Goal: Task Accomplishment & Management: Manage account settings

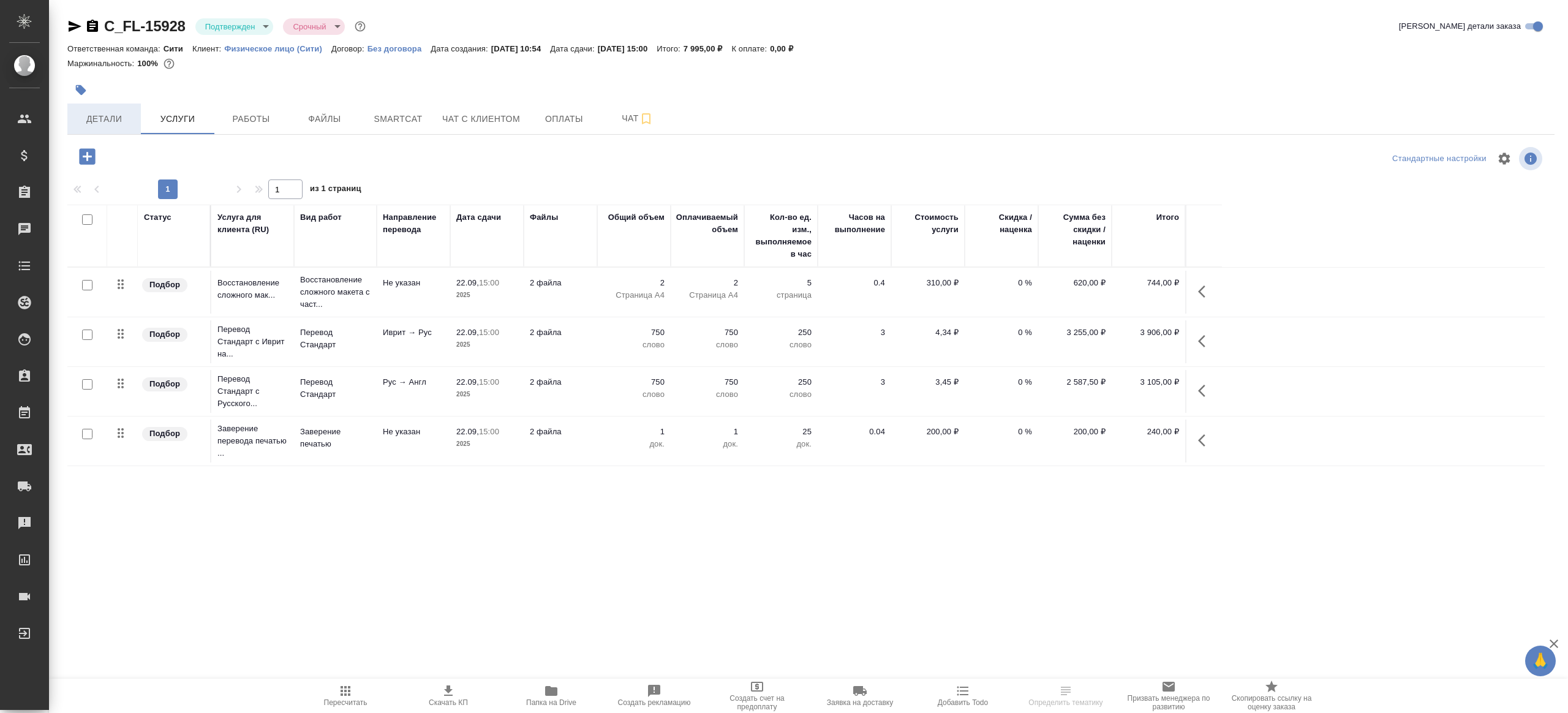
click at [125, 117] on span "Детали" at bounding box center [104, 119] width 59 height 15
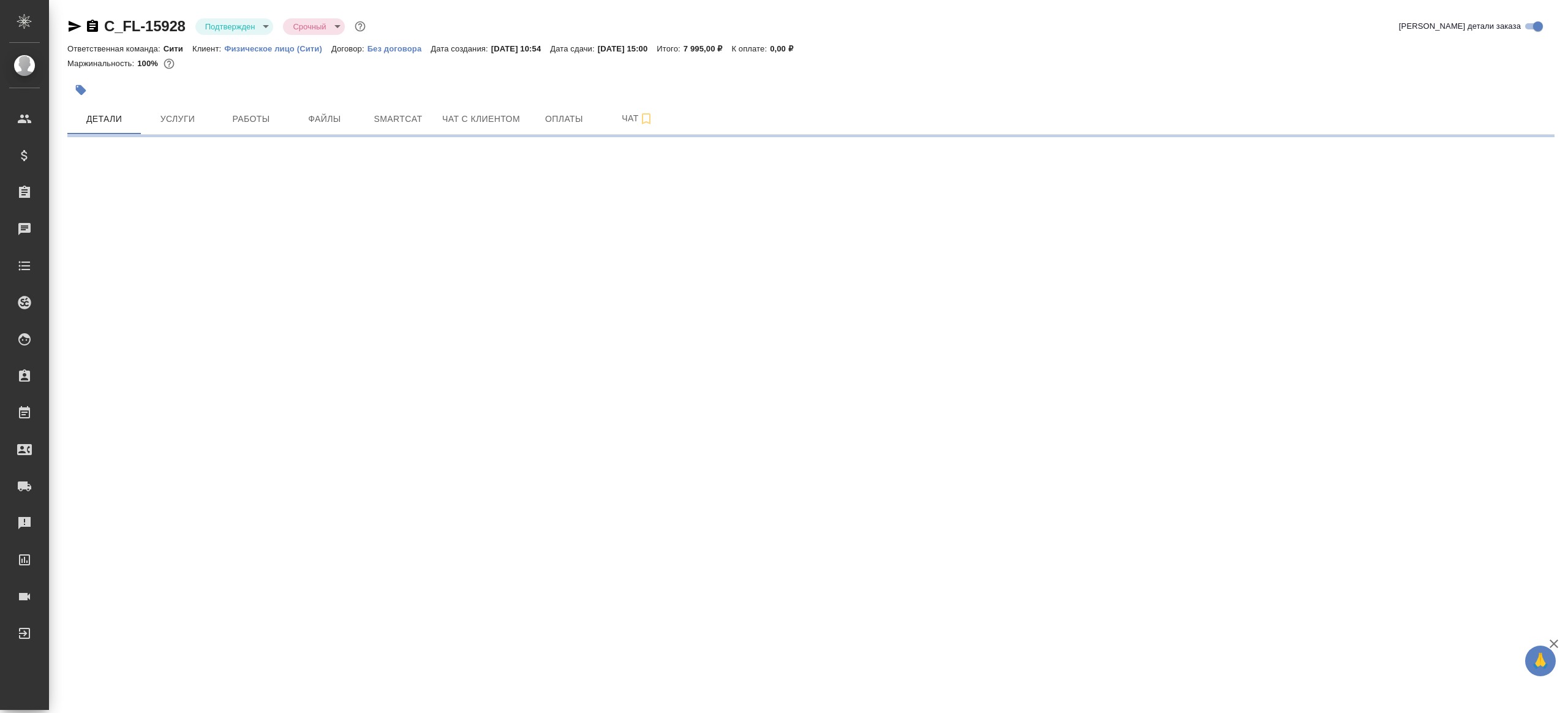
select select "RU"
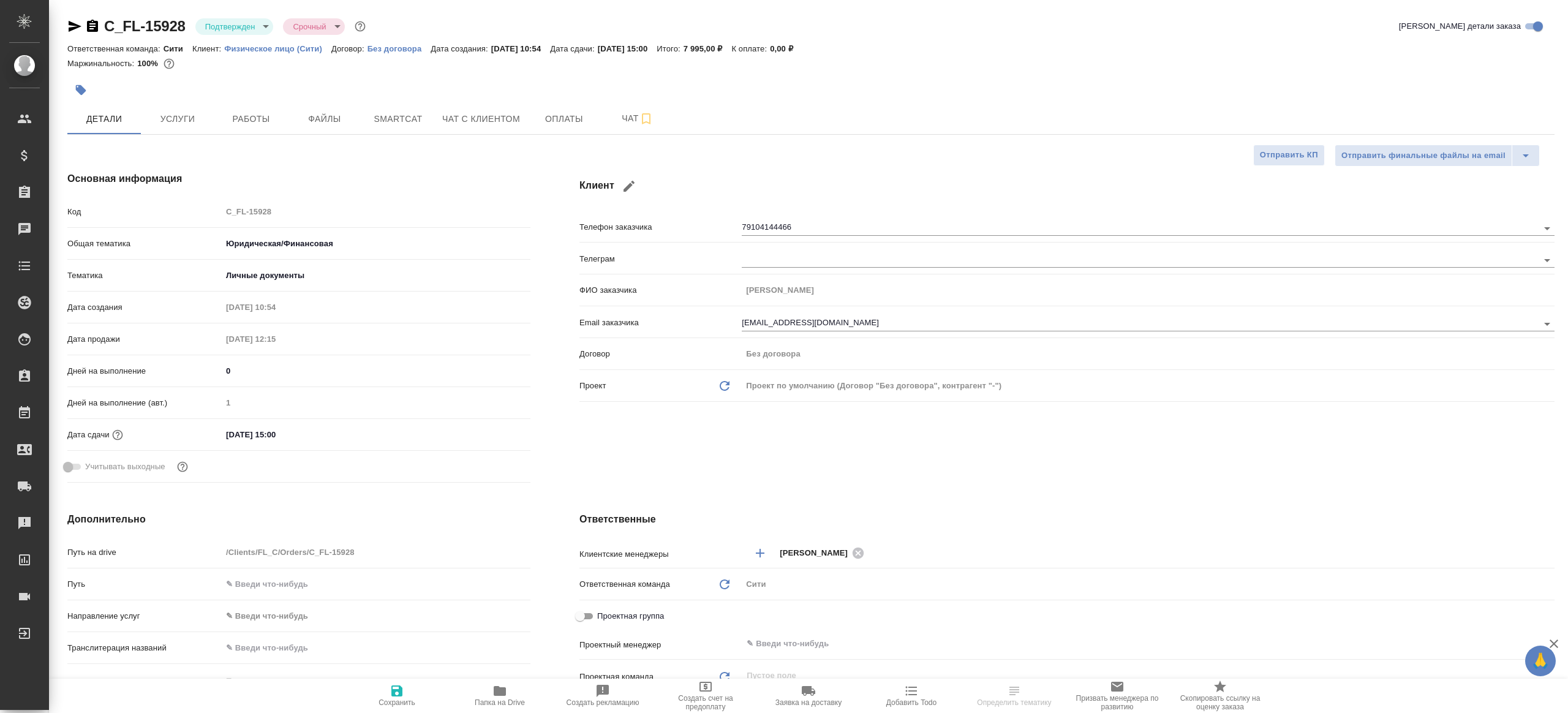
type textarea "x"
click at [231, 115] on span "Работы" at bounding box center [251, 119] width 59 height 15
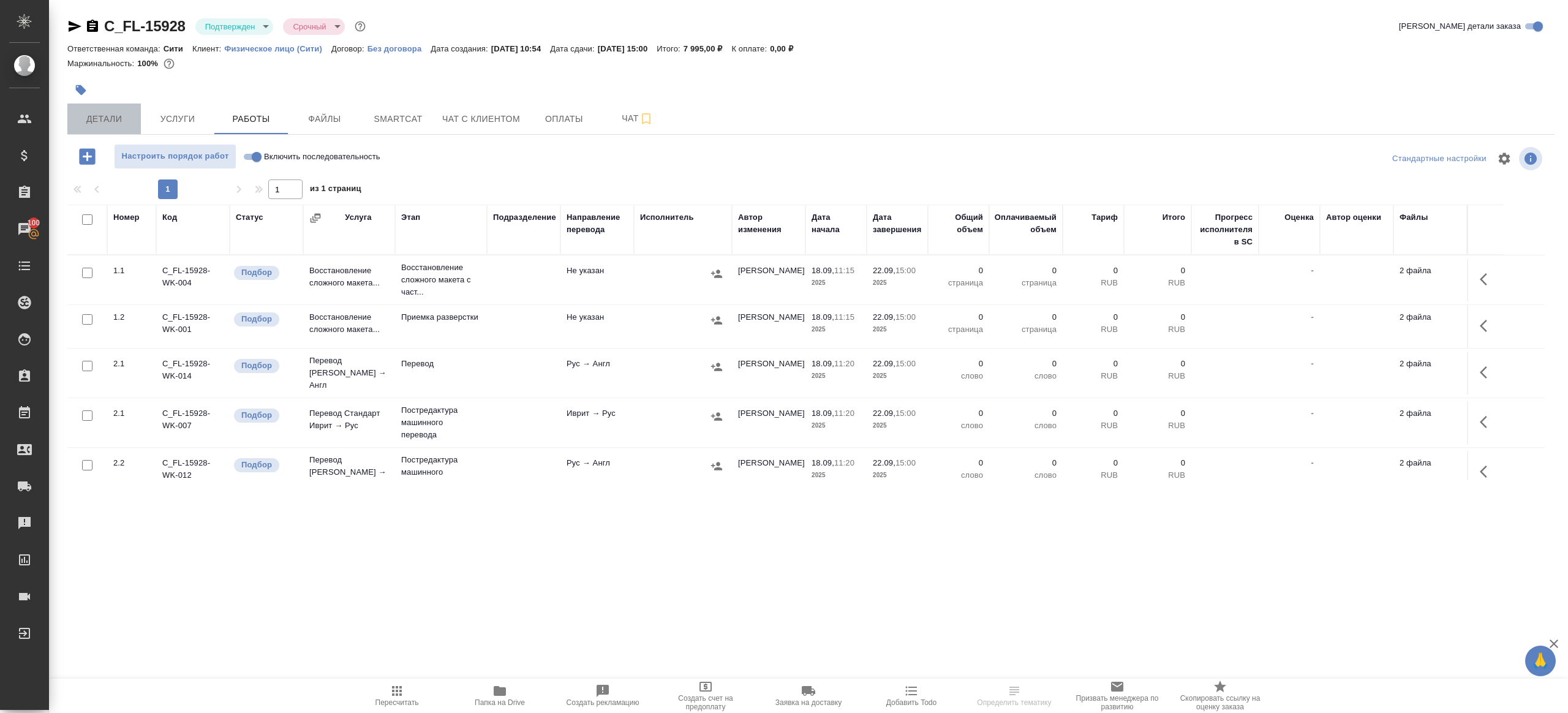
click at [109, 119] on span "Детали" at bounding box center [104, 119] width 59 height 15
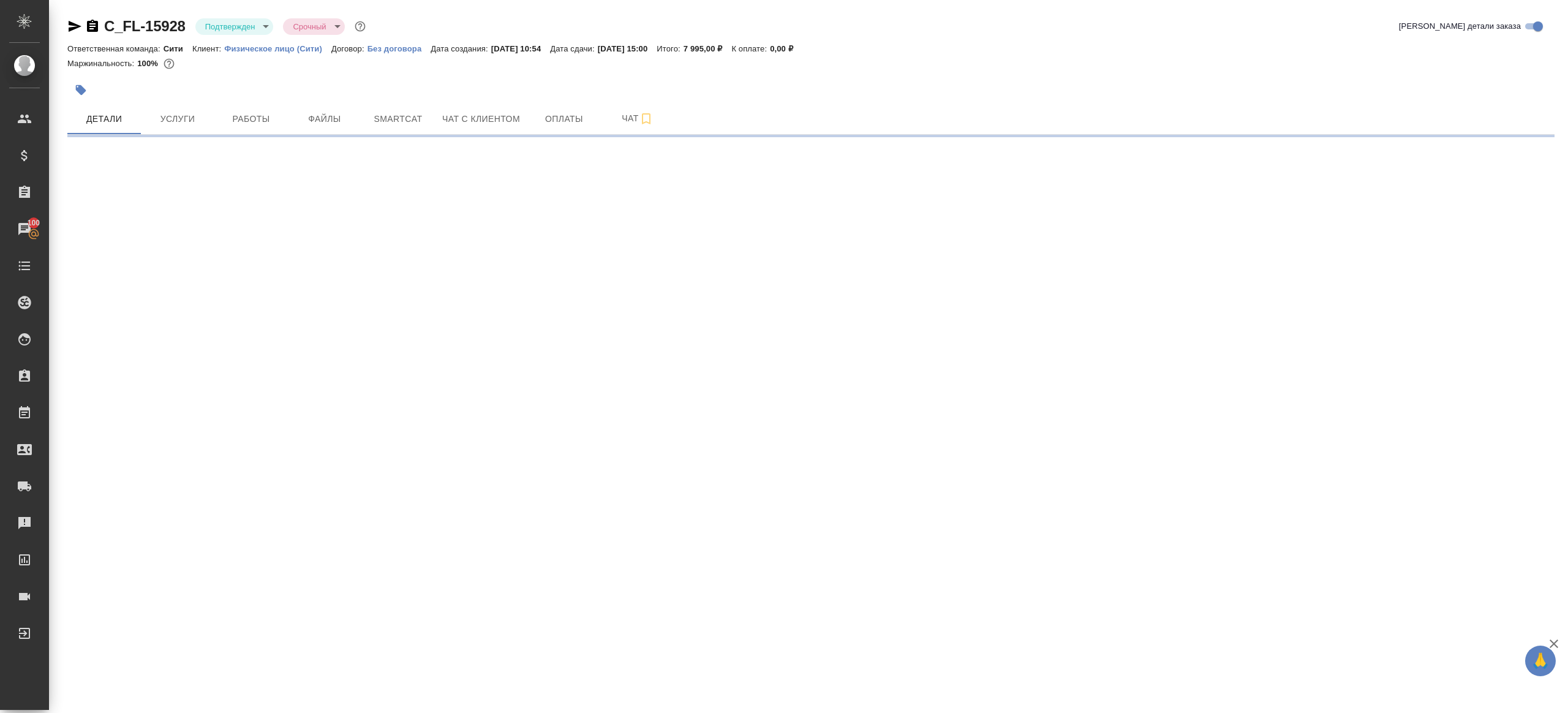
select select "RU"
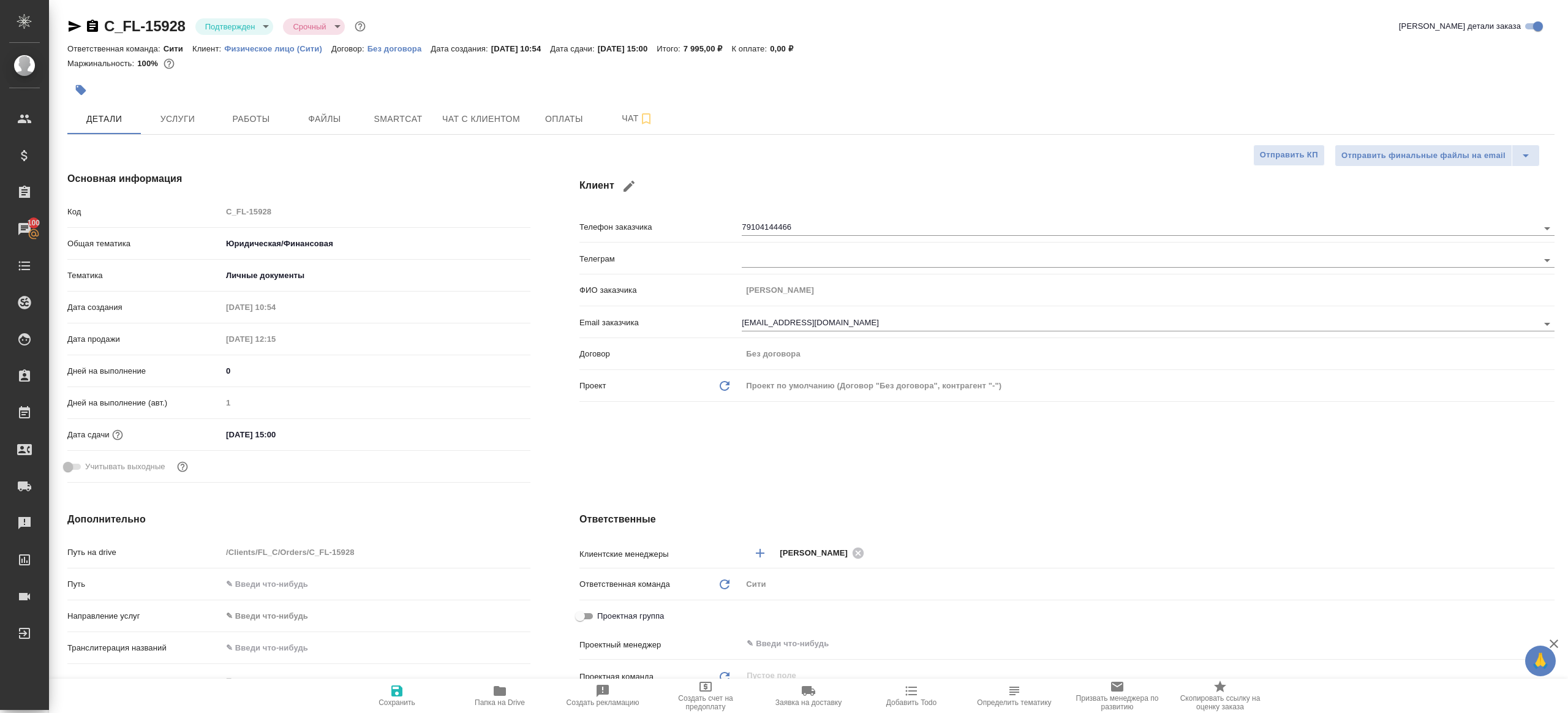
type textarea "x"
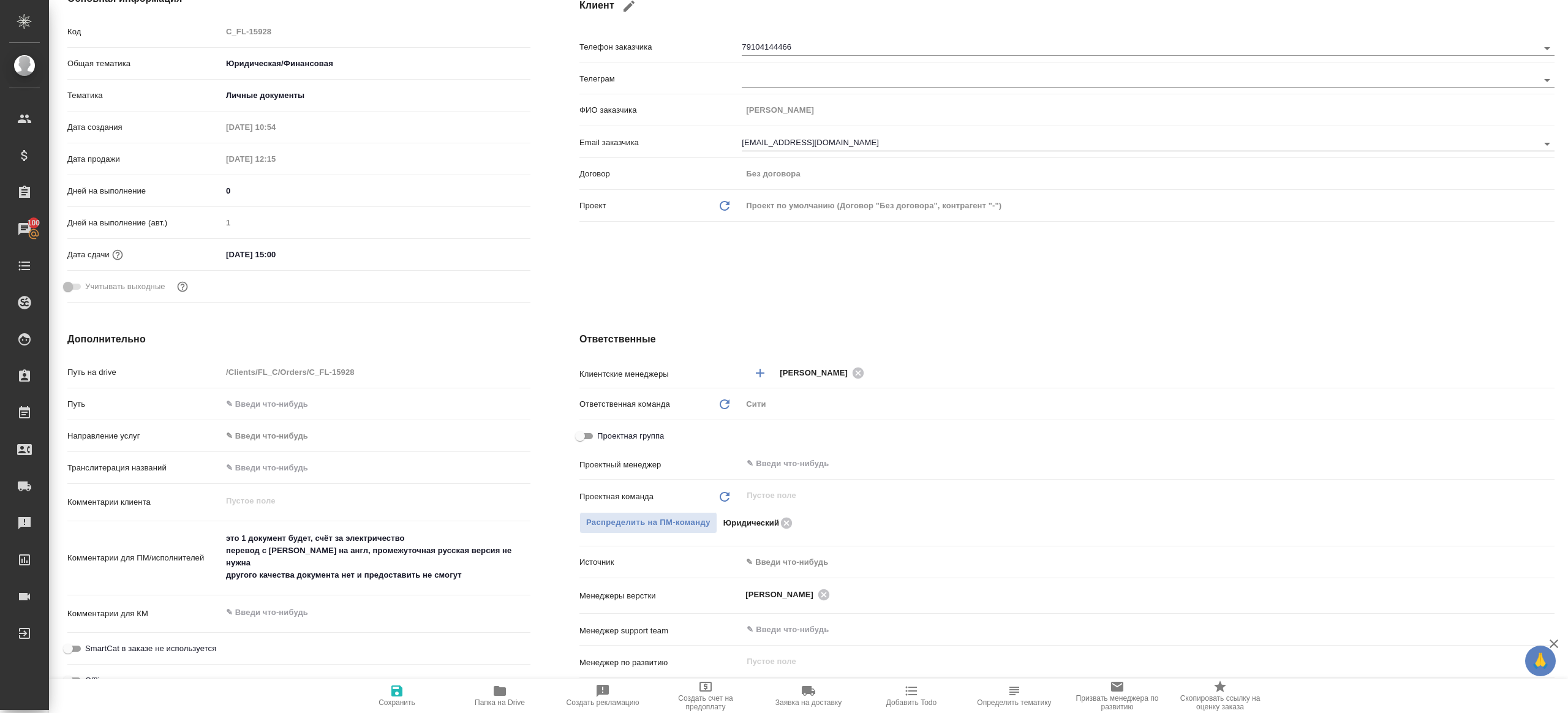
type textarea "x"
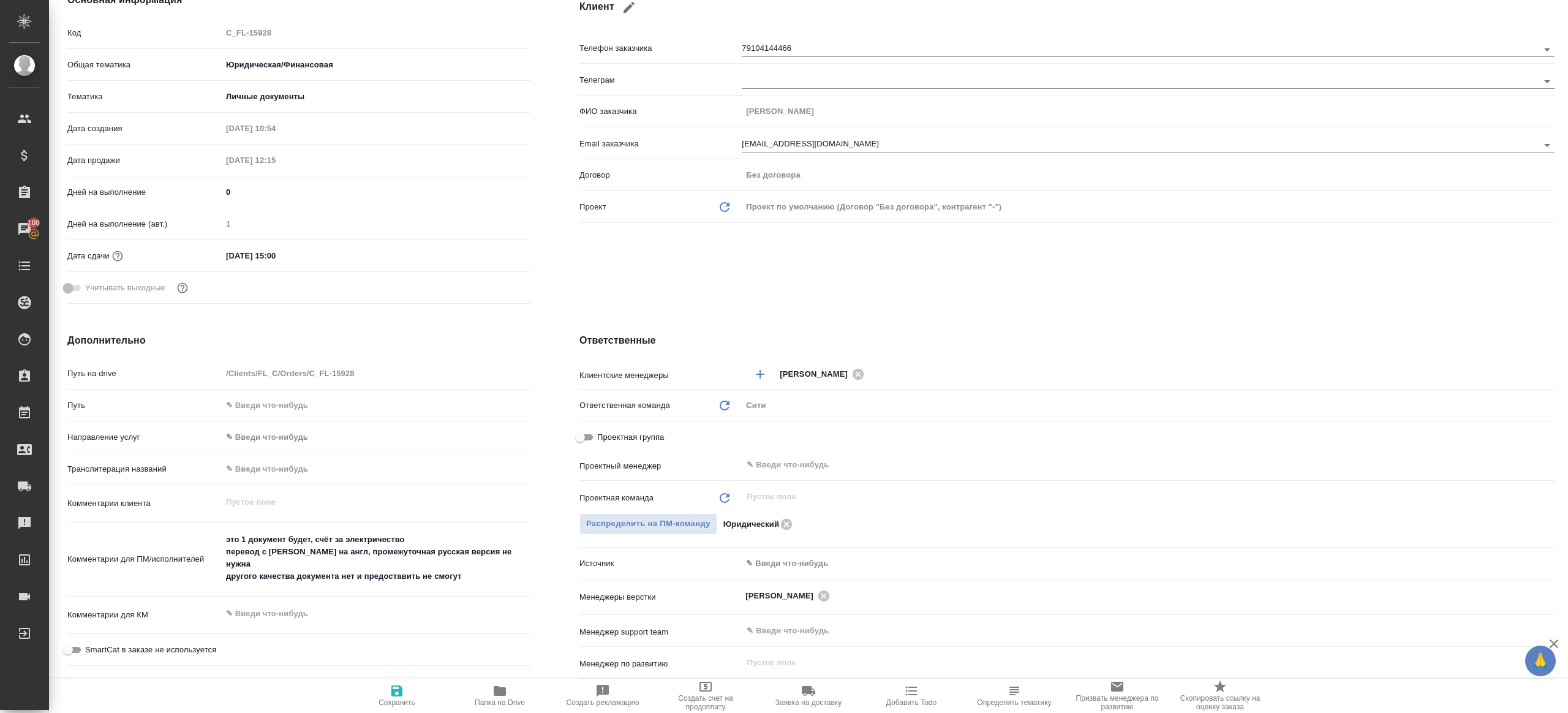
type textarea "x"
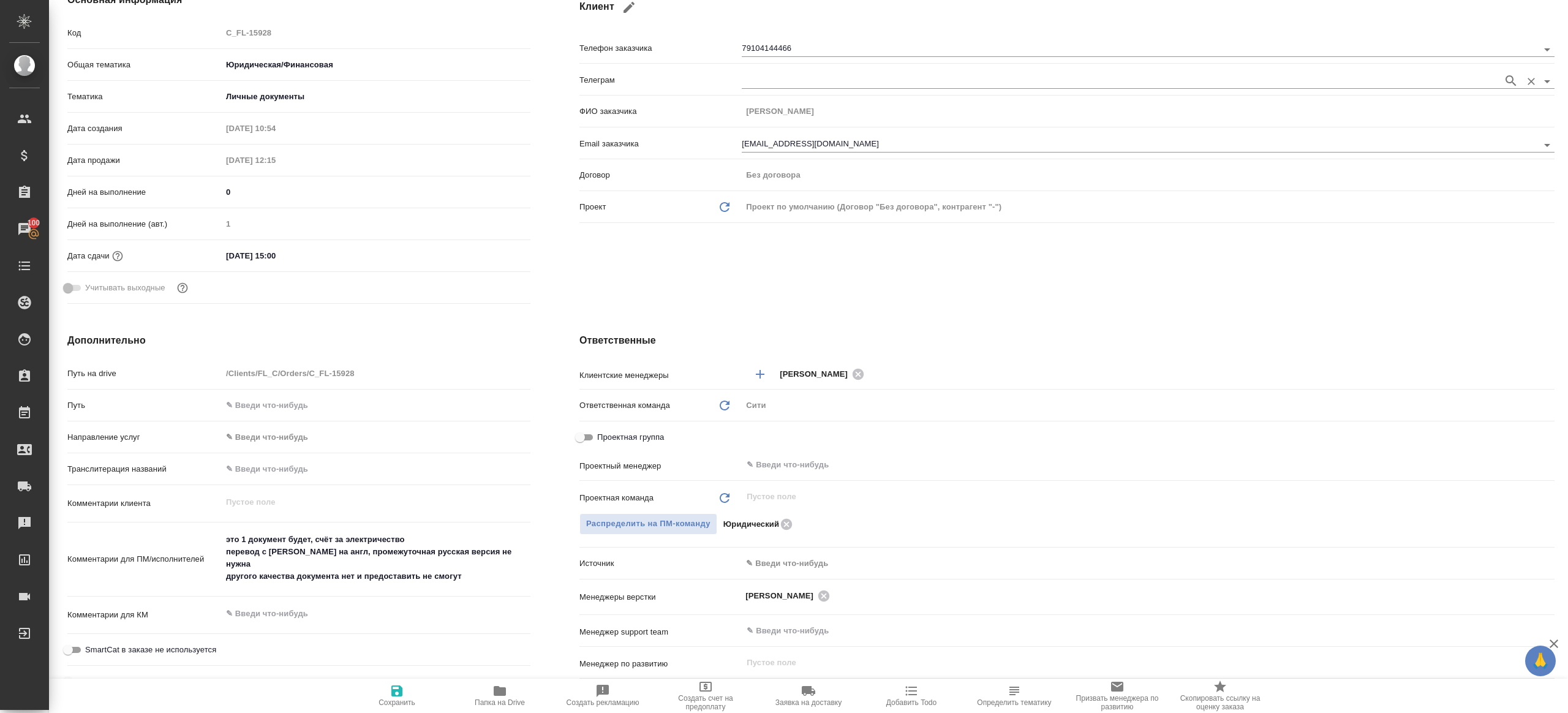
scroll to position [0, 0]
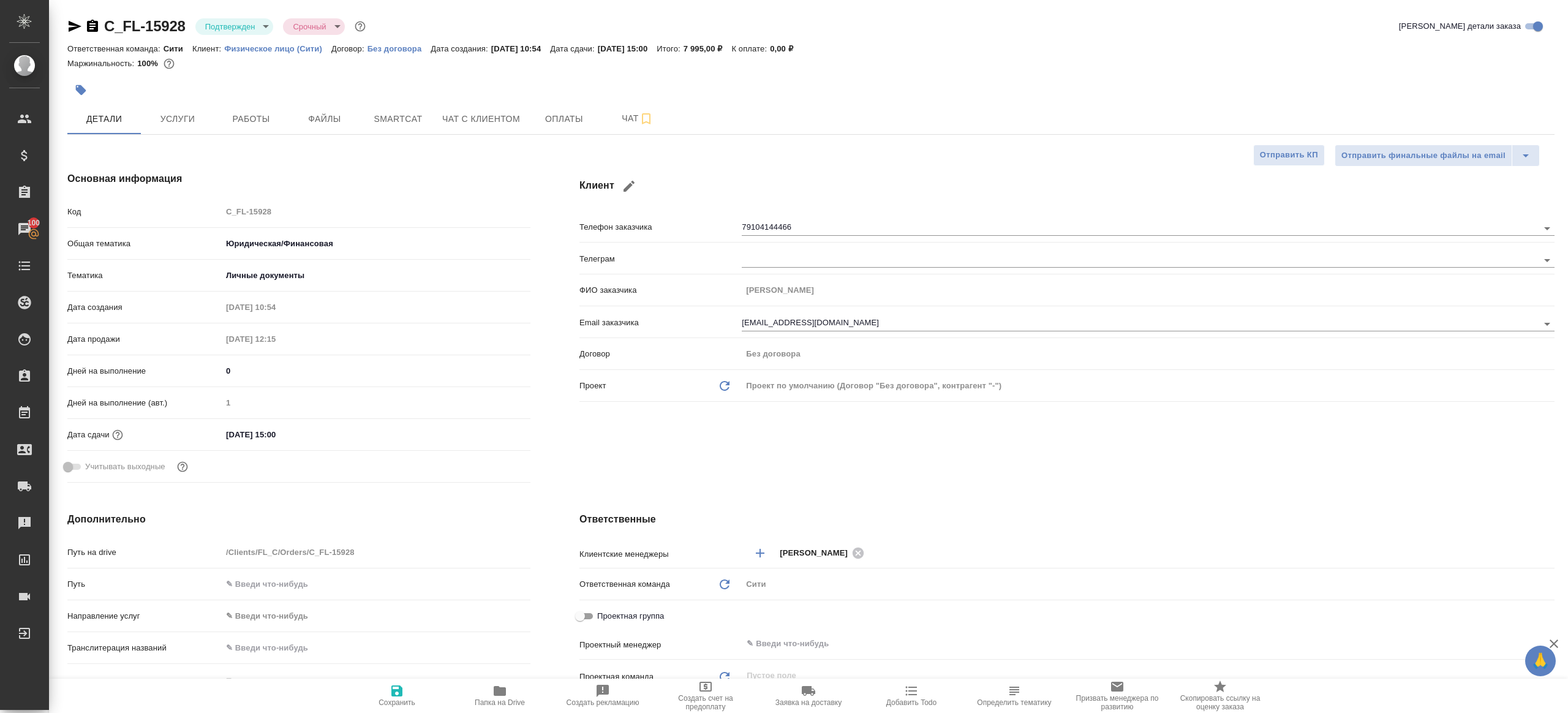
type textarea "x"
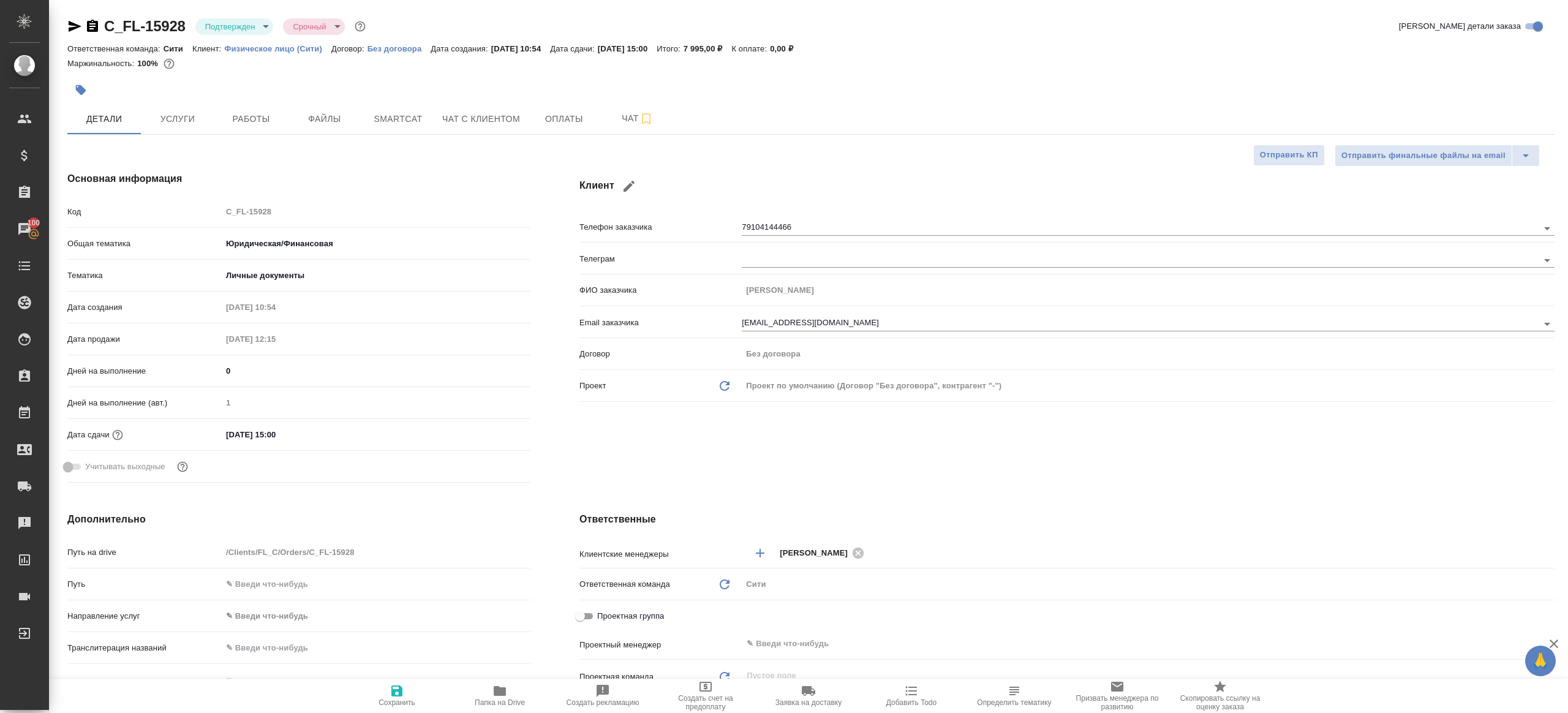
type textarea "x"
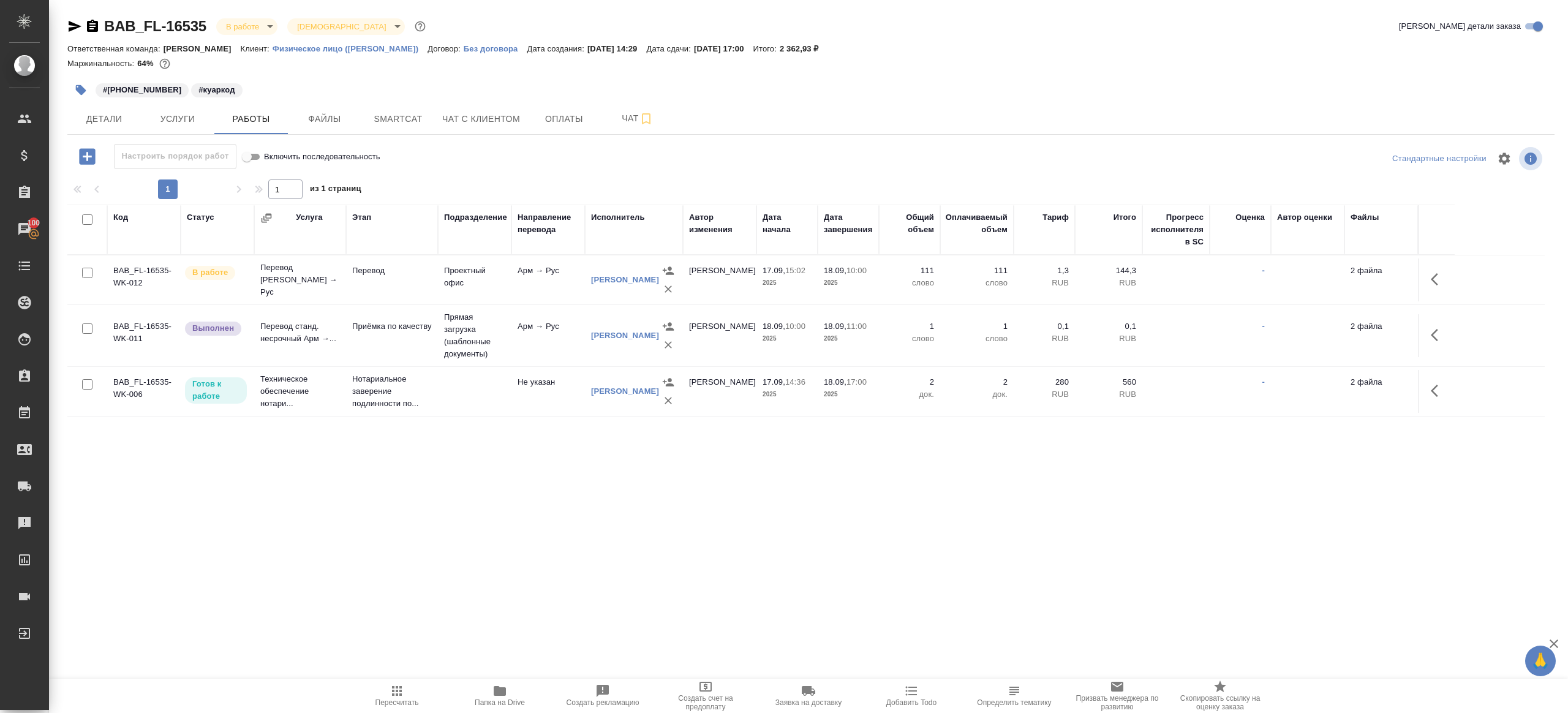
click at [76, 21] on icon "button" at bounding box center [75, 27] width 15 height 15
click at [71, 78] on div "#[PHONE_NUMBER] #куаркод" at bounding box center [563, 90] width 992 height 27
click at [389, 120] on span "Smartcat" at bounding box center [398, 119] width 59 height 15
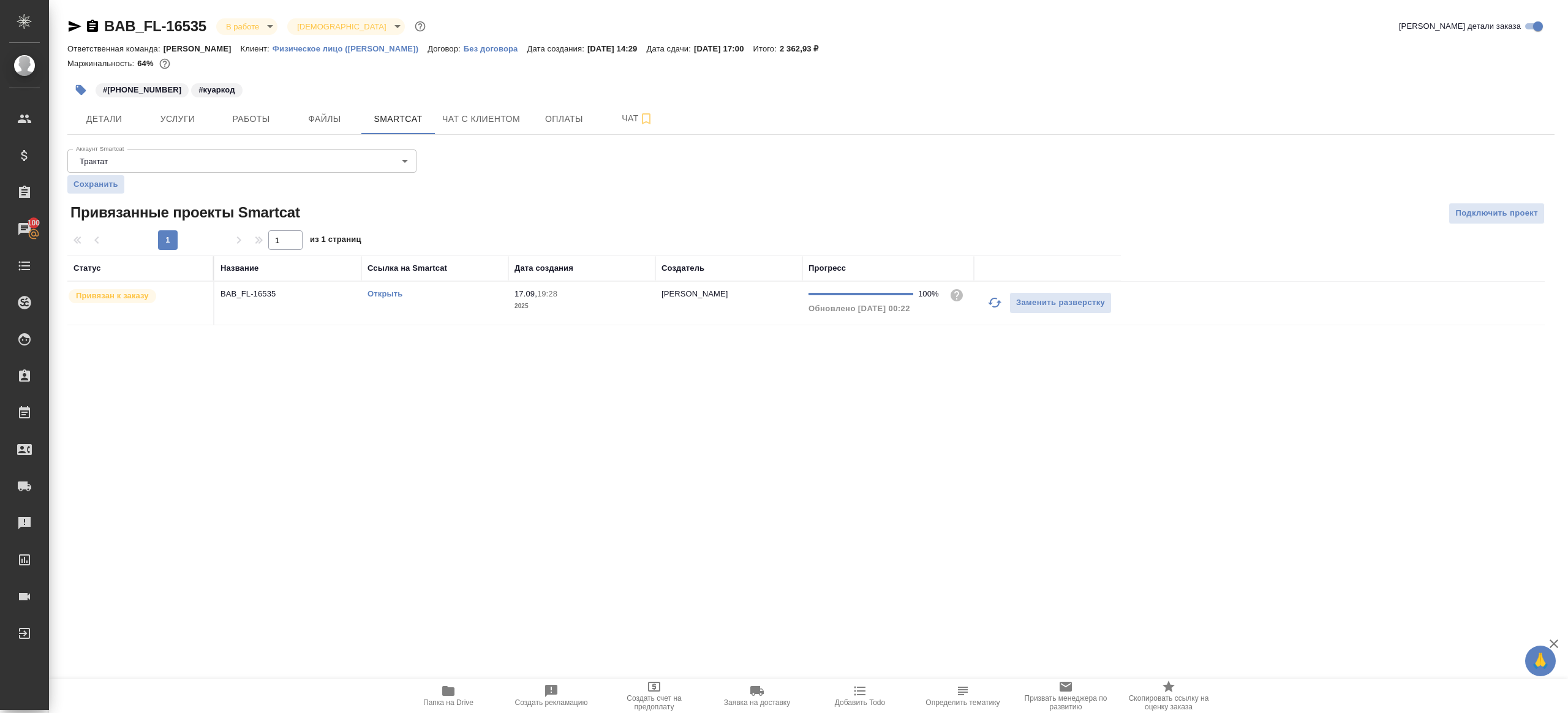
click at [382, 289] on link "Открыть" at bounding box center [385, 294] width 35 height 9
click at [248, 112] on span "Работы" at bounding box center [251, 119] width 59 height 15
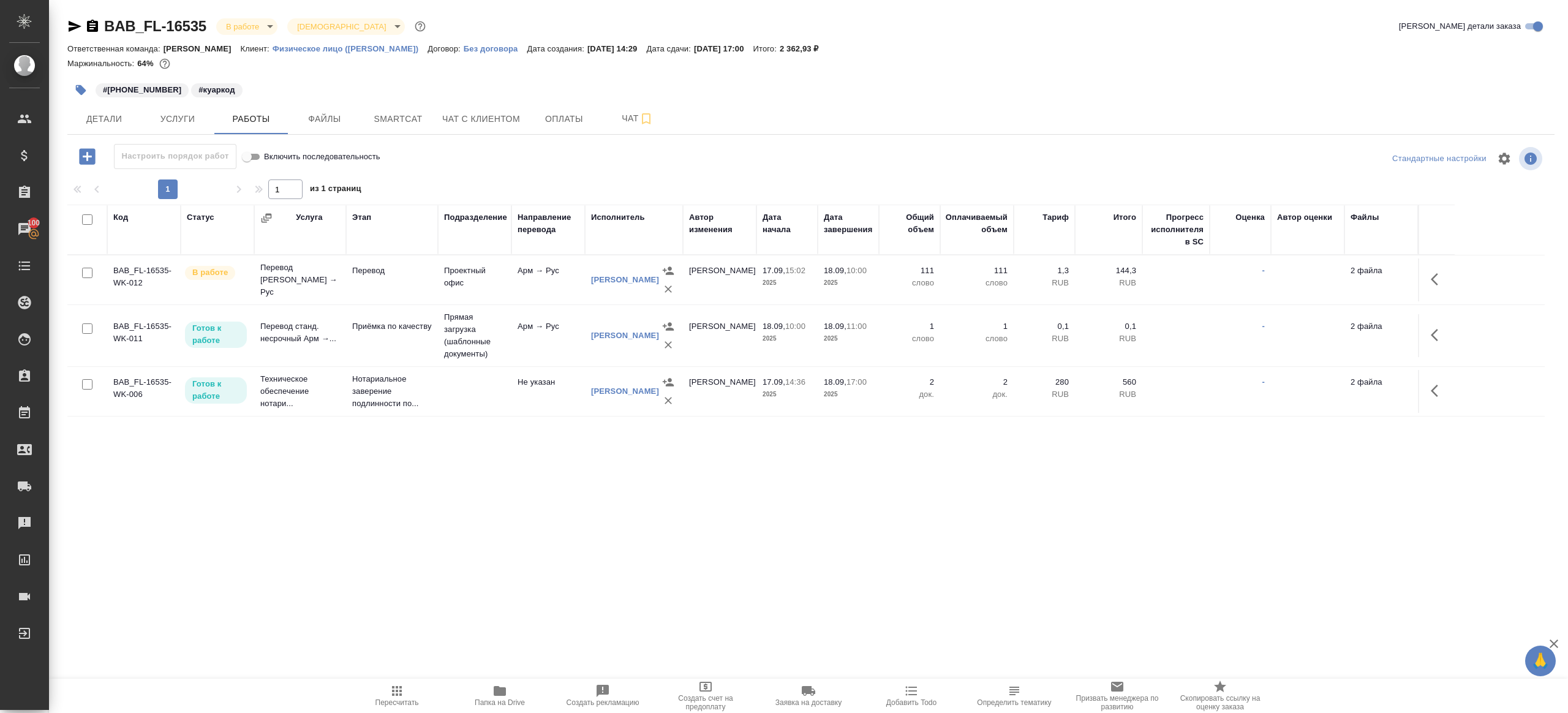
click at [1435, 280] on icon "button" at bounding box center [1438, 279] width 15 height 15
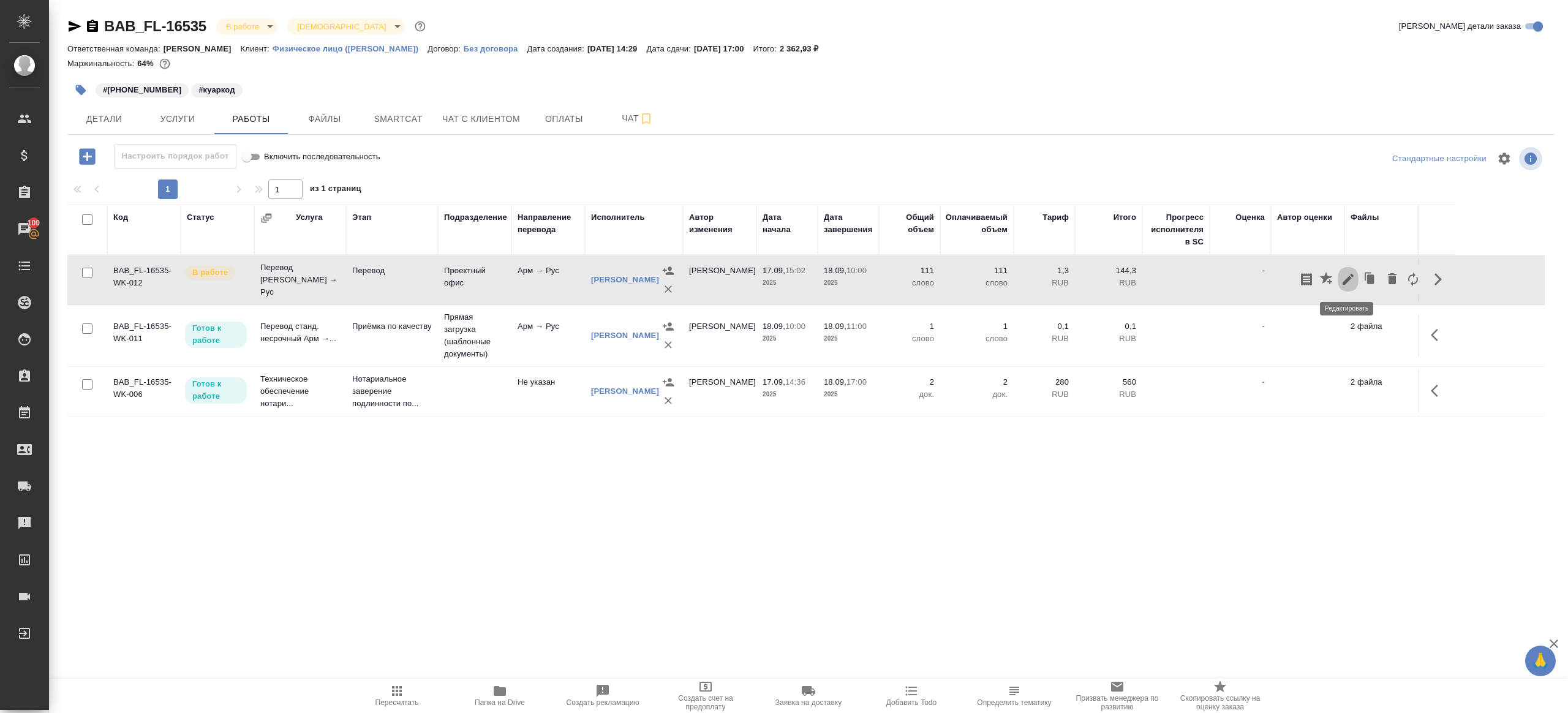
click at [1339, 278] on button "button" at bounding box center [1347, 279] width 21 height 29
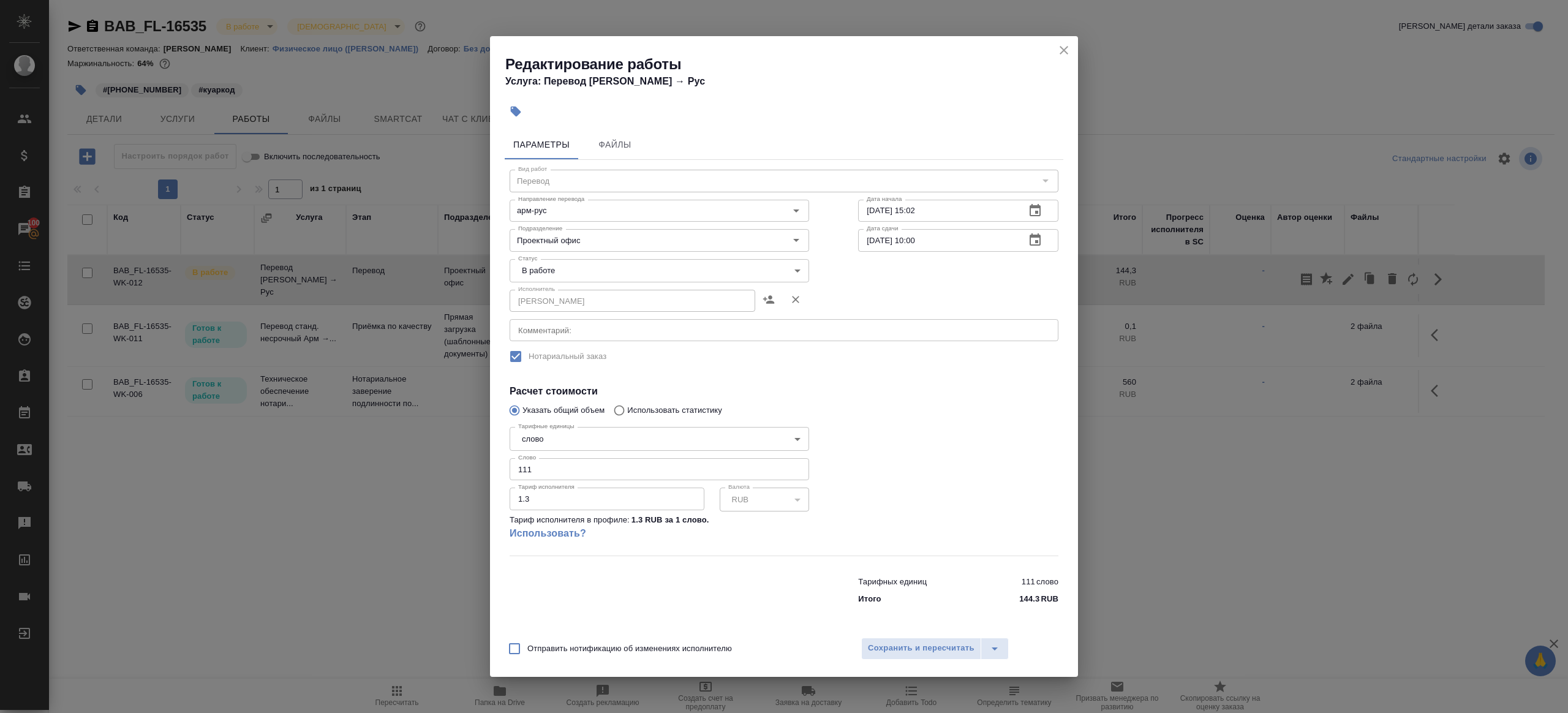
click at [647, 275] on body "🙏 .cls-1 fill:#fff; AWATERA [PERSON_NAME] Клиенты Спецификации Заказы 100 Чаты …" at bounding box center [784, 356] width 1568 height 713
click at [613, 305] on li "Сдан" at bounding box center [659, 312] width 299 height 21
type input "closed"
click at [890, 646] on span "Сохранить и пересчитать" at bounding box center [921, 648] width 107 height 14
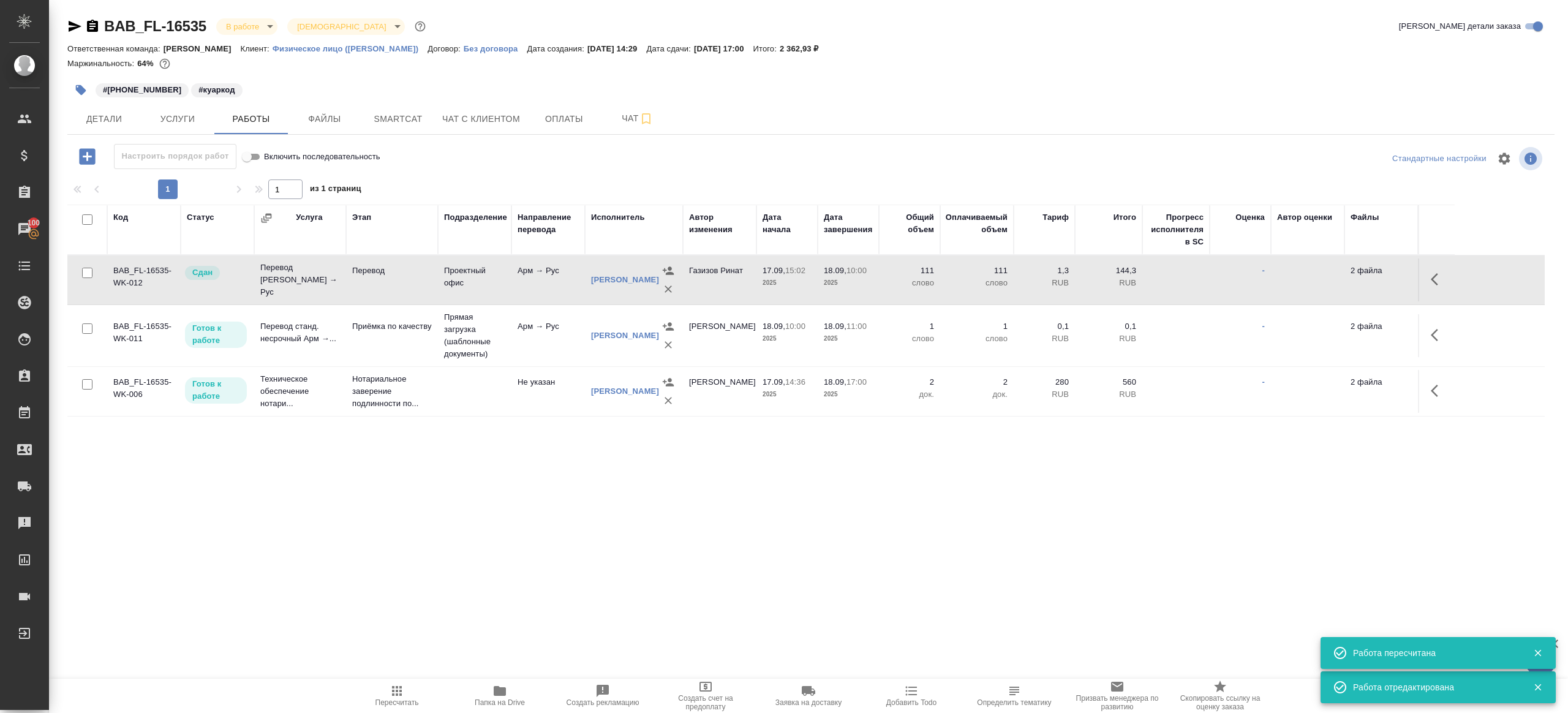
click at [399, 700] on span "Пересчитать" at bounding box center [397, 702] width 44 height 9
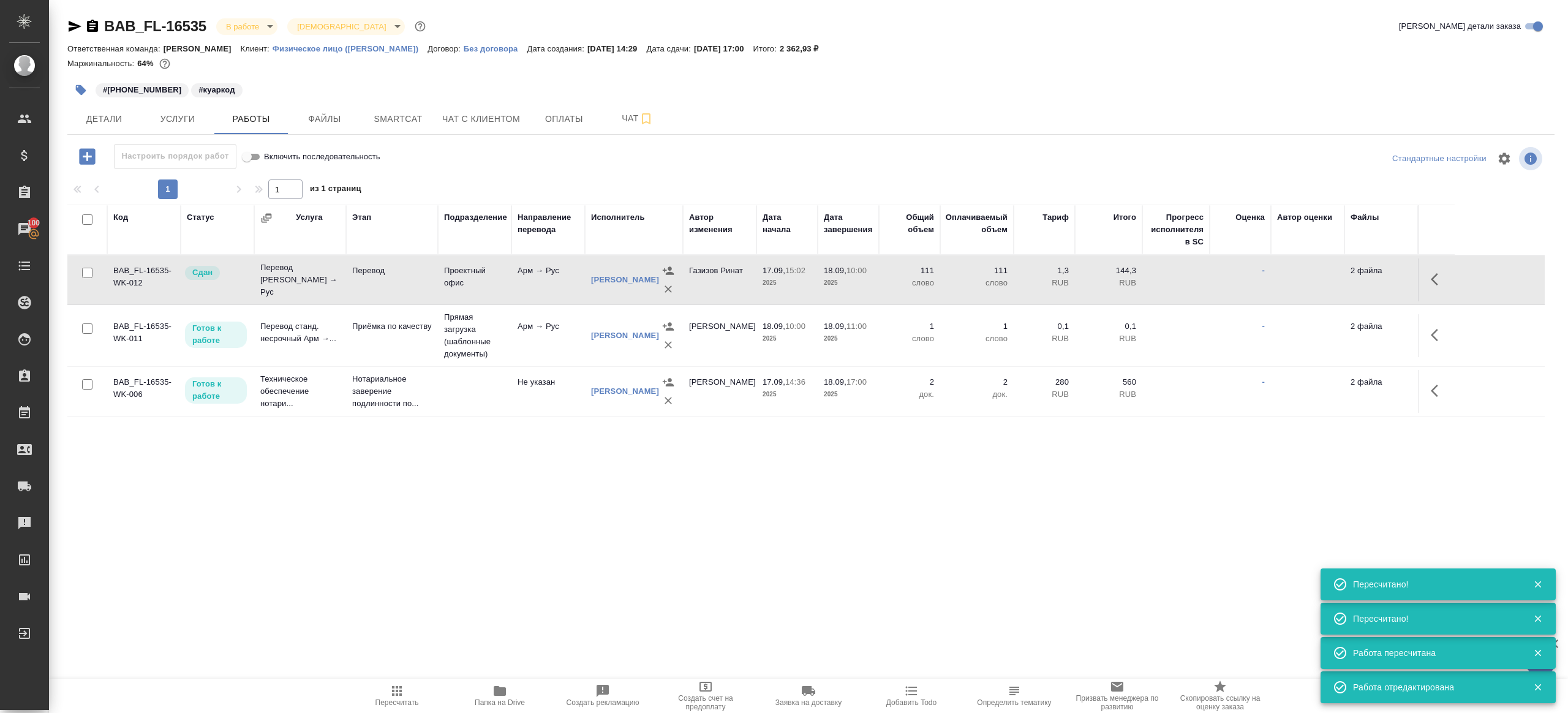
click at [408, 582] on div ".cls-1 fill:#fff; AWATERA Gazizov Rinat Клиенты Спецификации Заказы 100 Чаты To…" at bounding box center [784, 356] width 1568 height 713
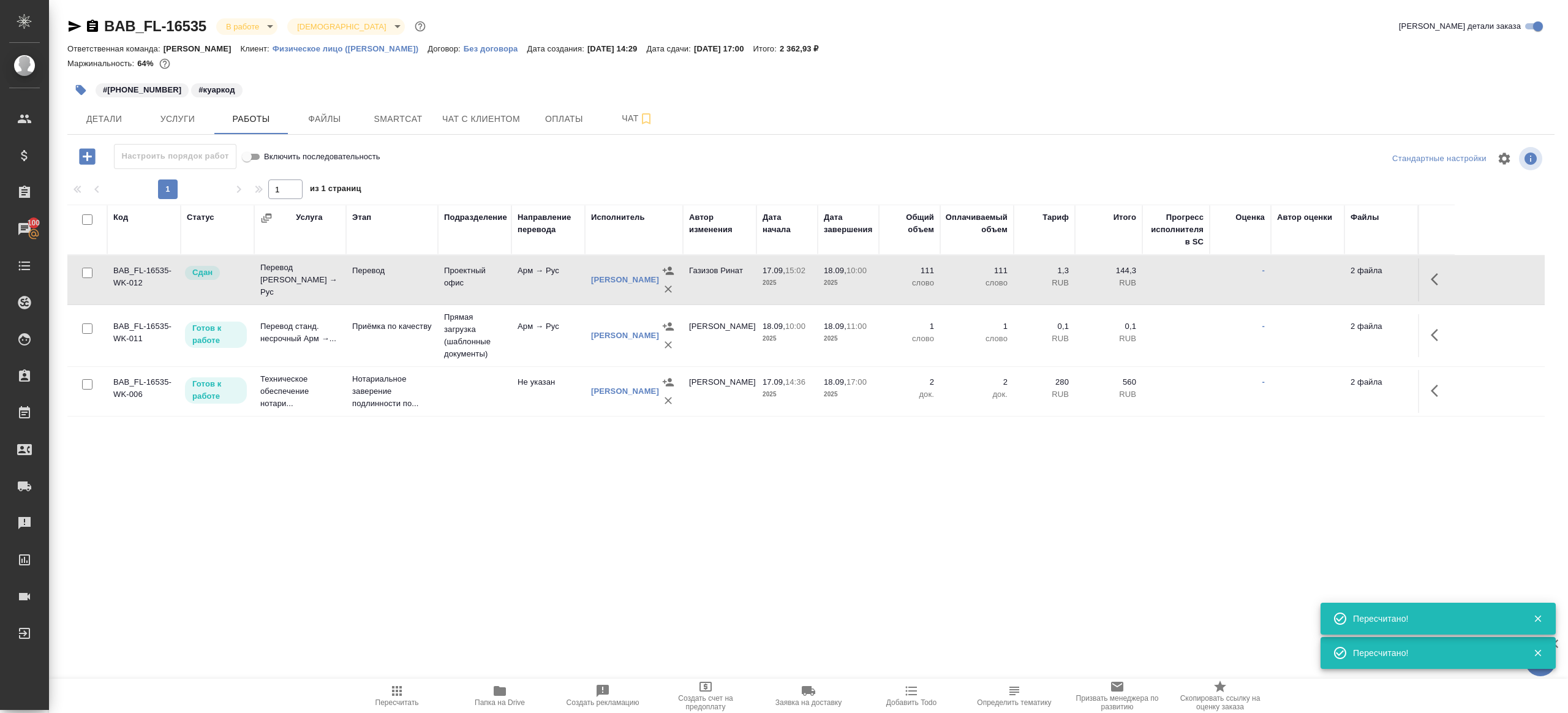
click at [408, 582] on div ".cls-1 fill:#fff; AWATERA Gazizov Rinat Клиенты Спецификации Заказы 100 Чаты To…" at bounding box center [784, 356] width 1568 height 713
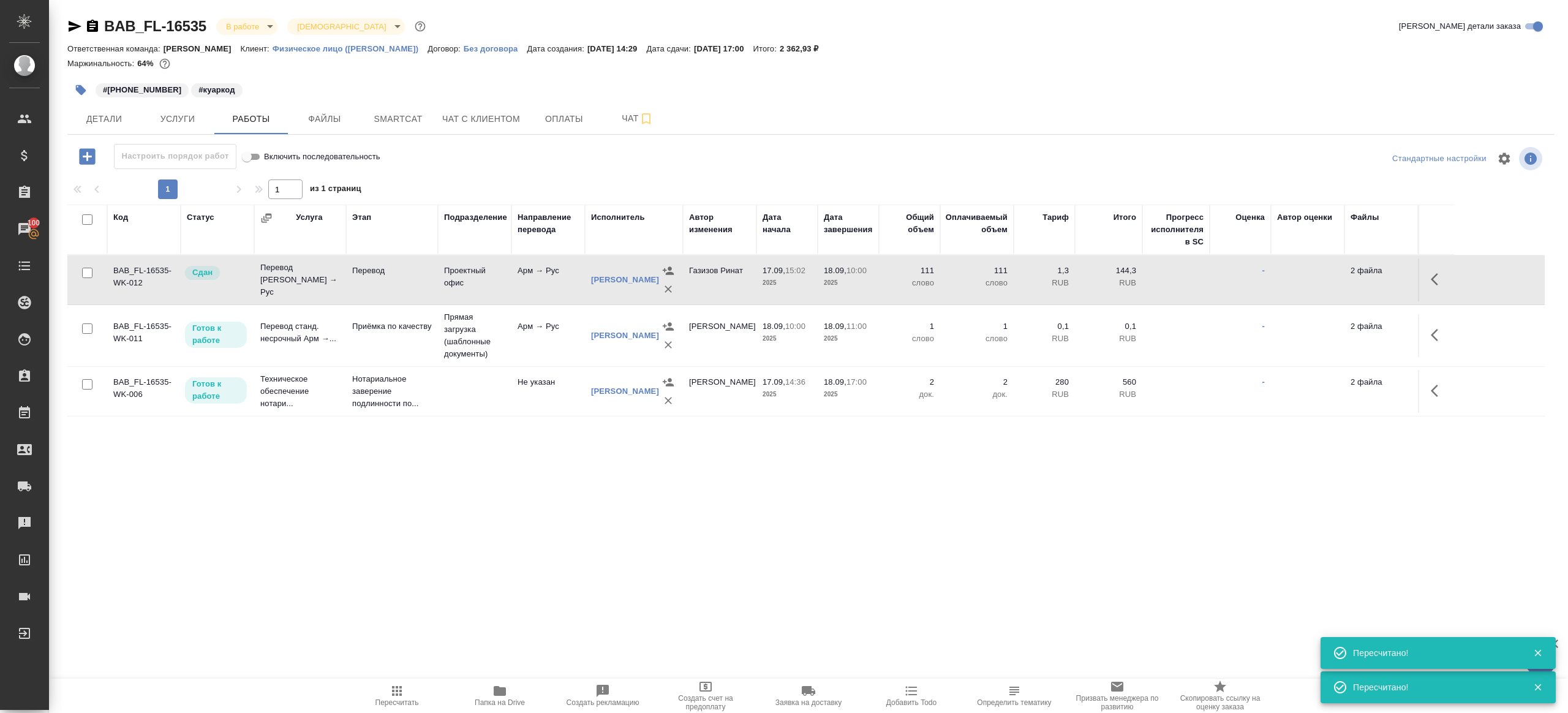
click at [92, 150] on icon "button" at bounding box center [87, 156] width 16 height 16
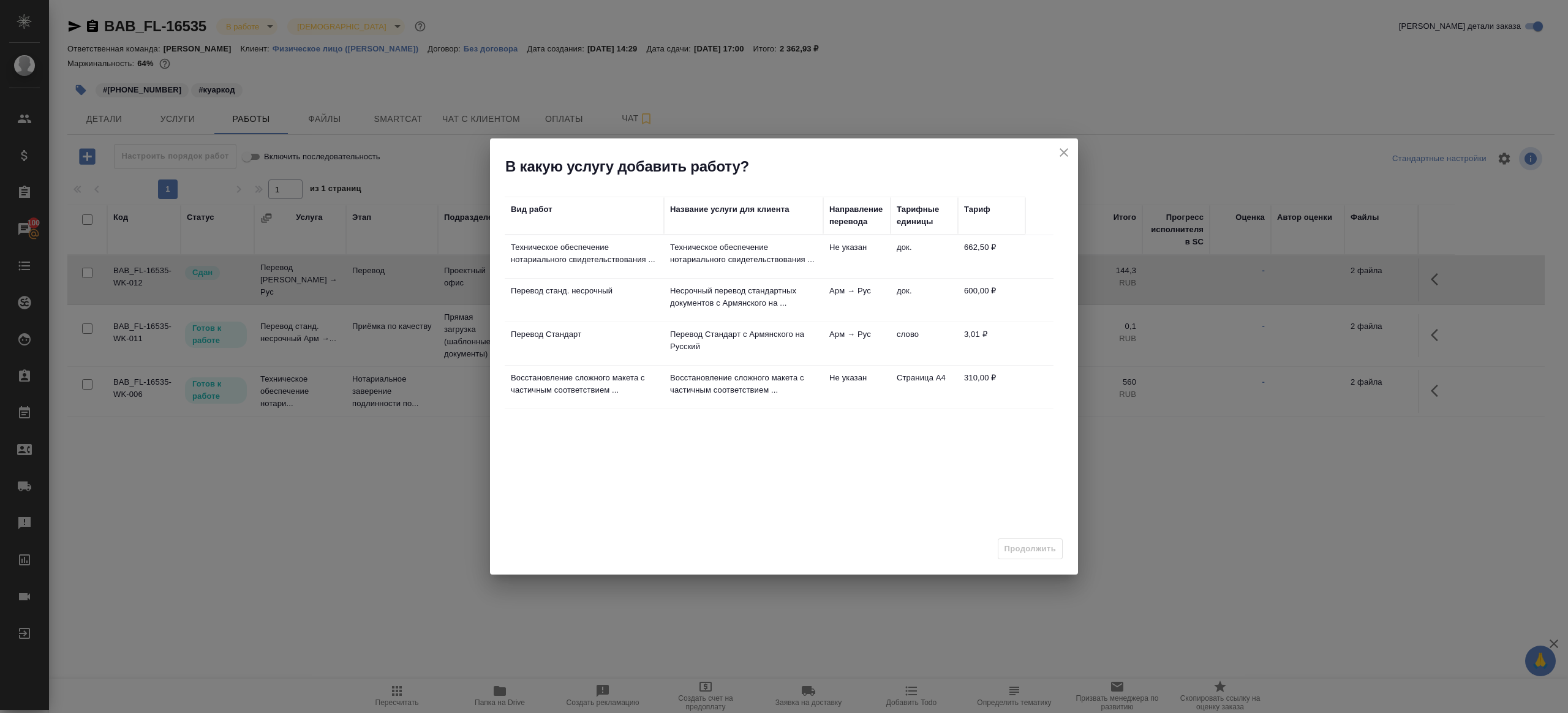
click at [662, 308] on td "Перевод станд. несрочный" at bounding box center [584, 300] width 159 height 43
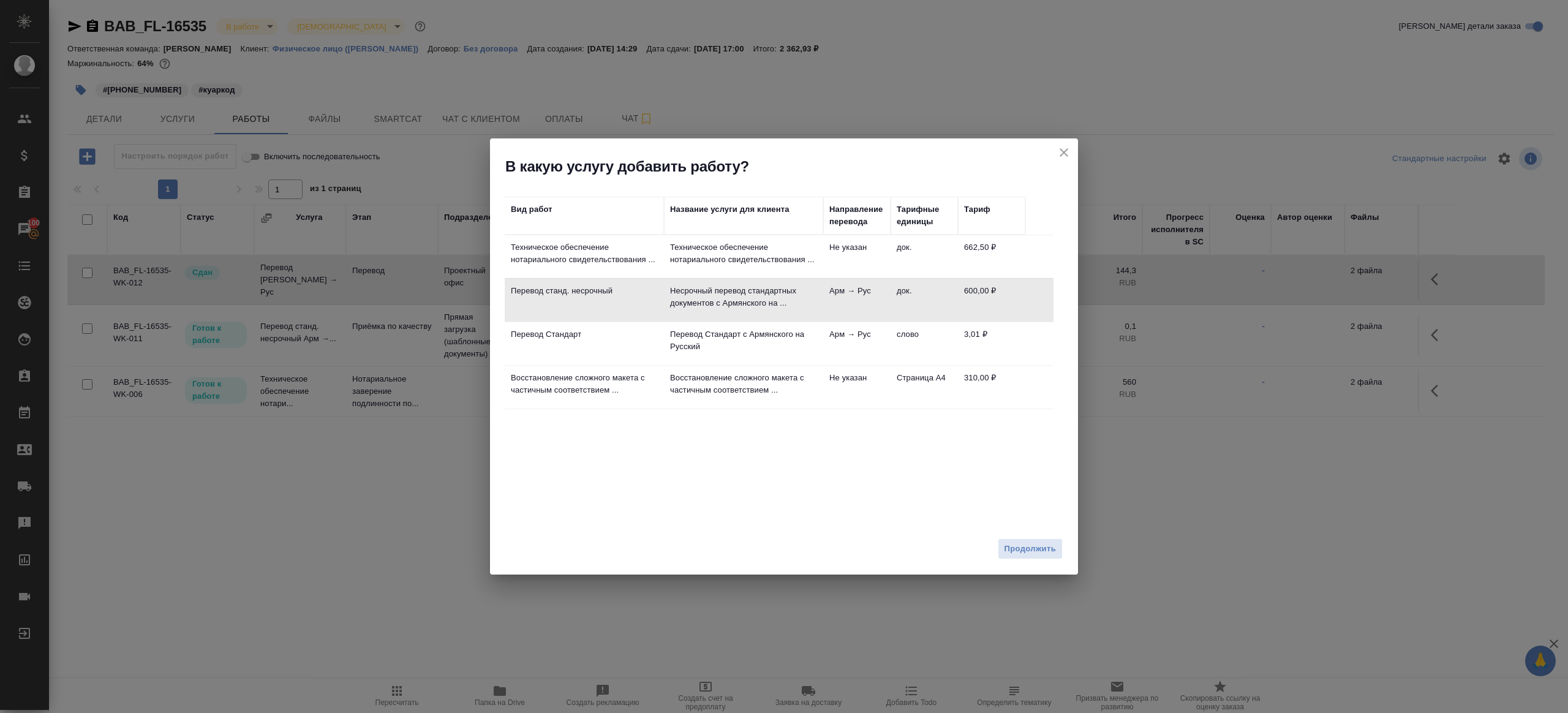
click at [1016, 528] on div "Вид работ Название услуги для клиента Направление перевода Тарифные единицы Тар…" at bounding box center [784, 354] width 588 height 356
click at [1016, 549] on span "Продолжить" at bounding box center [1030, 549] width 52 height 14
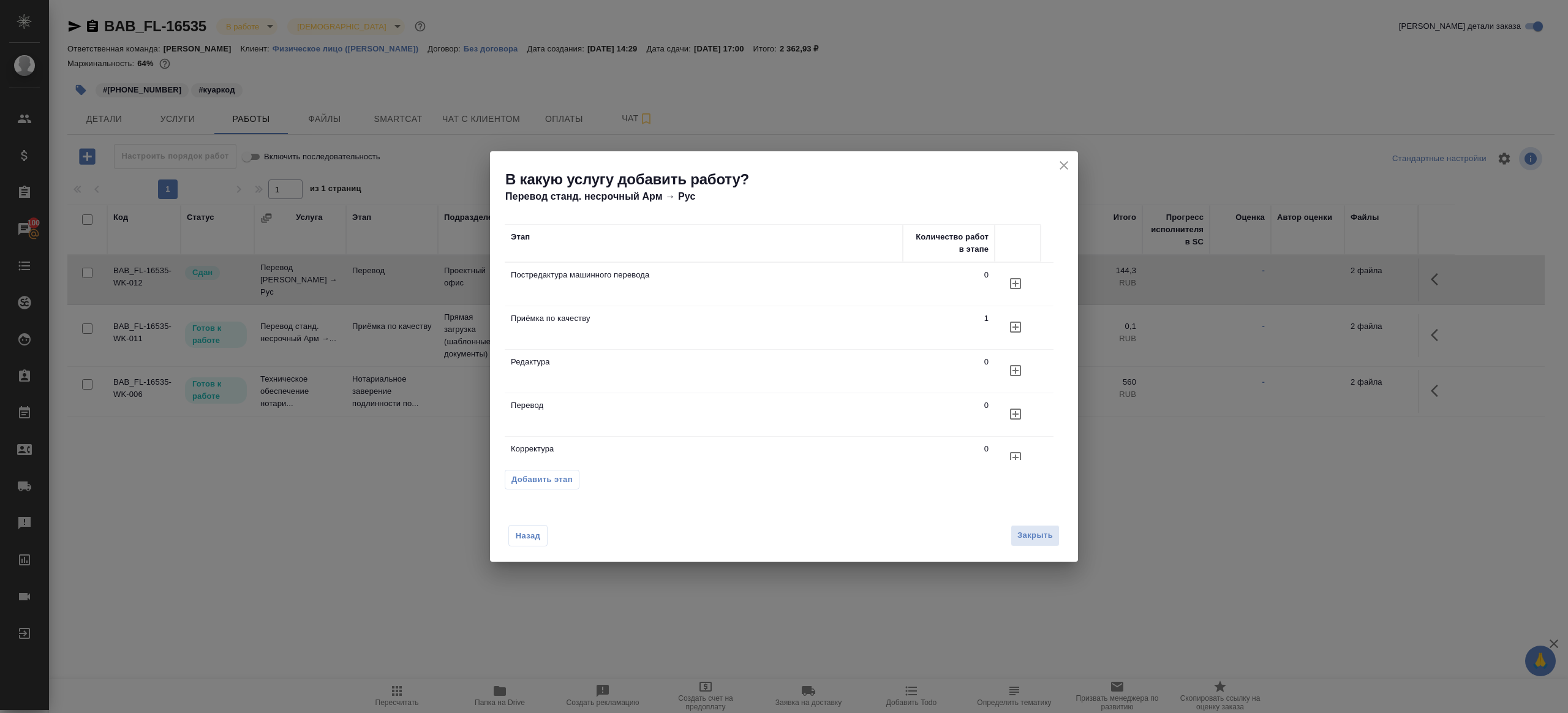
click at [1012, 413] on icon "button" at bounding box center [1016, 414] width 15 height 15
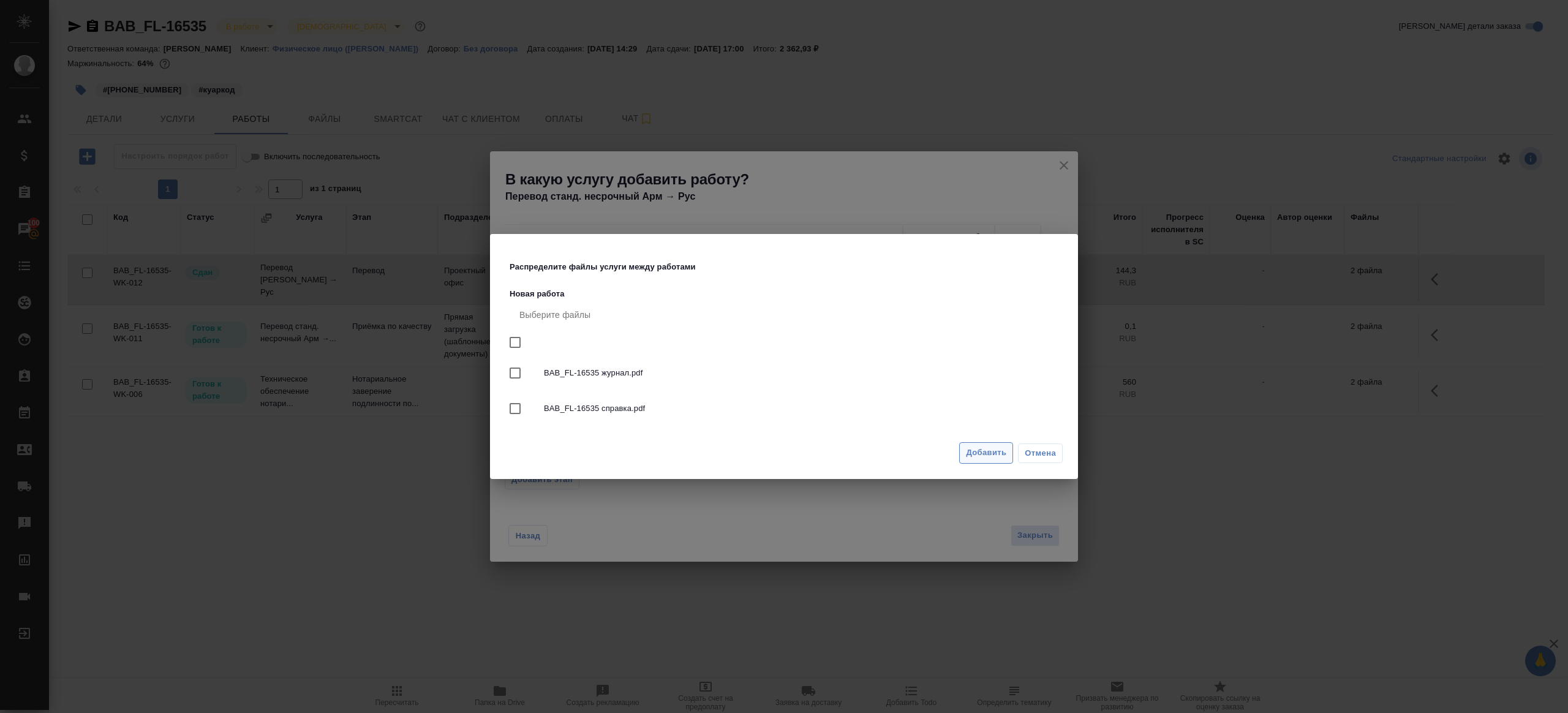
click at [982, 461] on button "Добавить" at bounding box center [986, 453] width 54 height 21
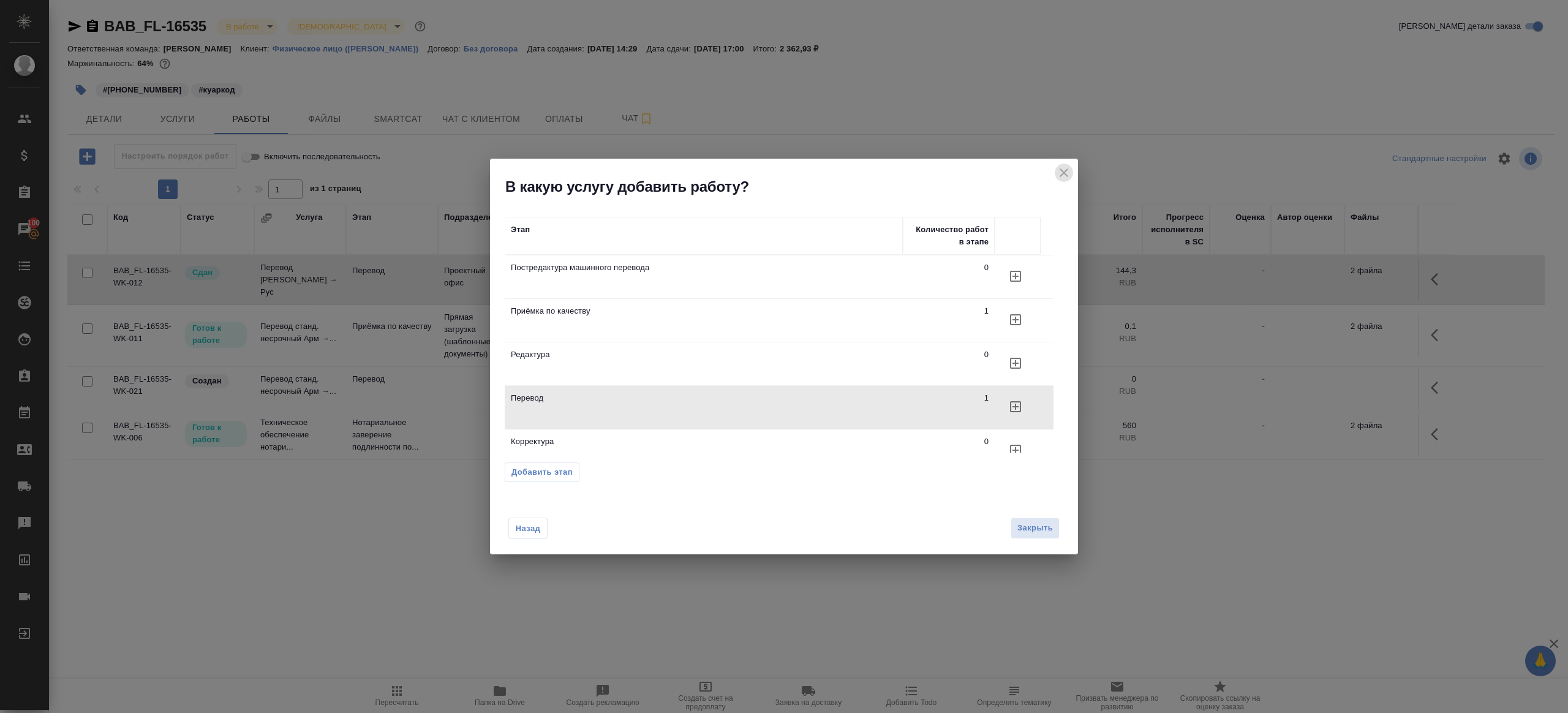
click at [1067, 166] on icon "close" at bounding box center [1064, 173] width 15 height 15
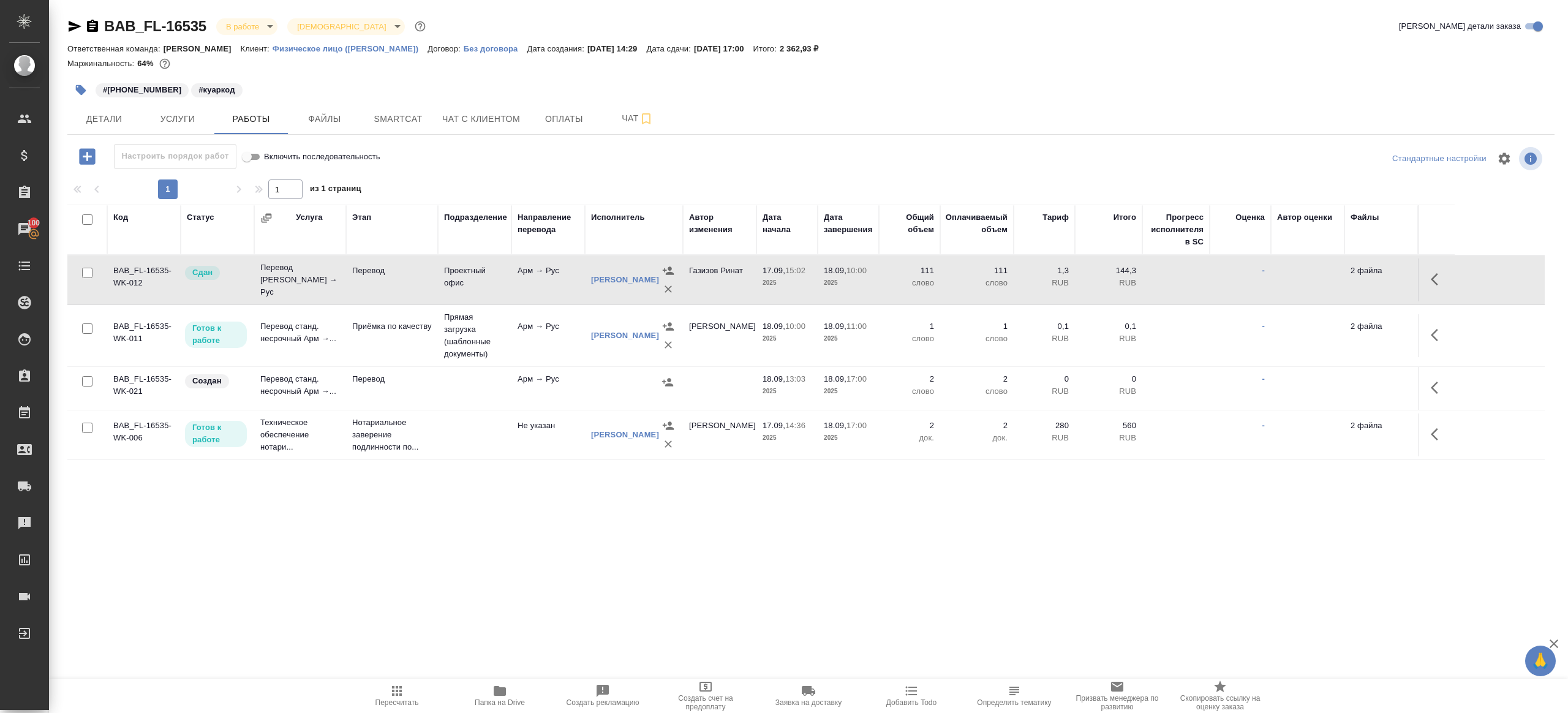
click at [1435, 388] on icon "button" at bounding box center [1438, 388] width 15 height 15
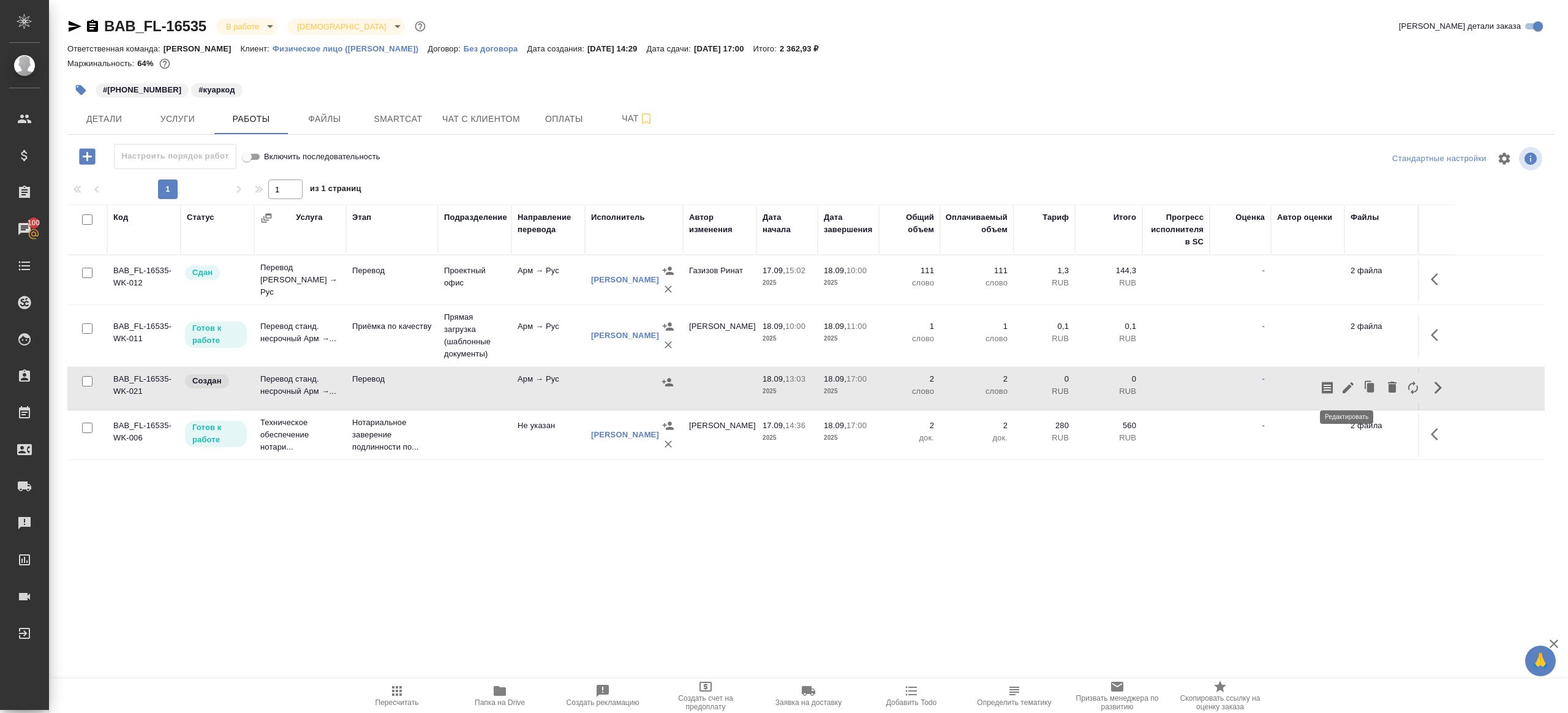
click at [1343, 387] on icon "button" at bounding box center [1348, 388] width 15 height 15
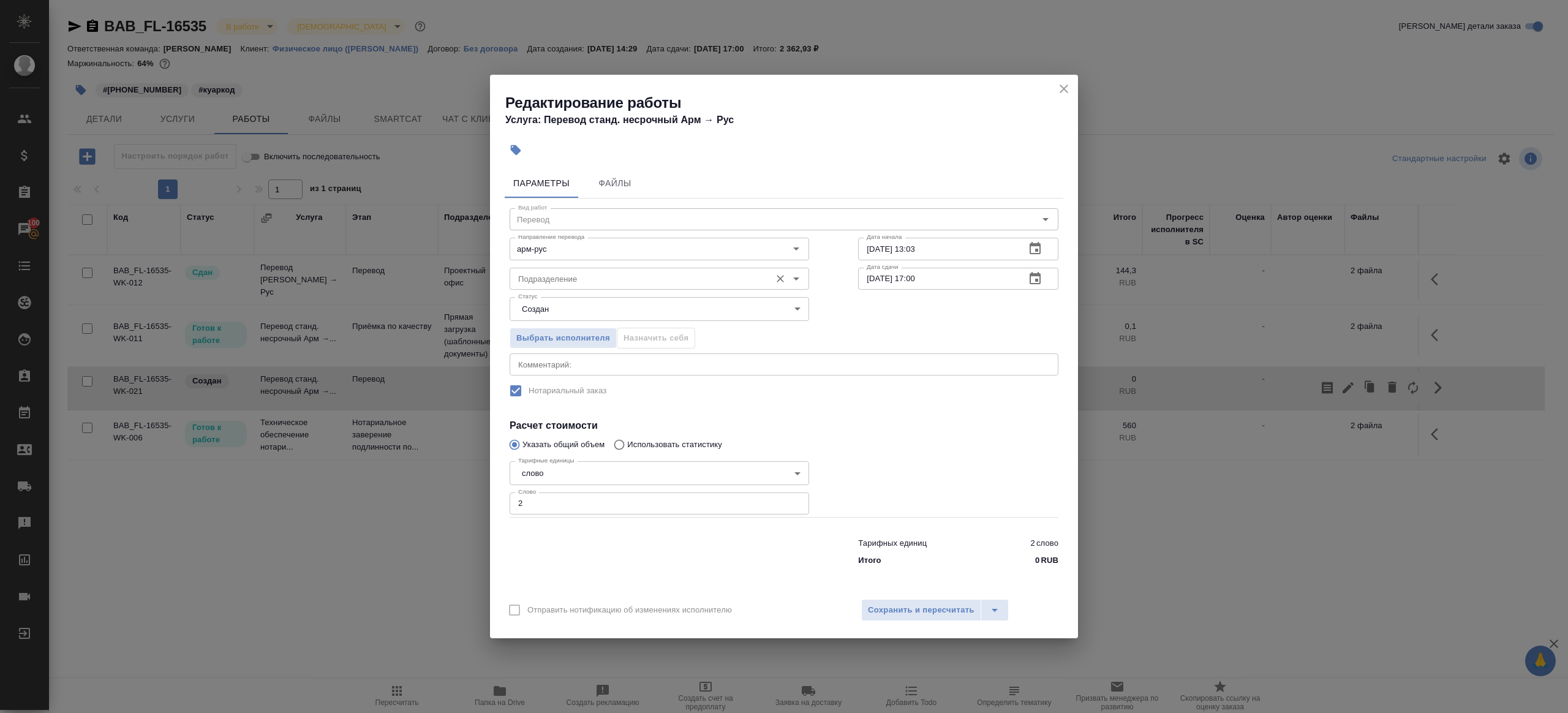
click at [616, 280] on input "Подразделение" at bounding box center [639, 279] width 251 height 15
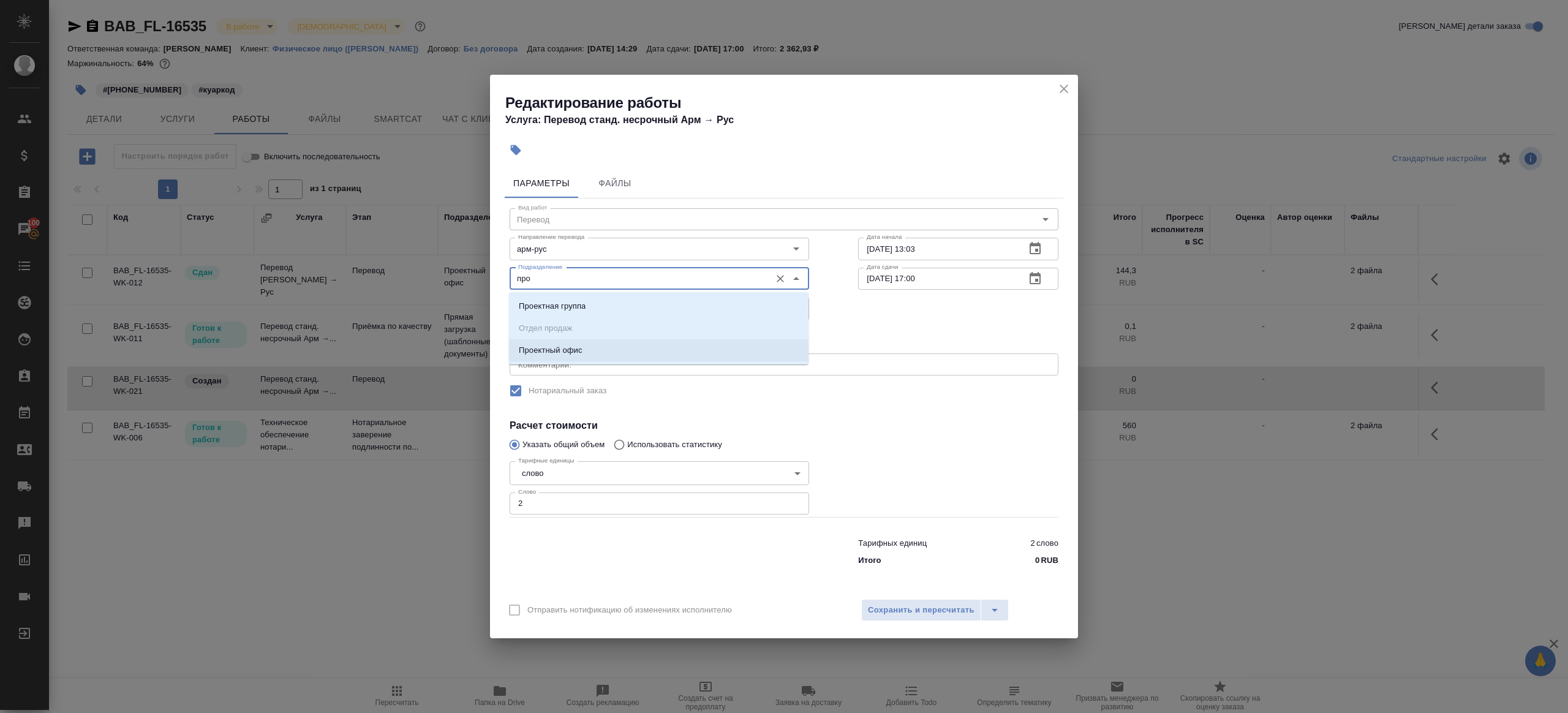
click at [565, 343] on li "Проектный офис" at bounding box center [658, 350] width 299 height 22
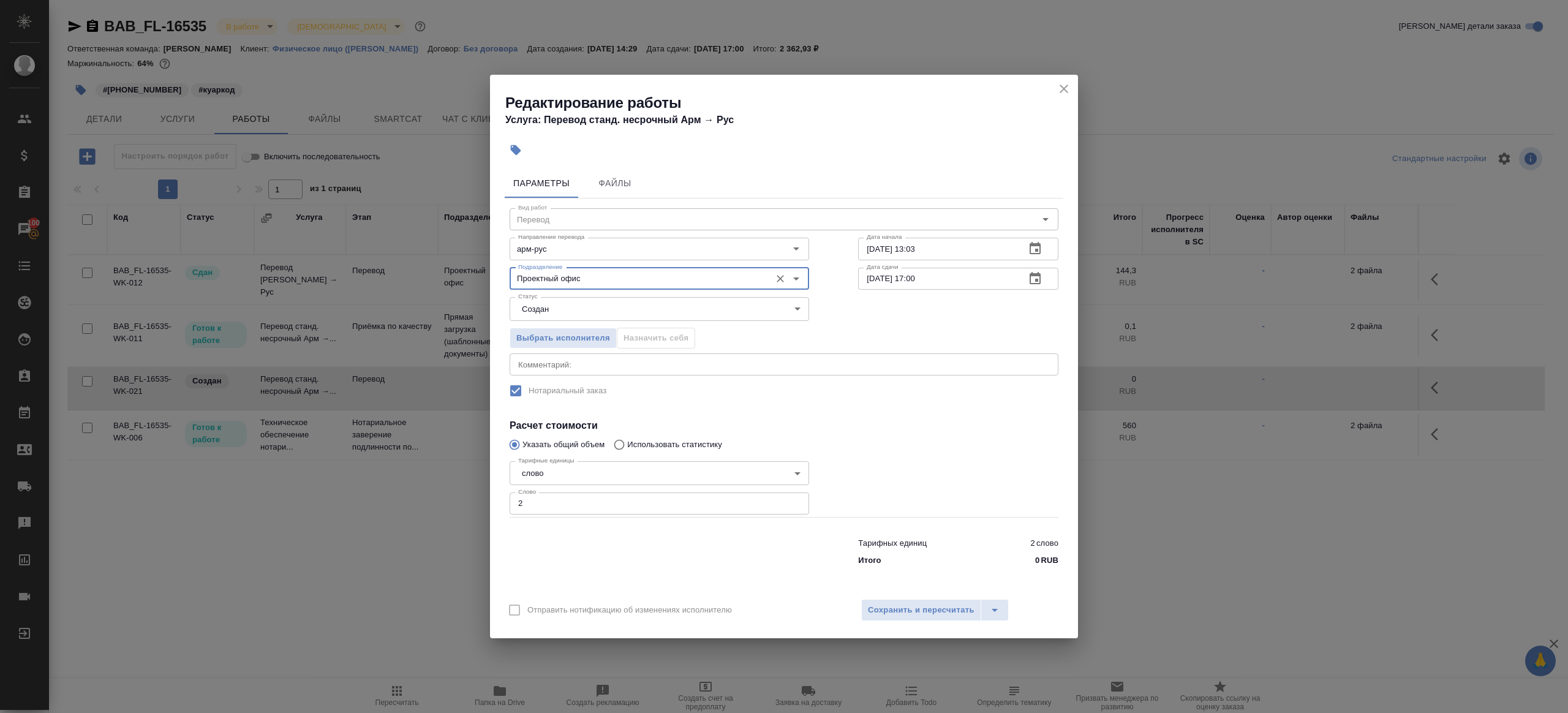
type input "Проектный офис"
click at [556, 323] on div "Выбрать исполнителя Назначить себя" at bounding box center [659, 336] width 348 height 75
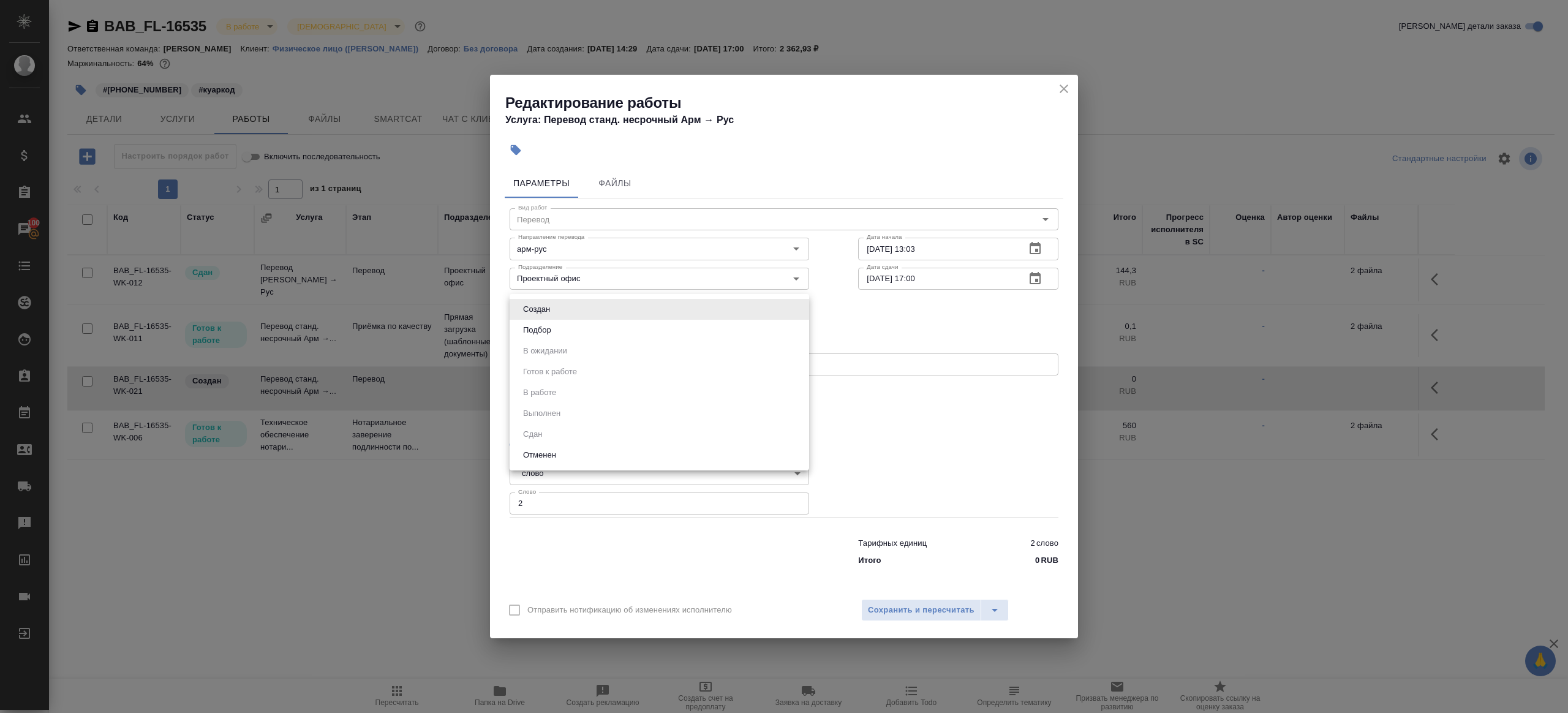
click at [556, 315] on body "🙏 .cls-1 fill:#fff; AWATERA Gazizov Rinat Клиенты Спецификации Заказы 100 Чаты …" at bounding box center [784, 356] width 1568 height 713
click at [556, 329] on li "Подбор" at bounding box center [659, 330] width 299 height 21
type input "recruiting"
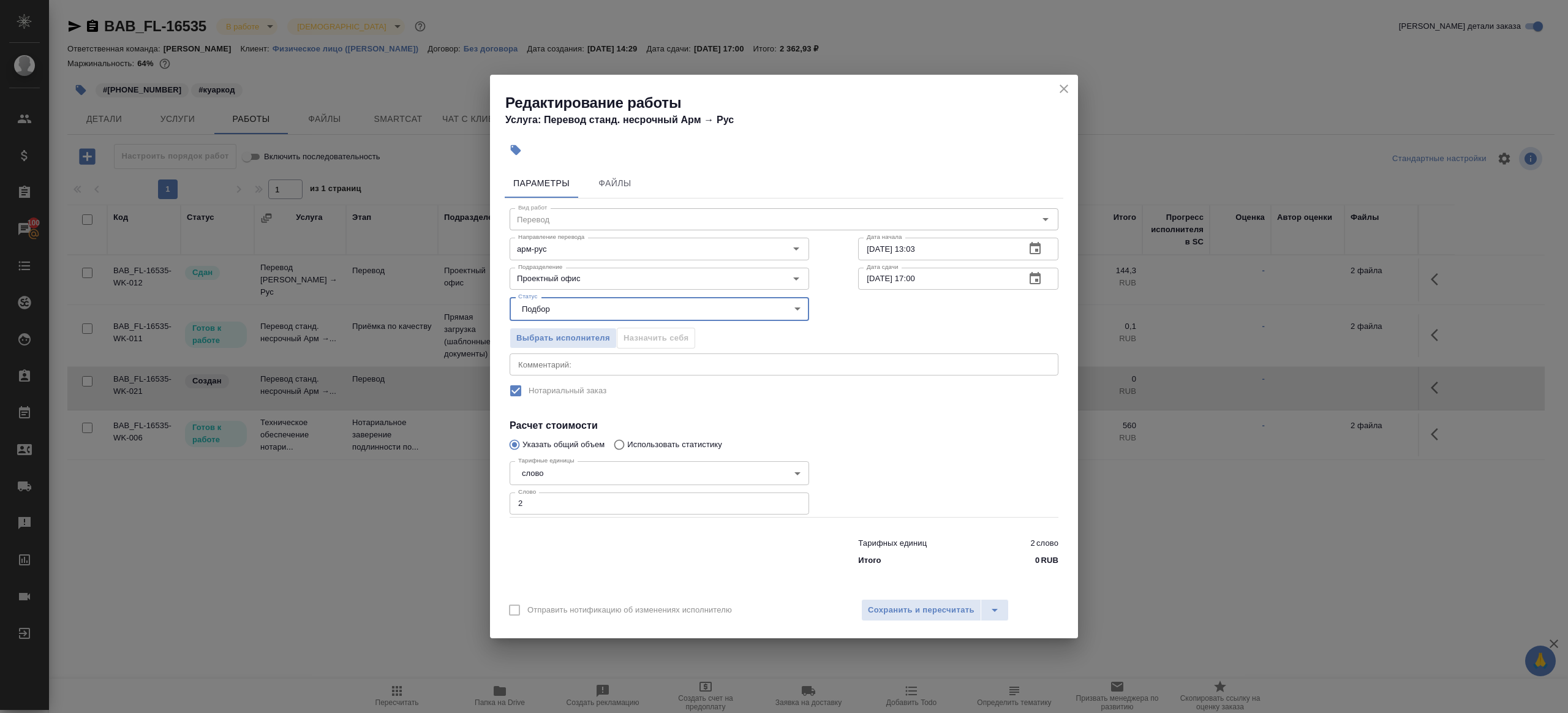
click at [541, 507] on input "2" at bounding box center [659, 503] width 299 height 22
type input "200"
click at [917, 278] on input "18.09.2025 17:00" at bounding box center [937, 278] width 158 height 22
type input "18.09.2025 16:00"
click at [918, 614] on span "Сохранить и пересчитать" at bounding box center [921, 610] width 107 height 14
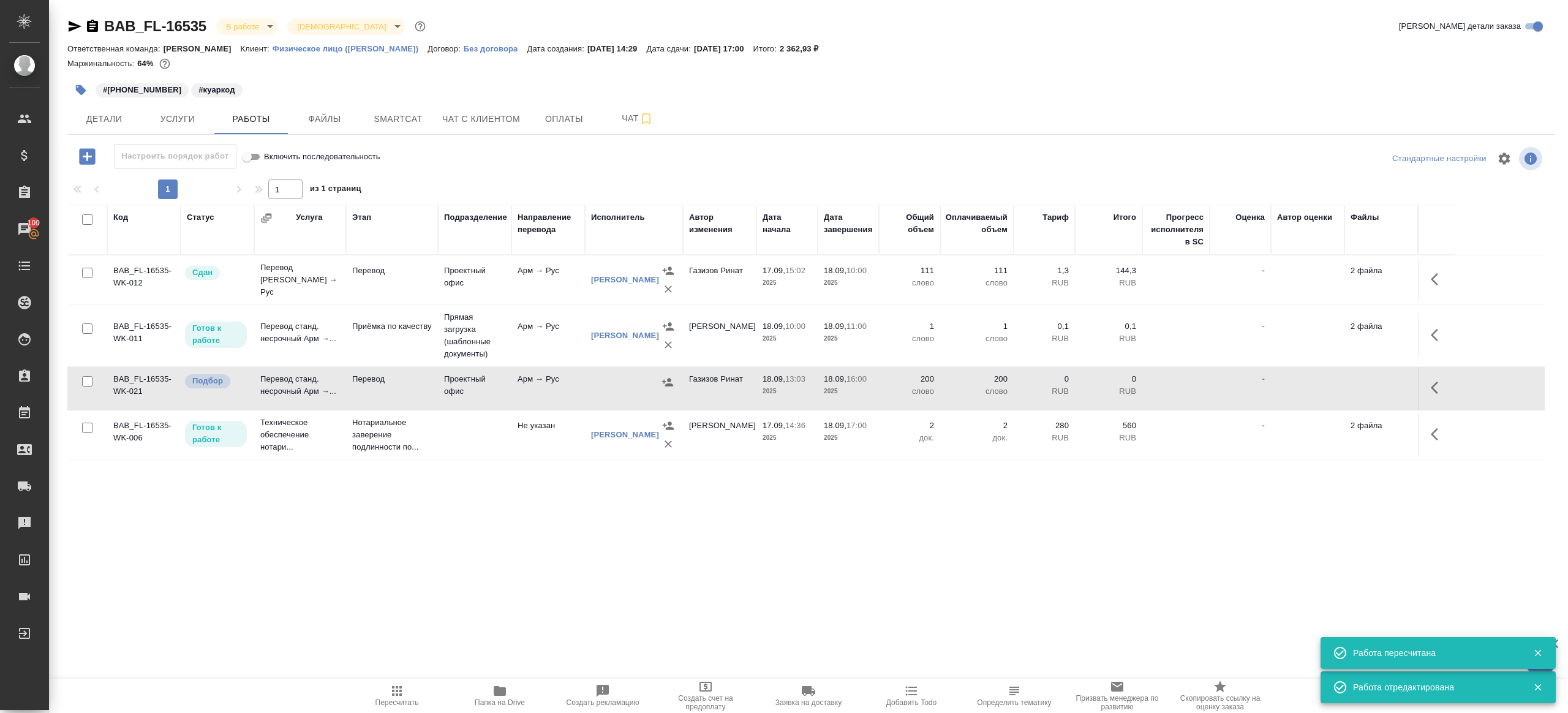
click at [667, 376] on icon "button" at bounding box center [668, 382] width 12 height 12
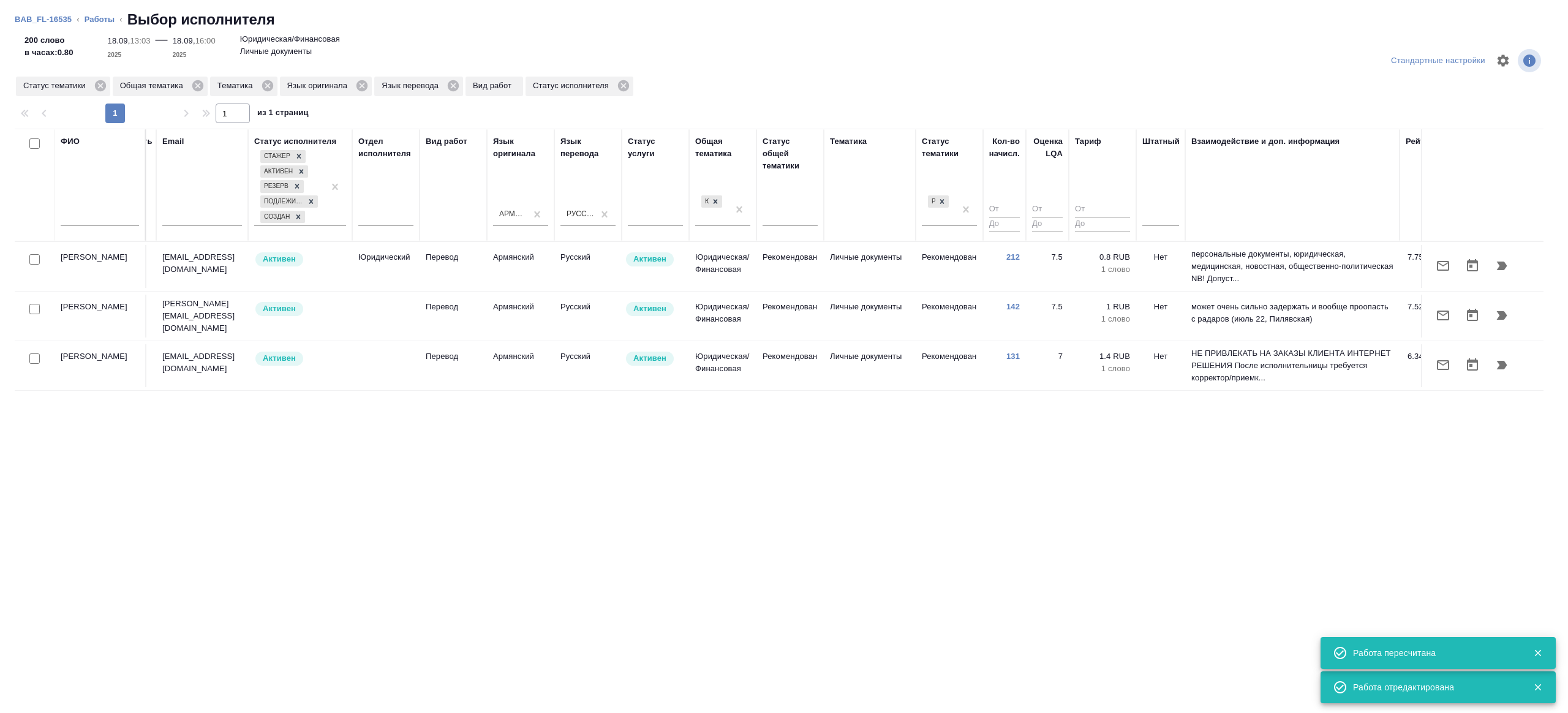
scroll to position [0, 250]
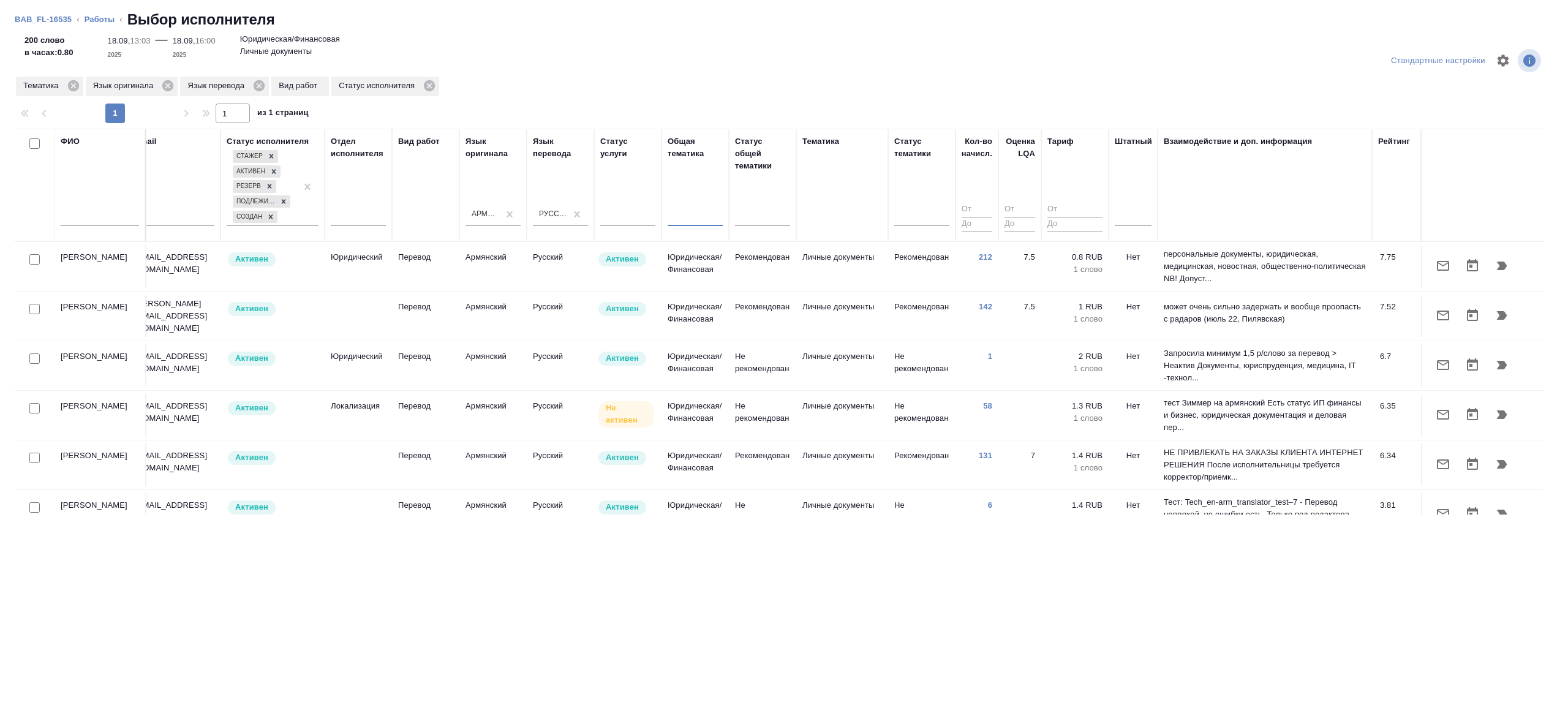
click at [30, 304] on input "checkbox" at bounding box center [34, 309] width 11 height 11
checkbox input "true"
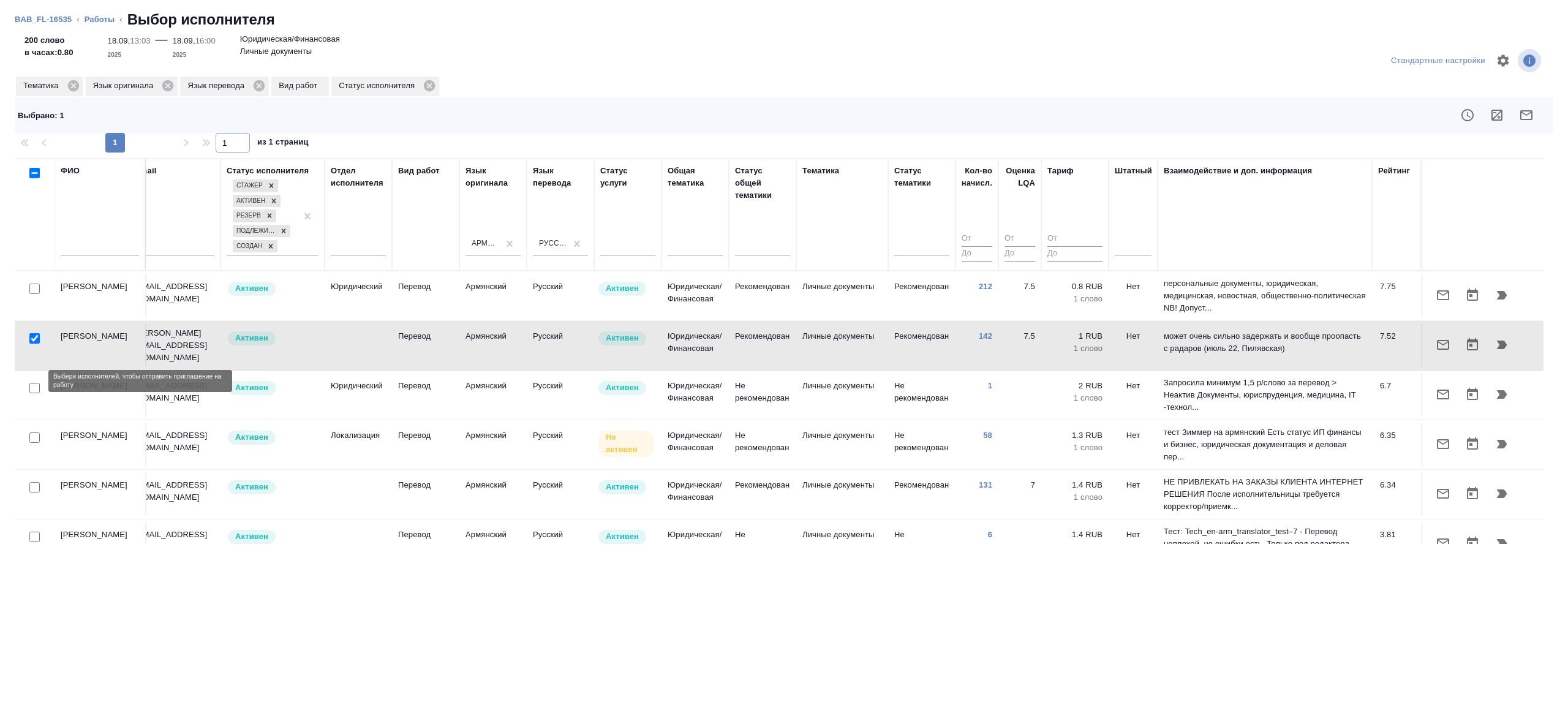
click at [35, 383] on input "checkbox" at bounding box center [34, 388] width 11 height 11
checkbox input "true"
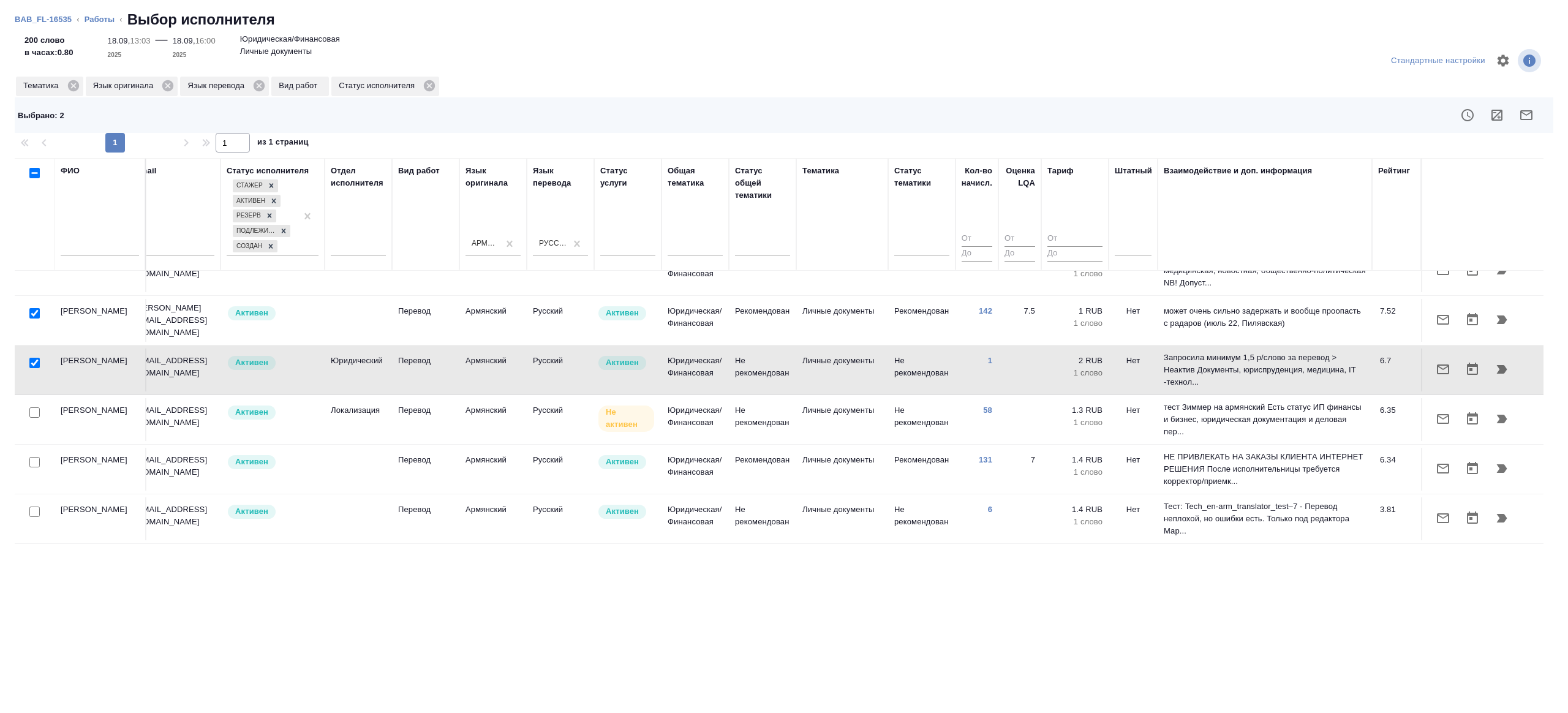
scroll to position [29, 250]
click at [30, 457] on input "checkbox" at bounding box center [34, 463] width 11 height 11
checkbox input "true"
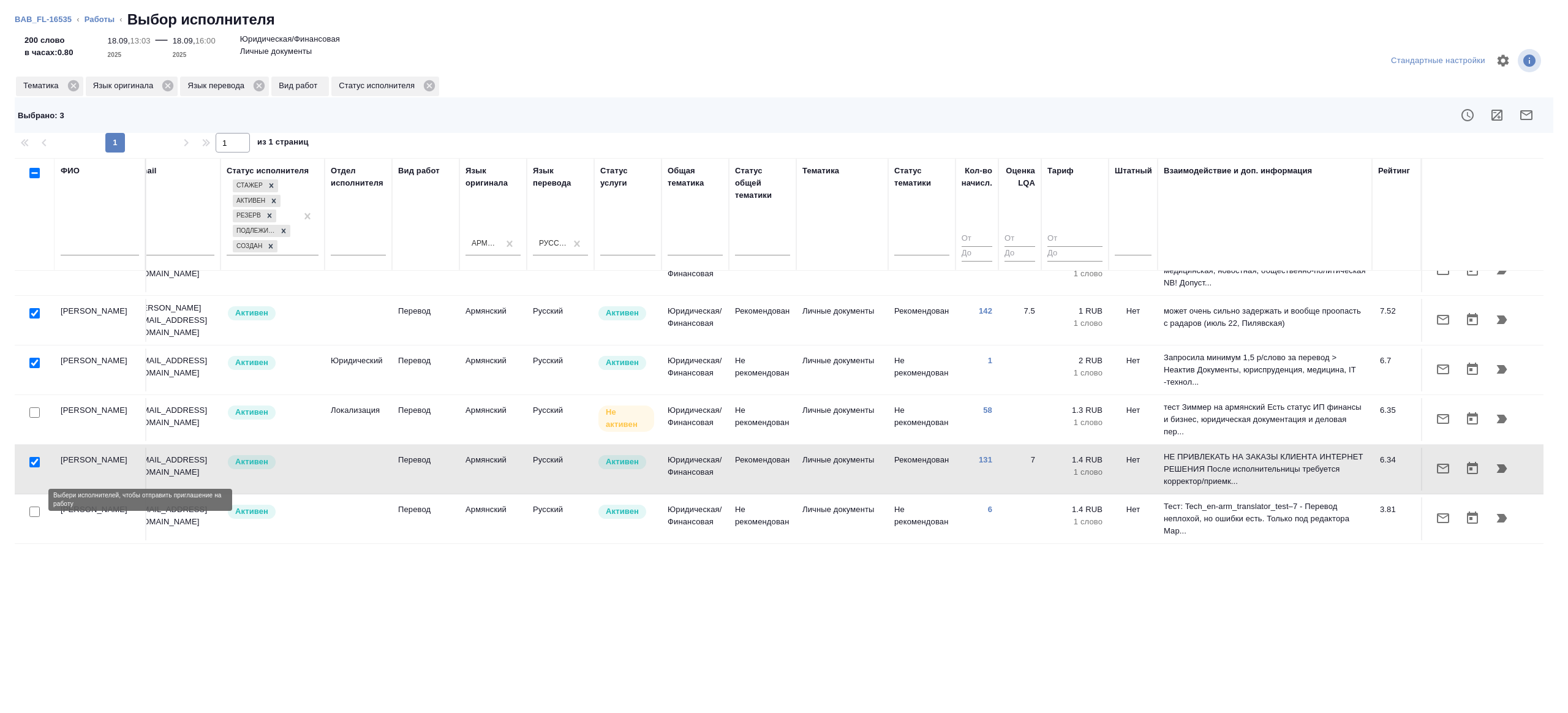
click at [36, 507] on input "checkbox" at bounding box center [34, 512] width 11 height 11
checkbox input "true"
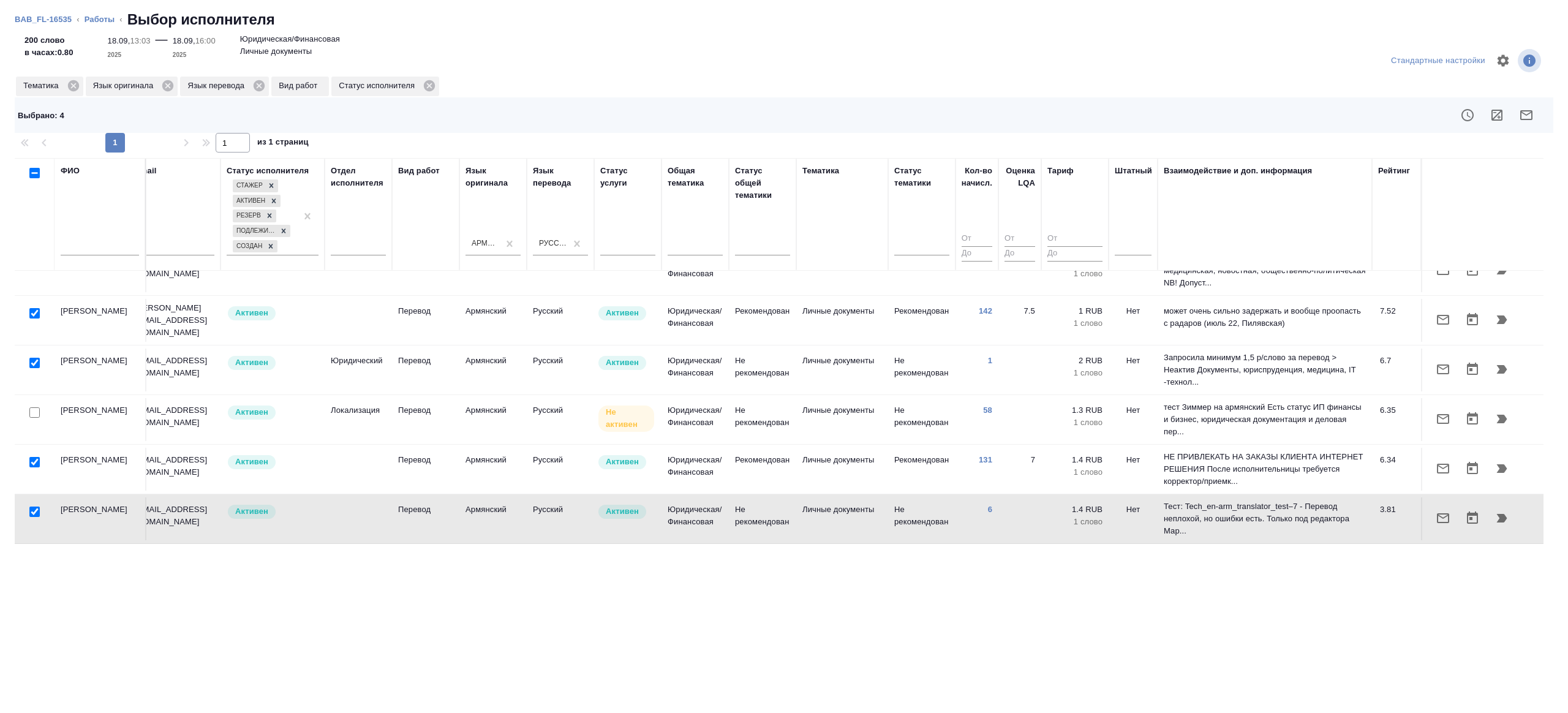
scroll to position [0, 250]
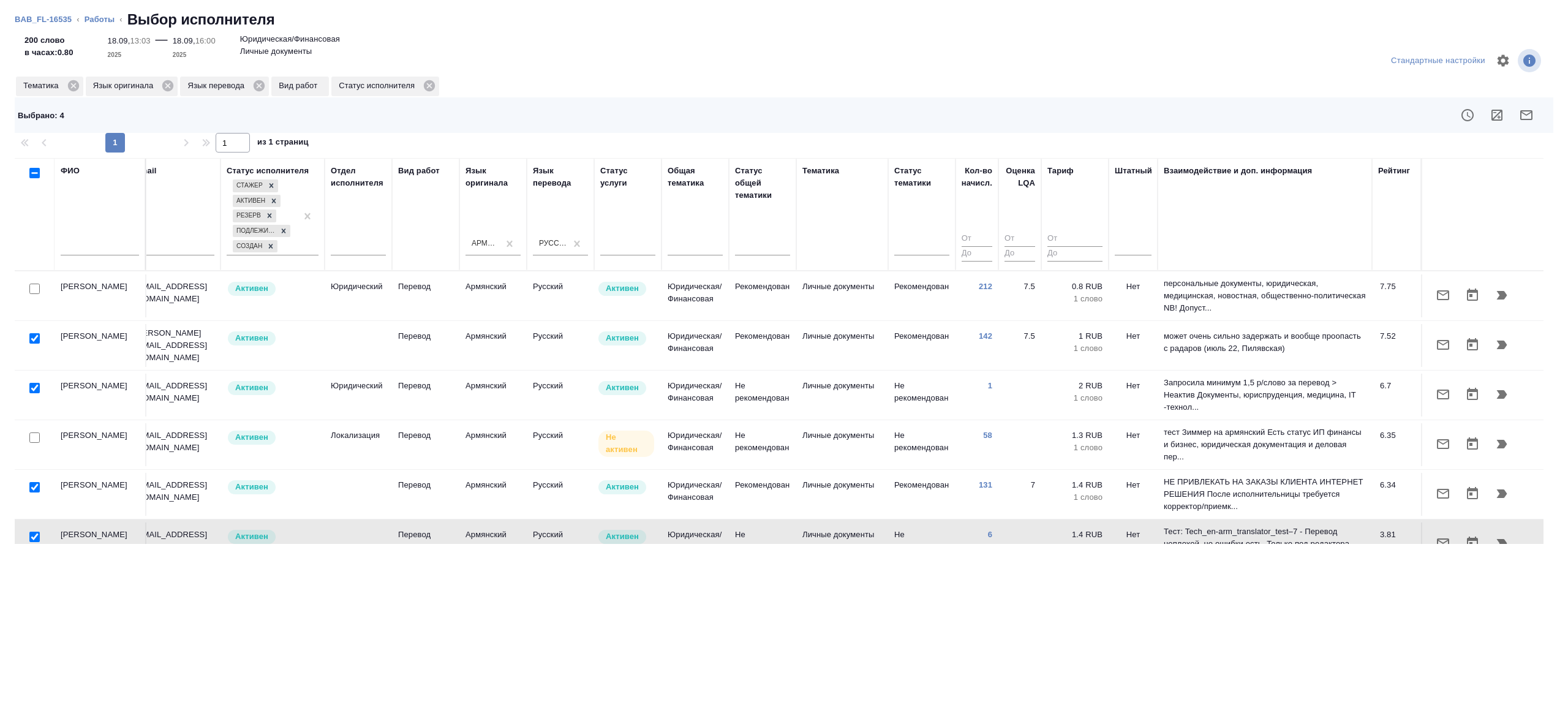
click at [1528, 115] on icon "button" at bounding box center [1526, 115] width 15 height 15
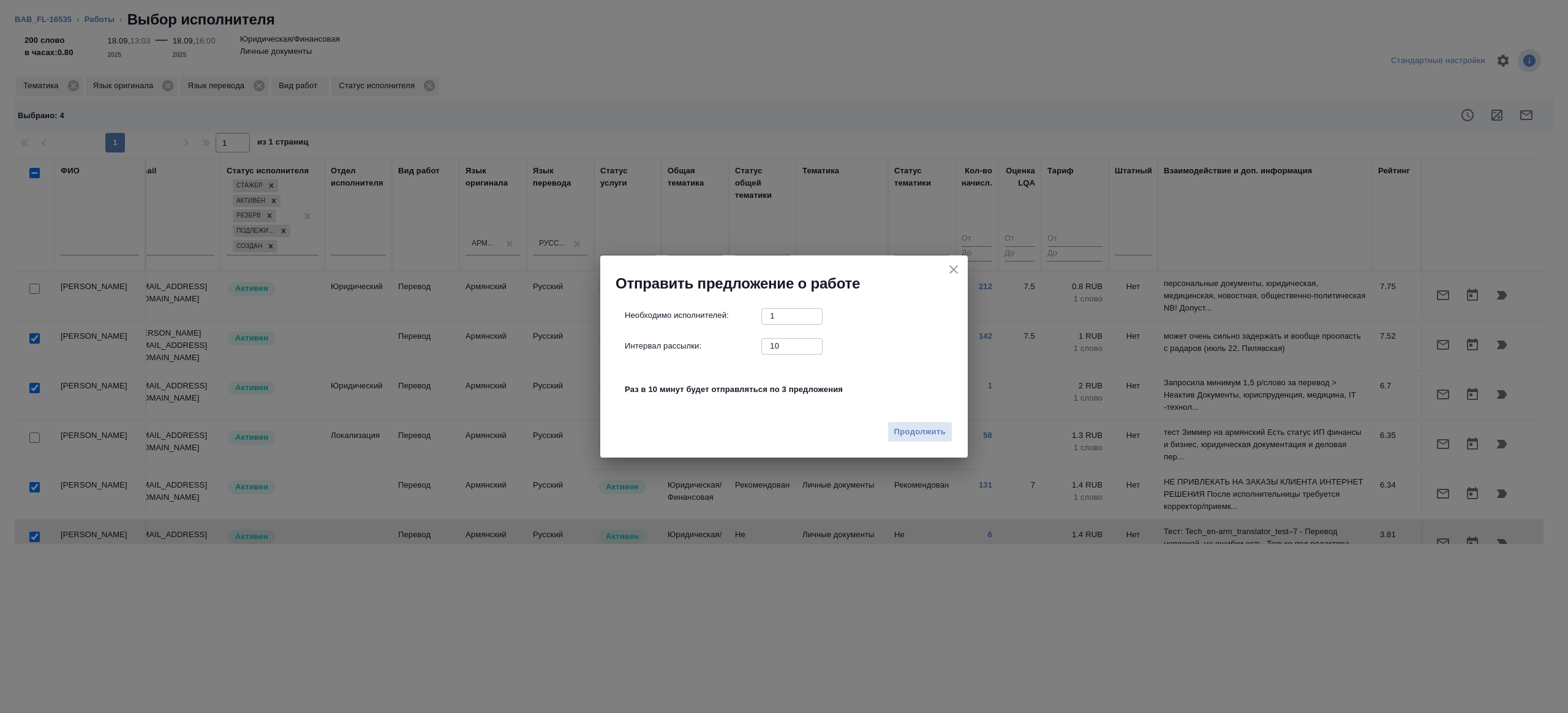
click at [792, 356] on div "Необходимо исполнителей: 1 ​ Интервал рассылки: 10 ​ Раз в 10 минут будет отпра…" at bounding box center [789, 359] width 329 height 102
click at [792, 353] on input "10" at bounding box center [792, 345] width 61 height 15
type input "1"
click at [908, 434] on span "Продолжить" at bounding box center [920, 432] width 52 height 14
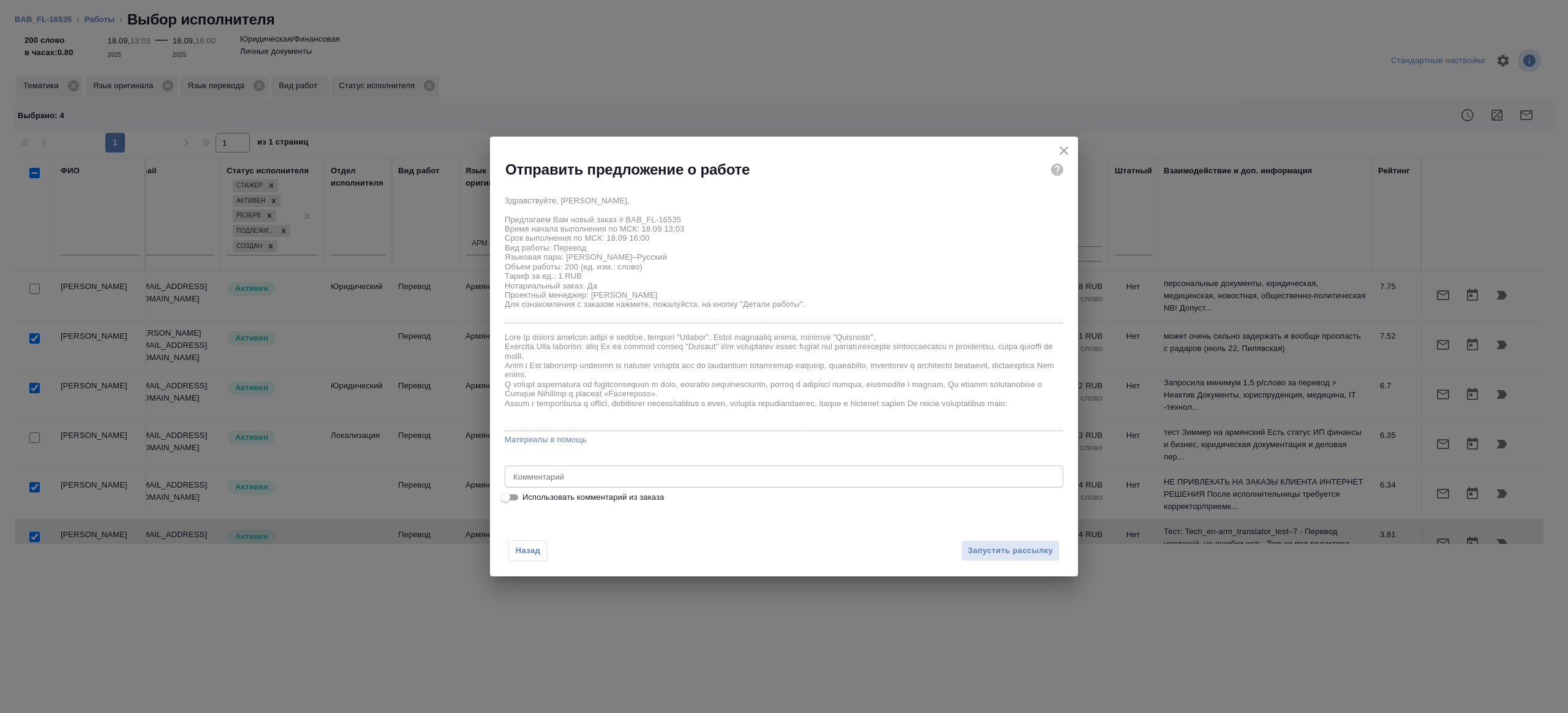
click at [503, 506] on div "Здравствуйте, Армине, Предлагаем Вам новый заказ # BAB_FL-16535 Время начала вы…" at bounding box center [784, 347] width 588 height 325
click at [505, 499] on input "Использовать комментарий из заказа" at bounding box center [505, 498] width 44 height 15
checkbox input "true"
type textarea "арм-рус"
click at [505, 499] on input "Использовать комментарий из заказа" at bounding box center [515, 498] width 44 height 15
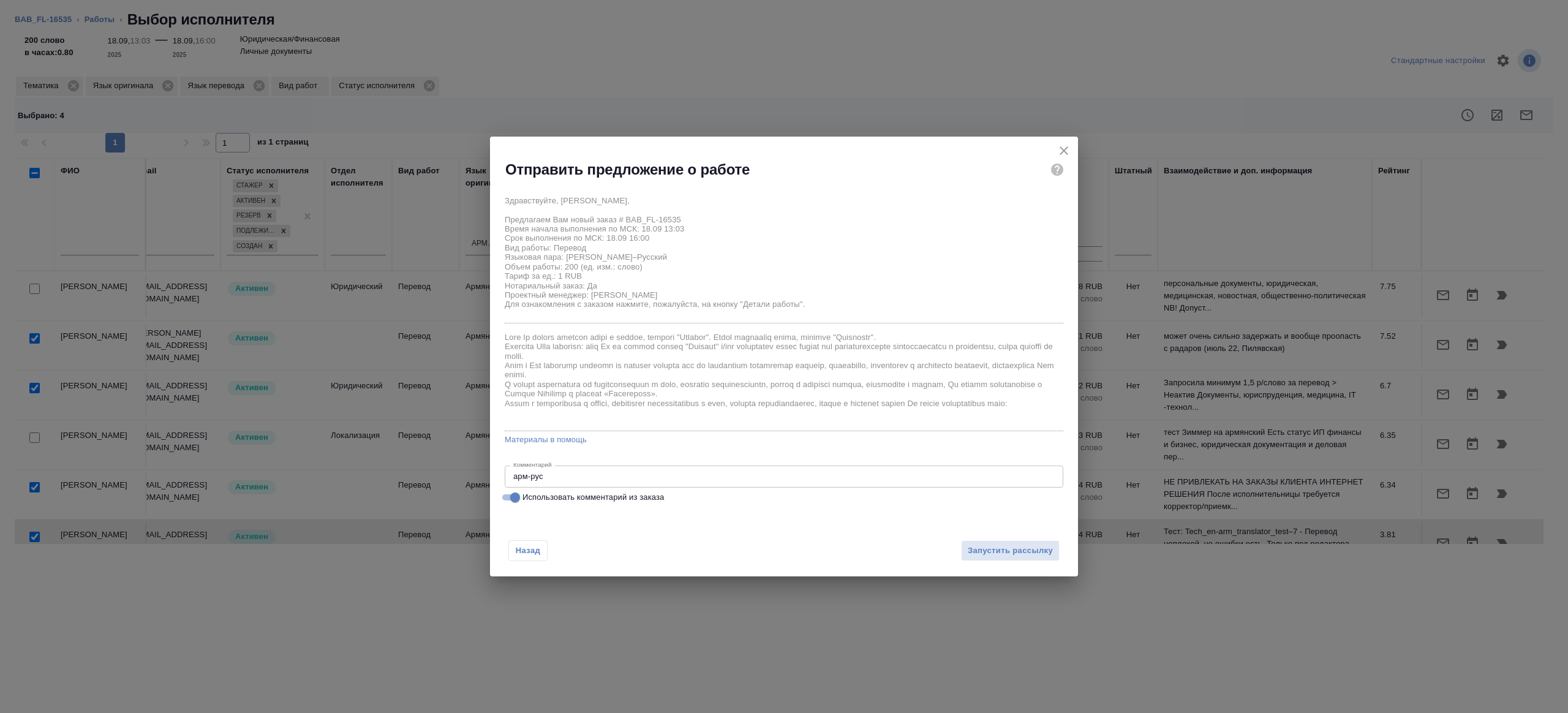
checkbox input "false"
click at [548, 475] on textarea at bounding box center [784, 476] width 541 height 9
type textarea "На перевод с листа, в помощь есть перевод от клиента"
click at [1031, 553] on span "Запустить рассылку" at bounding box center [1010, 551] width 85 height 14
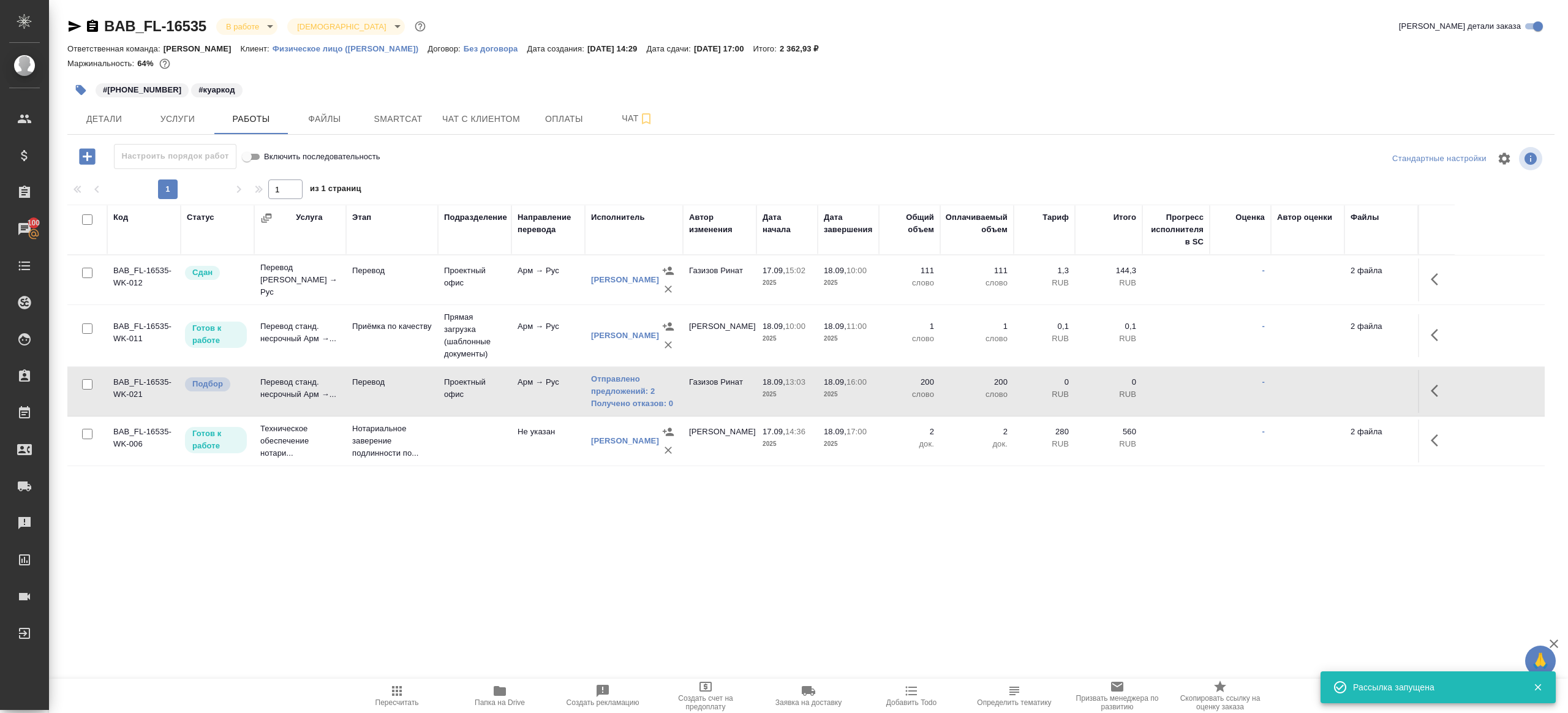
click at [388, 704] on span "Пересчитать" at bounding box center [397, 702] width 44 height 9
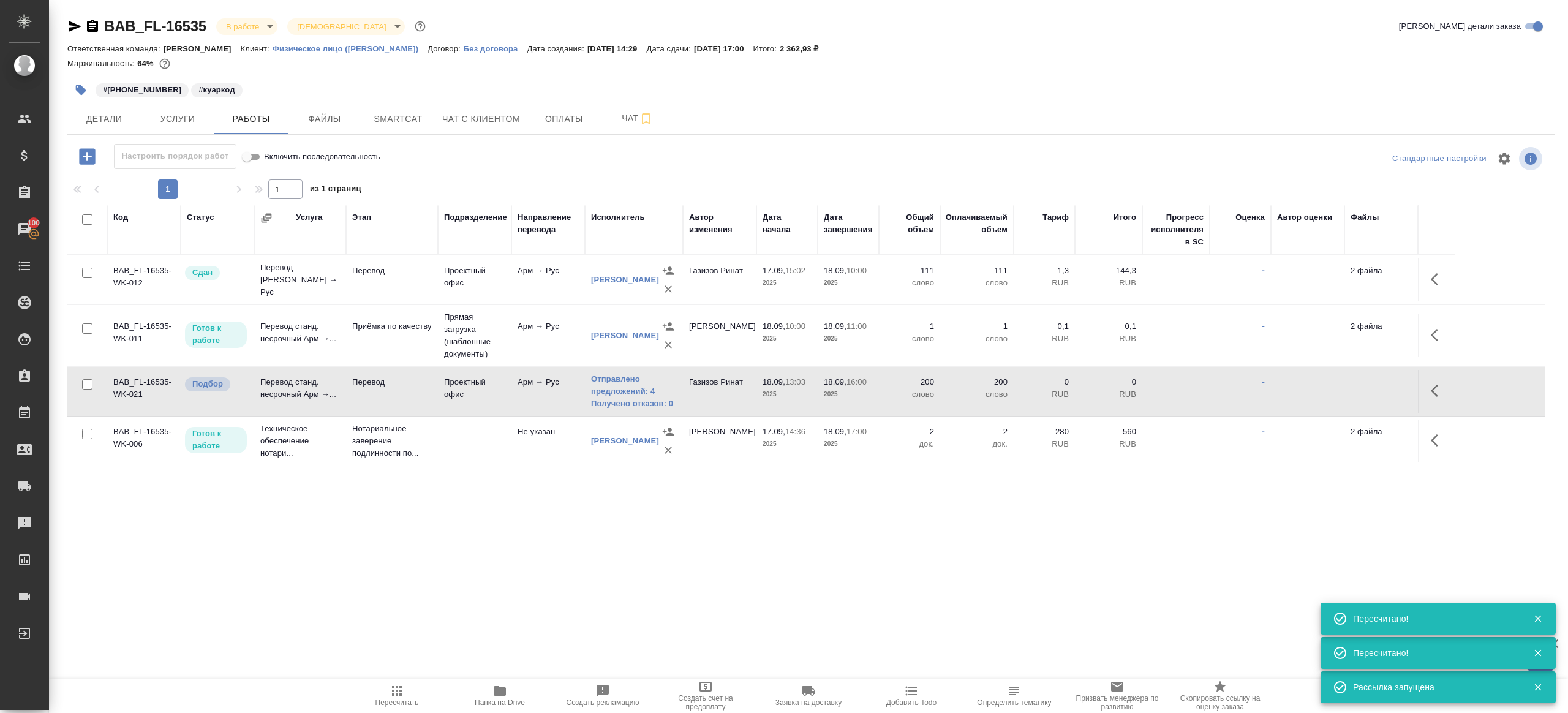
click at [427, 549] on div ".cls-1 fill:#fff; AWATERA Gazizov Rinat Клиенты Спецификации Заказы 100 Чаты To…" at bounding box center [784, 356] width 1568 height 713
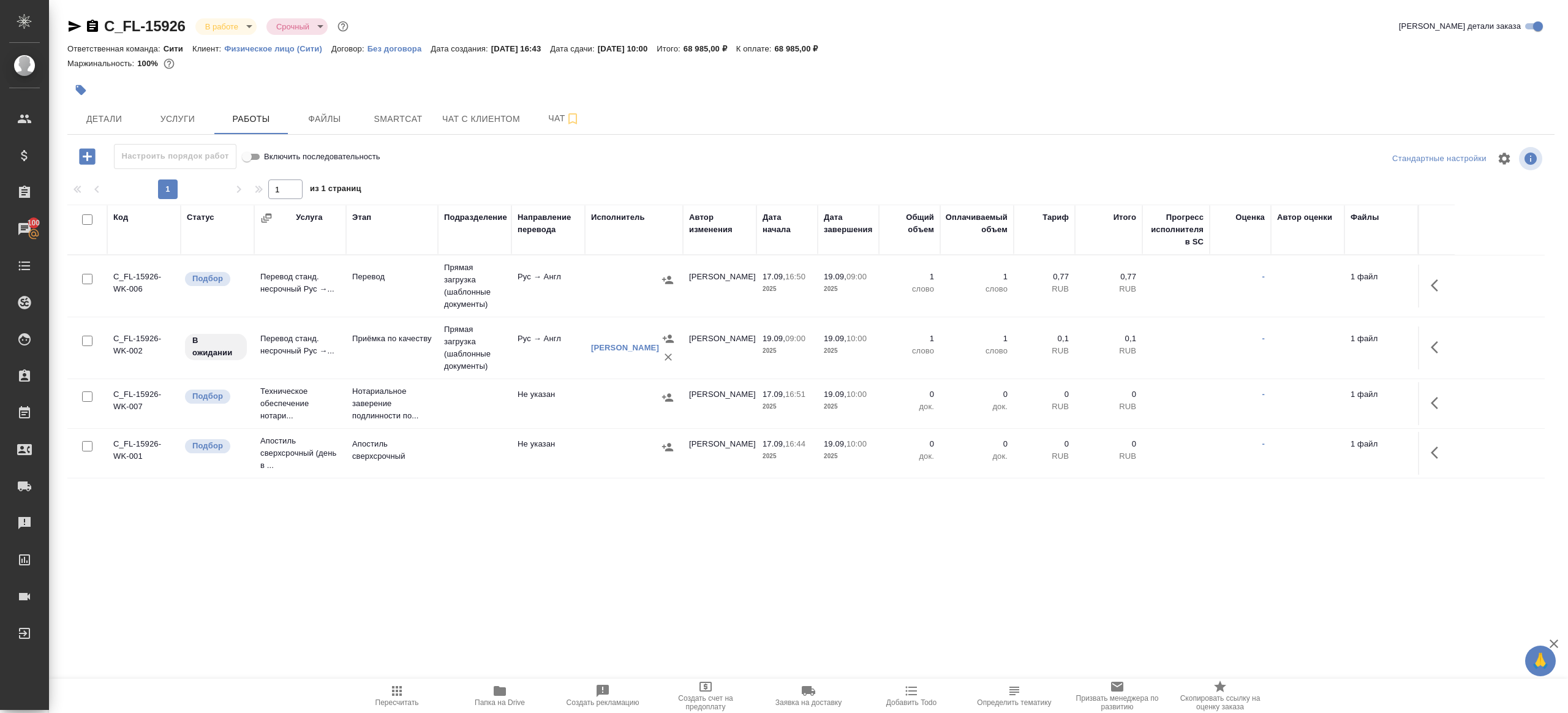
click at [382, 684] on span "Пересчитать" at bounding box center [397, 695] width 88 height 23
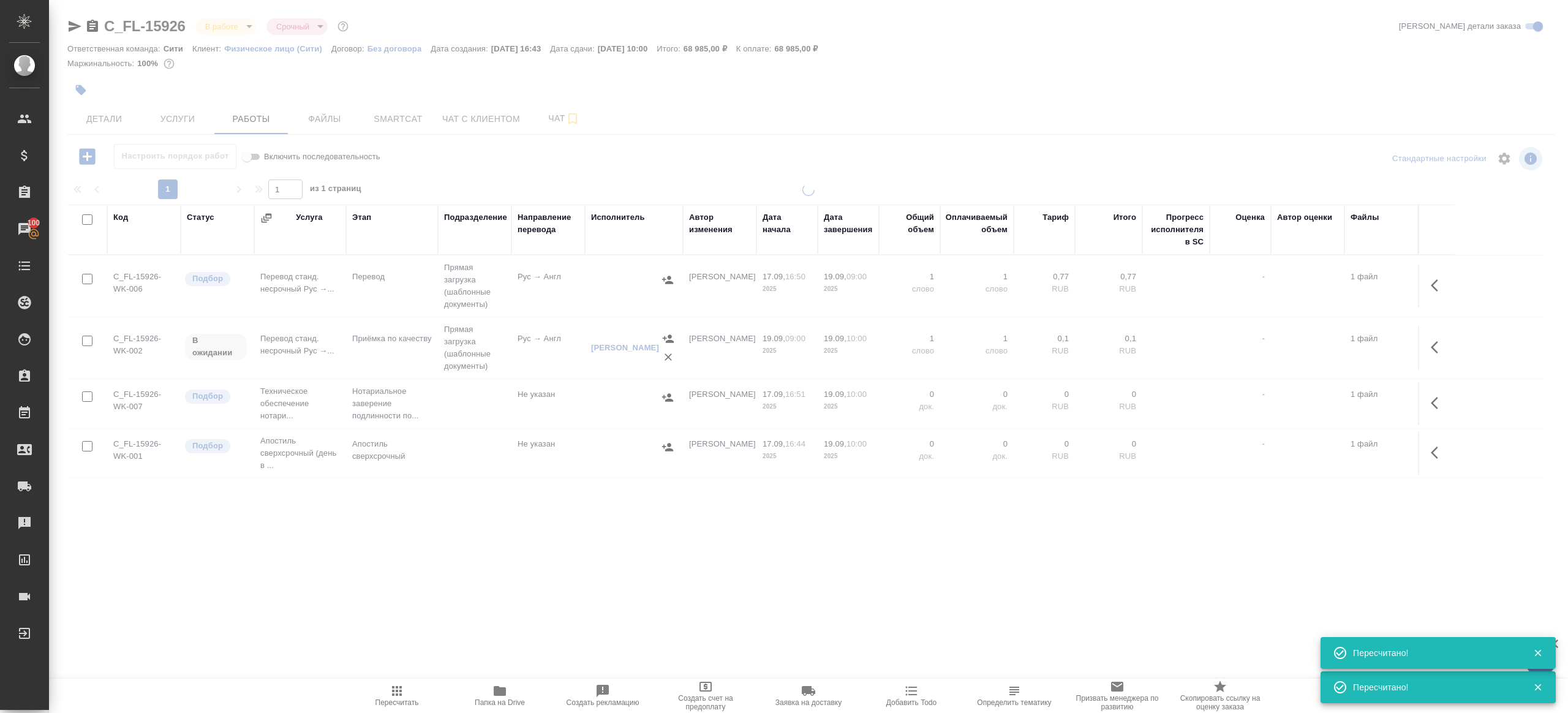
click at [417, 605] on div ".cls-1 fill:#fff; AWATERA Gazizov Rinat Клиенты Спецификации Заказы 100 Чаты To…" at bounding box center [784, 356] width 1568 height 713
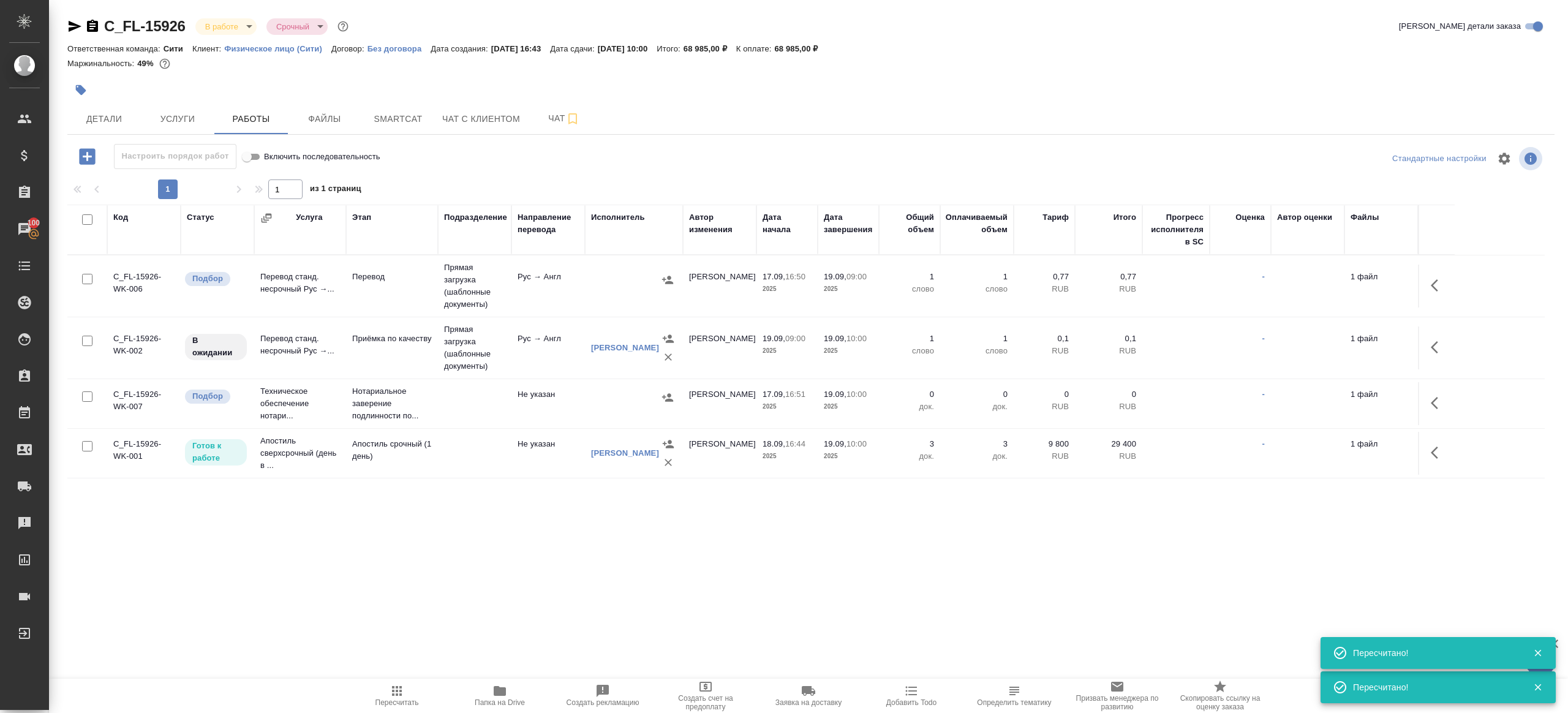
click at [405, 696] on span "Пересчитать" at bounding box center [397, 695] width 88 height 23
click at [409, 692] on span "Пересчитать" at bounding box center [397, 695] width 88 height 23
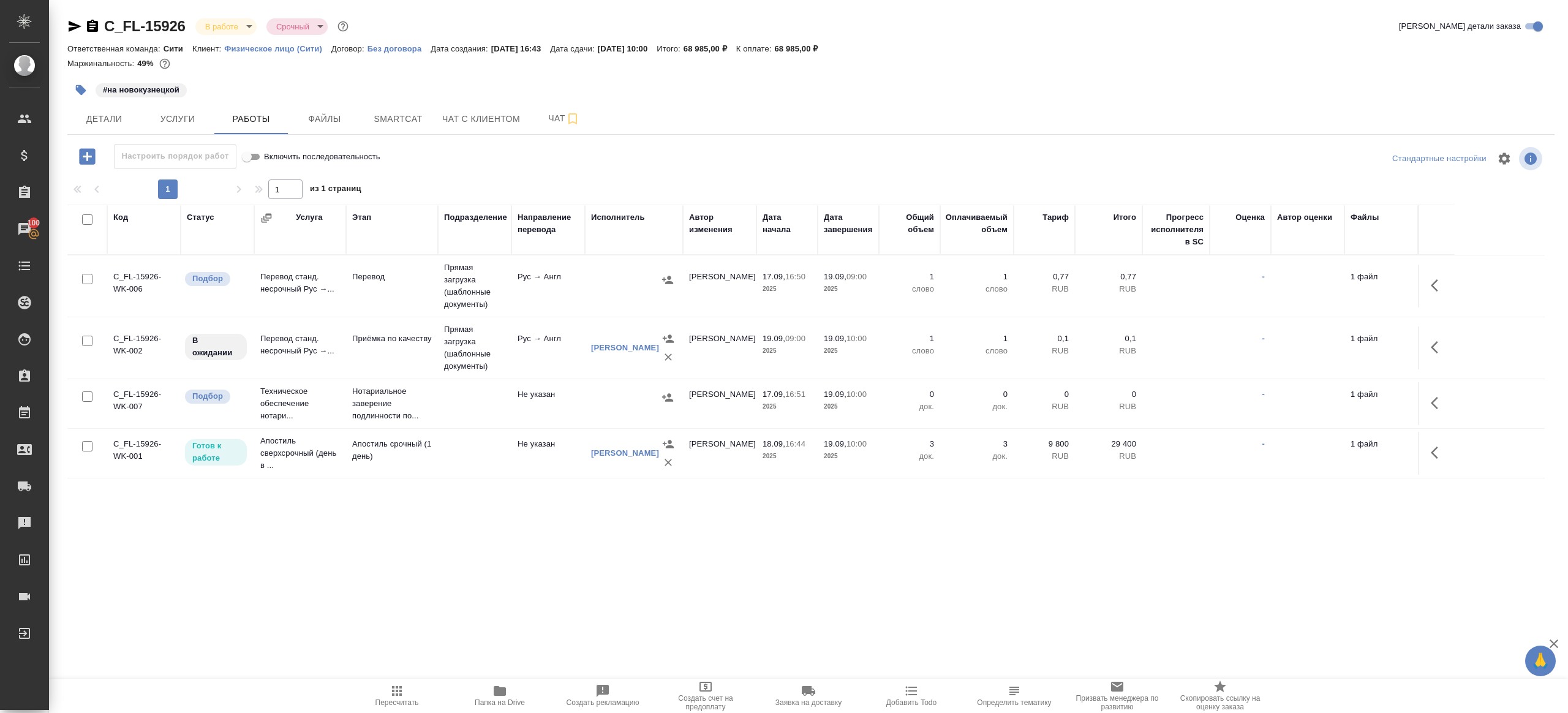
click at [592, 296] on td at bounding box center [634, 286] width 98 height 43
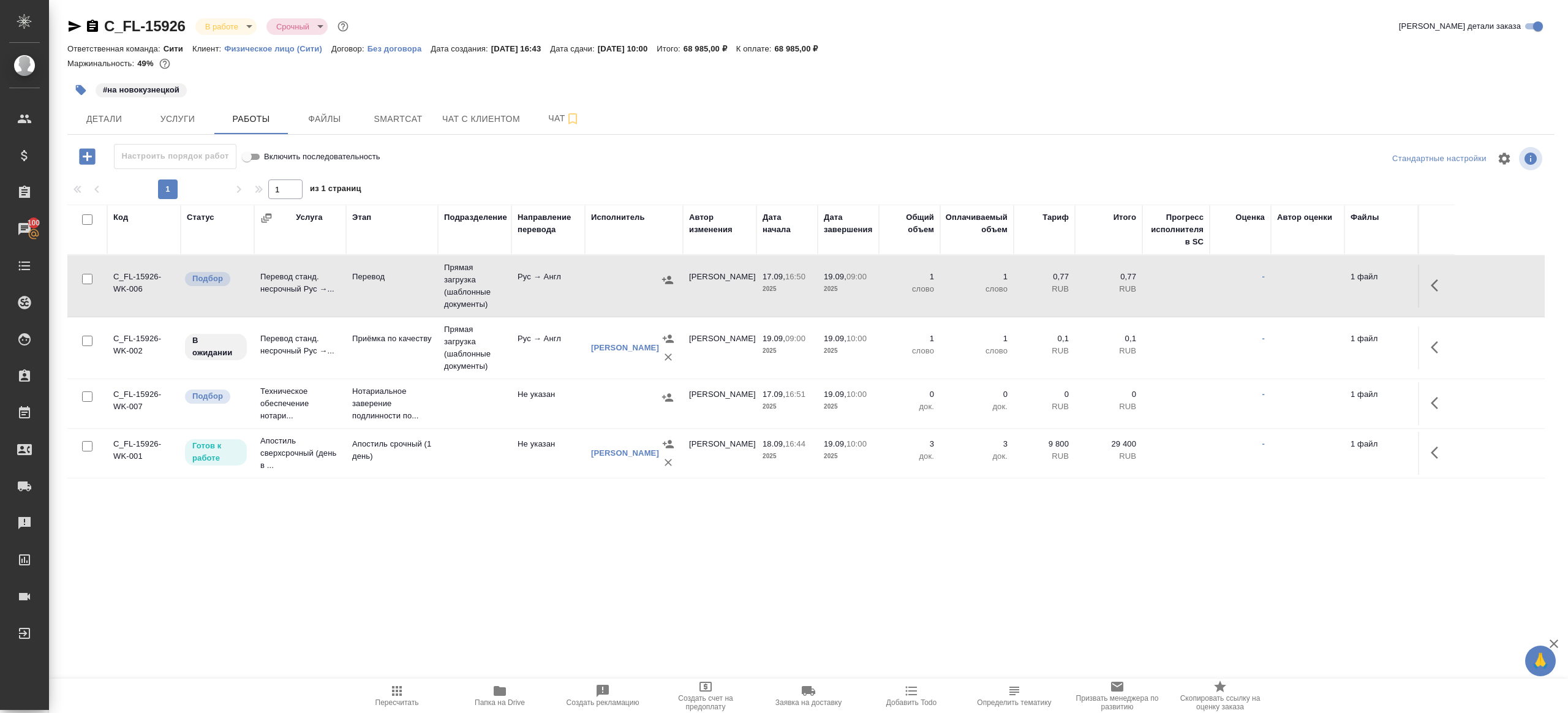
click at [384, 690] on span "Пересчитать" at bounding box center [397, 695] width 88 height 23
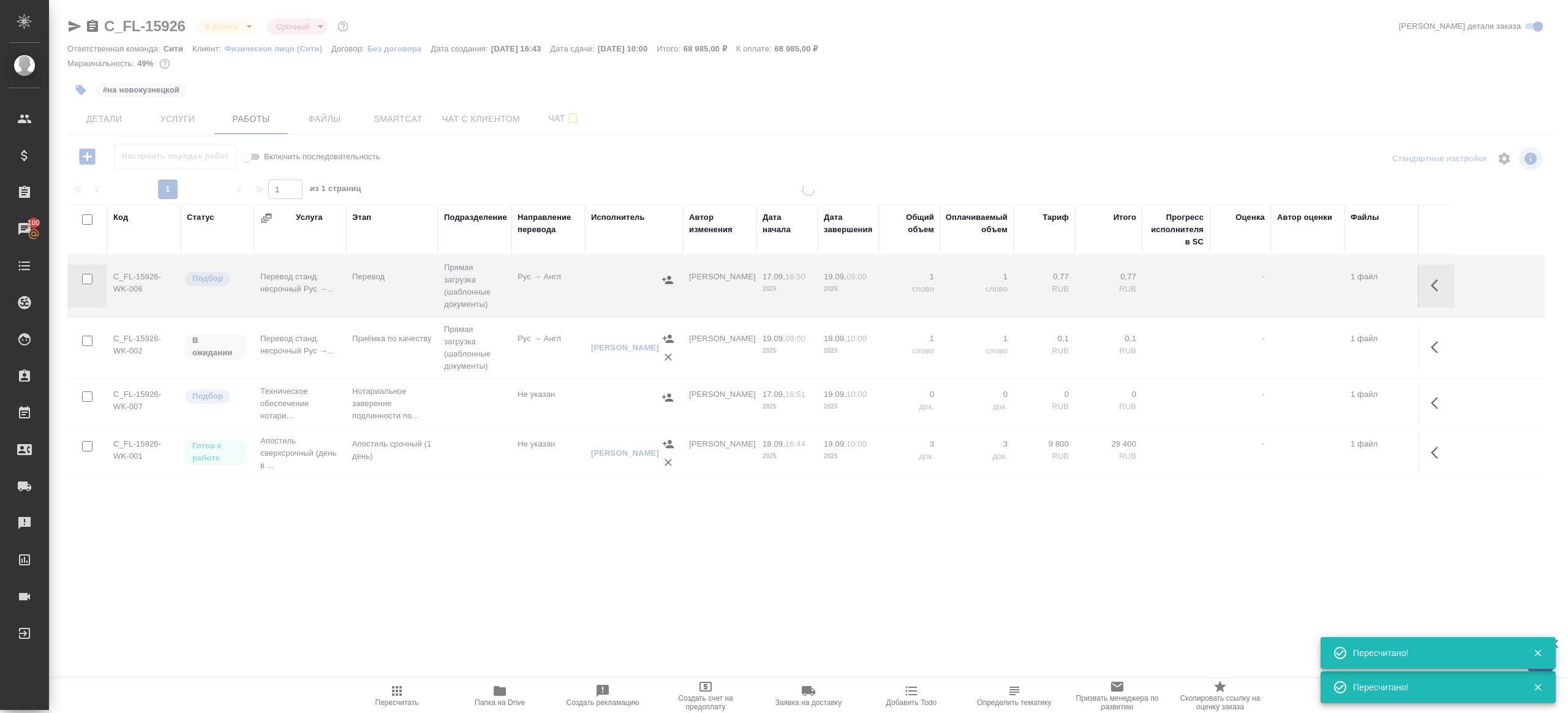
click at [480, 552] on div ".cls-1 fill:#fff; AWATERA Gazizov Rinat Клиенты Спецификации Заказы 100 Чаты To…" at bounding box center [784, 356] width 1568 height 713
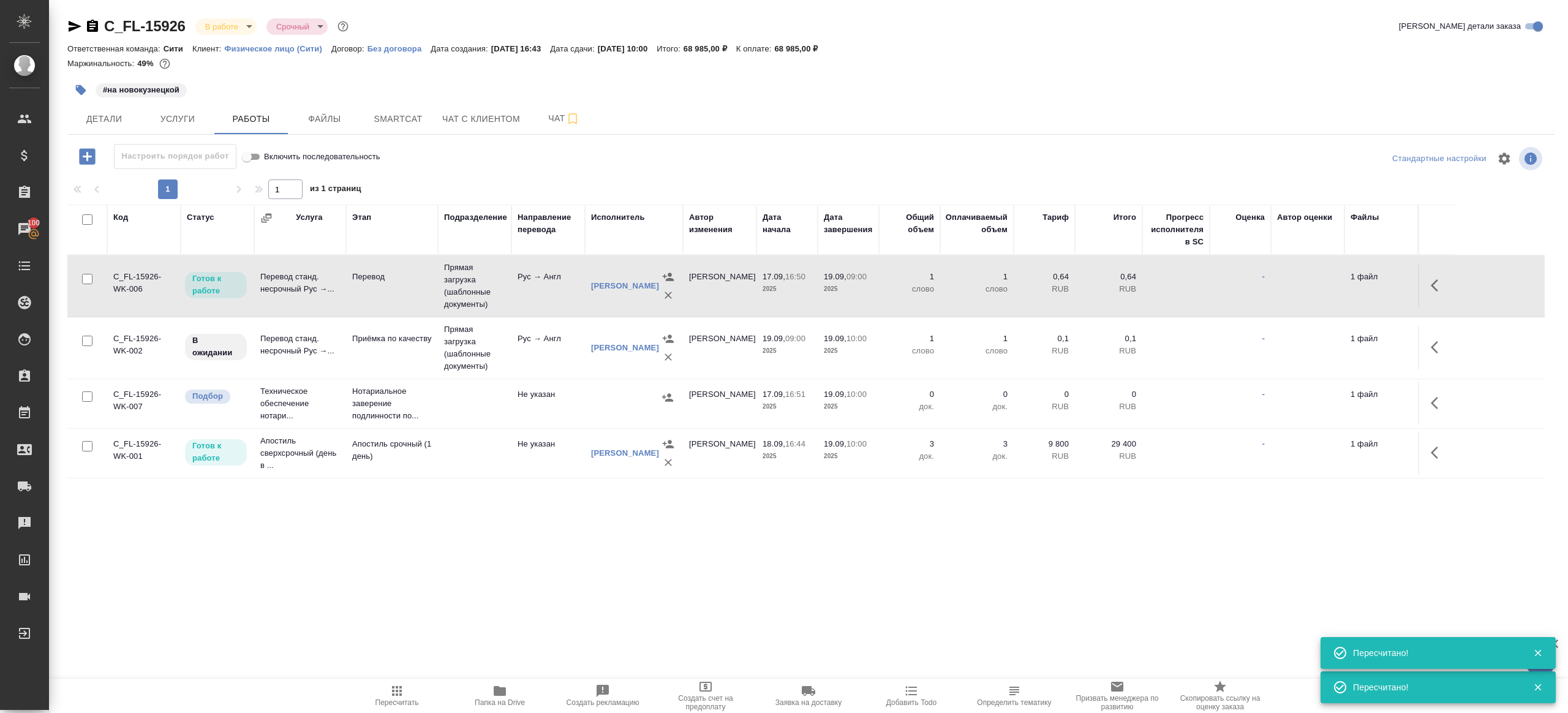
click at [74, 23] on icon "button" at bounding box center [75, 27] width 15 height 15
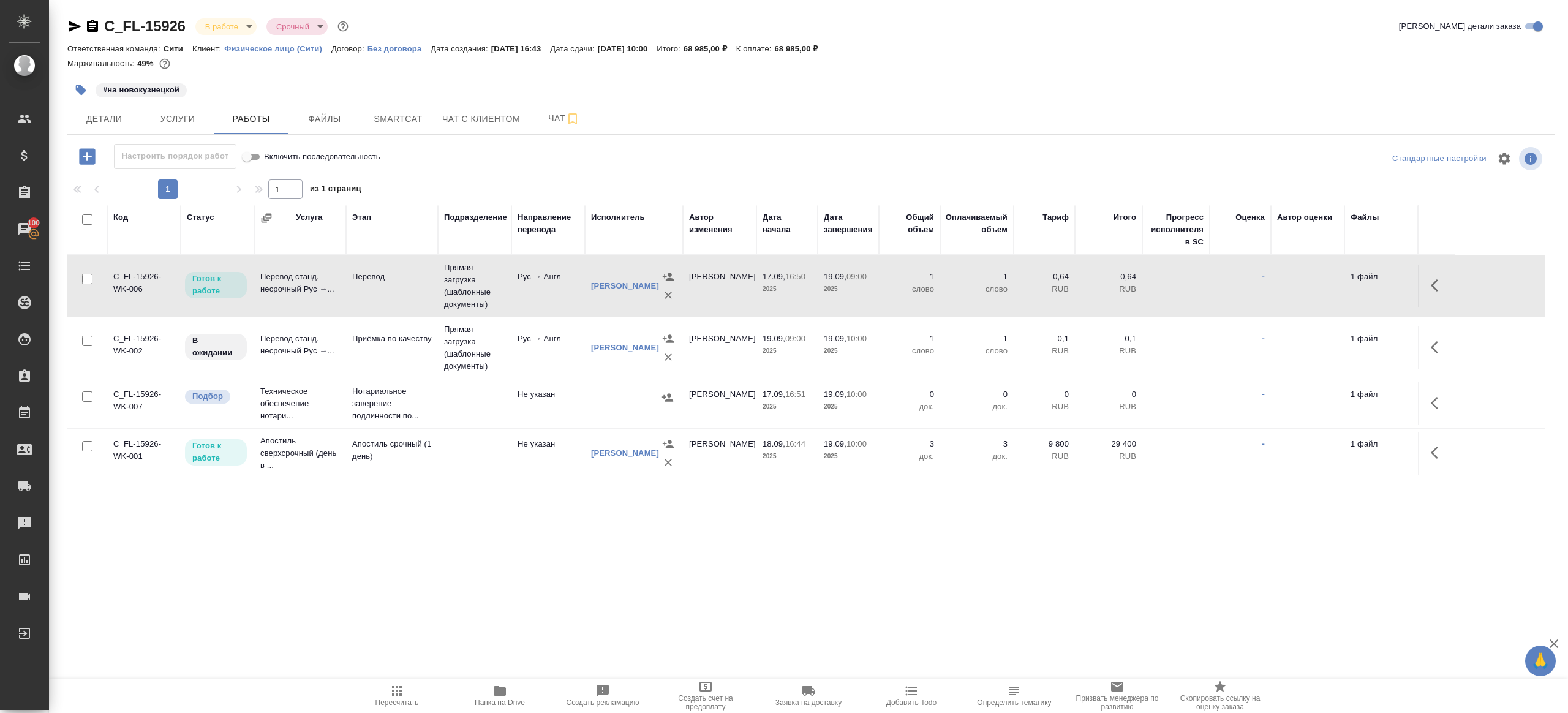
click at [75, 87] on icon "button" at bounding box center [81, 90] width 12 height 12
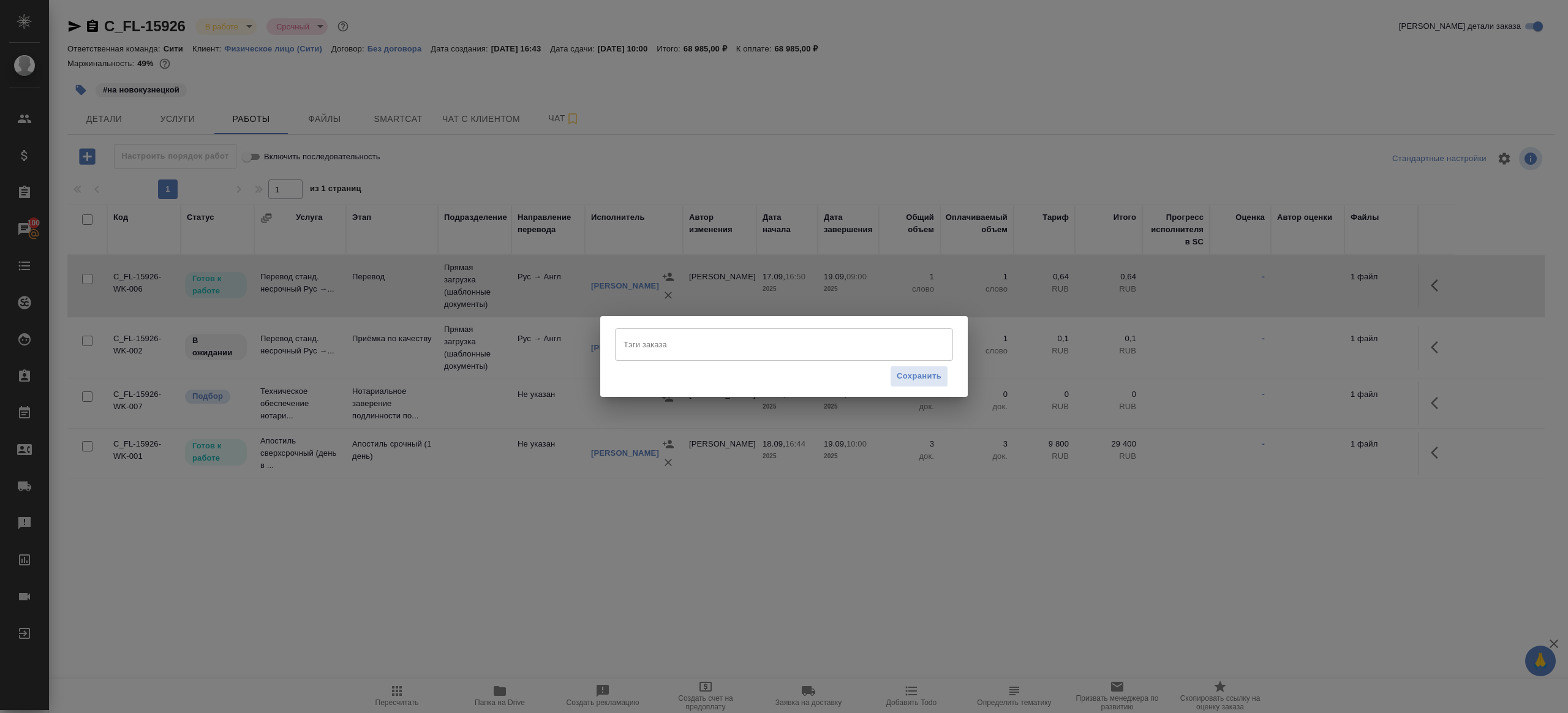
click at [798, 349] on input "Тэги заказа" at bounding box center [772, 344] width 304 height 21
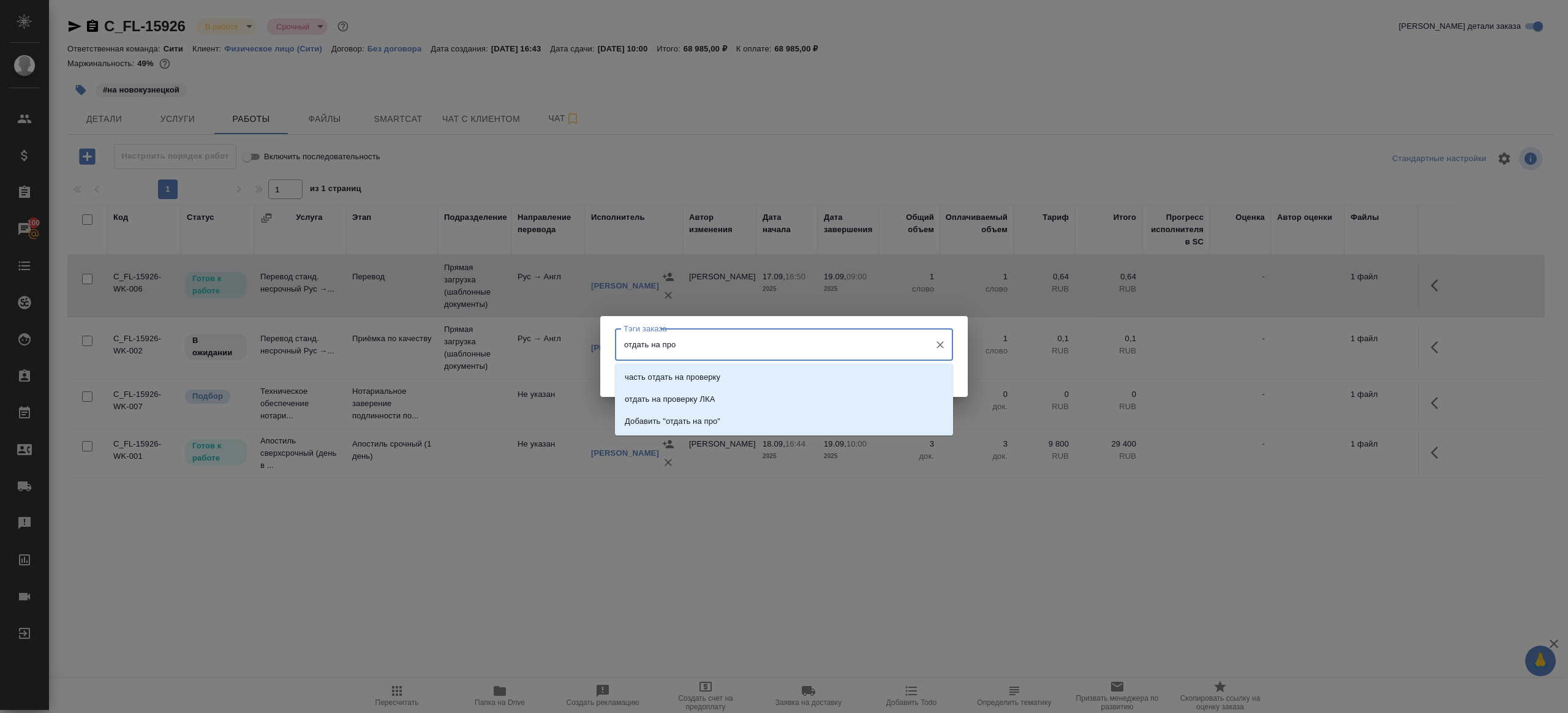
type input "отдать на пров"
click at [749, 398] on li "отдать на проверку ЛКА" at bounding box center [784, 399] width 338 height 22
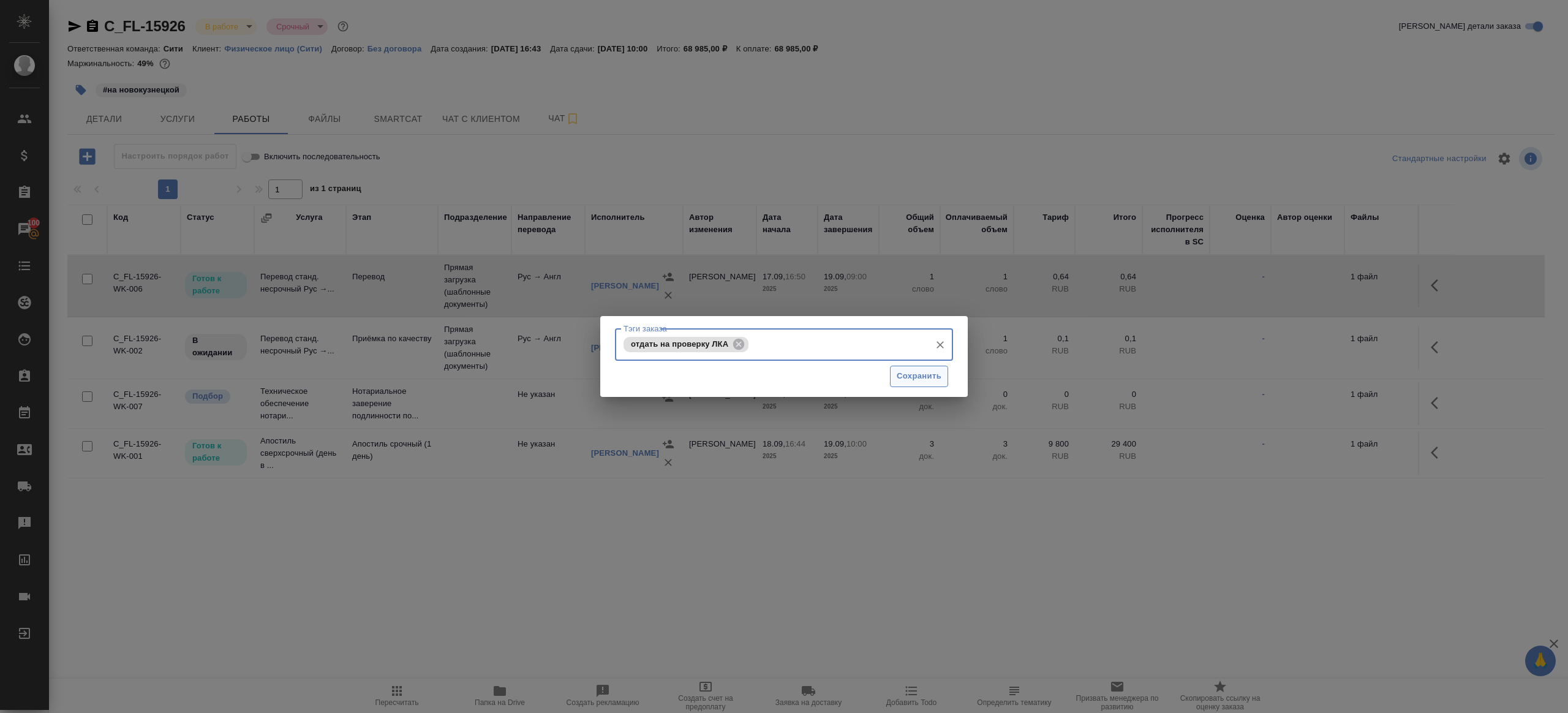
click at [897, 380] on span "Сохранить" at bounding box center [919, 376] width 44 height 14
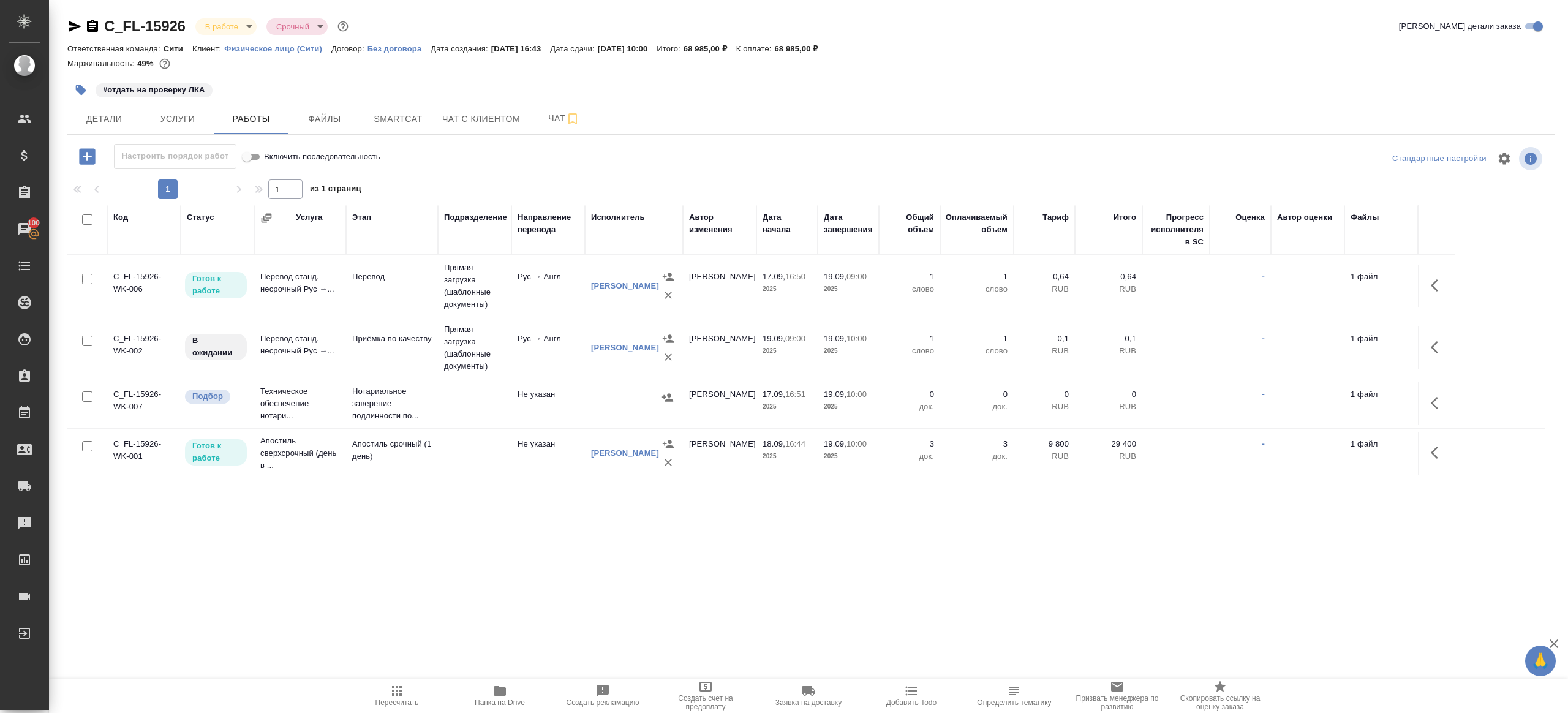
click at [393, 681] on button "Пересчитать" at bounding box center [396, 696] width 103 height 34
click at [170, 119] on span "Услуги" at bounding box center [178, 119] width 59 height 15
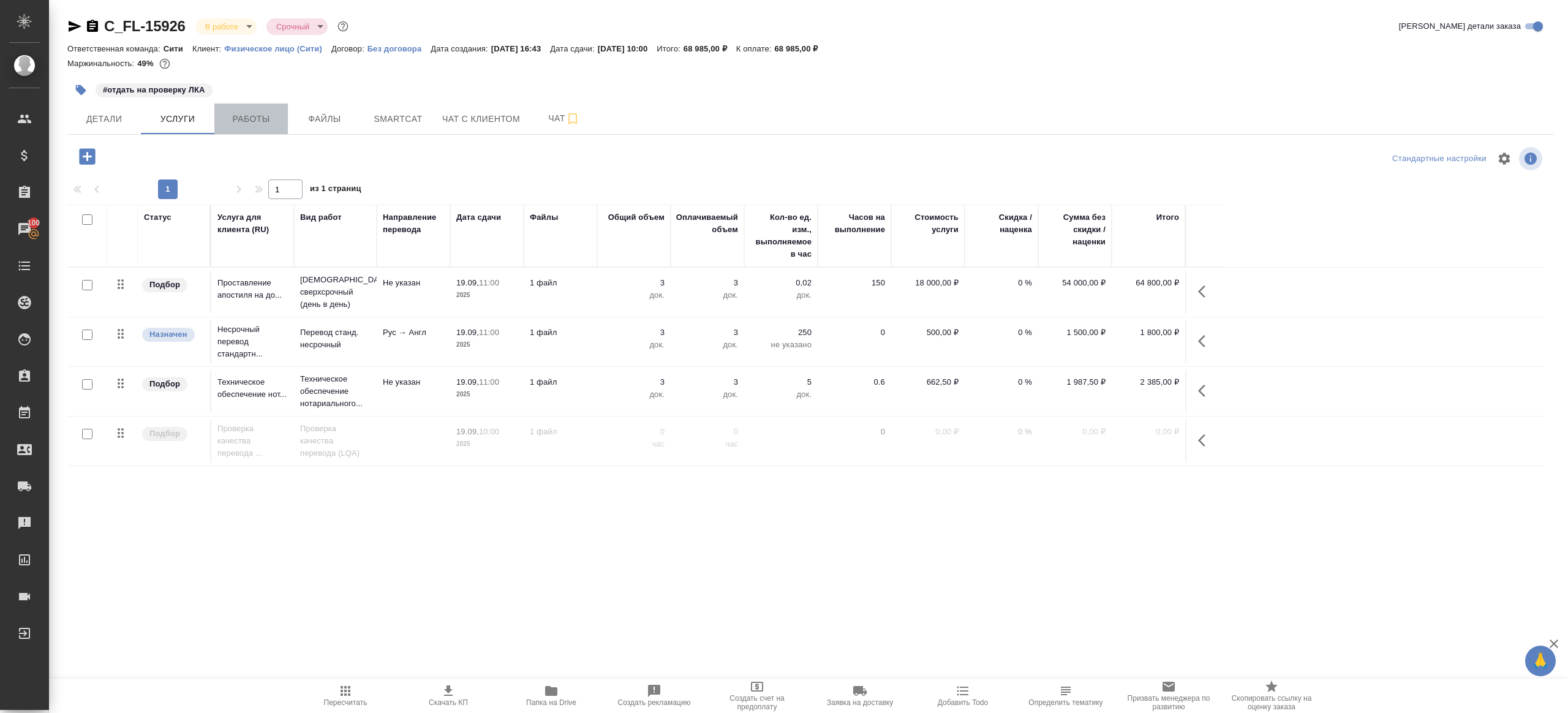
click at [237, 127] on button "Работы" at bounding box center [251, 119] width 74 height 30
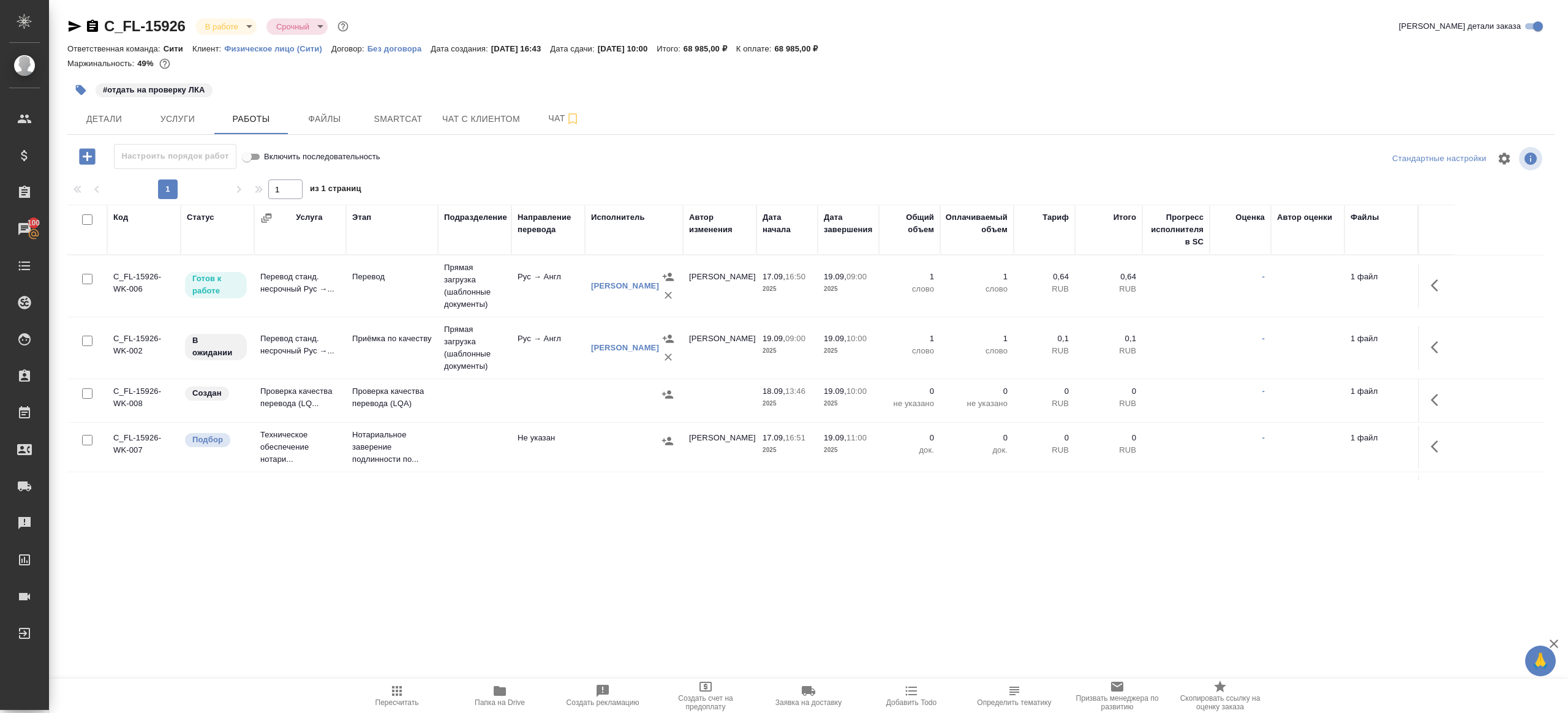
click at [1429, 347] on button "button" at bounding box center [1438, 347] width 29 height 29
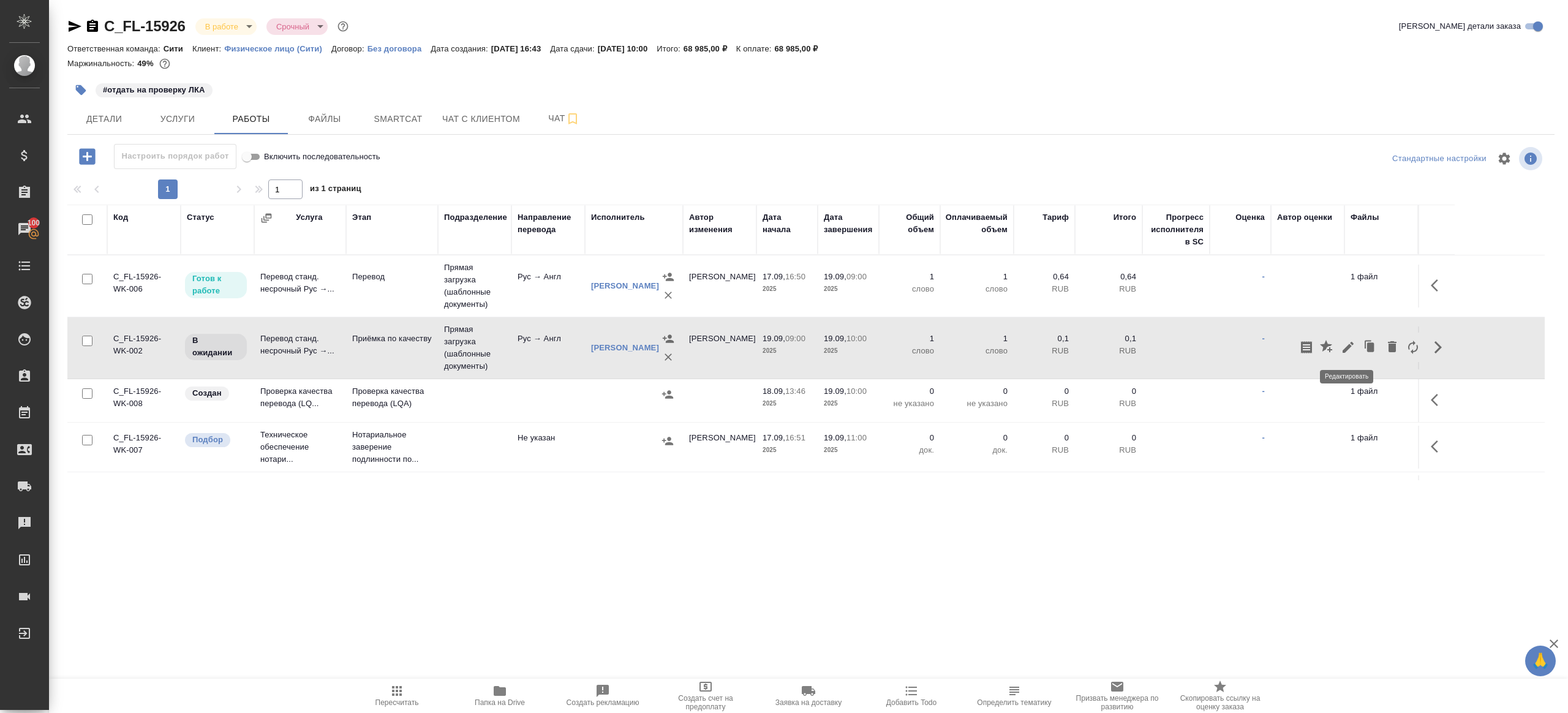
click at [1351, 348] on icon "button" at bounding box center [1348, 347] width 15 height 15
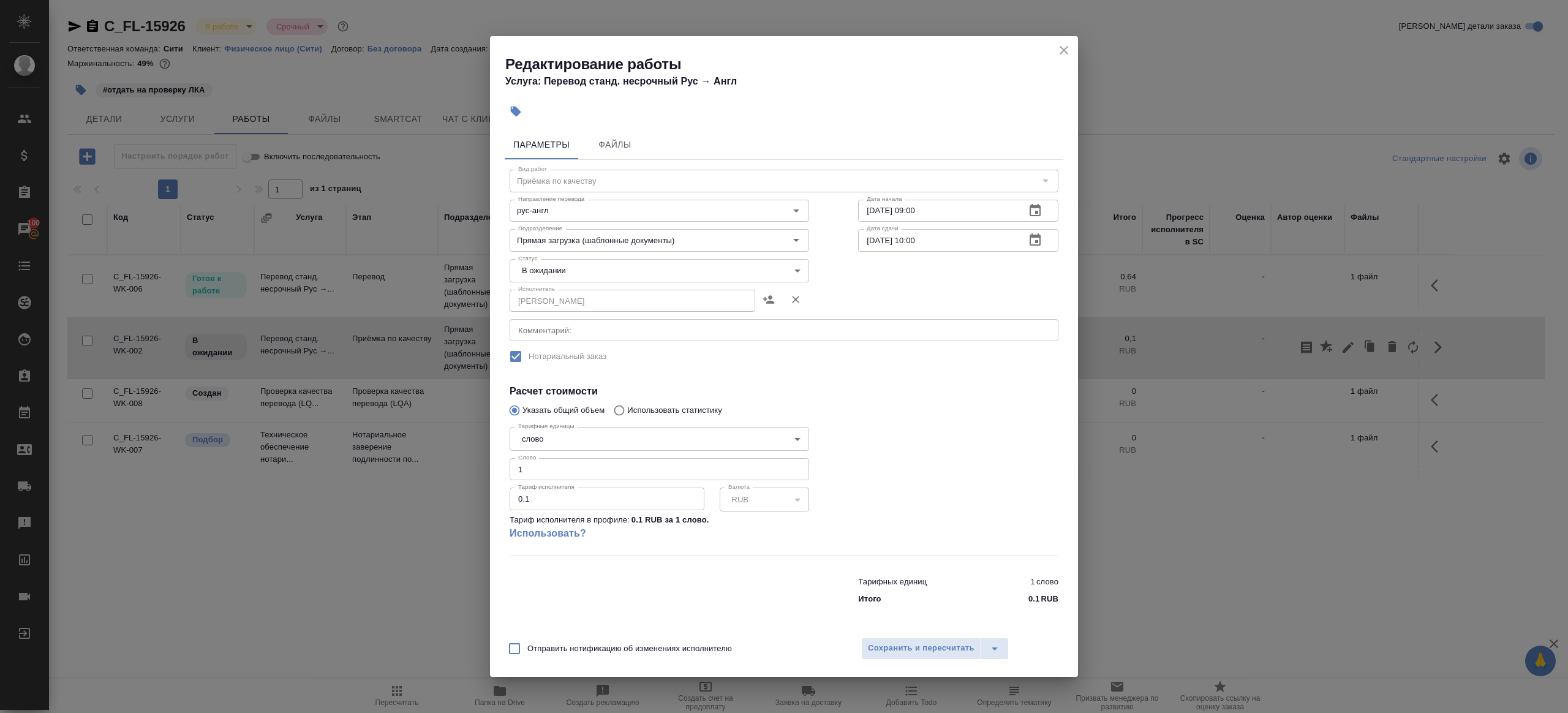
click at [917, 210] on input "19.09.2025 09:00" at bounding box center [937, 210] width 158 height 22
type input "19.09.2025 10:00"
click at [917, 239] on input "19.09.2025 10:00" at bounding box center [937, 240] width 158 height 22
type input "19.09.2025 11:00"
click at [925, 443] on div at bounding box center [958, 488] width 249 height 182
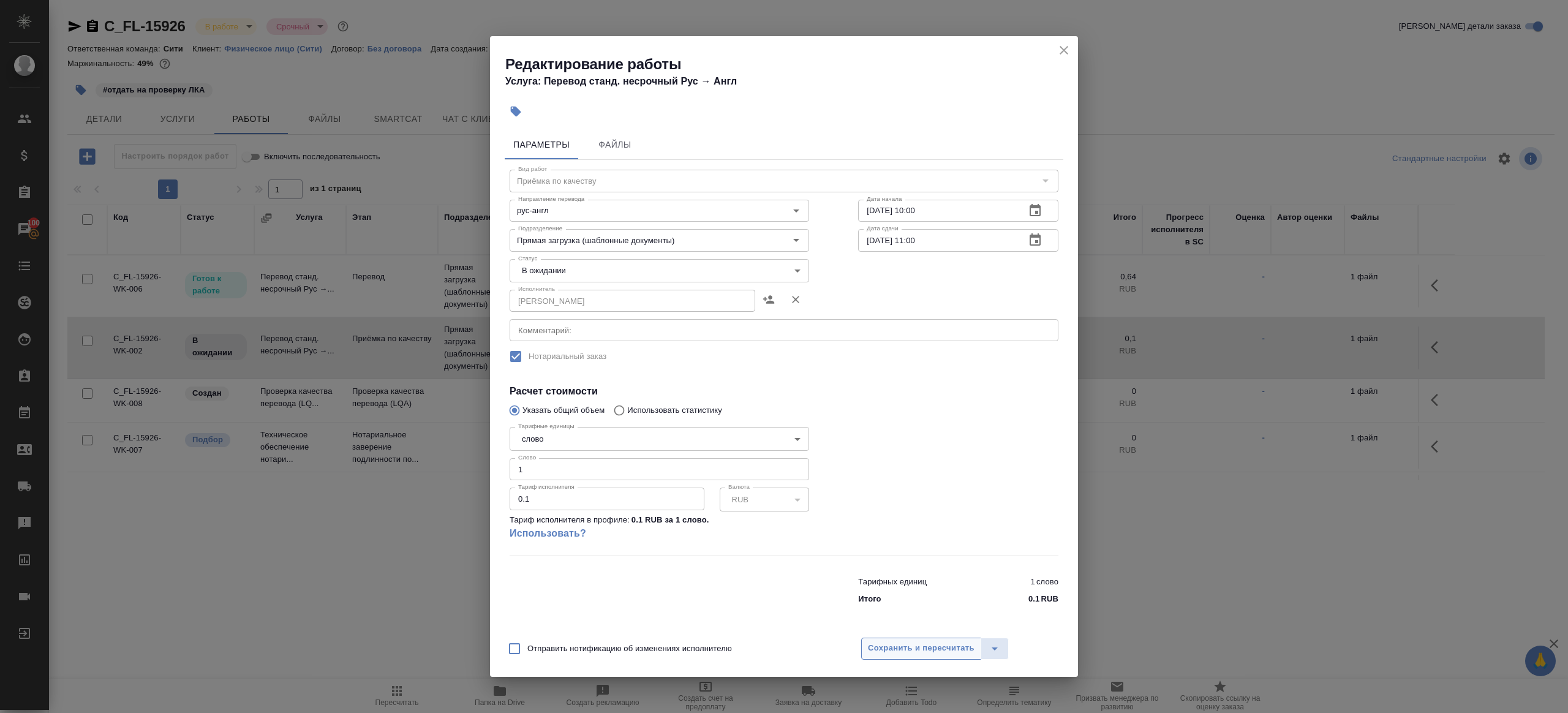
click at [917, 638] on button "Сохранить и пересчитать" at bounding box center [921, 648] width 120 height 22
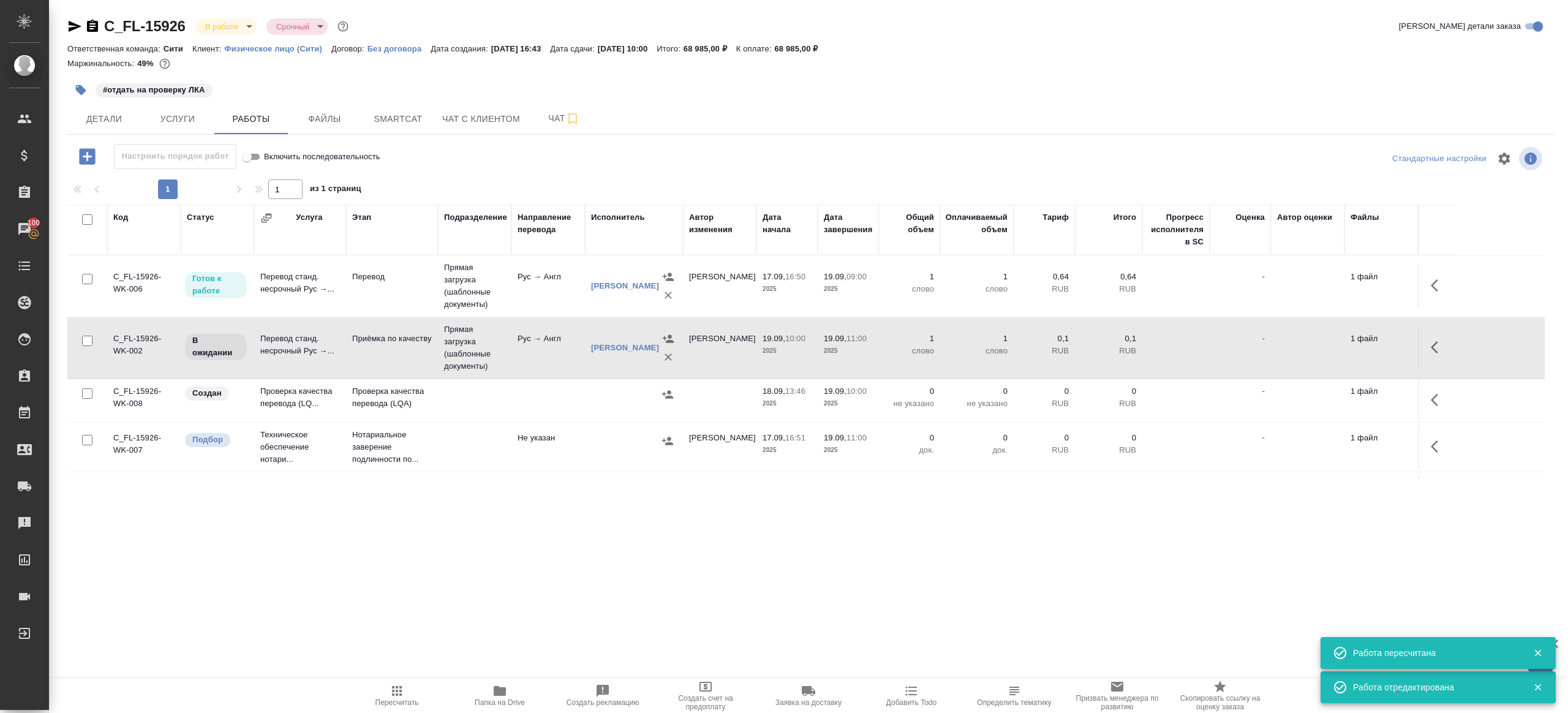
click at [1438, 396] on icon "button" at bounding box center [1438, 400] width 15 height 15
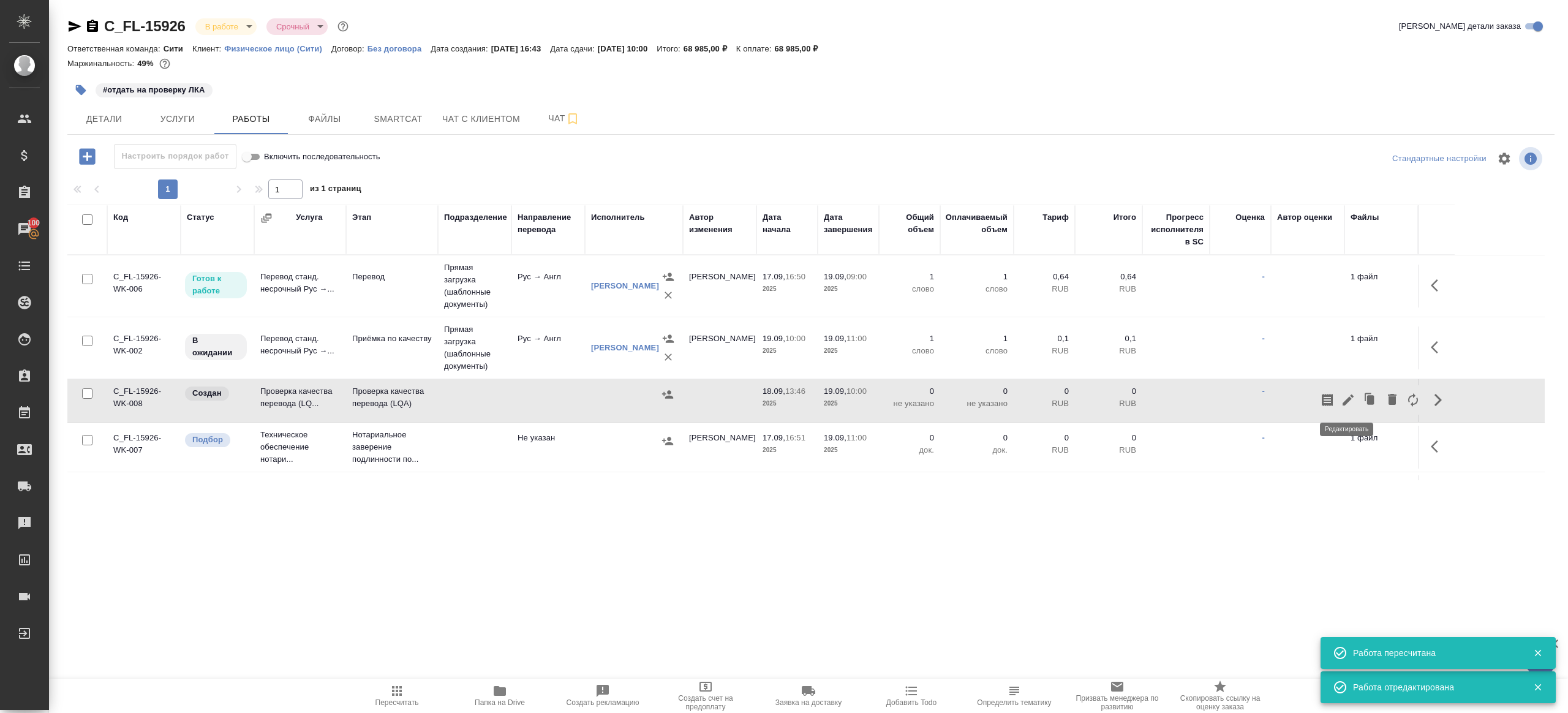
click at [1343, 396] on icon "button" at bounding box center [1348, 400] width 15 height 15
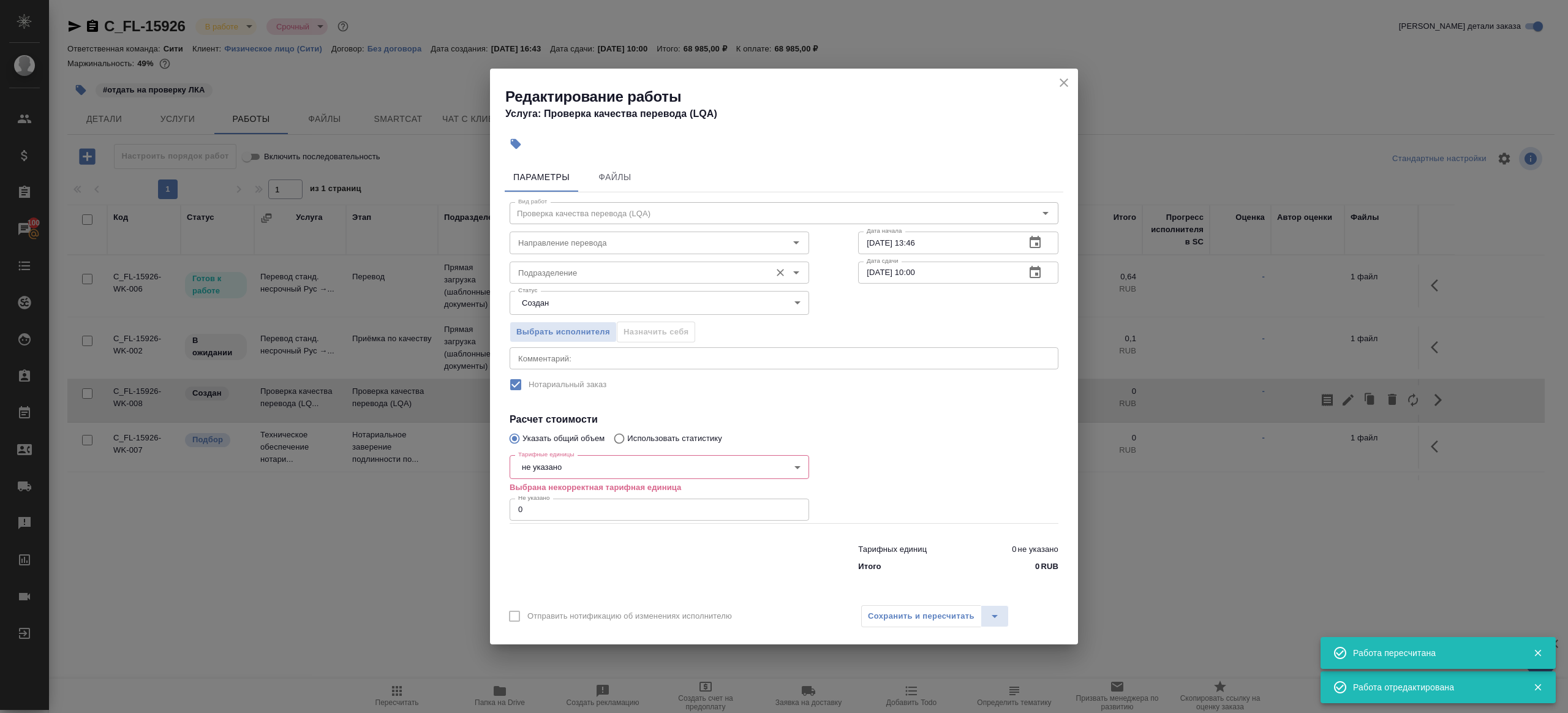
click at [539, 274] on input "Подразделение" at bounding box center [639, 272] width 251 height 15
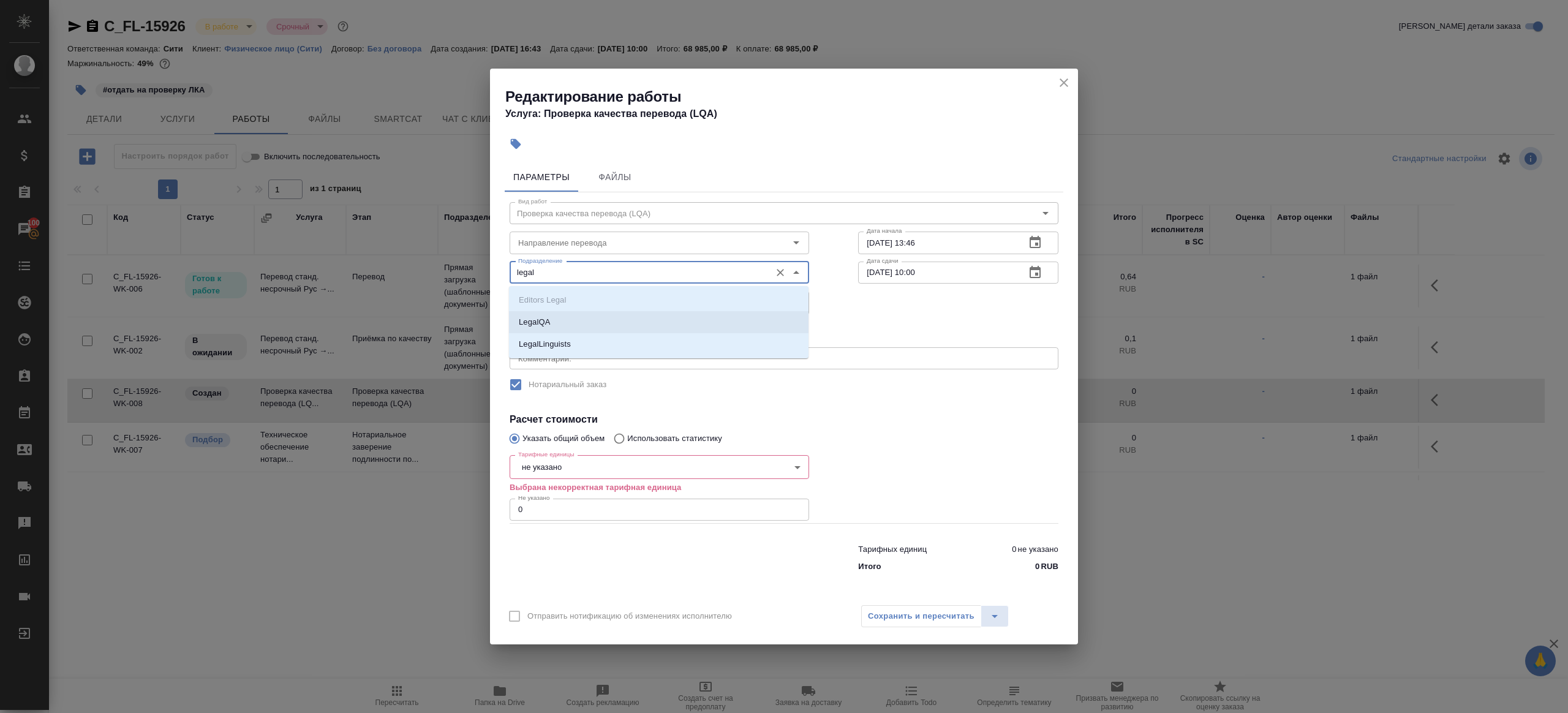
click at [554, 311] on li "LegalQA" at bounding box center [658, 322] width 299 height 22
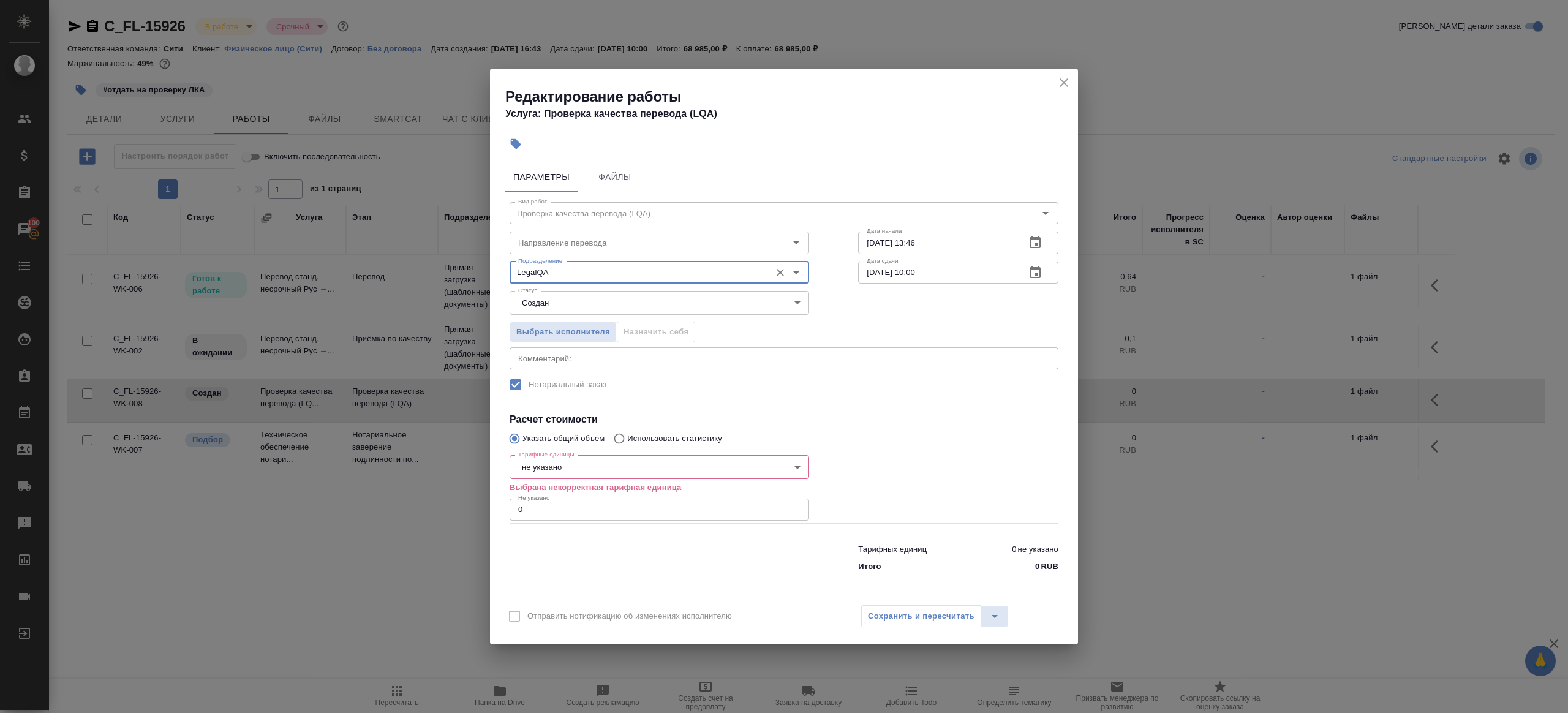
type input "LegalQA"
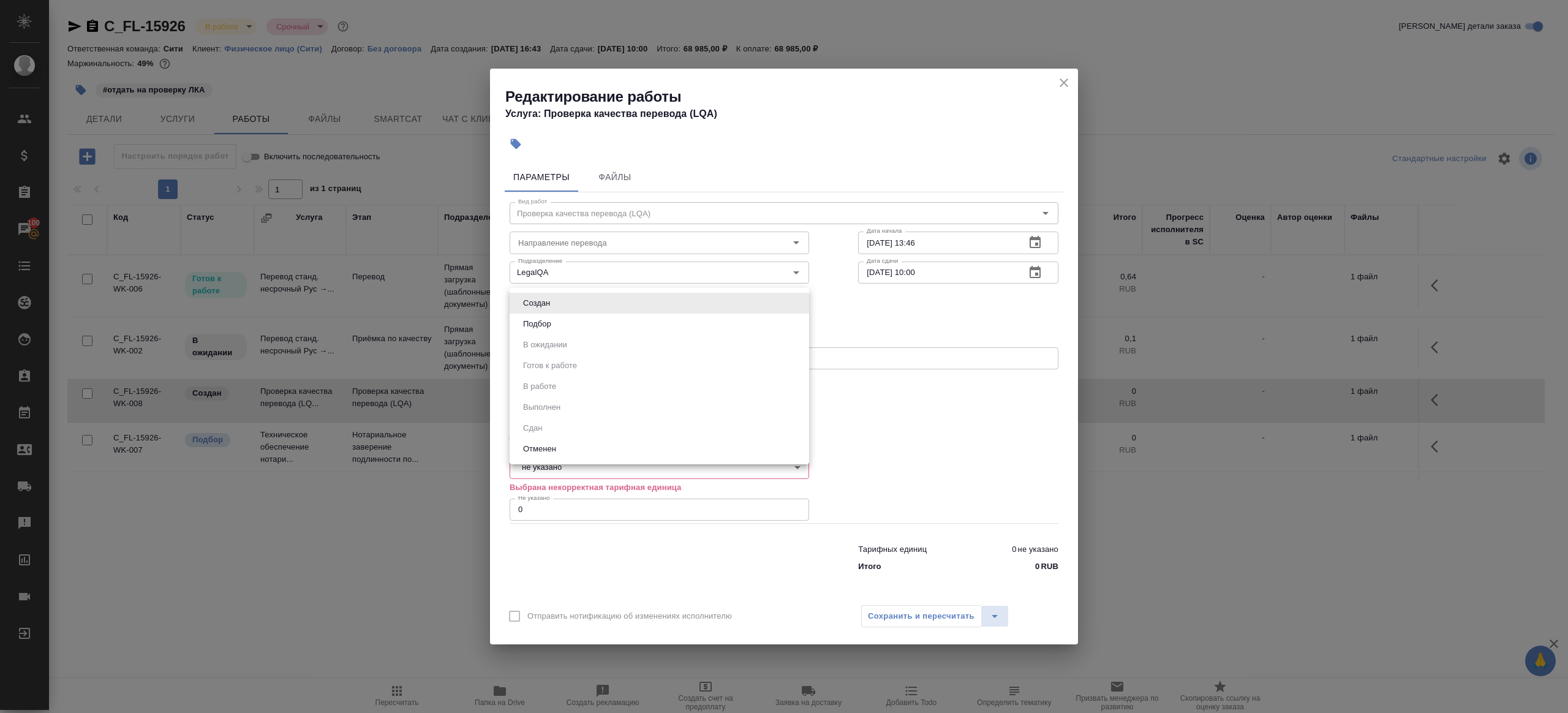
click at [567, 304] on body "🙏 .cls-1 fill:#fff; AWATERA Gazizov Rinat Клиенты Спецификации Заказы 100 Чаты …" at bounding box center [784, 356] width 1568 height 713
click at [566, 325] on li "Подбор" at bounding box center [659, 323] width 299 height 21
type input "recruiting"
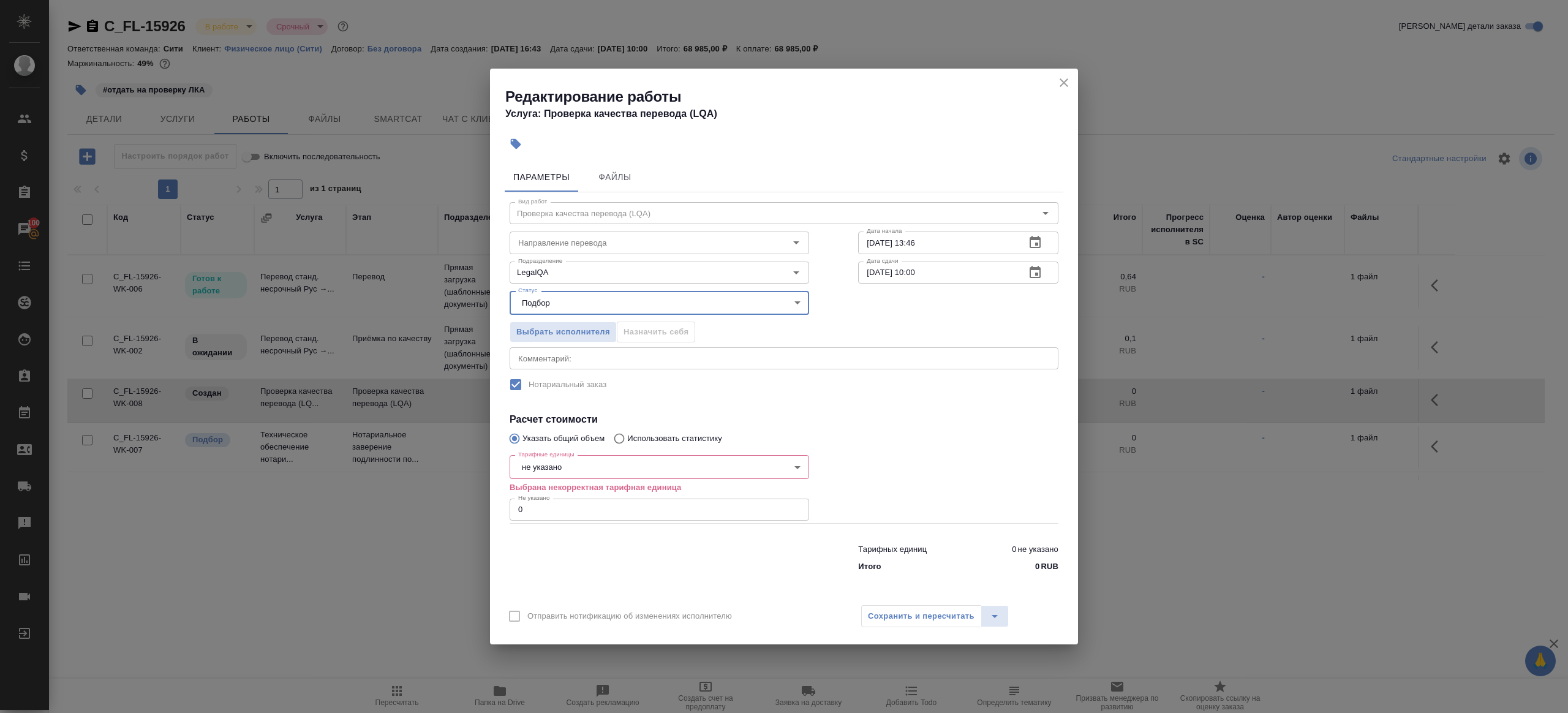
click at [548, 475] on body "🙏 .cls-1 fill:#fff; AWATERA Gazizov Rinat Клиенты Спецификации Заказы 100 Чаты …" at bounding box center [784, 356] width 1568 height 713
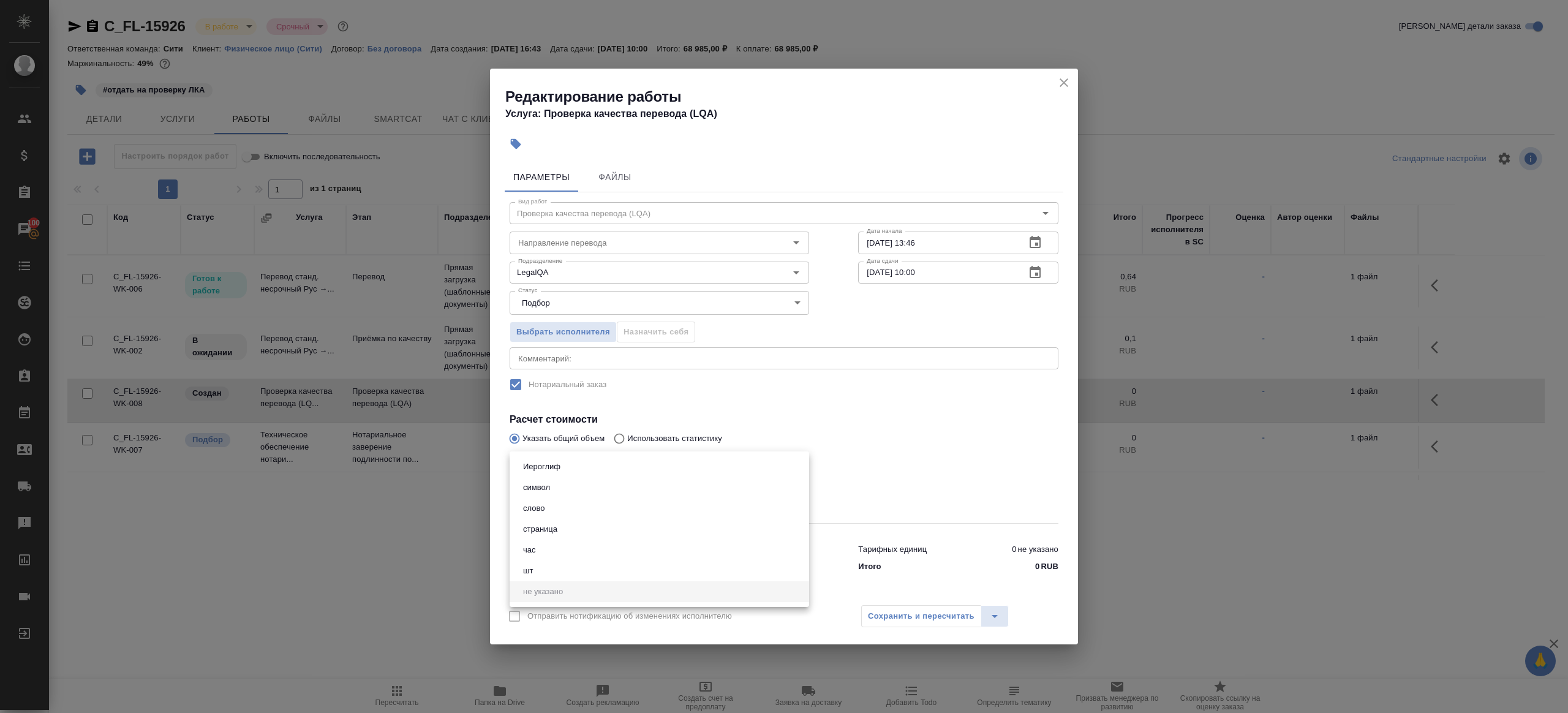
click at [566, 554] on li "час" at bounding box center [659, 550] width 299 height 21
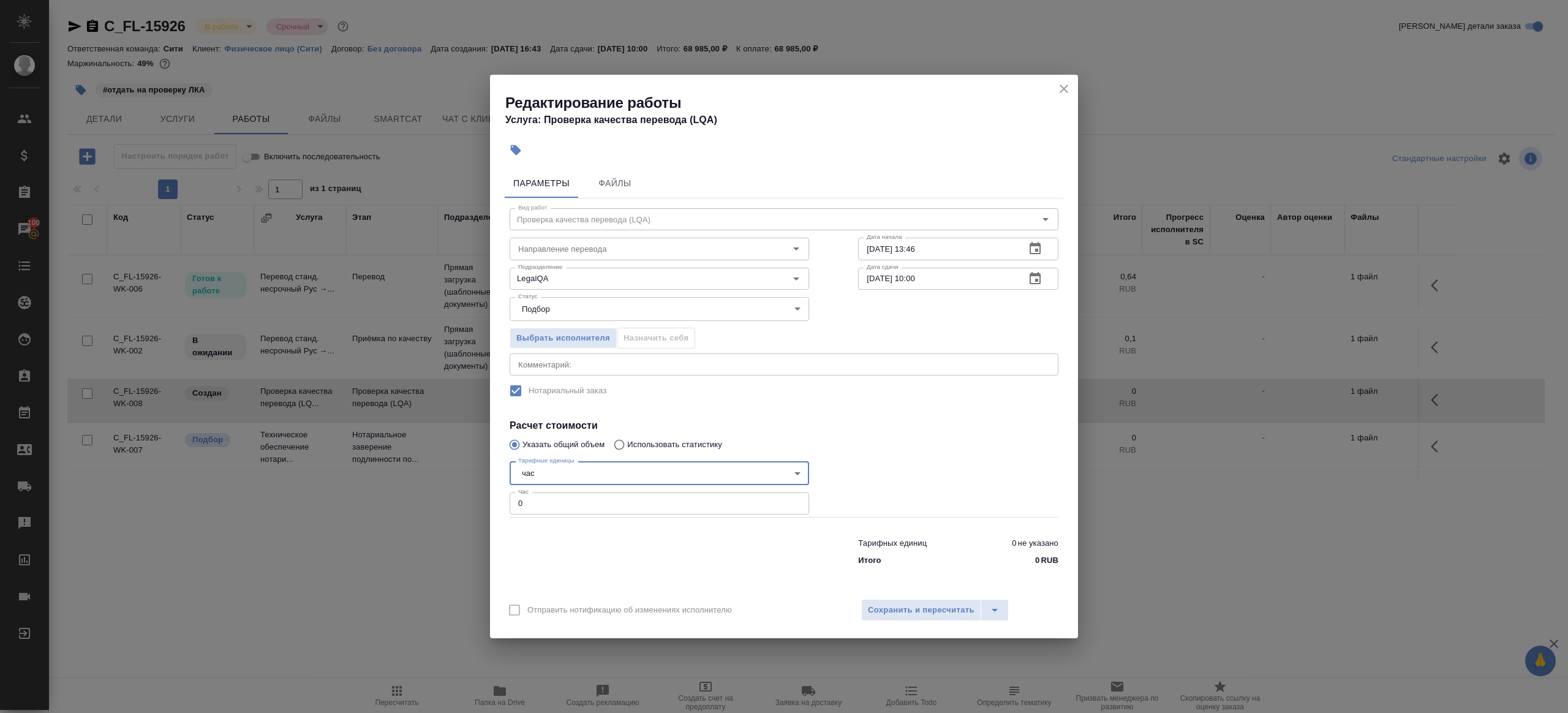
click at [551, 483] on body "🙏 .cls-1 fill:#fff; AWATERA Gazizov Rinat Клиенты Спецификации Заказы 100 Чаты …" at bounding box center [784, 356] width 1568 height 713
click at [551, 503] on li "шт" at bounding box center [659, 493] width 299 height 21
click at [554, 488] on div "Тарифные единицы шт 5a8b1489cc6b4906c91bfdc1 Тарифные единицы Шт 0 Шт" at bounding box center [659, 487] width 299 height 61
click at [554, 459] on div "Тарифные единицы шт 5a8b1489cc6b4906c91bfdc1 Тарифные единицы Шт 0 Шт" at bounding box center [659, 487] width 299 height 61
click at [554, 482] on body "🙏 .cls-1 fill:#fff; AWATERA Gazizov Rinat Клиенты Спецификации Заказы 100 Чаты …" at bounding box center [784, 356] width 1568 height 713
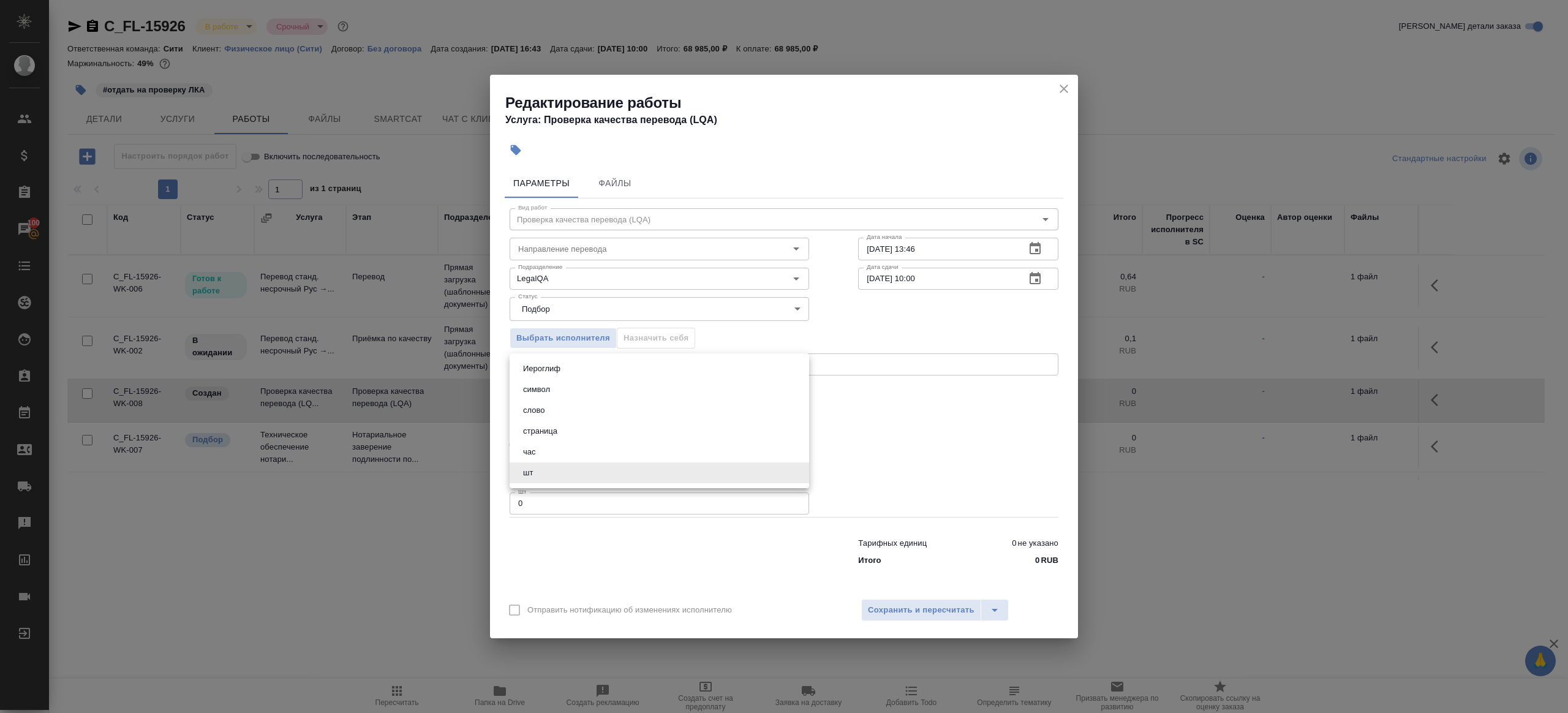
click at [554, 456] on li "час" at bounding box center [659, 452] width 299 height 21
type input "5a8b1489cc6b4906c91bfd93"
click at [554, 508] on input "0" at bounding box center [659, 503] width 299 height 22
type input "1"
click at [601, 566] on div at bounding box center [659, 549] width 348 height 49
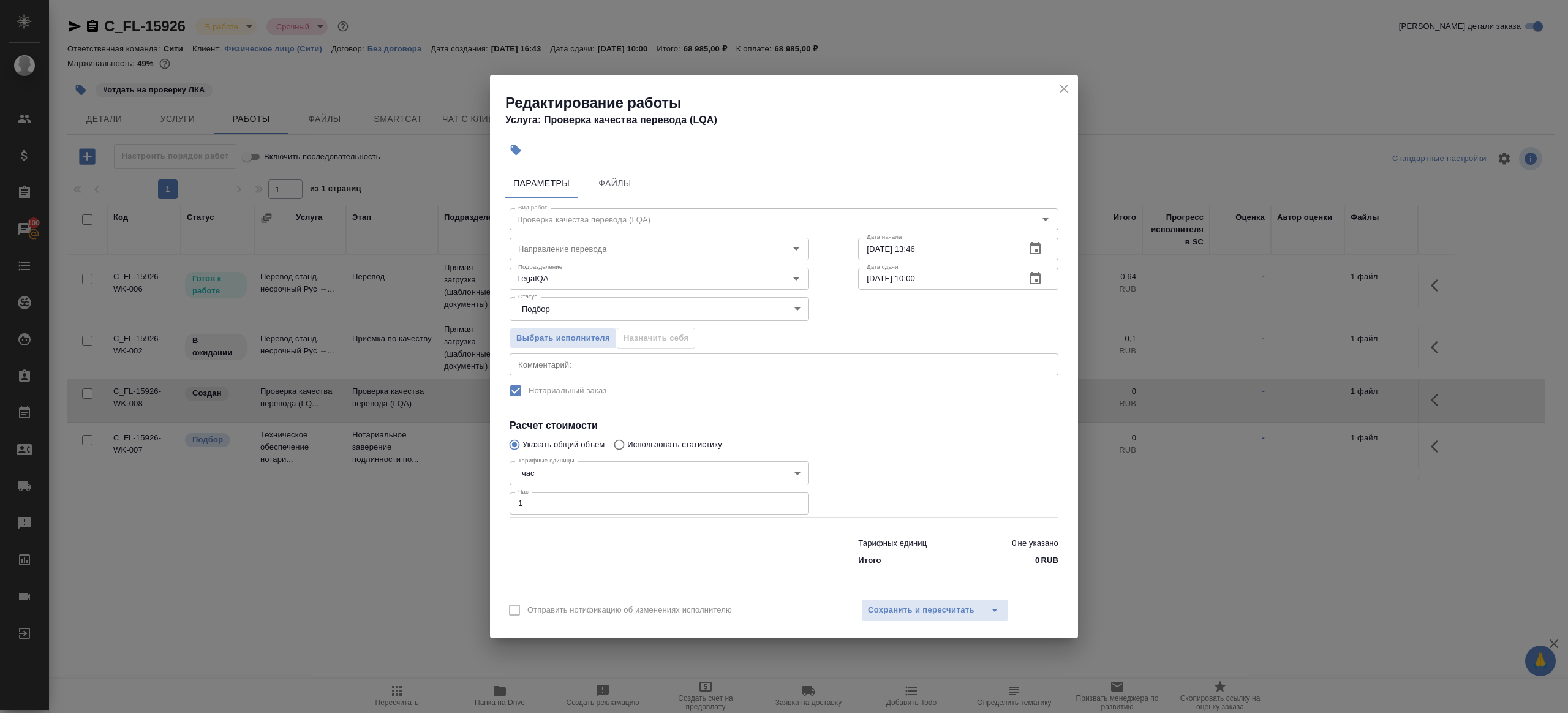
click at [939, 284] on input "19.09.2025 10:00" at bounding box center [937, 278] width 158 height 22
click at [955, 261] on div "Дата сдачи 19.09.2025 10:00 Дата сдачи" at bounding box center [958, 278] width 249 height 78
click at [955, 258] on input "18.09.2025 13:46" at bounding box center [937, 248] width 158 height 22
paste input "9.09.2025 10:00"
click at [917, 247] on input "19.09.2025 10:00" at bounding box center [937, 248] width 158 height 22
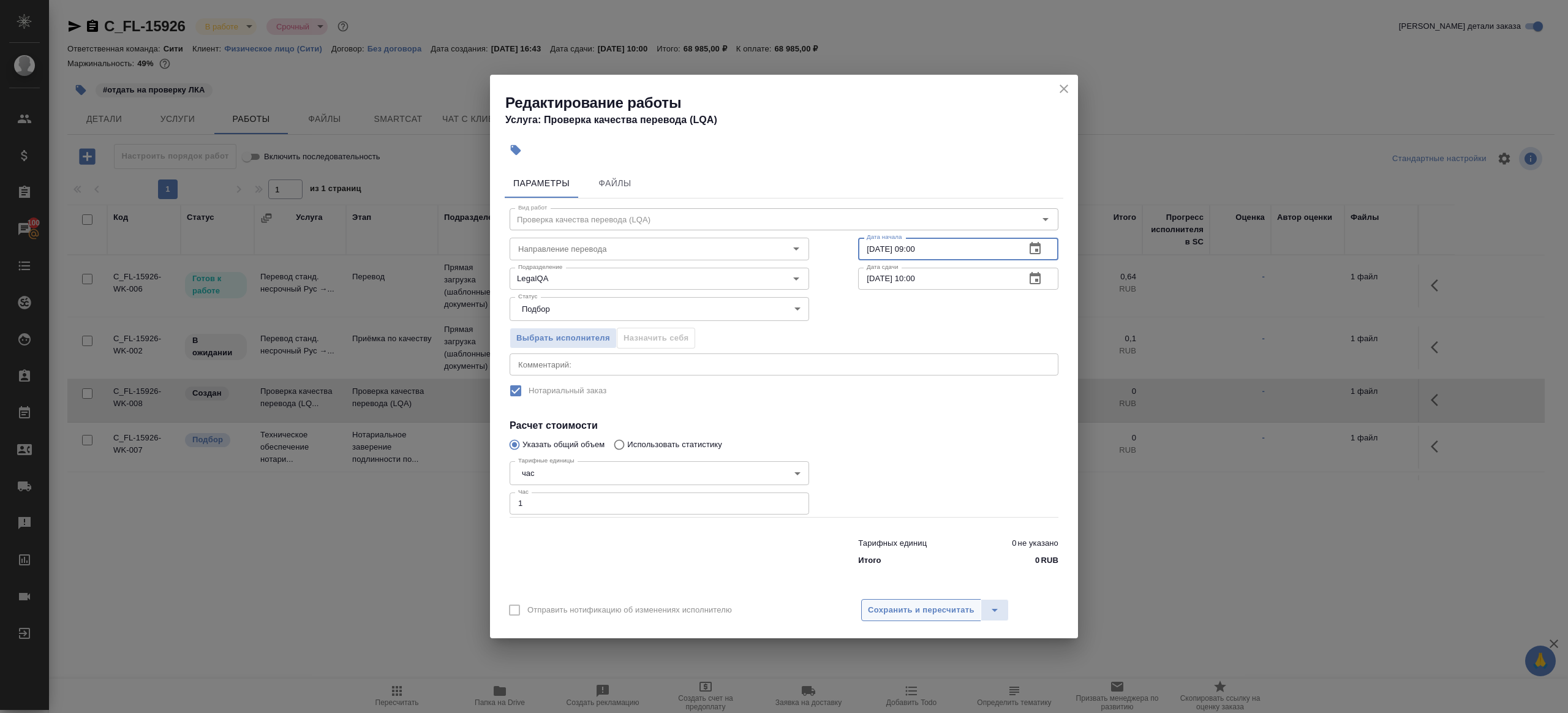
type input "19.09.2025 09:00"
click at [929, 608] on span "Сохранить и пересчитать" at bounding box center [921, 610] width 107 height 14
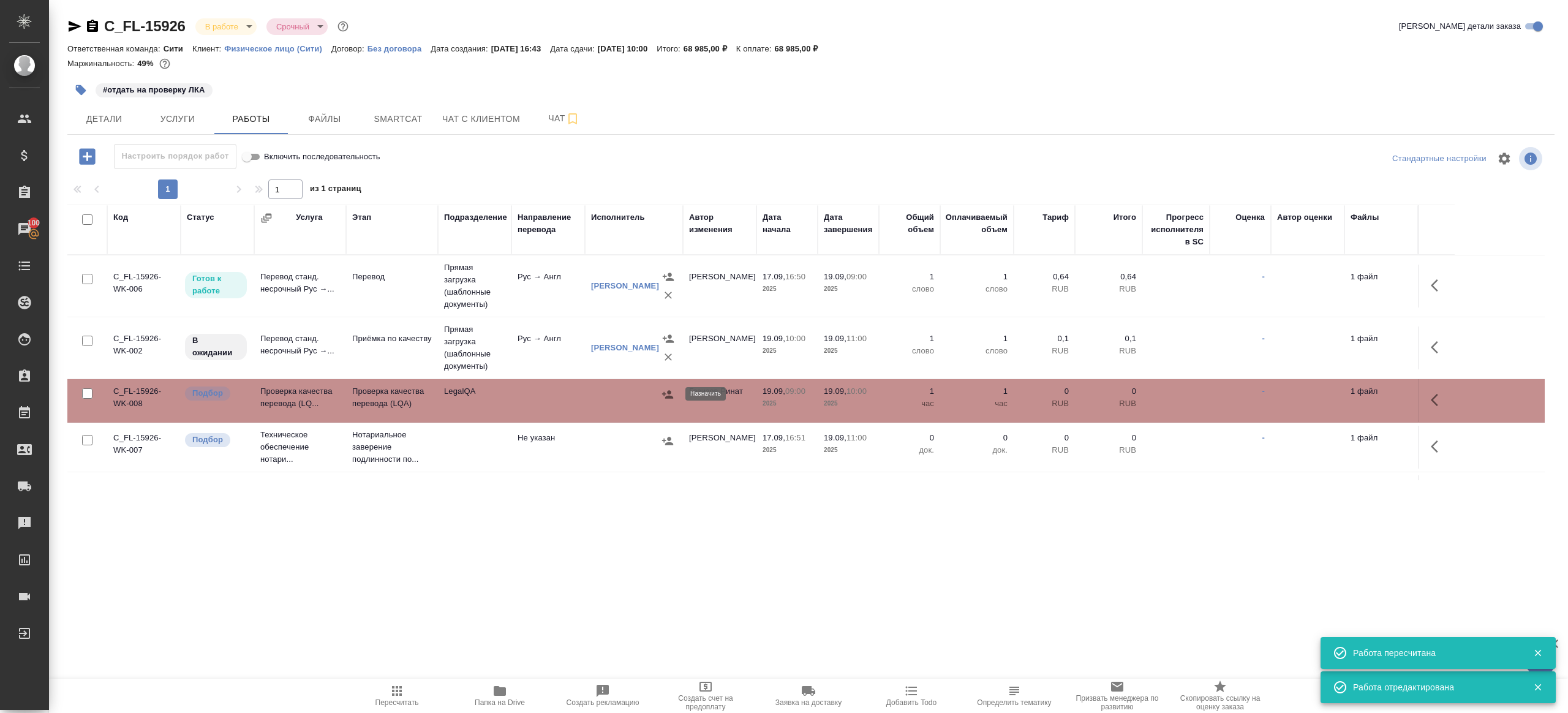
click at [673, 392] on icon "button" at bounding box center [668, 394] width 12 height 12
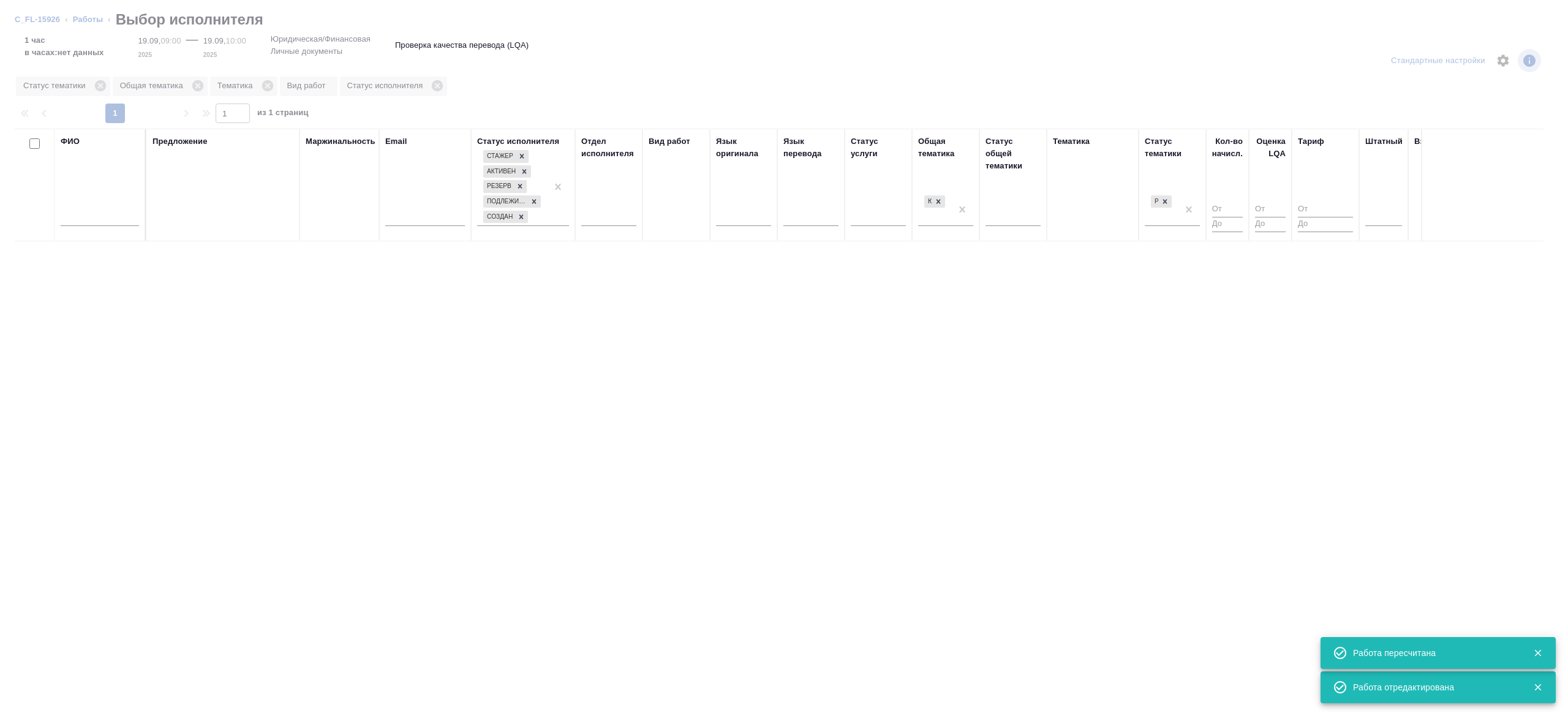
click at [121, 222] on input "text" at bounding box center [100, 218] width 78 height 15
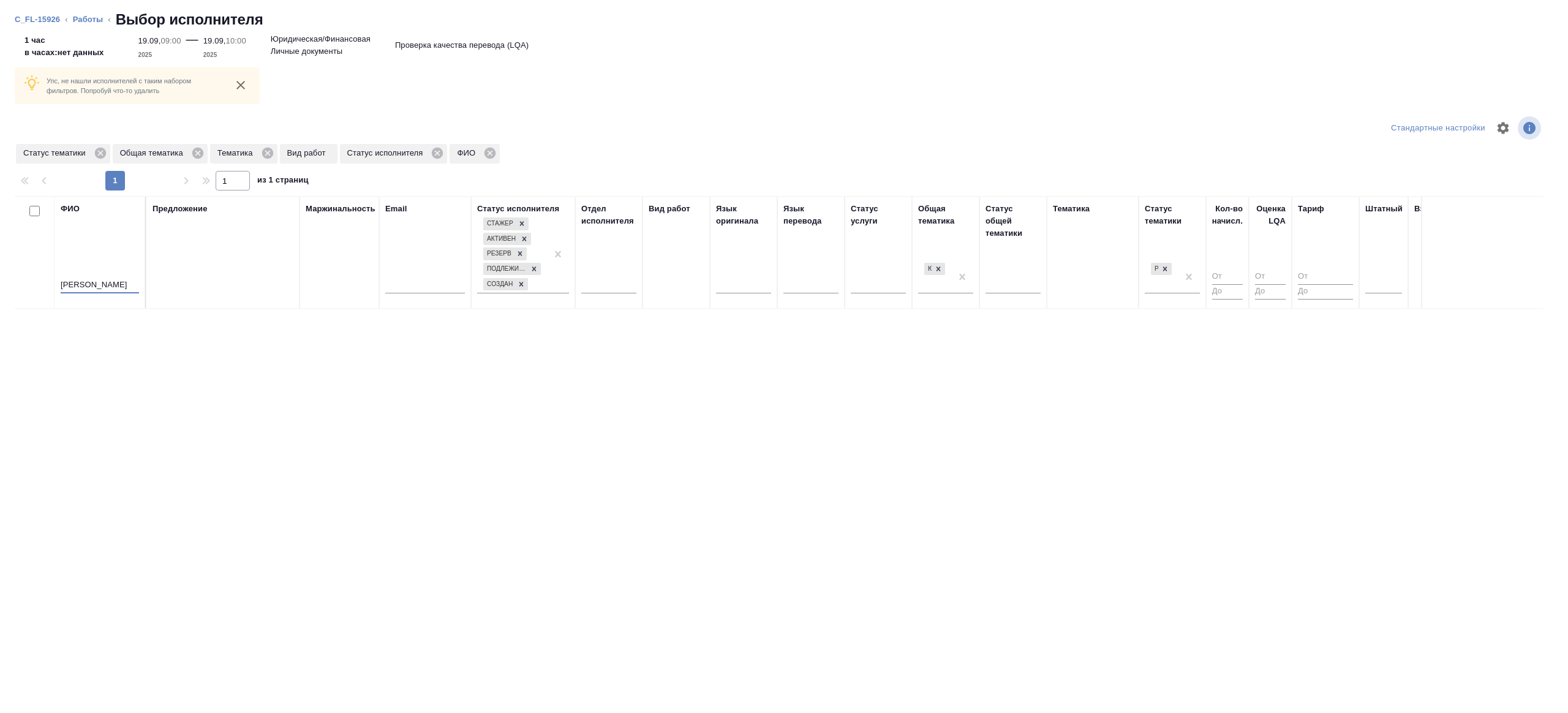
type input "Стрельникова"
click at [252, 274] on div "Предложение" at bounding box center [223, 252] width 141 height 99
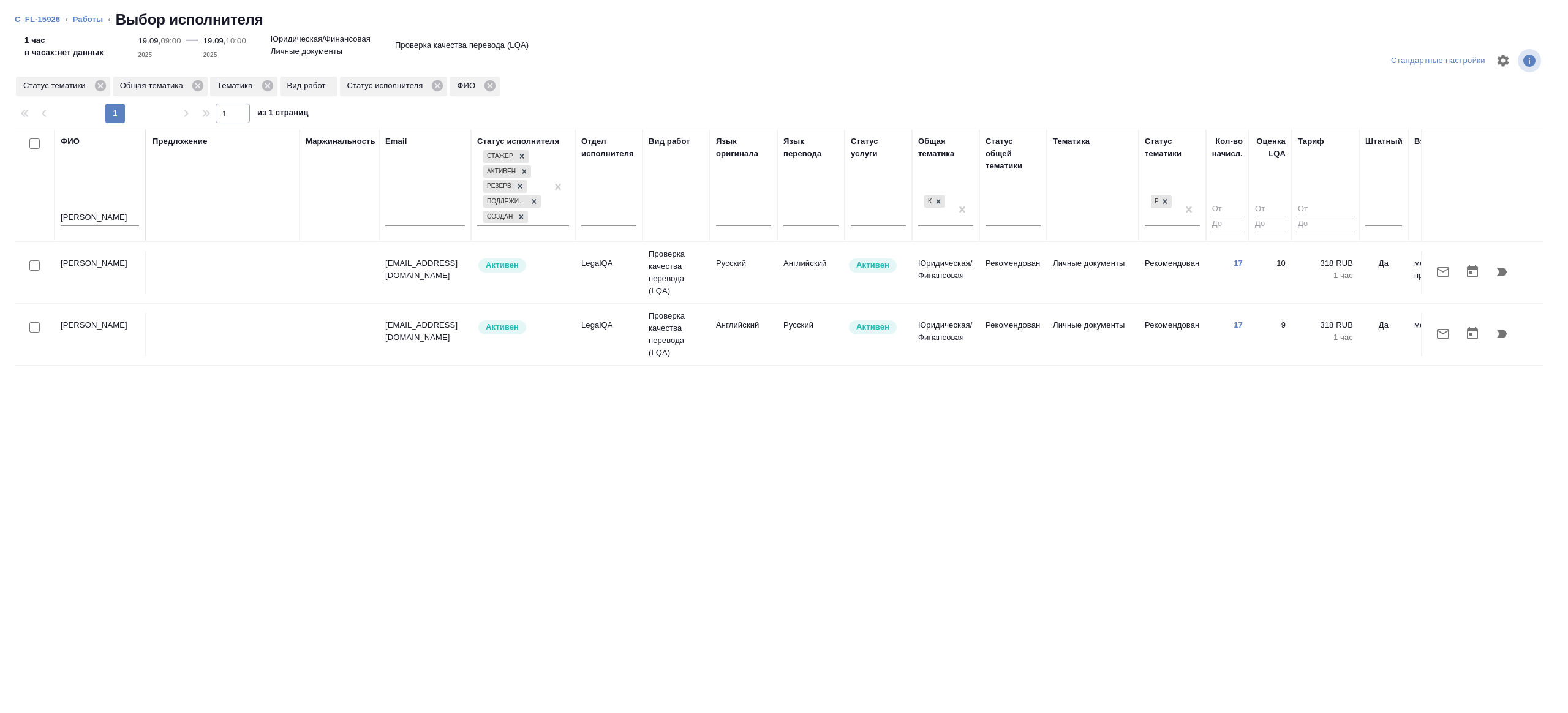
click at [338, 317] on td at bounding box center [339, 334] width 79 height 43
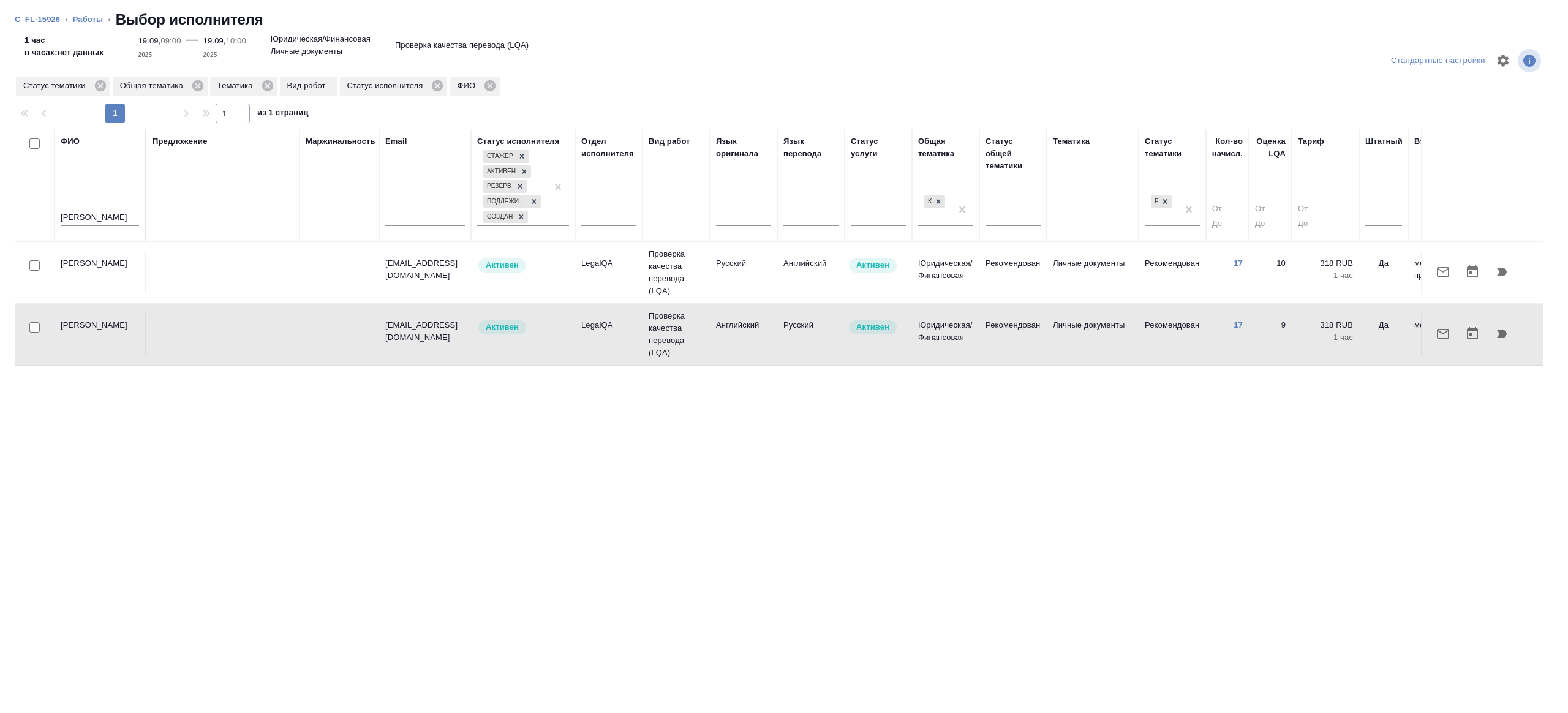
click at [377, 252] on td at bounding box center [339, 272] width 79 height 43
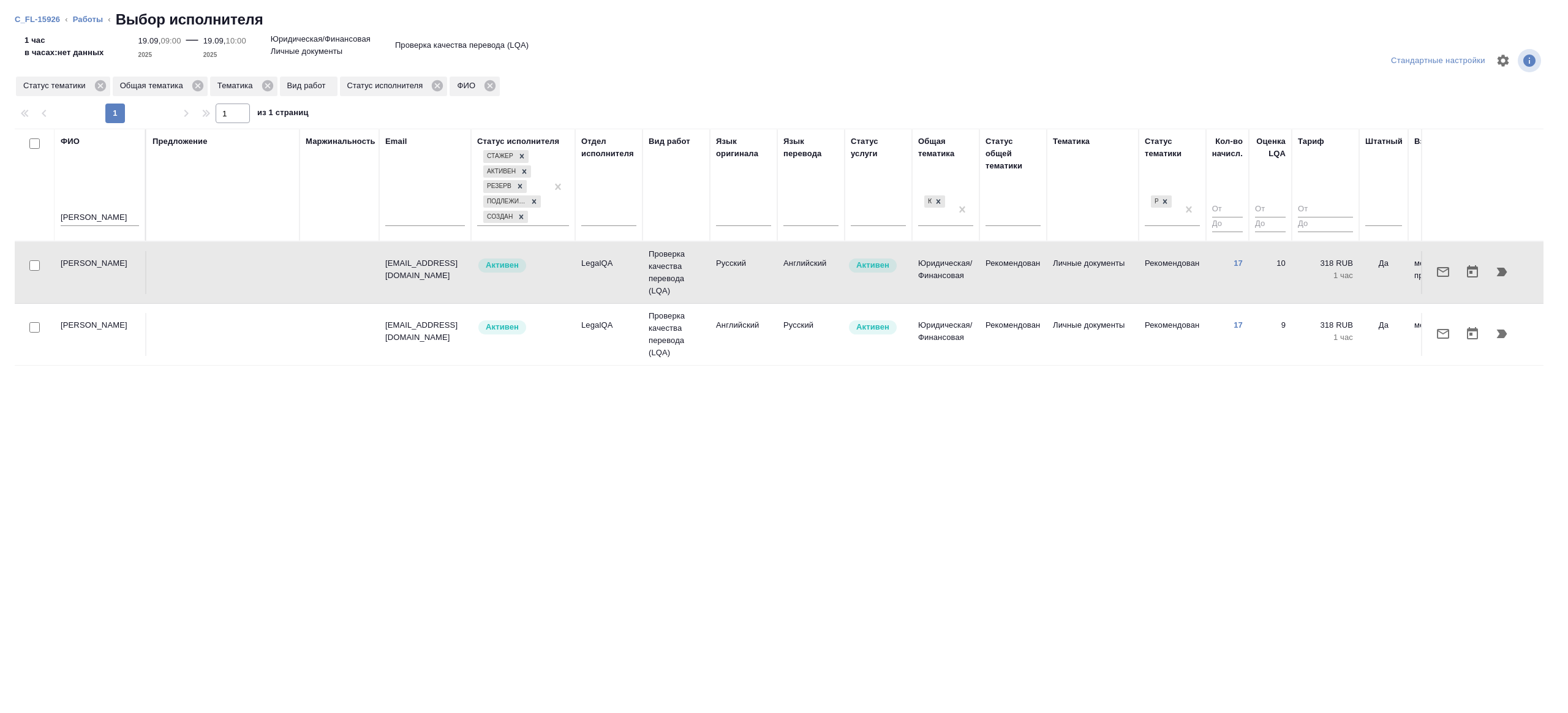
click at [1496, 274] on icon "button" at bounding box center [1502, 272] width 15 height 15
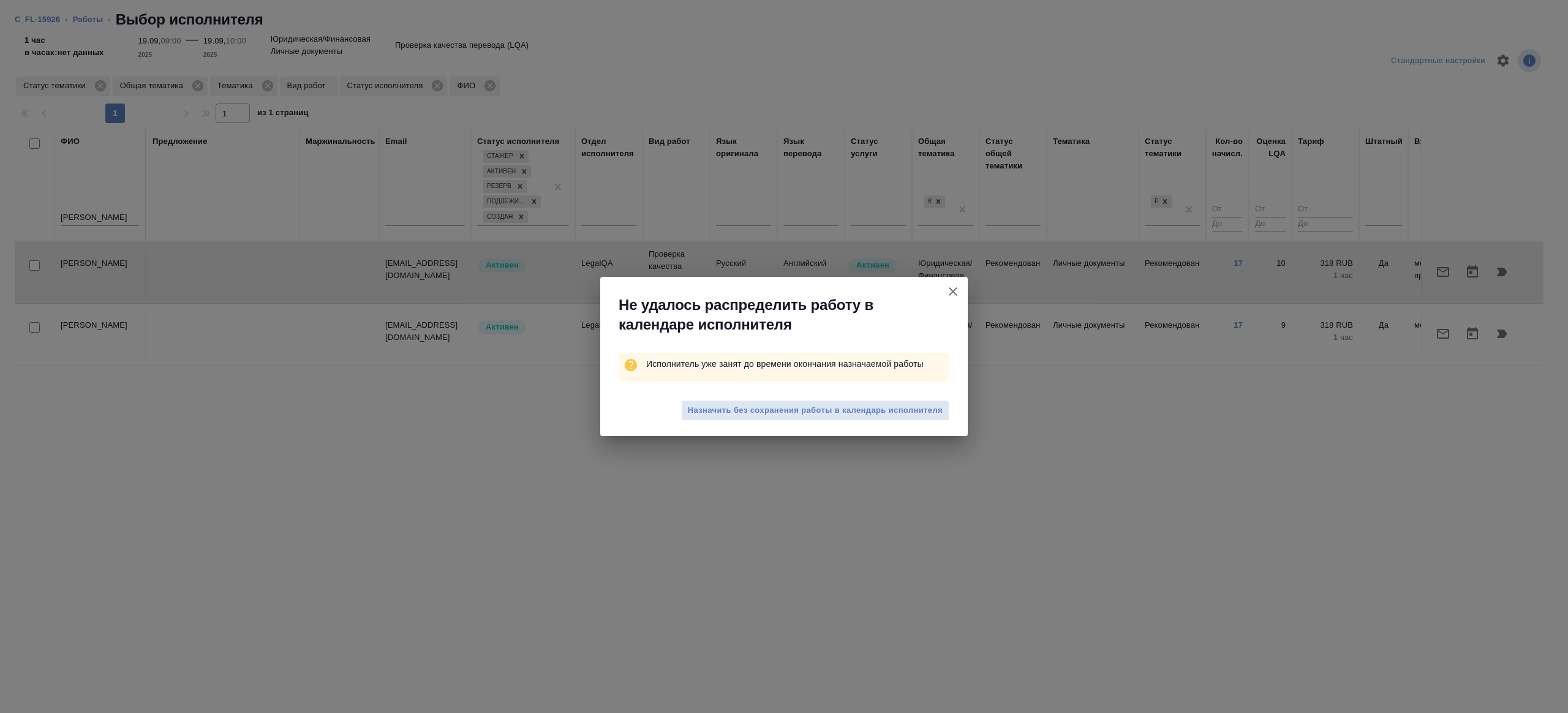
click at [866, 423] on div "Назначить без сохранения работы в календарь исполнителя" at bounding box center [784, 412] width 368 height 49
click at [866, 406] on span "Назначить без сохранения работы в календарь исполнителя" at bounding box center [815, 410] width 255 height 14
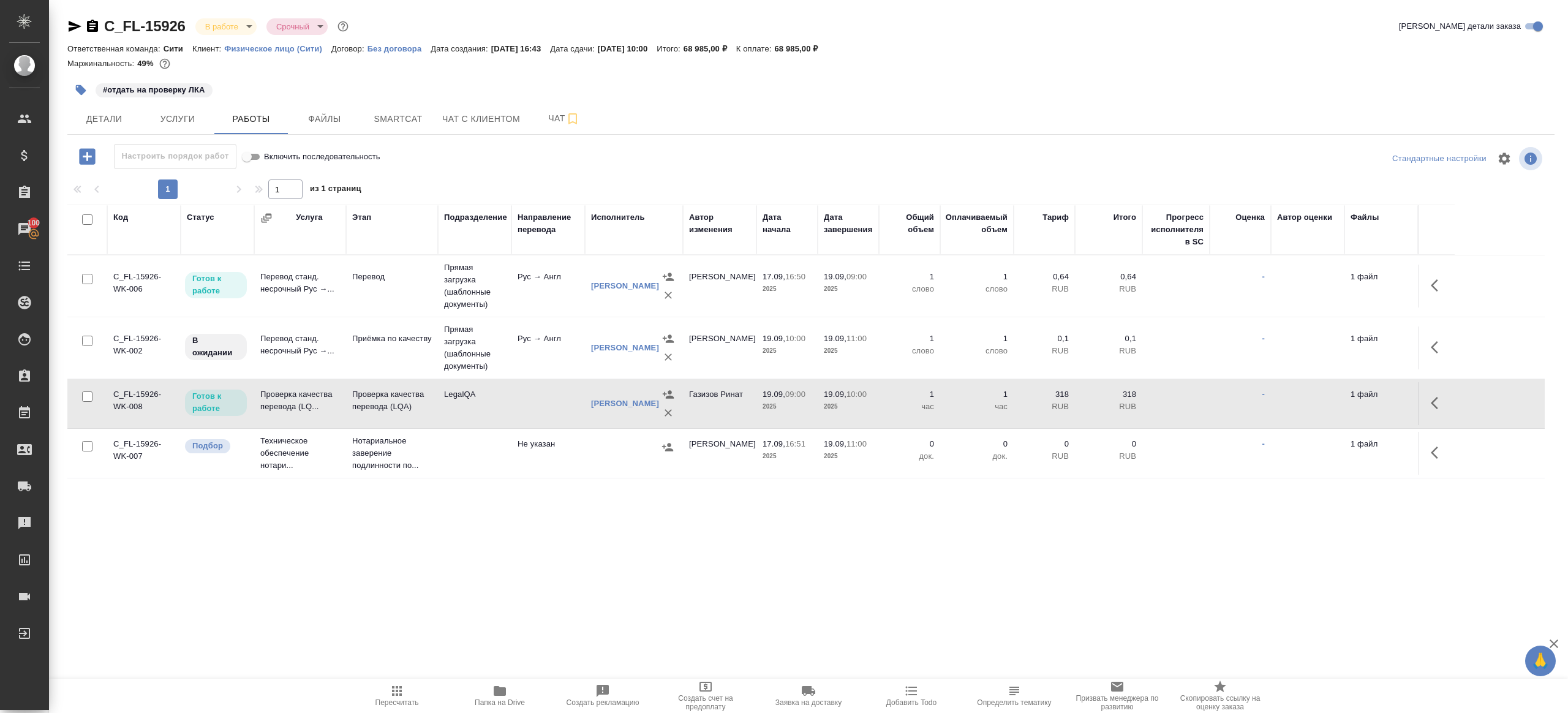
click at [503, 404] on td "LegalQA" at bounding box center [474, 404] width 74 height 43
click at [396, 692] on icon "button" at bounding box center [397, 690] width 10 height 10
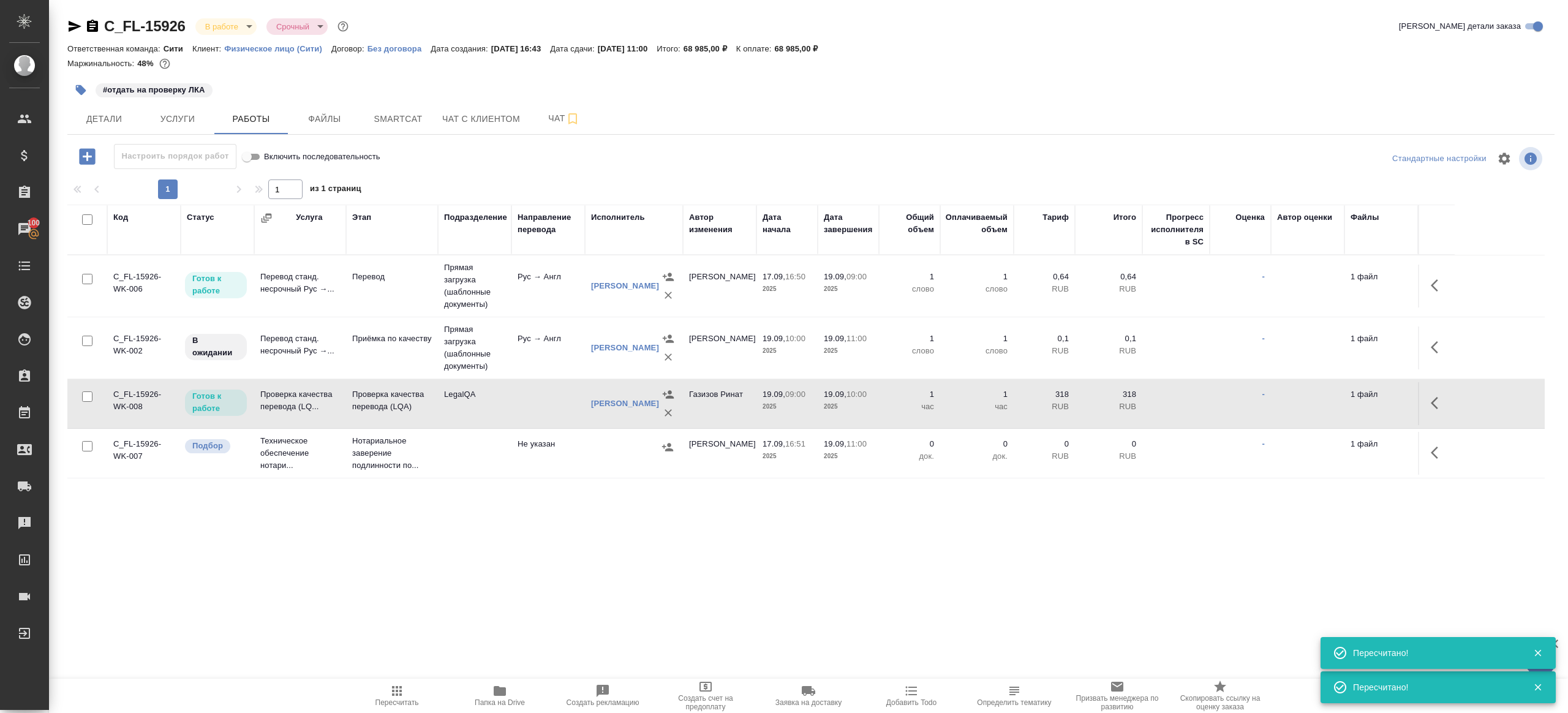
click at [497, 698] on icon "button" at bounding box center [499, 691] width 15 height 15
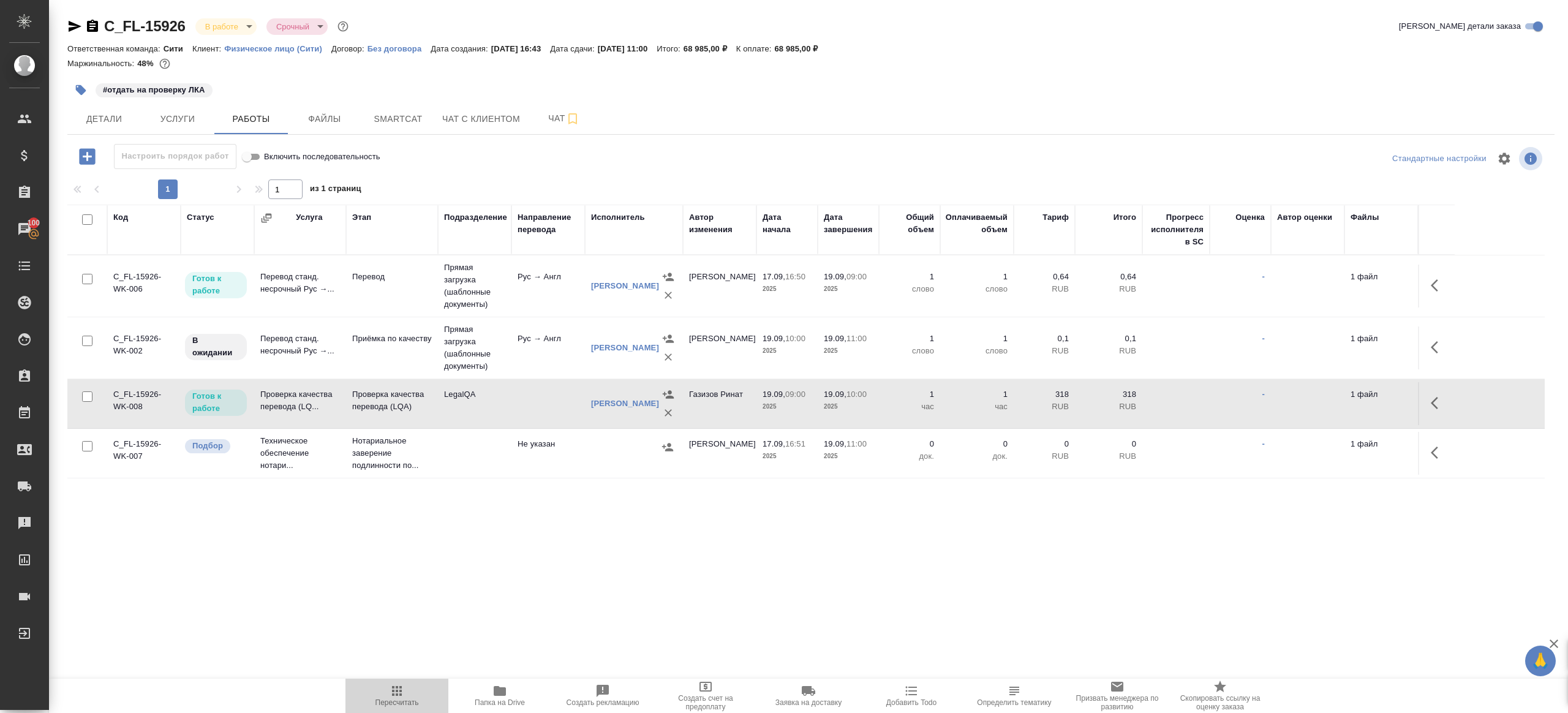
click at [390, 698] on icon "button" at bounding box center [397, 691] width 15 height 15
click at [393, 690] on icon "button" at bounding box center [397, 690] width 10 height 10
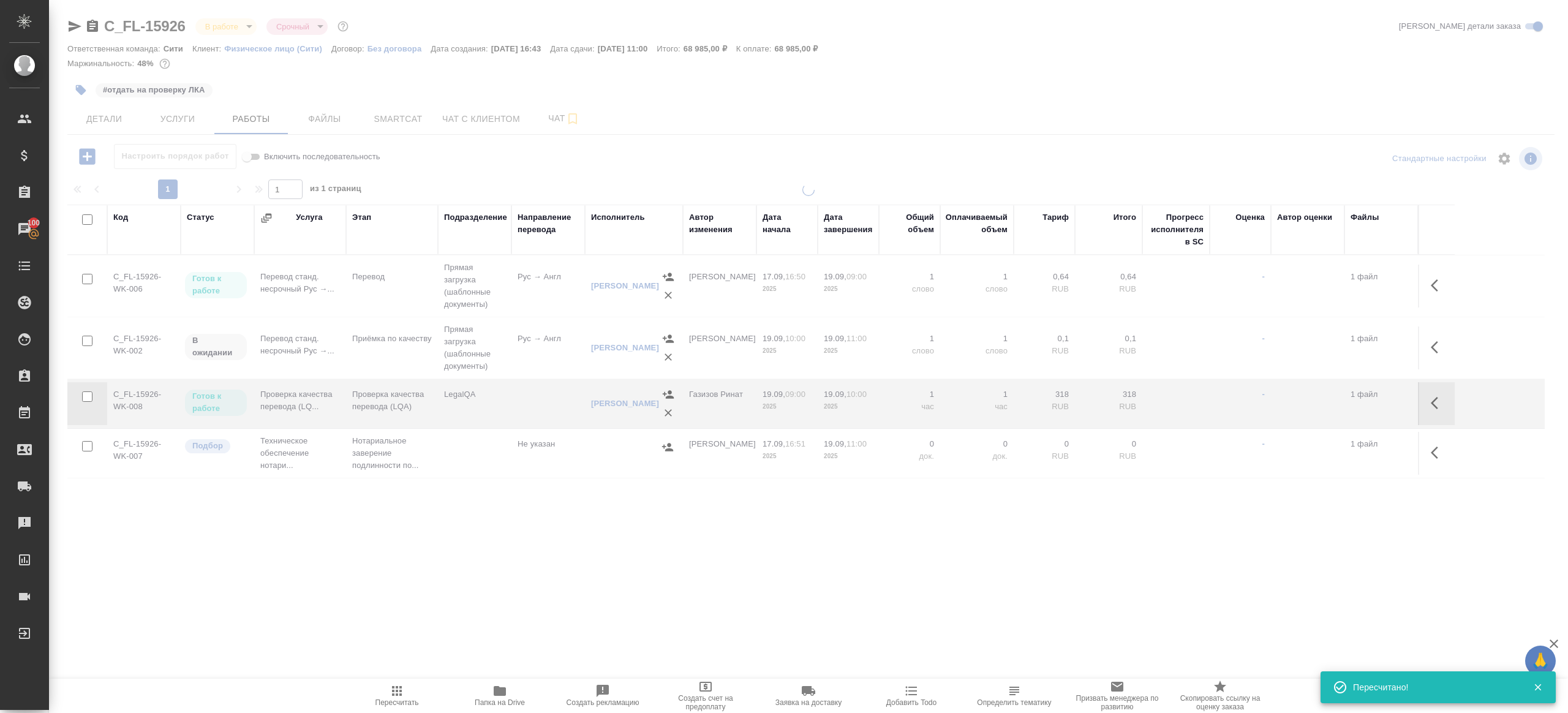
click at [416, 613] on div ".cls-1 fill:#fff; AWATERA Gazizov Rinat Клиенты Спецификации Заказы 100 Чаты To…" at bounding box center [784, 356] width 1568 height 713
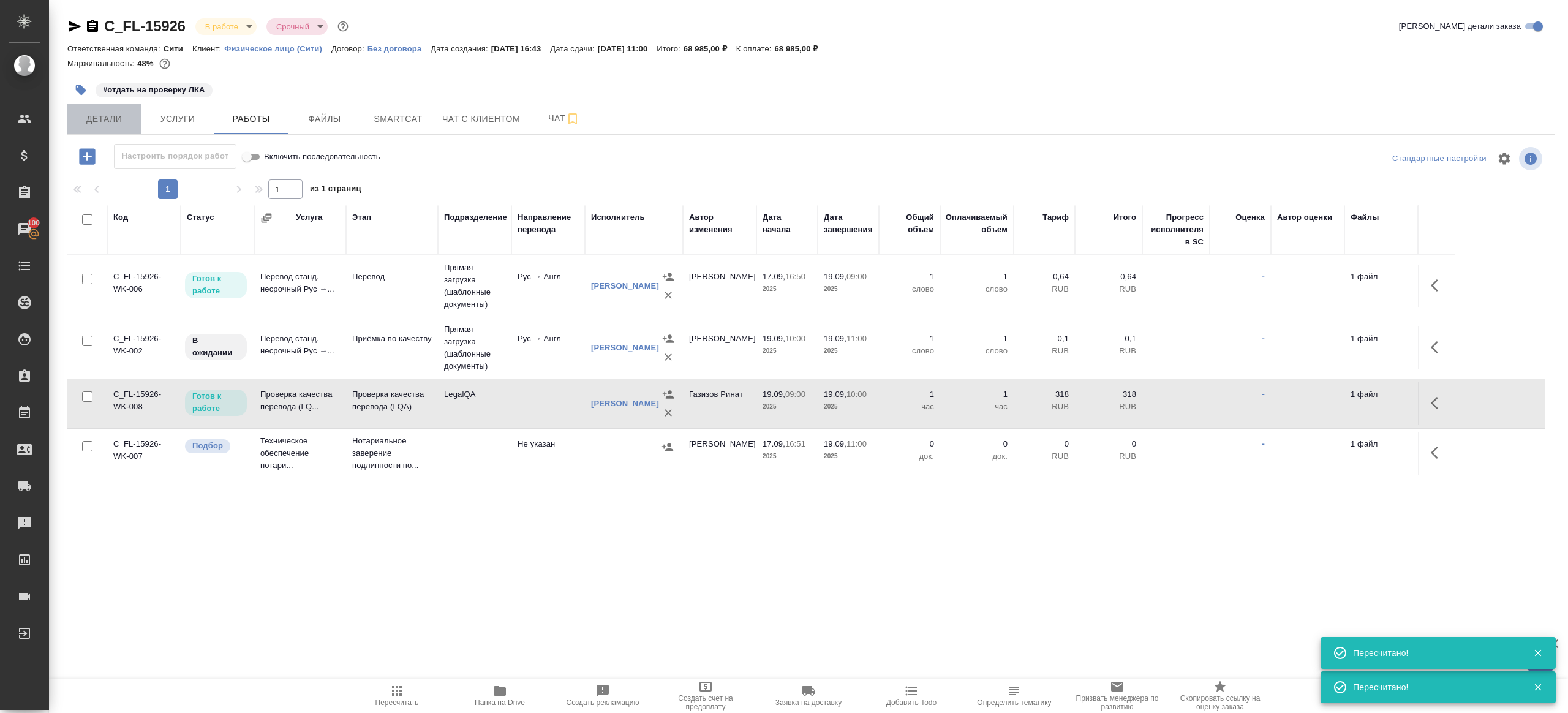
click at [101, 106] on button "Детали" at bounding box center [104, 119] width 74 height 30
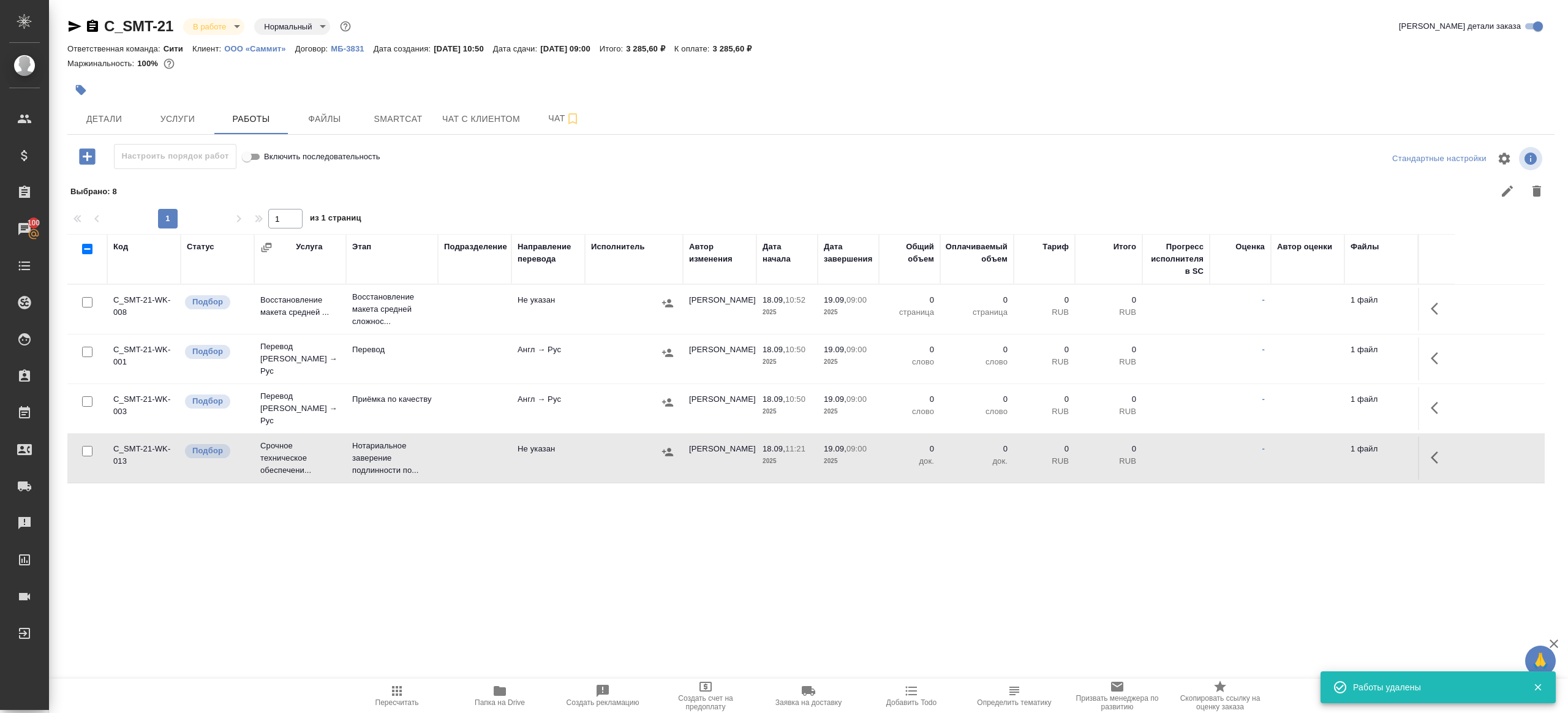
click at [397, 696] on icon "button" at bounding box center [397, 691] width 15 height 15
click at [1437, 305] on icon "button" at bounding box center [1438, 309] width 15 height 15
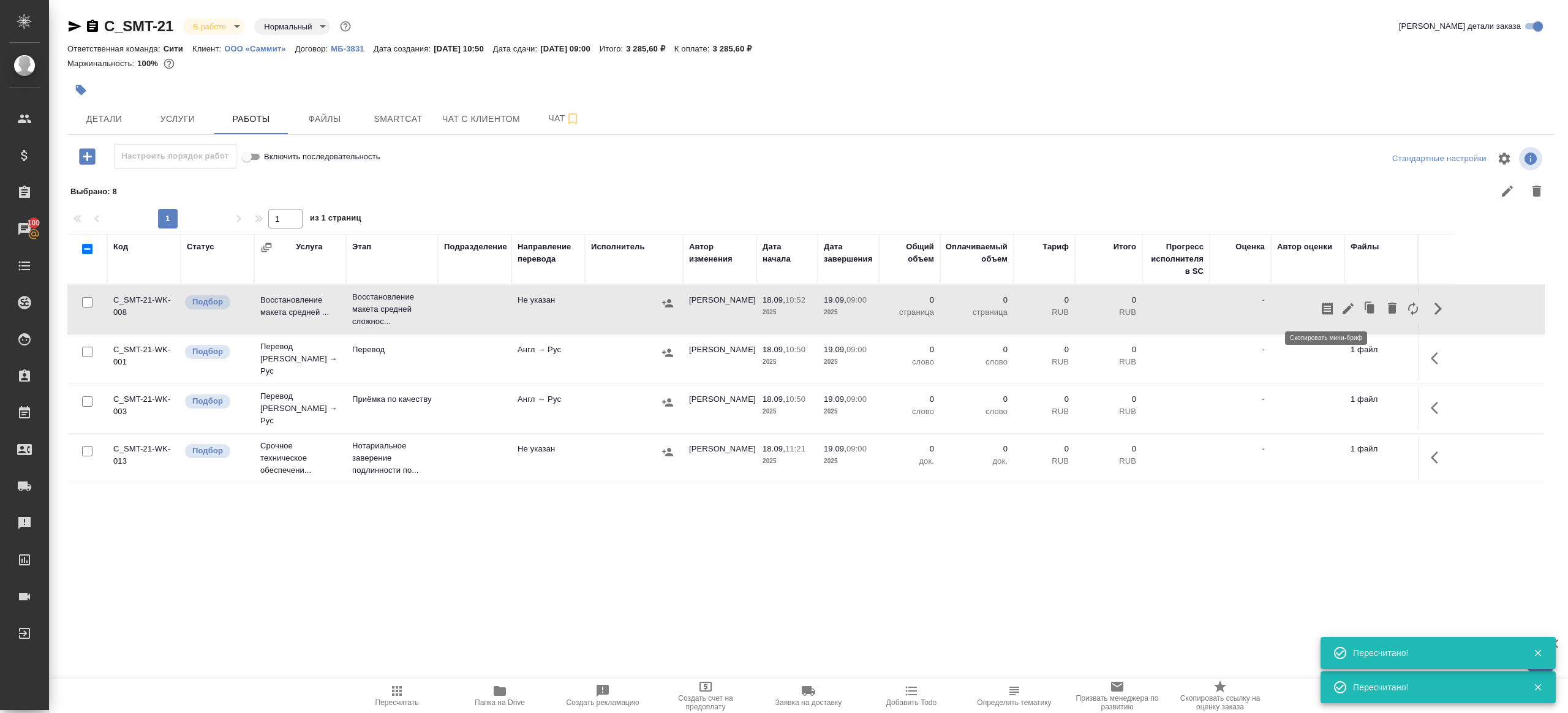
click at [1345, 305] on icon "button" at bounding box center [1348, 309] width 15 height 15
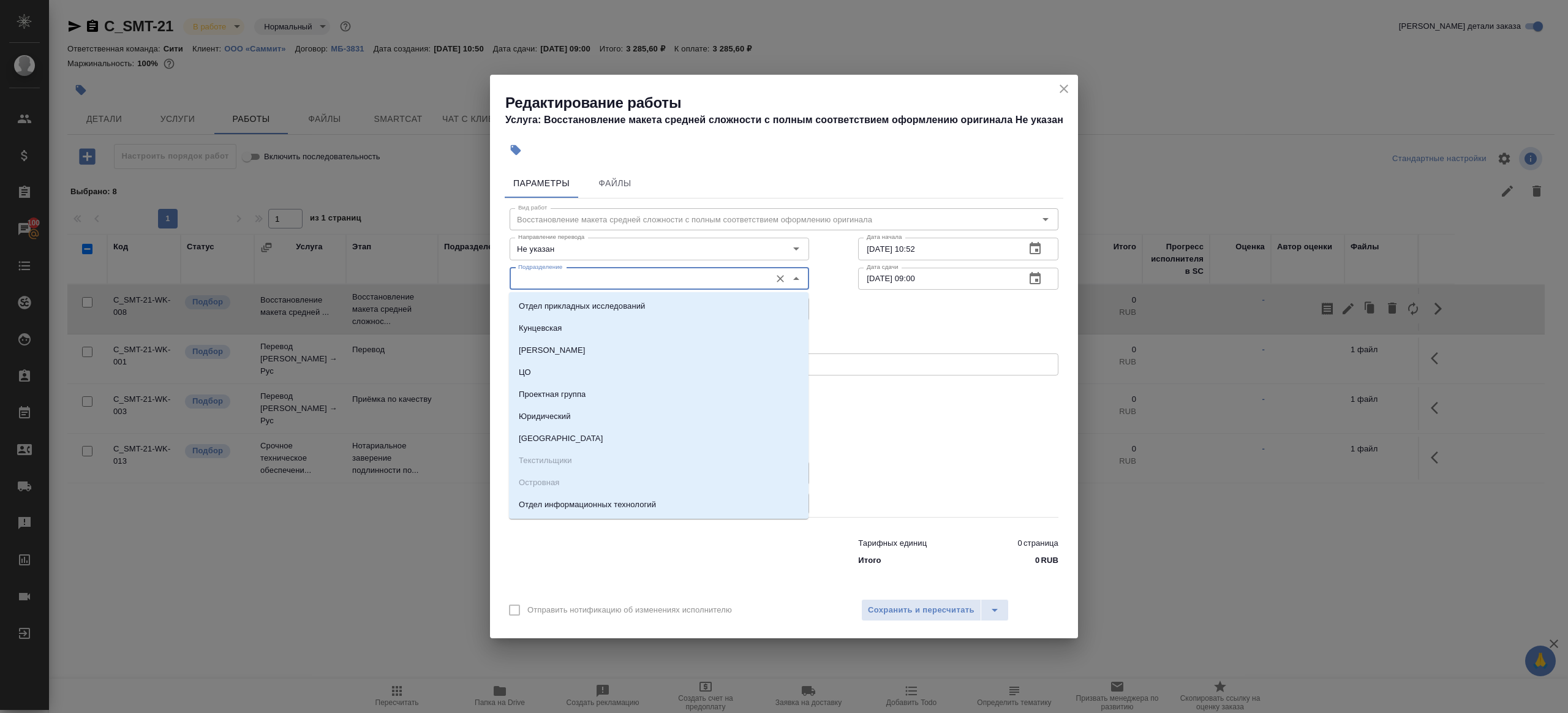
click at [615, 281] on input "Подразделение" at bounding box center [639, 279] width 251 height 15
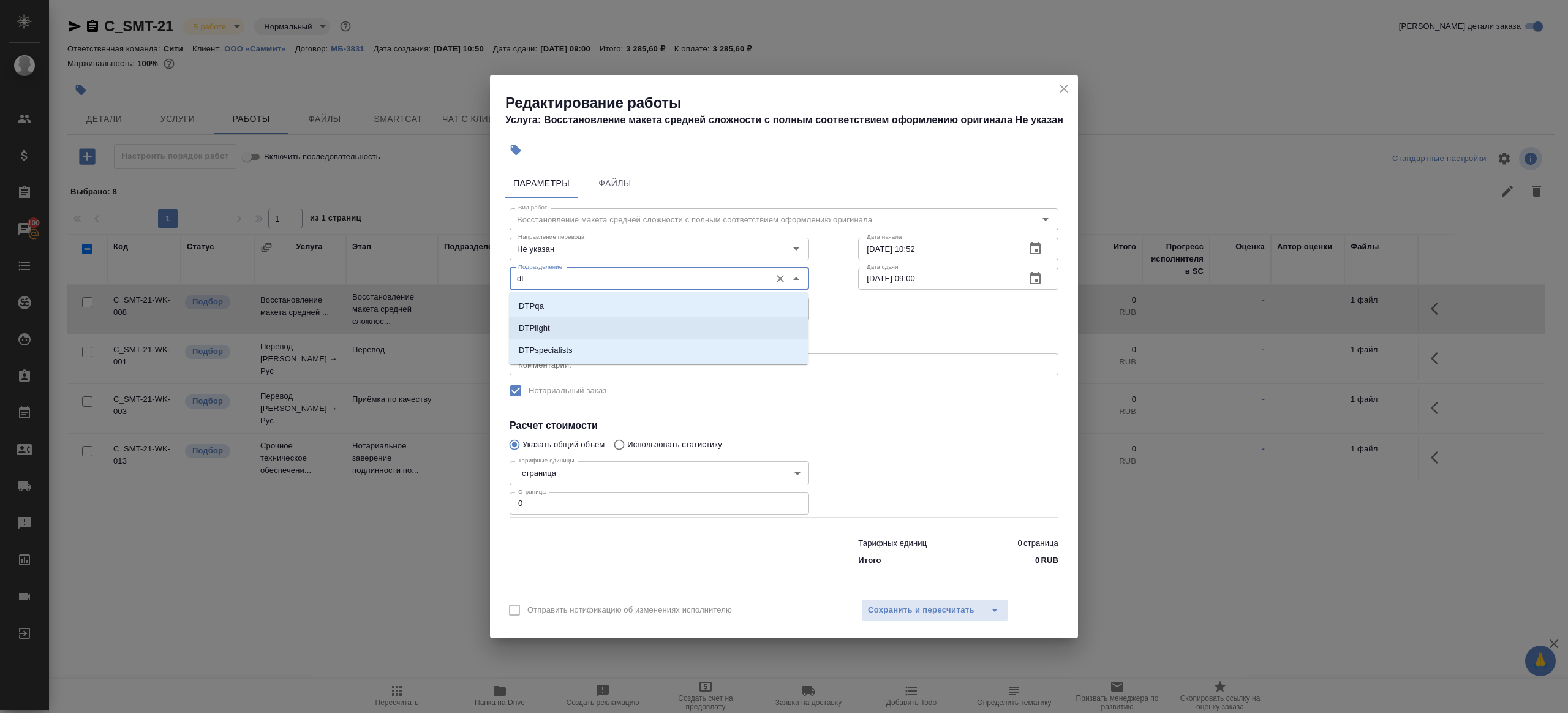
click at [556, 331] on li "DTPlight" at bounding box center [658, 328] width 299 height 22
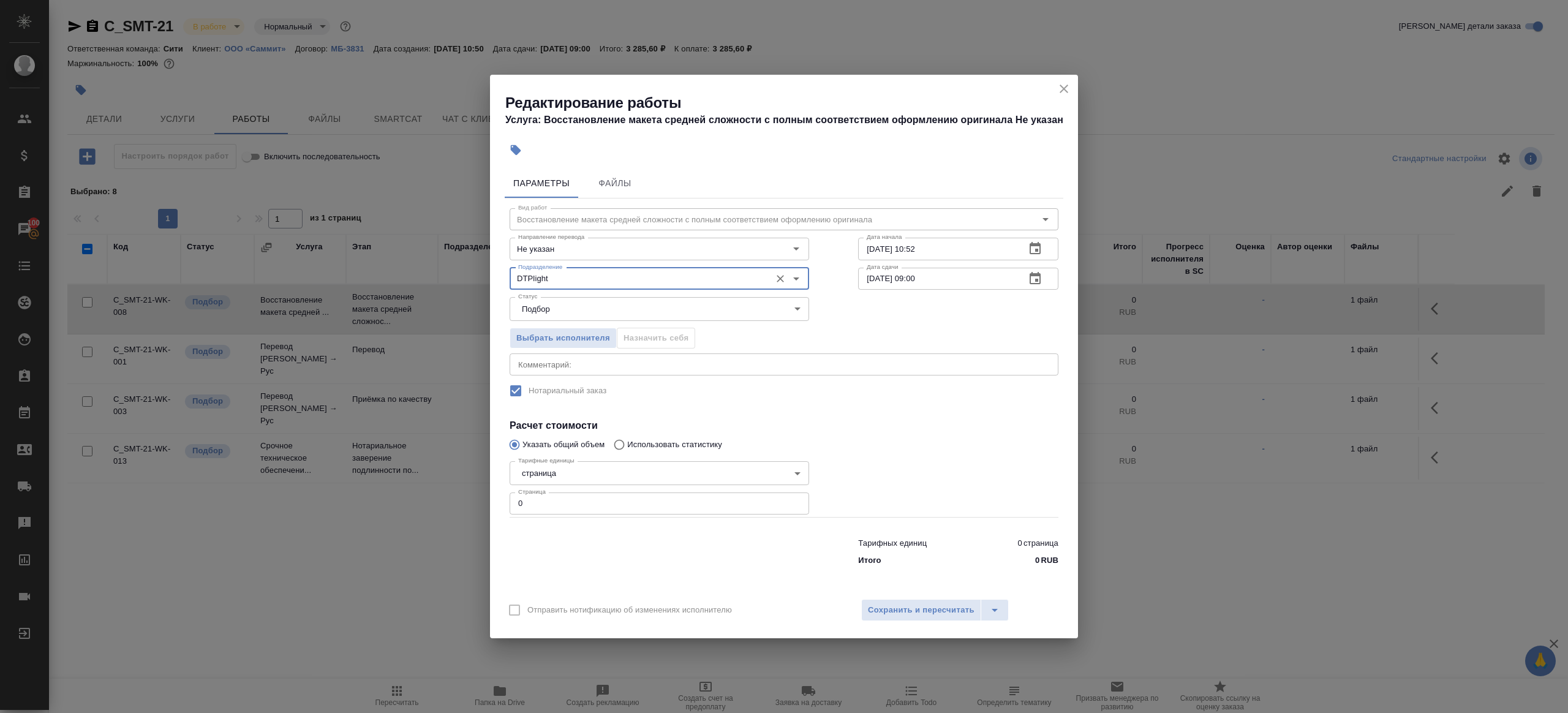
type input "DTPlight"
click at [556, 510] on input "0" at bounding box center [659, 503] width 299 height 22
type input "1"
click at [843, 483] on div at bounding box center [958, 486] width 249 height 109
click at [929, 251] on input "18.09.2025 10:52" at bounding box center [937, 248] width 158 height 22
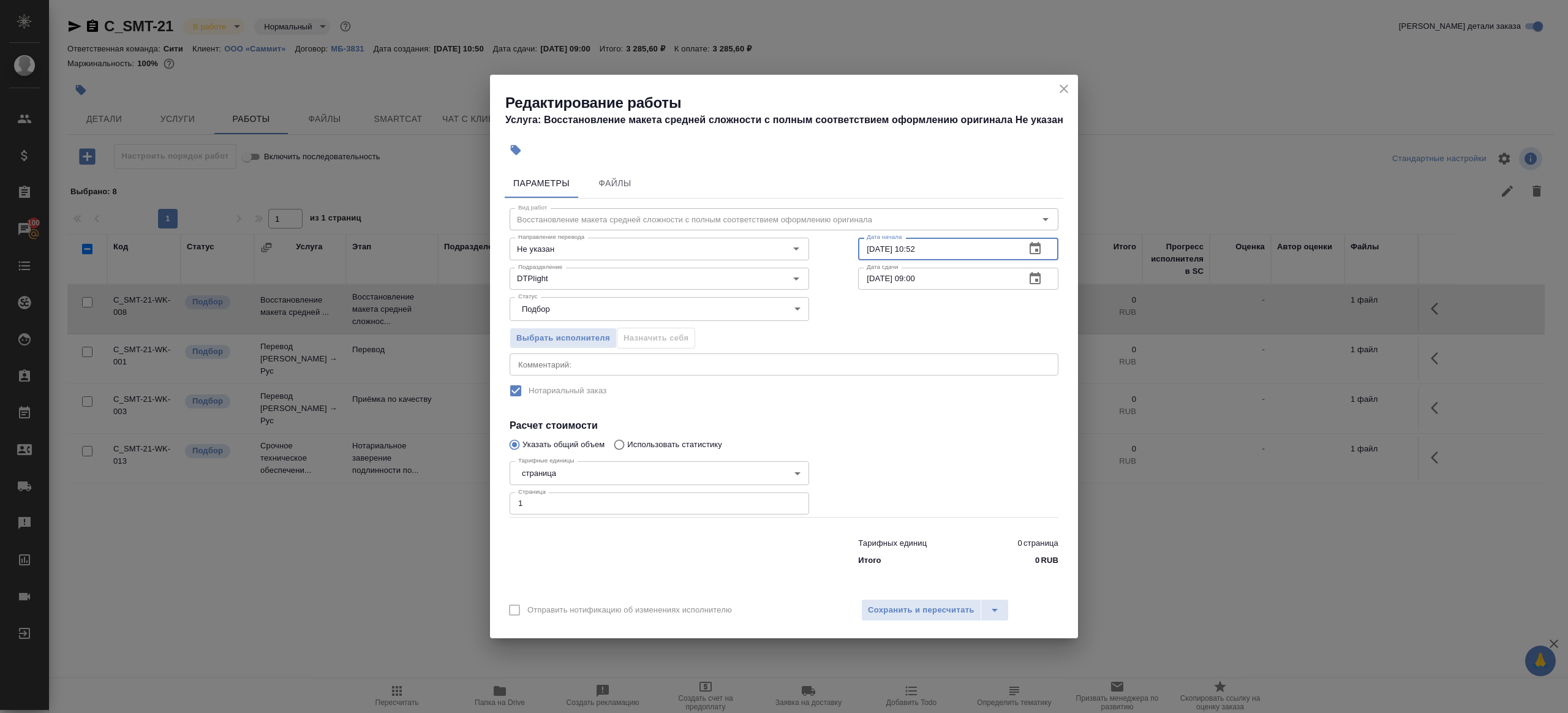
click at [958, 282] on input "19.09.2025 09:00" at bounding box center [937, 278] width 158 height 22
paste input "8.09.2025 10:52"
drag, startPoint x: 911, startPoint y: 276, endPoint x: 965, endPoint y: 276, distance: 54.0
click at [965, 276] on input "18.09.2025 10:52" at bounding box center [937, 278] width 158 height 22
type input "18.09.2025 14:00"
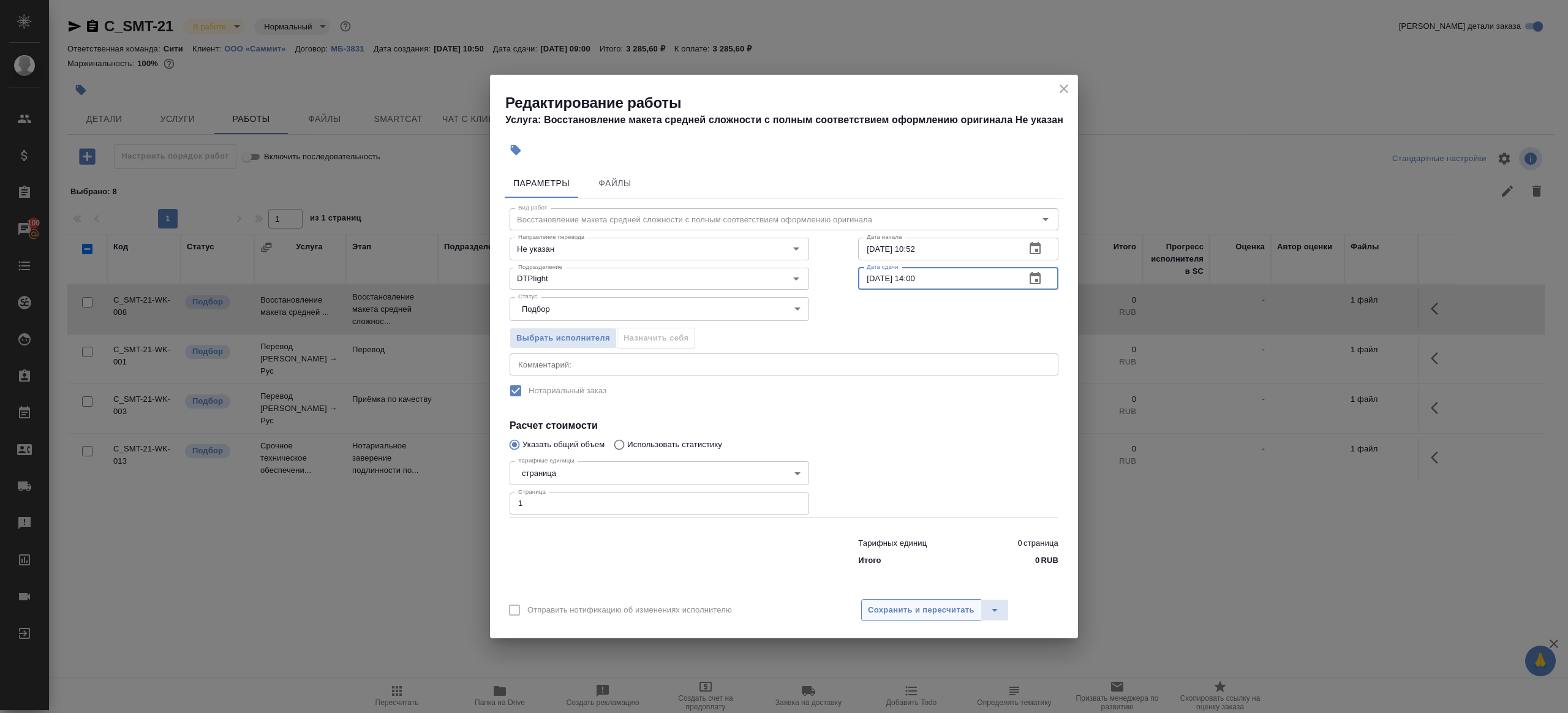
click at [917, 605] on span "Сохранить и пересчитать" at bounding box center [921, 610] width 107 height 14
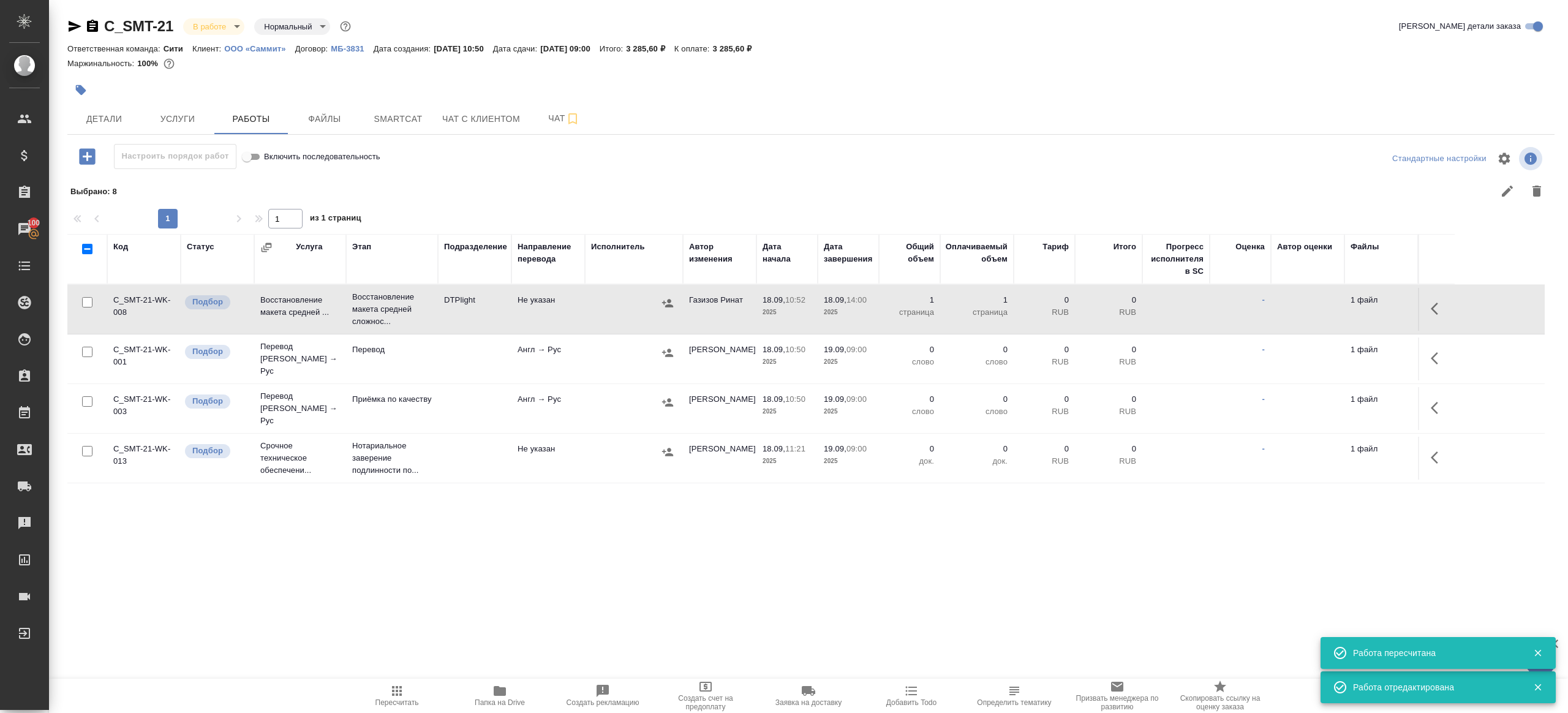
click at [1435, 353] on icon "button" at bounding box center [1434, 358] width 7 height 12
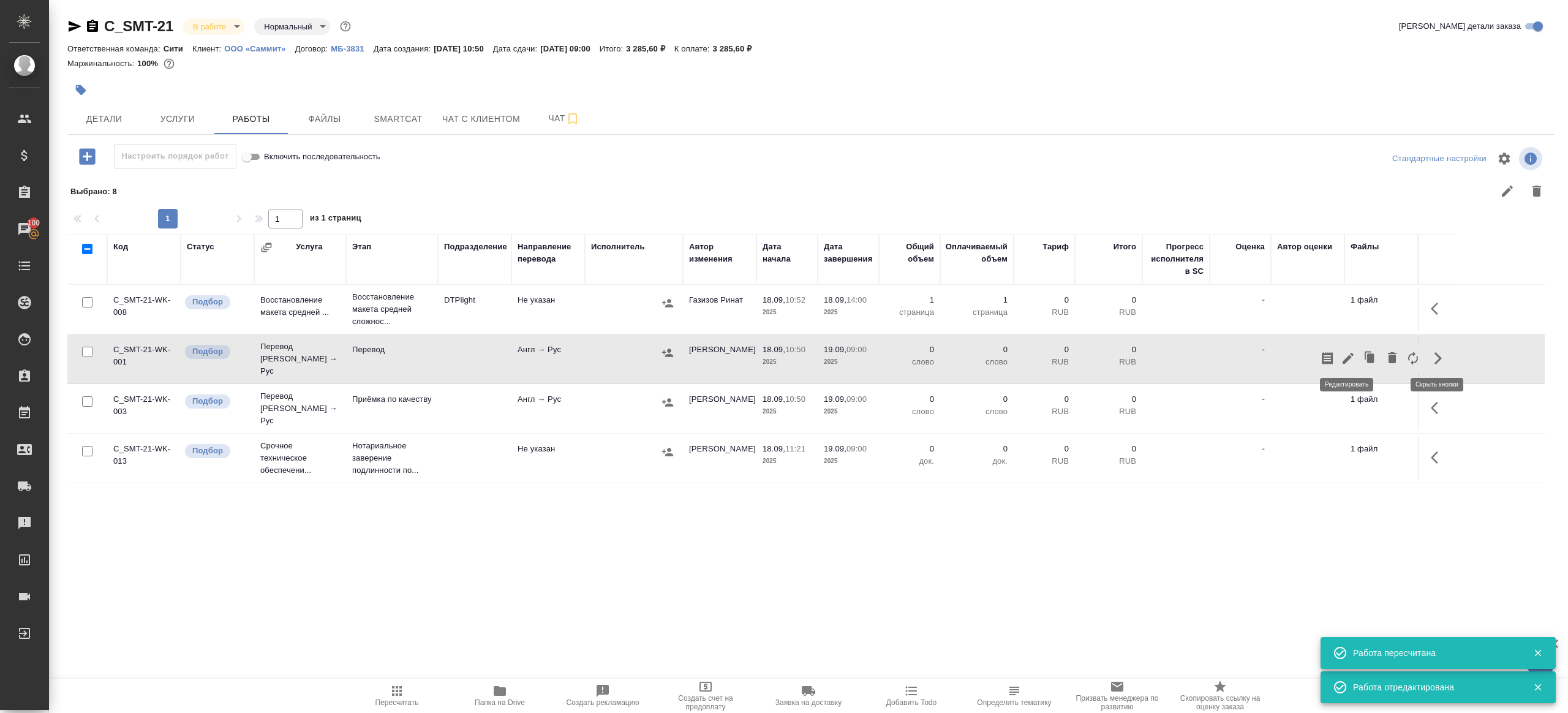
click at [1351, 353] on icon "button" at bounding box center [1348, 358] width 11 height 11
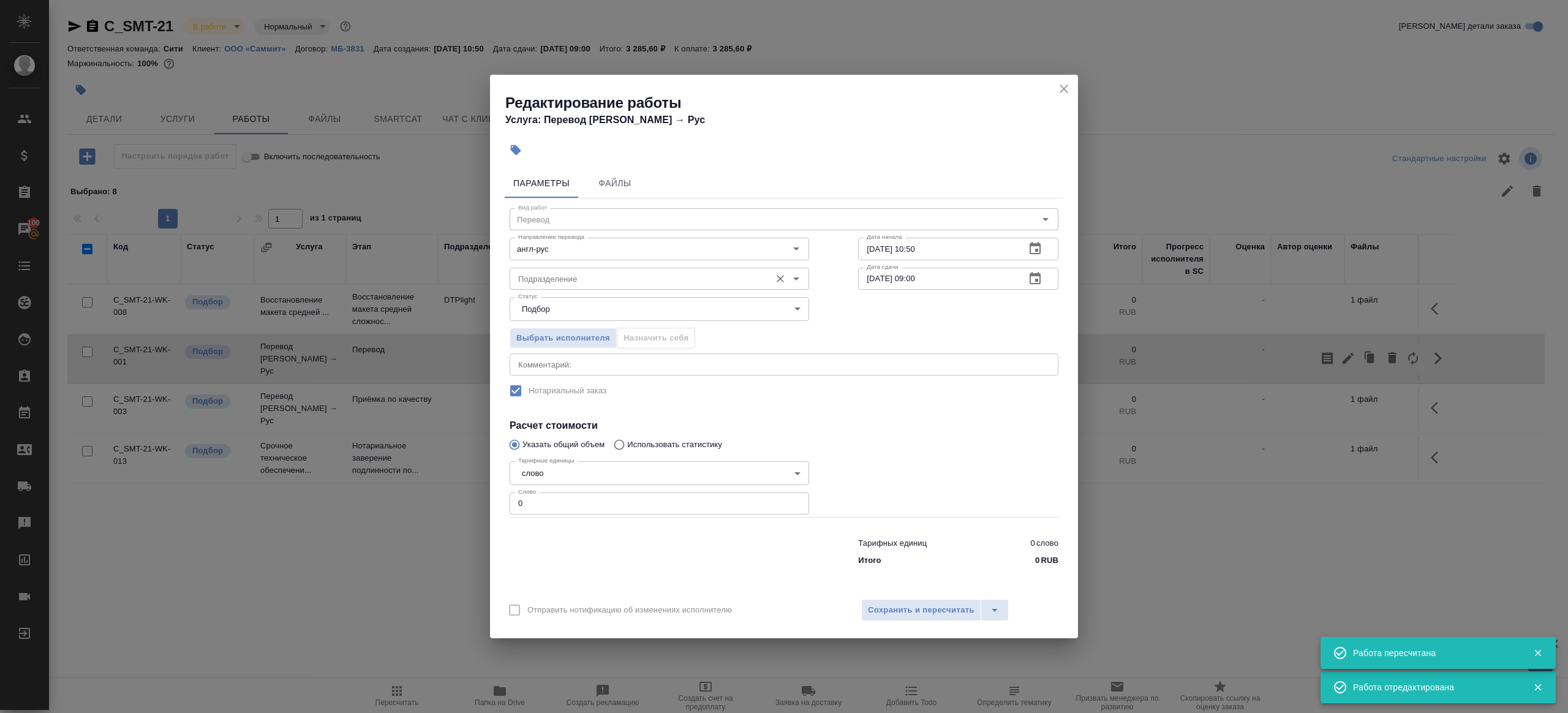
click at [591, 282] on input "Подразделение" at bounding box center [639, 279] width 251 height 15
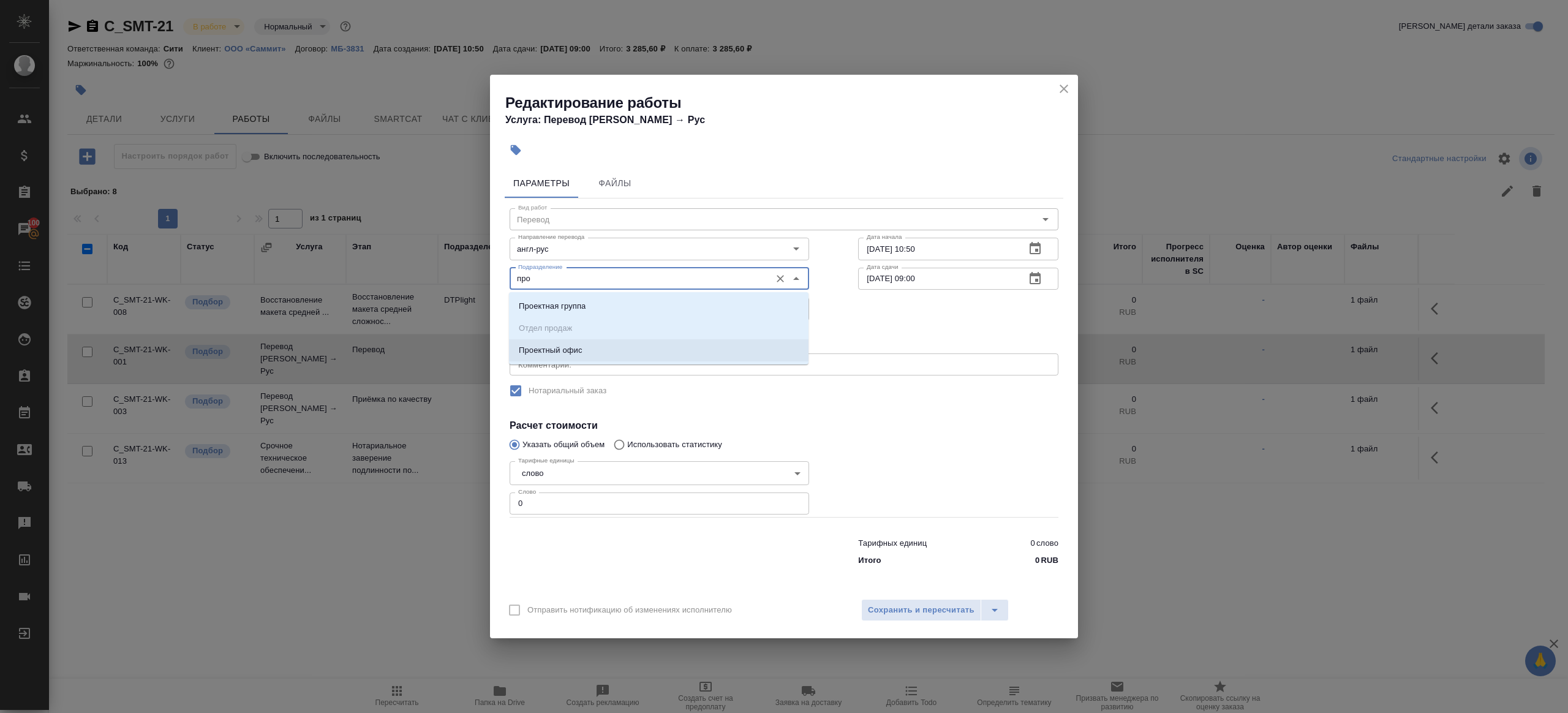
click at [586, 351] on li "Проектный офис" at bounding box center [658, 350] width 299 height 22
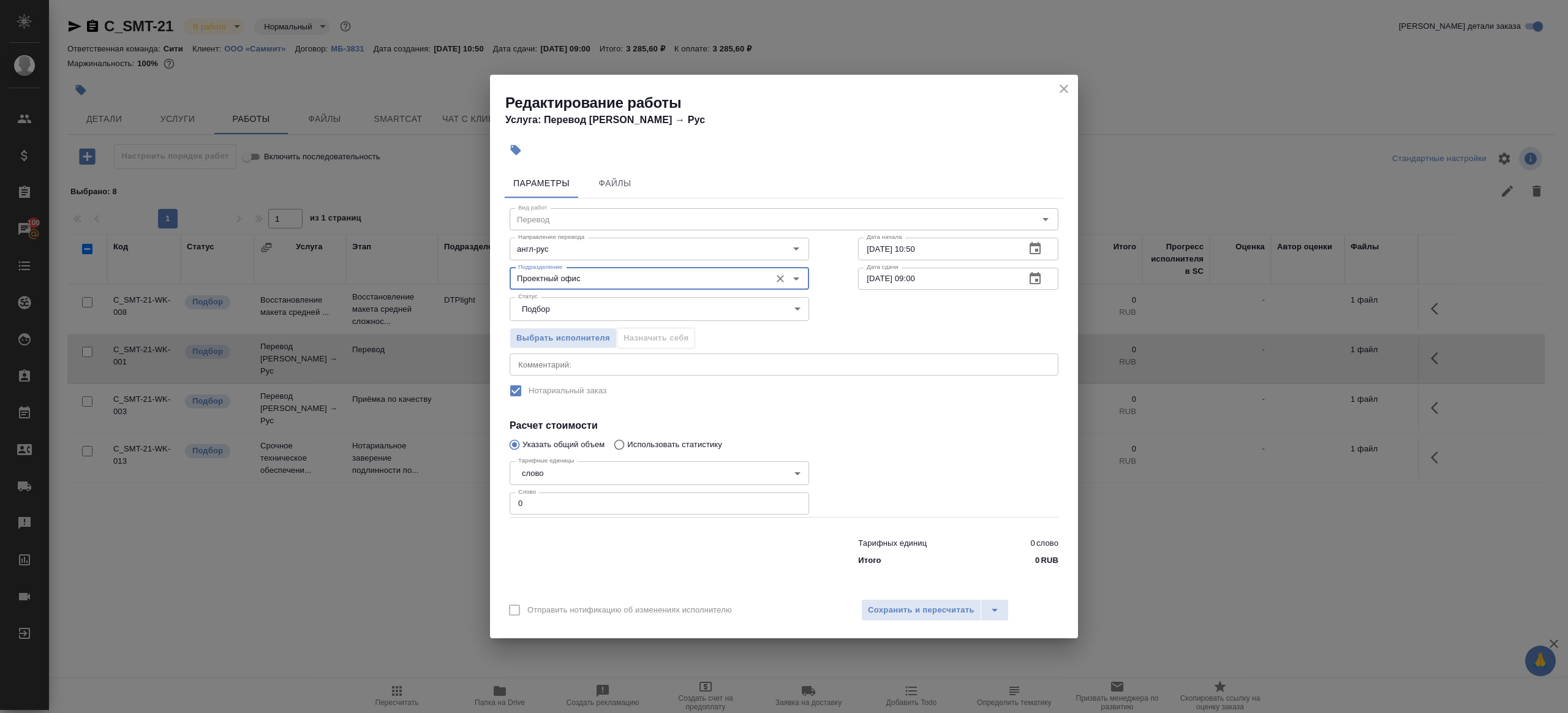
type input "Проектный офис"
click at [566, 518] on div "Тарифных единиц 0 слово Итого 0 RUB" at bounding box center [784, 549] width 598 height 83
click at [568, 512] on input "0" at bounding box center [659, 503] width 299 height 22
type input "1"
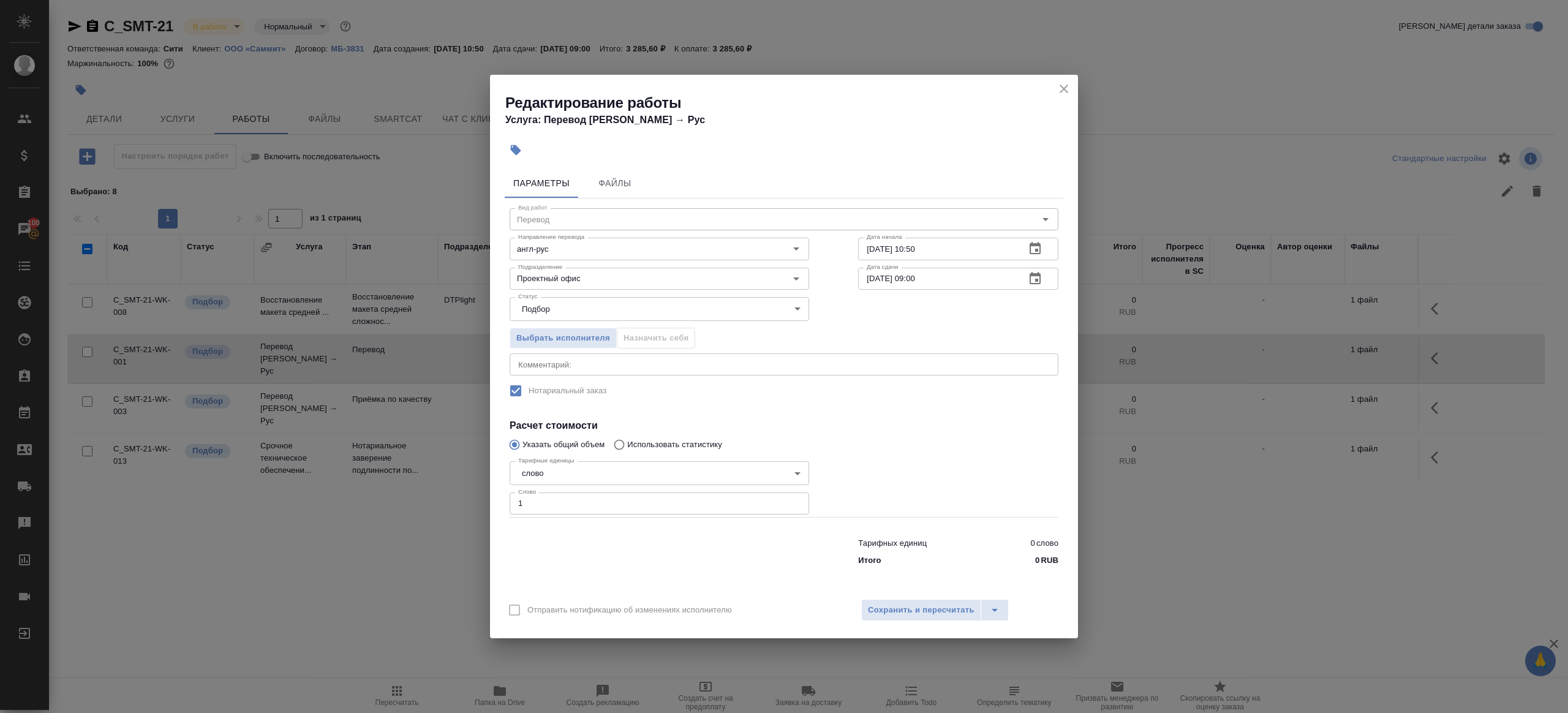
click at [664, 575] on div "Параметры Файлы Вид работ Перевод Вид работ Направление перевода англ-рус Напра…" at bounding box center [784, 377] width 588 height 427
click at [959, 247] on input "18.09.2025 10:50" at bounding box center [937, 248] width 158 height 22
paste input "4:0"
type input "18.09.2025 14:00"
click at [933, 621] on div "Отправить нотификацию об изменениях исполнителю Сохранить и пересчитать" at bounding box center [784, 614] width 588 height 47
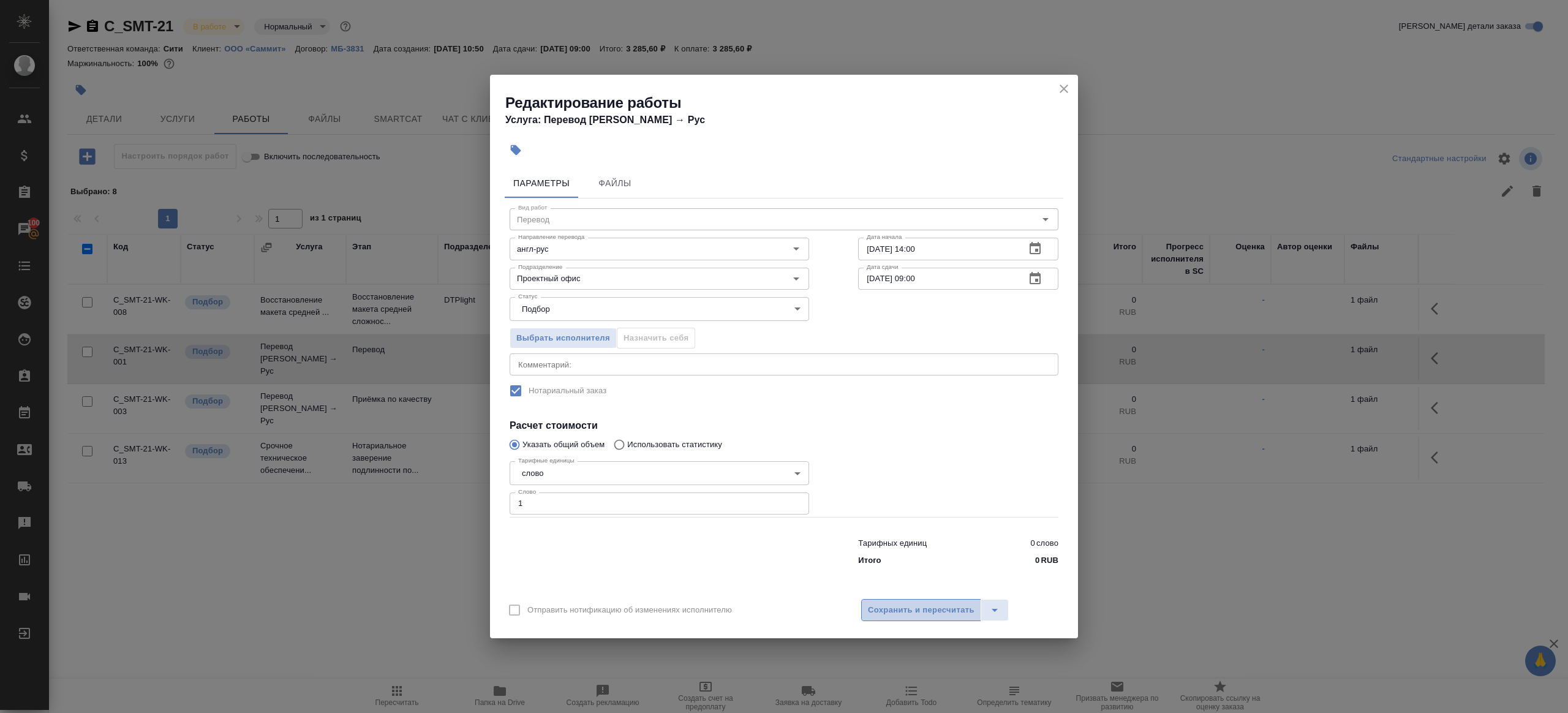
click at [933, 605] on span "Сохранить и пересчитать" at bounding box center [921, 610] width 107 height 14
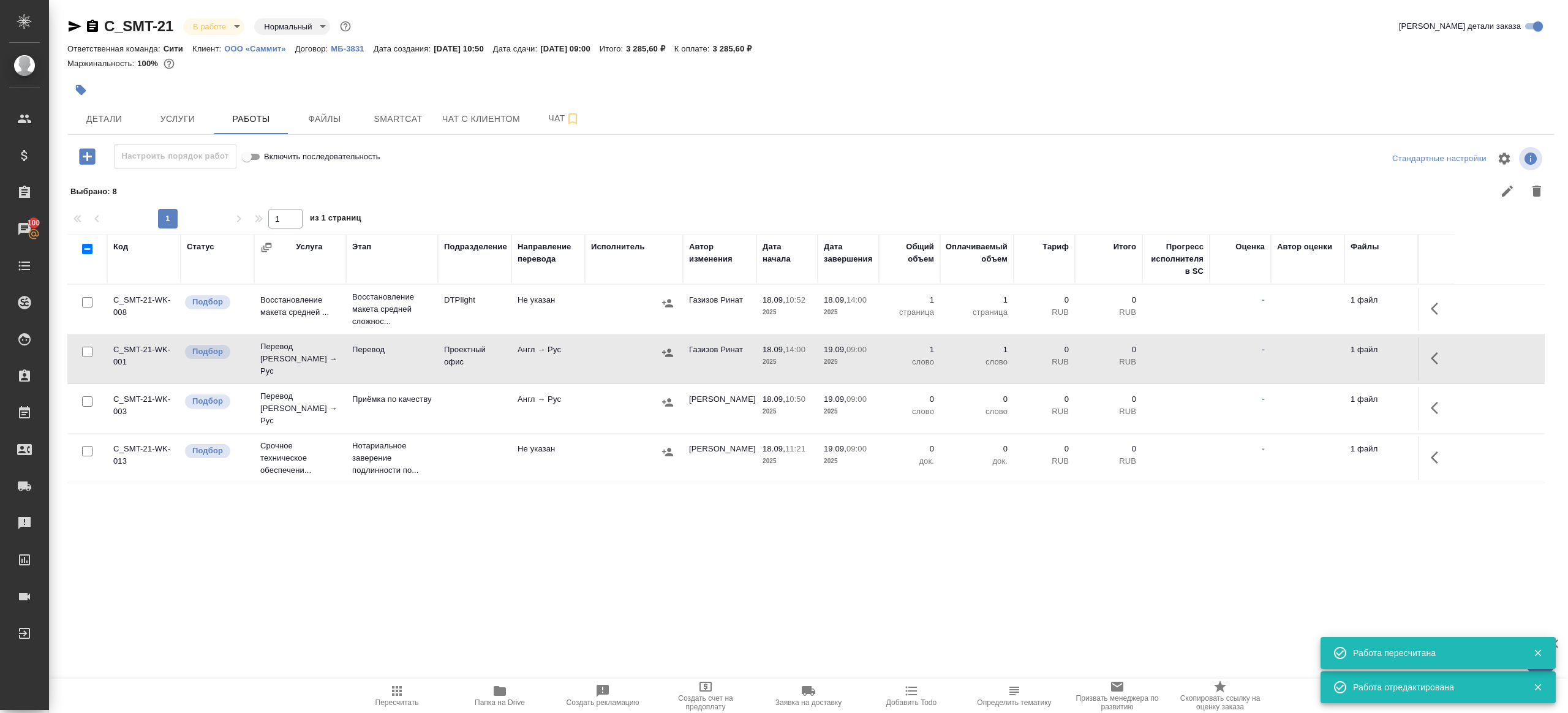
click at [1441, 402] on icon "button" at bounding box center [1438, 408] width 15 height 15
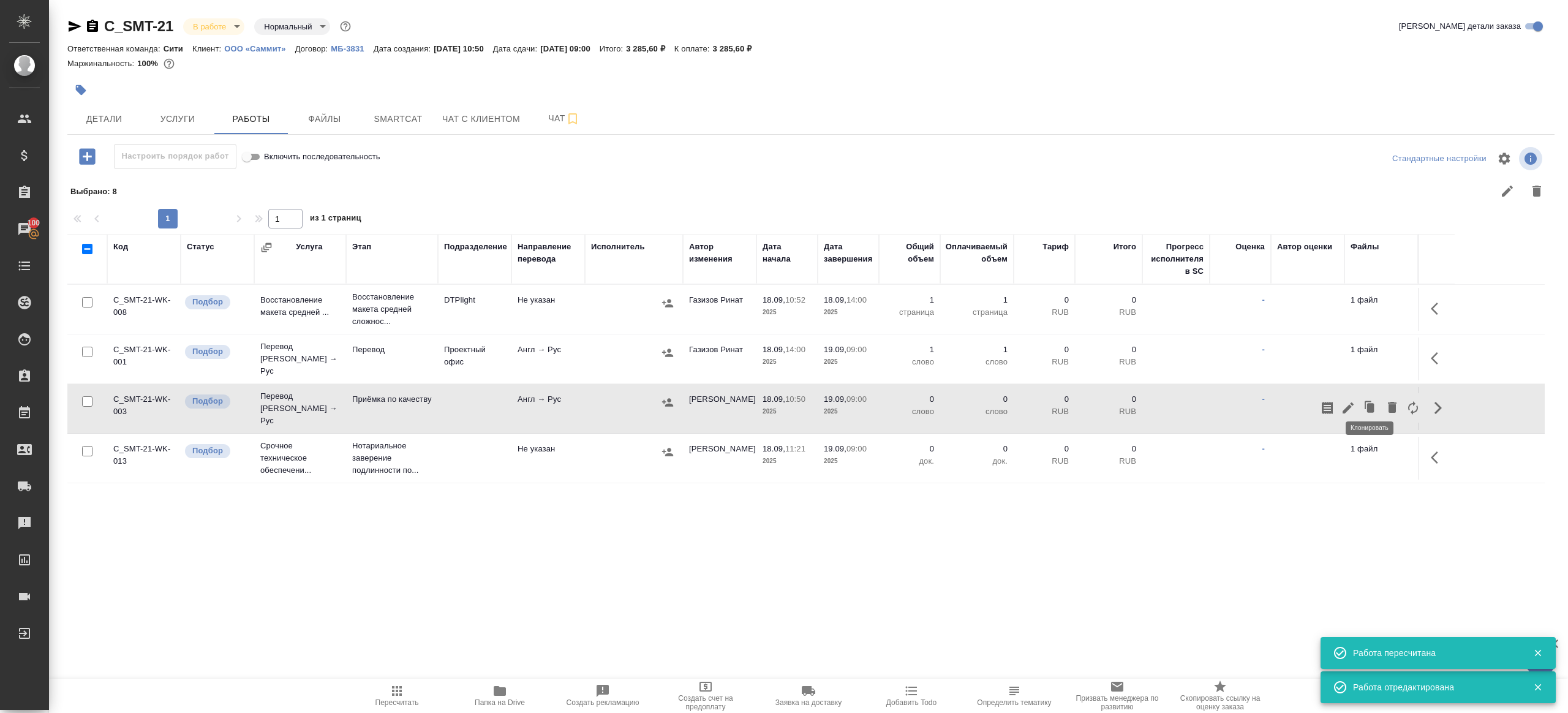
click at [1348, 402] on icon "button" at bounding box center [1348, 408] width 11 height 11
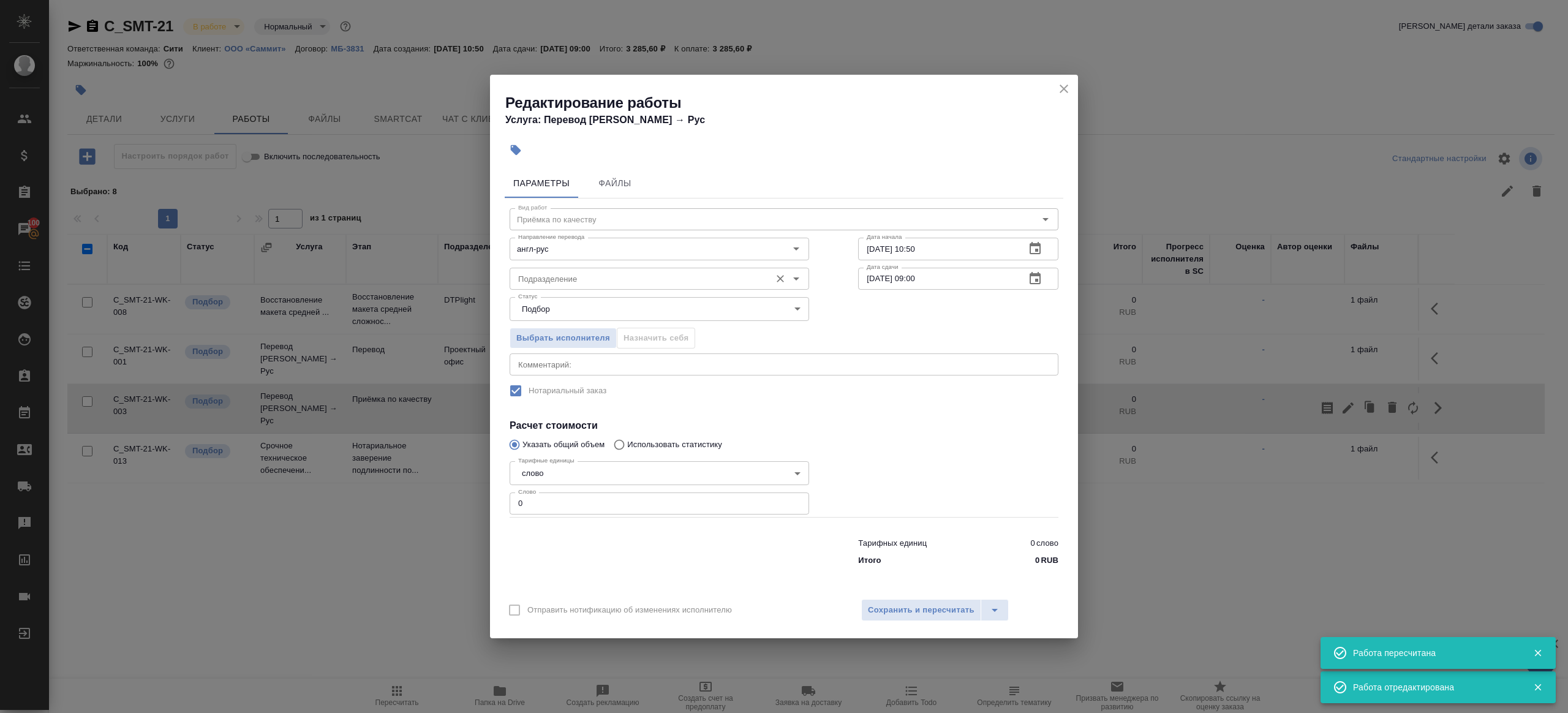
click at [594, 289] on div "Подразделение" at bounding box center [659, 278] width 299 height 22
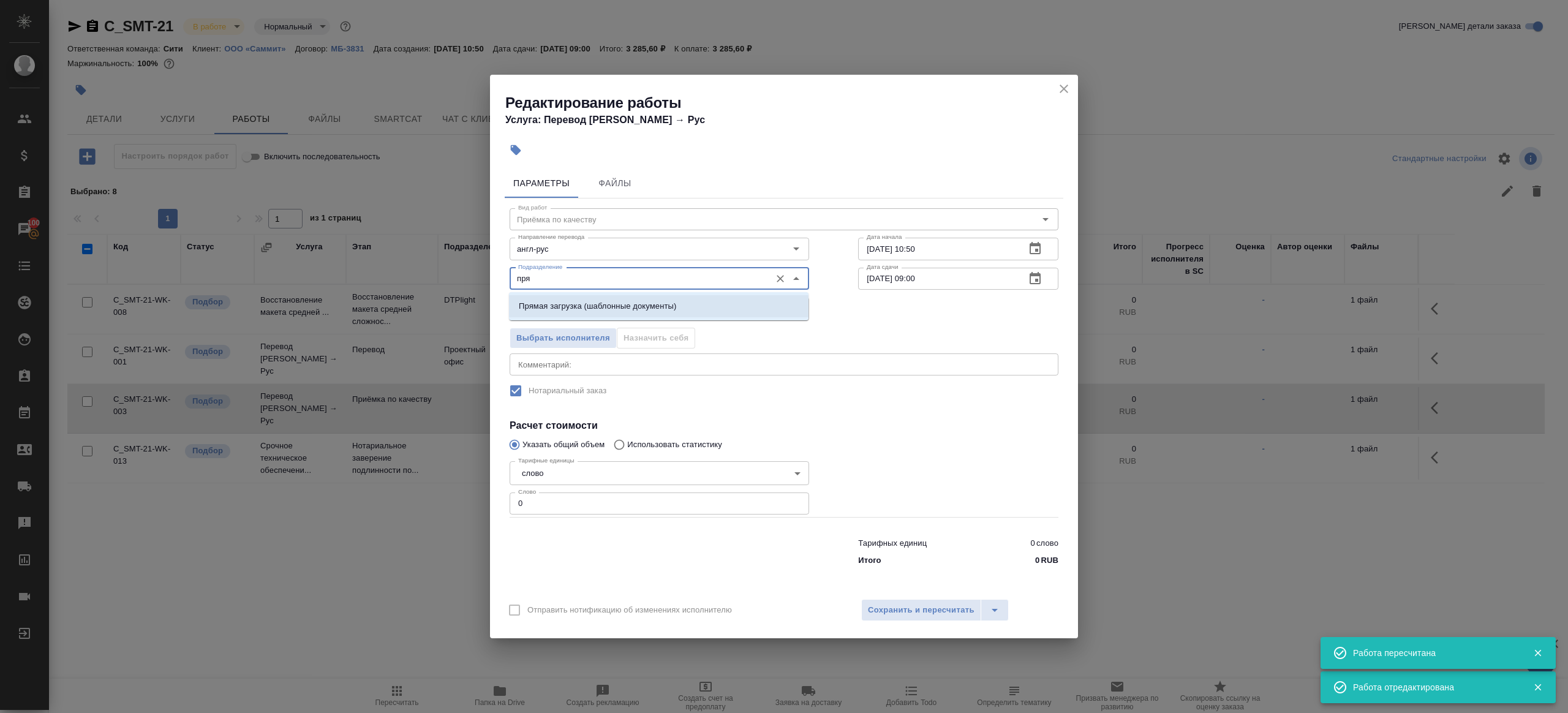
click at [620, 315] on li "Прямая загрузка (шаблонные документы)" at bounding box center [658, 306] width 299 height 22
type input "Прямая загрузка (шаблонные документы)"
click at [563, 514] on input "0" at bounding box center [659, 503] width 299 height 22
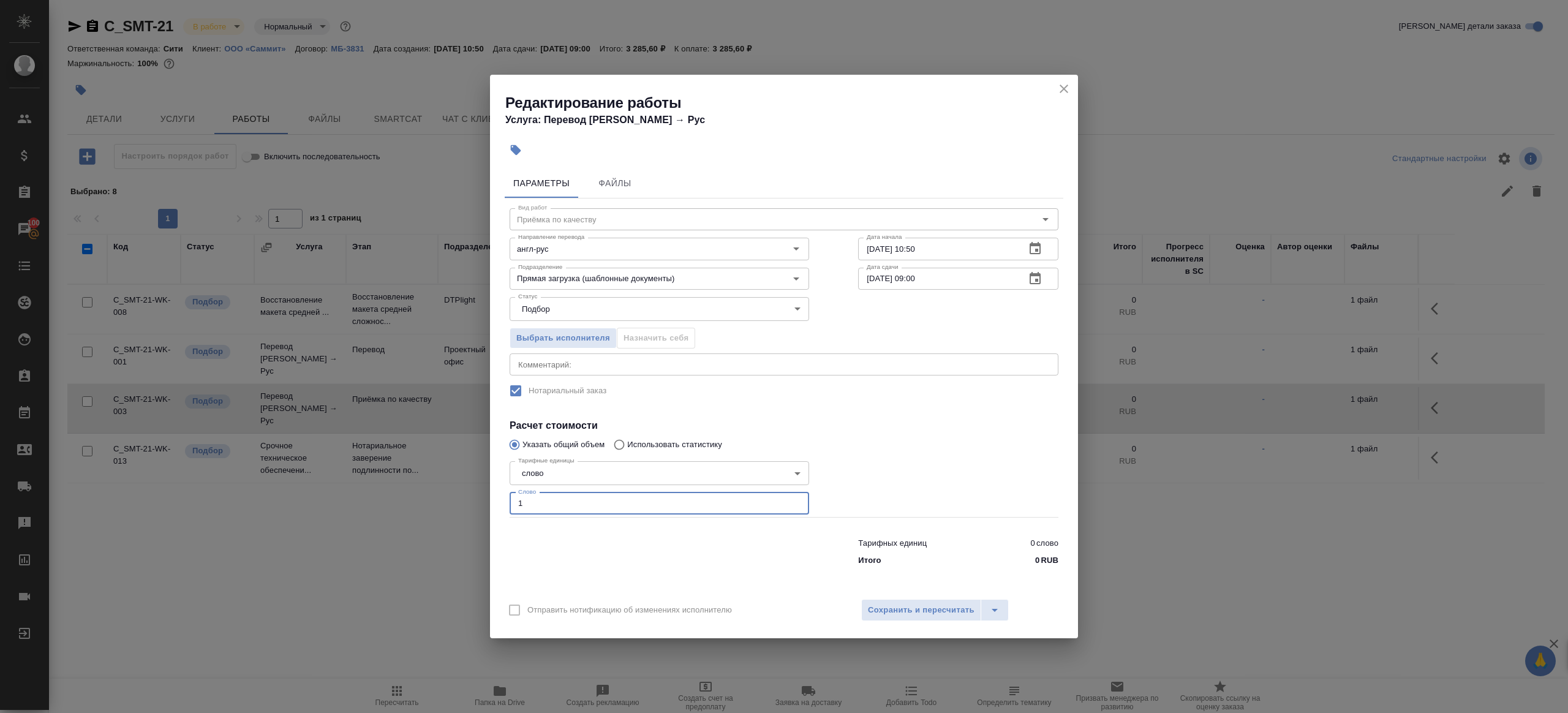
type input "1"
click at [874, 597] on div "Отправить нотификацию об изменениях исполнителю Сохранить и пересчитать" at bounding box center [784, 614] width 588 height 47
click at [876, 604] on span "Сохранить и пересчитать" at bounding box center [921, 610] width 107 height 14
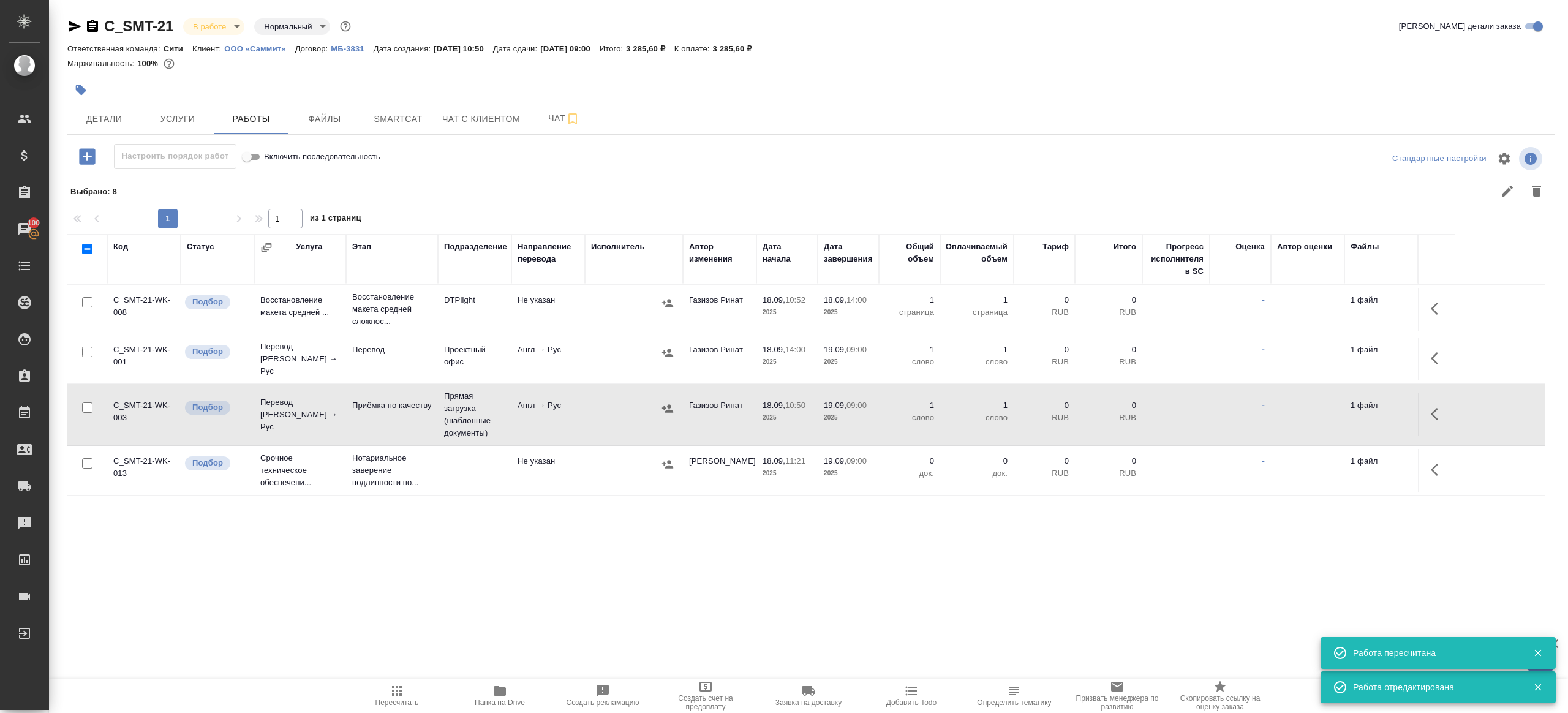
click at [70, 164] on div "Настроить порядок работ Включить последовательность" at bounding box center [315, 156] width 496 height 25
click at [87, 158] on icon "button" at bounding box center [87, 156] width 21 height 21
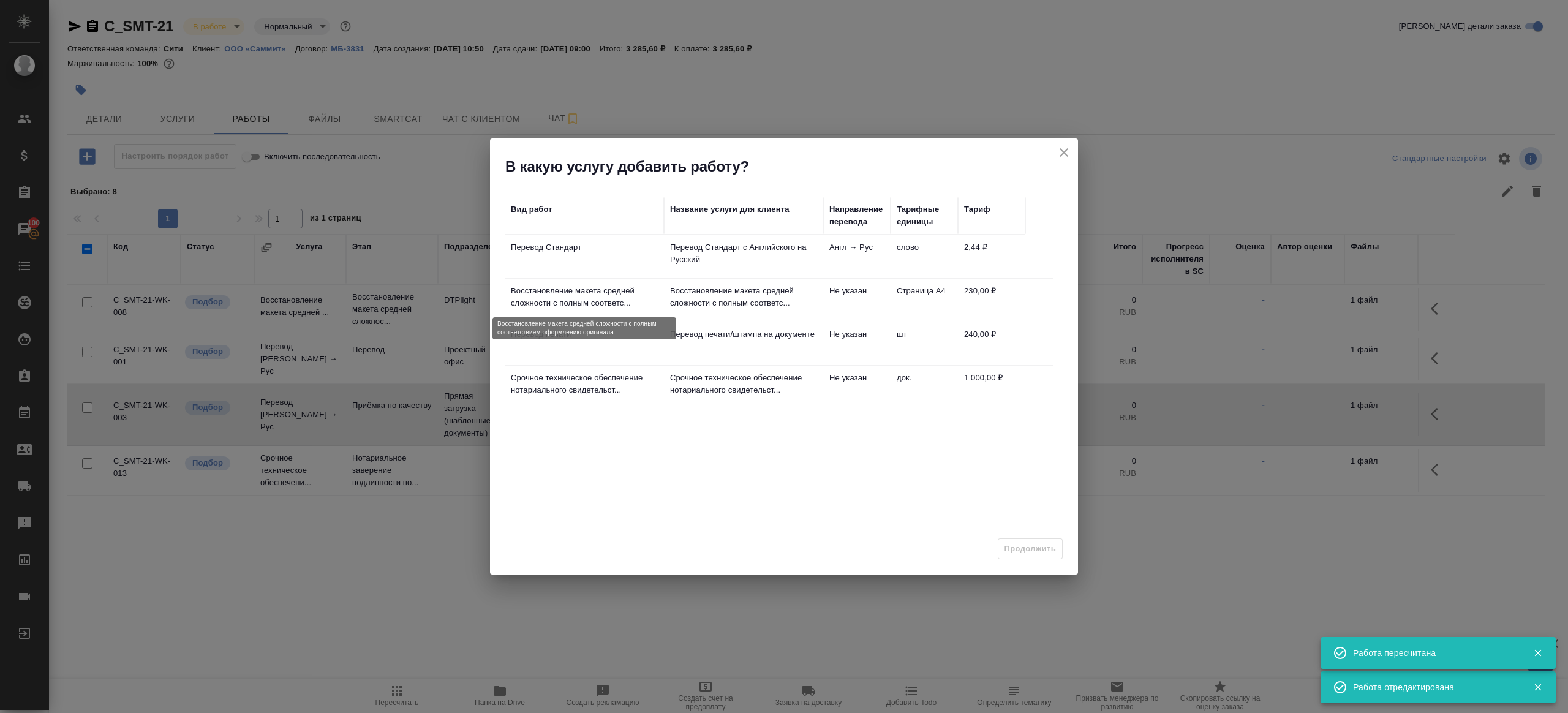
click at [639, 288] on p "Восстановление макета средней сложности с полным соответс..." at bounding box center [584, 297] width 147 height 25
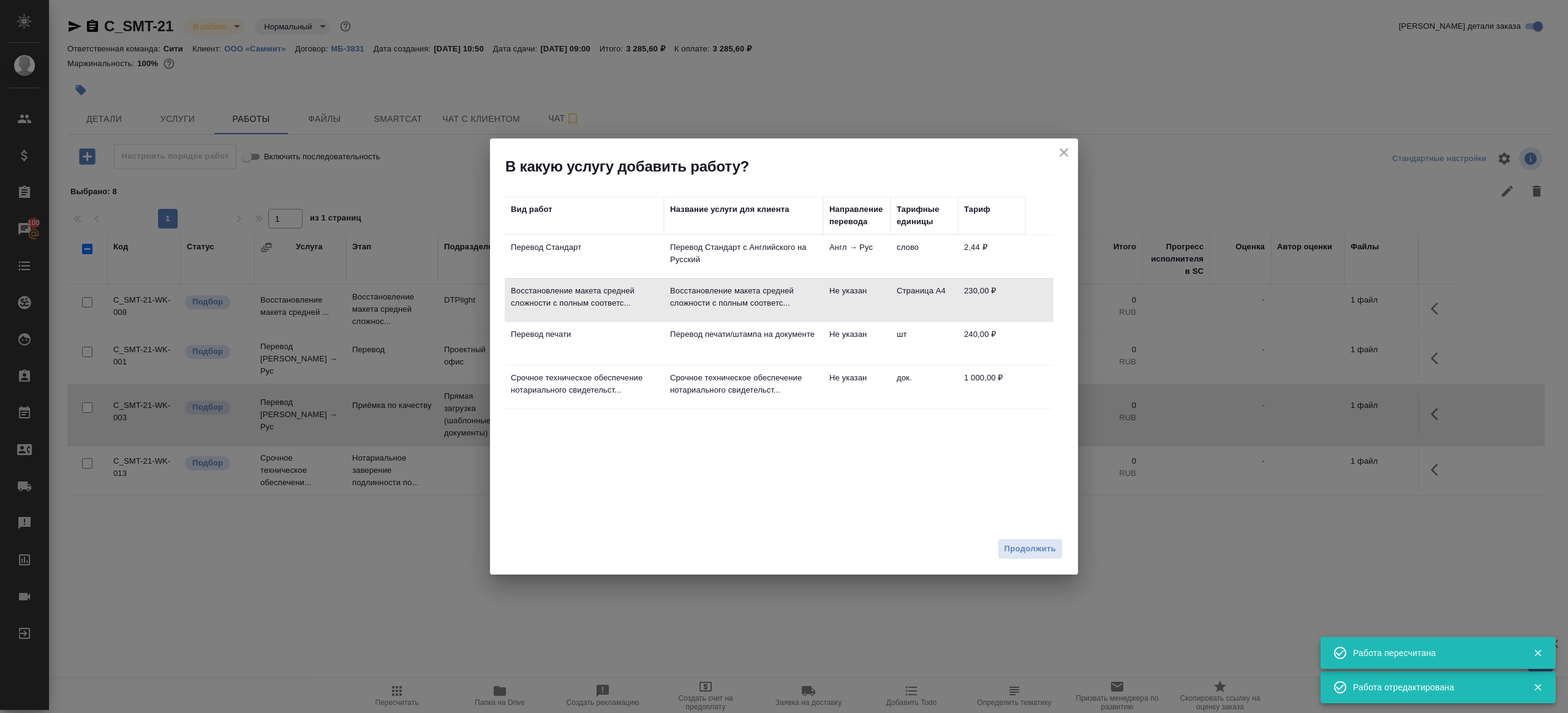
click at [639, 344] on td "Перевод печати" at bounding box center [584, 343] width 159 height 43
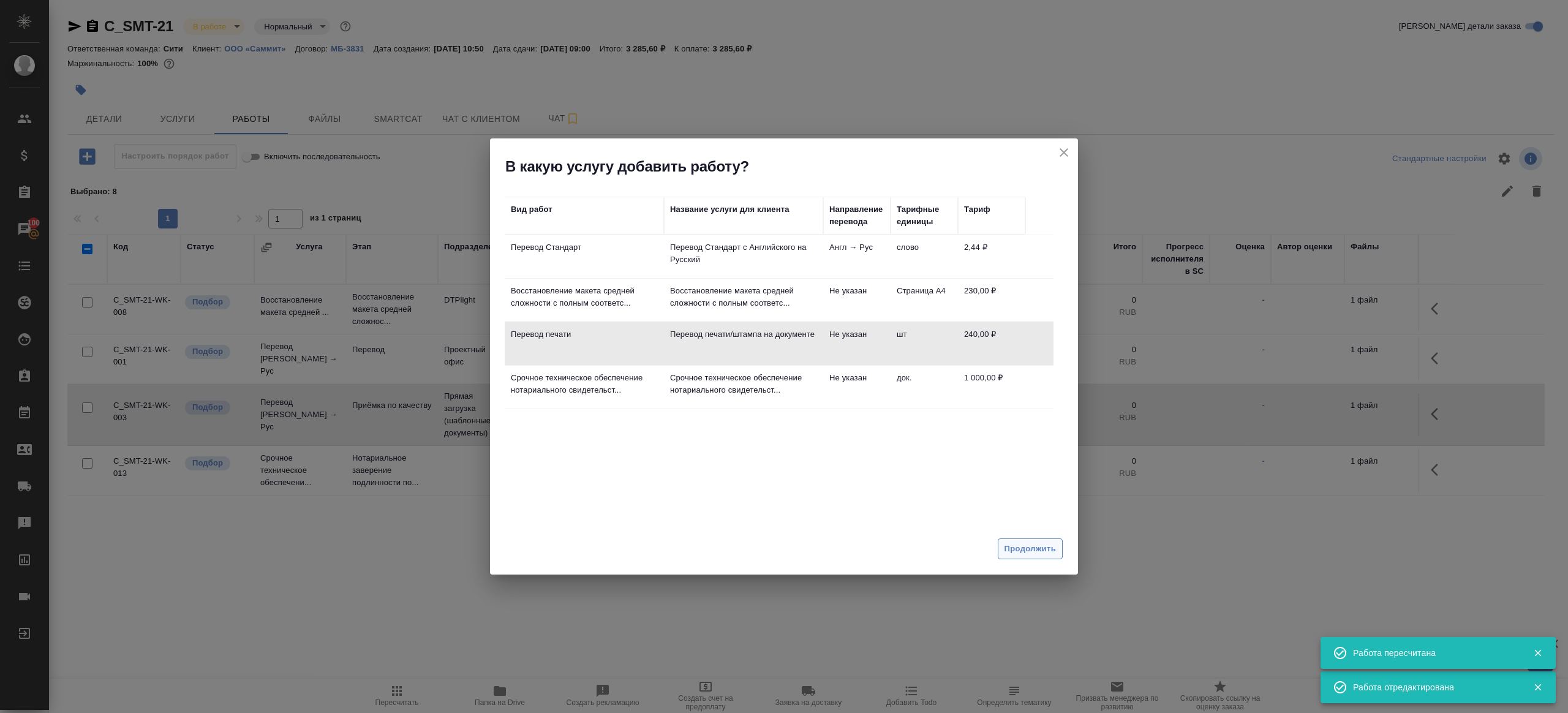
click at [1012, 542] on span "Продолжить" at bounding box center [1030, 549] width 52 height 14
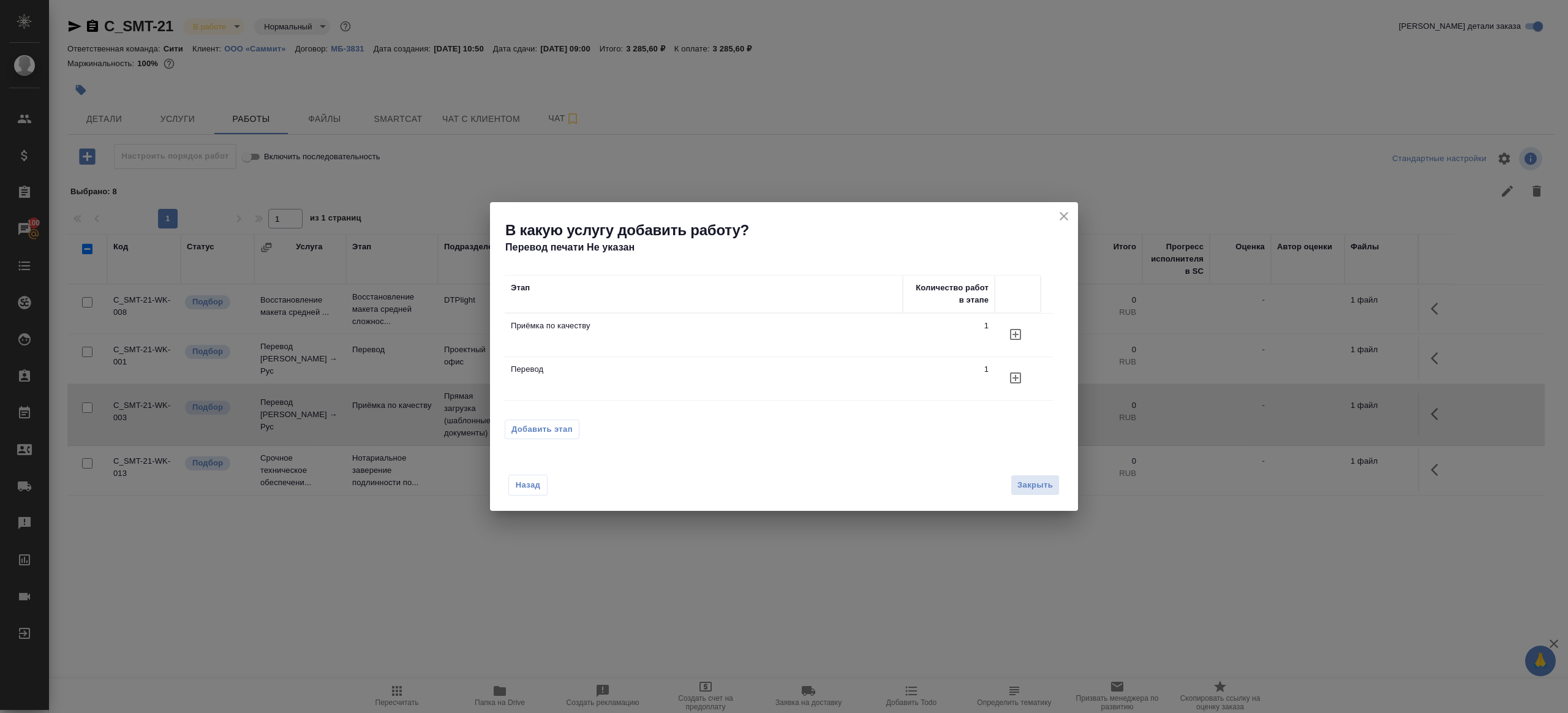
click at [1019, 375] on icon "button" at bounding box center [1016, 378] width 15 height 15
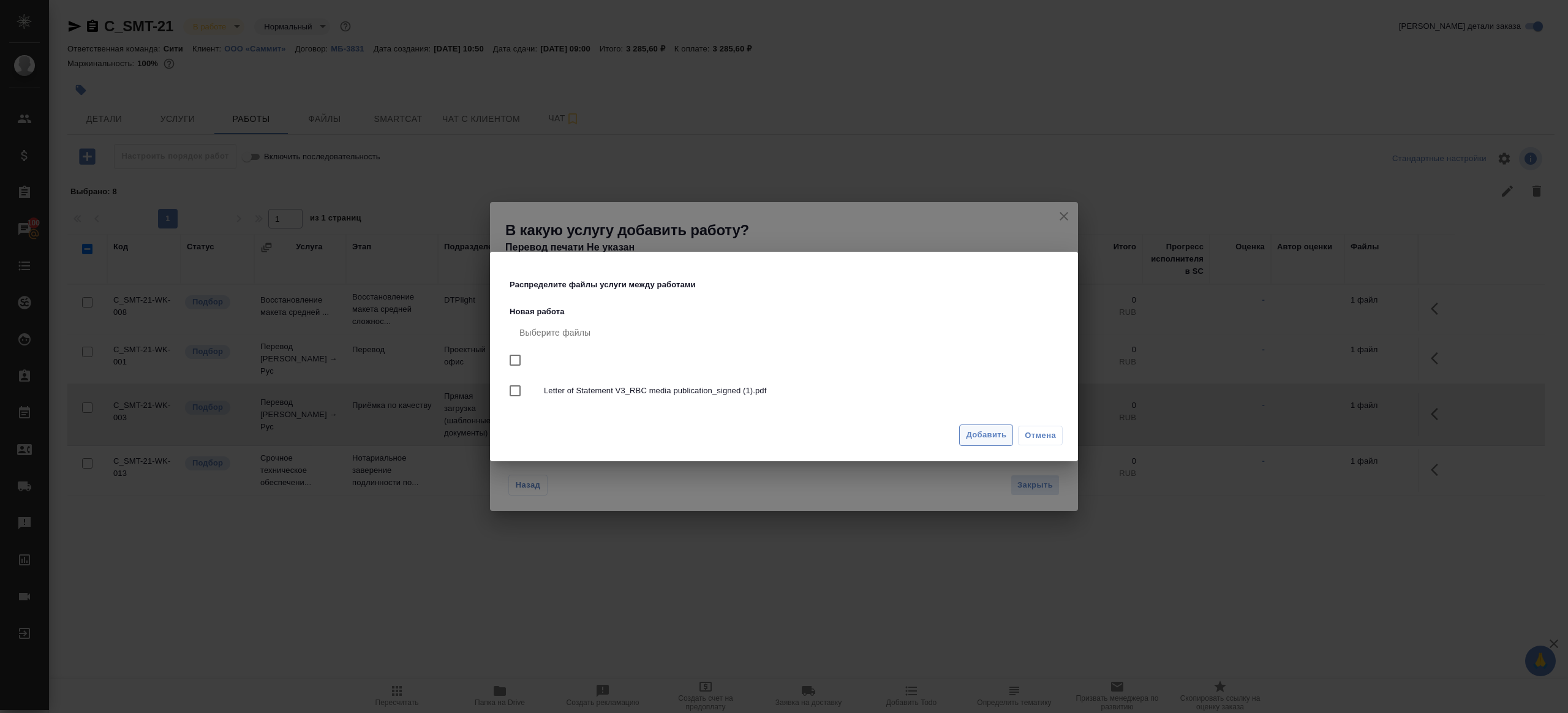
click at [990, 440] on span "Добавить" at bounding box center [986, 435] width 40 height 14
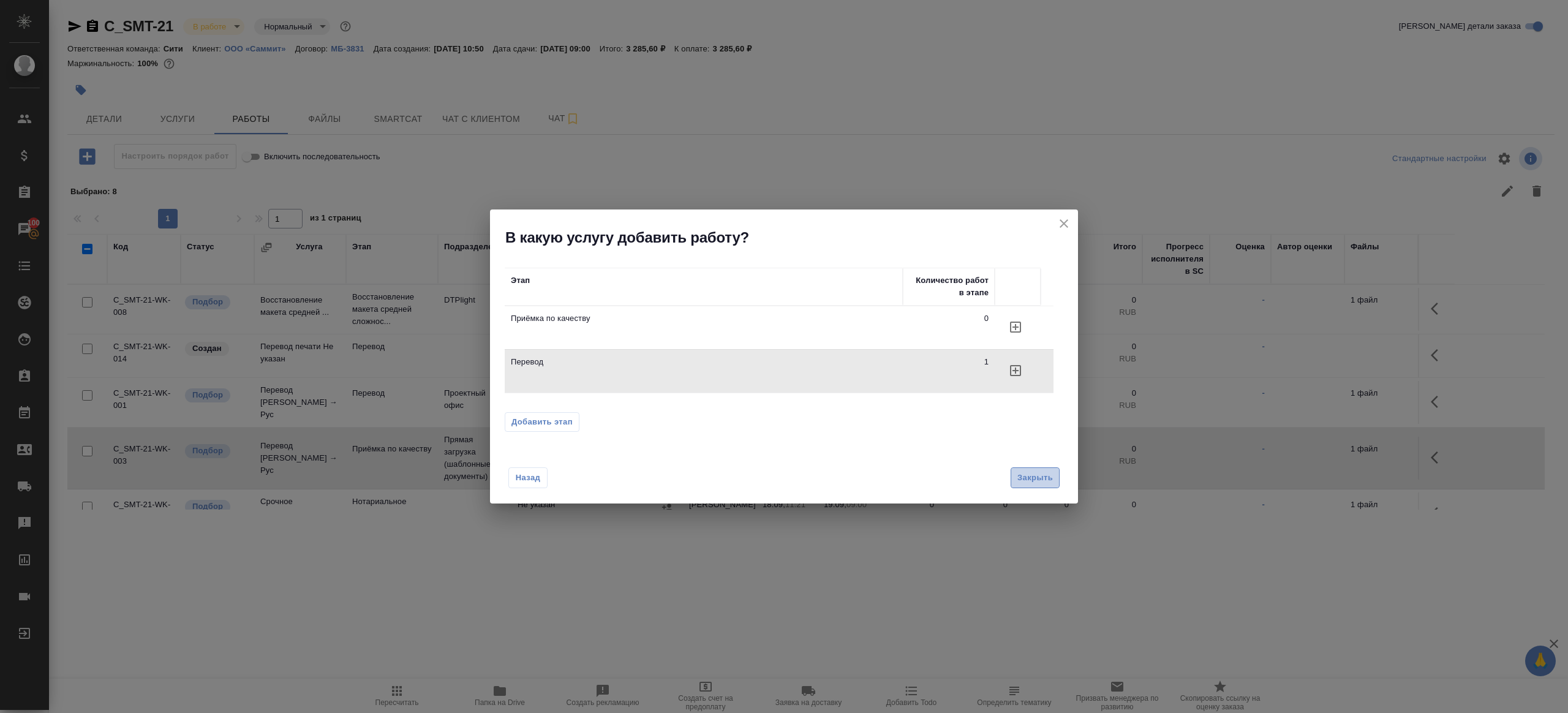
click at [1027, 471] on span "Закрыть" at bounding box center [1035, 478] width 36 height 14
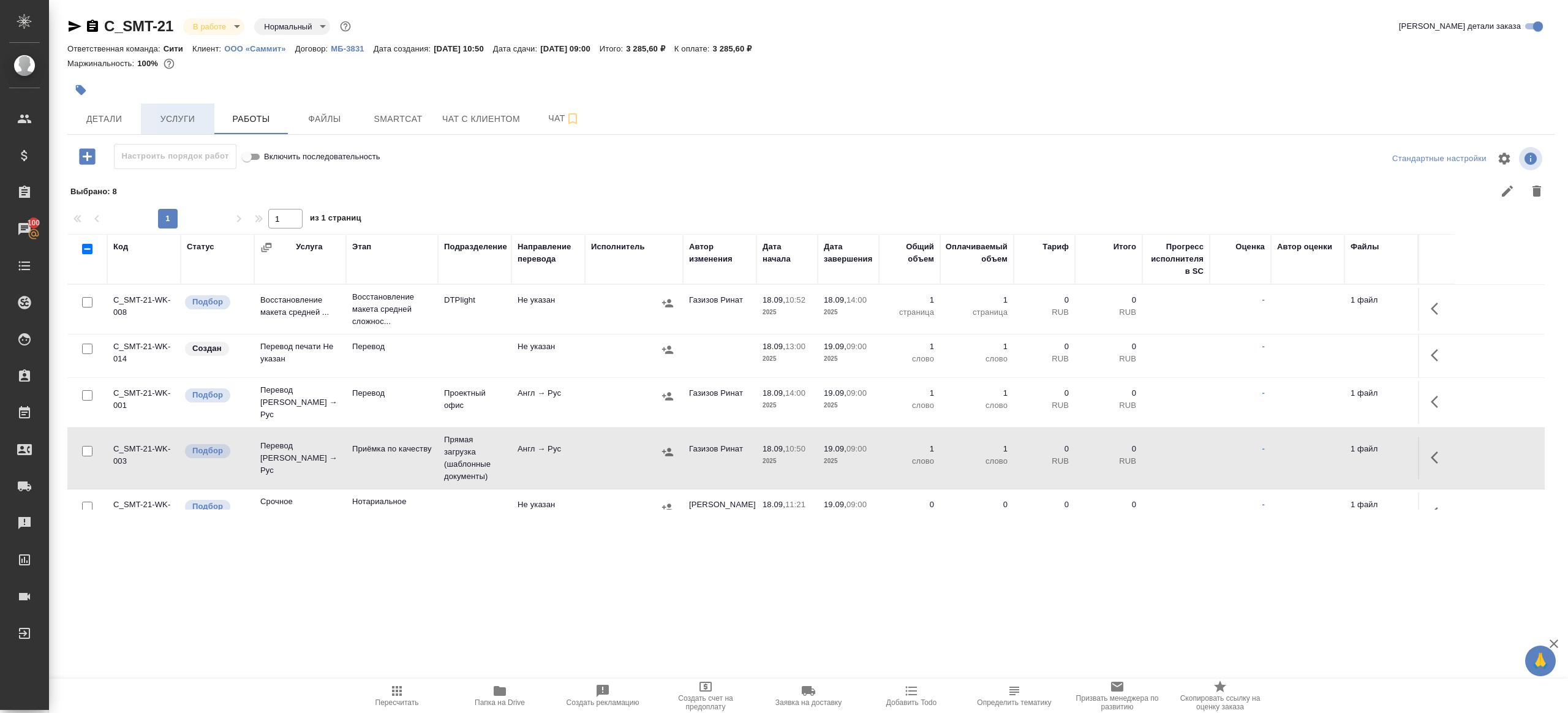
click at [158, 117] on span "Услуги" at bounding box center [178, 119] width 59 height 15
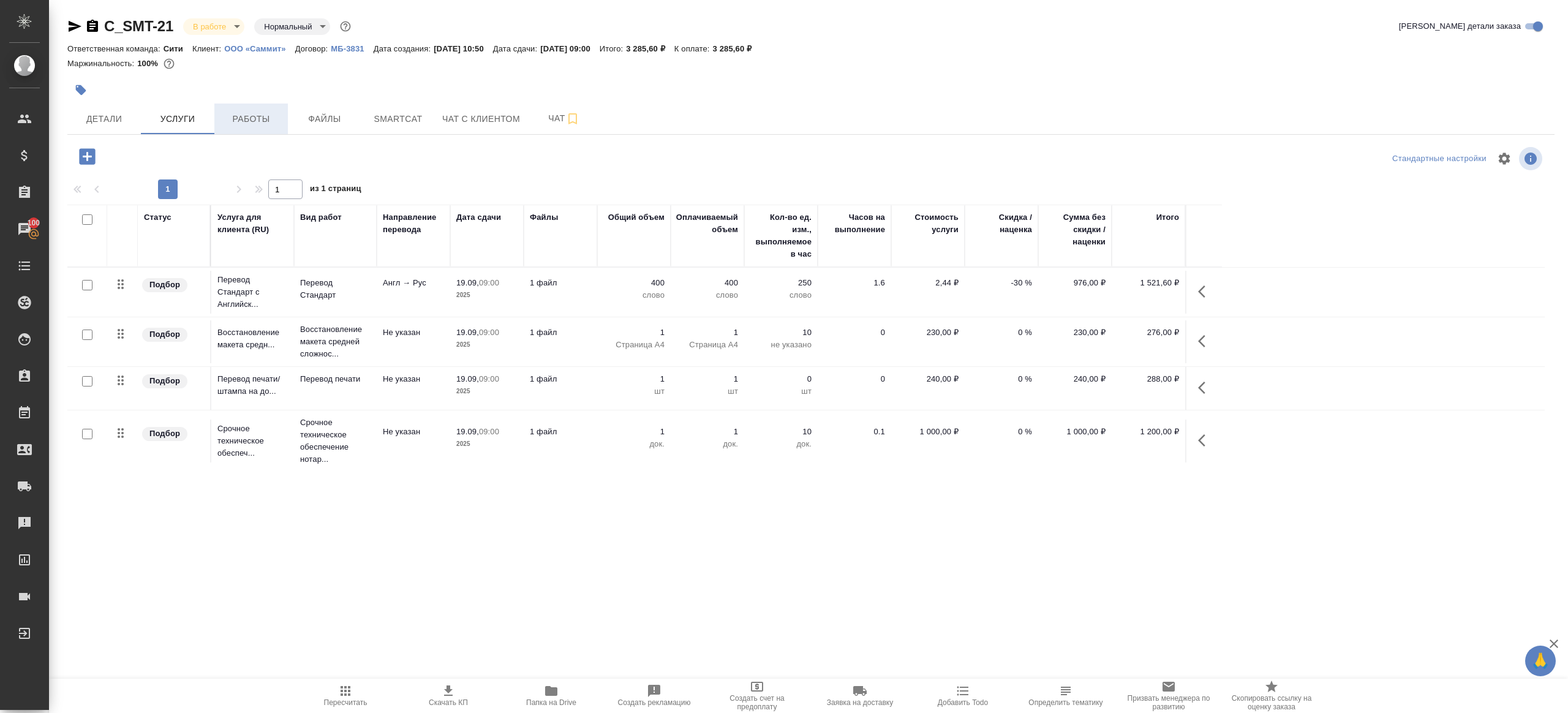
click at [231, 132] on button "Работы" at bounding box center [251, 119] width 74 height 30
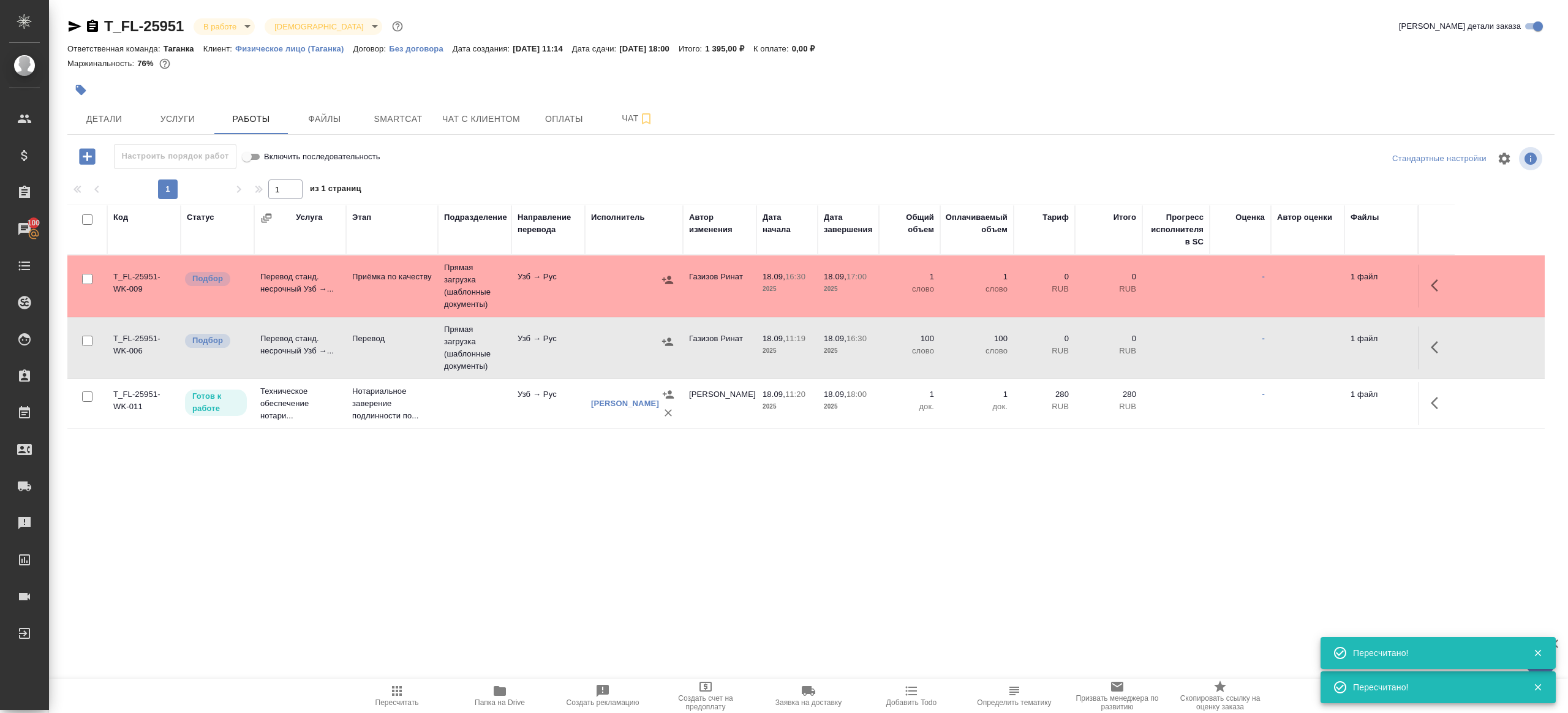
click at [403, 698] on span "Пересчитать" at bounding box center [397, 702] width 44 height 9
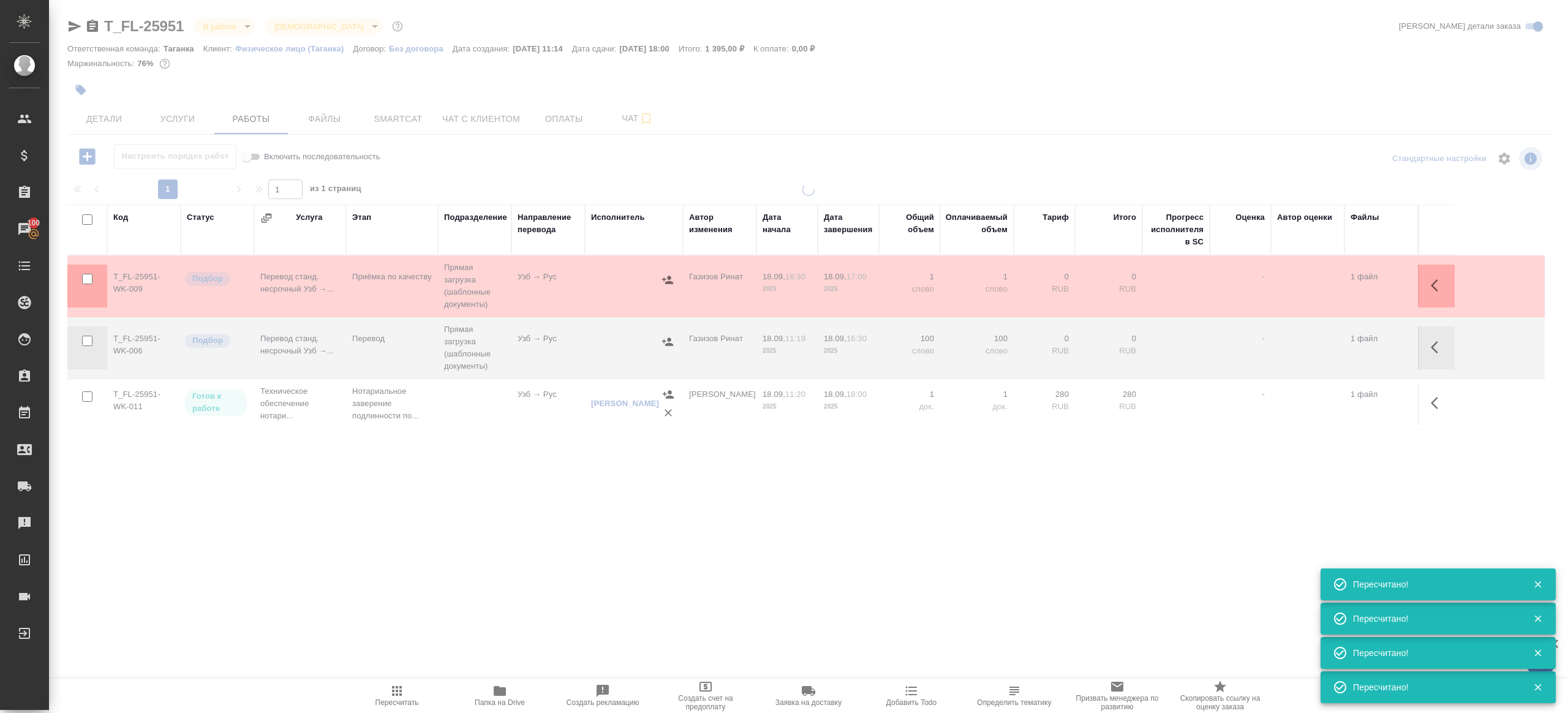
click at [458, 558] on div ".cls-1 fill:#fff; AWATERA [PERSON_NAME] Клиенты Спецификации Заказы 100 Чаты To…" at bounding box center [784, 356] width 1568 height 713
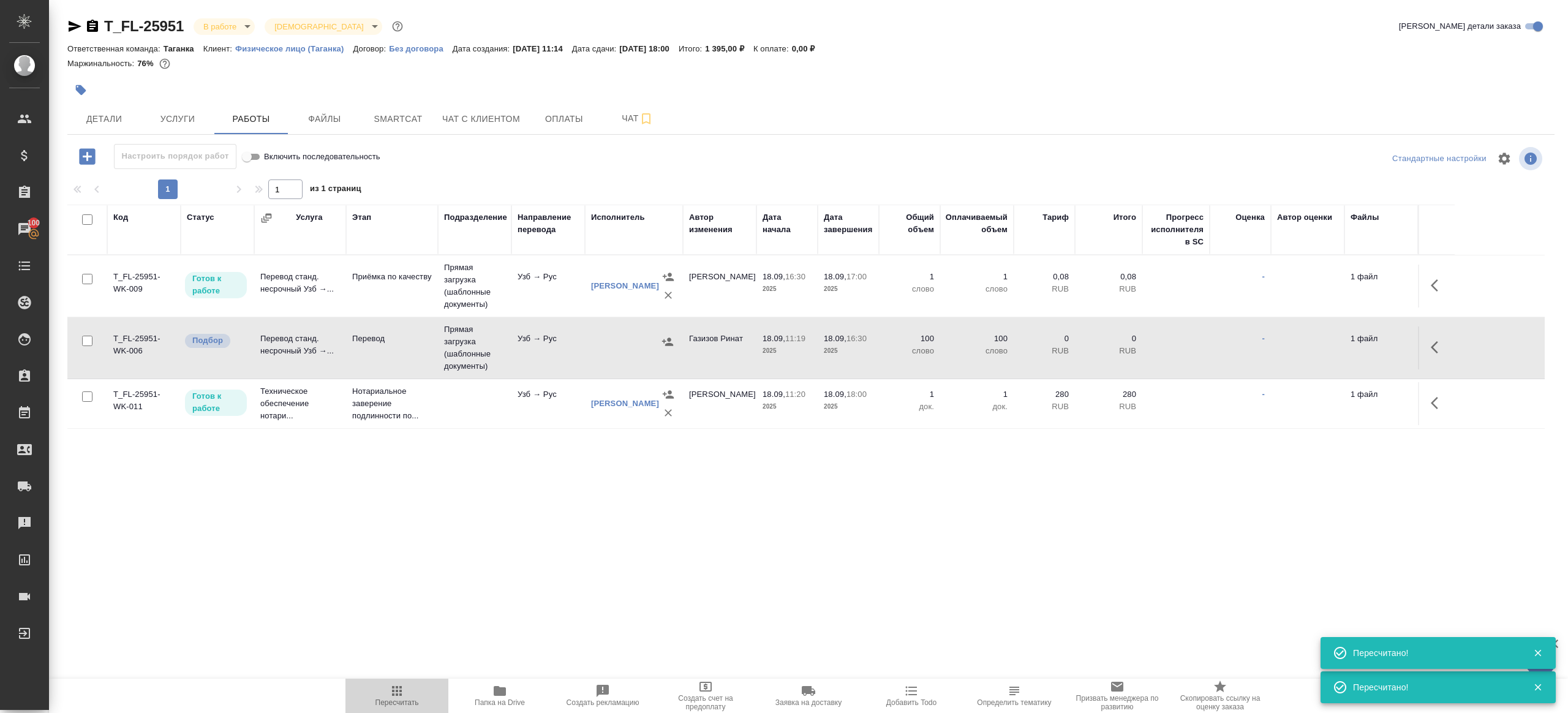
click at [397, 688] on icon "button" at bounding box center [397, 690] width 10 height 10
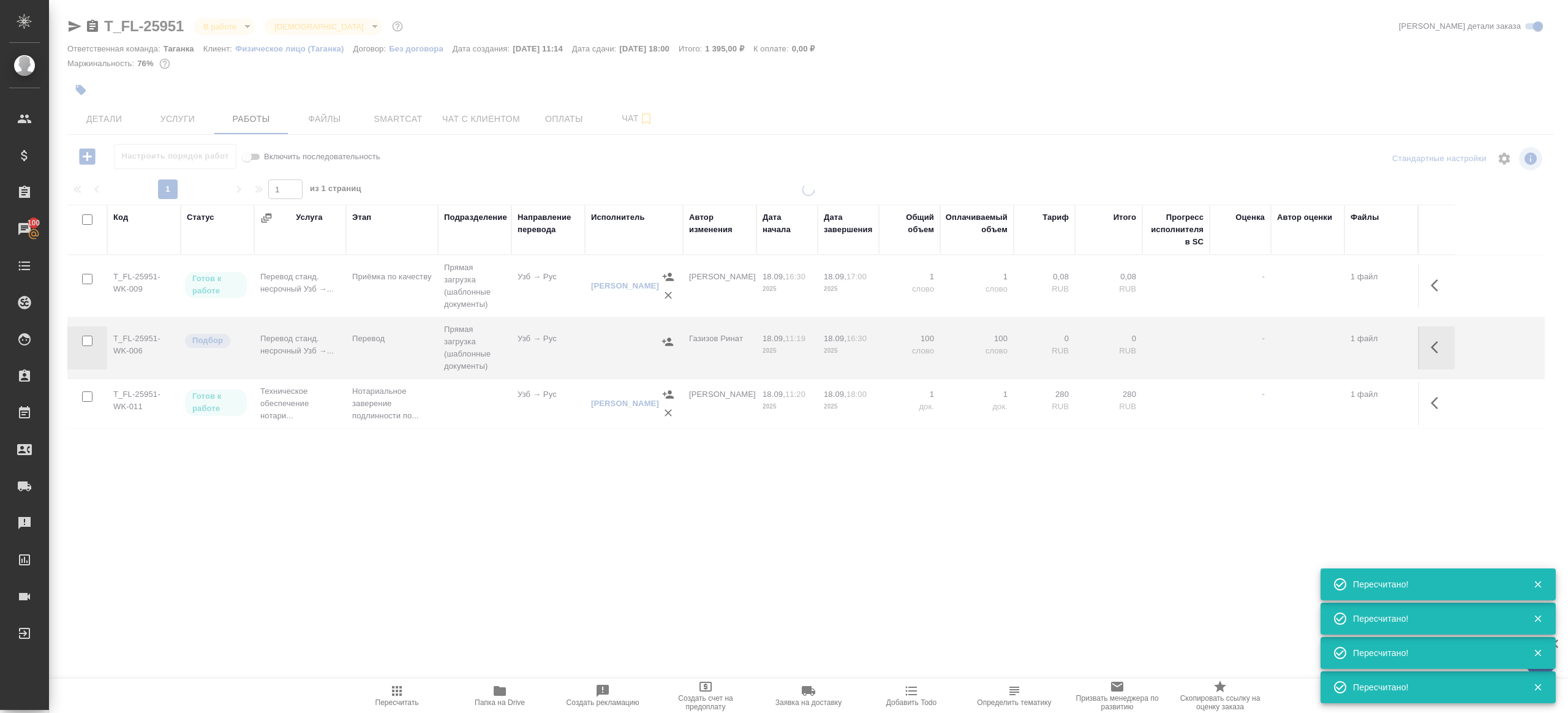
click at [497, 483] on div at bounding box center [808, 347] width 1519 height 328
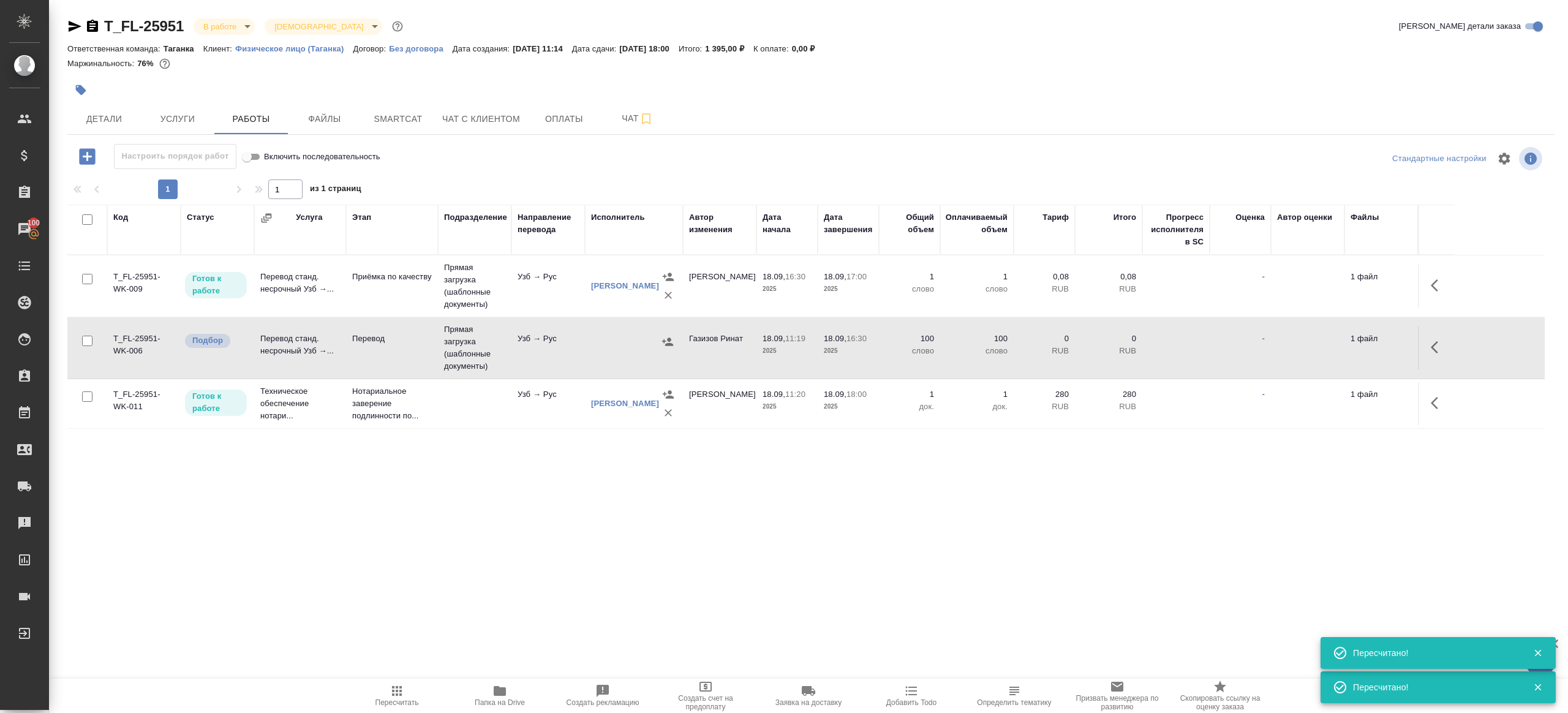
click at [397, 696] on icon "button" at bounding box center [397, 691] width 15 height 15
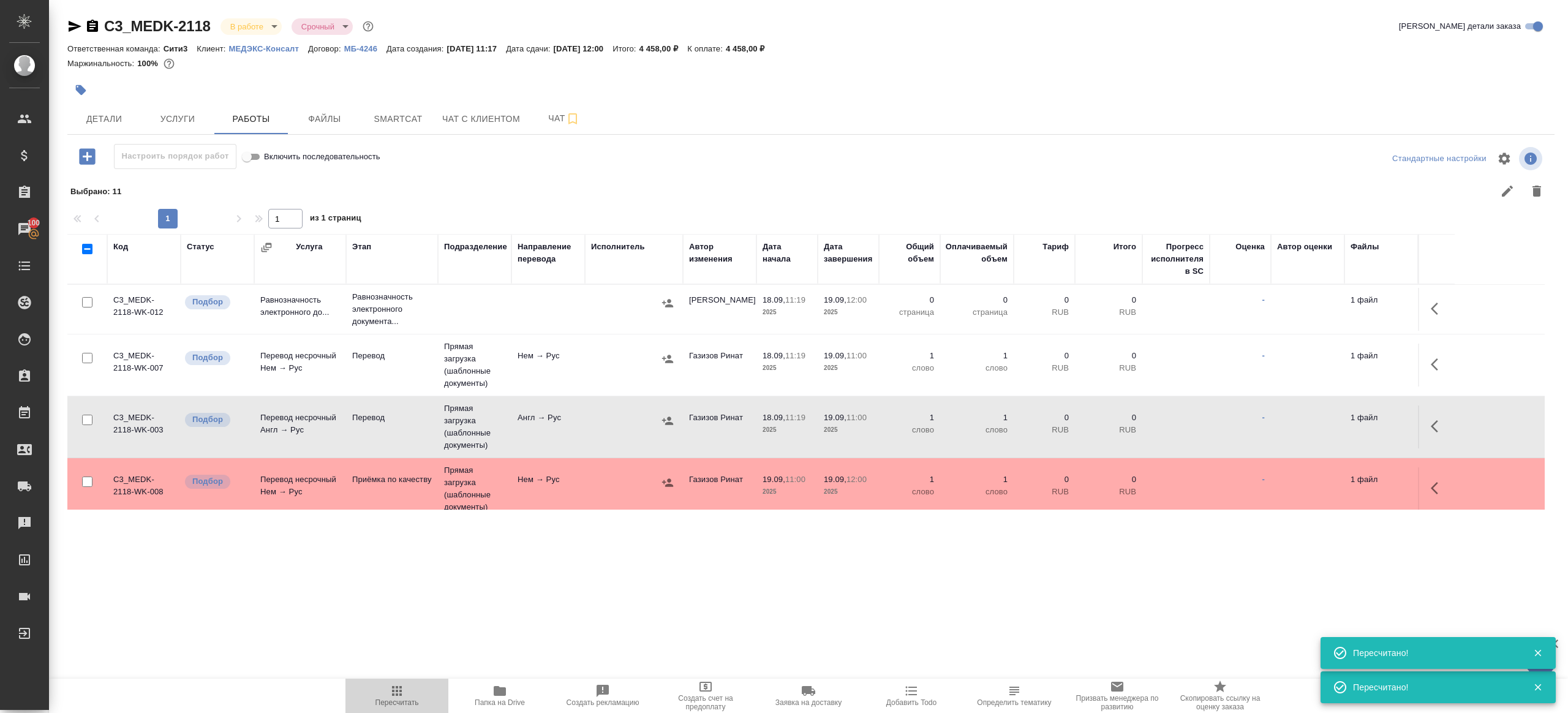
click at [391, 686] on icon "button" at bounding box center [397, 691] width 15 height 15
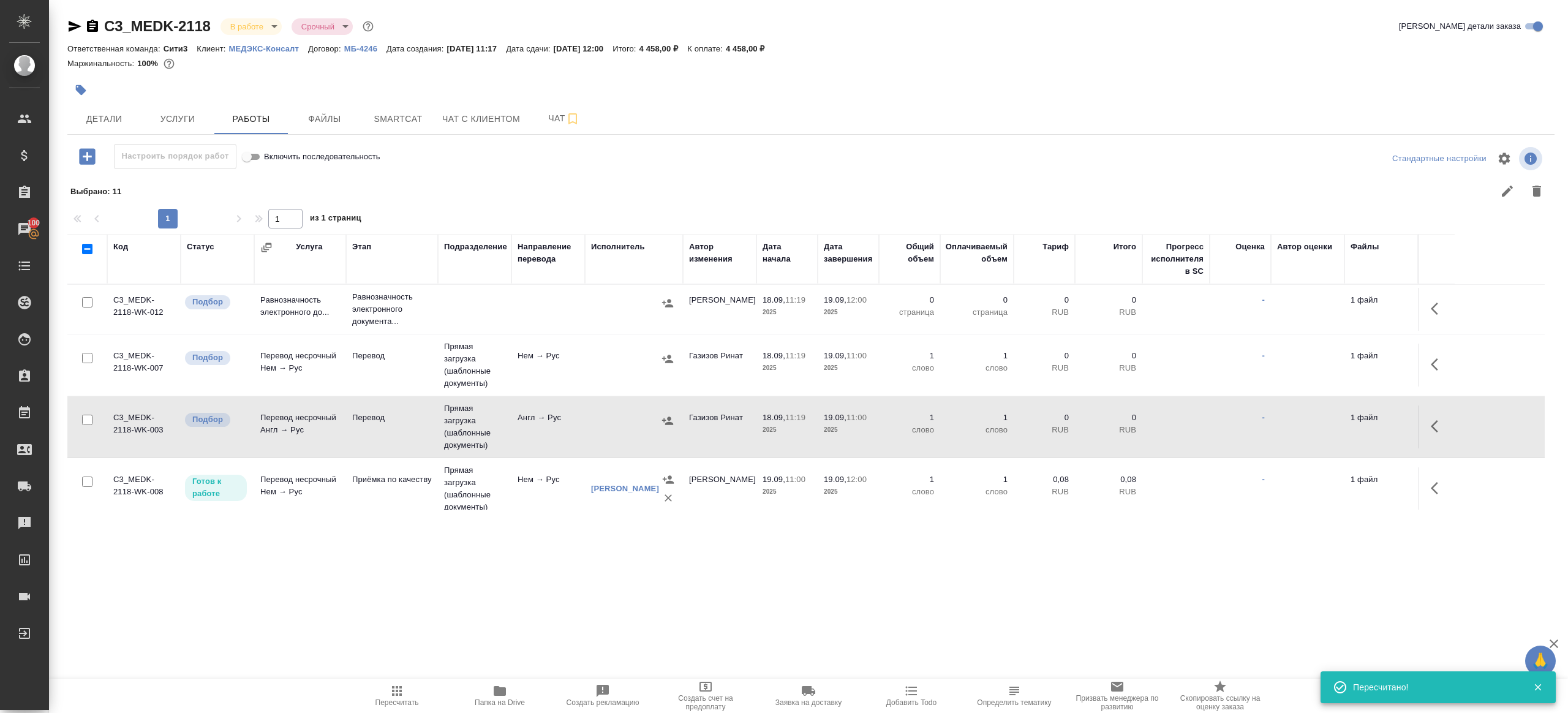
click at [494, 690] on icon "button" at bounding box center [499, 690] width 12 height 10
click at [385, 685] on span "Пересчитать" at bounding box center [397, 695] width 88 height 23
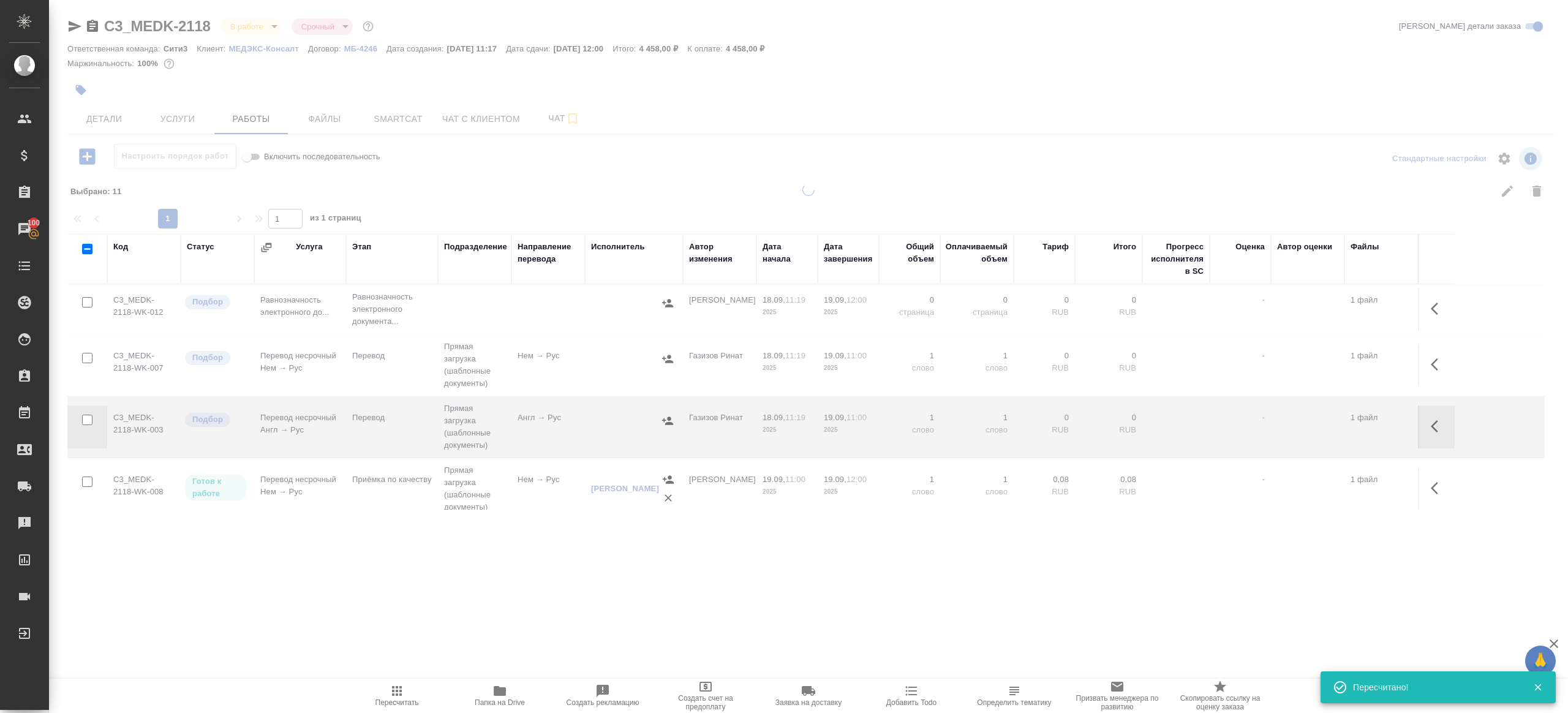
click at [435, 571] on div ".cls-1 fill:#fff; AWATERA Gazizov Rinat Клиенты Спецификации Заказы 100 Чаты To…" at bounding box center [784, 356] width 1568 height 713
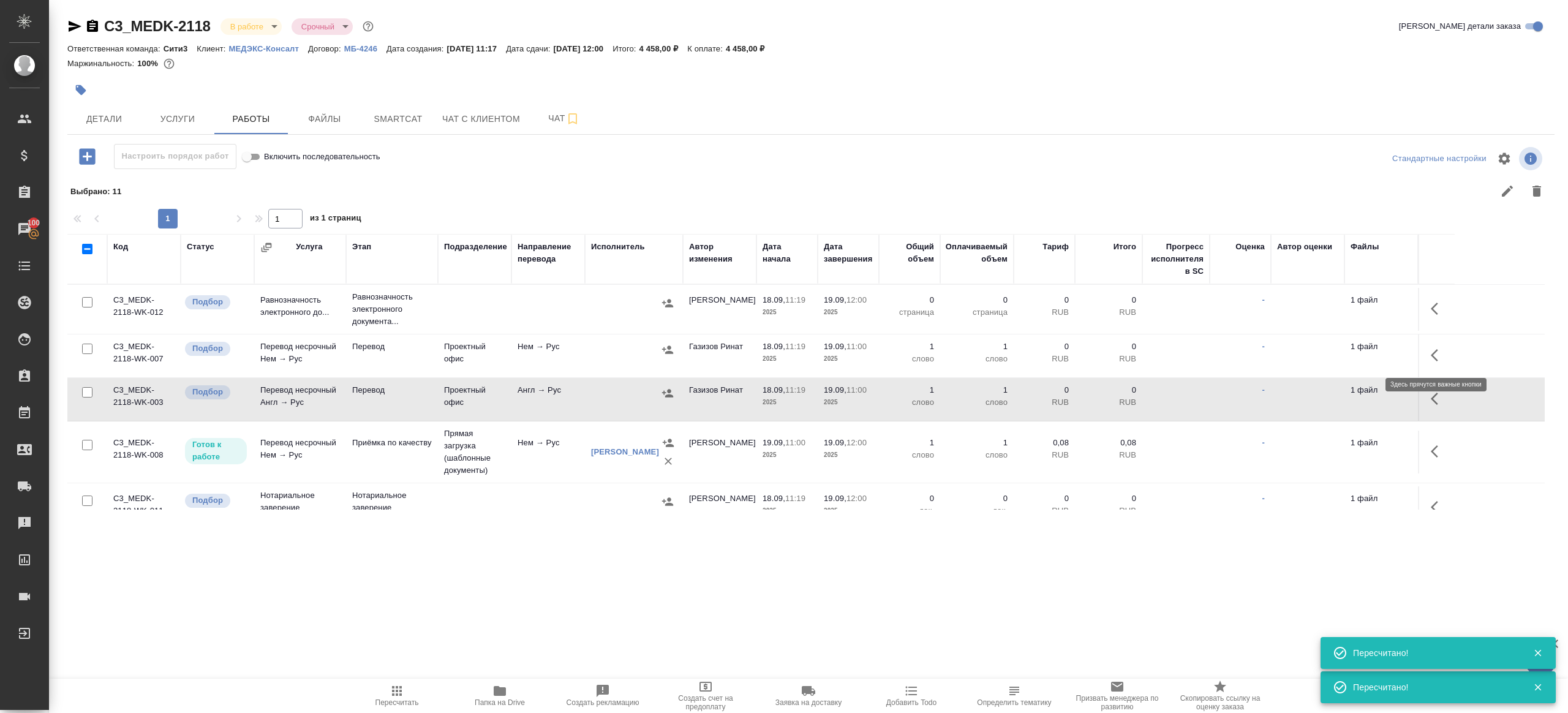
click at [1443, 345] on button "button" at bounding box center [1438, 355] width 29 height 29
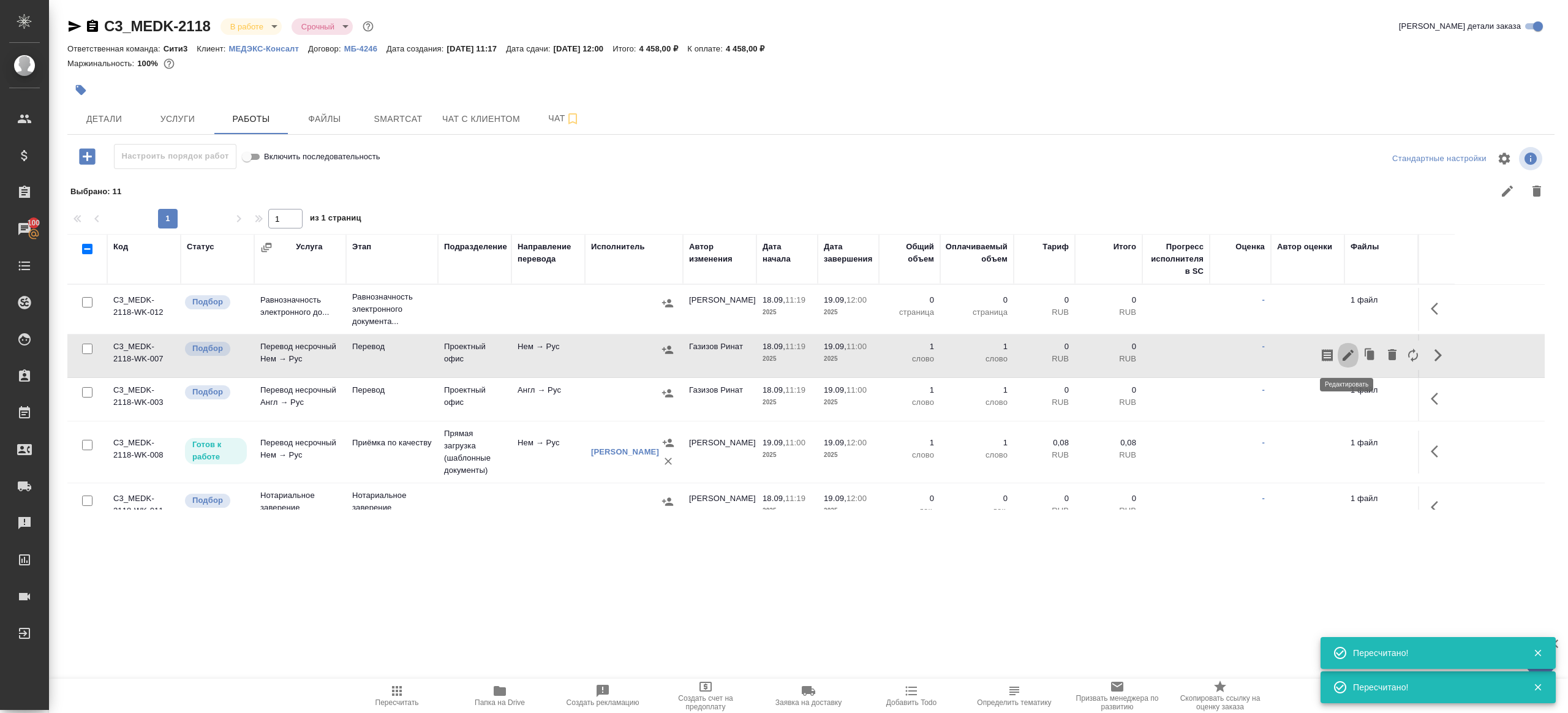
click at [1349, 352] on icon "button" at bounding box center [1348, 355] width 11 height 11
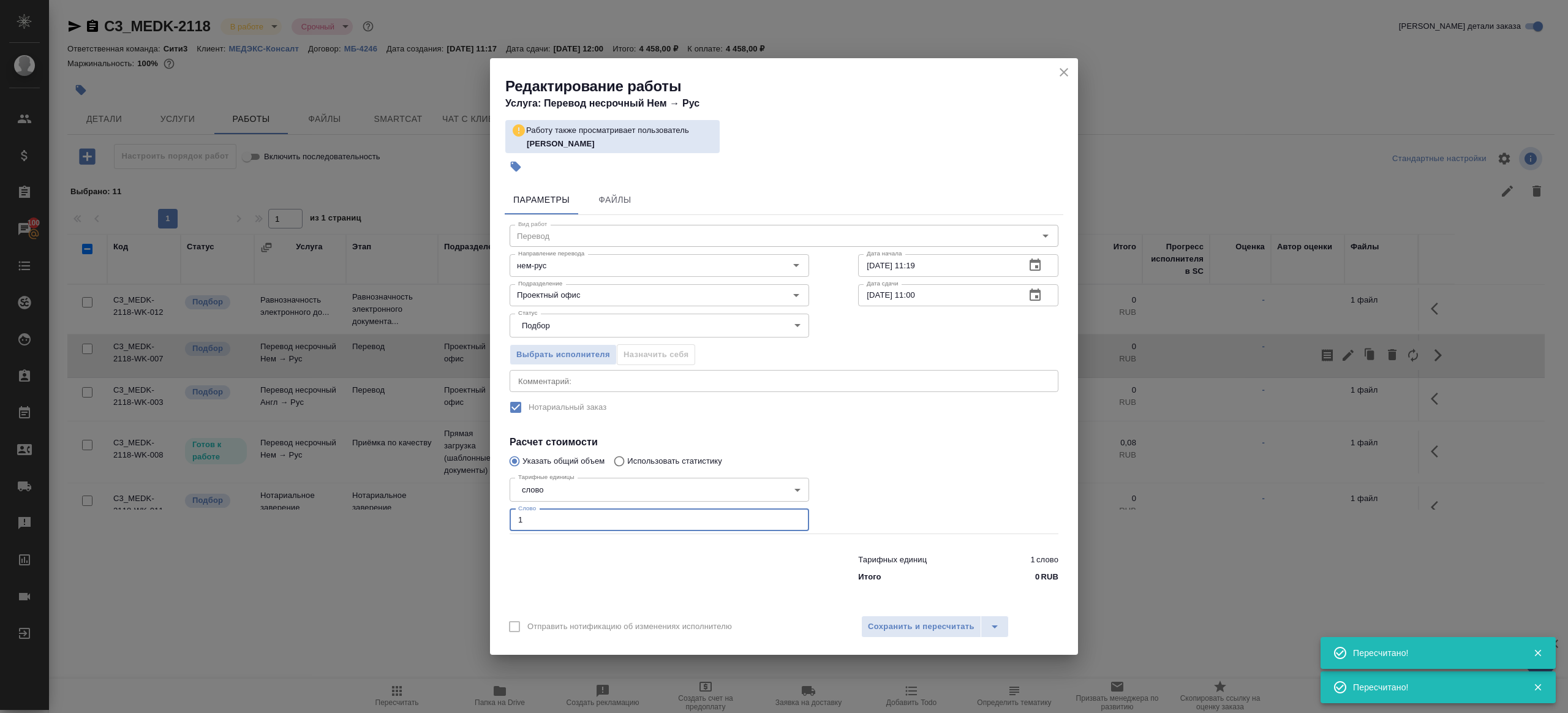
click at [598, 531] on input "1" at bounding box center [659, 520] width 299 height 22
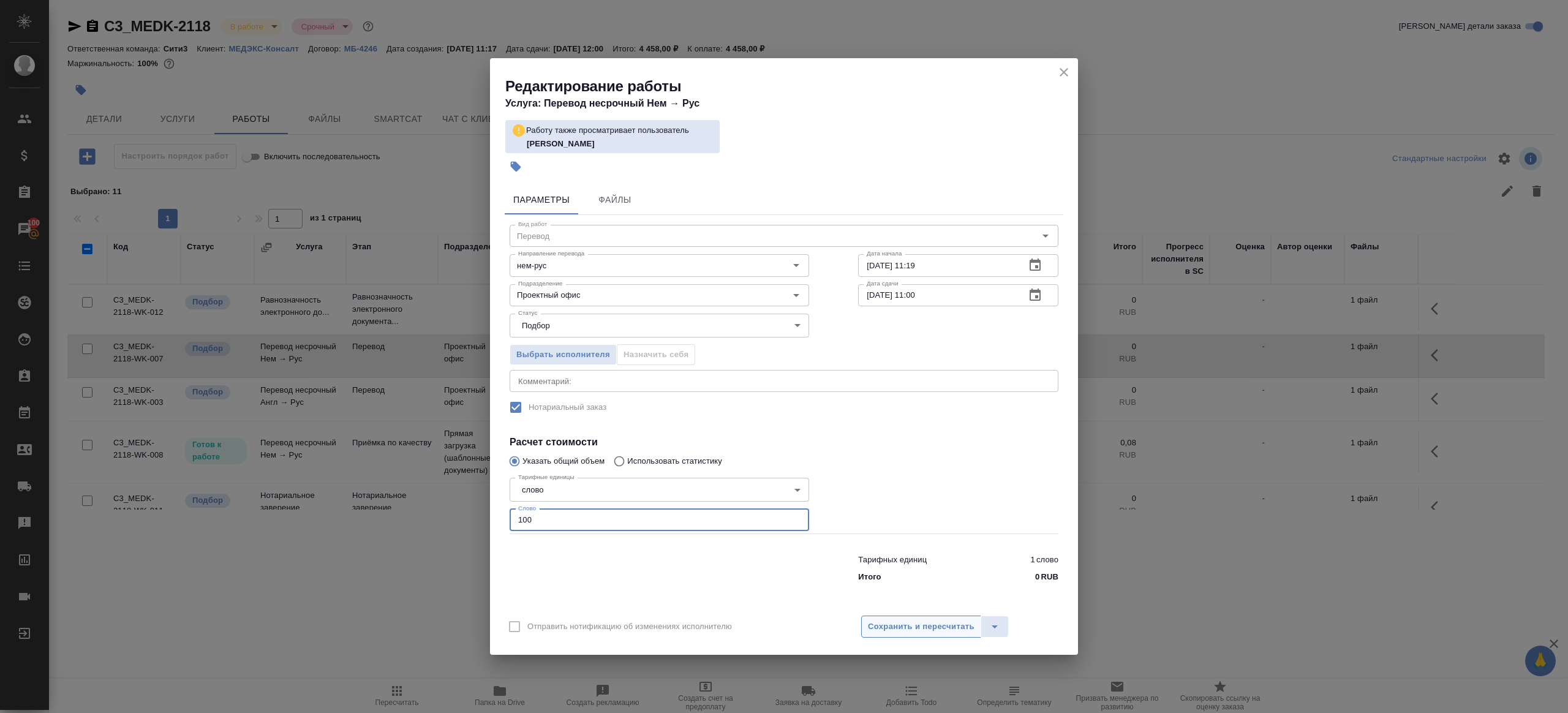
type input "100"
click at [897, 629] on span "Сохранить и пересчитать" at bounding box center [921, 627] width 107 height 14
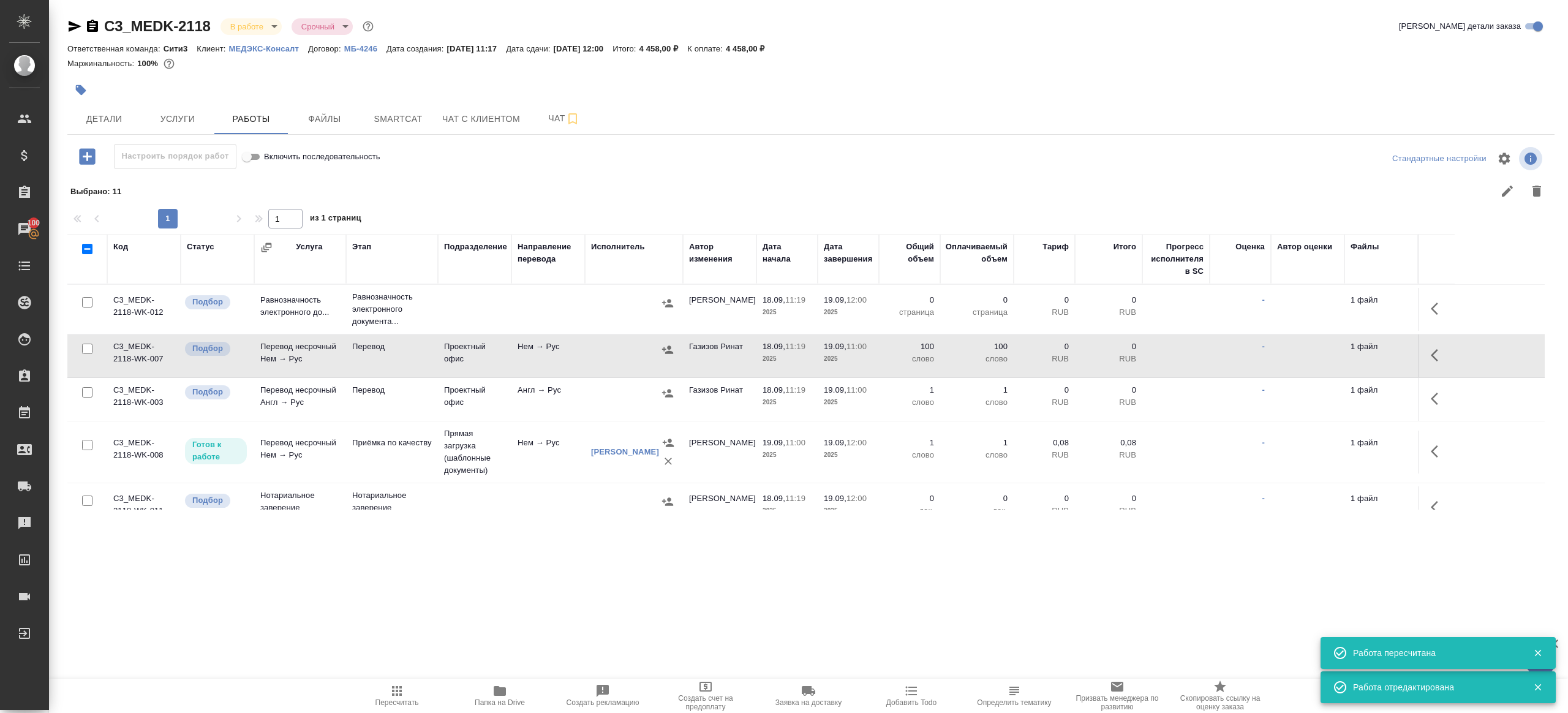
click at [85, 391] on input "checkbox" at bounding box center [87, 392] width 11 height 11
checkbox input "true"
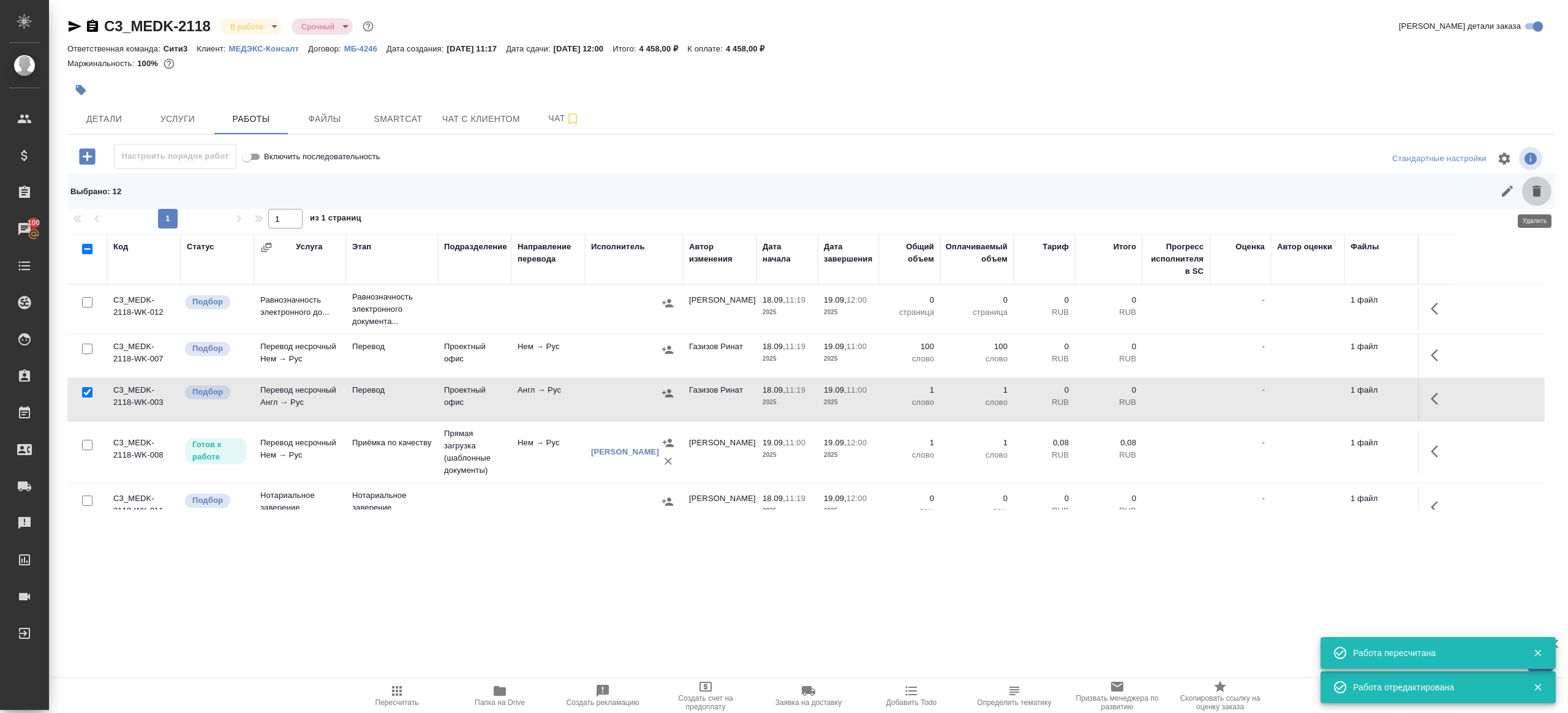
click at [1541, 190] on icon "button" at bounding box center [1537, 191] width 15 height 15
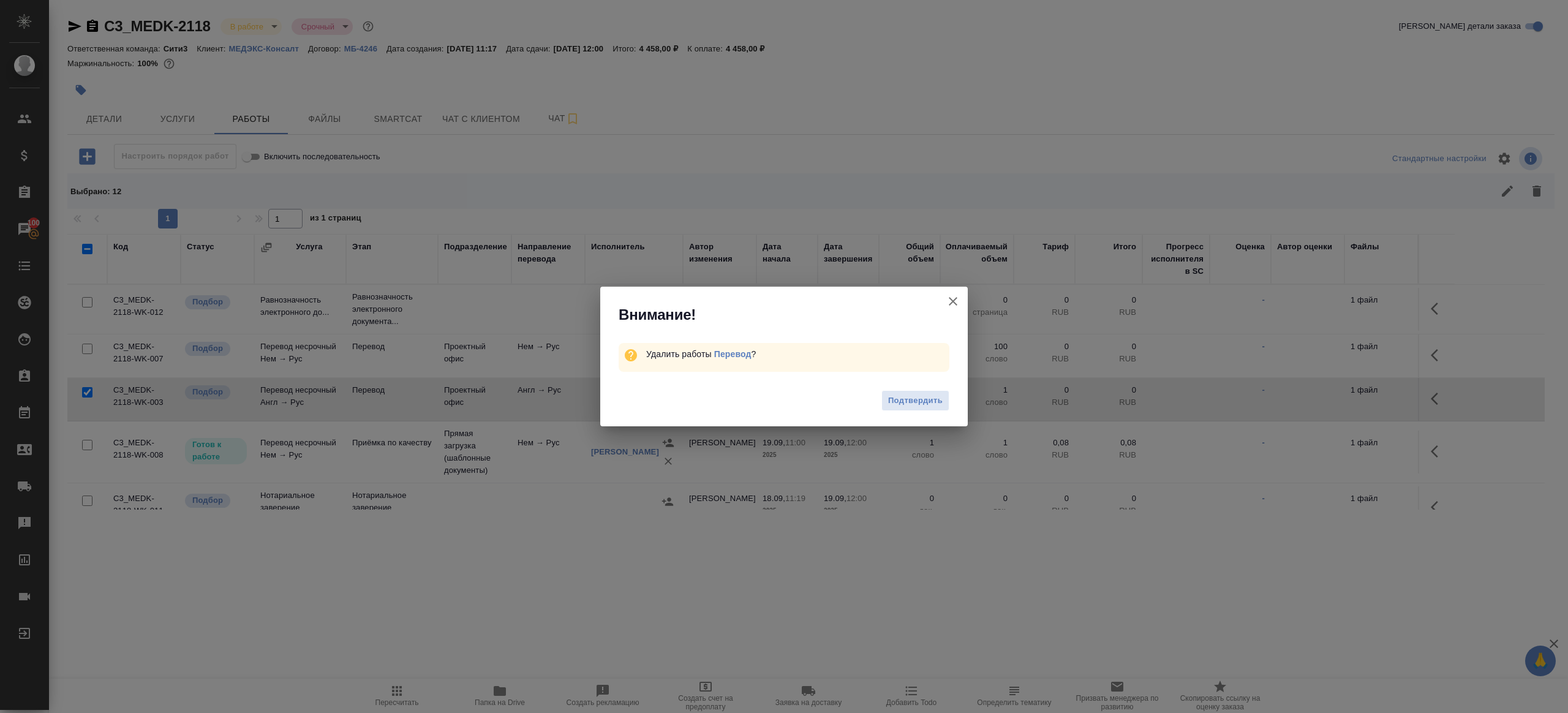
click at [923, 388] on div "Подтвердить" at bounding box center [784, 402] width 368 height 49
click at [916, 402] on span "Подтвердить" at bounding box center [915, 400] width 54 height 14
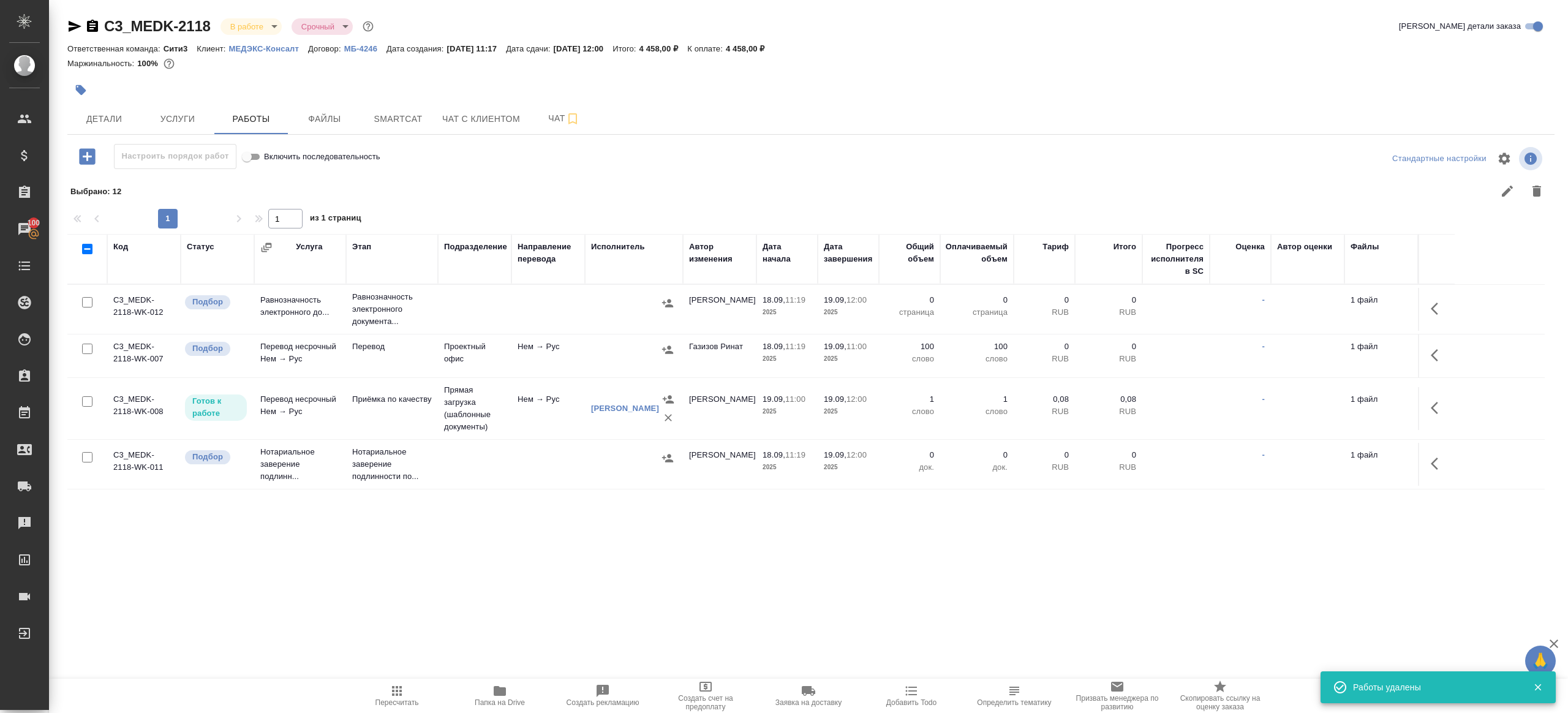
click at [496, 700] on span "Папка на Drive" at bounding box center [500, 702] width 50 height 9
click at [386, 689] on span "Пересчитать" at bounding box center [397, 695] width 88 height 23
click at [678, 345] on td at bounding box center [634, 356] width 98 height 43
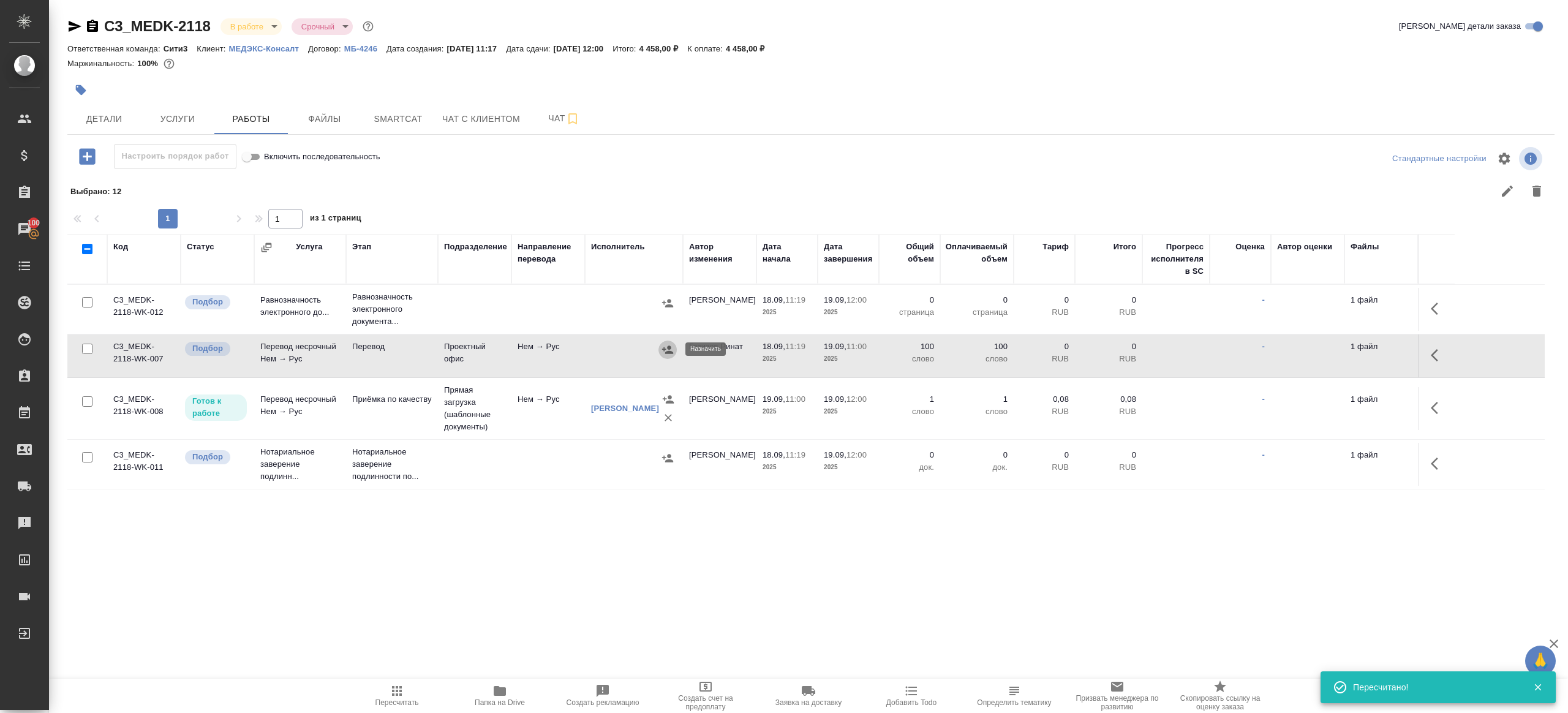
click at [660, 347] on button "button" at bounding box center [668, 350] width 19 height 19
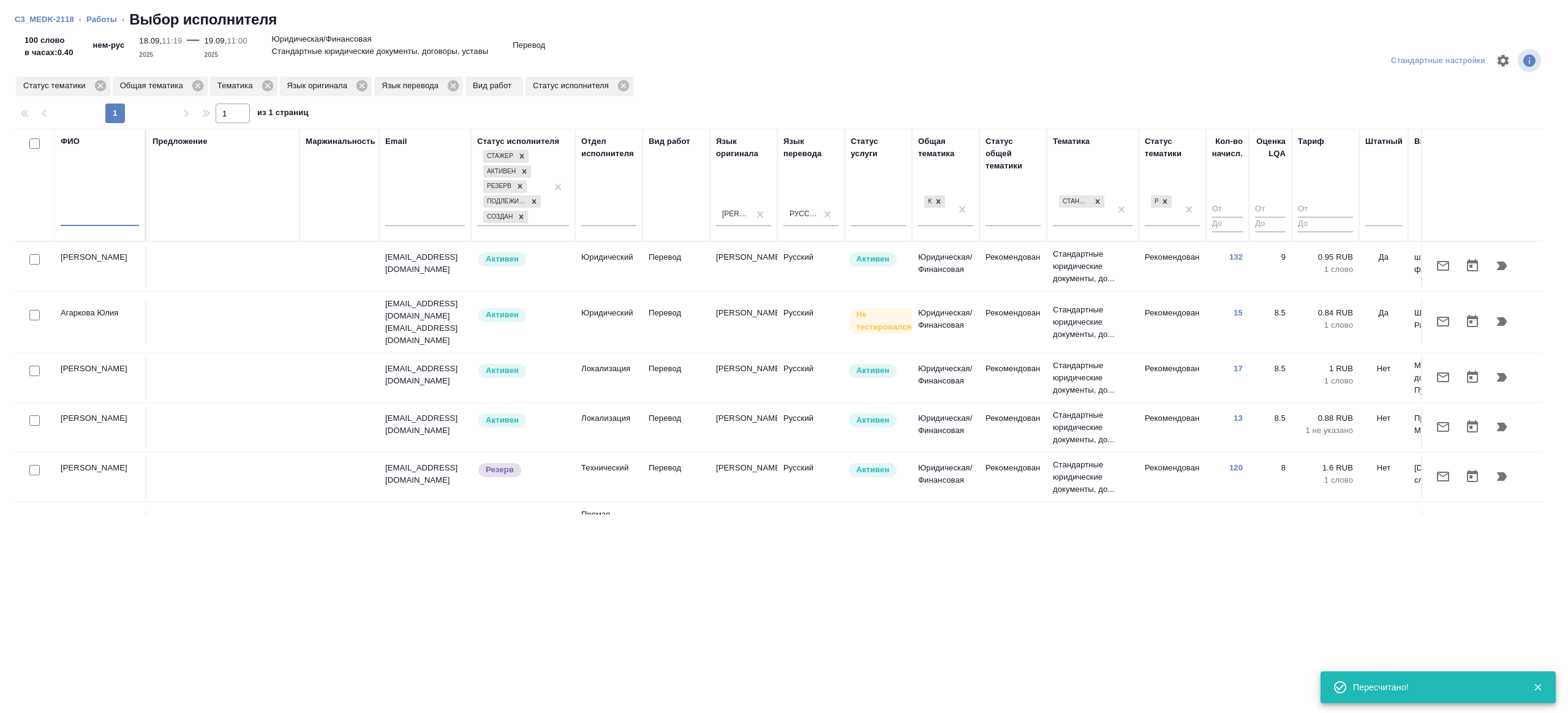
click at [103, 217] on input "text" at bounding box center [100, 218] width 78 height 15
type input "Абрамова"
click at [254, 203] on div "Предложение" at bounding box center [223, 185] width 141 height 99
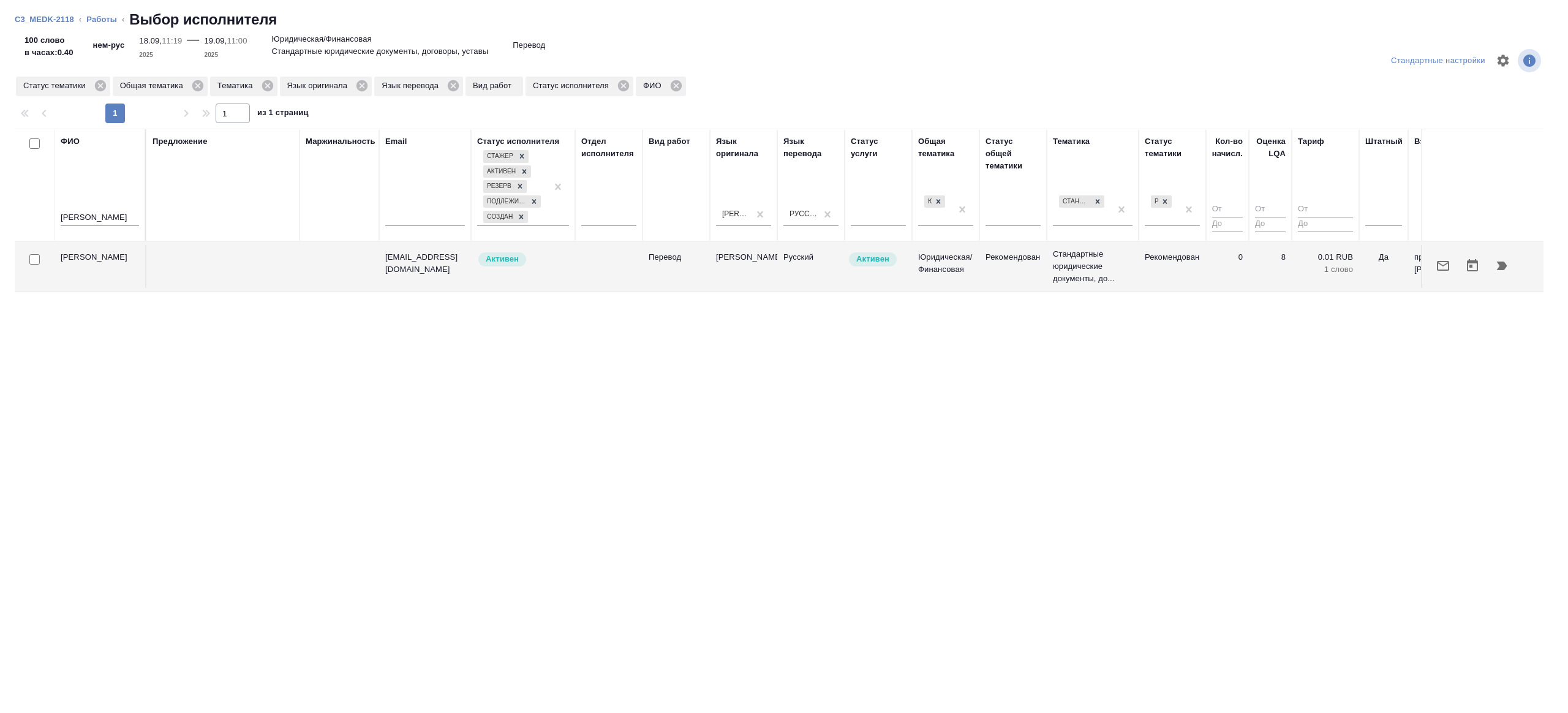
click at [1118, 249] on p "Стандартные юридические документы, до..." at bounding box center [1092, 266] width 79 height 36
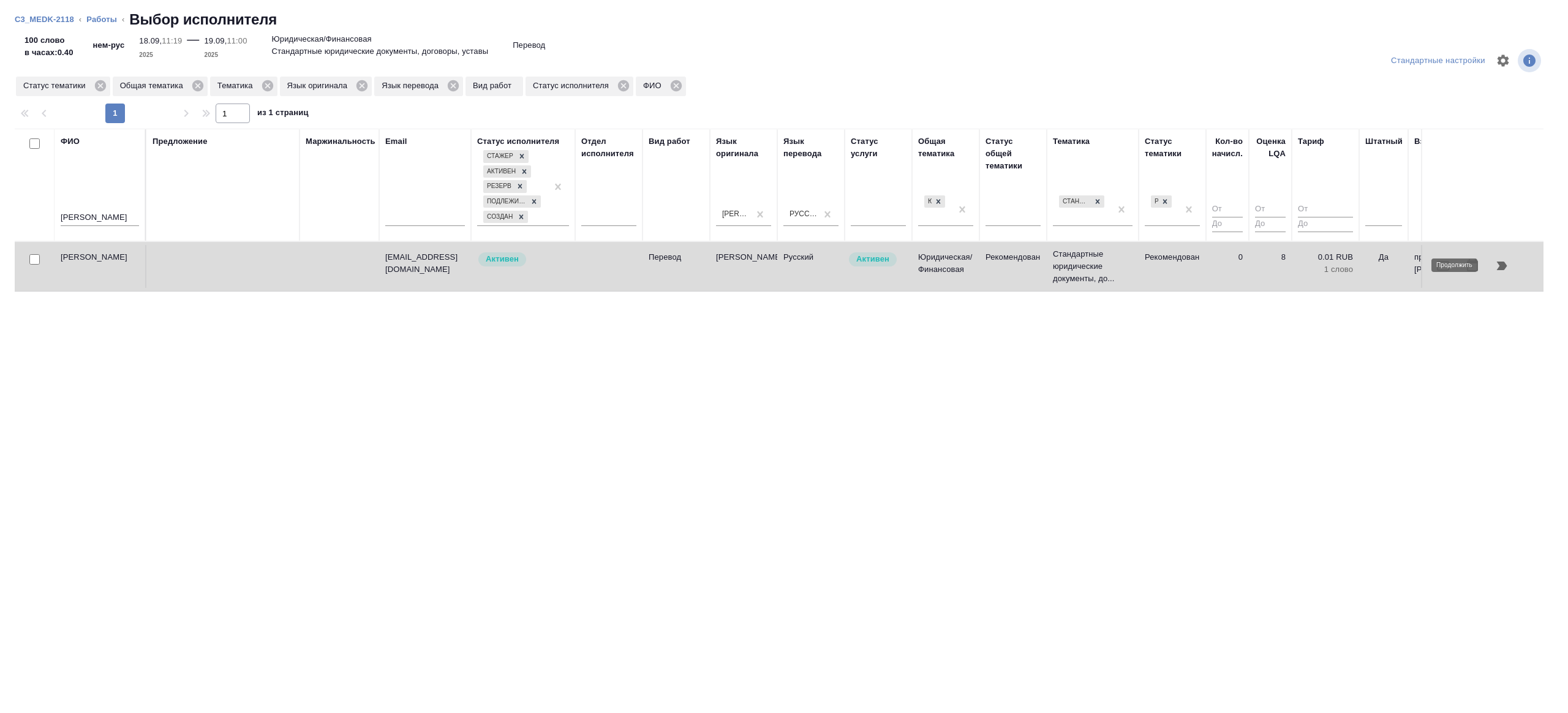
click at [1499, 258] on icon "button" at bounding box center [1502, 266] width 15 height 15
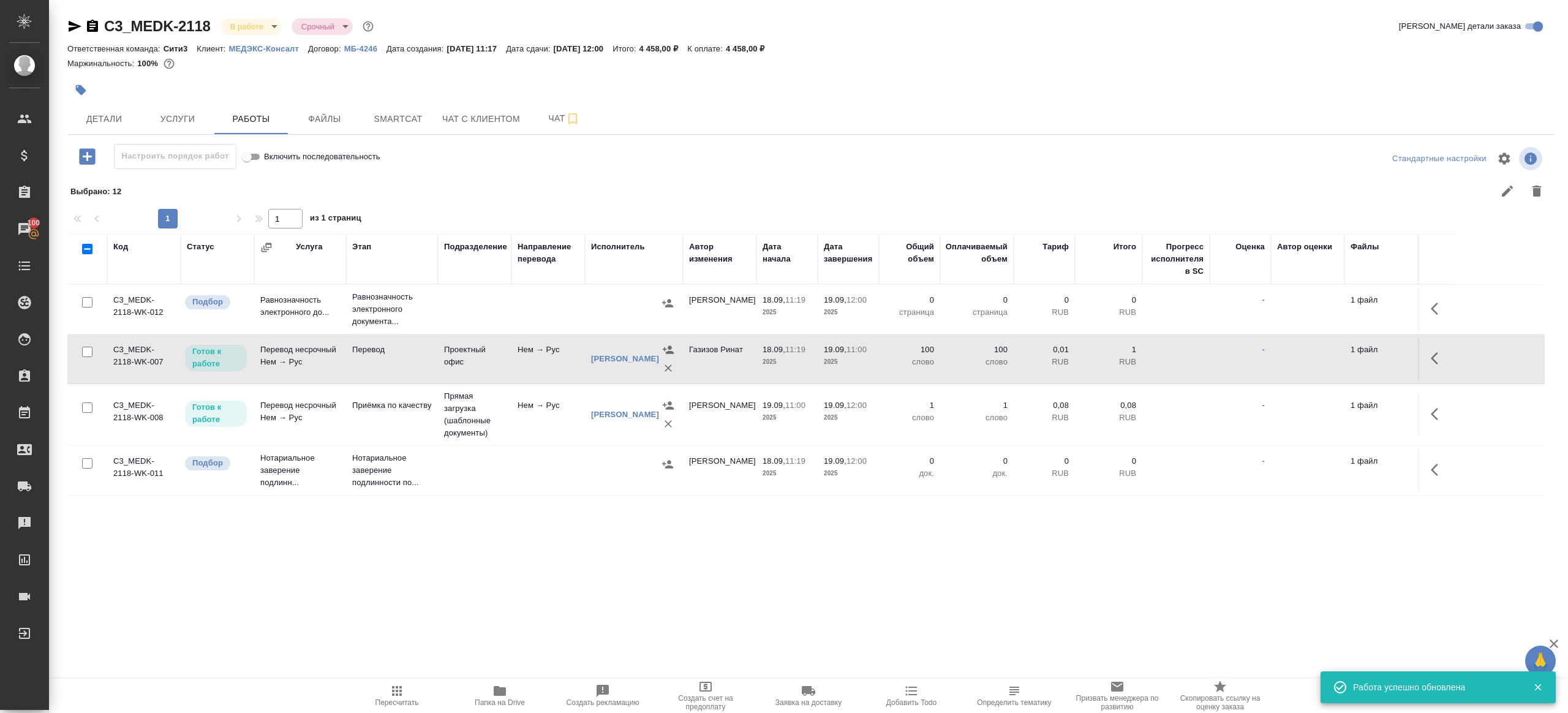
click at [534, 367] on td "Нем → Рус" at bounding box center [548, 358] width 74 height 43
click at [379, 696] on span "Пересчитать" at bounding box center [397, 695] width 88 height 23
click at [501, 688] on icon "button" at bounding box center [499, 690] width 12 height 10
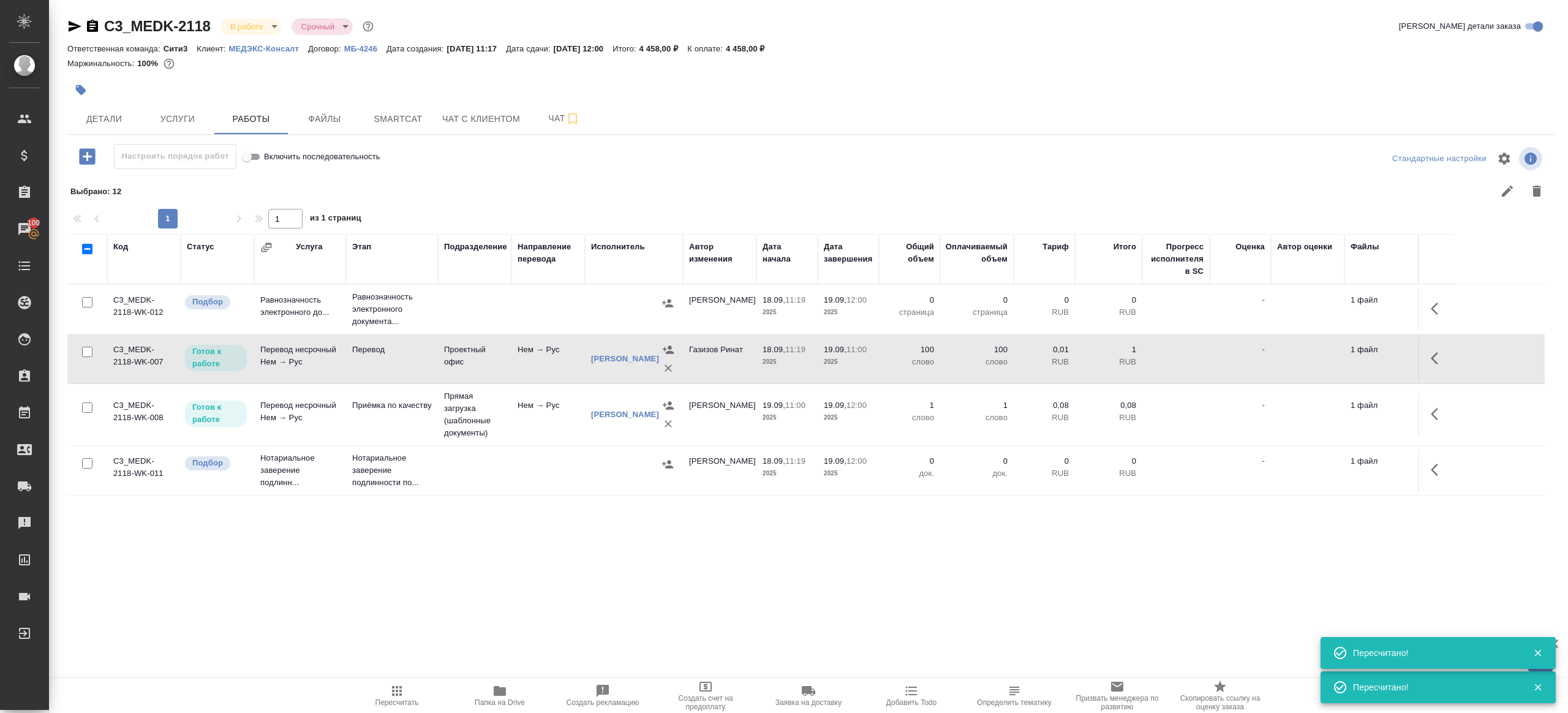
click at [90, 159] on icon "button" at bounding box center [87, 156] width 16 height 16
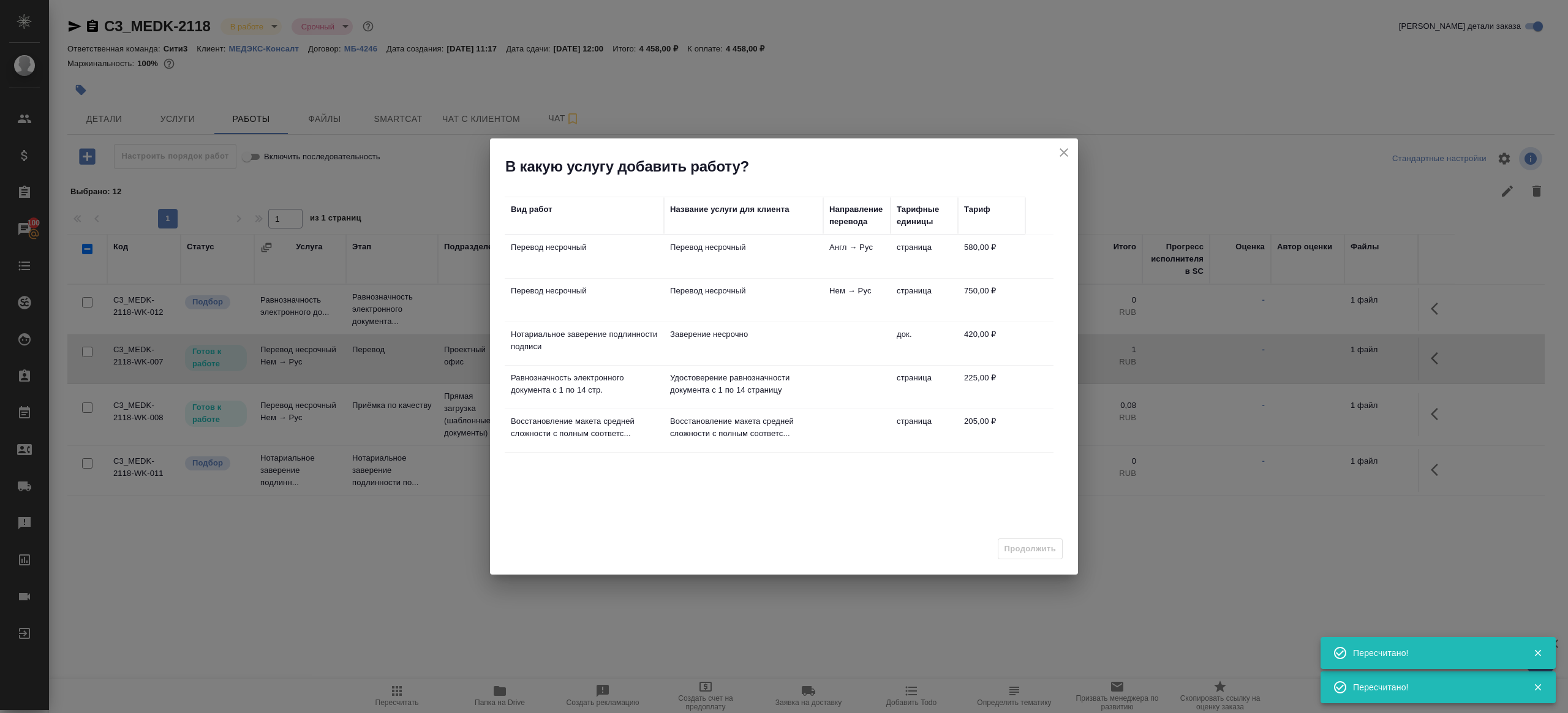
click at [648, 257] on td "Перевод несрочный" at bounding box center [584, 256] width 159 height 43
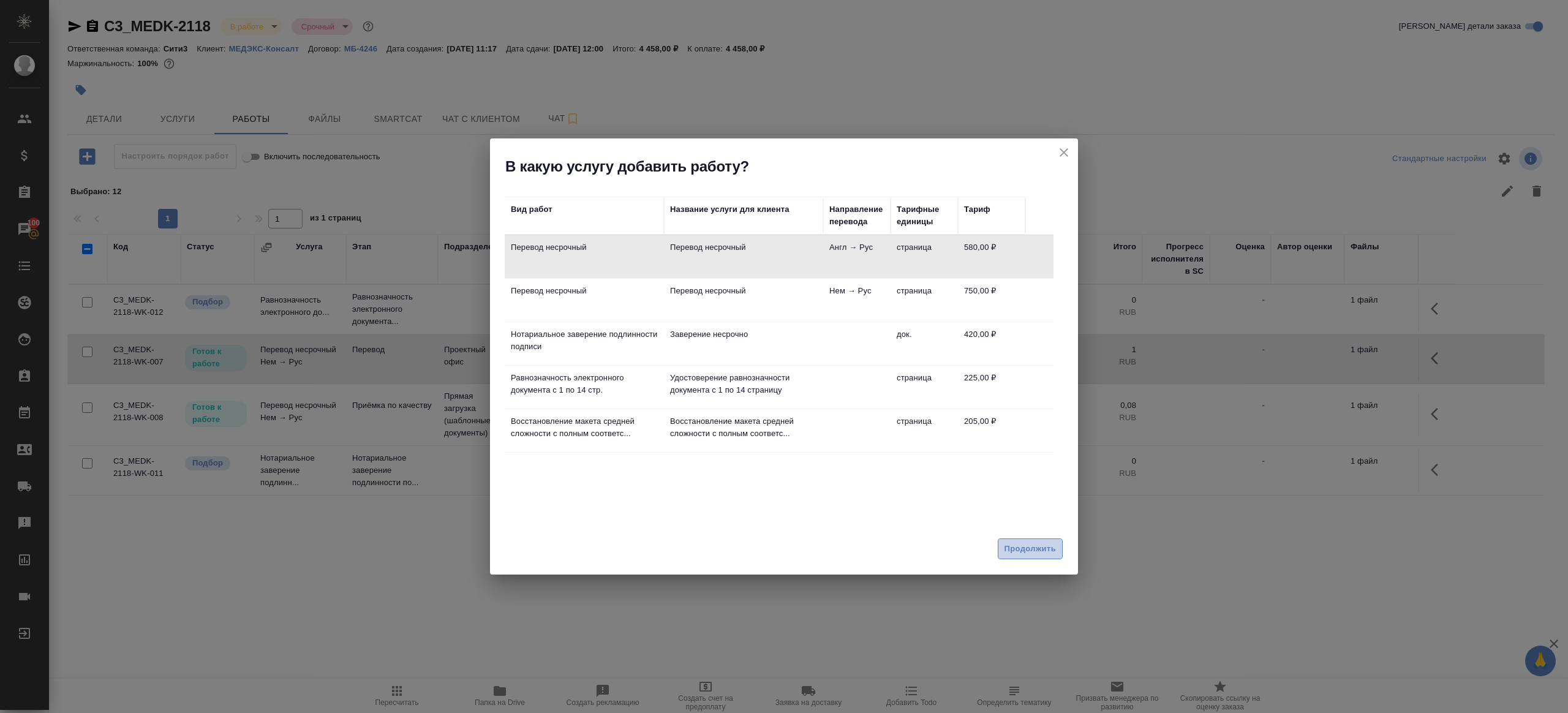
click at [1027, 542] on span "Продолжить" at bounding box center [1030, 549] width 52 height 14
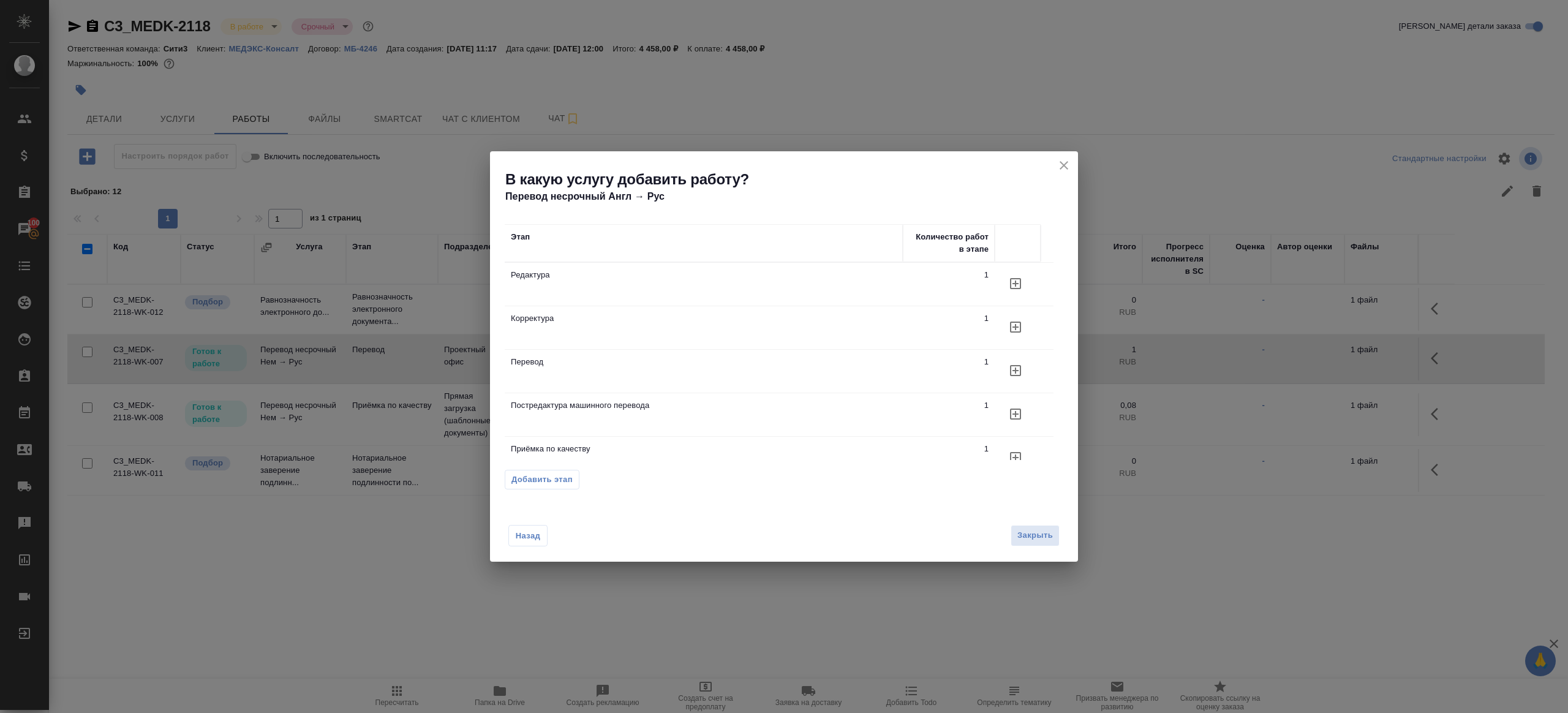
click at [1027, 360] on td at bounding box center [1017, 371] width 46 height 43
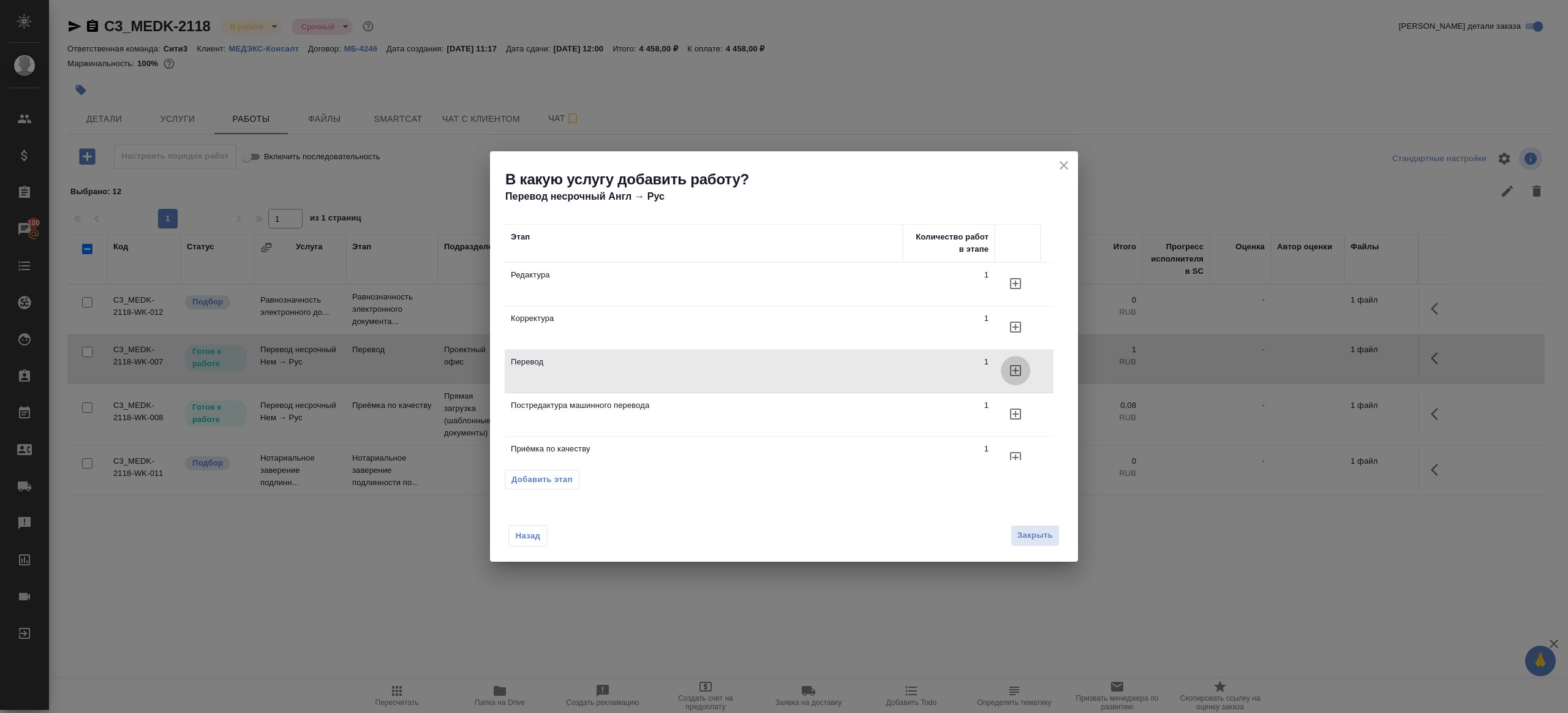
click at [1014, 379] on button "button" at bounding box center [1016, 370] width 29 height 29
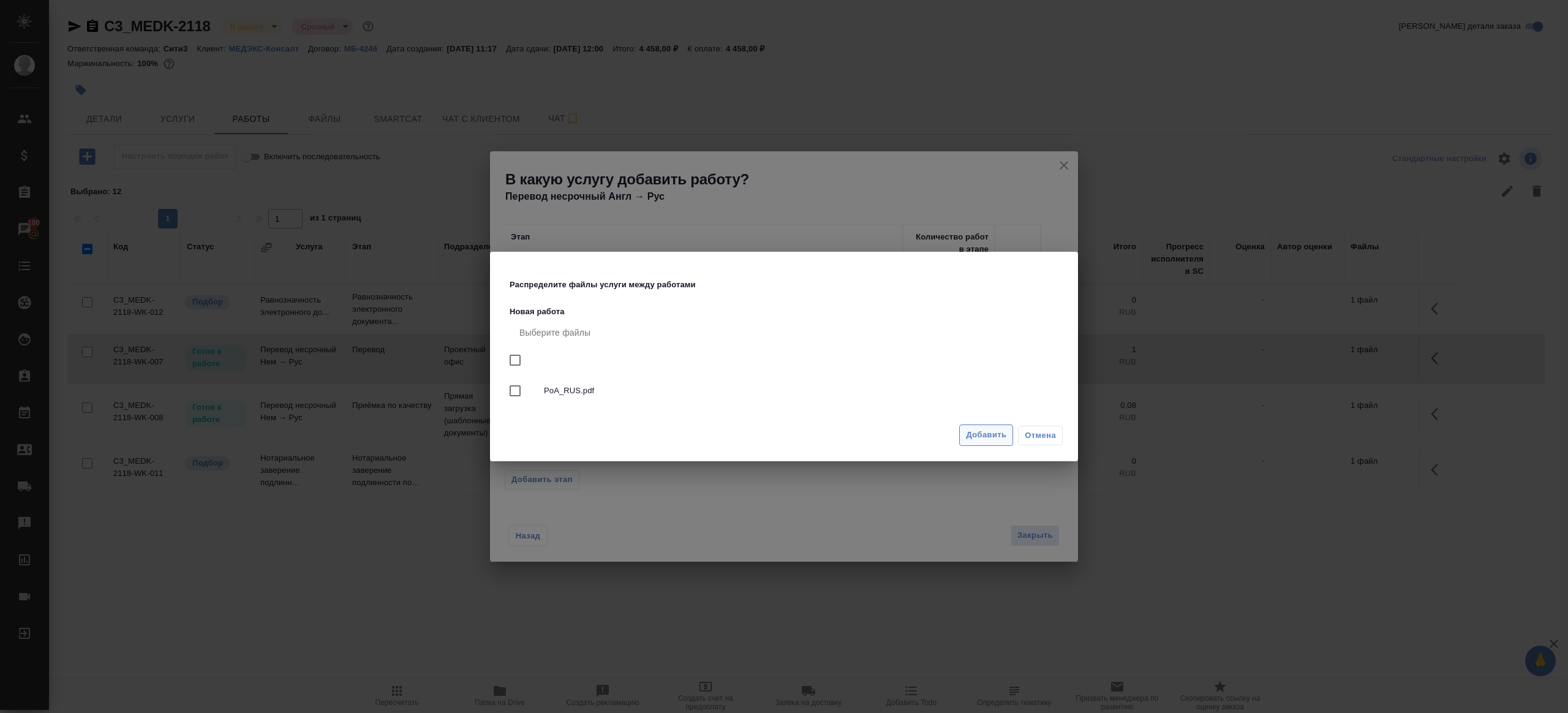
click at [985, 433] on span "Добавить" at bounding box center [986, 435] width 40 height 14
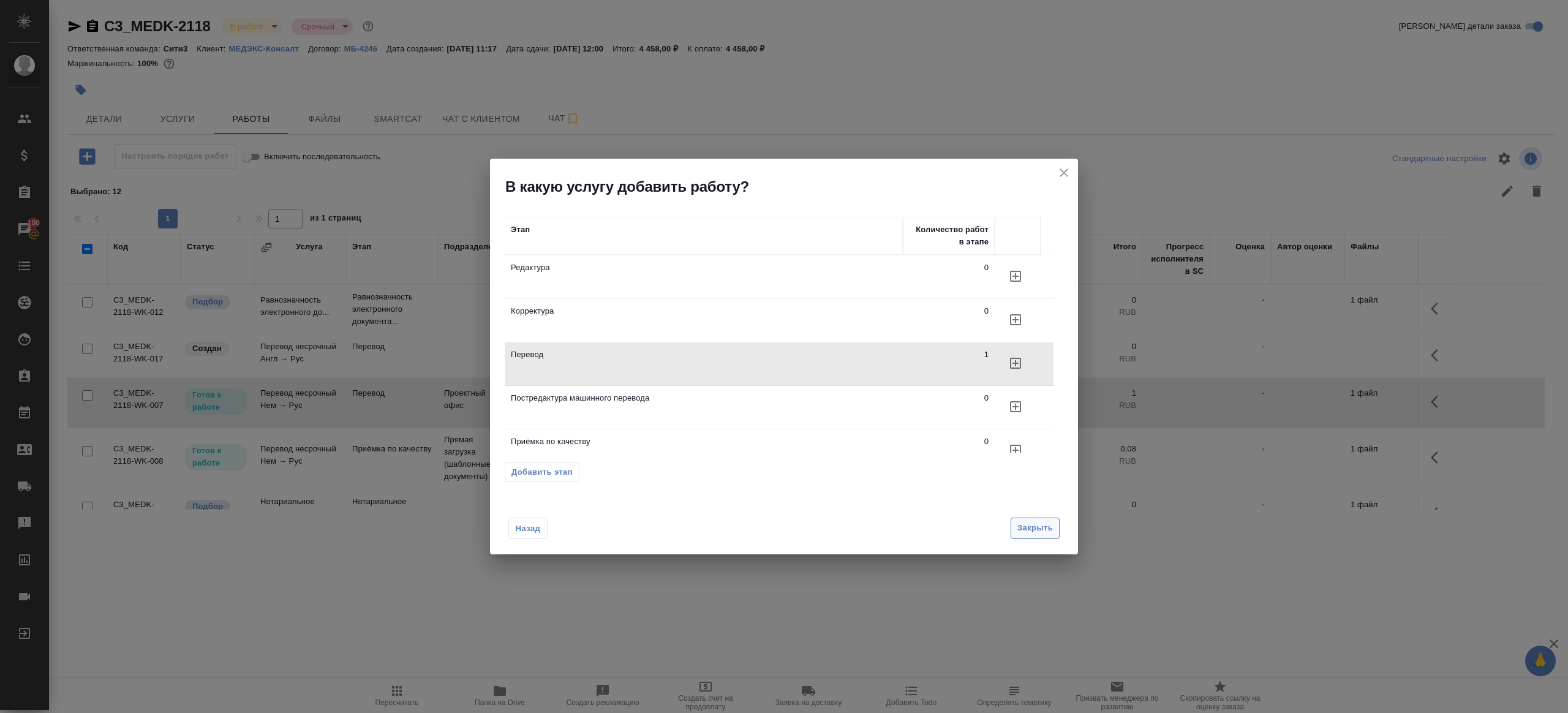
click at [1024, 527] on span "Закрыть" at bounding box center [1035, 528] width 36 height 14
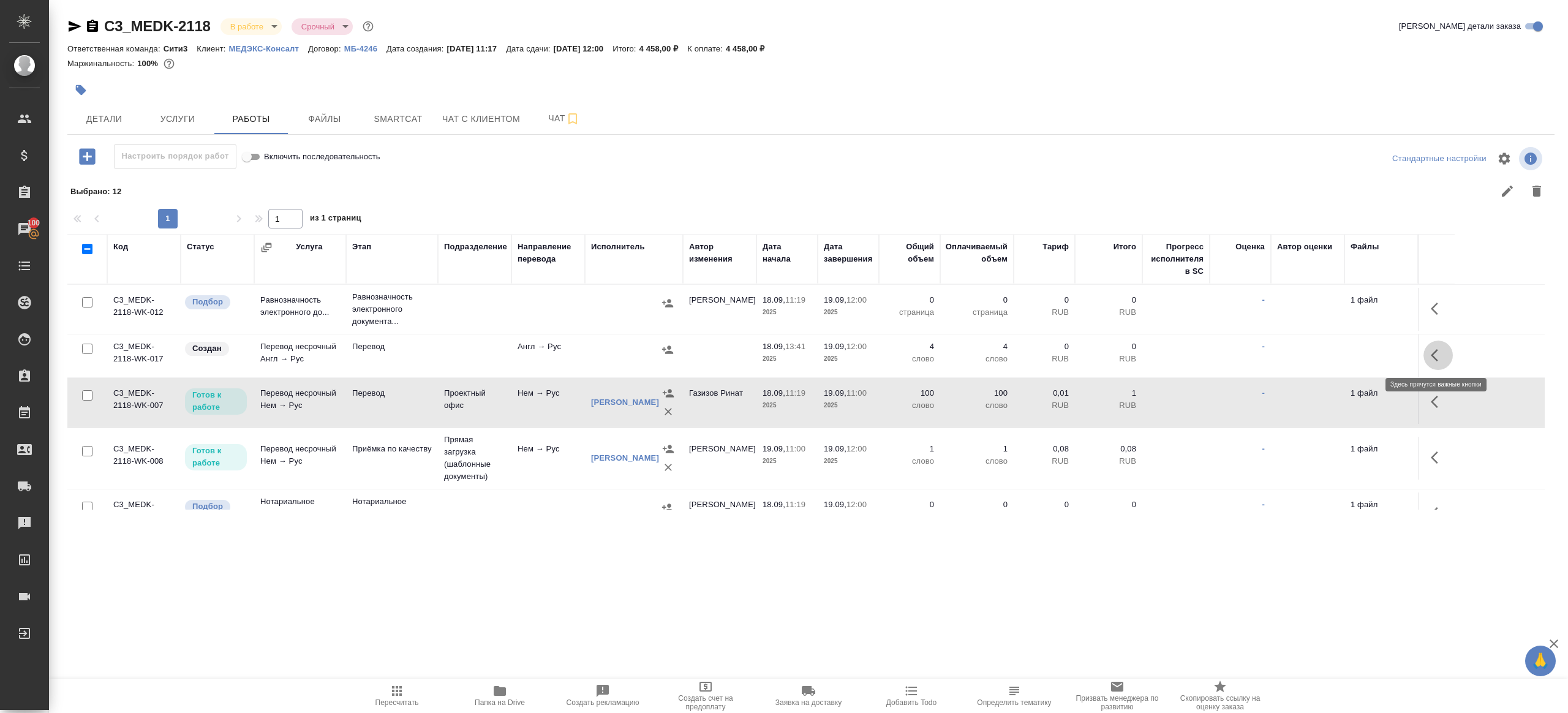
click at [1439, 349] on icon "button" at bounding box center [1438, 355] width 15 height 15
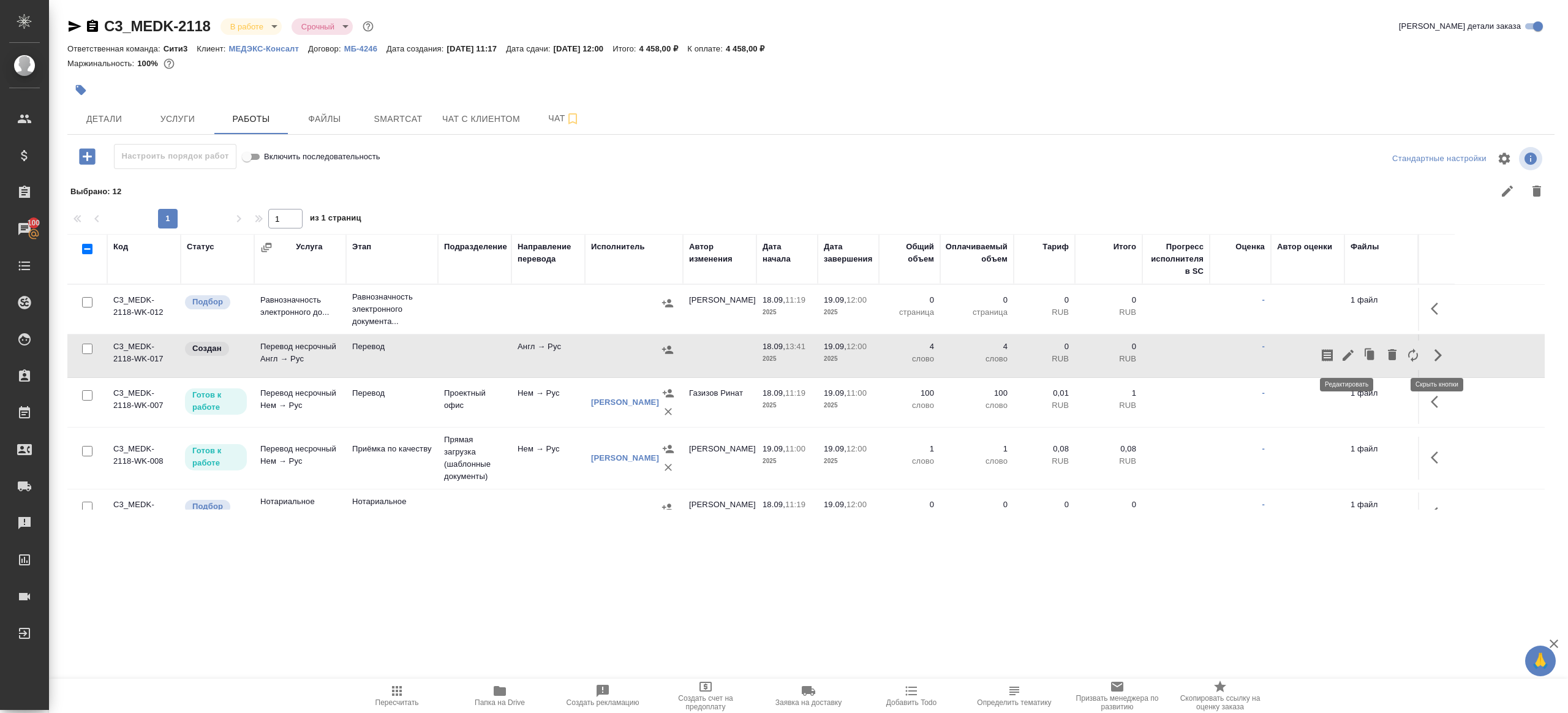
click at [1351, 351] on icon "button" at bounding box center [1348, 355] width 11 height 11
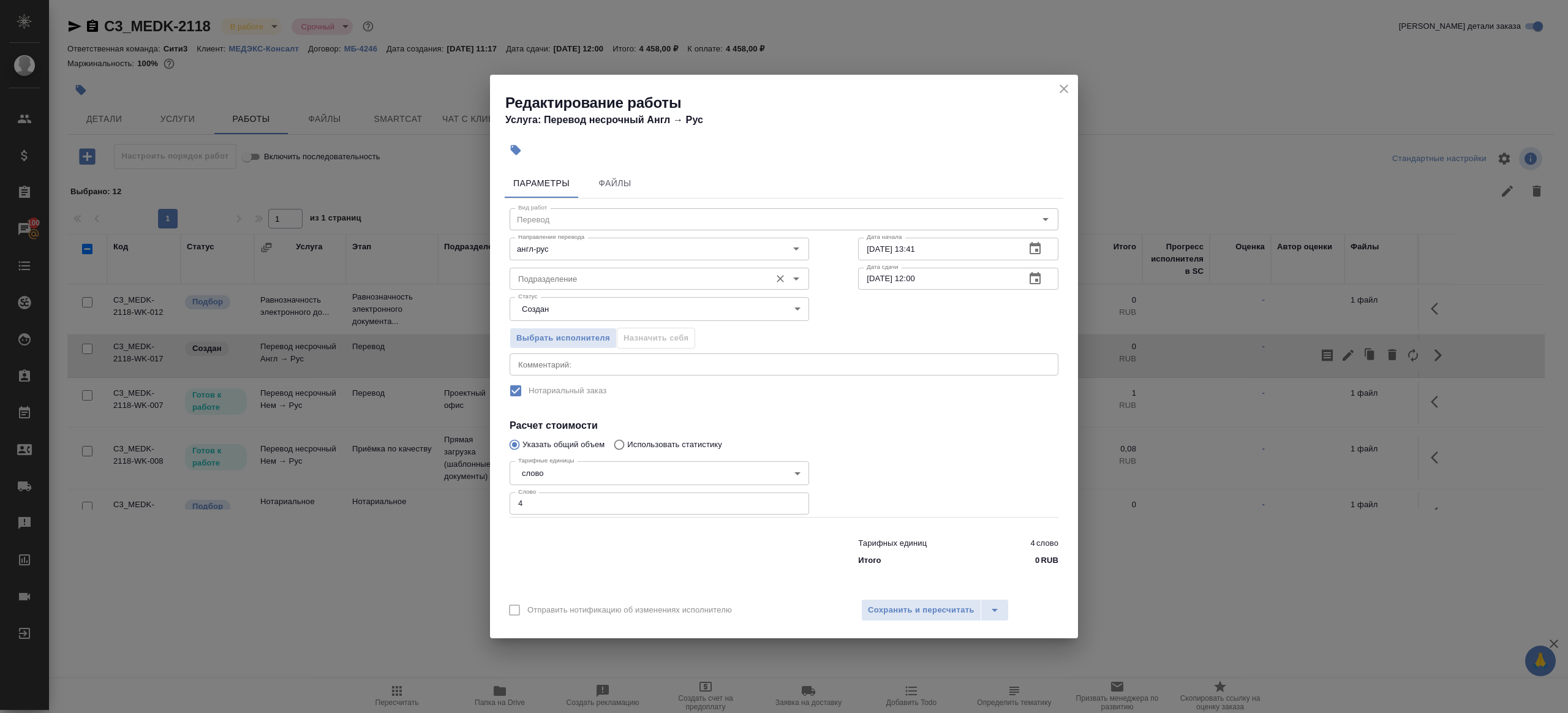
click at [598, 285] on input "Подразделение" at bounding box center [639, 279] width 251 height 15
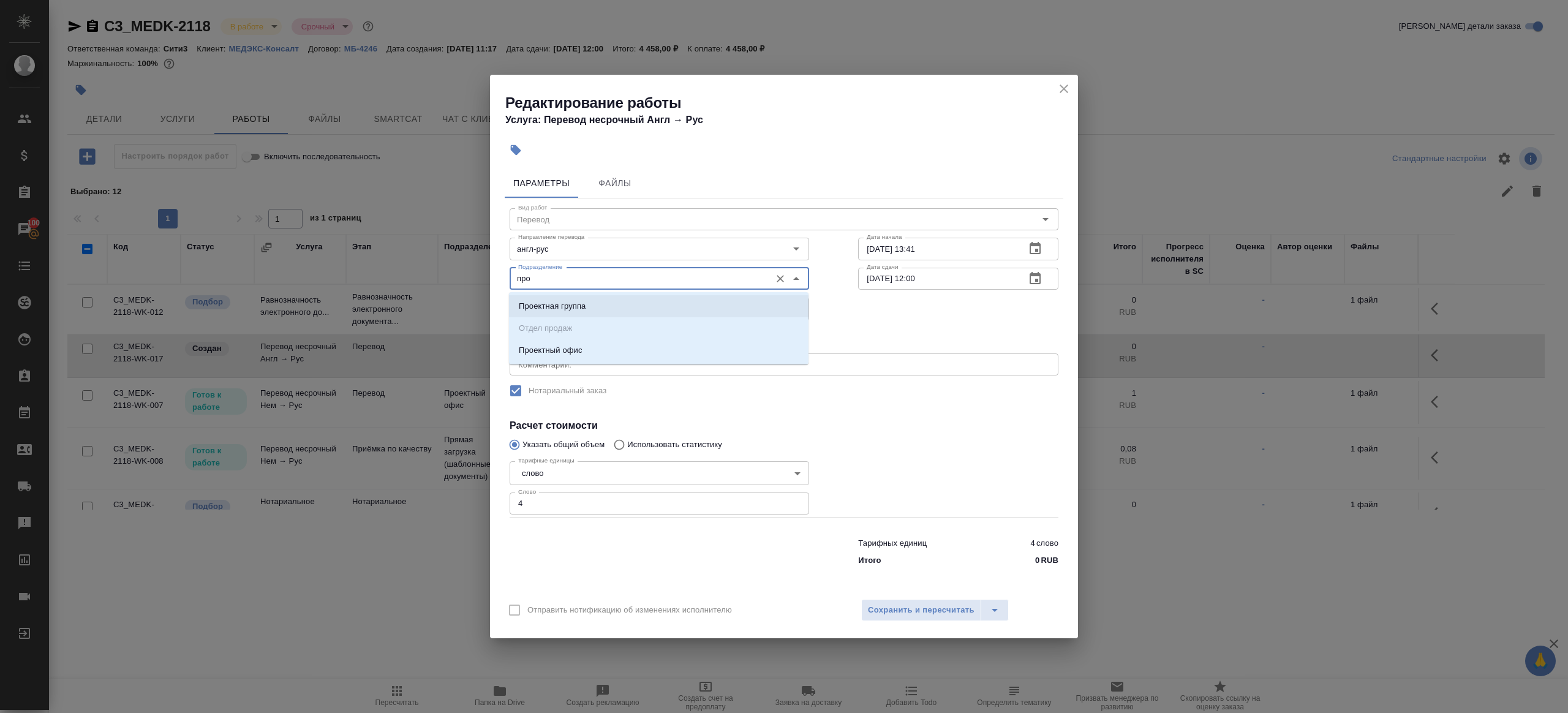
click at [592, 351] on li "Проектный офис" at bounding box center [658, 350] width 299 height 22
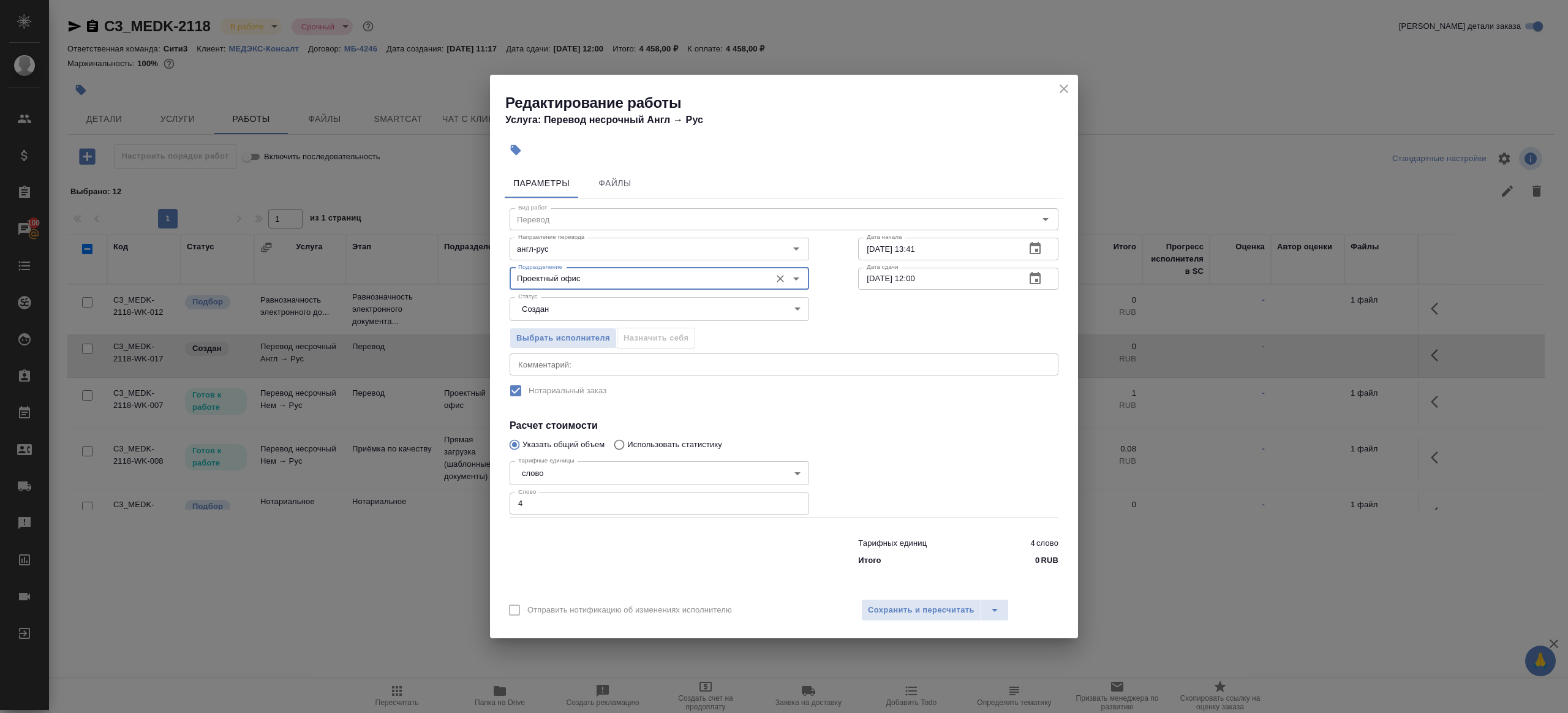
type input "Проектный офис"
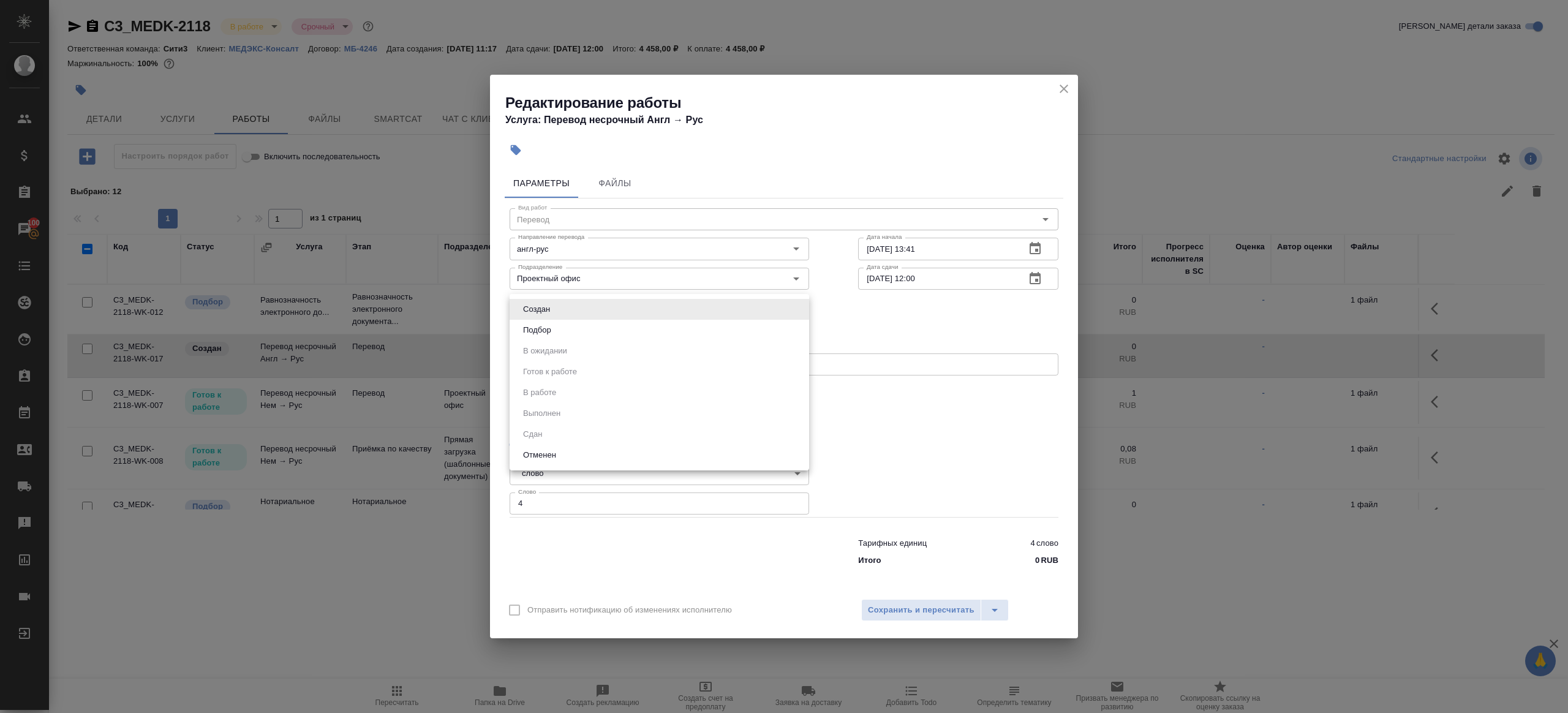
click at [582, 305] on body "🙏 .cls-1 fill:#fff; AWATERA Gazizov Rinat Клиенты Спецификации Заказы 100 Чаты …" at bounding box center [784, 356] width 1568 height 713
click at [582, 327] on li "Подбор" at bounding box center [659, 330] width 299 height 21
type input "recruiting"
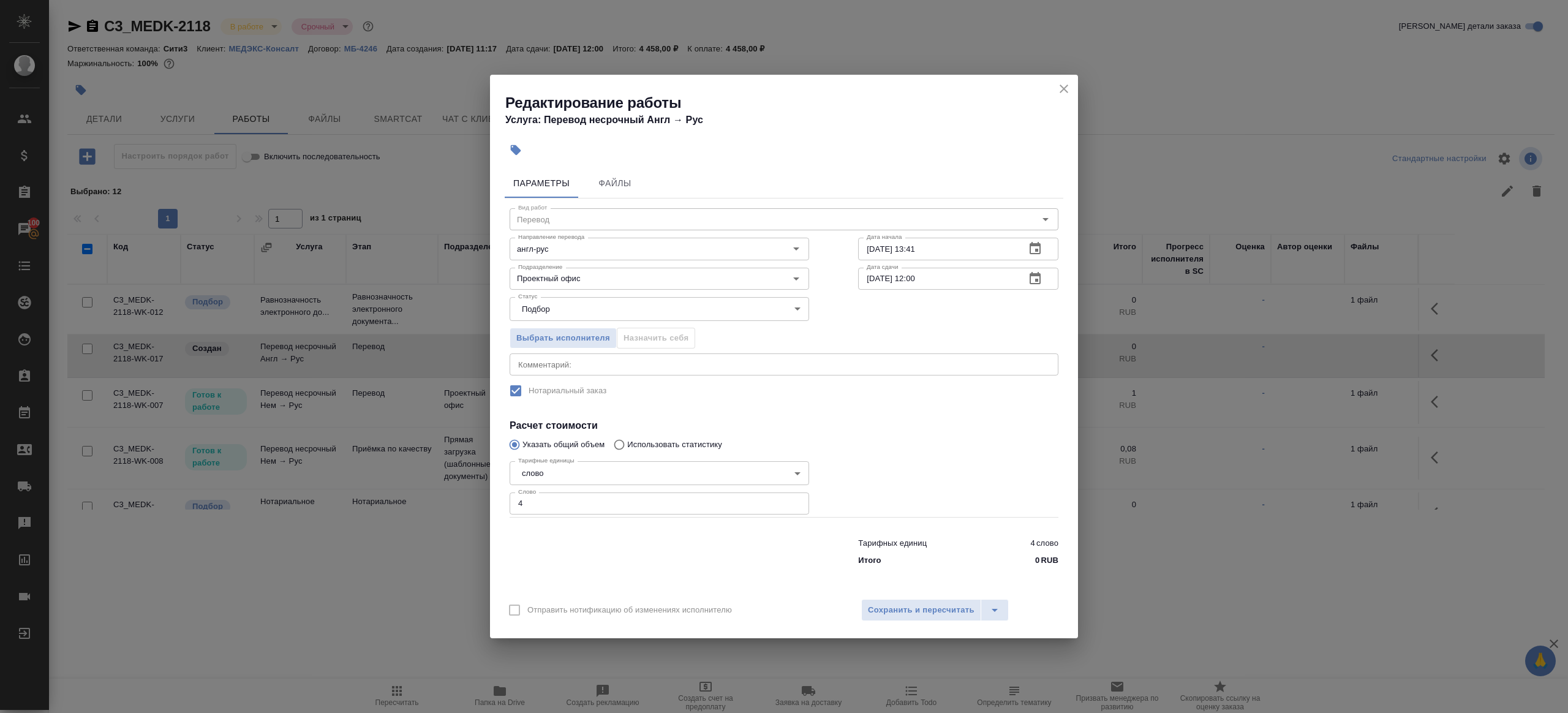
click at [576, 516] on div "Тарифных единиц 4 слово Итого 0 RUB" at bounding box center [784, 549] width 598 height 83
click at [686, 500] on input "4" at bounding box center [659, 503] width 299 height 22
type input "1"
click at [898, 468] on div at bounding box center [958, 486] width 249 height 109
click at [917, 278] on input "19.09.2025 12:00" at bounding box center [937, 278] width 158 height 22
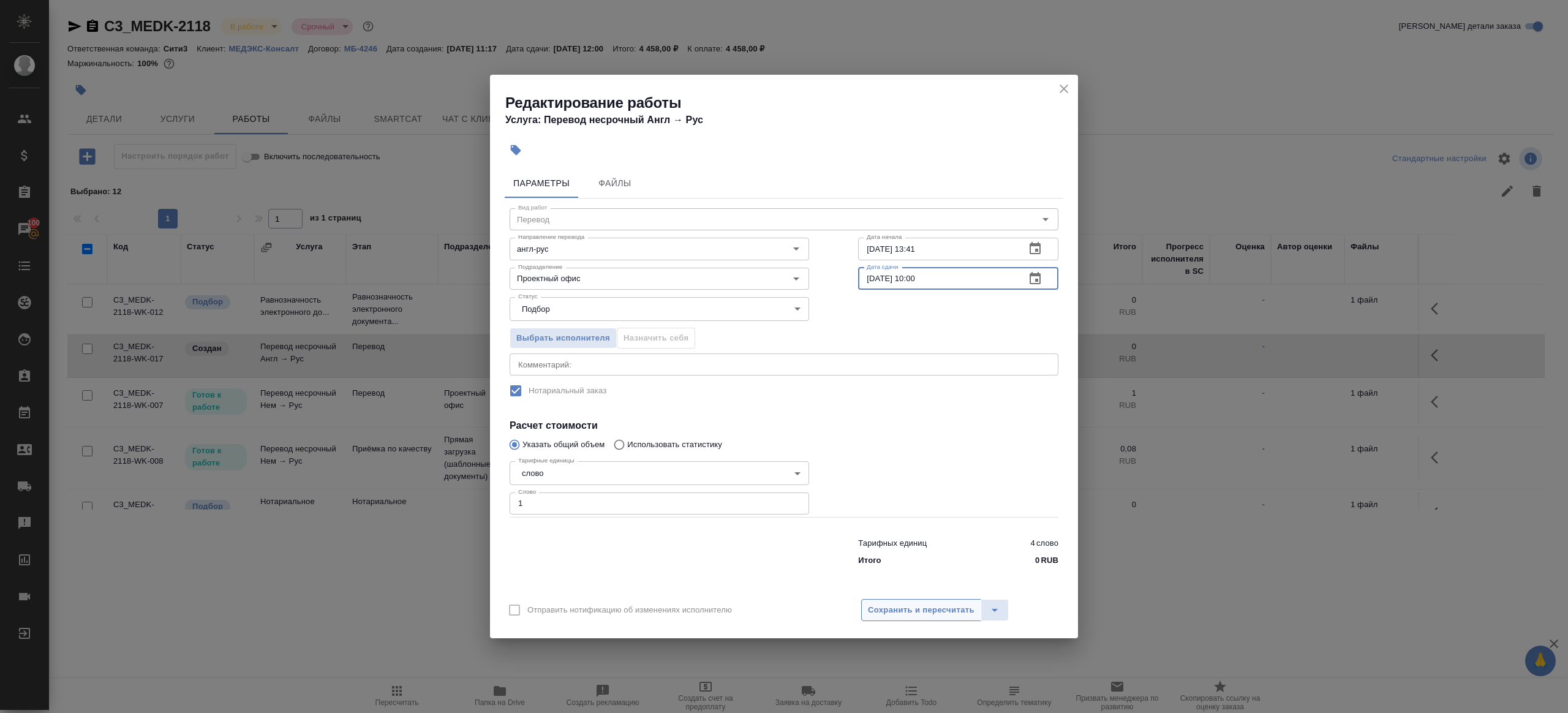
type input "19.09.2025 10:00"
click at [915, 612] on span "Сохранить и пересчитать" at bounding box center [921, 610] width 107 height 14
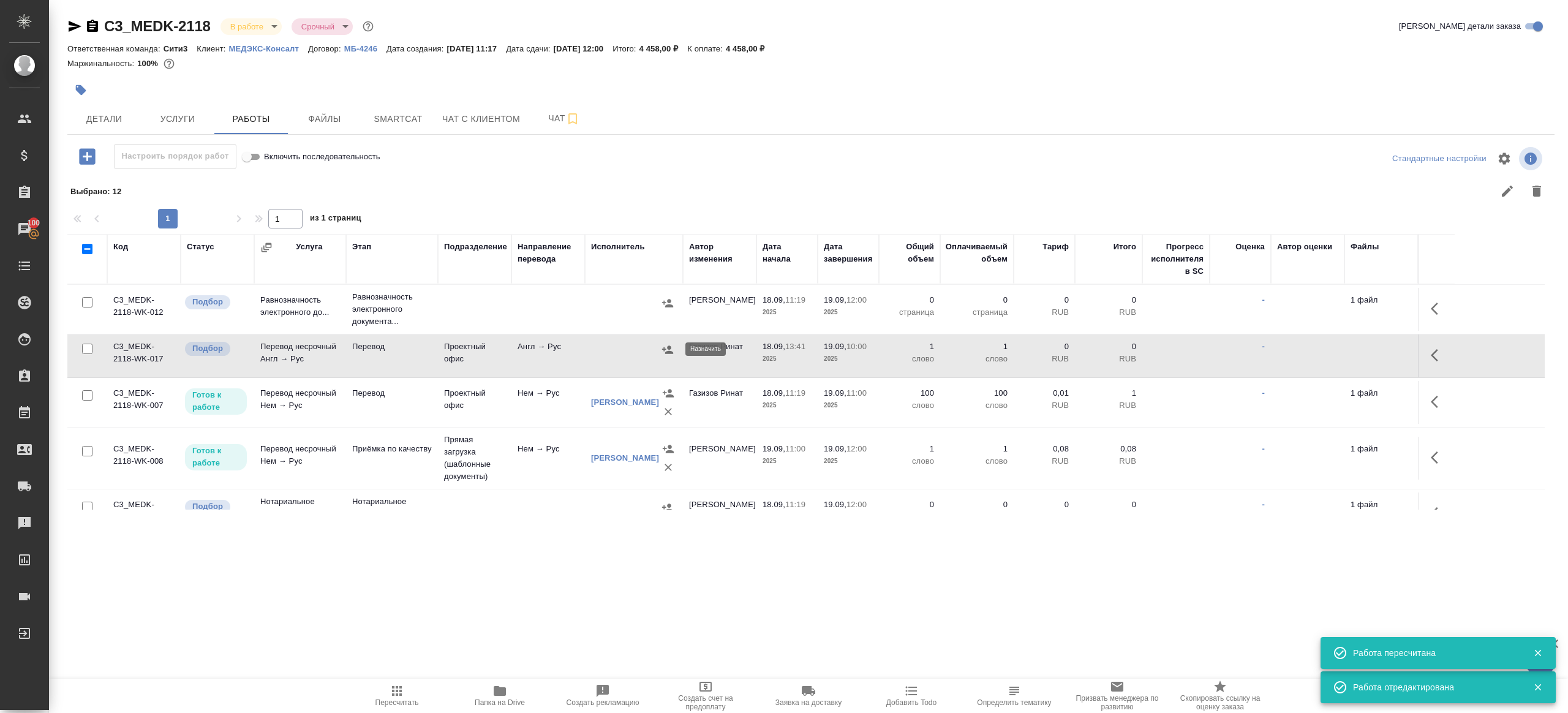
click at [674, 345] on button "button" at bounding box center [668, 350] width 19 height 19
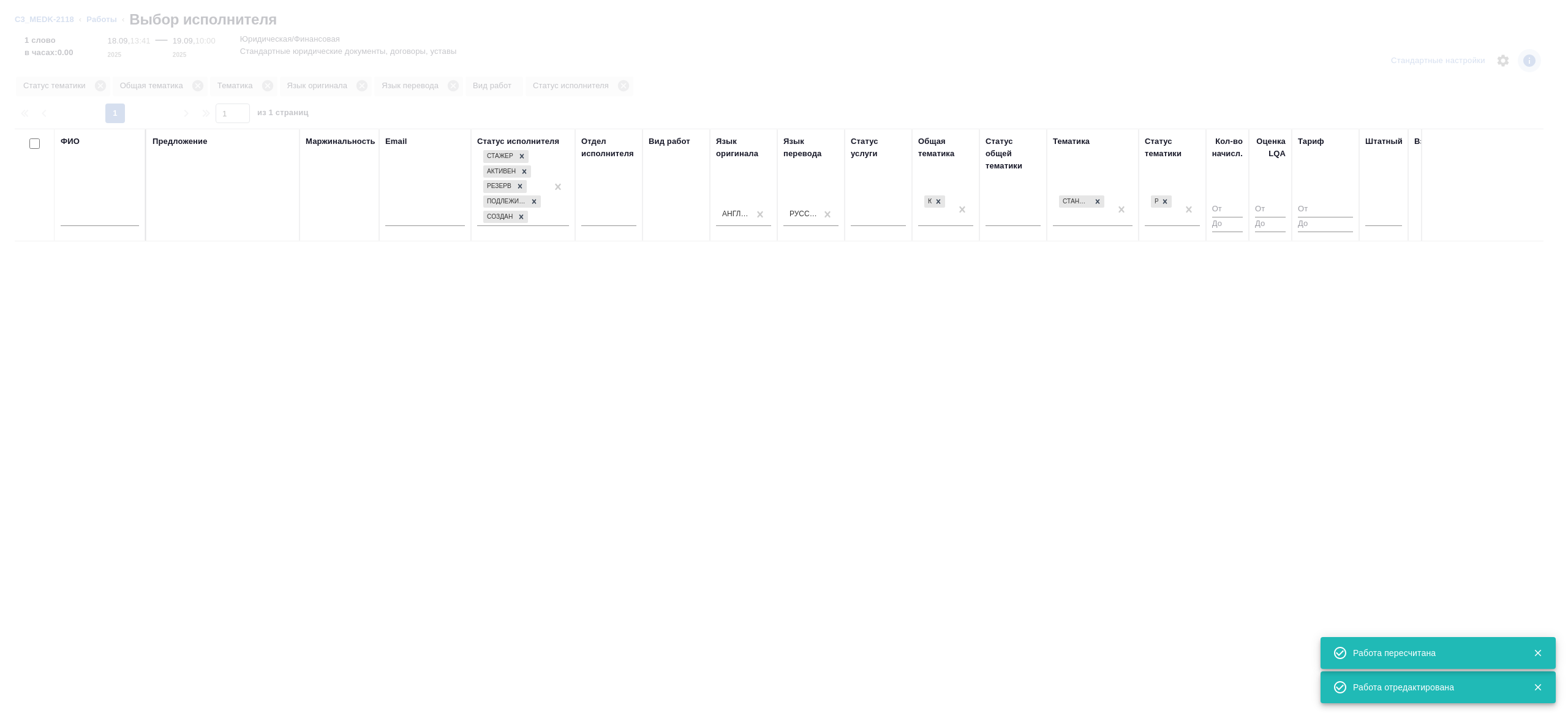
click at [121, 219] on input "text" at bounding box center [100, 218] width 78 height 15
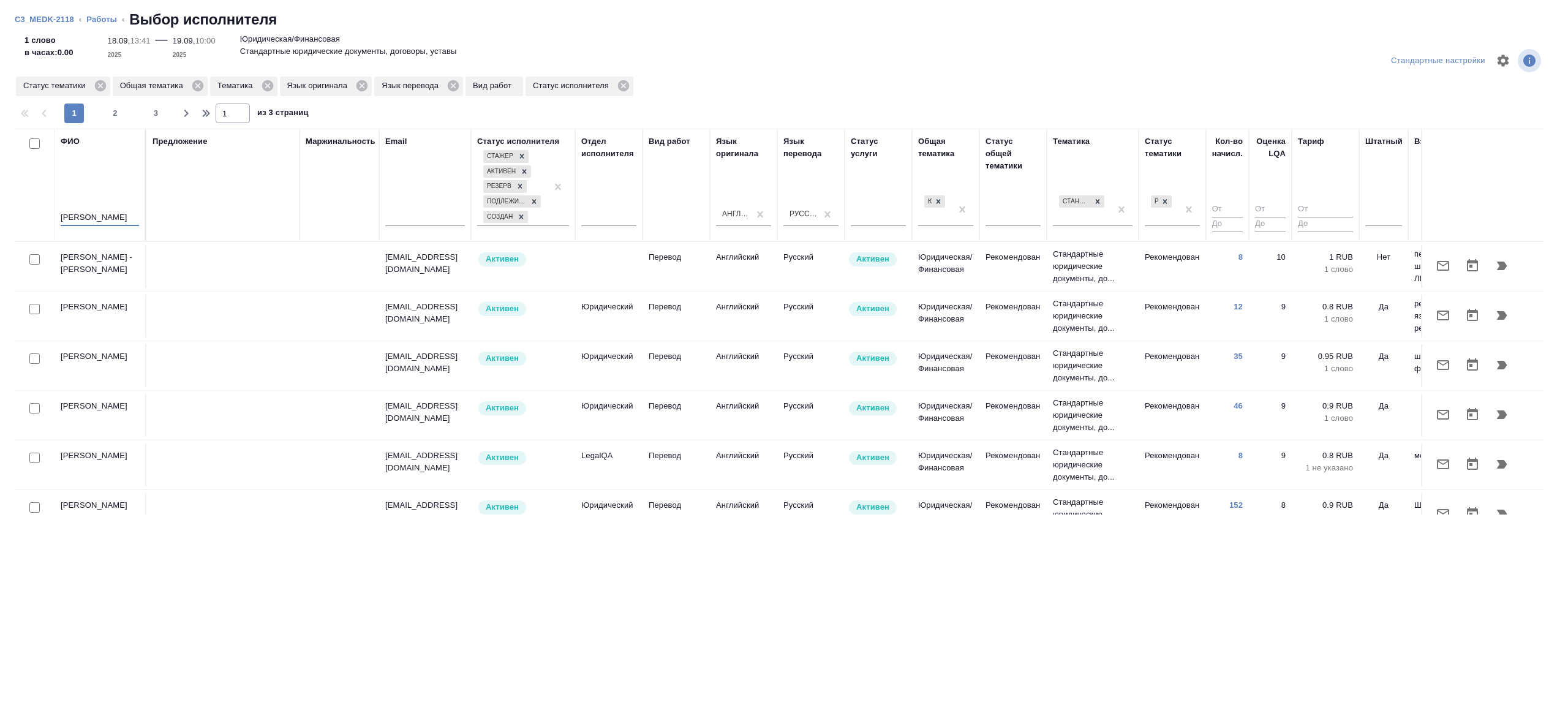
type input "абрамова"
click at [229, 198] on div "Предложение" at bounding box center [223, 185] width 141 height 99
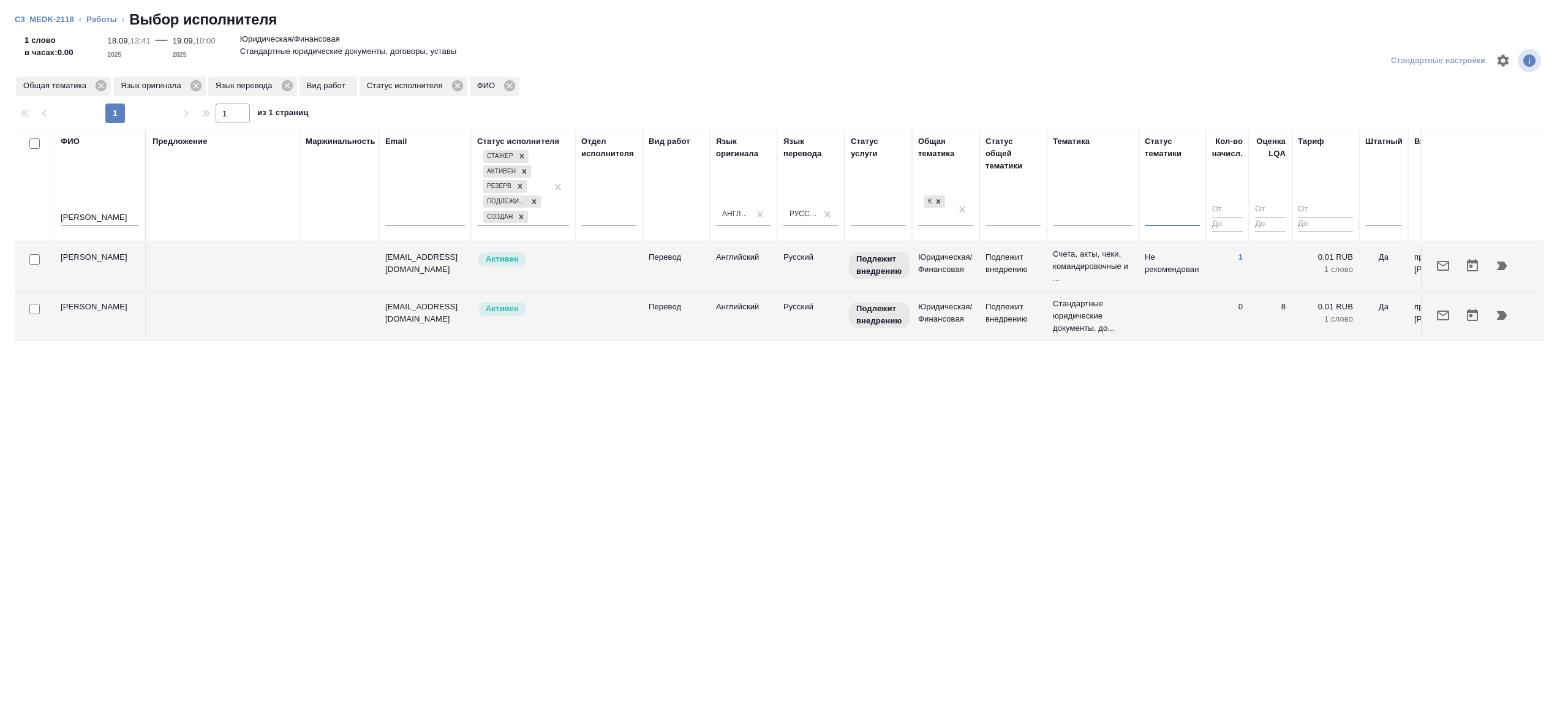
click at [1067, 258] on p "Счета, акты, чеки, командировочные и ..." at bounding box center [1092, 266] width 79 height 36
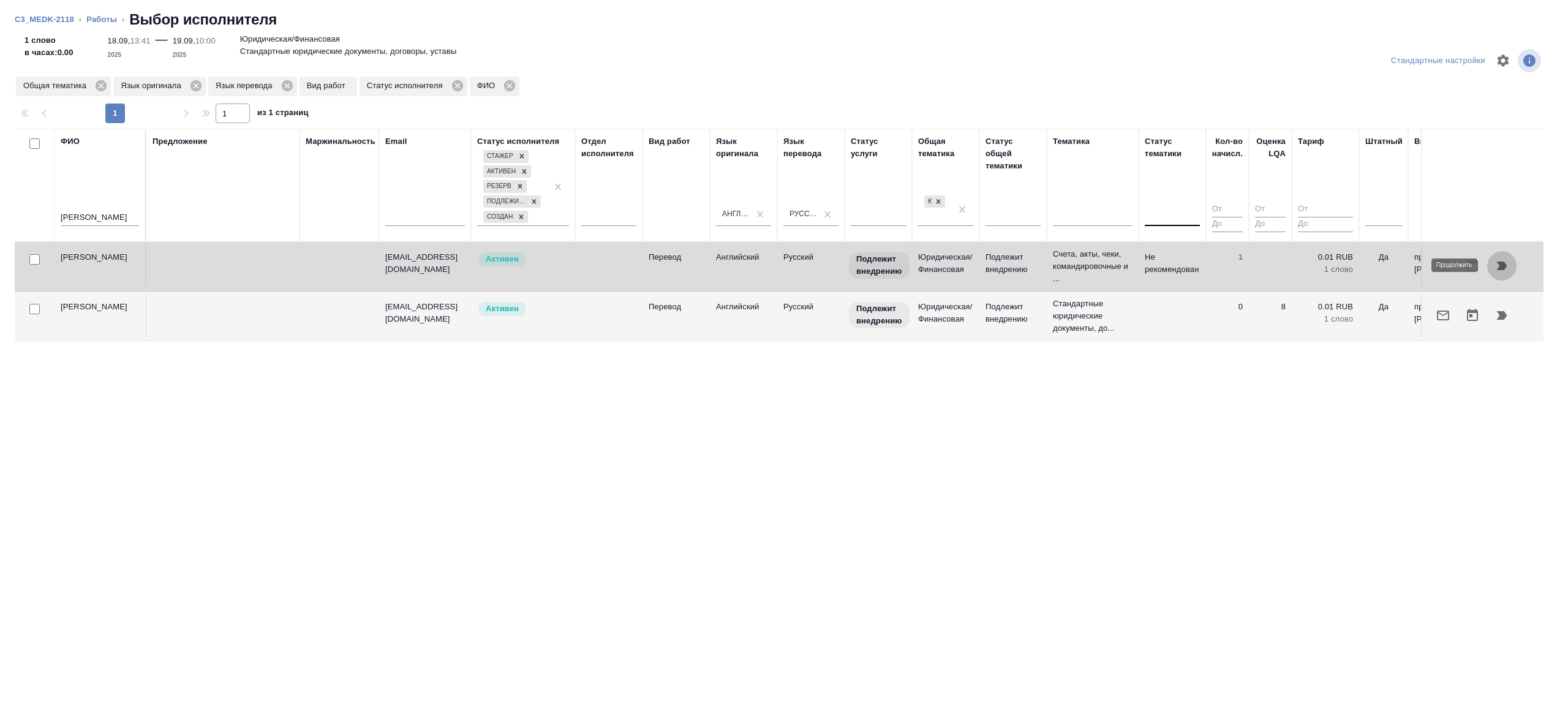
click at [1503, 263] on icon "button" at bounding box center [1502, 266] width 11 height 9
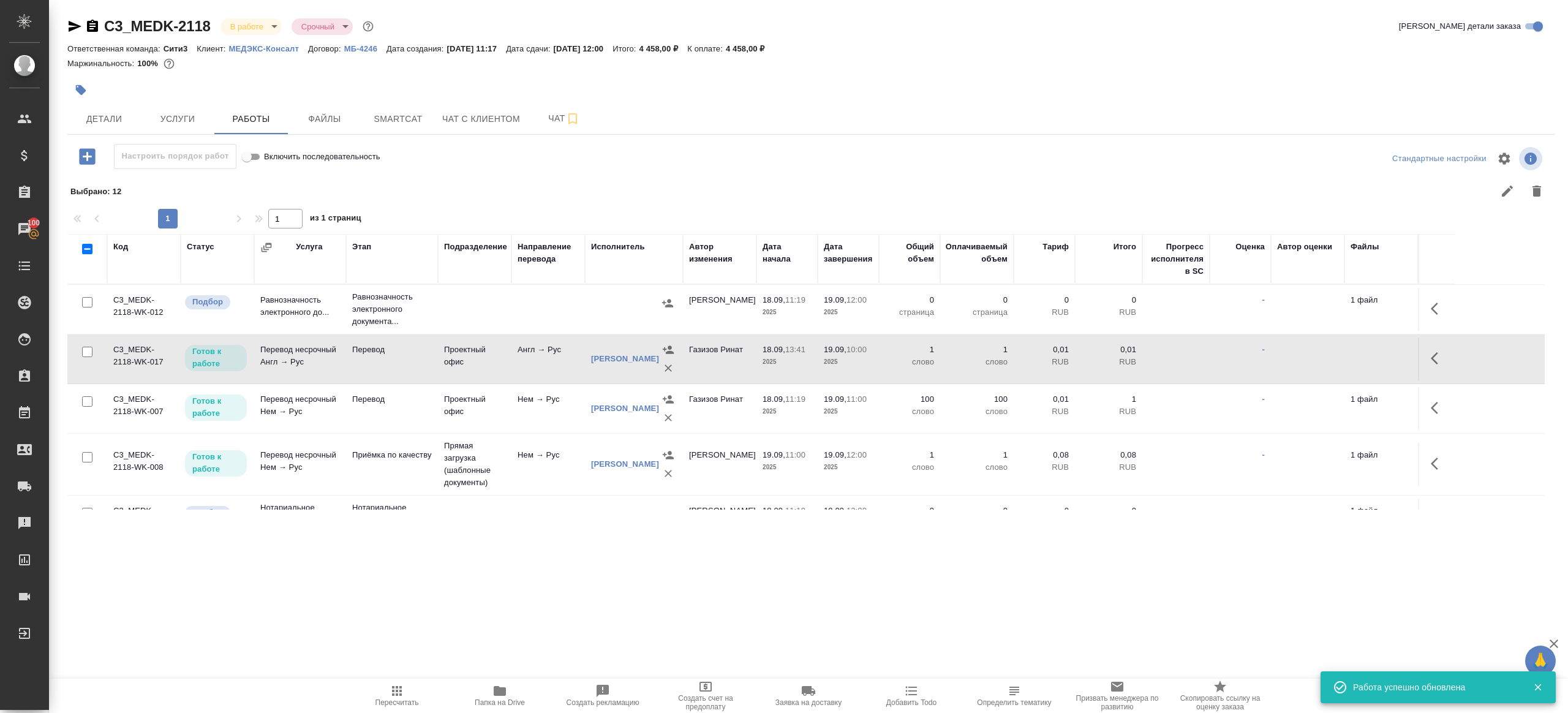
click at [504, 374] on td "Проектный офис" at bounding box center [474, 358] width 74 height 43
click at [533, 416] on td "Нем → Рус" at bounding box center [548, 408] width 74 height 43
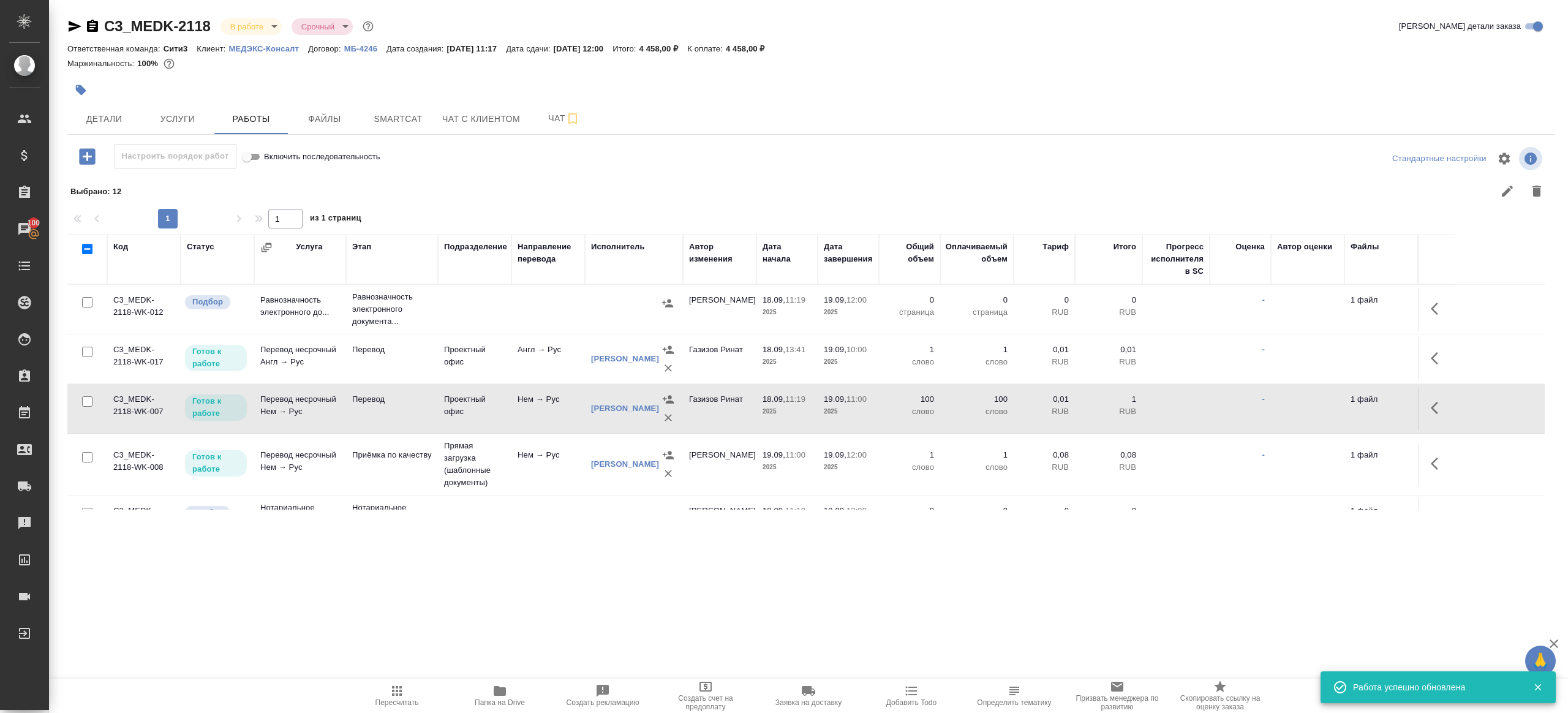
click at [533, 416] on td "Нем → Рус" at bounding box center [548, 408] width 74 height 43
click at [394, 705] on span "Пересчитать" at bounding box center [397, 702] width 44 height 9
click at [93, 156] on icon "button" at bounding box center [87, 156] width 16 height 16
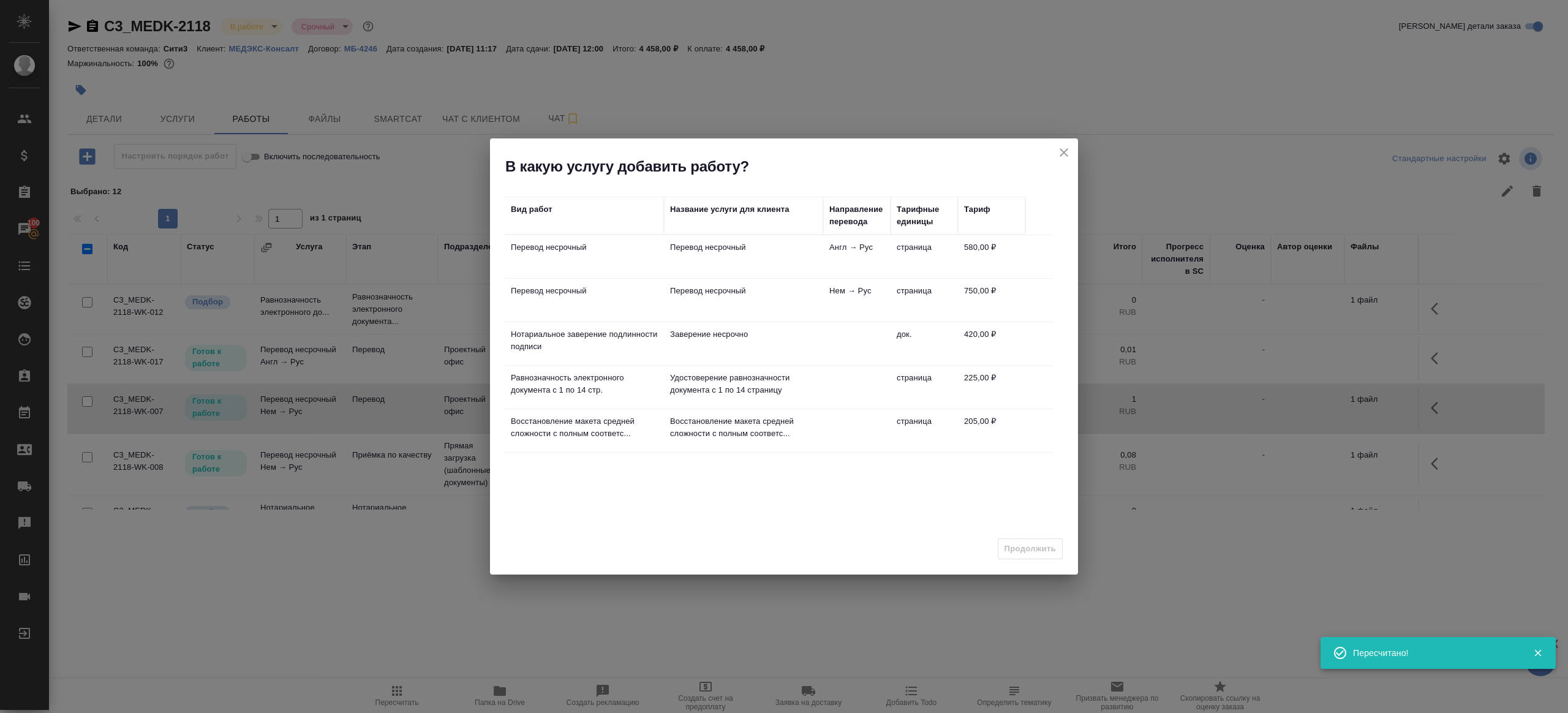
click at [1065, 151] on icon "close" at bounding box center [1063, 152] width 9 height 9
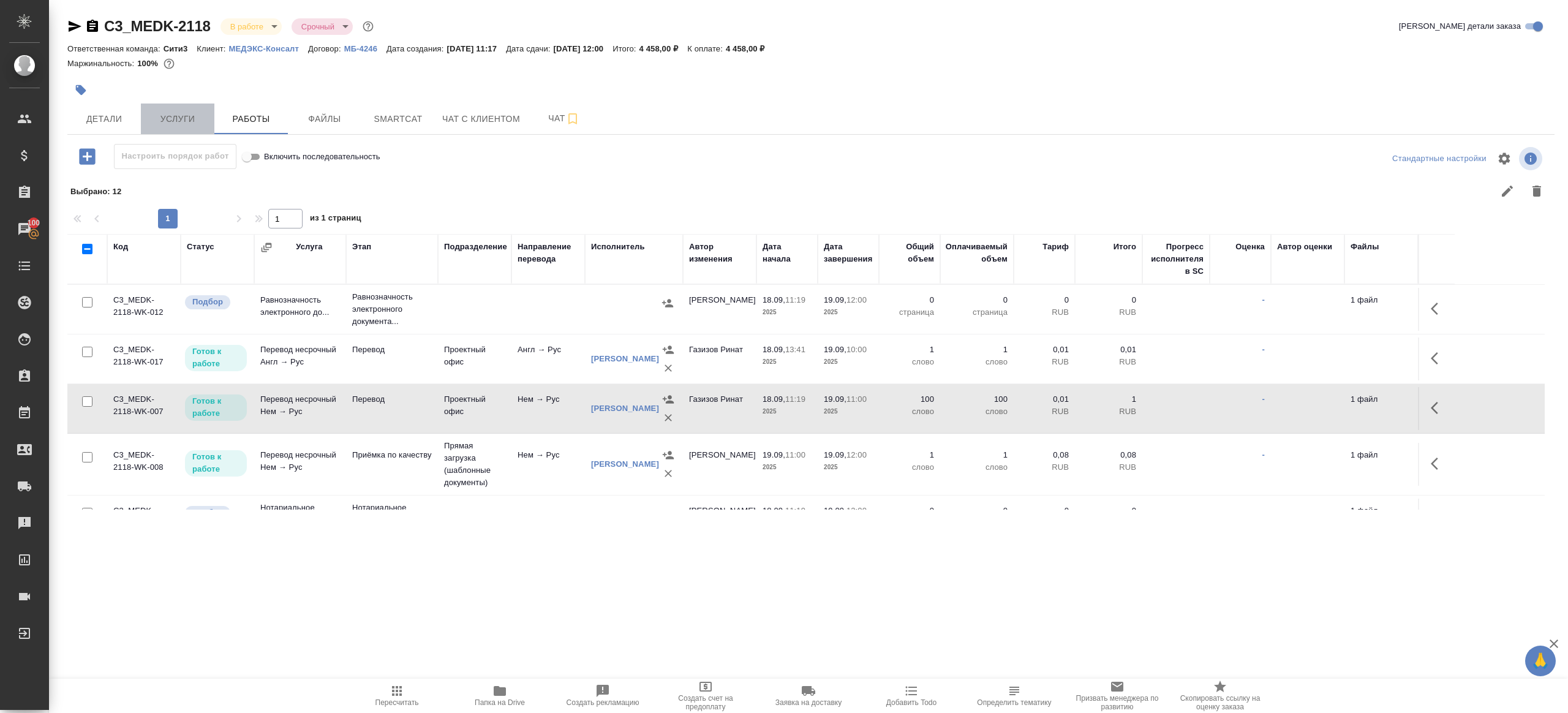
click at [170, 109] on button "Услуги" at bounding box center [178, 119] width 74 height 30
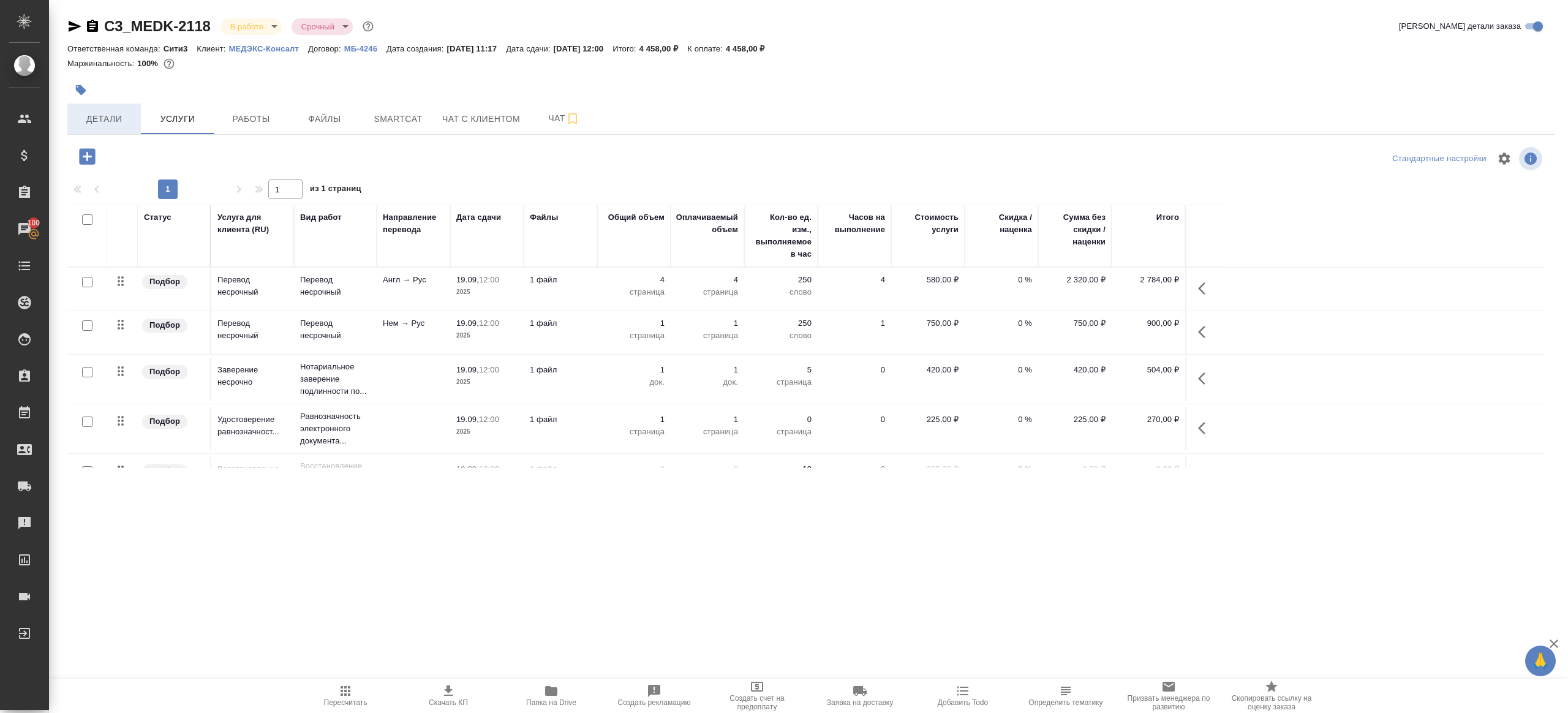
click at [108, 113] on span "Детали" at bounding box center [104, 119] width 59 height 15
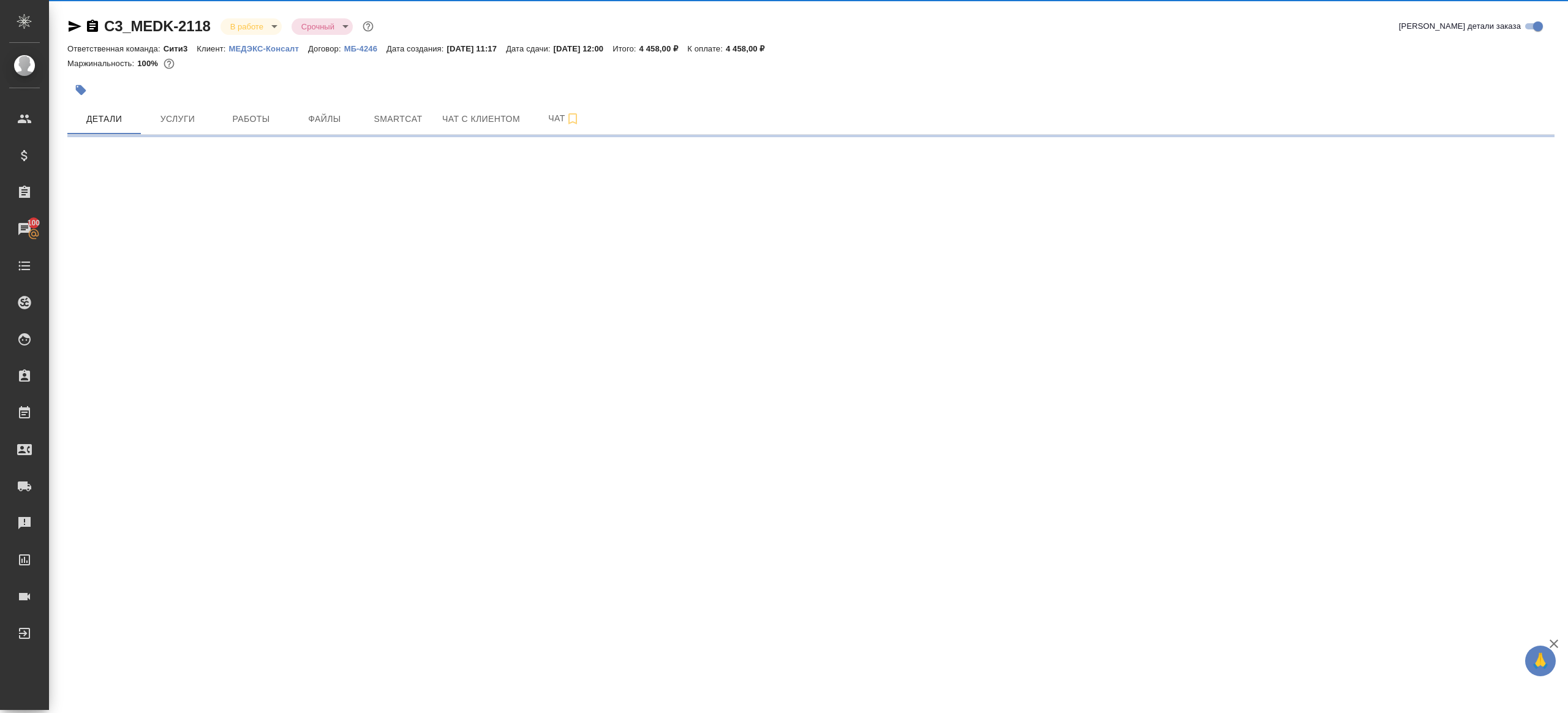
select select "RU"
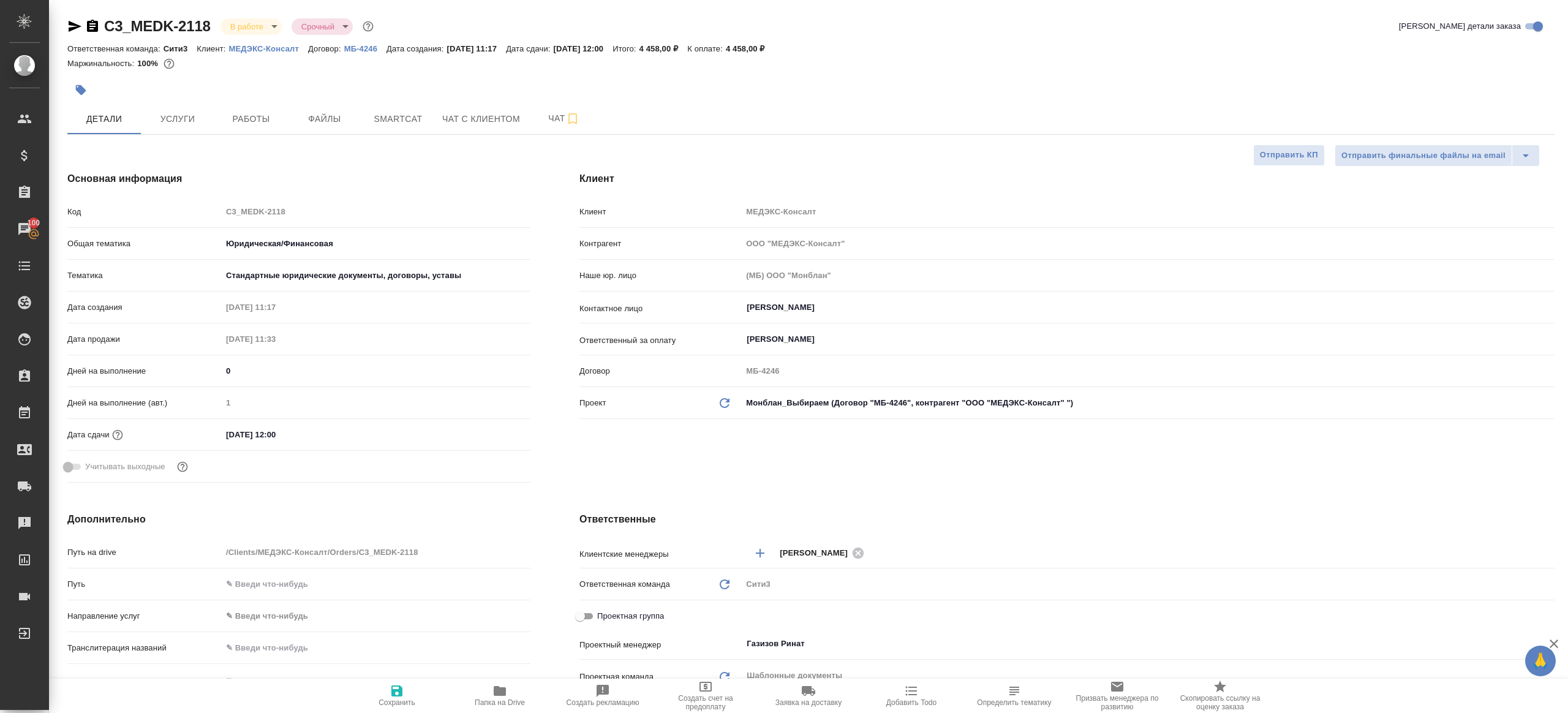
type textarea "x"
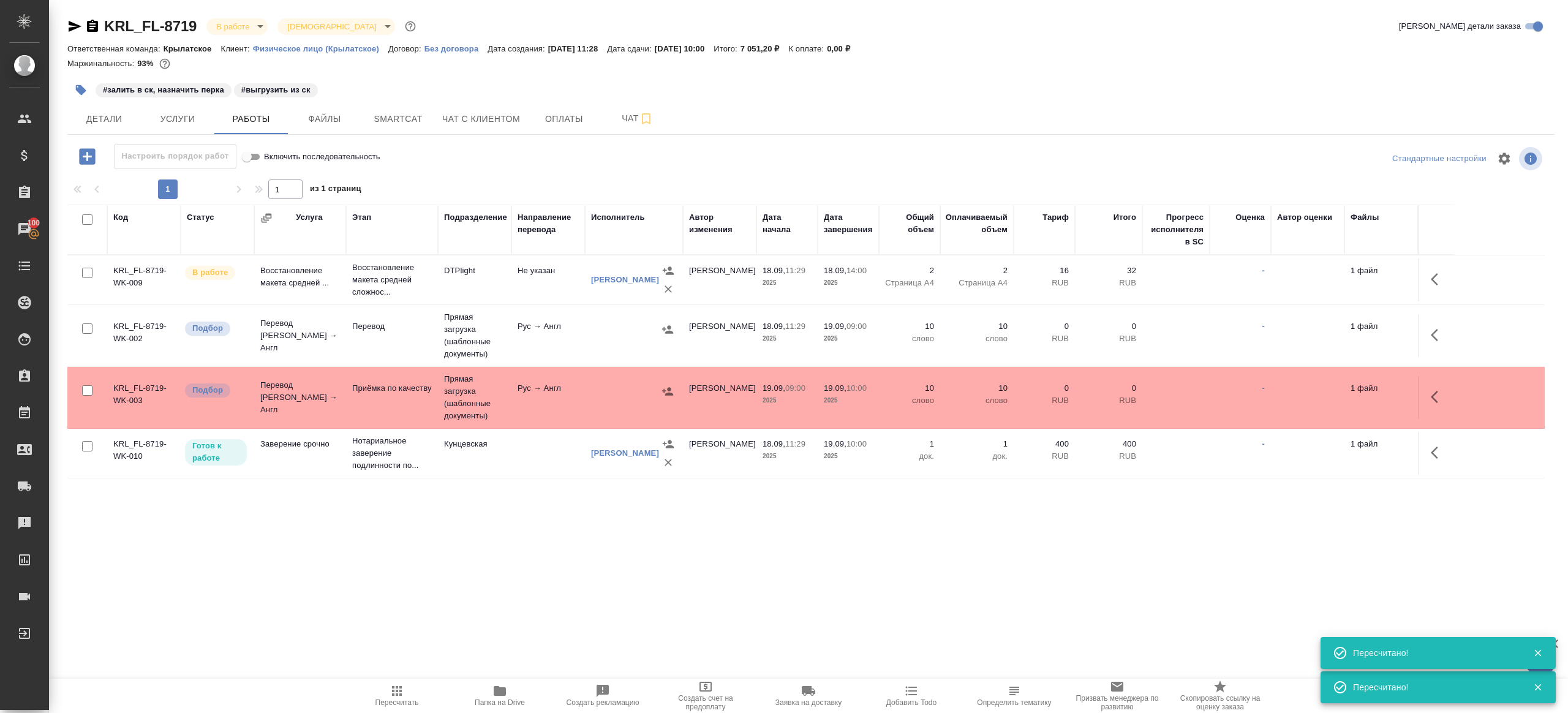
click at [379, 686] on span "Пересчитать" at bounding box center [397, 695] width 88 height 23
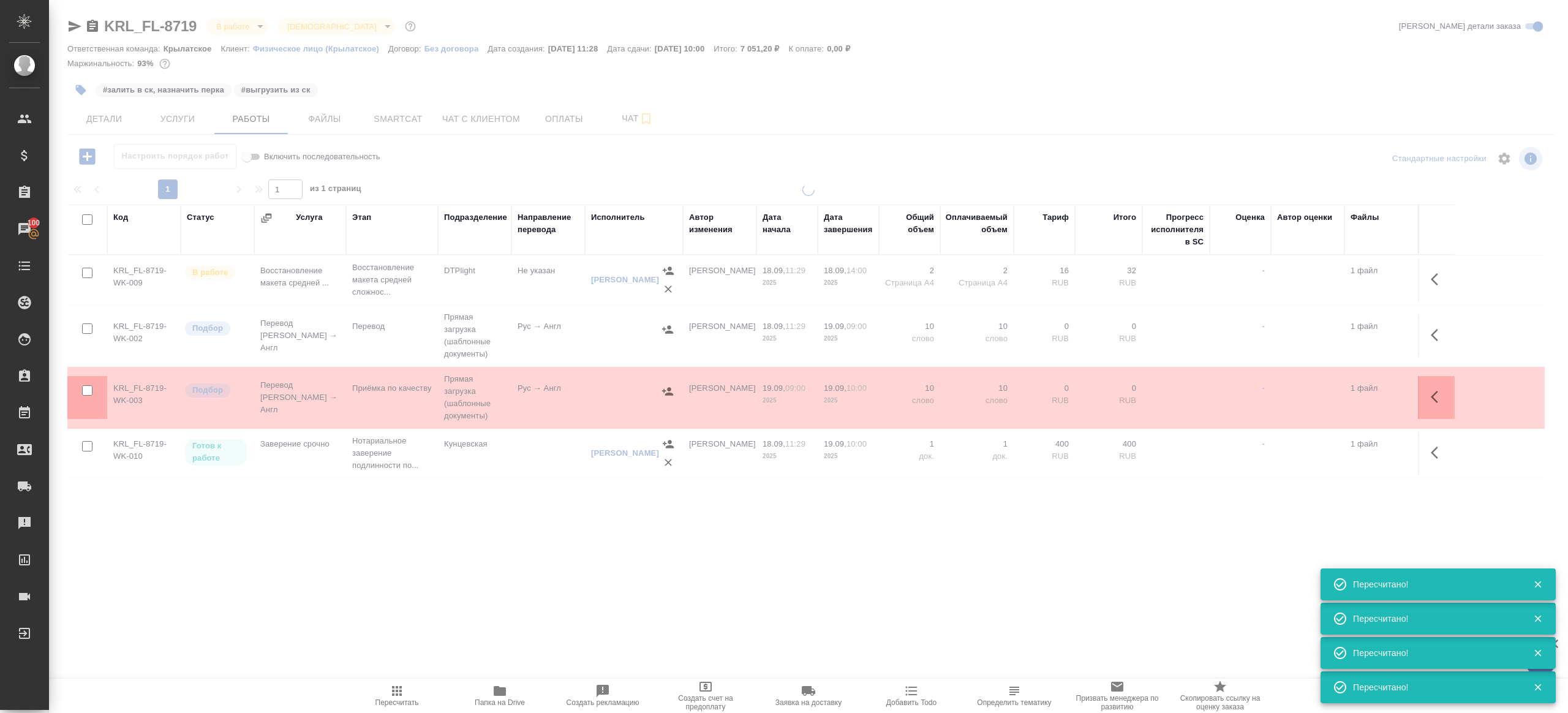
click at [395, 624] on div ".cls-1 fill:#fff; AWATERA Gazizov Rinat Клиенты Спецификации Заказы 100 Чаты To…" at bounding box center [784, 356] width 1568 height 713
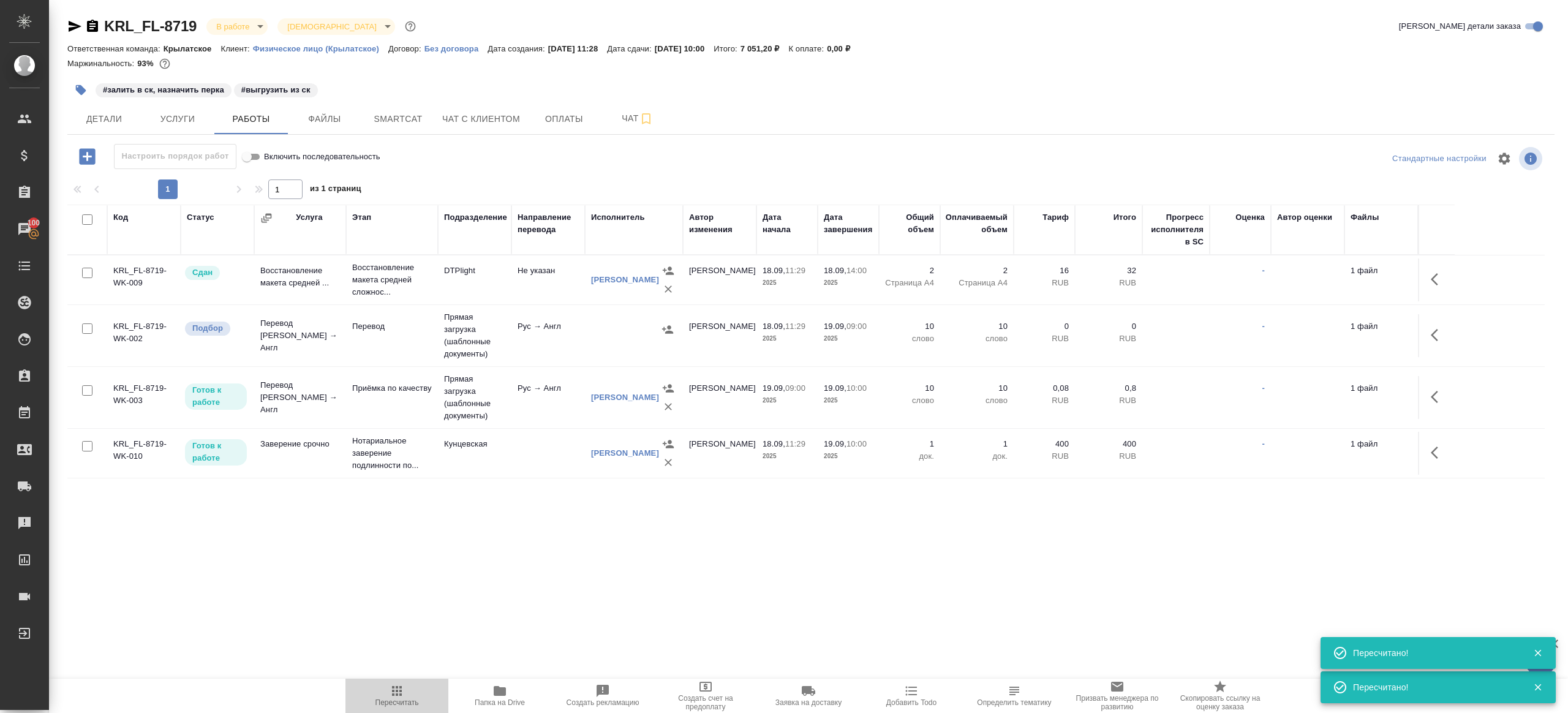
click at [394, 692] on icon "button" at bounding box center [397, 691] width 15 height 15
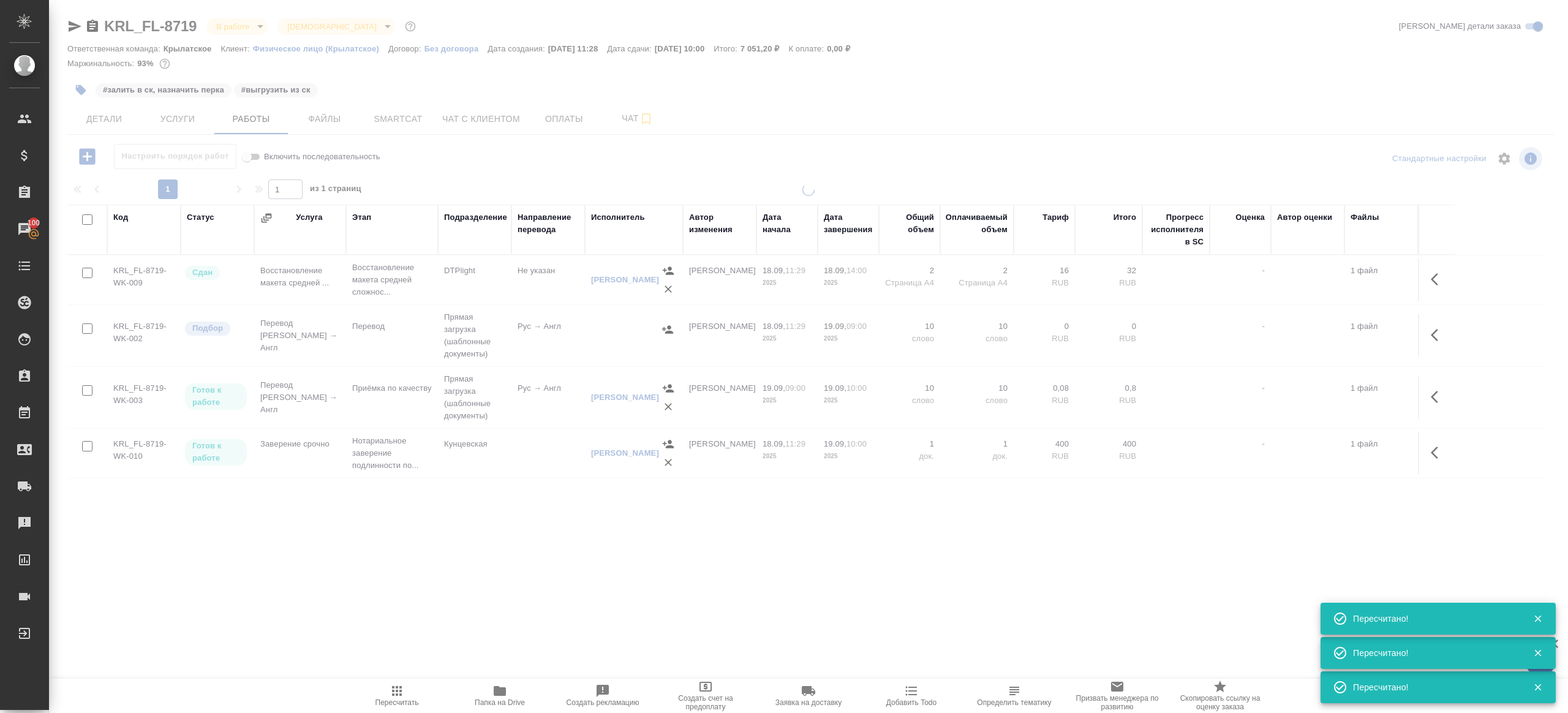
click at [468, 556] on div ".cls-1 fill:#fff; AWATERA Gazizov Rinat Клиенты Спецификации Заказы 100 Чаты To…" at bounding box center [784, 356] width 1568 height 713
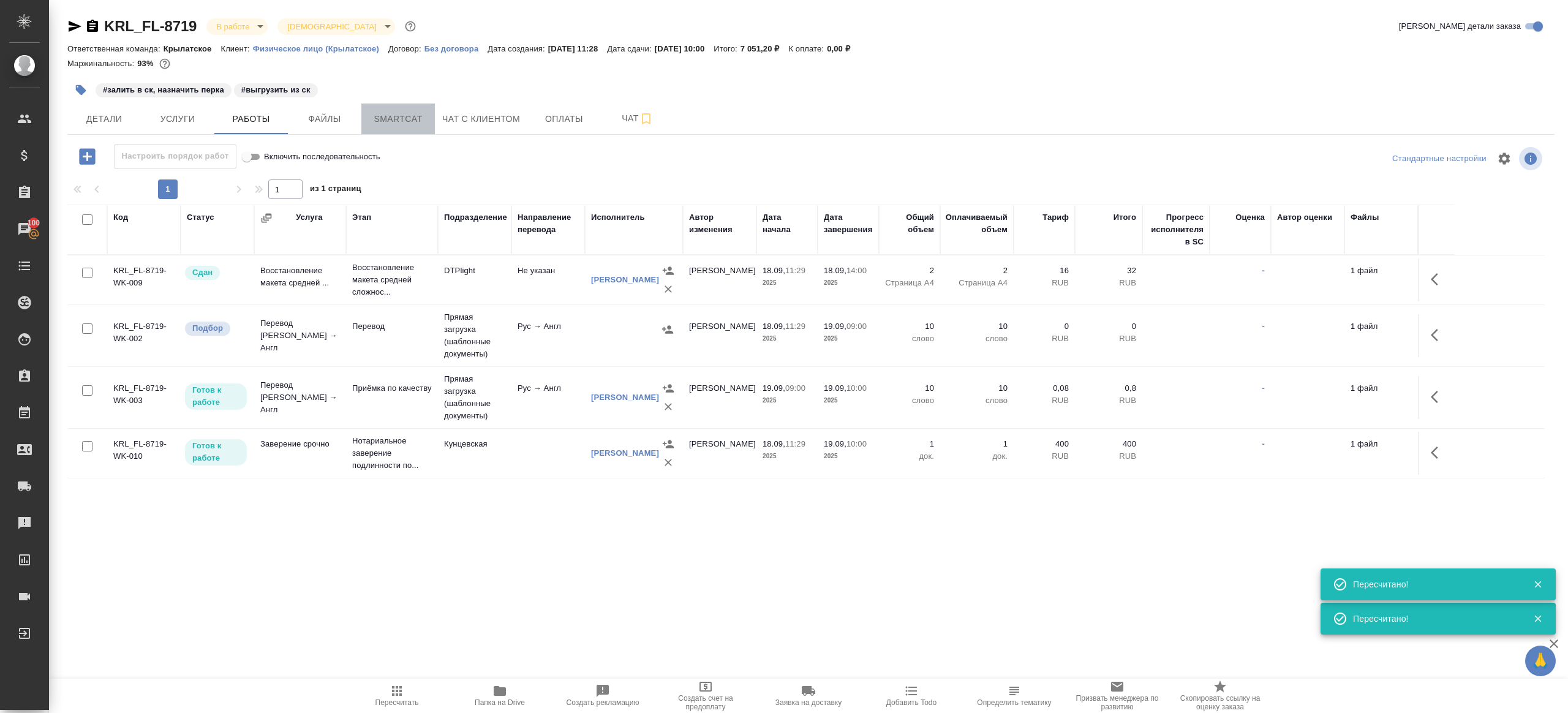
click at [397, 111] on button "Smartcat" at bounding box center [397, 119] width 74 height 30
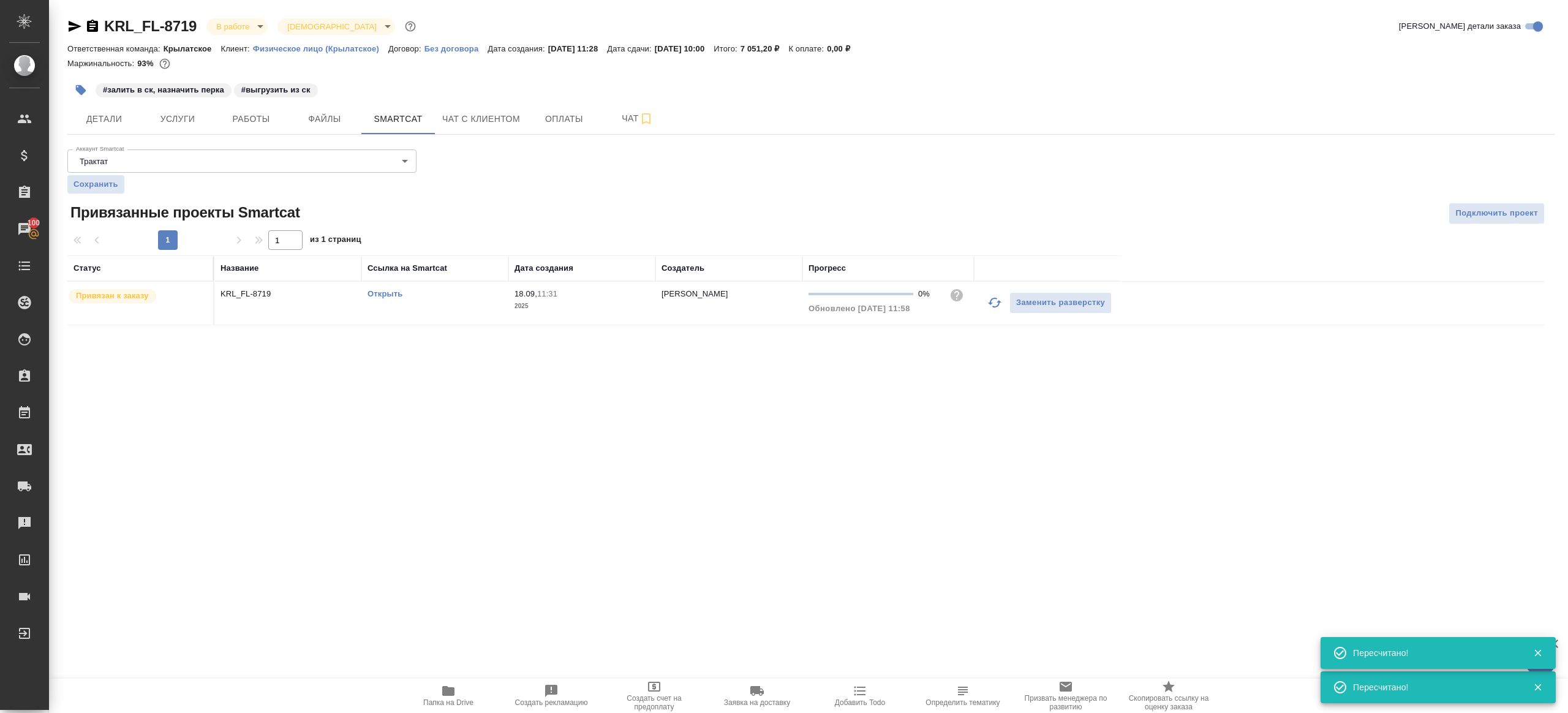
click at [393, 293] on link "Открыть" at bounding box center [385, 294] width 35 height 9
click at [239, 125] on span "Работы" at bounding box center [251, 119] width 59 height 15
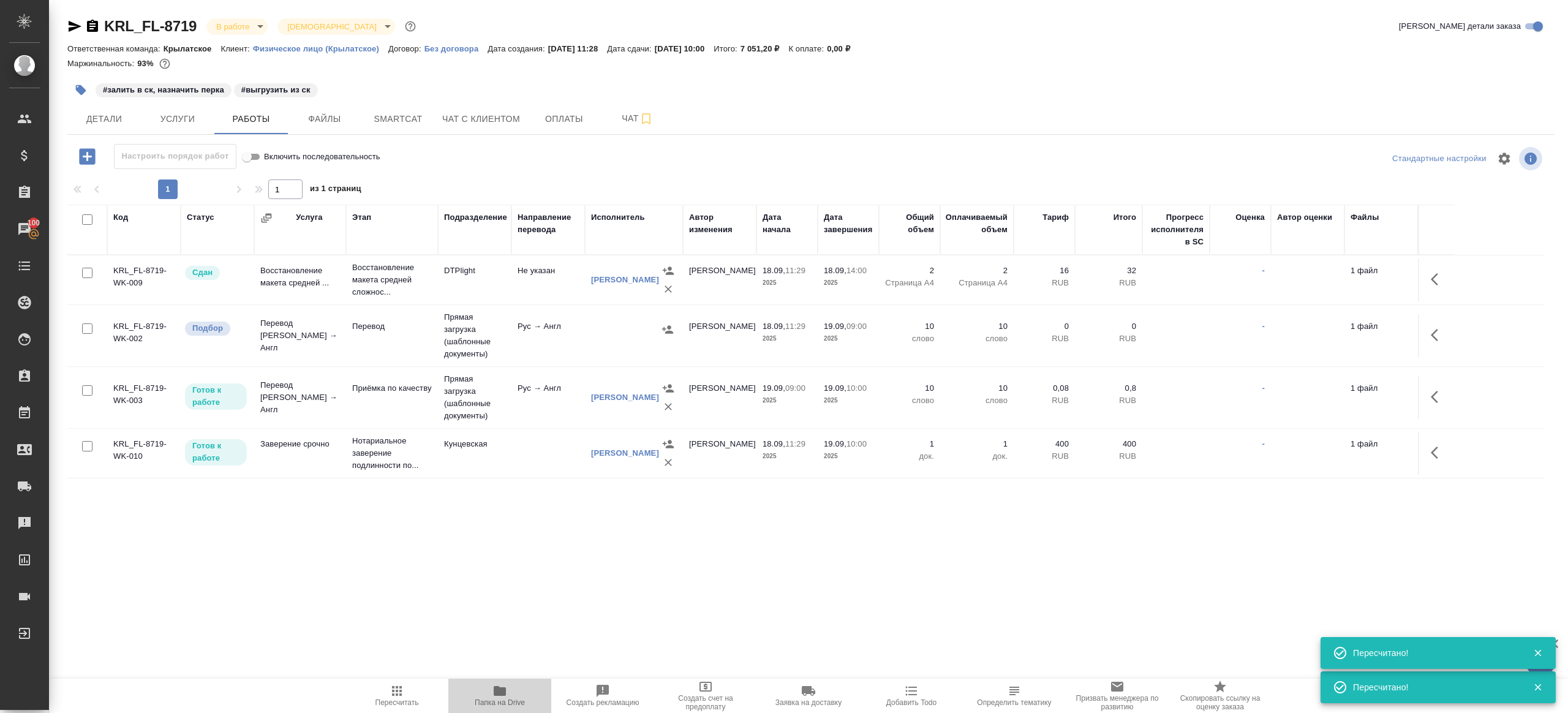
click at [494, 683] on button "Папка на Drive" at bounding box center [499, 696] width 103 height 34
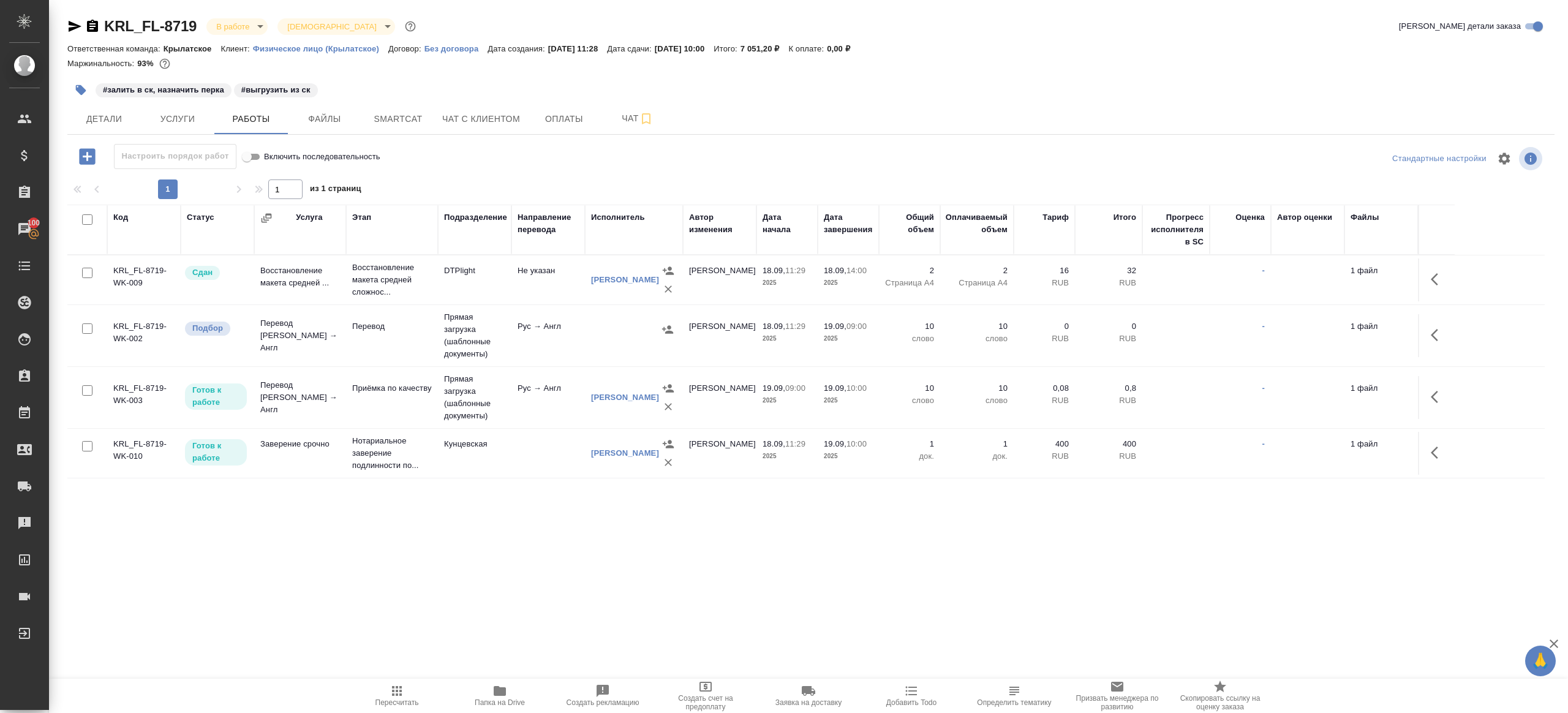
click at [1434, 335] on icon "button" at bounding box center [1438, 335] width 15 height 15
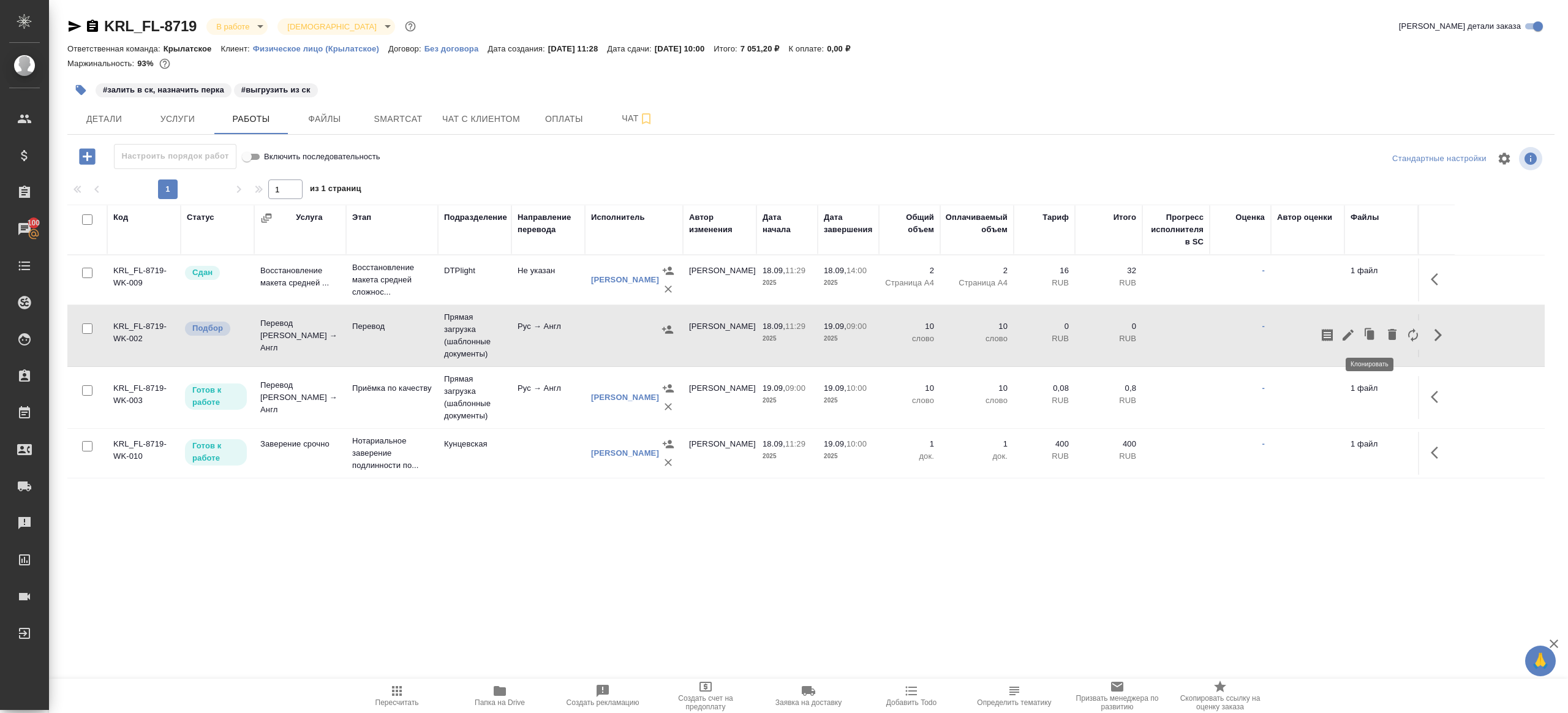
click at [1350, 331] on icon "button" at bounding box center [1348, 335] width 15 height 15
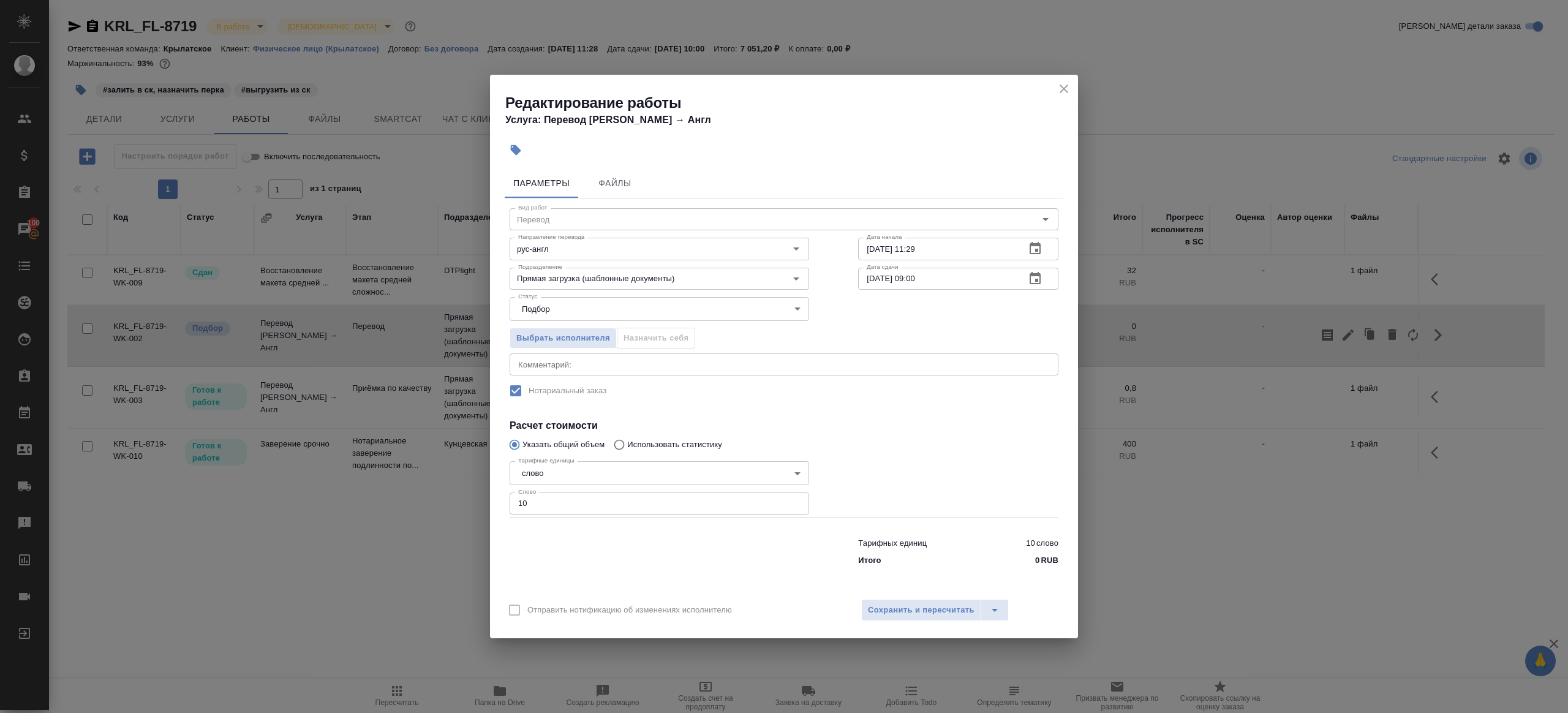
drag, startPoint x: 576, startPoint y: 506, endPoint x: 617, endPoint y: 485, distance: 46.1
click at [576, 506] on input "10" at bounding box center [659, 503] width 299 height 22
paste input "345.1"
type input "345.1"
click at [874, 445] on div at bounding box center [958, 486] width 249 height 109
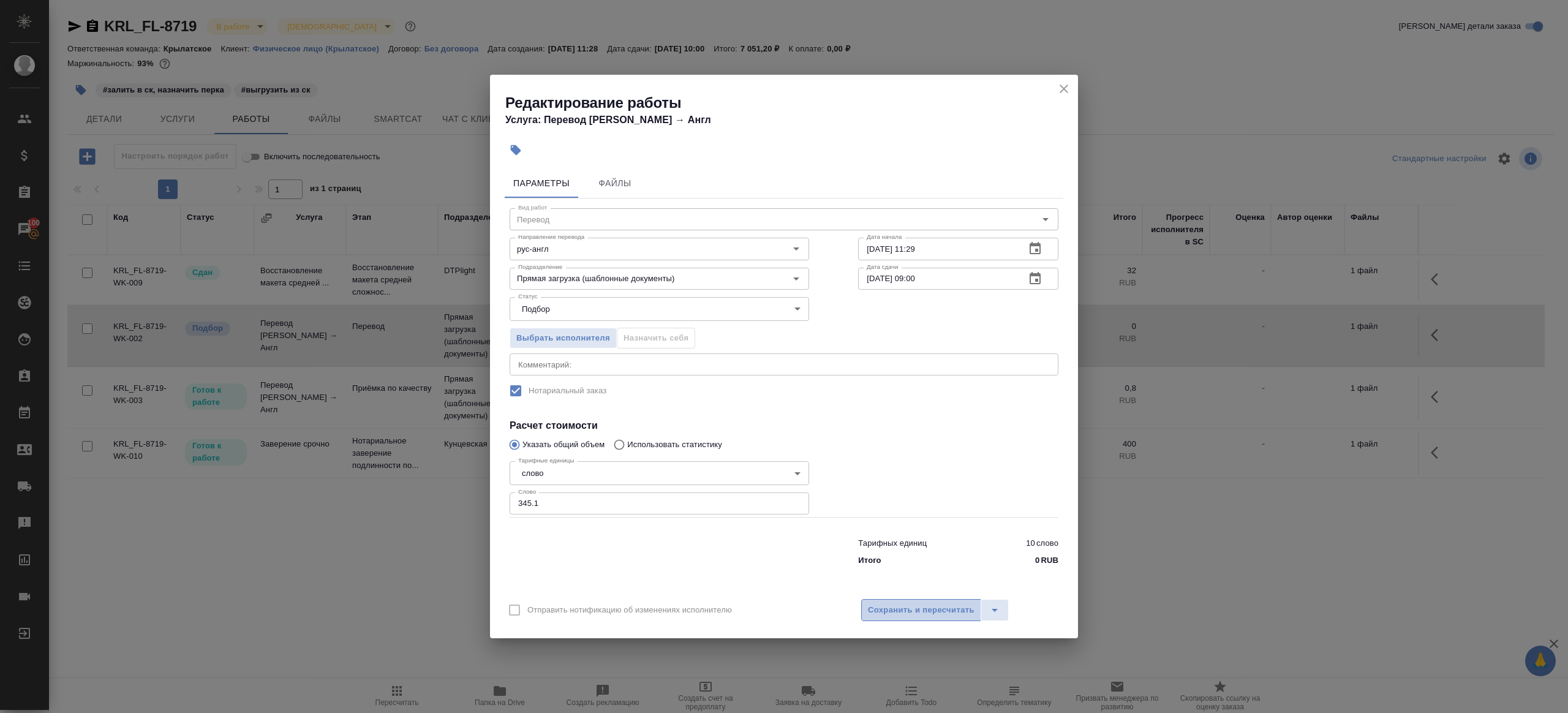
click at [889, 608] on span "Сохранить и пересчитать" at bounding box center [921, 610] width 107 height 14
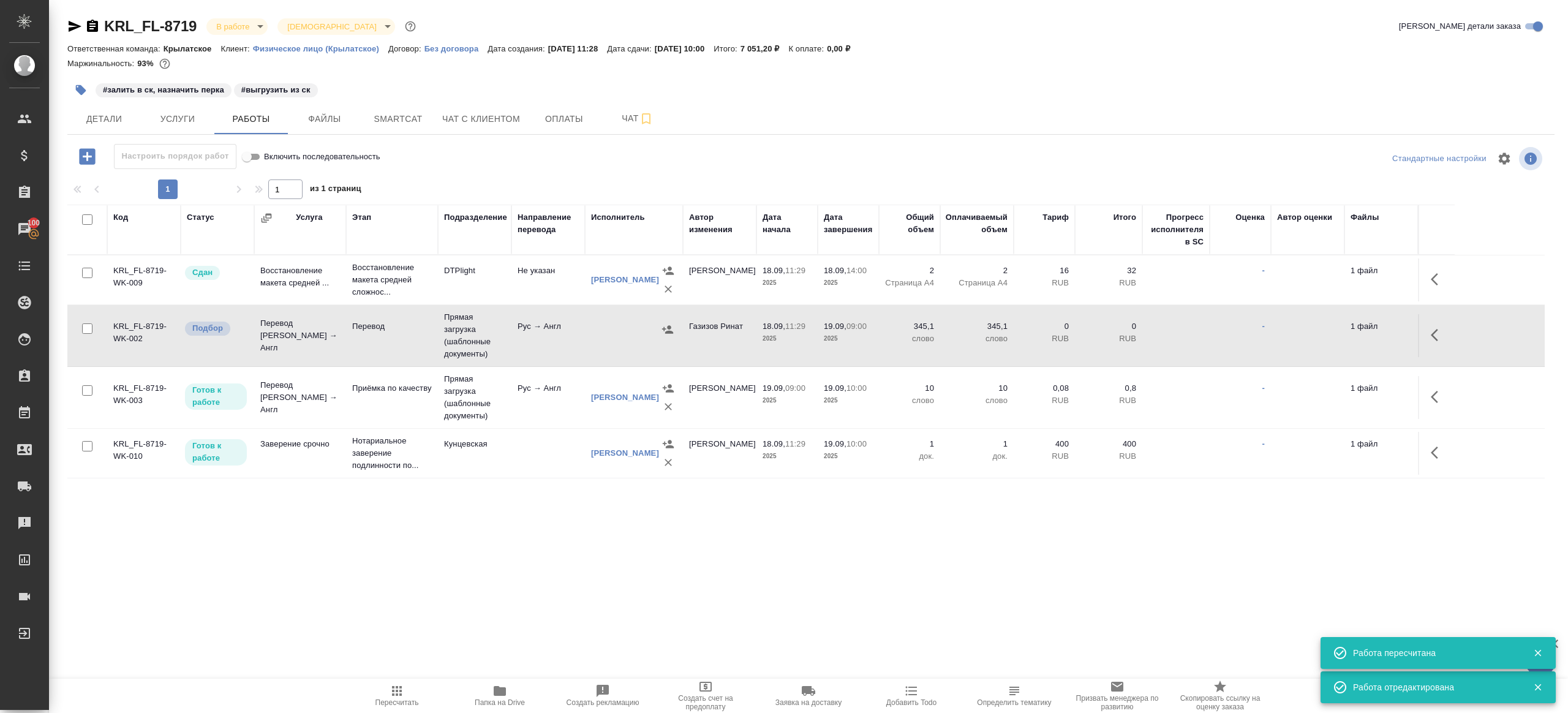
click at [1417, 337] on td "1 файл" at bounding box center [1381, 335] width 74 height 43
click at [1428, 337] on button "button" at bounding box center [1438, 335] width 29 height 29
click at [1335, 337] on button "button" at bounding box center [1327, 335] width 21 height 29
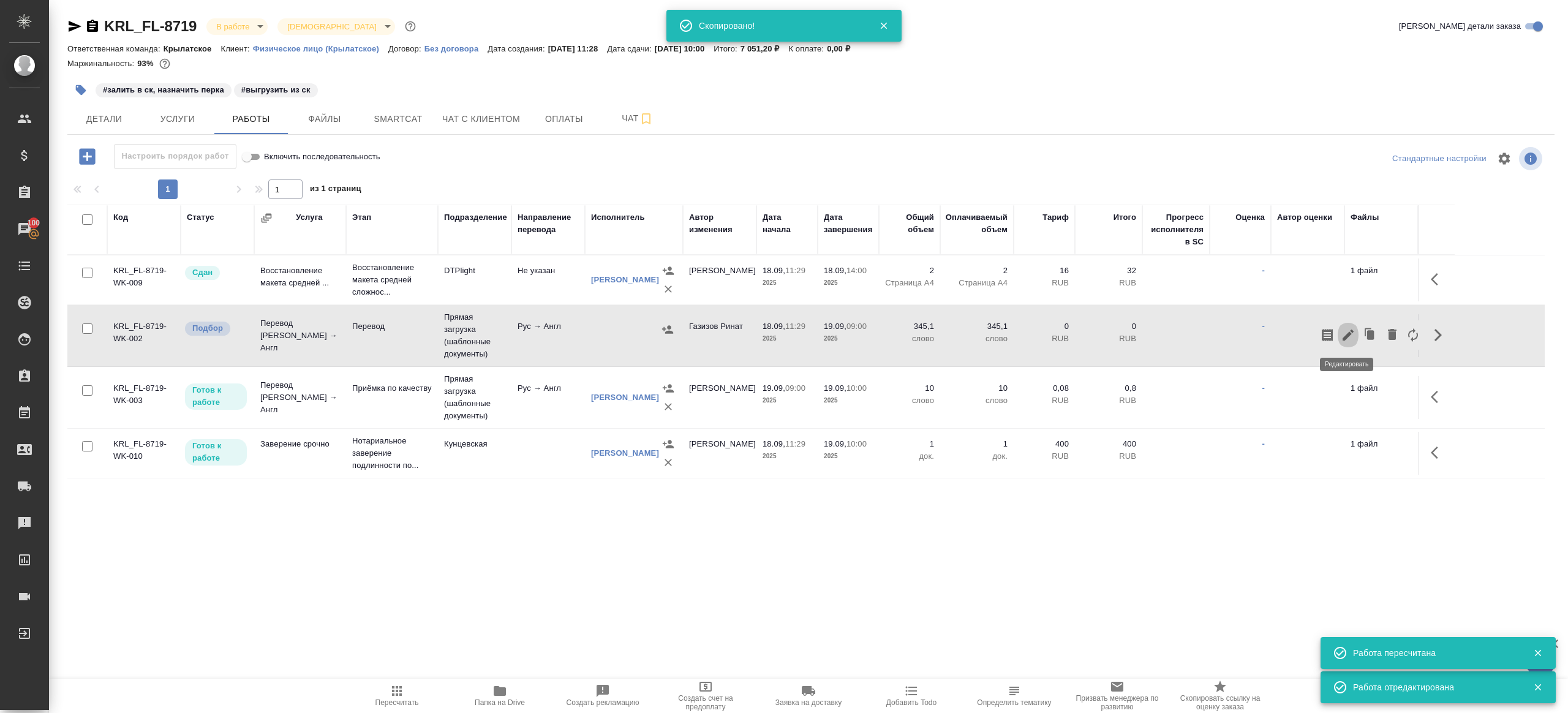
click at [1343, 337] on icon "button" at bounding box center [1348, 335] width 11 height 11
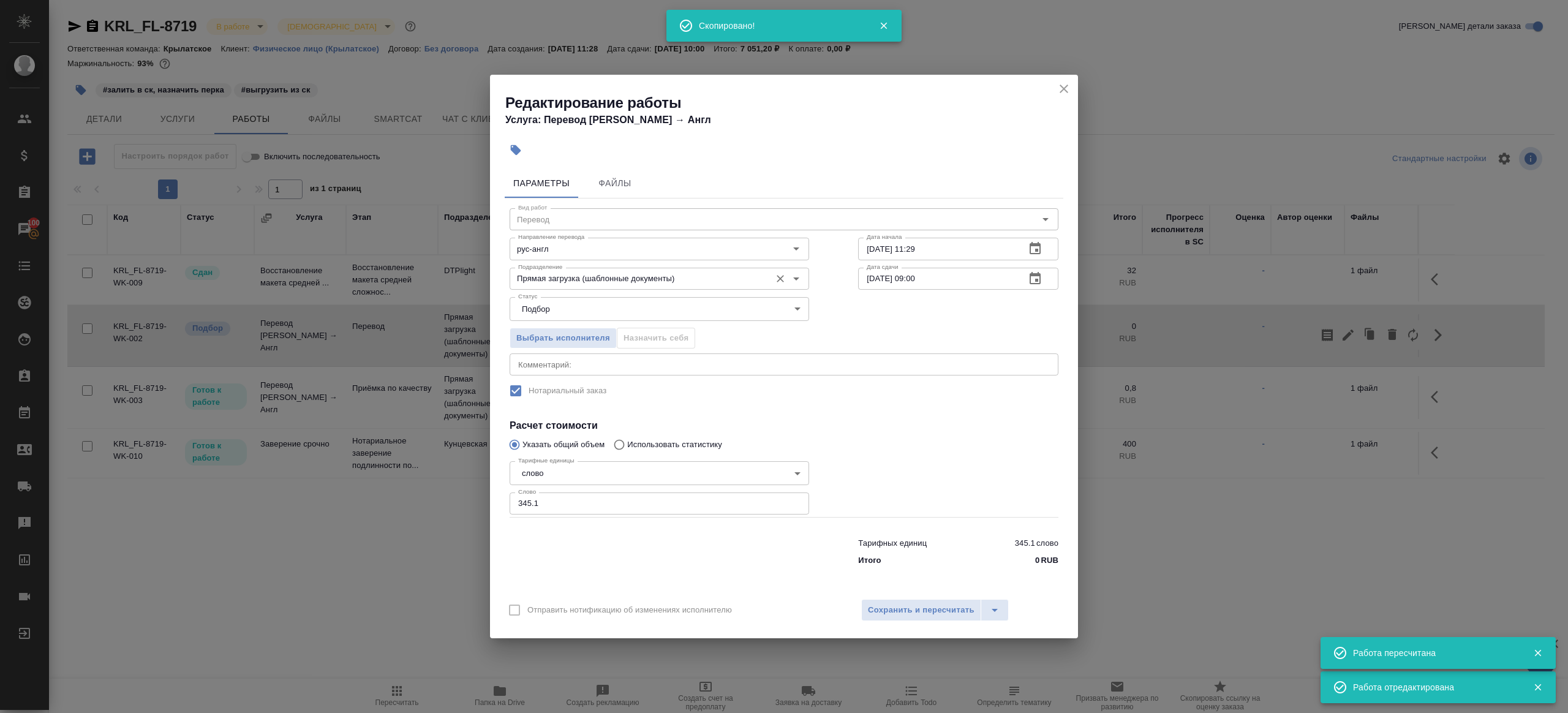
click at [592, 282] on input "Прямая загрузка (шаблонные документы)" at bounding box center [639, 279] width 251 height 15
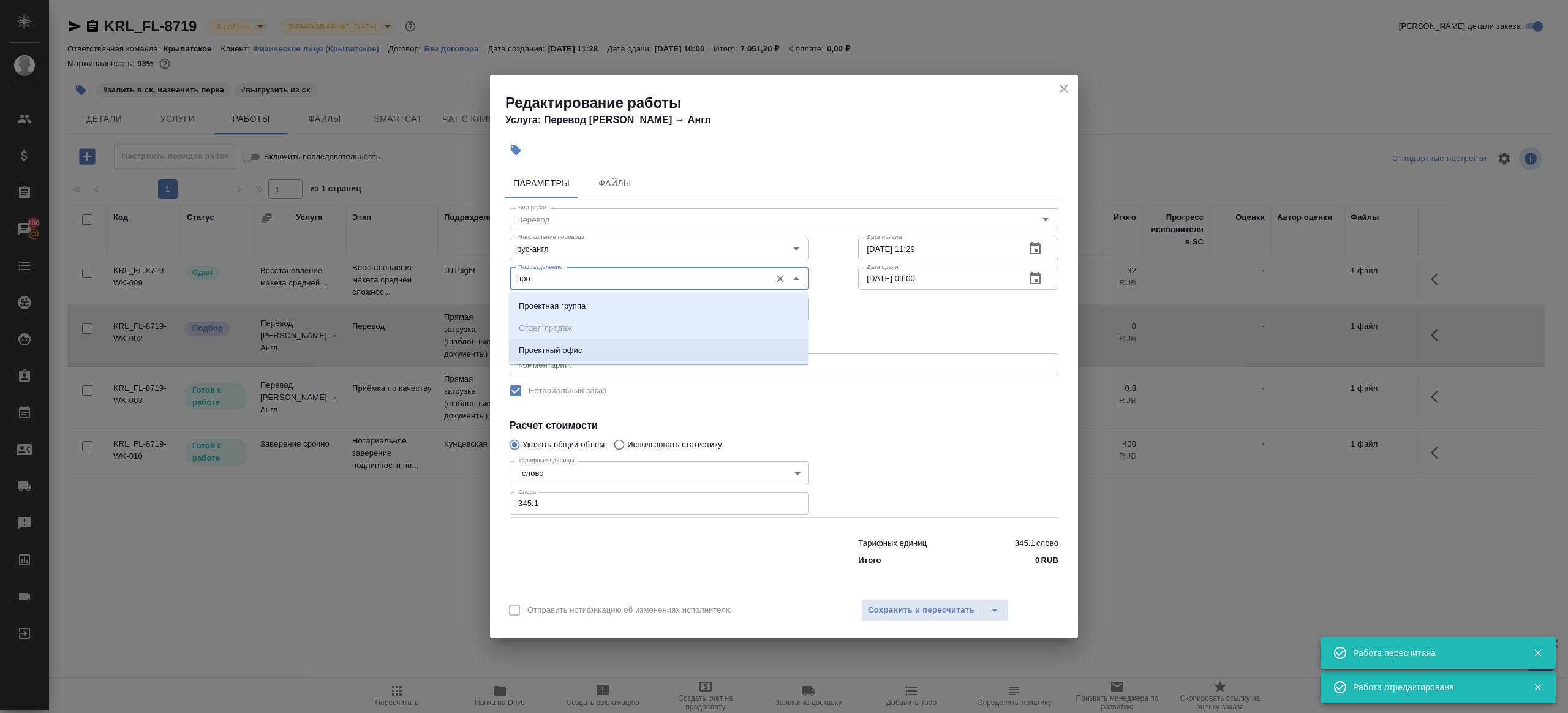
click at [591, 354] on li "Проектный офис" at bounding box center [658, 350] width 299 height 22
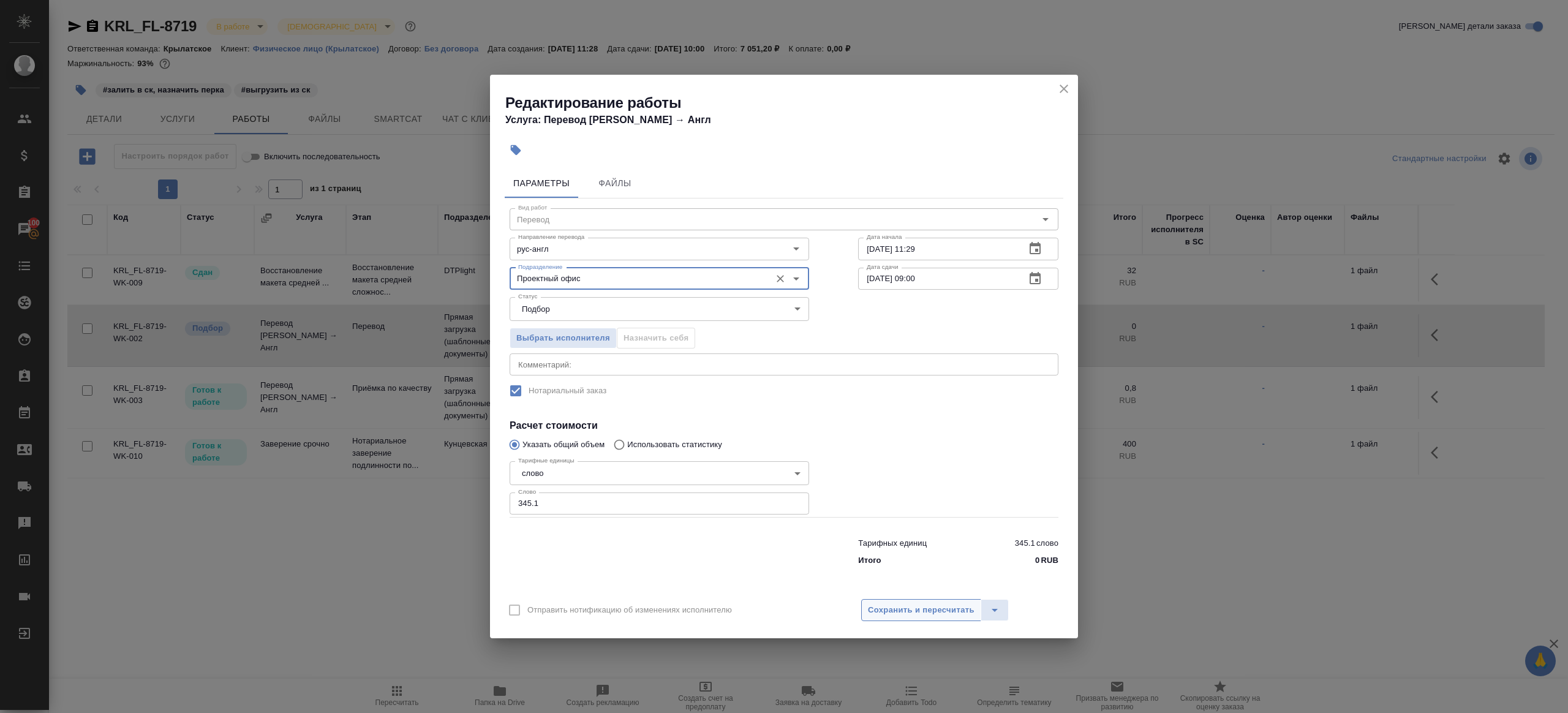
type input "Проектный офис"
click at [893, 601] on button "Сохранить и пересчитать" at bounding box center [921, 610] width 120 height 22
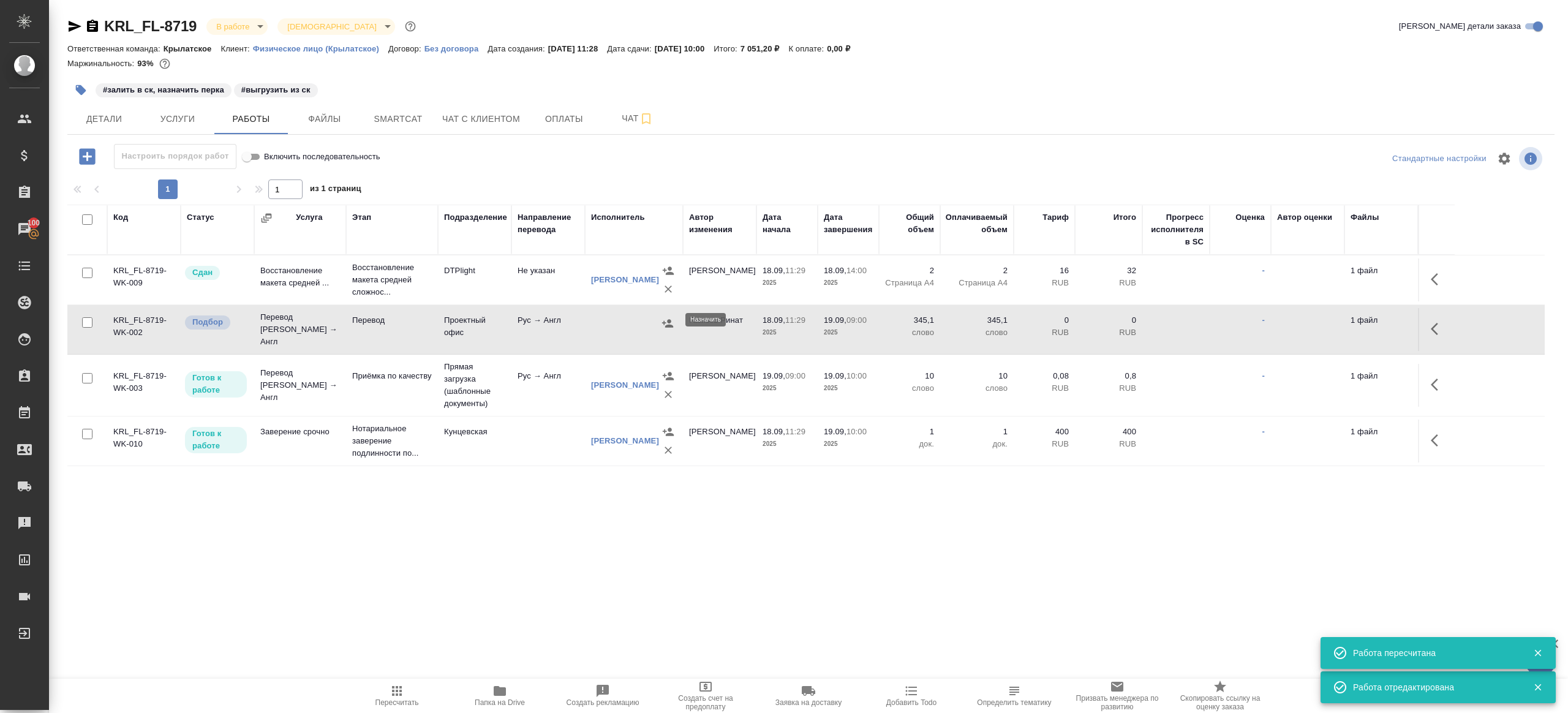
click at [672, 319] on icon "button" at bounding box center [668, 323] width 12 height 12
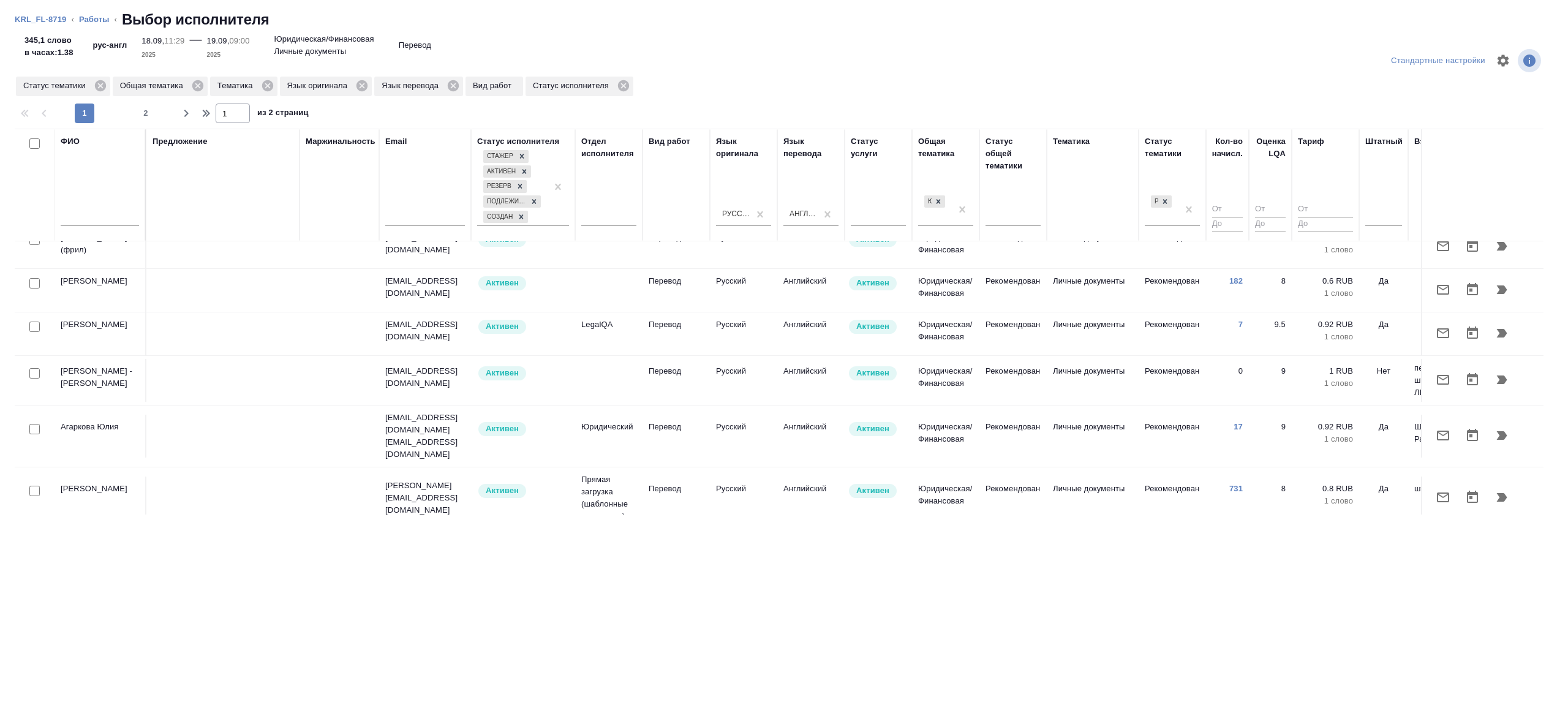
scroll to position [82, 0]
click at [94, 217] on input "text" at bounding box center [100, 218] width 78 height 15
type input "аржанова"
click at [229, 207] on div "Предложение" at bounding box center [223, 185] width 141 height 99
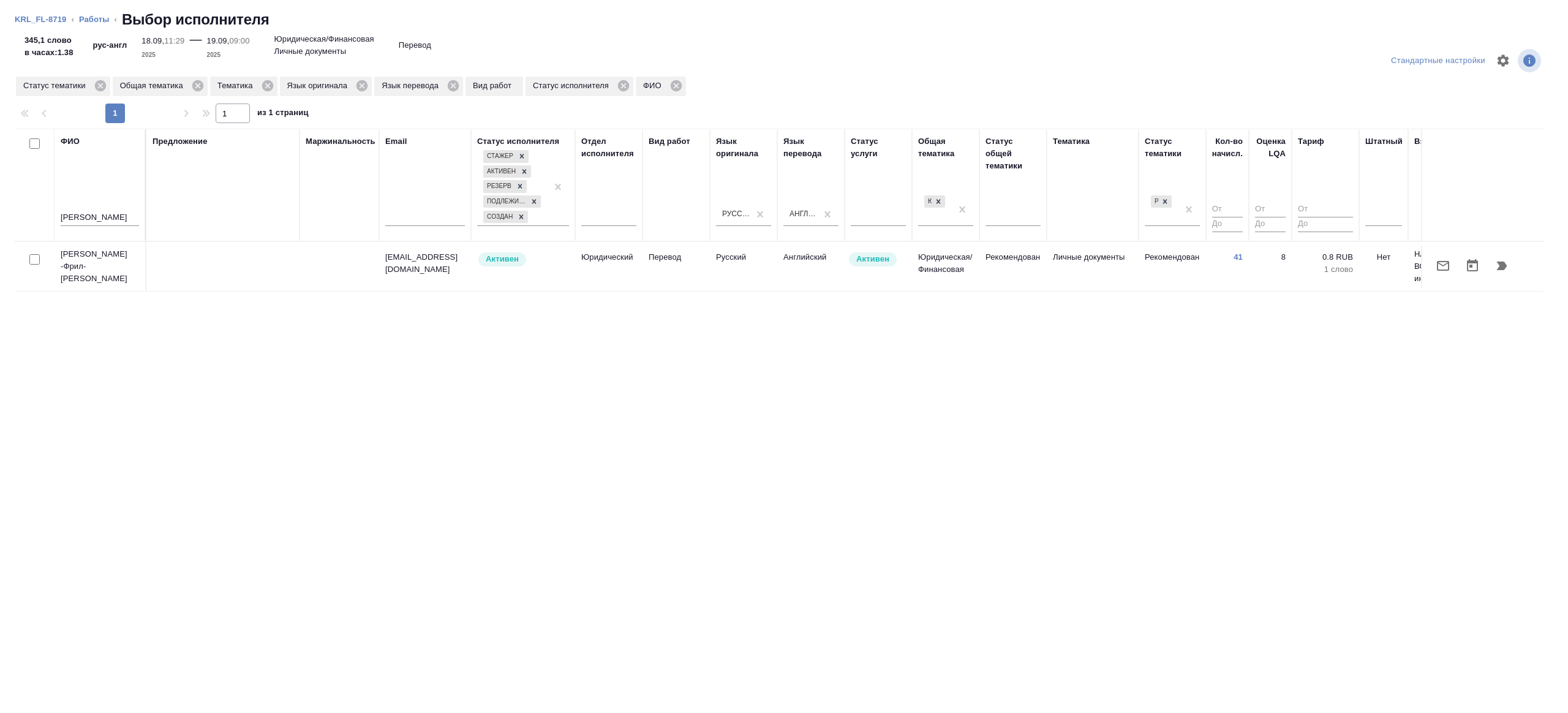
scroll to position [0, 0]
click at [32, 260] on input "checkbox" at bounding box center [34, 260] width 11 height 11
checkbox input "true"
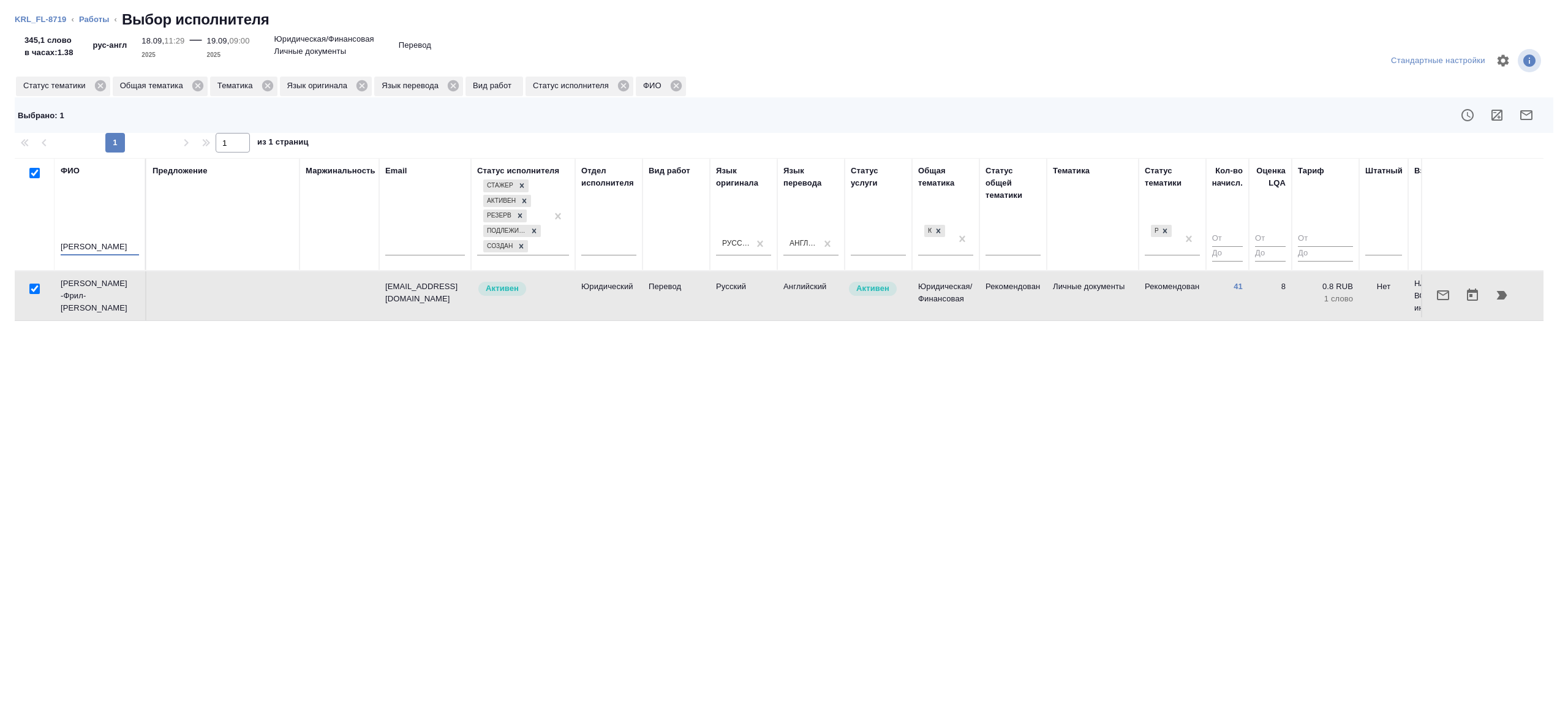
drag, startPoint x: 103, startPoint y: 248, endPoint x: -4, endPoint y: 248, distance: 107.0
click at [0, 248] on html "🙏 .cls-1 fill:#fff; AWATERA Gazizov Rinat Клиенты Спецификации Заказы 100 Чаты …" at bounding box center [784, 356] width 1568 height 713
type input "барагоне"
click at [167, 227] on div "Предложение" at bounding box center [223, 215] width 141 height 99
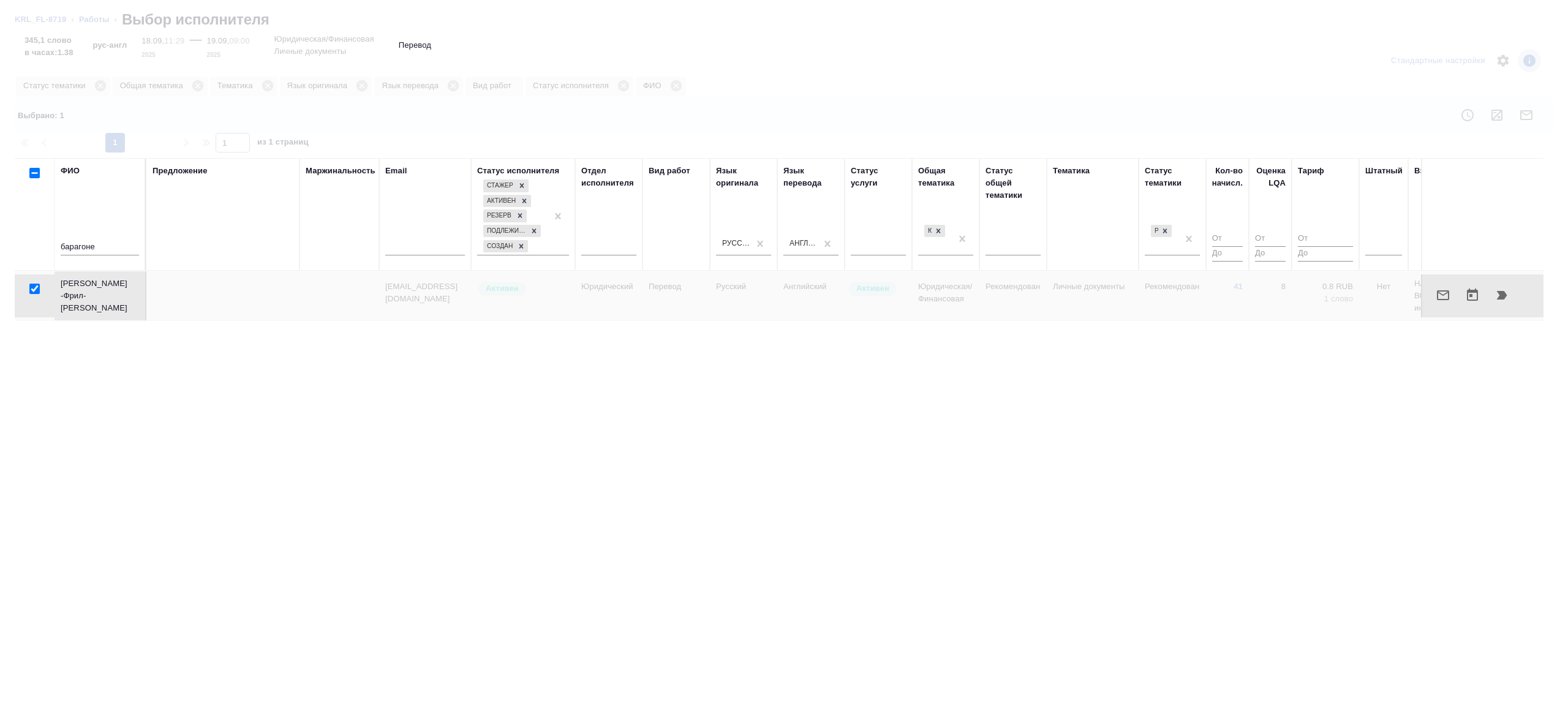
checkbox input "false"
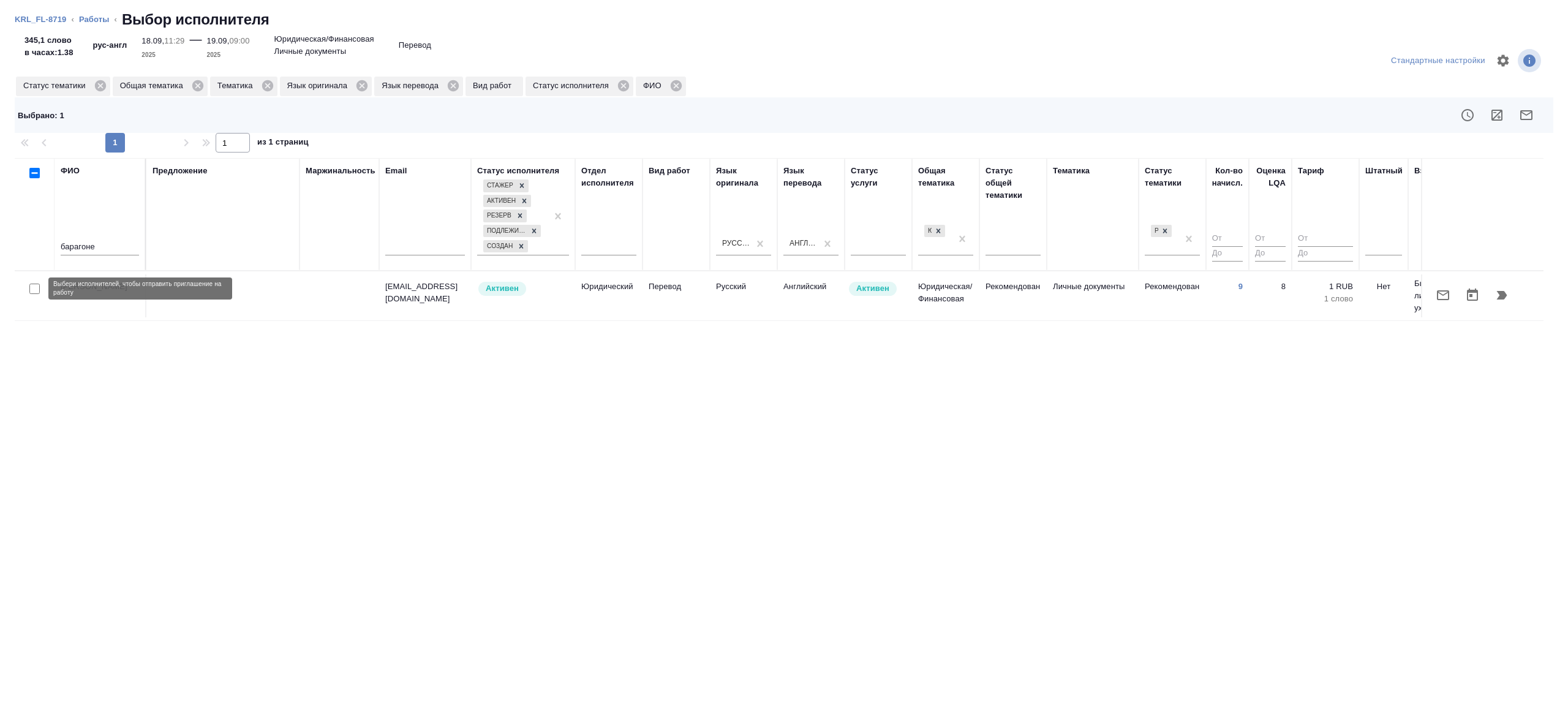
click at [32, 290] on input "checkbox" at bounding box center [34, 289] width 11 height 11
checkbox input "true"
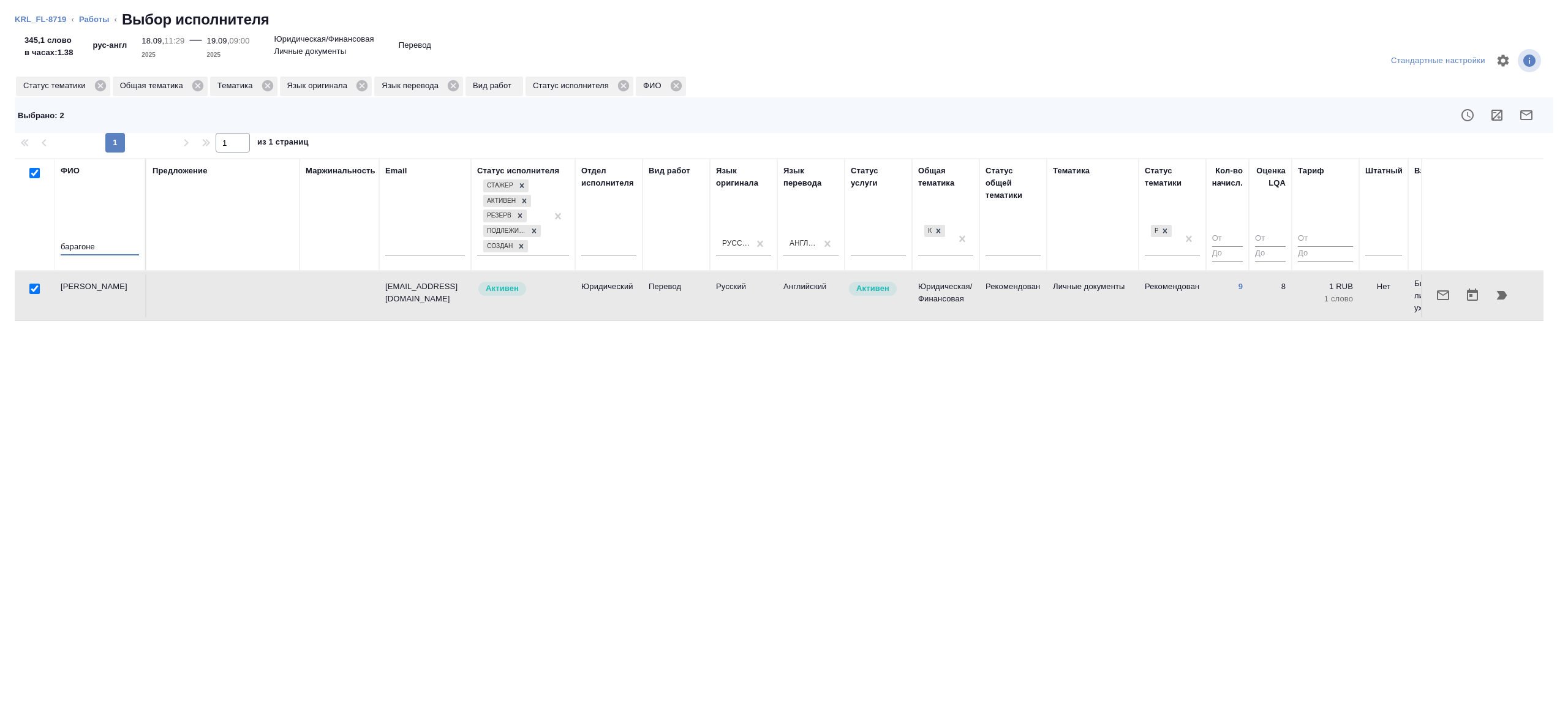
drag, startPoint x: 105, startPoint y: 251, endPoint x: -35, endPoint y: 239, distance: 140.5
click at [0, 239] on html "🙏 .cls-1 fill:#fff; AWATERA Gazizov Rinat Клиенты Спецификации Заказы 100 Чаты …" at bounding box center [784, 356] width 1568 height 713
type input "головнева"
click at [307, 252] on div "Маржинальность" at bounding box center [339, 215] width 68 height 99
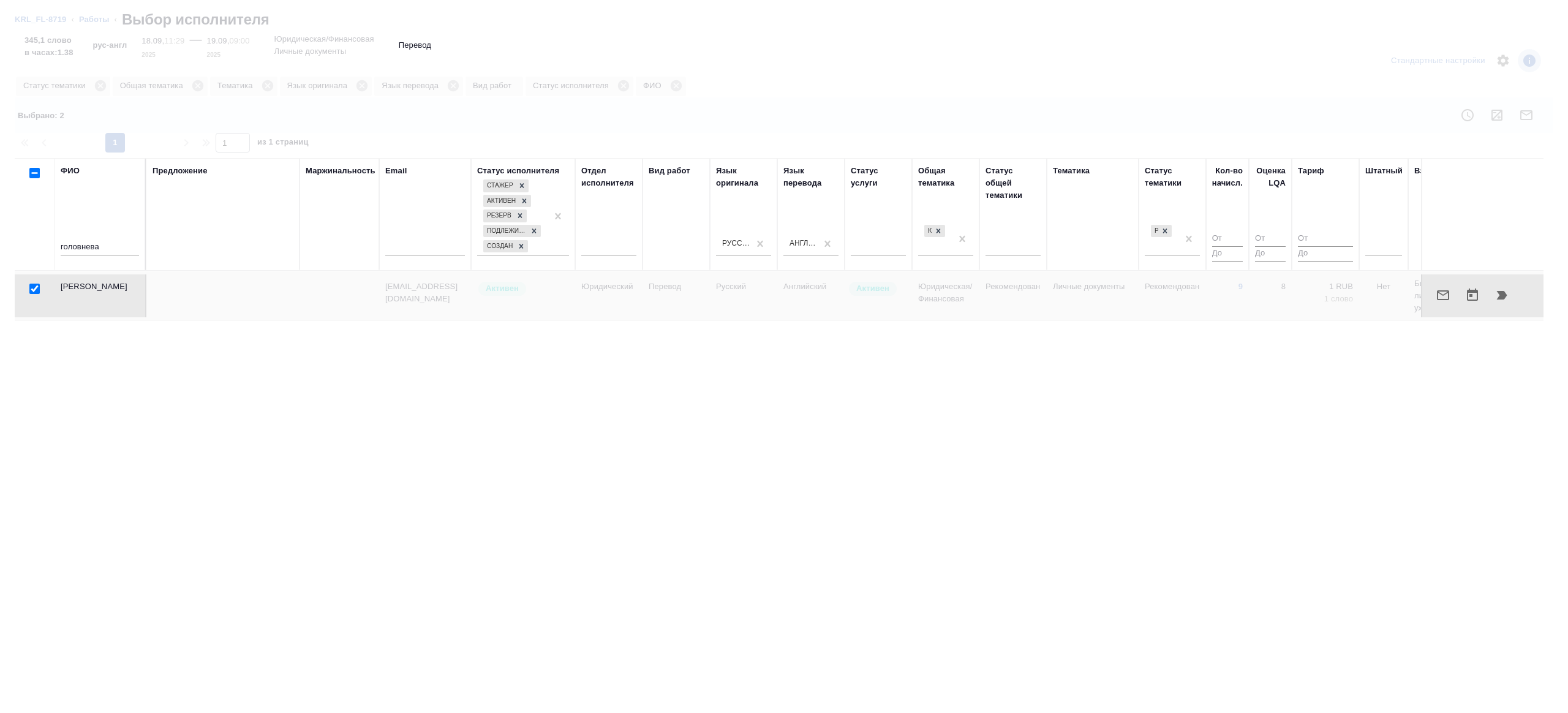
checkbox input "false"
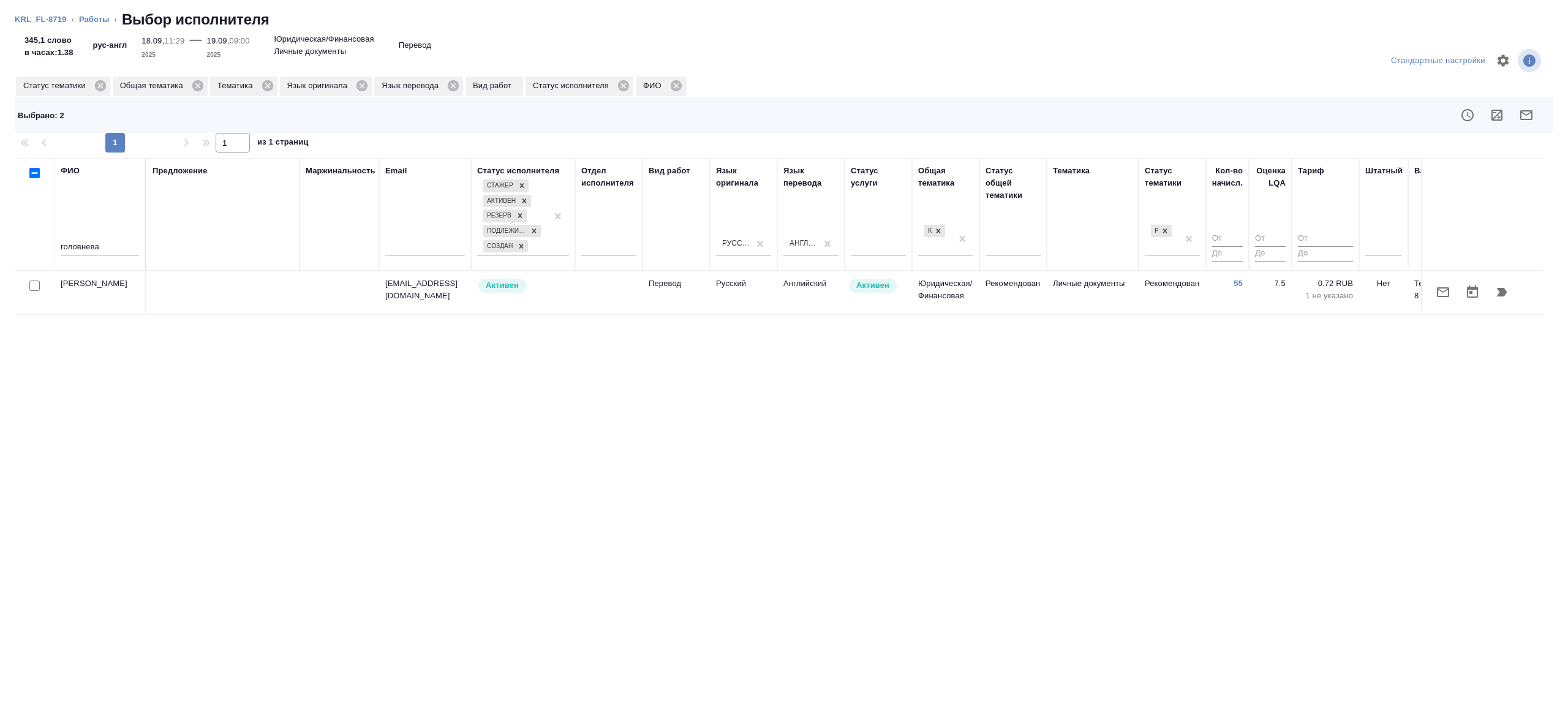
click at [34, 288] on input "checkbox" at bounding box center [34, 286] width 11 height 11
checkbox input "true"
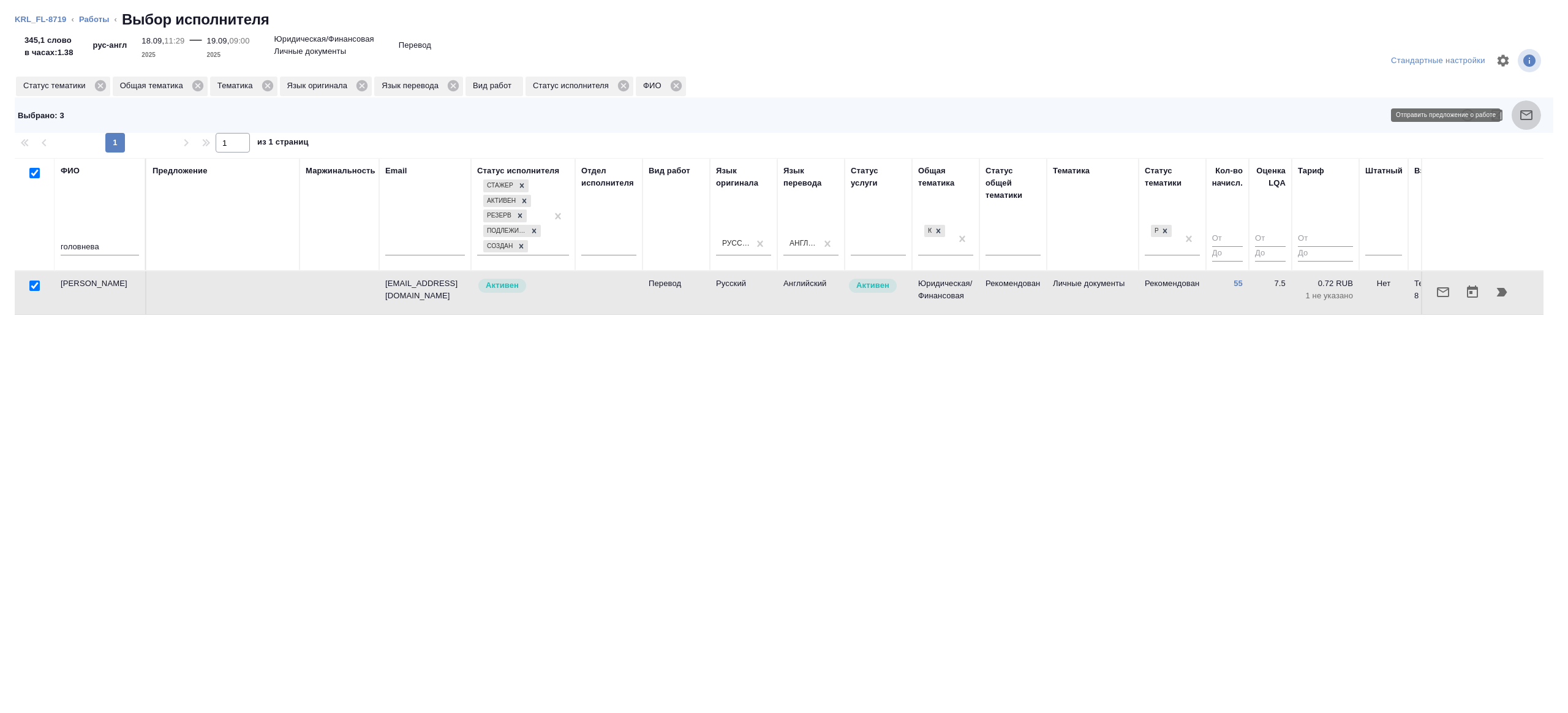
click at [1525, 109] on icon "button" at bounding box center [1526, 115] width 15 height 15
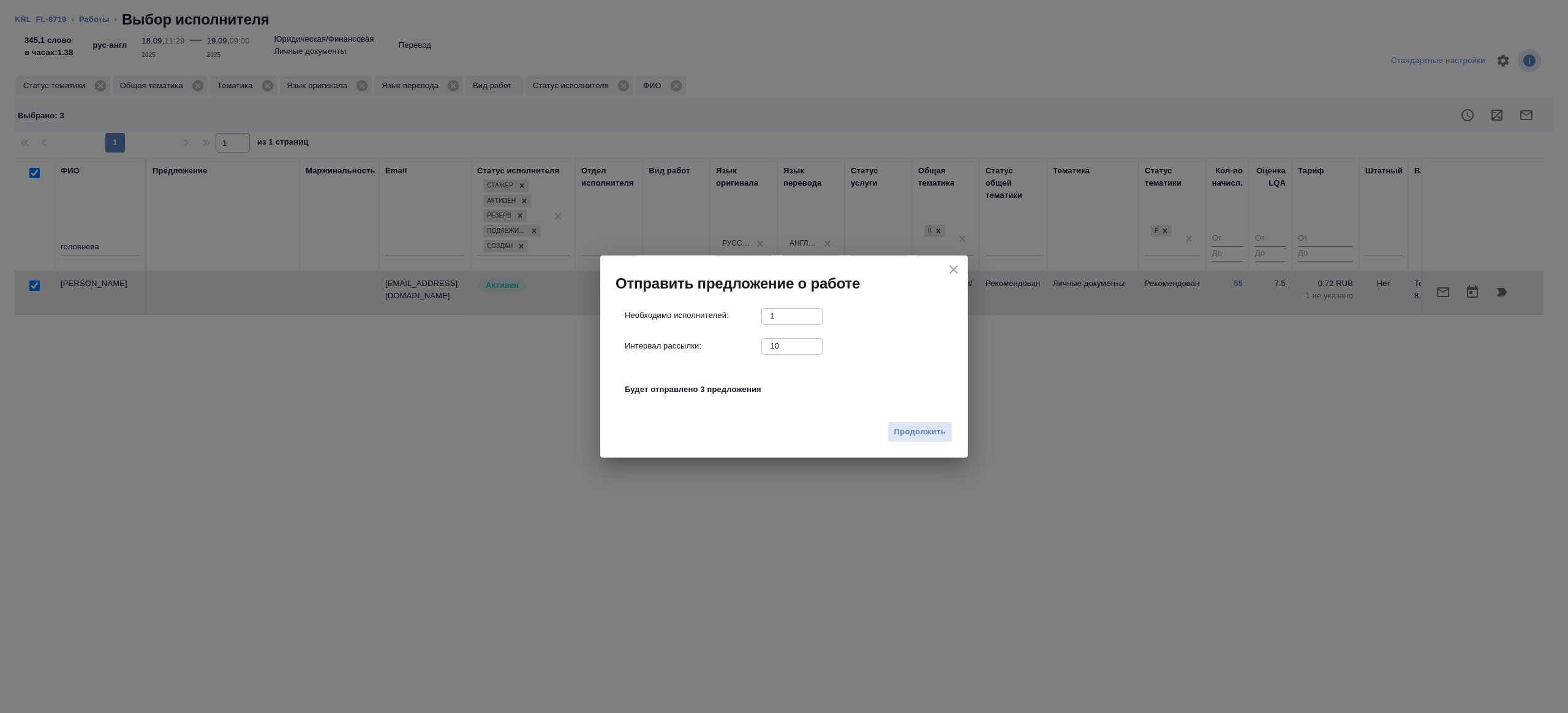
click at [780, 350] on input "10" at bounding box center [792, 345] width 61 height 15
type input "1"
click at [921, 433] on span "Продолжить" at bounding box center [920, 432] width 52 height 14
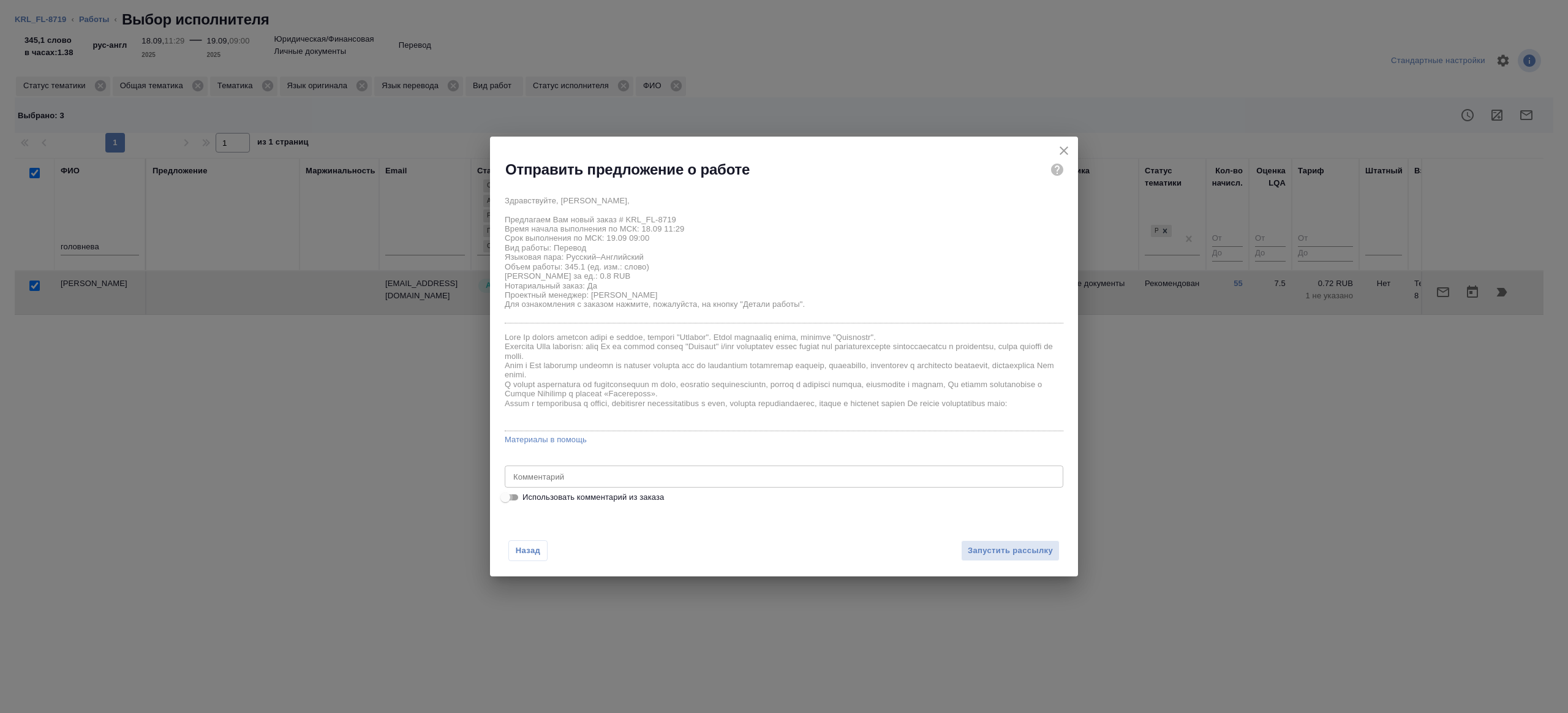
click at [511, 498] on input "Использовать комментарий из заказа" at bounding box center [505, 498] width 44 height 15
checkbox input "true"
type textarea "НОТ транслит в рефернс"
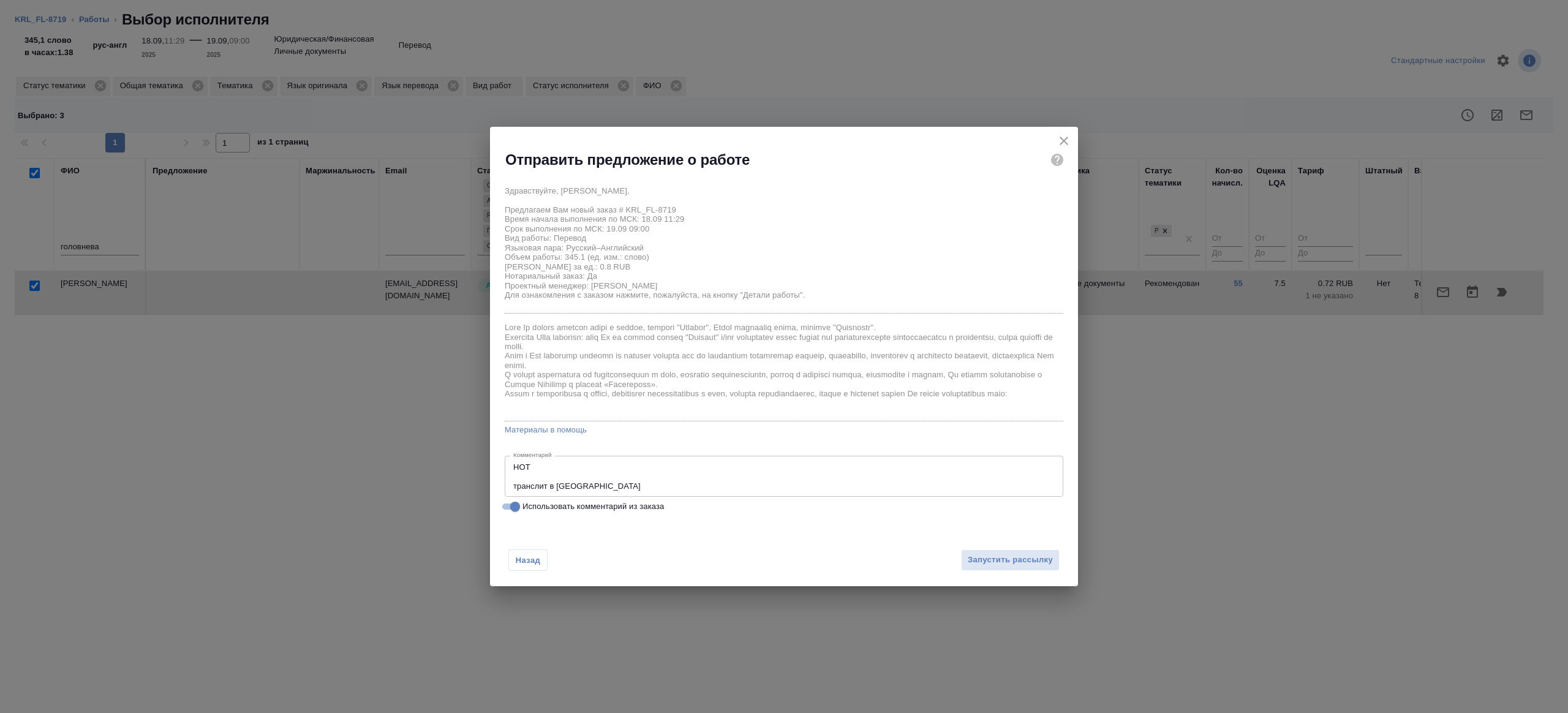
click at [509, 502] on input "Использовать комментарий из заказа" at bounding box center [515, 507] width 44 height 15
checkbox input "false"
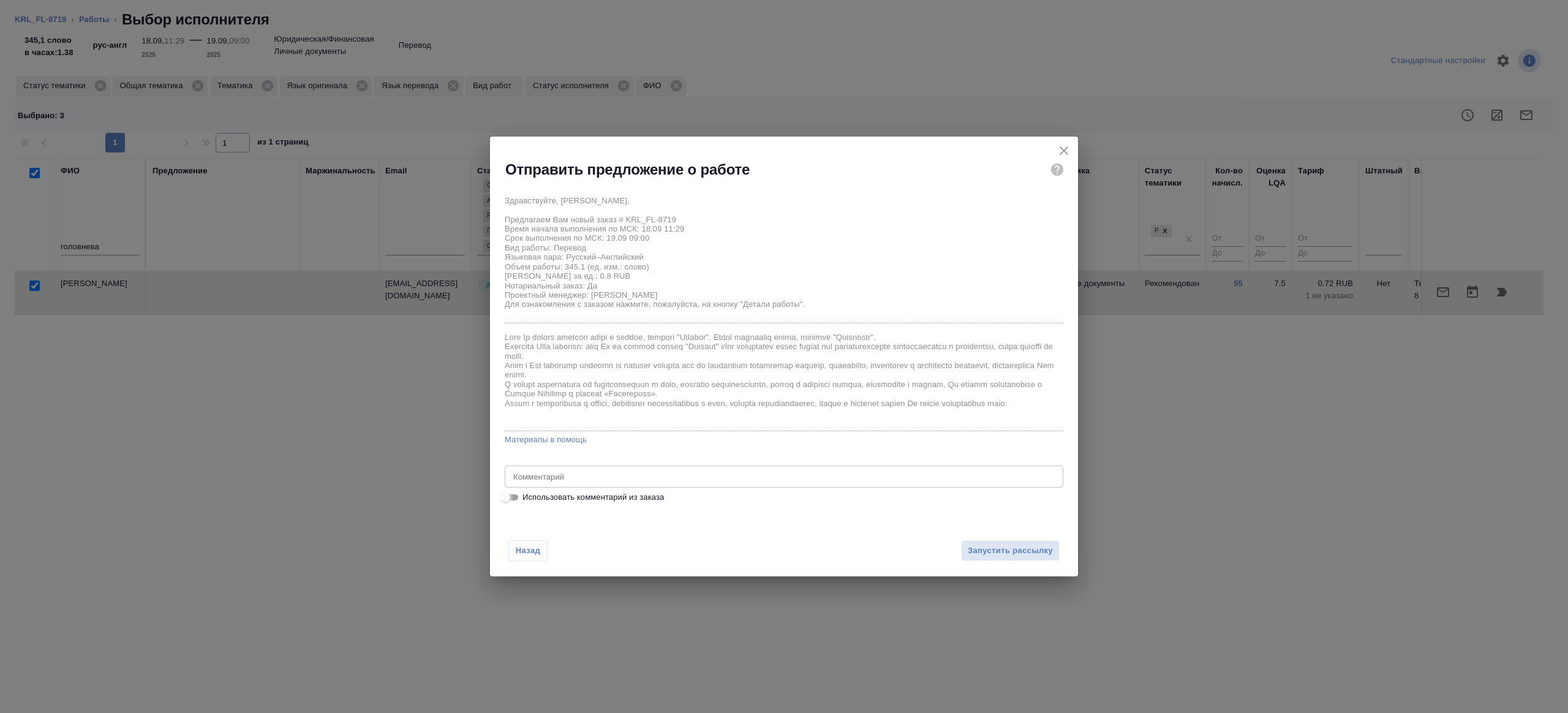
click at [513, 500] on input "Использовать комментарий из заказа" at bounding box center [505, 498] width 44 height 15
checkbox input "true"
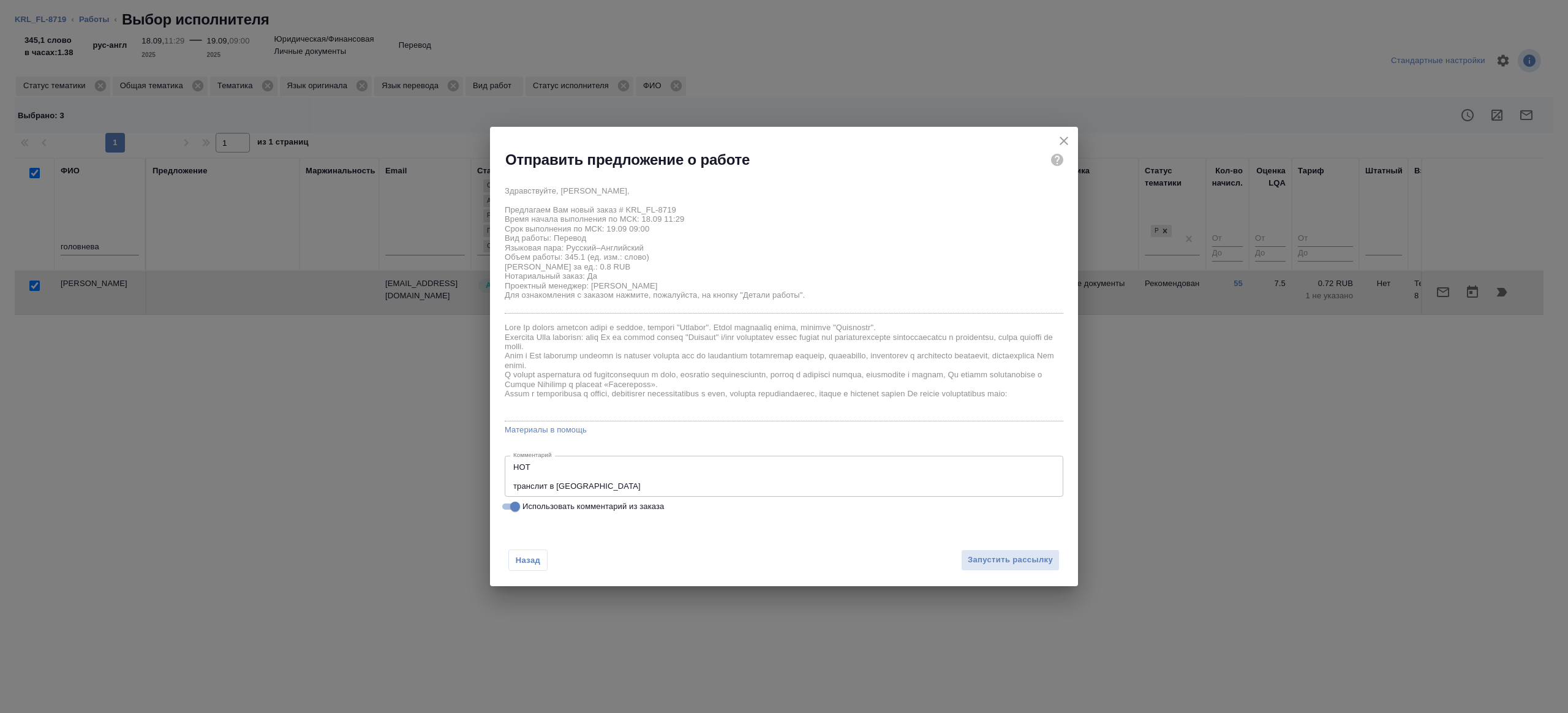
click at [549, 472] on textarea "НОТ транслит в рефернс" at bounding box center [784, 476] width 541 height 28
type textarea "НОТ, будет в смарткате транслит в рефернс"
click at [1005, 561] on span "Запустить рассылку" at bounding box center [1010, 560] width 85 height 14
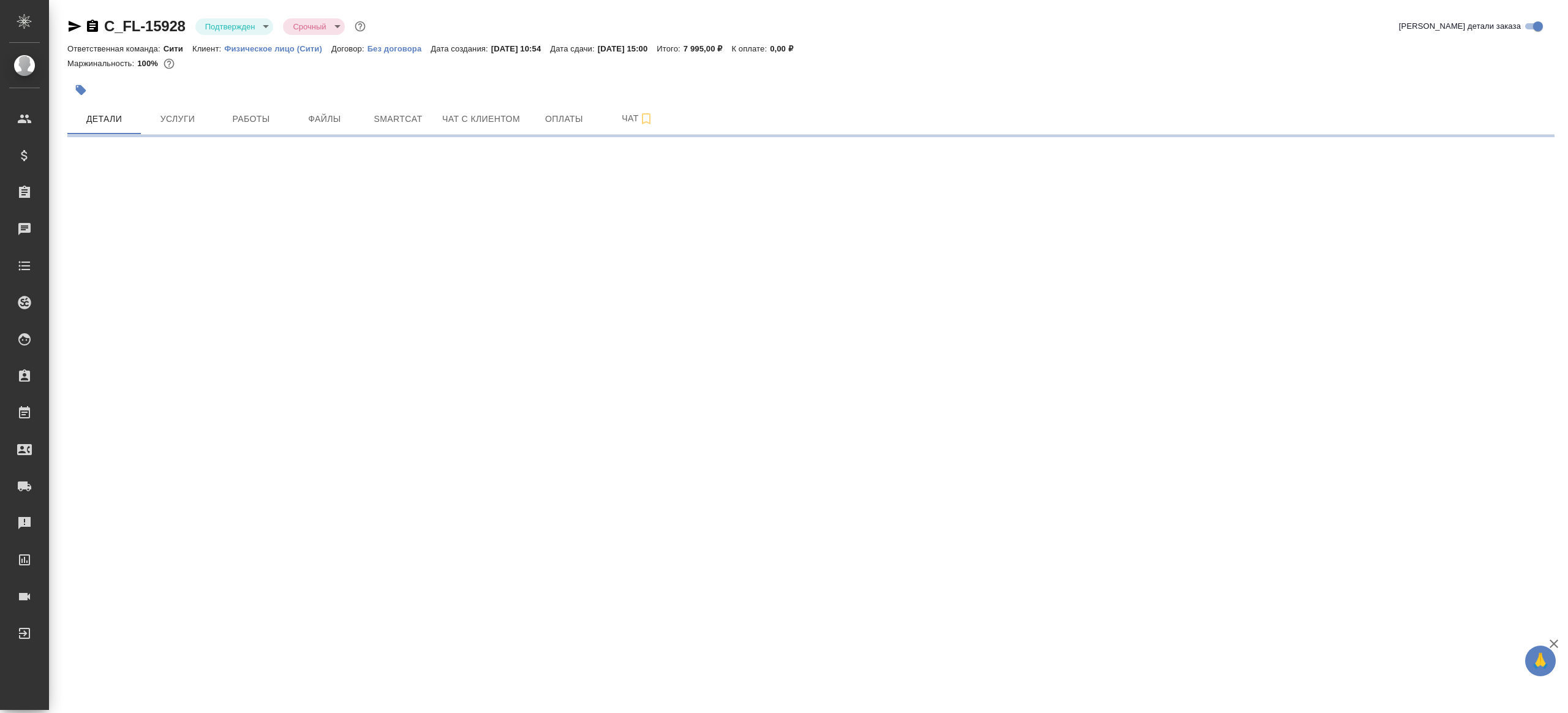
select select "RU"
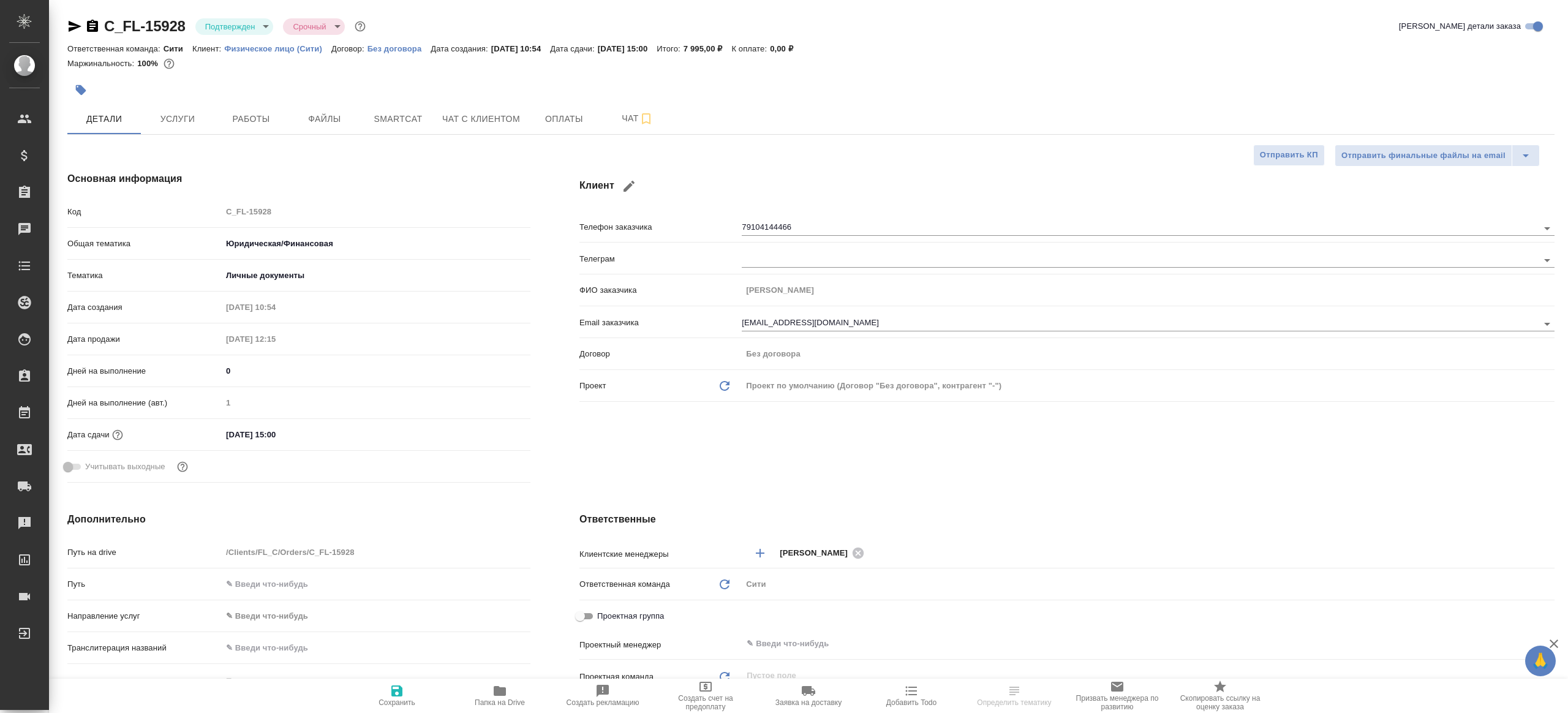
type textarea "x"
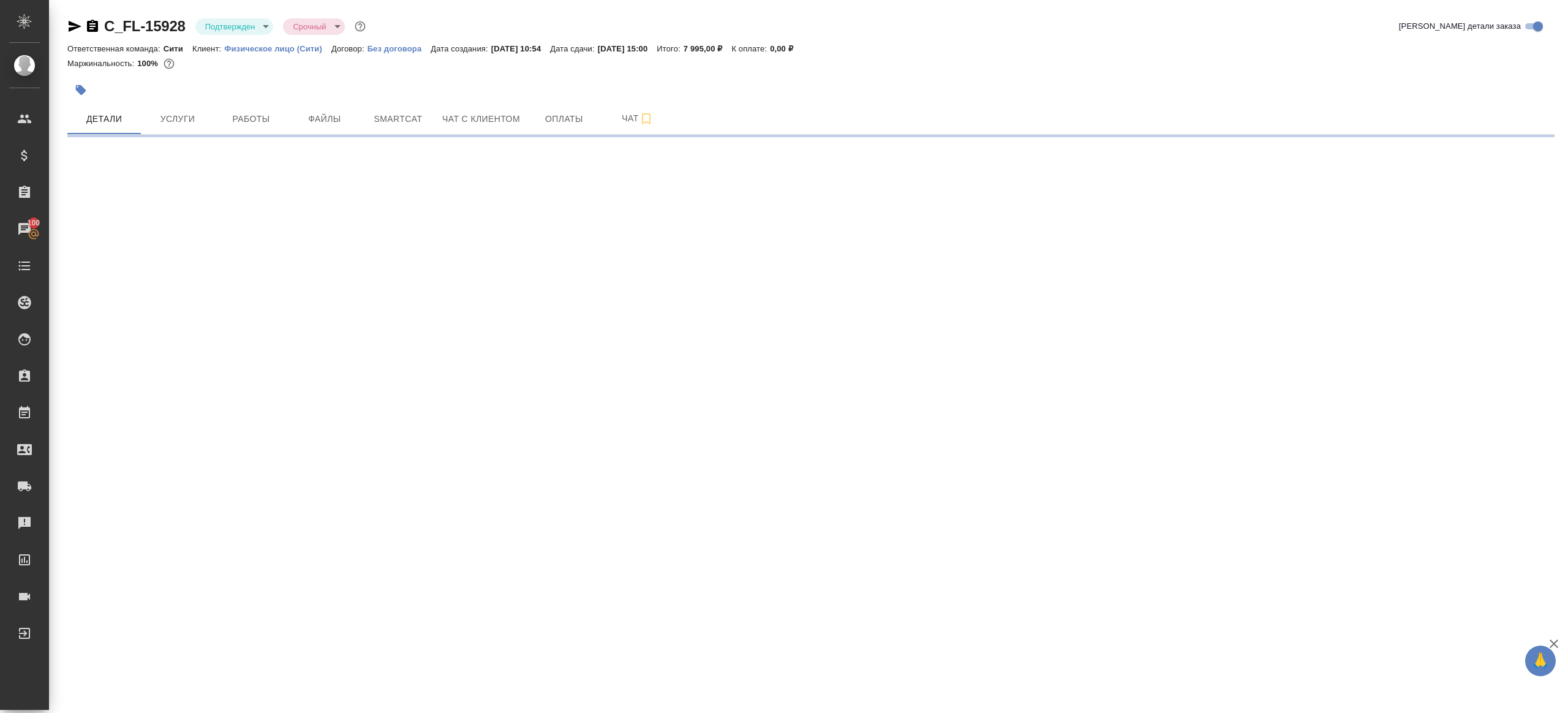
select select "RU"
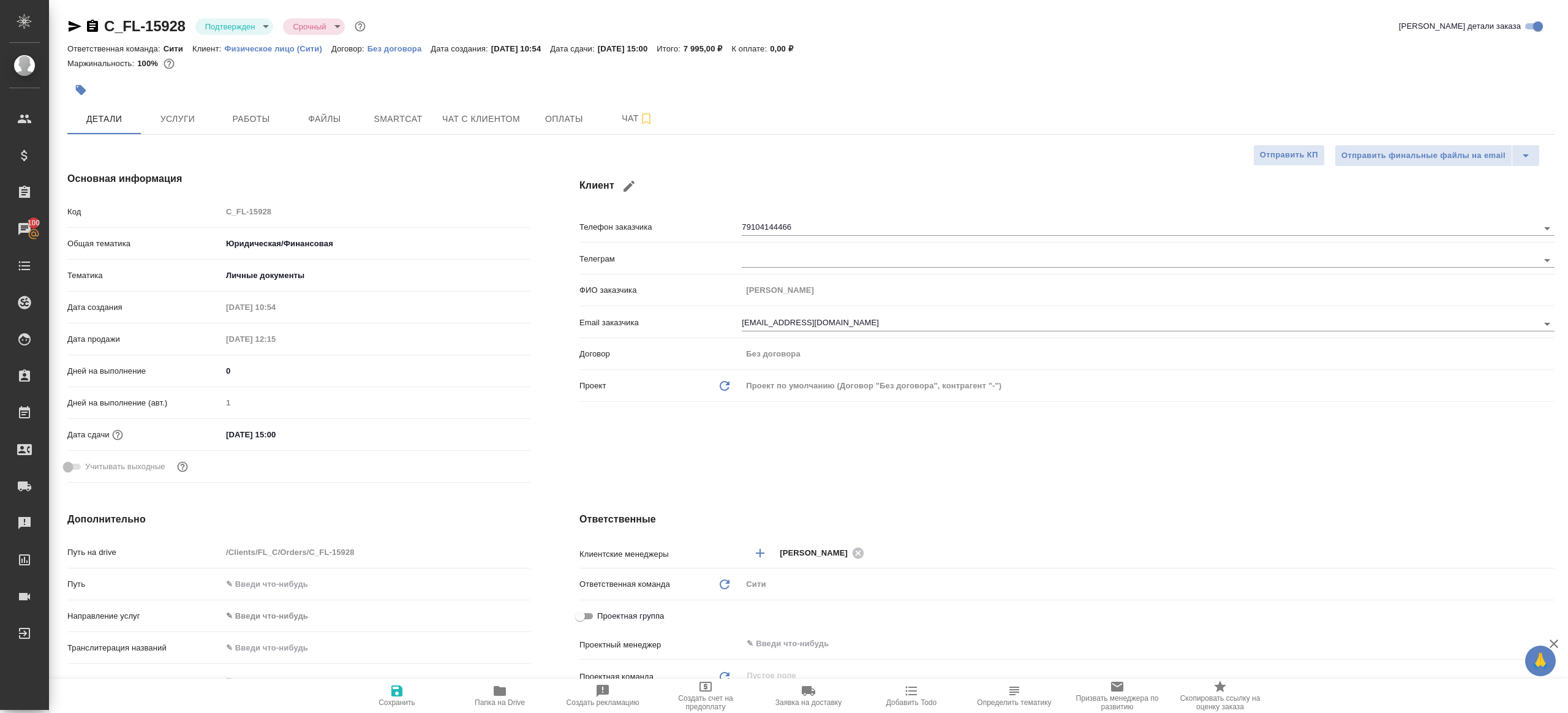
type textarea "x"
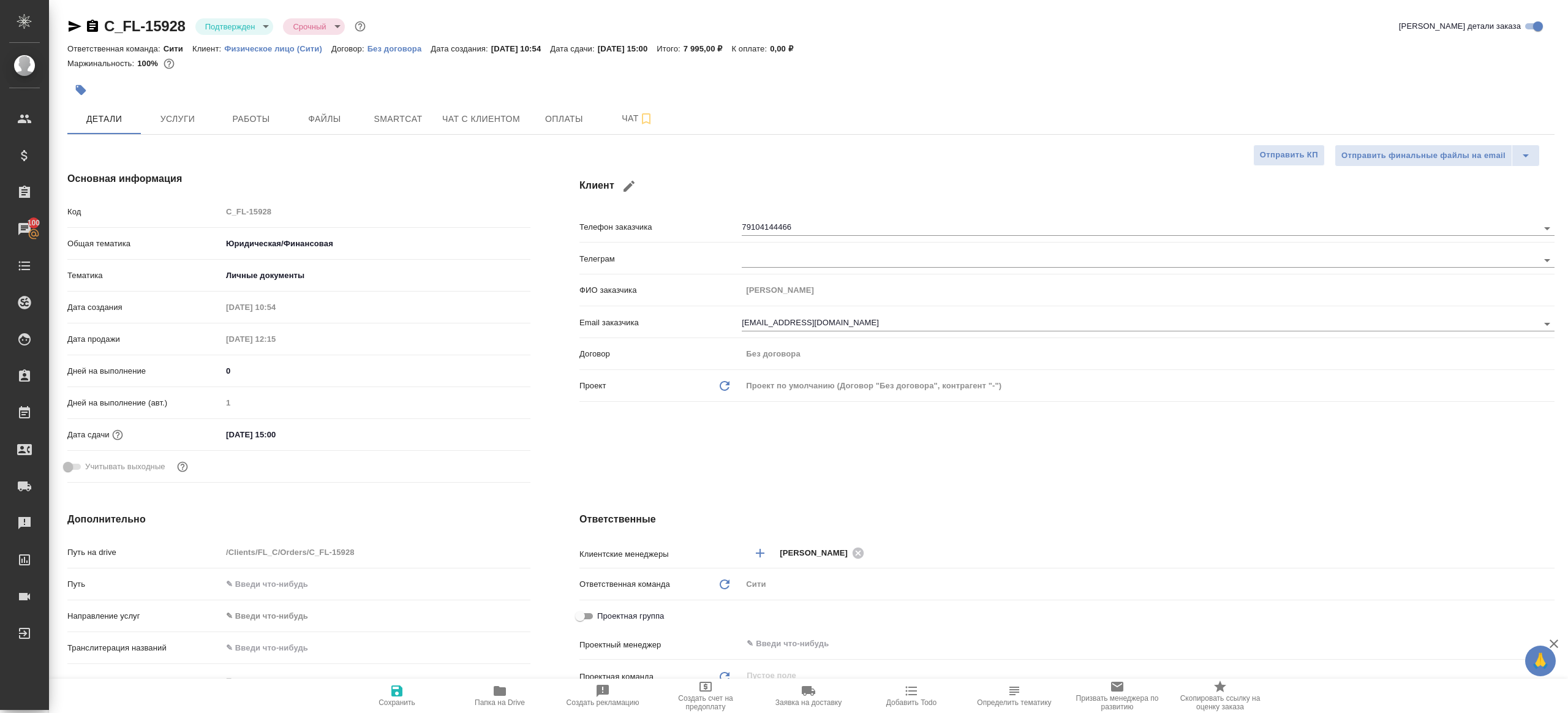
type textarea "x"
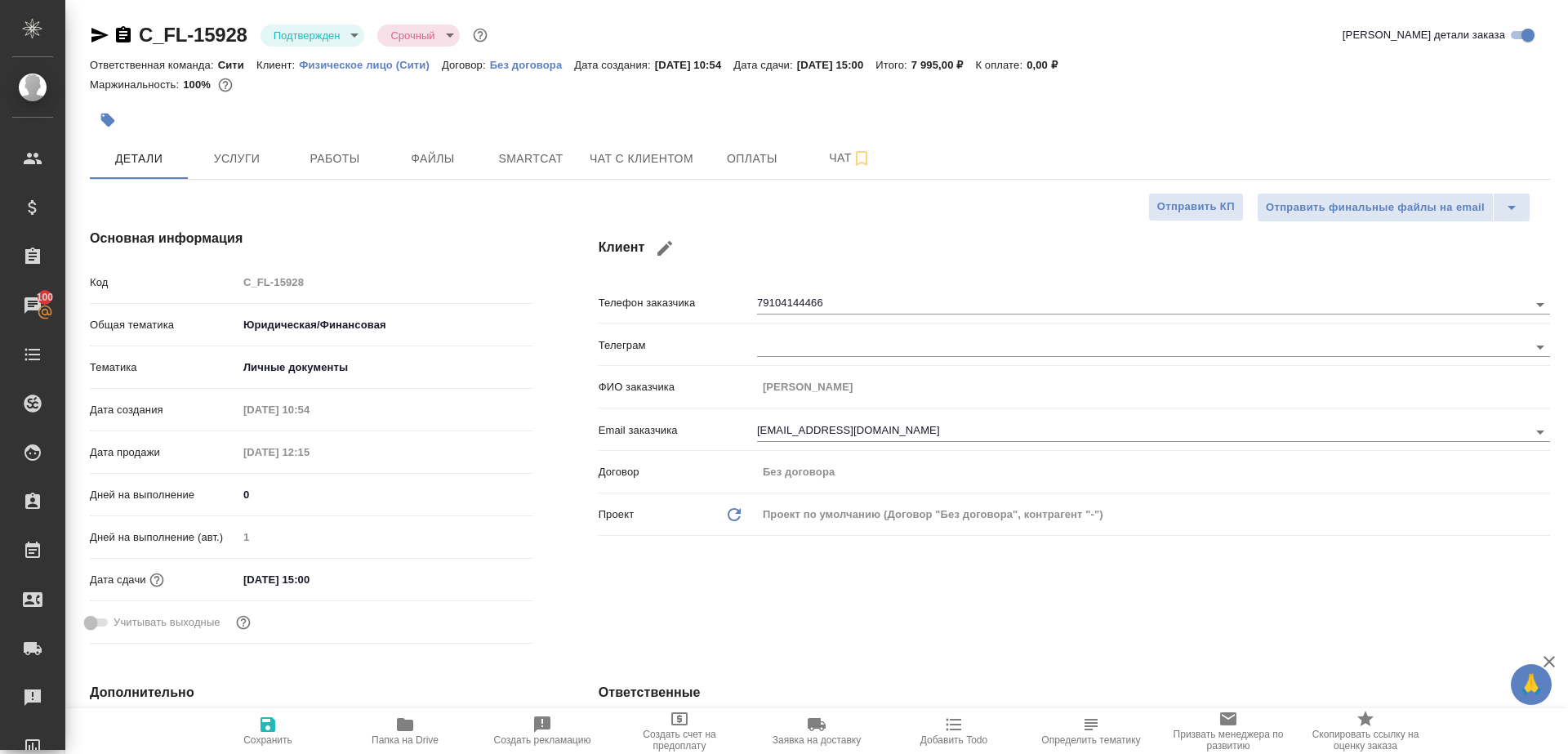
type textarea "x"
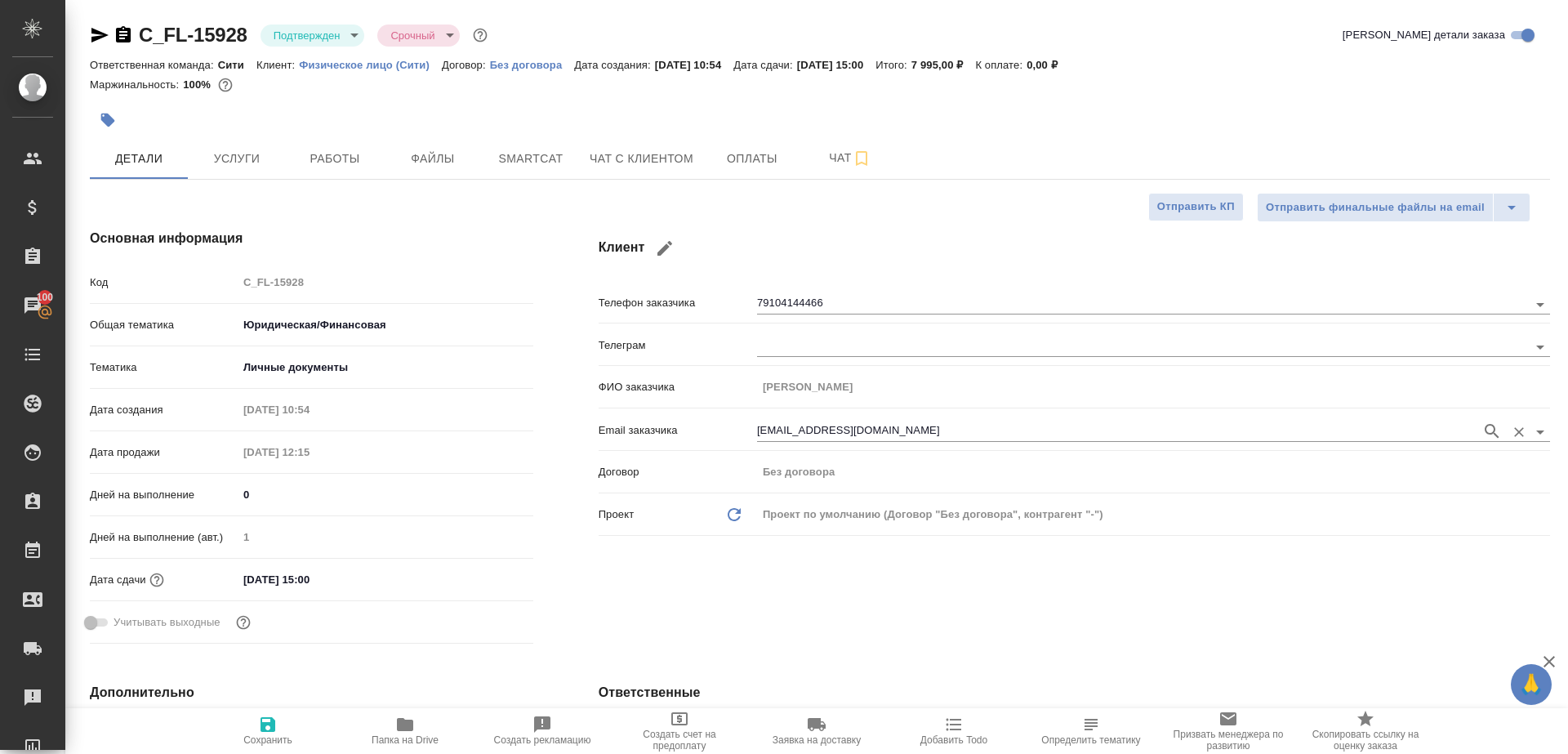
type textarea "x"
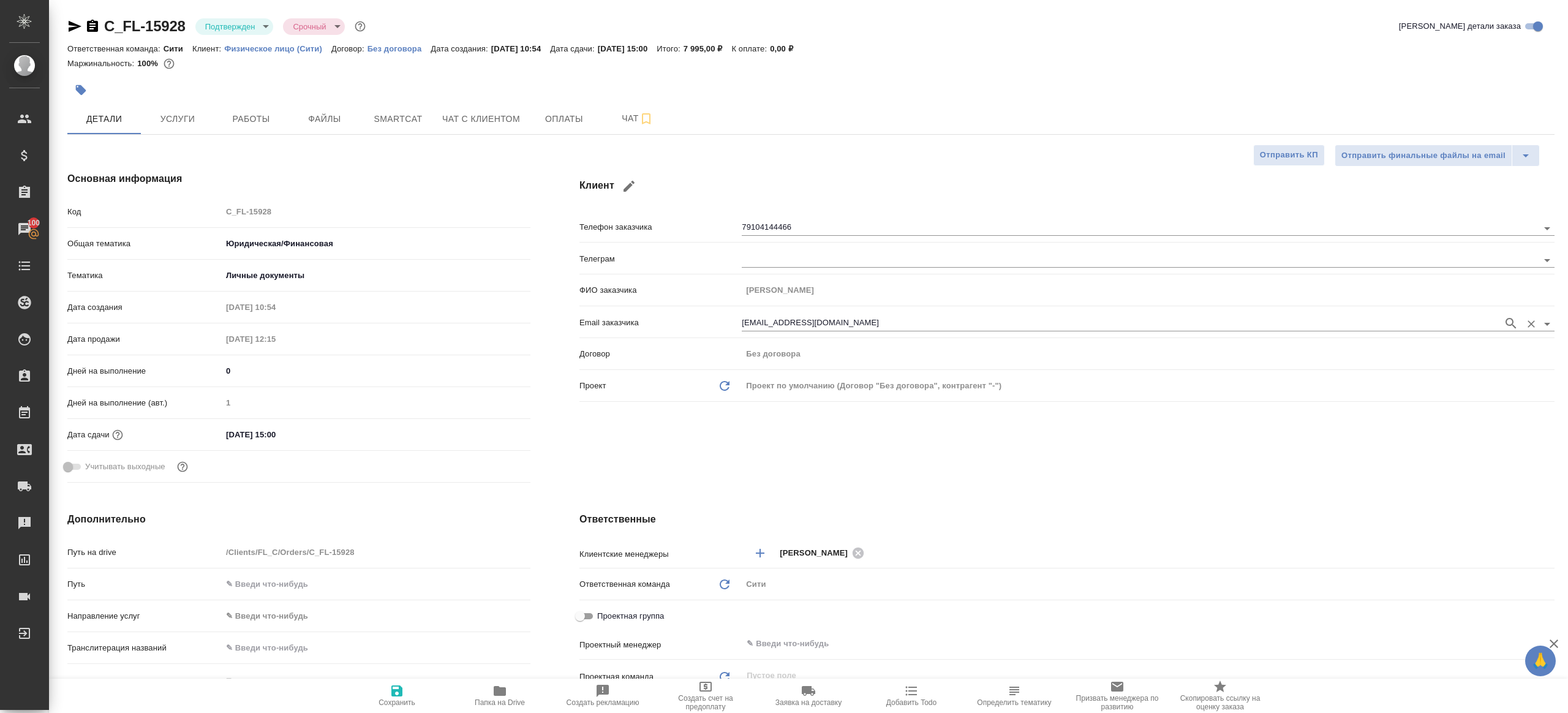
type textarea "x"
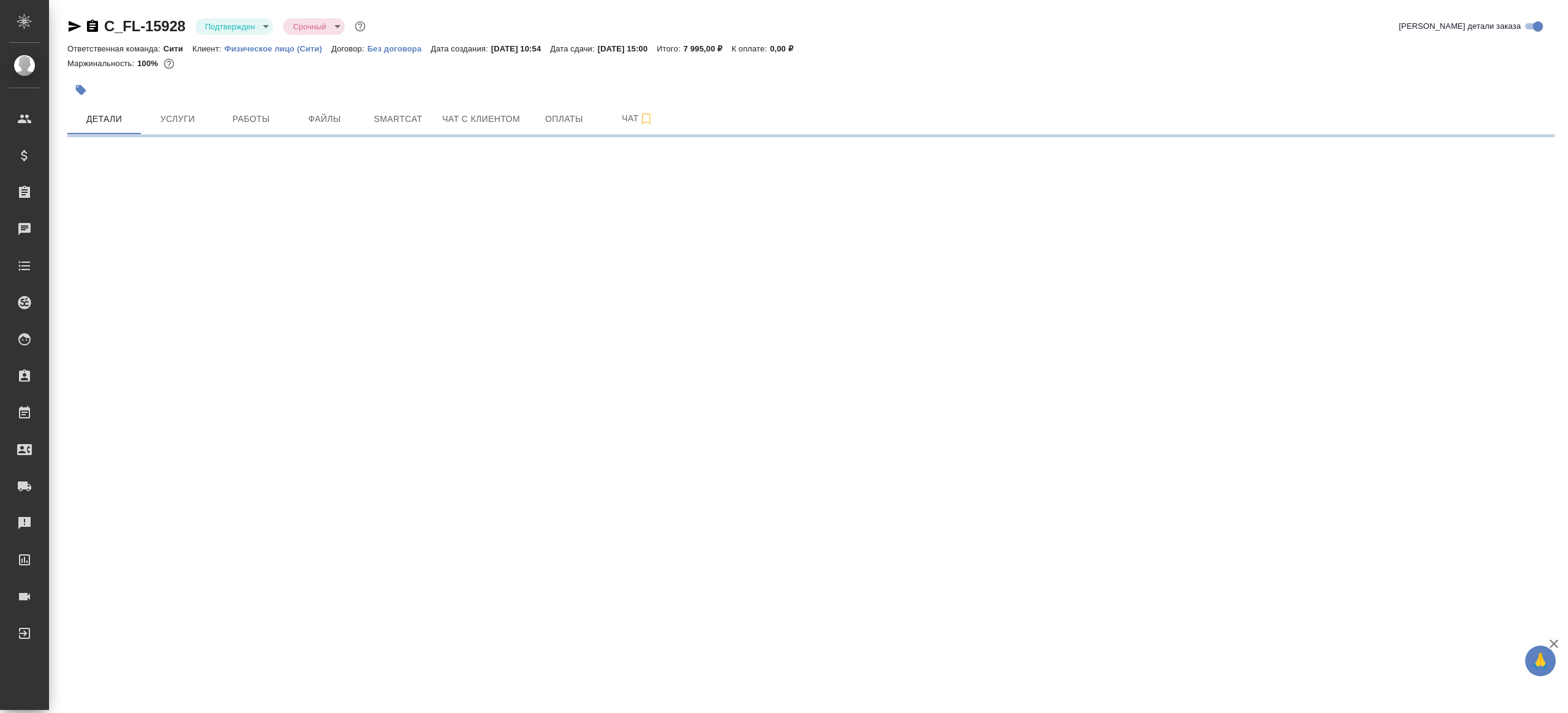
select select "RU"
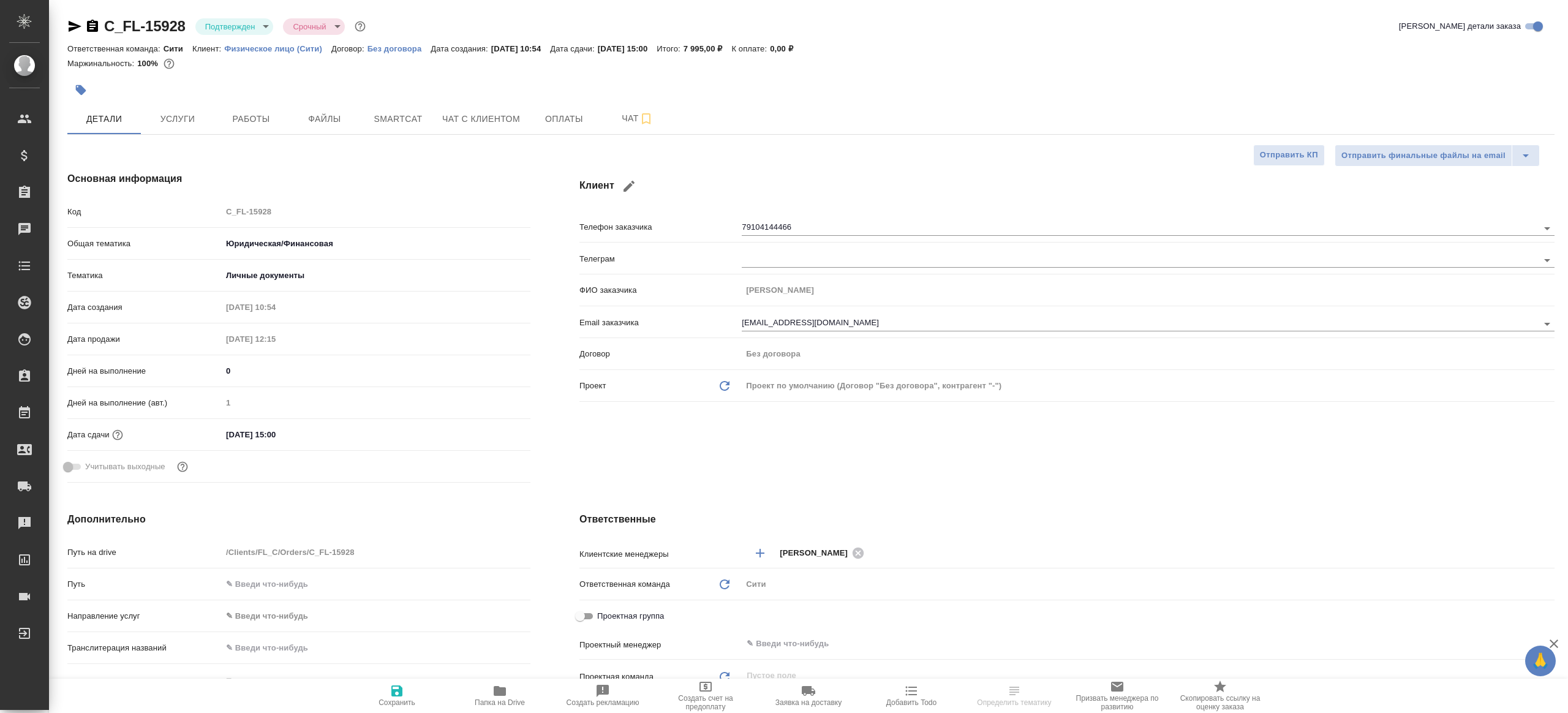
type textarea "x"
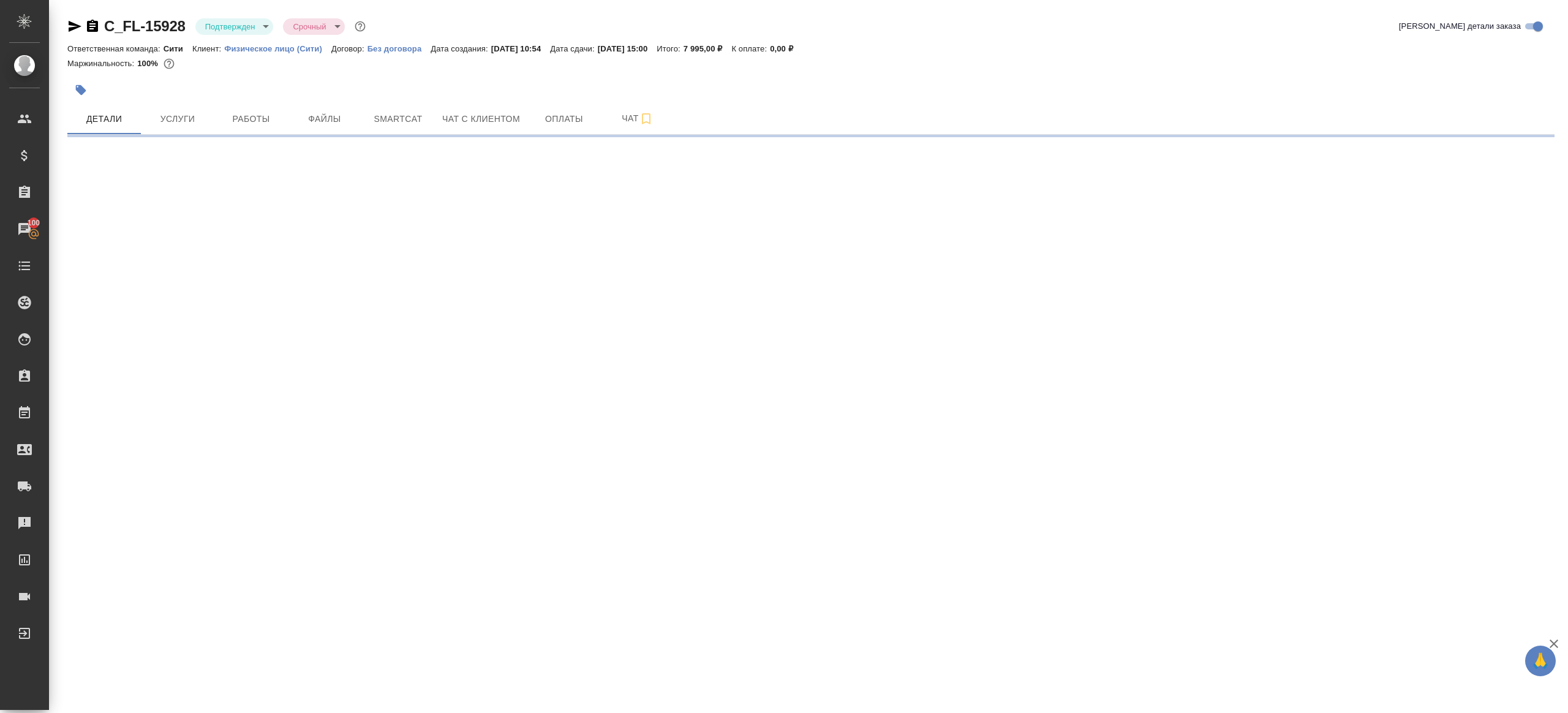
select select "RU"
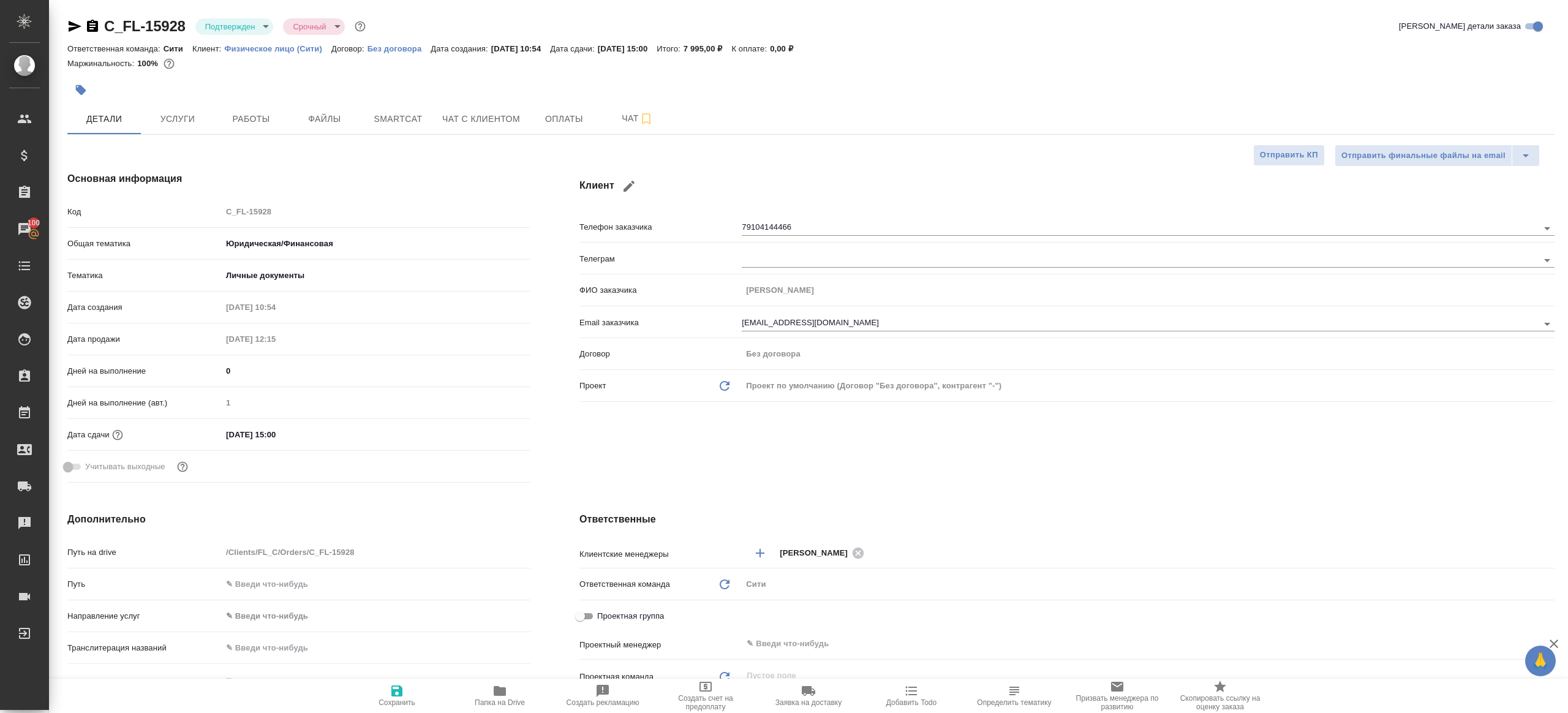
type textarea "x"
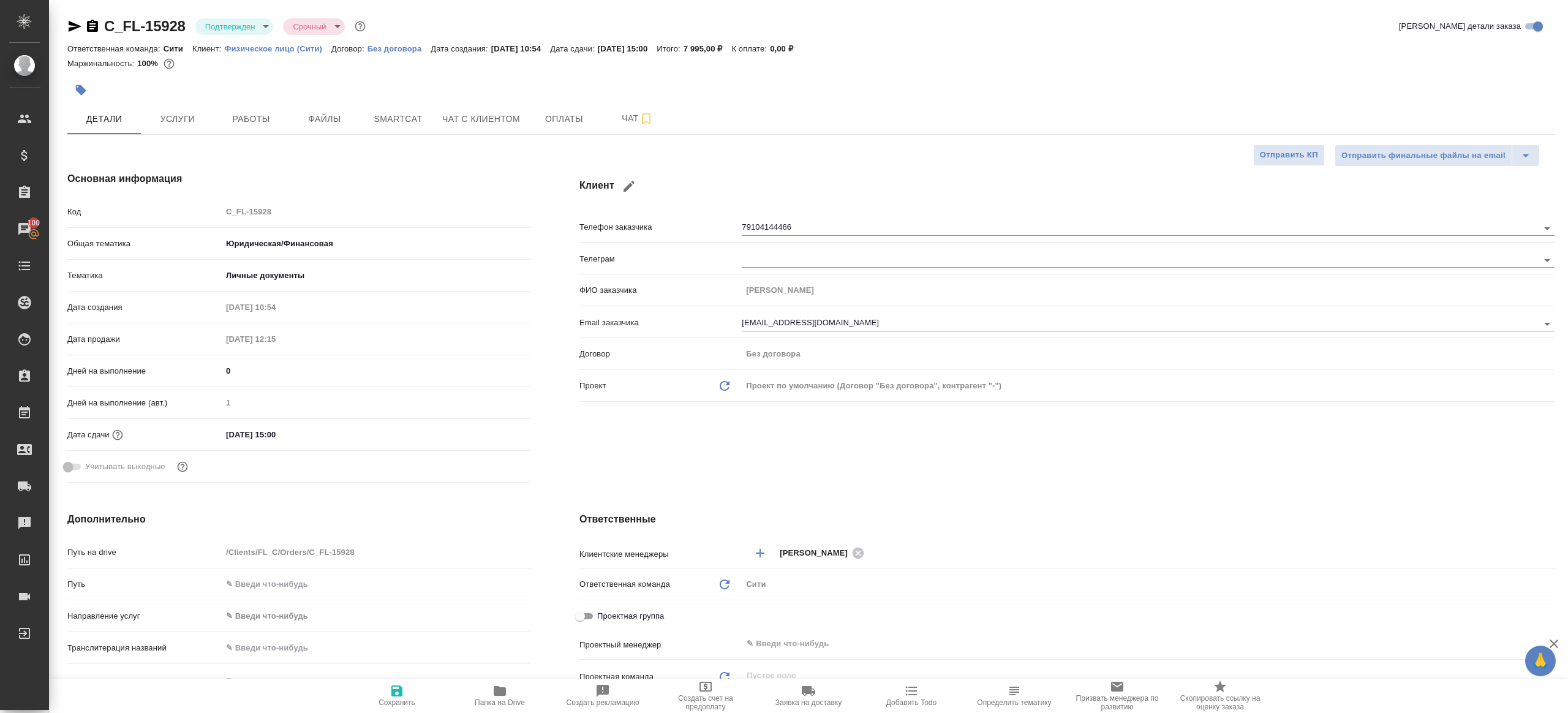
type textarea "x"
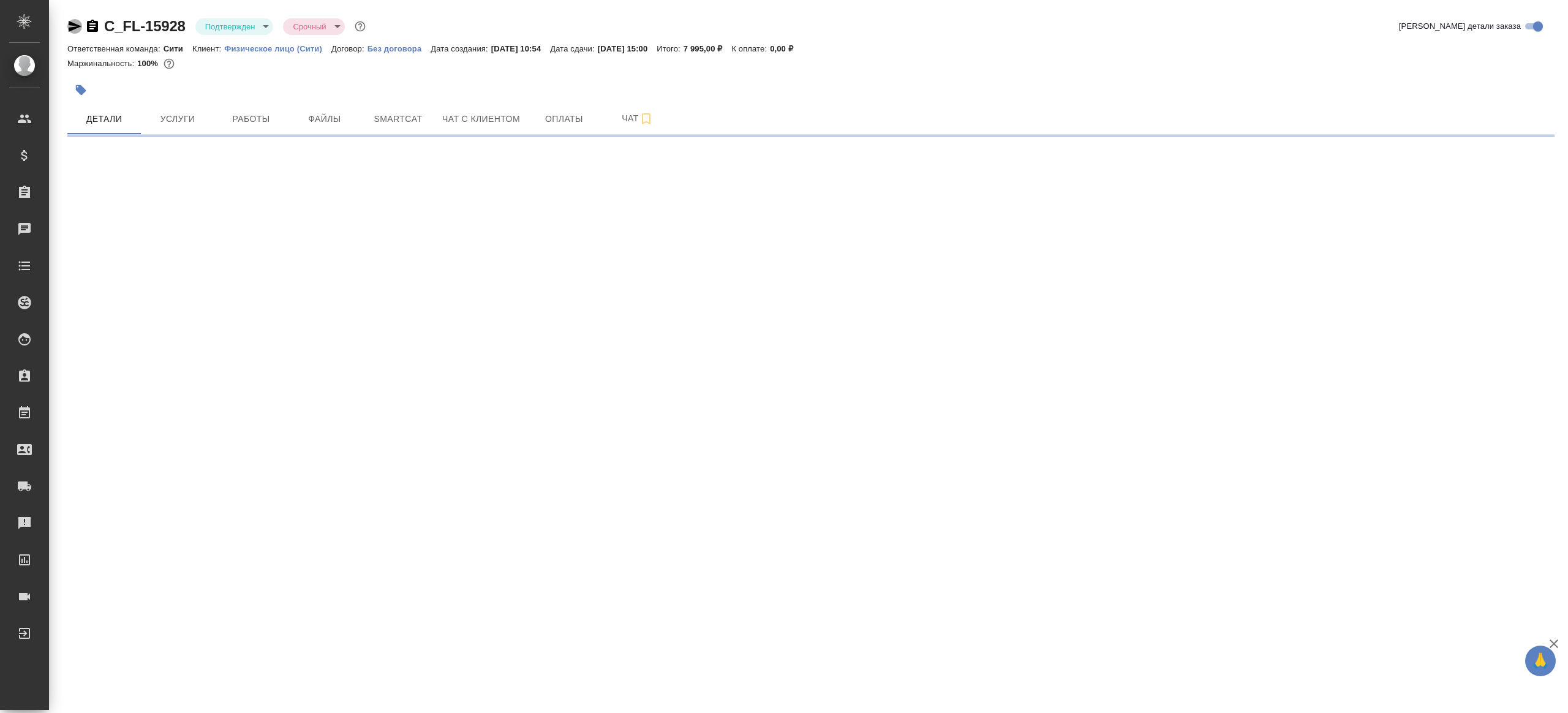
click at [72, 28] on icon "button" at bounding box center [75, 26] width 13 height 11
select select "RU"
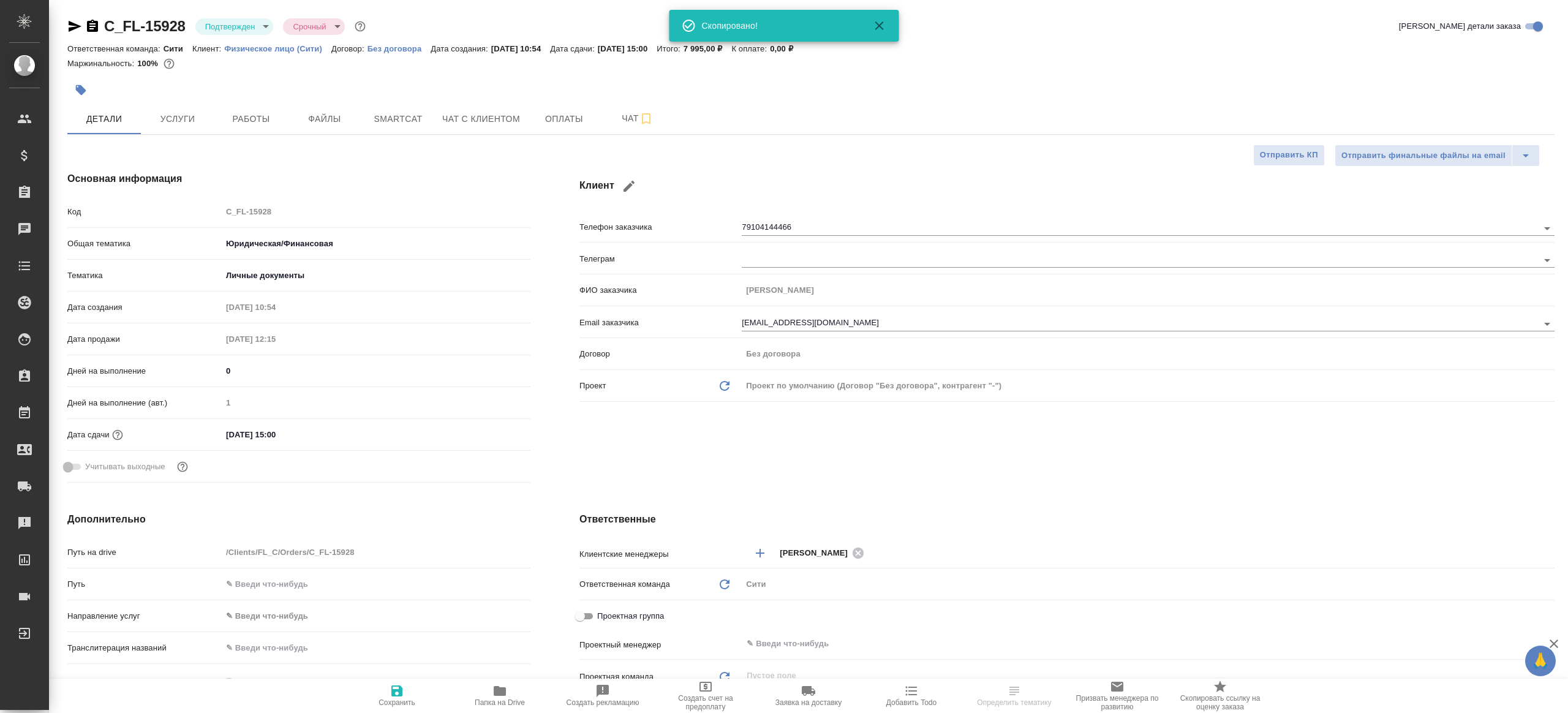
type textarea "x"
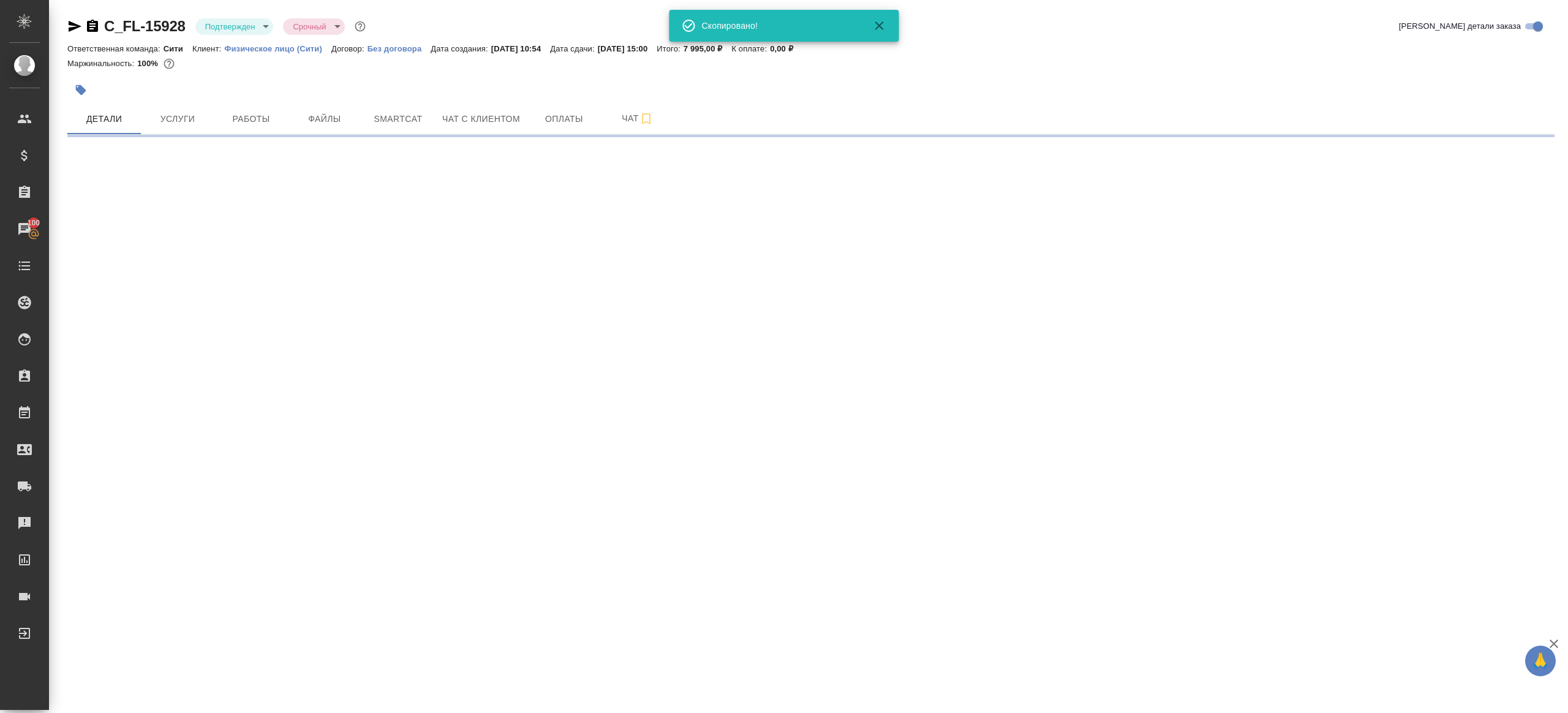
select select "RU"
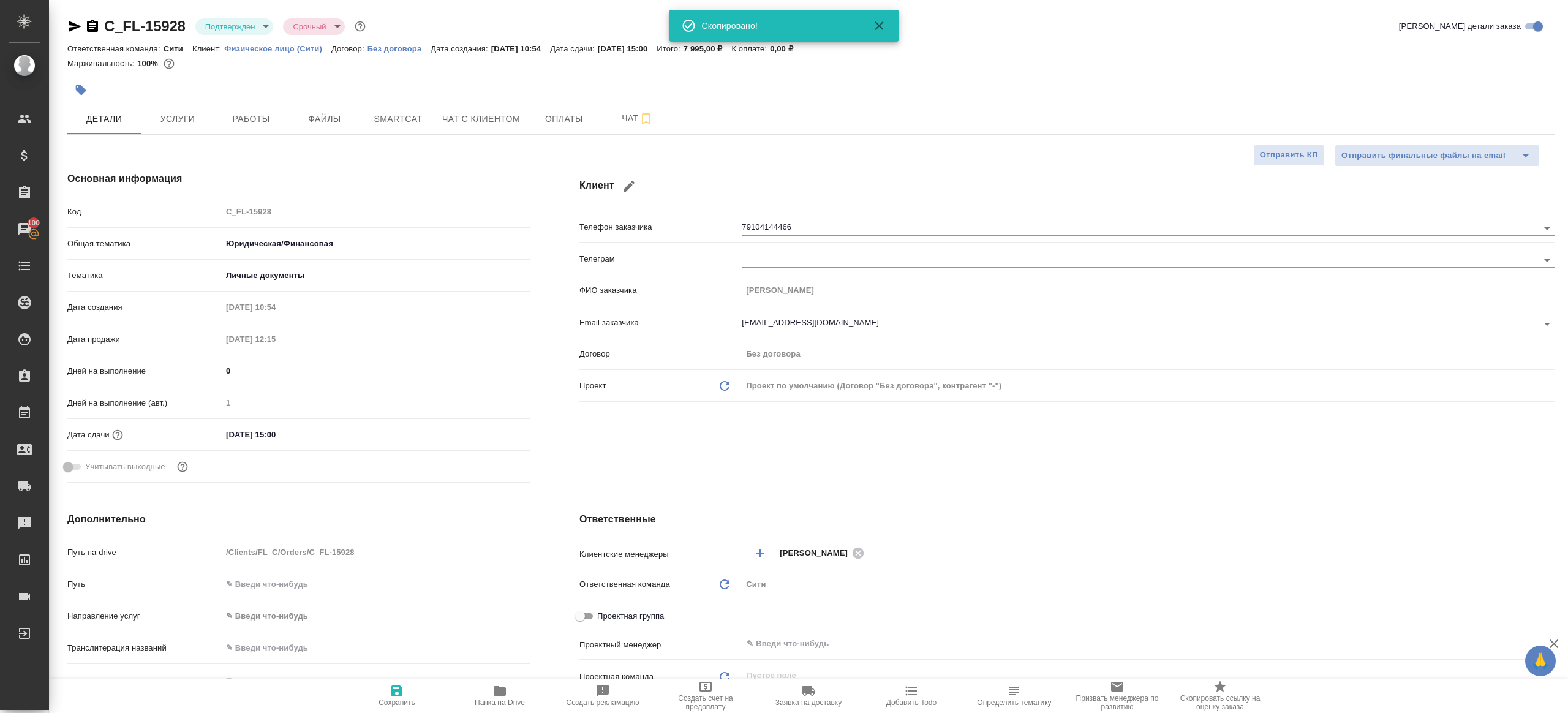
type textarea "x"
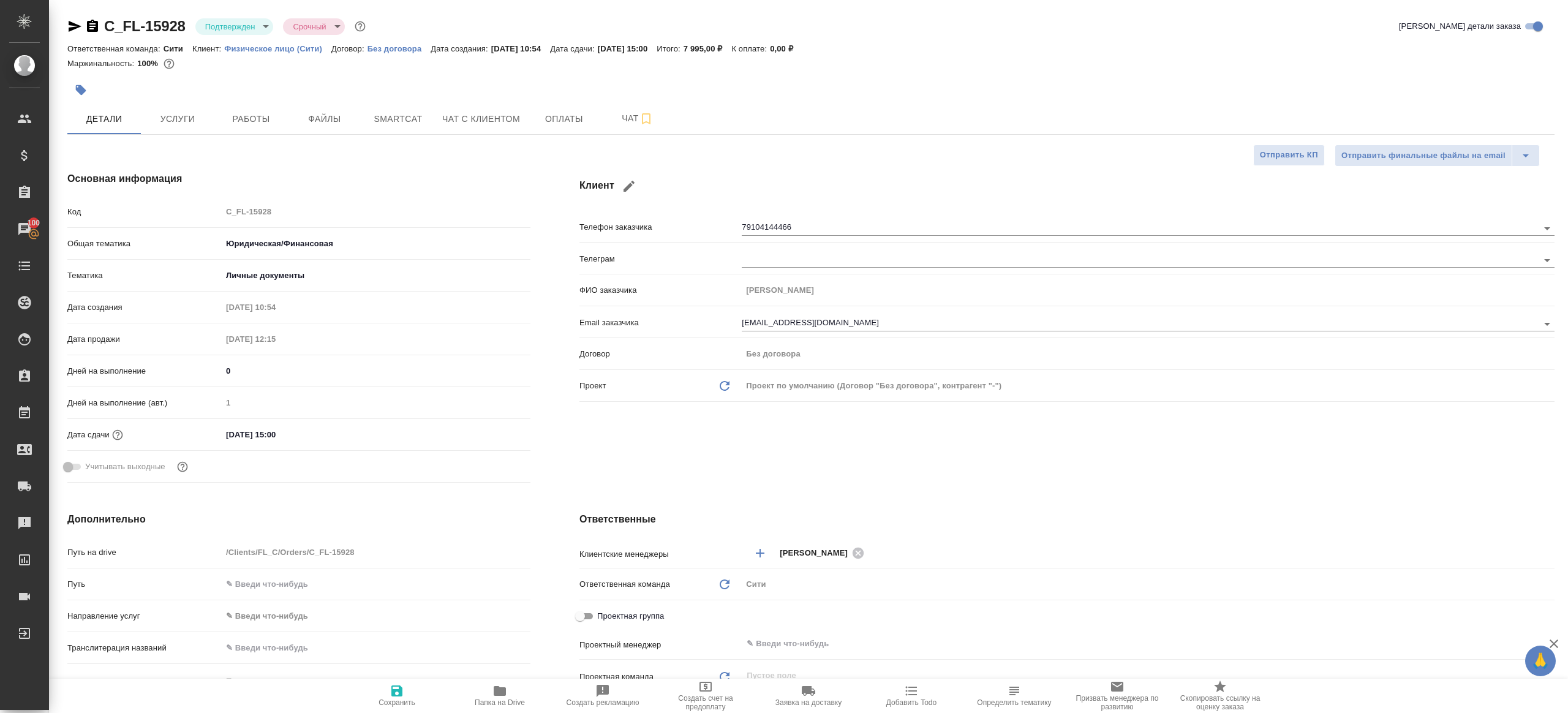
type textarea "x"
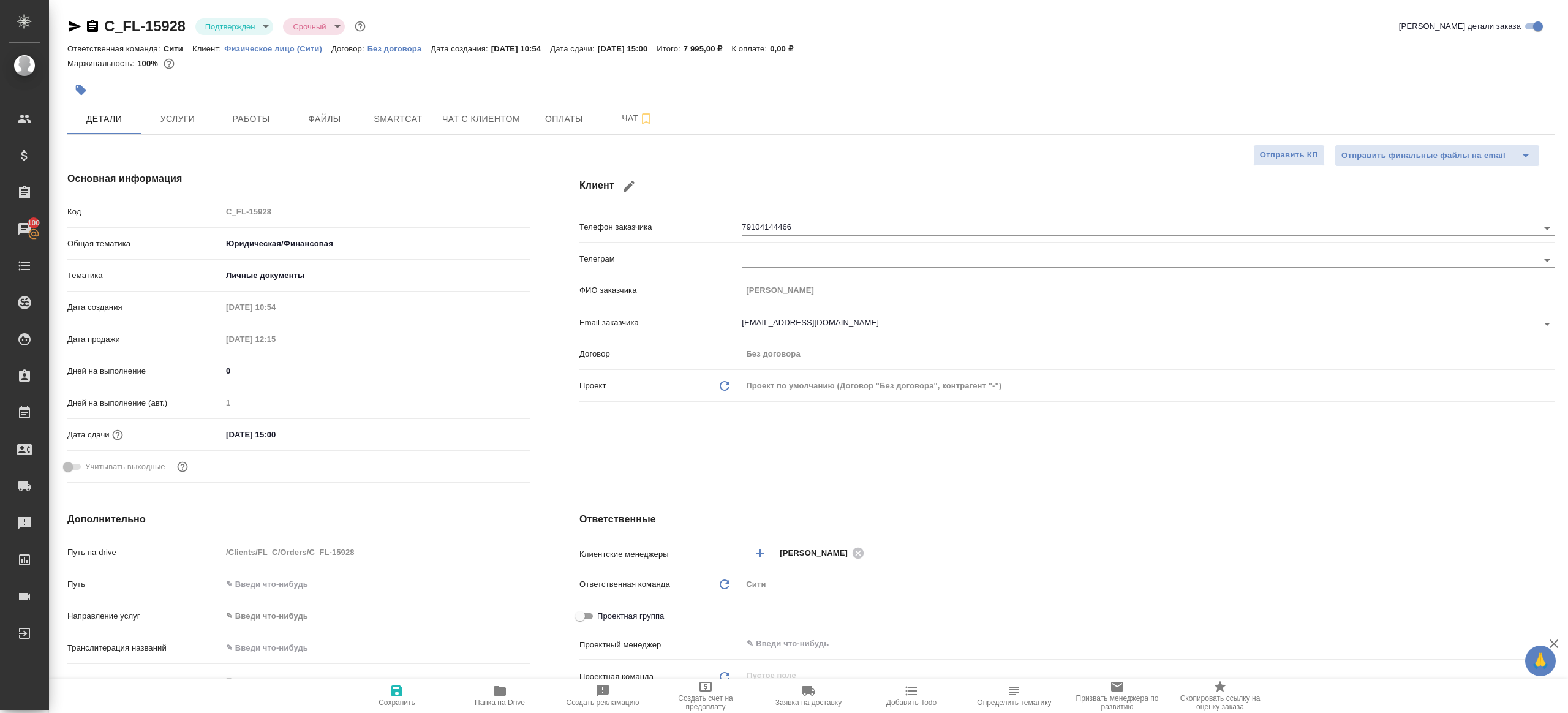
type textarea "x"
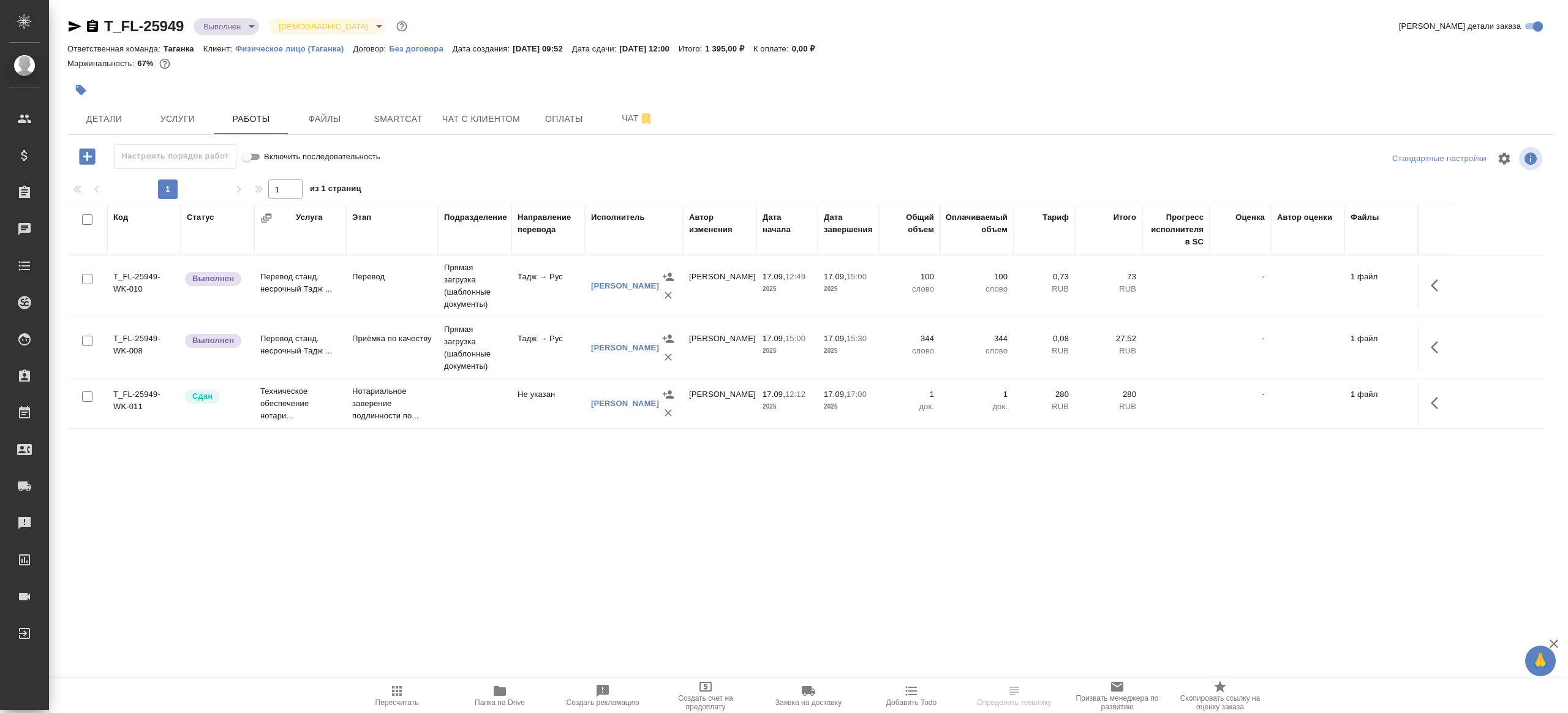
click at [1431, 278] on icon "button" at bounding box center [1438, 286] width 15 height 15
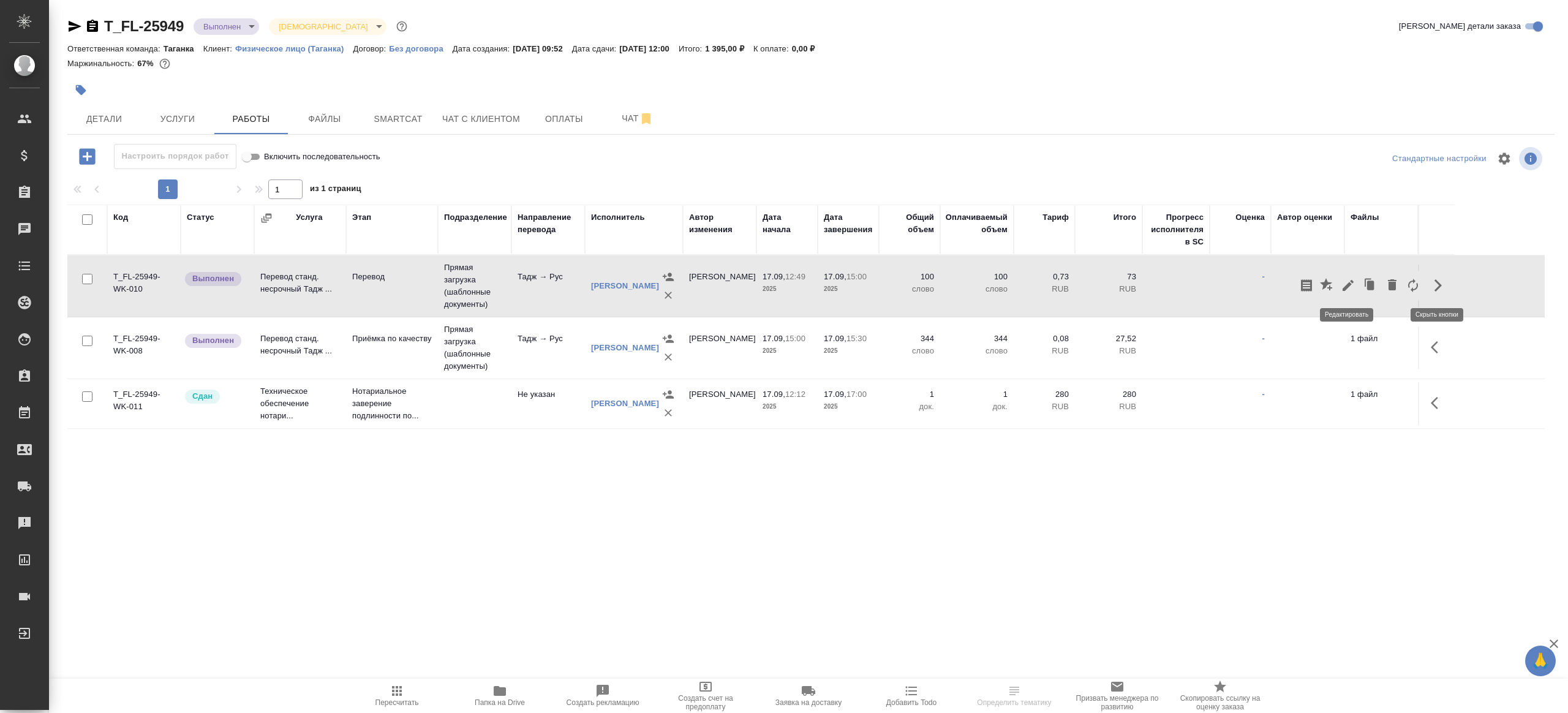
click at [1341, 288] on icon "button" at bounding box center [1348, 286] width 15 height 15
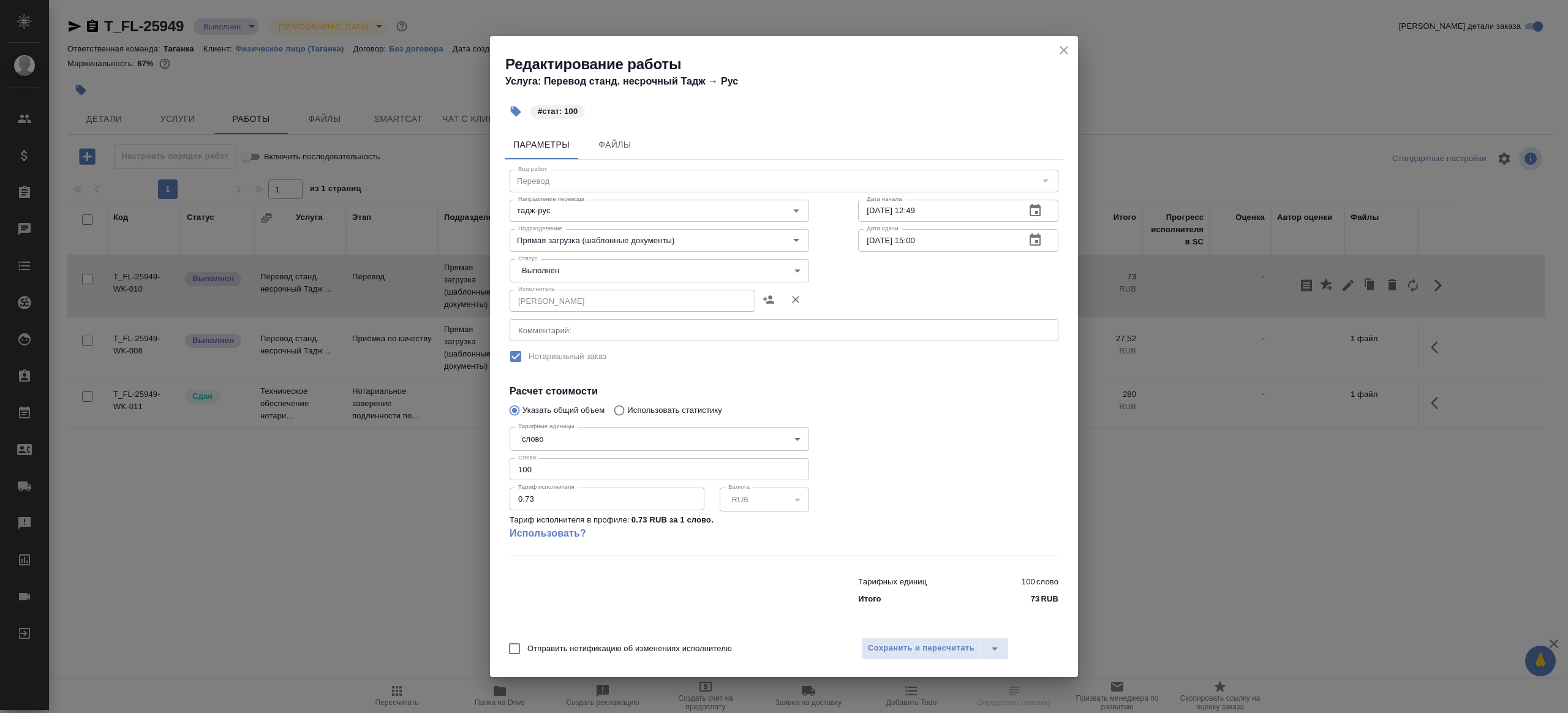
click at [576, 279] on body "🙏 .cls-1 fill:#fff; AWATERA [PERSON_NAME] Клиенты Спецификации Заказы Чаты Todo…" at bounding box center [784, 356] width 1568 height 713
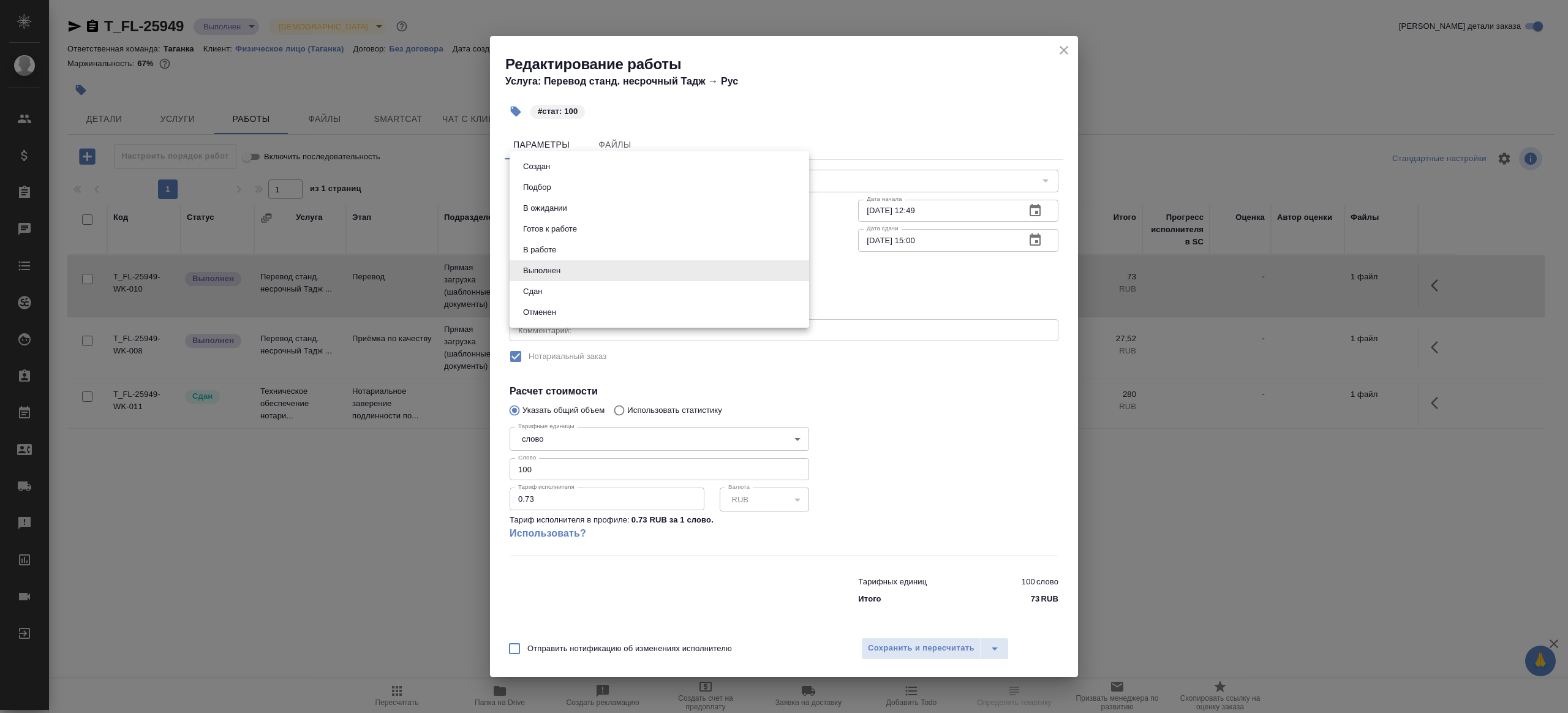
click at [570, 296] on li "Сдан" at bounding box center [659, 291] width 299 height 21
type input "closed"
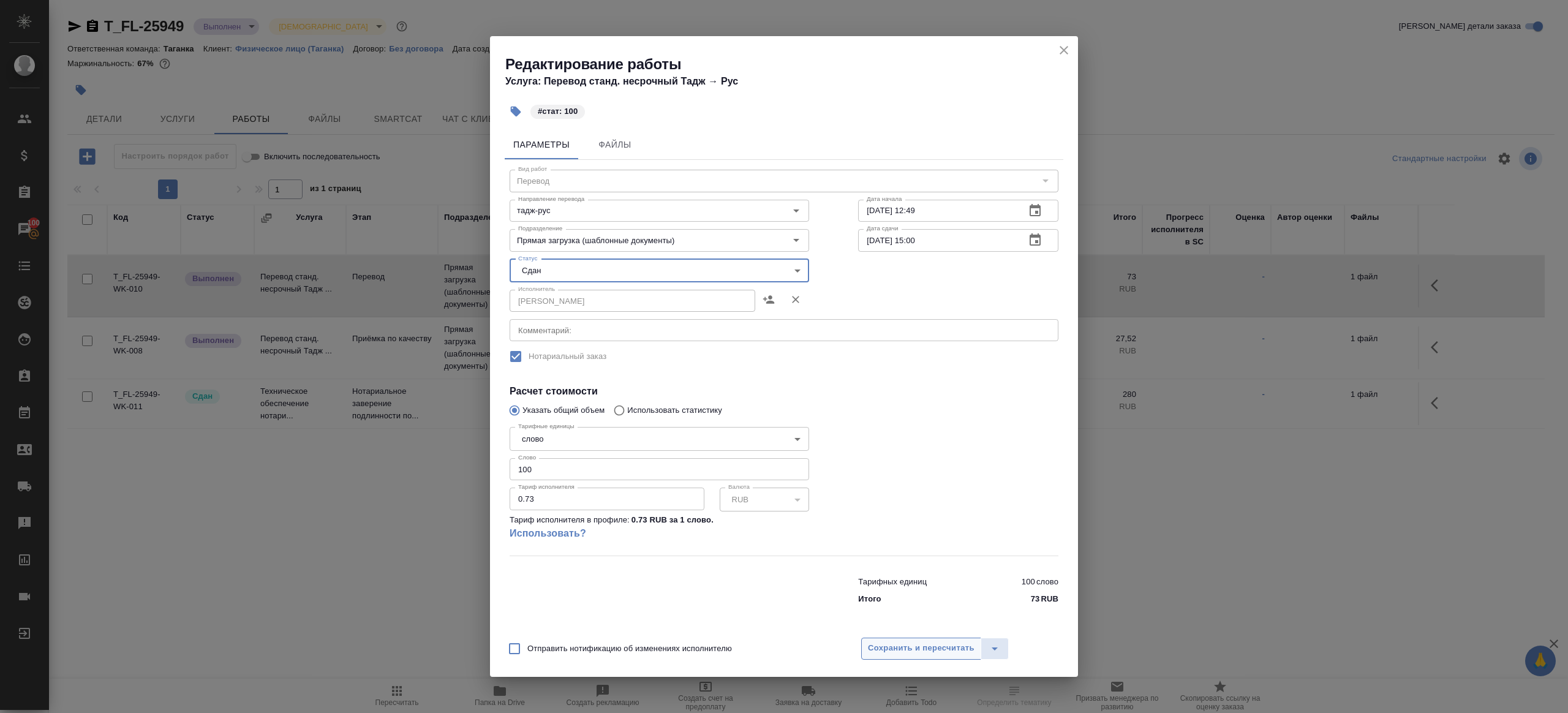
click at [881, 642] on span "Сохранить и пересчитать" at bounding box center [921, 648] width 107 height 14
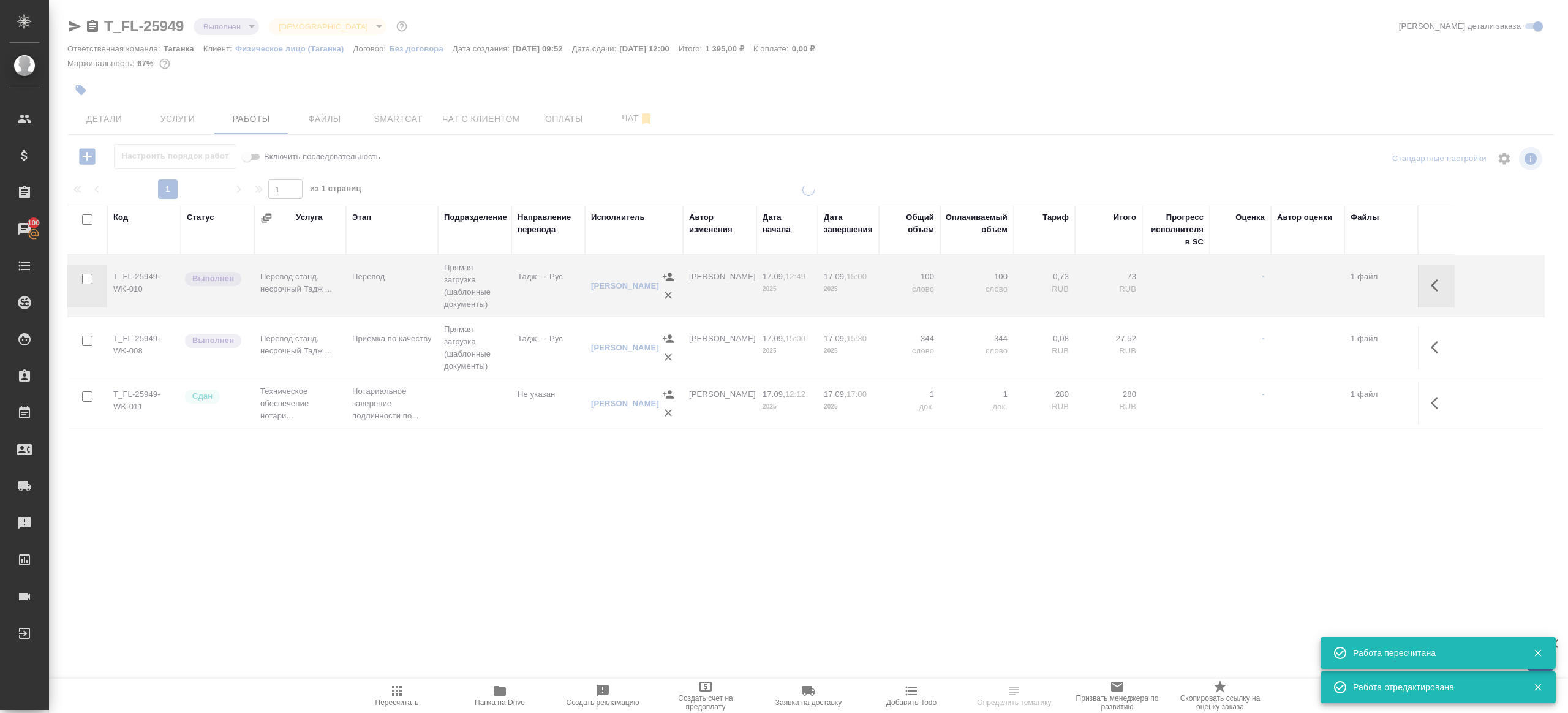
click at [1443, 345] on icon "button" at bounding box center [1438, 347] width 15 height 15
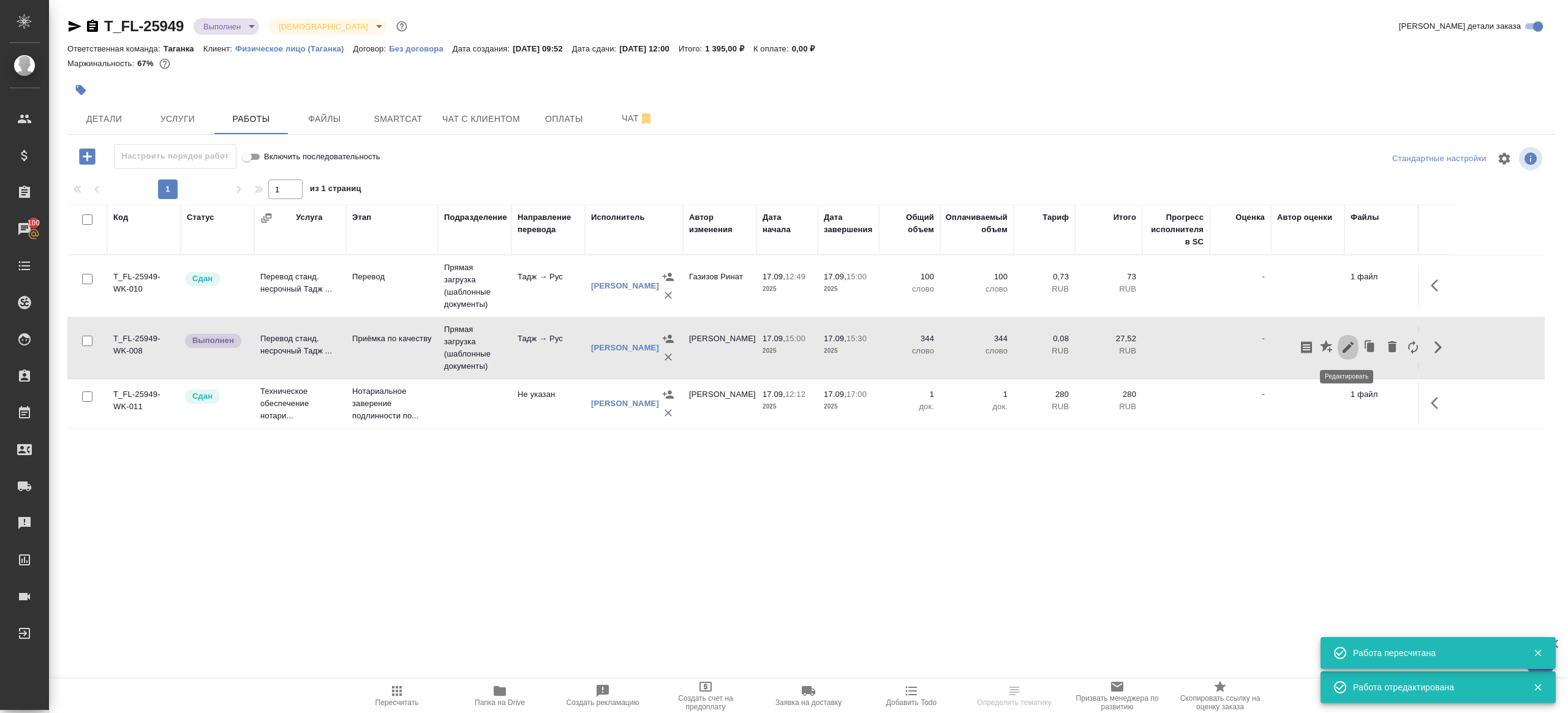
click at [1349, 341] on icon "button" at bounding box center [1348, 347] width 15 height 15
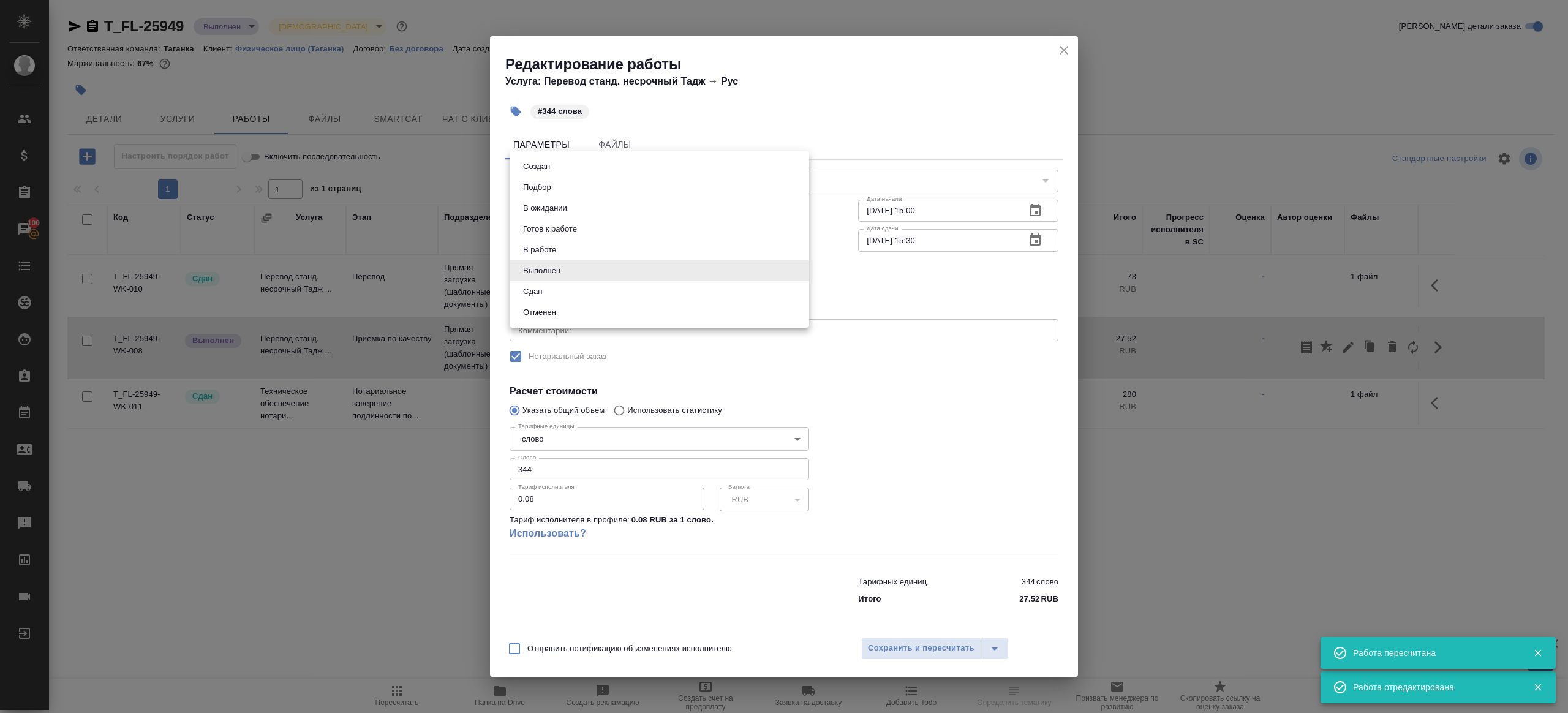
click at [576, 274] on body "🙏 .cls-1 fill:#fff; AWATERA Gazizov Rinat Клиенты Спецификации Заказы 100 Чаты …" at bounding box center [784, 356] width 1568 height 713
click at [574, 288] on li "Сдан" at bounding box center [659, 291] width 299 height 21
type input "closed"
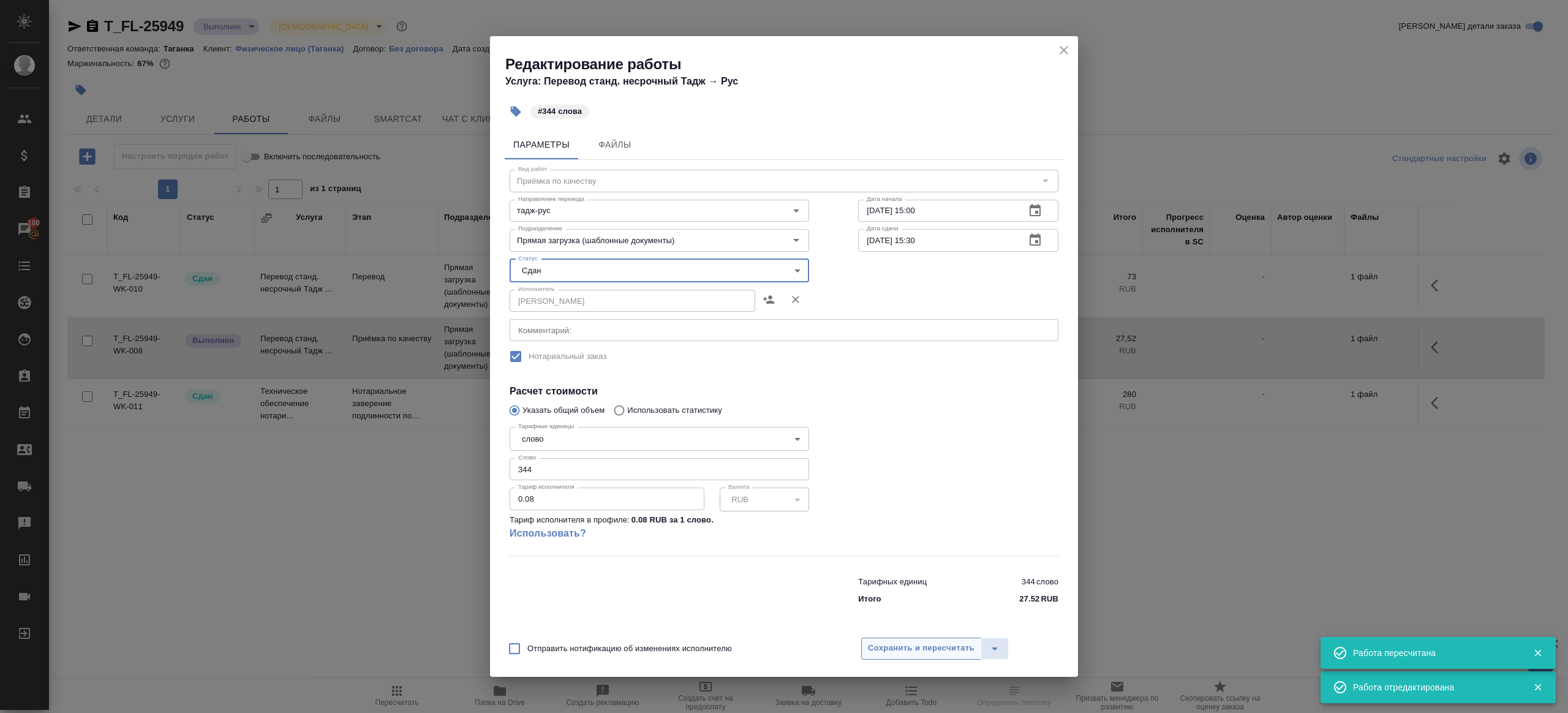
click at [877, 641] on button "Сохранить и пересчитать" at bounding box center [921, 648] width 120 height 22
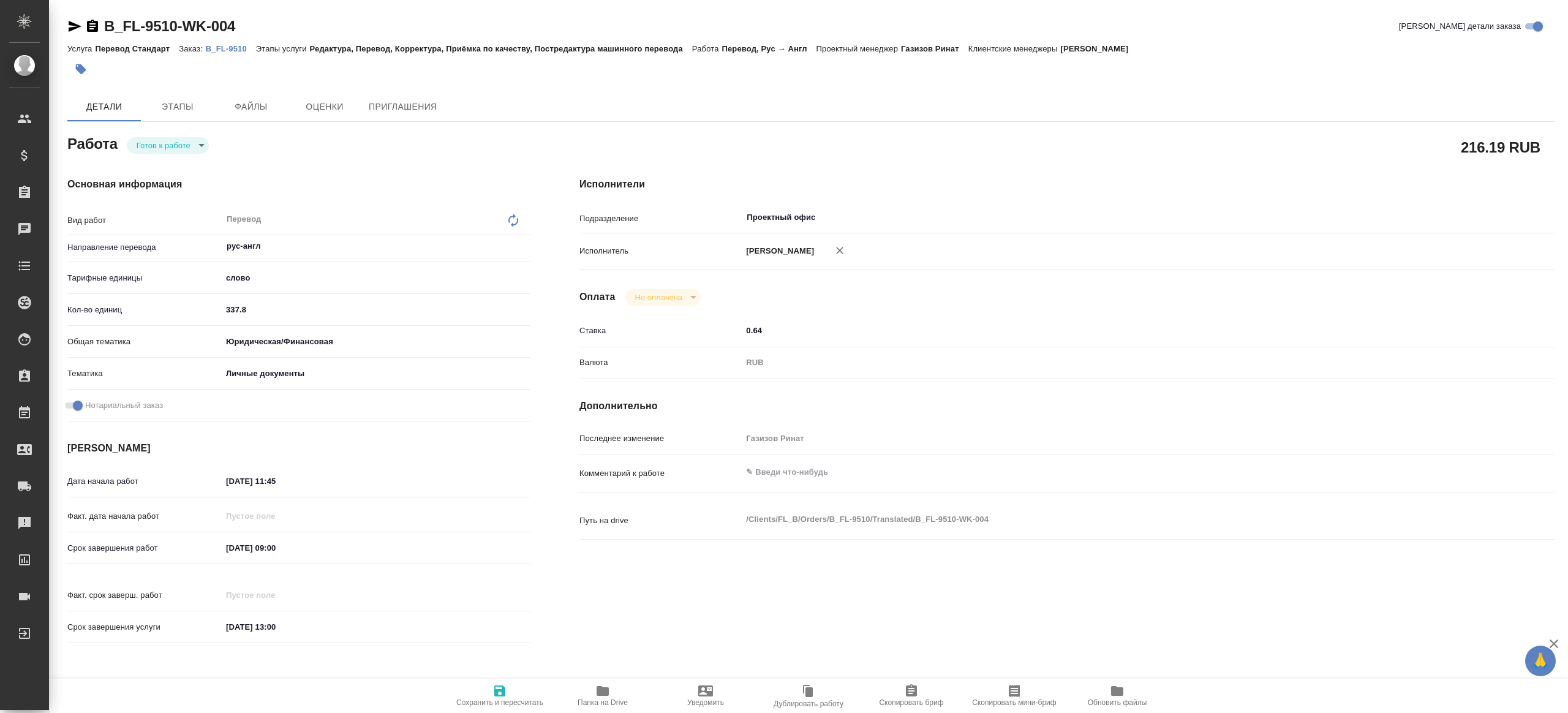
type textarea "x"
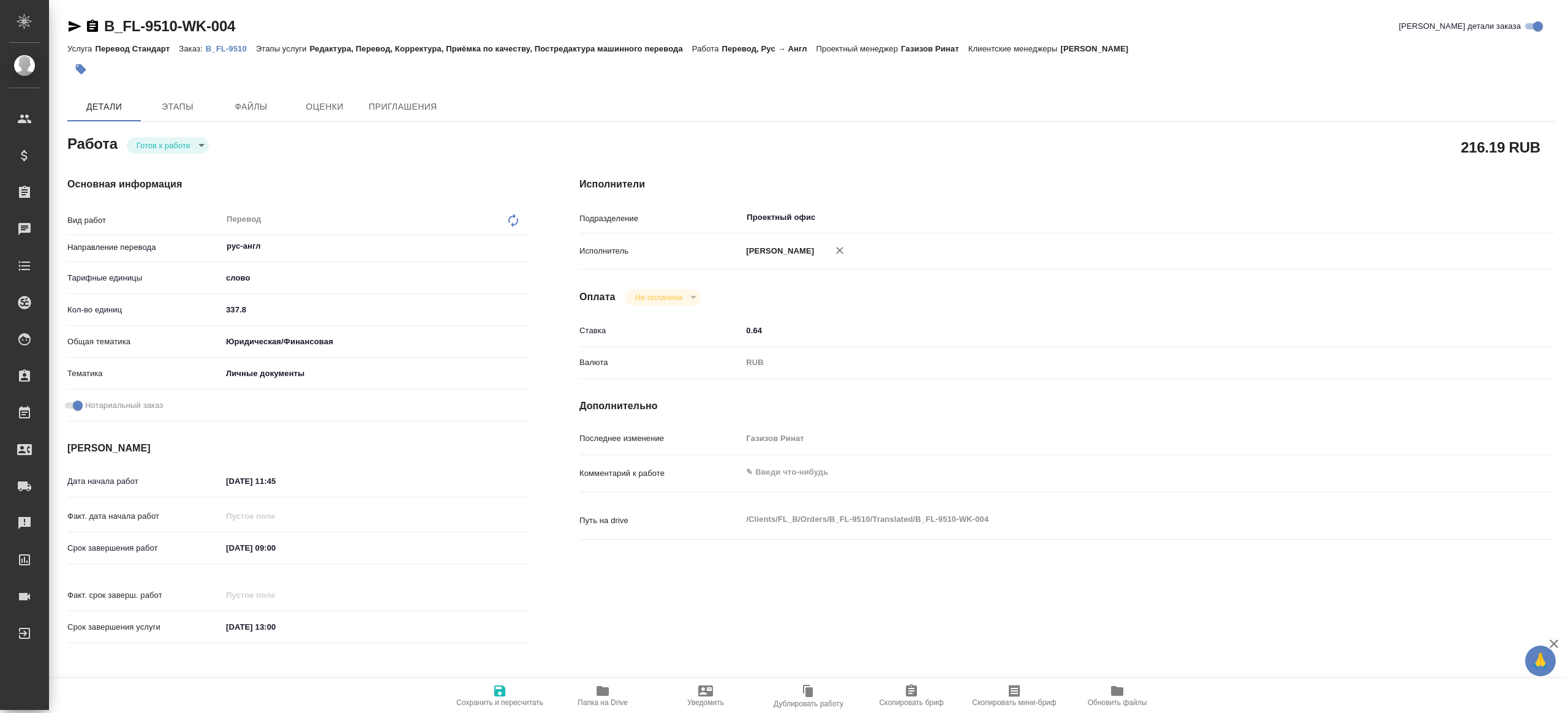
type textarea "x"
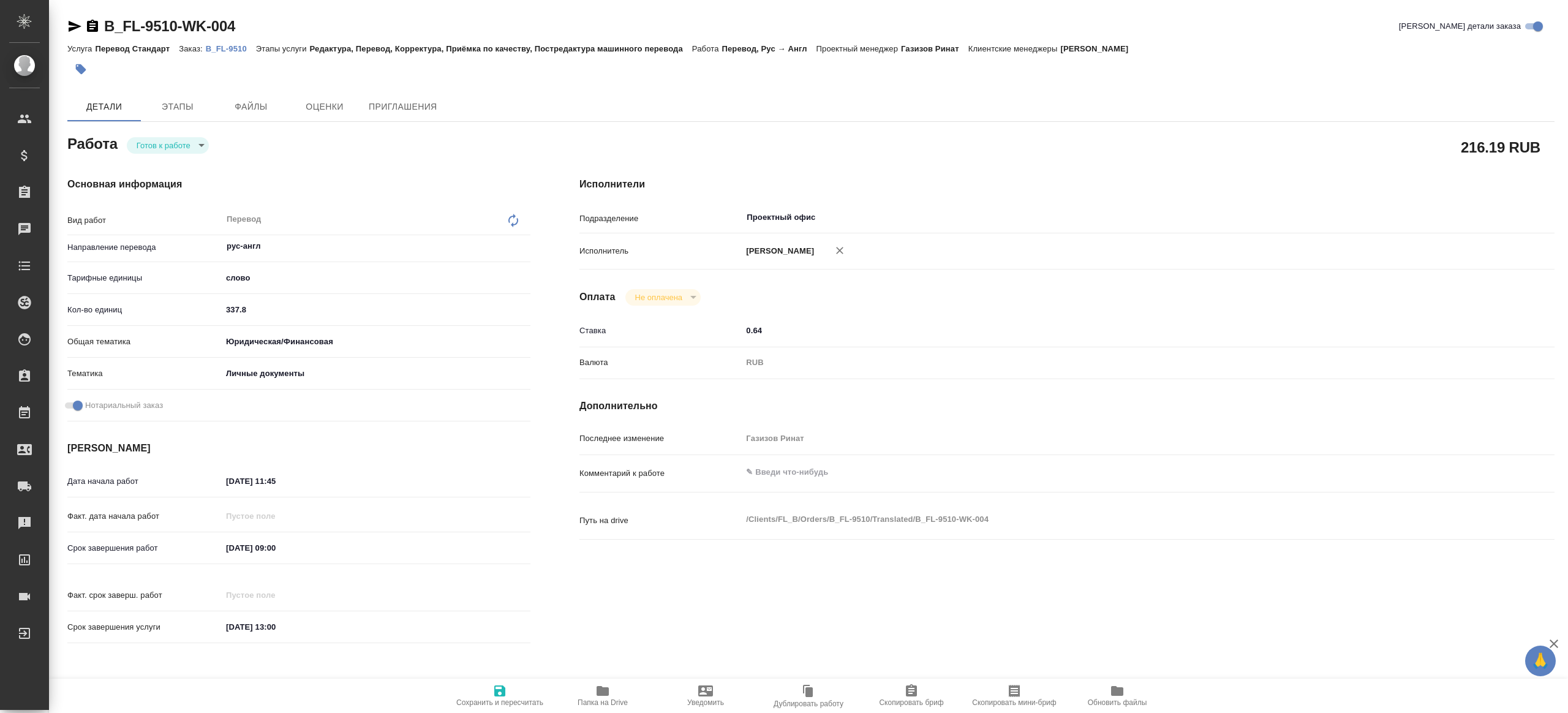
type textarea "x"
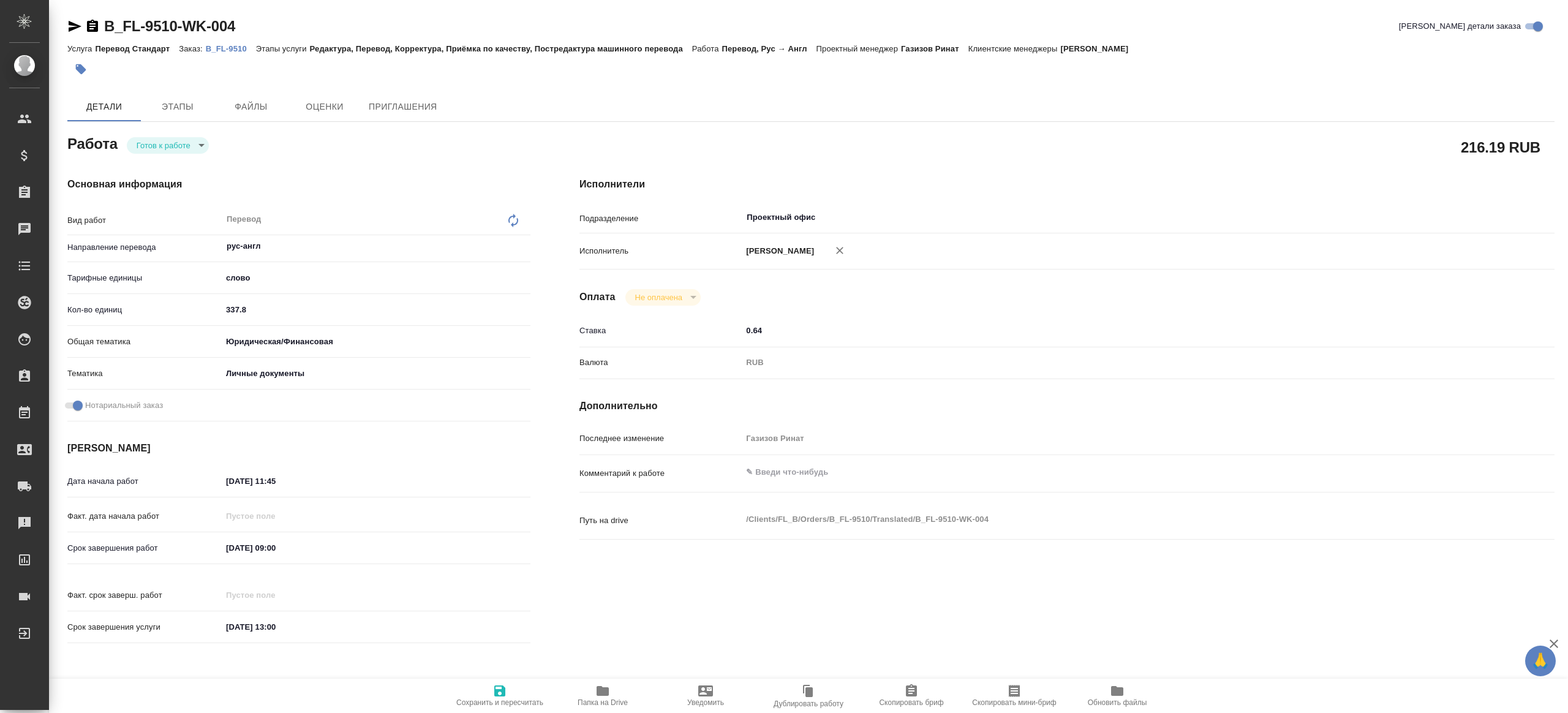
click at [244, 53] on p "B_FL-9510" at bounding box center [231, 49] width 50 height 9
type textarea "x"
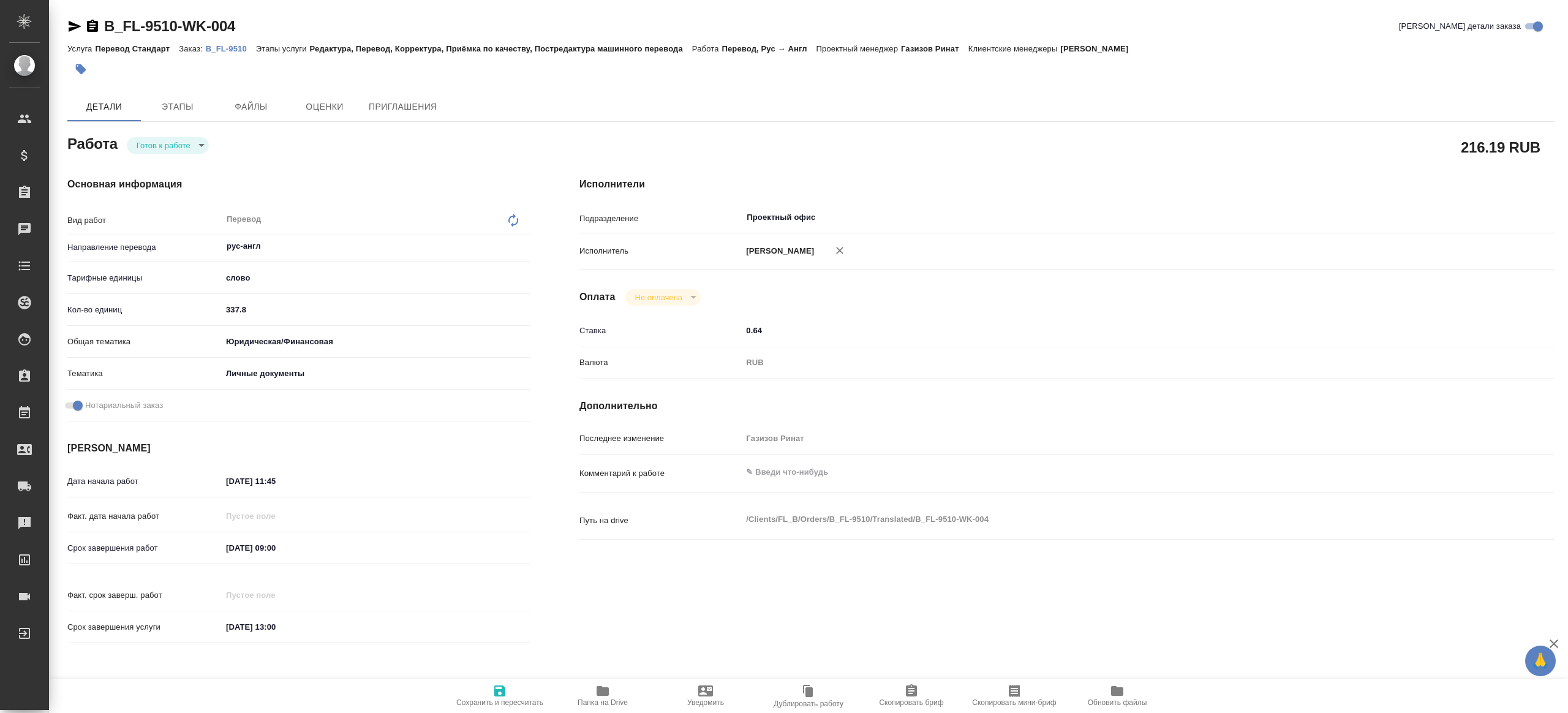
type textarea "x"
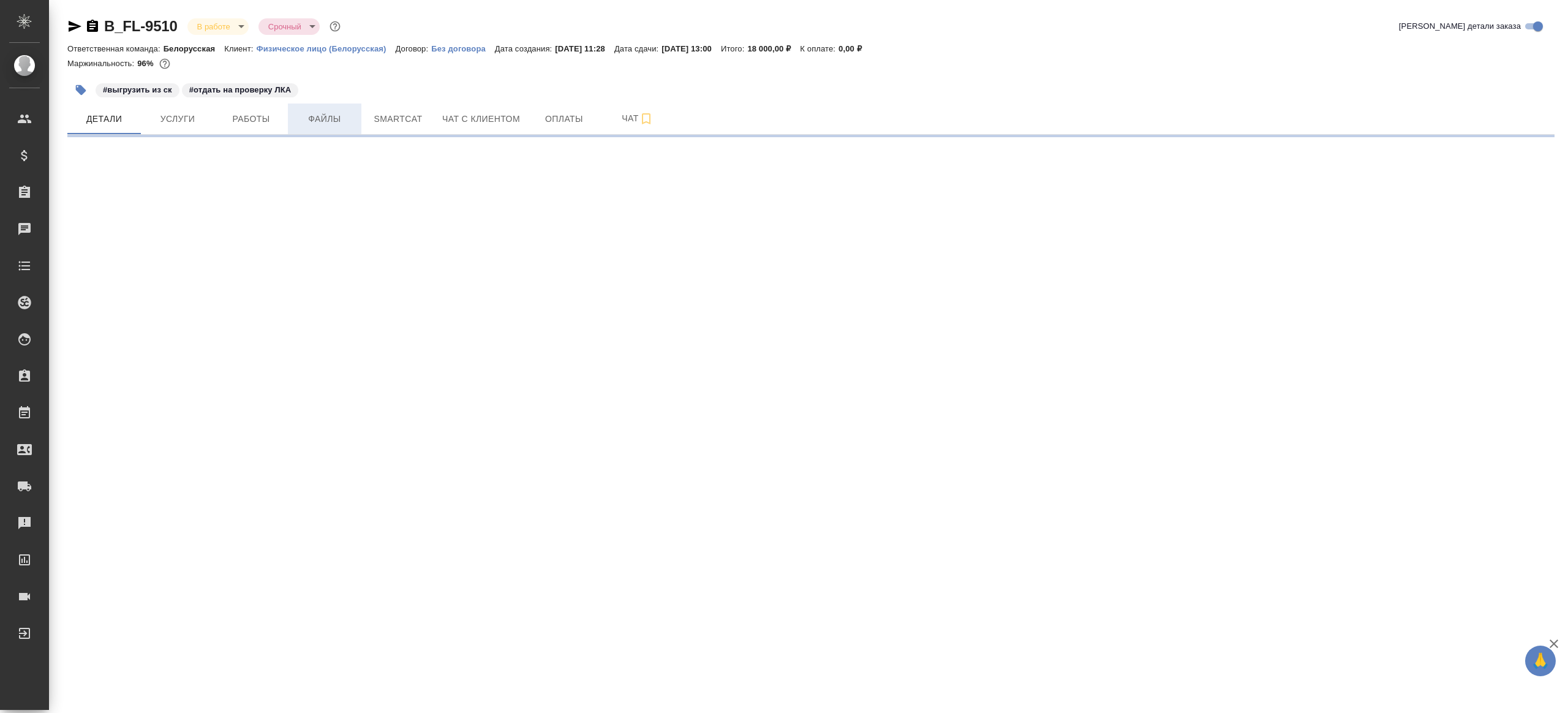
select select "RU"
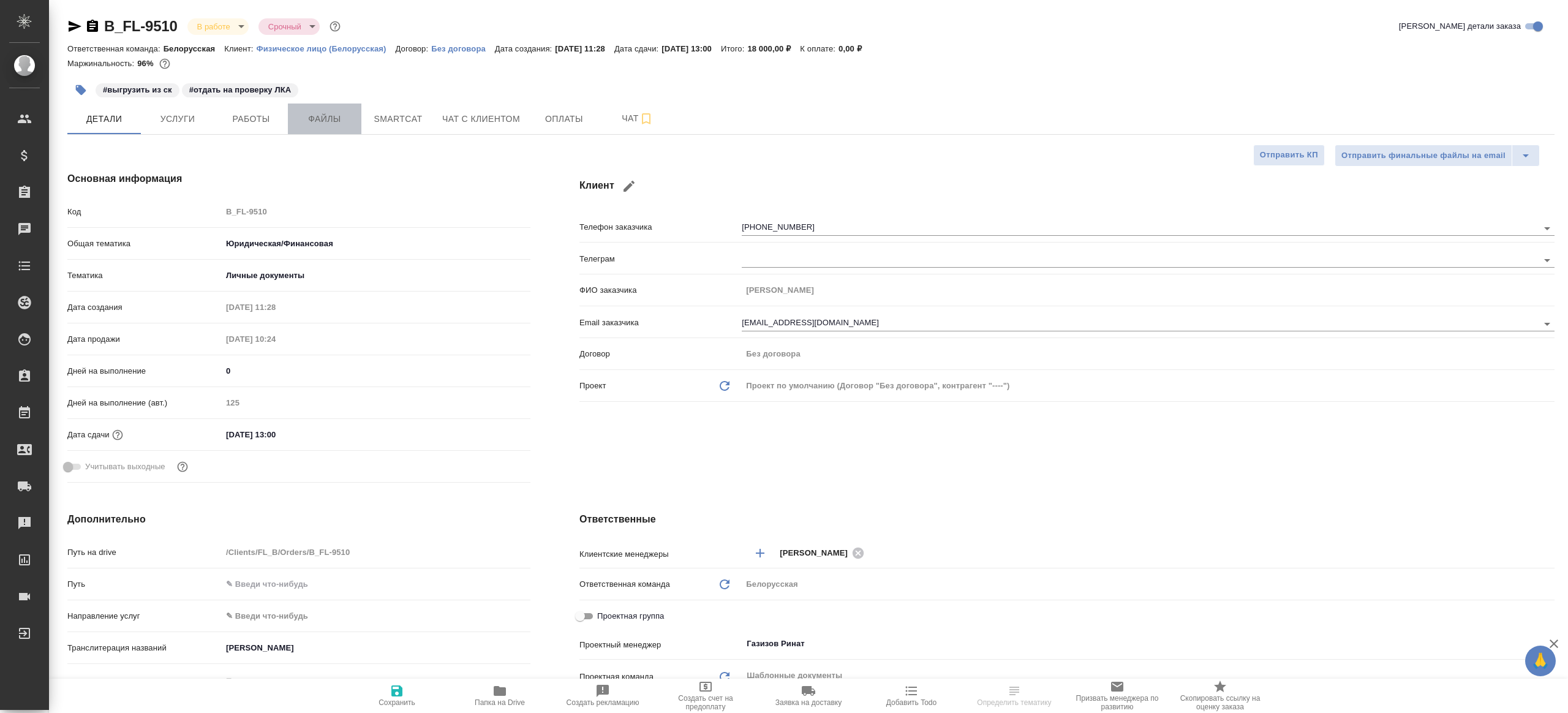
click at [290, 117] on button "Файлы" at bounding box center [325, 119] width 74 height 30
type textarea "x"
click at [264, 117] on span "Работы" at bounding box center [251, 119] width 59 height 15
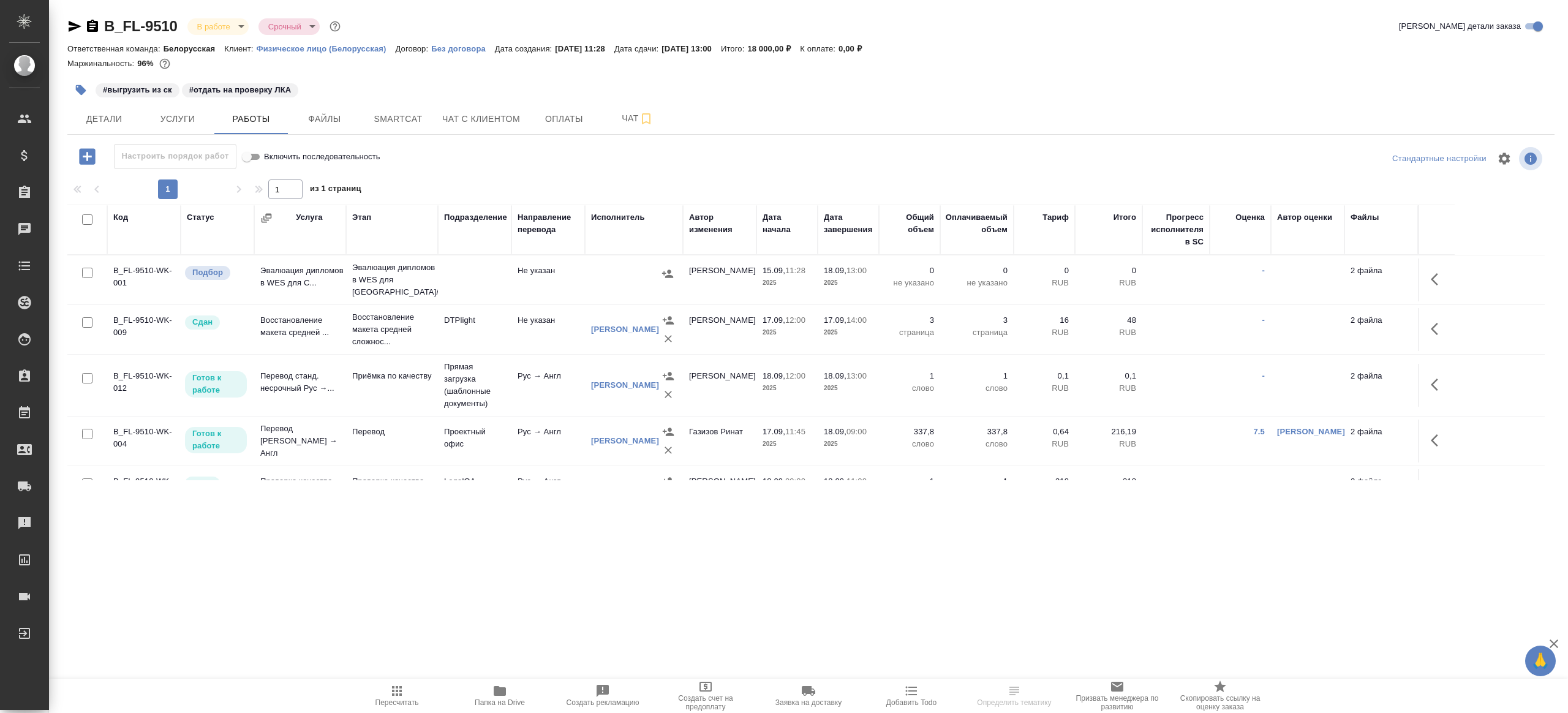
scroll to position [61, 0]
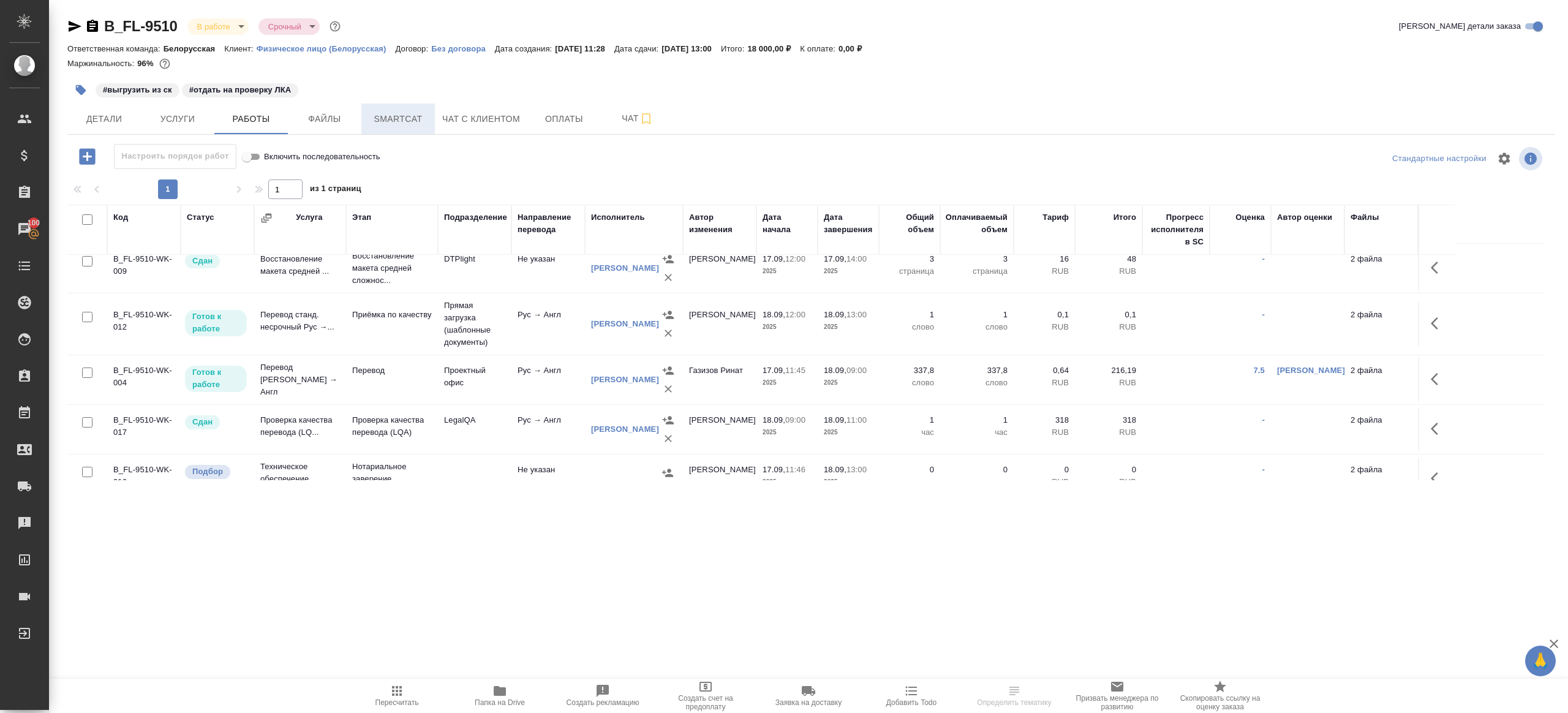
click at [392, 124] on span "Smartcat" at bounding box center [398, 119] width 59 height 15
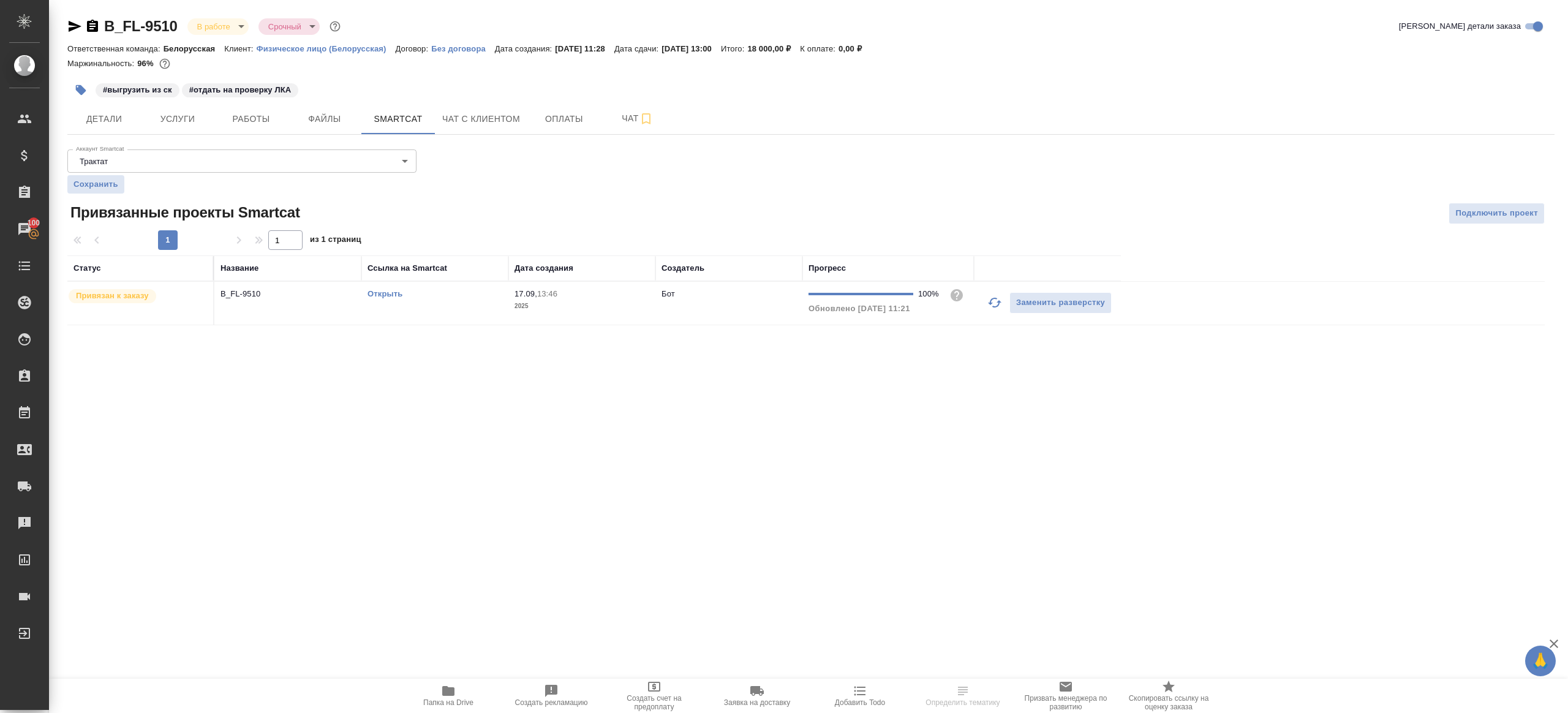
click at [375, 296] on link "Открыть" at bounding box center [385, 294] width 35 height 9
click at [248, 120] on span "Работы" at bounding box center [251, 119] width 59 height 15
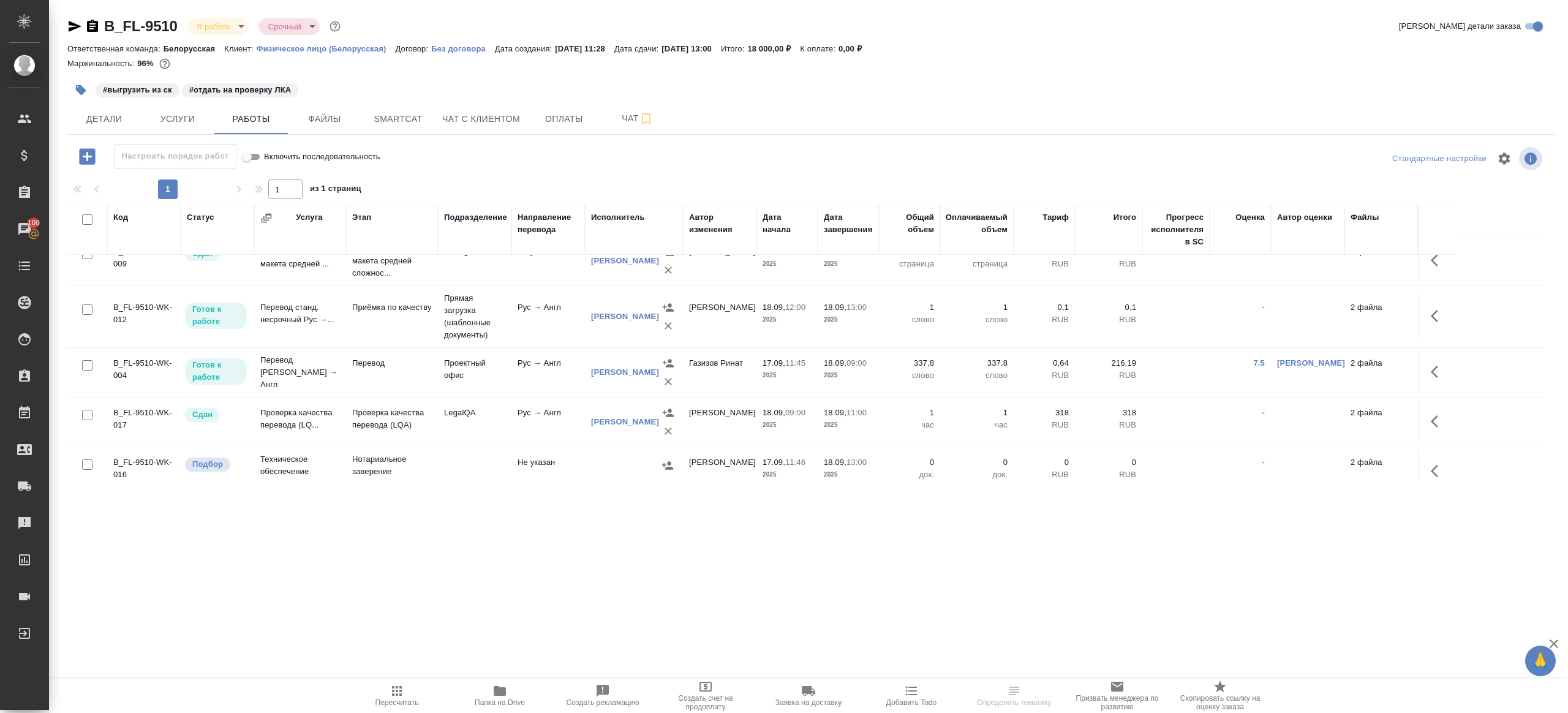
scroll to position [43, 0]
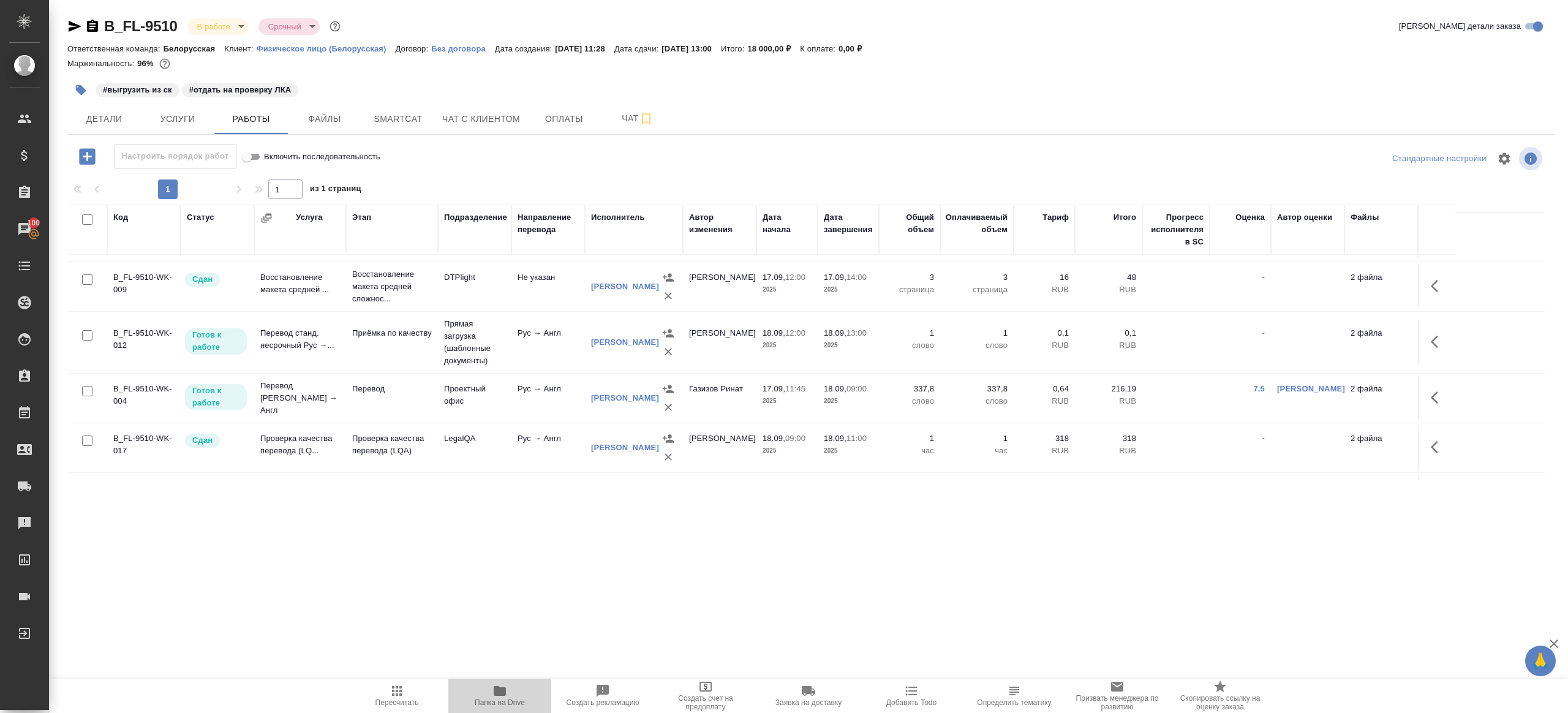
click at [506, 688] on icon "button" at bounding box center [499, 691] width 15 height 15
drag, startPoint x: 1436, startPoint y: 386, endPoint x: 1427, endPoint y: 386, distance: 9.0
click at [1436, 386] on button "button" at bounding box center [1438, 398] width 29 height 29
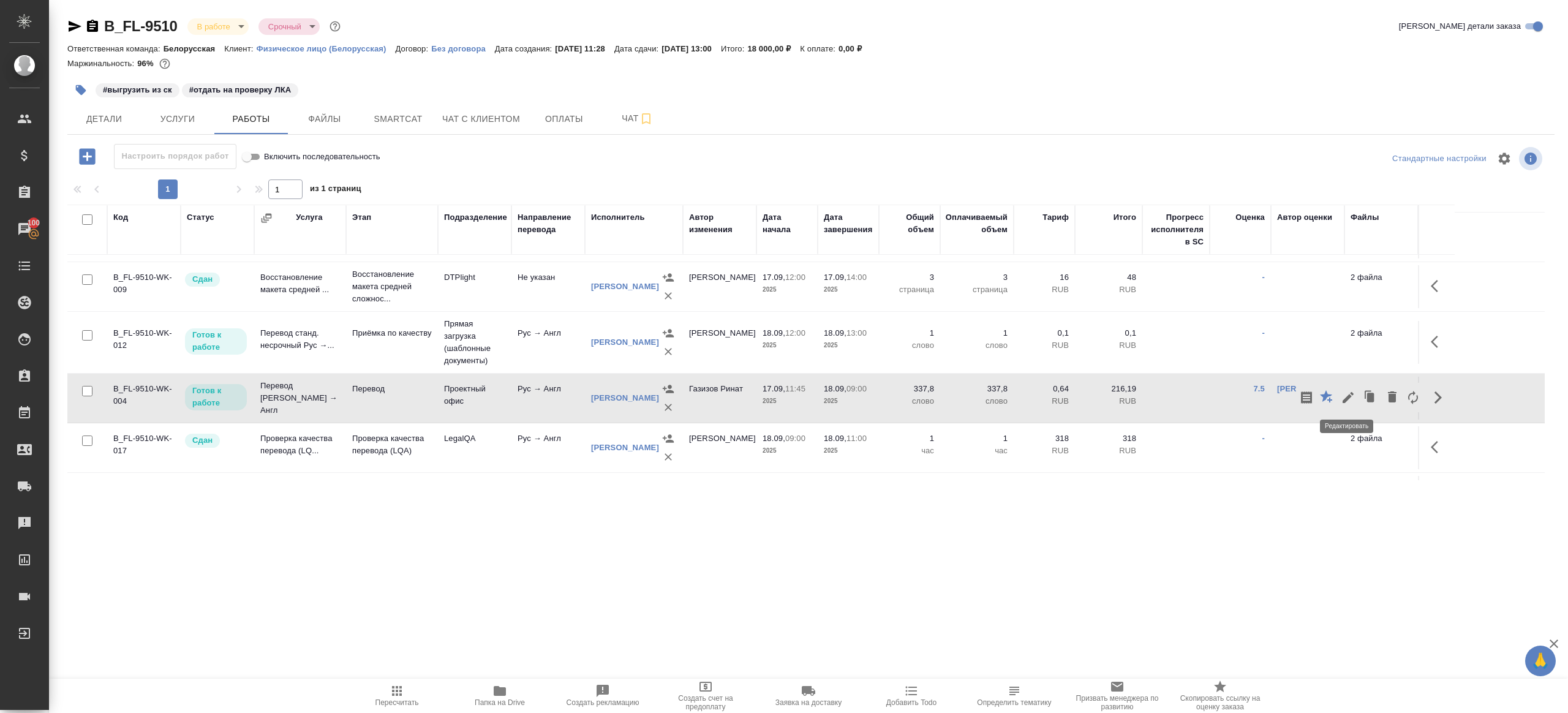
click at [1348, 390] on icon "button" at bounding box center [1348, 398] width 15 height 15
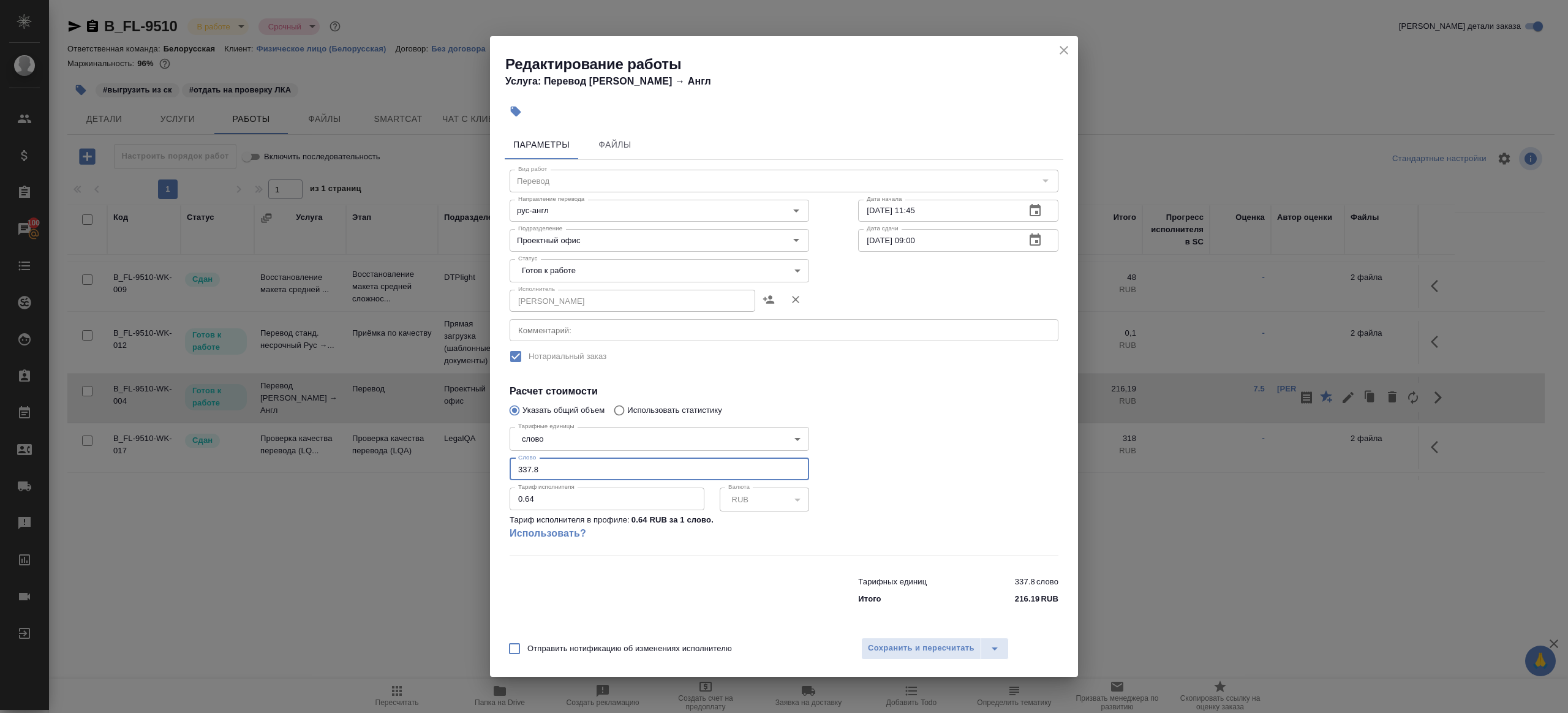
click at [610, 467] on input "337.8" at bounding box center [659, 469] width 299 height 22
paste input "258.45"
type input "258.45"
click at [884, 635] on div "Отправить нотификацию об изменениях исполнителю Сохранить и пересчитать" at bounding box center [784, 653] width 588 height 47
click at [888, 649] on span "Сохранить и пересчитать" at bounding box center [921, 648] width 107 height 14
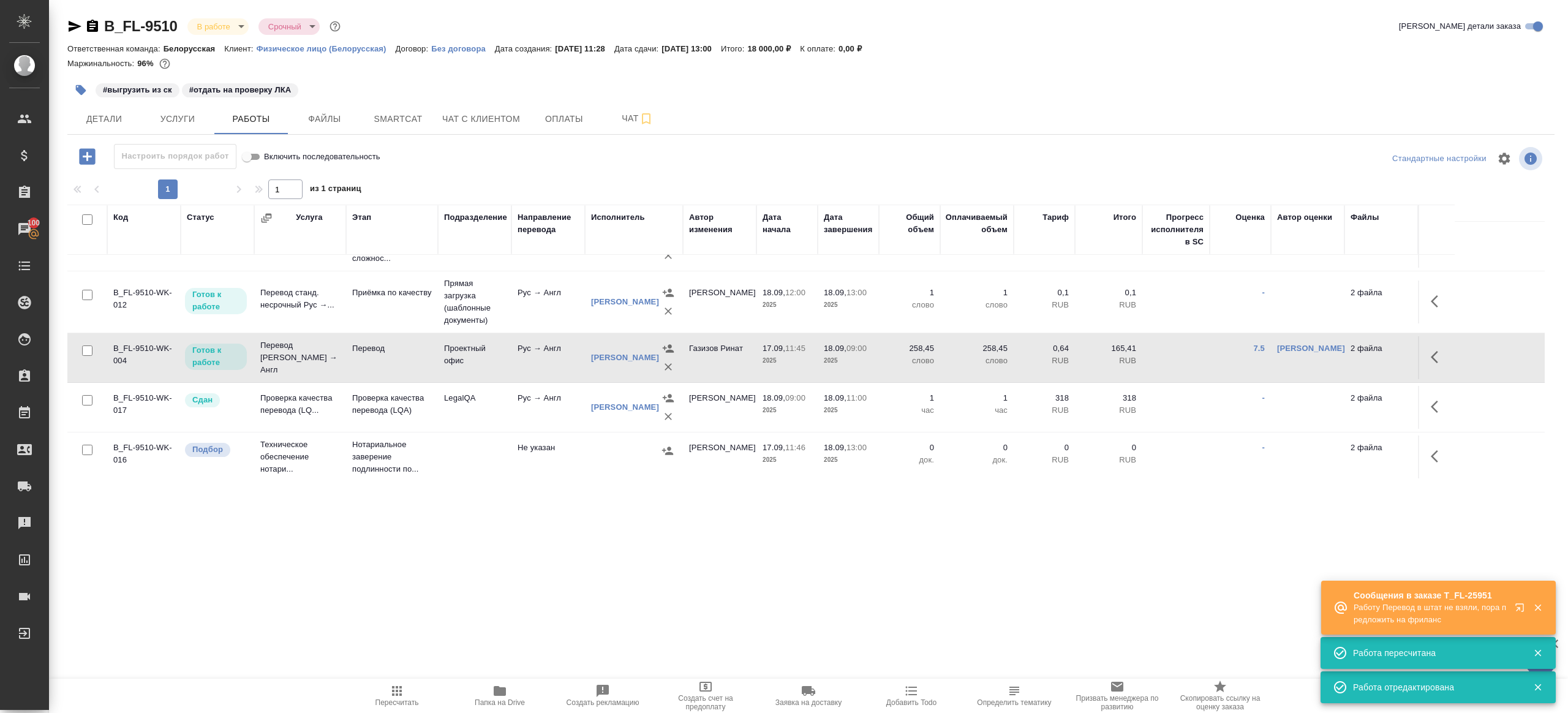
scroll to position [82, 0]
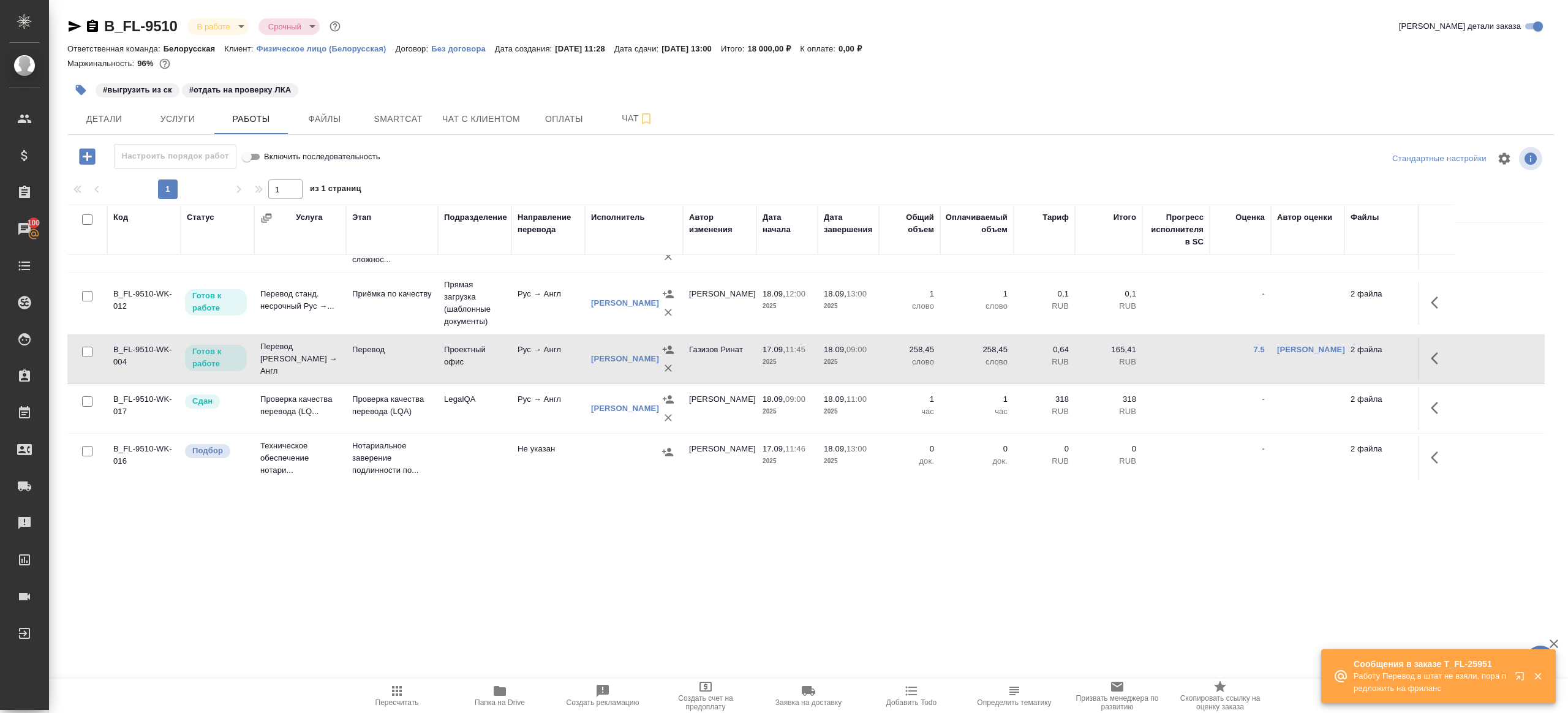
click at [76, 87] on icon "button" at bounding box center [81, 91] width 11 height 11
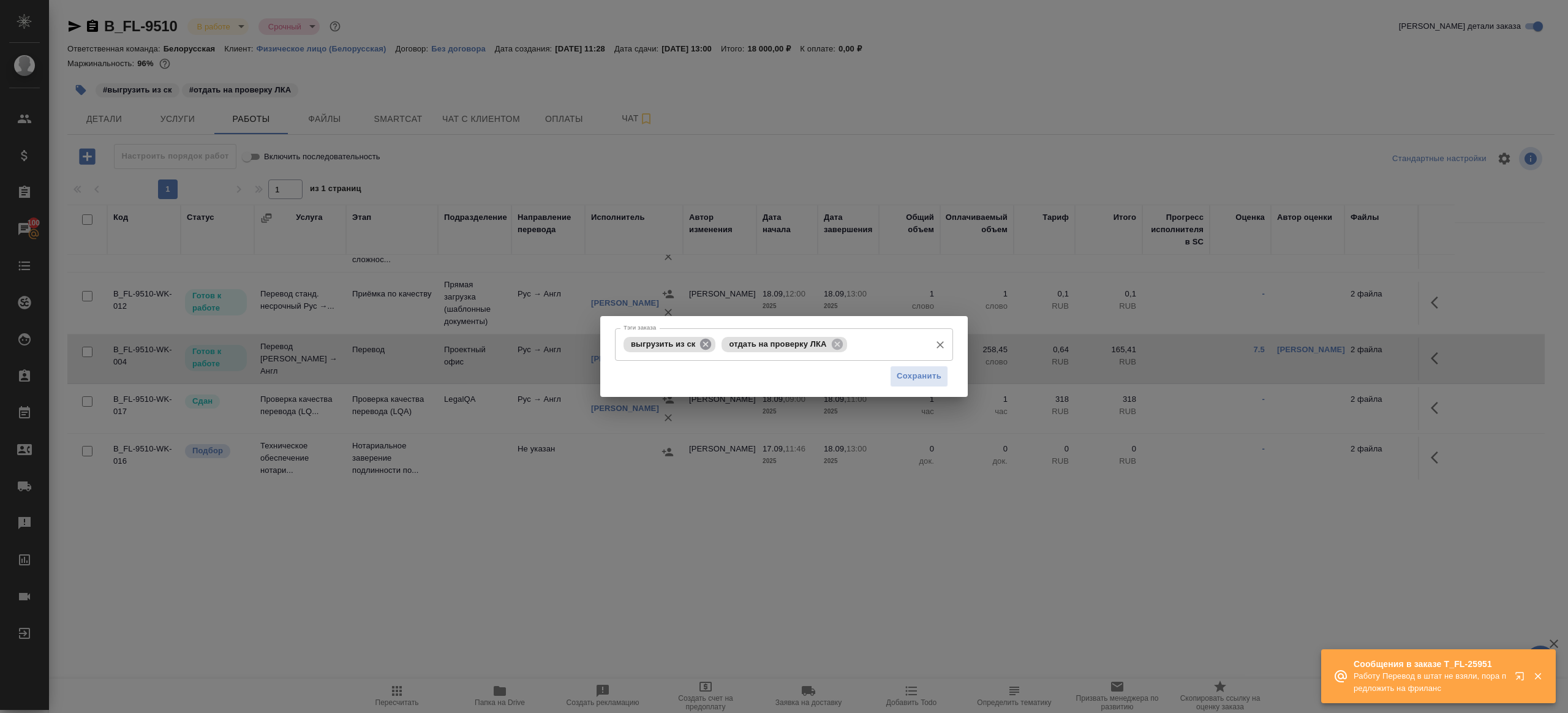
click at [708, 341] on icon at bounding box center [706, 344] width 13 height 13
click at [741, 352] on div "отдать на проверку ЛКА" at bounding box center [686, 345] width 125 height 15
click at [745, 347] on icon at bounding box center [739, 344] width 13 height 13
click at [908, 384] on button "Сохранить" at bounding box center [919, 376] width 58 height 21
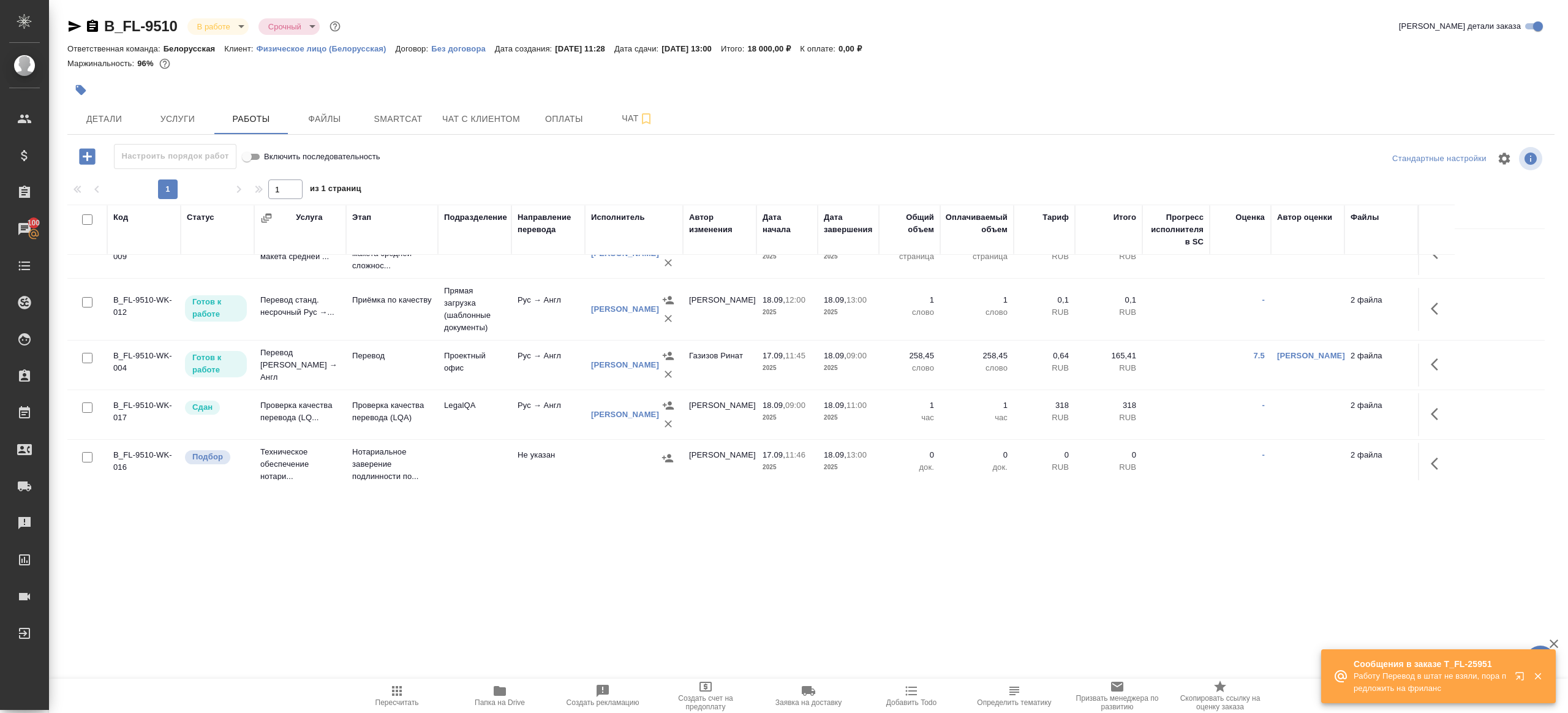
scroll to position [83, 0]
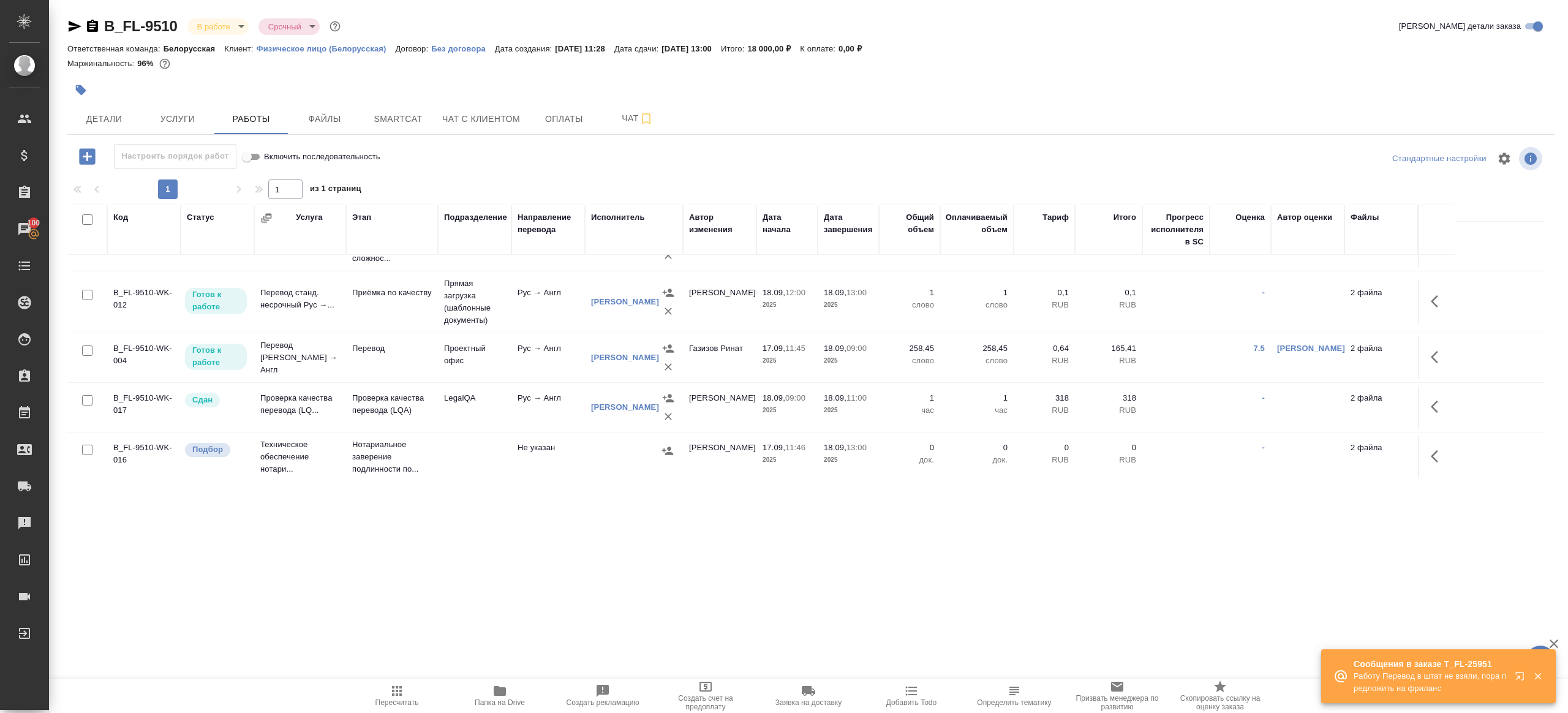
click at [1453, 352] on td at bounding box center [1436, 358] width 36 height 43
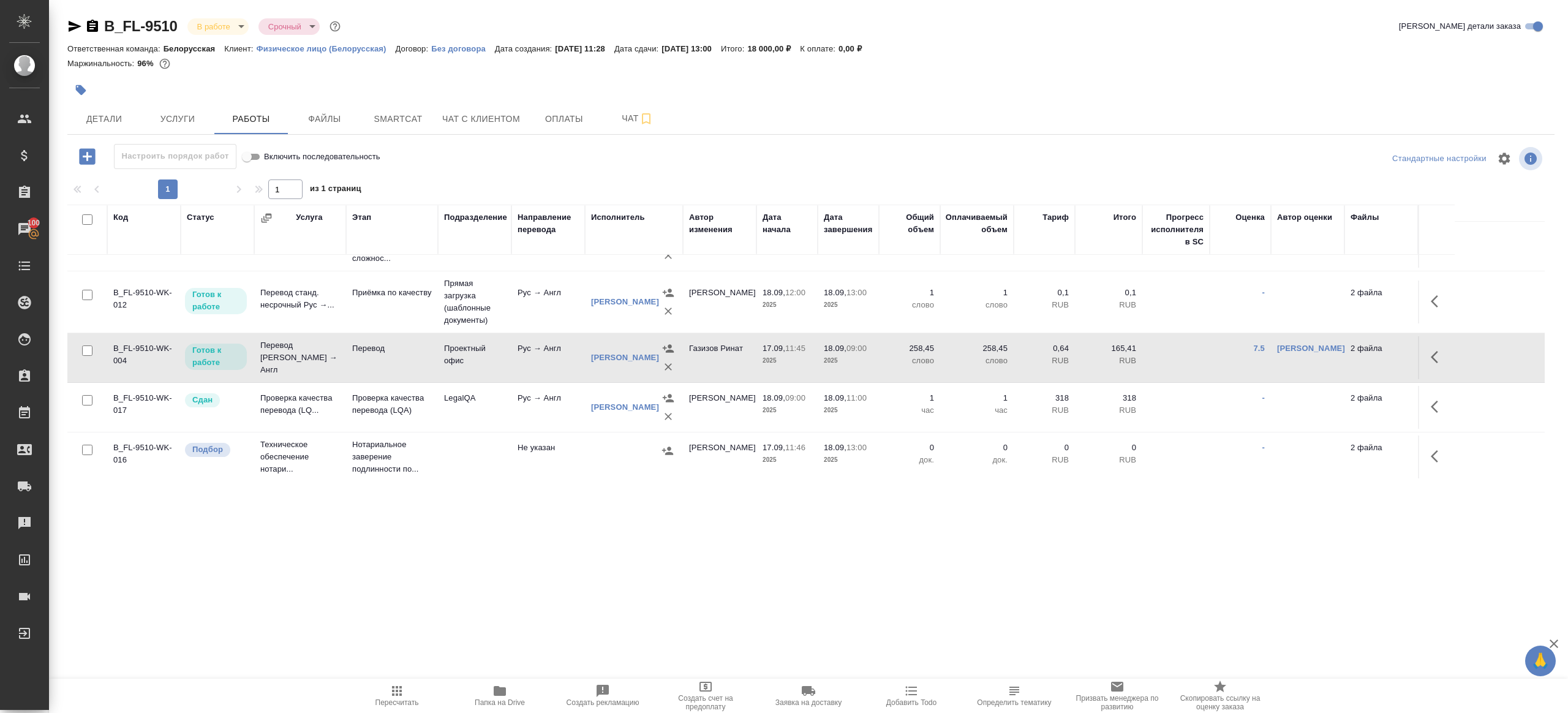
click at [1424, 350] on td at bounding box center [1436, 358] width 36 height 43
click at [1428, 350] on button "button" at bounding box center [1438, 357] width 29 height 29
click at [1351, 351] on icon "button" at bounding box center [1348, 357] width 15 height 15
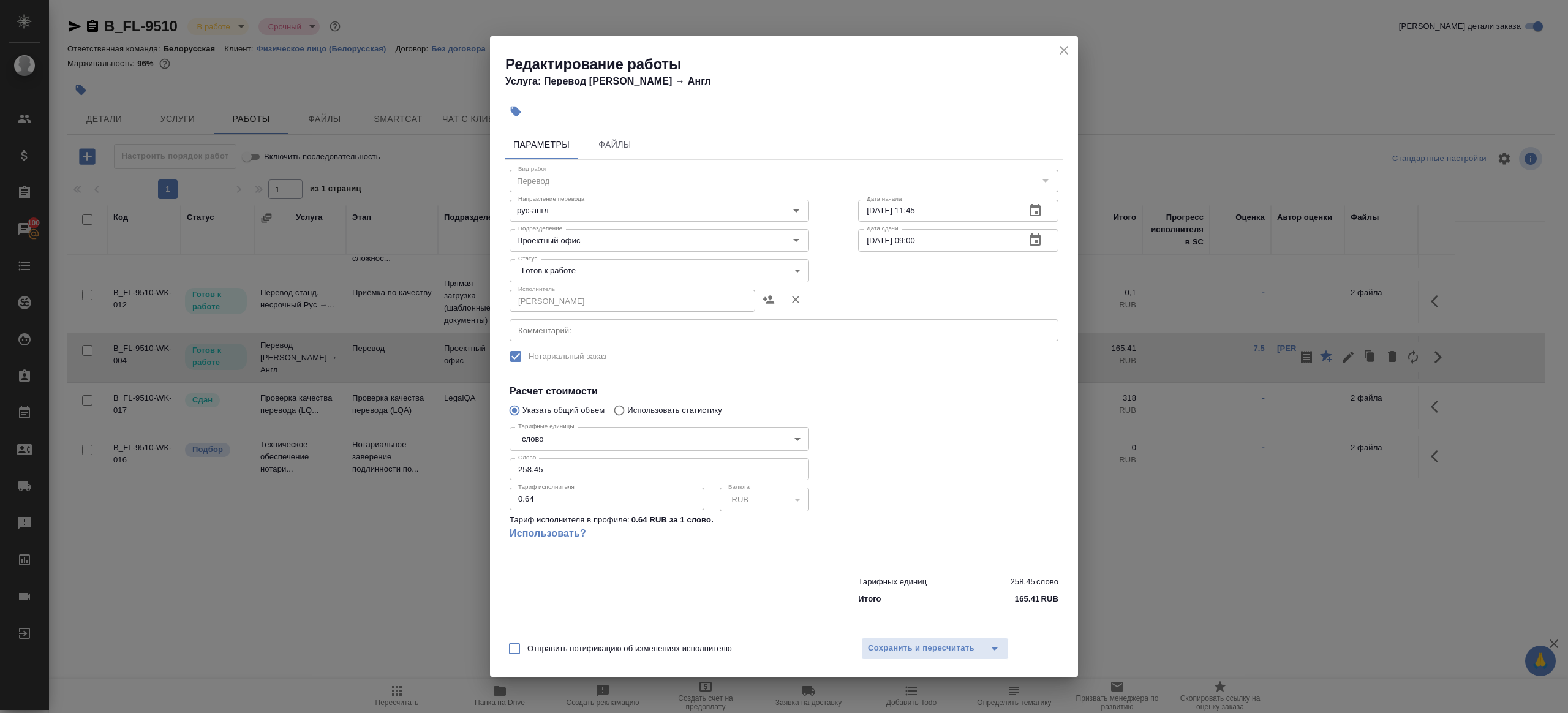
click at [582, 260] on body "🙏 .cls-1 fill:#fff; AWATERA Gazizov Rinat Клиенты Спецификации Заказы 100 Чаты …" at bounding box center [784, 356] width 1568 height 713
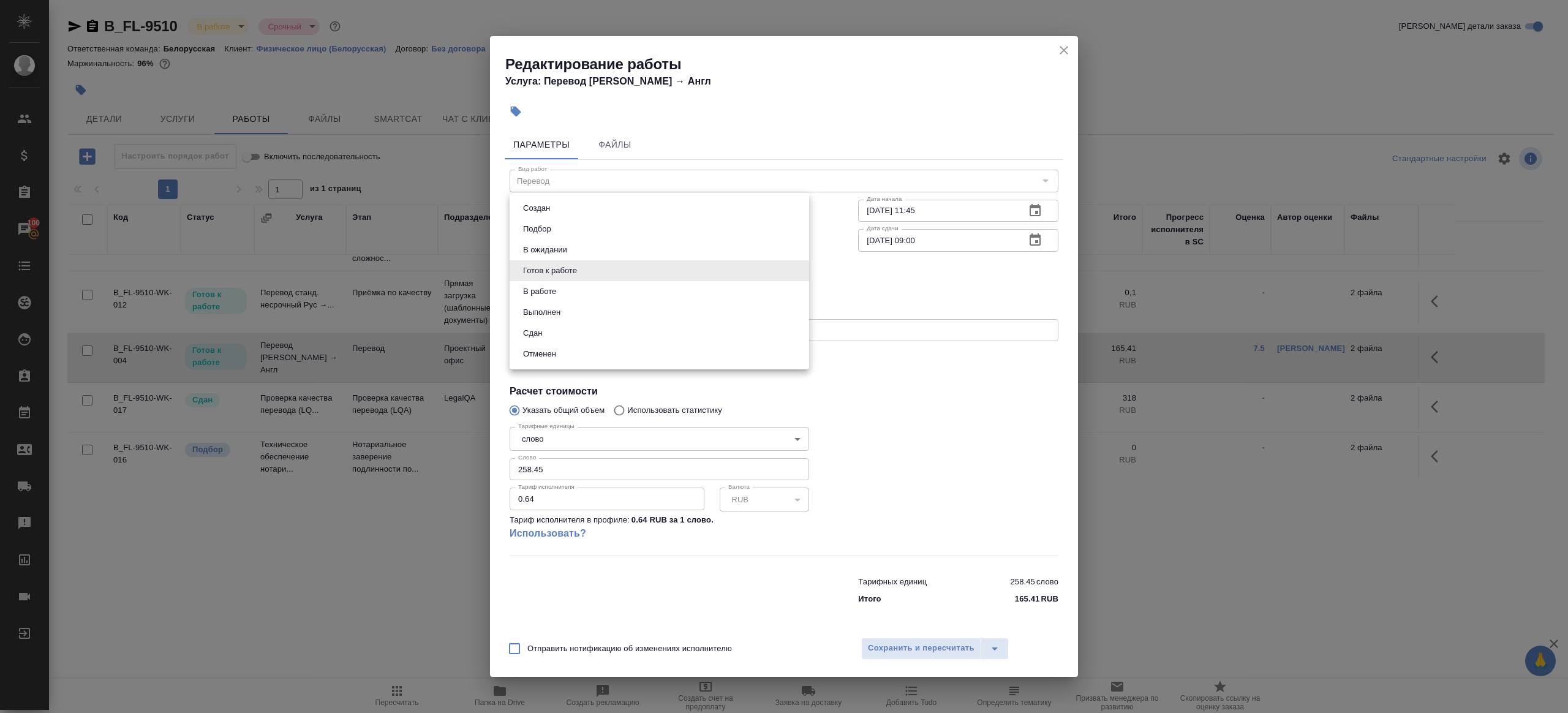
click at [577, 325] on li "Сдан" at bounding box center [659, 333] width 299 height 21
type input "closed"
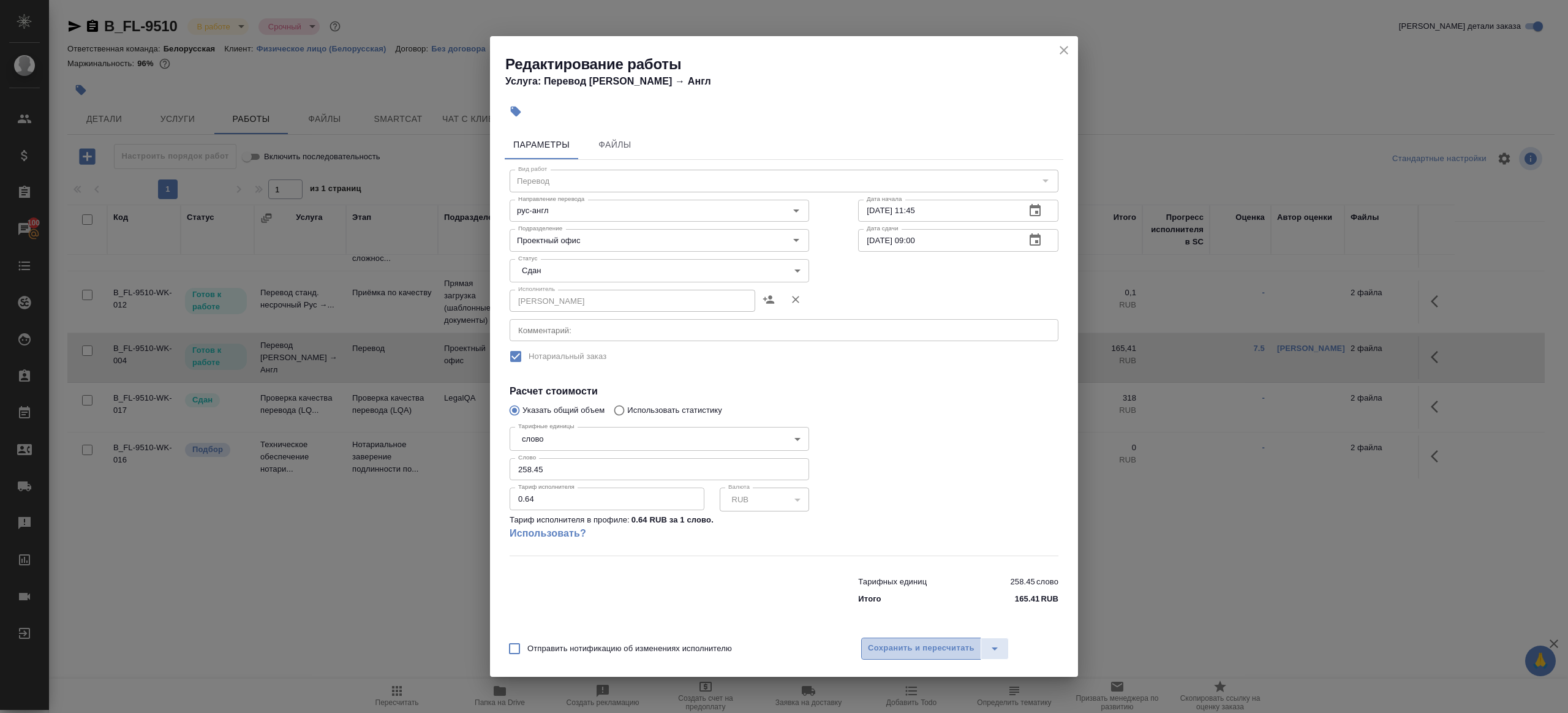
click at [913, 656] on button "Сохранить и пересчитать" at bounding box center [921, 648] width 120 height 22
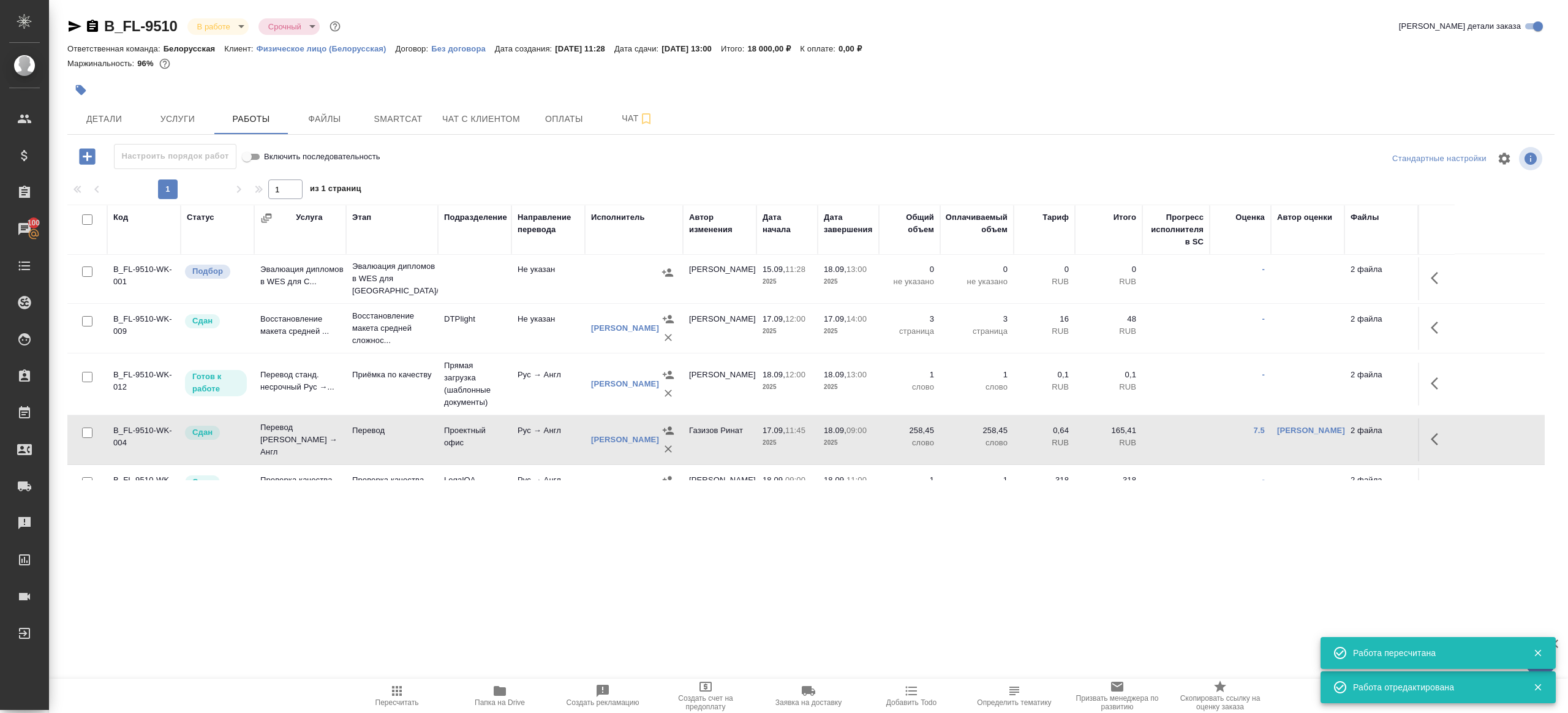
scroll to position [0, 0]
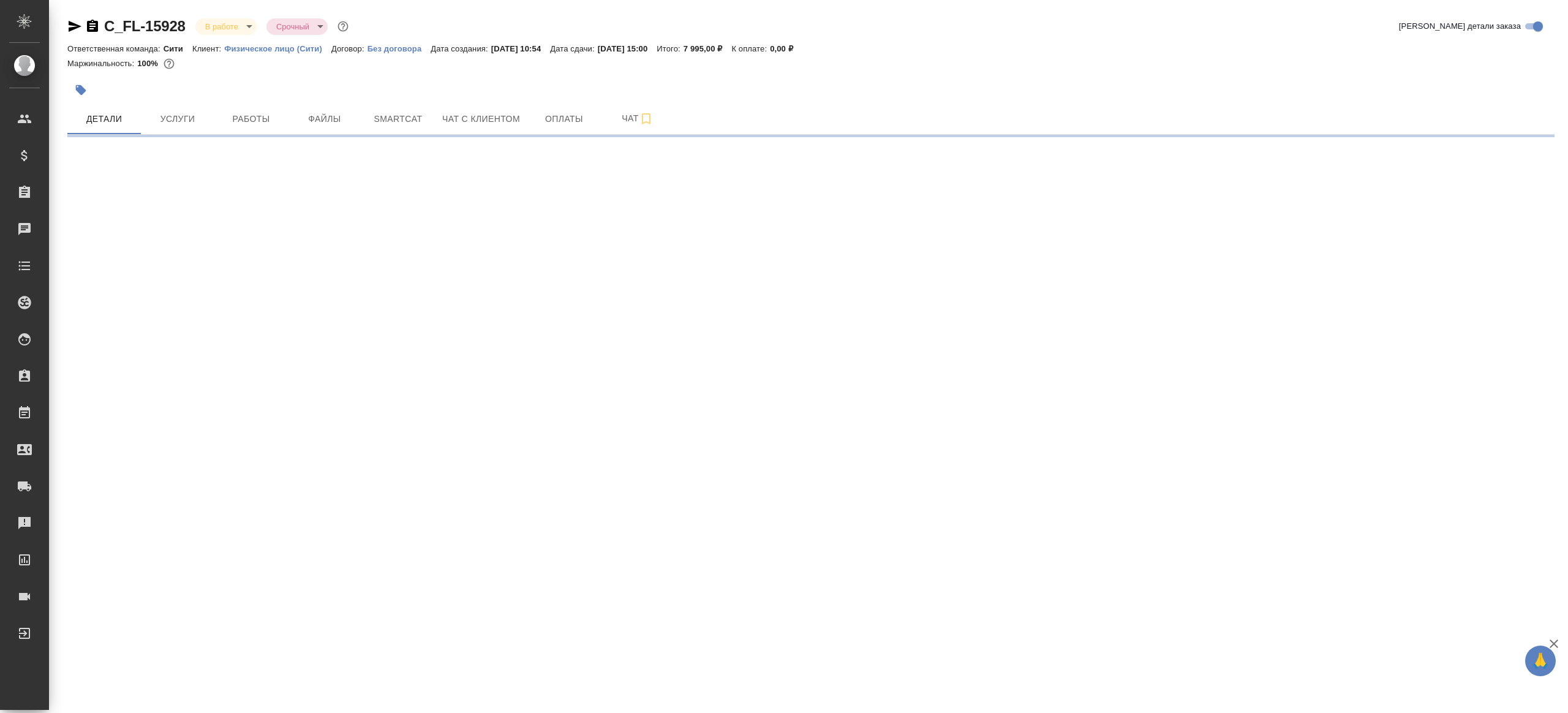
select select "RU"
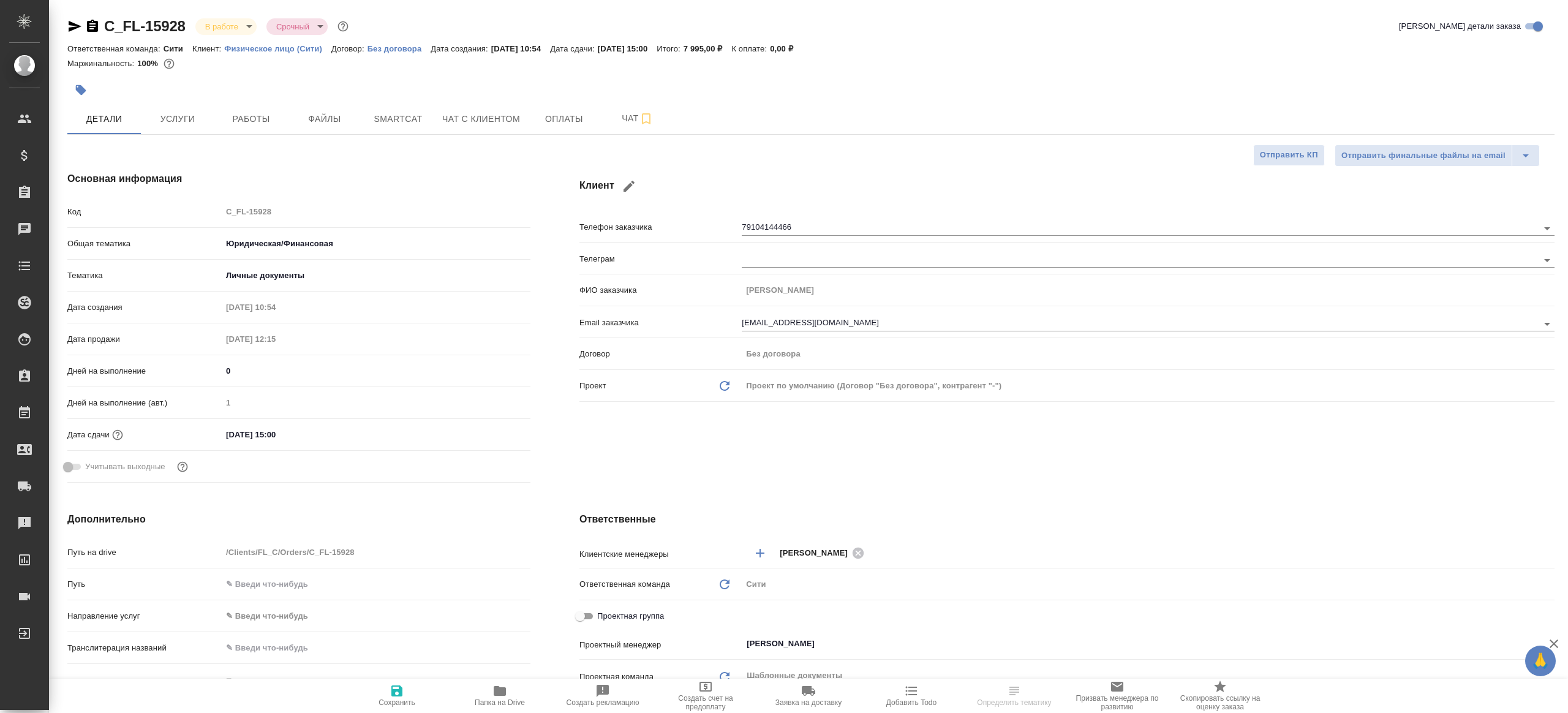
type textarea "x"
click at [238, 114] on span "Работы" at bounding box center [251, 119] width 59 height 15
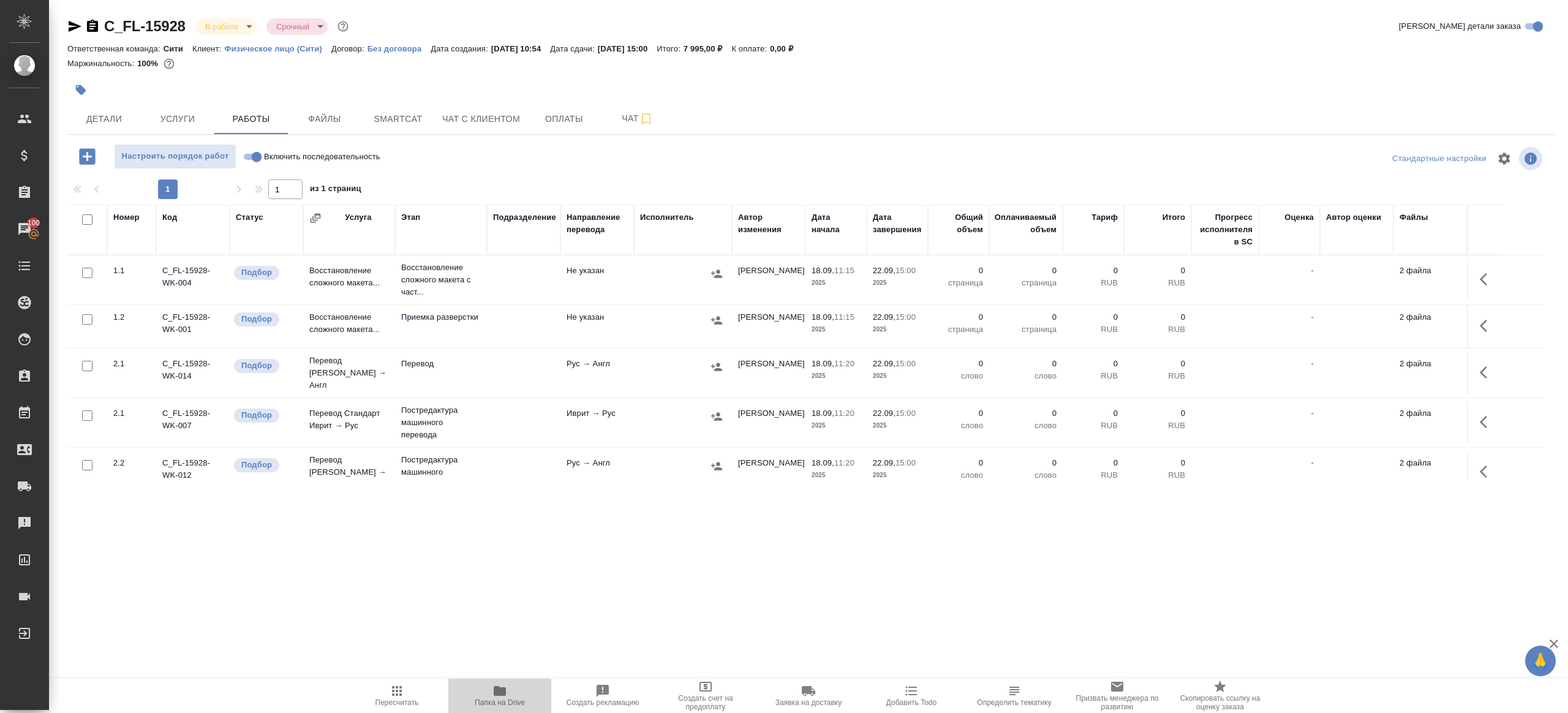
click at [488, 692] on span "Папка на Drive" at bounding box center [499, 695] width 88 height 23
click at [1472, 283] on td at bounding box center [1485, 280] width 36 height 43
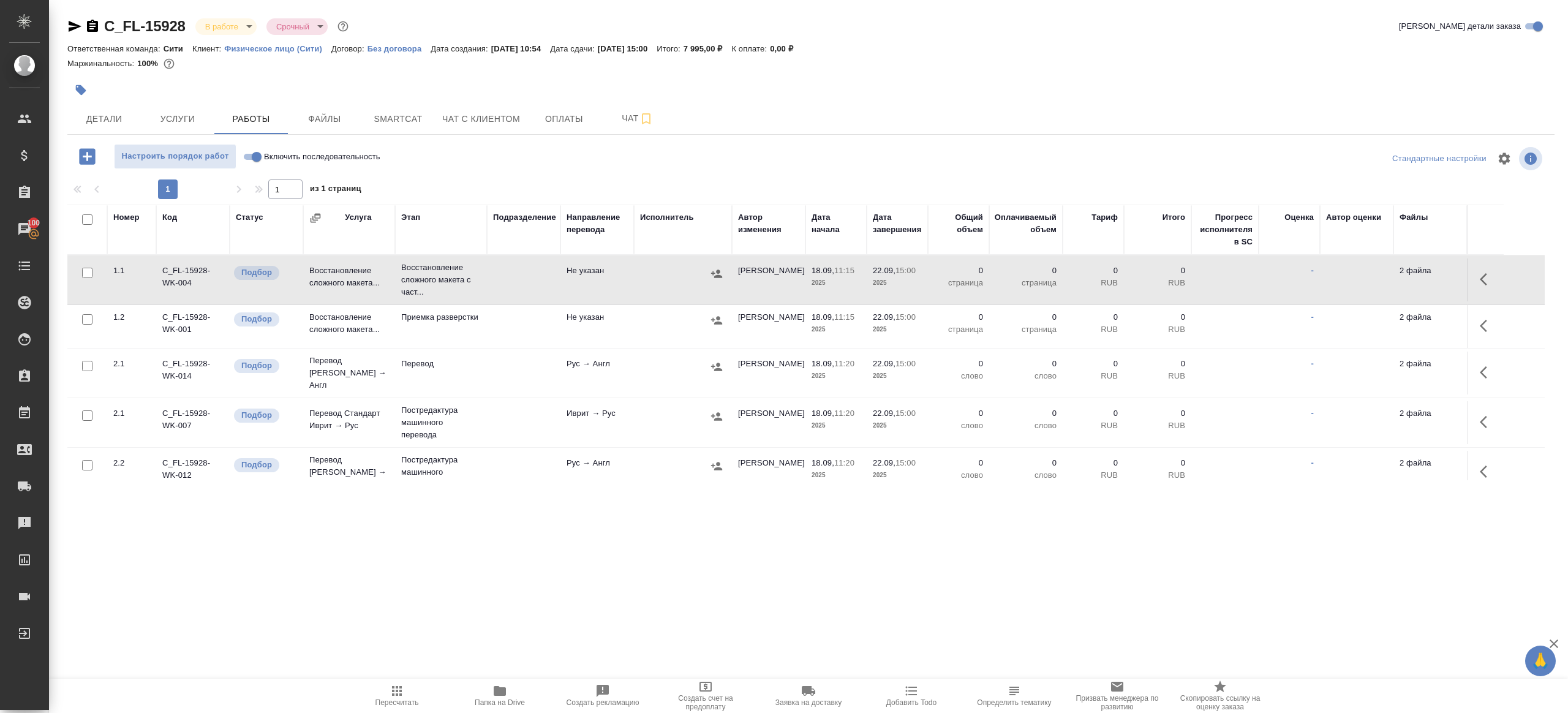
click at [1481, 280] on icon "button" at bounding box center [1483, 279] width 7 height 12
click at [1397, 275] on icon "button" at bounding box center [1397, 279] width 15 height 15
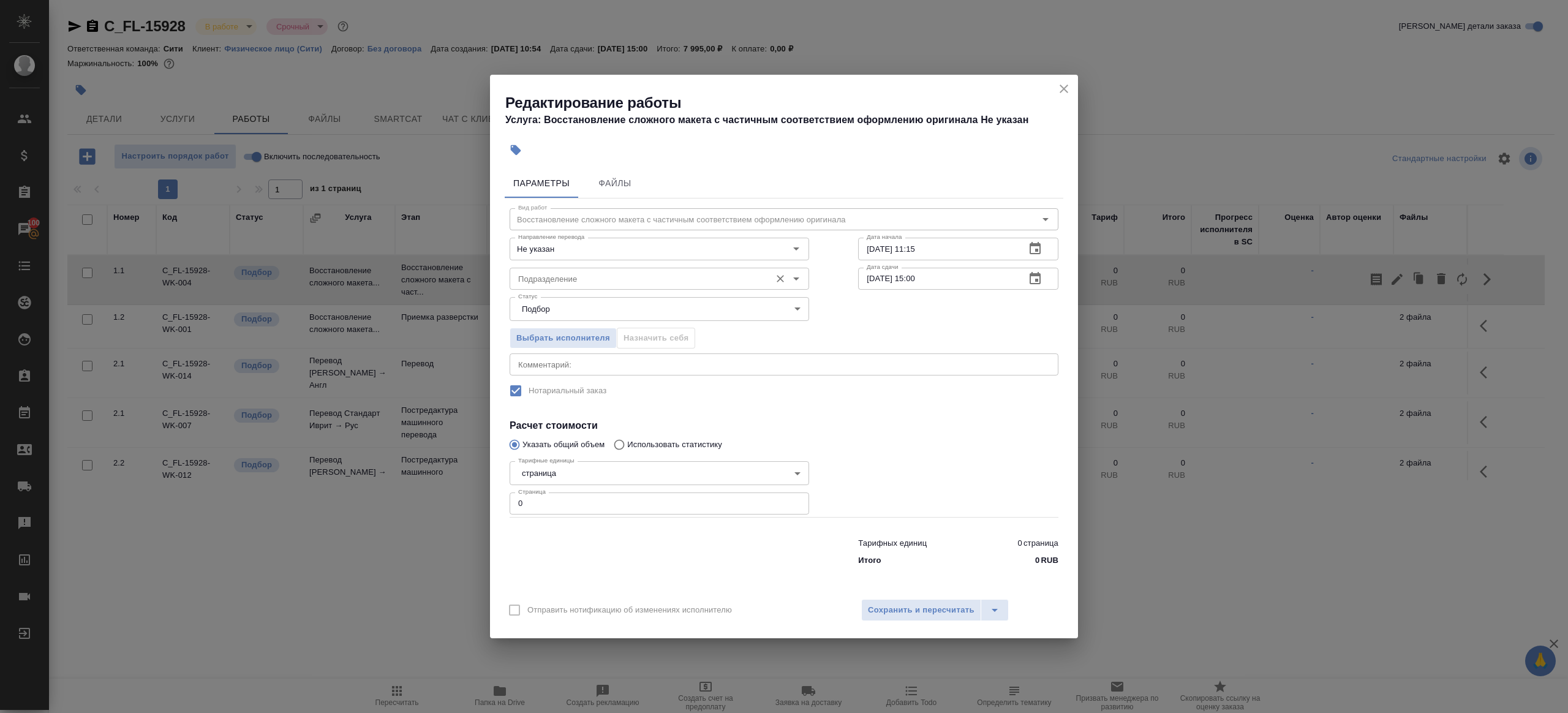
click at [605, 279] on input "Подразделение" at bounding box center [639, 279] width 251 height 15
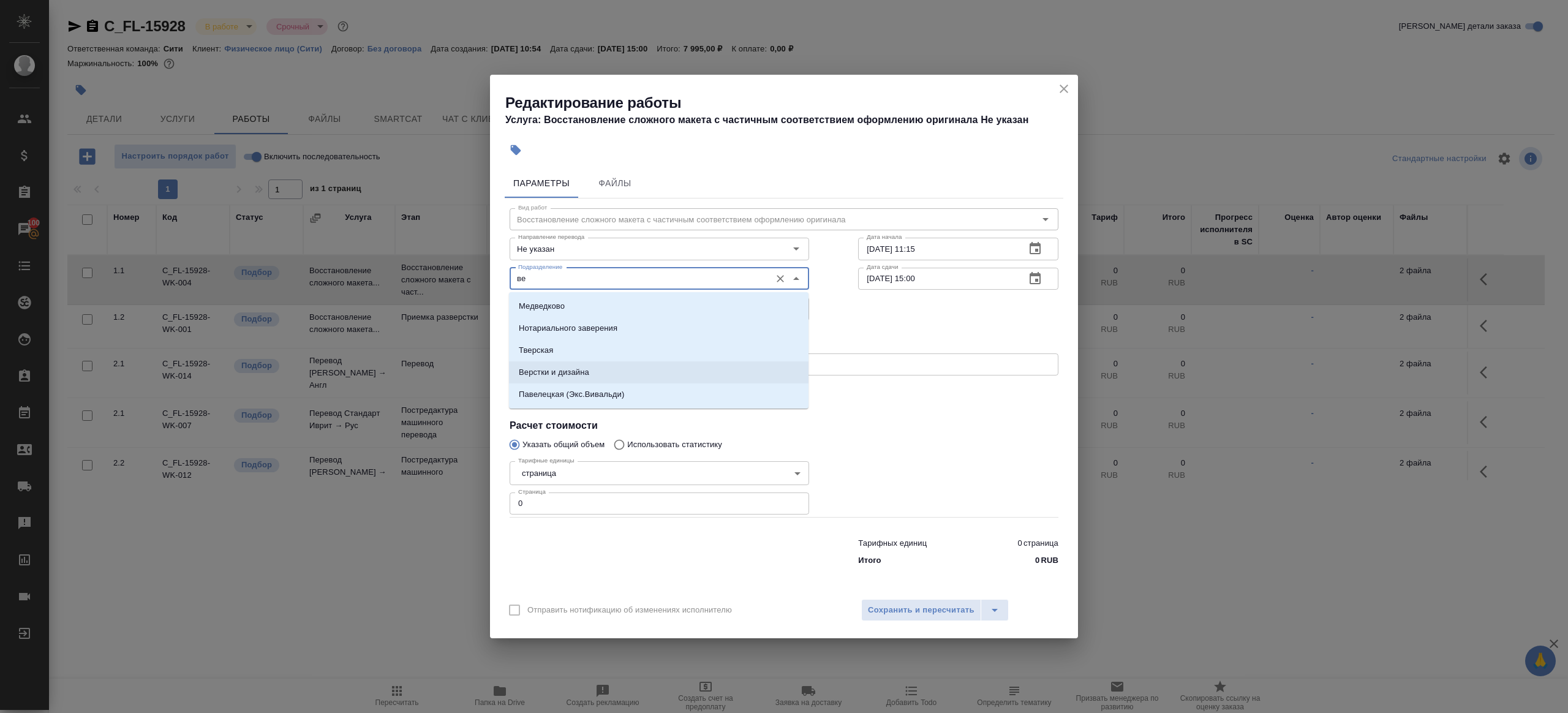
click at [579, 368] on p "Верстки и дизайна" at bounding box center [554, 372] width 70 height 12
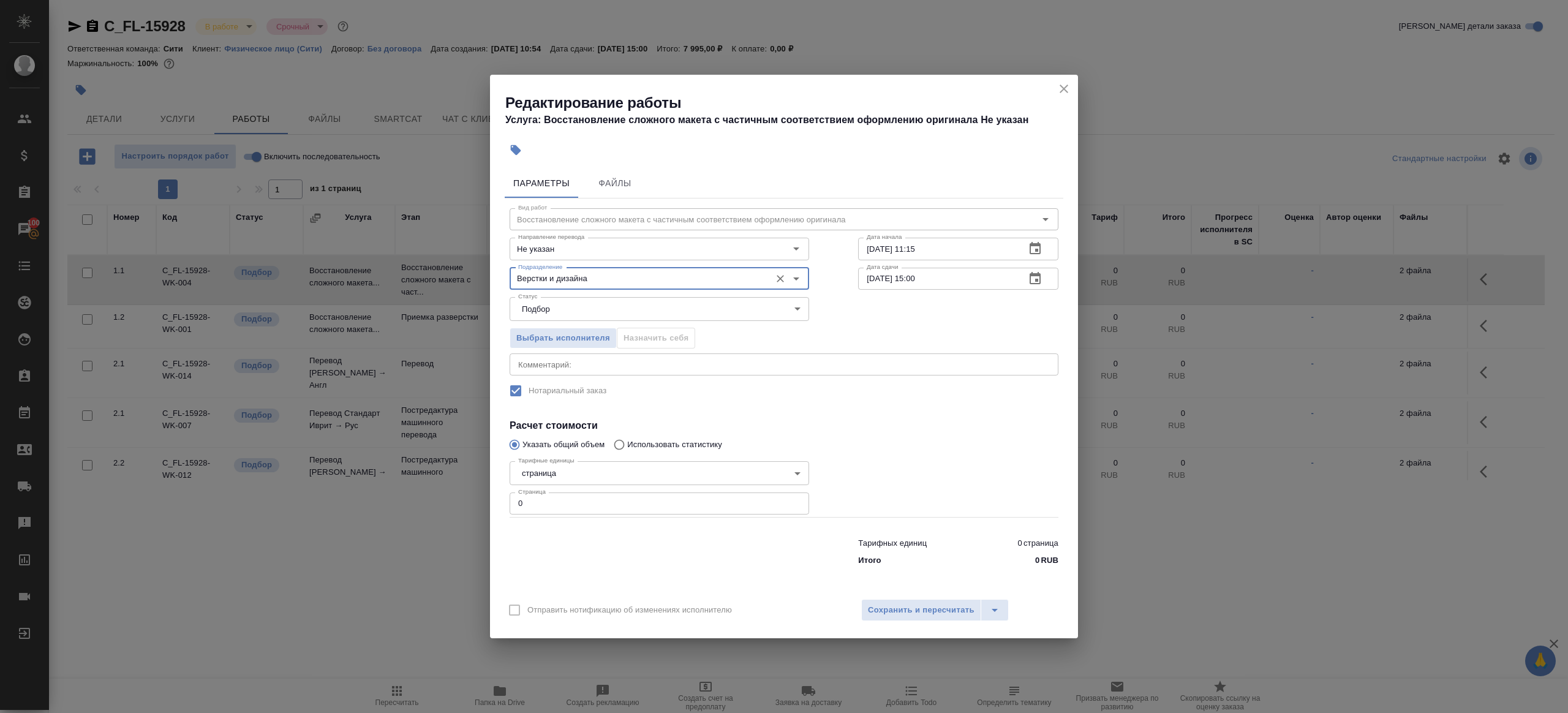
type input "Верстки и дизайна"
click at [556, 519] on div "Тарифных единиц 0 страница Итого 0 RUB" at bounding box center [784, 549] width 598 height 83
click at [556, 508] on input "0" at bounding box center [659, 503] width 299 height 22
click at [1053, 419] on h4 "Расчет стоимости" at bounding box center [784, 425] width 549 height 15
click at [601, 493] on input "4" at bounding box center [659, 503] width 299 height 22
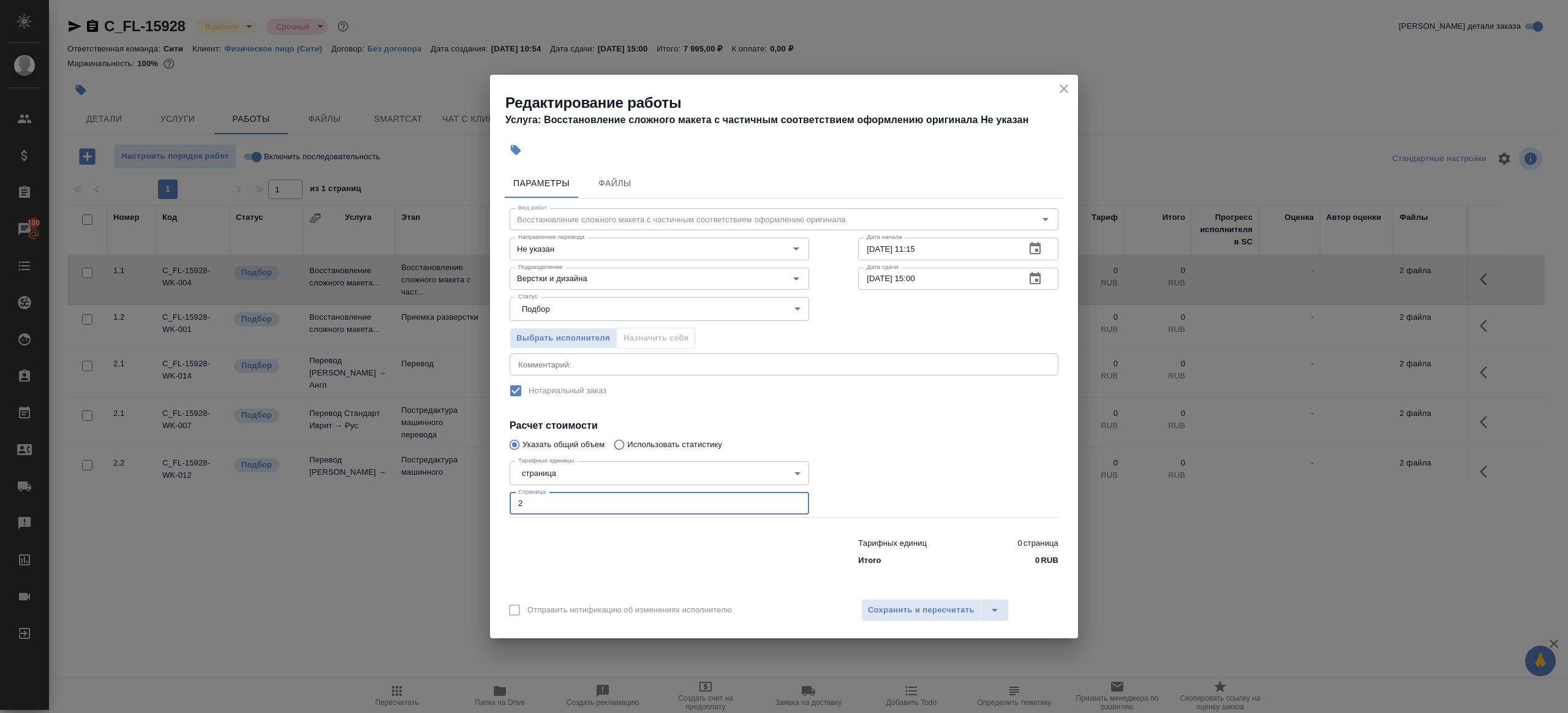
type input "2"
click at [867, 451] on div at bounding box center [958, 486] width 249 height 109
click at [976, 248] on input "[DATE] 11:15" at bounding box center [937, 248] width 158 height 22
click at [957, 275] on input "[DATE] 15:00" at bounding box center [937, 278] width 158 height 22
paste input "[DATE] 11:15"
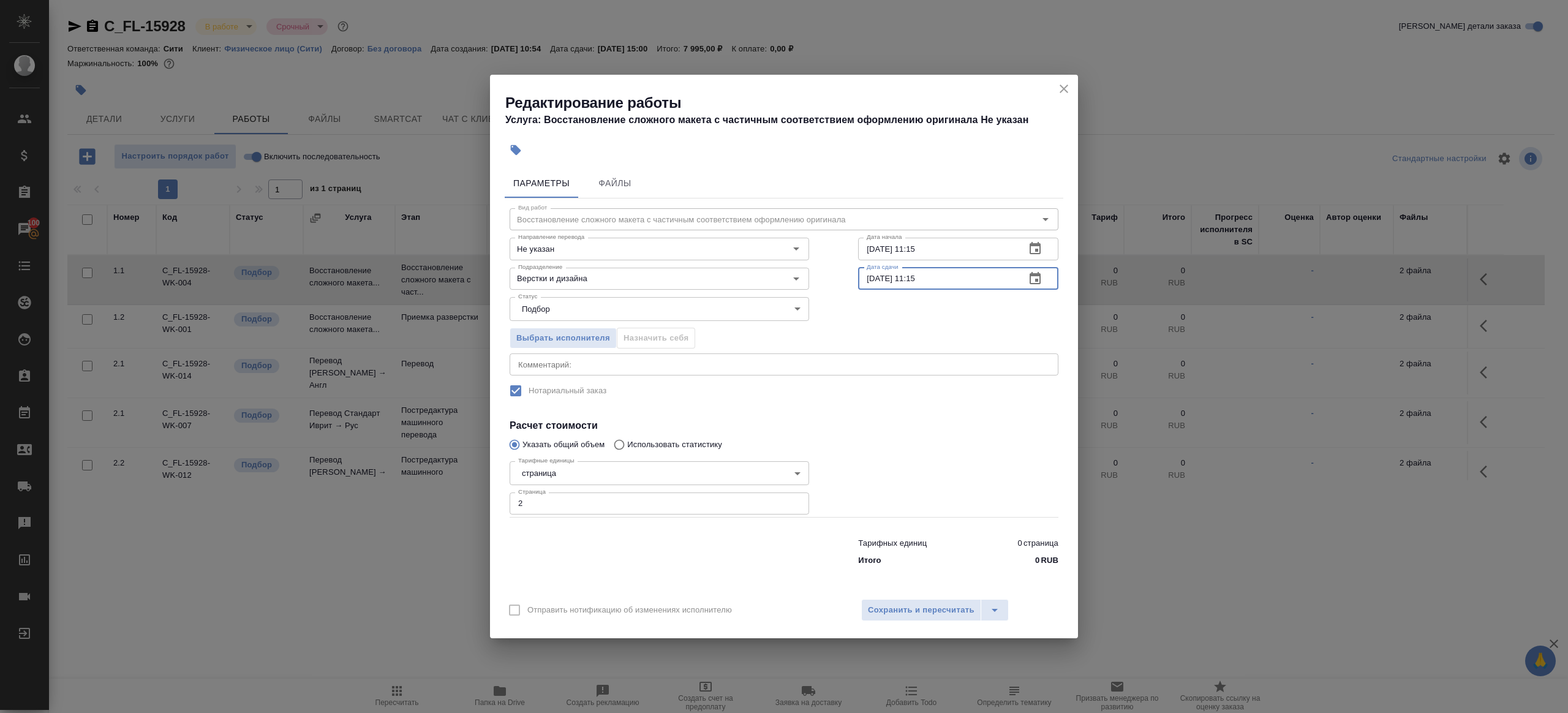
drag, startPoint x: 913, startPoint y: 278, endPoint x: 988, endPoint y: 278, distance: 75.0
click at [988, 278] on input "[DATE] 11:15" at bounding box center [937, 278] width 158 height 22
type input "[DATE] 17:00"
click at [906, 602] on button "Сохранить и пересчитать" at bounding box center [921, 610] width 120 height 22
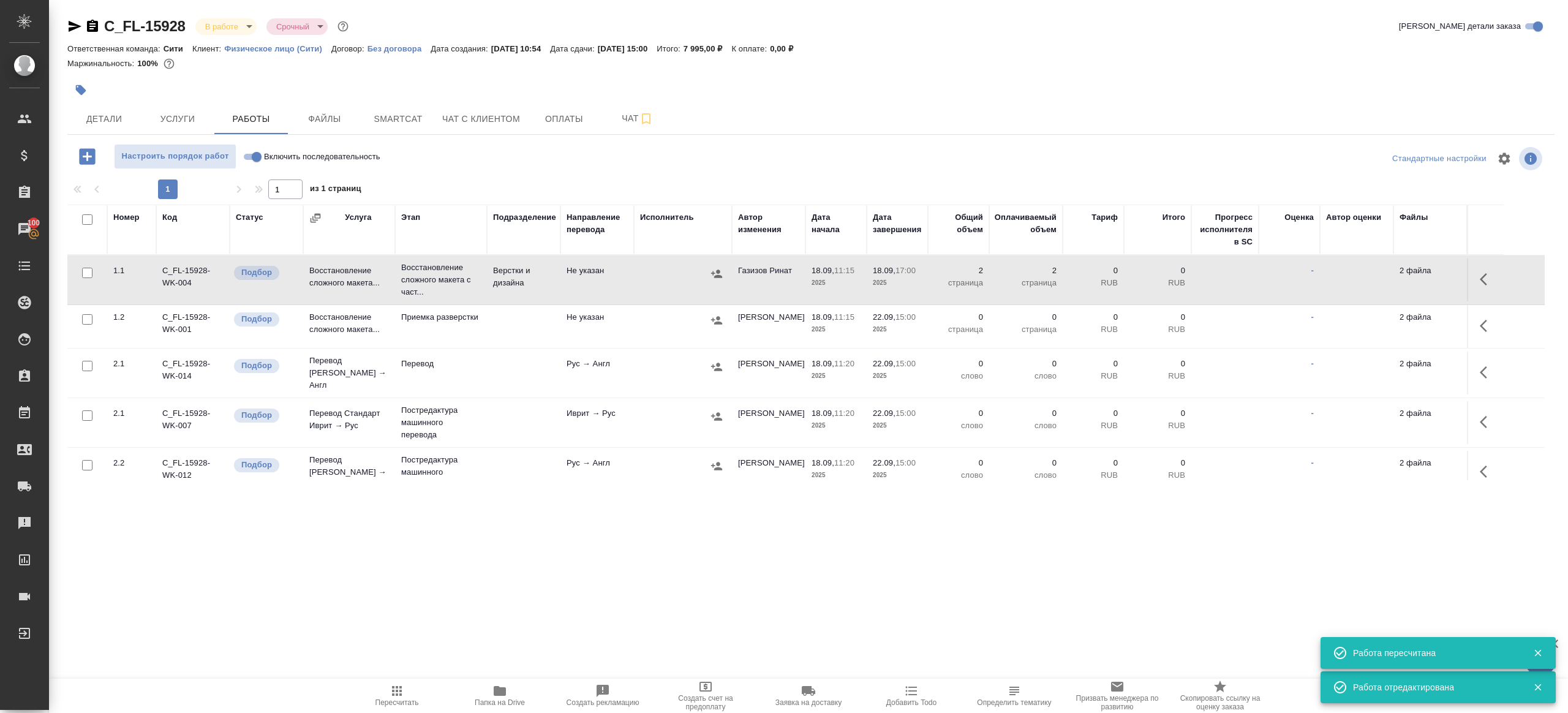
click at [250, 154] on input "Включить последовательность" at bounding box center [256, 157] width 44 height 15
checkbox input "true"
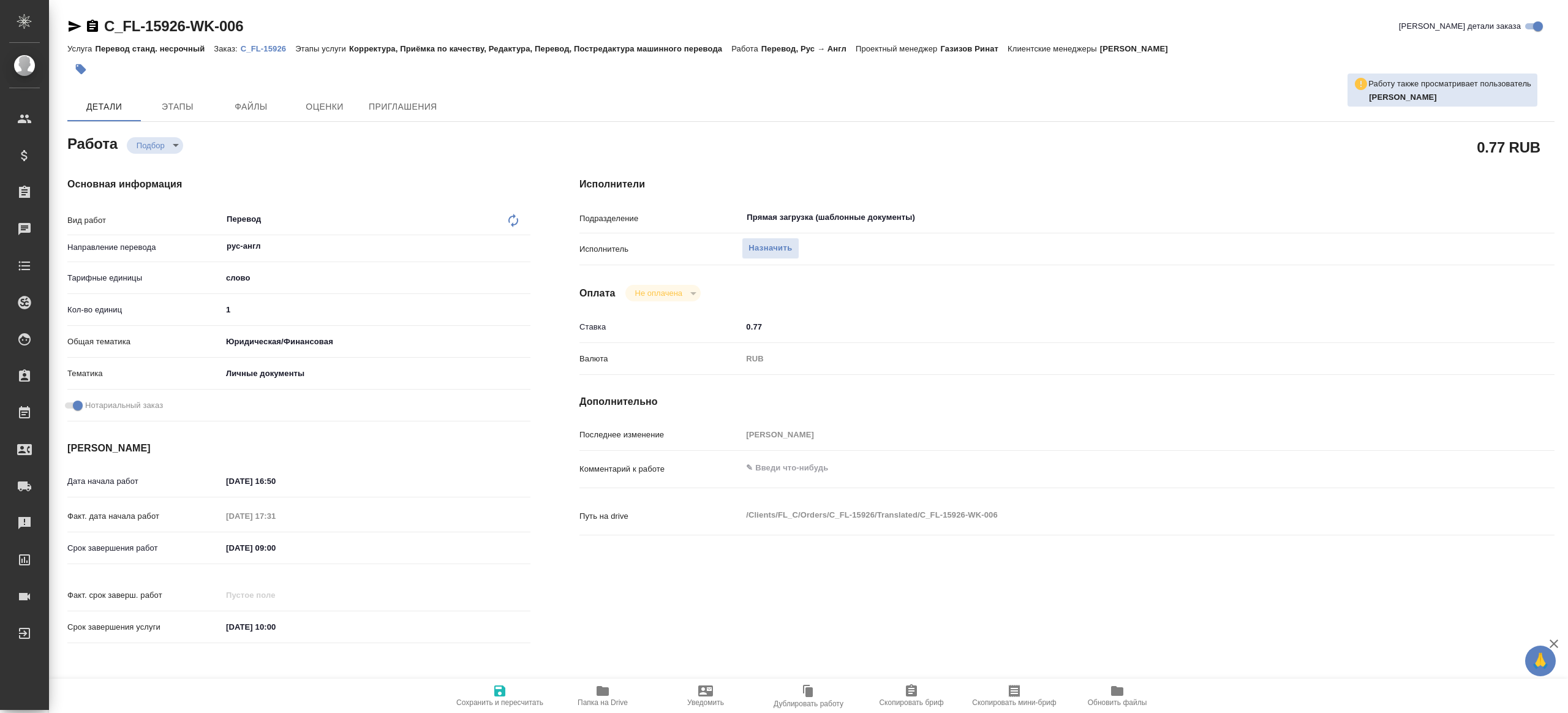
type textarea "x"
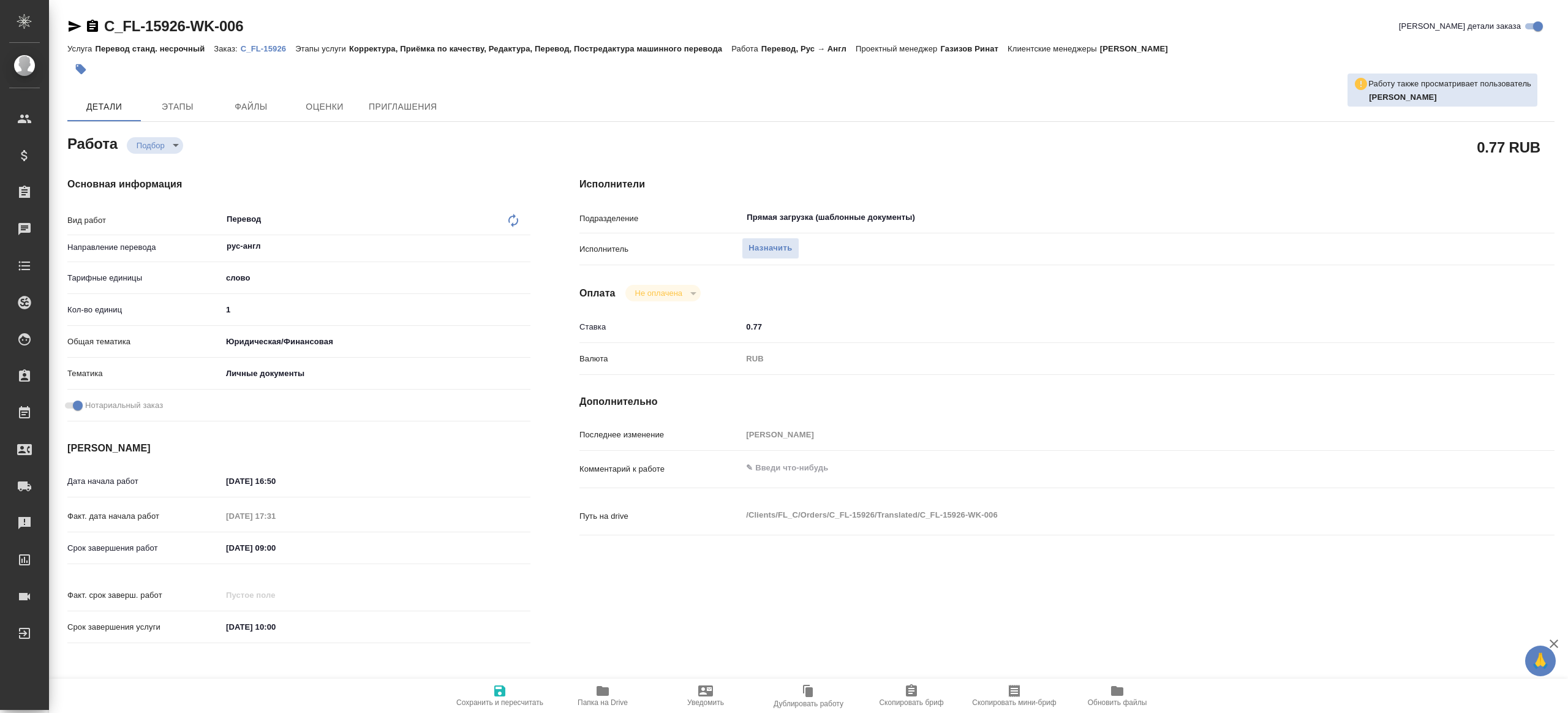
type textarea "x"
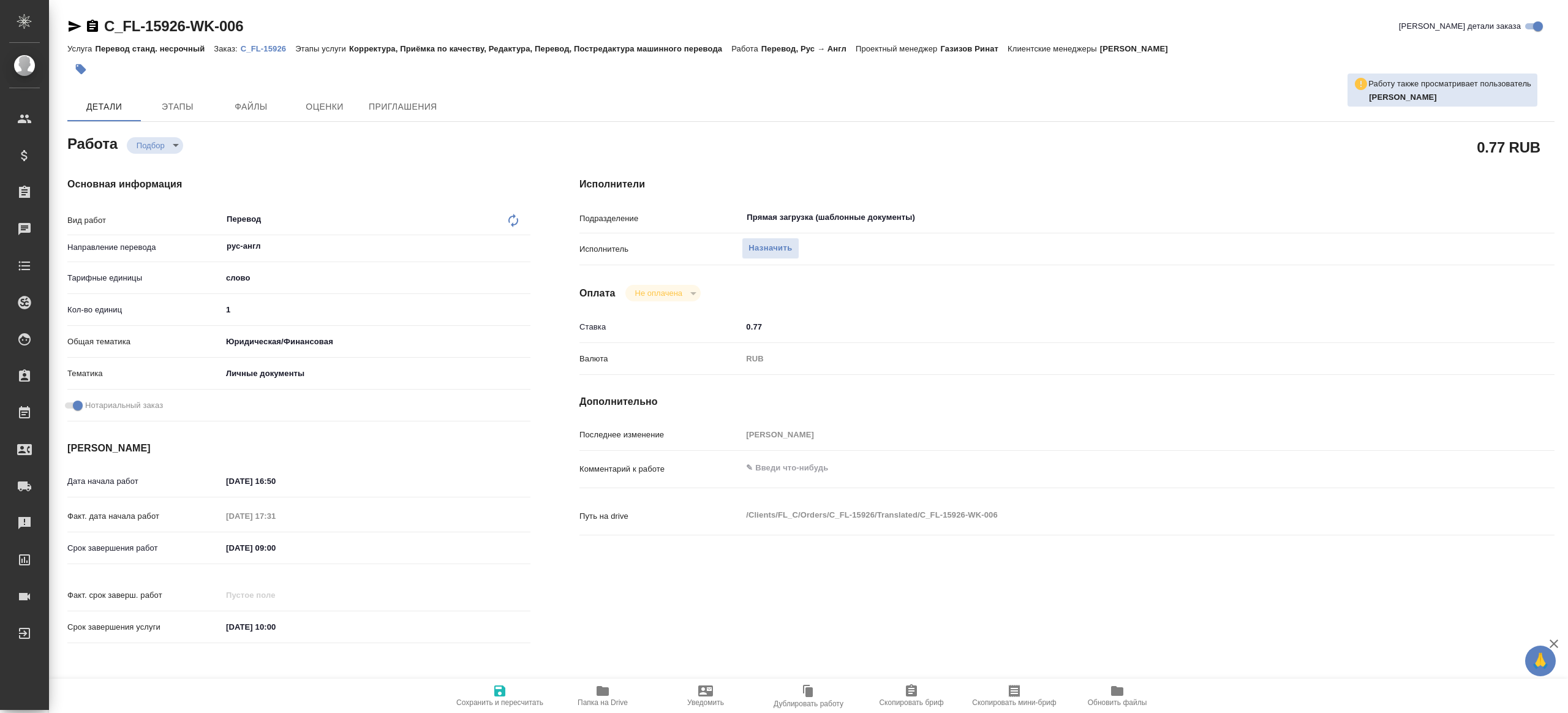
type textarea "x"
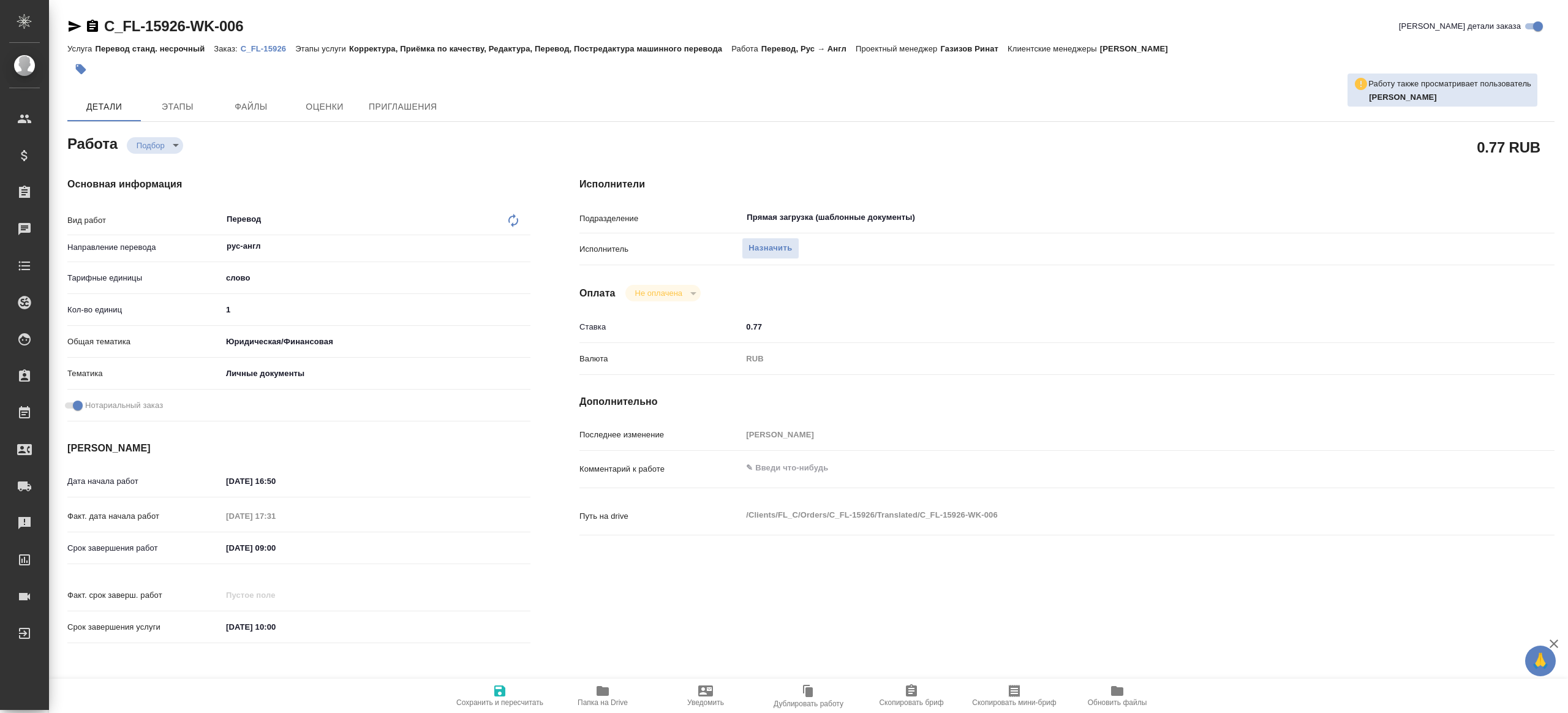
type textarea "x"
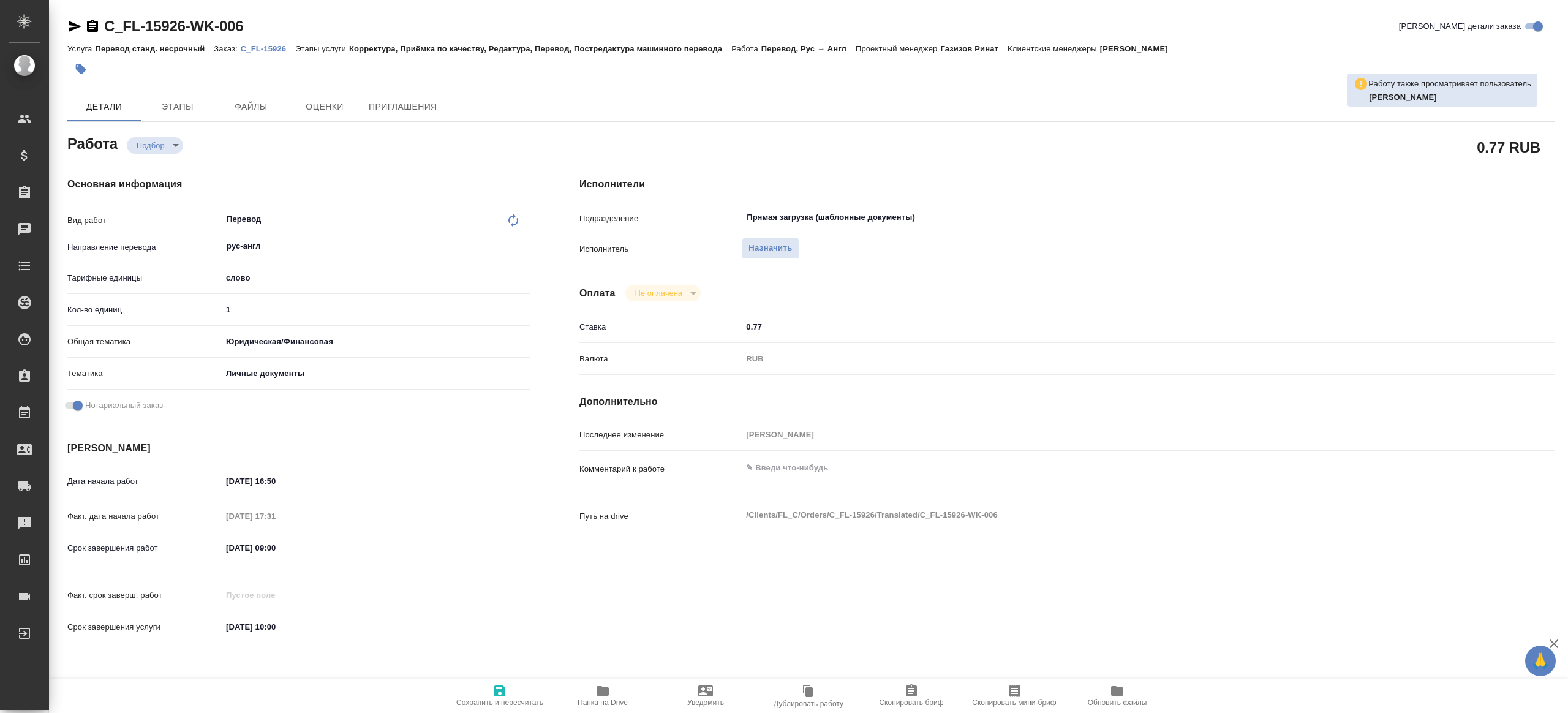
type textarea "x"
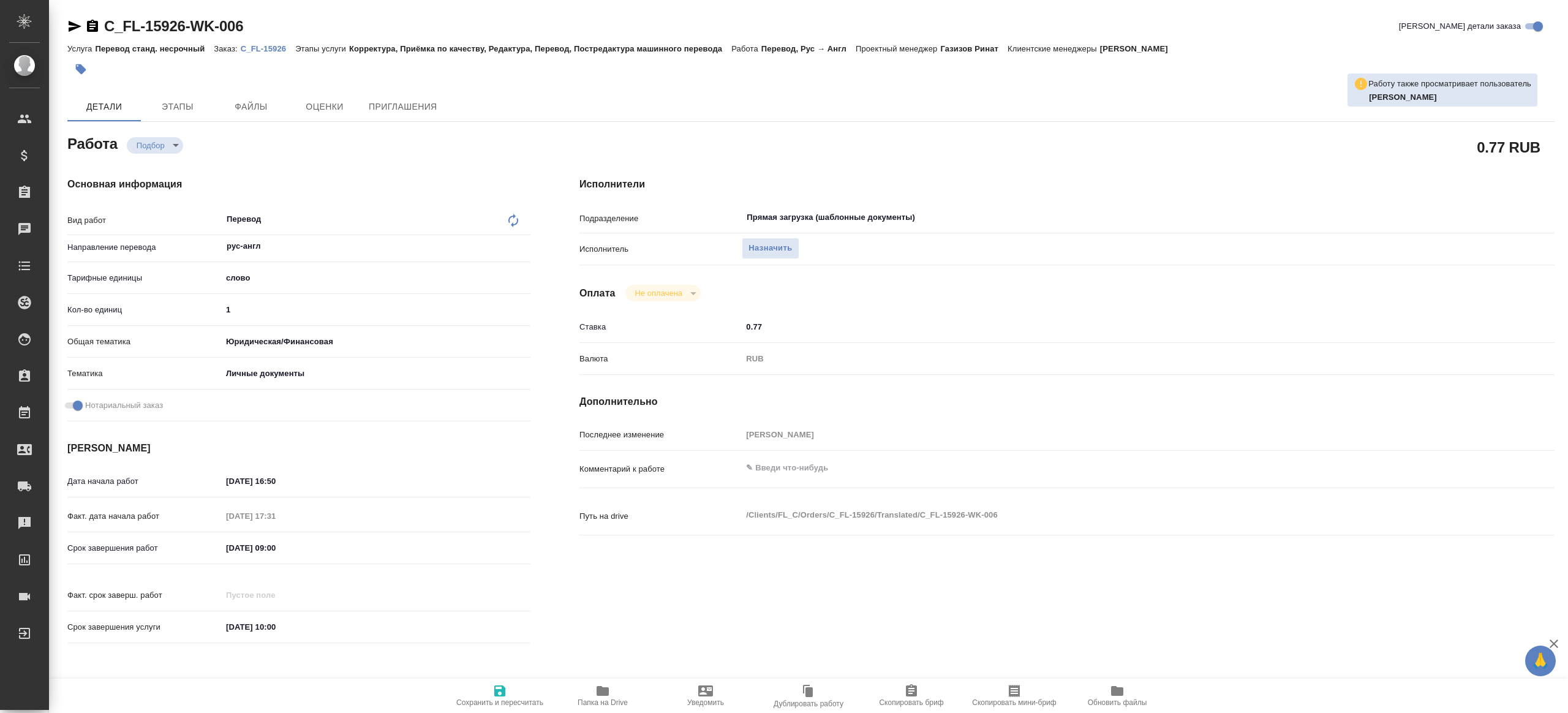
type textarea "x"
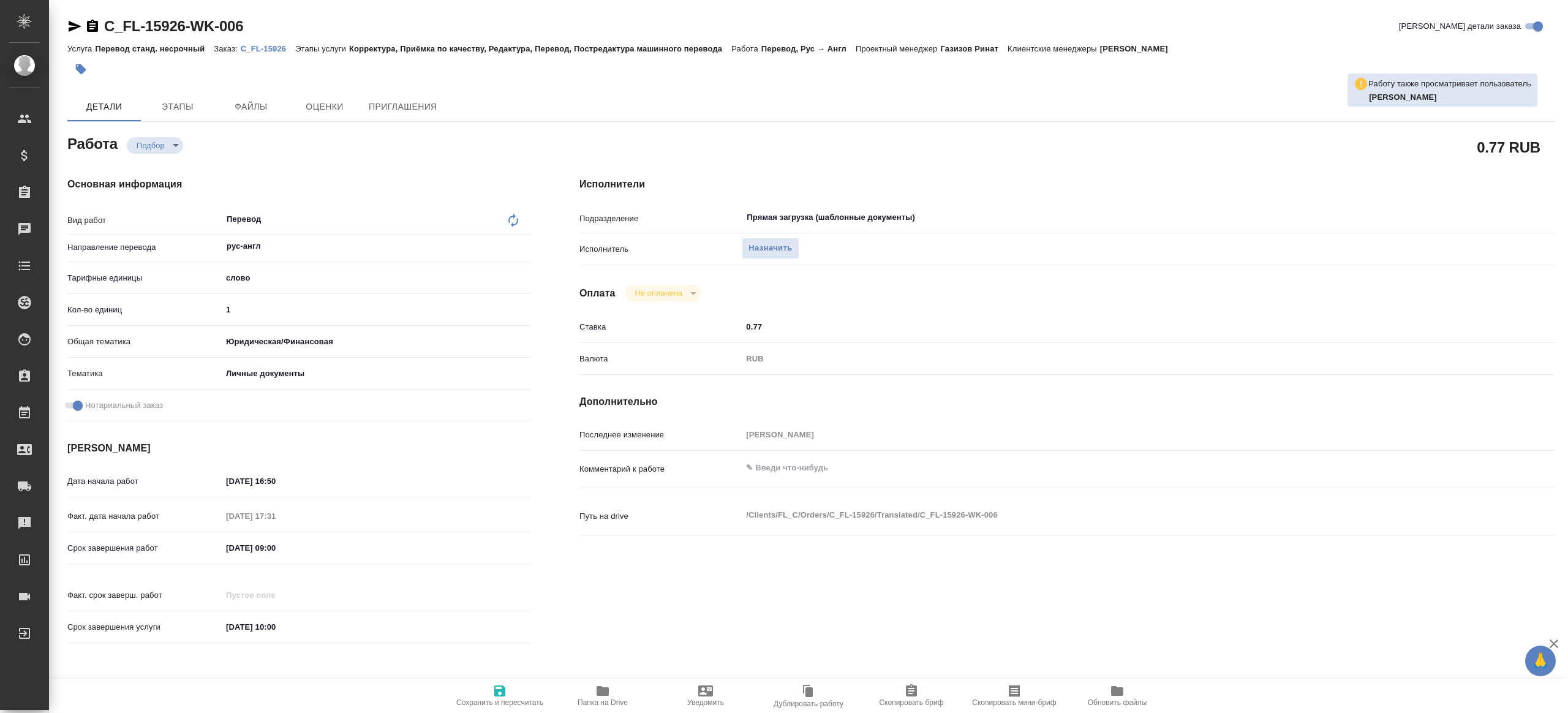
type textarea "x"
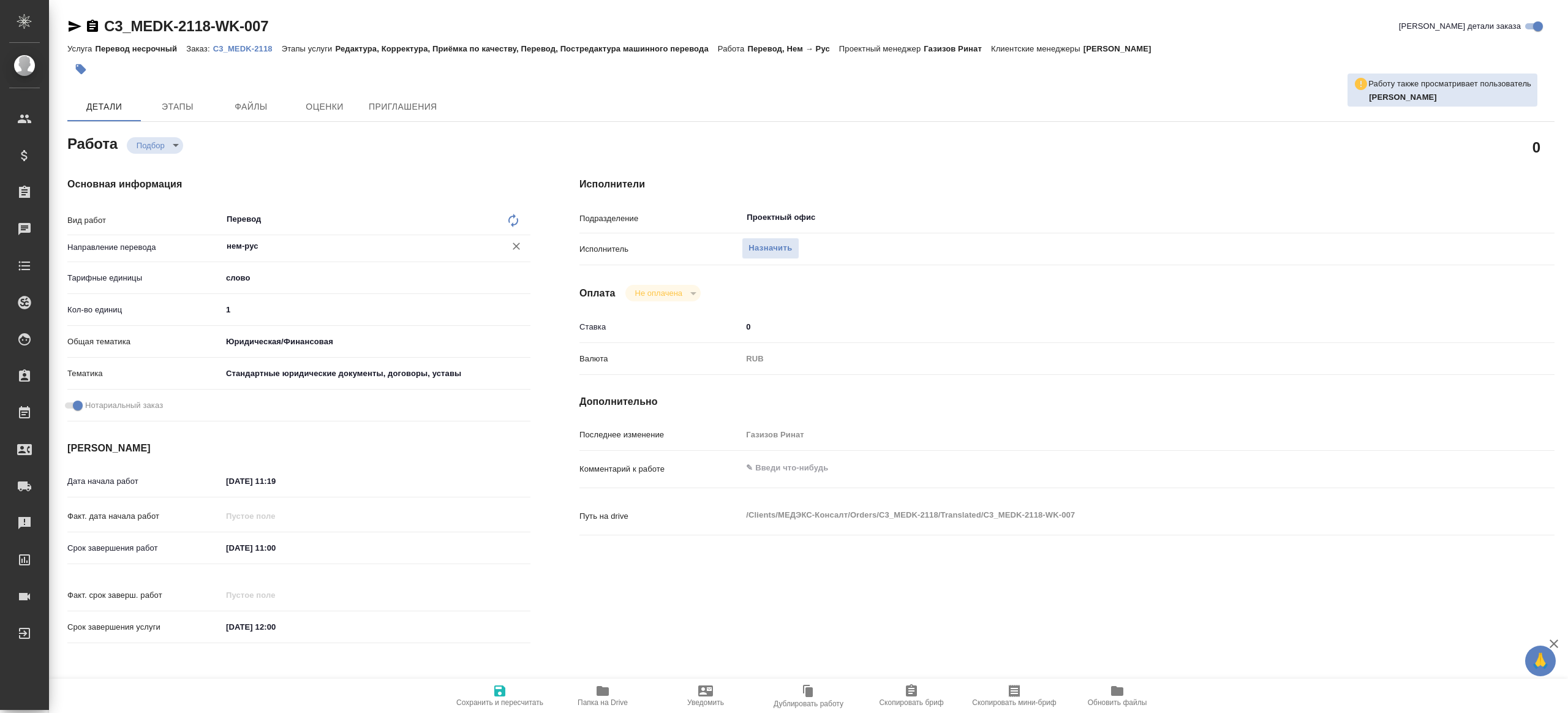
type textarea "x"
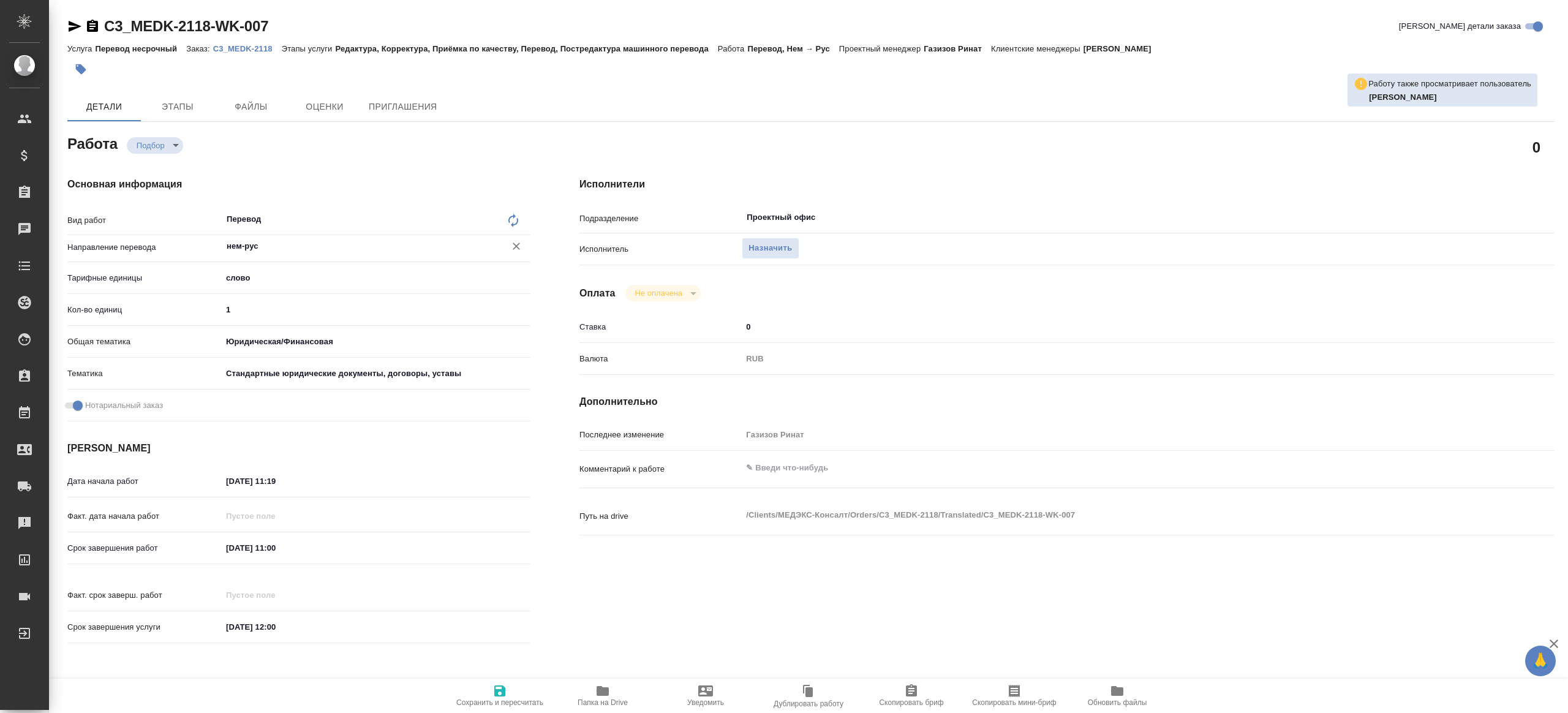
type textarea "x"
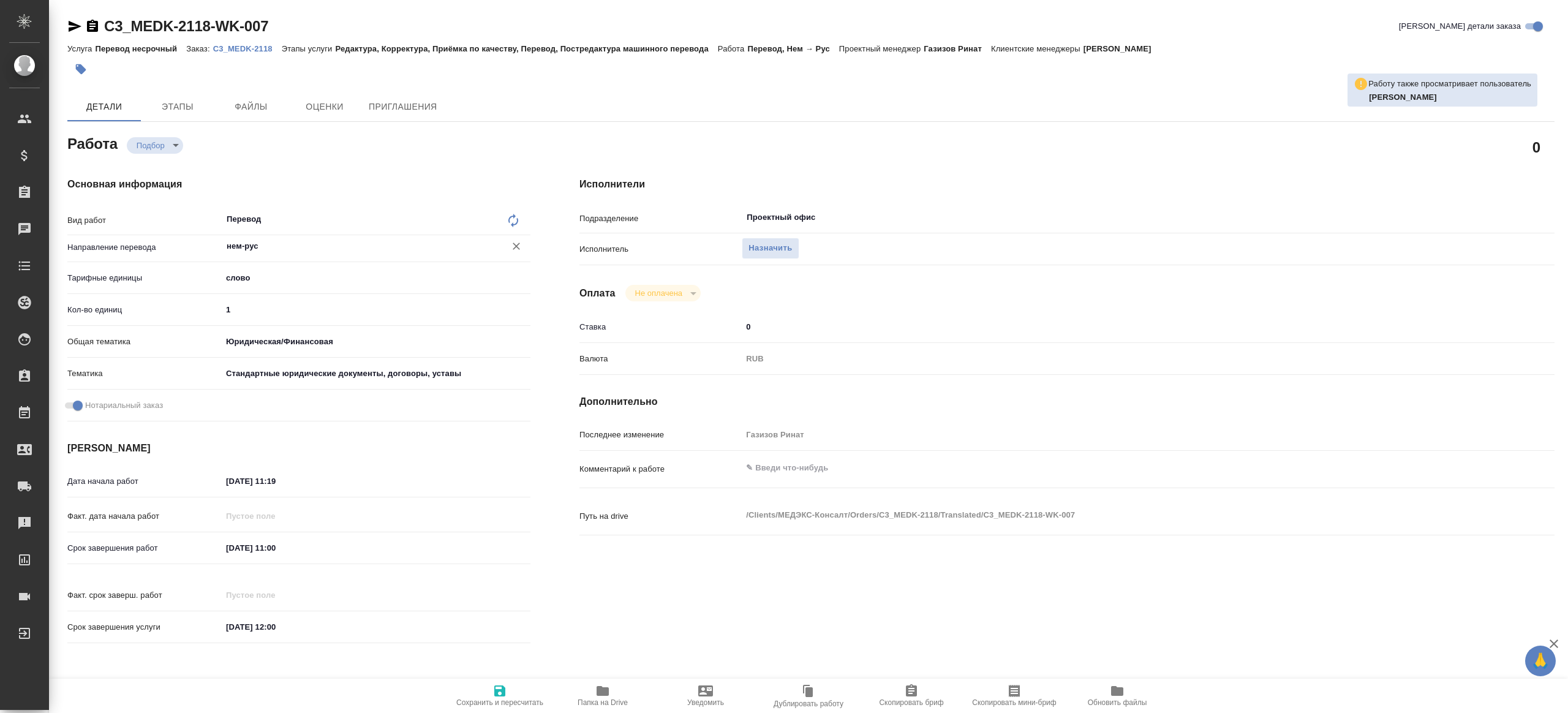
type textarea "x"
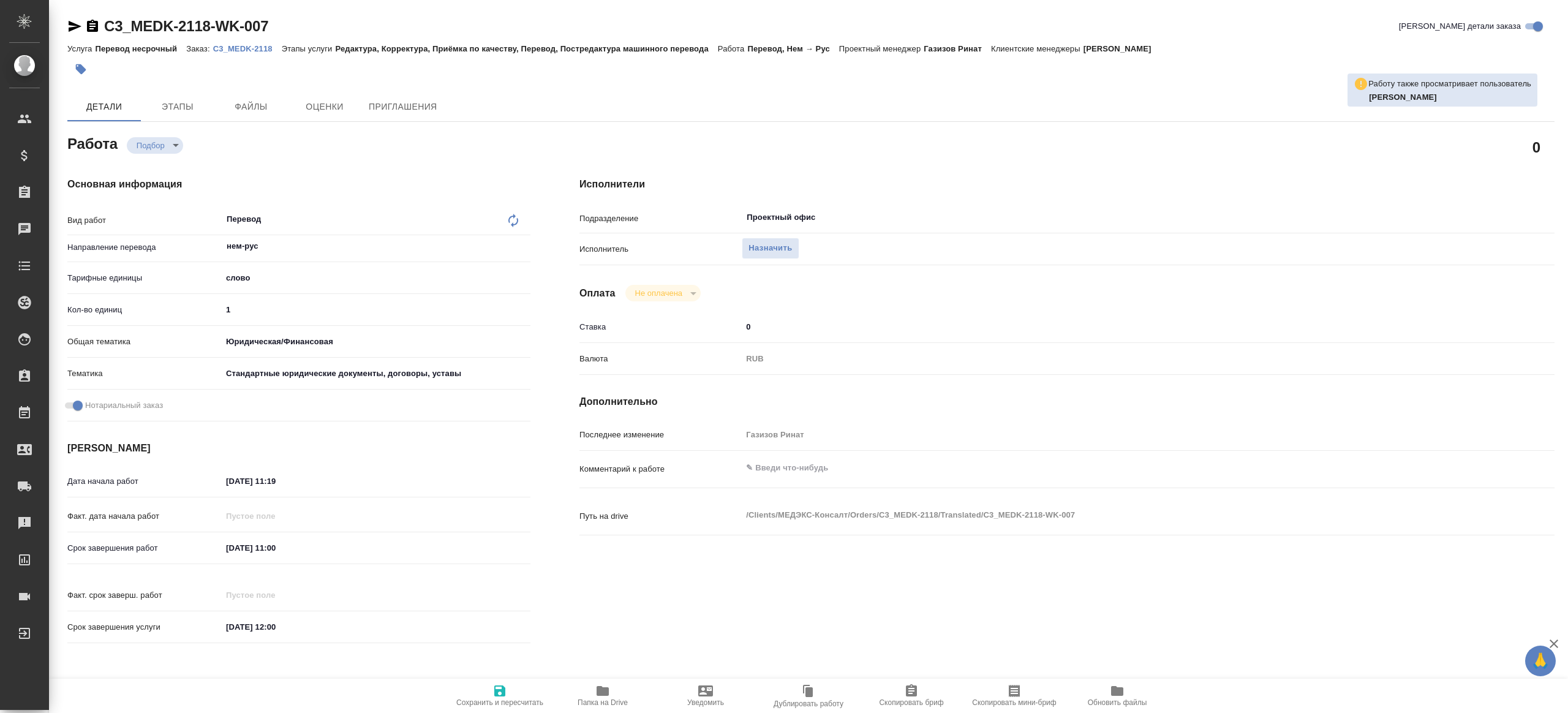
type textarea "x"
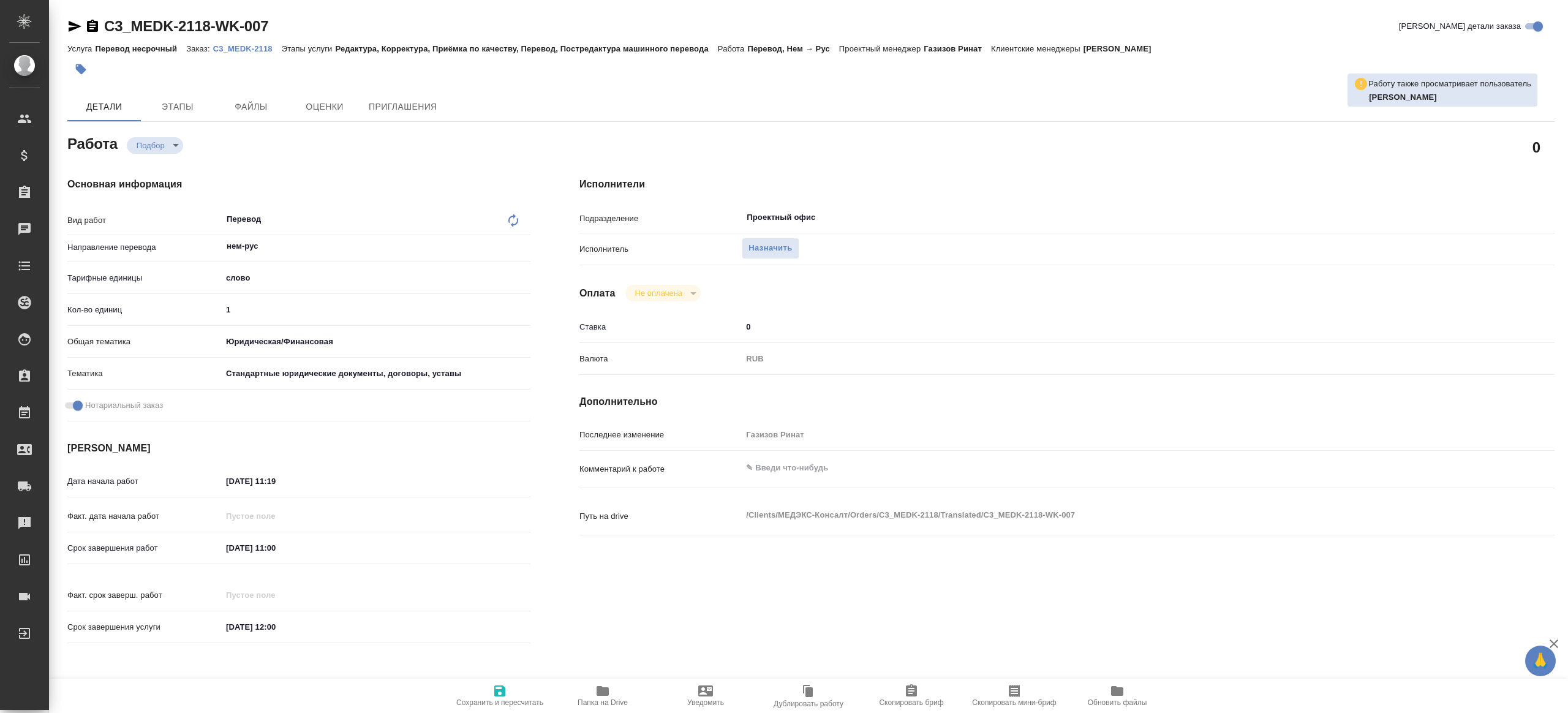
type textarea "x"
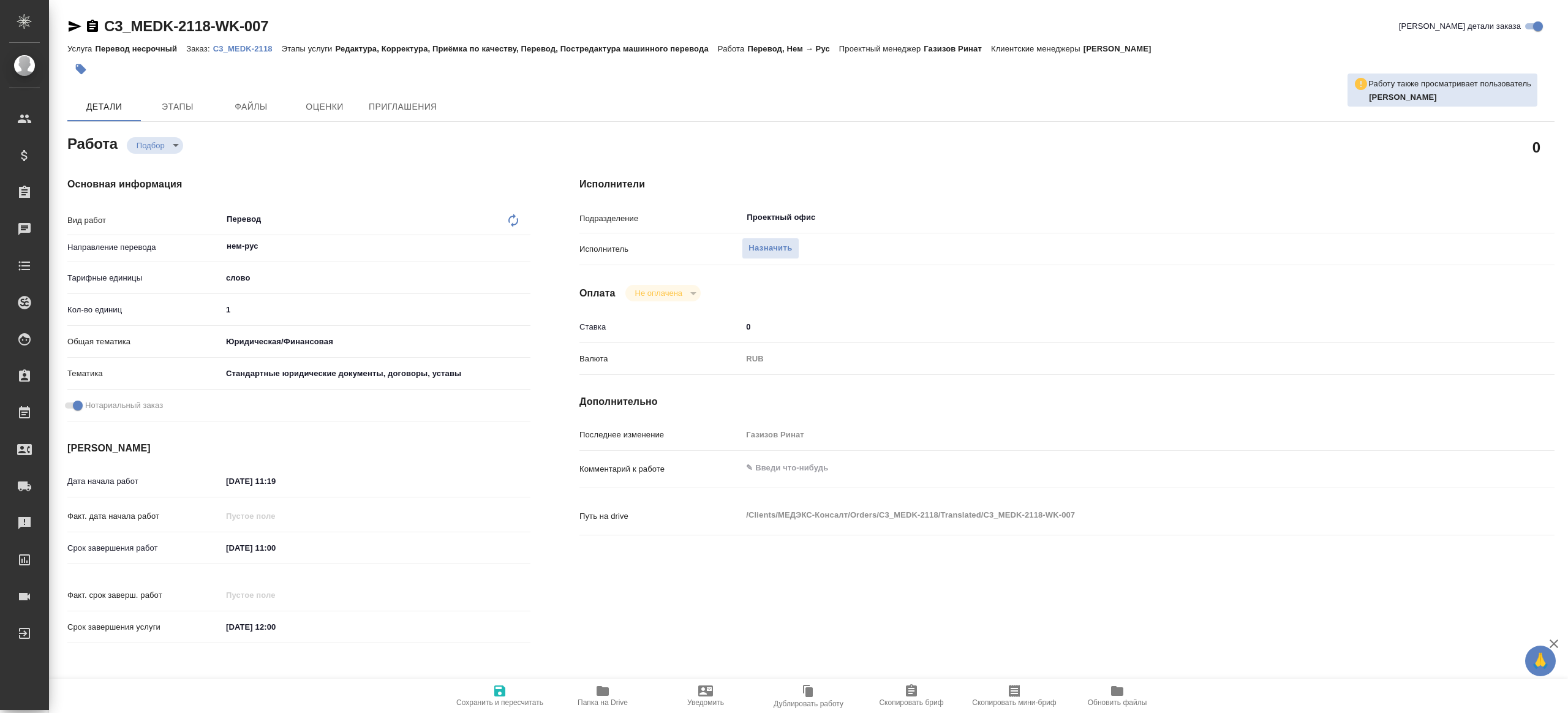
type textarea "x"
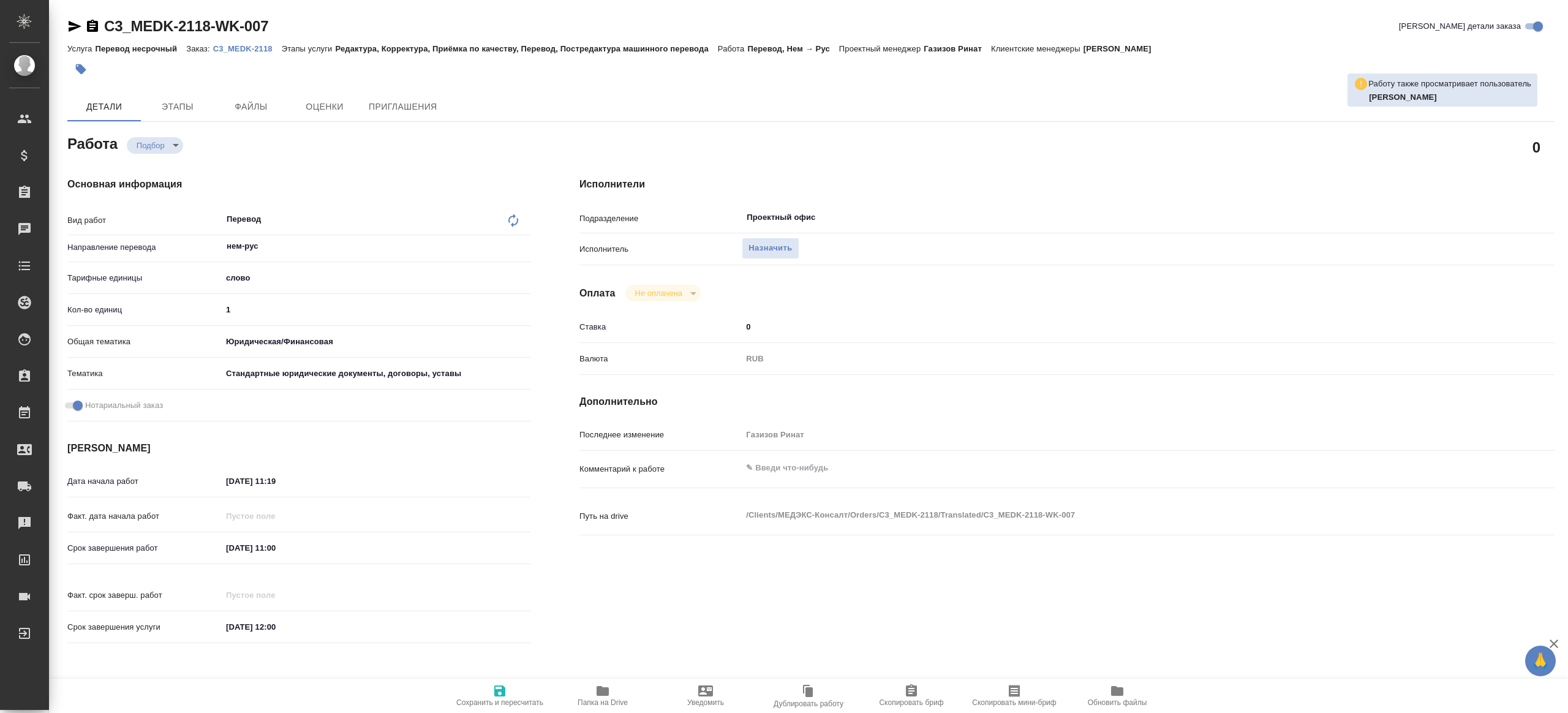
type textarea "x"
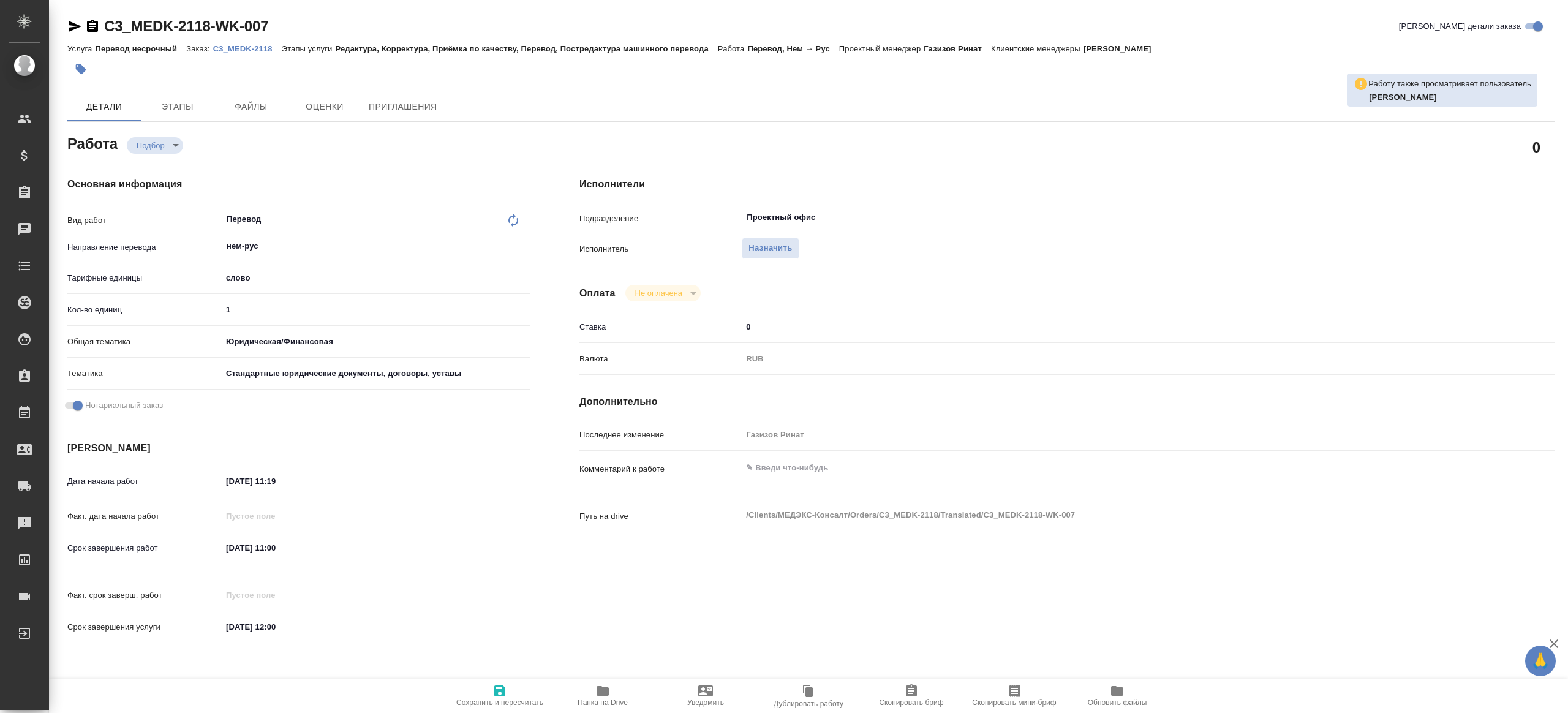
type textarea "x"
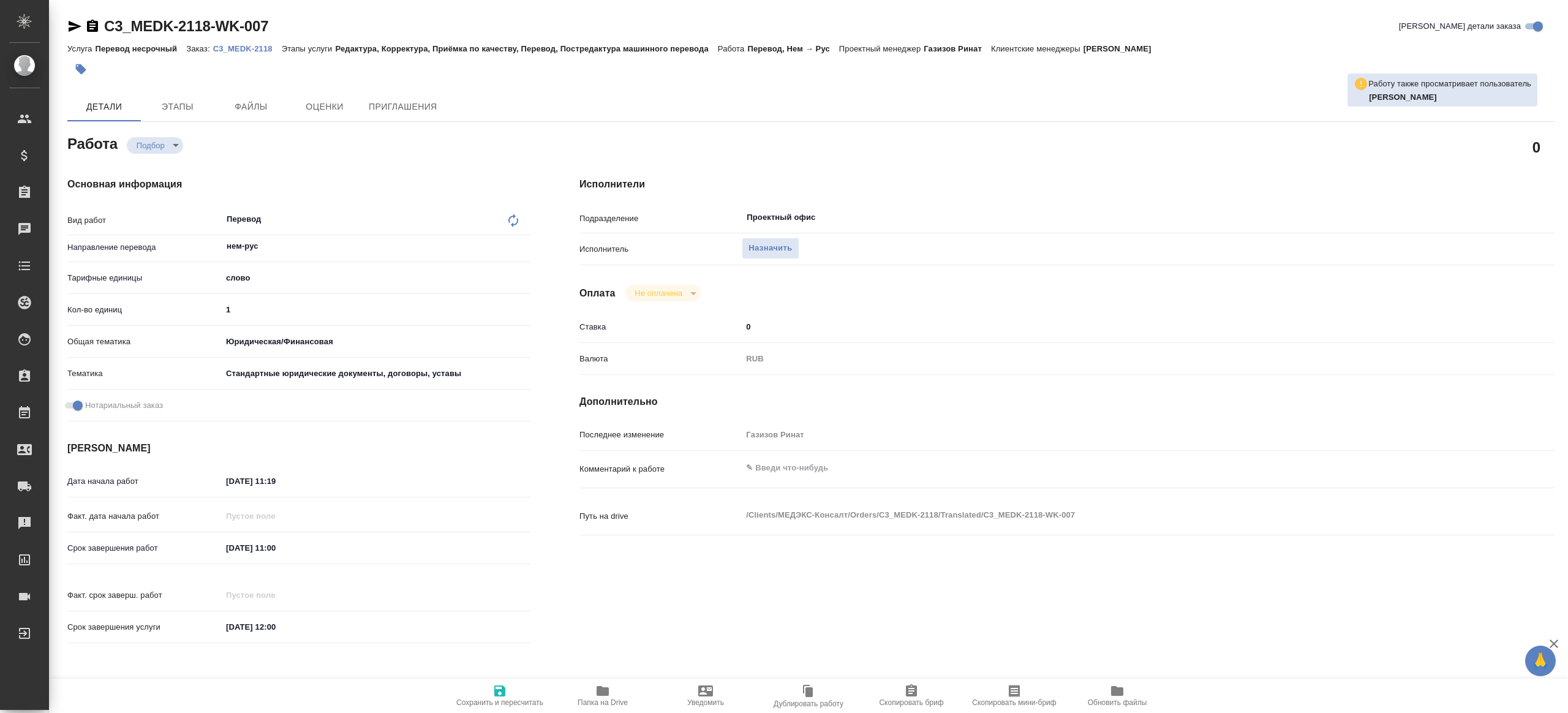
type textarea "x"
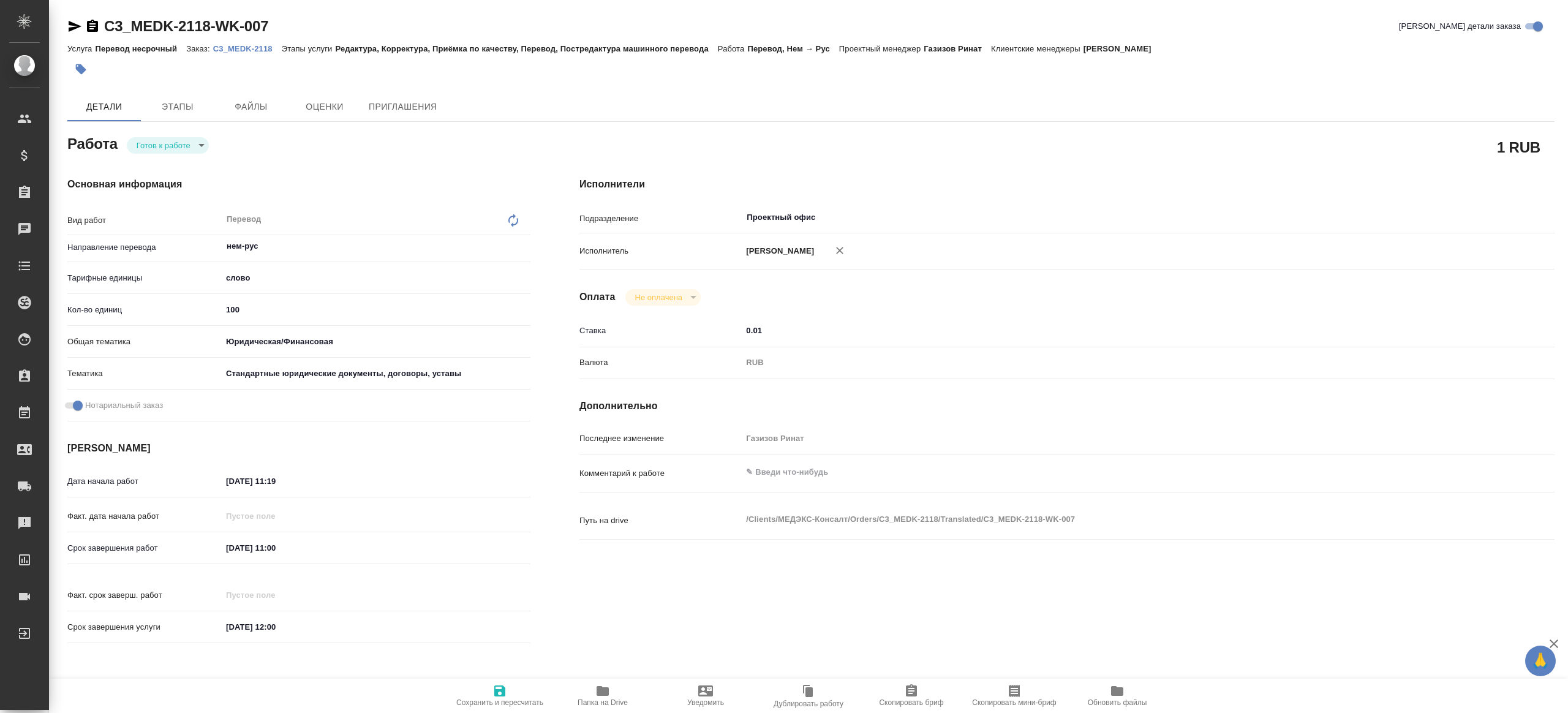
type textarea "x"
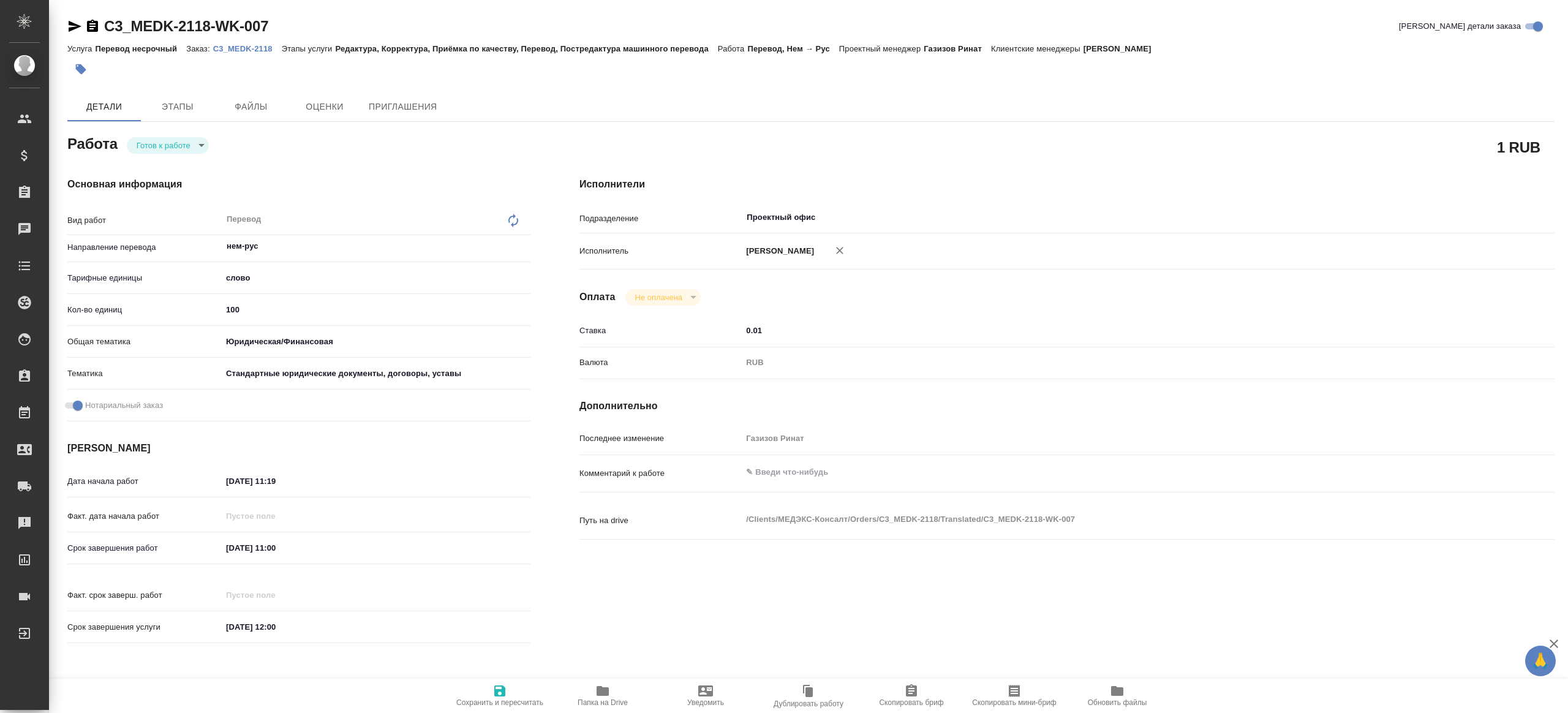
type textarea "x"
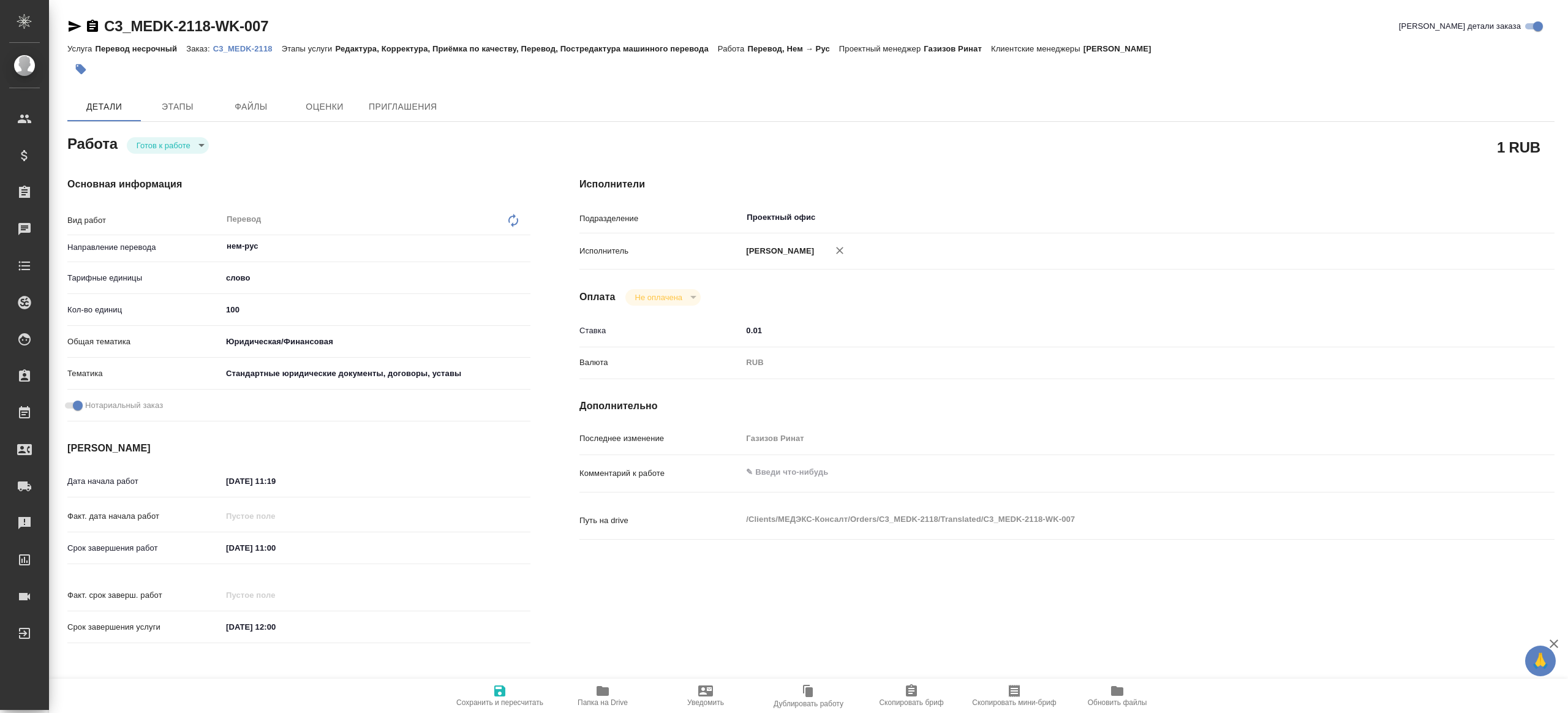
type textarea "x"
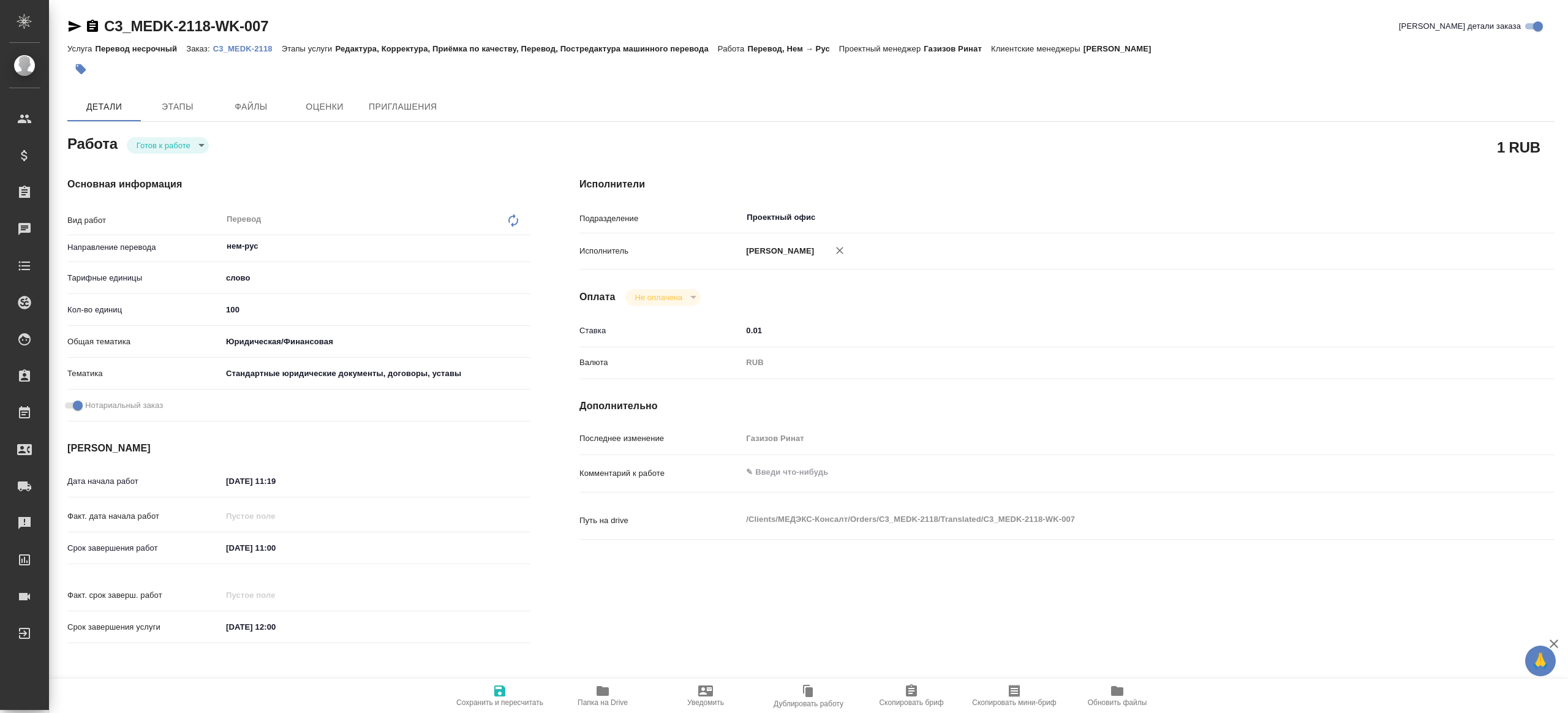
type textarea "x"
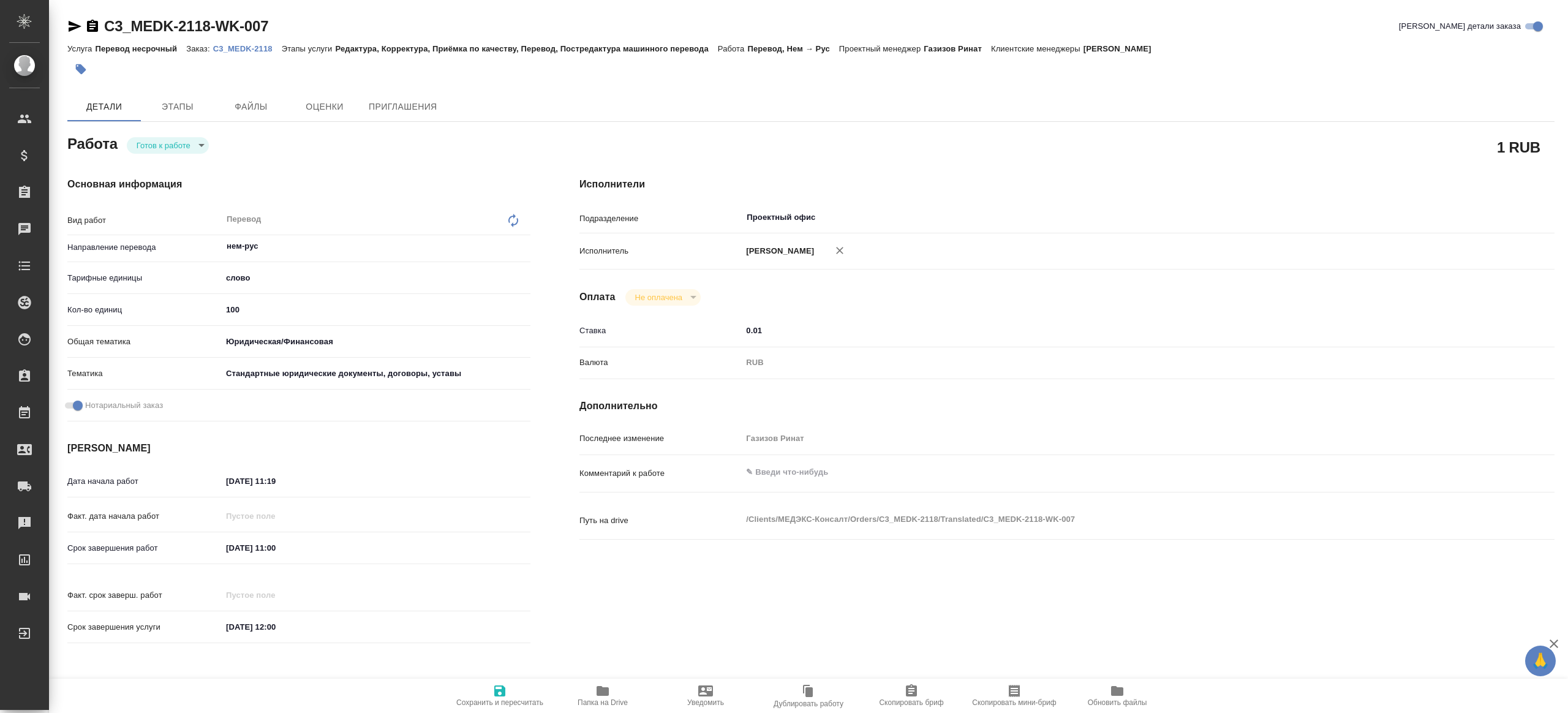
type textarea "x"
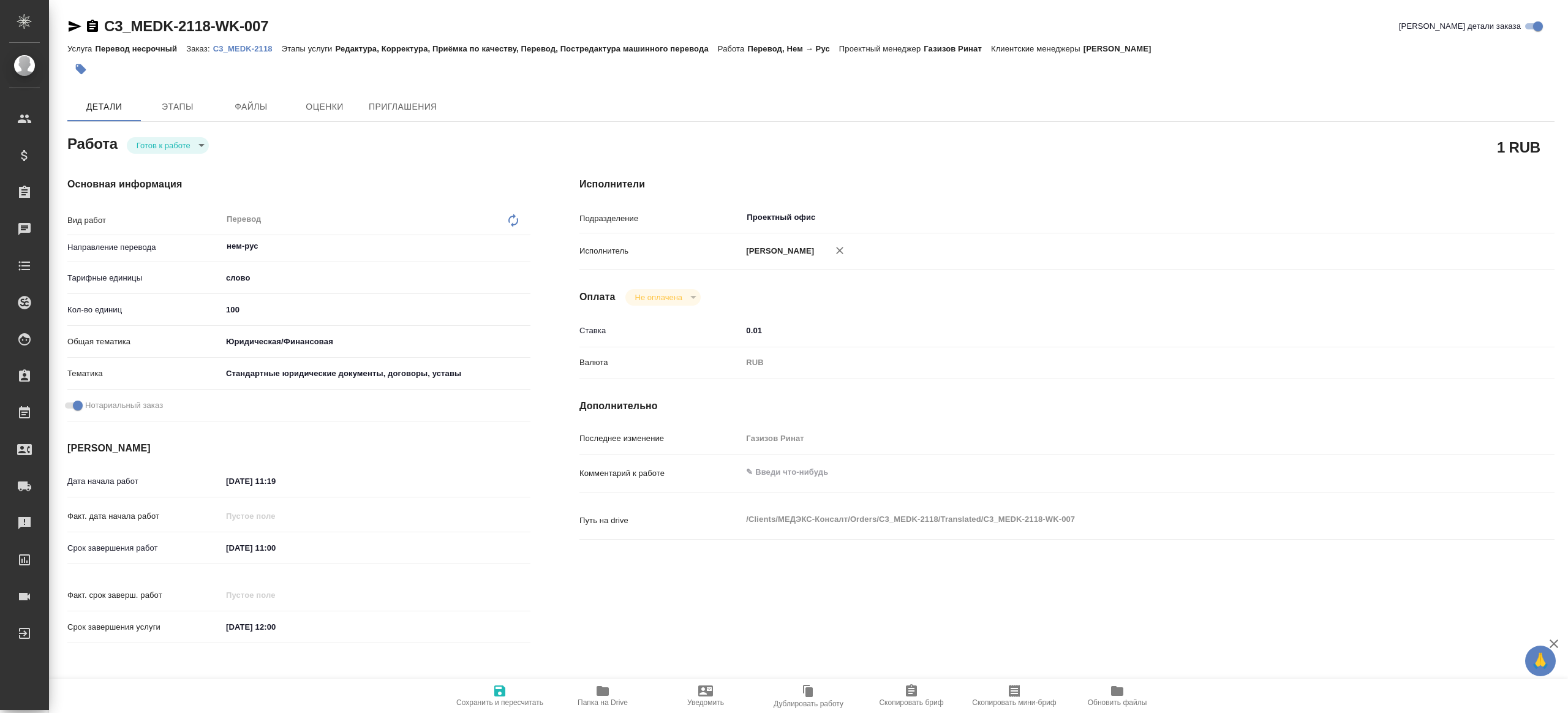
type textarea "x"
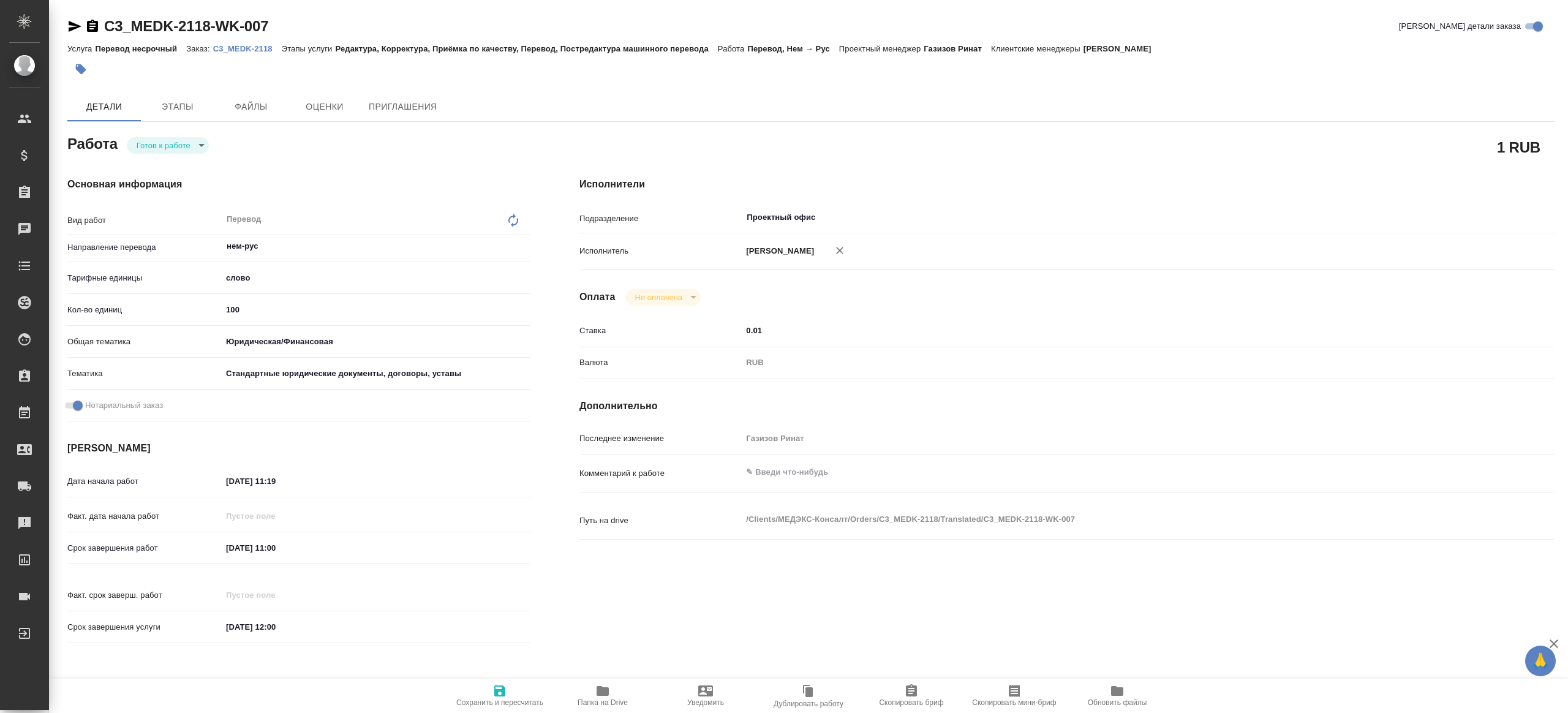
type textarea "x"
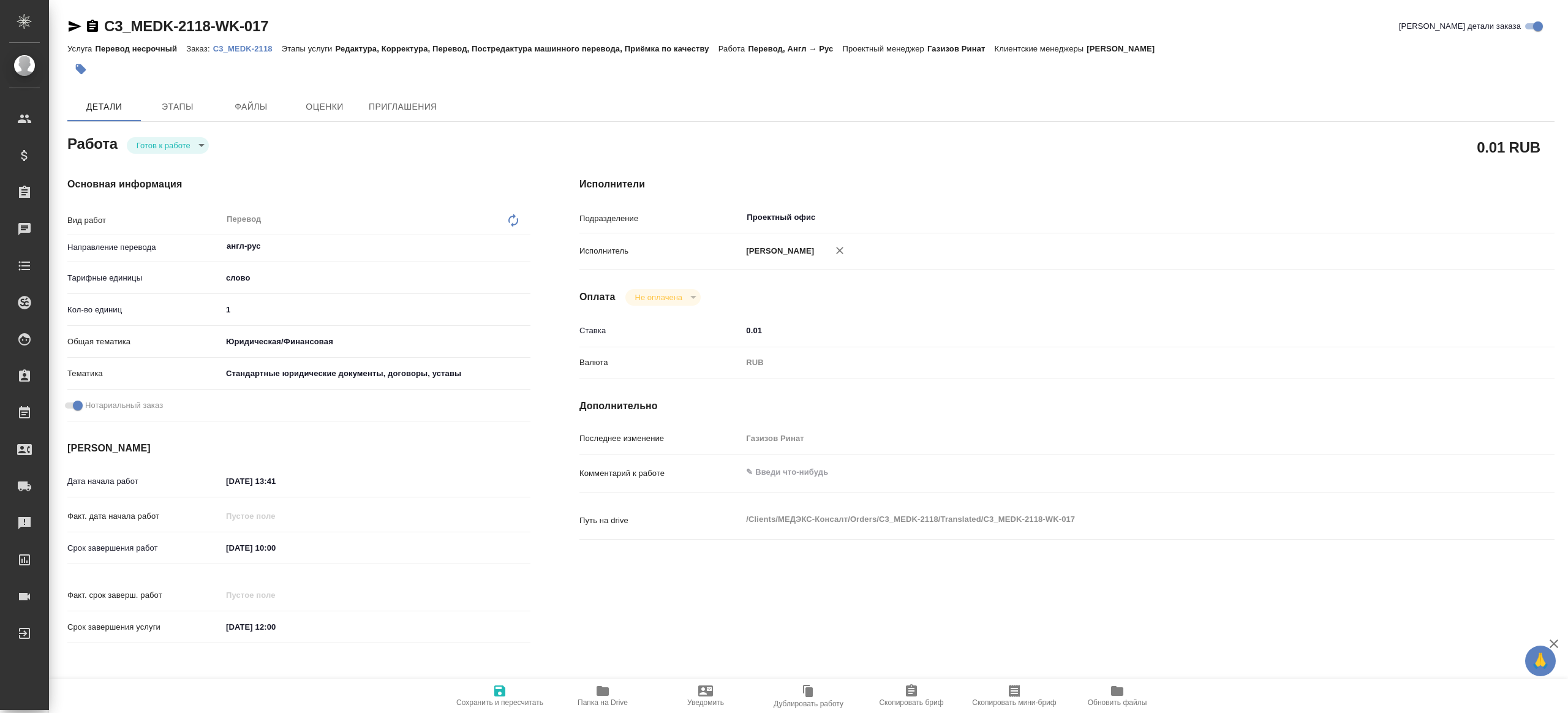
type textarea "x"
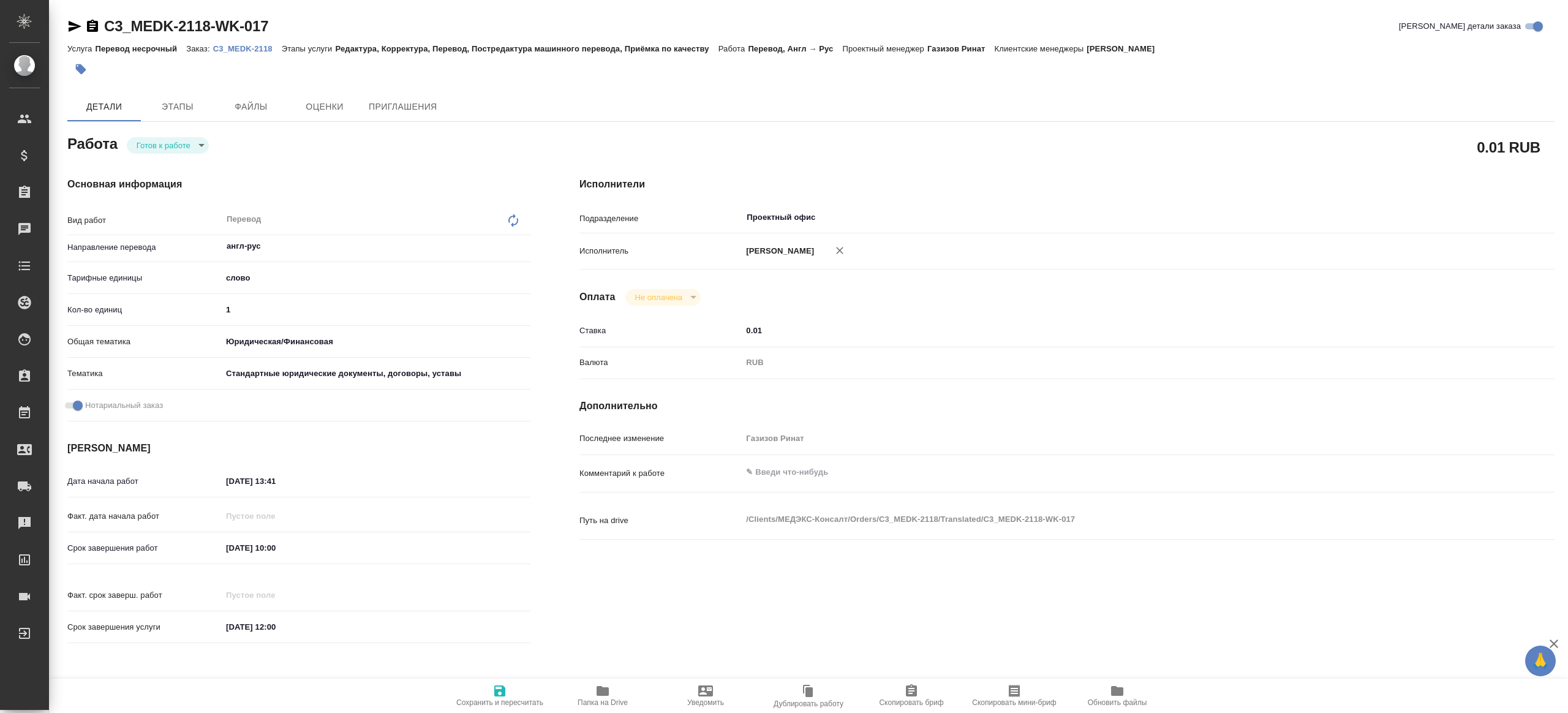
type textarea "x"
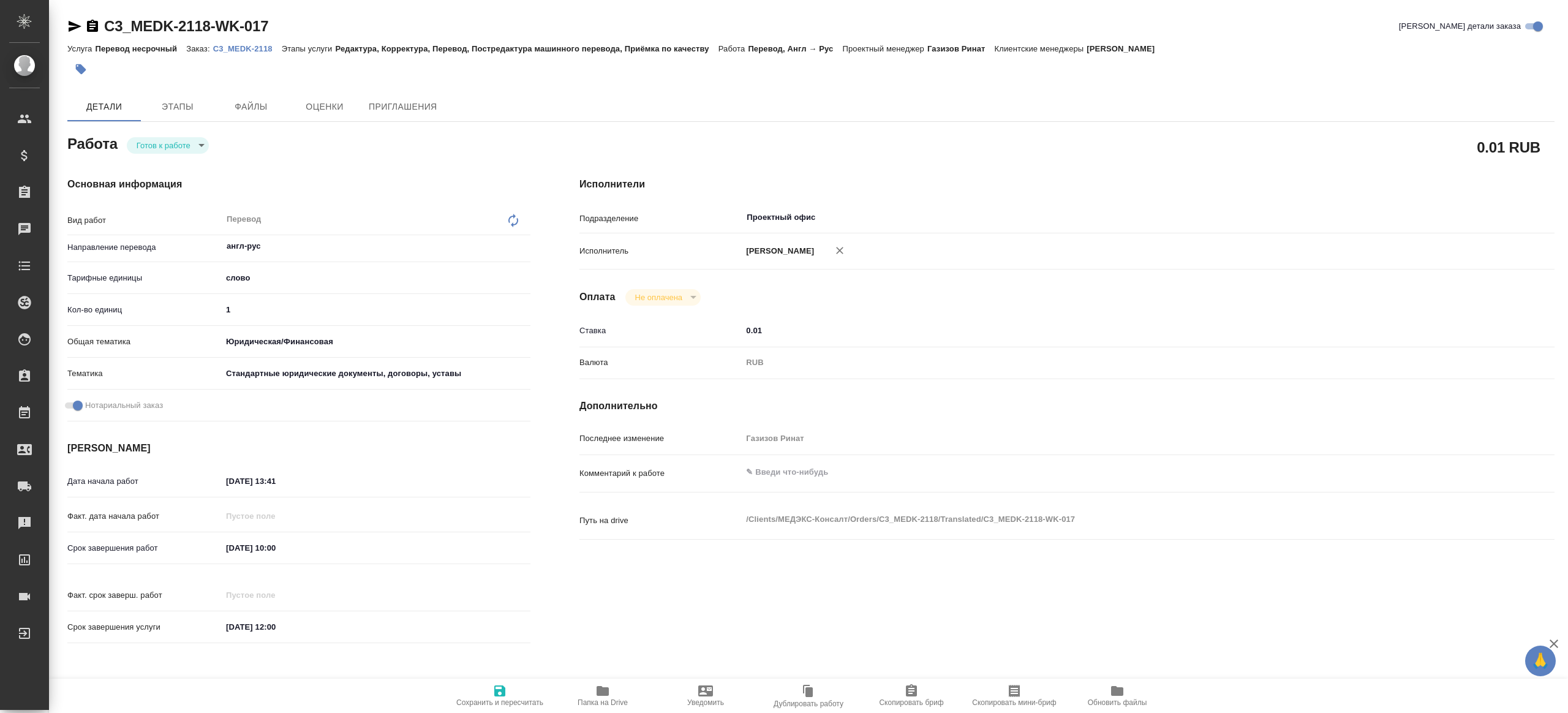
type textarea "x"
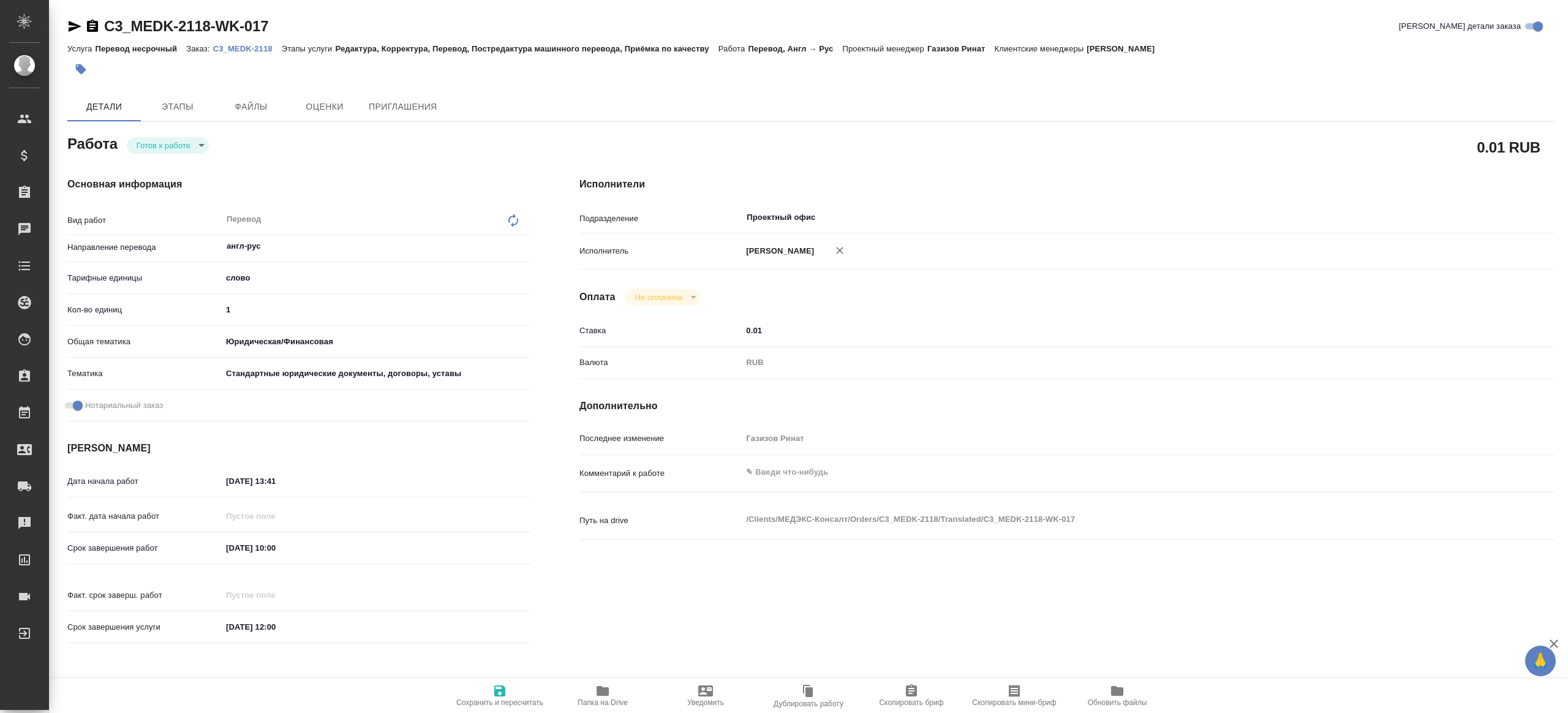
type textarea "x"
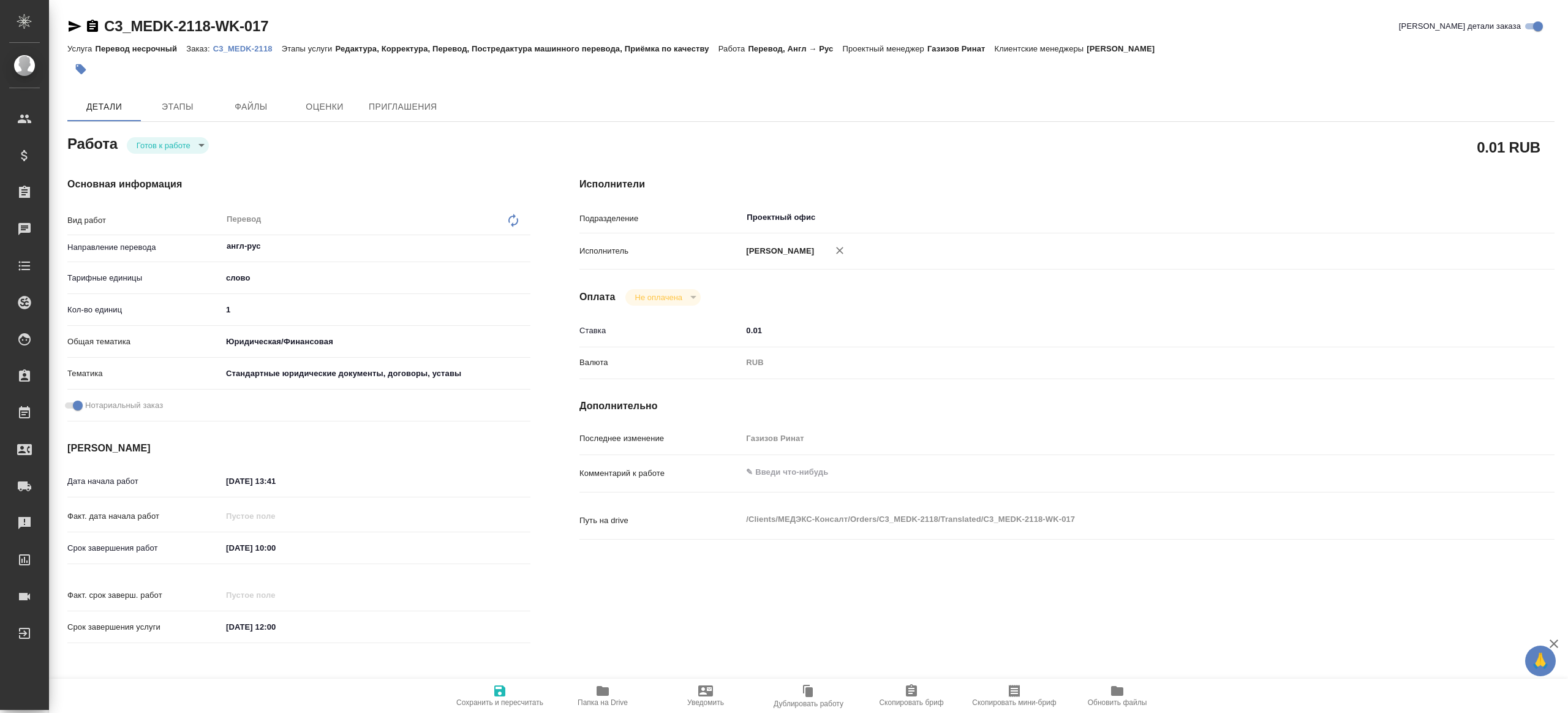
type textarea "x"
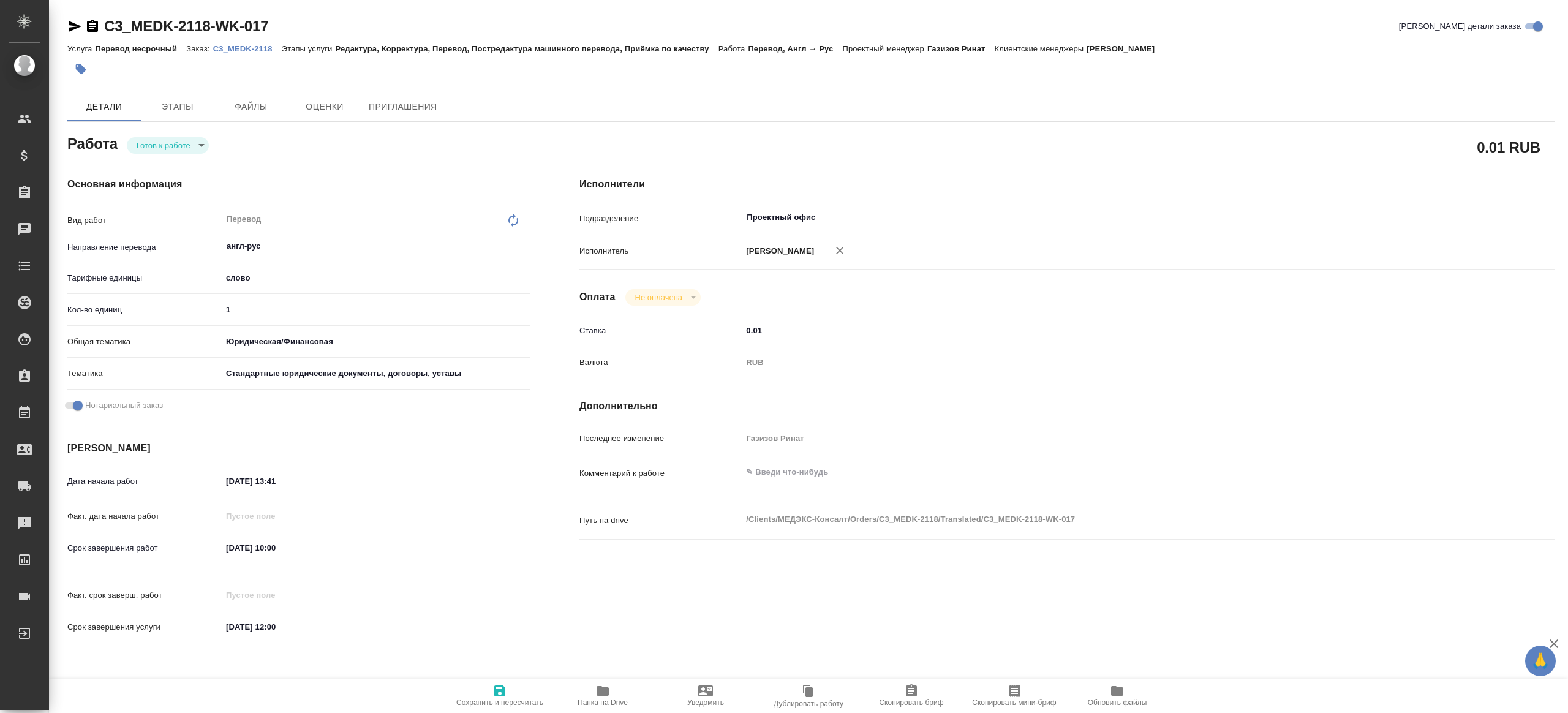
type textarea "x"
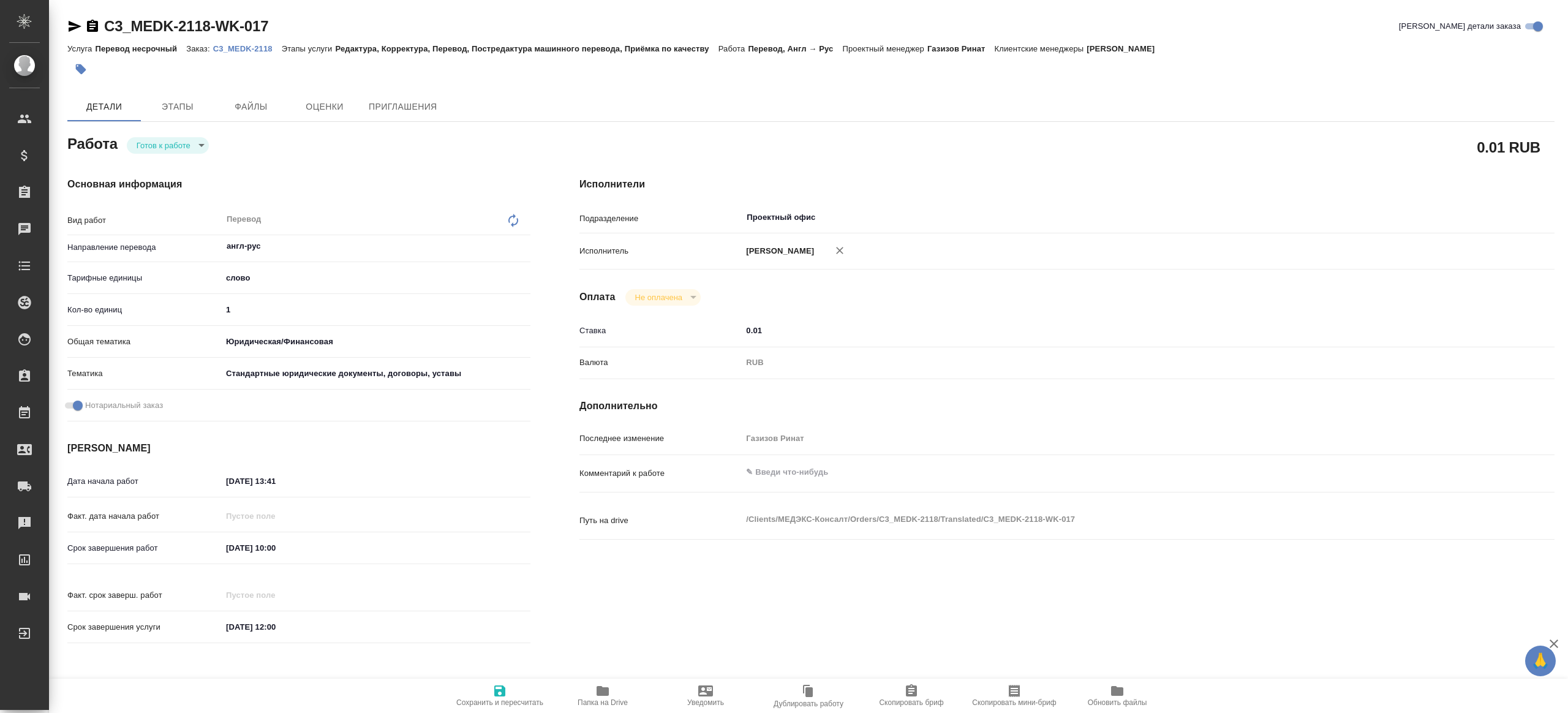
type textarea "x"
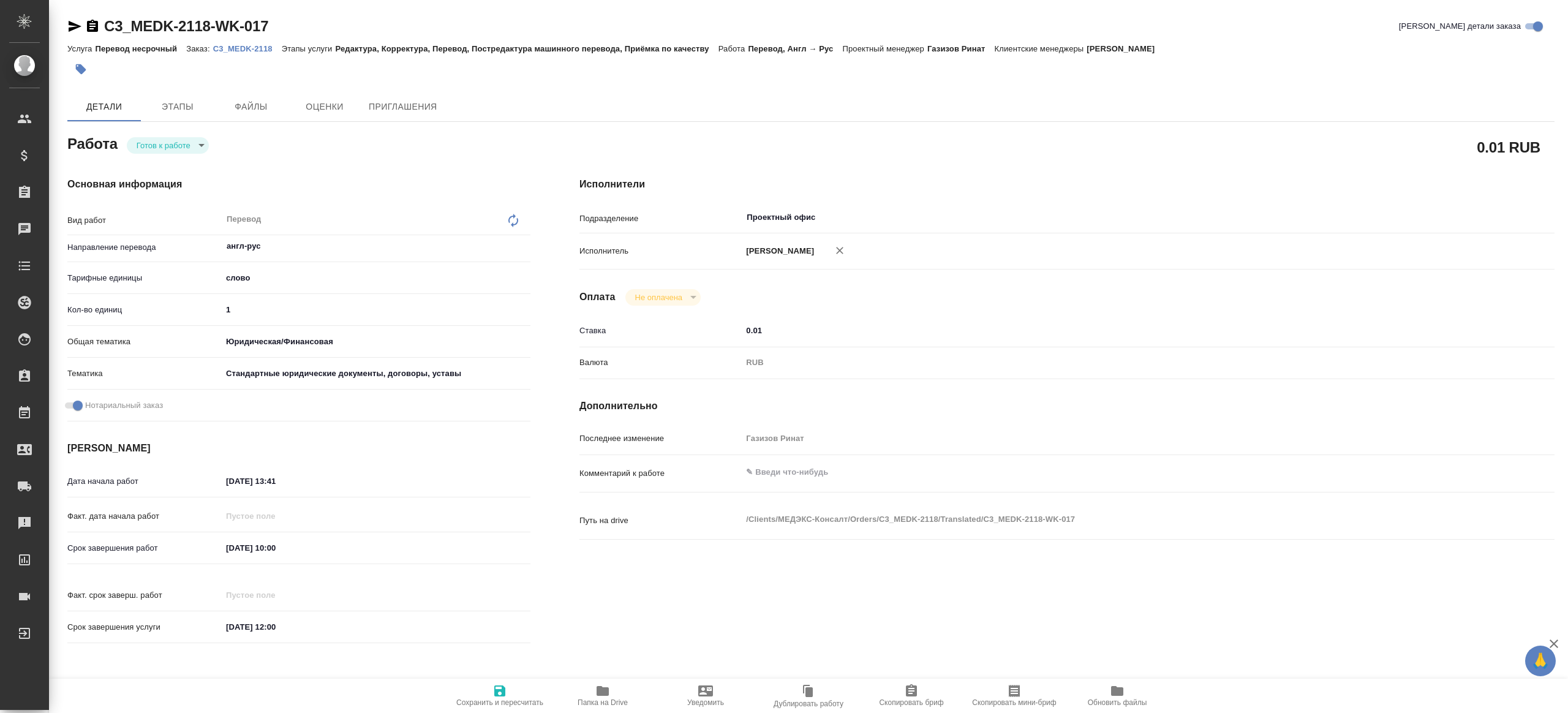
type textarea "x"
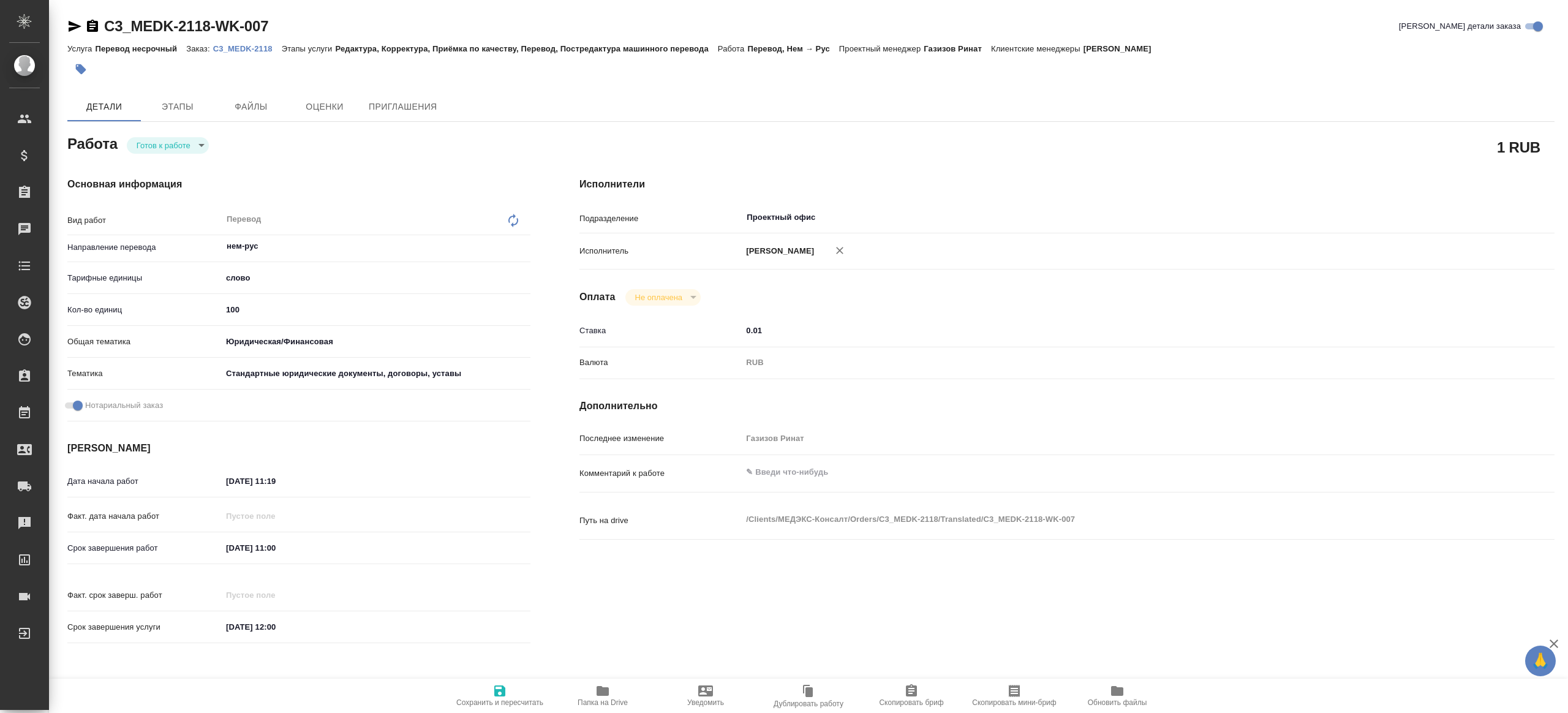
type textarea "x"
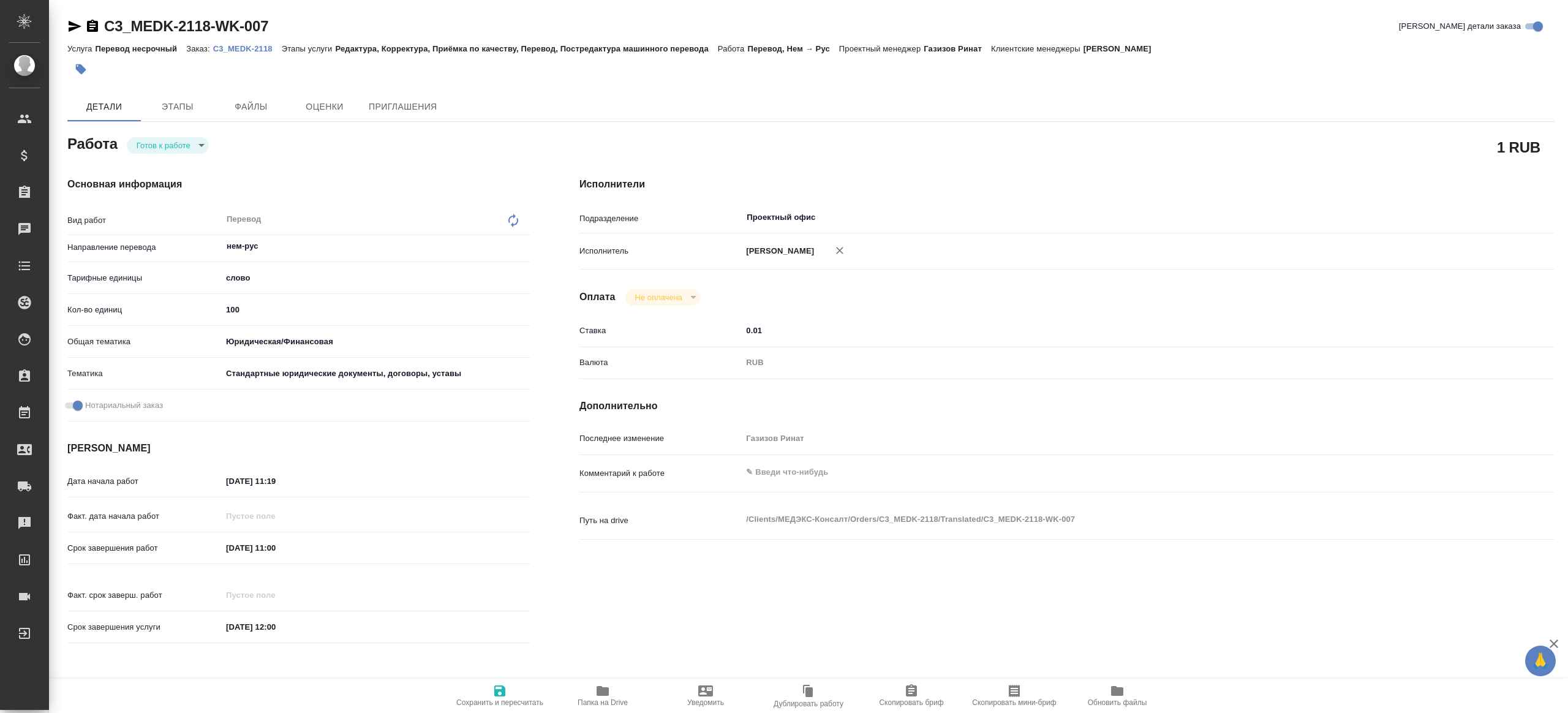
type textarea "x"
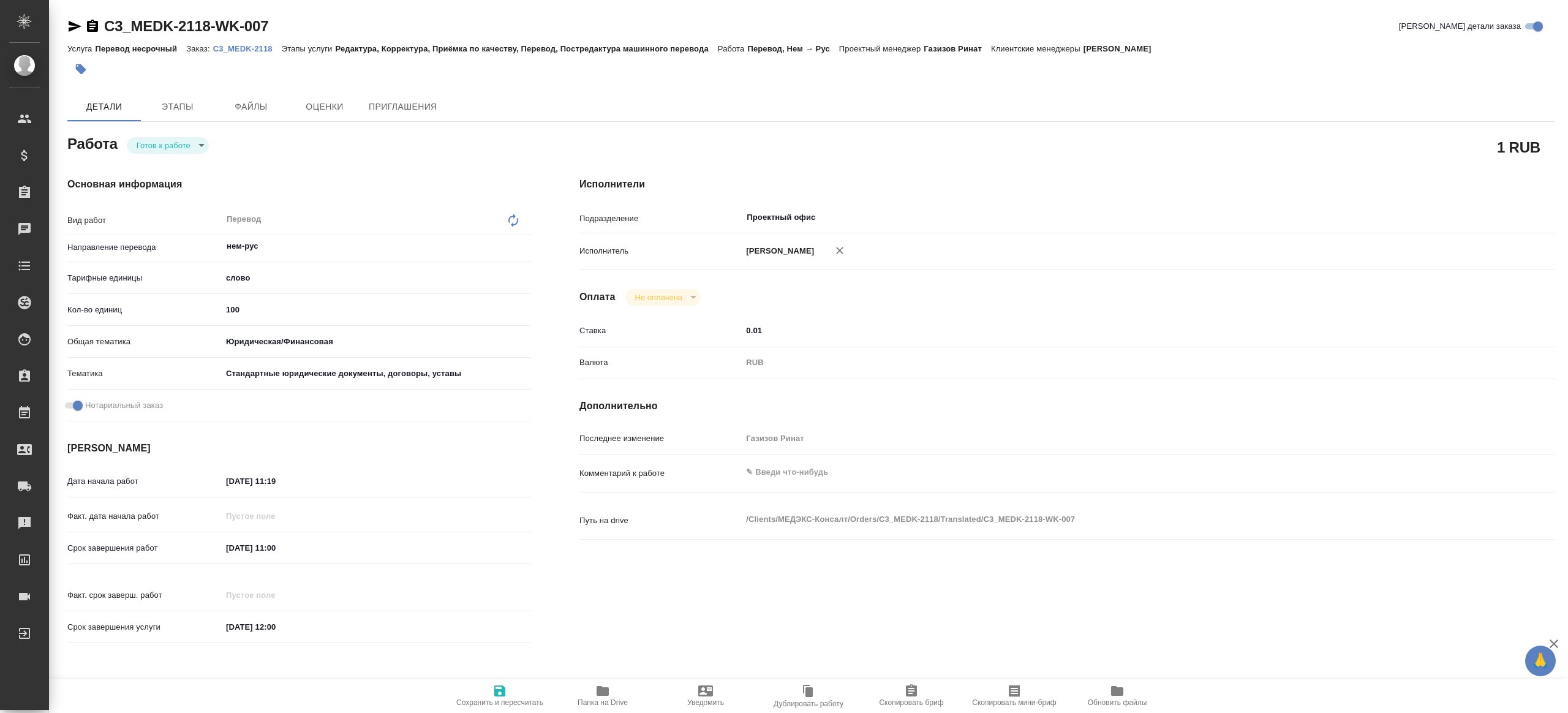
type textarea "x"
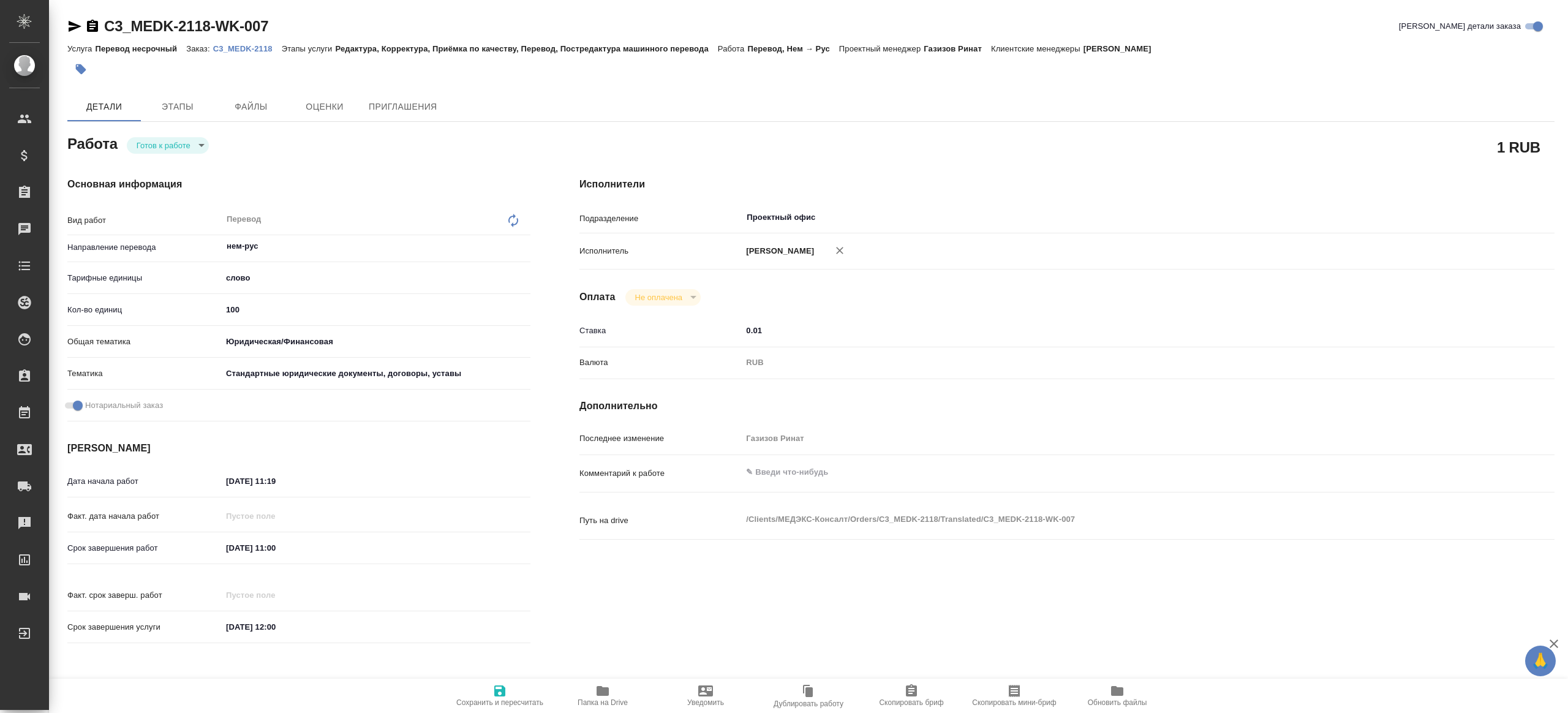
type textarea "x"
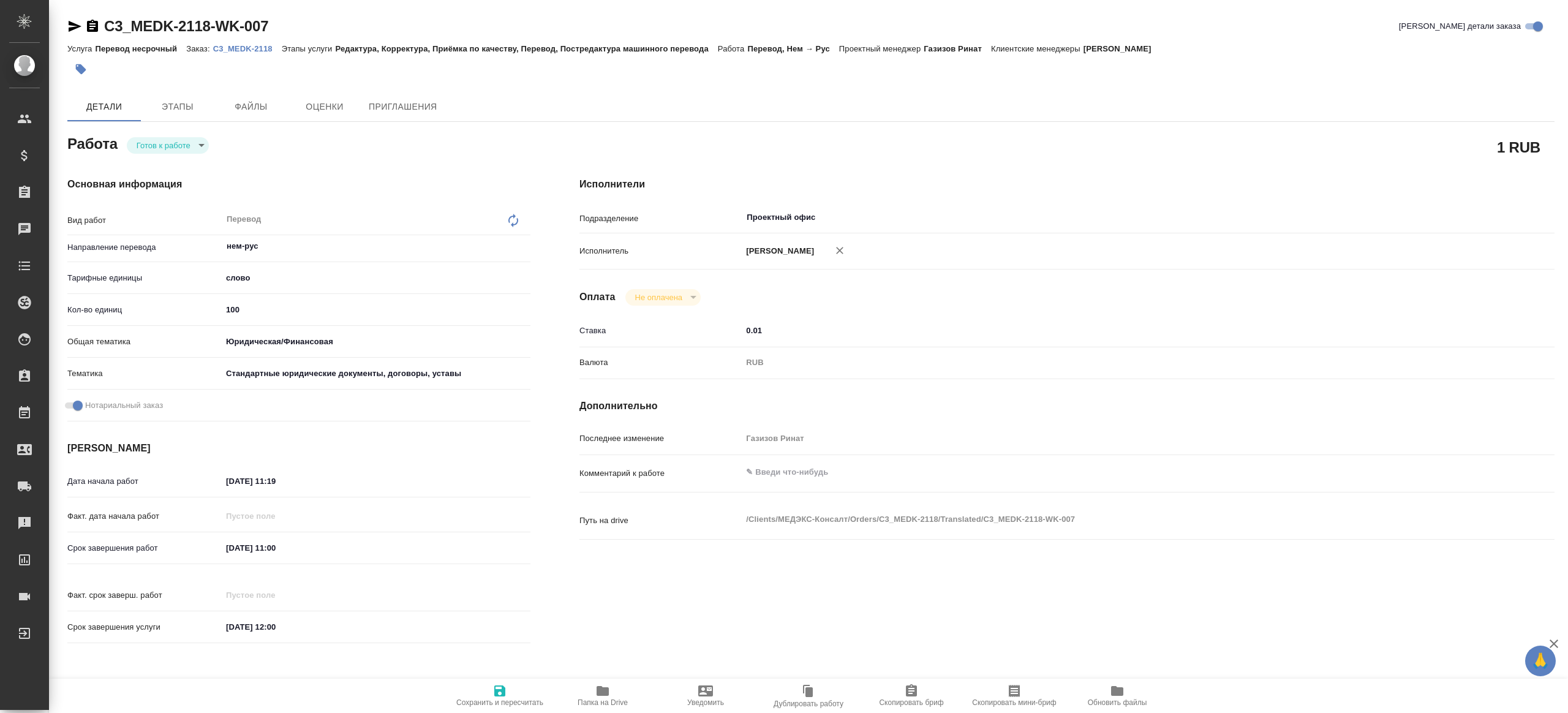
type textarea "x"
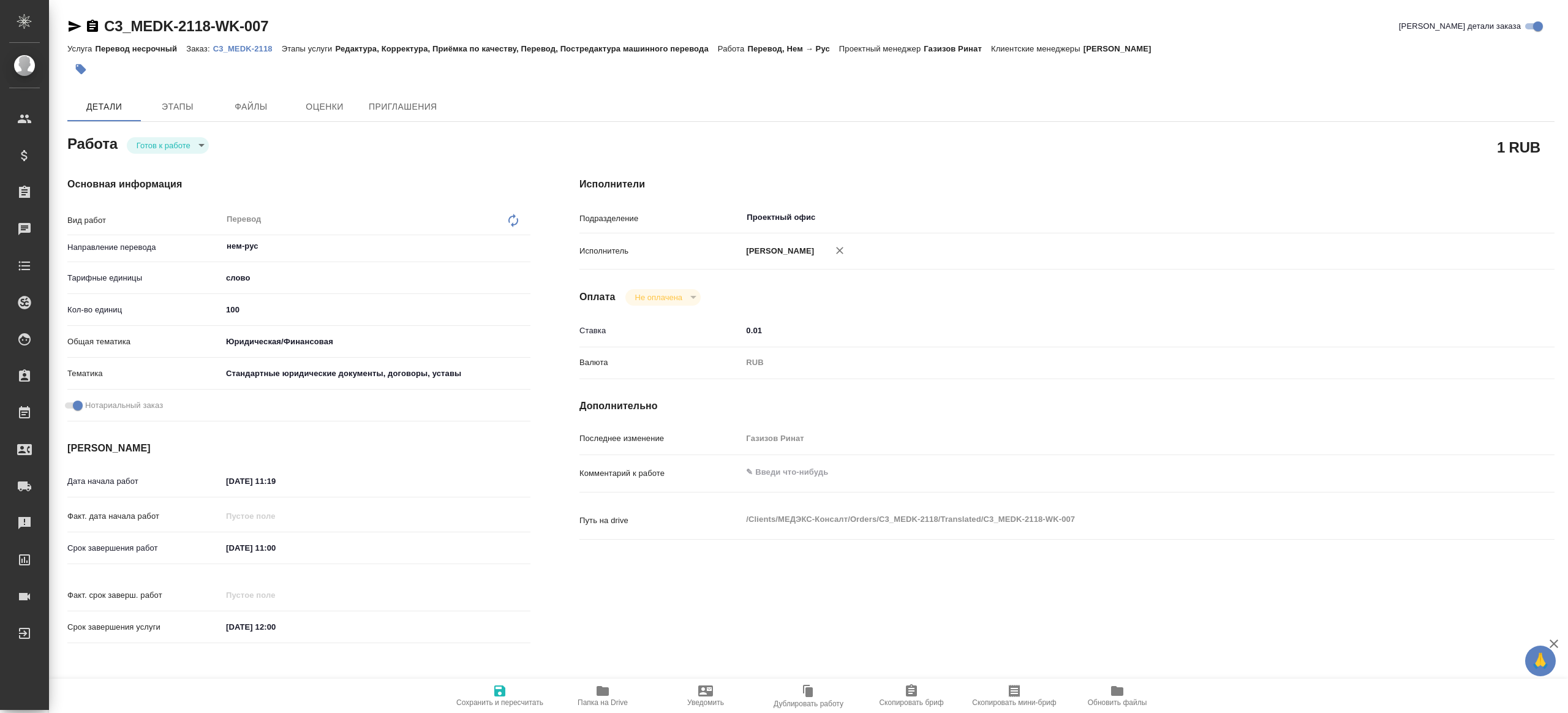
type textarea "x"
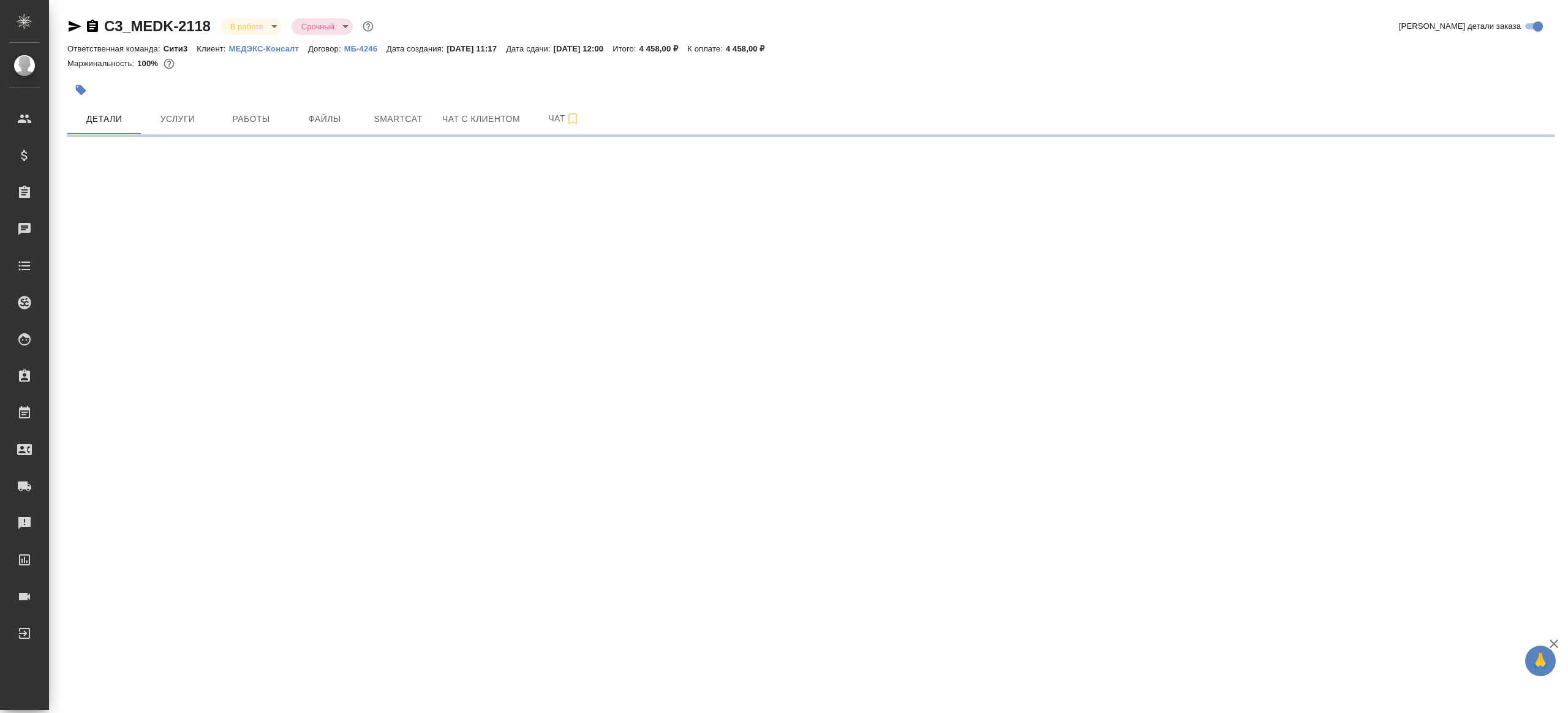
select select "RU"
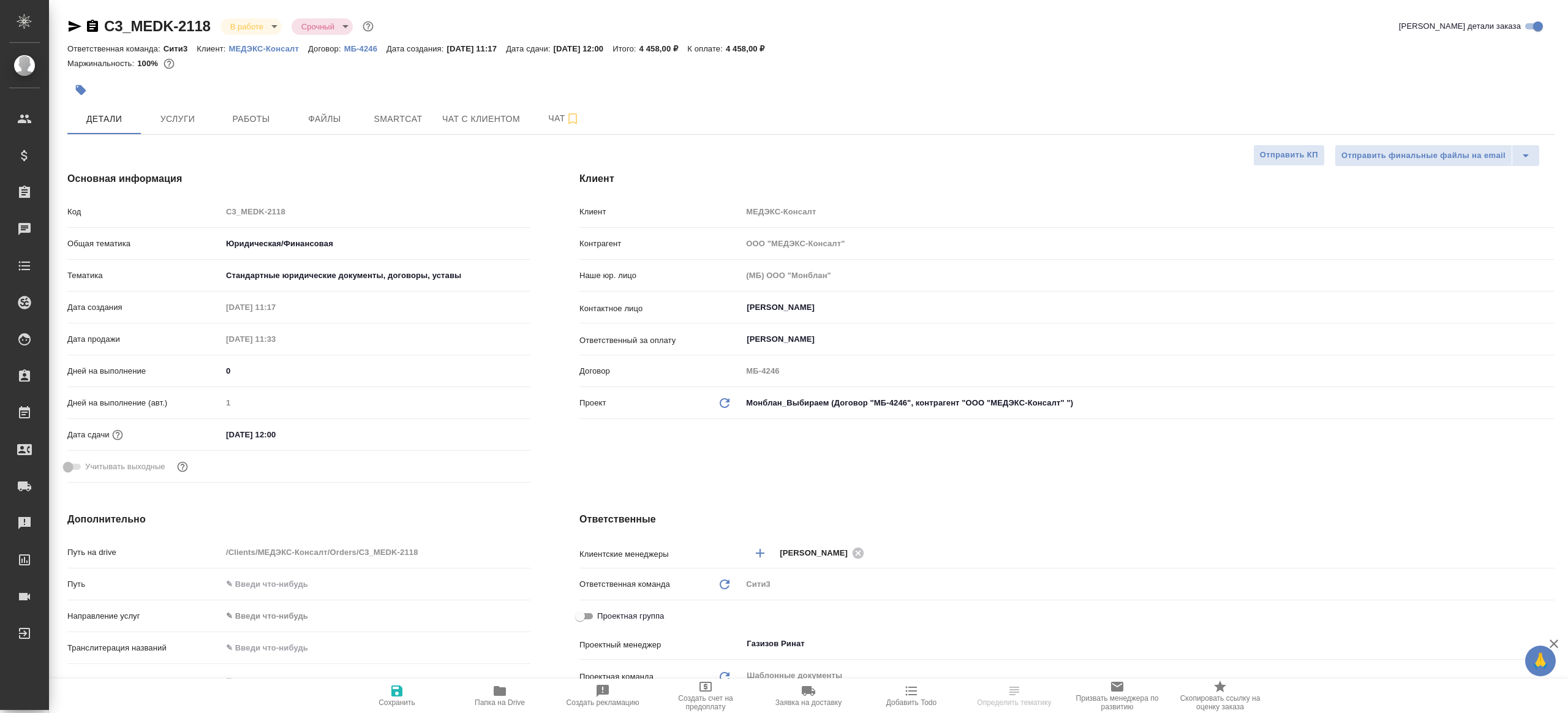
type textarea "x"
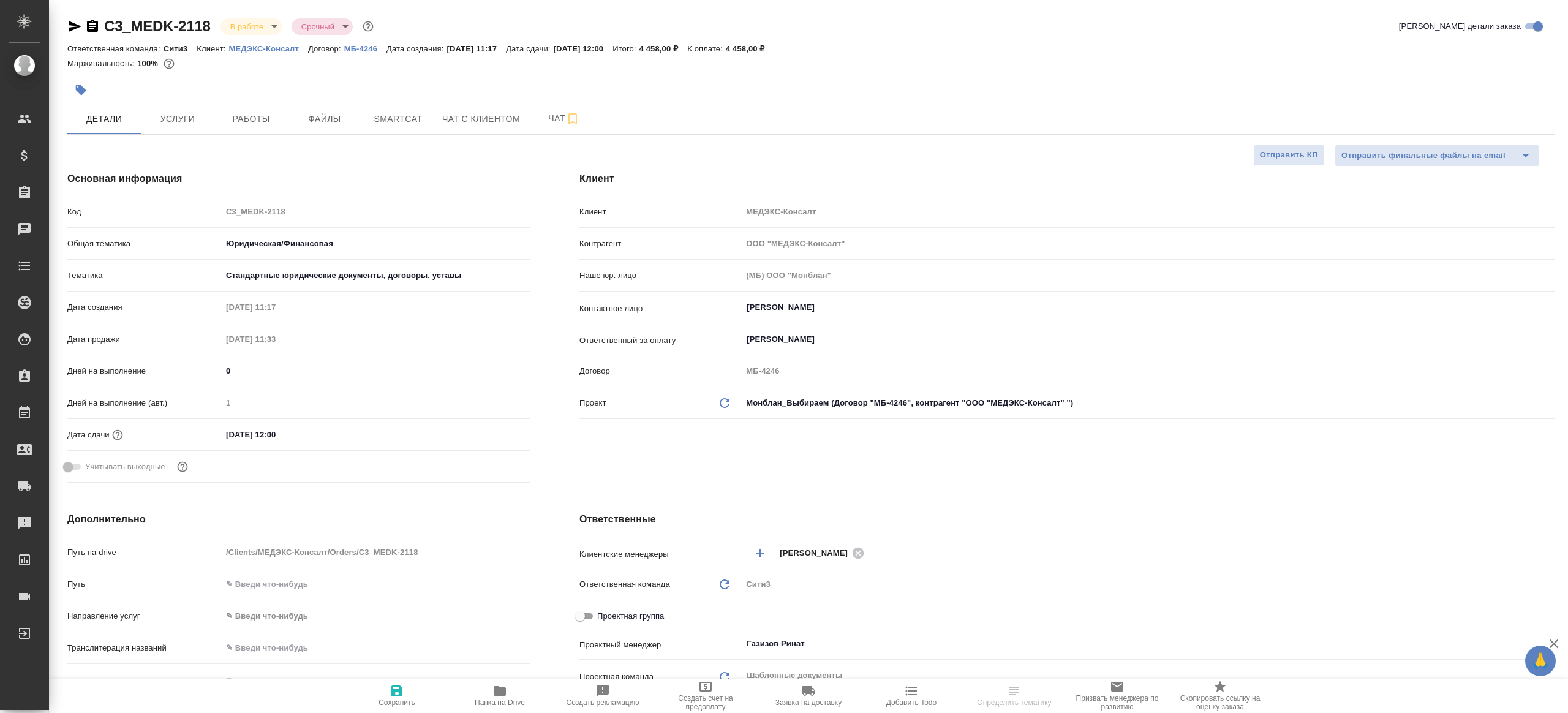
type textarea "x"
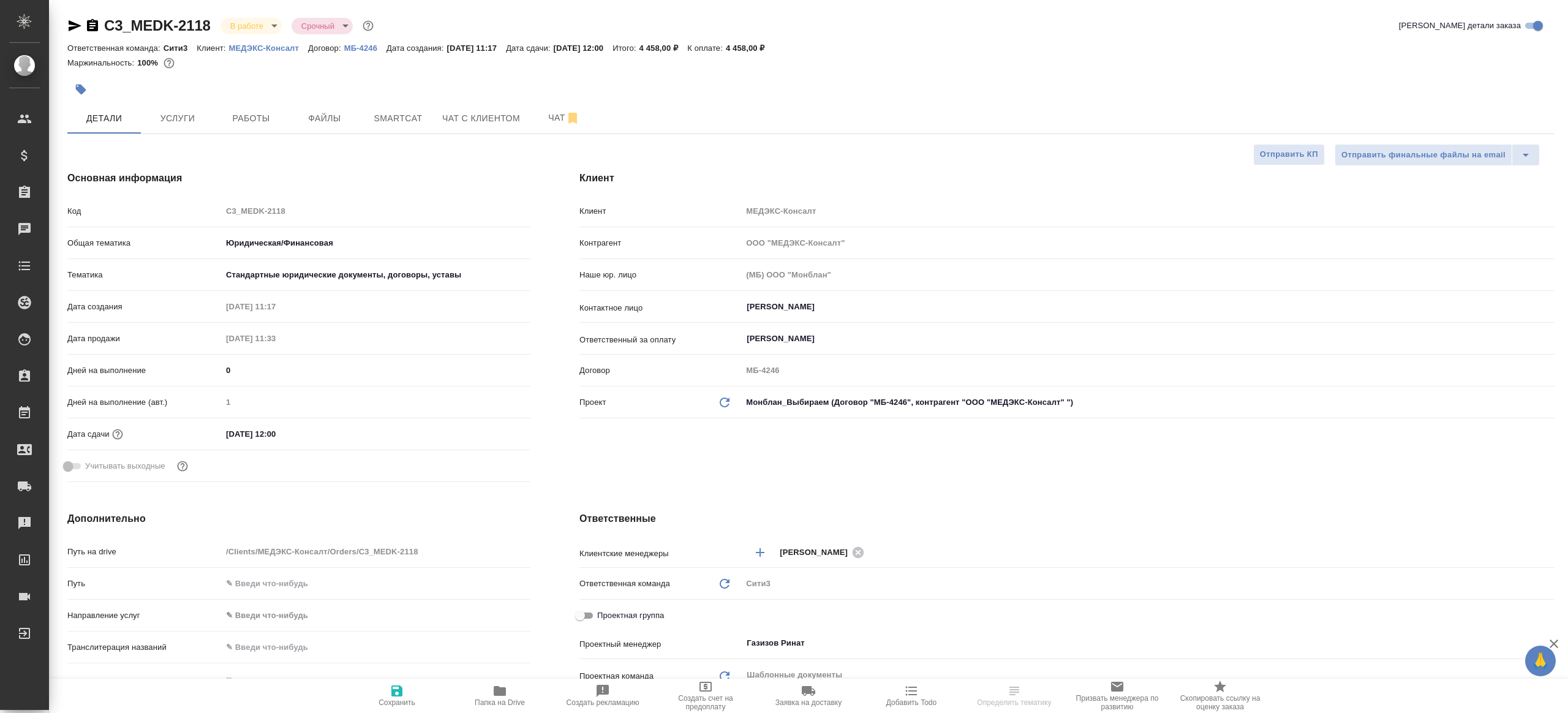
type textarea "x"
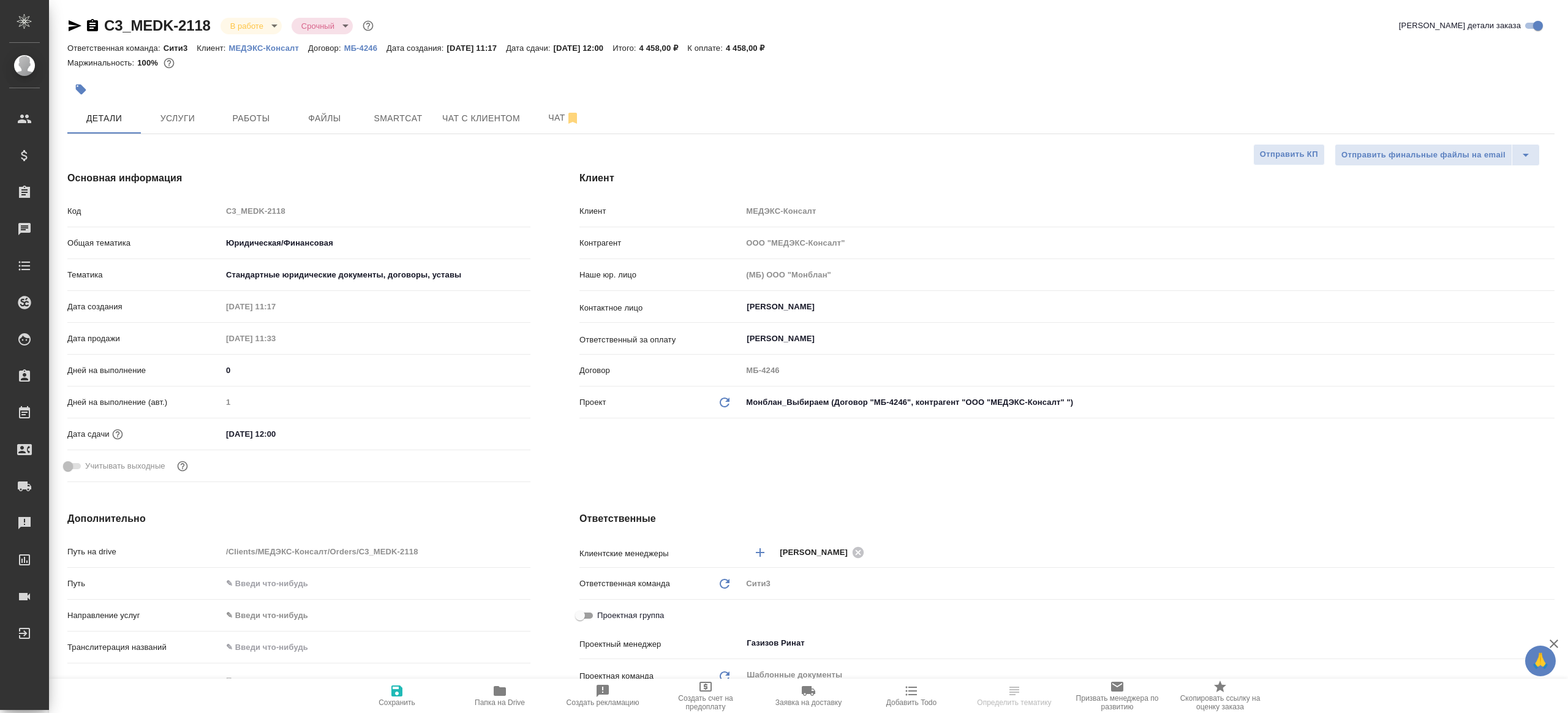
type textarea "x"
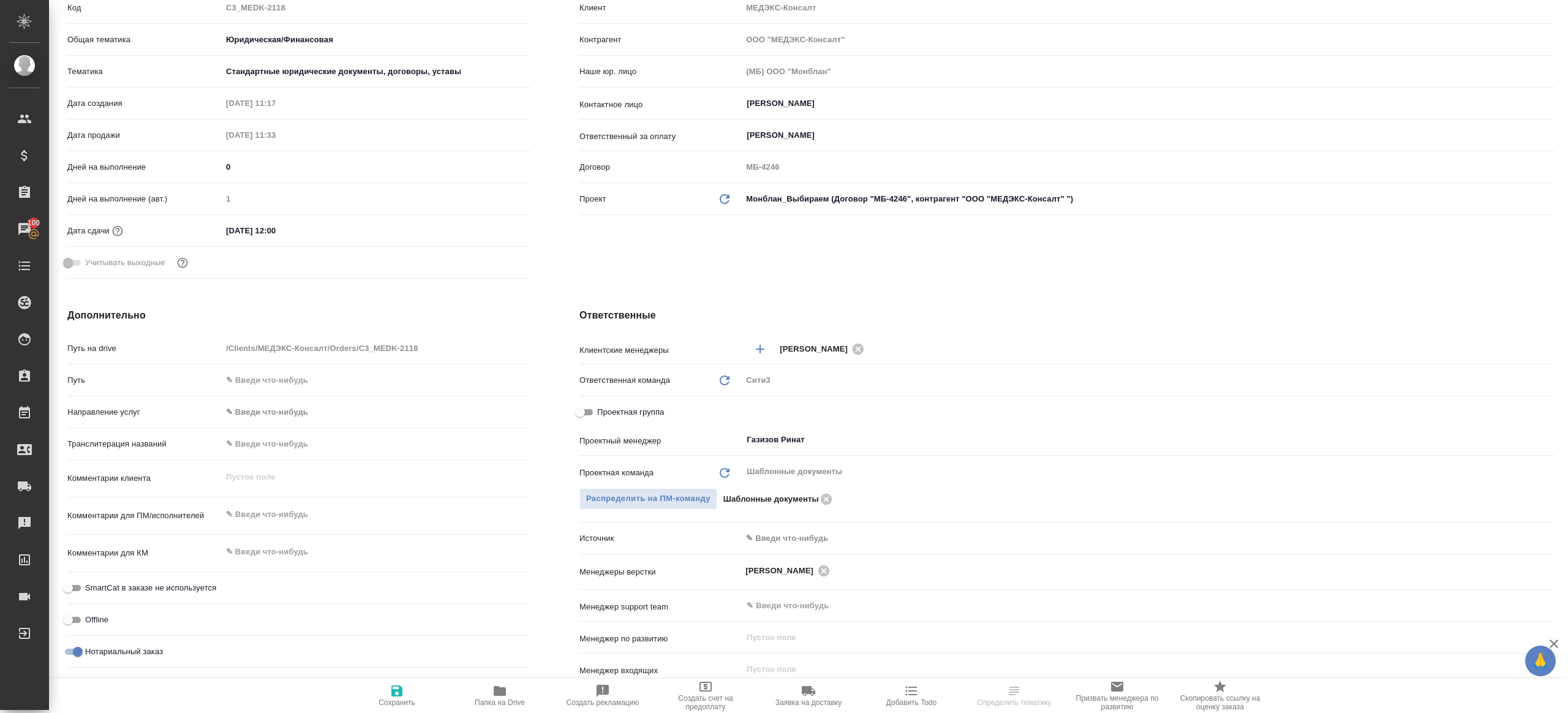
scroll to position [0, 0]
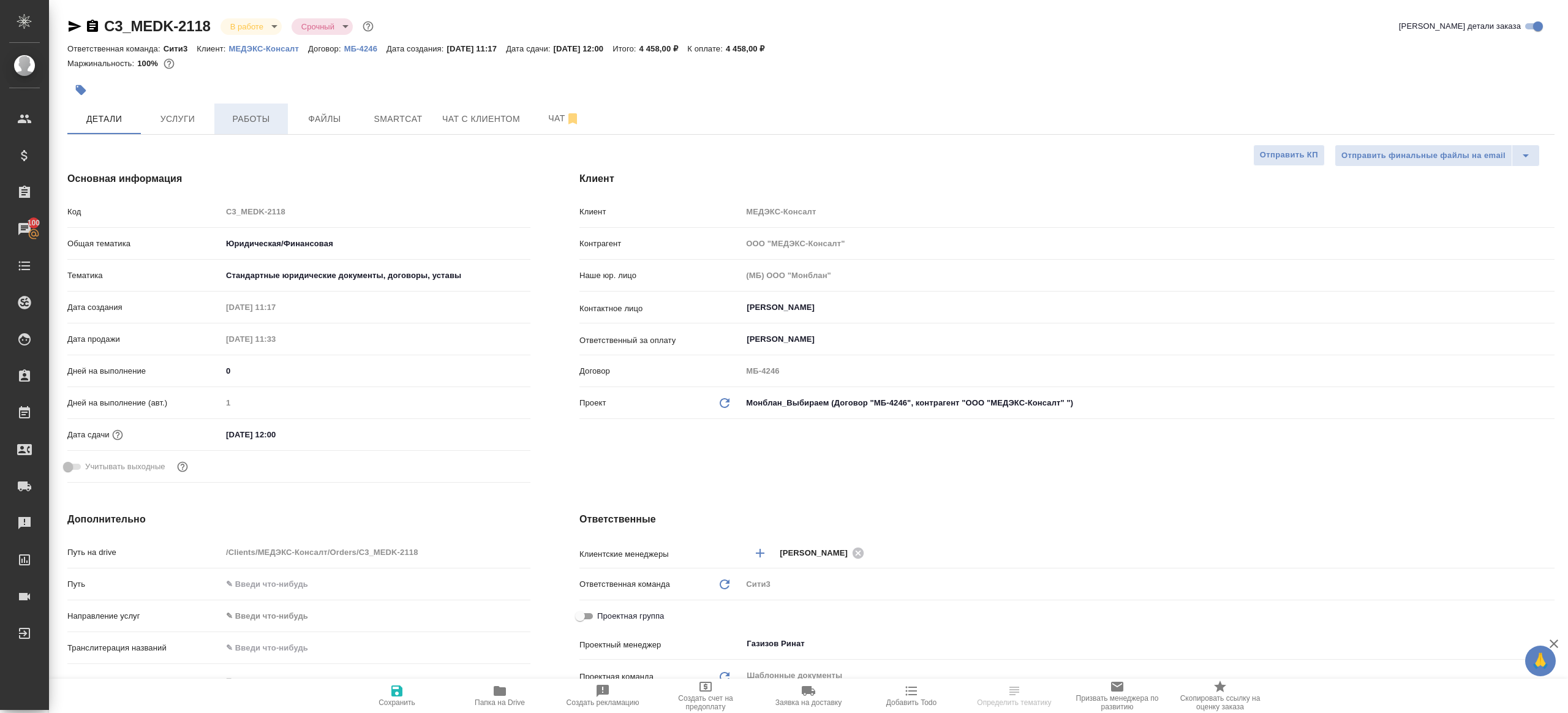
click at [264, 117] on span "Работы" at bounding box center [251, 119] width 59 height 15
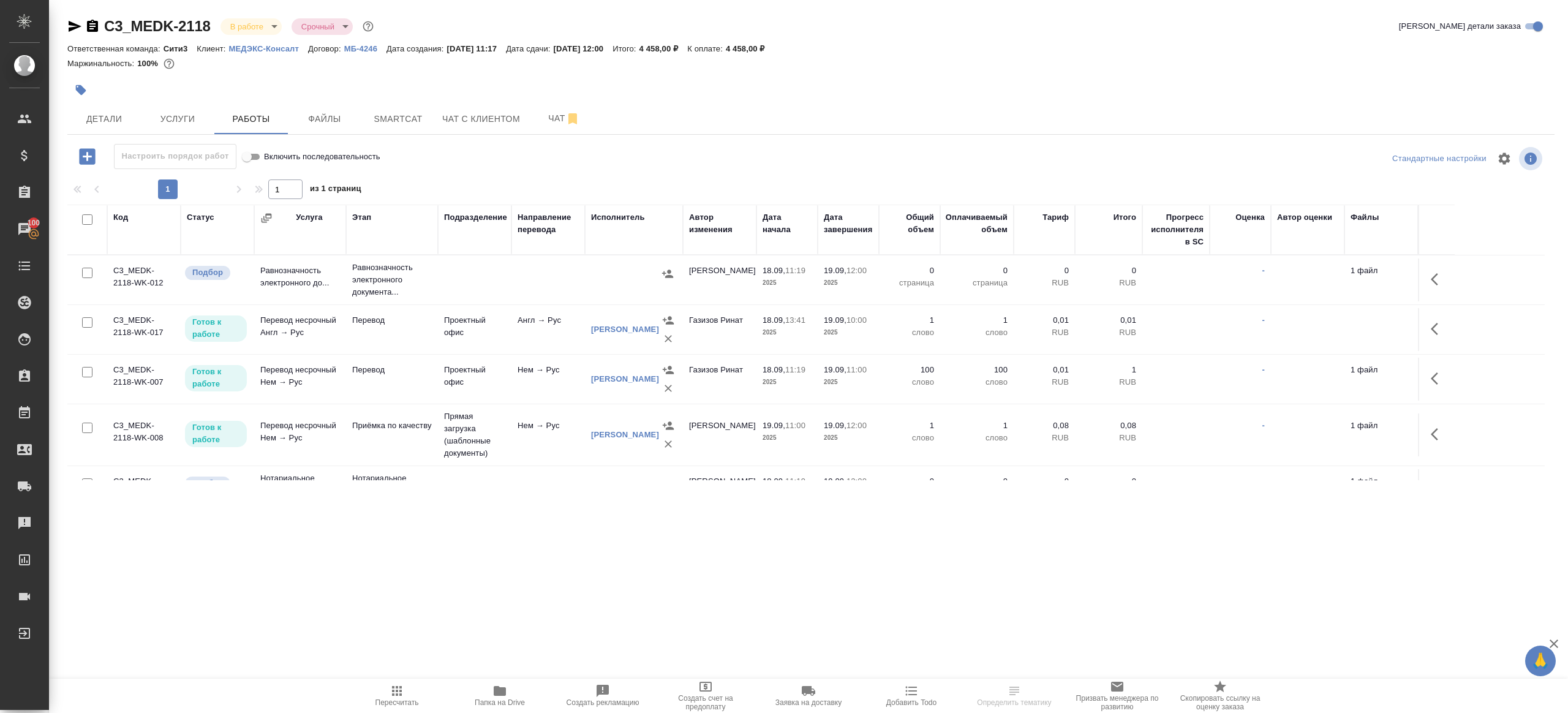
click at [568, 174] on div at bounding box center [811, 176] width 1487 height 6
click at [396, 694] on icon "button" at bounding box center [397, 690] width 10 height 10
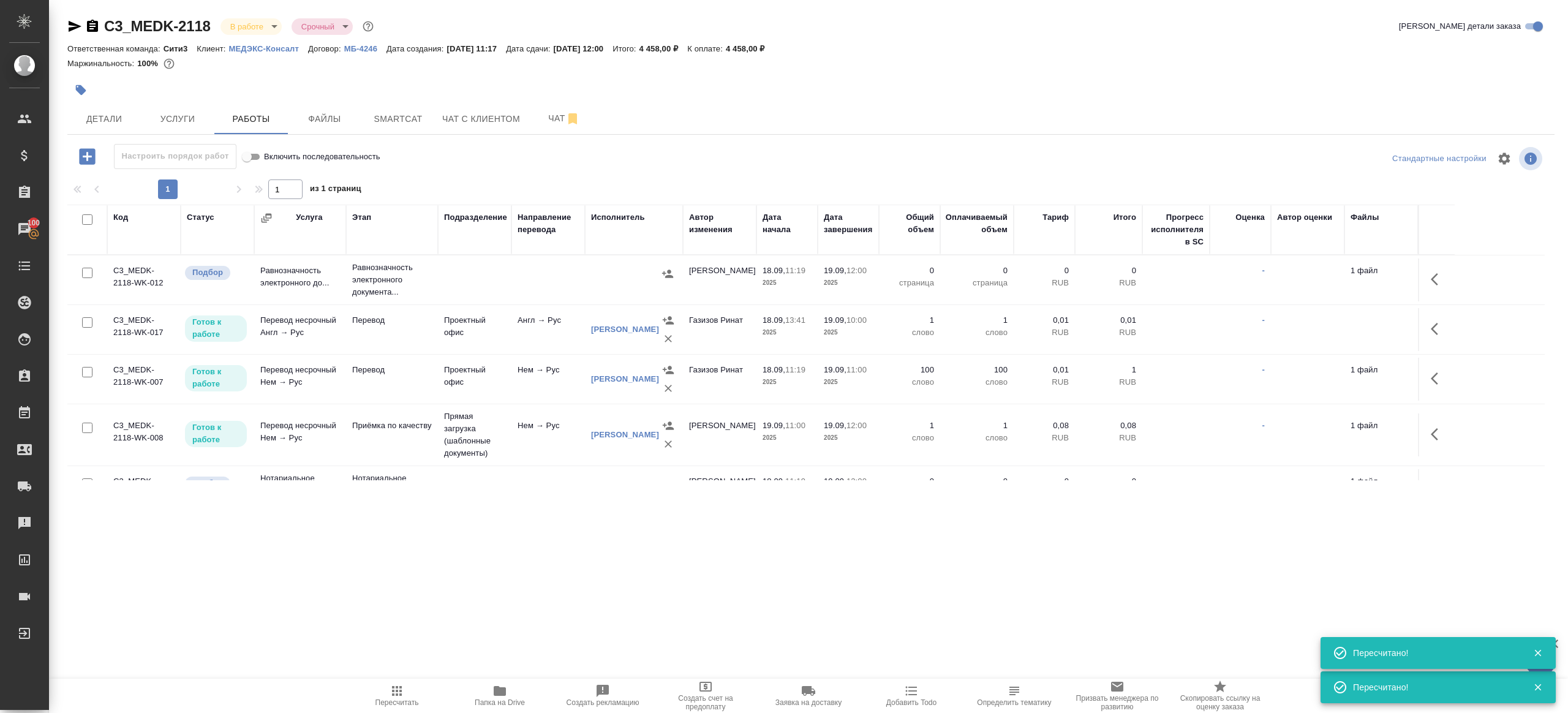
click at [83, 93] on icon "button" at bounding box center [81, 91] width 11 height 11
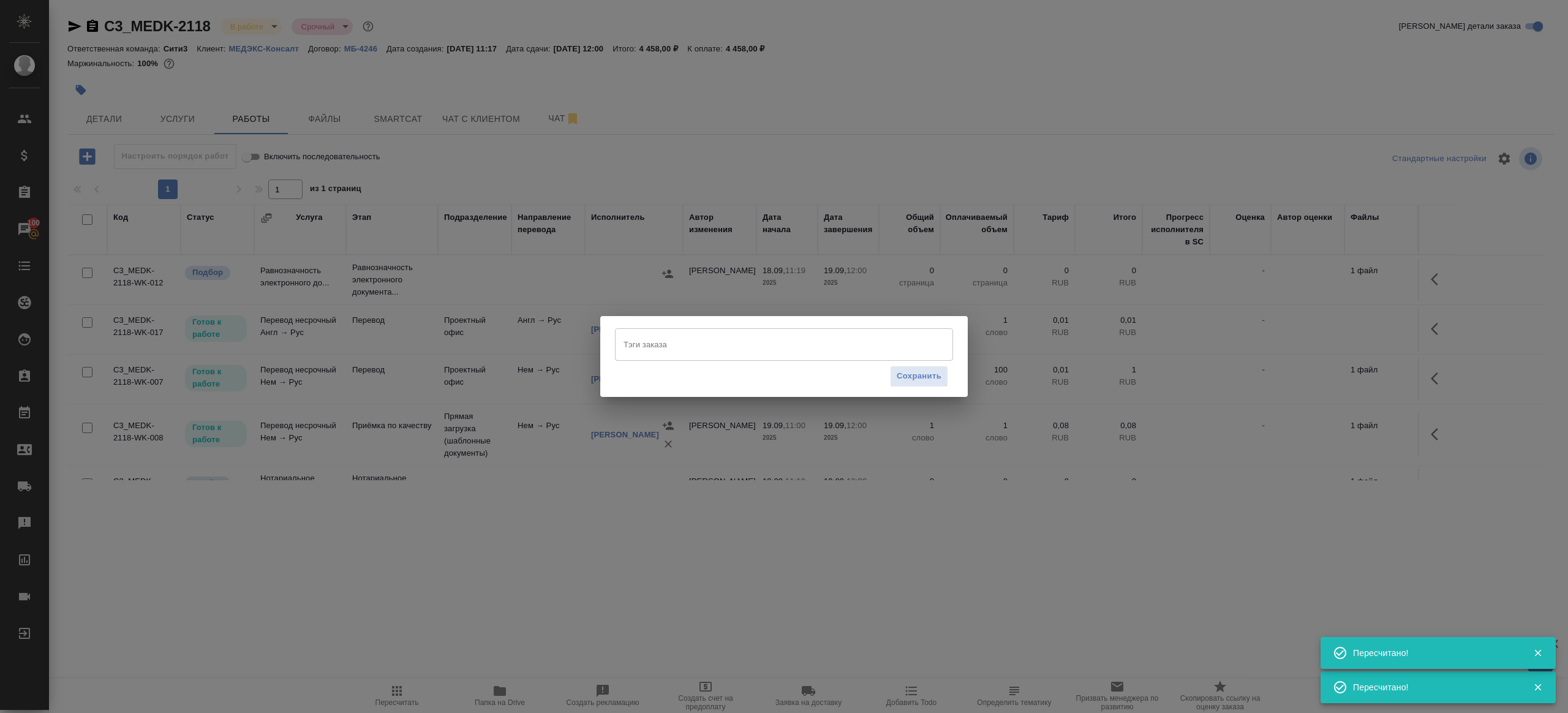
click at [637, 349] on input "Тэги заказа" at bounding box center [772, 344] width 304 height 21
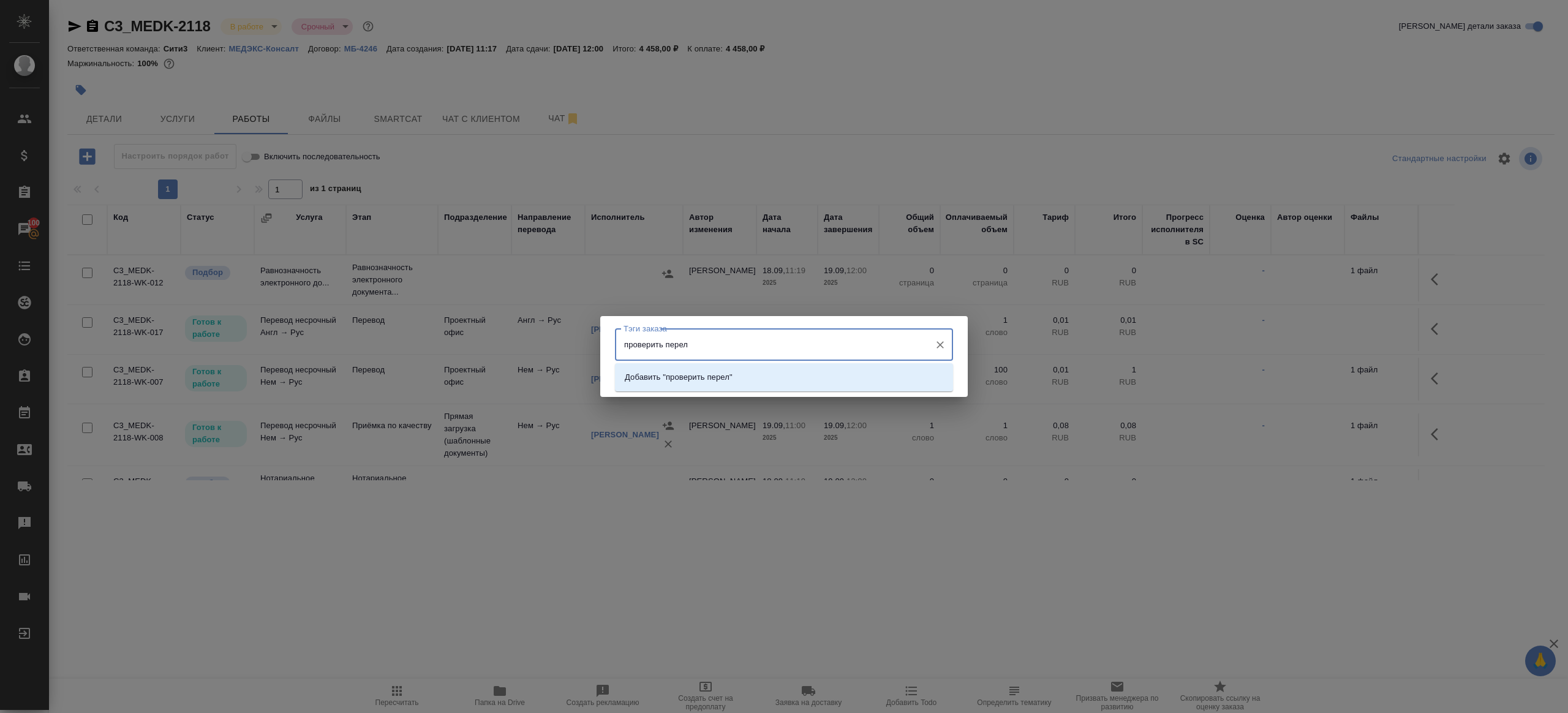
type input "проверить перел"
click at [670, 268] on div "Тэги заказа Тэги заказа Сохранить" at bounding box center [784, 356] width 1568 height 713
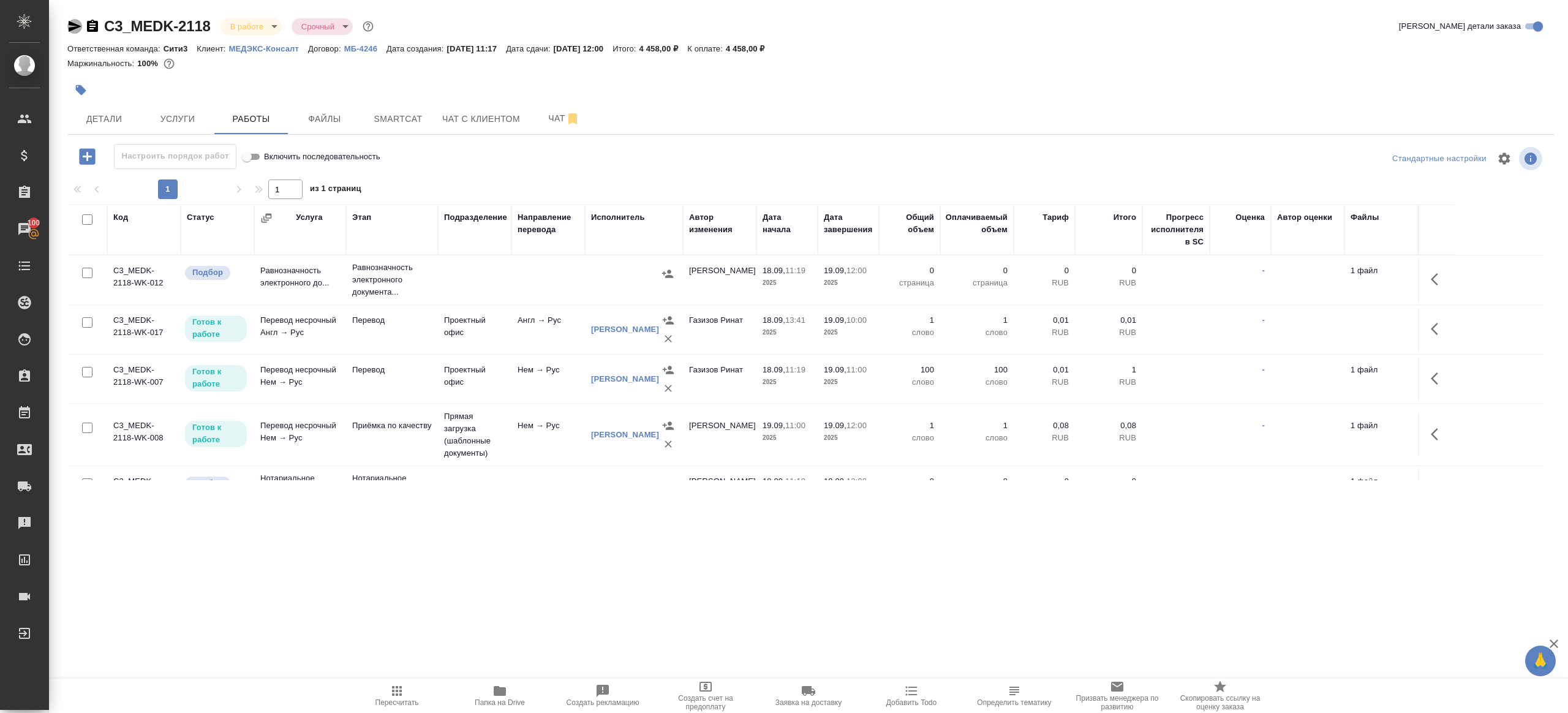
click at [78, 26] on icon "button" at bounding box center [75, 26] width 13 height 11
click at [80, 87] on icon "button" at bounding box center [81, 91] width 11 height 11
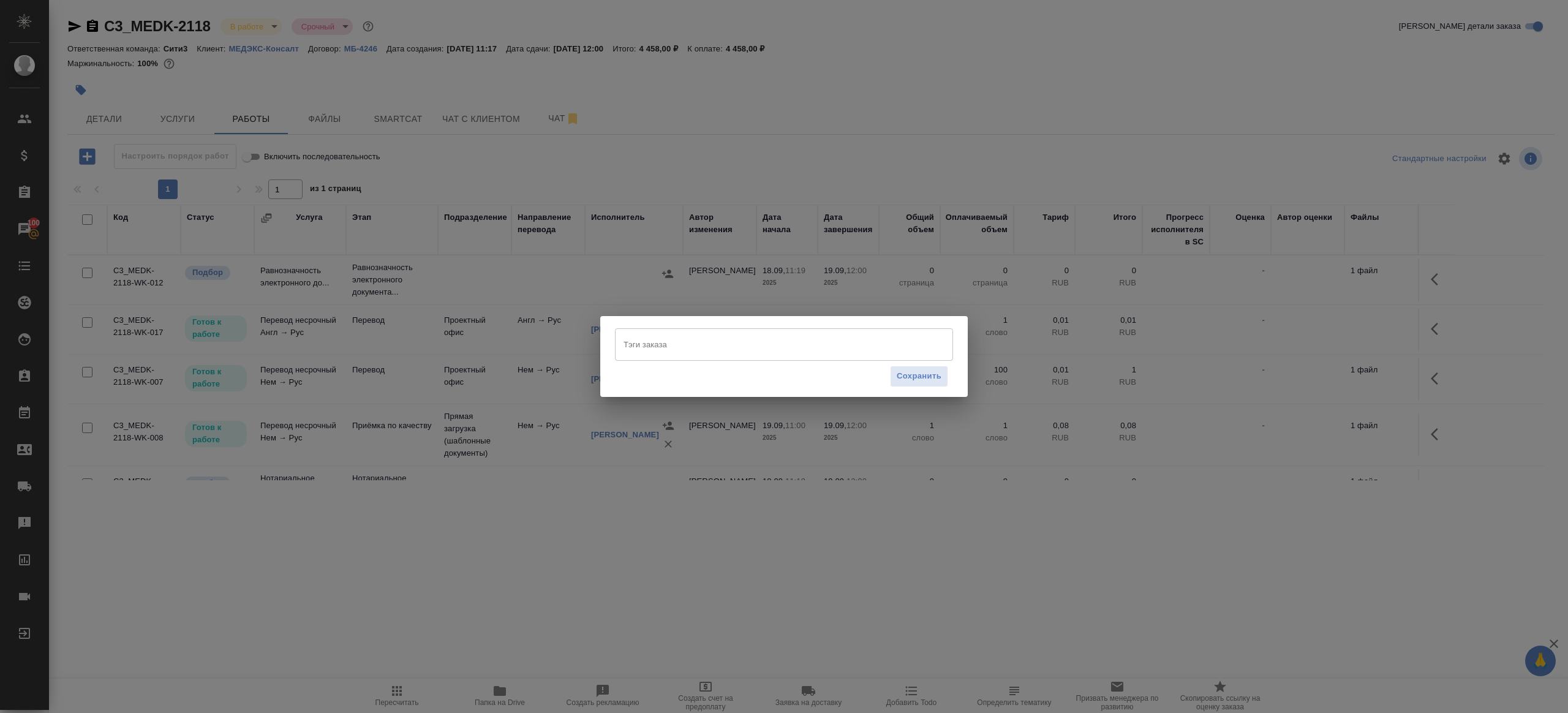
click at [678, 335] on input "Тэги заказа" at bounding box center [772, 344] width 304 height 21
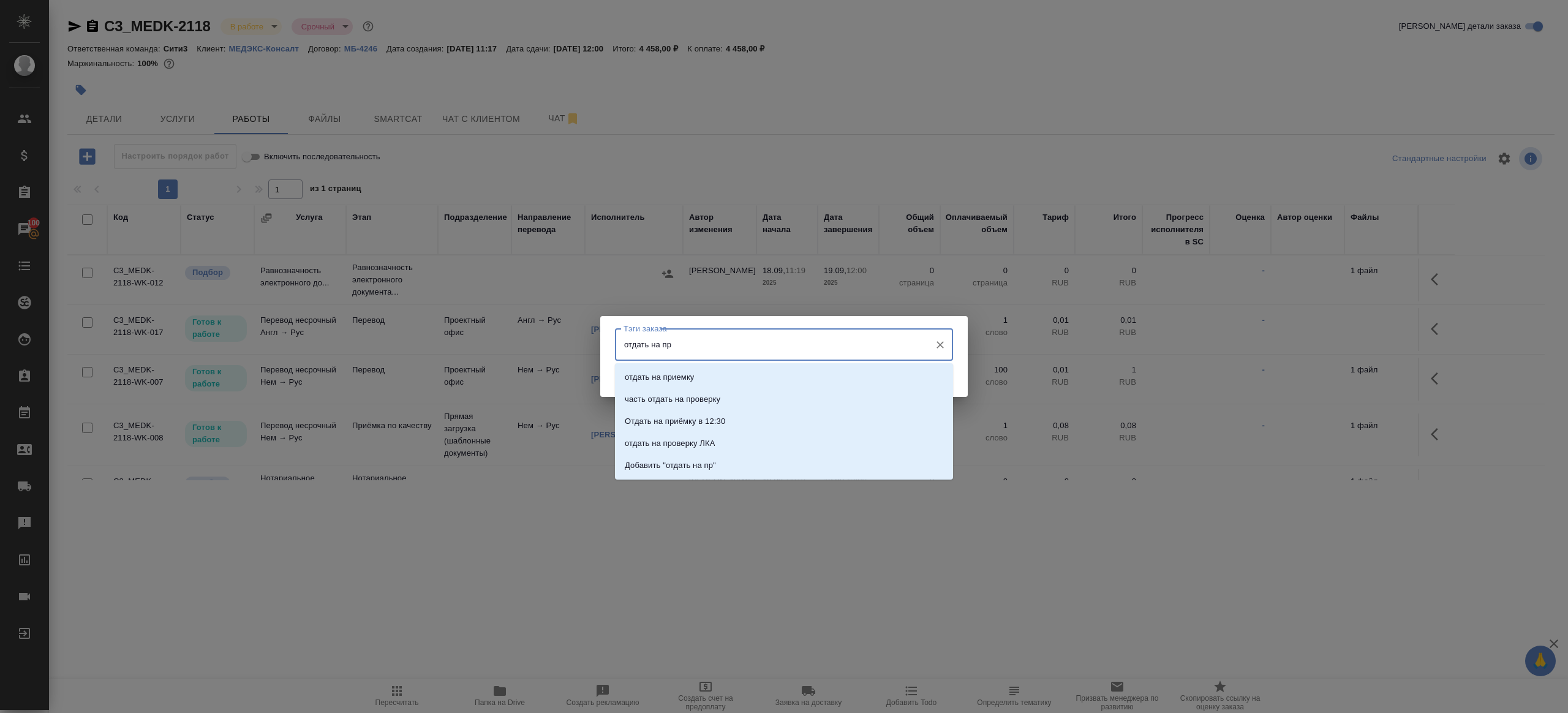
type input "отдать на про"
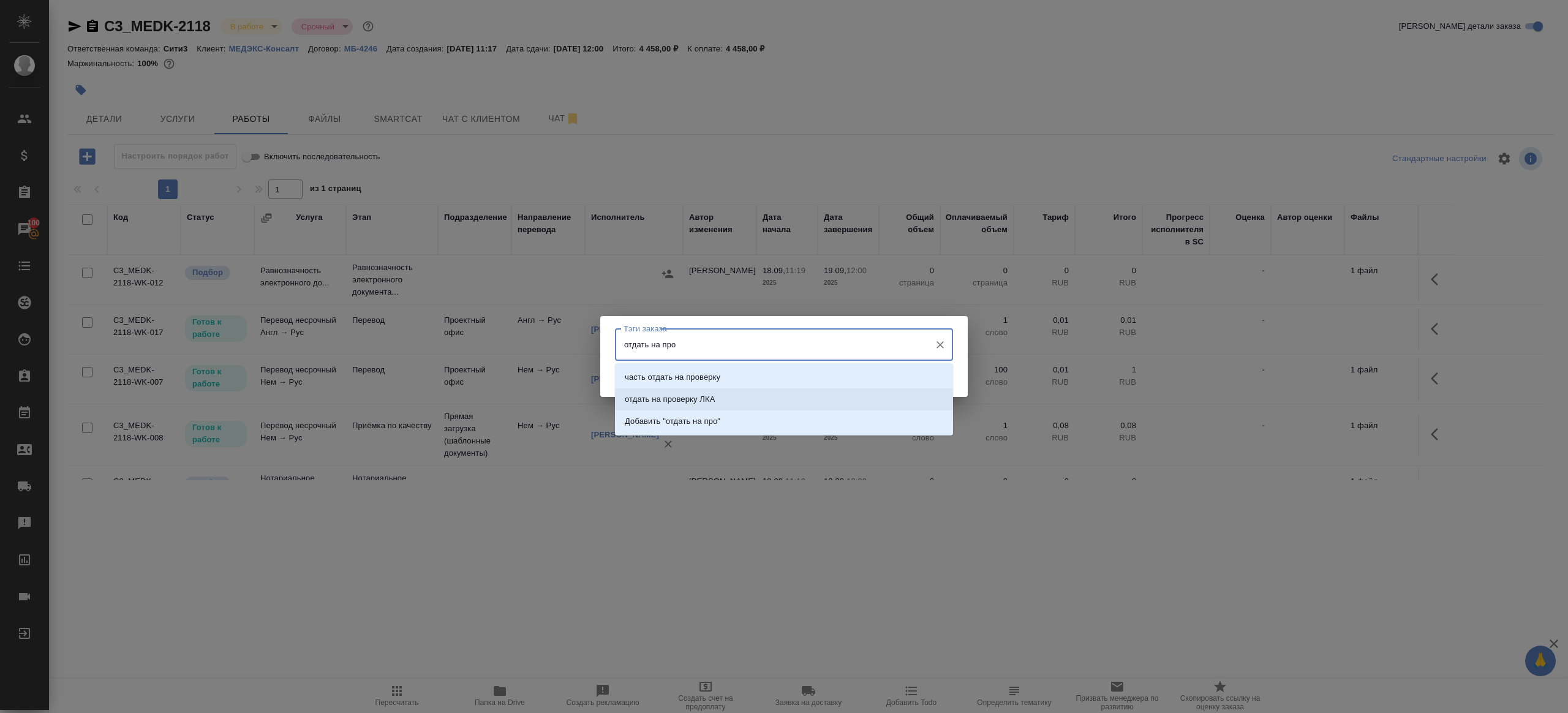
click at [676, 394] on p "отдать на проверку ЛКА" at bounding box center [670, 400] width 90 height 12
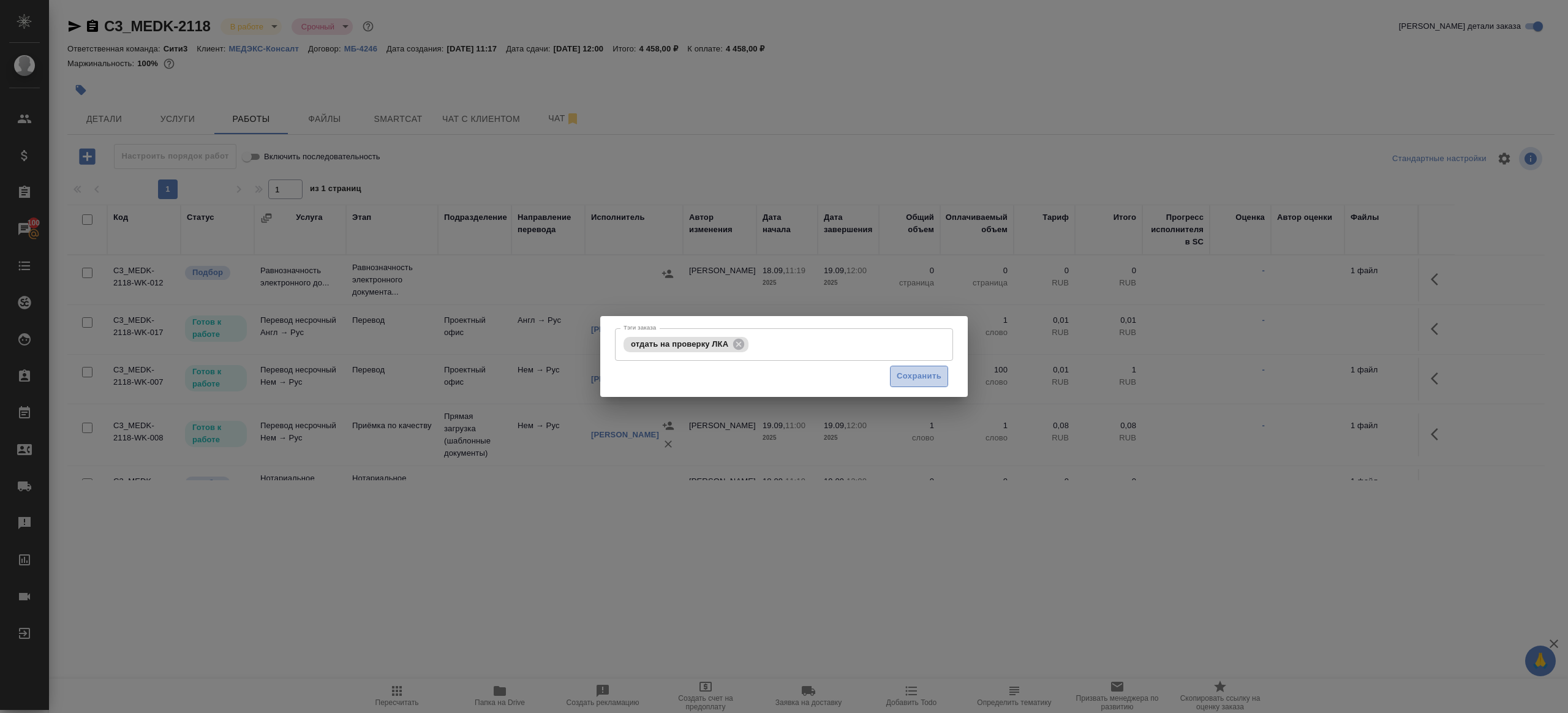
click at [937, 380] on span "Сохранить" at bounding box center [919, 376] width 44 height 14
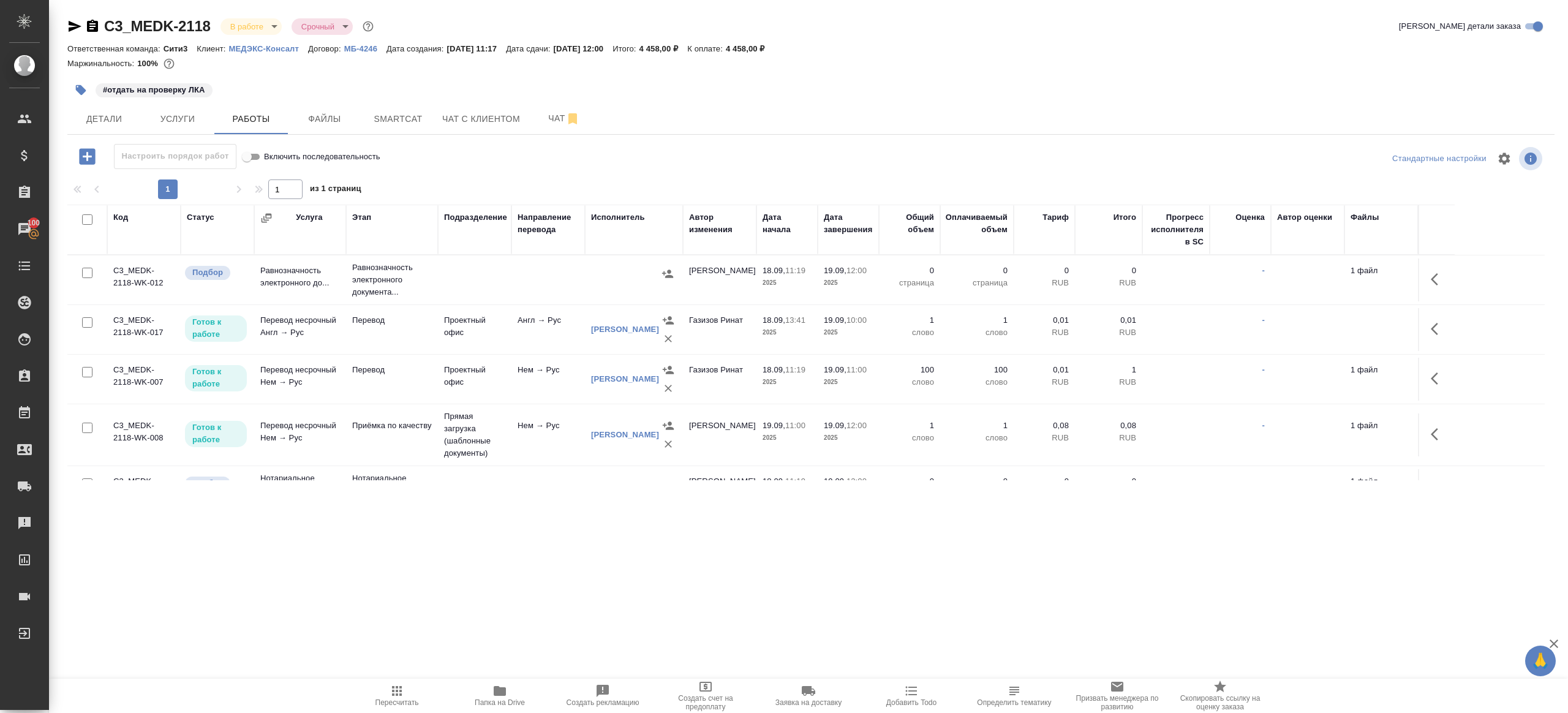
click at [407, 688] on span "Пересчитать" at bounding box center [397, 695] width 88 height 23
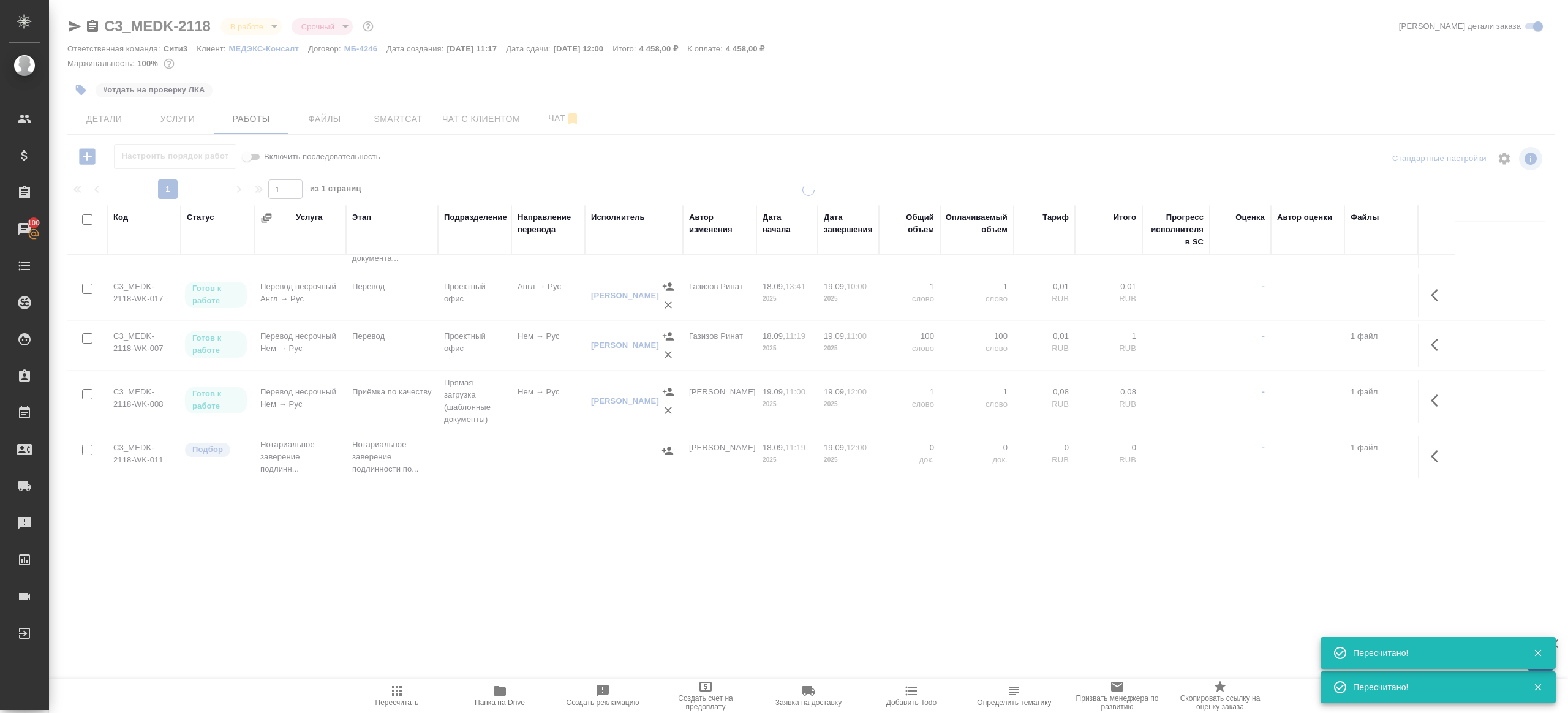
type input "normal"
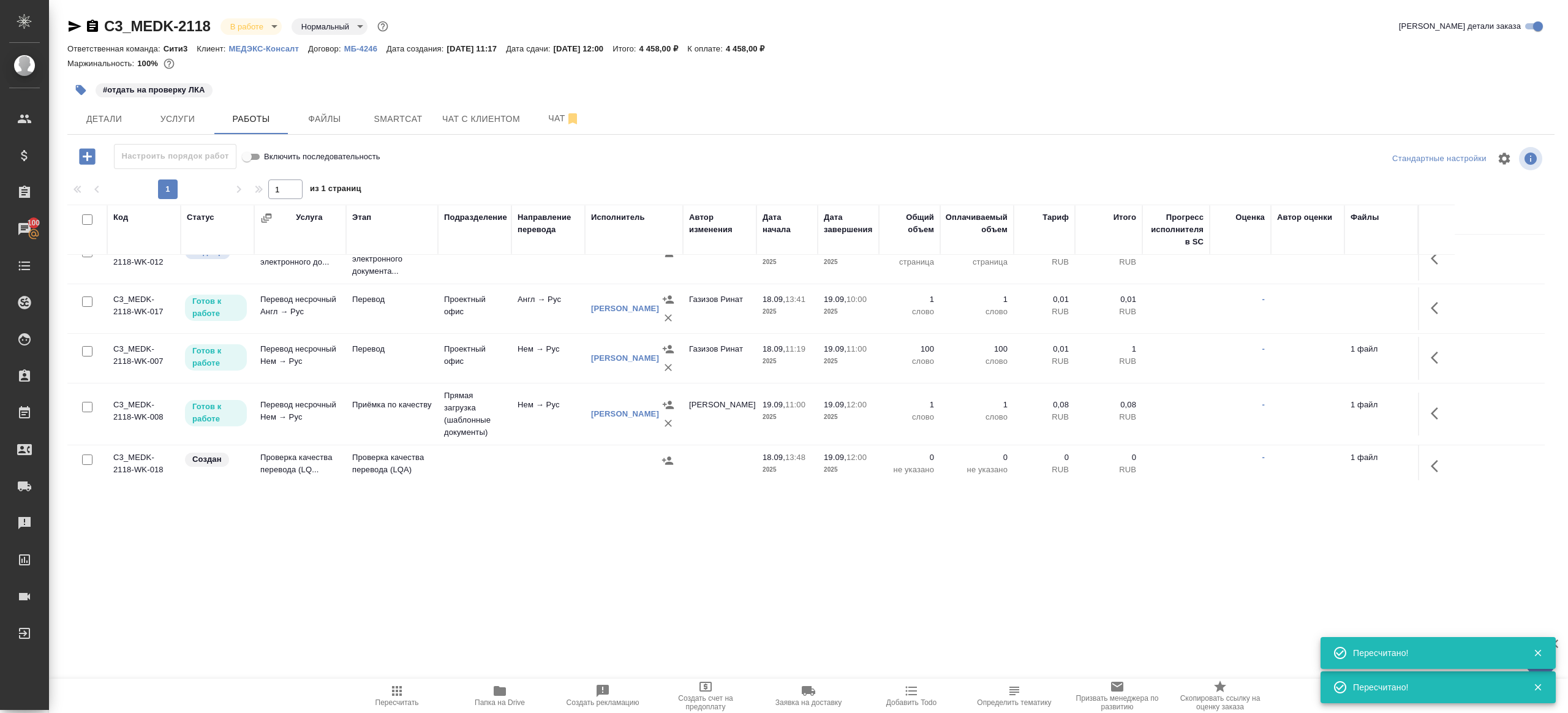
scroll to position [77, 0]
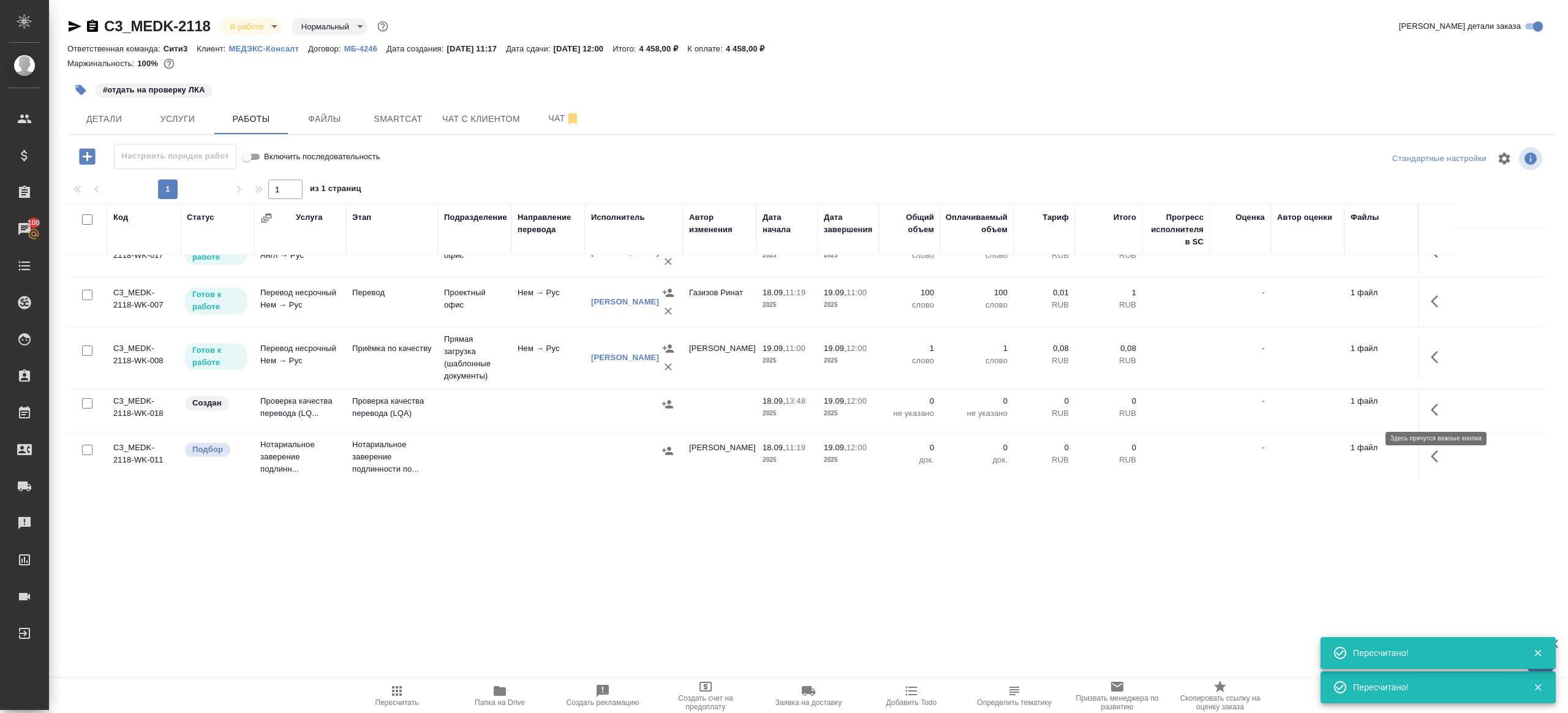
click at [1444, 408] on icon "button" at bounding box center [1438, 410] width 15 height 15
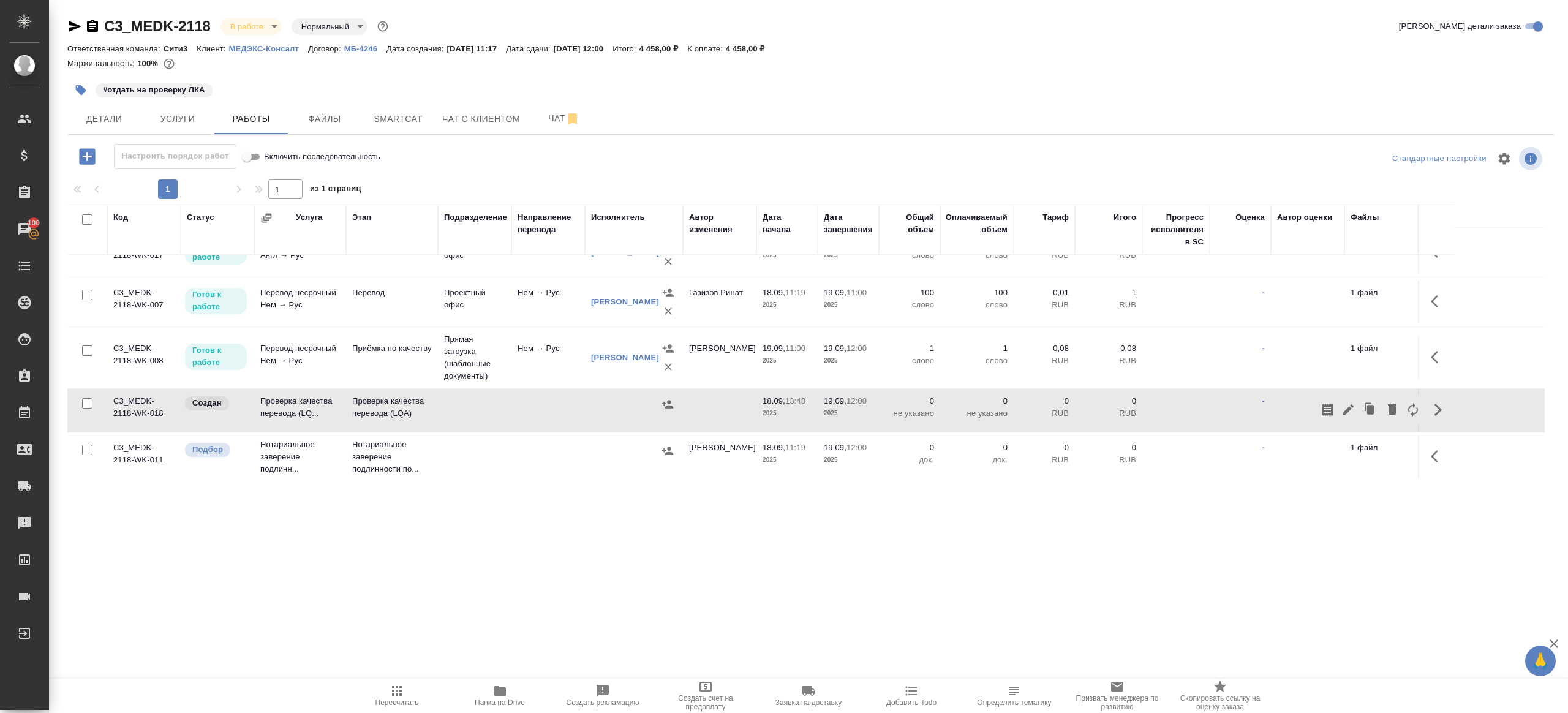
click at [1441, 301] on icon "button" at bounding box center [1438, 302] width 15 height 15
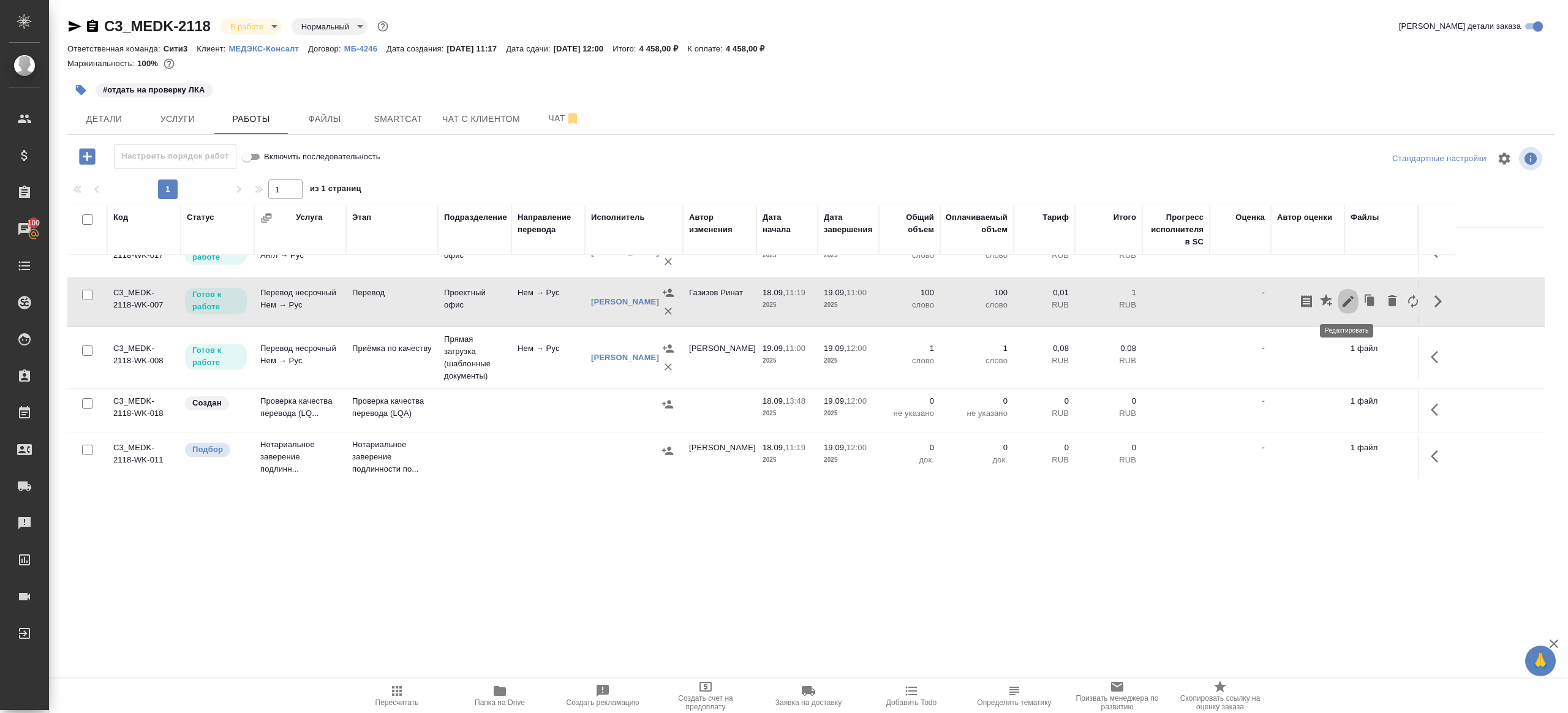
click at [1349, 300] on icon "button" at bounding box center [1348, 302] width 11 height 11
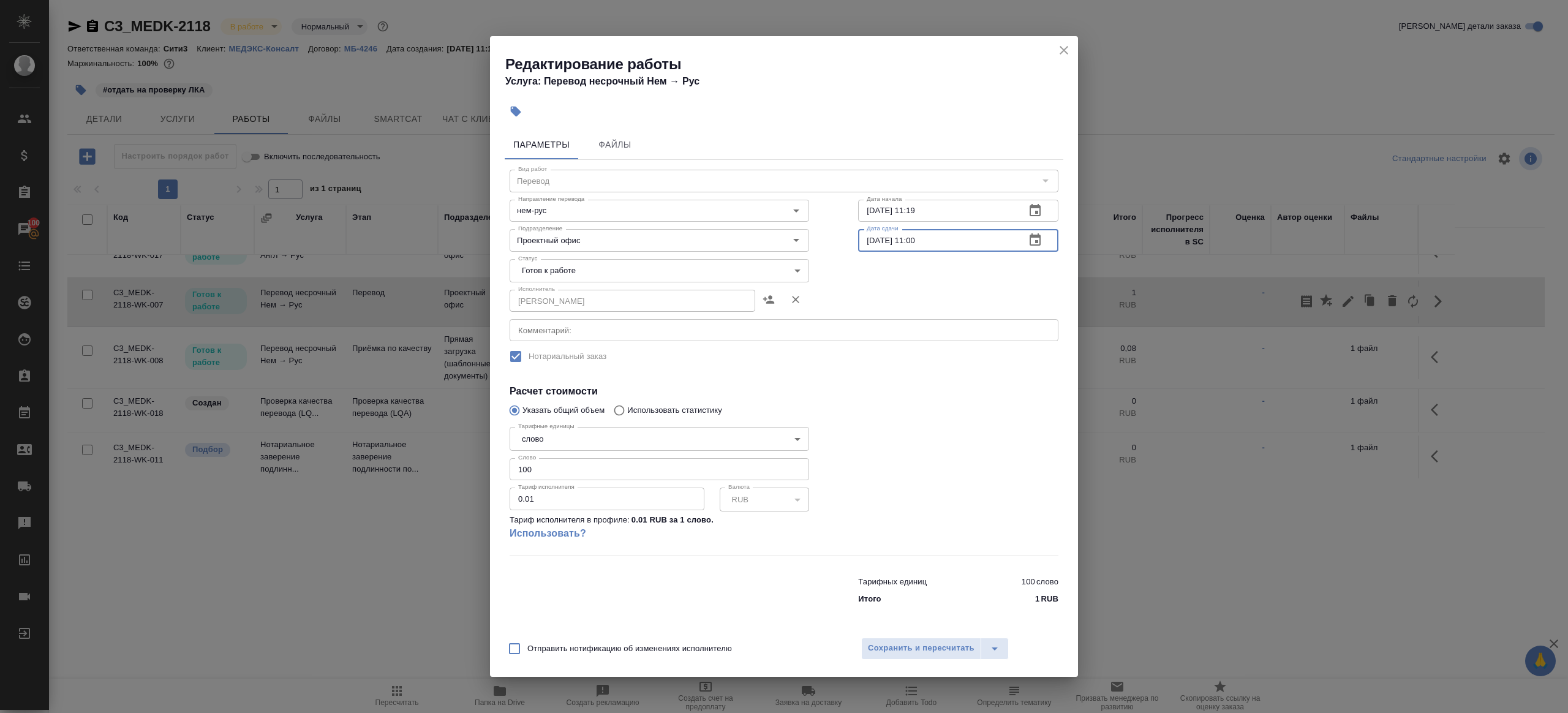
click at [919, 242] on input "19.09.2025 11:00" at bounding box center [937, 240] width 158 height 22
type input "19.09.2025 10:00"
click at [900, 655] on span "Сохранить и пересчитать" at bounding box center [921, 648] width 107 height 14
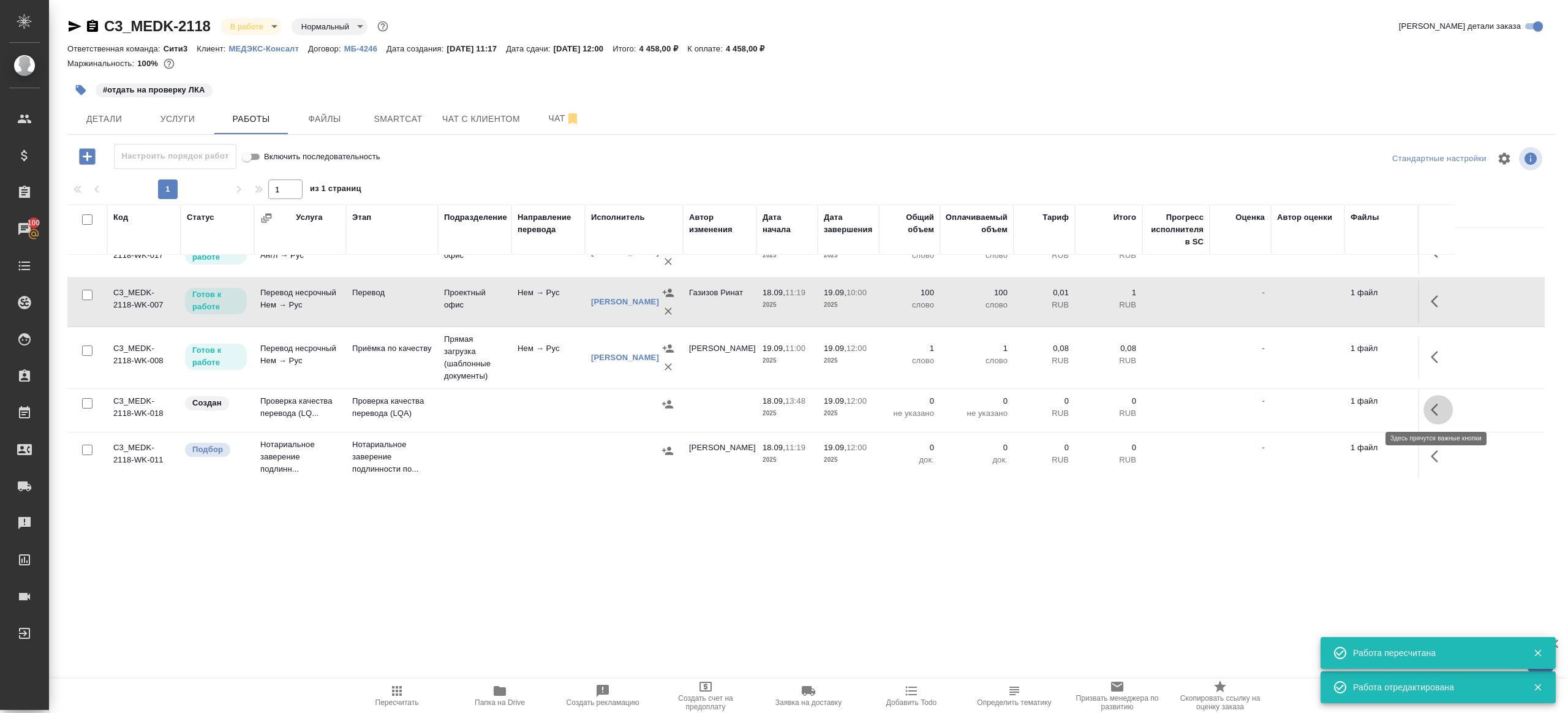
click at [1435, 398] on button "button" at bounding box center [1438, 410] width 29 height 29
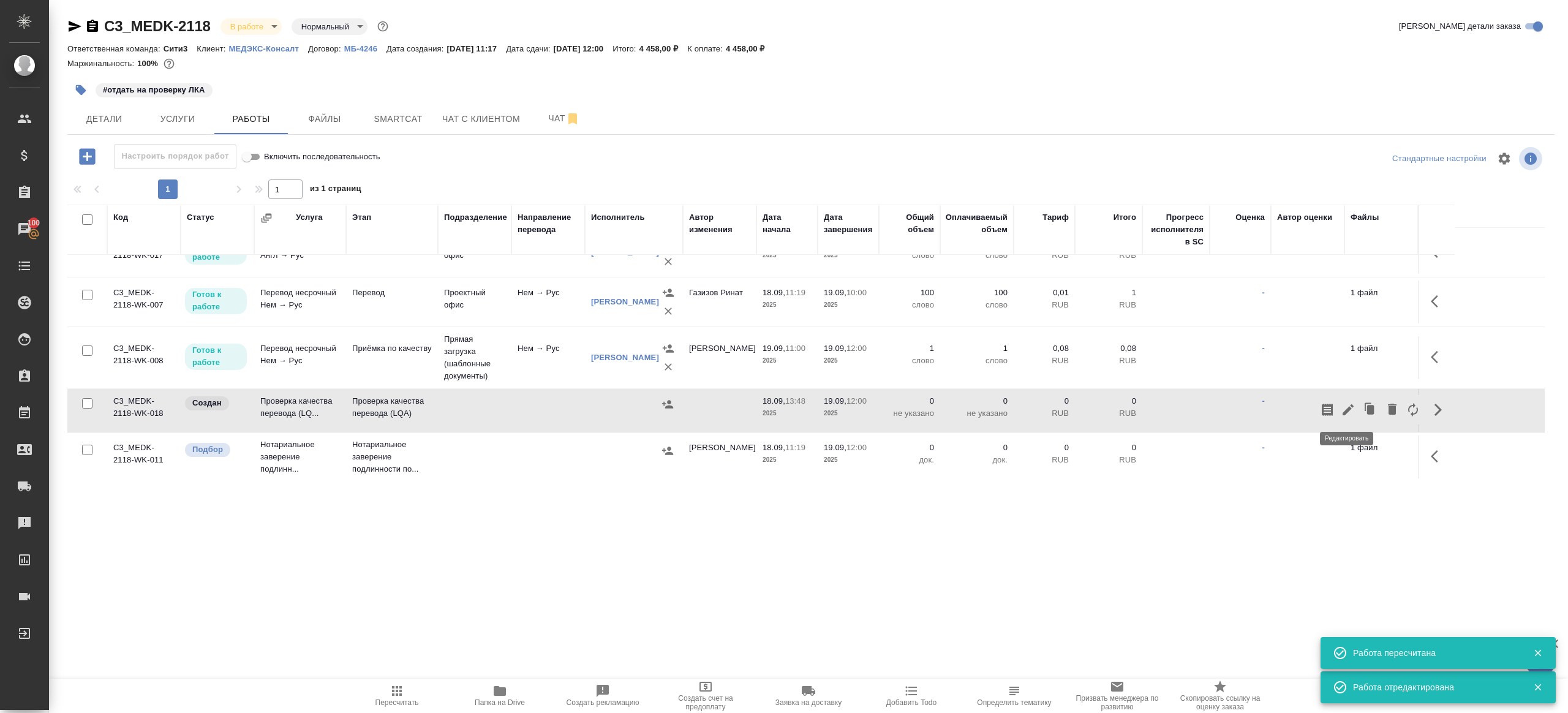
click at [1352, 402] on icon "button" at bounding box center [1348, 410] width 15 height 15
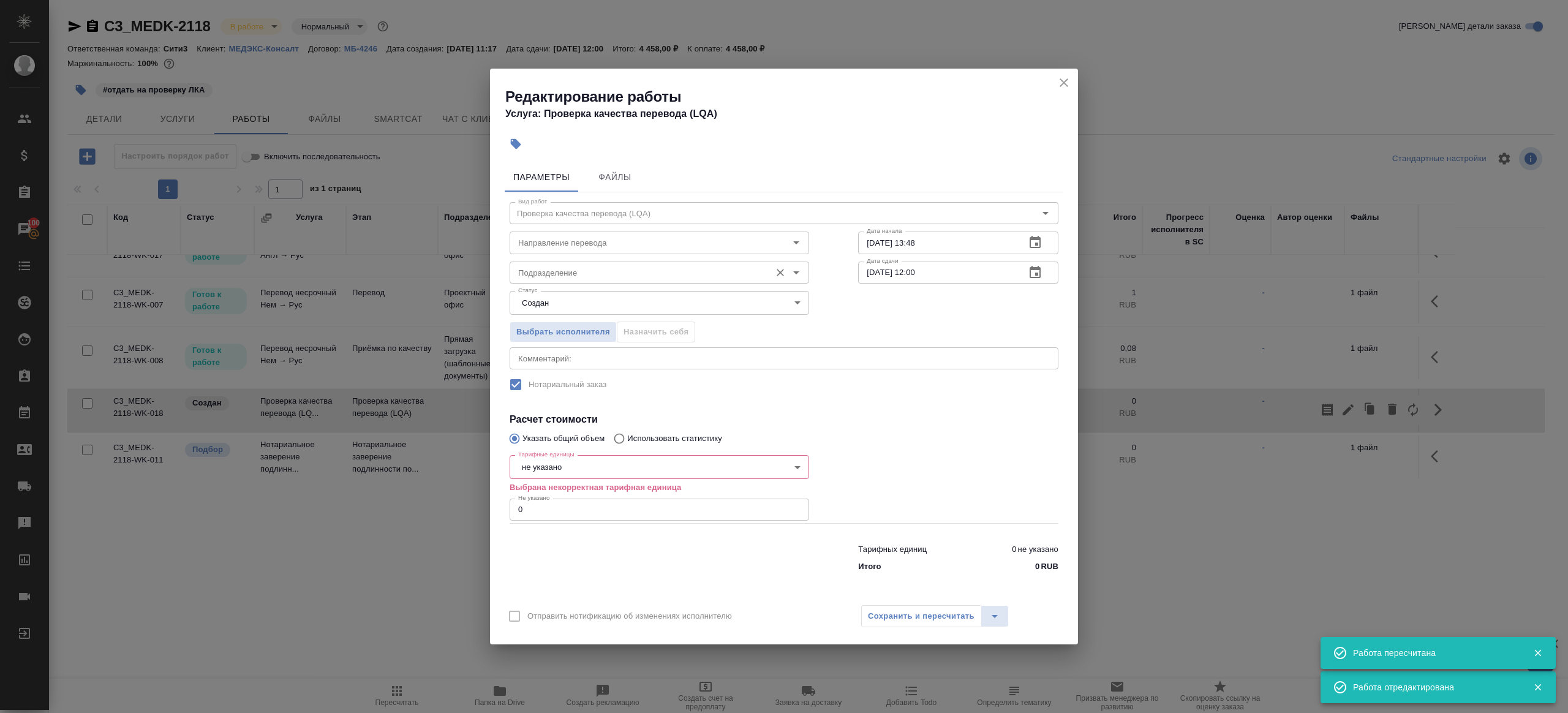
click at [527, 276] on input "Подразделение" at bounding box center [639, 272] width 251 height 15
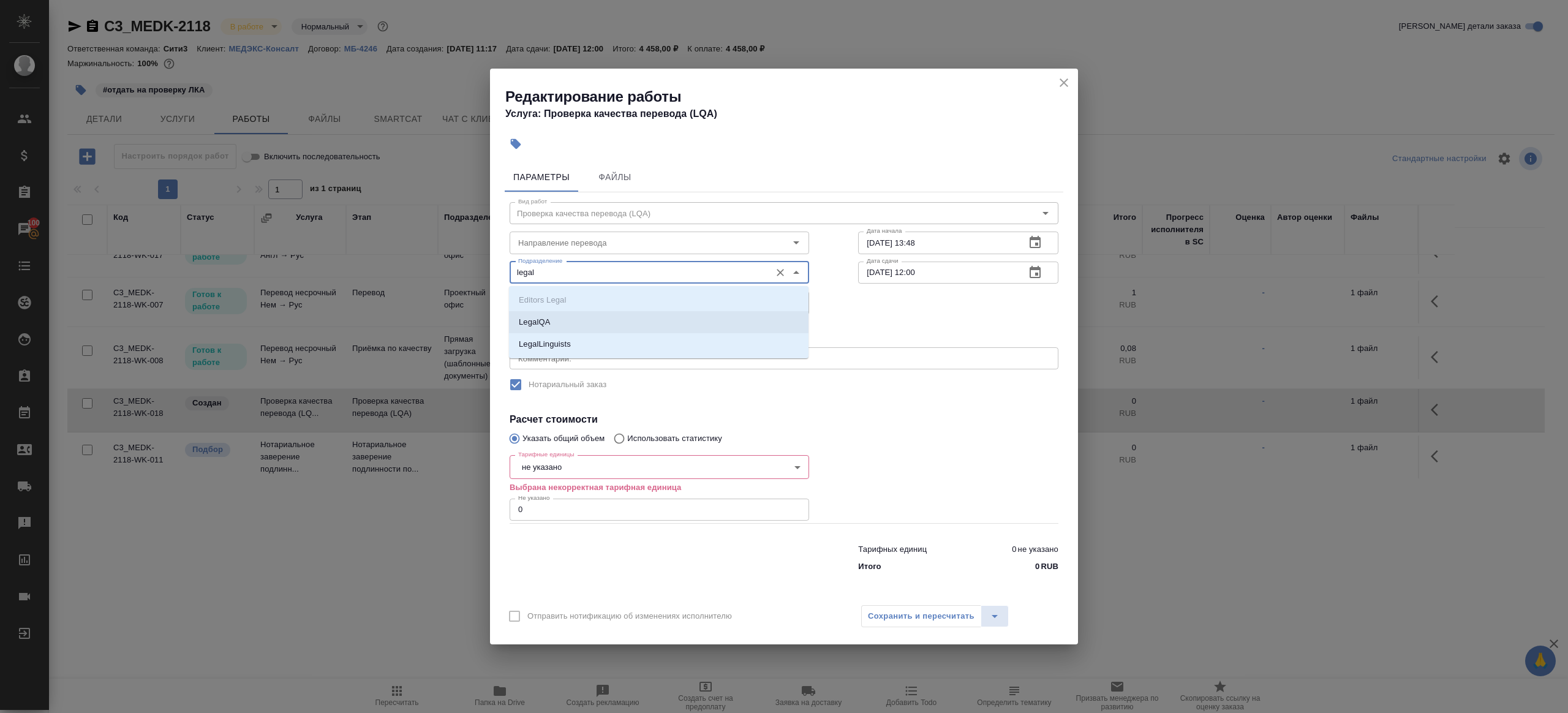
click at [558, 321] on li "LegalQA" at bounding box center [658, 322] width 299 height 22
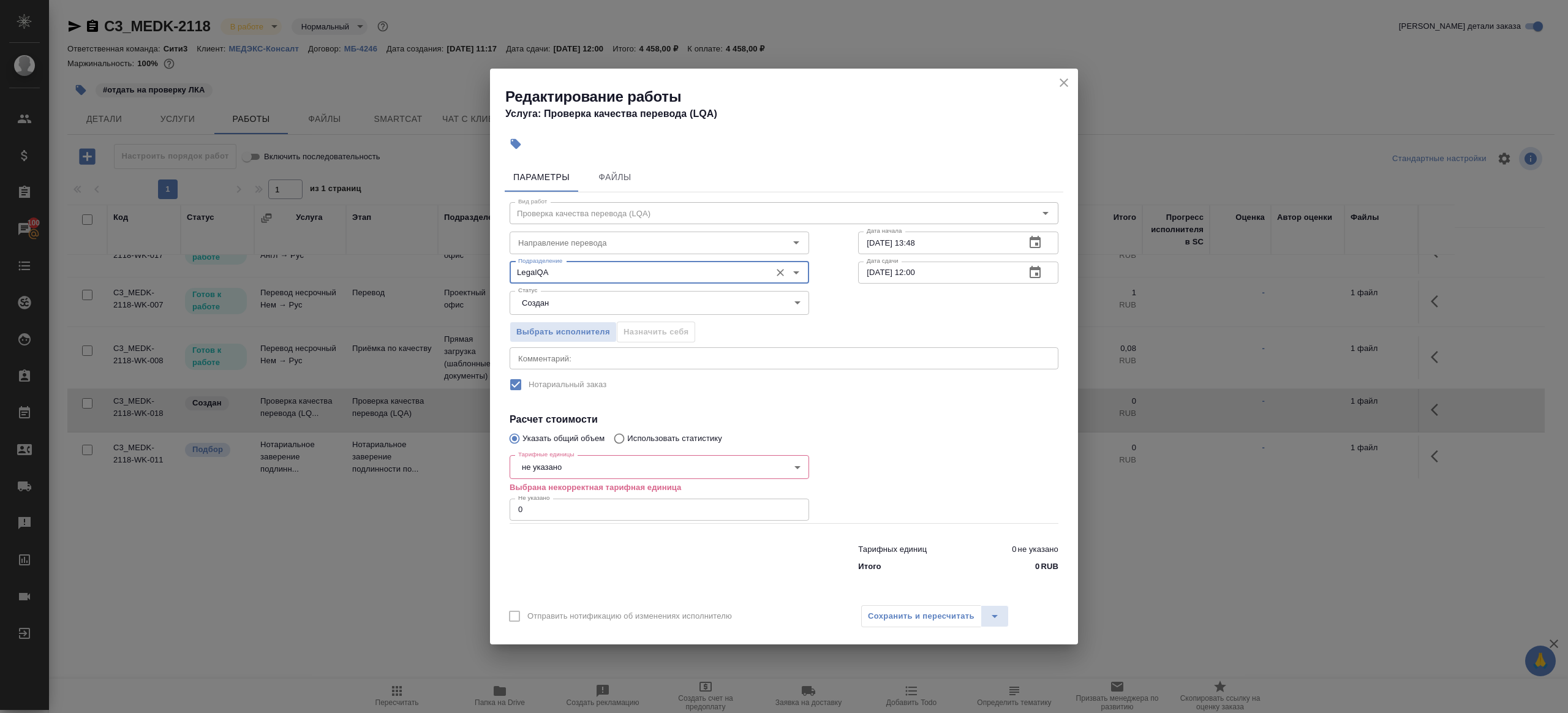
type input "LegalQA"
click at [564, 305] on body "🙏 .cls-1 fill:#fff; AWATERA Gazizov Rinat Клиенты Спецификации Заказы 100 Чаты …" at bounding box center [784, 356] width 1568 height 713
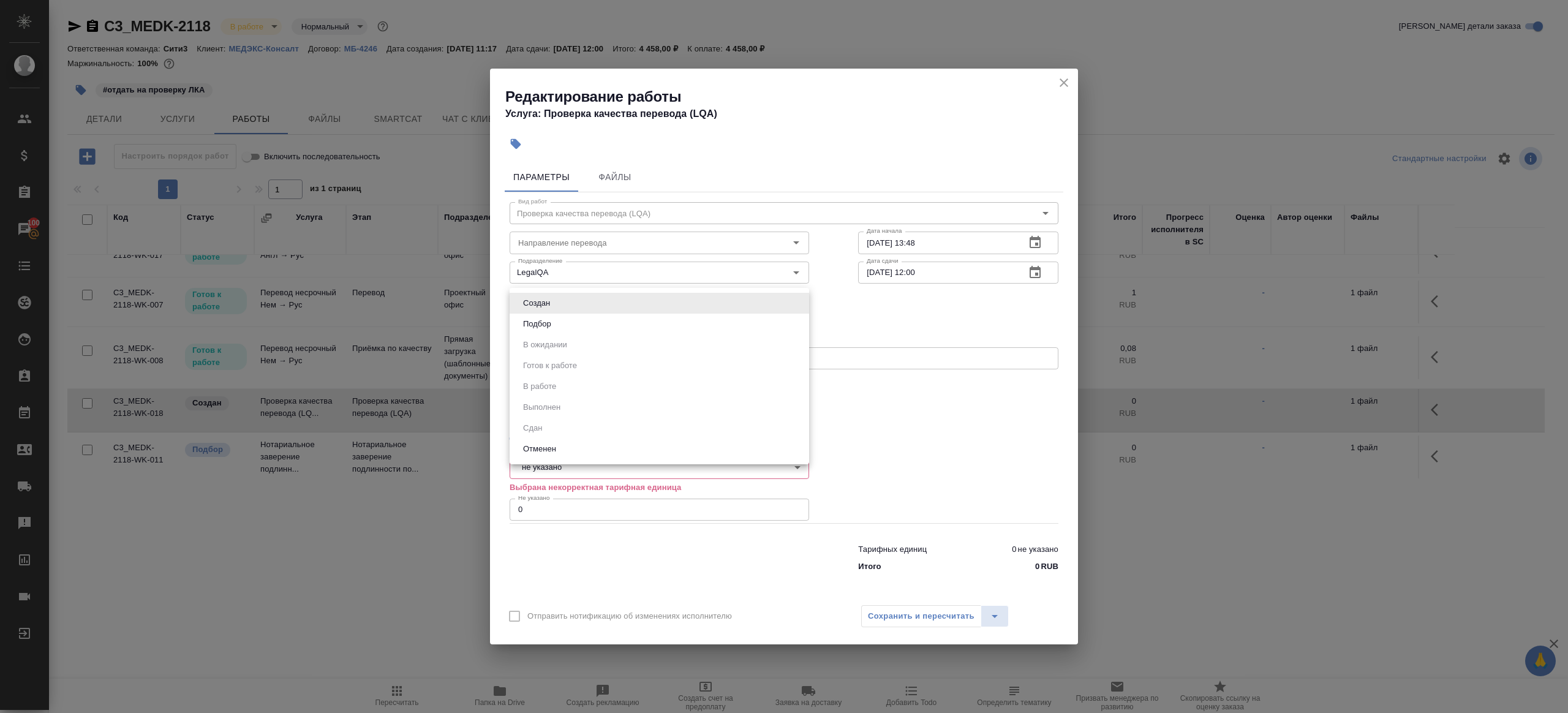
click at [564, 318] on li "Подбор" at bounding box center [659, 323] width 299 height 21
type input "recruiting"
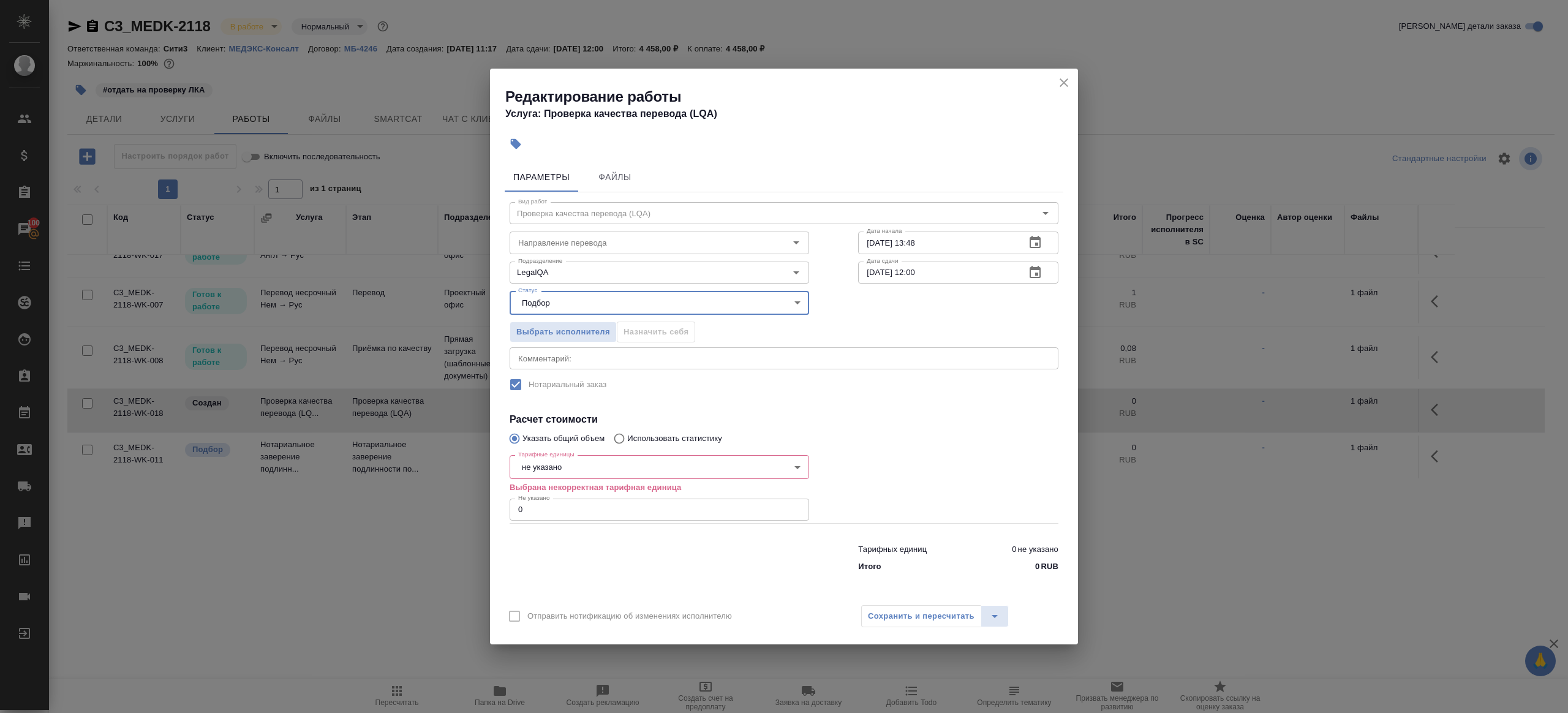
click at [561, 471] on body "🙏 .cls-1 fill:#fff; AWATERA Gazizov Rinat Клиенты Спецификации Заказы 100 Чаты …" at bounding box center [784, 356] width 1568 height 713
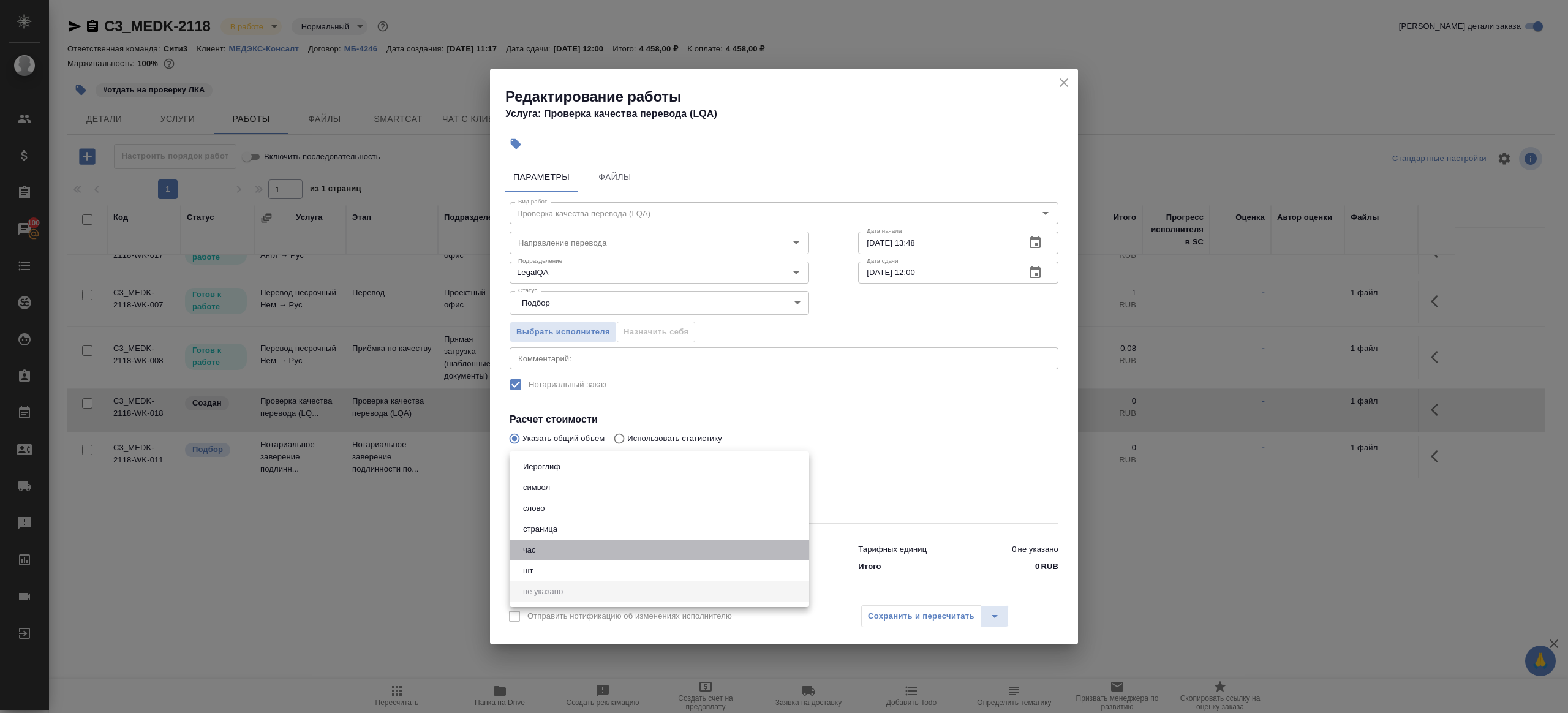
click at [555, 552] on li "час" at bounding box center [659, 550] width 299 height 21
type input "5a8b1489cc6b4906c91bfd93"
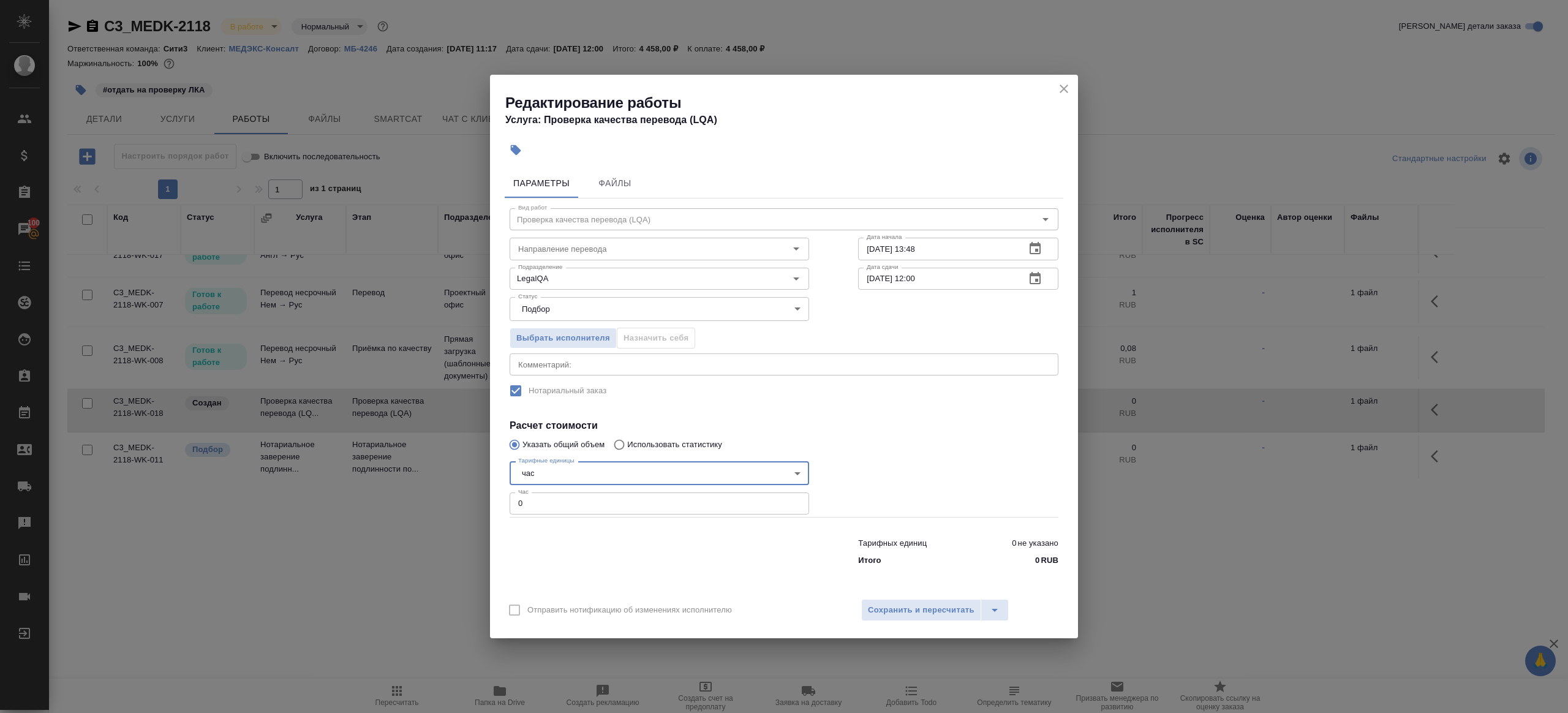
click at [558, 505] on input "0" at bounding box center [659, 503] width 299 height 22
type input "1"
click at [580, 565] on div at bounding box center [659, 549] width 348 height 49
click at [945, 284] on input "19.09.2025 12:00" at bounding box center [937, 278] width 158 height 22
click at [945, 274] on input "19.09.2025 12:00" at bounding box center [937, 278] width 158 height 22
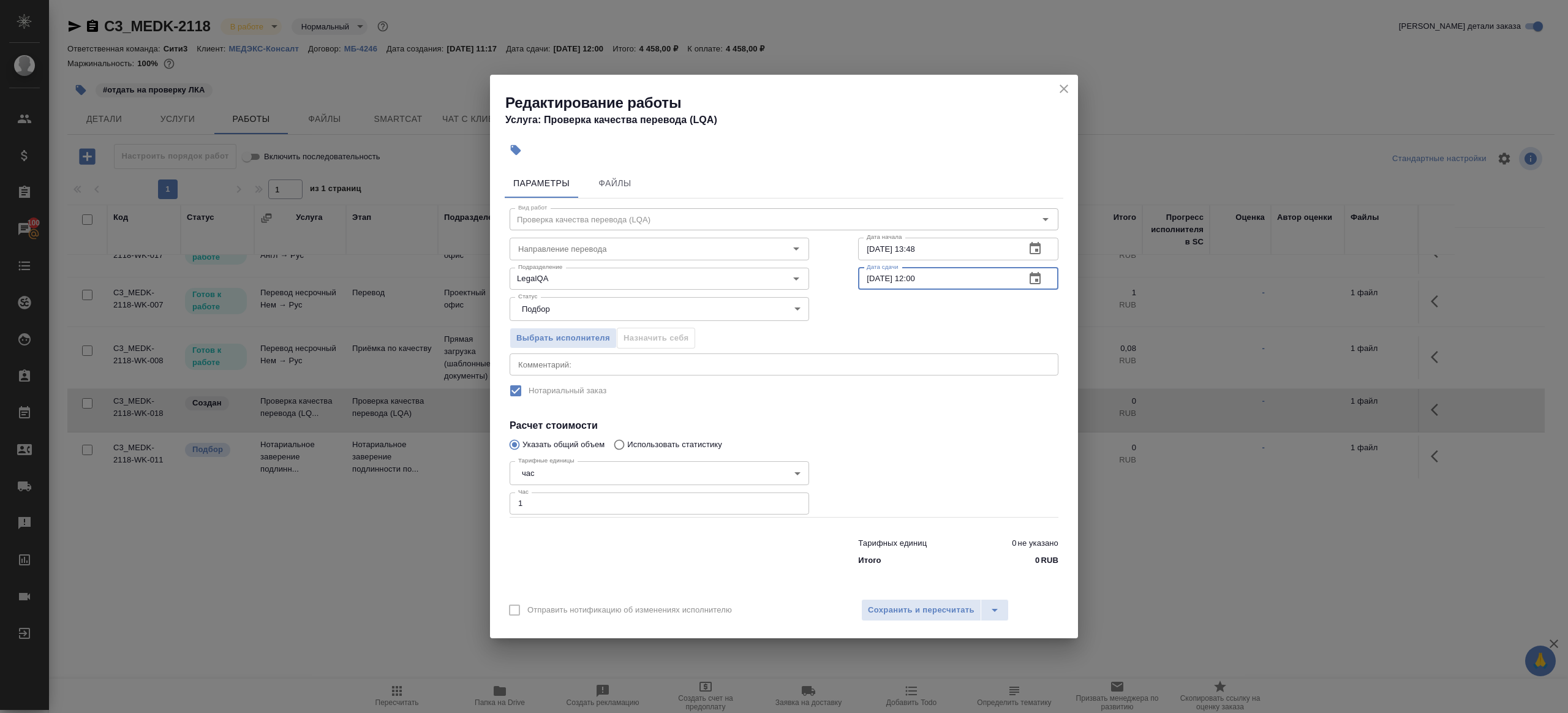
click at [919, 278] on input "19.09.2025 12:00" at bounding box center [937, 278] width 158 height 22
type input "19.09.2025 11:00"
click at [945, 350] on div "Выбрать исполнителя Назначить себя" at bounding box center [784, 336] width 598 height 75
click at [968, 250] on input "18.09.2025 13:48" at bounding box center [937, 248] width 158 height 22
paste input "9.09.2025 11:00"
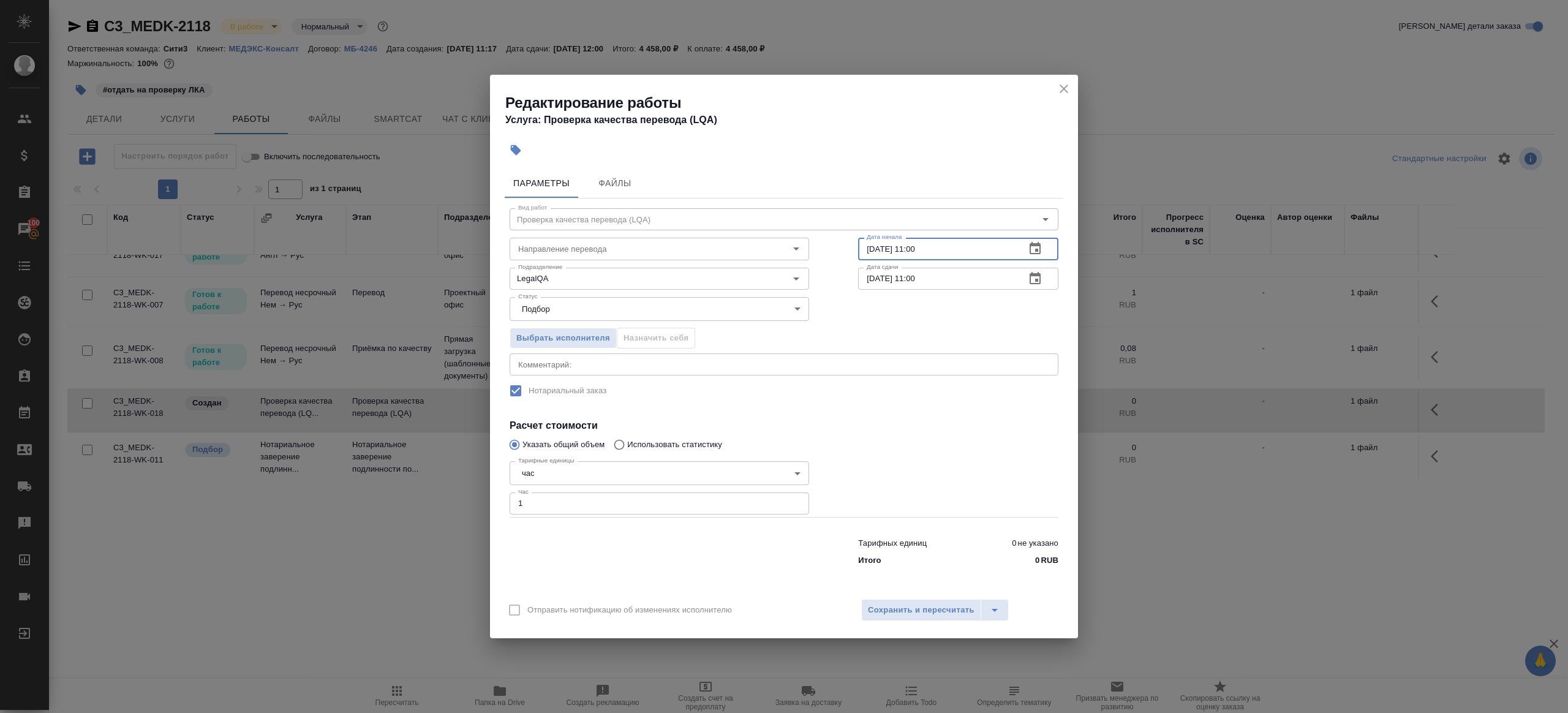
click at [917, 248] on input "19.09.2025 11:00" at bounding box center [937, 248] width 158 height 22
type input "19.09.2025 10:00"
click at [926, 608] on span "Сохранить и пересчитать" at bounding box center [921, 610] width 107 height 14
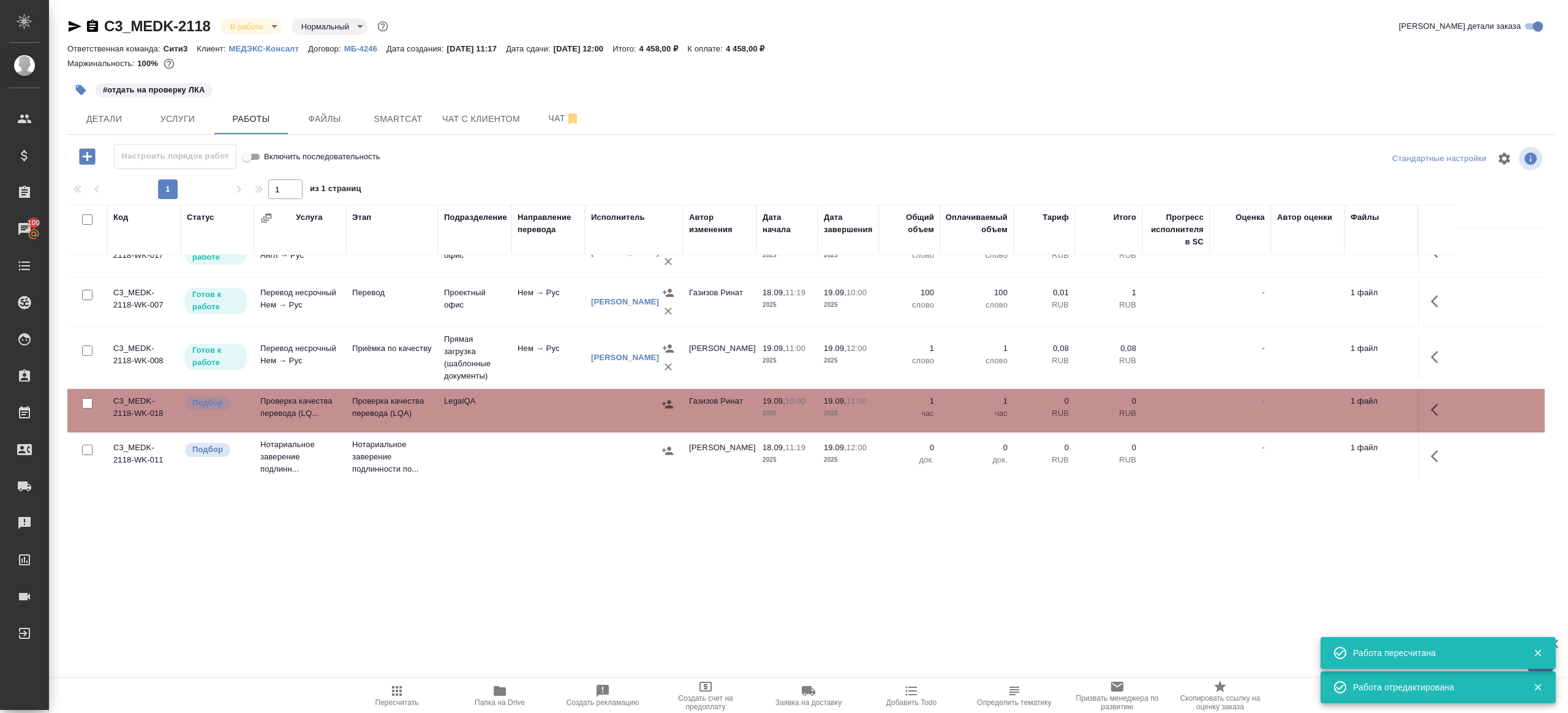
click at [555, 409] on td at bounding box center [548, 410] width 74 height 43
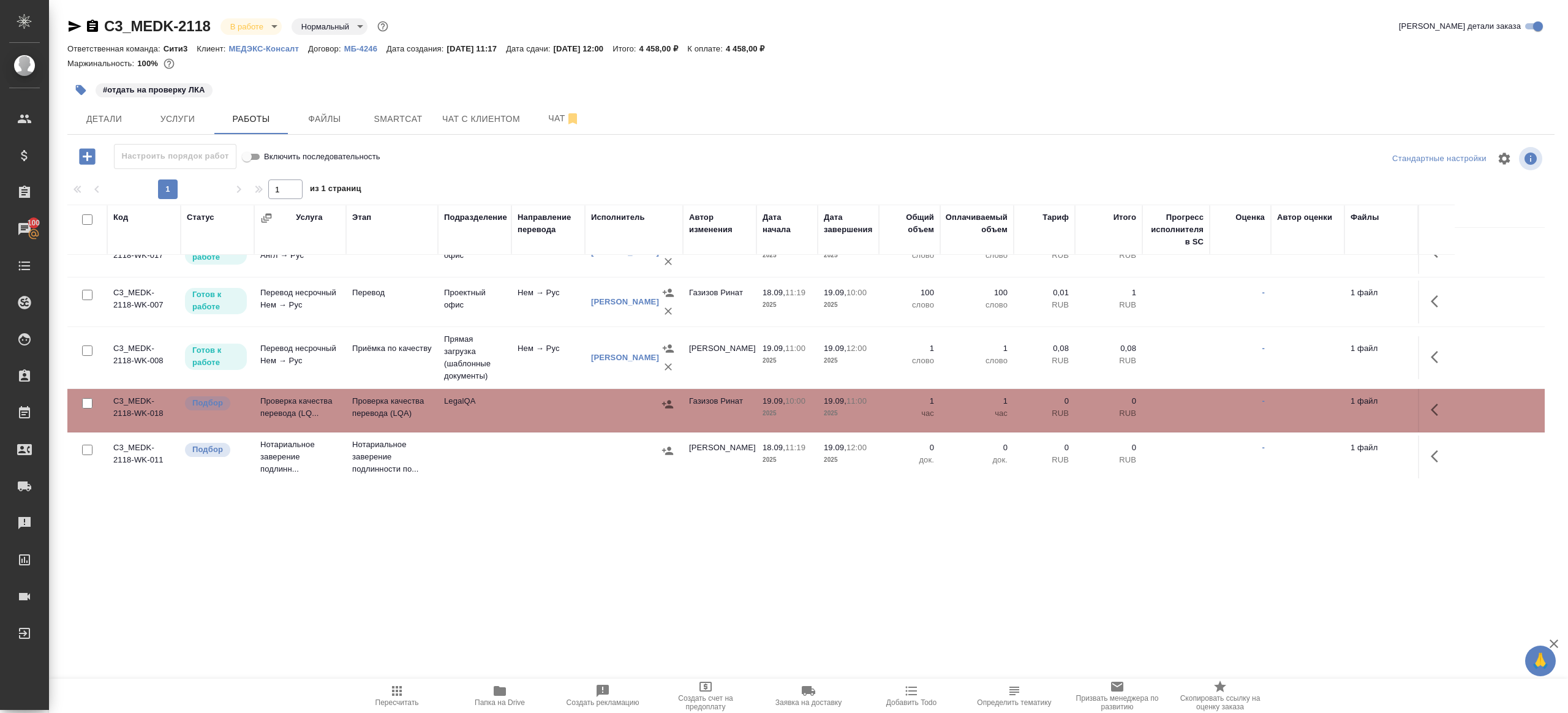
click at [410, 691] on span "Пересчитать" at bounding box center [397, 695] width 88 height 23
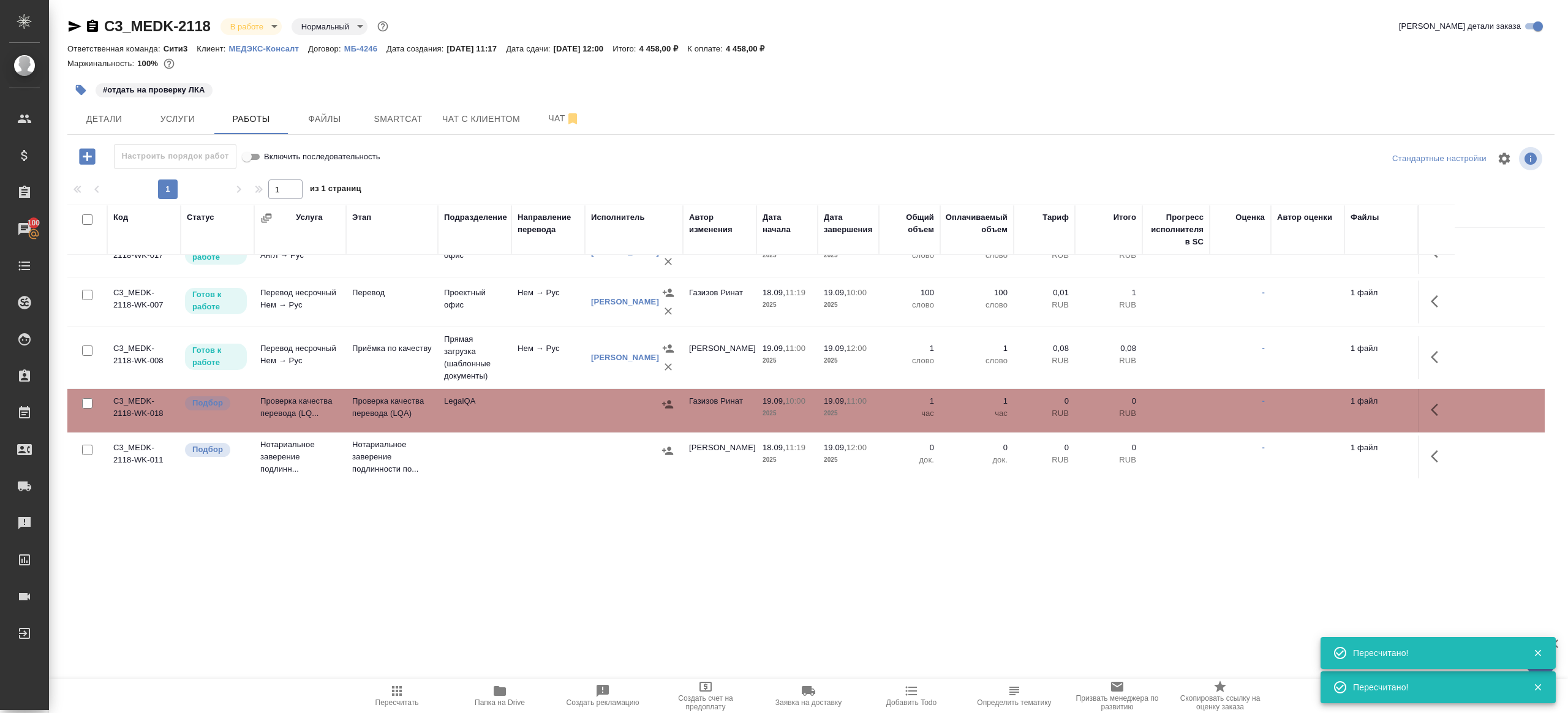
scroll to position [76, 0]
click at [670, 396] on button "button" at bounding box center [668, 406] width 19 height 19
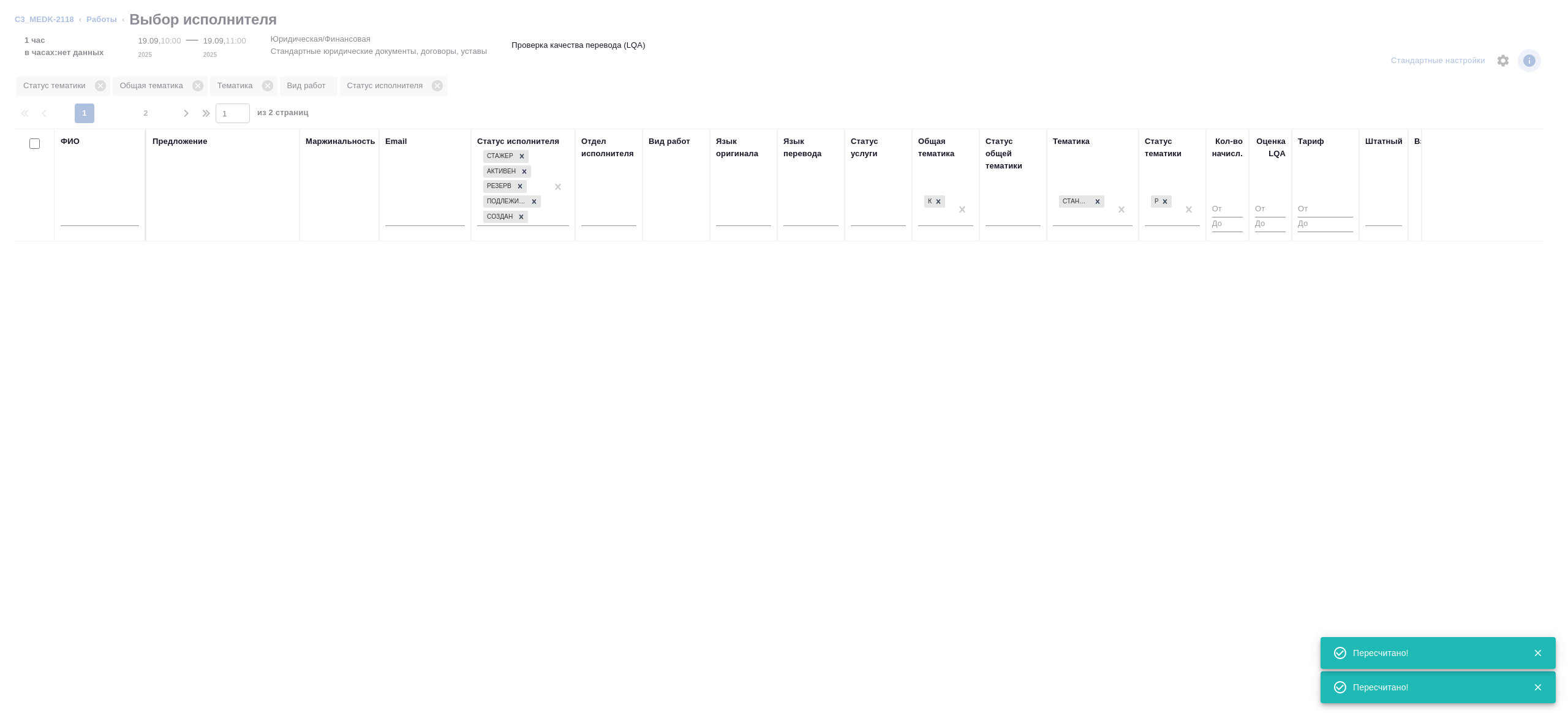
click at [75, 219] on input "text" at bounding box center [100, 218] width 78 height 15
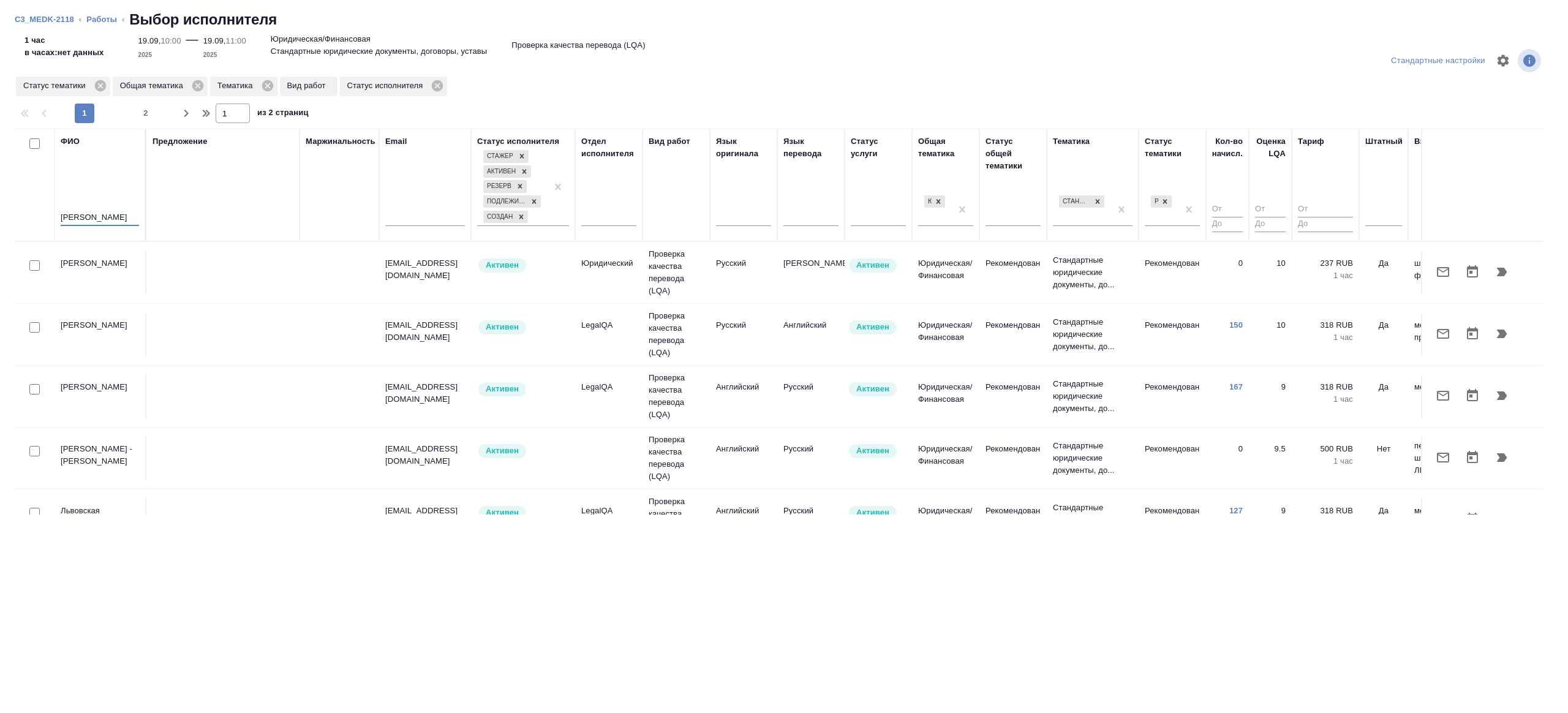
type input "Стрельникова"
click at [185, 198] on div "Предложение" at bounding box center [223, 185] width 141 height 99
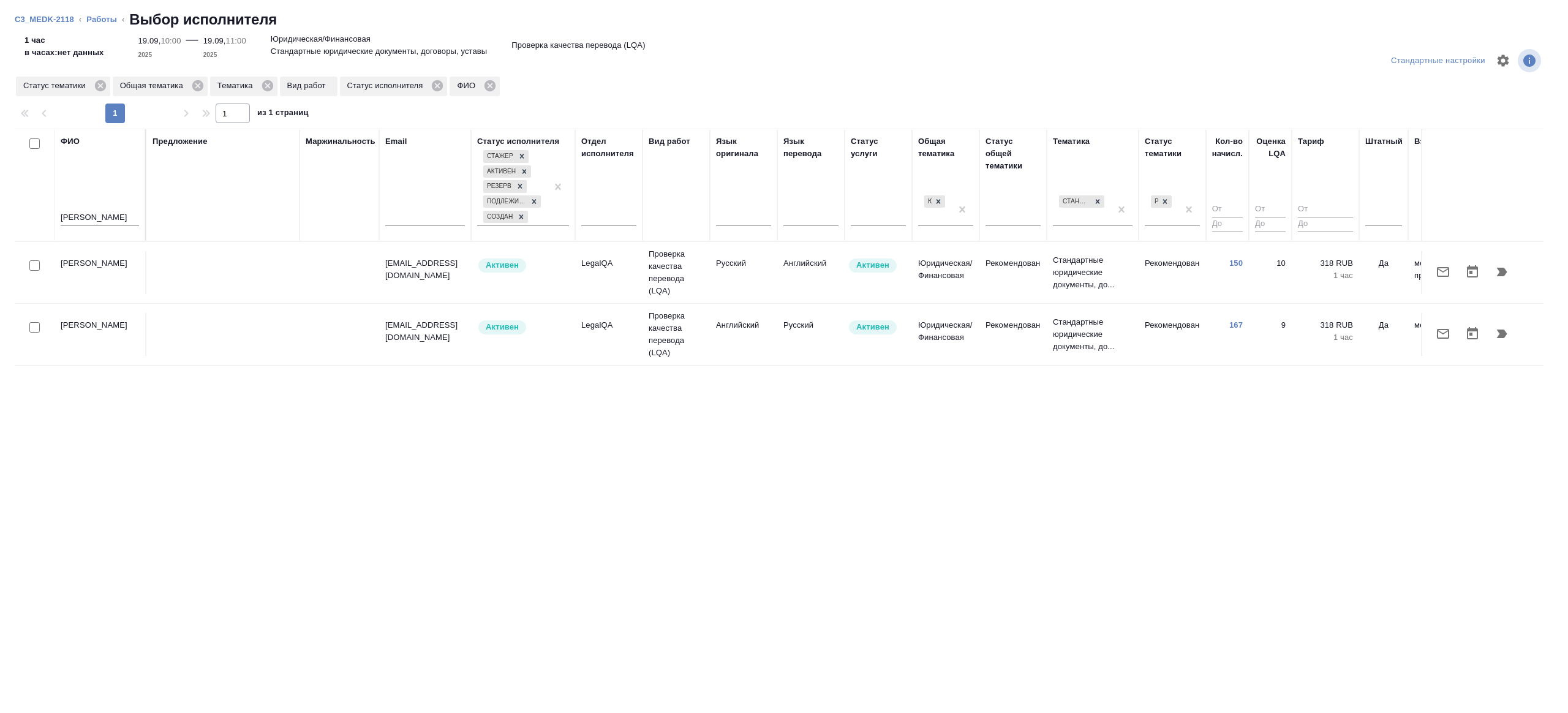
click at [556, 281] on td "Активен" at bounding box center [523, 272] width 104 height 43
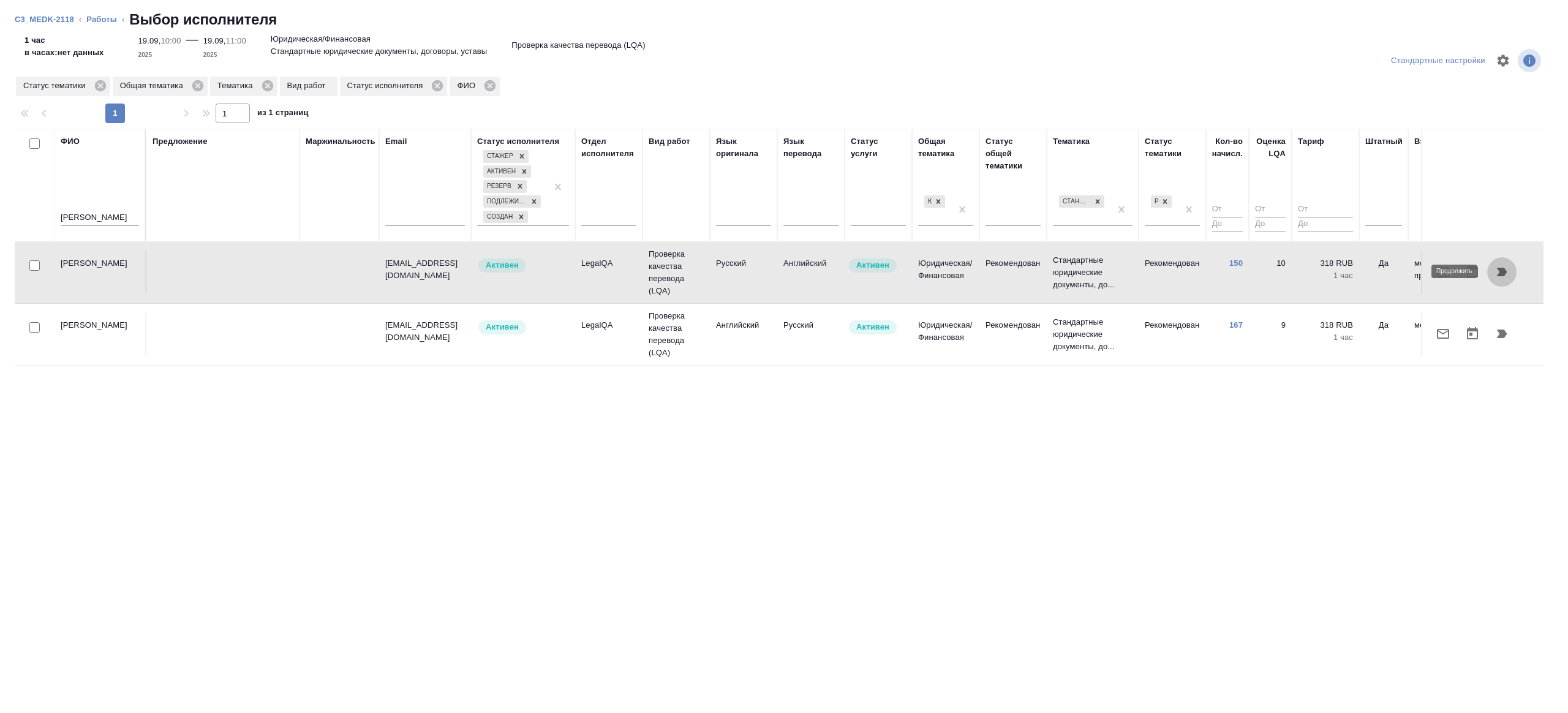
click at [1501, 270] on icon "button" at bounding box center [1502, 272] width 11 height 9
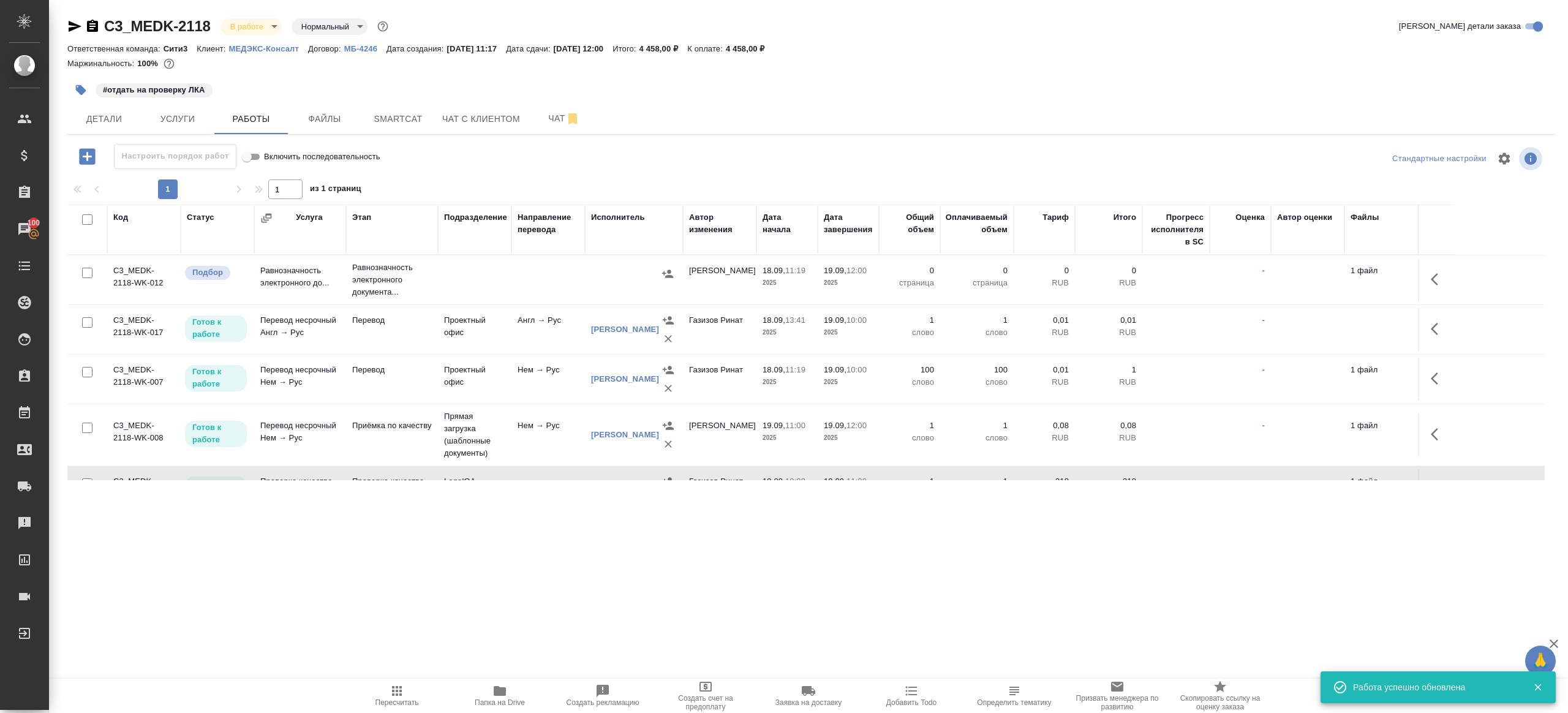
scroll to position [83, 0]
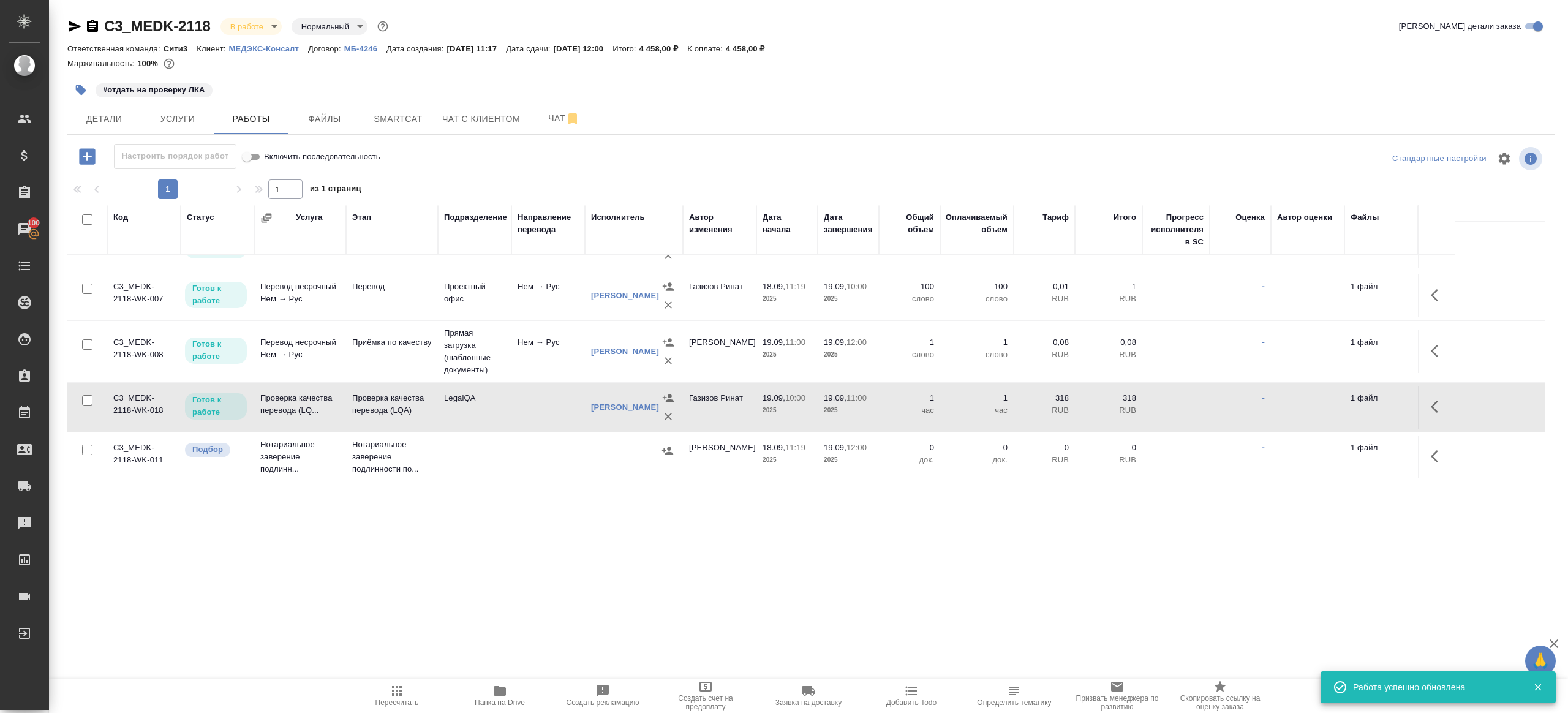
click at [392, 673] on div ".cls-1 fill:#fff; AWATERA Gazizov Rinat Клиенты Спецификации Заказы 100 Чаты To…" at bounding box center [784, 356] width 1568 height 713
click at [392, 689] on icon "button" at bounding box center [397, 691] width 15 height 15
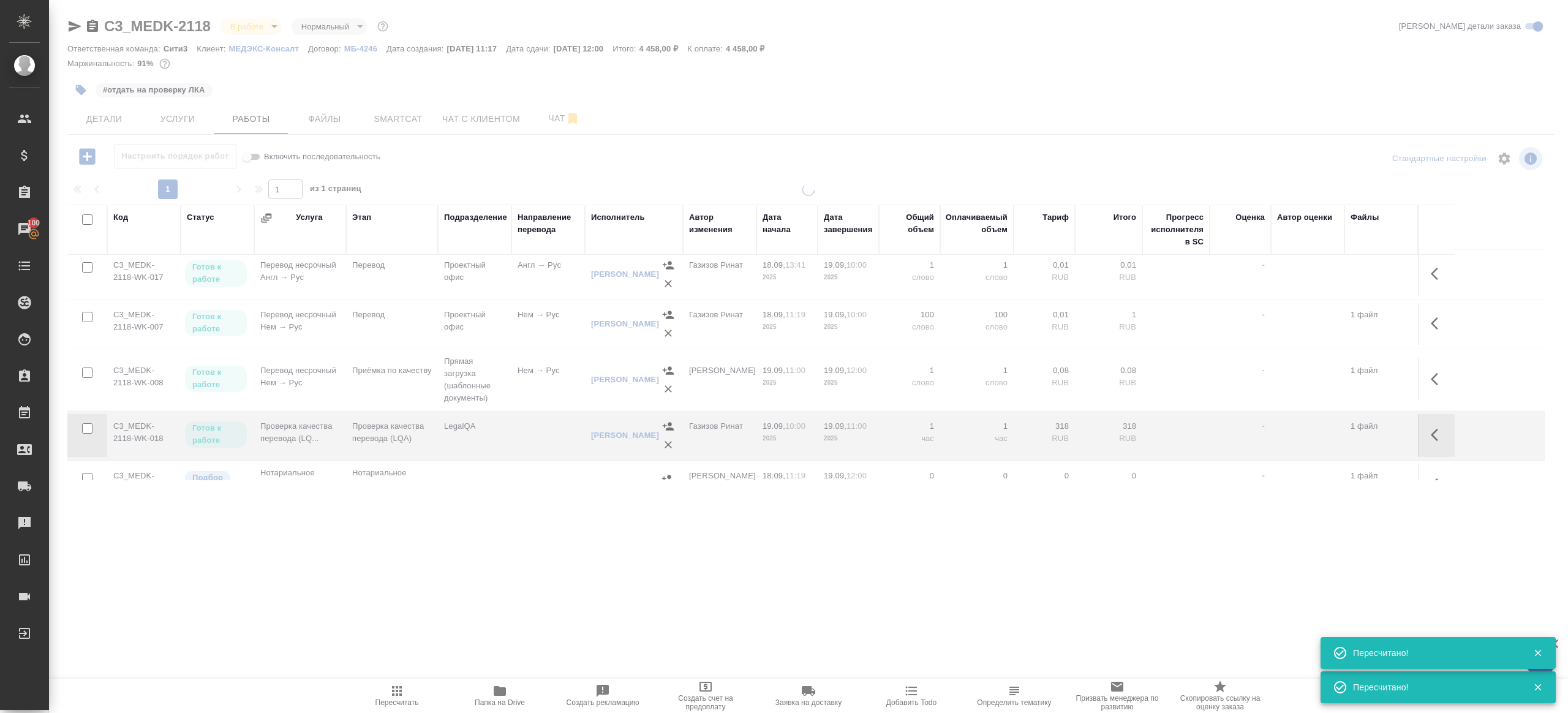
scroll to position [0, 0]
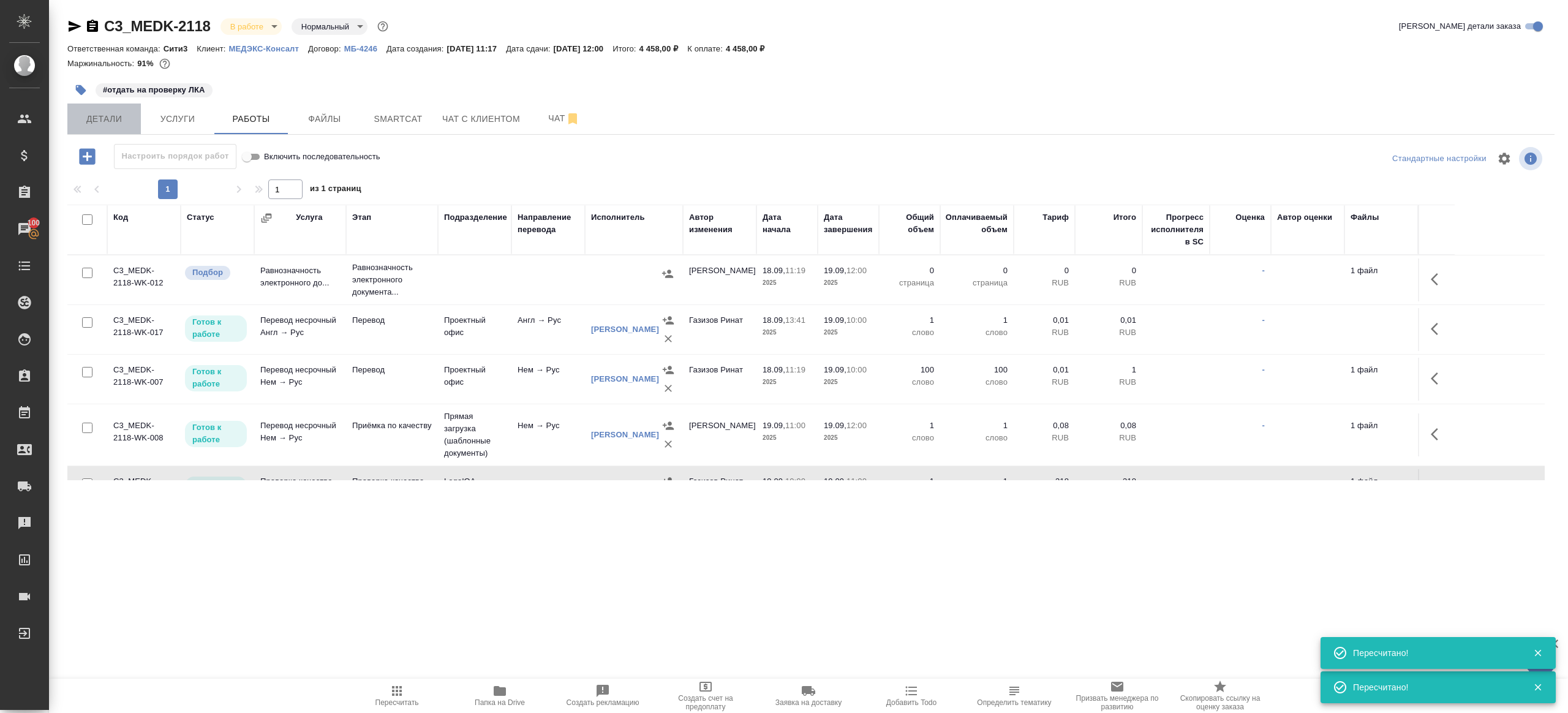
click at [105, 126] on span "Детали" at bounding box center [104, 119] width 59 height 15
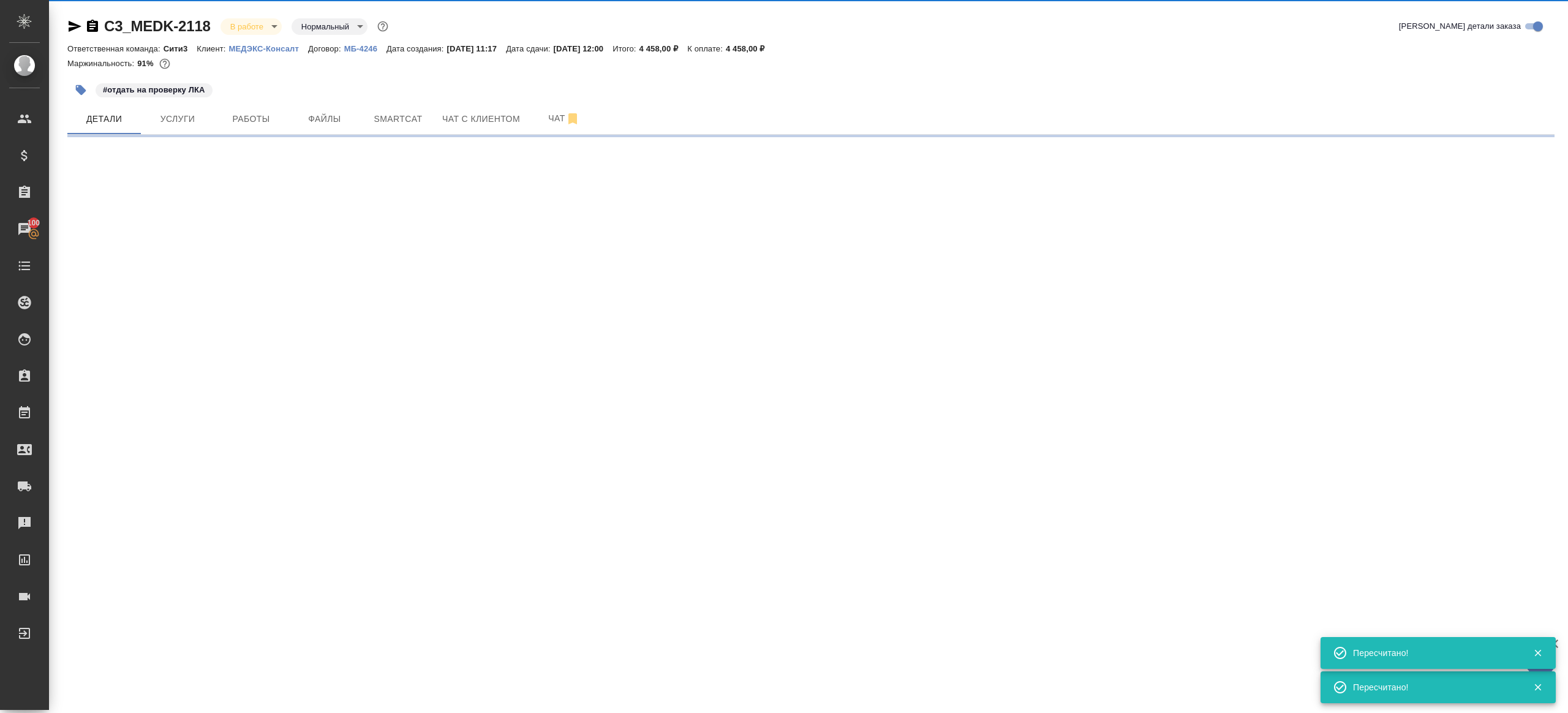
select select "RU"
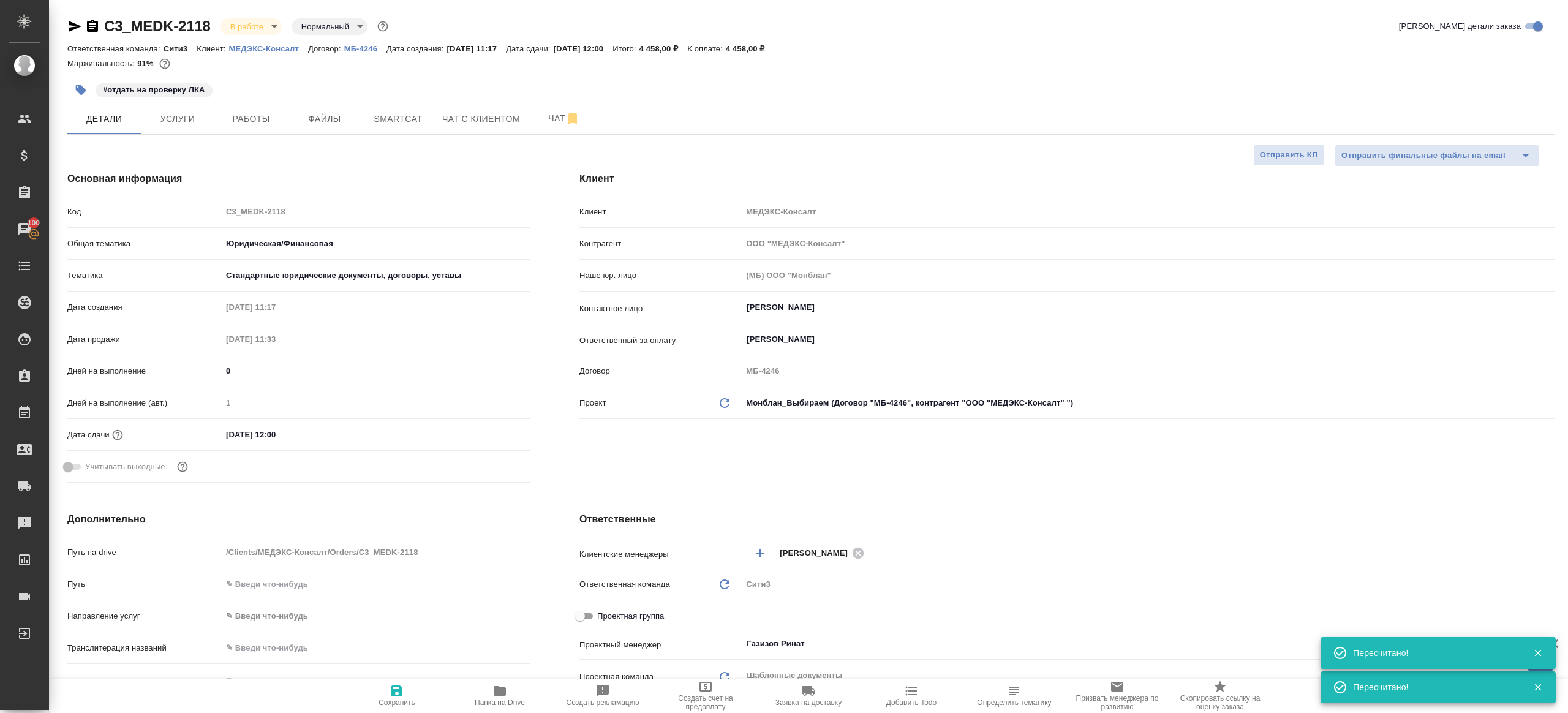
type textarea "x"
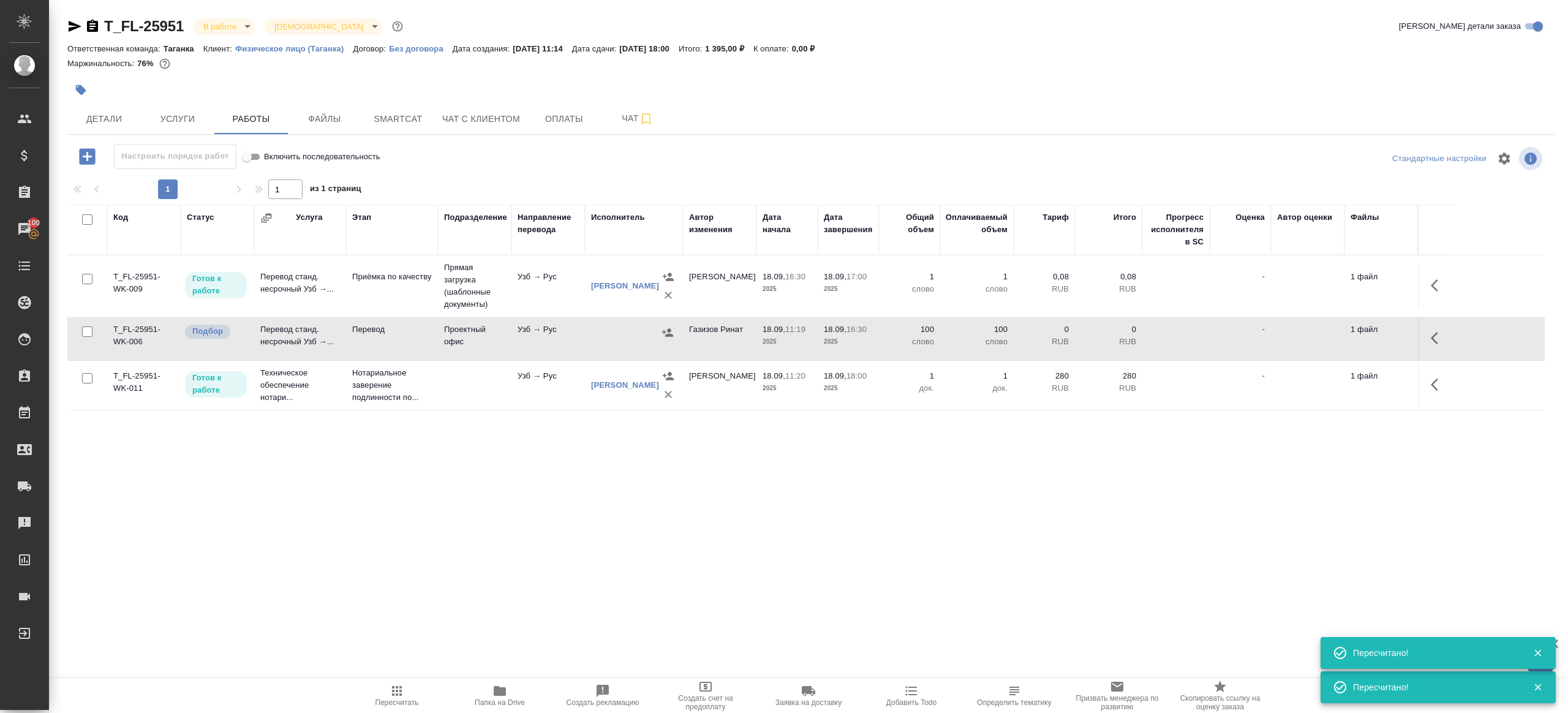
click at [418, 697] on span "Пересчитать" at bounding box center [397, 695] width 88 height 23
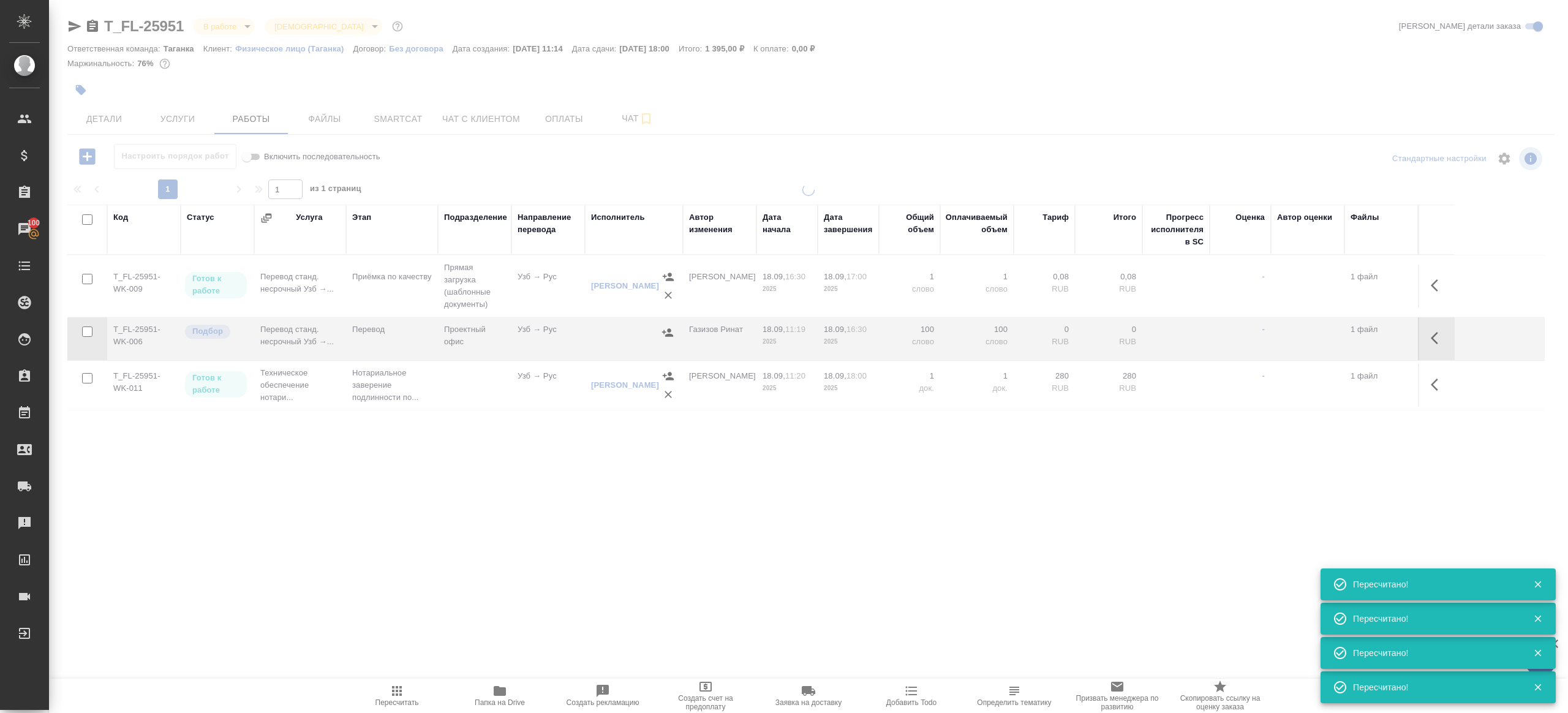
click at [492, 543] on div ".cls-1 fill:#fff; AWATERA Gazizov Rinat Клиенты Спецификации Заказы 100 Чаты To…" at bounding box center [784, 356] width 1568 height 713
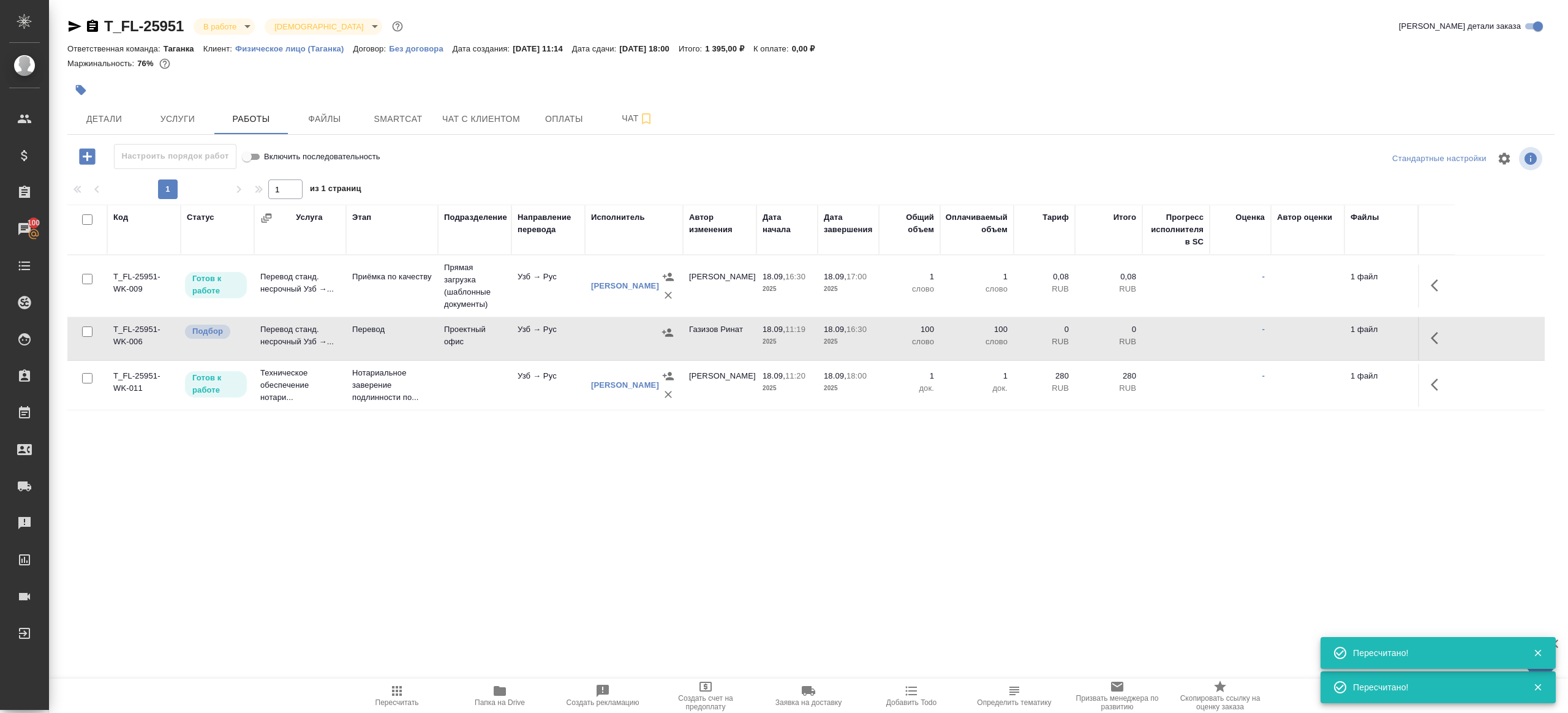
click at [421, 694] on span "Пересчитать" at bounding box center [397, 695] width 88 height 23
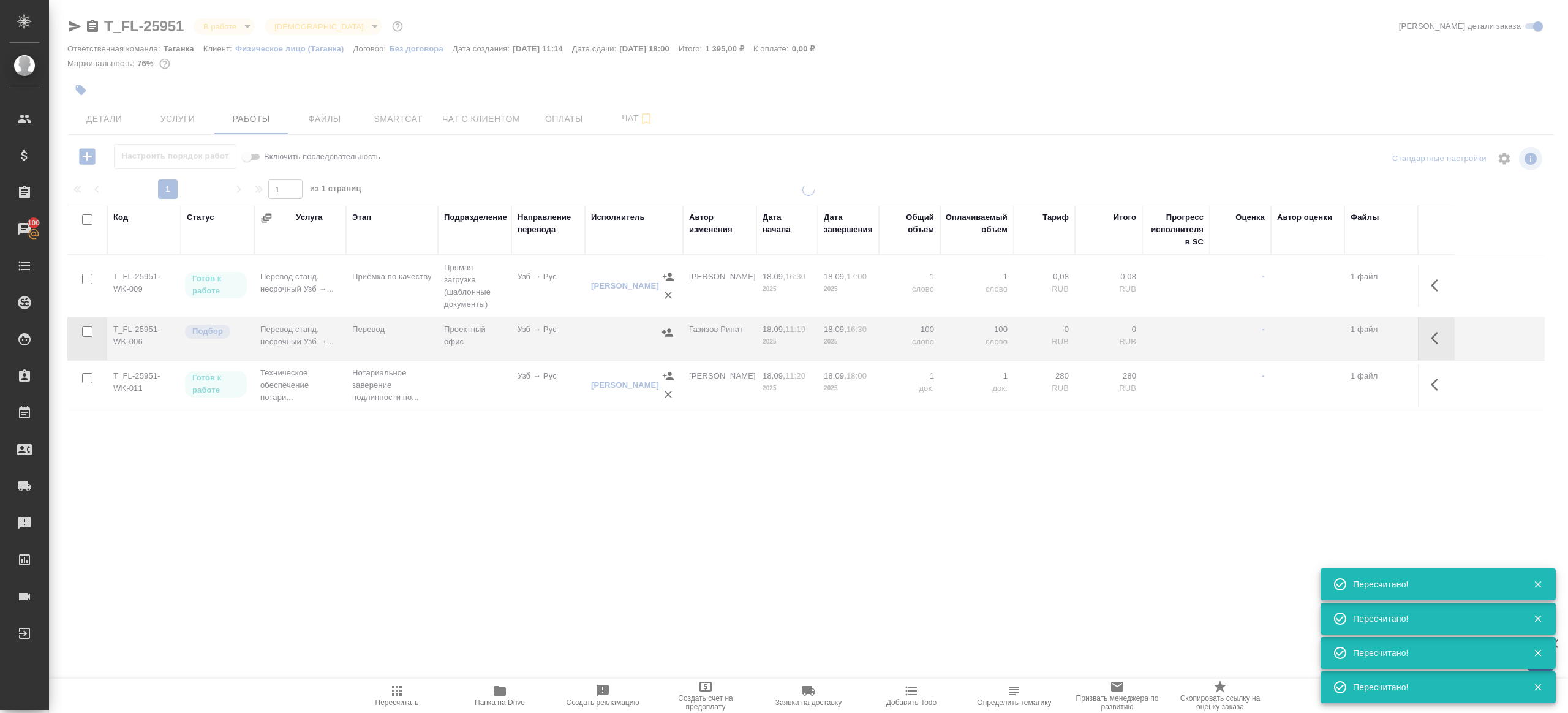
click at [497, 593] on div ".cls-1 fill:#fff; AWATERA Gazizov Rinat Клиенты Спецификации Заказы 100 Чаты To…" at bounding box center [784, 356] width 1568 height 713
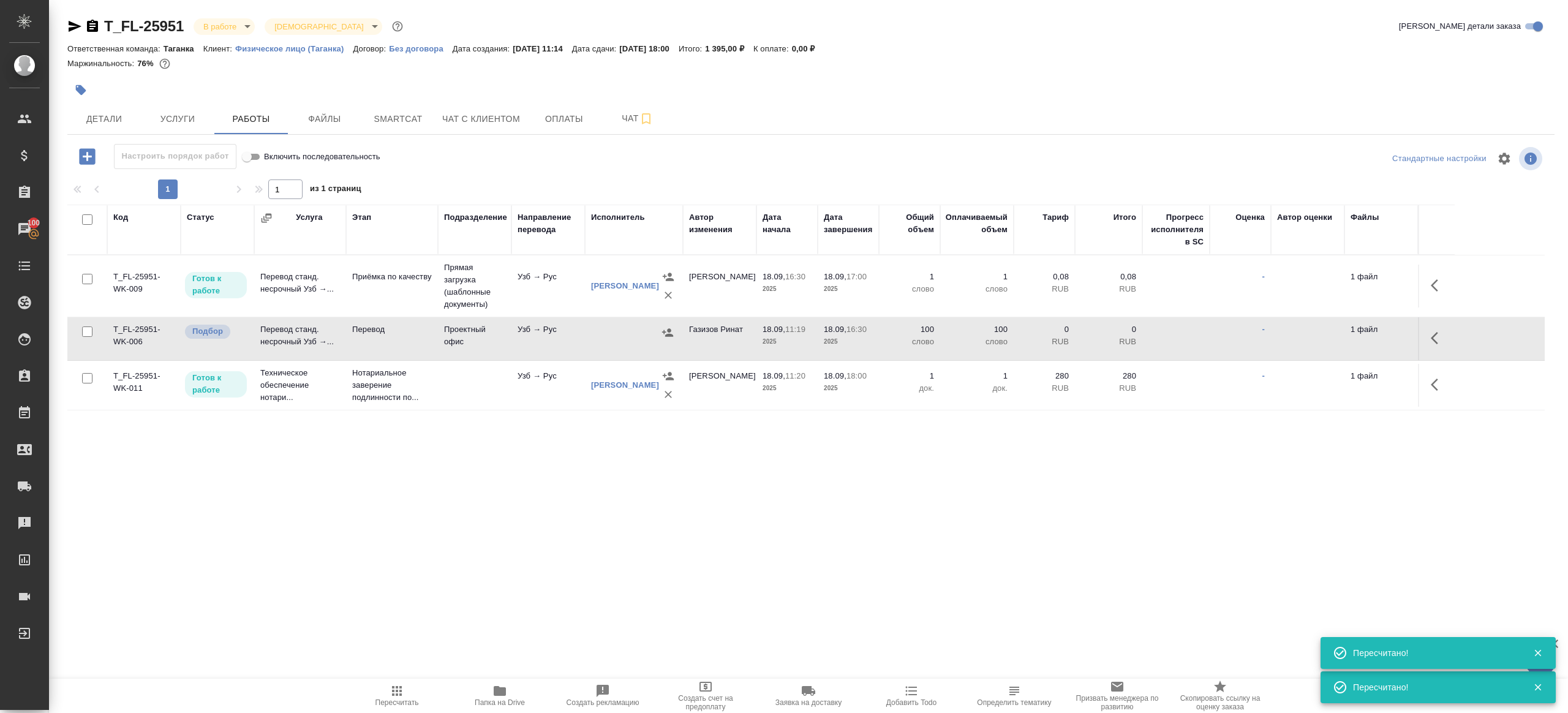
click at [78, 22] on icon "button" at bounding box center [75, 27] width 15 height 15
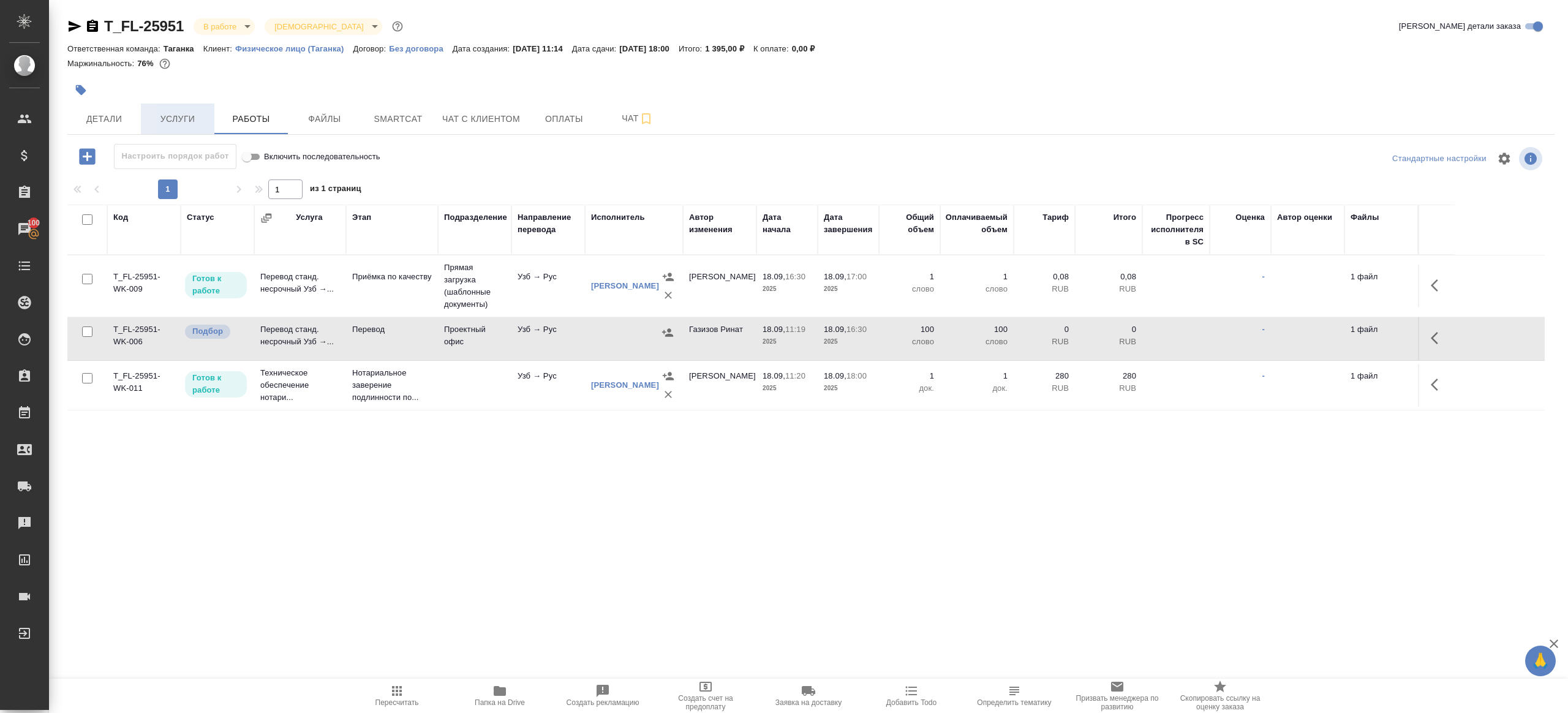
click at [174, 109] on button "Услуги" at bounding box center [178, 119] width 74 height 30
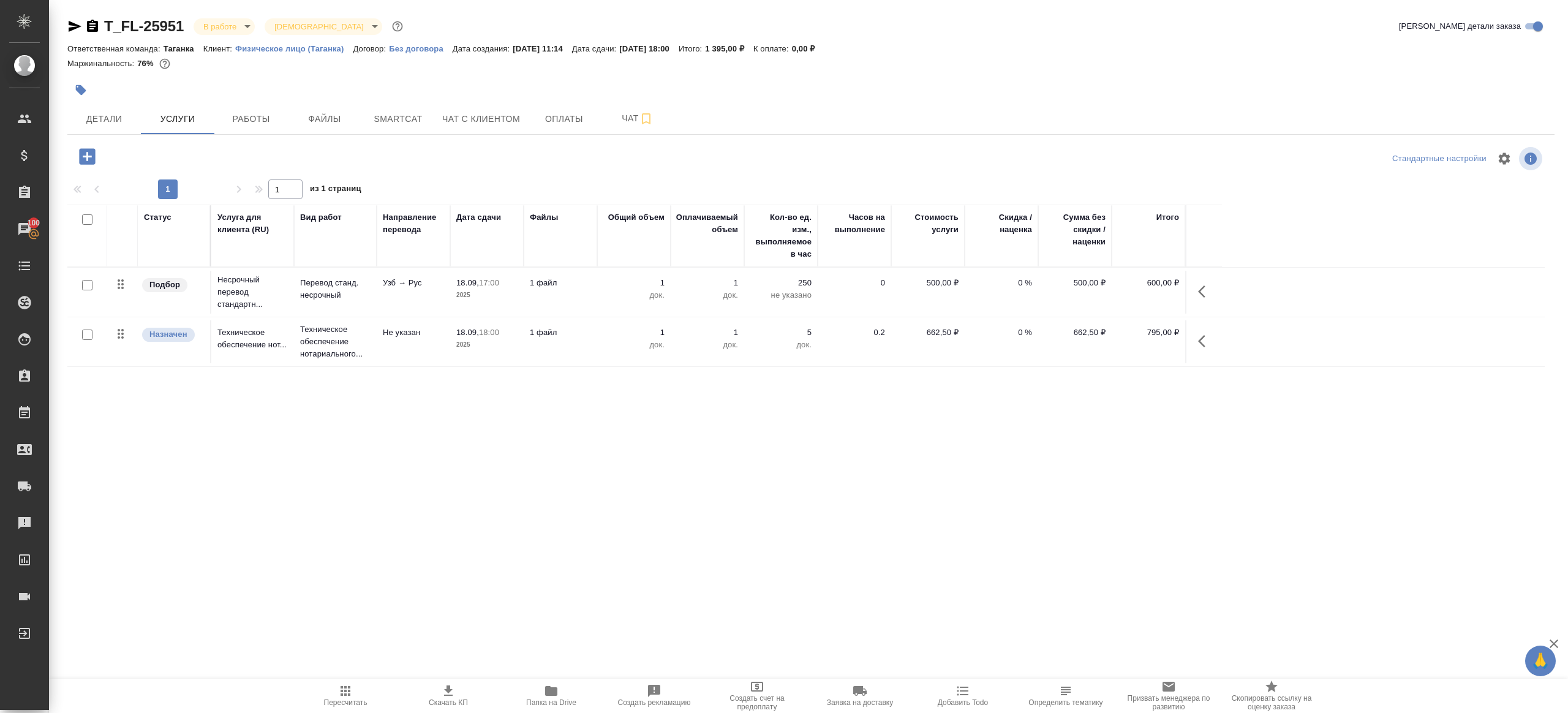
click at [1209, 286] on icon "button" at bounding box center [1205, 292] width 15 height 15
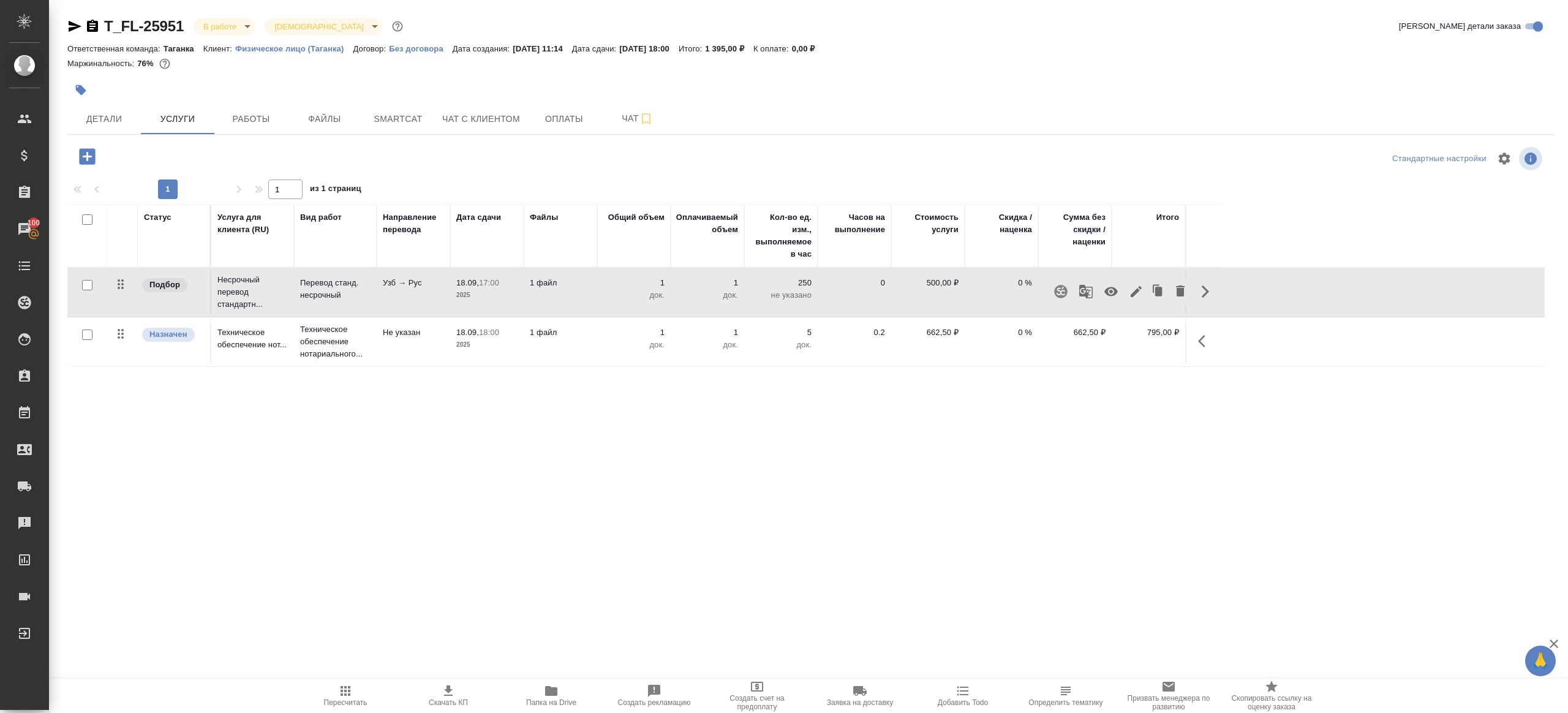
click at [1132, 286] on icon "button" at bounding box center [1136, 292] width 15 height 15
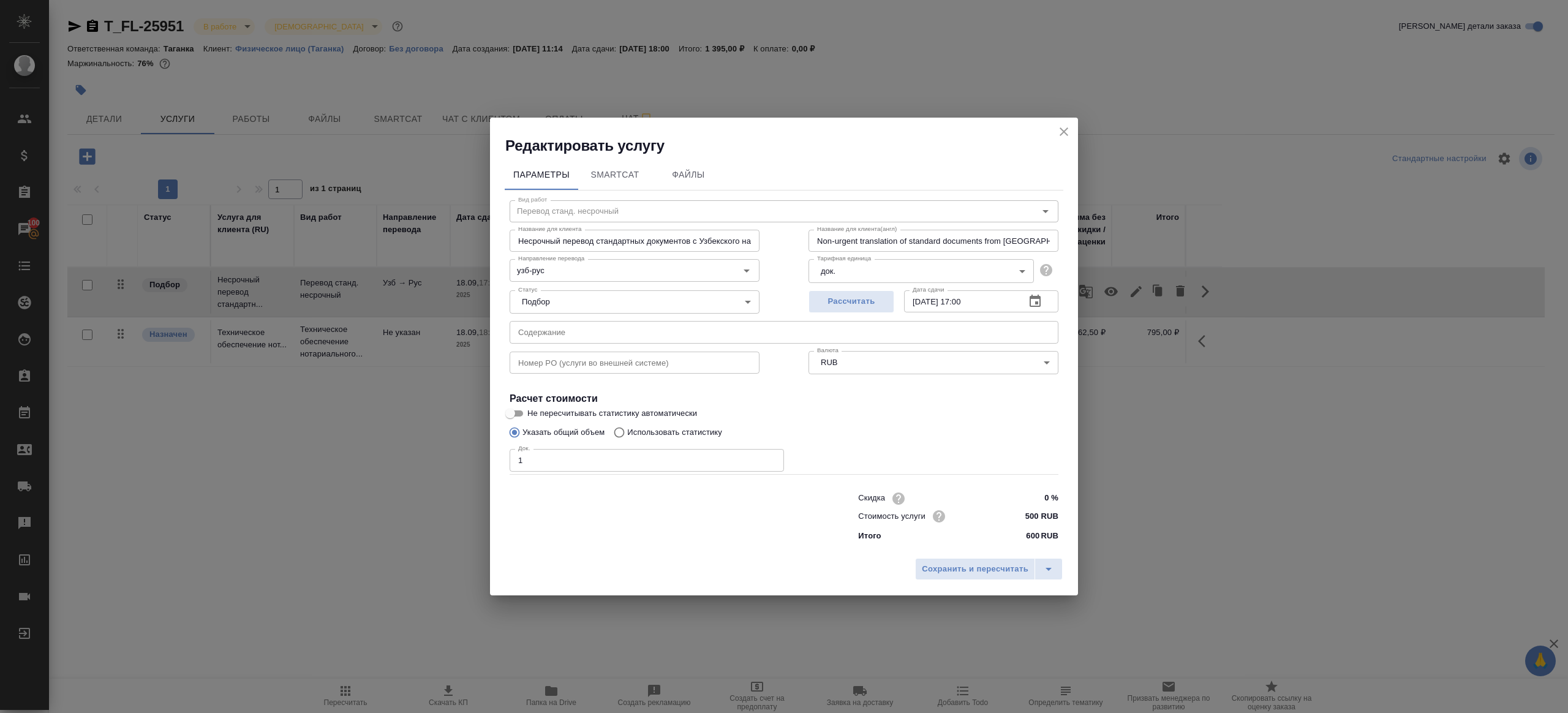
click at [939, 304] on input "18.09.2025 17:00" at bounding box center [960, 301] width 111 height 22
click at [981, 300] on input "19.09.2025 17:00" at bounding box center [960, 301] width 111 height 22
type input "19.09.2025 10:00"
click at [976, 575] on span "Сохранить и пересчитать" at bounding box center [974, 569] width 107 height 14
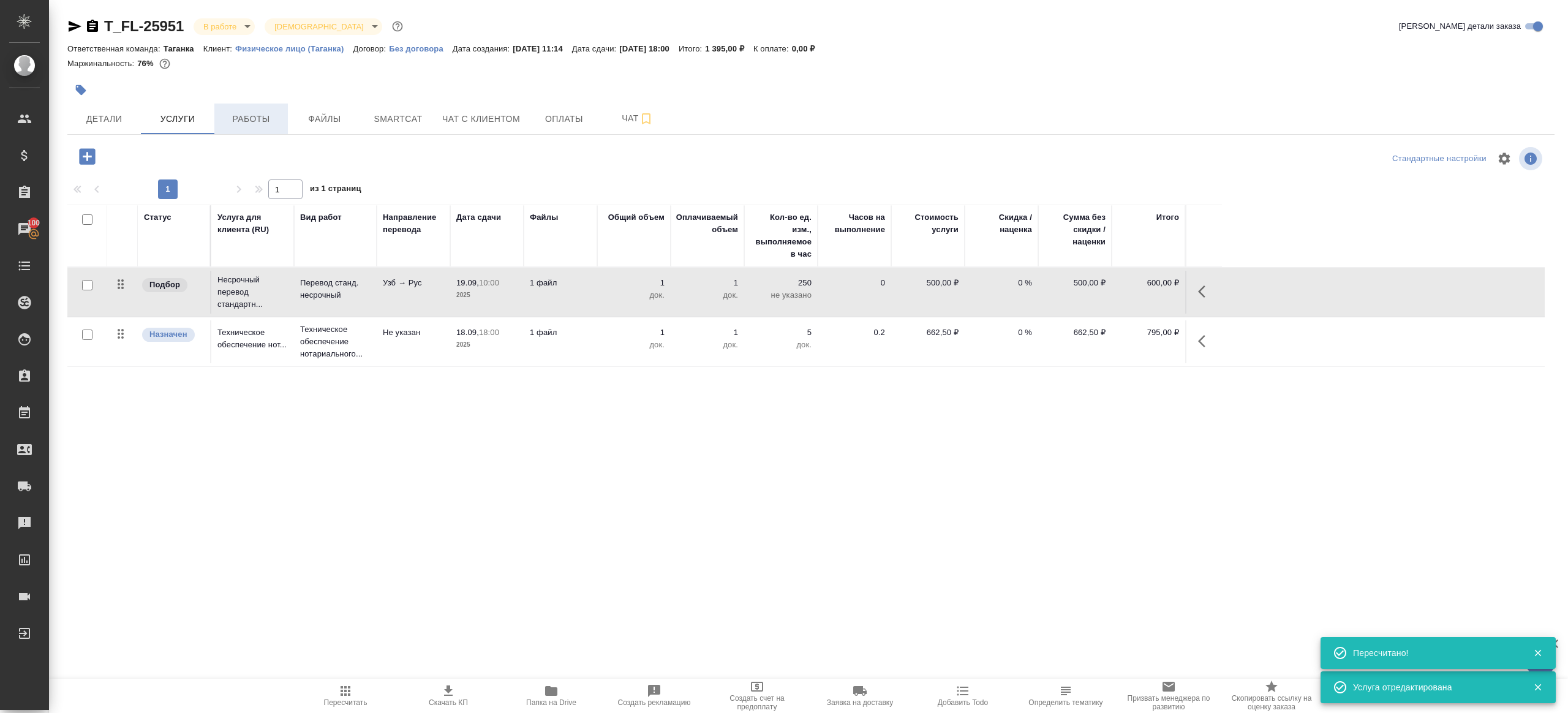
click at [242, 109] on button "Работы" at bounding box center [251, 119] width 74 height 30
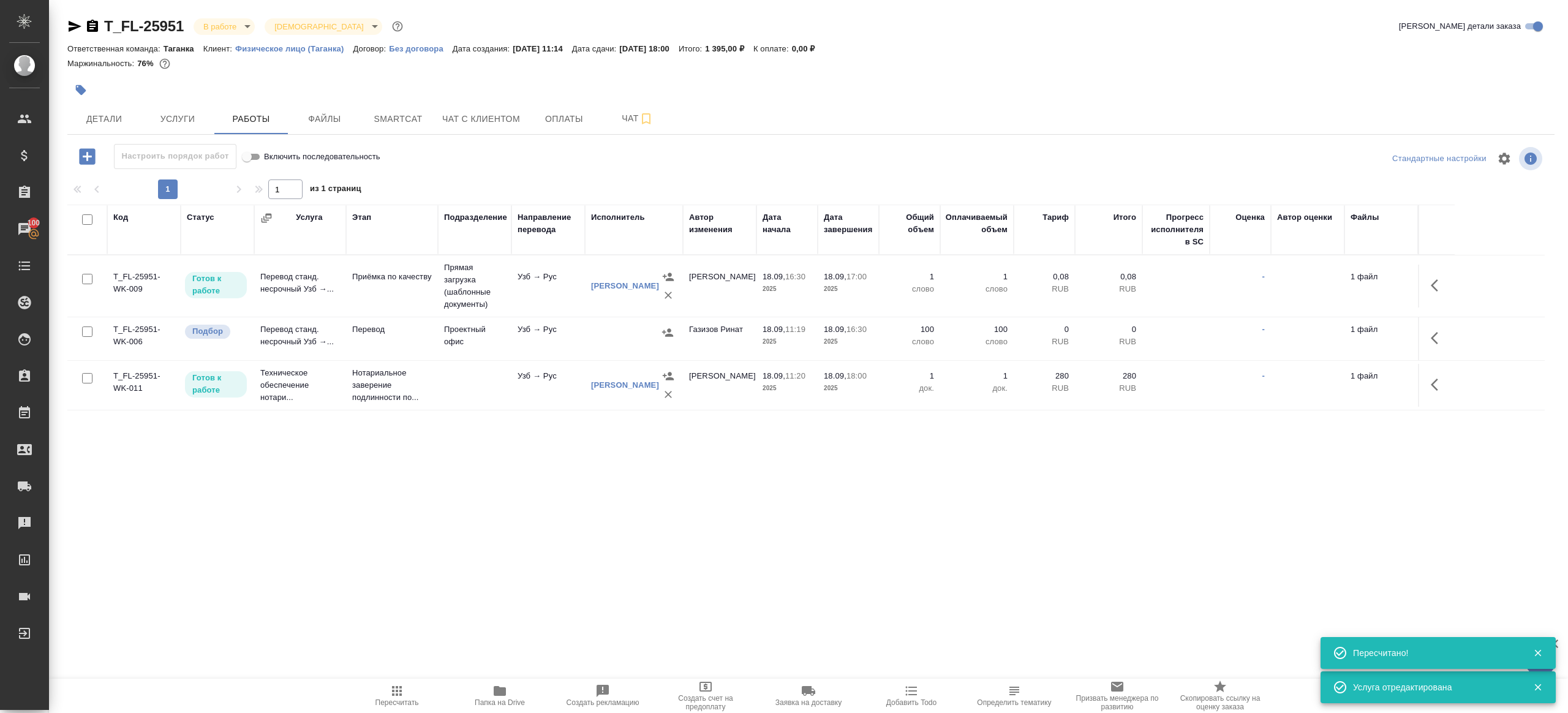
click at [1436, 331] on icon "button" at bounding box center [1438, 338] width 15 height 15
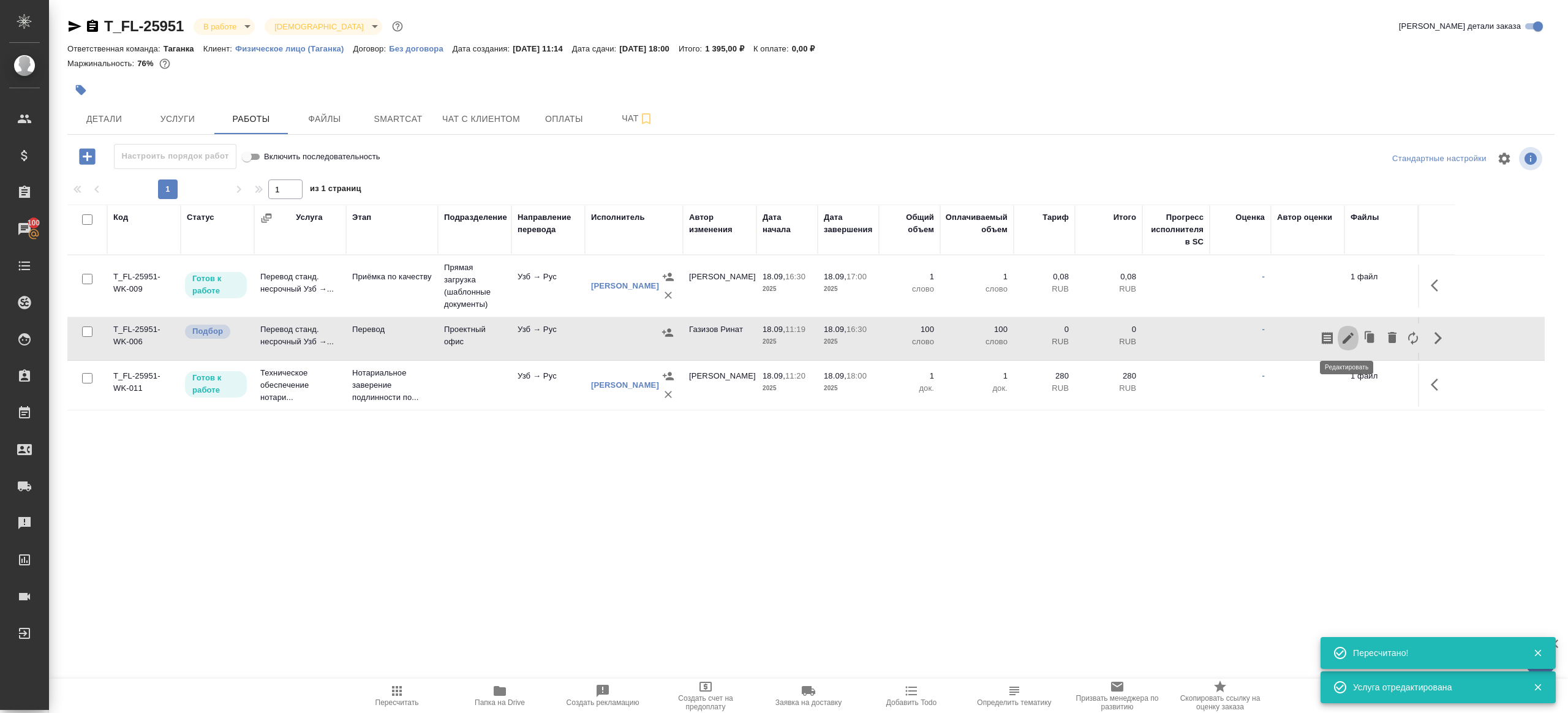
click at [1350, 331] on icon "button" at bounding box center [1348, 338] width 15 height 15
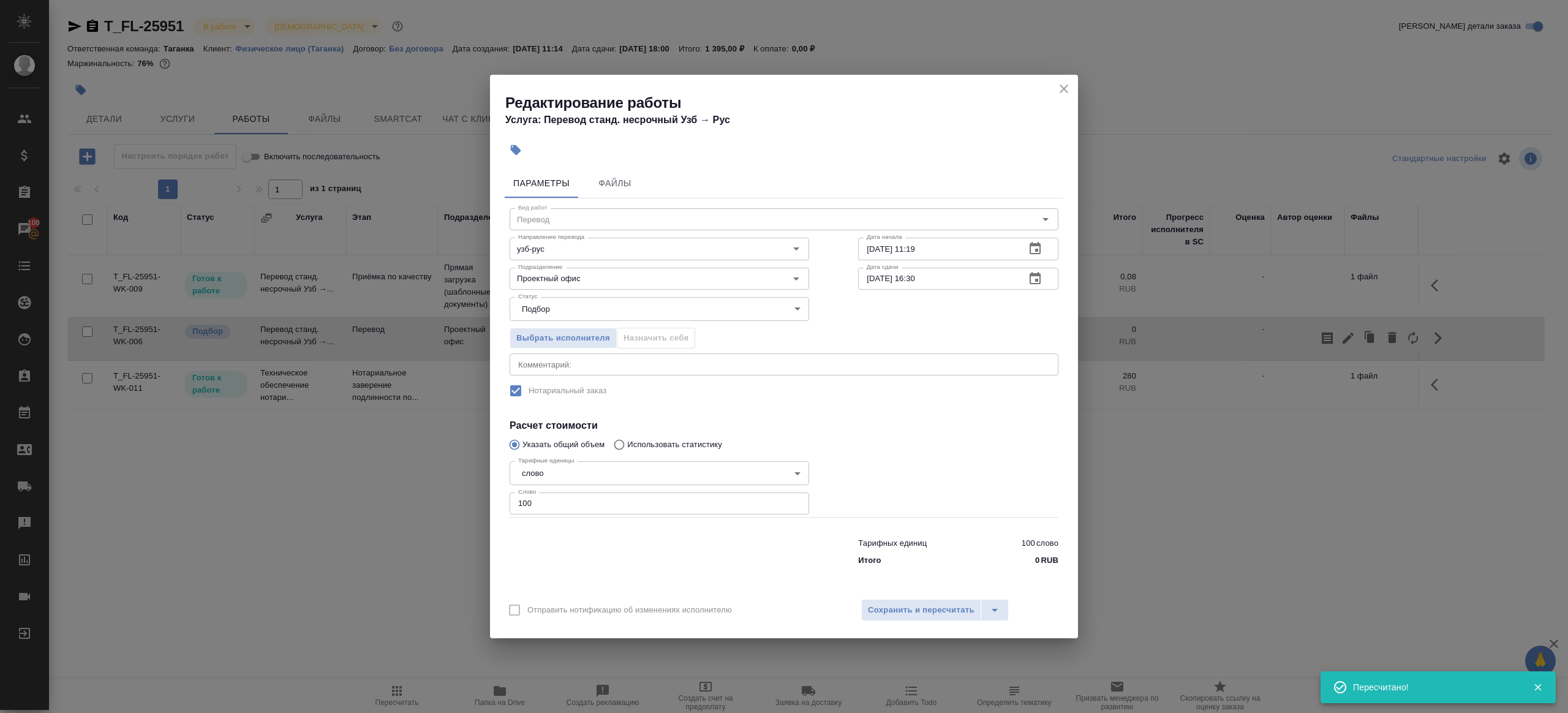
click at [876, 278] on input "18.09.2025 16:30" at bounding box center [937, 278] width 158 height 22
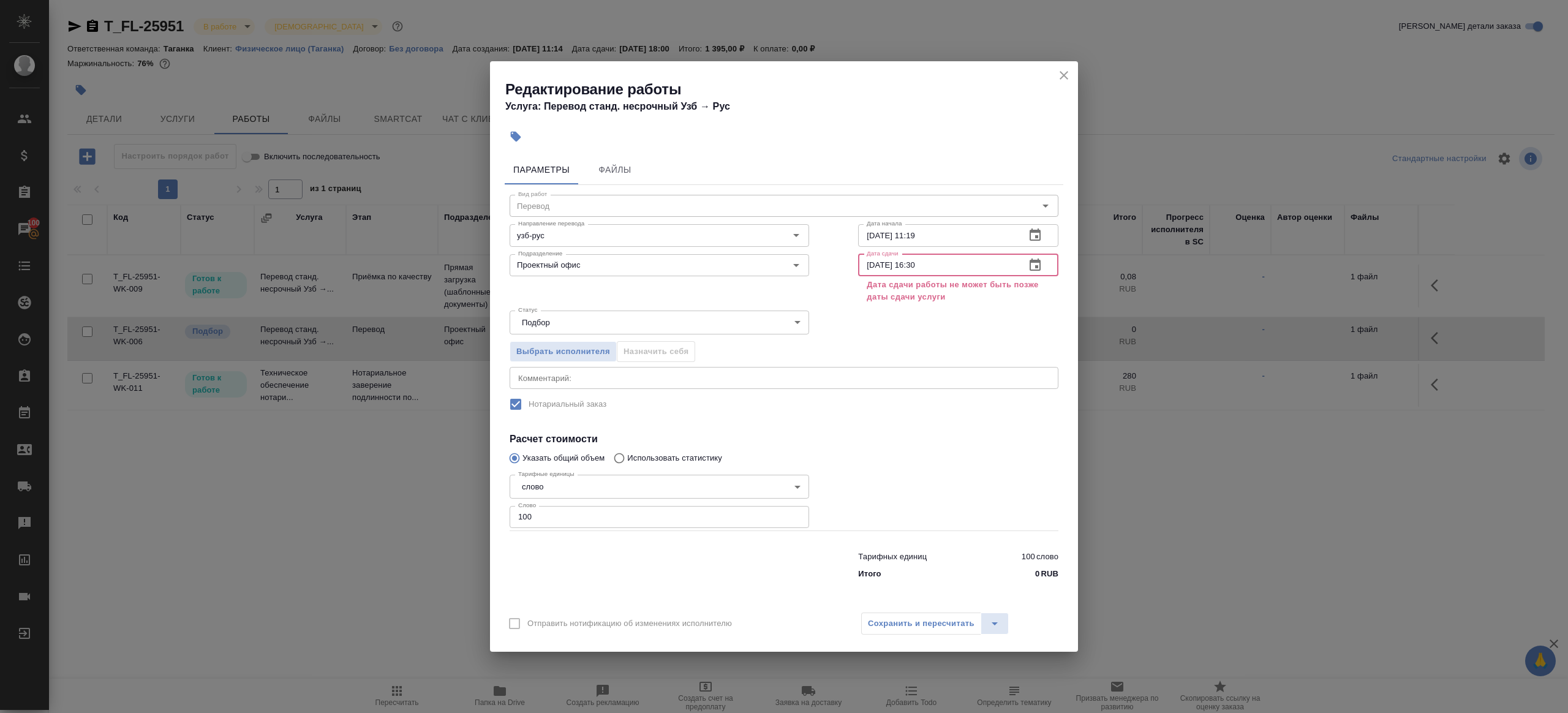
click at [919, 266] on input "19.09.2025 16:30" at bounding box center [937, 265] width 158 height 22
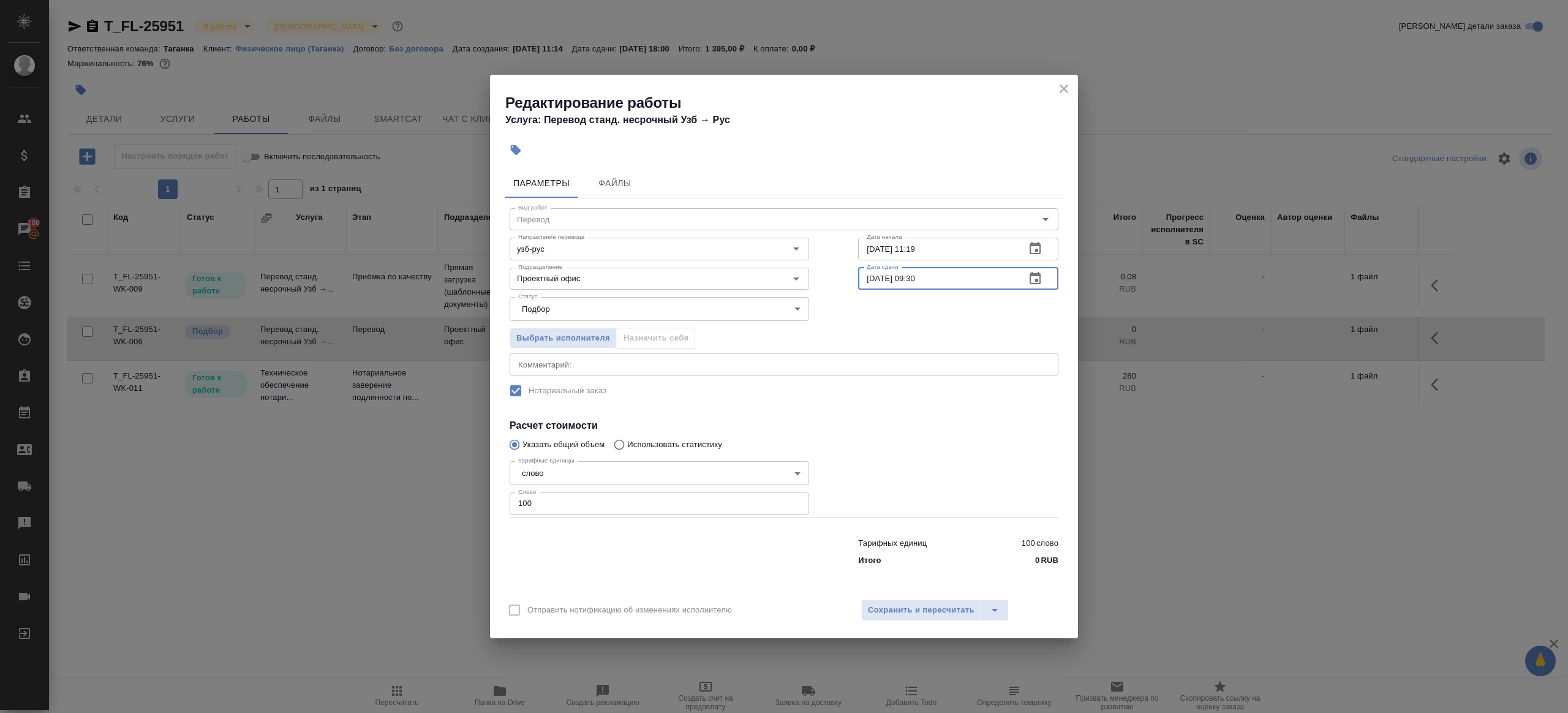
click at [925, 278] on input "19.09.2025 09:30" at bounding box center [937, 278] width 158 height 22
type input "[DATE] 09:00"
click at [910, 610] on span "Сохранить и пересчитать" at bounding box center [921, 610] width 107 height 14
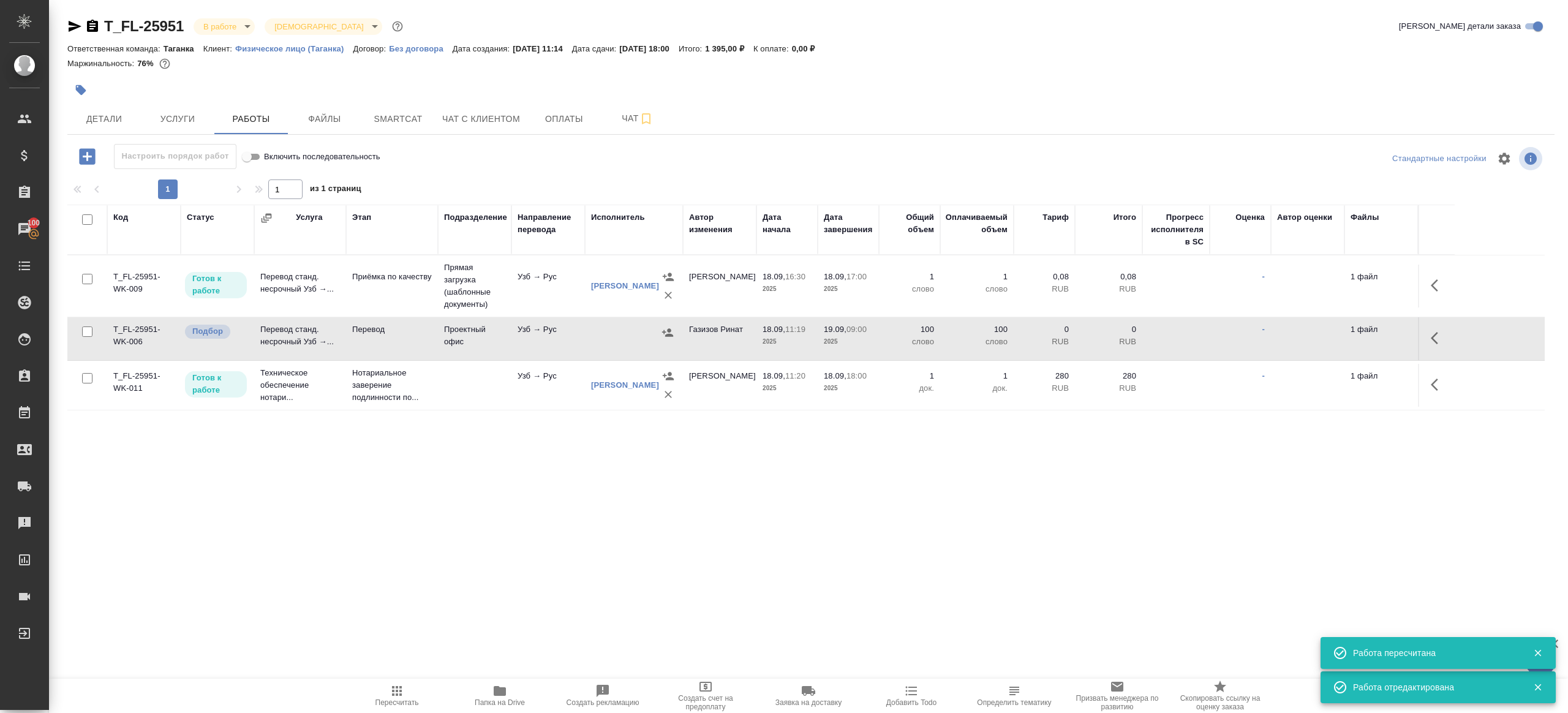
drag, startPoint x: 1439, startPoint y: 280, endPoint x: 1425, endPoint y: 280, distance: 14.0
click at [1439, 280] on icon "button" at bounding box center [1438, 286] width 15 height 15
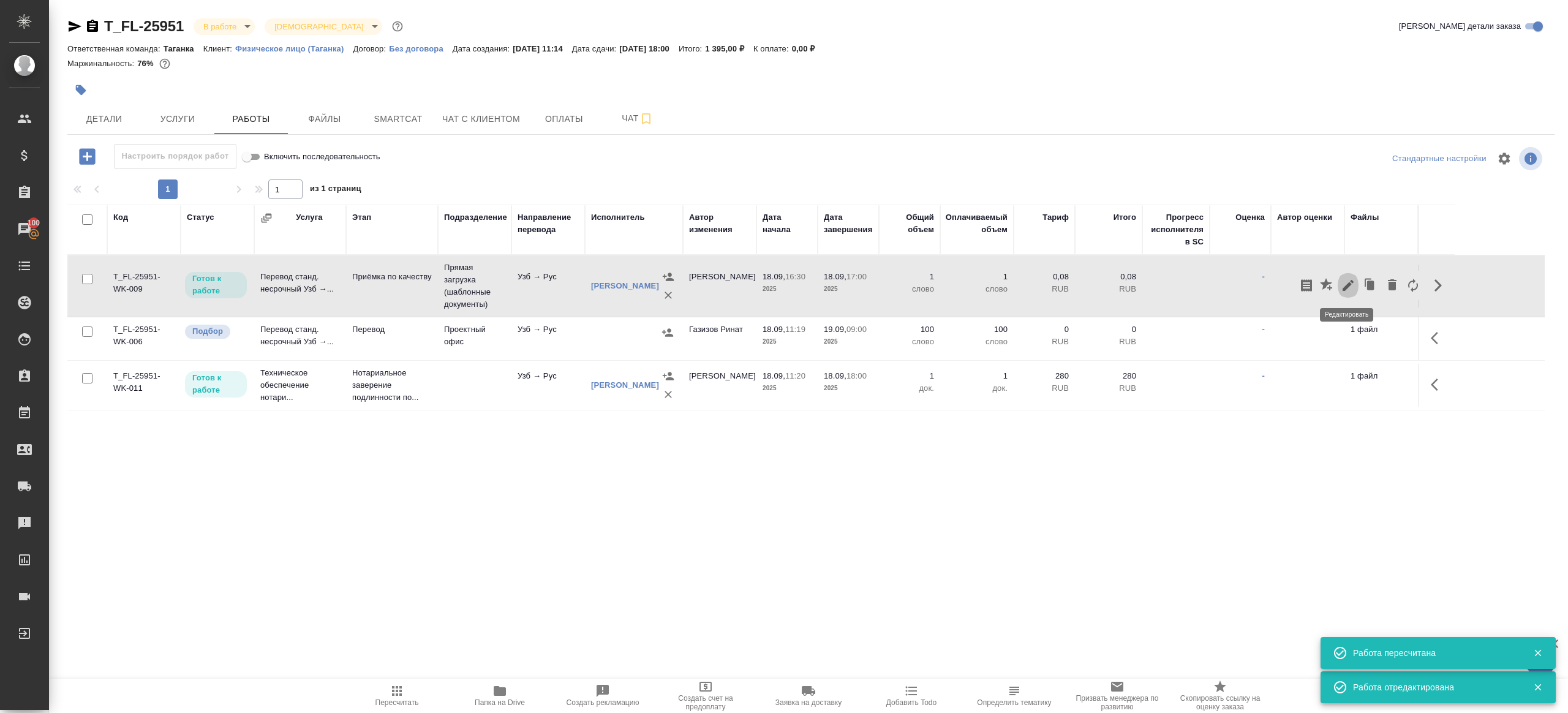
click at [1346, 280] on icon "button" at bounding box center [1348, 286] width 15 height 15
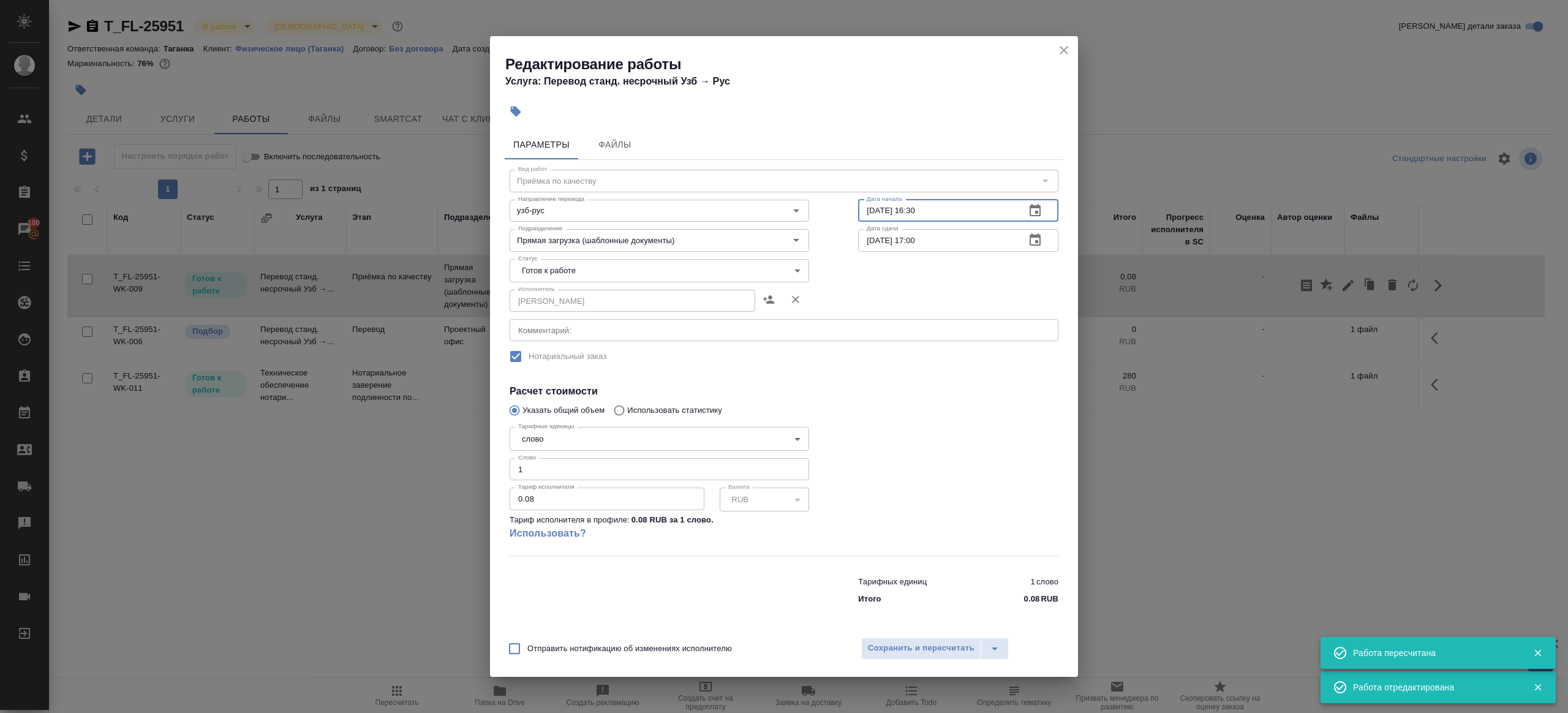
click at [923, 216] on input "18.09.2025 16:30" at bounding box center [937, 210] width 158 height 22
paste input "9.09.2025 09:0"
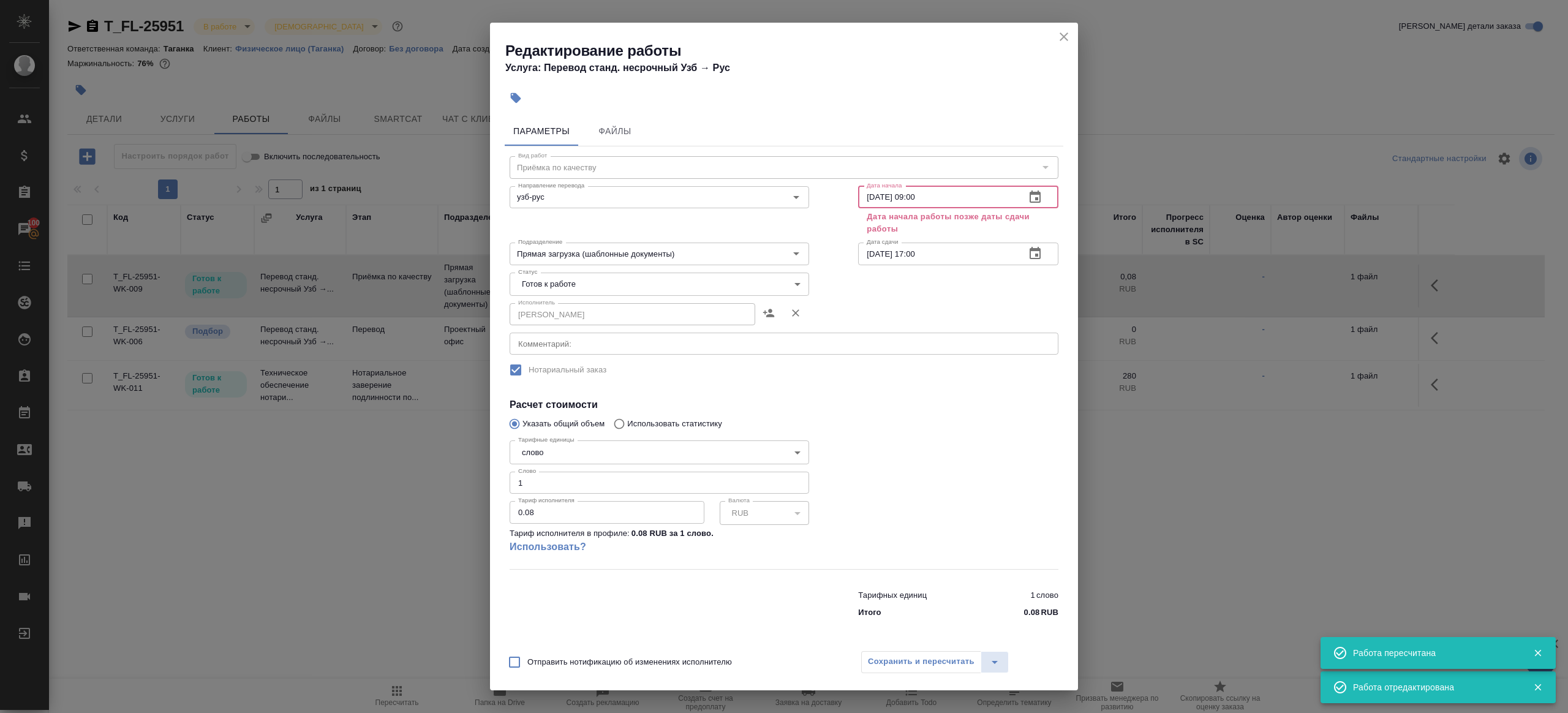
type input "[DATE] 09:00"
click at [961, 254] on input "18.09.2025 17:00" at bounding box center [937, 253] width 158 height 22
paste input "9.09.2025 09"
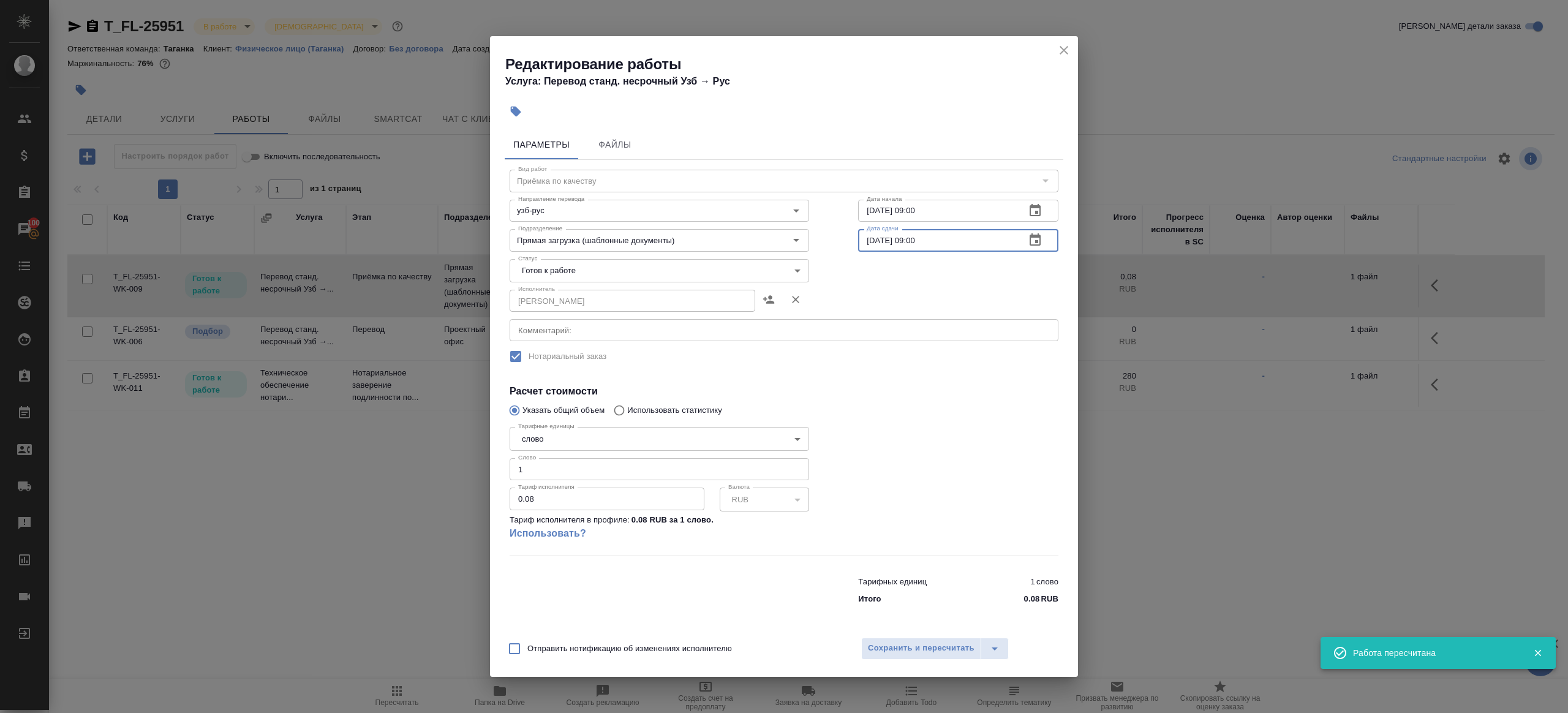
click at [918, 238] on input "[DATE] 09:00" at bounding box center [937, 240] width 158 height 22
type input "19.09.2025 10:00"
click at [900, 647] on span "Сохранить и пересчитать" at bounding box center [921, 648] width 107 height 14
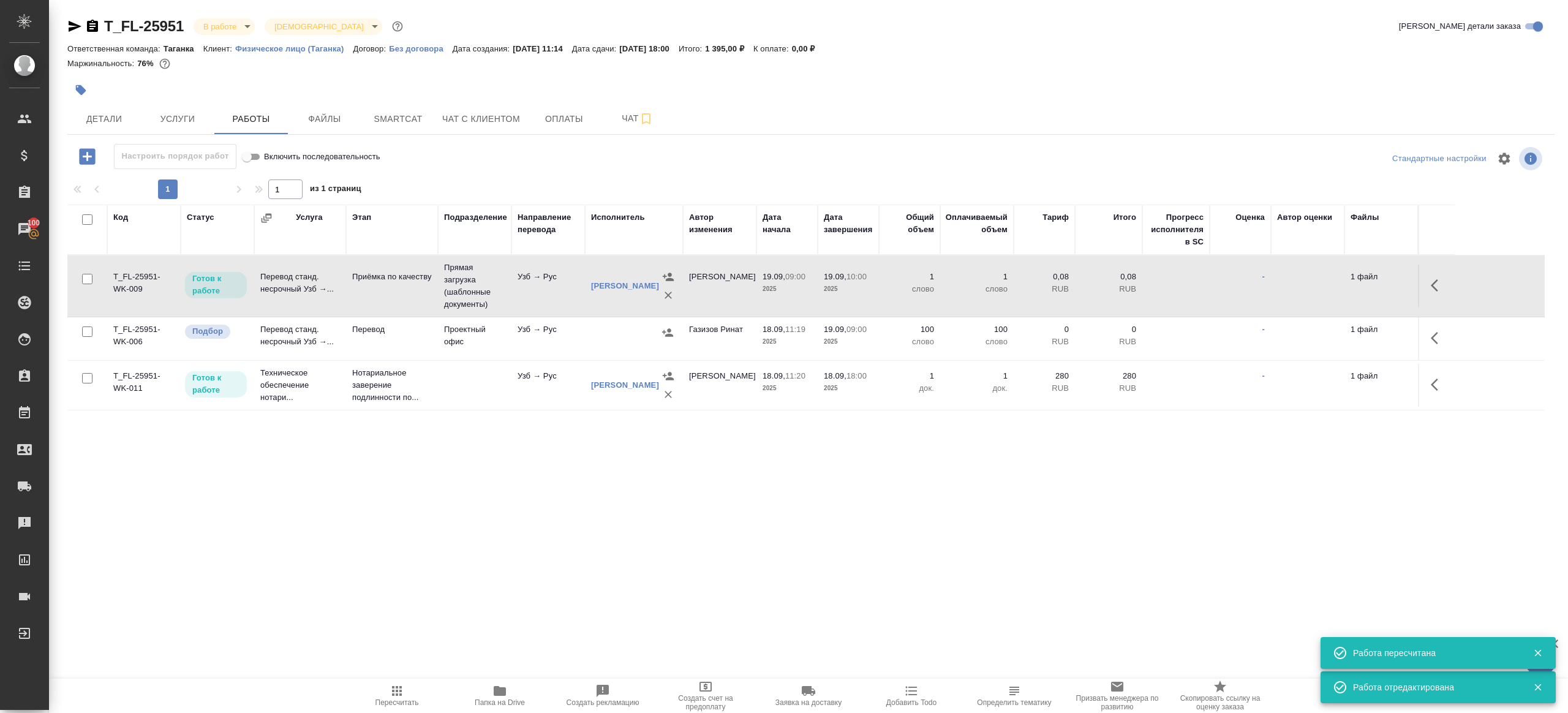
click at [566, 337] on td "Узб → Рус" at bounding box center [548, 339] width 74 height 43
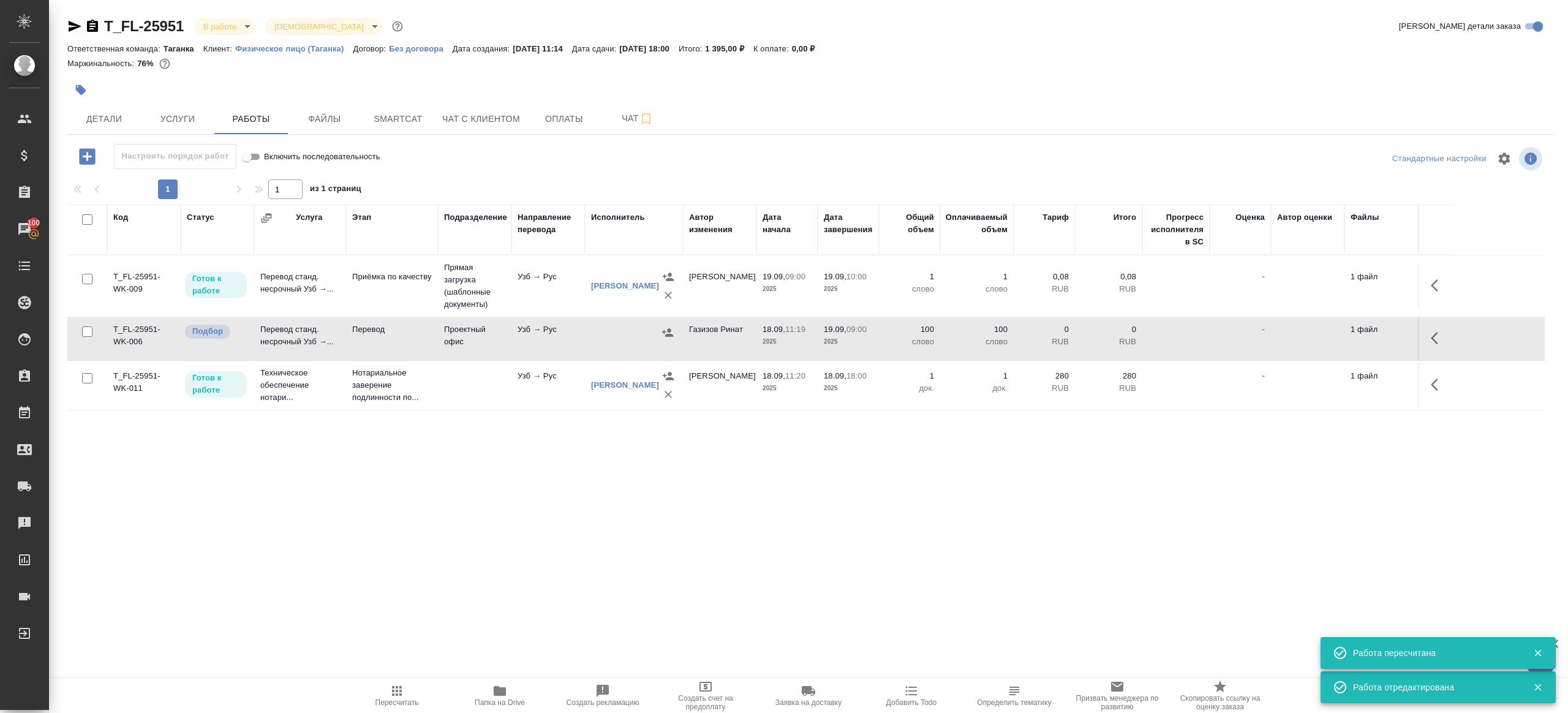
click at [566, 337] on td "Узб → Рус" at bounding box center [548, 339] width 74 height 43
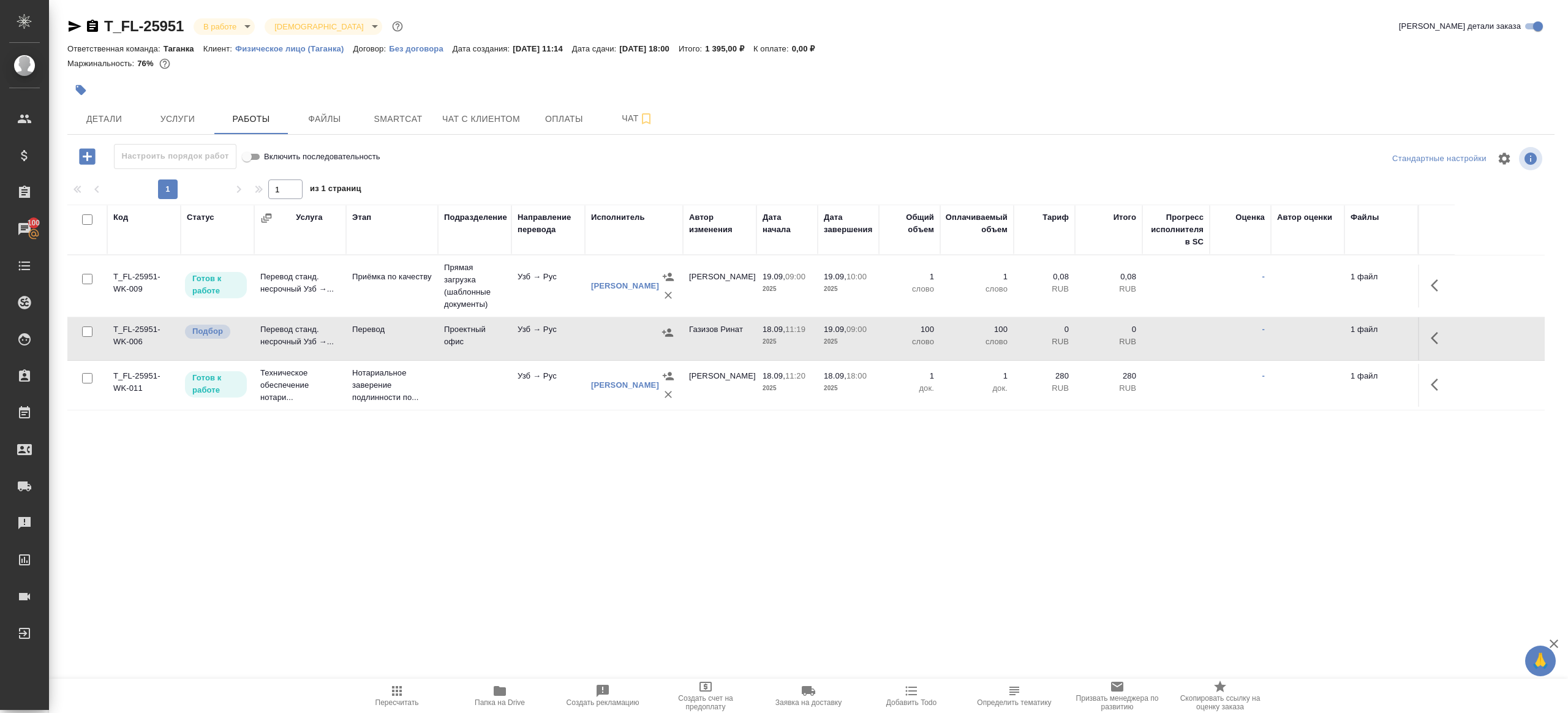
click at [395, 702] on span "Пересчитать" at bounding box center [397, 702] width 44 height 9
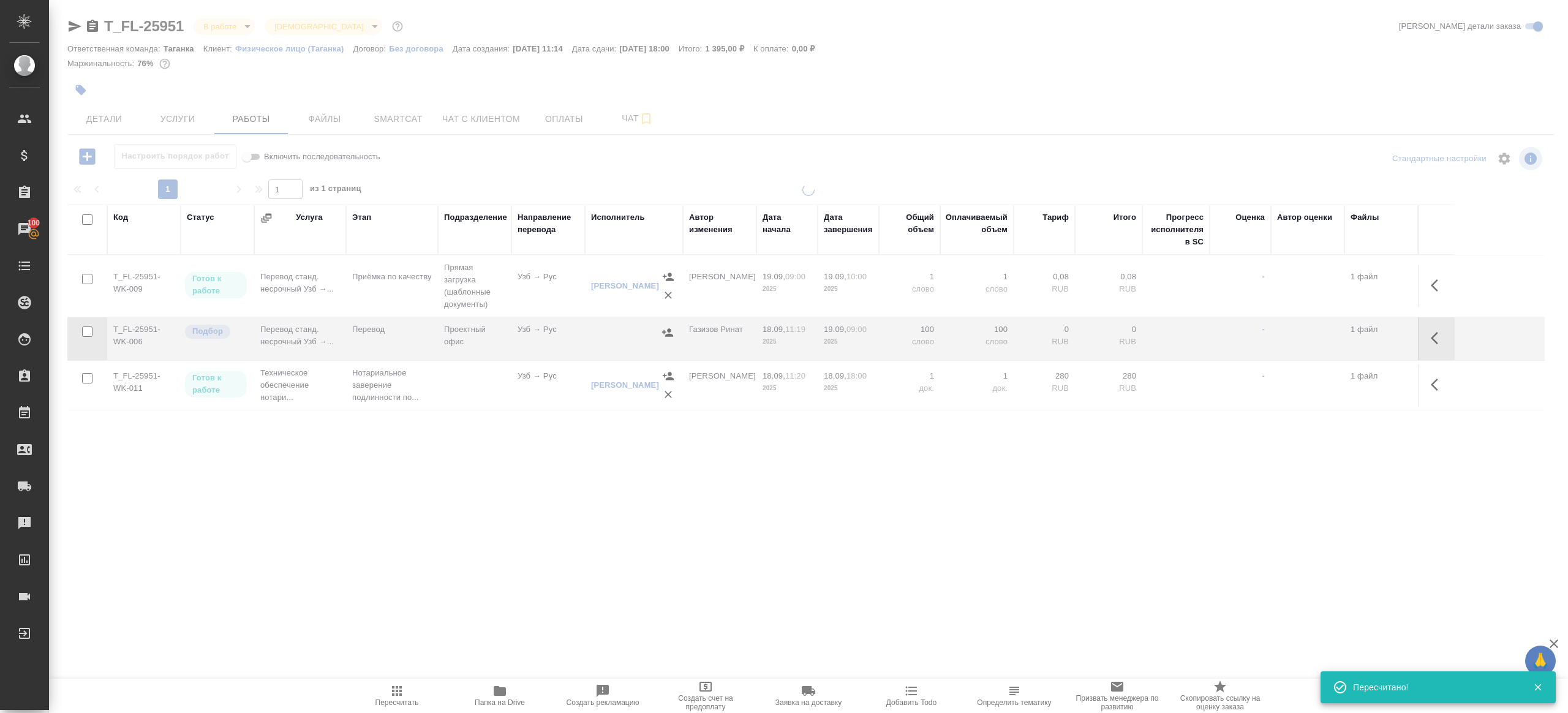
click at [488, 465] on div at bounding box center [808, 347] width 1519 height 328
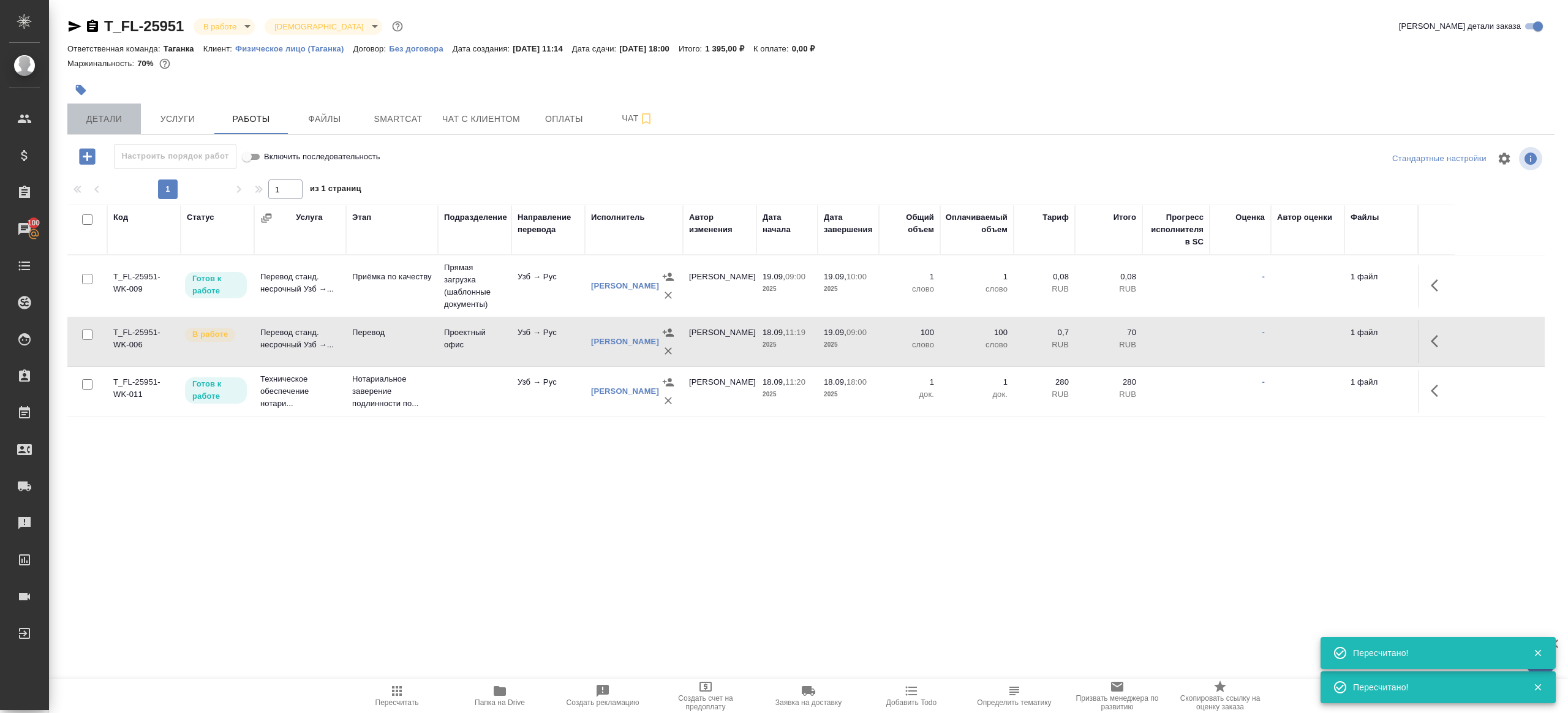
click at [125, 123] on span "Детали" at bounding box center [104, 119] width 59 height 15
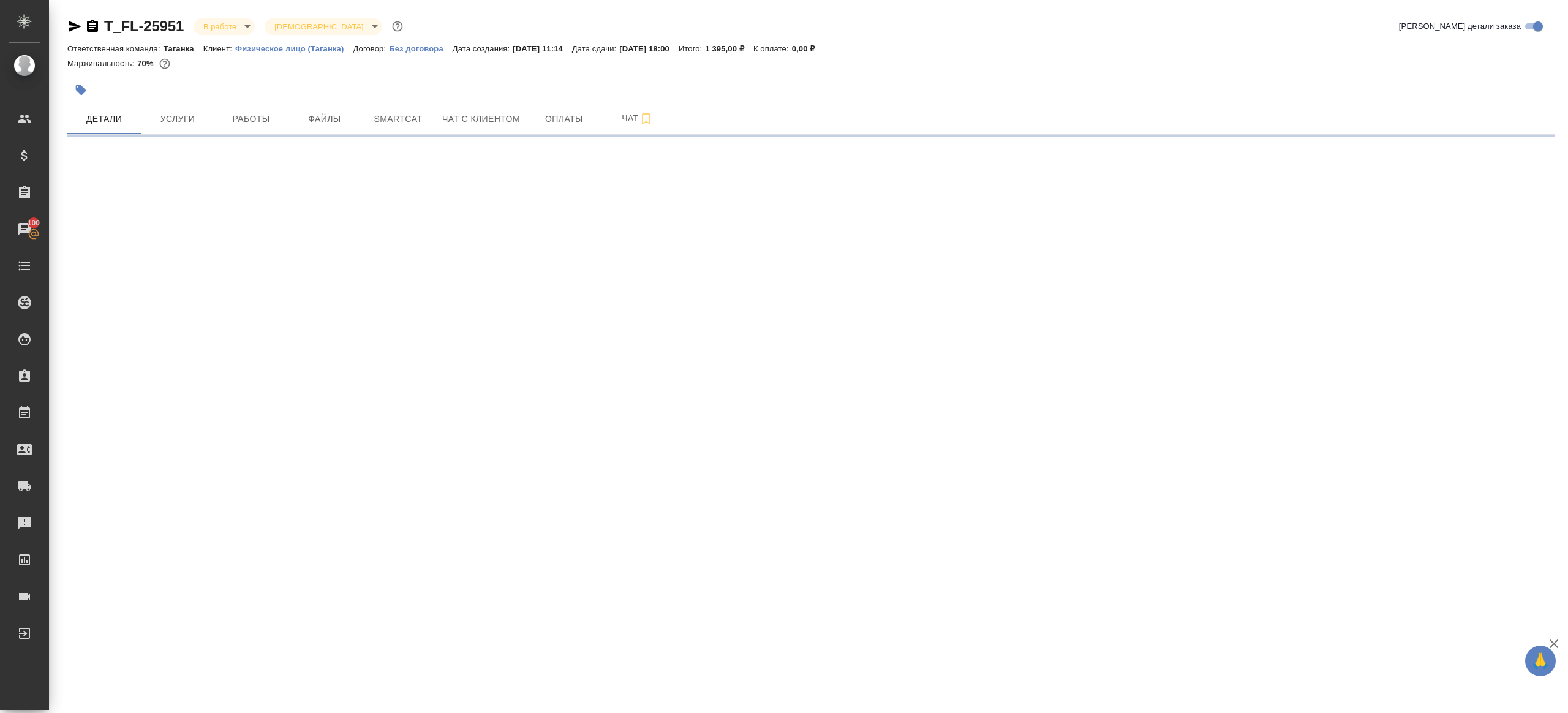
select select "RU"
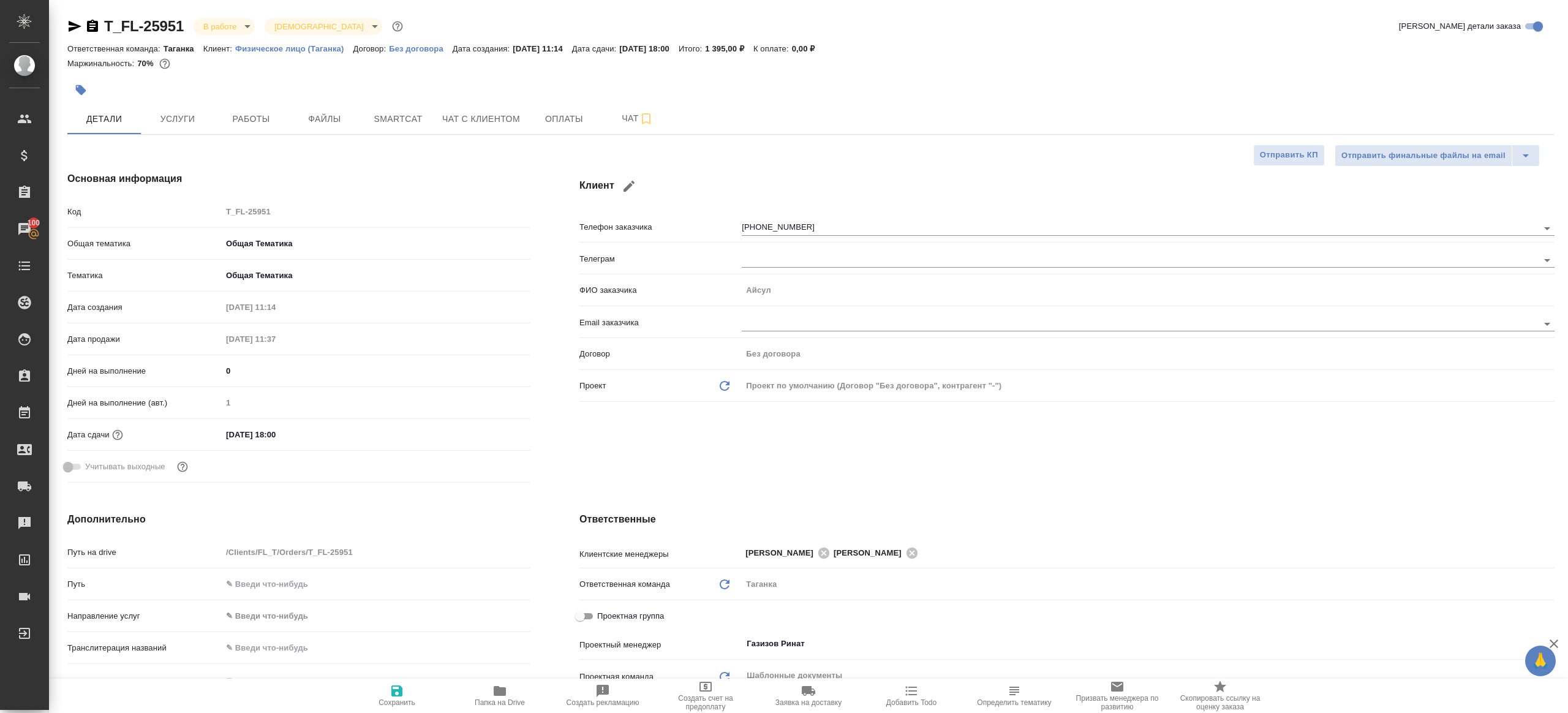
type textarea "x"
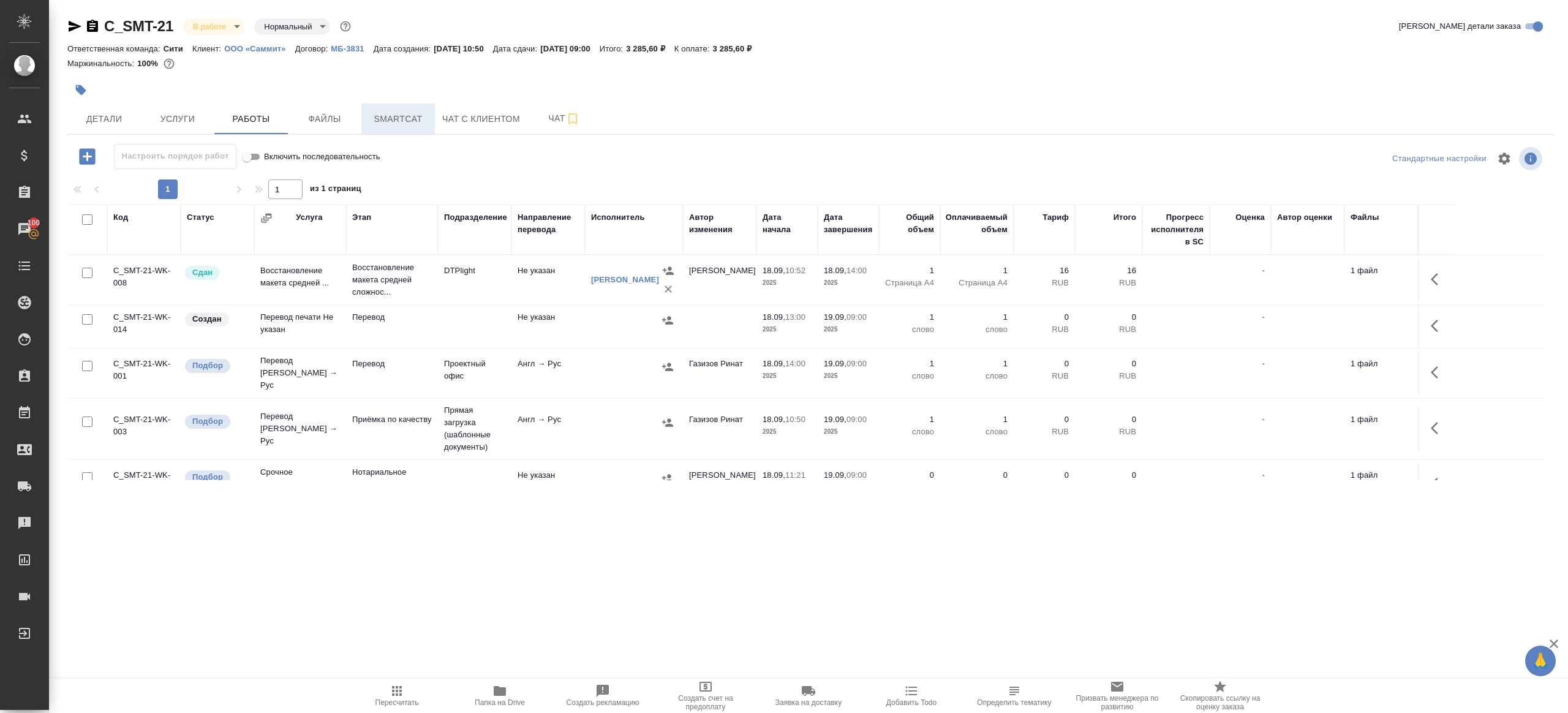
click at [369, 106] on button "Smartcat" at bounding box center [397, 119] width 74 height 30
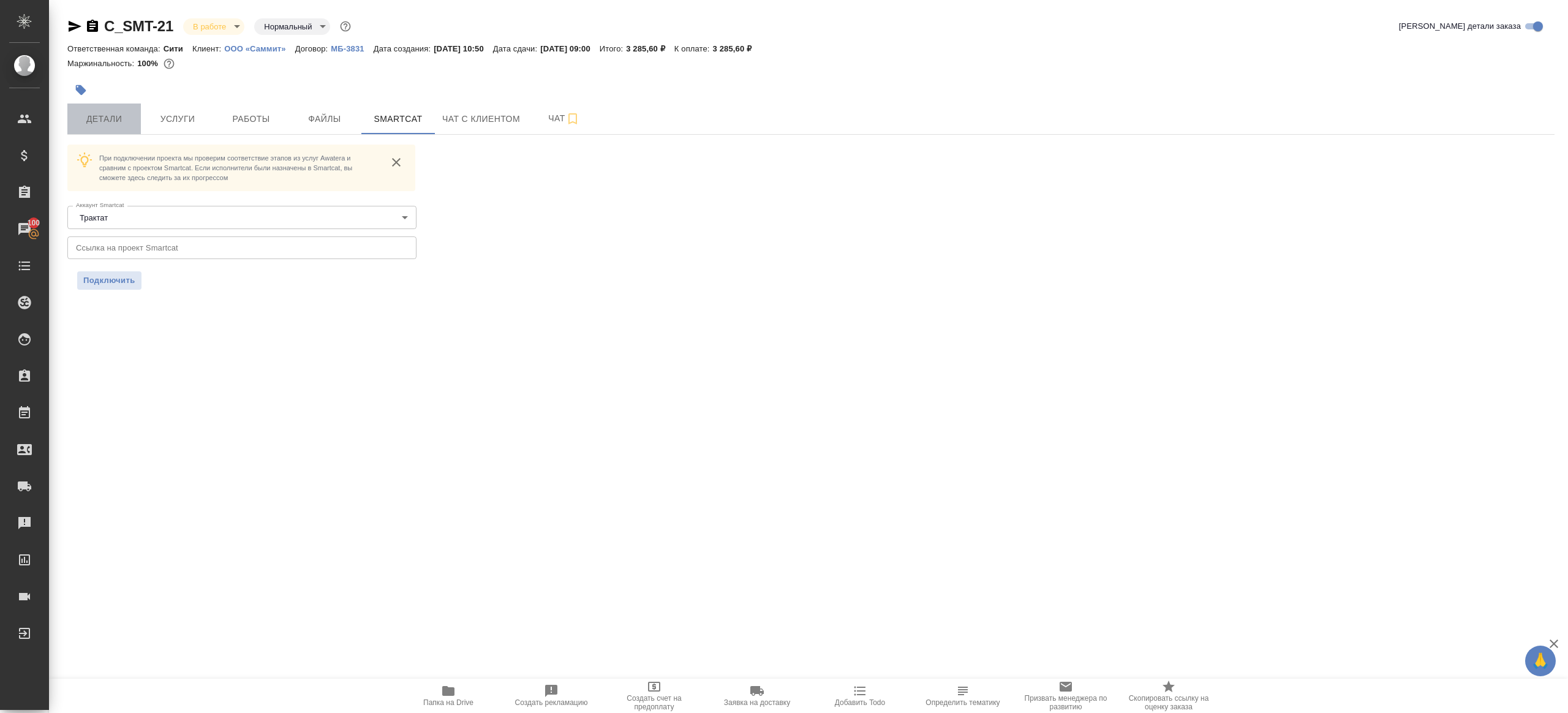
click at [106, 109] on button "Детали" at bounding box center [104, 119] width 74 height 30
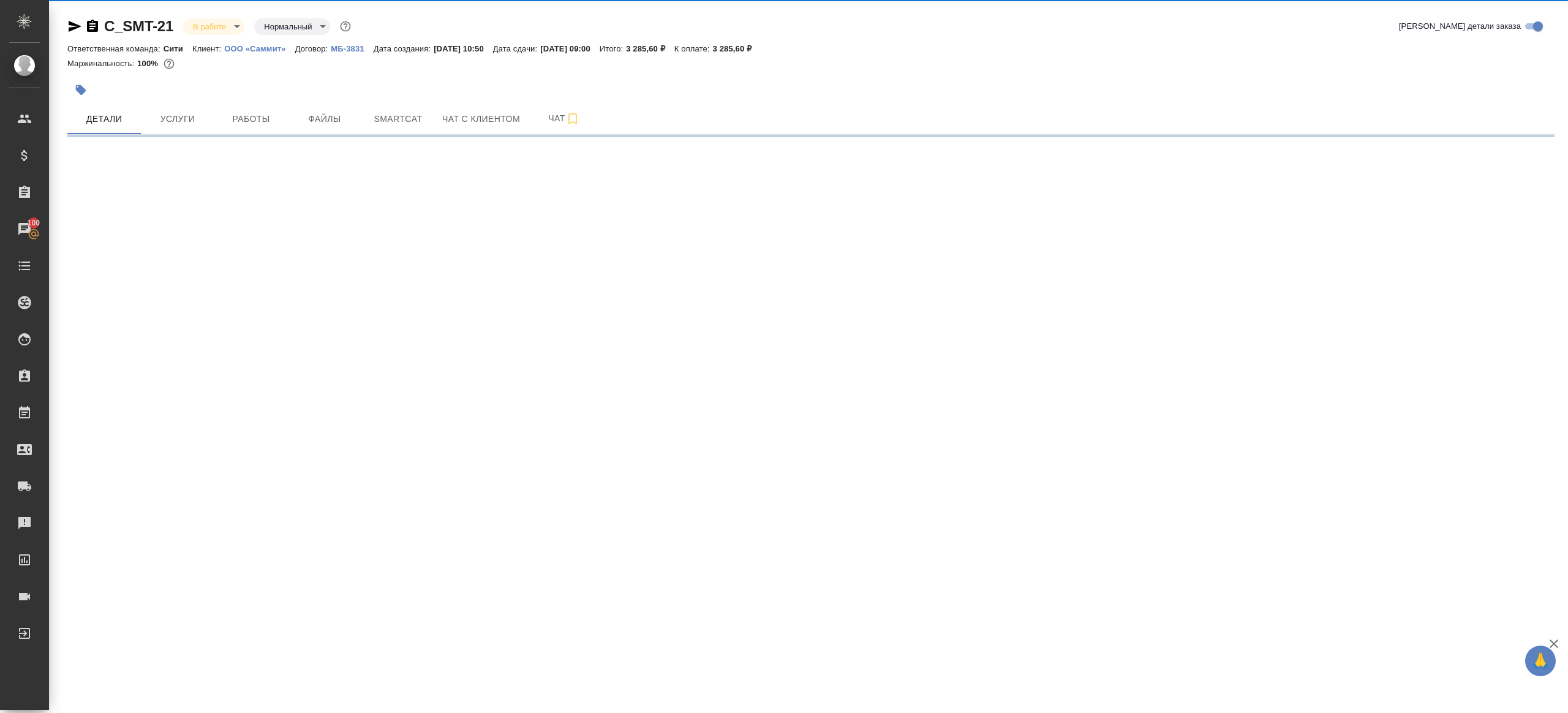
select select "RU"
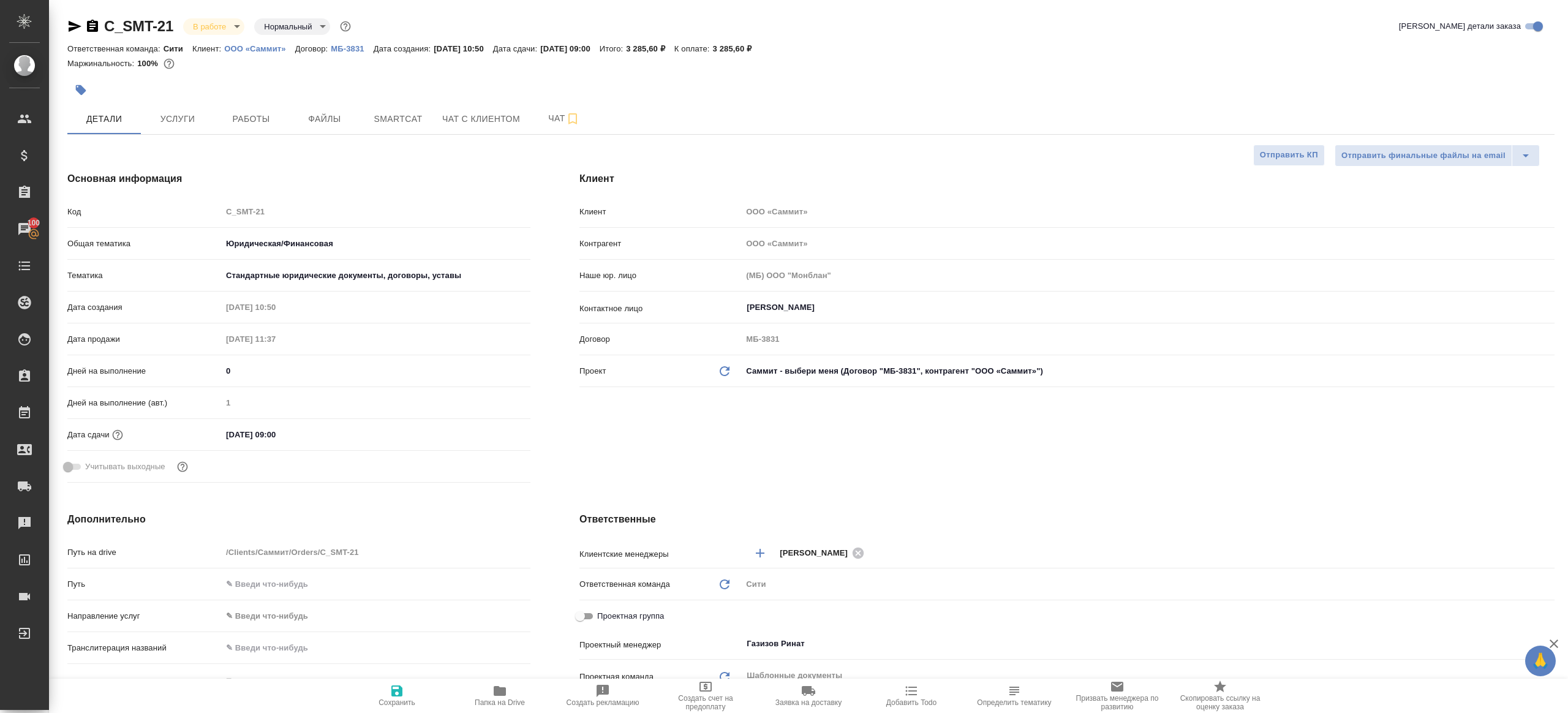
type textarea "x"
drag, startPoint x: 293, startPoint y: 221, endPoint x: 154, endPoint y: 198, distance: 140.9
click at [154, 198] on div "Основная информация Код C_SMT-21 Общая тематика Юридическая/Финансовая yr-fn Те…" at bounding box center [299, 329] width 512 height 365
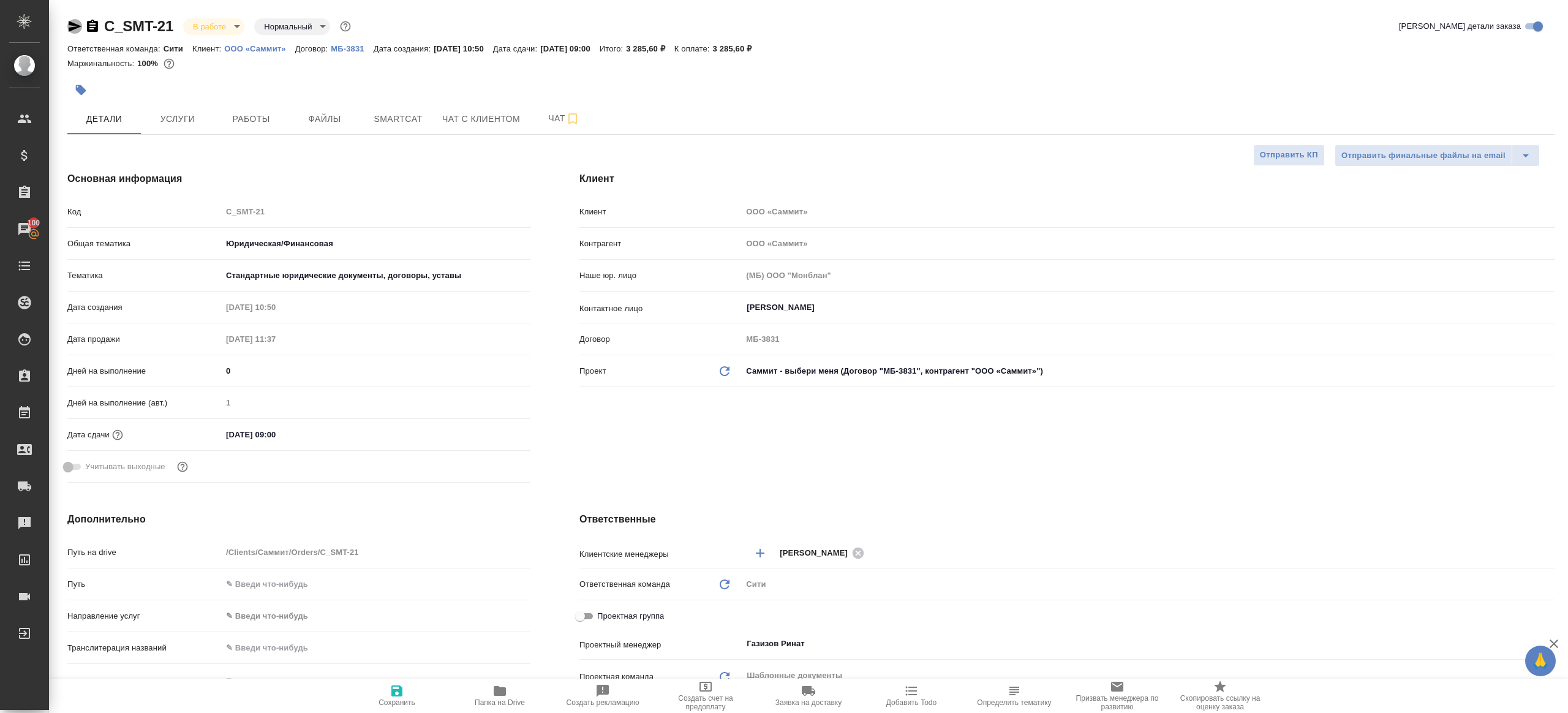
click at [74, 22] on icon "button" at bounding box center [75, 27] width 15 height 15
type textarea "x"
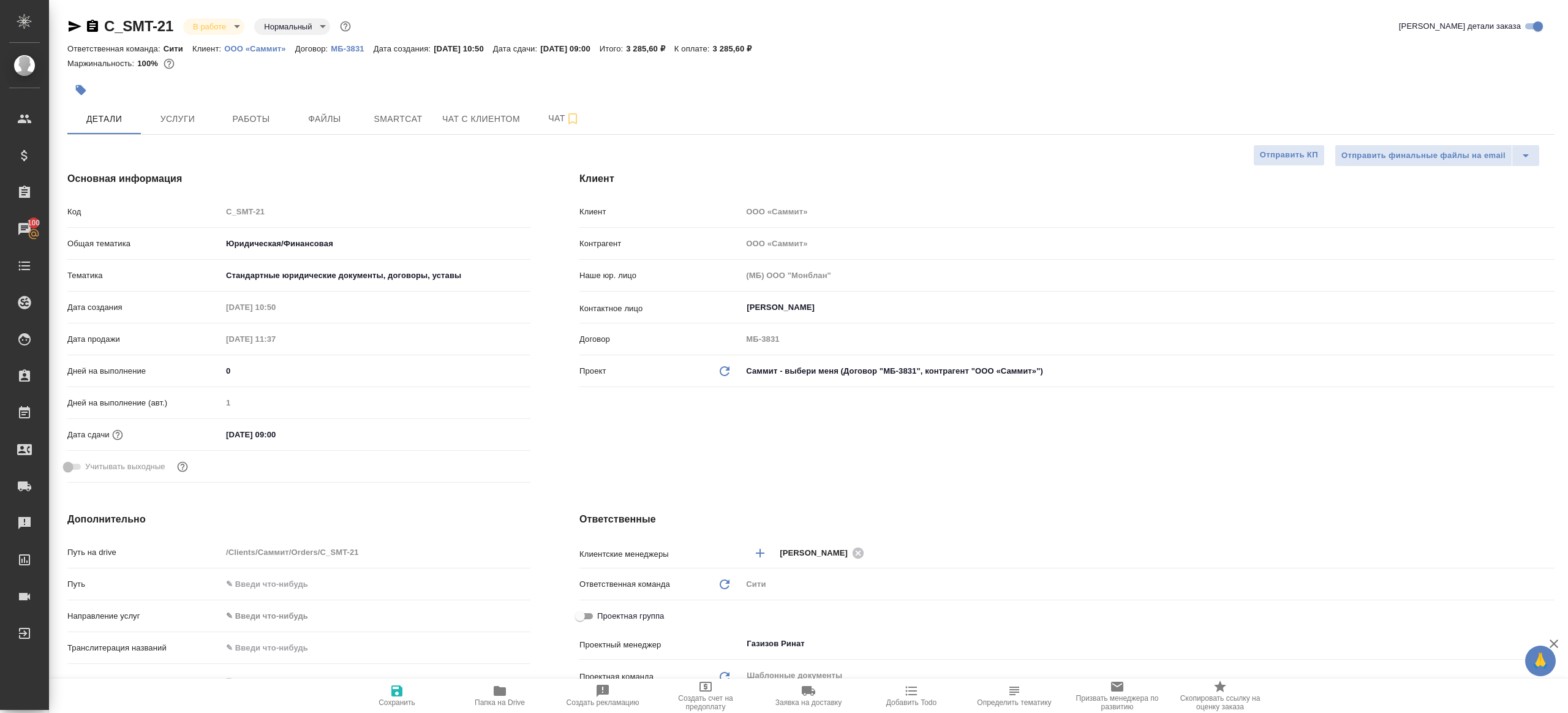
type textarea "x"
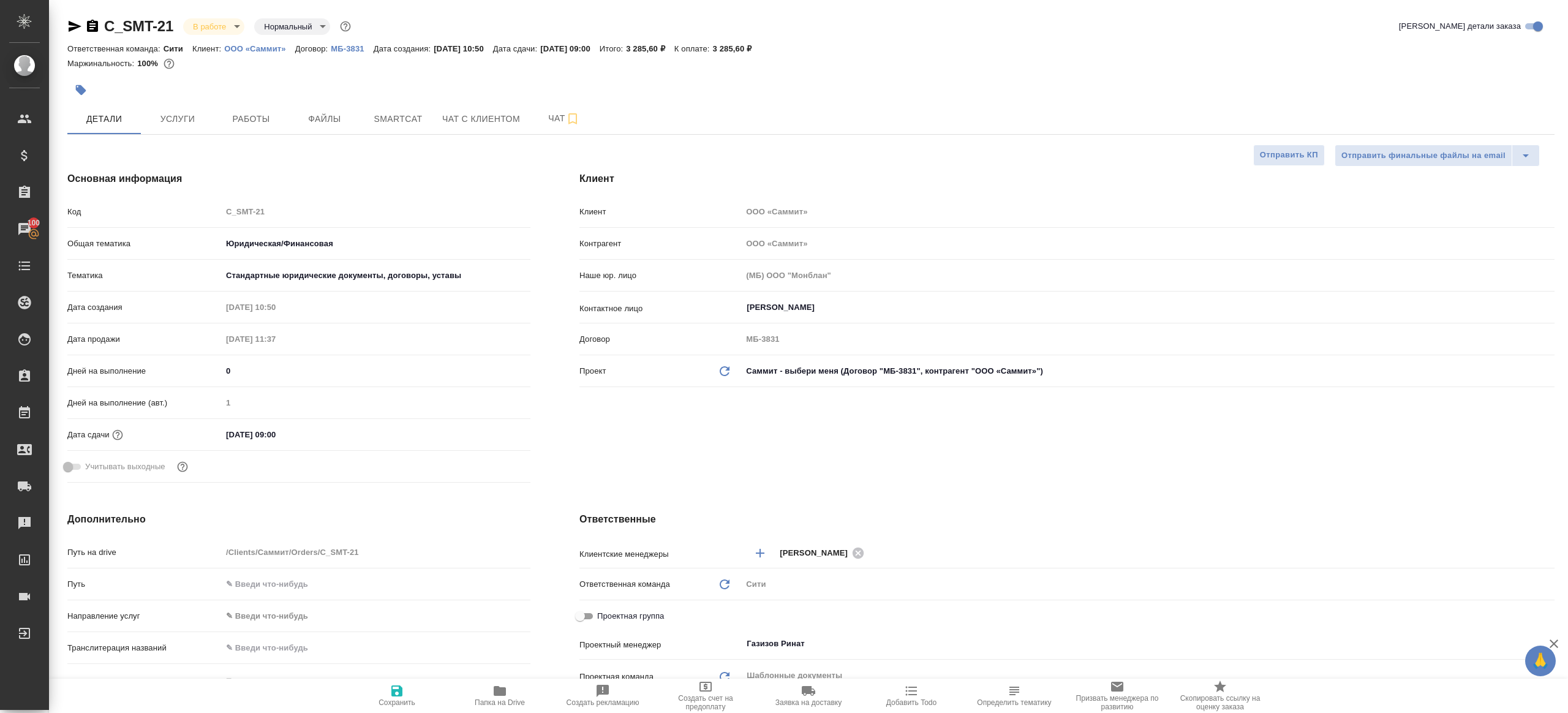
type textarea "x"
click at [390, 118] on span "Smartcat" at bounding box center [398, 119] width 59 height 15
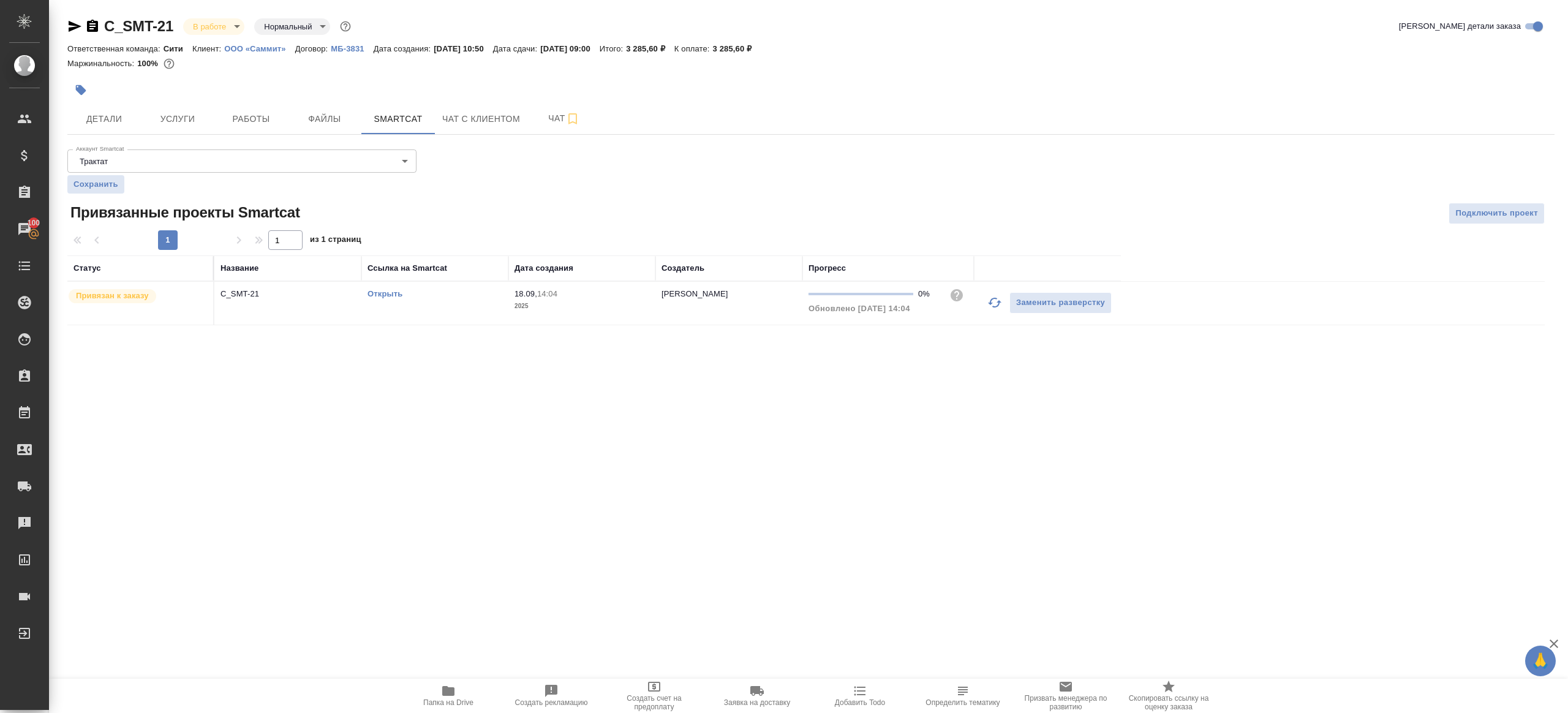
click at [395, 296] on link "Открыть" at bounding box center [385, 294] width 35 height 9
click at [258, 108] on button "Работы" at bounding box center [251, 119] width 74 height 30
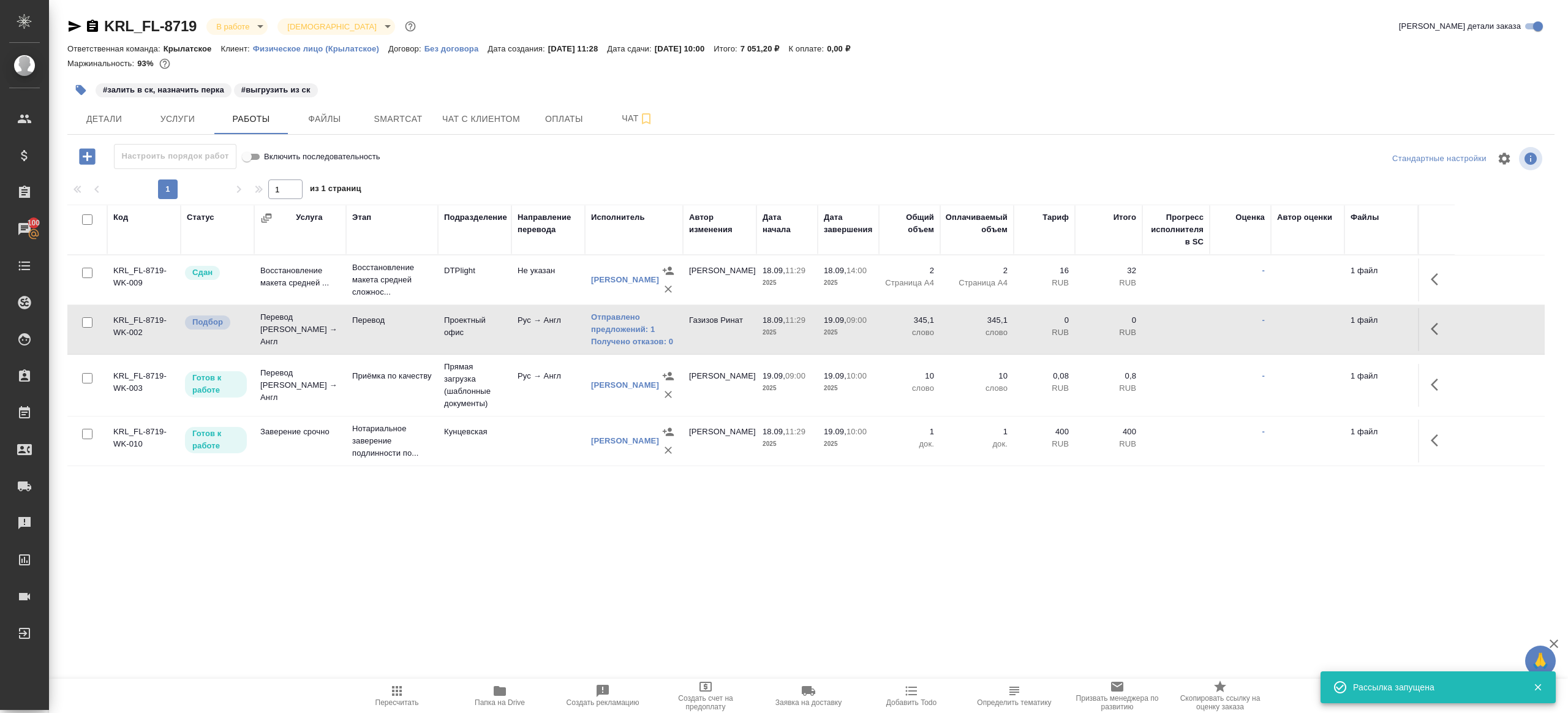
click at [386, 694] on span "Пересчитать" at bounding box center [397, 695] width 88 height 23
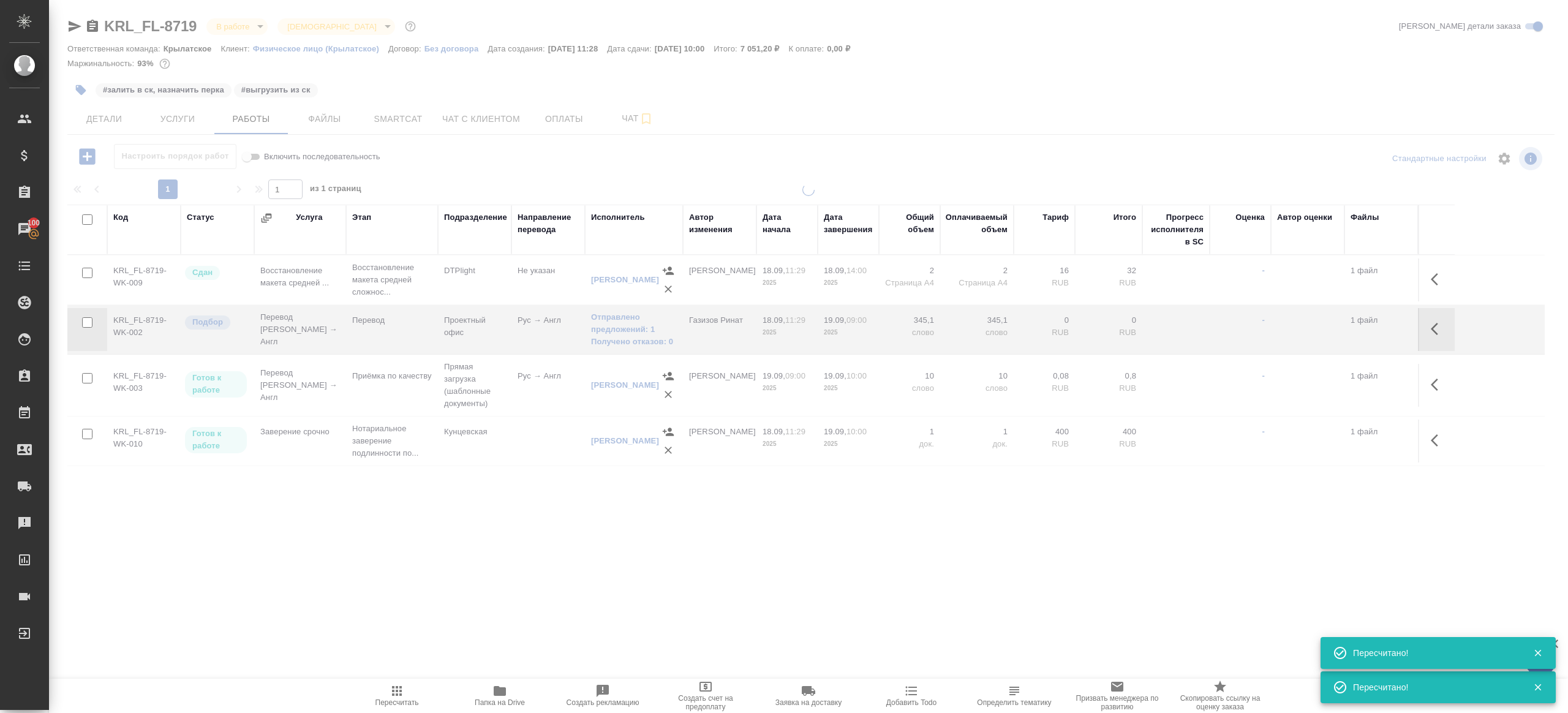
click at [448, 563] on div ".cls-1 fill:#fff; AWATERA Gazizov Rinat Клиенты Спецификации Заказы 100 Чаты To…" at bounding box center [784, 356] width 1568 height 713
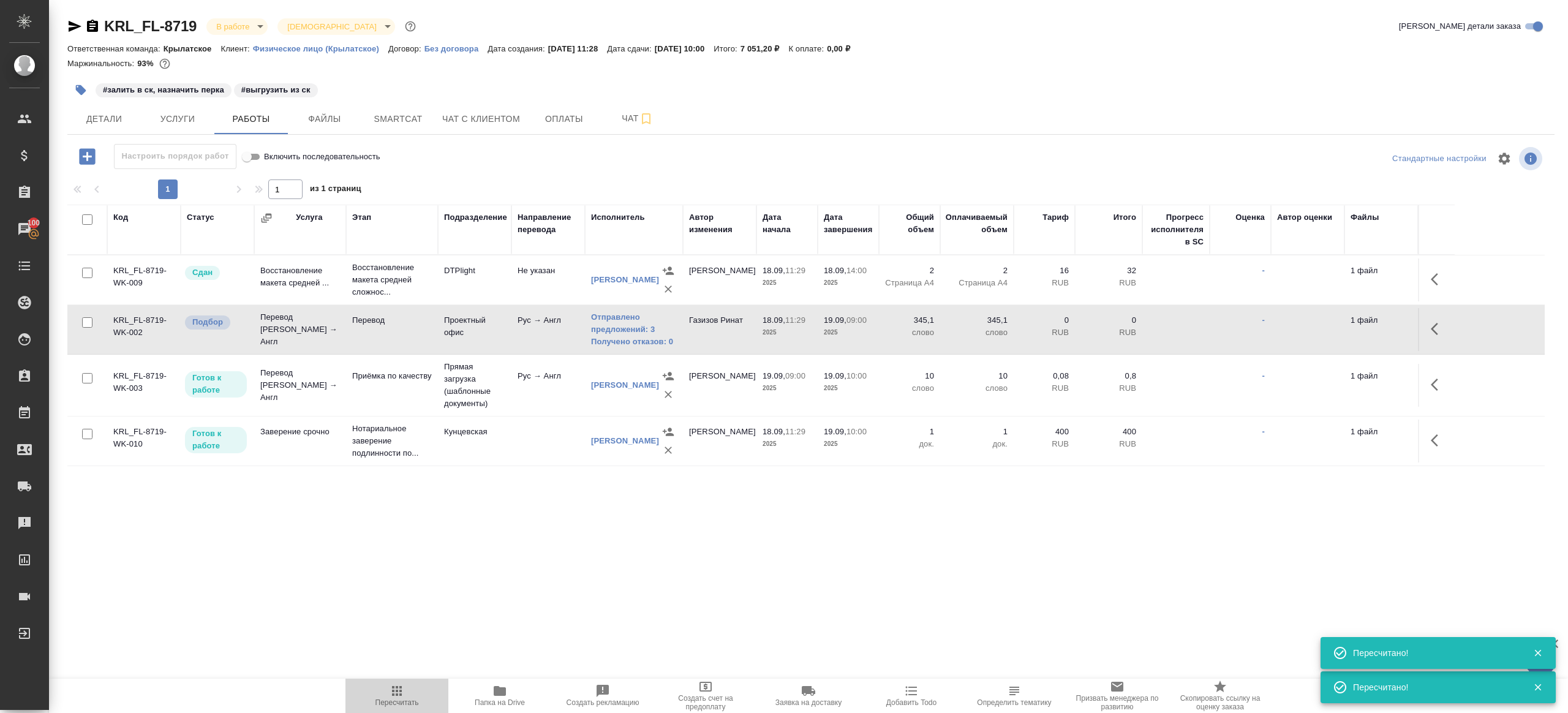
click at [392, 688] on icon "button" at bounding box center [397, 691] width 15 height 15
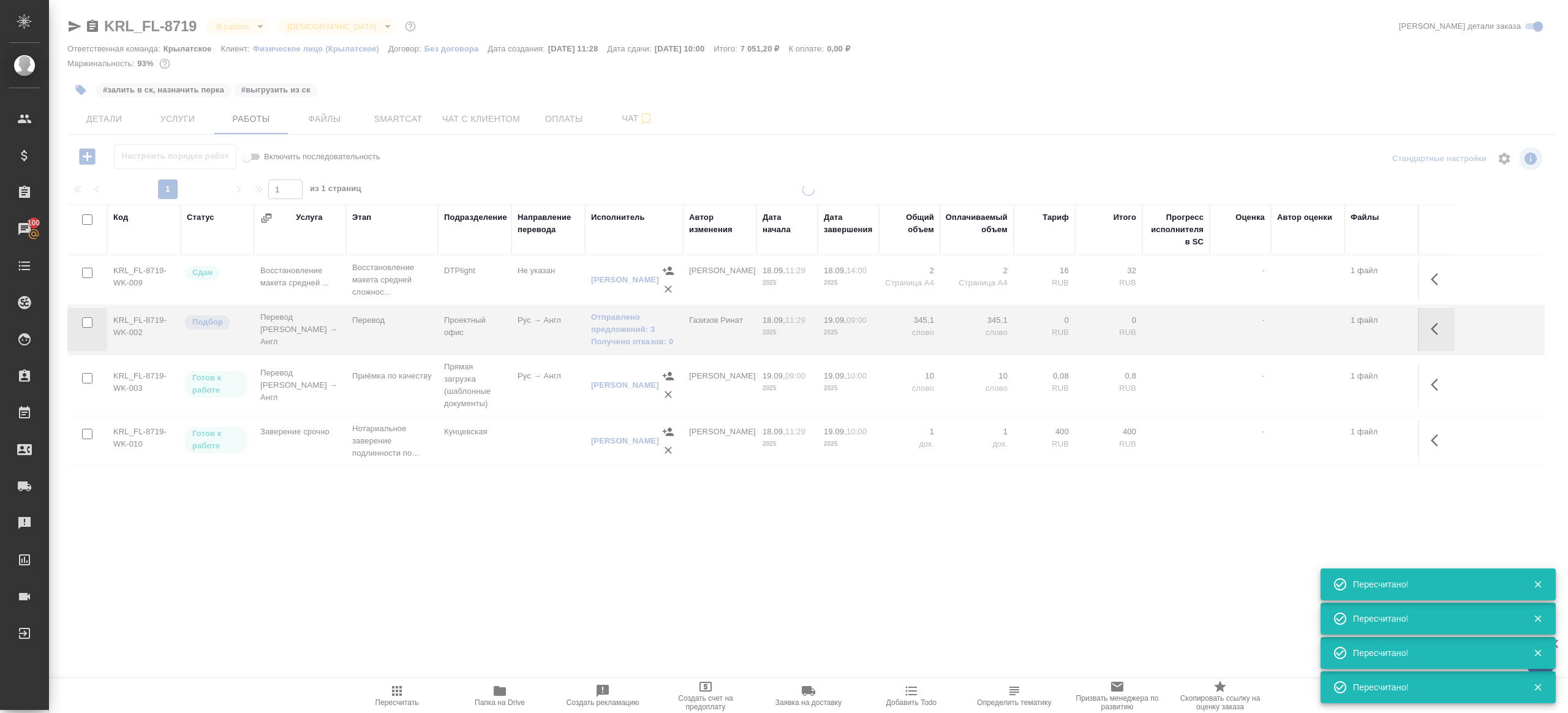
click at [487, 488] on div at bounding box center [808, 347] width 1519 height 328
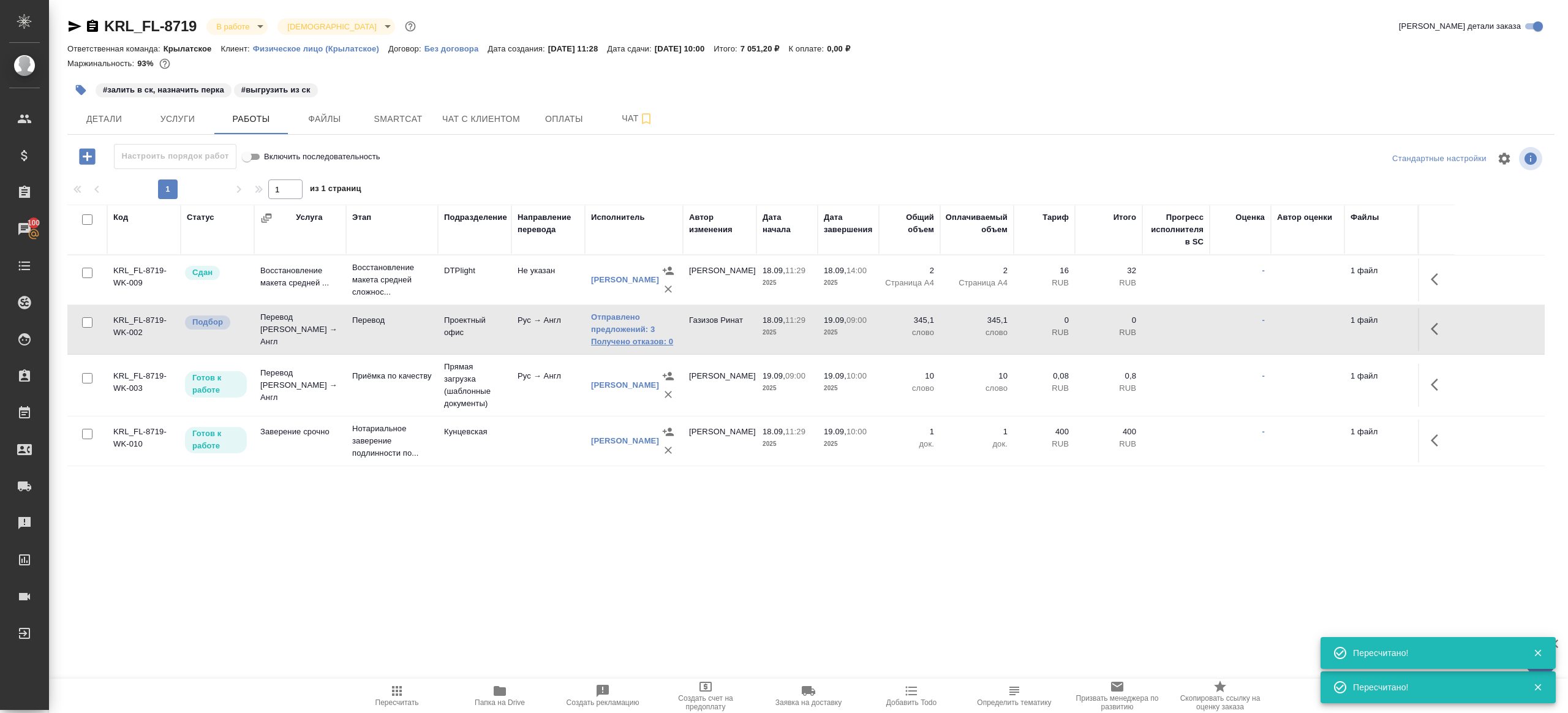
click at [614, 341] on link "Получено отказов: 0" at bounding box center [633, 342] width 85 height 12
click at [393, 695] on icon "button" at bounding box center [397, 690] width 10 height 10
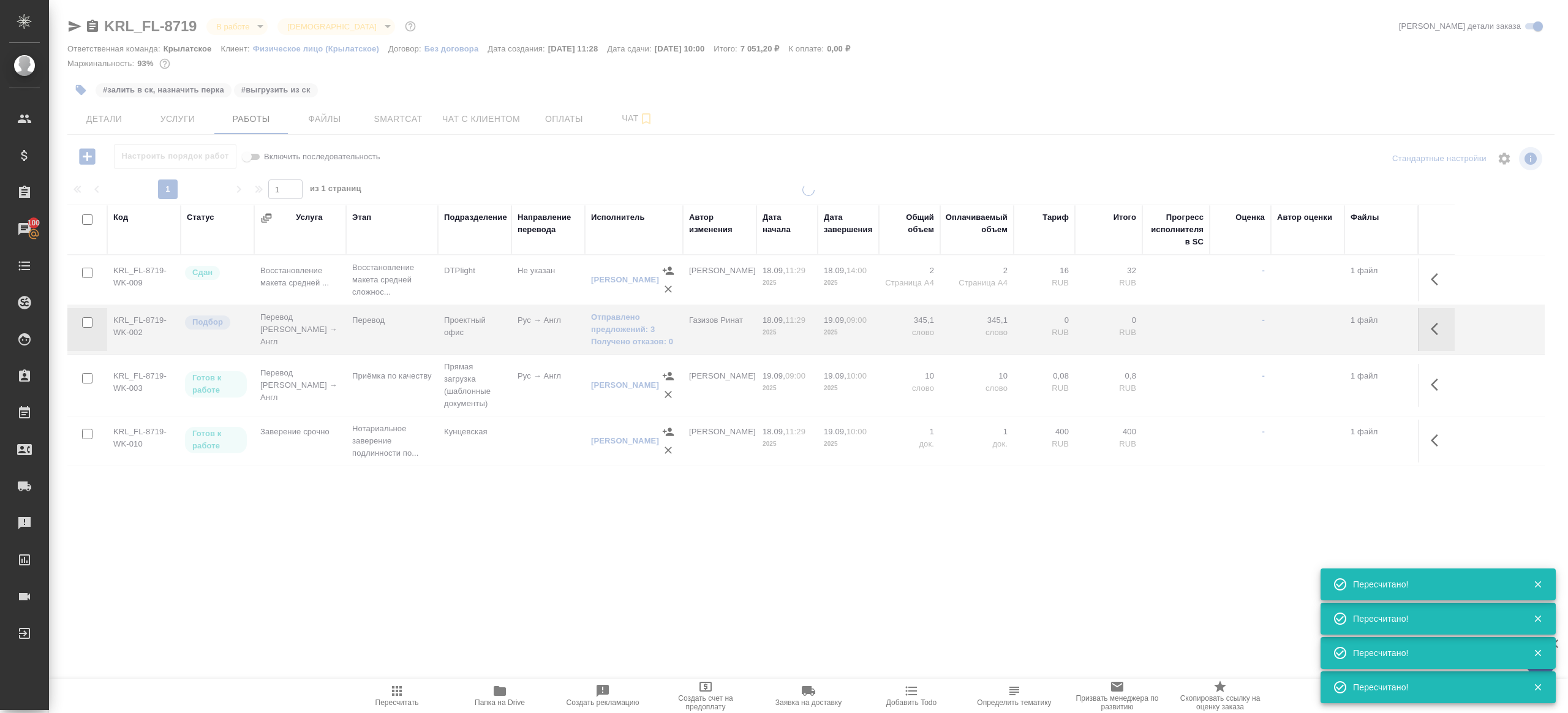
click at [510, 496] on div at bounding box center [808, 347] width 1519 height 328
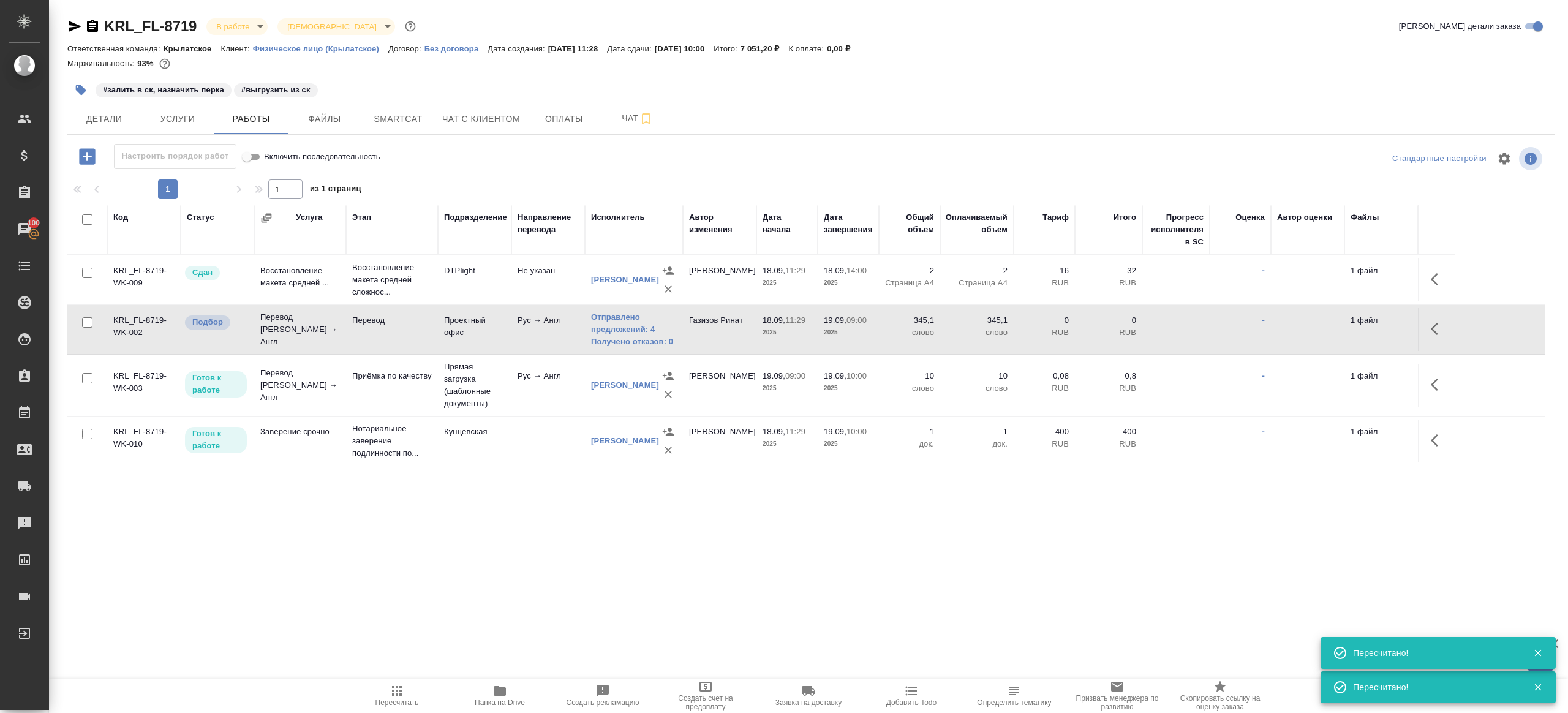
click at [399, 688] on icon "button" at bounding box center [397, 691] width 15 height 15
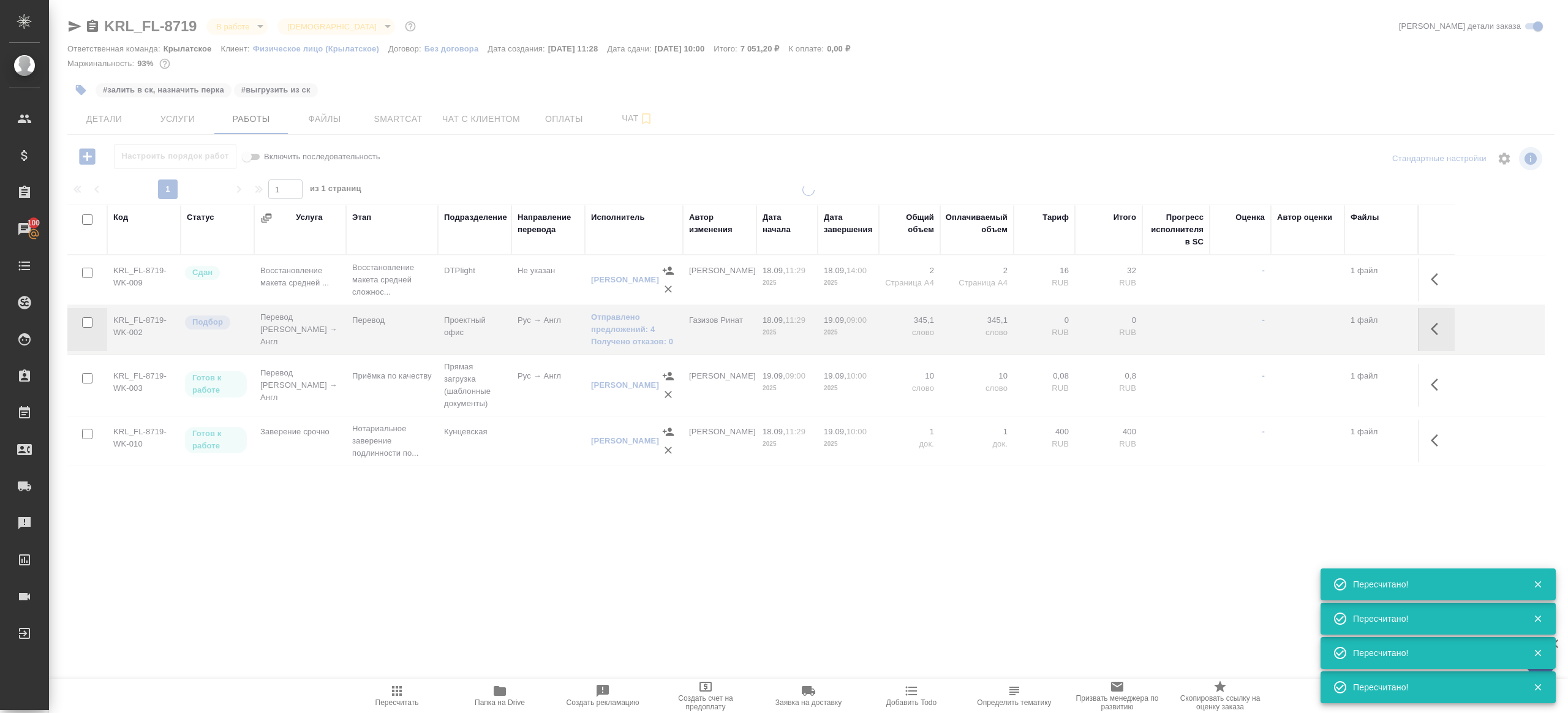
click at [486, 580] on div ".cls-1 fill:#fff; AWATERA Gazizov Rinat Клиенты Спецификации Заказы 100 Чаты To…" at bounding box center [784, 356] width 1568 height 713
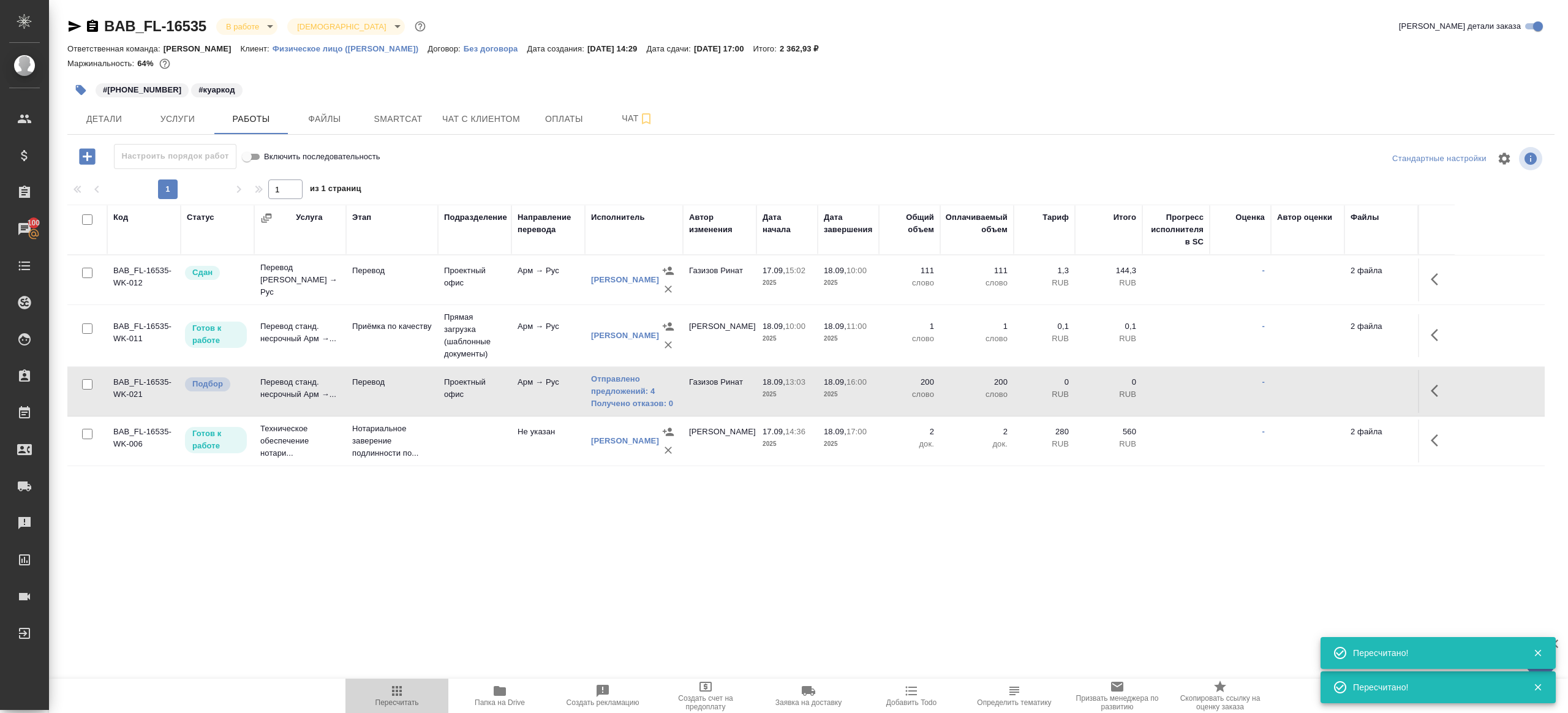
click at [388, 690] on span "Пересчитать" at bounding box center [397, 695] width 88 height 23
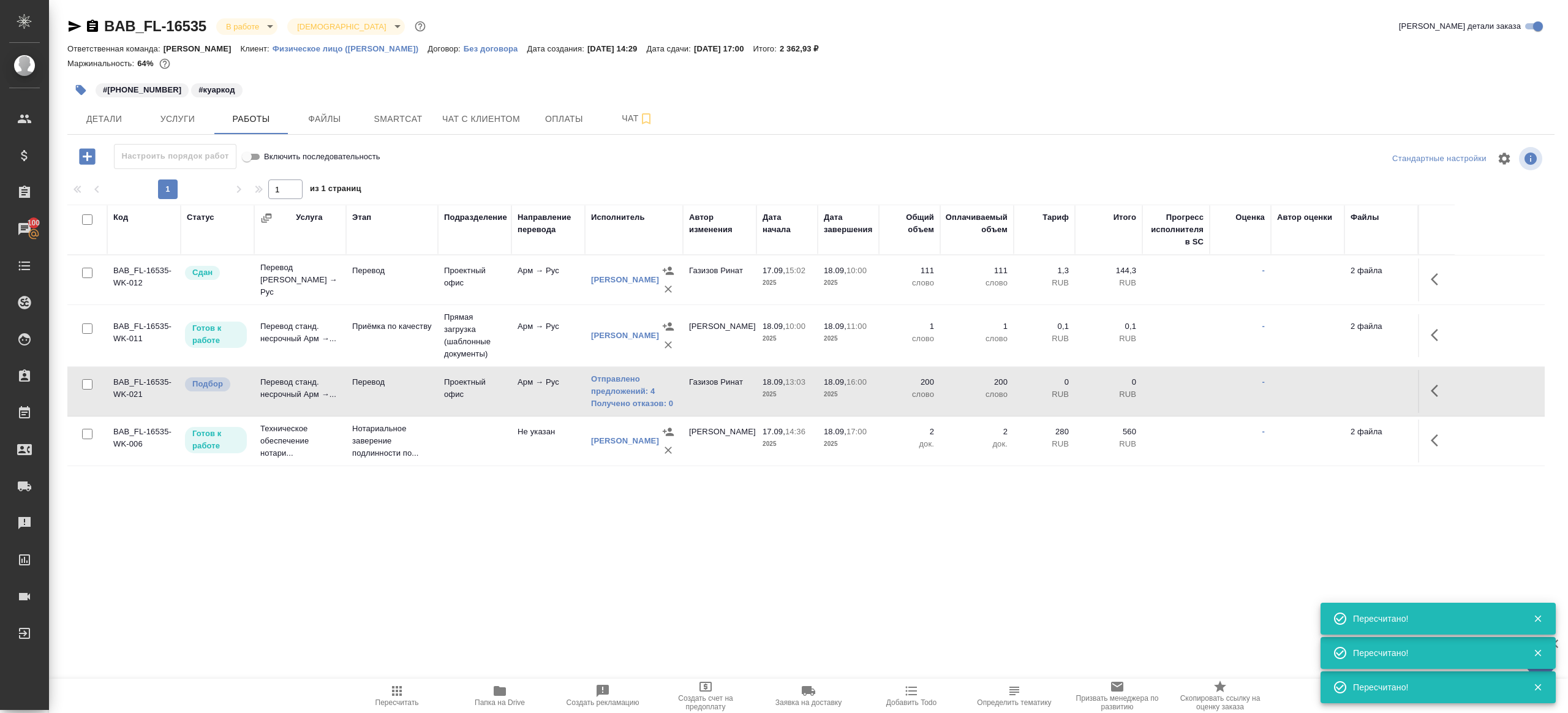
click at [428, 573] on div ".cls-1 fill:#fff; AWATERA [PERSON_NAME] Клиенты Спецификации Заказы 100 Чаты To…" at bounding box center [784, 356] width 1568 height 713
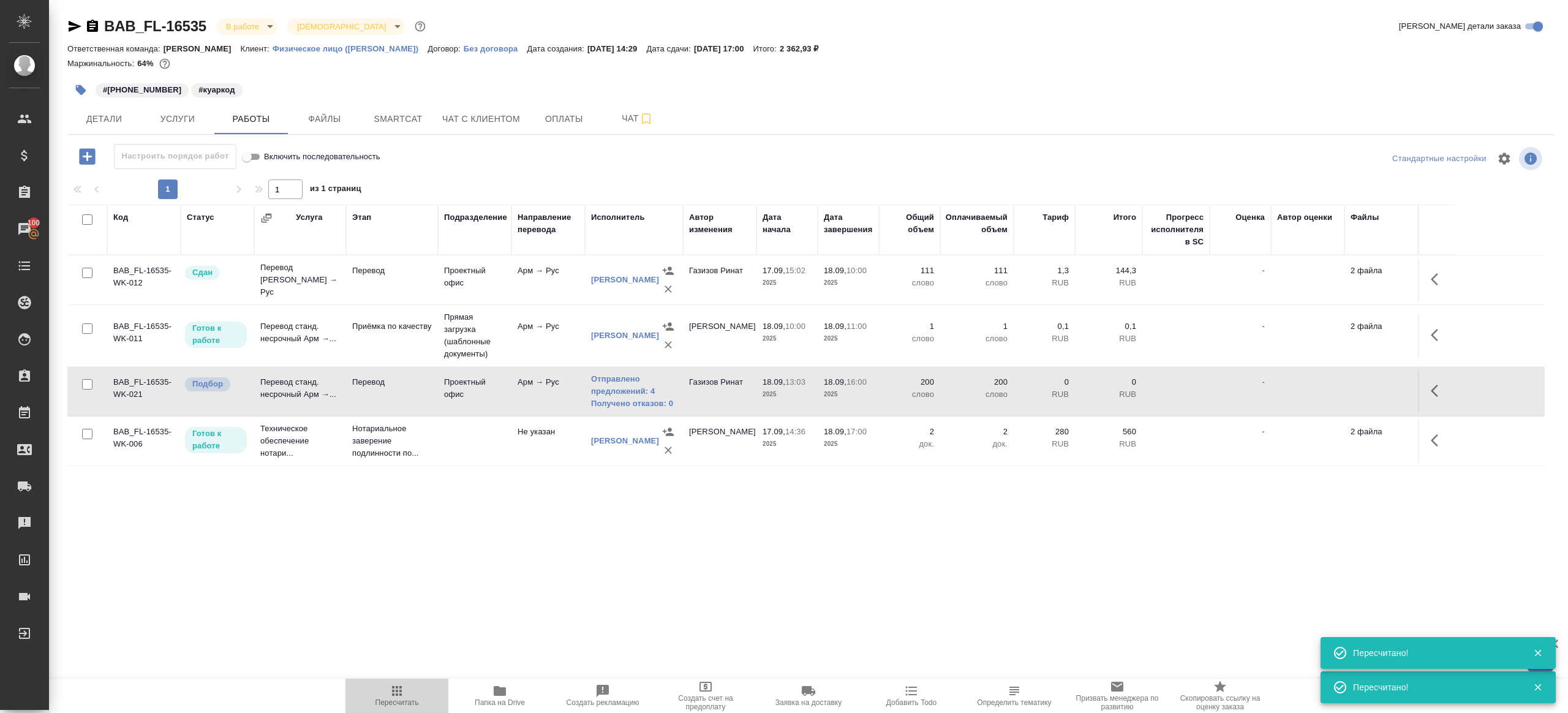
click at [393, 684] on icon "button" at bounding box center [397, 691] width 15 height 15
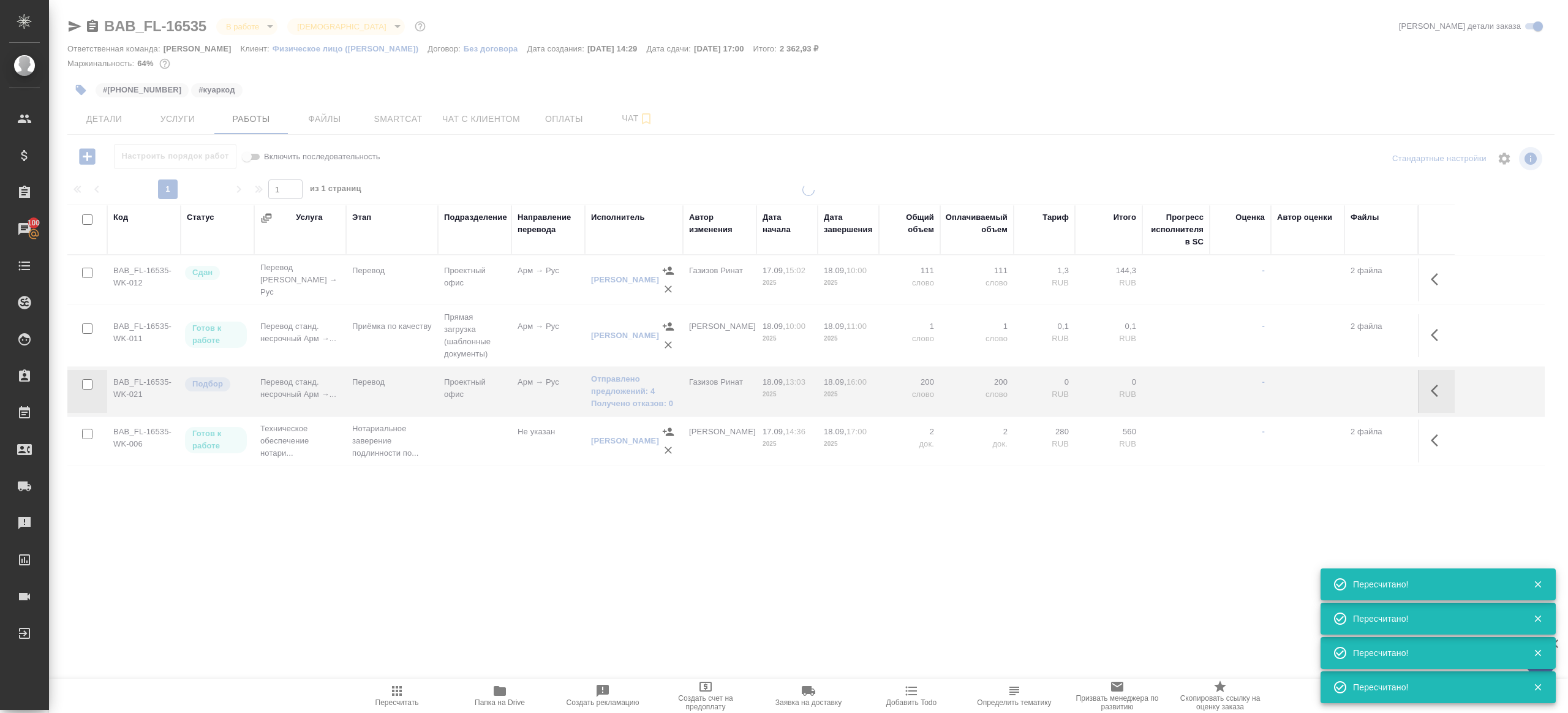
click at [413, 575] on div ".cls-1 fill:#fff; AWATERA [PERSON_NAME] Клиенты Спецификации Заказы 100 Чаты To…" at bounding box center [784, 356] width 1568 height 713
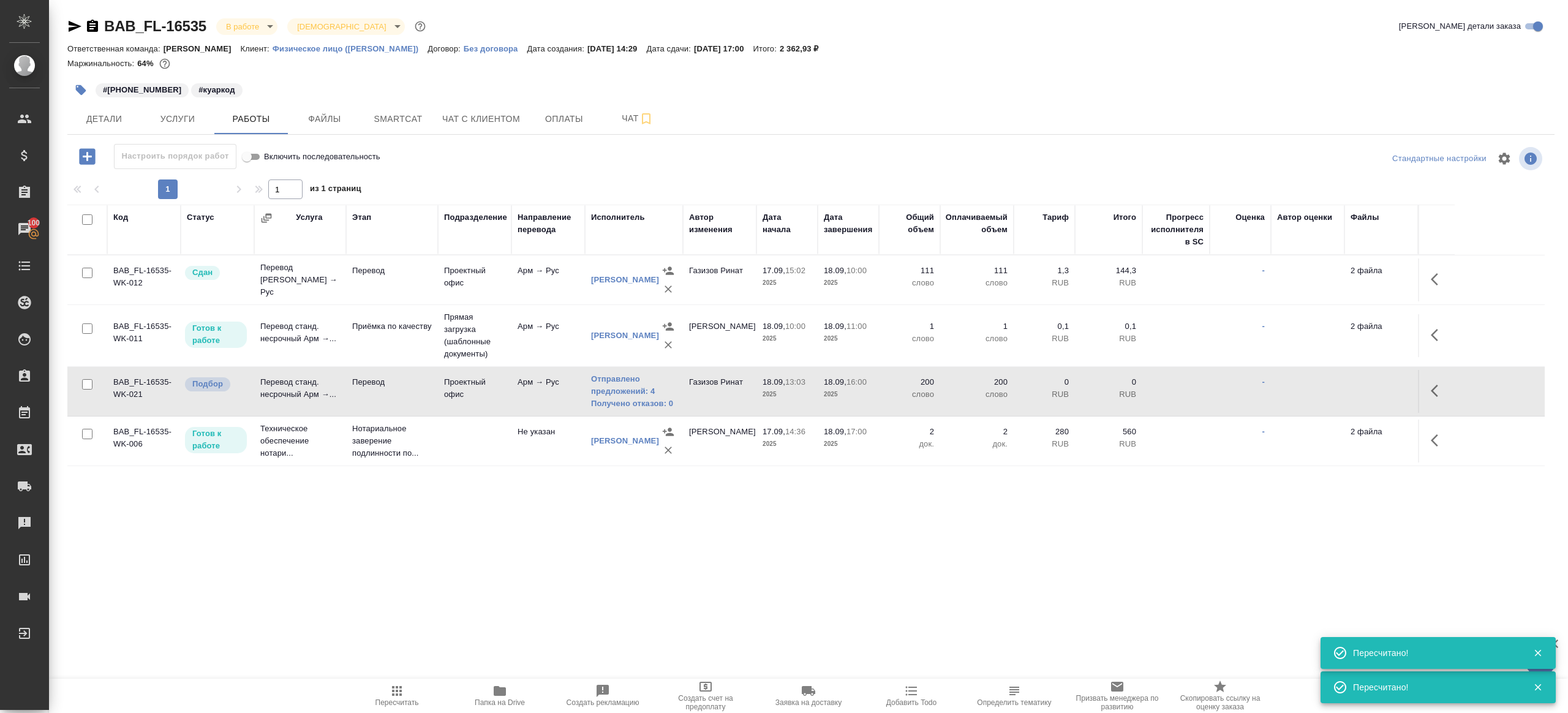
click at [386, 690] on span "Пересчитать" at bounding box center [397, 695] width 88 height 23
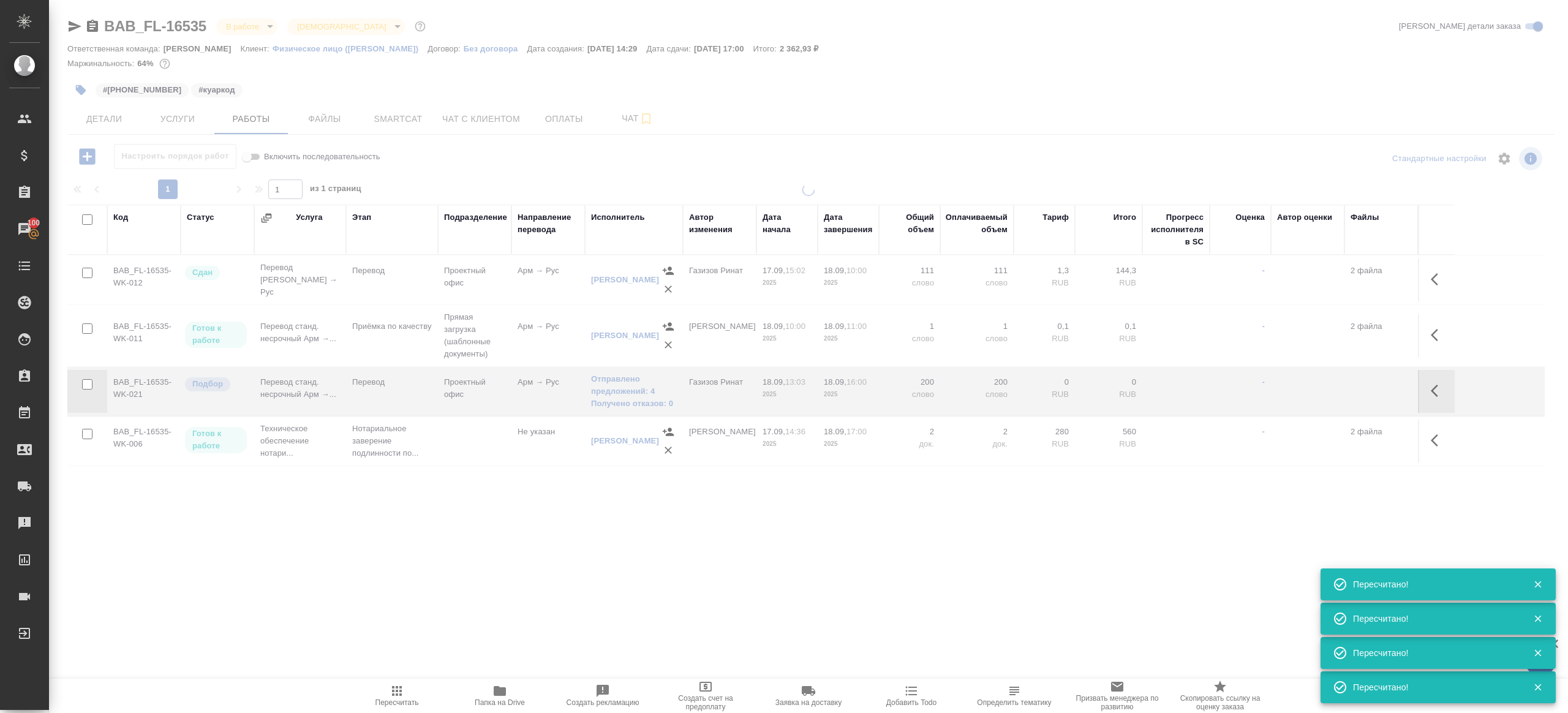
click at [505, 525] on div ".cls-1 fill:#fff; AWATERA Gazizov Rinat Клиенты Спецификации Заказы 100 Чаты To…" at bounding box center [784, 356] width 1568 height 713
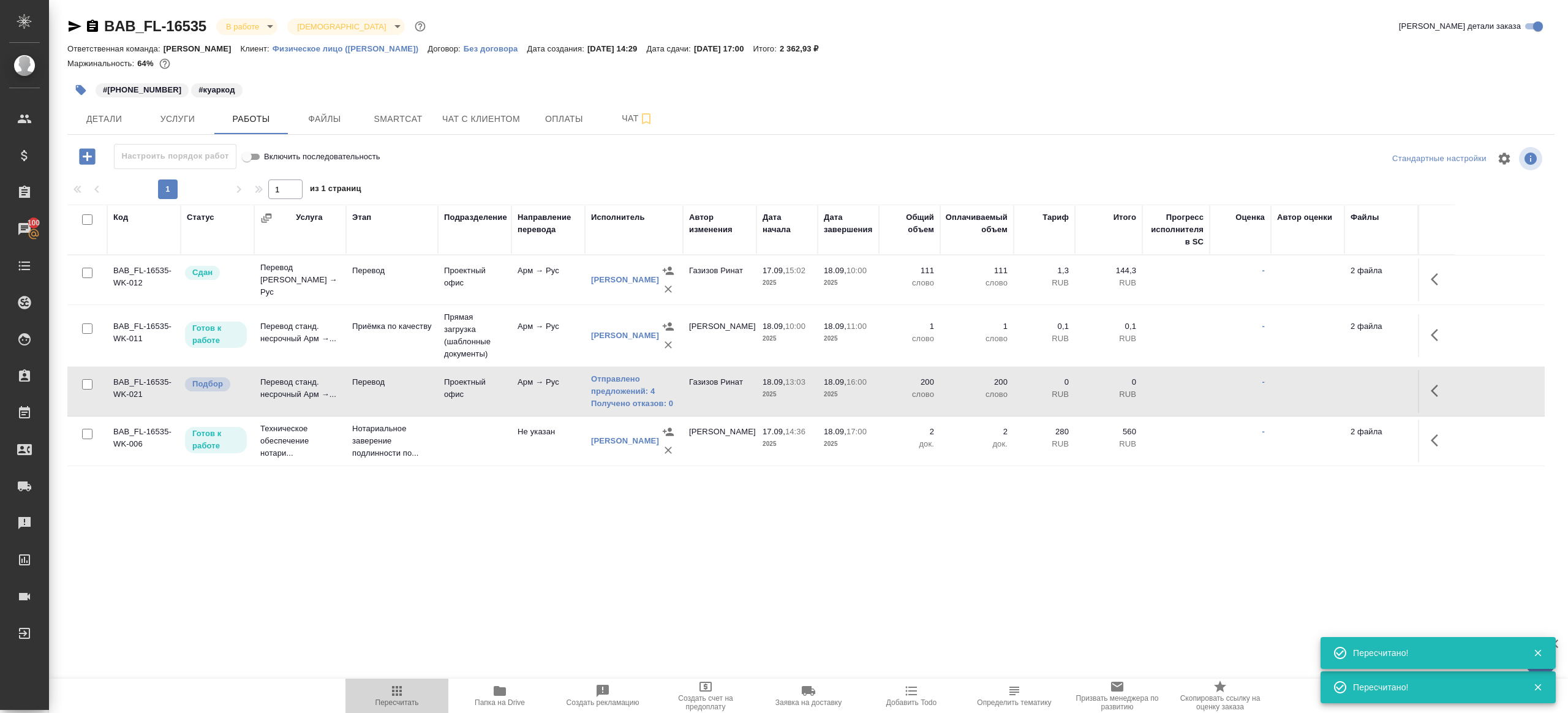
click at [396, 692] on icon "button" at bounding box center [397, 691] width 15 height 15
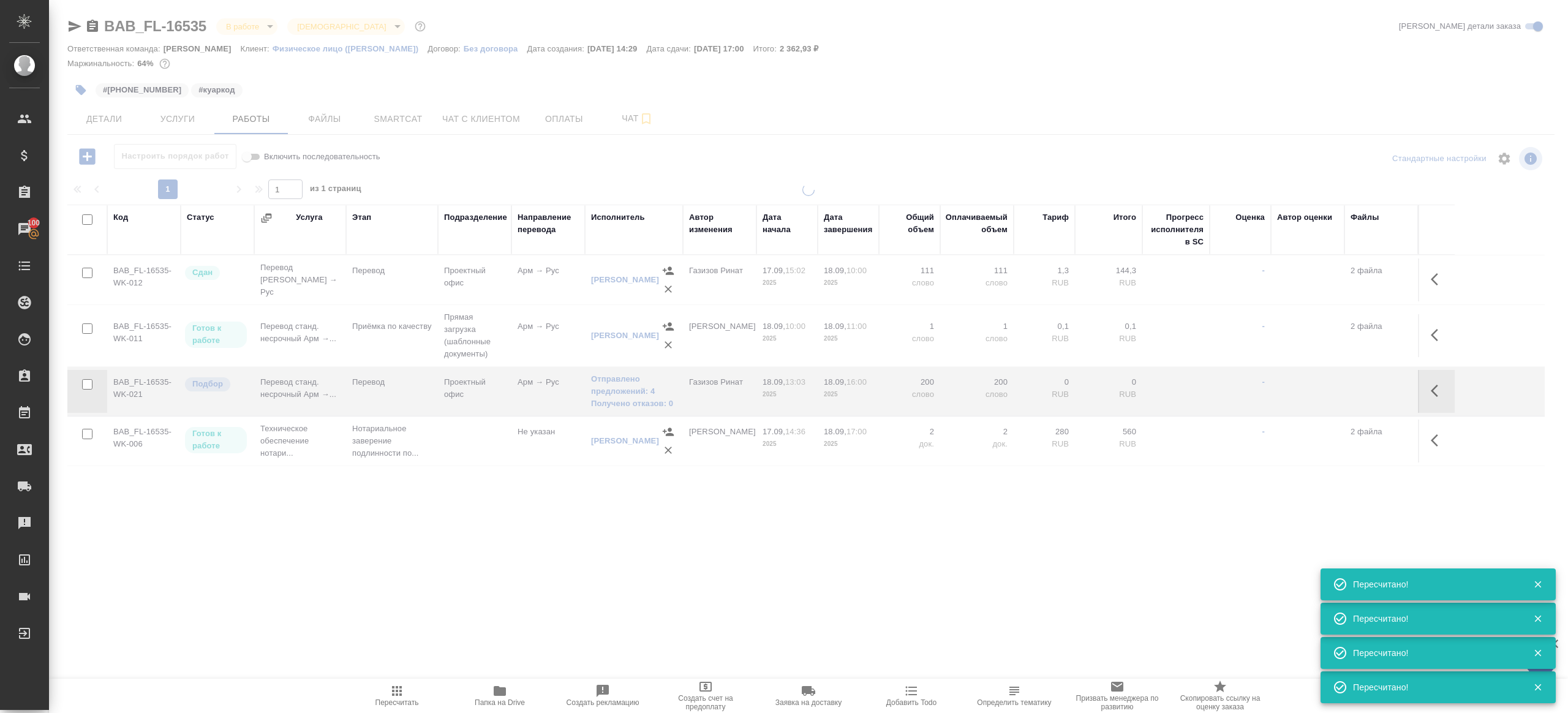
click at [424, 586] on div ".cls-1 fill:#fff; AWATERA Gazizov Rinat Клиенты Спецификации Заказы 100 Чаты To…" at bounding box center [784, 356] width 1568 height 713
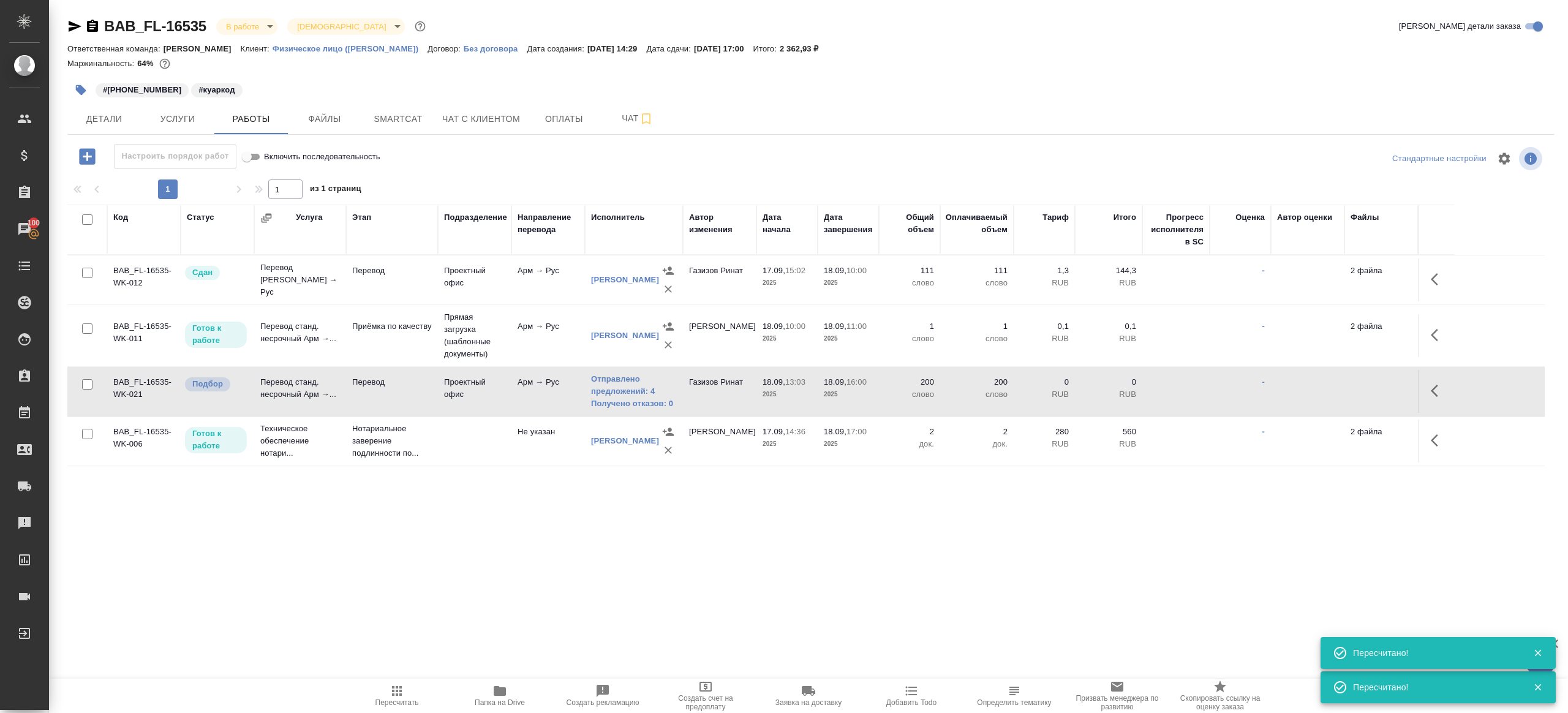
click at [499, 688] on icon "button" at bounding box center [499, 690] width 12 height 10
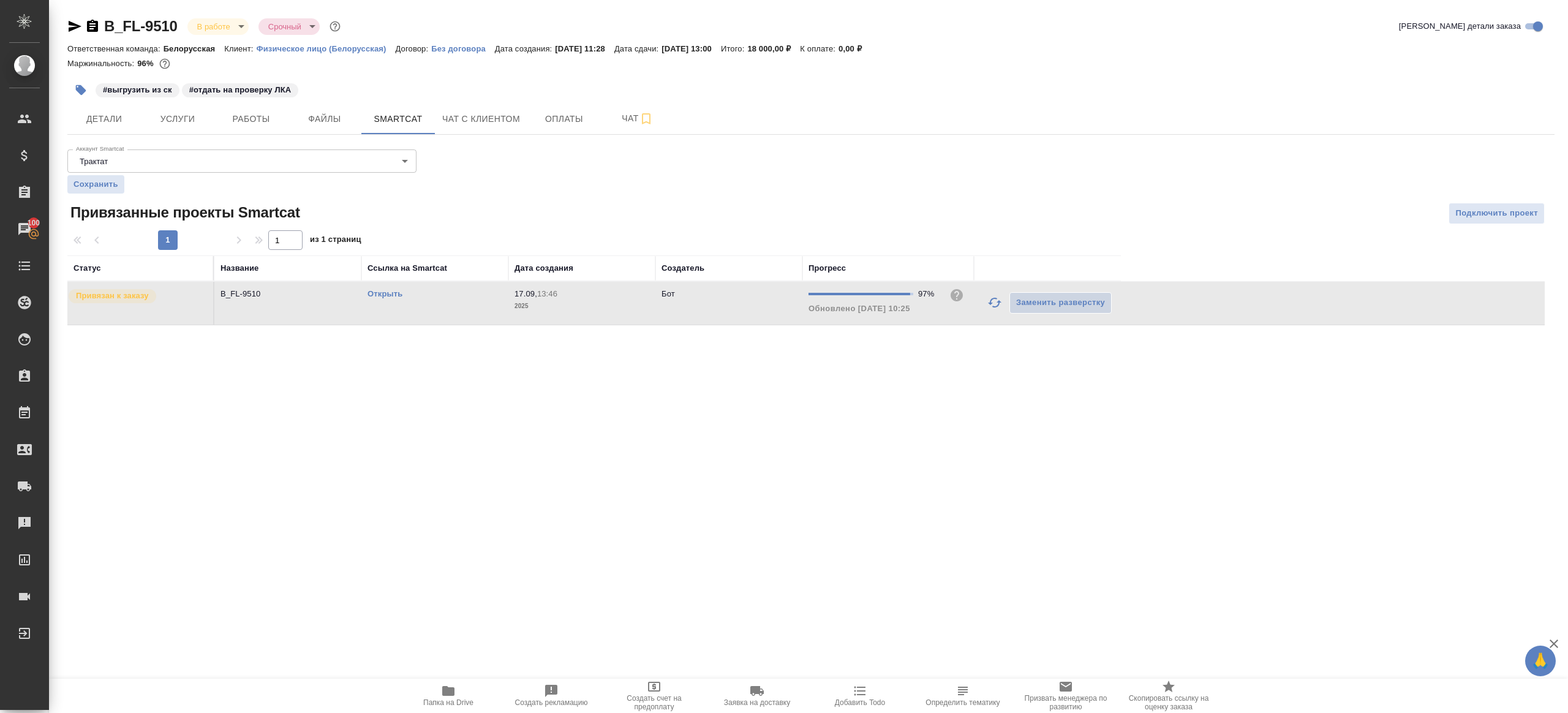
drag, startPoint x: 242, startPoint y: 117, endPoint x: 296, endPoint y: 180, distance: 83.0
click at [242, 117] on span "Работы" at bounding box center [251, 119] width 59 height 15
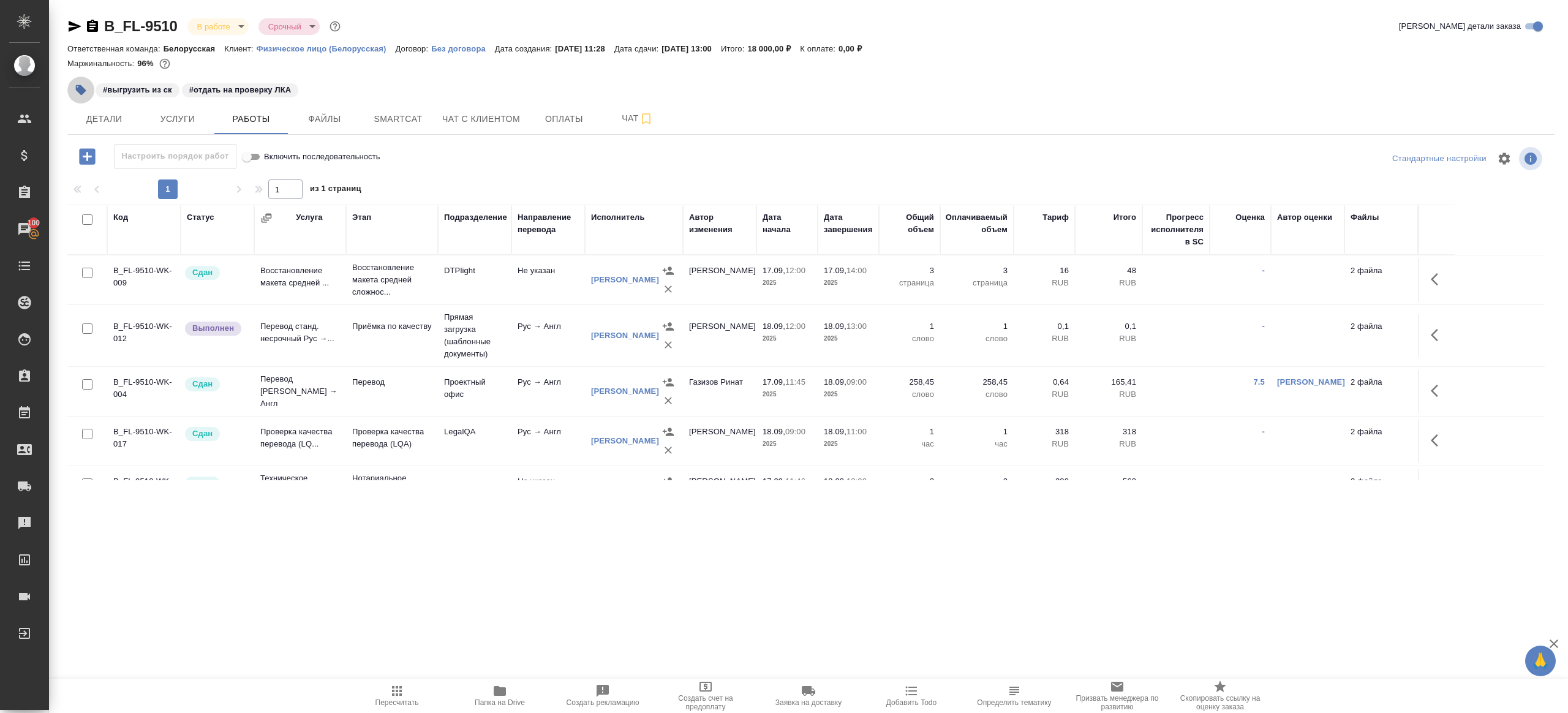
click at [77, 92] on icon "button" at bounding box center [81, 90] width 12 height 12
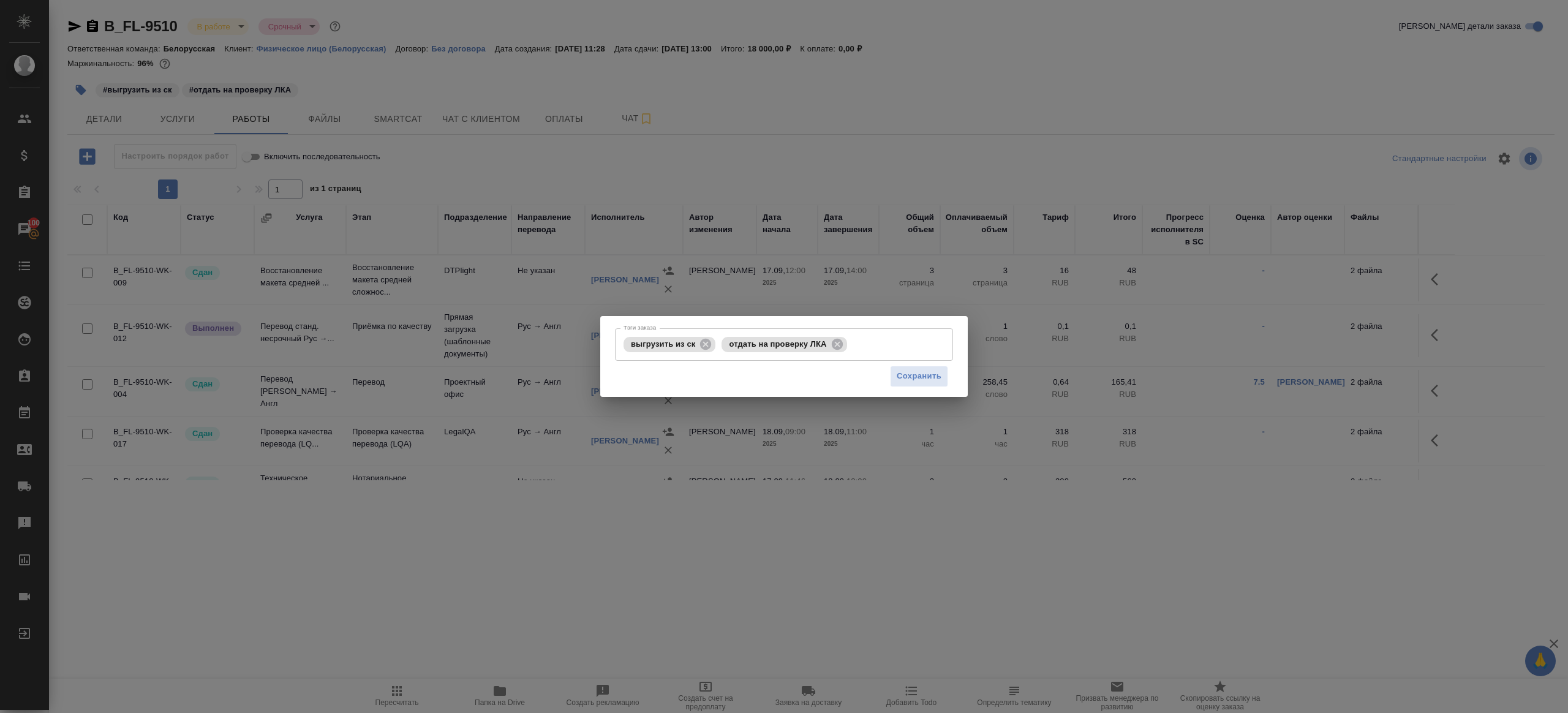
click at [547, 473] on div "Тэги заказа выгрузить из ск отдать на проверку ЛКА Тэги заказа Сохранить" at bounding box center [784, 356] width 1568 height 713
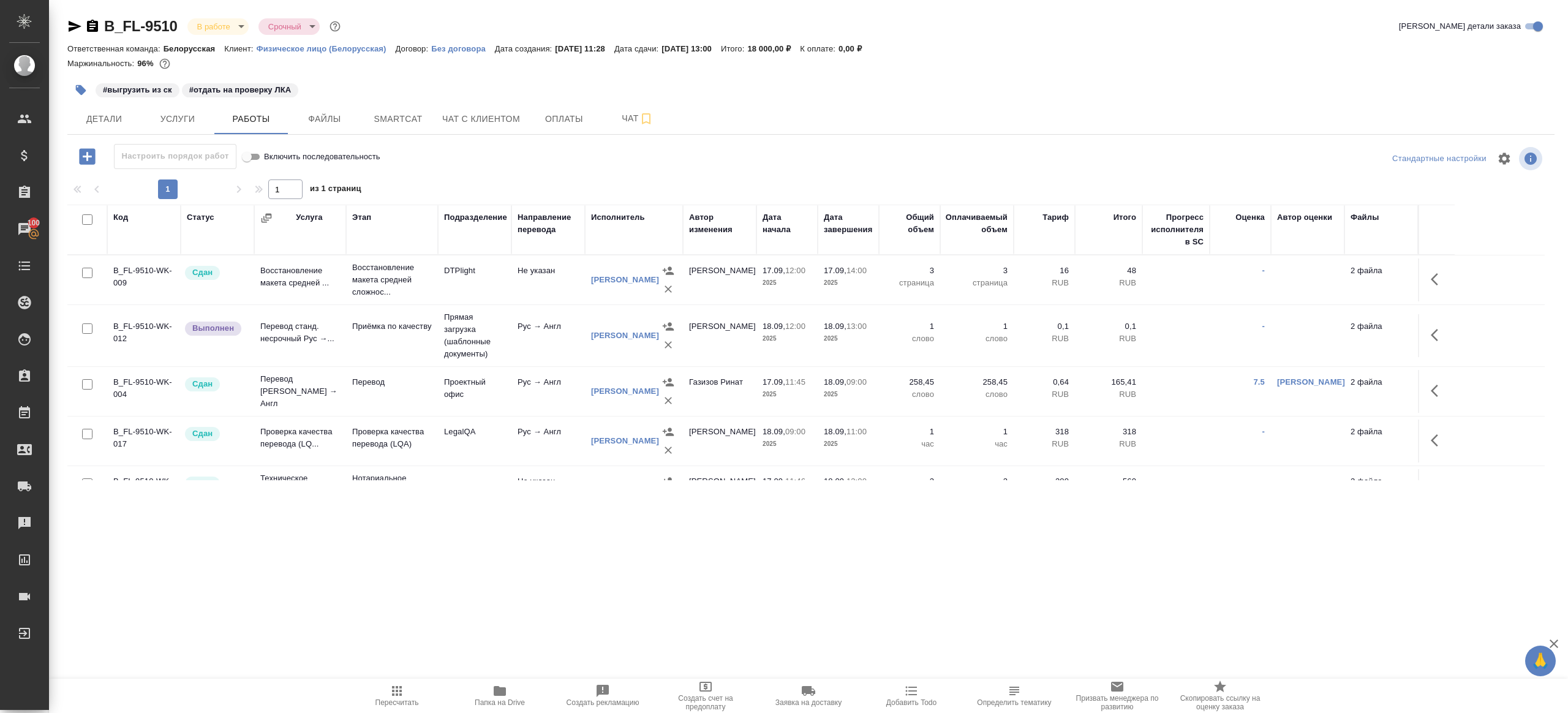
click at [395, 688] on icon "button" at bounding box center [397, 691] width 15 height 15
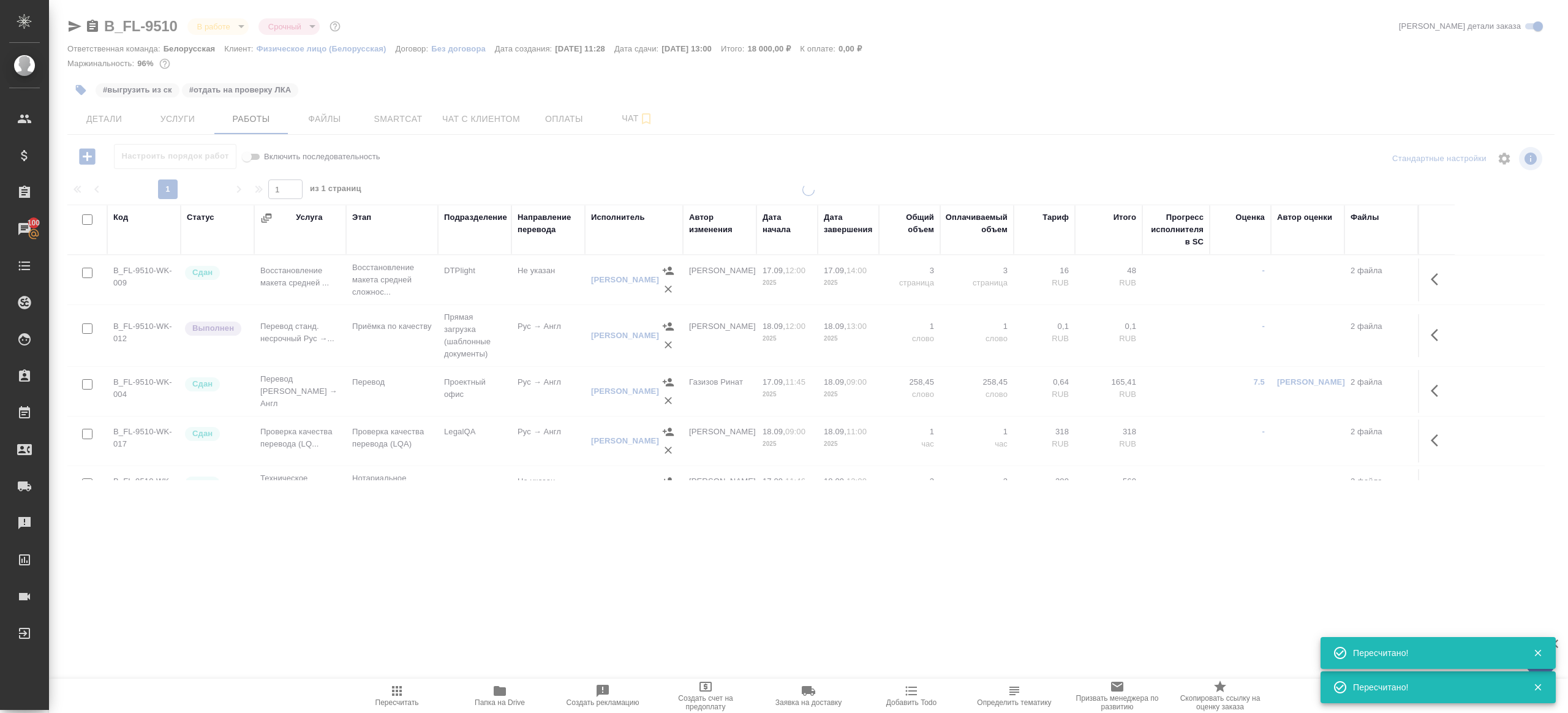
click at [494, 508] on div at bounding box center [808, 347] width 1519 height 328
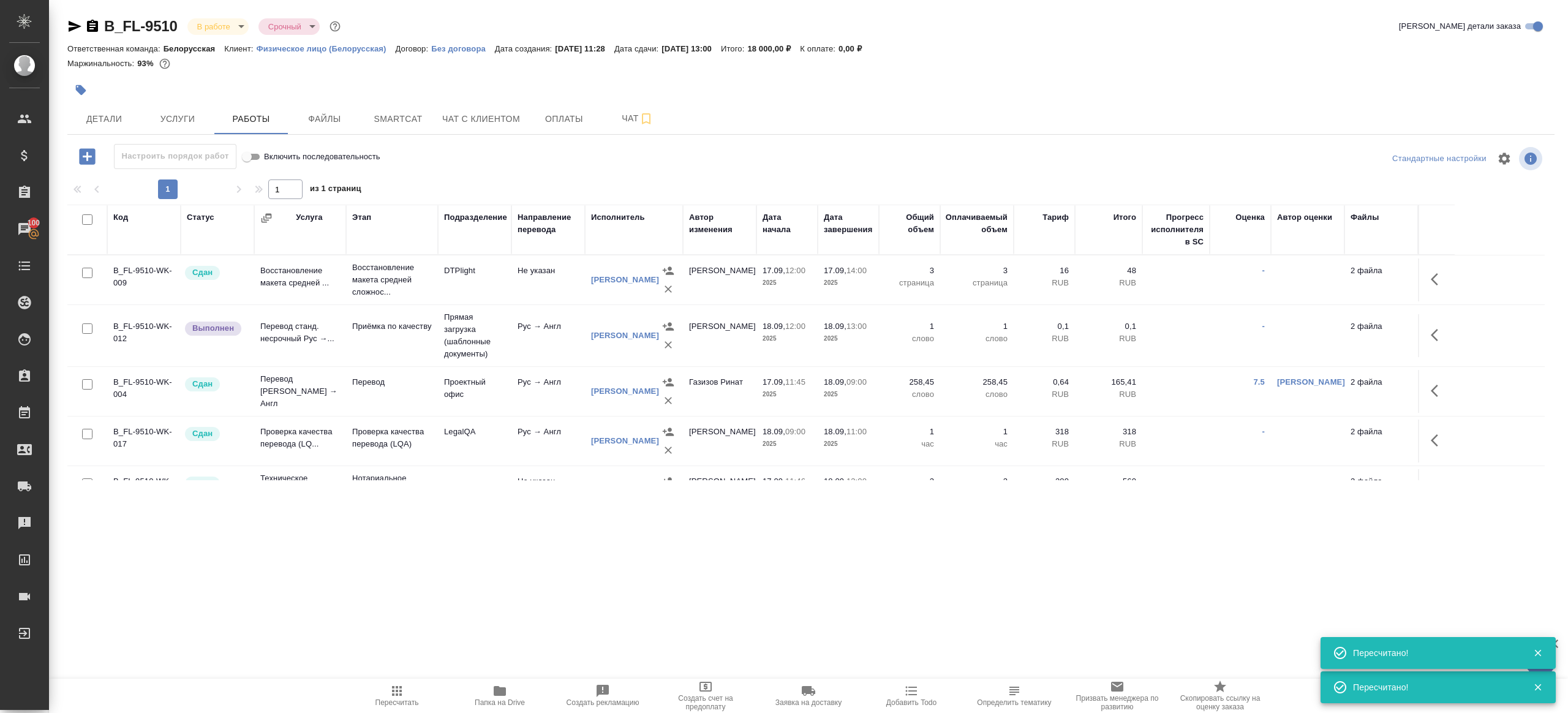
click at [1449, 324] on td at bounding box center [1436, 335] width 36 height 43
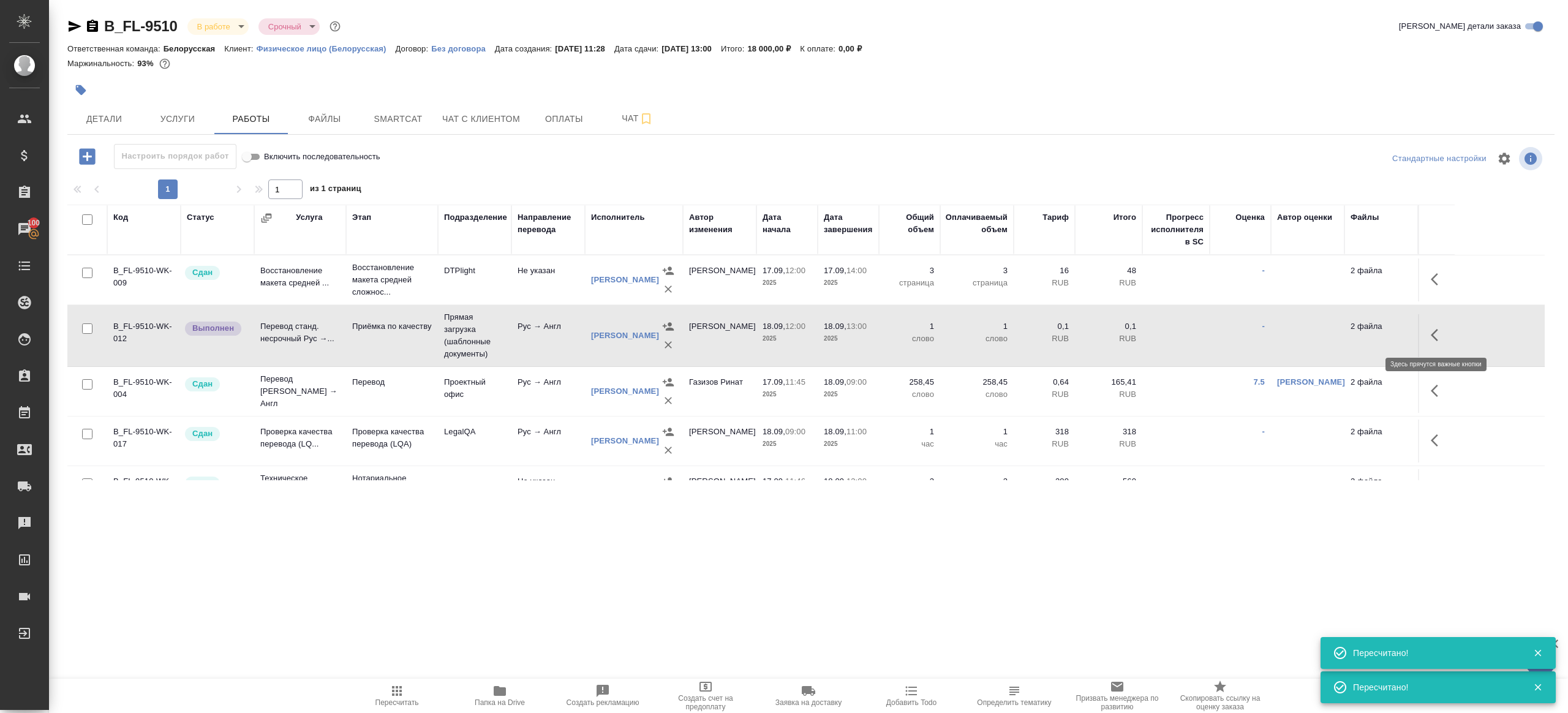
click at [1437, 325] on button "button" at bounding box center [1438, 335] width 29 height 29
click at [1351, 323] on button "button" at bounding box center [1347, 335] width 21 height 29
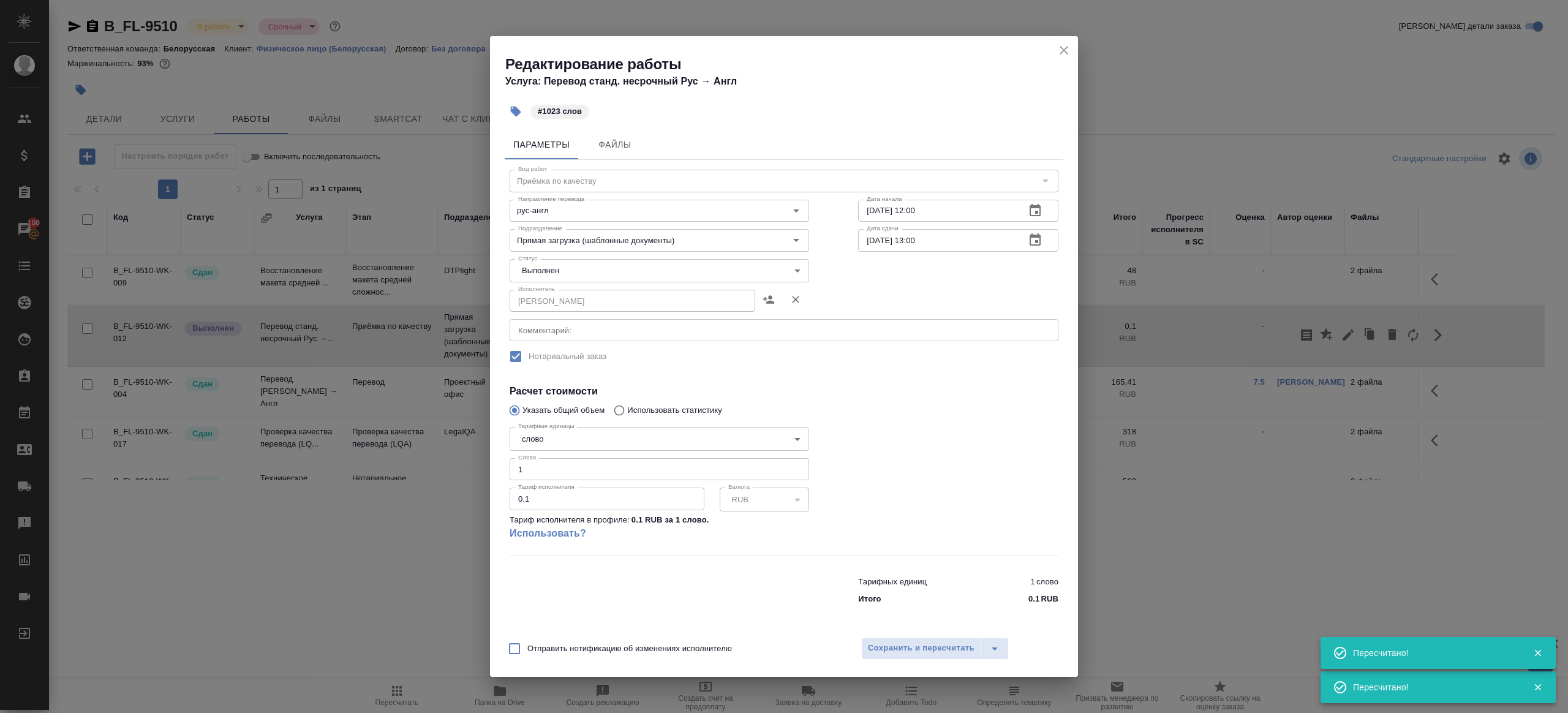
click at [535, 270] on body "🙏 .cls-1 fill:#fff; AWATERA Gazizov Rinat Клиенты Спецификации Заказы 100 Чаты …" at bounding box center [784, 356] width 1568 height 713
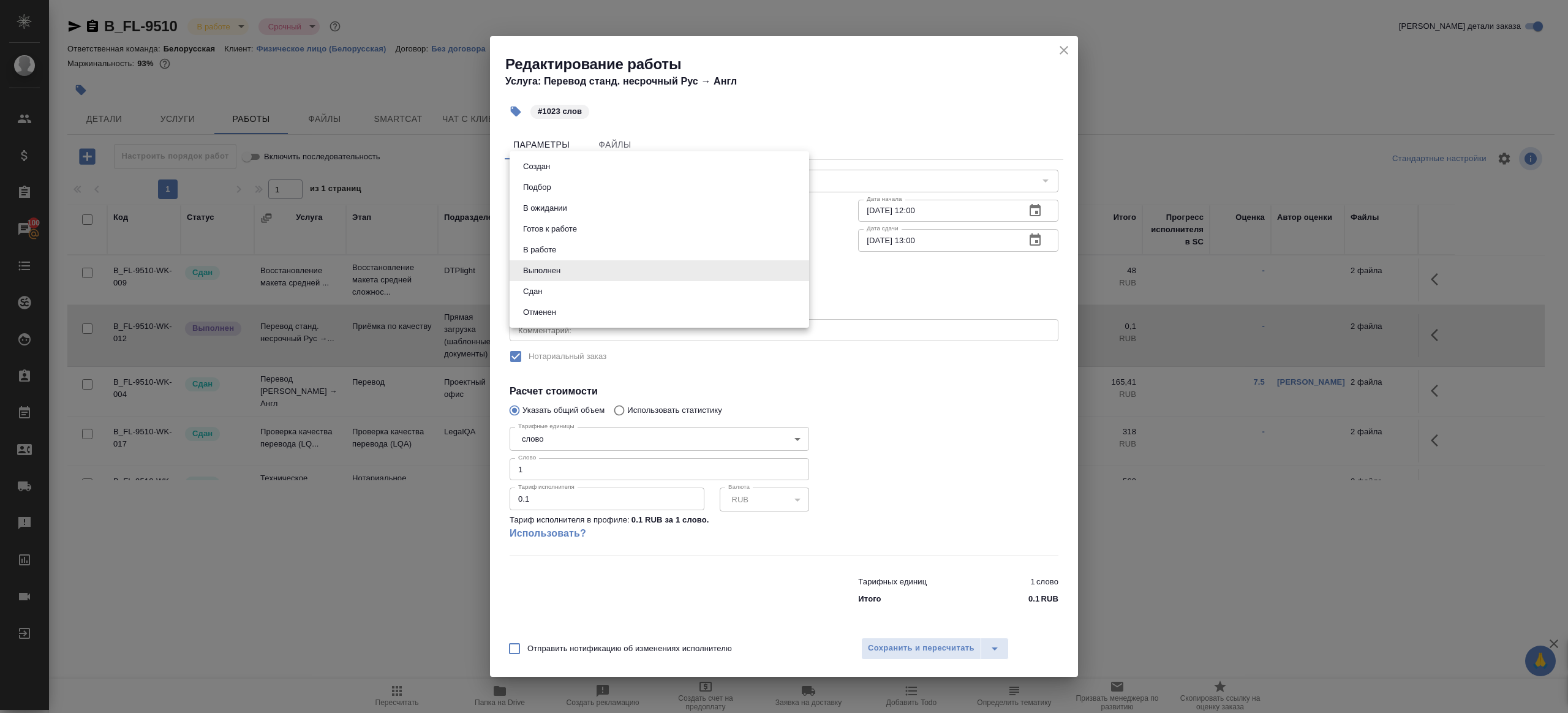
click at [554, 296] on li "Сдан" at bounding box center [659, 291] width 299 height 21
type input "closed"
click at [549, 472] on input "1" at bounding box center [659, 469] width 299 height 22
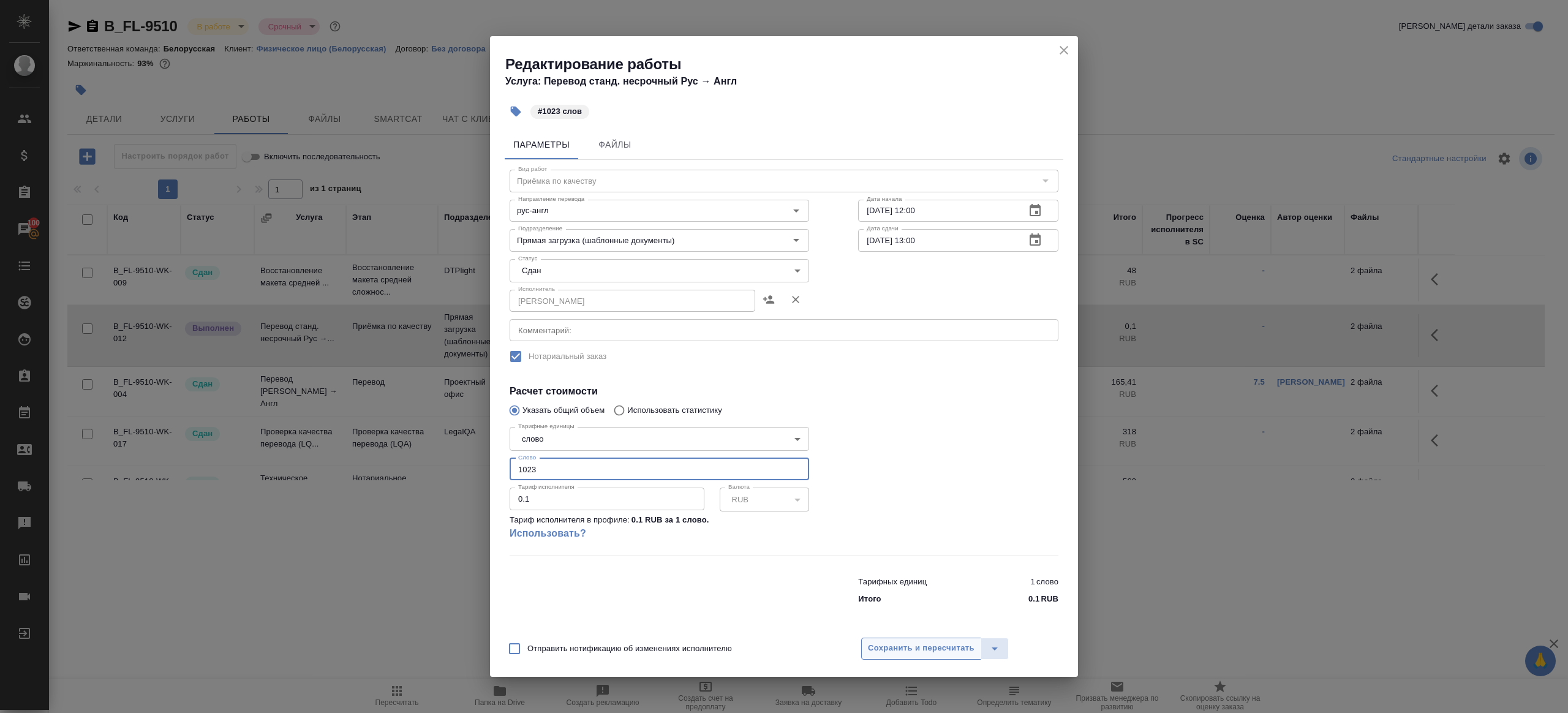
type input "1023"
click at [894, 646] on span "Сохранить и пересчитать" at bounding box center [921, 648] width 107 height 14
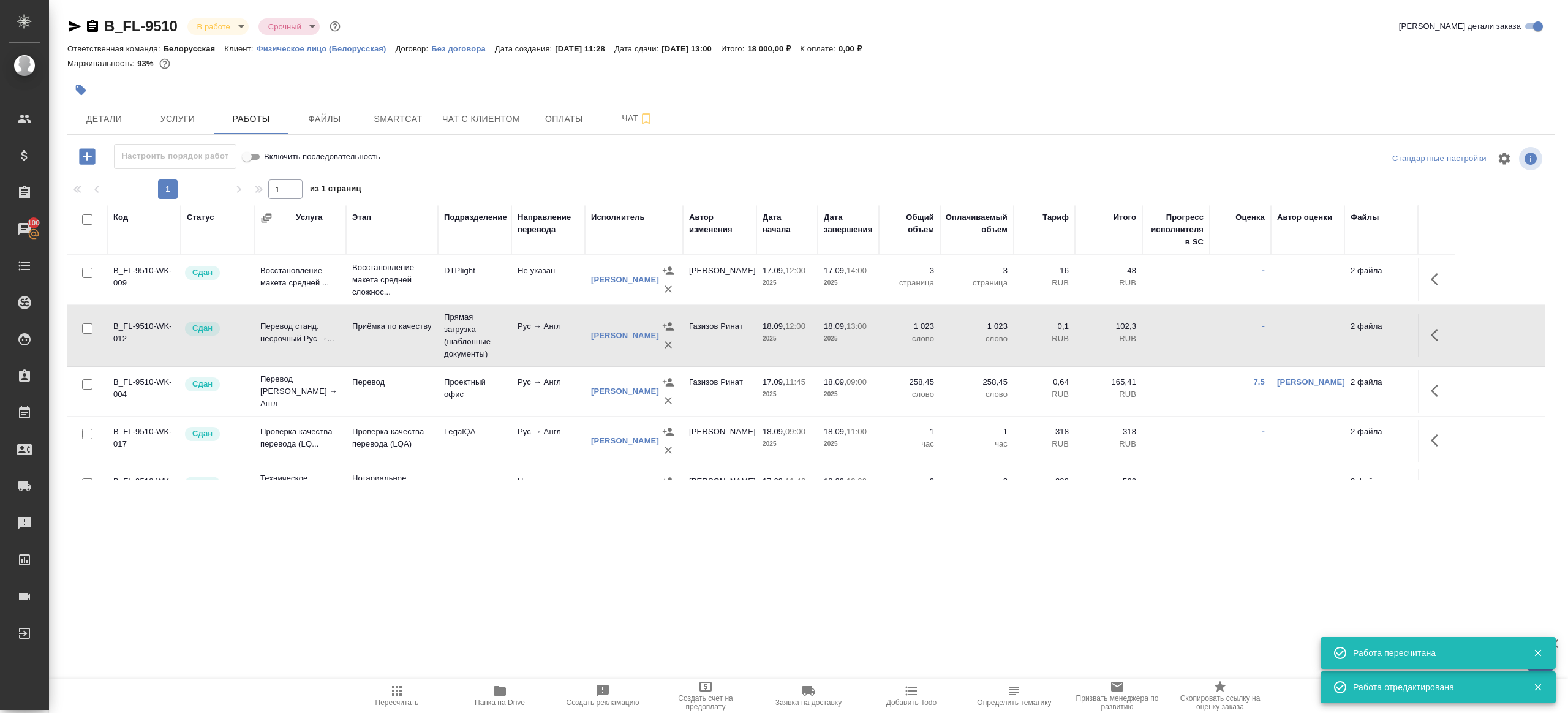
click at [215, 22] on body "🙏 .cls-1 fill:#fff; AWATERA Gazizov Rinat Клиенты Спецификации Заказы 100 Чаты …" at bounding box center [784, 356] width 1568 height 713
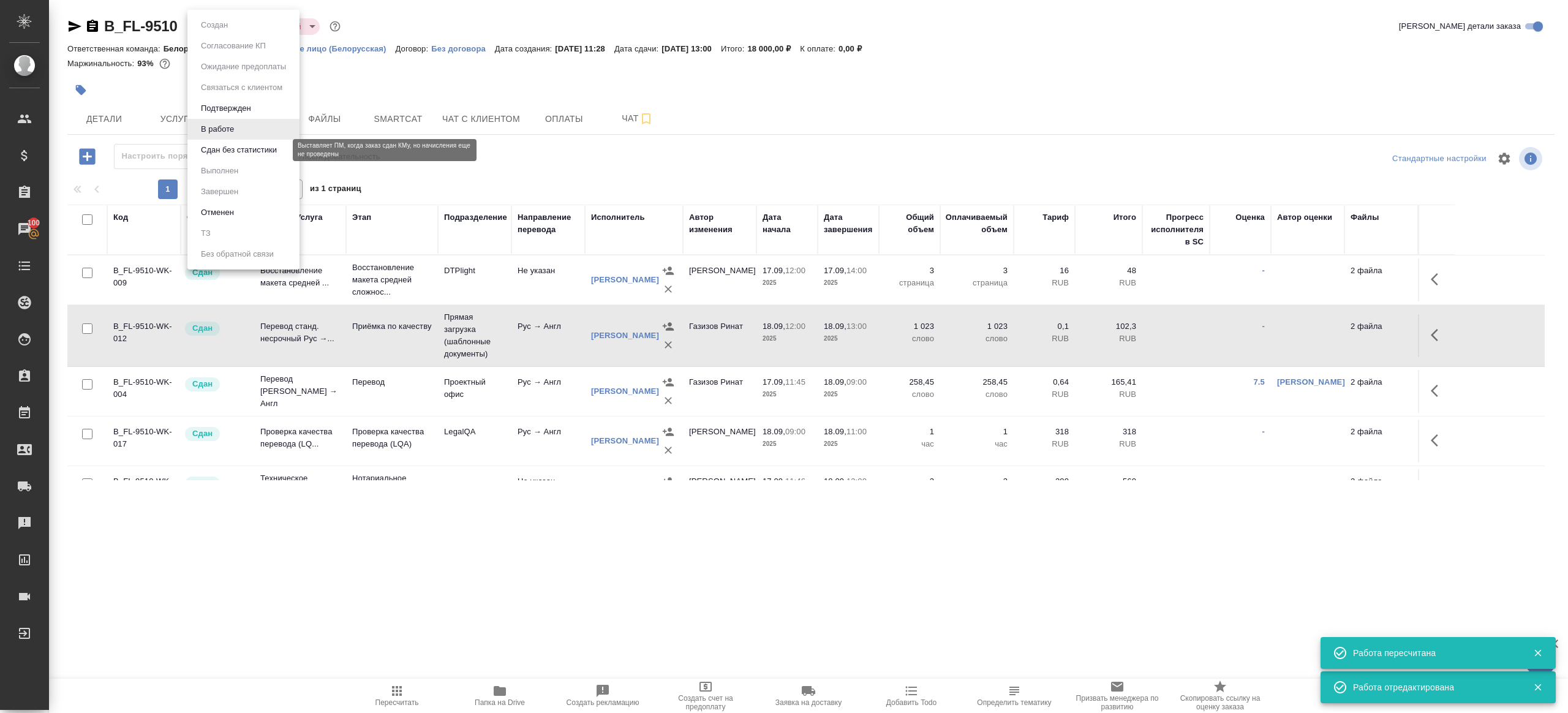
click at [243, 150] on button "Сдан без статистики" at bounding box center [239, 150] width 83 height 13
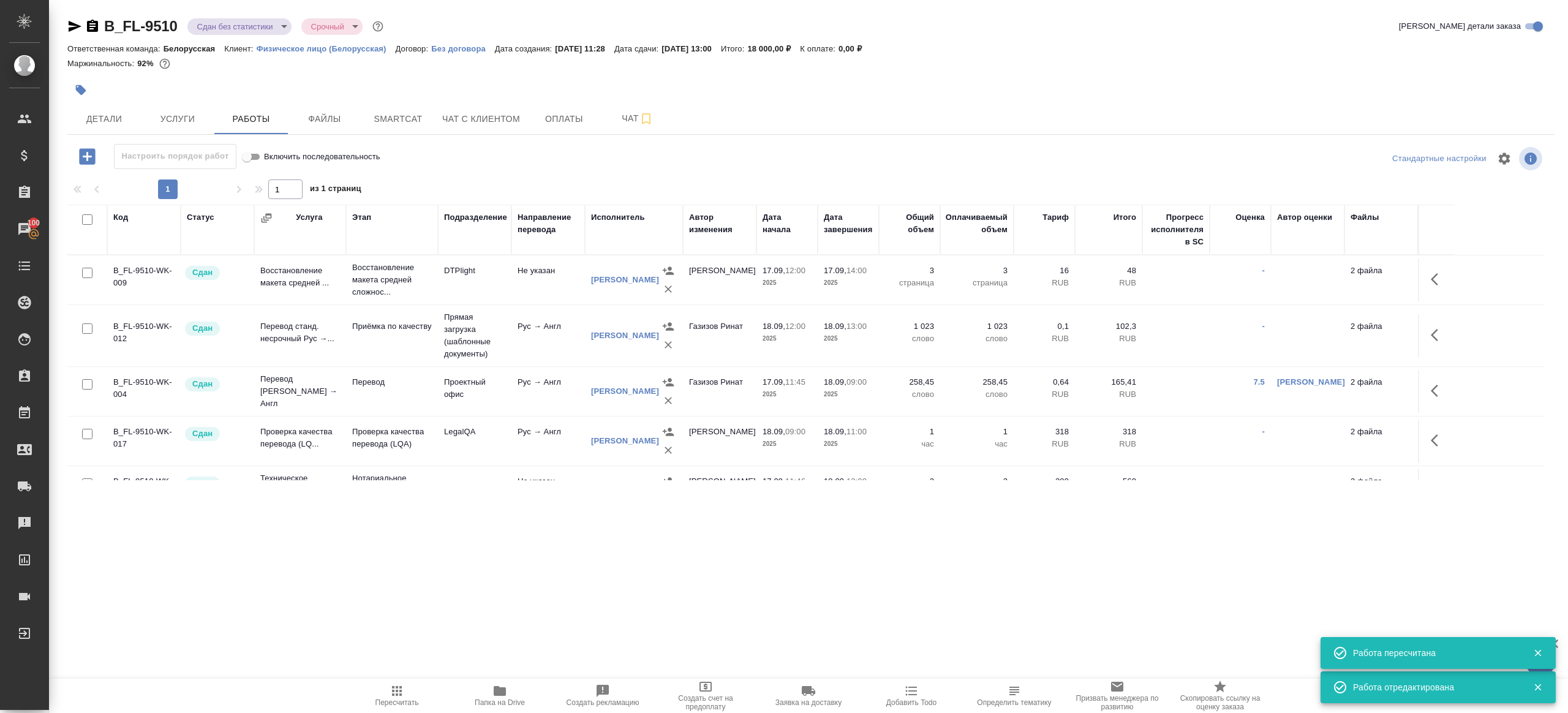
click at [248, 28] on body "🙏 .cls-1 fill:#fff; AWATERA Gazizov Rinat Клиенты Спецификации Заказы 100 Чаты …" at bounding box center [784, 356] width 1568 height 713
click at [248, 183] on ul "Создан Согласование КП Ожидание предоплаты Связаться с клиентом Подтвержден В р…" at bounding box center [243, 140] width 112 height 260
click at [248, 175] on li "Выполнен" at bounding box center [243, 170] width 112 height 21
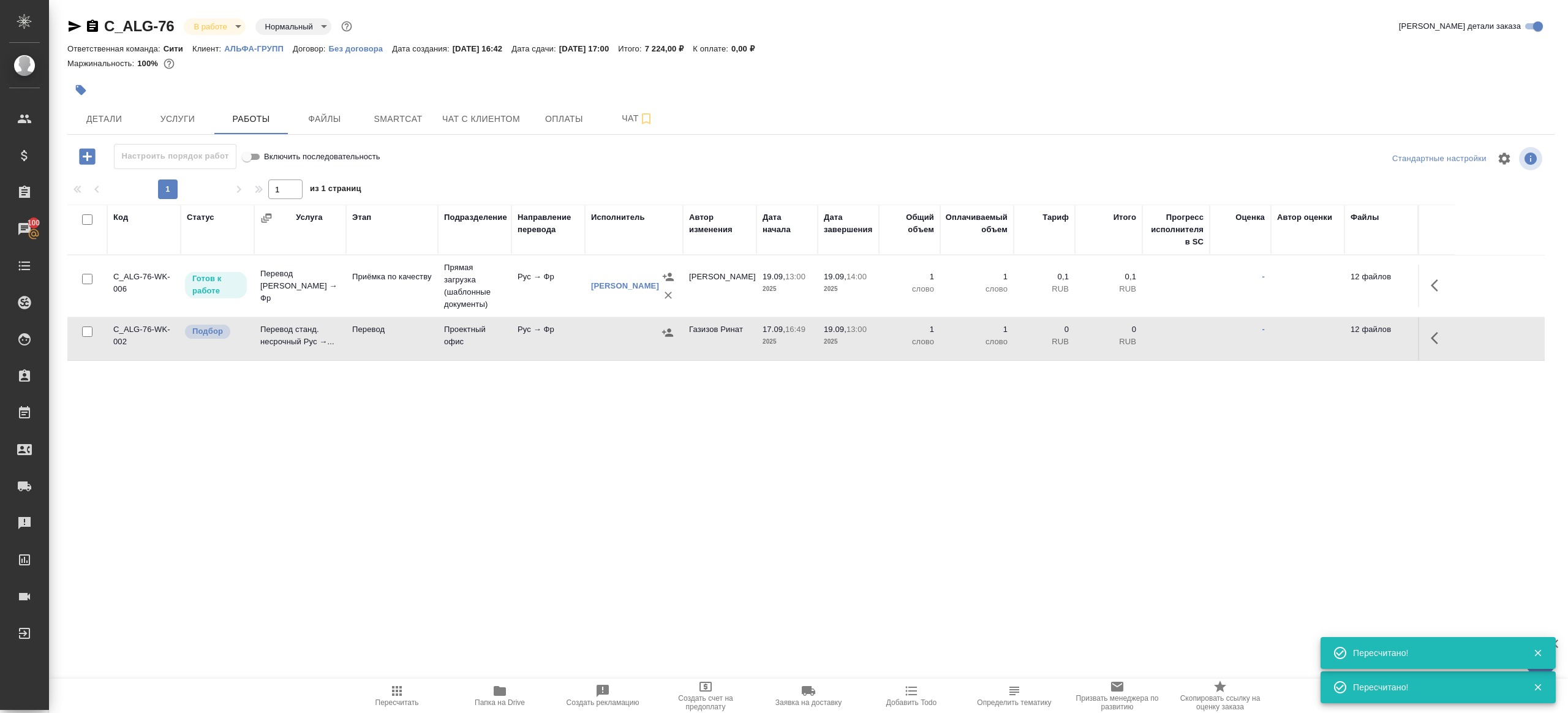
click at [384, 683] on button "Пересчитать" at bounding box center [396, 696] width 103 height 34
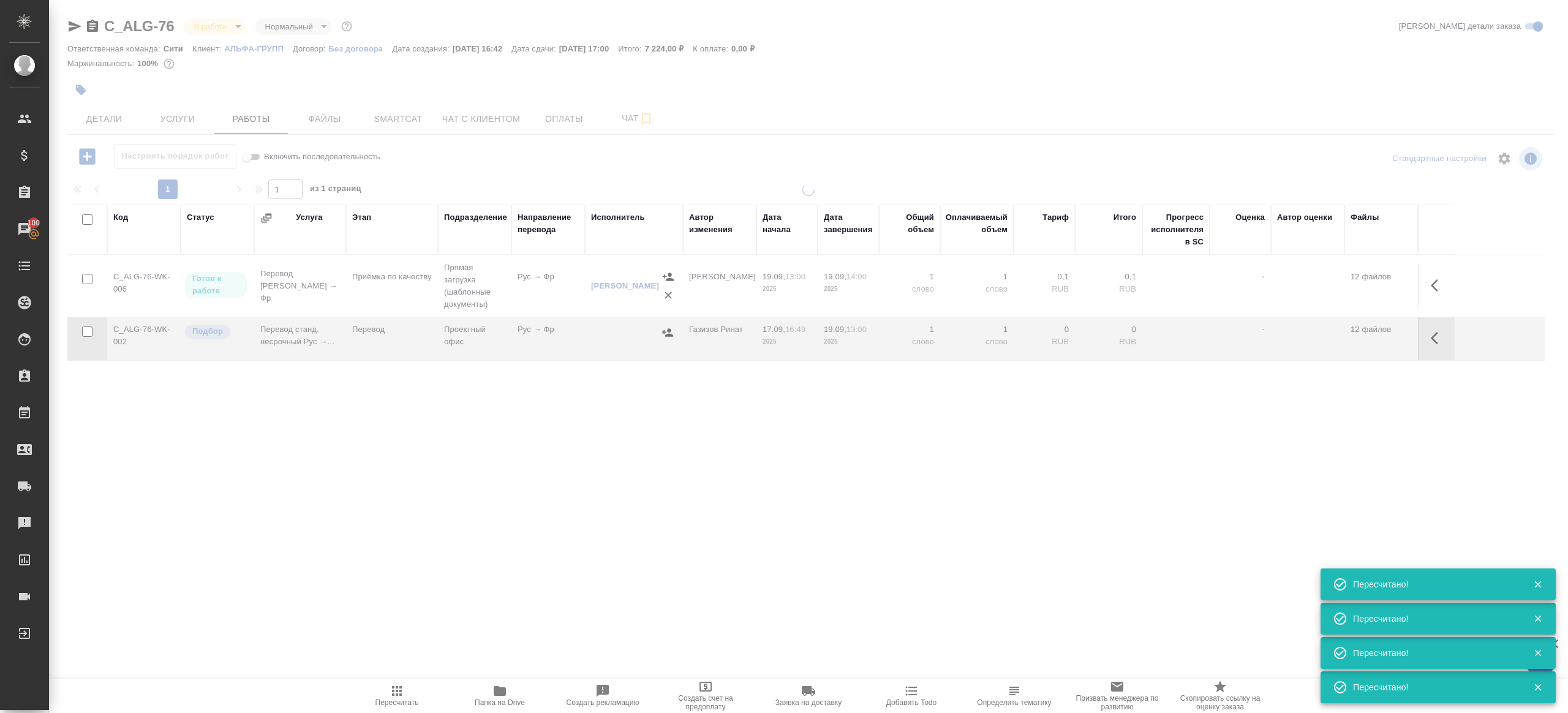
click at [417, 552] on div ".cls-1 fill:#fff; AWATERA [PERSON_NAME] Клиенты Спецификации Заказы 100 Чаты To…" at bounding box center [784, 356] width 1568 height 713
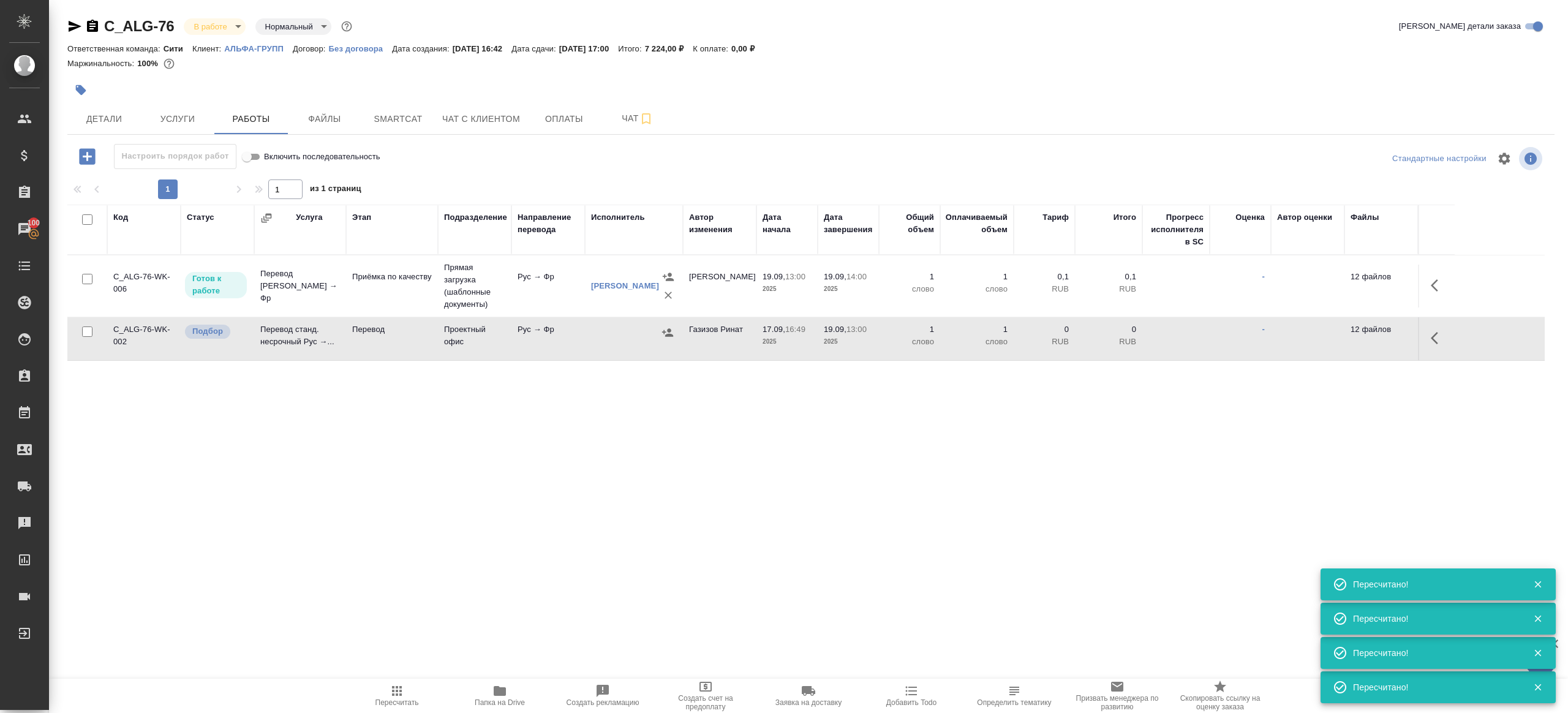
click at [496, 694] on icon "button" at bounding box center [499, 690] width 12 height 10
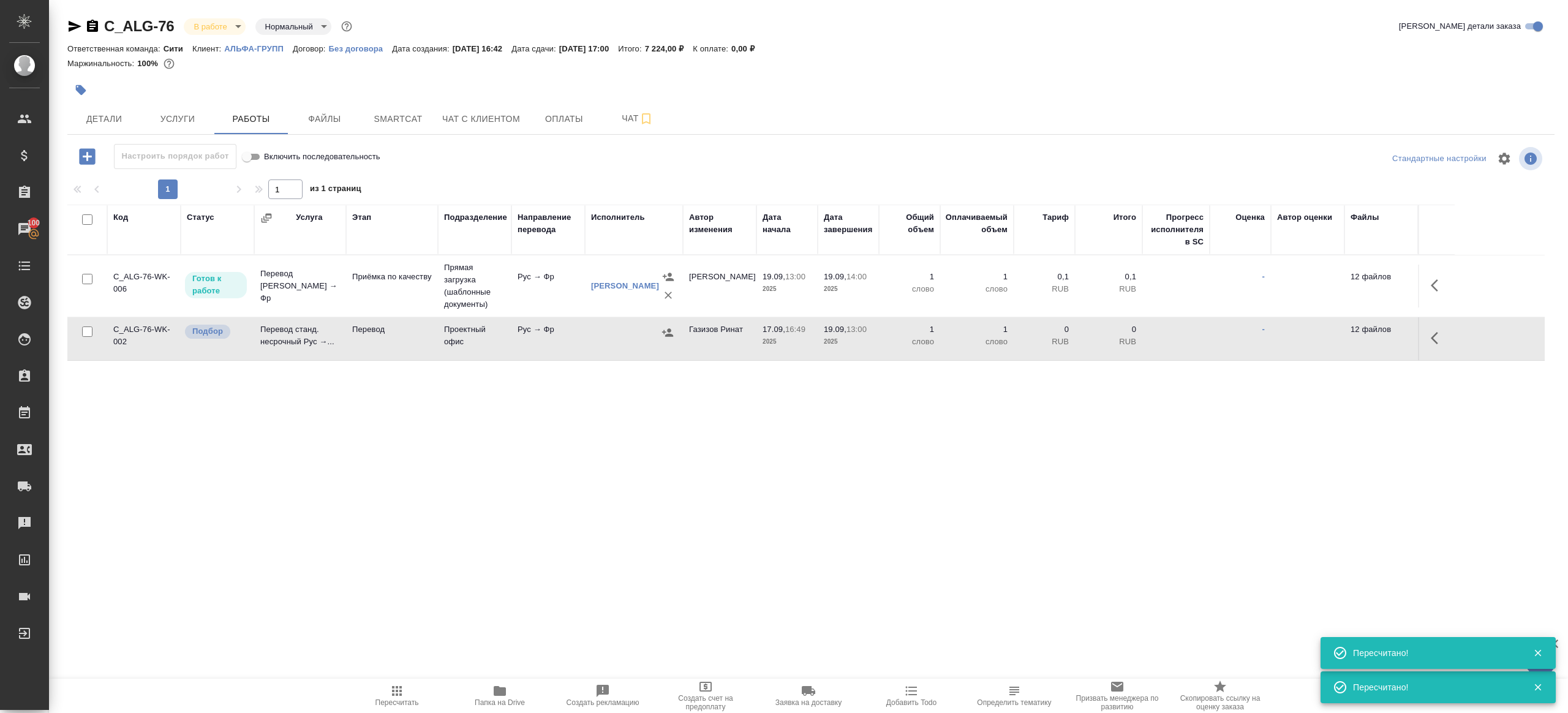
click at [85, 151] on icon "button" at bounding box center [87, 156] width 16 height 16
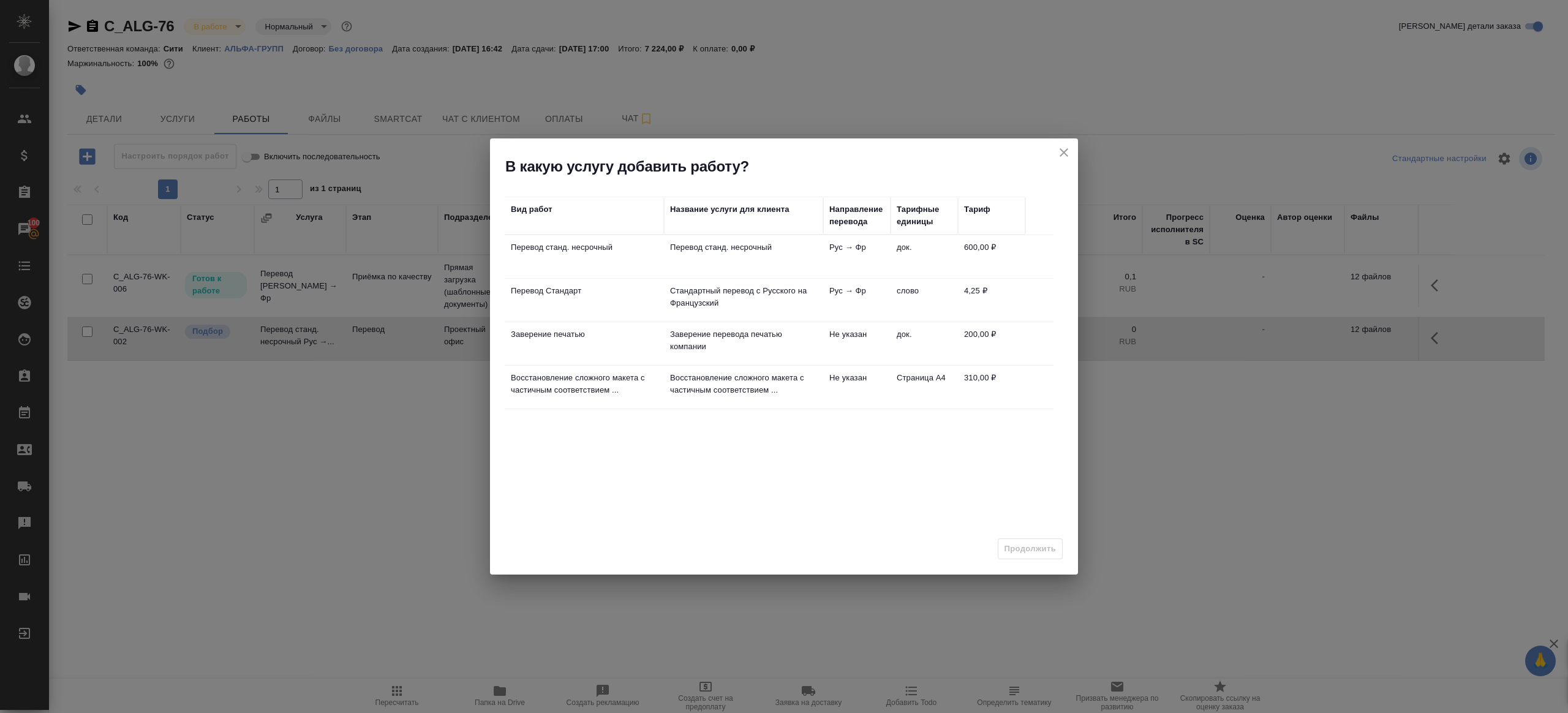
click at [674, 384] on p "Восстановление сложного макета с частичным соответствием ..." at bounding box center [743, 384] width 147 height 25
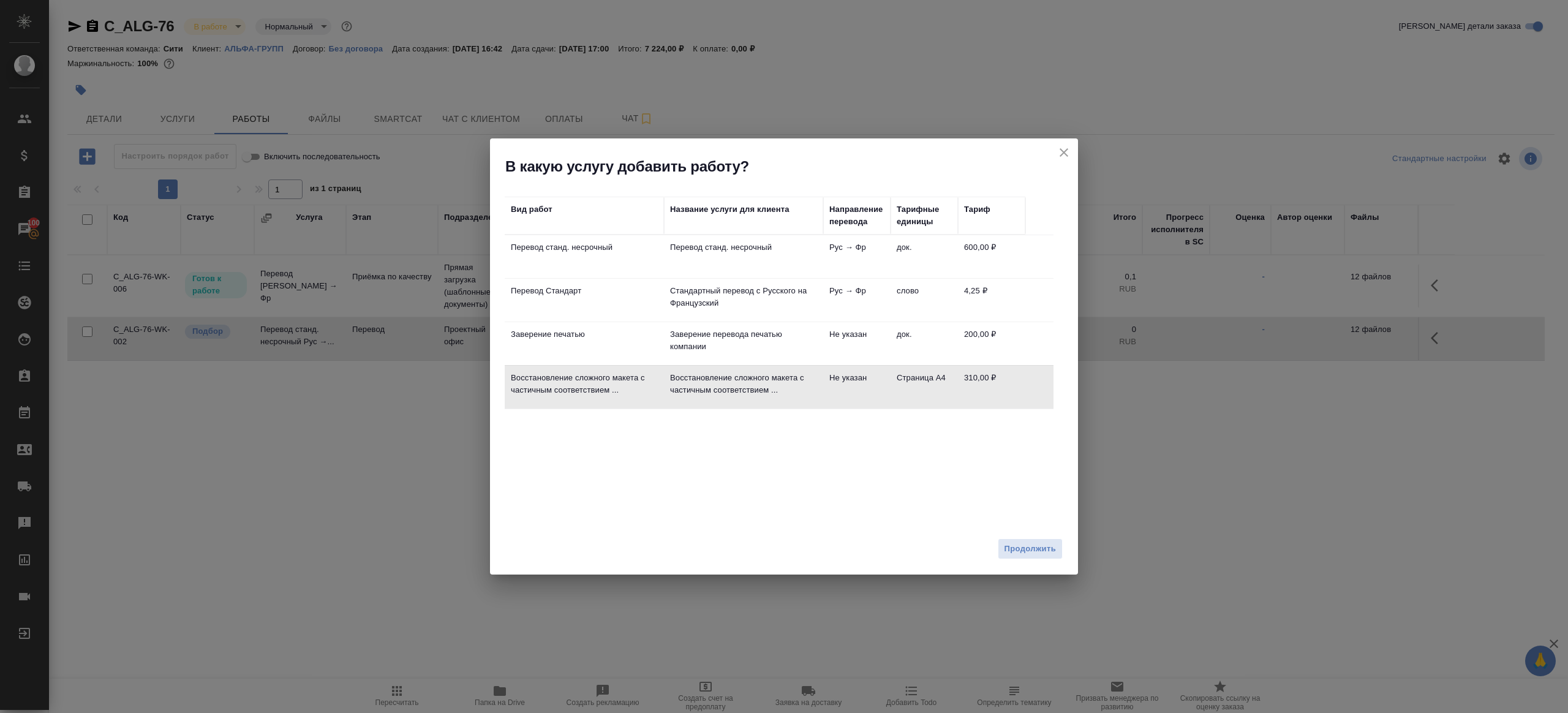
click at [1016, 537] on div "Продолжить" at bounding box center [784, 553] width 588 height 43
click at [1016, 540] on button "Продолжить" at bounding box center [1030, 549] width 65 height 21
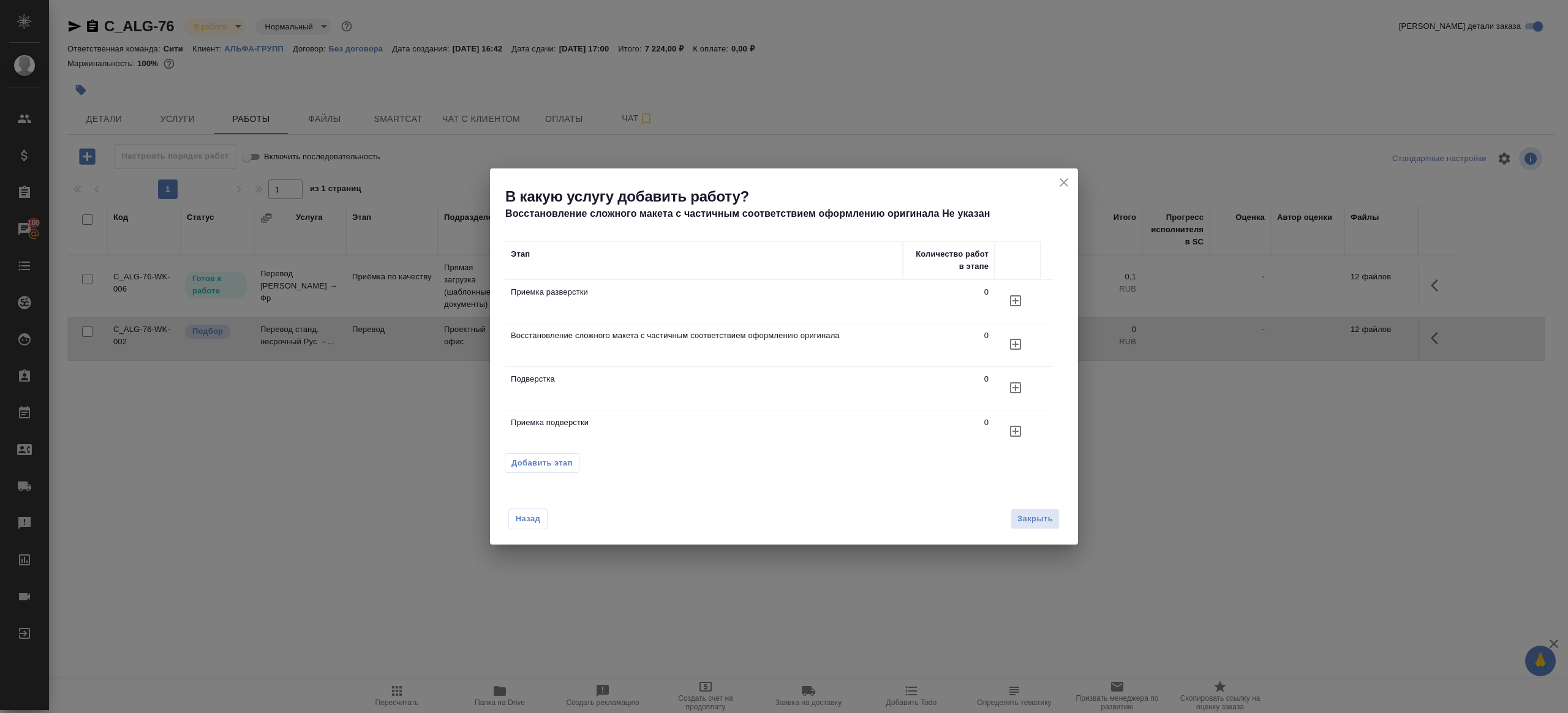
click at [1011, 341] on icon "button" at bounding box center [1016, 345] width 15 height 15
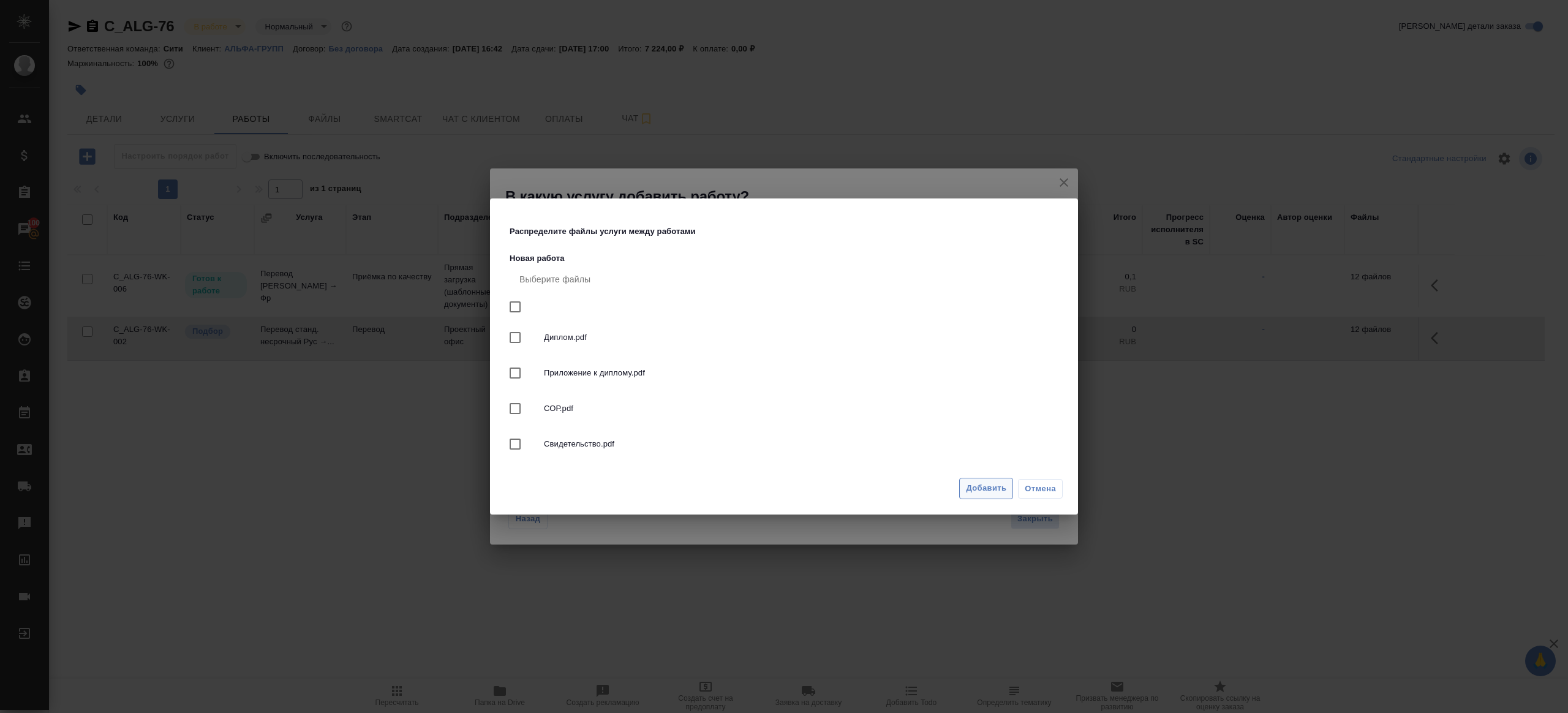
click at [994, 491] on span "Добавить" at bounding box center [986, 488] width 40 height 14
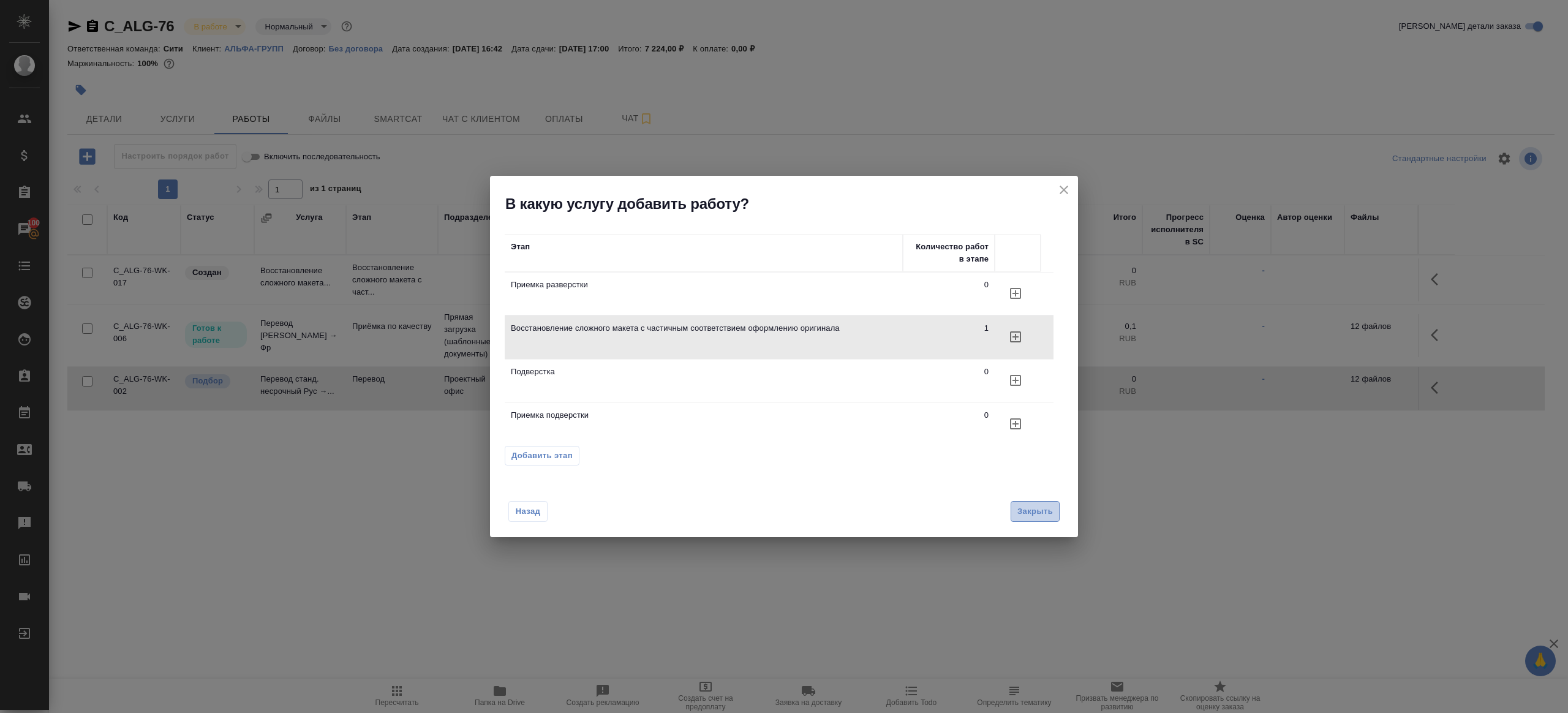
click at [1018, 503] on button "Закрыть" at bounding box center [1035, 512] width 49 height 21
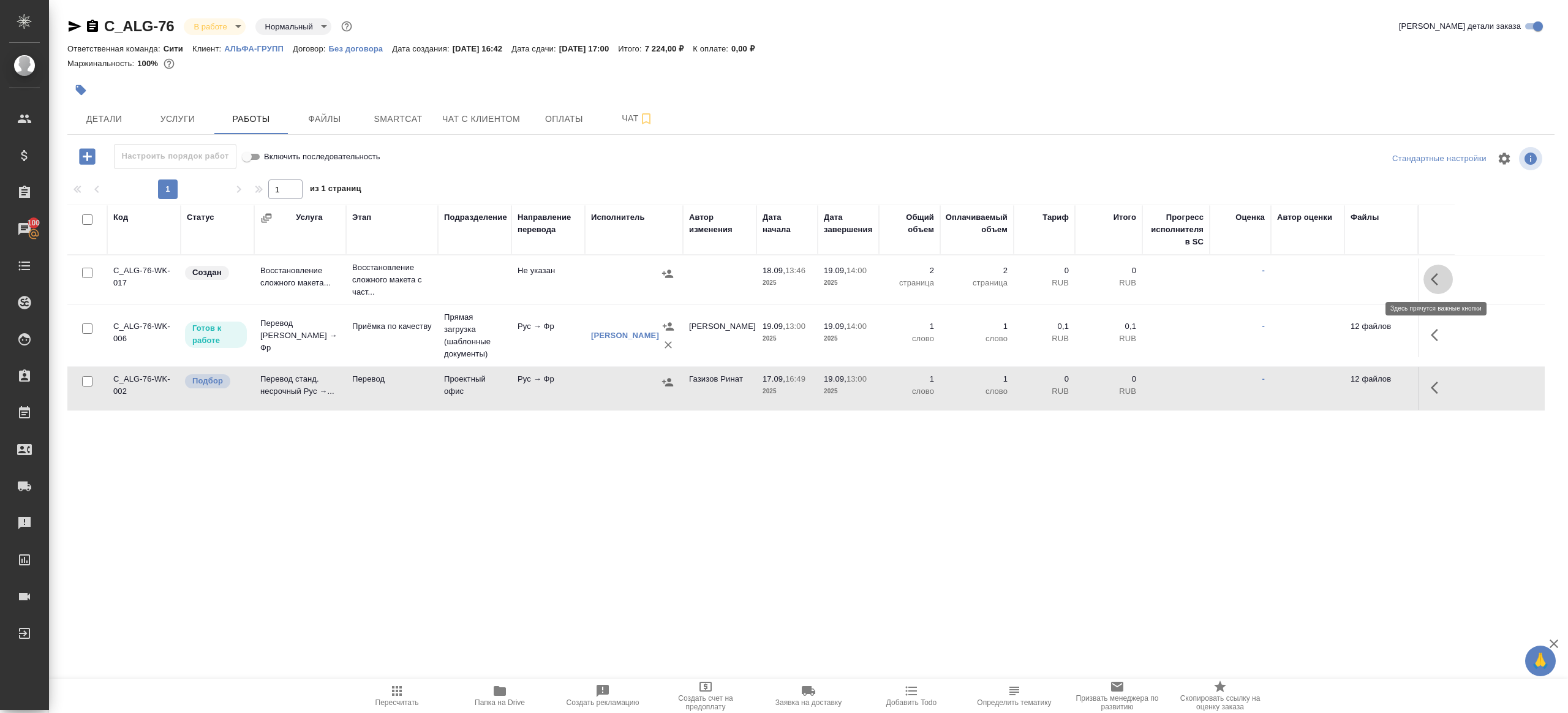
click at [1434, 284] on icon "button" at bounding box center [1438, 279] width 15 height 15
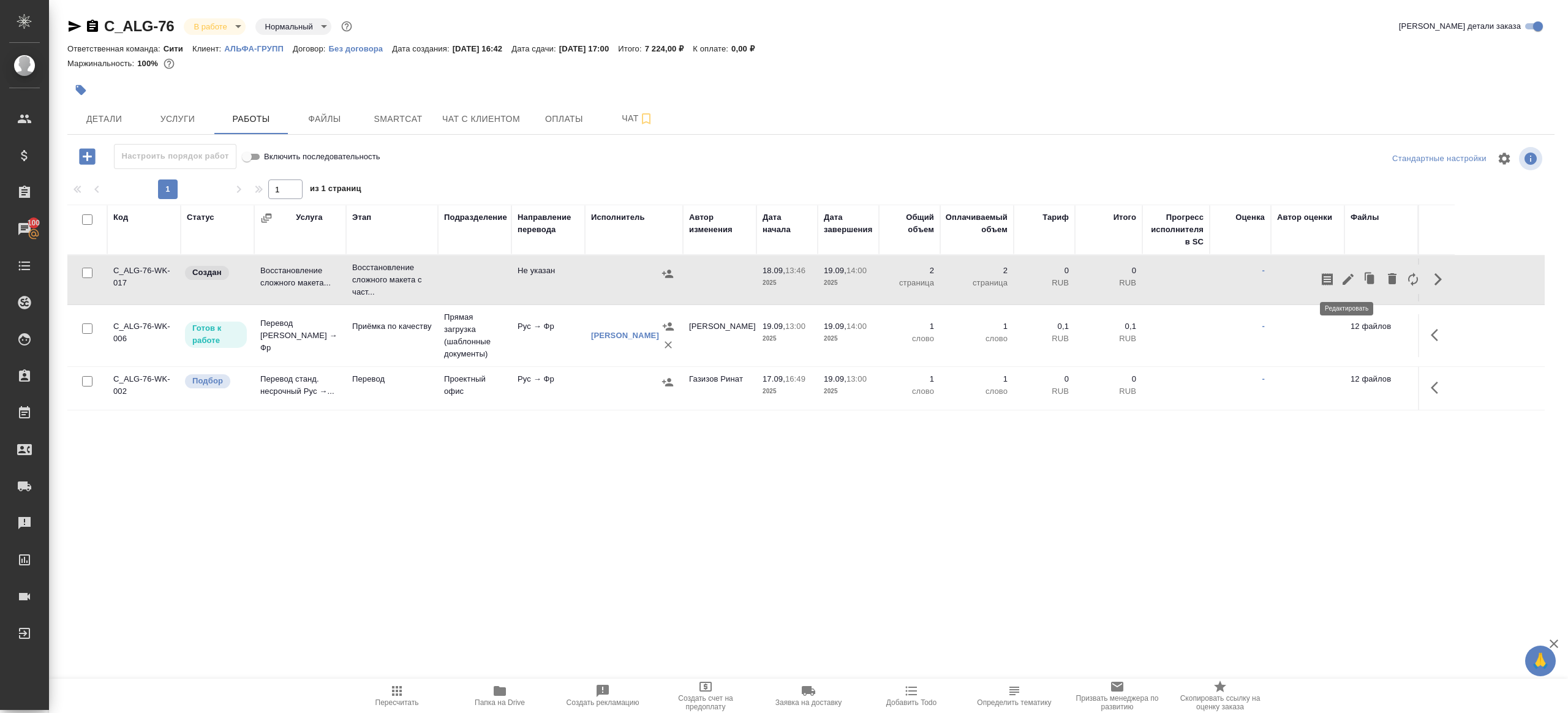
click at [1355, 277] on button "button" at bounding box center [1347, 279] width 21 height 29
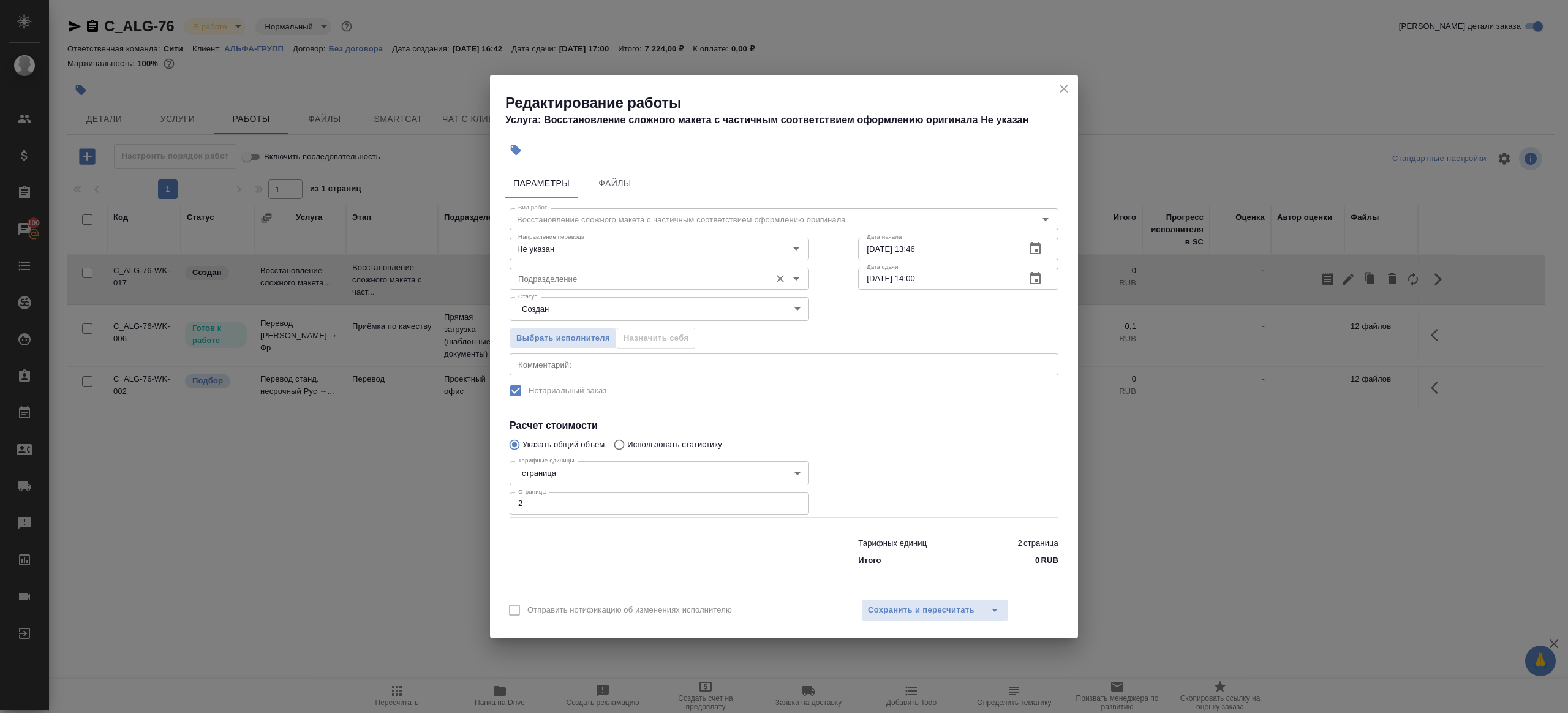
click at [556, 272] on input "Подразделение" at bounding box center [639, 279] width 251 height 15
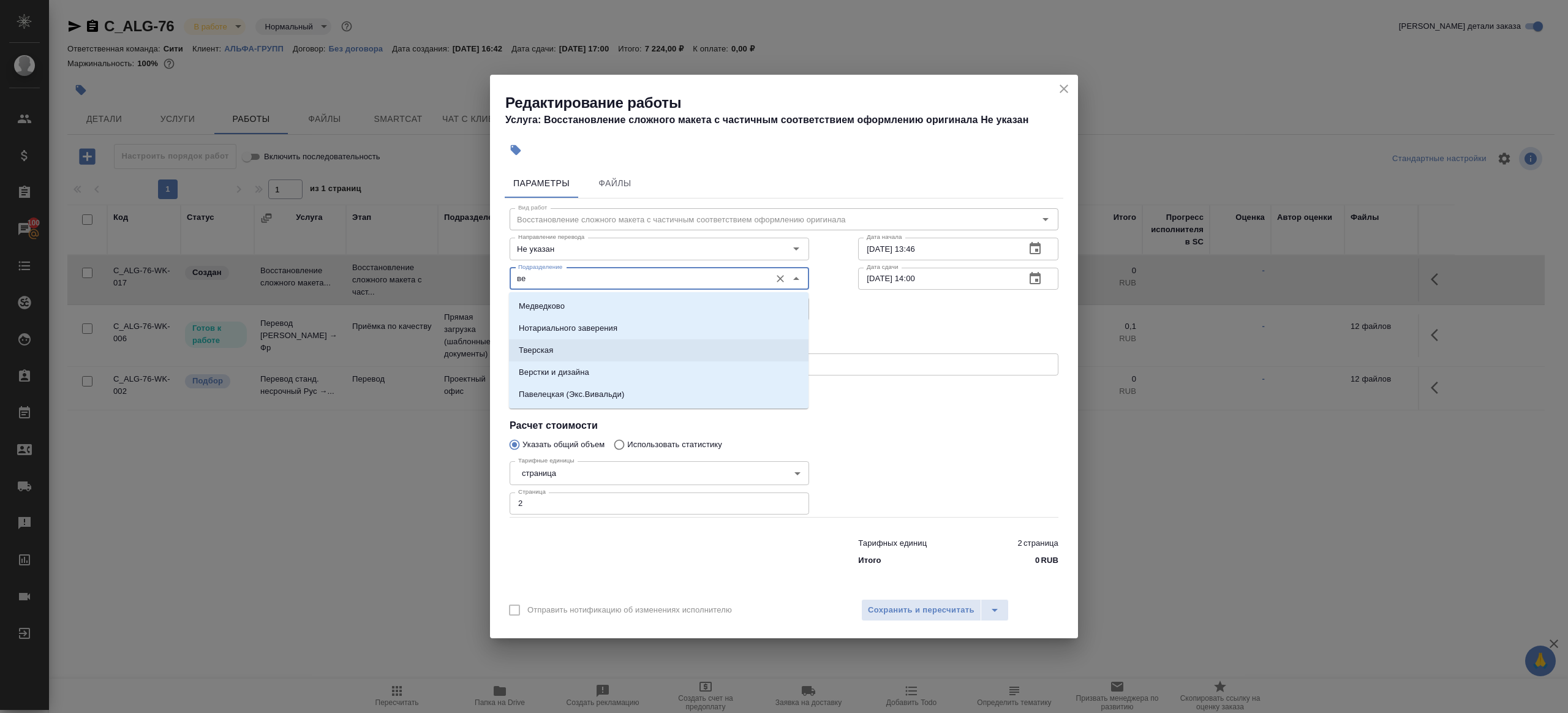
click at [574, 366] on p "Верстки и дизайна" at bounding box center [554, 372] width 70 height 12
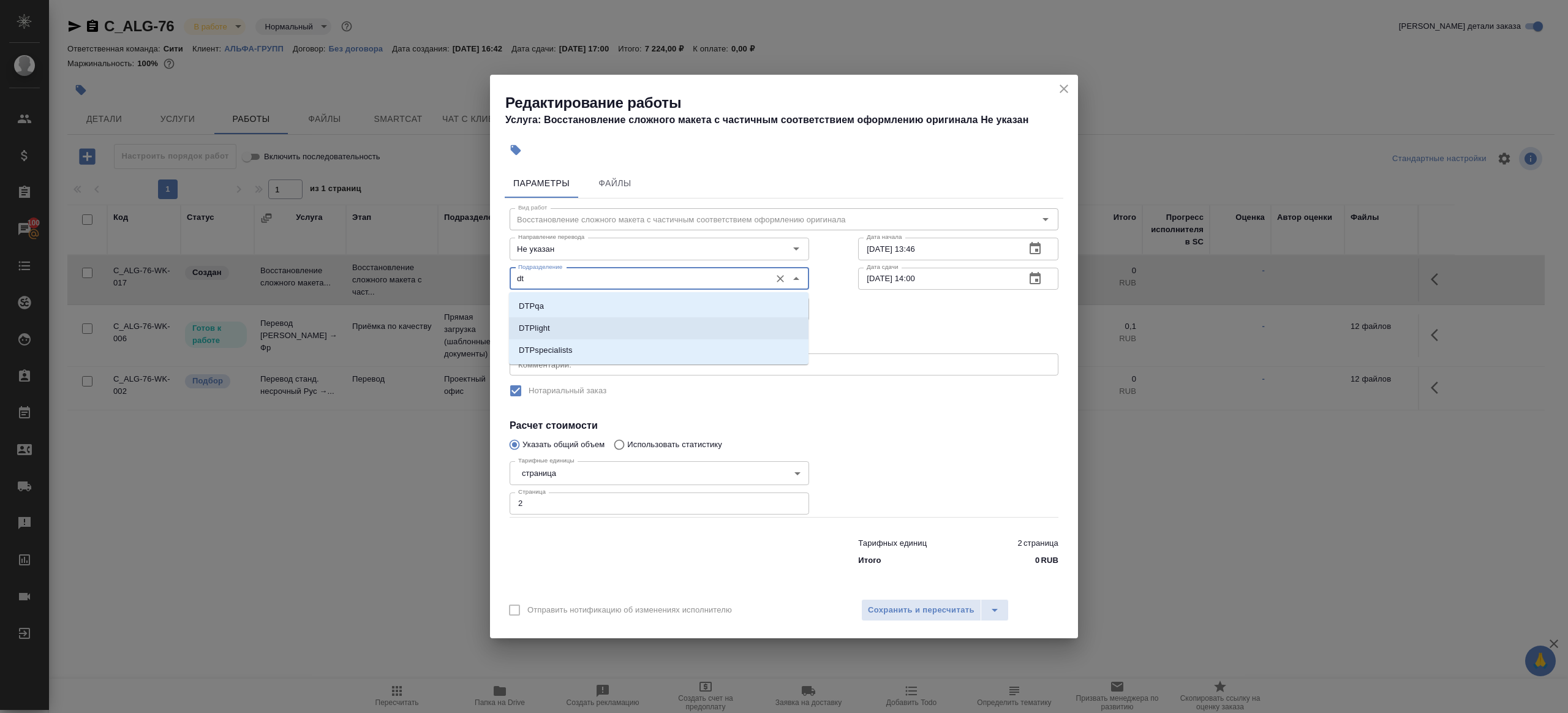
click at [568, 329] on li "DTPlight" at bounding box center [658, 328] width 299 height 22
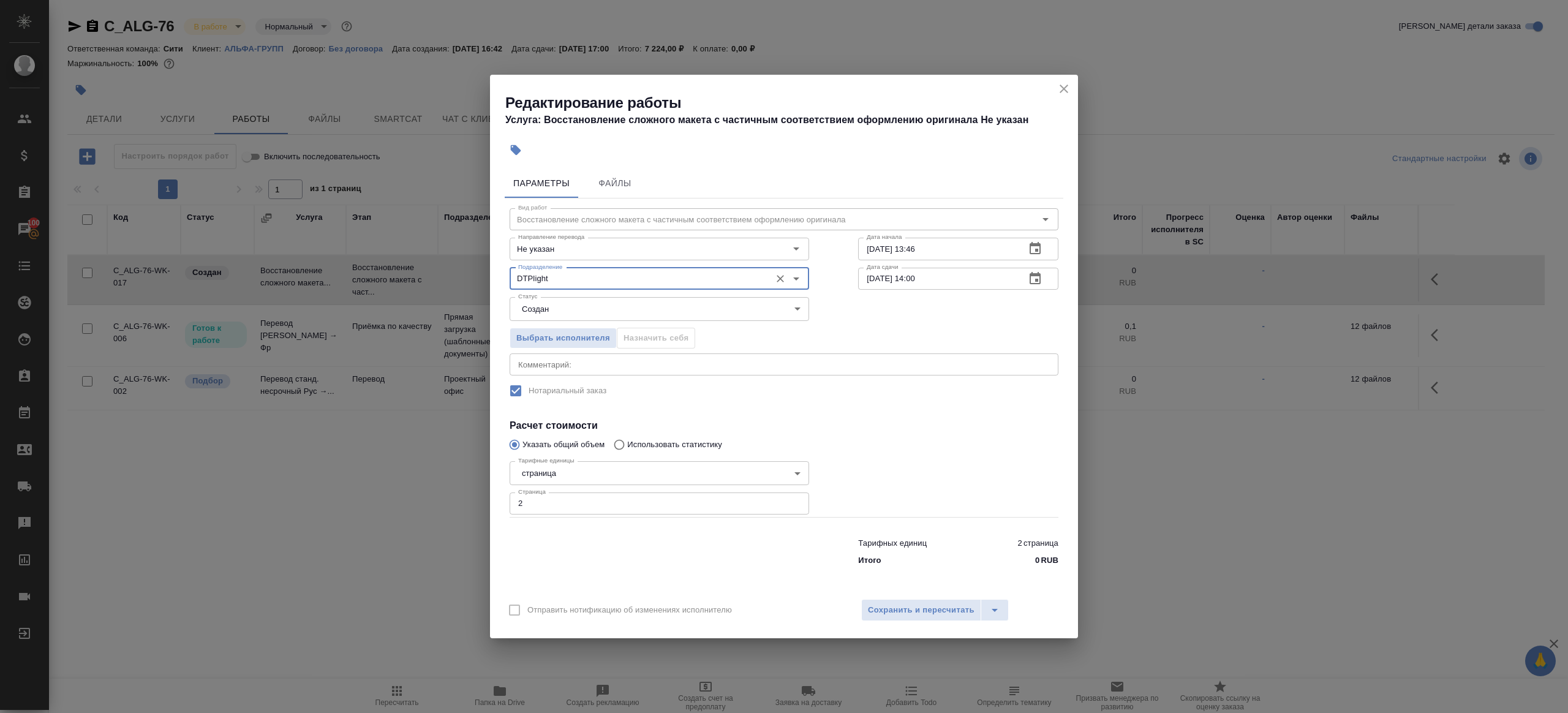
type input "DTPlight"
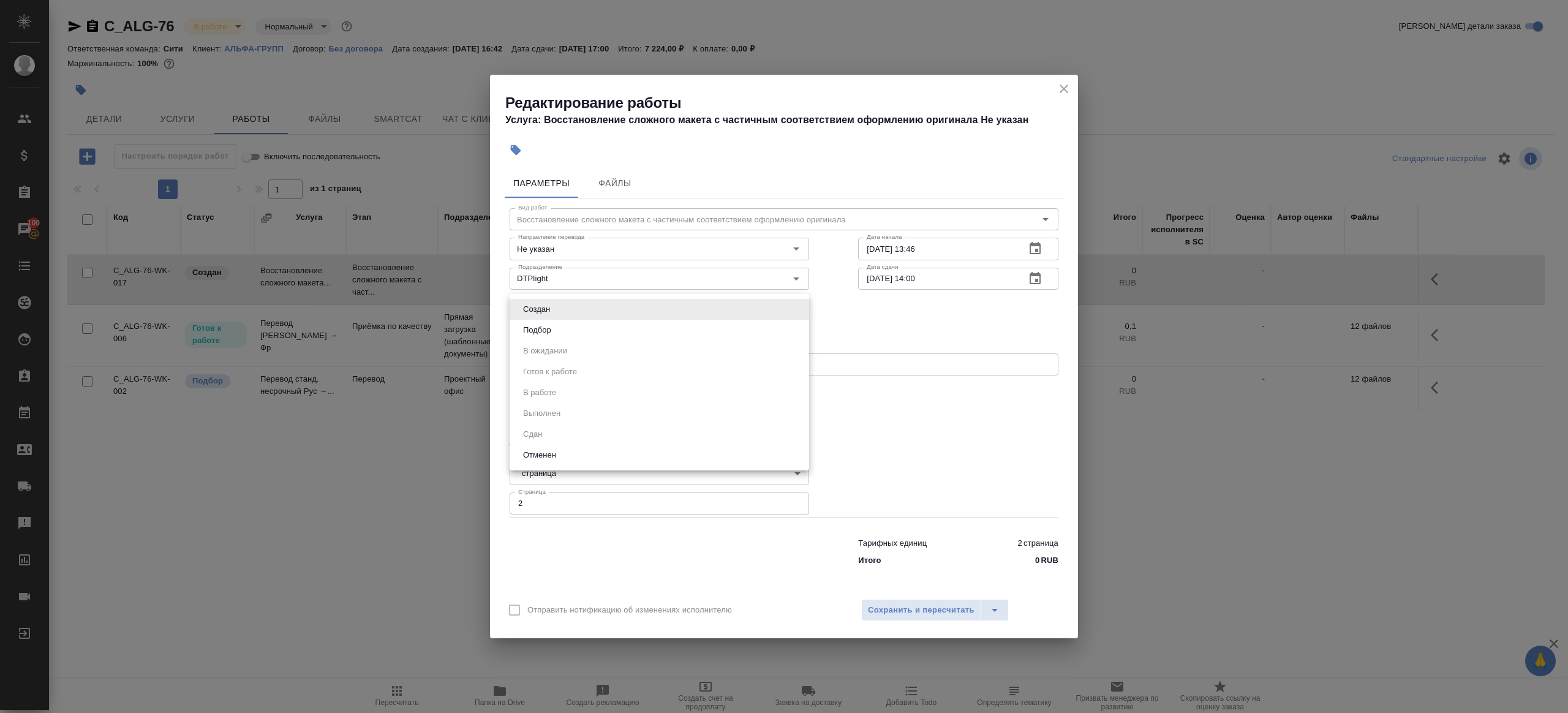
click at [566, 313] on body "🙏 .cls-1 fill:#fff; AWATERA Gazizov Rinat Клиенты Спецификации Заказы 100 Чаты …" at bounding box center [784, 356] width 1568 height 713
click at [566, 331] on li "Подбор" at bounding box center [659, 330] width 299 height 21
type input "recruiting"
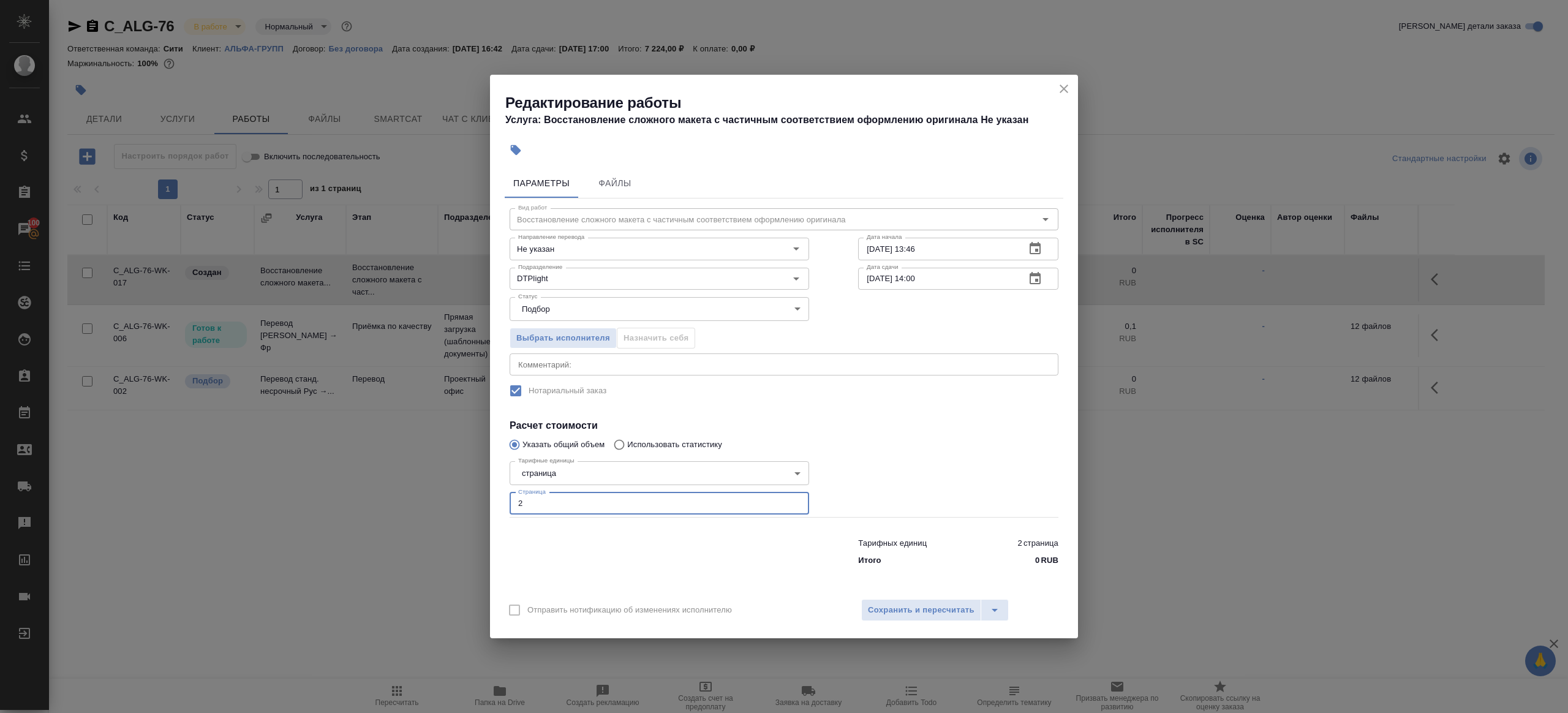
drag, startPoint x: 549, startPoint y: 510, endPoint x: 418, endPoint y: 456, distance: 141.7
click at [419, 457] on div "Редактирование работы Услуга: Восстановление сложного макета с частичным соотве…" at bounding box center [784, 356] width 1568 height 713
type input "6"
click at [665, 357] on div "x Комментарий:" at bounding box center [784, 364] width 549 height 22
type textarea "верстаем папку на фриланс"
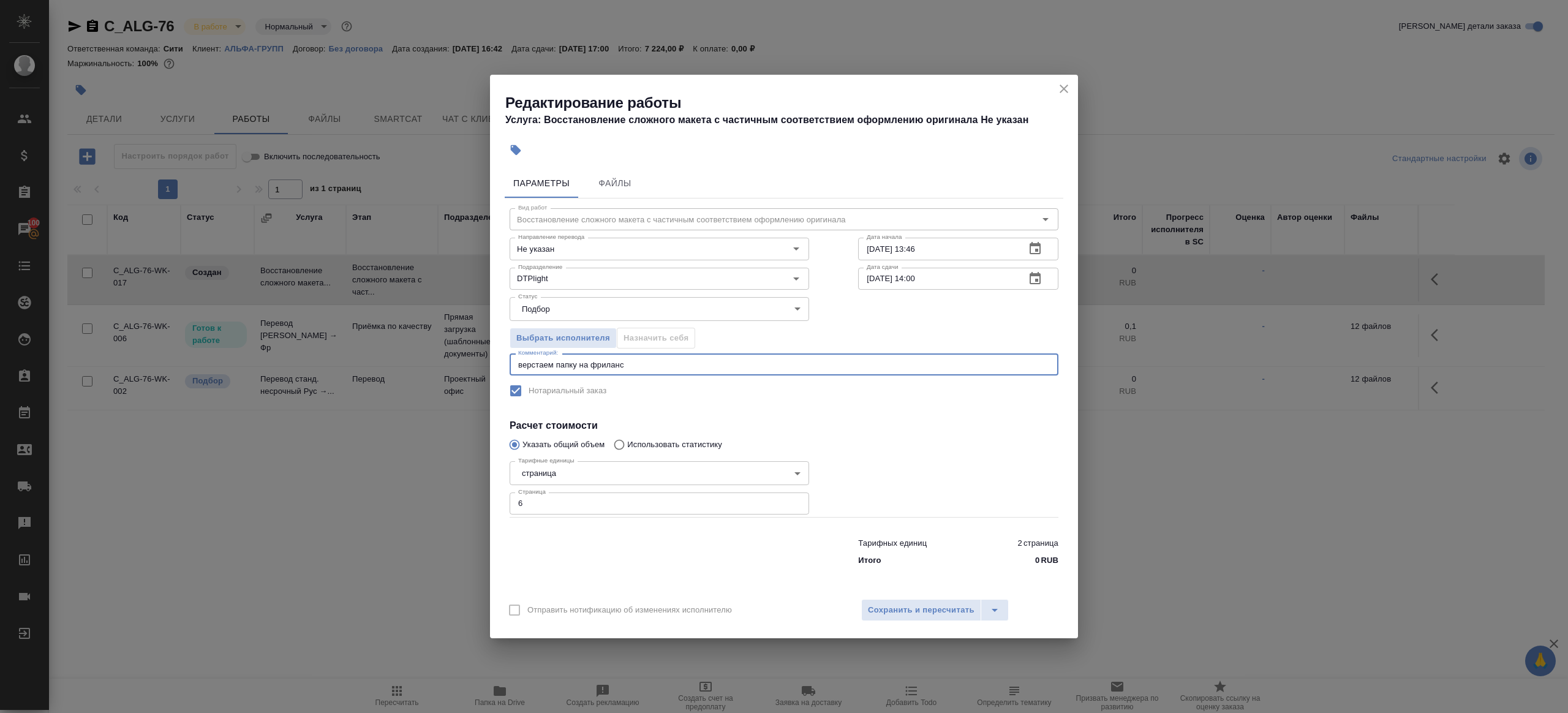
click at [916, 280] on input "[DATE] 14:00" at bounding box center [937, 278] width 158 height 22
click at [874, 278] on input "[DATE] 14:00" at bounding box center [937, 278] width 158 height 22
click at [920, 280] on input "18.09.2025 14:00" at bounding box center [937, 278] width 158 height 22
type input "18.09.2025 17:00"
click at [892, 534] on div "Тарифных единиц 2 страница Итого 0 RUB" at bounding box center [958, 549] width 200 height 34
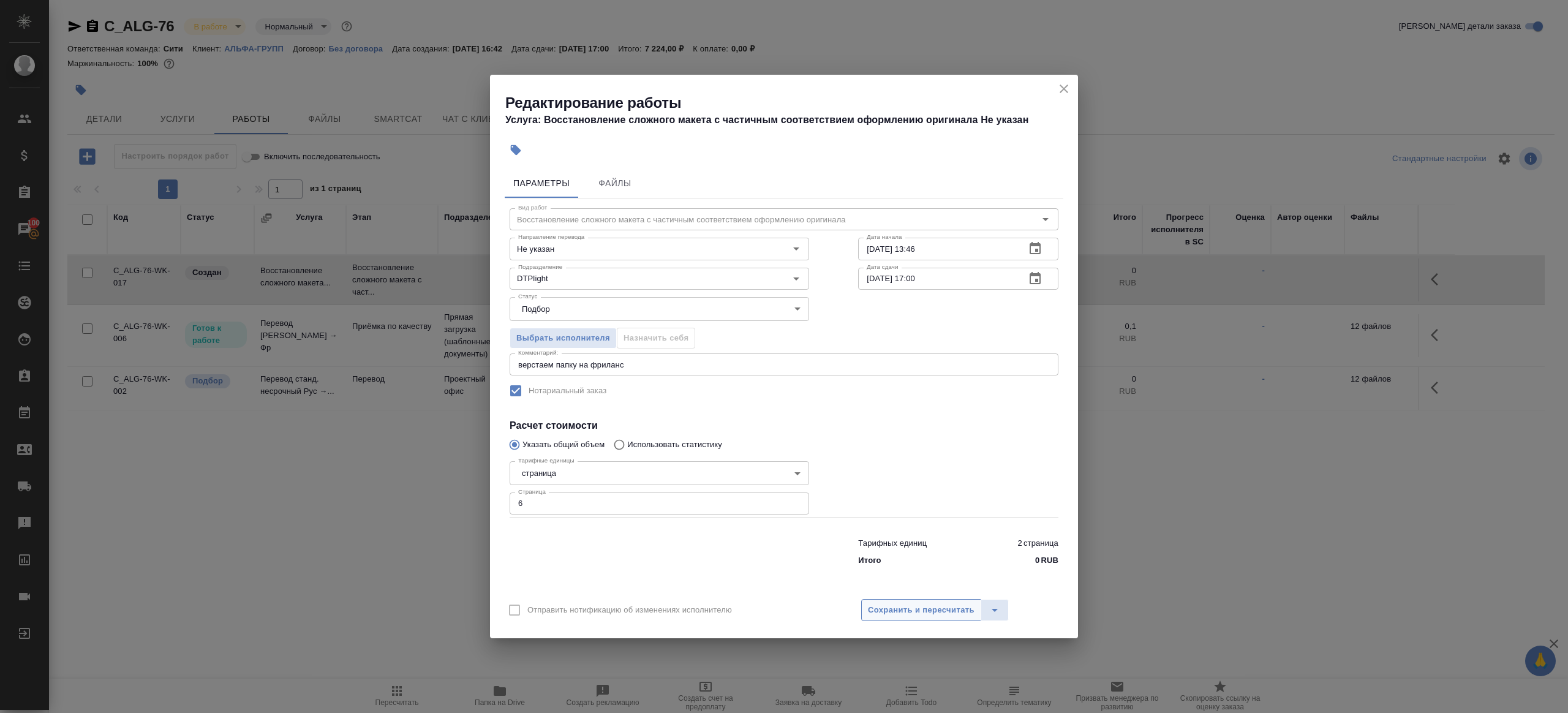
click at [894, 612] on span "Сохранить и пересчитать" at bounding box center [921, 610] width 107 height 14
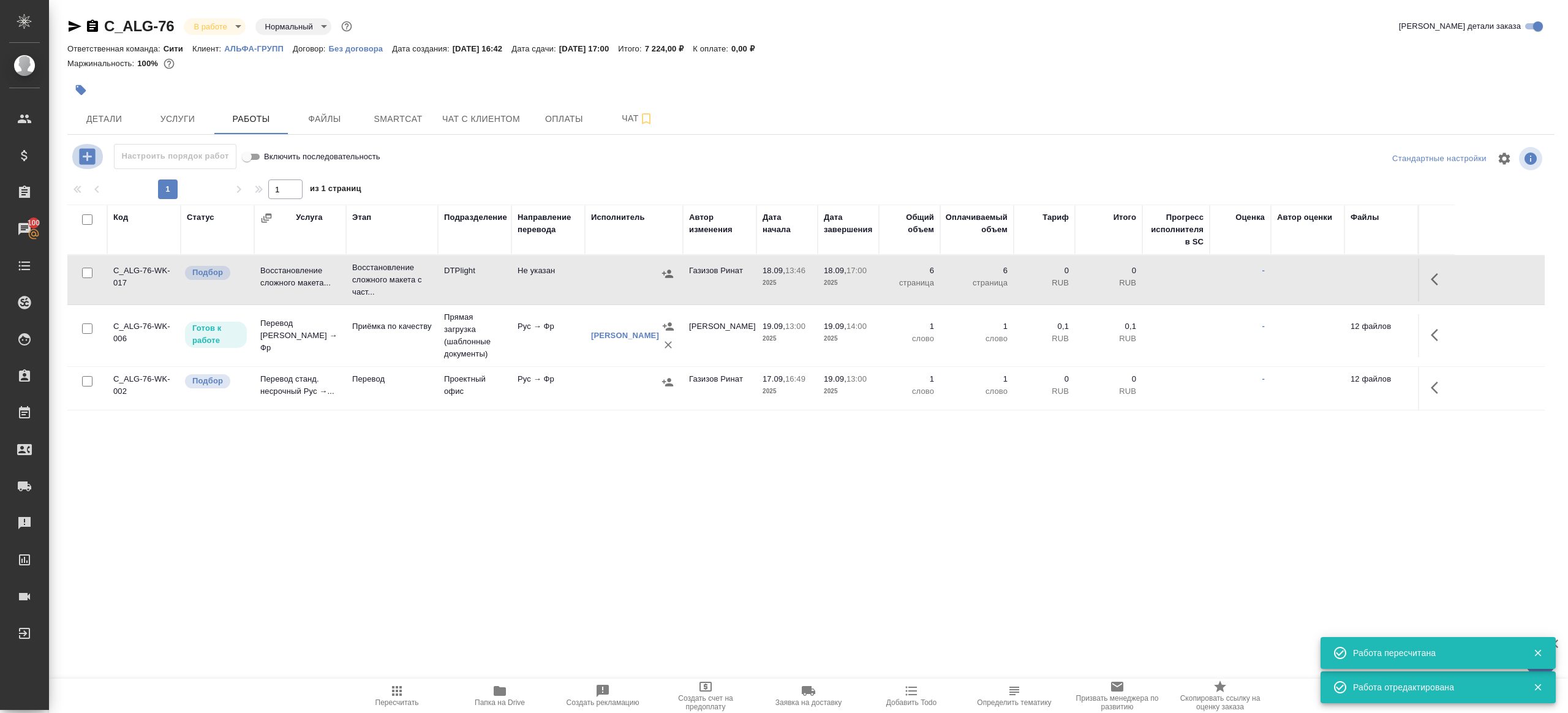
click at [85, 154] on icon "button" at bounding box center [87, 156] width 16 height 16
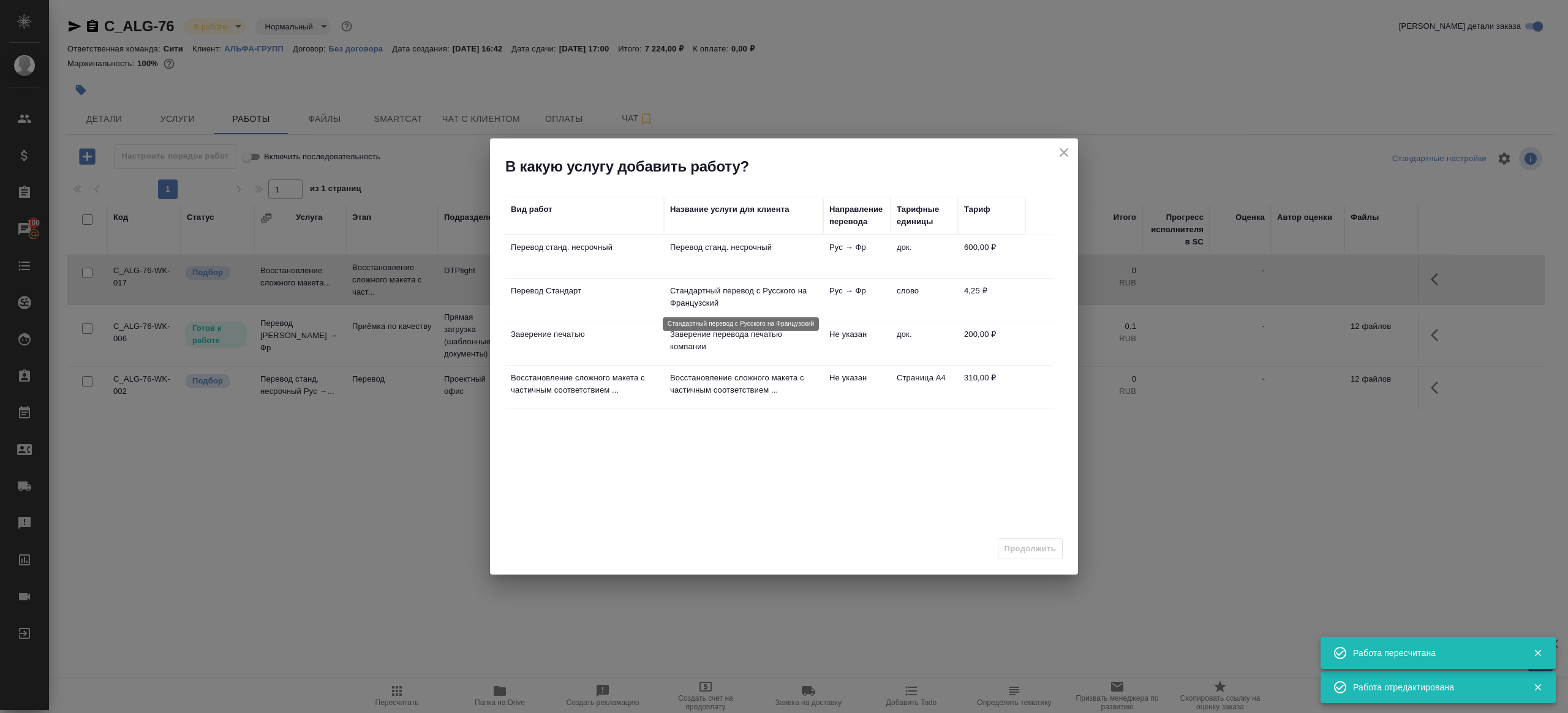
click at [680, 264] on td "Перевод станд. несрочный" at bounding box center [743, 256] width 159 height 43
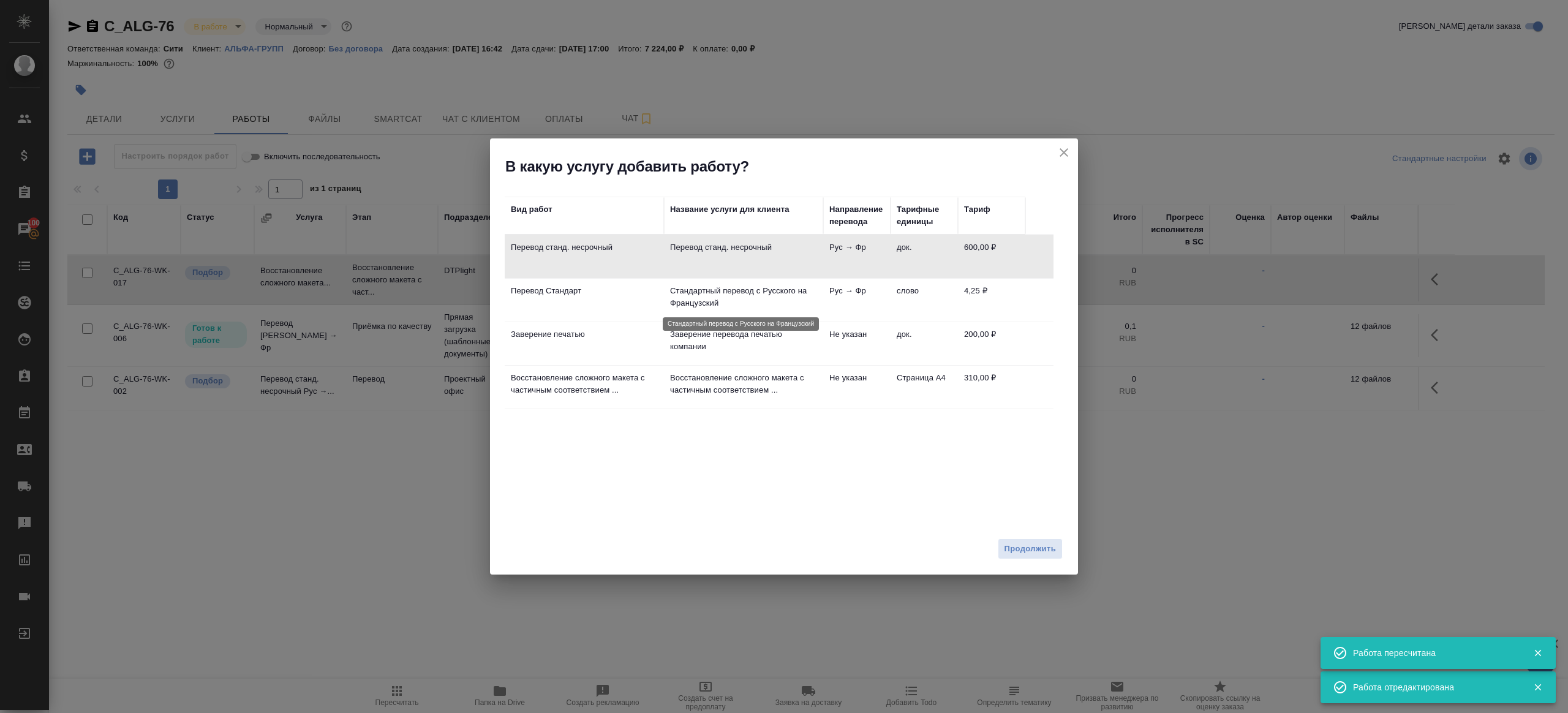
click at [713, 305] on p "Стандартный перевод с Русского на Французский" at bounding box center [743, 297] width 147 height 25
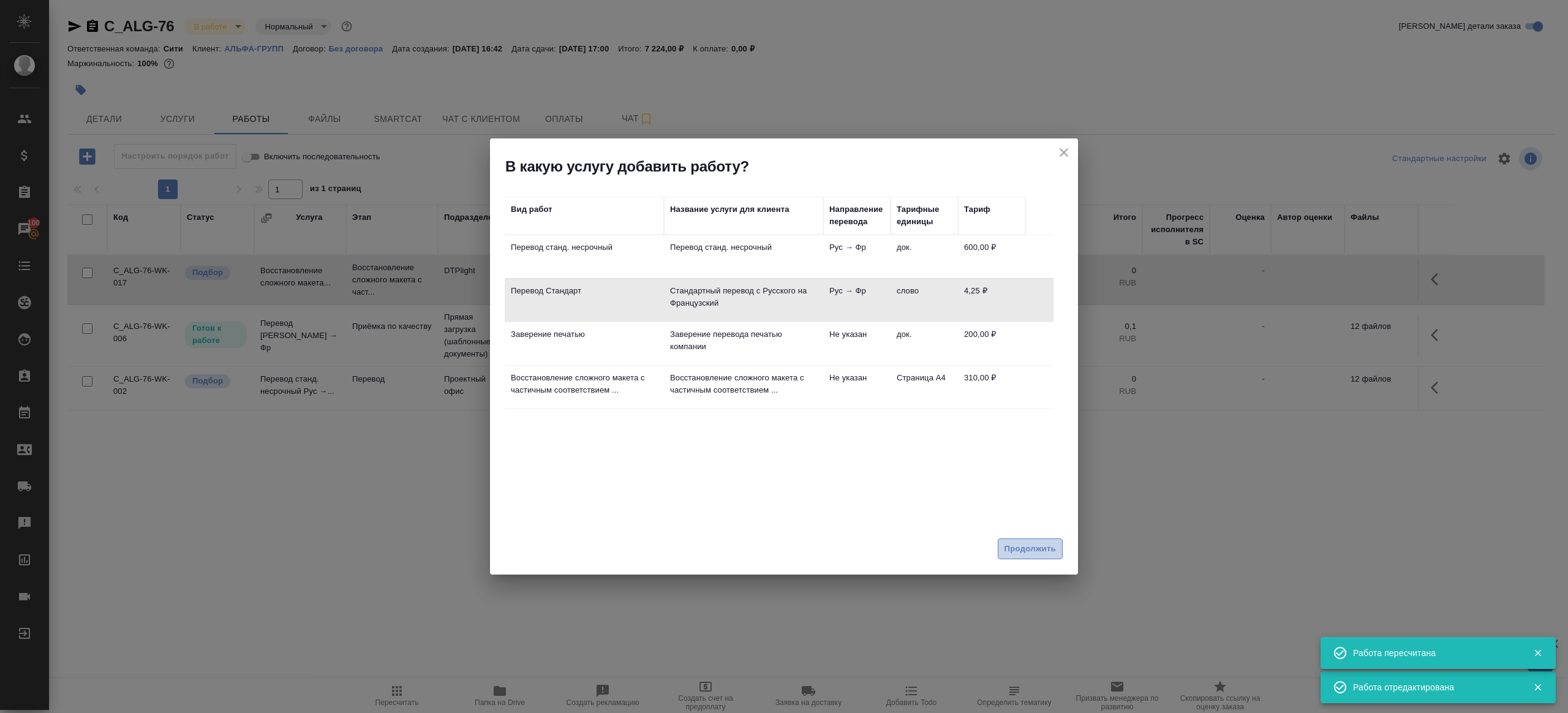
click at [1039, 544] on span "Продолжить" at bounding box center [1030, 549] width 52 height 14
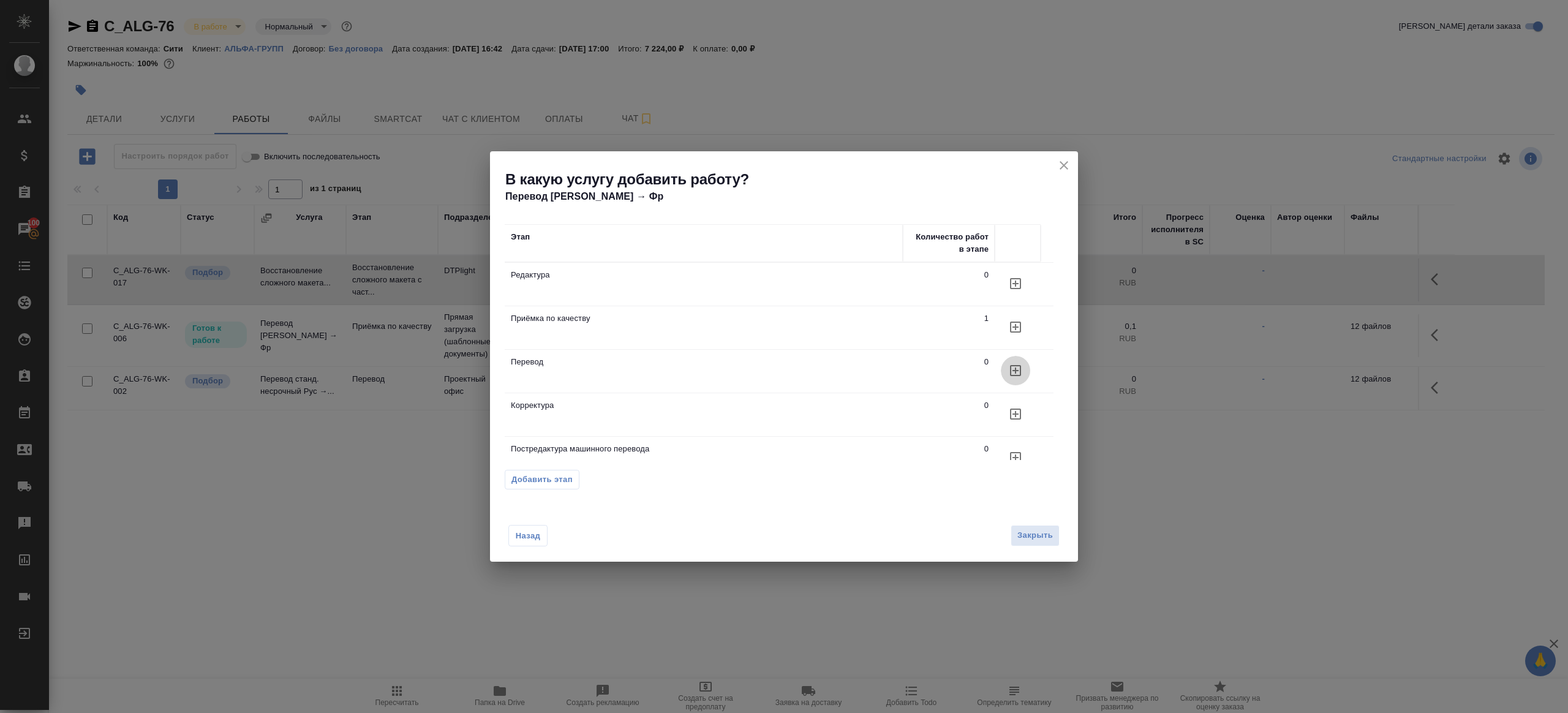
click at [1006, 364] on button "button" at bounding box center [1016, 370] width 29 height 29
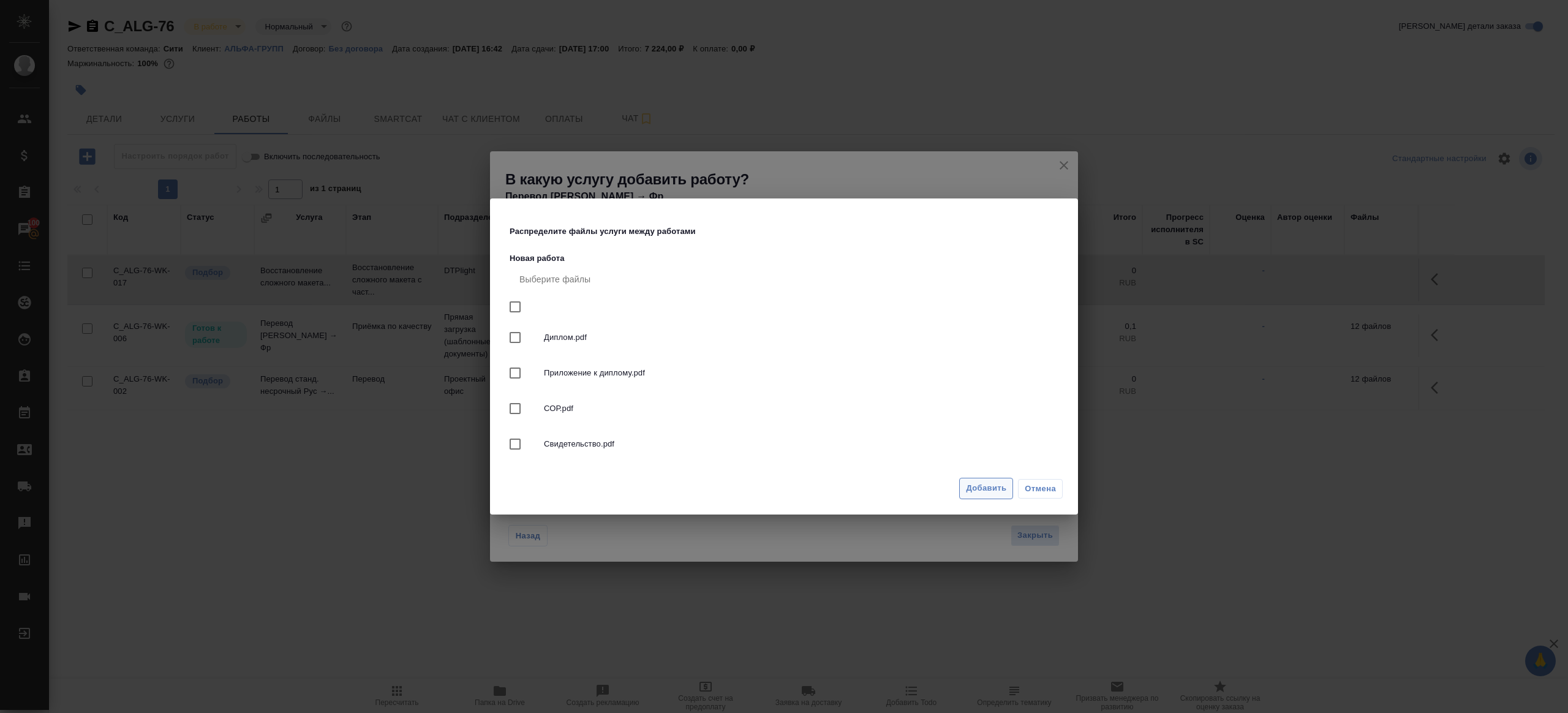
click at [984, 492] on span "Добавить" at bounding box center [986, 488] width 40 height 14
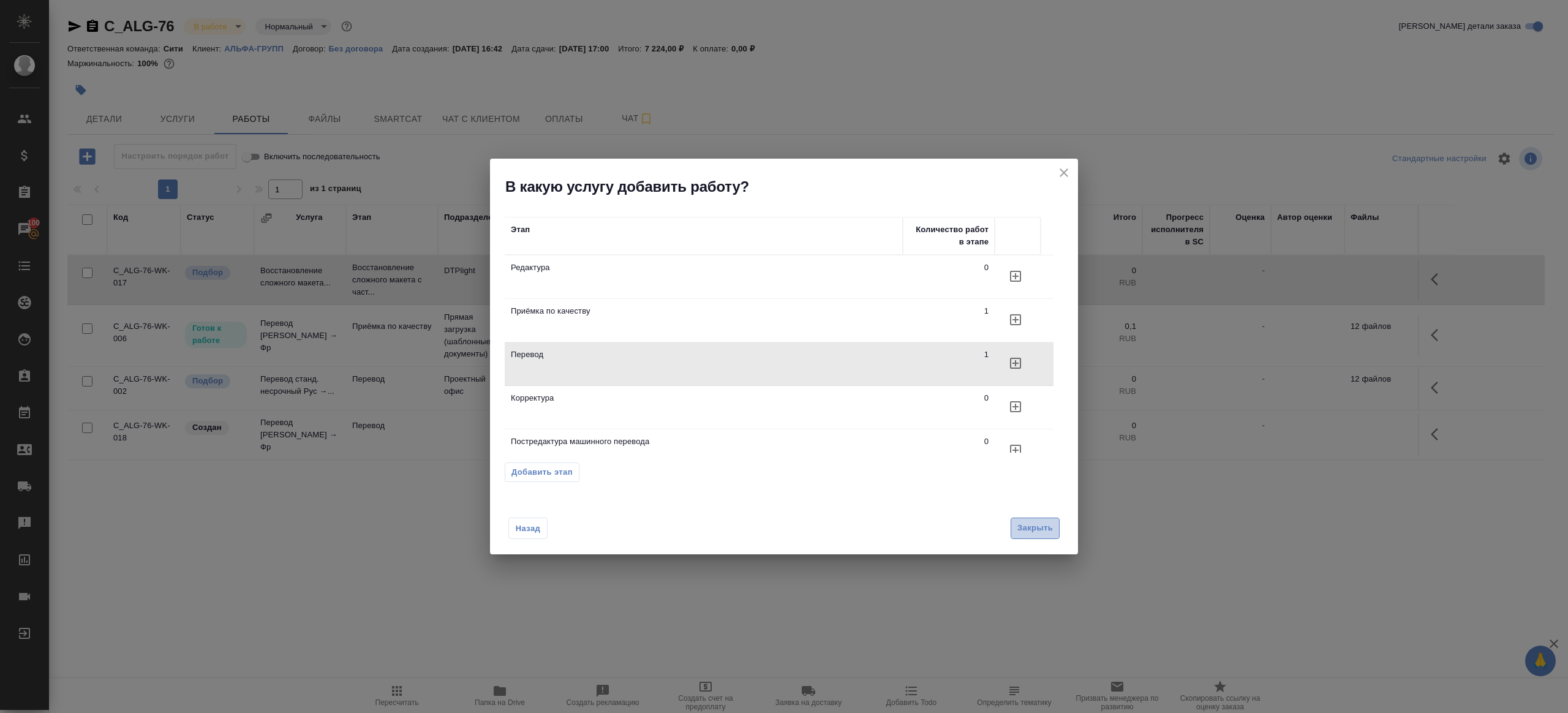
click at [1044, 532] on span "Закрыть" at bounding box center [1035, 528] width 36 height 14
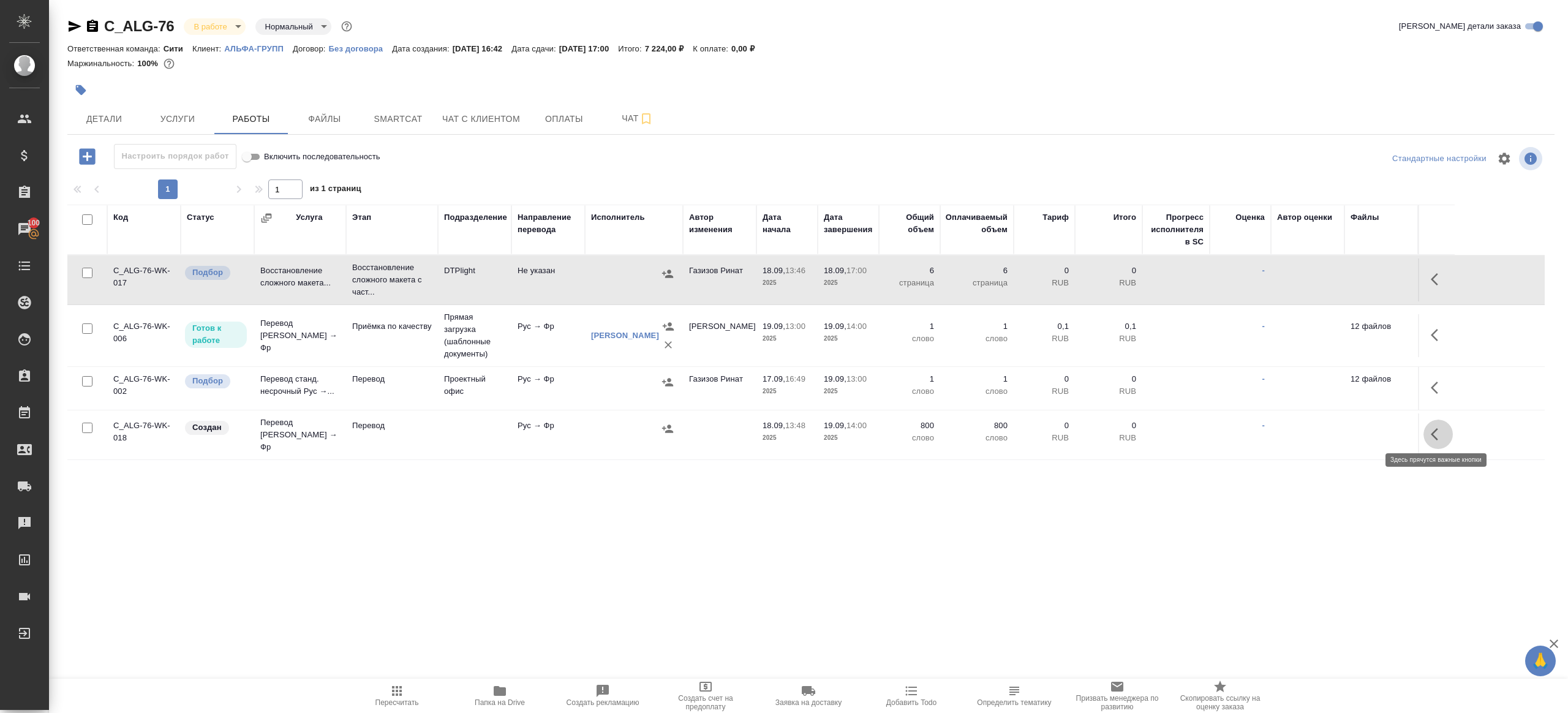
click at [1440, 427] on icon "button" at bounding box center [1438, 434] width 15 height 15
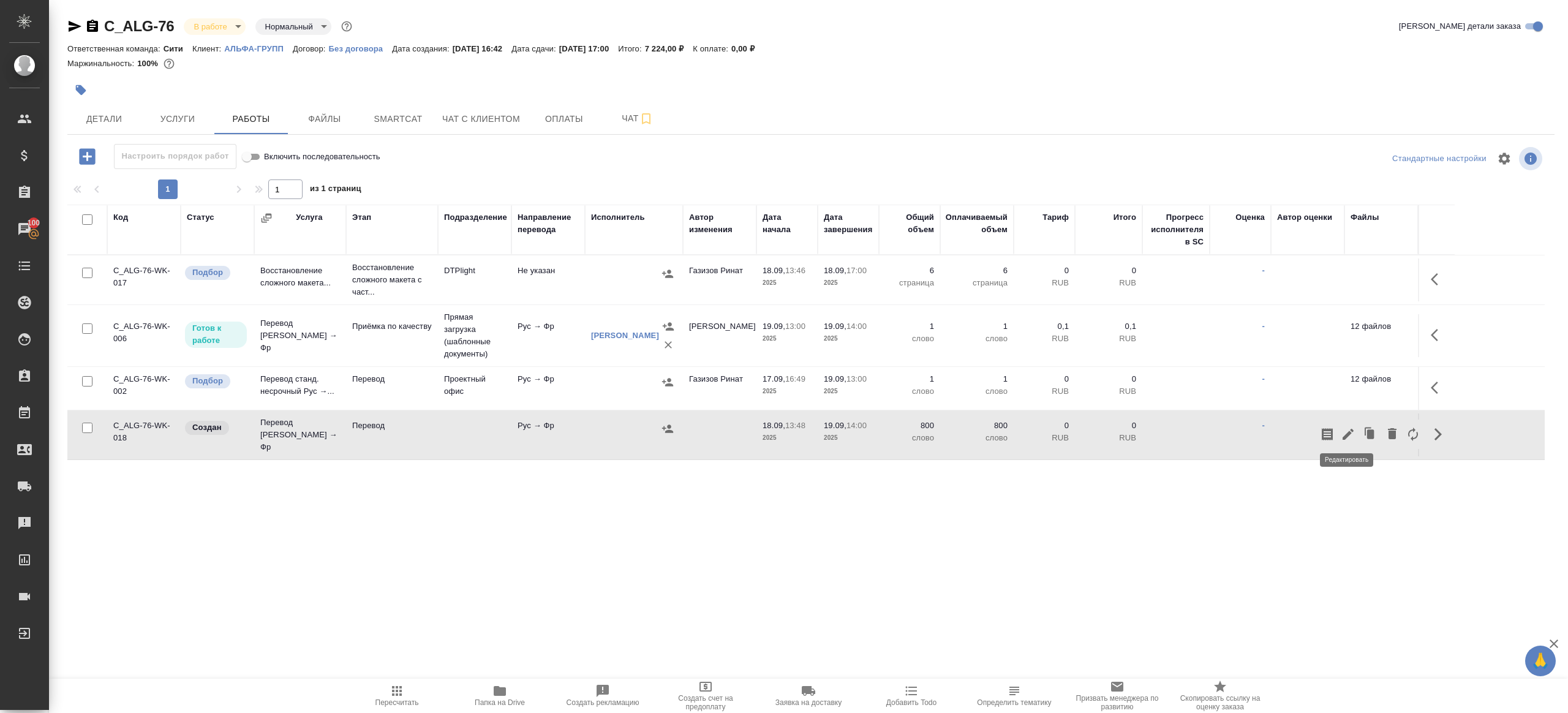
click at [1342, 427] on icon "button" at bounding box center [1348, 434] width 15 height 15
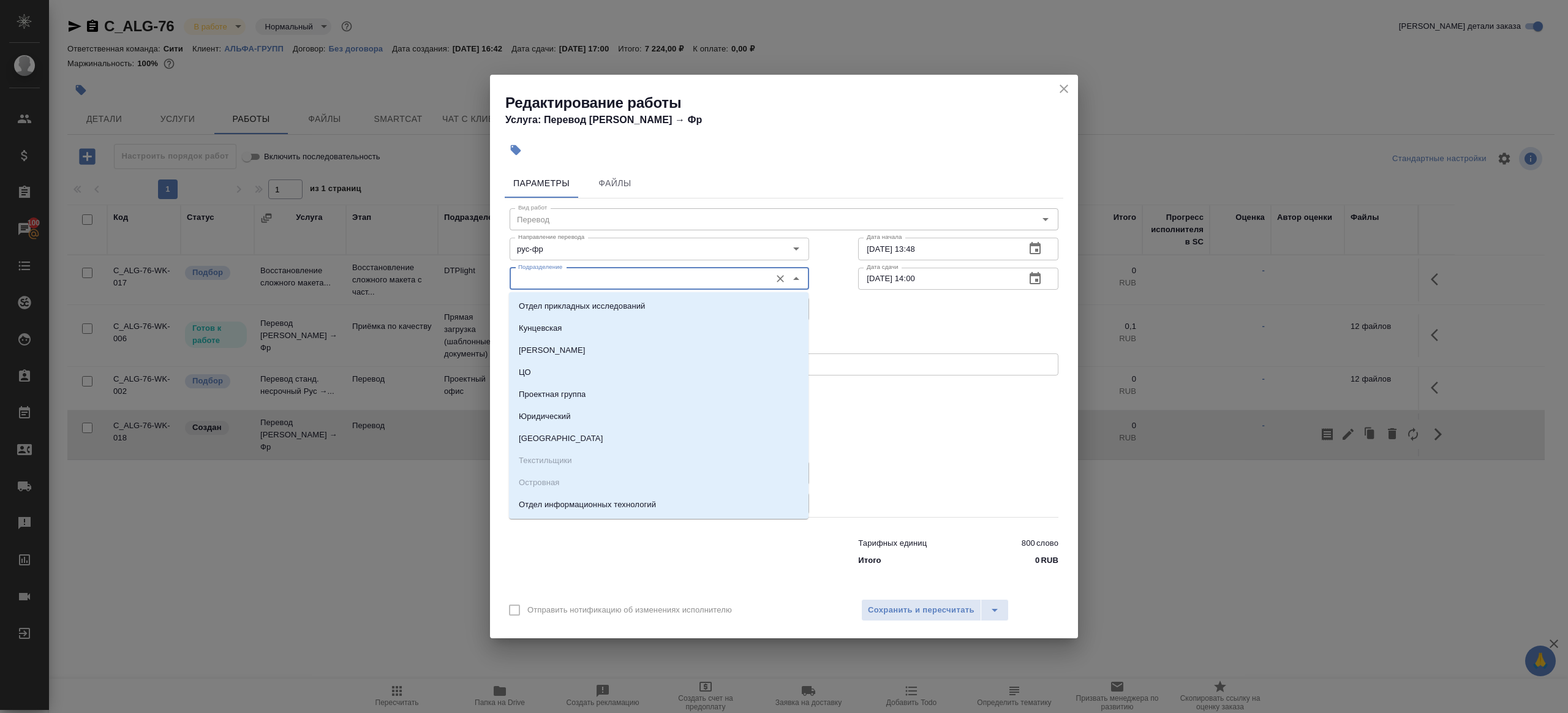
click at [560, 272] on input "Подразделение" at bounding box center [639, 279] width 251 height 15
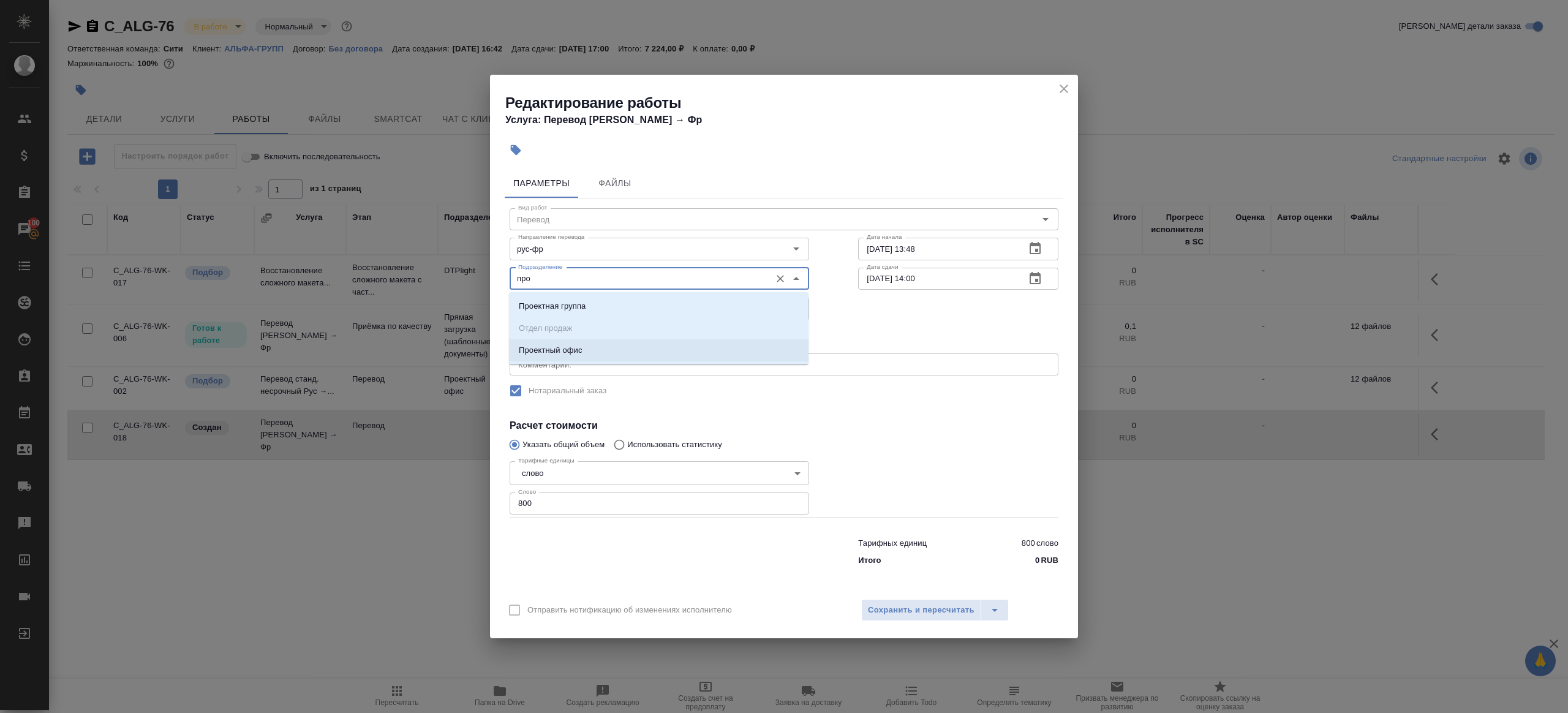
click at [560, 345] on p "Проектный офис" at bounding box center [550, 351] width 64 height 12
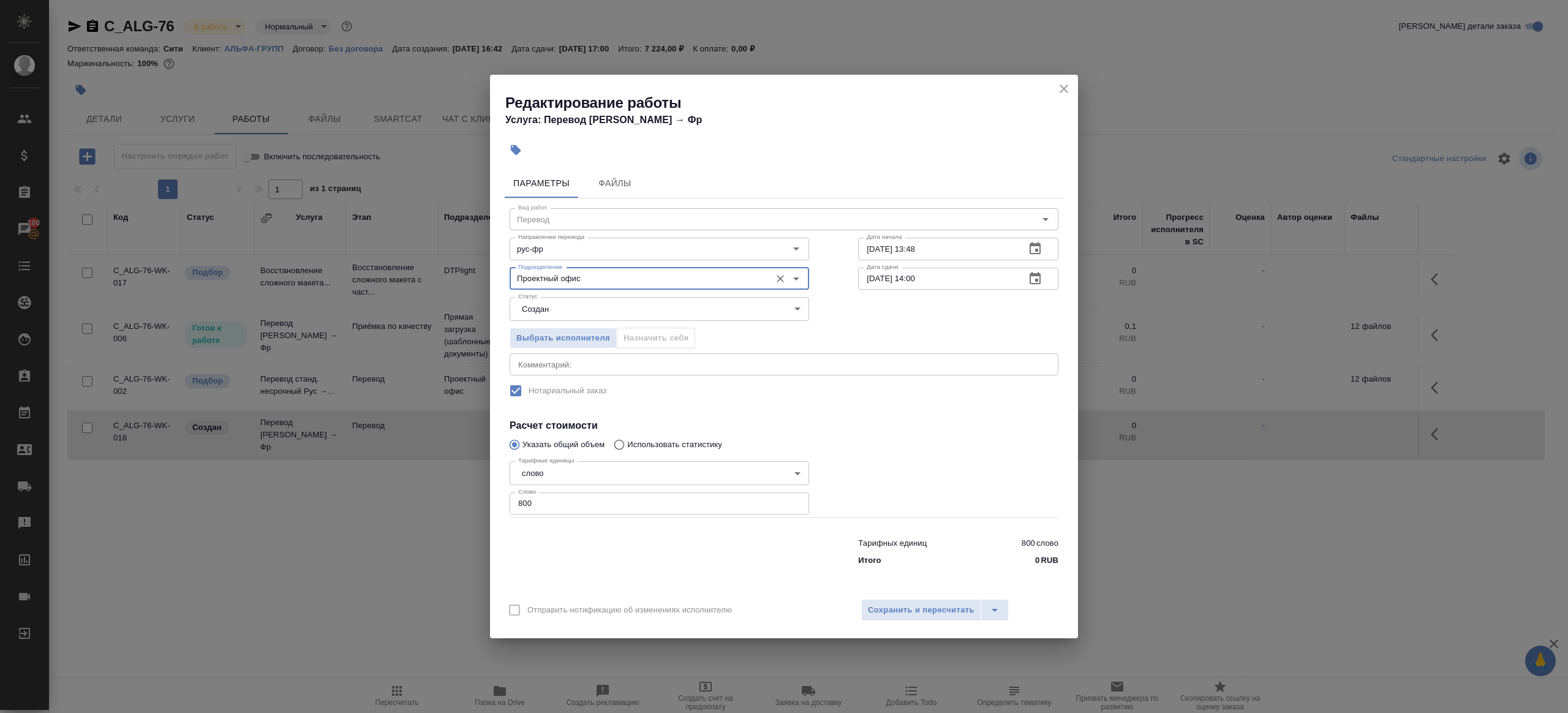
type input "Проектный офис"
click at [560, 312] on body "🙏 .cls-1 fill:#fff; AWATERA Gazizov Rinat Клиенты Спецификации Заказы 100 Чаты …" at bounding box center [784, 356] width 1568 height 713
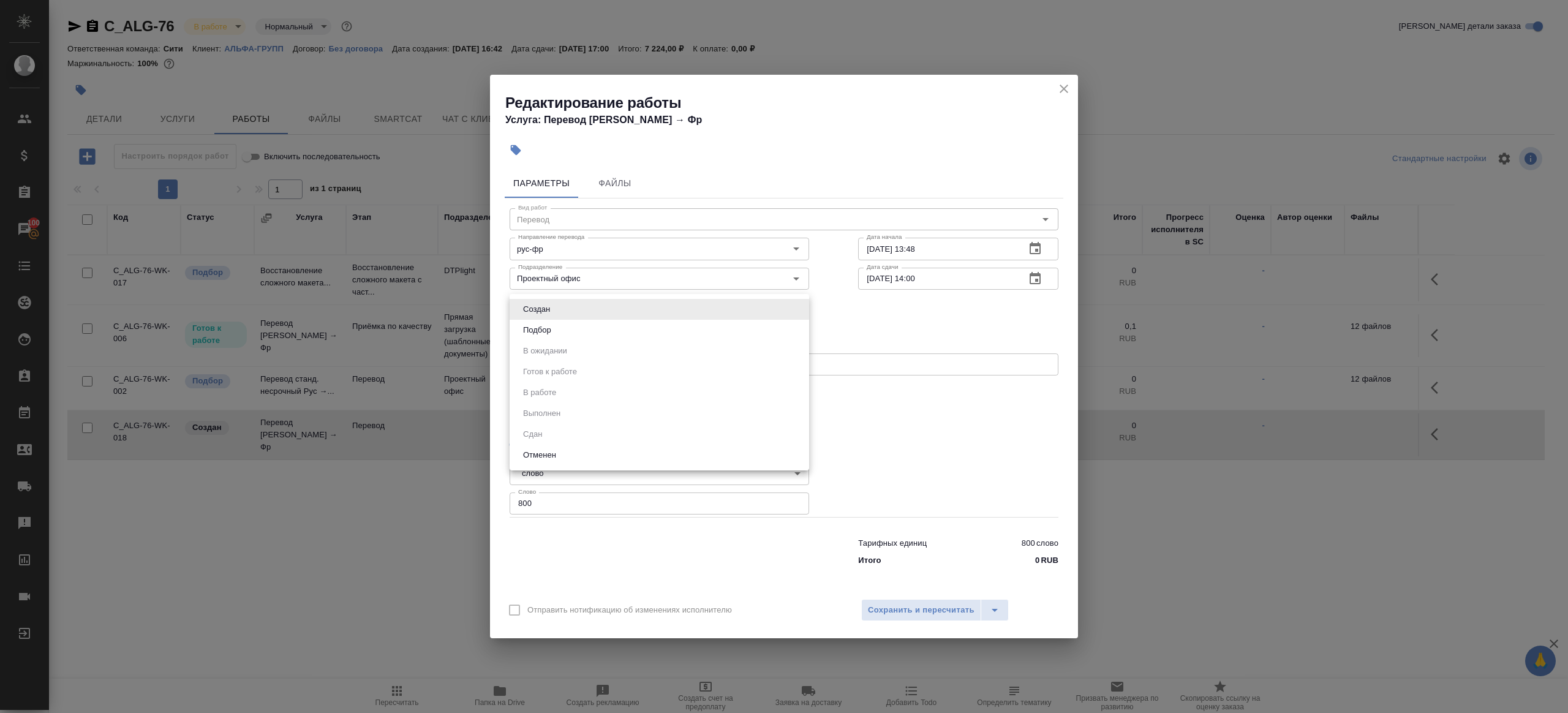
click at [560, 335] on li "Подбор" at bounding box center [659, 330] width 299 height 21
type input "recruiting"
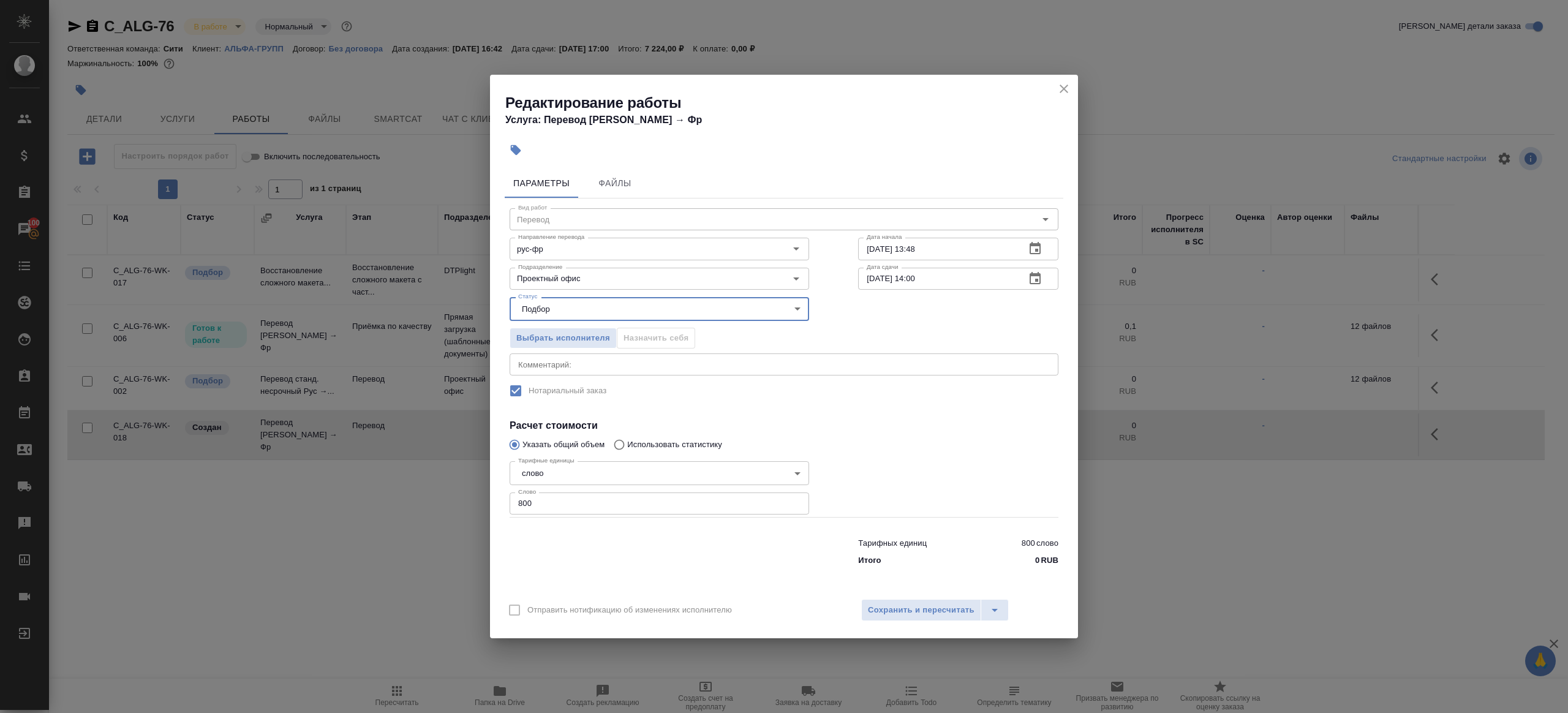
click at [560, 501] on input "800" at bounding box center [659, 503] width 299 height 22
type input "1"
click at [691, 582] on div "Параметры Файлы Вид работ Перевод Вид работ Направление перевода рус-фр Направл…" at bounding box center [784, 377] width 588 height 427
click at [918, 276] on input "19.09.2025 14:00" at bounding box center [937, 278] width 158 height 22
type input "19.09.2025 09:00"
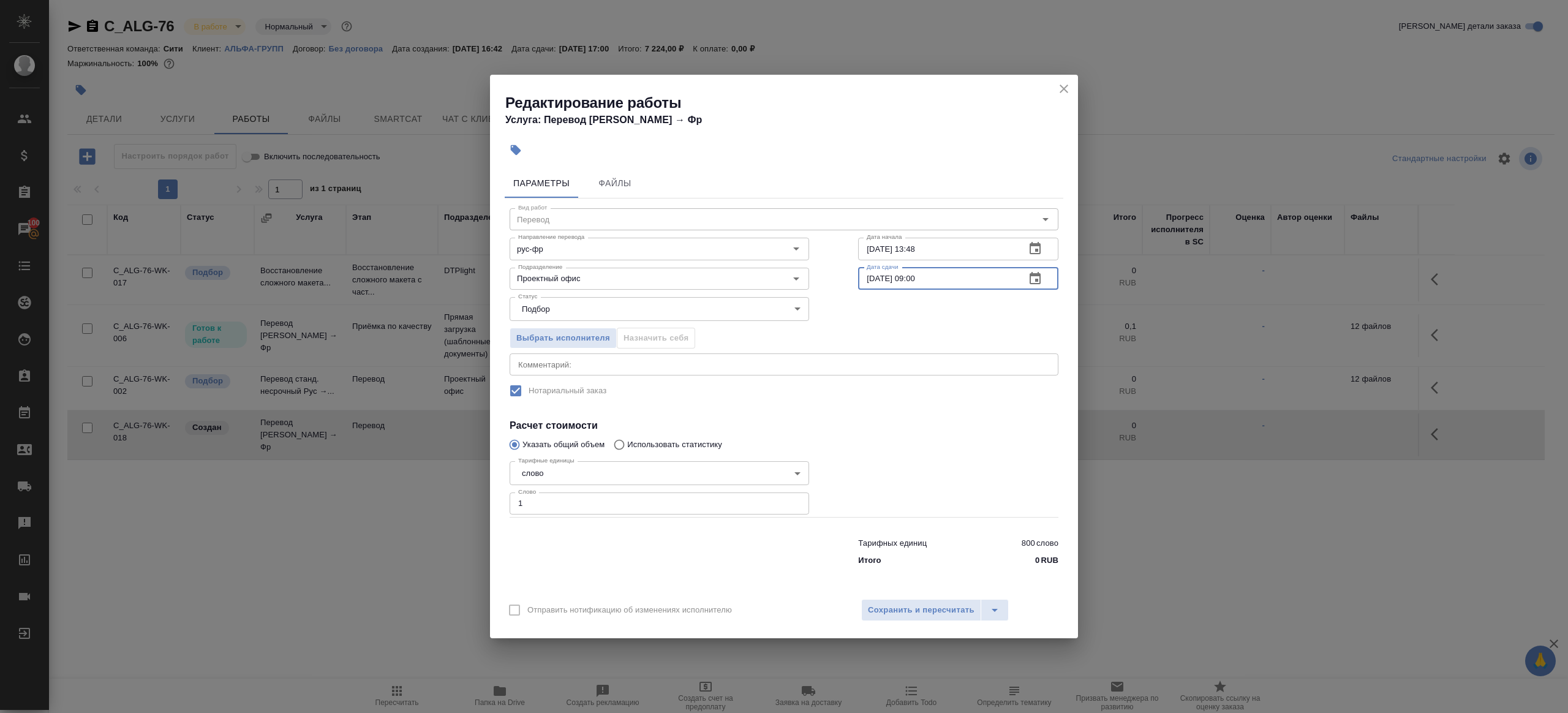
click at [921, 598] on div "Отправить нотификацию об изменениях исполнителю Сохранить и пересчитать" at bounding box center [784, 614] width 588 height 47
click at [921, 602] on button "Сохранить и пересчитать" at bounding box center [921, 610] width 120 height 22
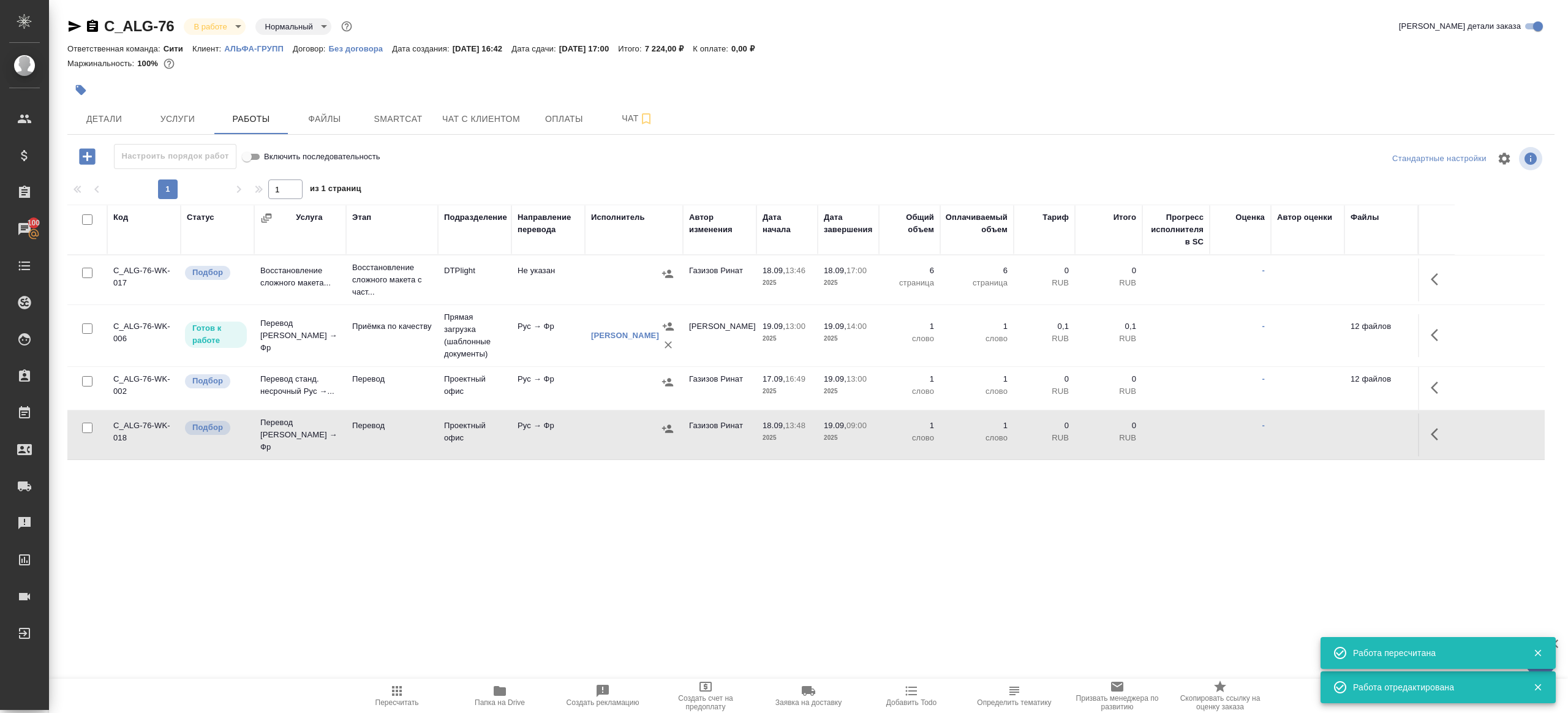
click at [86, 91] on icon "button" at bounding box center [81, 90] width 12 height 12
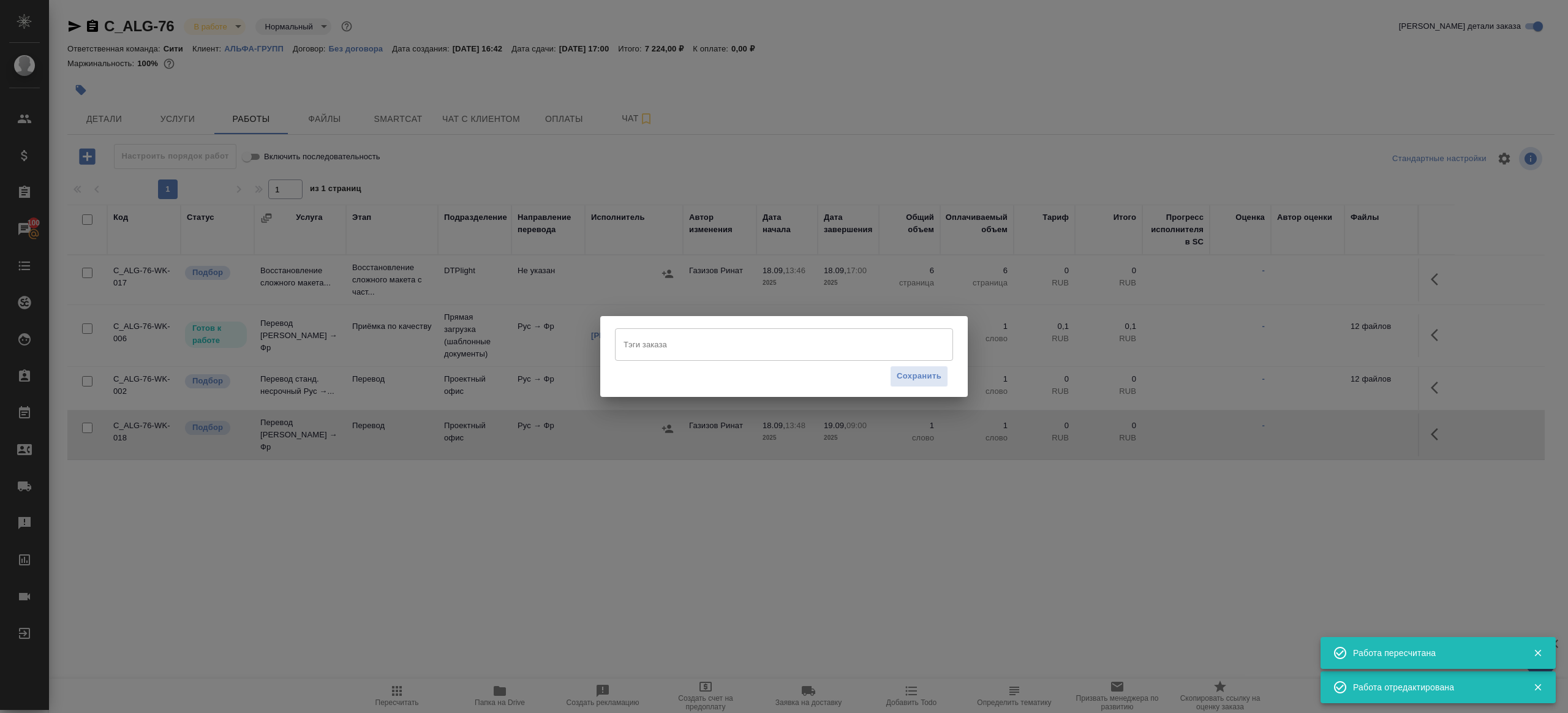
click at [642, 344] on input "Тэги заказа" at bounding box center [772, 344] width 304 height 21
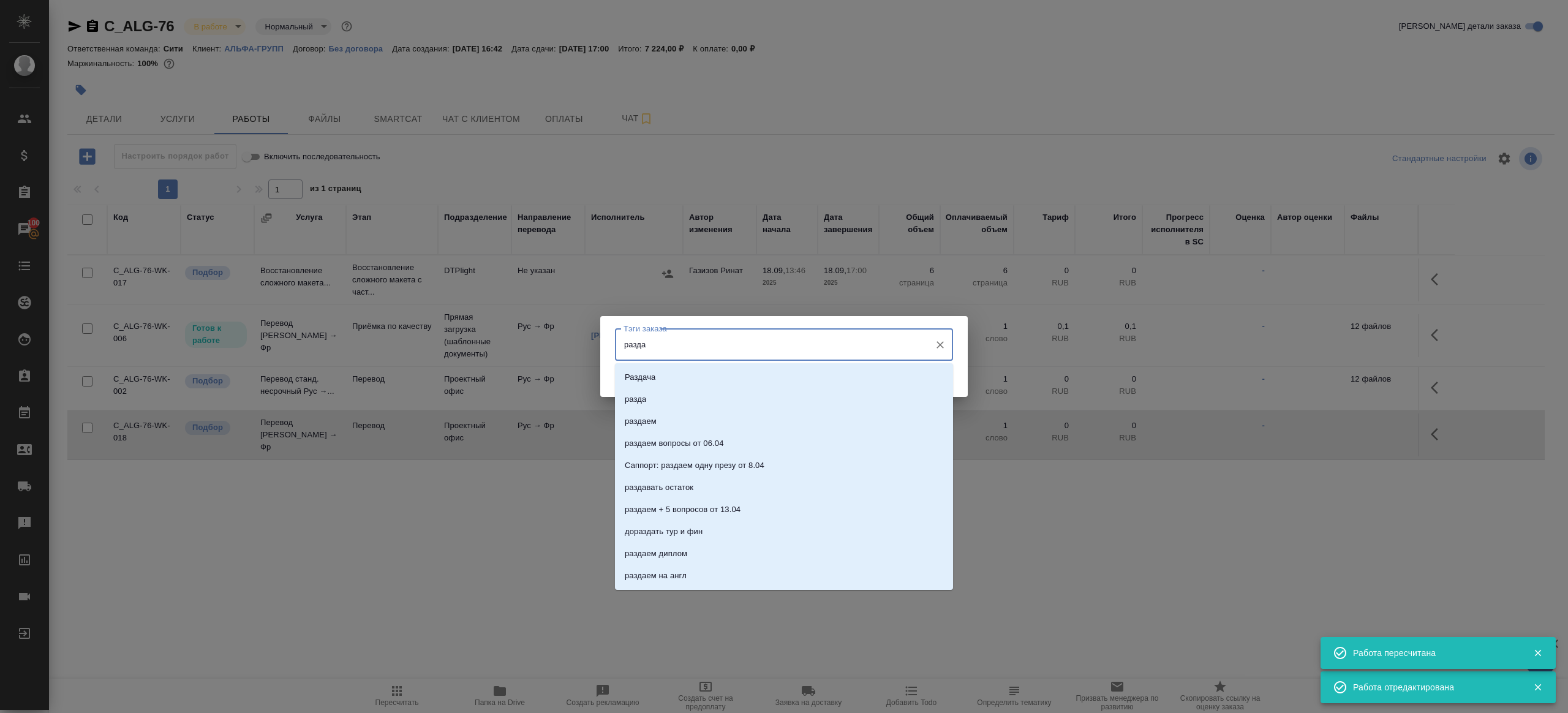
type input "раздае"
click at [658, 380] on li "раздаем" at bounding box center [784, 377] width 338 height 22
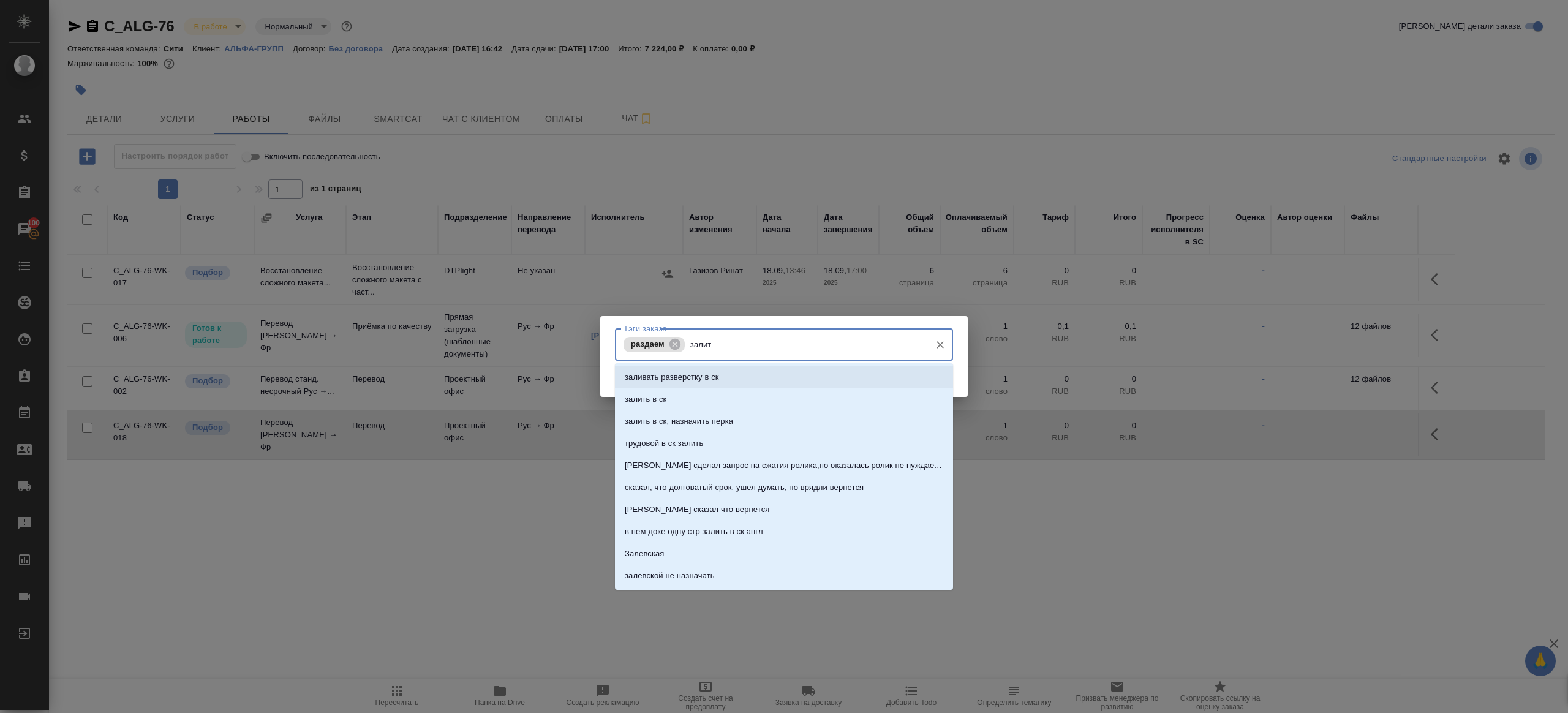
type input "залить"
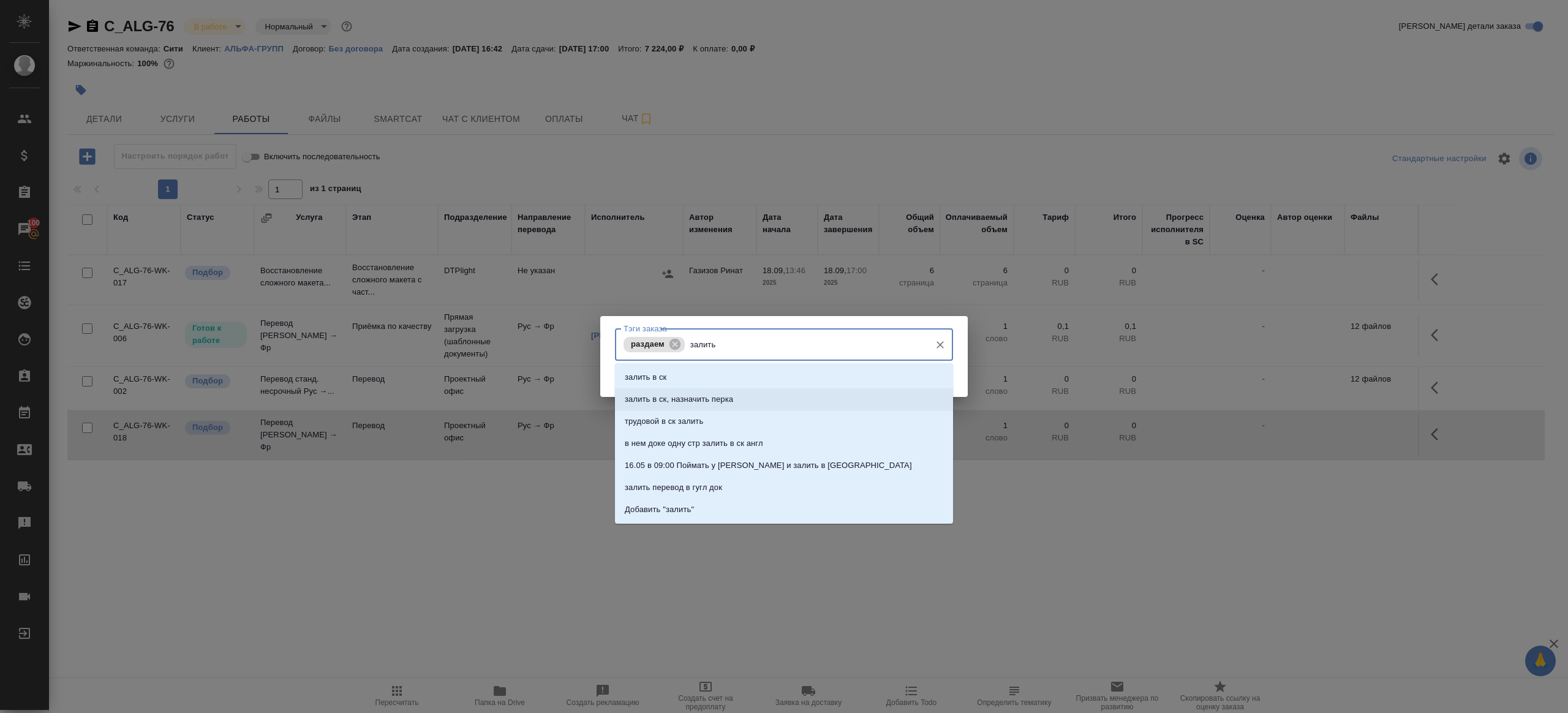
click at [676, 408] on li "залить в ск, назначить перка" at bounding box center [784, 399] width 338 height 22
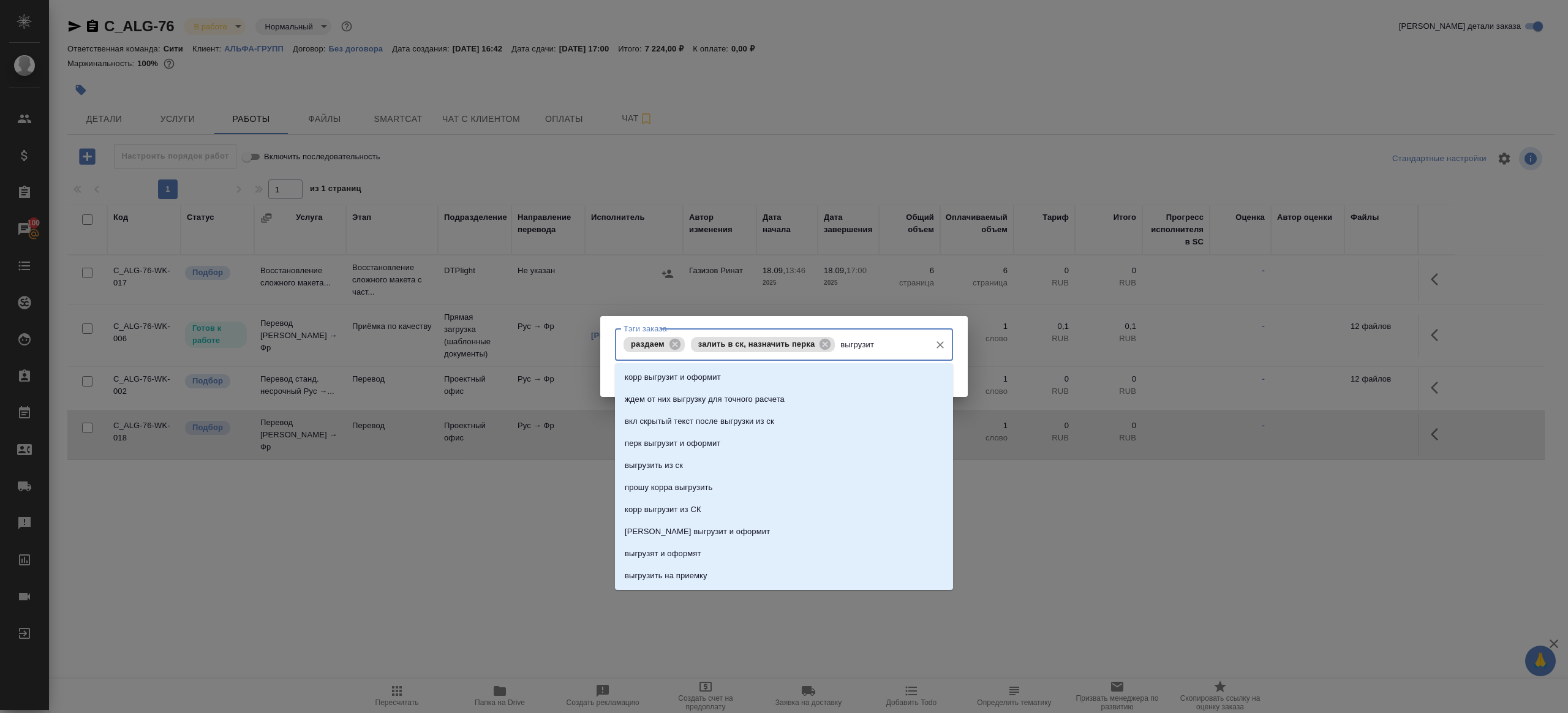
type input "выгрузить"
click at [662, 384] on li "выгрузить из ск" at bounding box center [784, 377] width 338 height 22
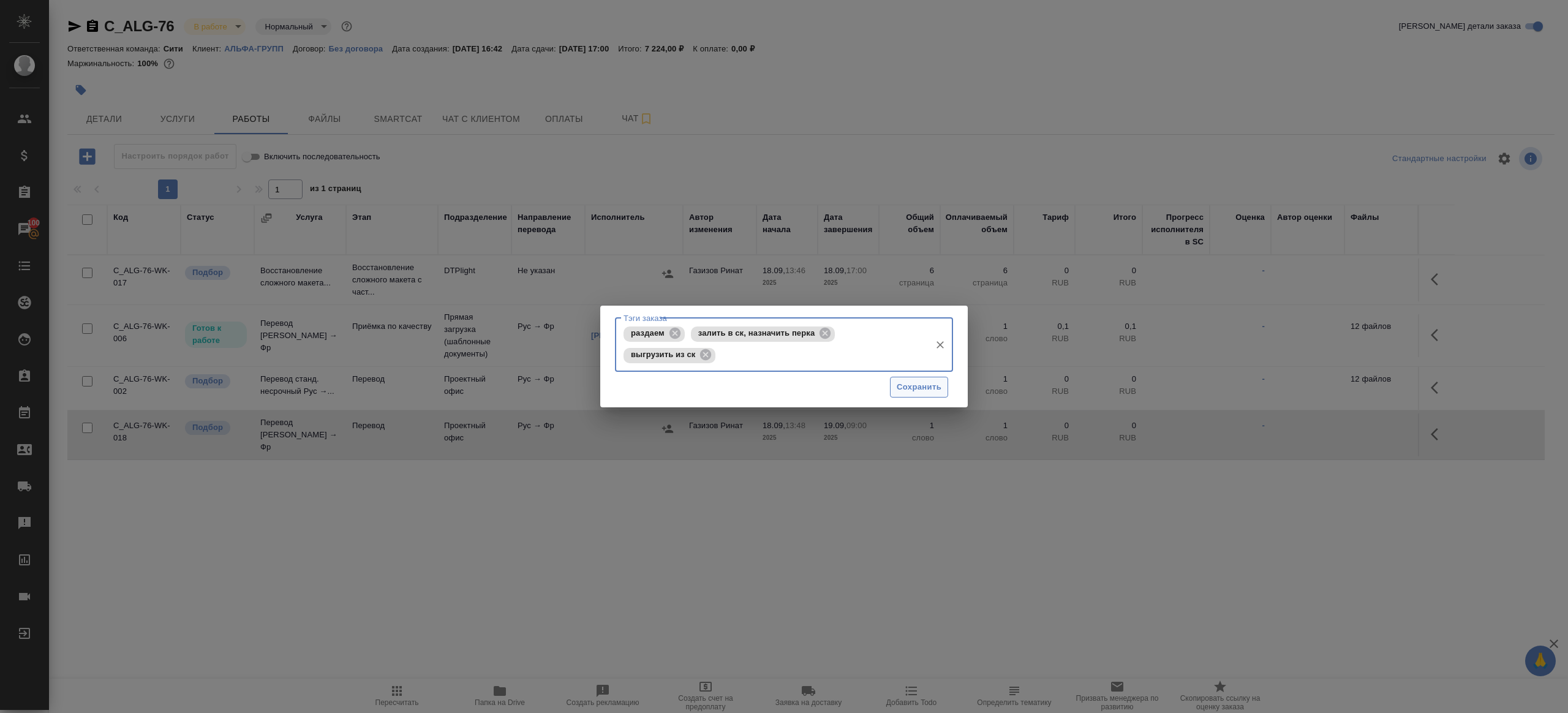
click at [926, 386] on span "Сохранить" at bounding box center [919, 387] width 44 height 14
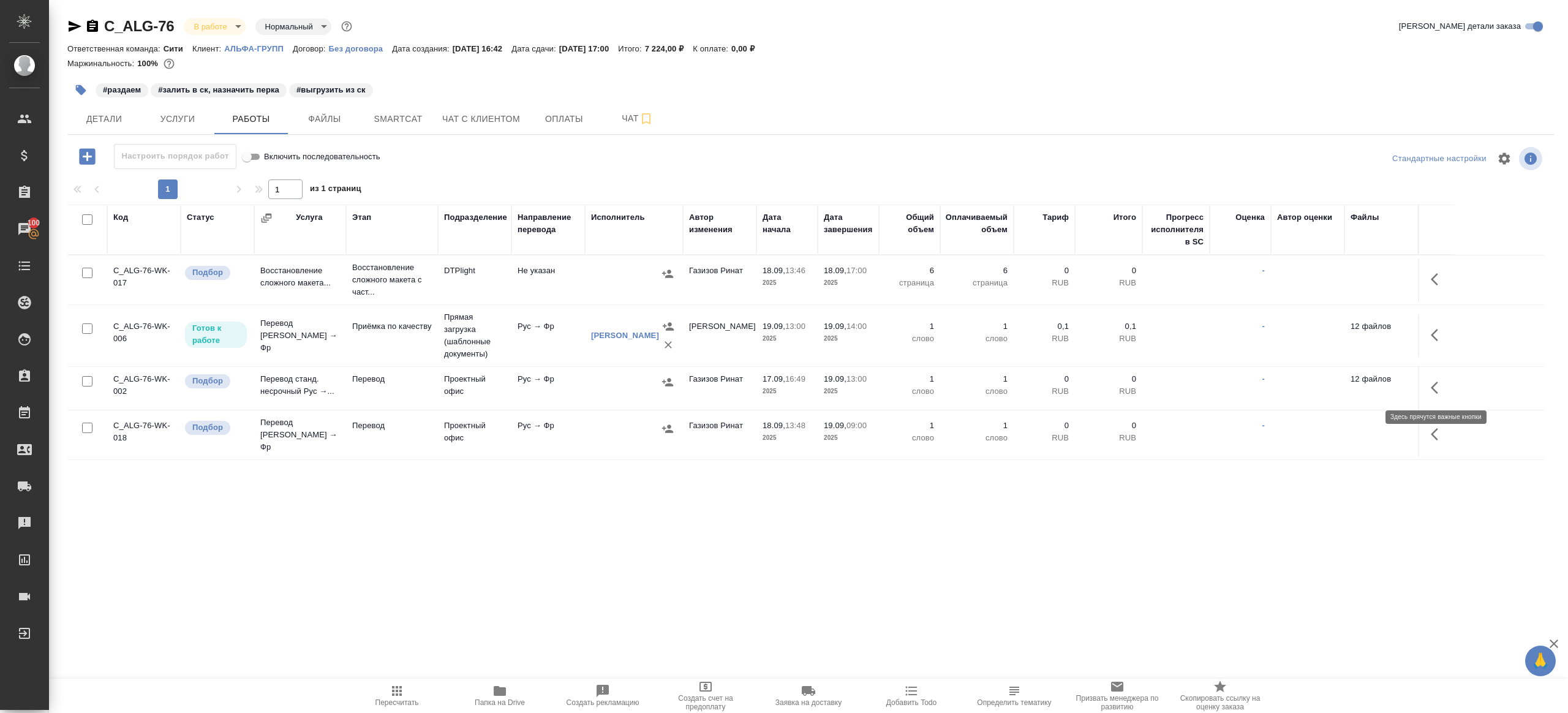
click at [1431, 382] on icon "button" at bounding box center [1438, 388] width 15 height 15
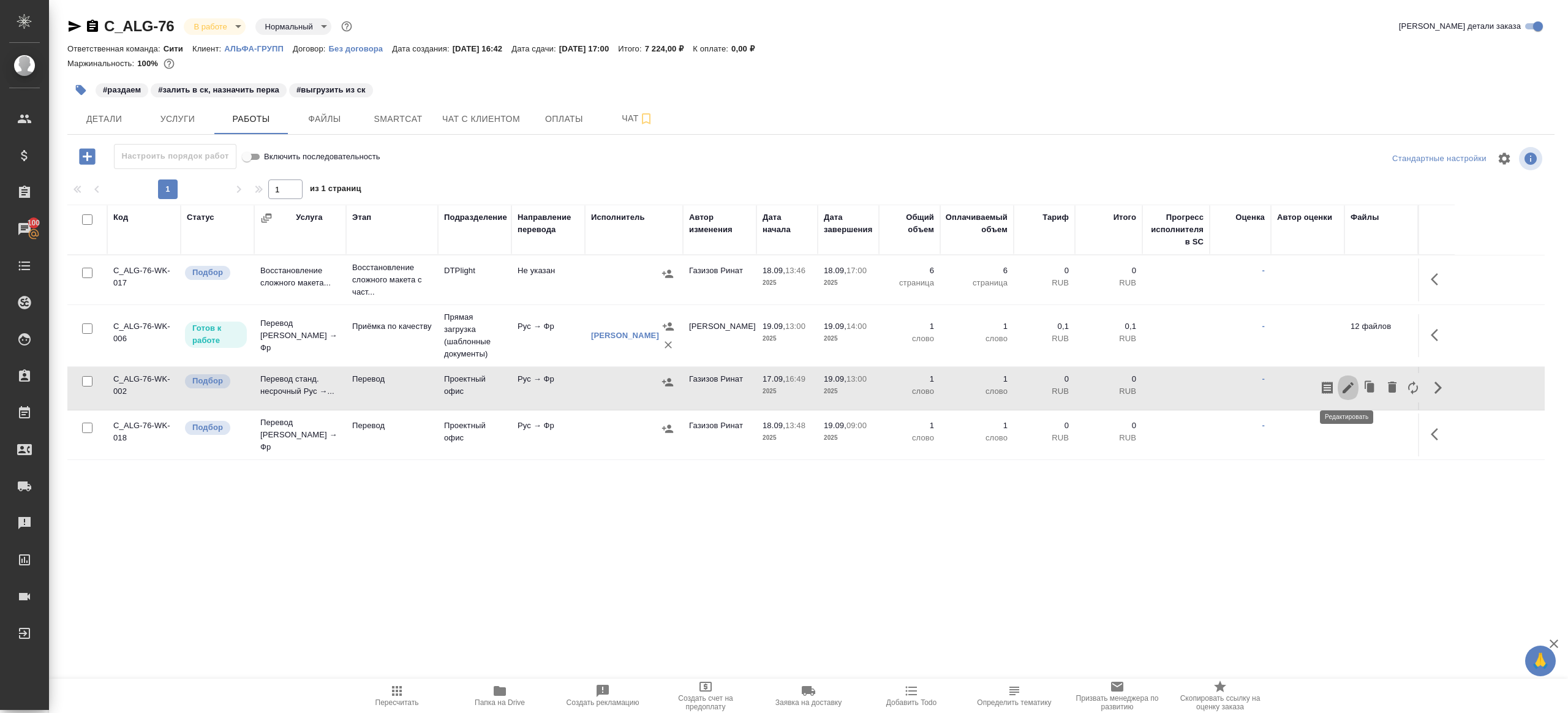
click at [1347, 390] on icon "button" at bounding box center [1348, 388] width 11 height 11
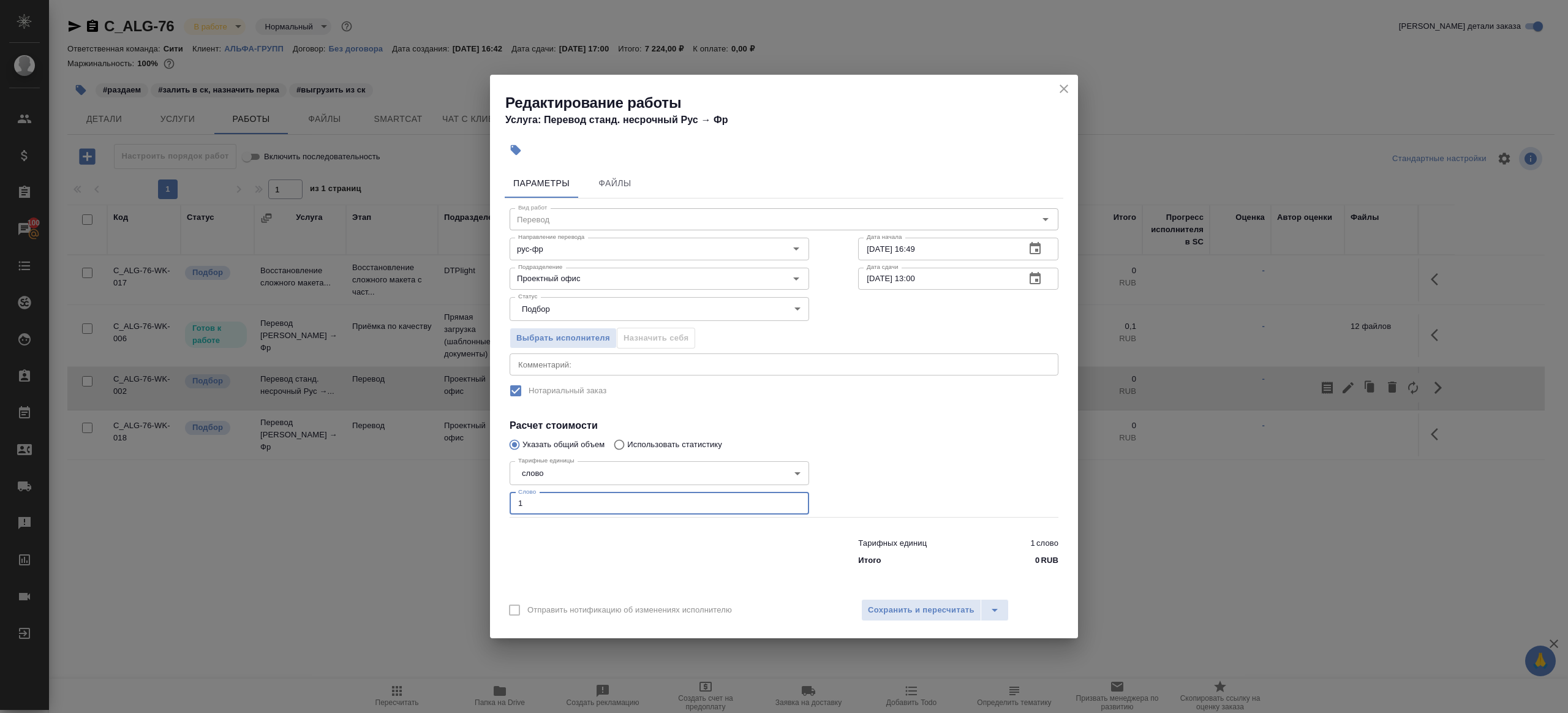
click at [580, 499] on input "1" at bounding box center [659, 503] width 299 height 22
type input "100"
click at [888, 598] on div "Отправить нотификацию об изменениях исполнителю Сохранить и пересчитать" at bounding box center [784, 614] width 588 height 47
click at [886, 607] on span "Сохранить и пересчитать" at bounding box center [921, 610] width 107 height 14
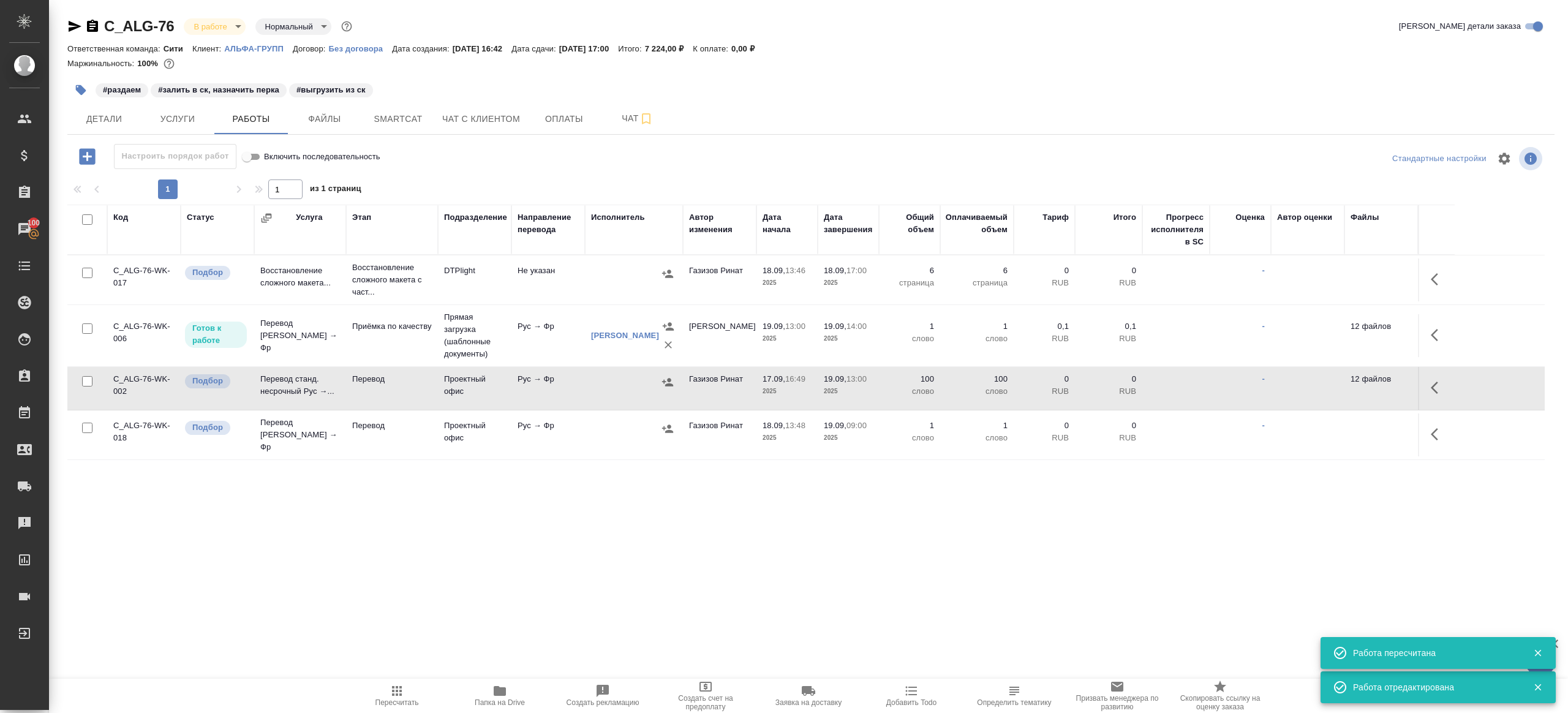
click at [553, 396] on td "Рус → Фр" at bounding box center [548, 388] width 74 height 43
click at [379, 687] on span "Пересчитать" at bounding box center [397, 695] width 88 height 23
click at [102, 107] on button "Детали" at bounding box center [104, 119] width 74 height 30
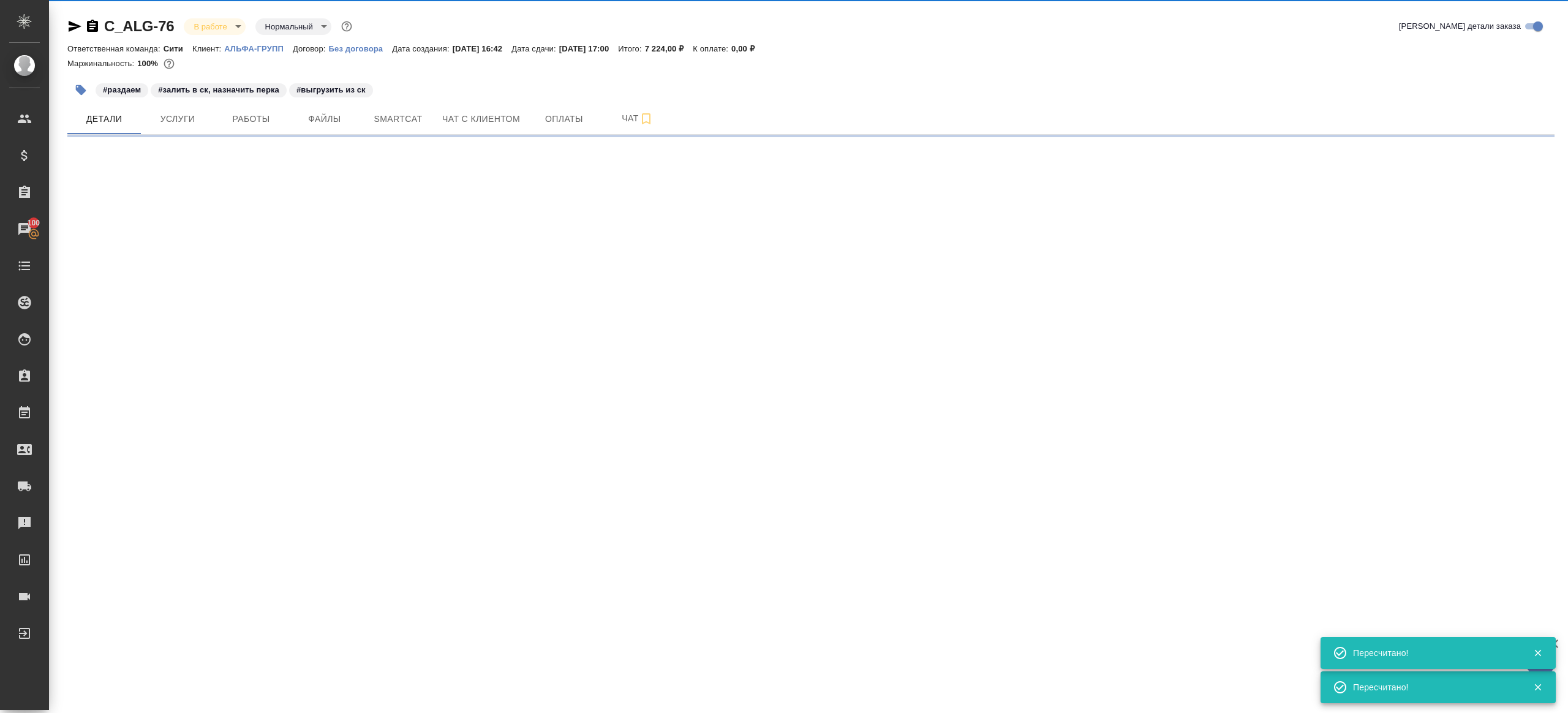
select select "RU"
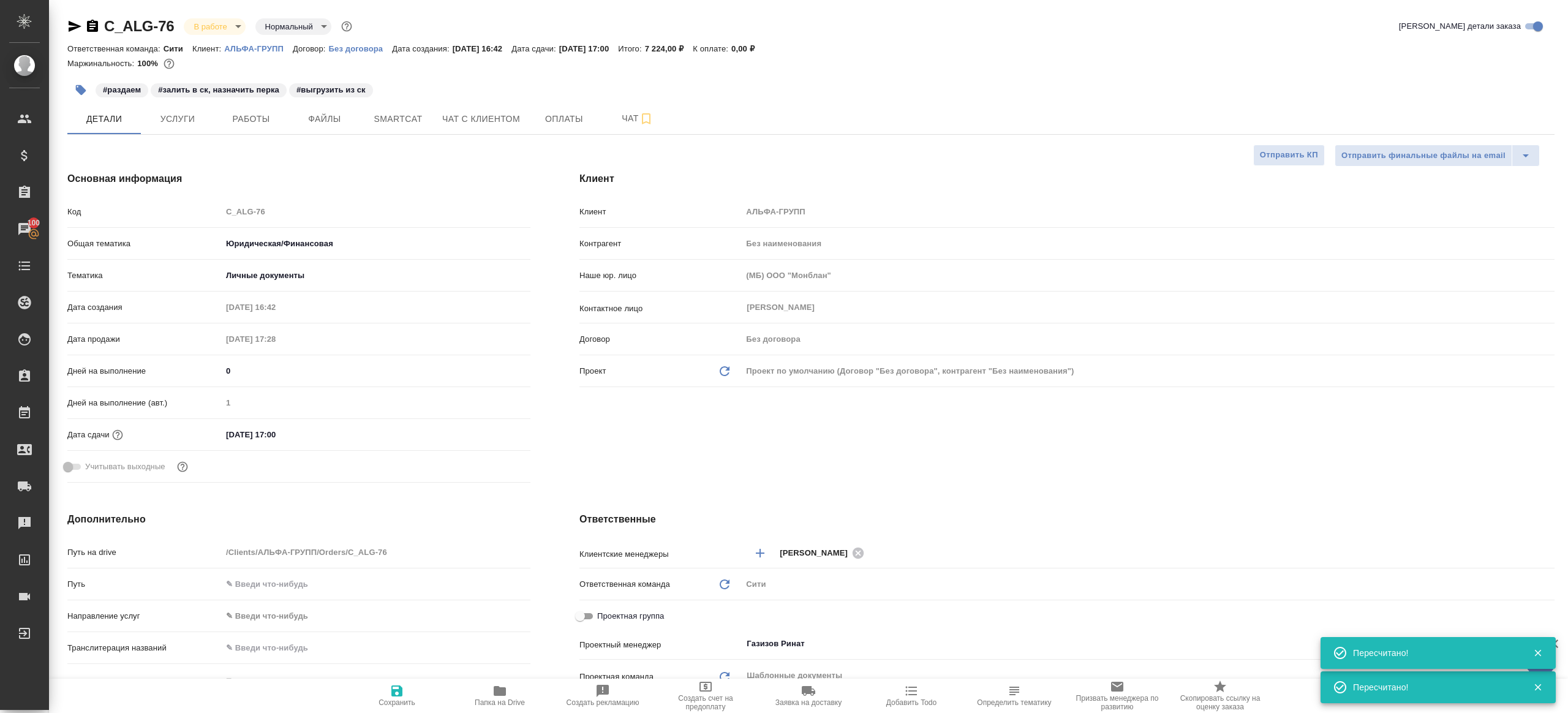
type textarea "x"
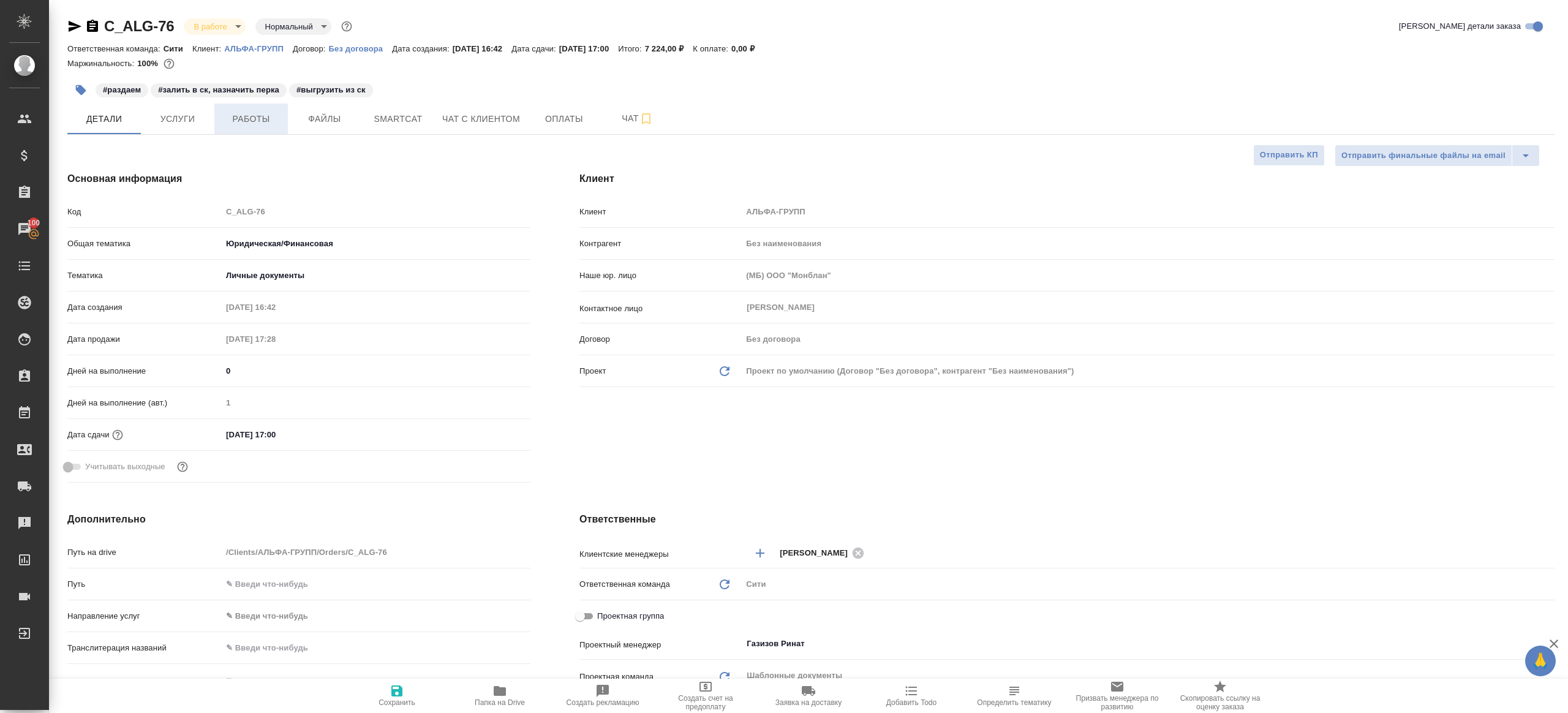
click at [254, 122] on span "Работы" at bounding box center [251, 119] width 59 height 15
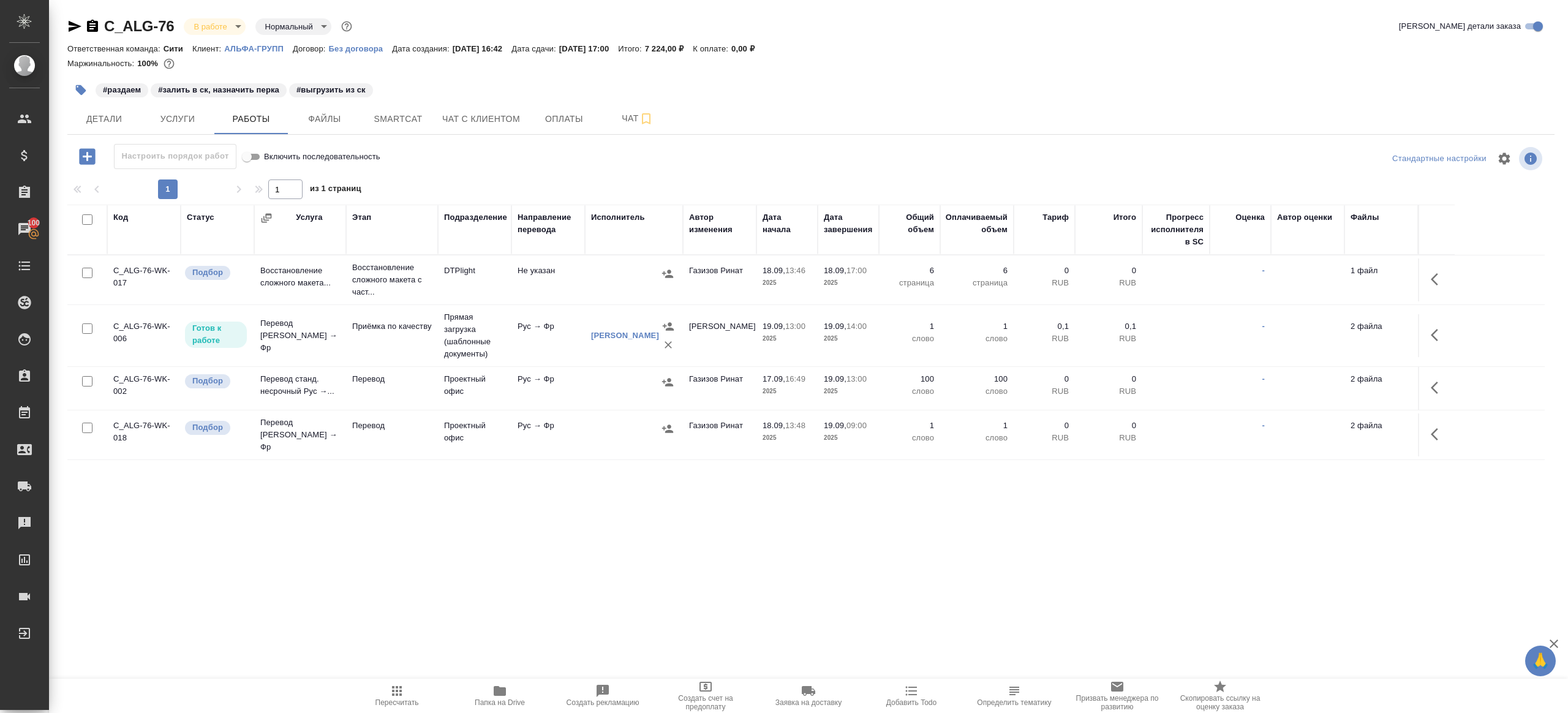
click at [1430, 280] on button "button" at bounding box center [1438, 279] width 29 height 29
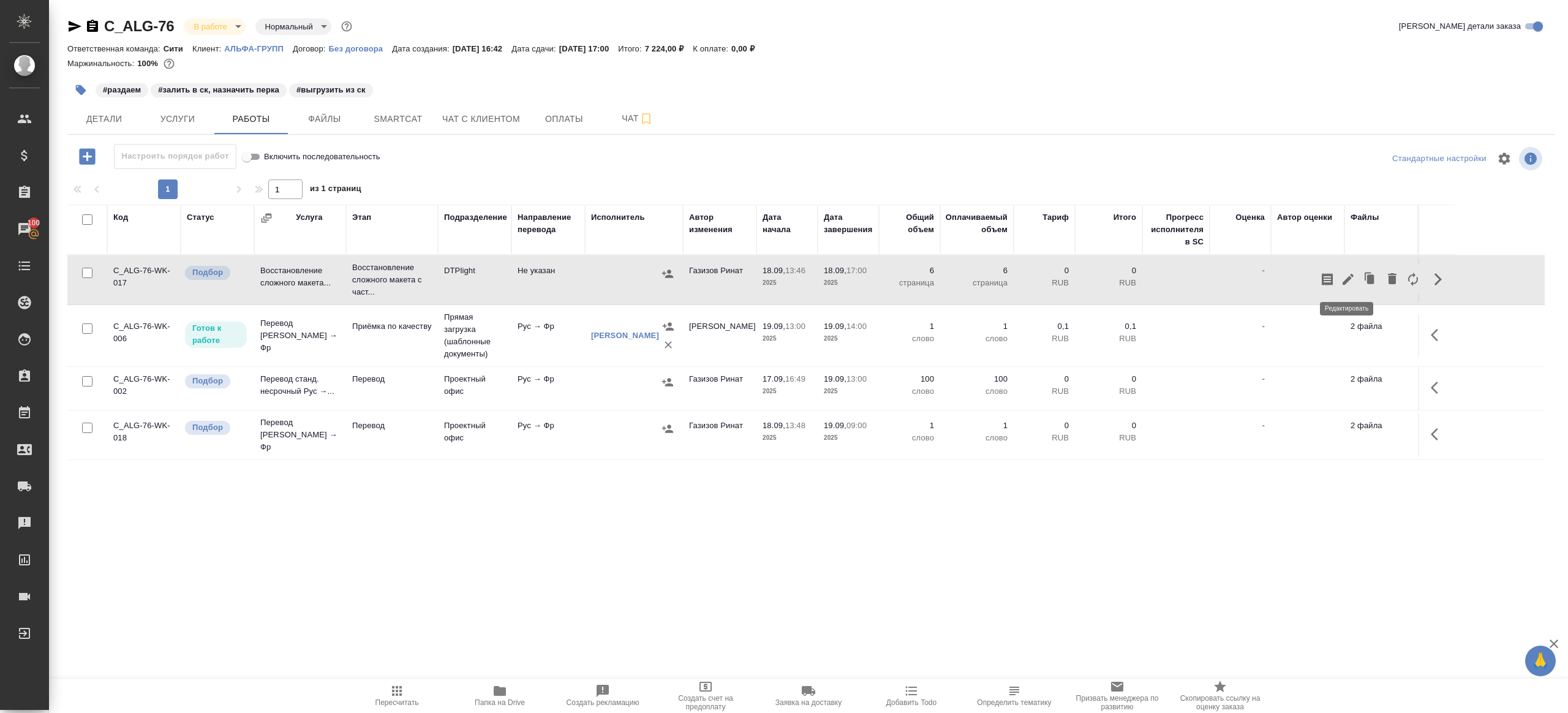
click at [1353, 274] on icon "button" at bounding box center [1348, 279] width 15 height 15
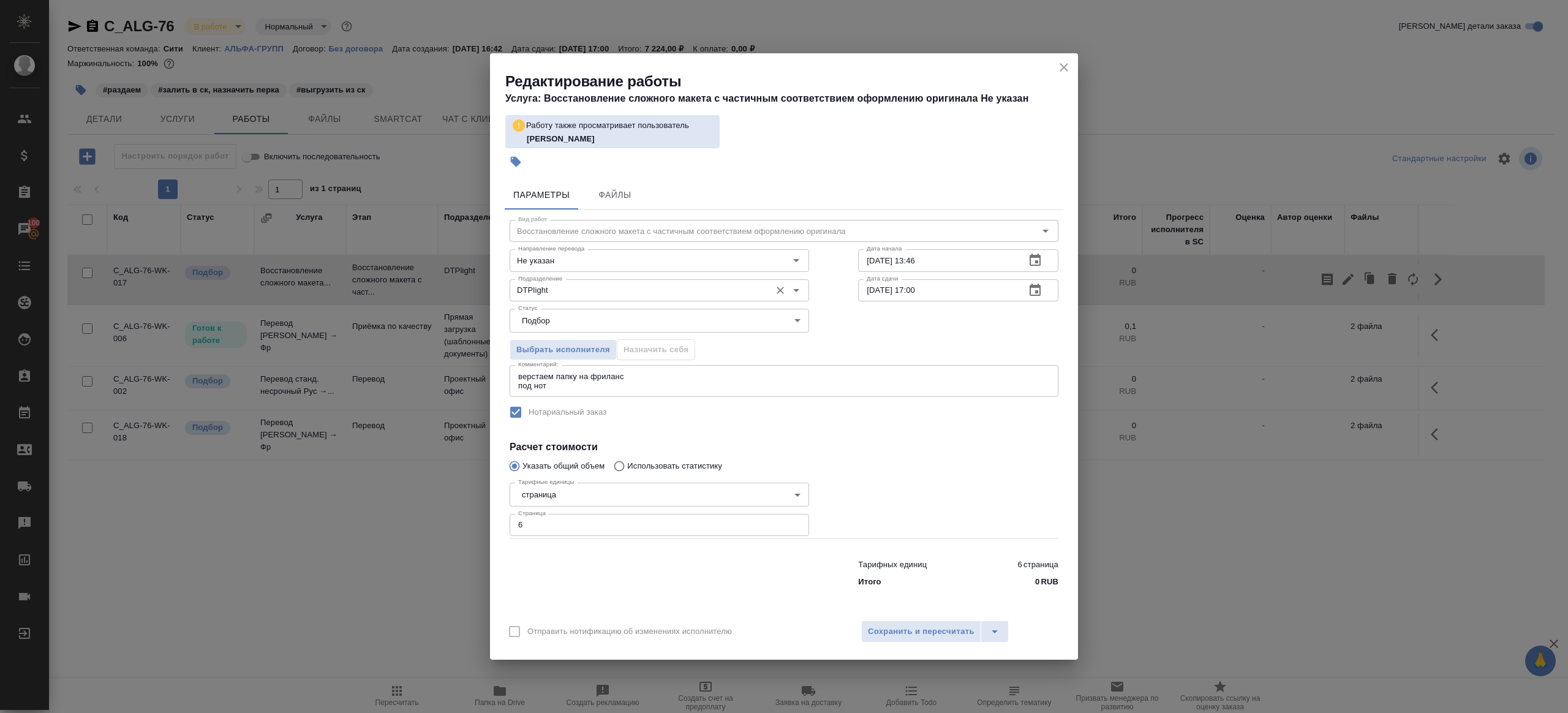
click at [567, 292] on input "DTPlight" at bounding box center [639, 290] width 251 height 15
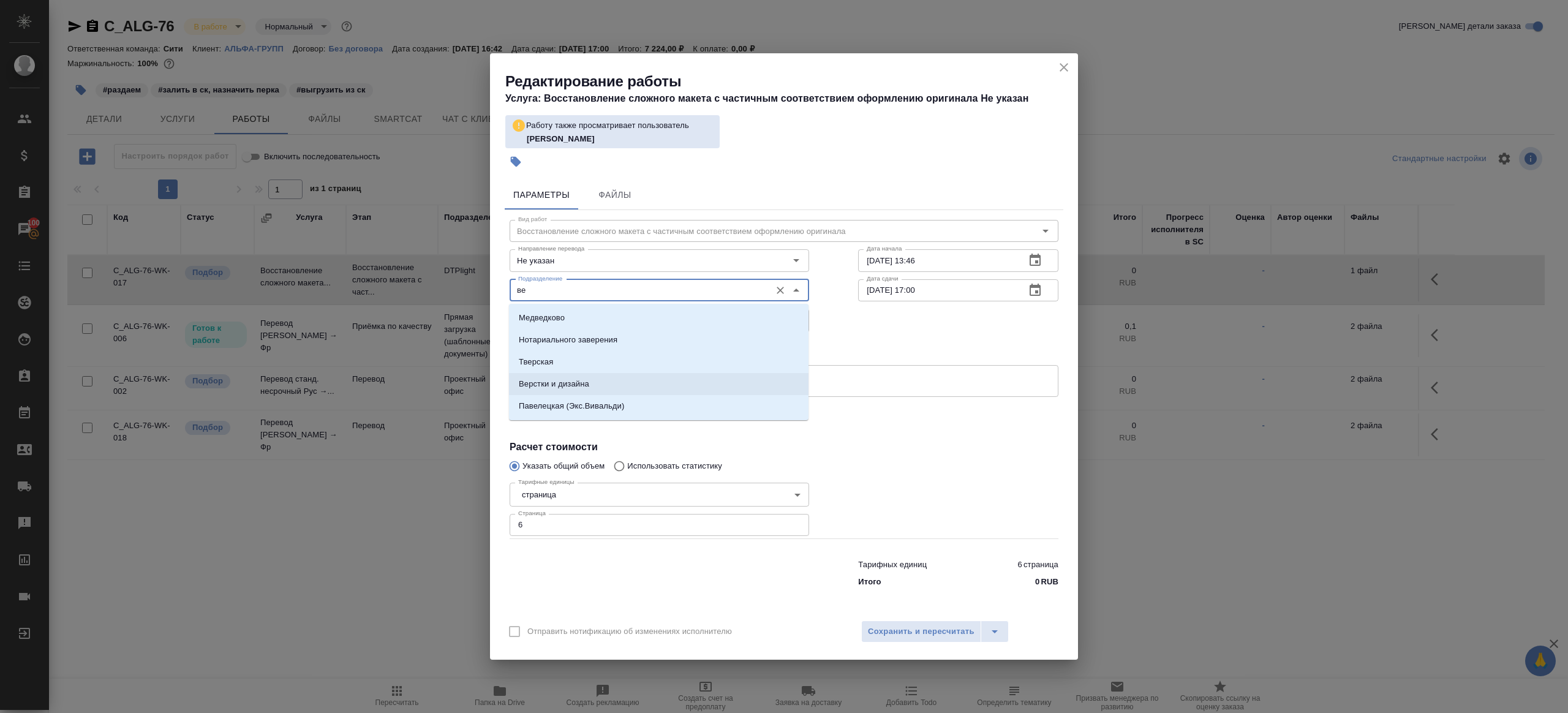
click at [605, 380] on li "Верстки и дизайна" at bounding box center [658, 384] width 299 height 22
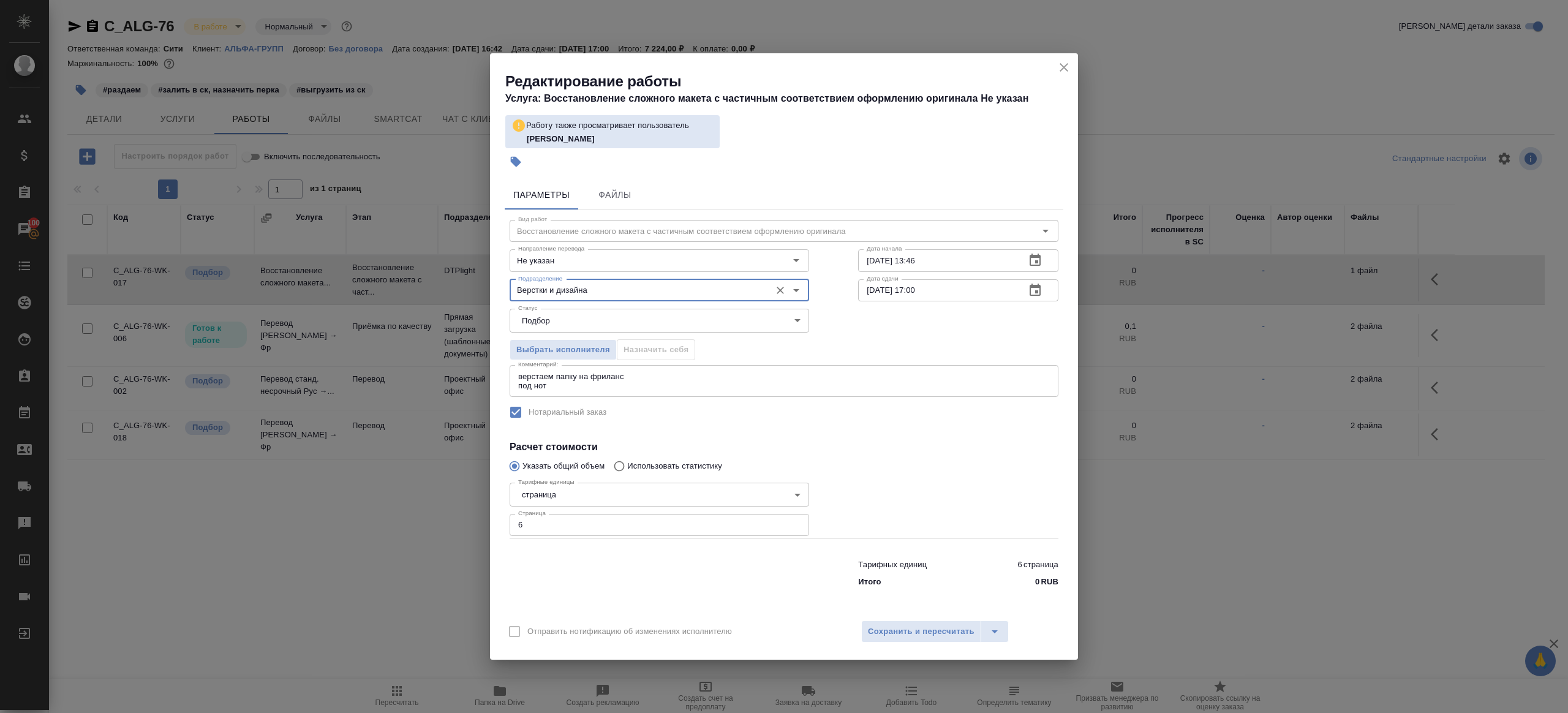
type input "Верстки и дизайна"
click at [1067, 68] on icon "close" at bounding box center [1064, 68] width 15 height 15
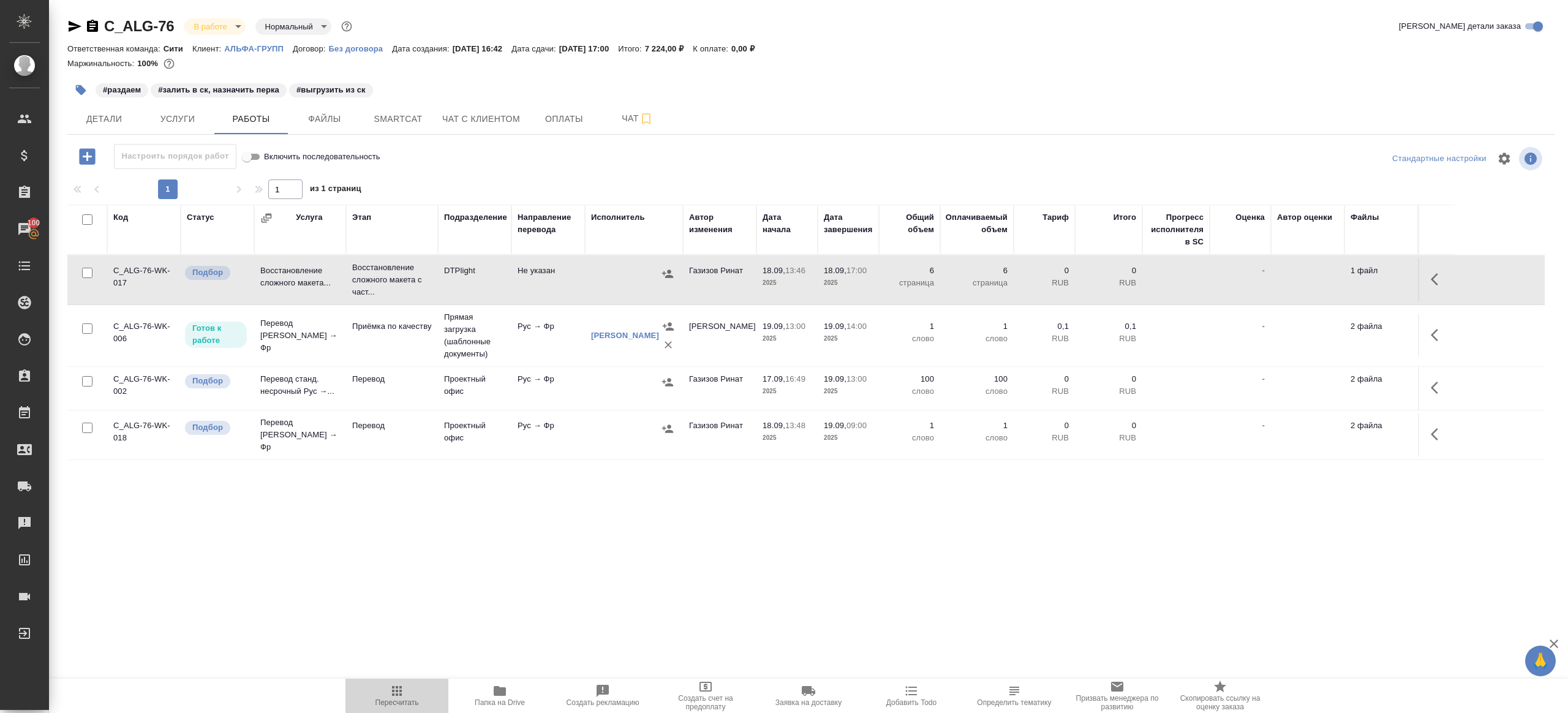
click at [401, 687] on icon "button" at bounding box center [397, 690] width 10 height 10
click at [454, 571] on div ".cls-1 fill:#fff; AWATERA Gazizov Rinat Клиенты Спецификации Заказы 100 Чаты To…" at bounding box center [784, 356] width 1568 height 713
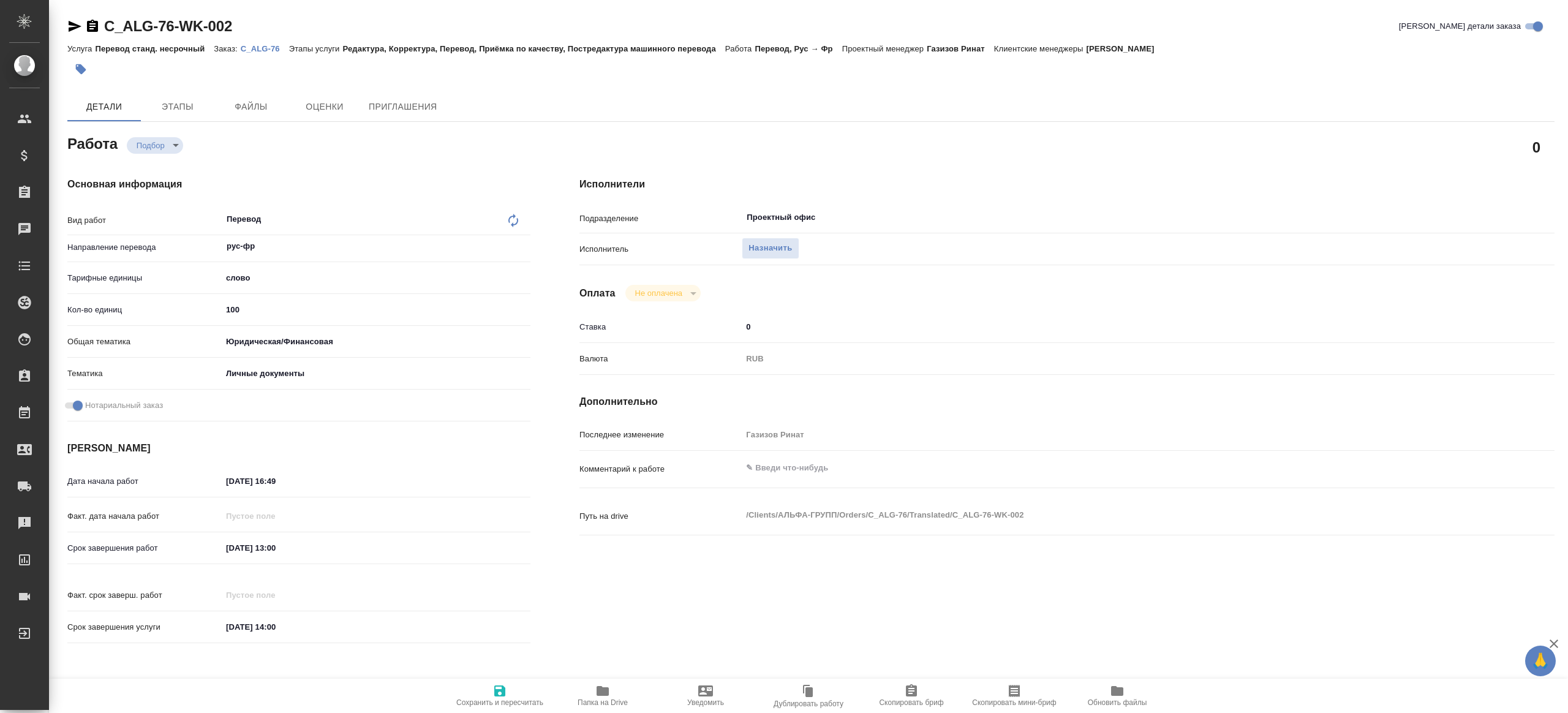
type textarea "x"
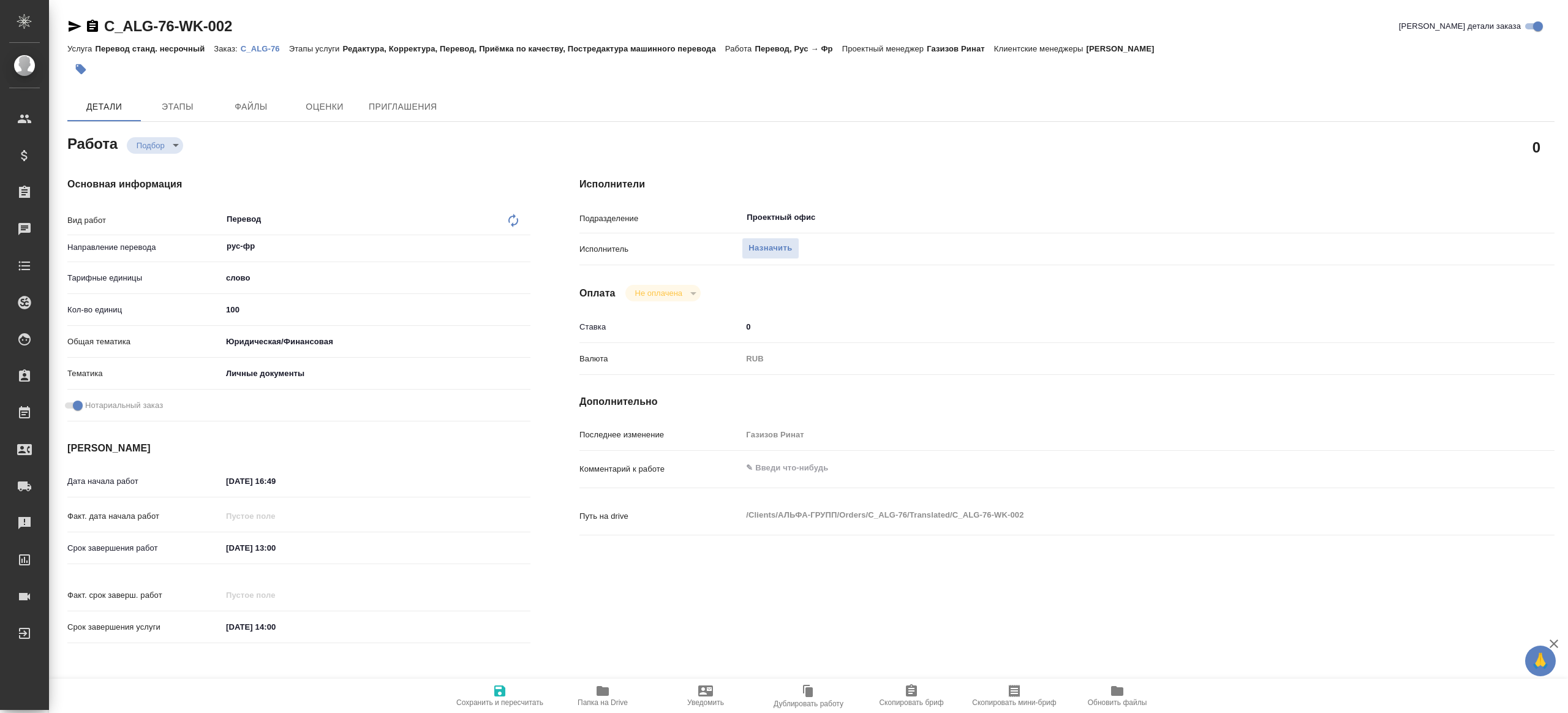
type textarea "x"
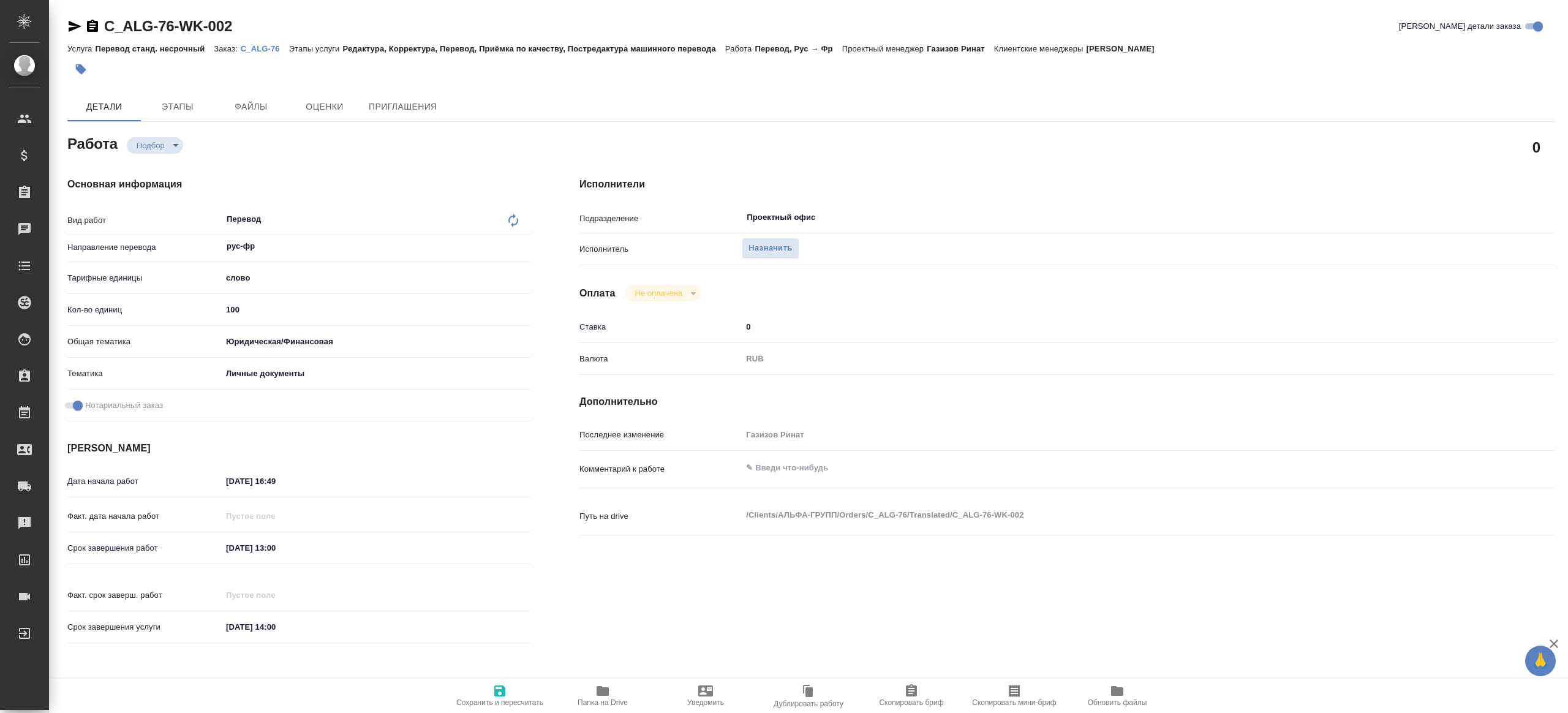
type textarea "x"
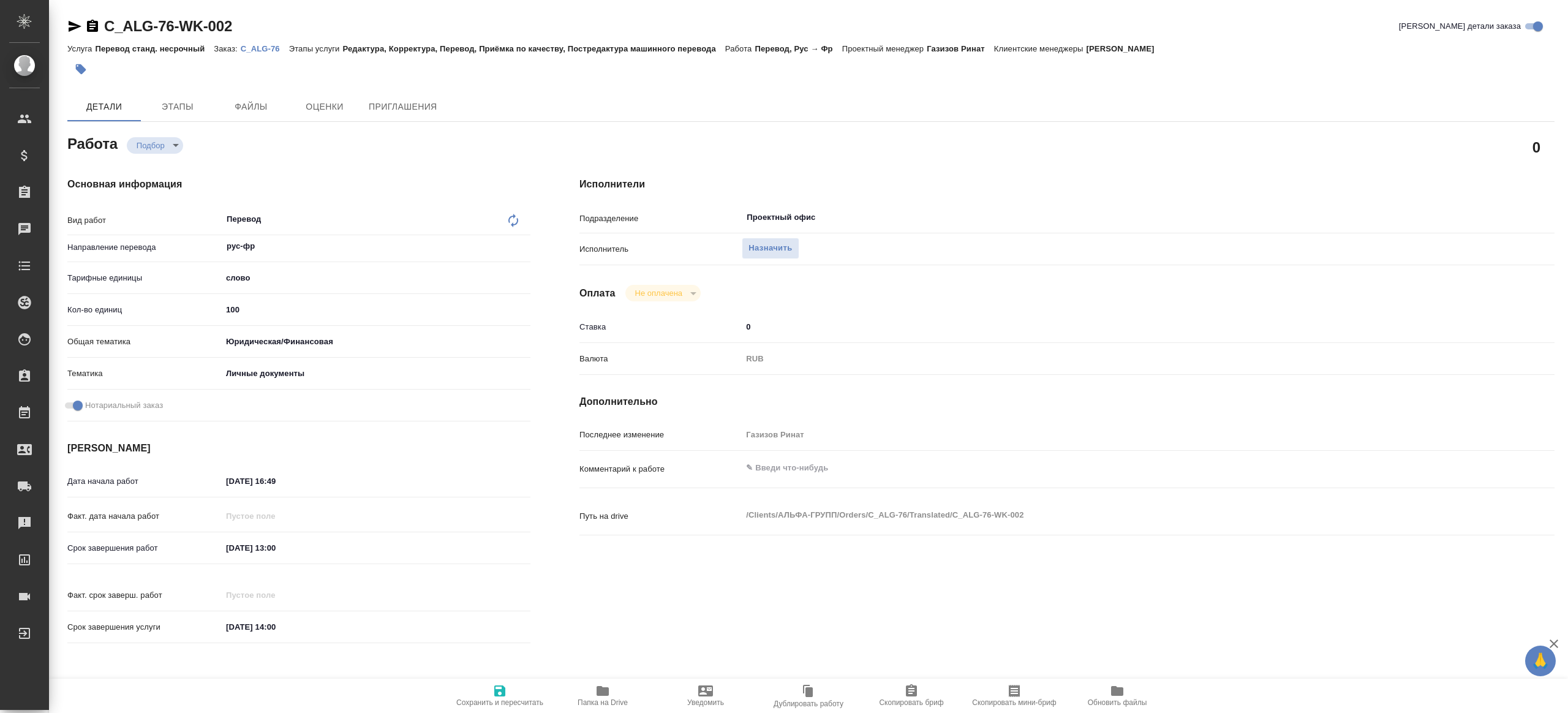
type textarea "x"
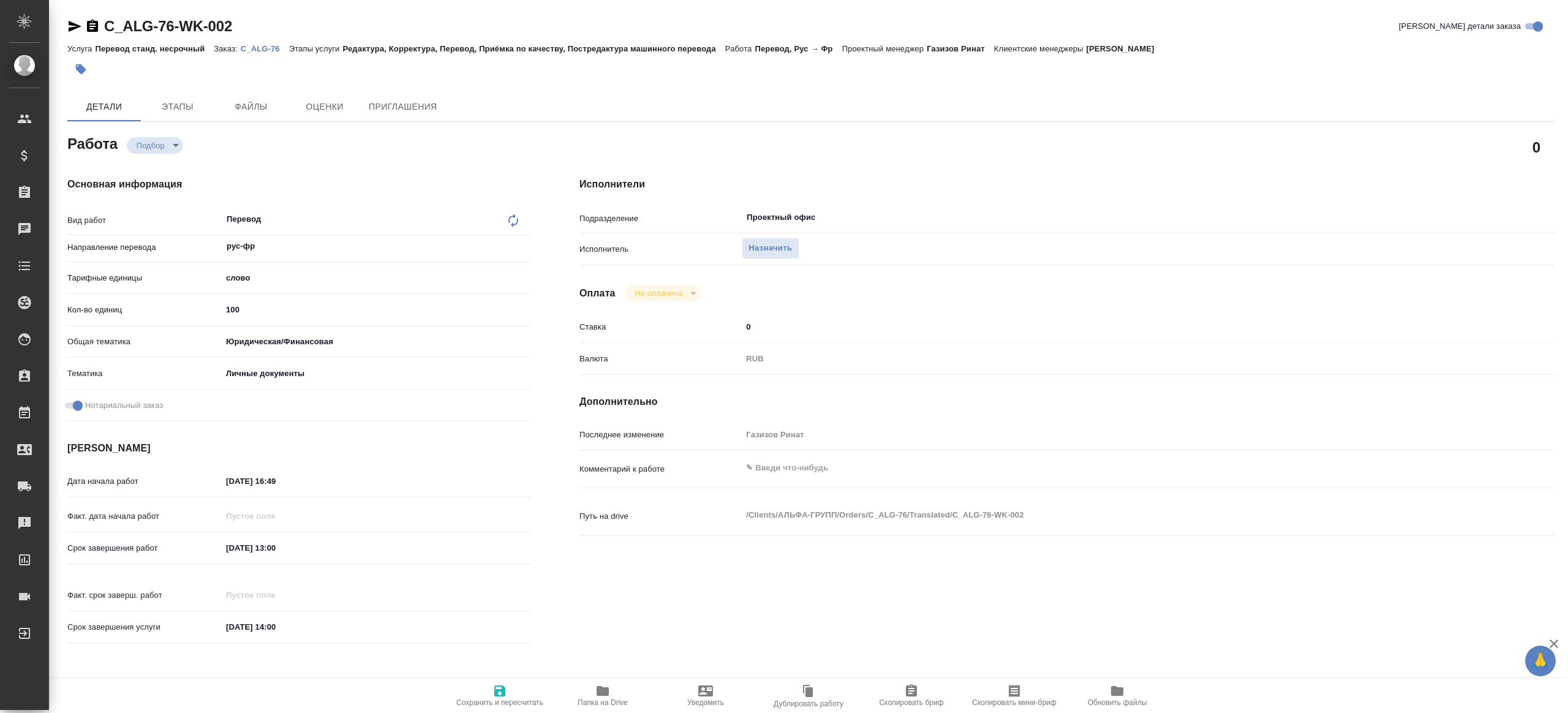
type textarea "x"
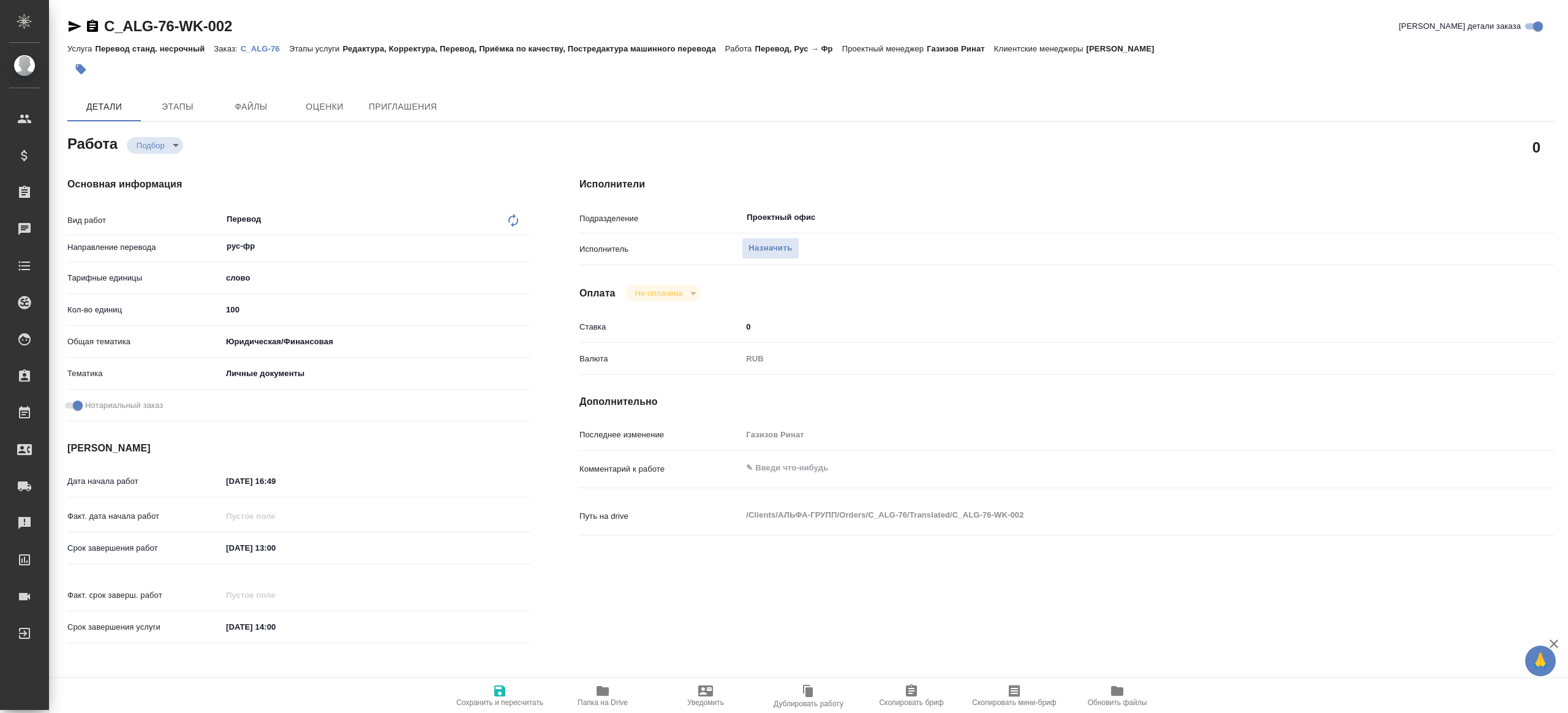
type textarea "x"
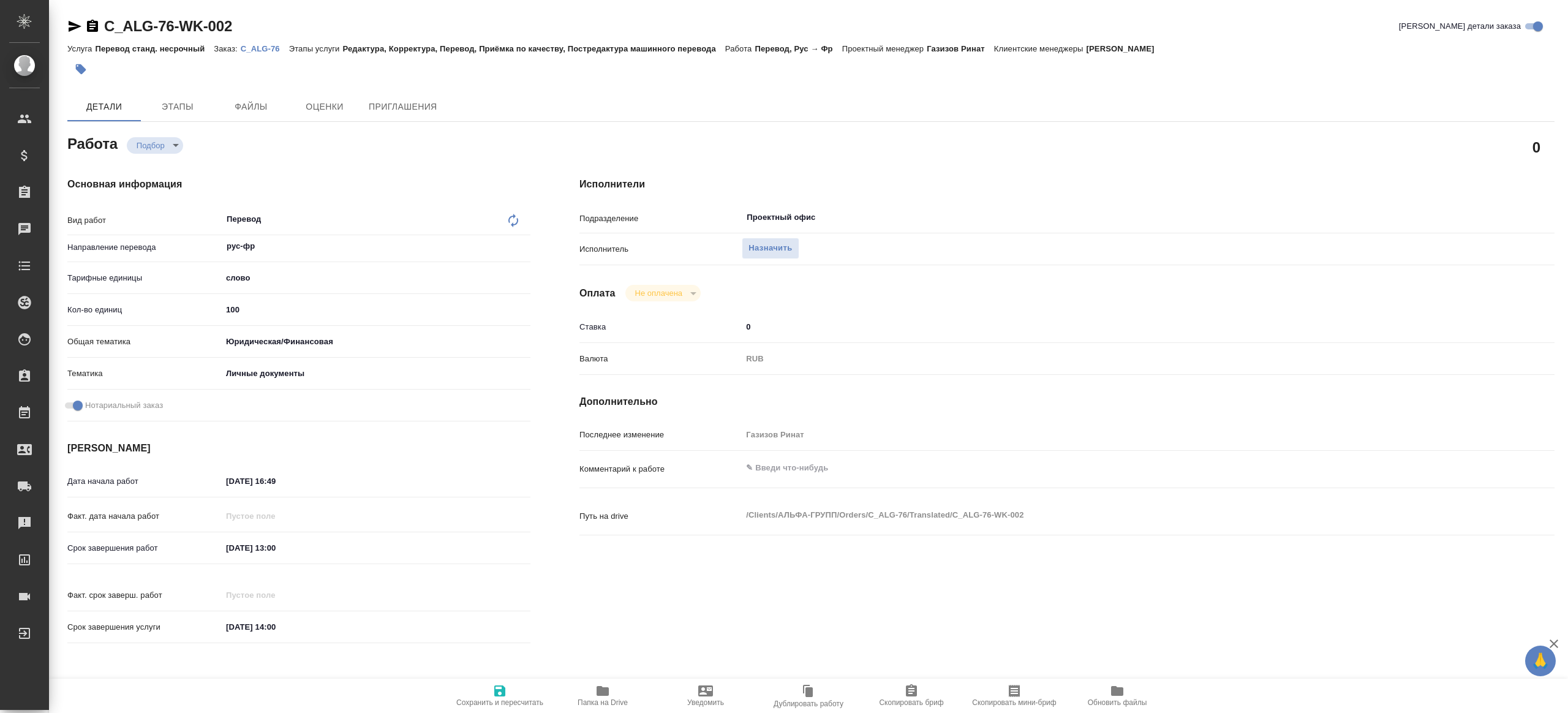
type textarea "x"
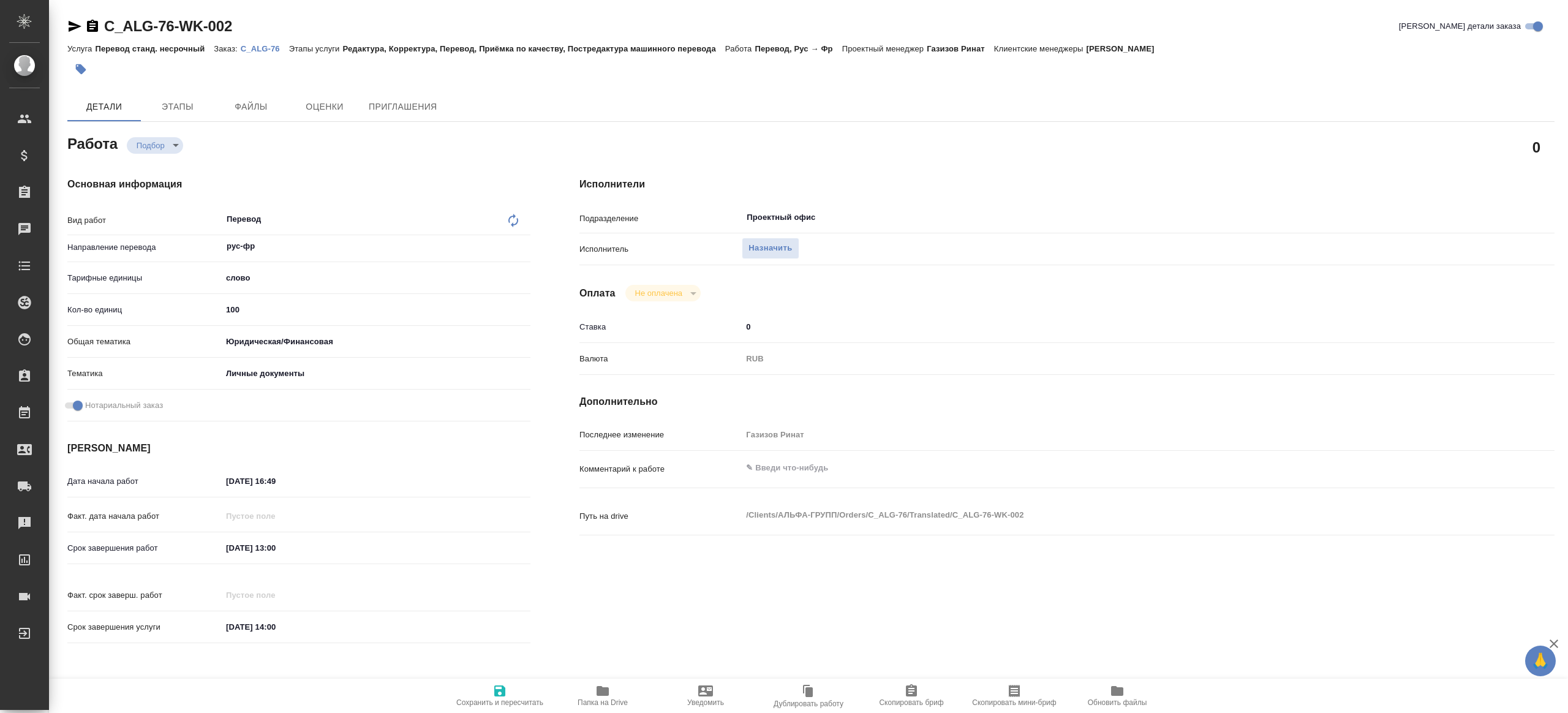
type textarea "x"
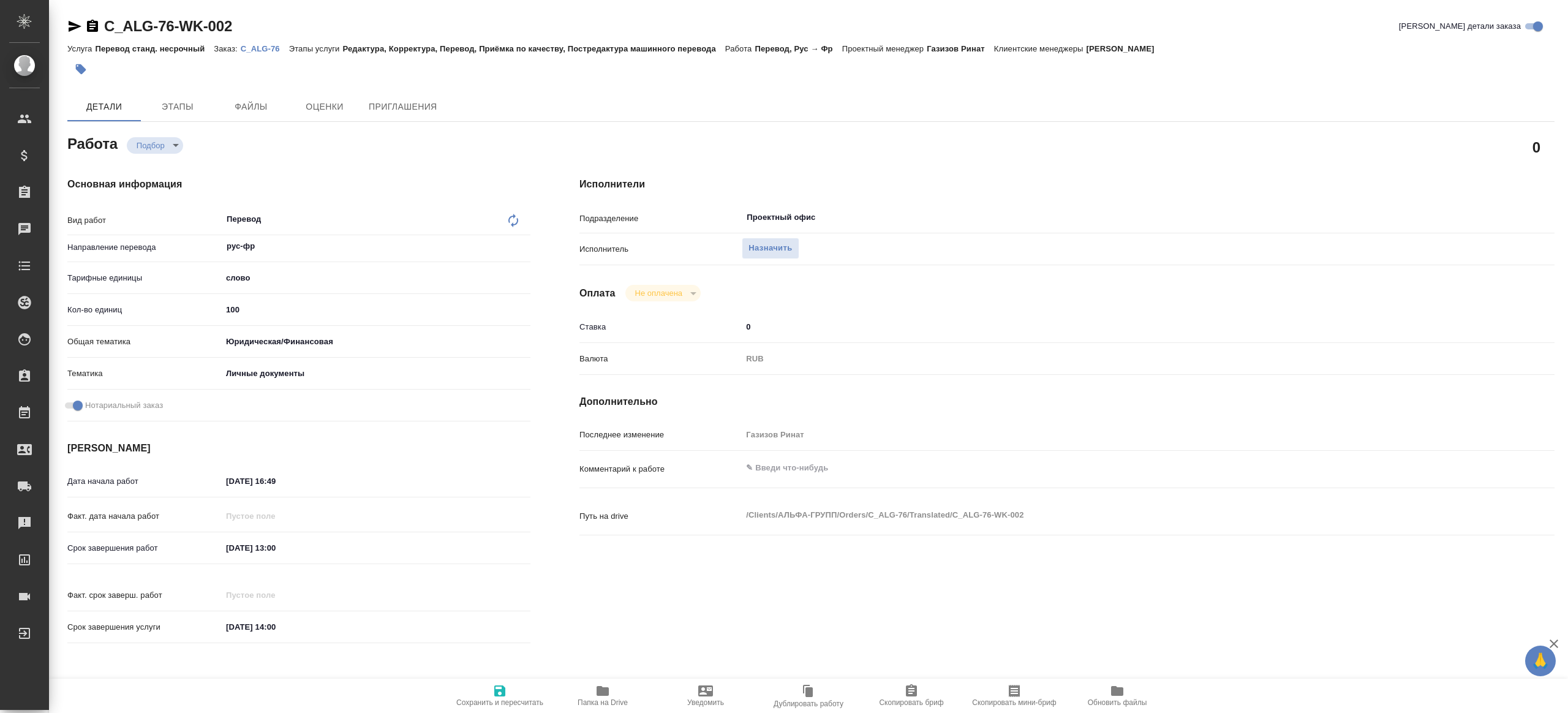
type textarea "x"
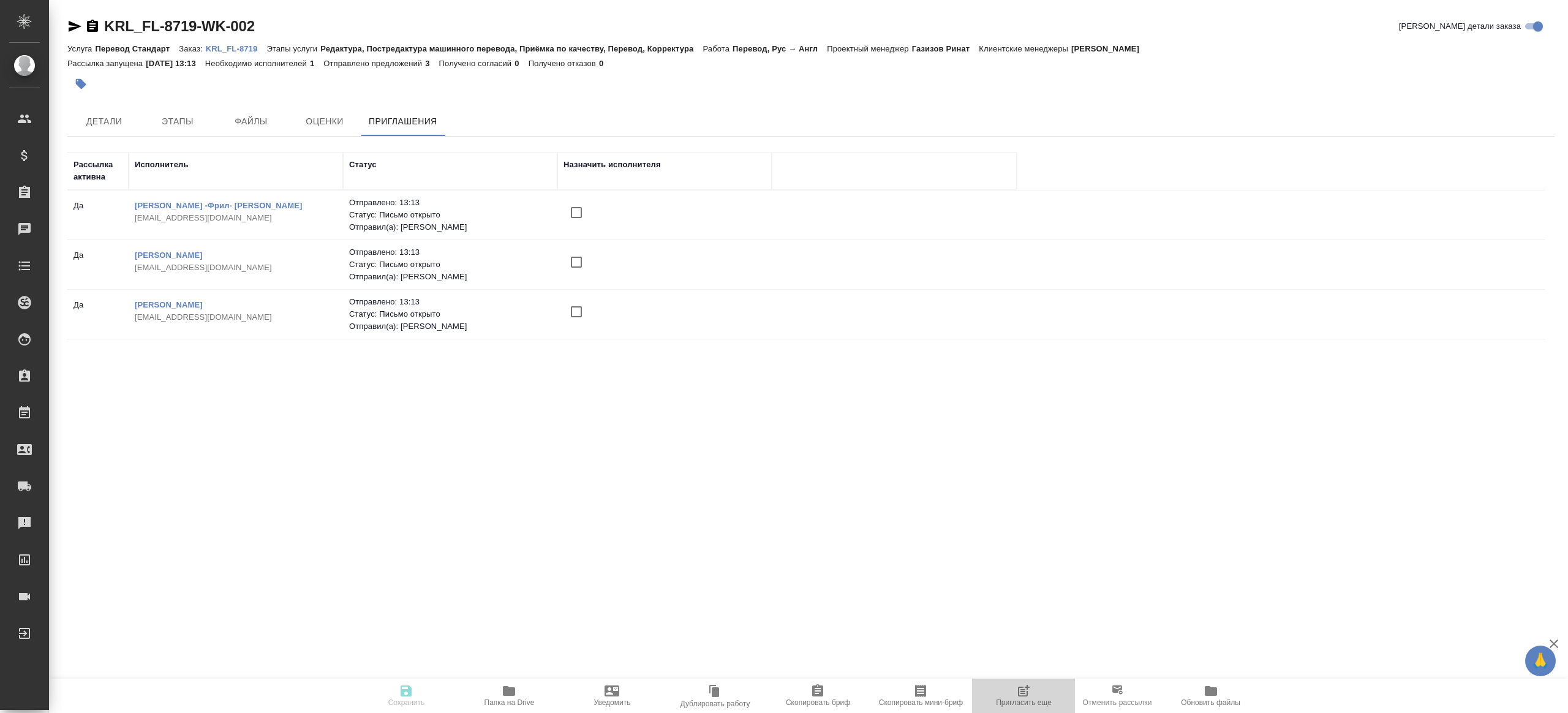
click at [1003, 700] on span "Пригласить еще" at bounding box center [1023, 702] width 56 height 9
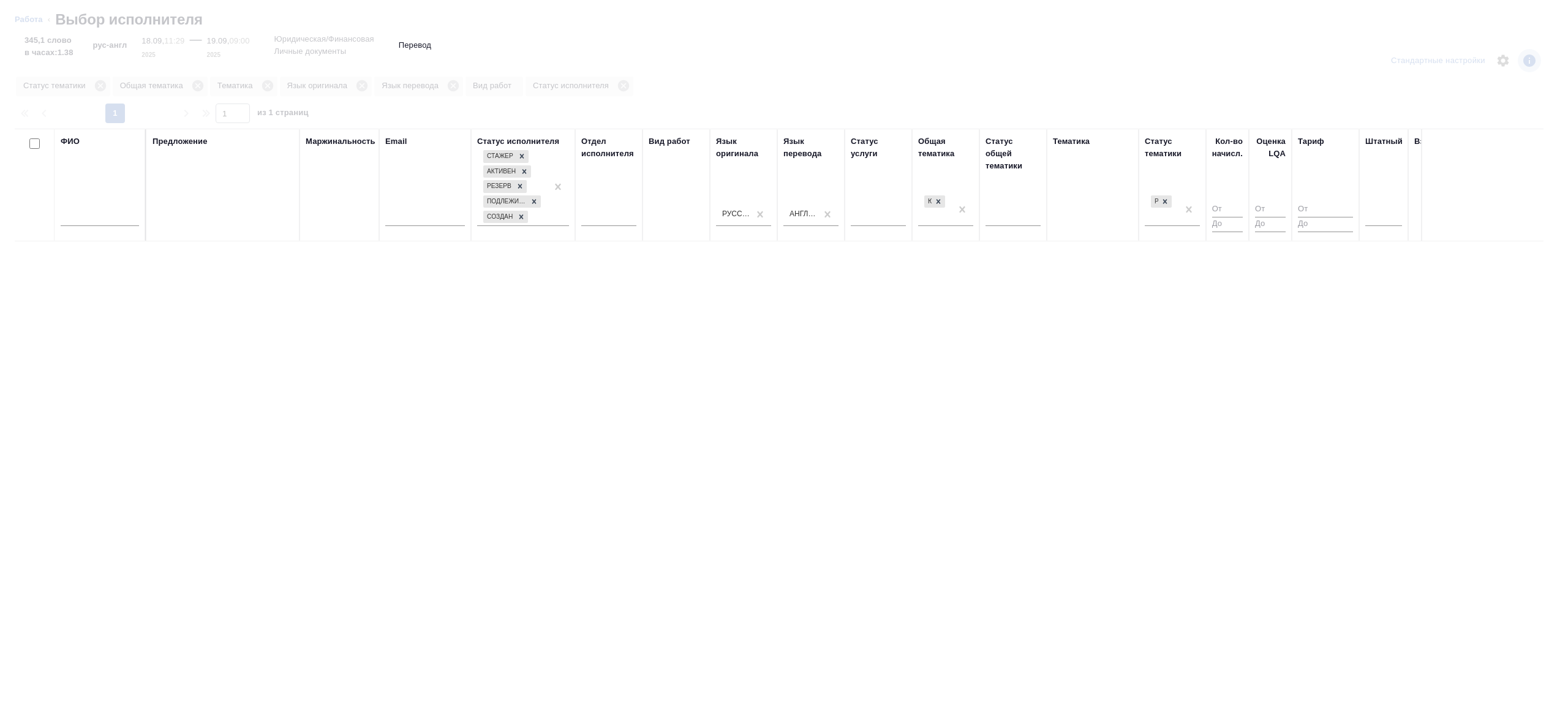
click at [107, 226] on div at bounding box center [100, 219] width 78 height 30
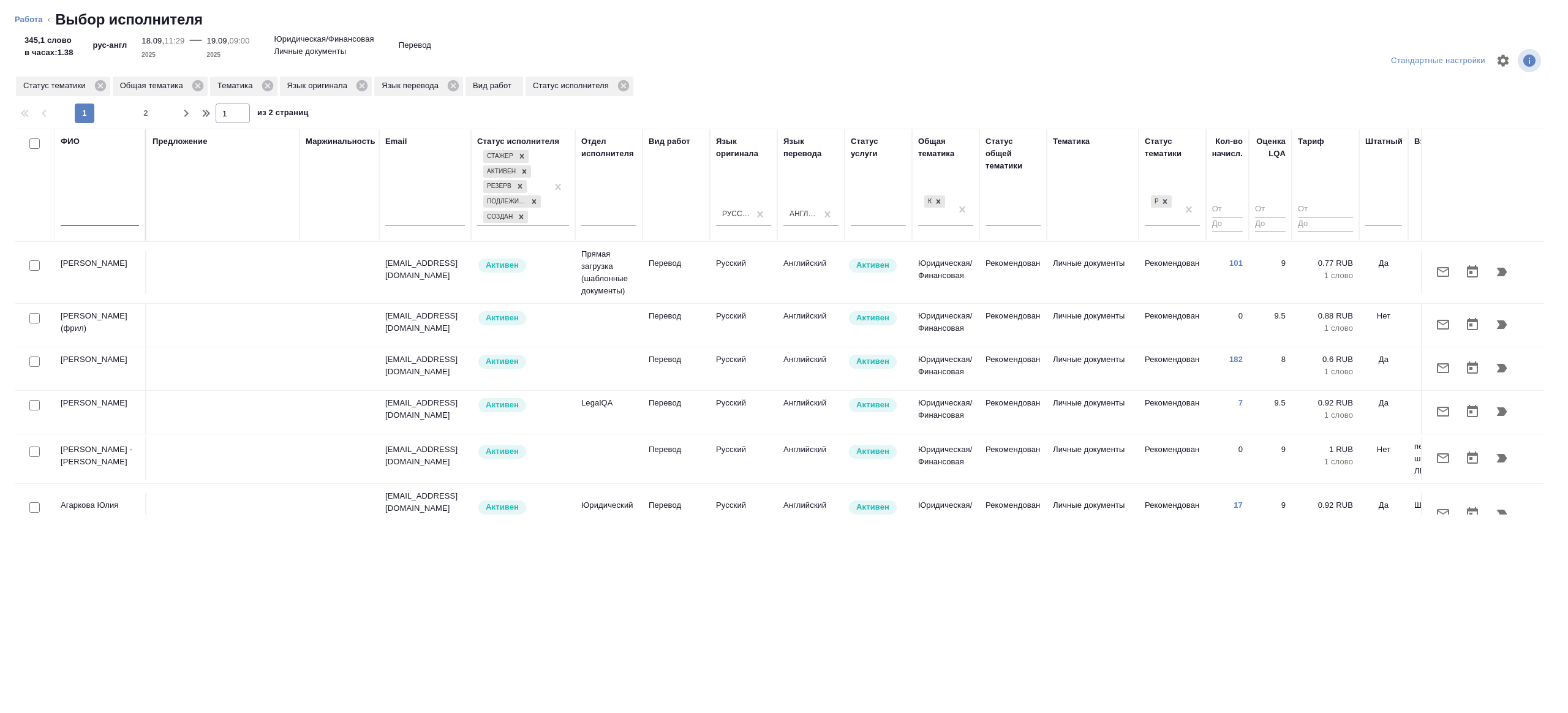
click at [101, 217] on input "text" at bounding box center [100, 218] width 78 height 15
type input "[PERSON_NAME]"
click at [258, 215] on div "Предложение" at bounding box center [223, 185] width 141 height 99
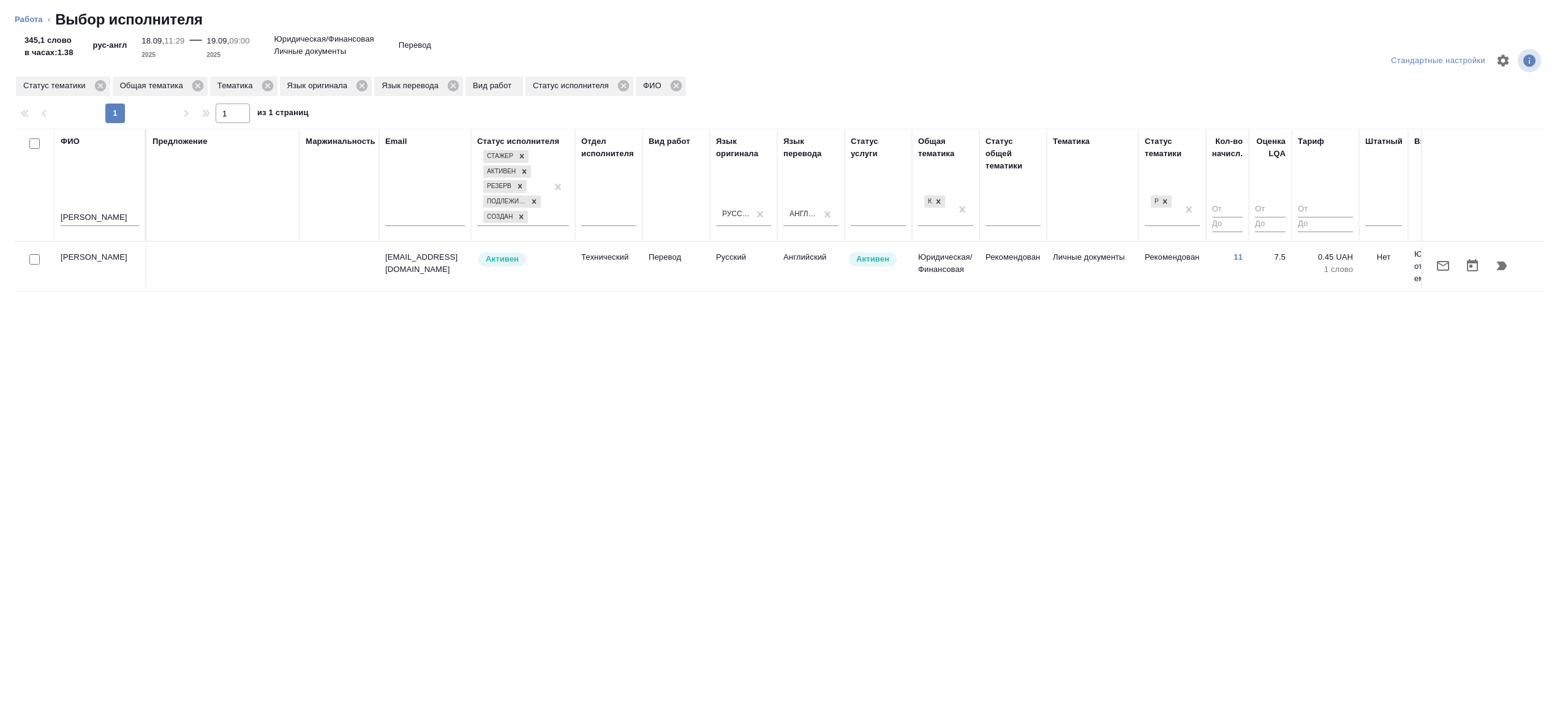
click at [258, 256] on td at bounding box center [223, 266] width 153 height 43
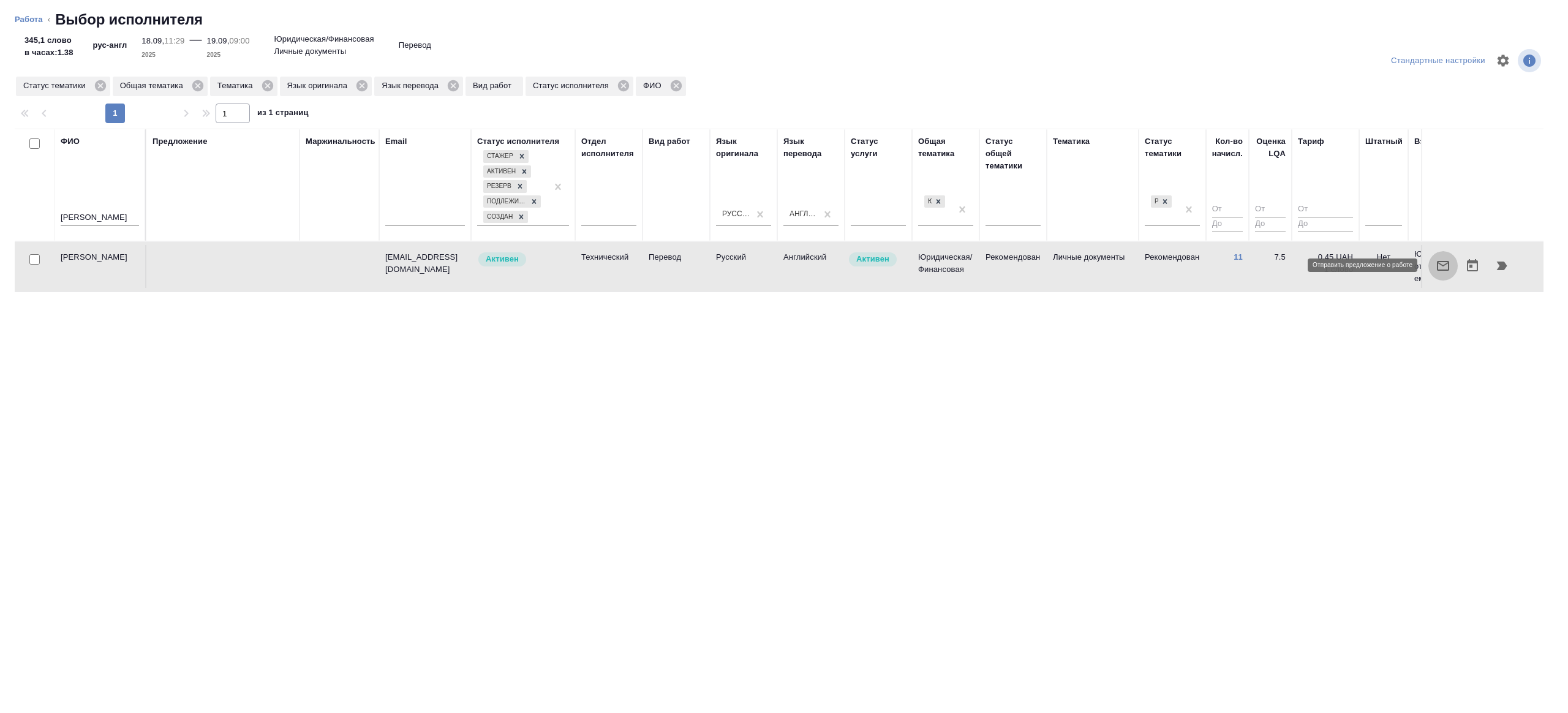
click at [1448, 271] on icon "button" at bounding box center [1443, 266] width 15 height 15
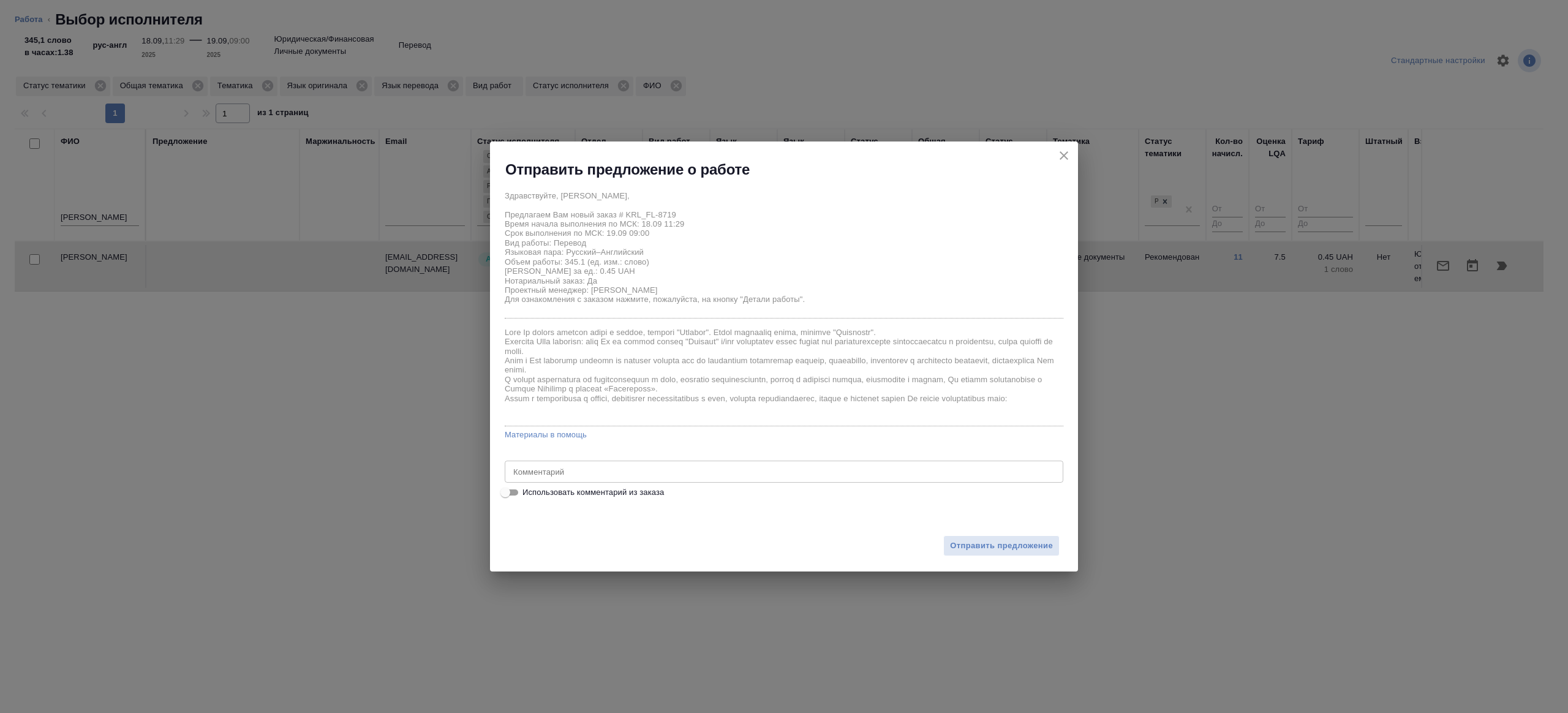
click at [621, 473] on textarea at bounding box center [784, 472] width 541 height 9
click at [519, 486] on input "Использовать комментарий из заказа" at bounding box center [505, 492] width 44 height 15
checkbox input "true"
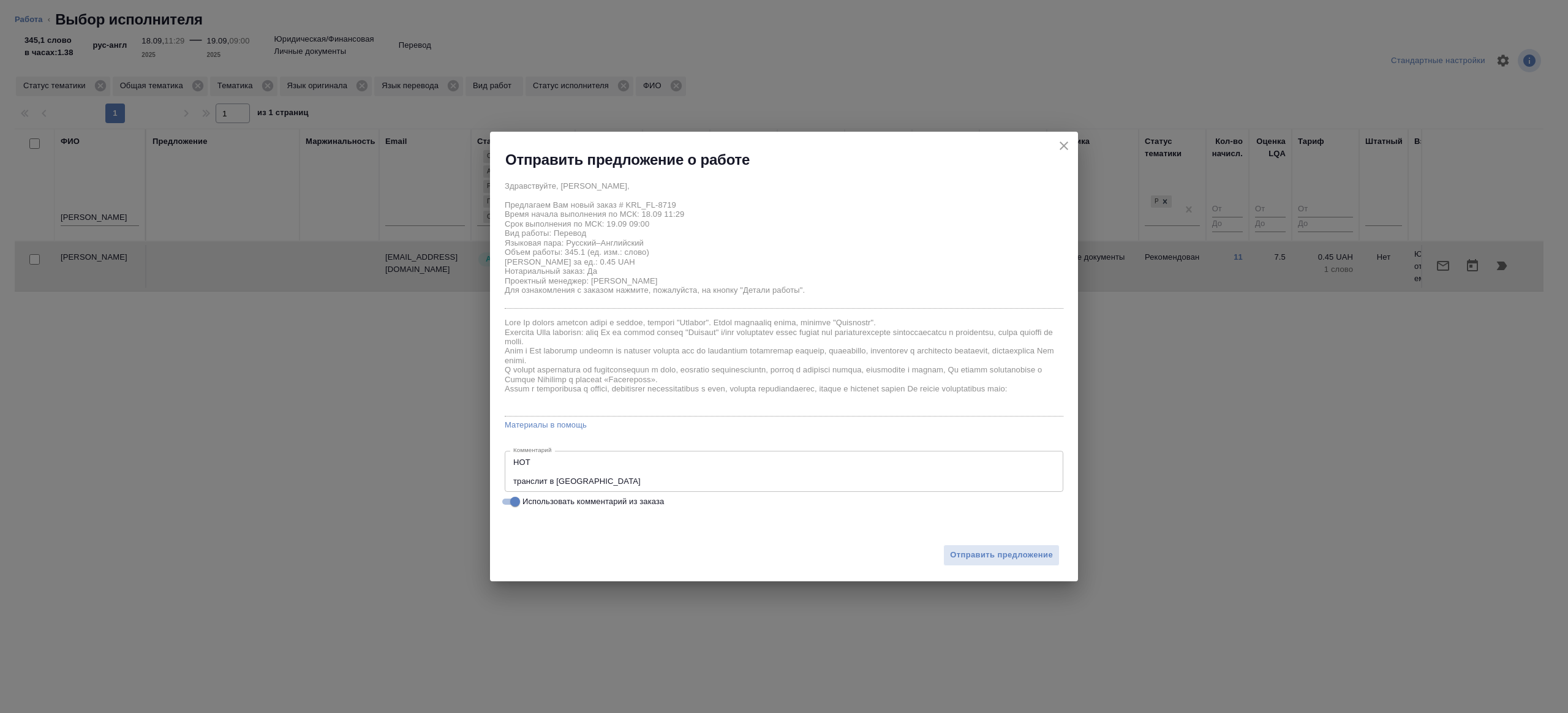
click at [553, 457] on div "НОТ транслит в рефернс x Комментарий" at bounding box center [784, 471] width 558 height 41
click at [545, 463] on textarea "НОТ транслит в [GEOGRAPHIC_DATA]" at bounding box center [784, 472] width 541 height 28
type textarea "НОТ, будет в смарткате транслит в рефернс"
click at [963, 563] on button "Отправить предложение" at bounding box center [1002, 555] width 117 height 21
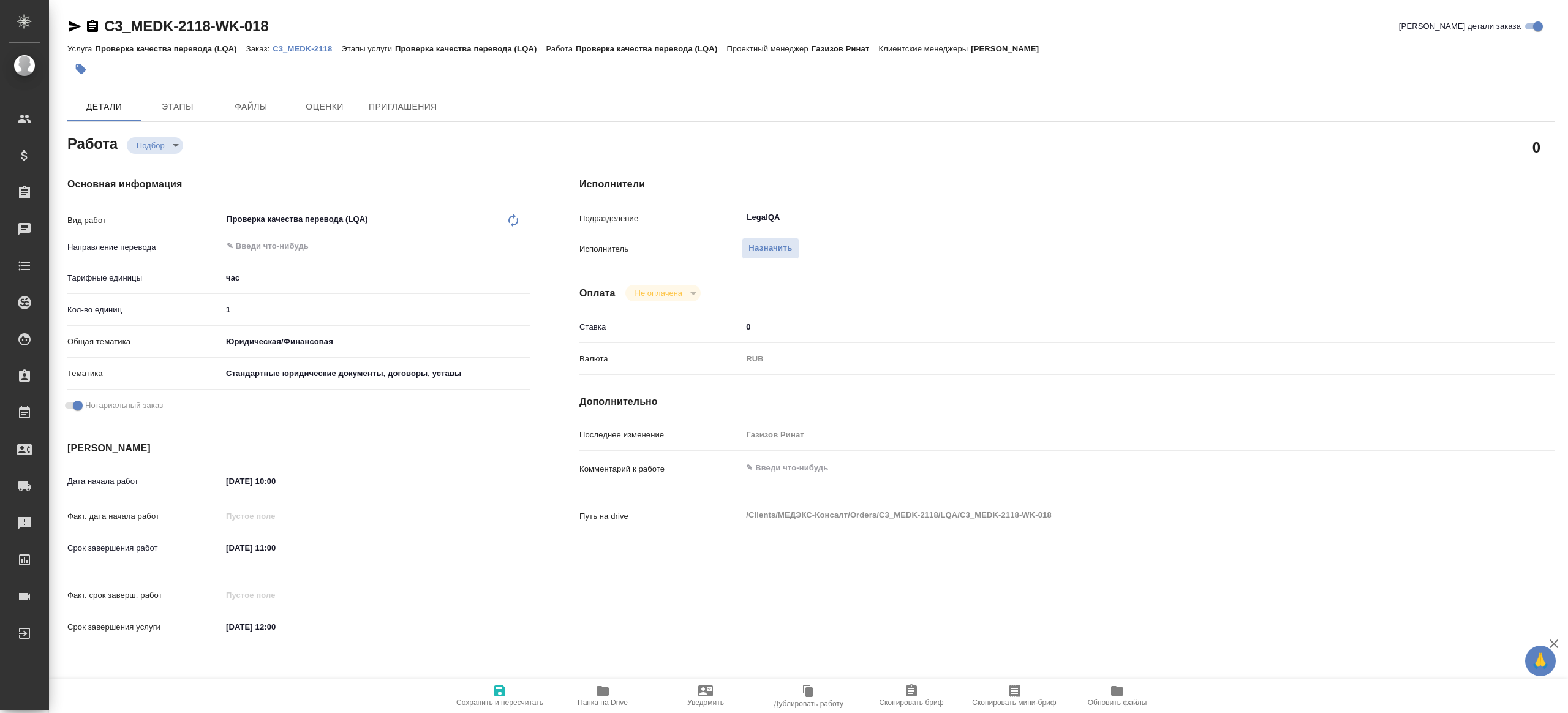
type textarea "x"
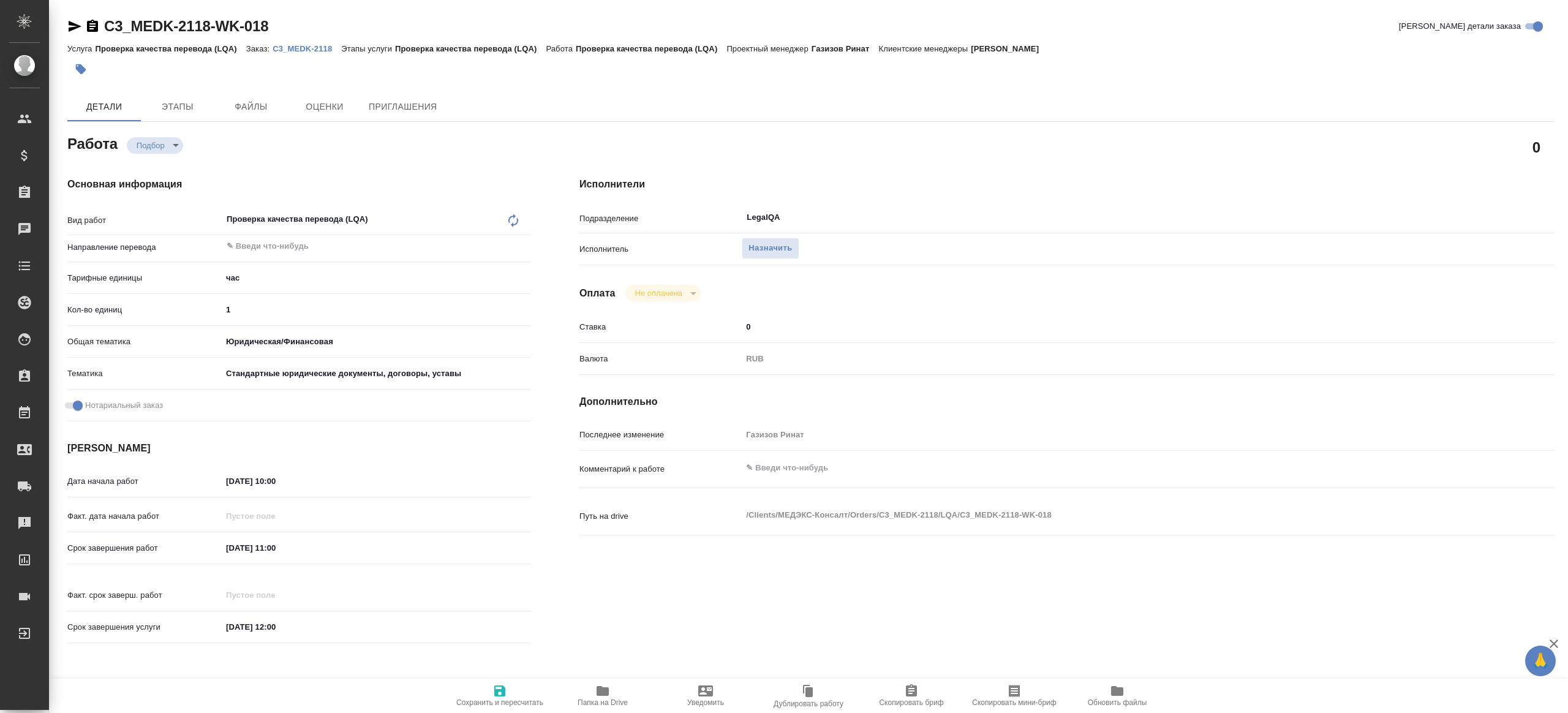
type textarea "x"
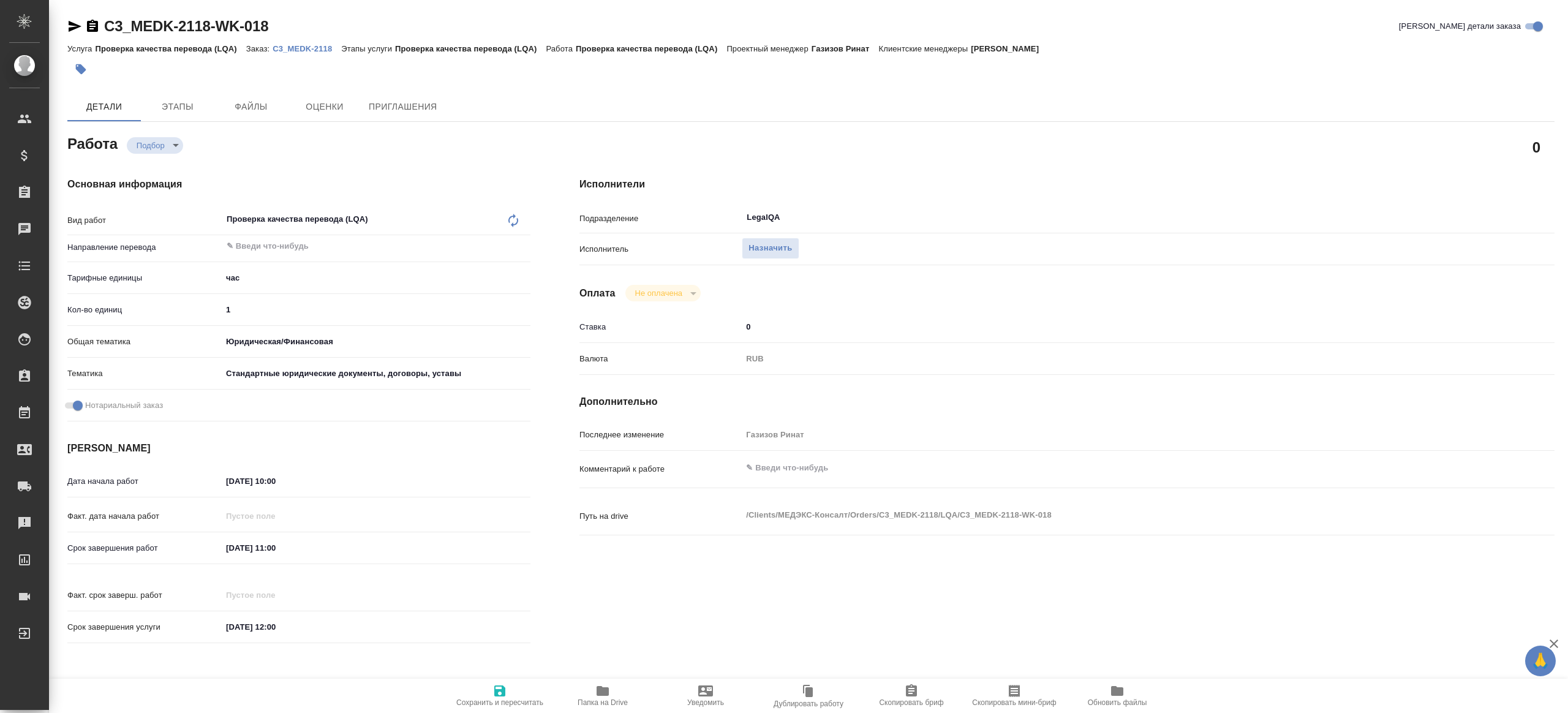
type textarea "x"
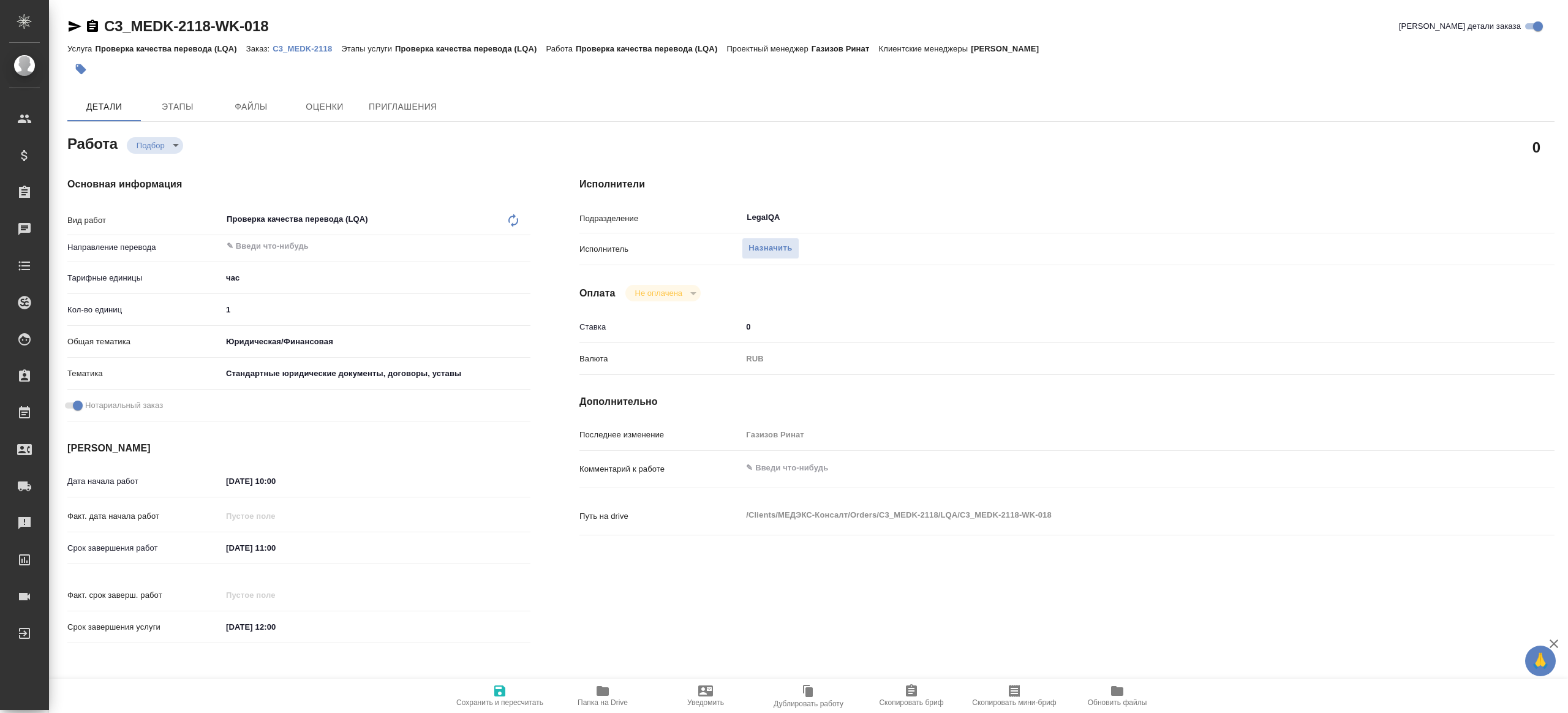
type textarea "x"
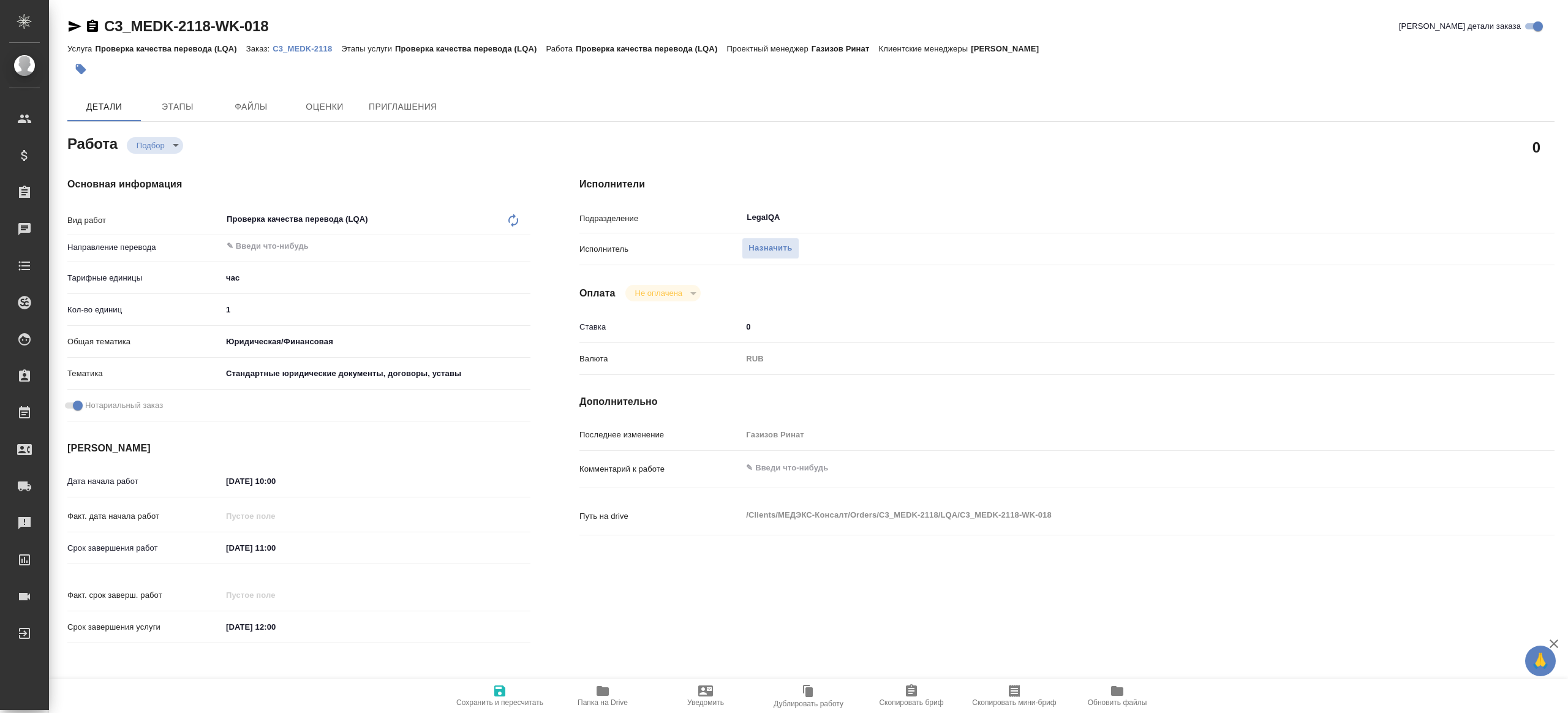
type textarea "x"
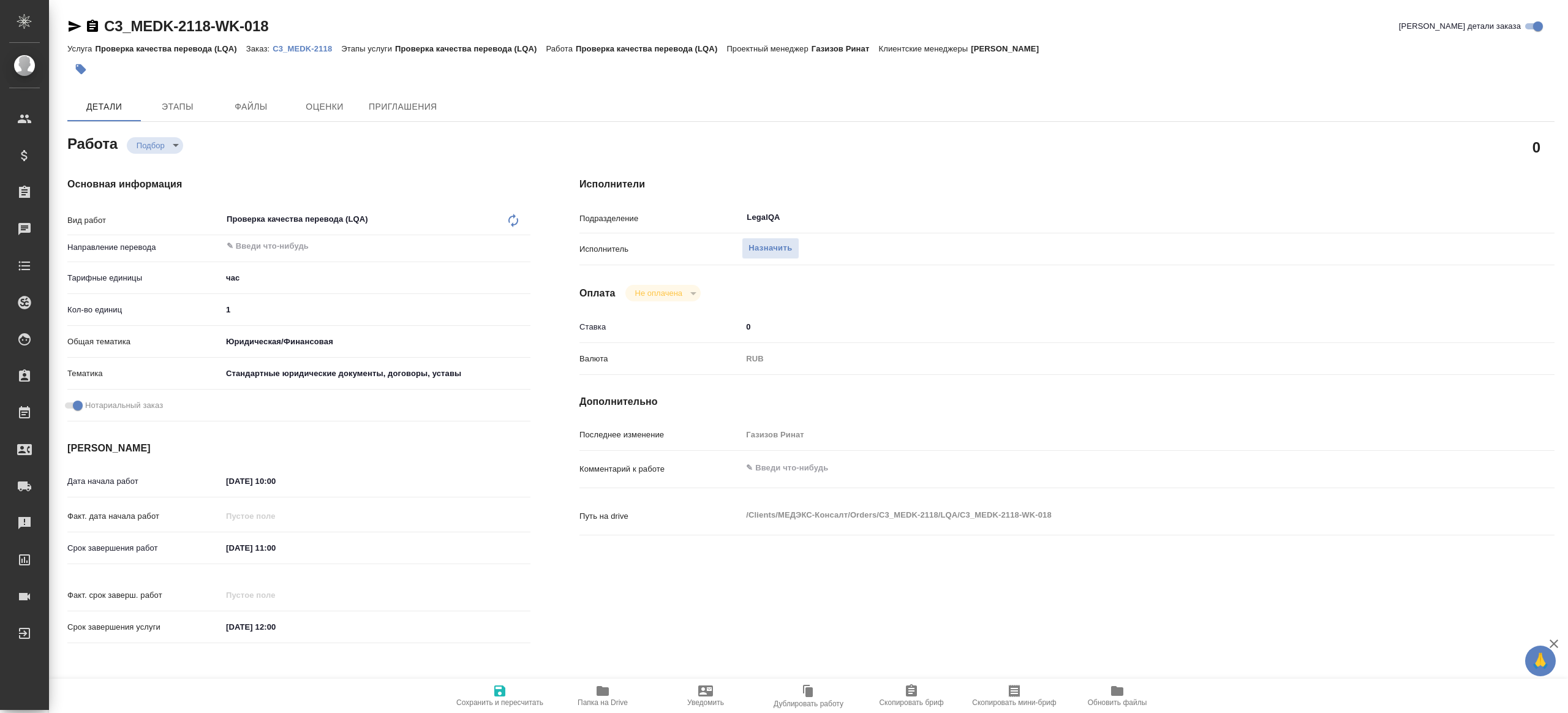
type textarea "x"
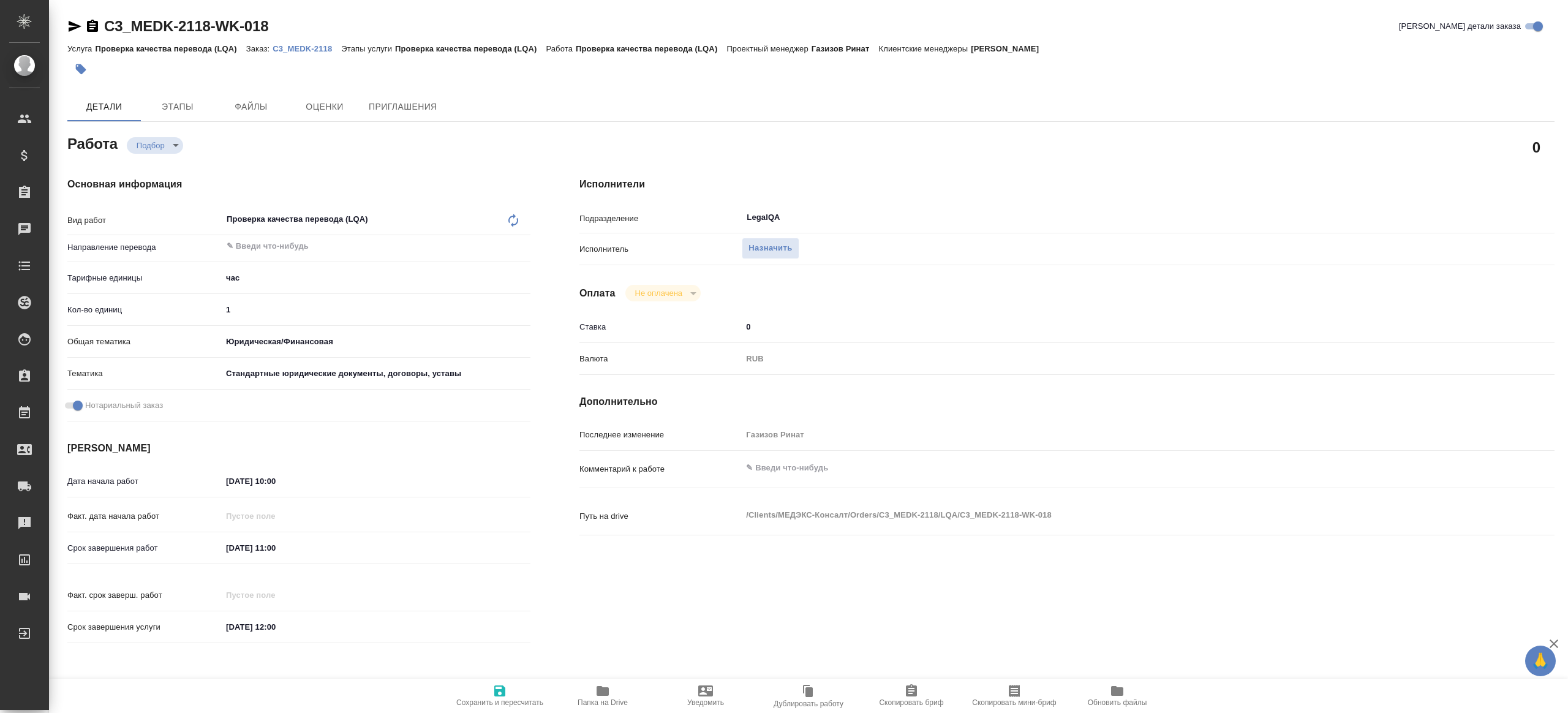
type textarea "x"
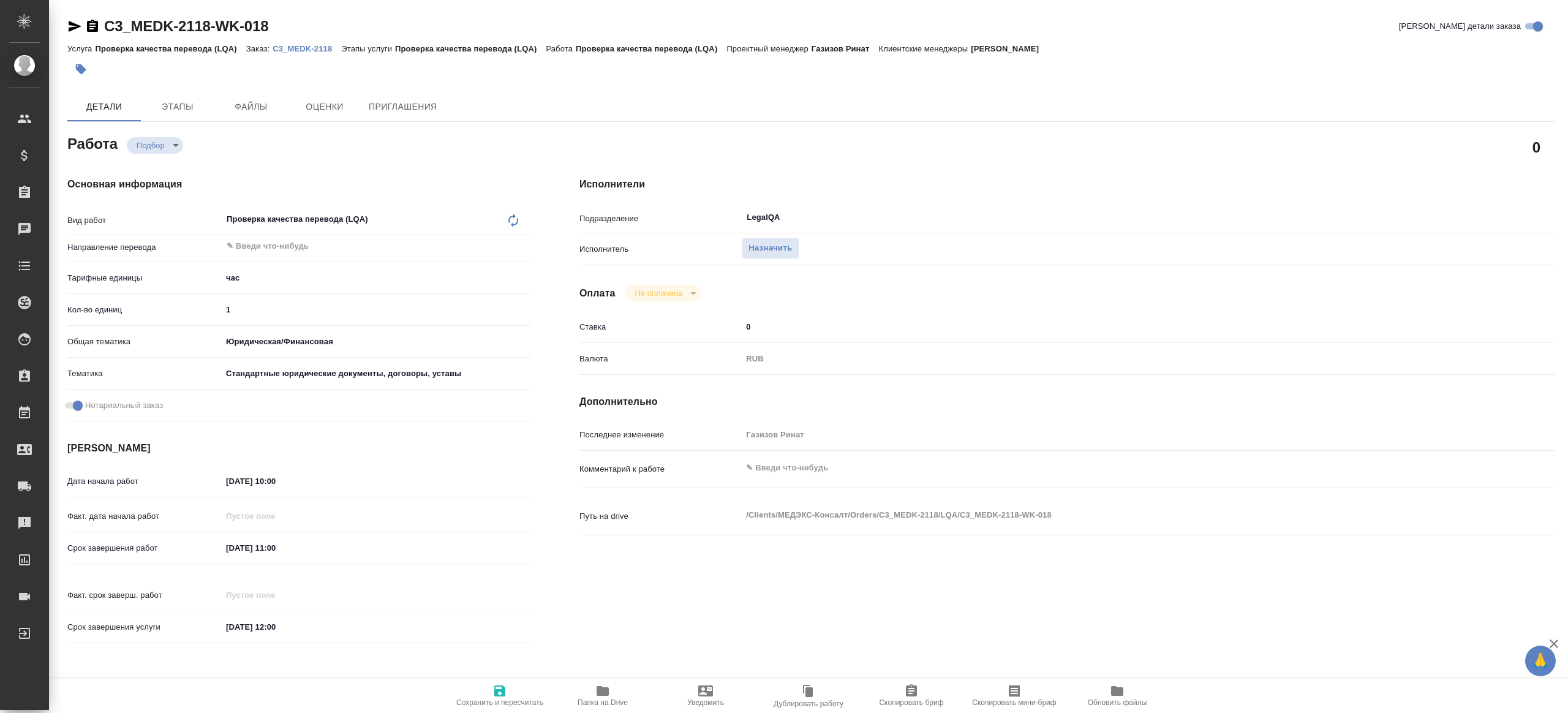
type textarea "x"
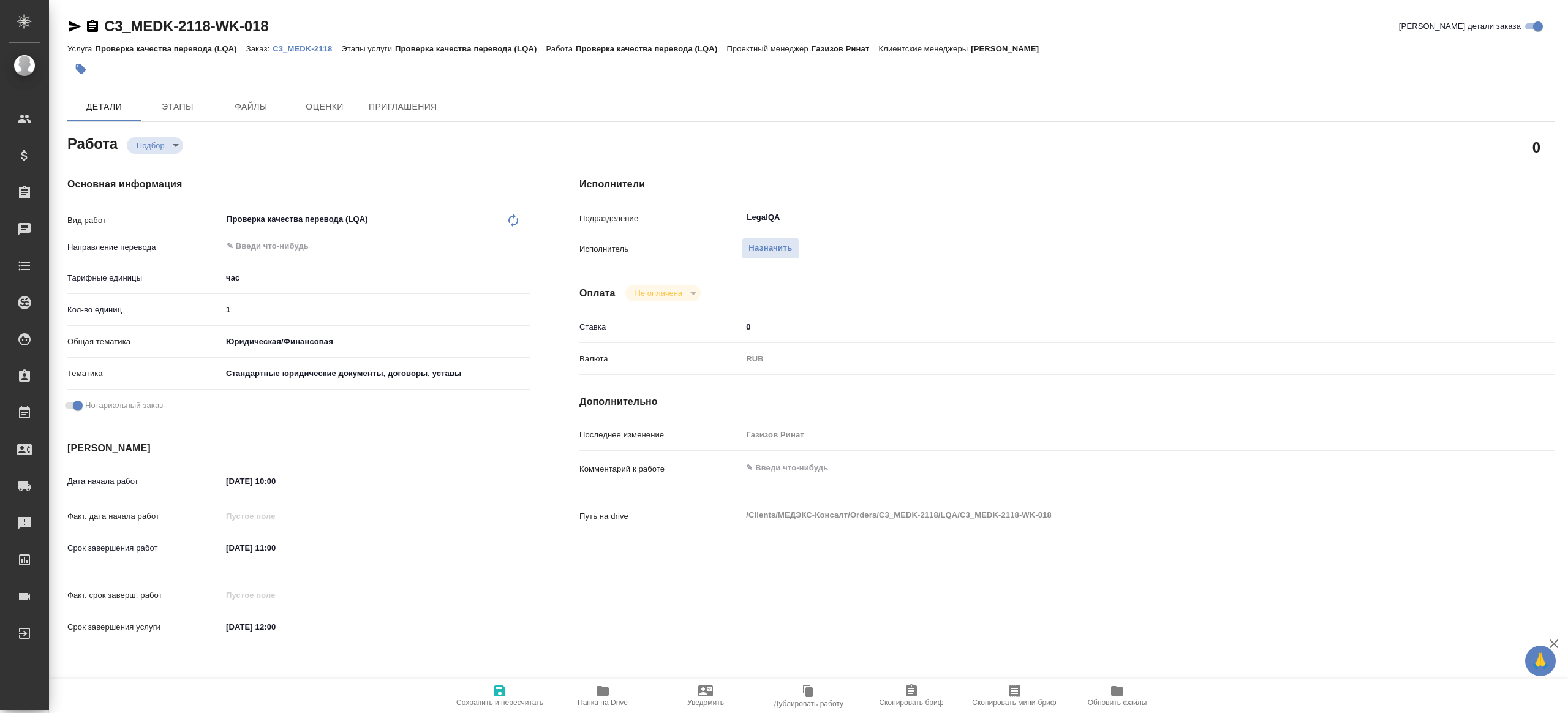
type textarea "x"
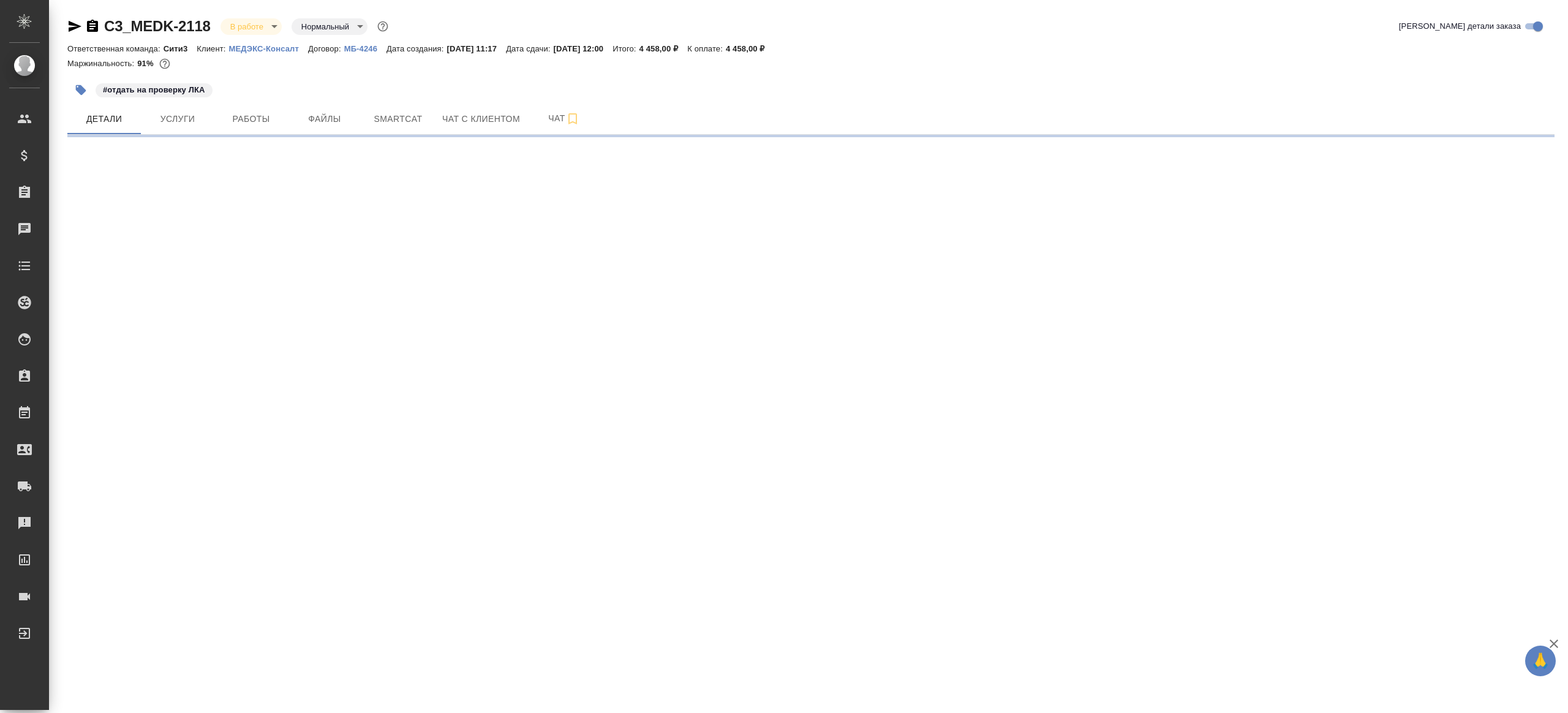
select select "RU"
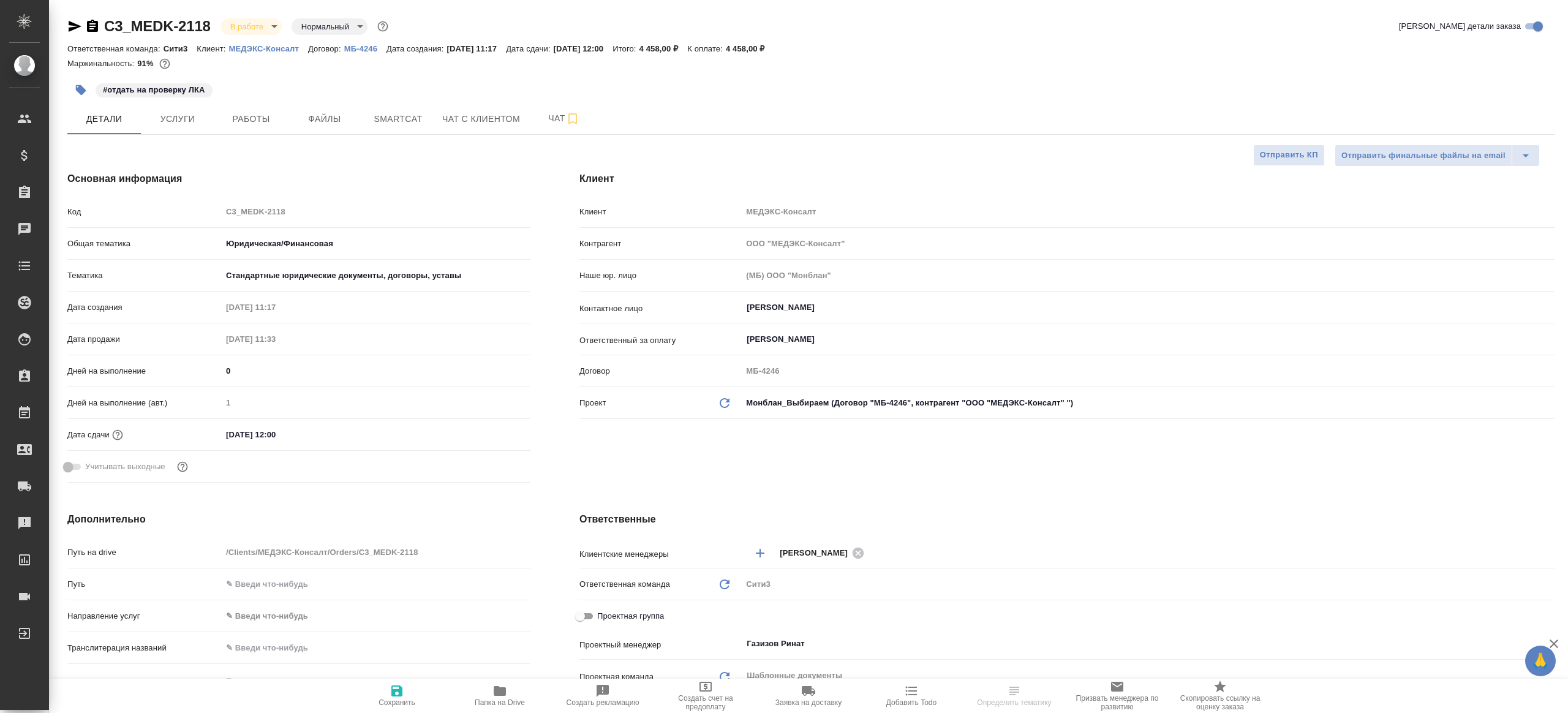
type textarea "x"
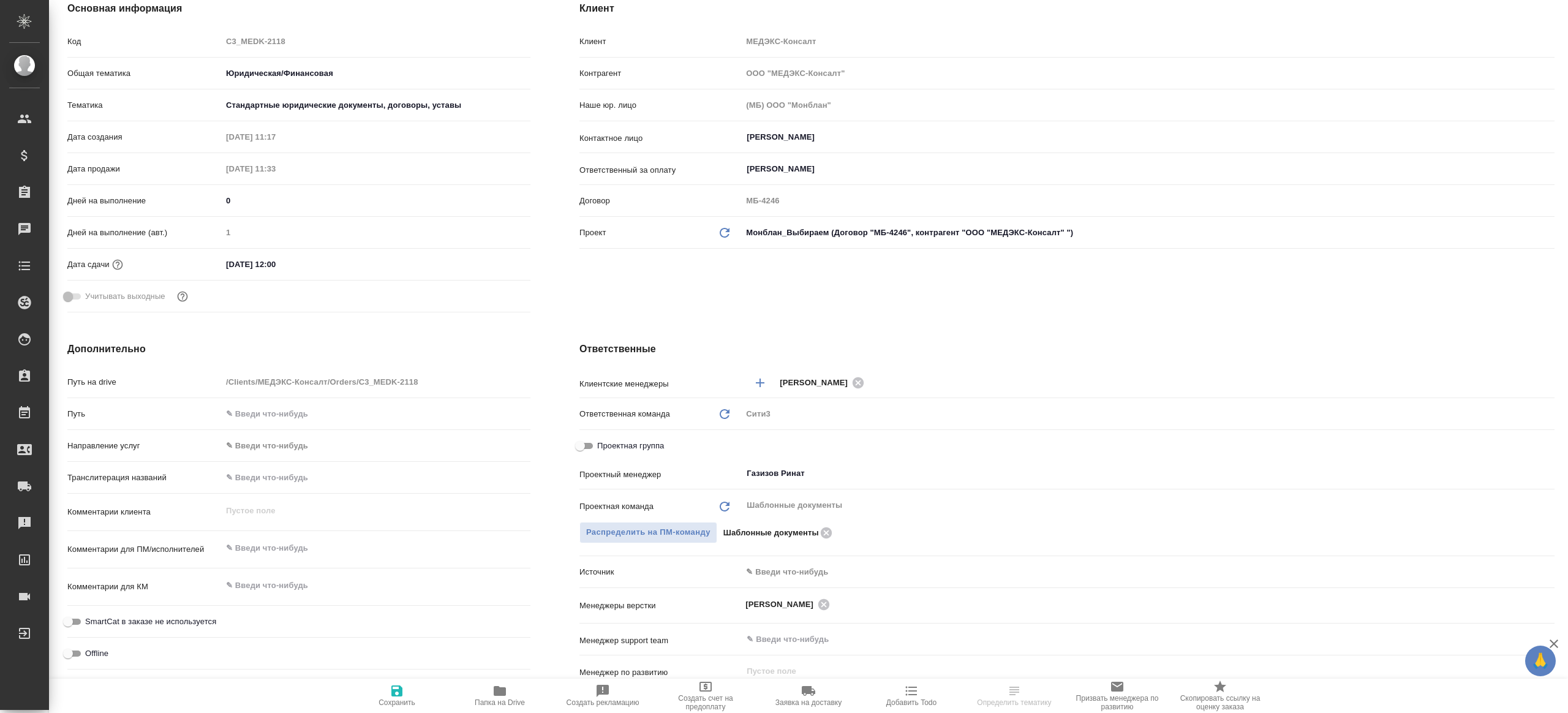
type textarea "x"
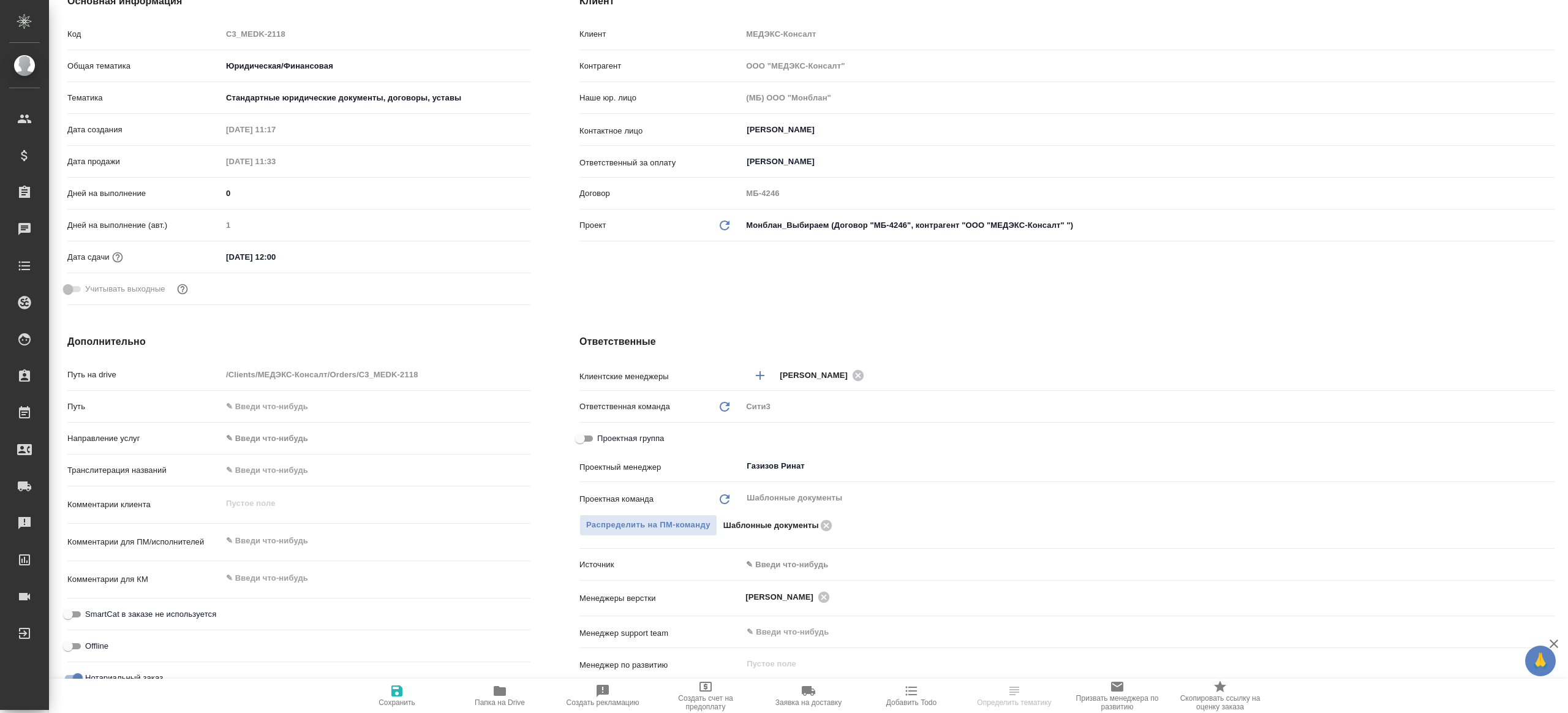
type textarea "x"
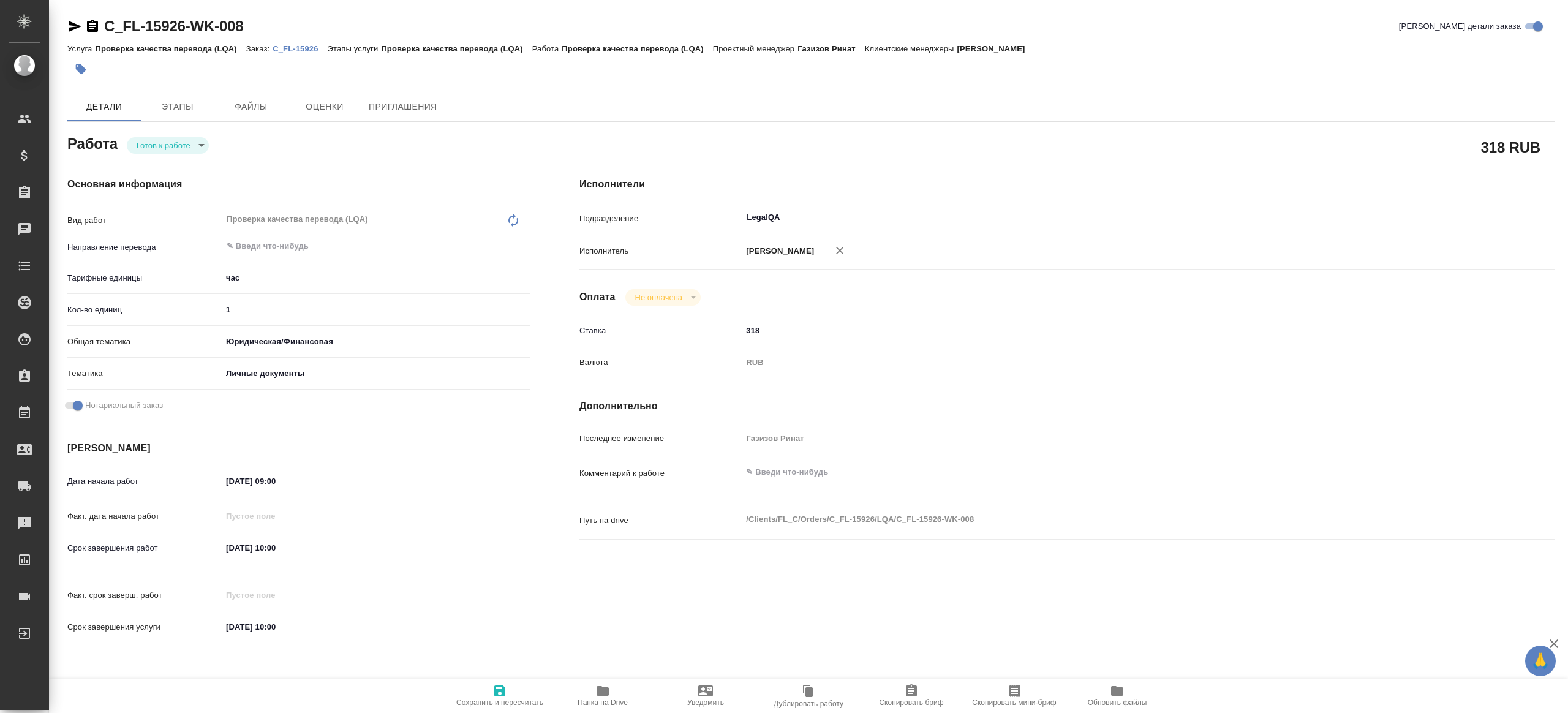
type textarea "x"
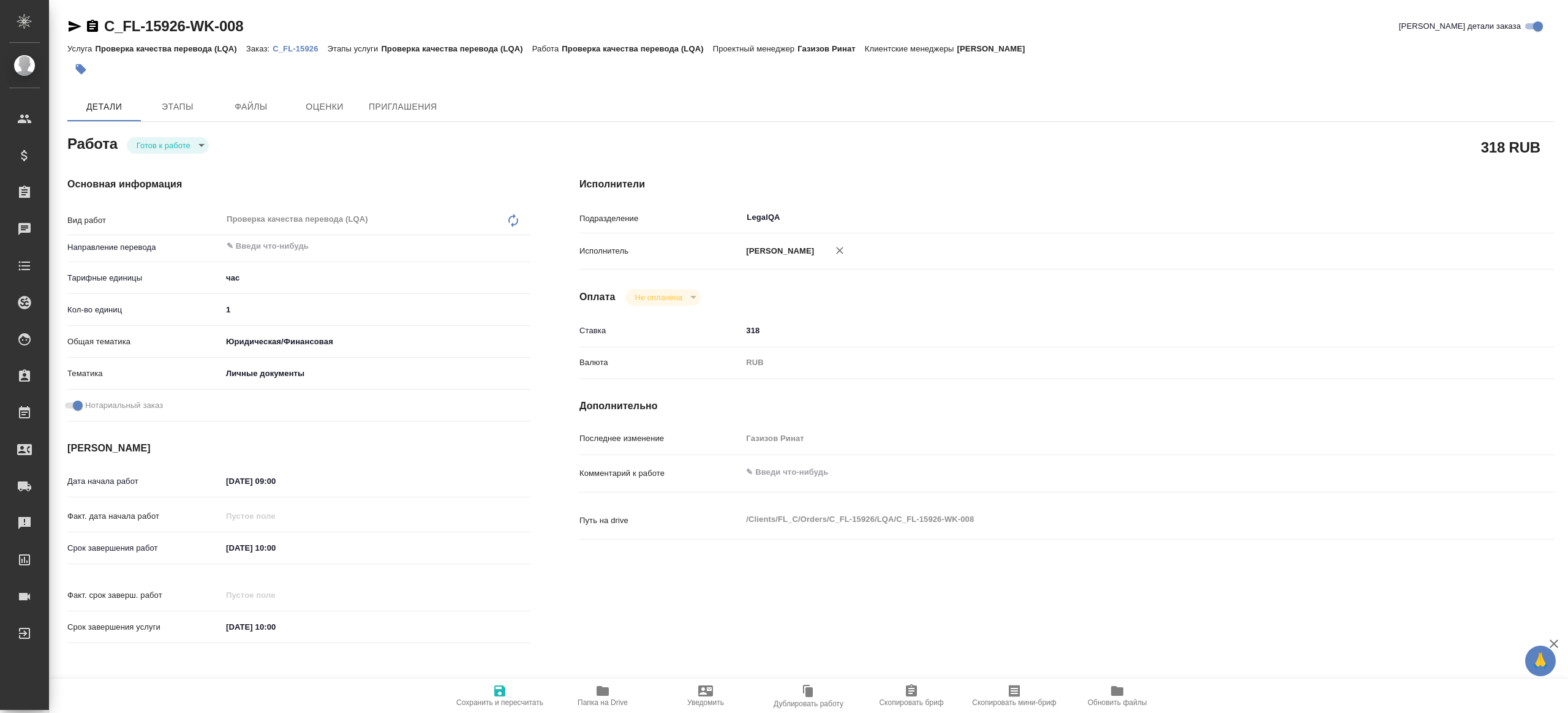
type textarea "x"
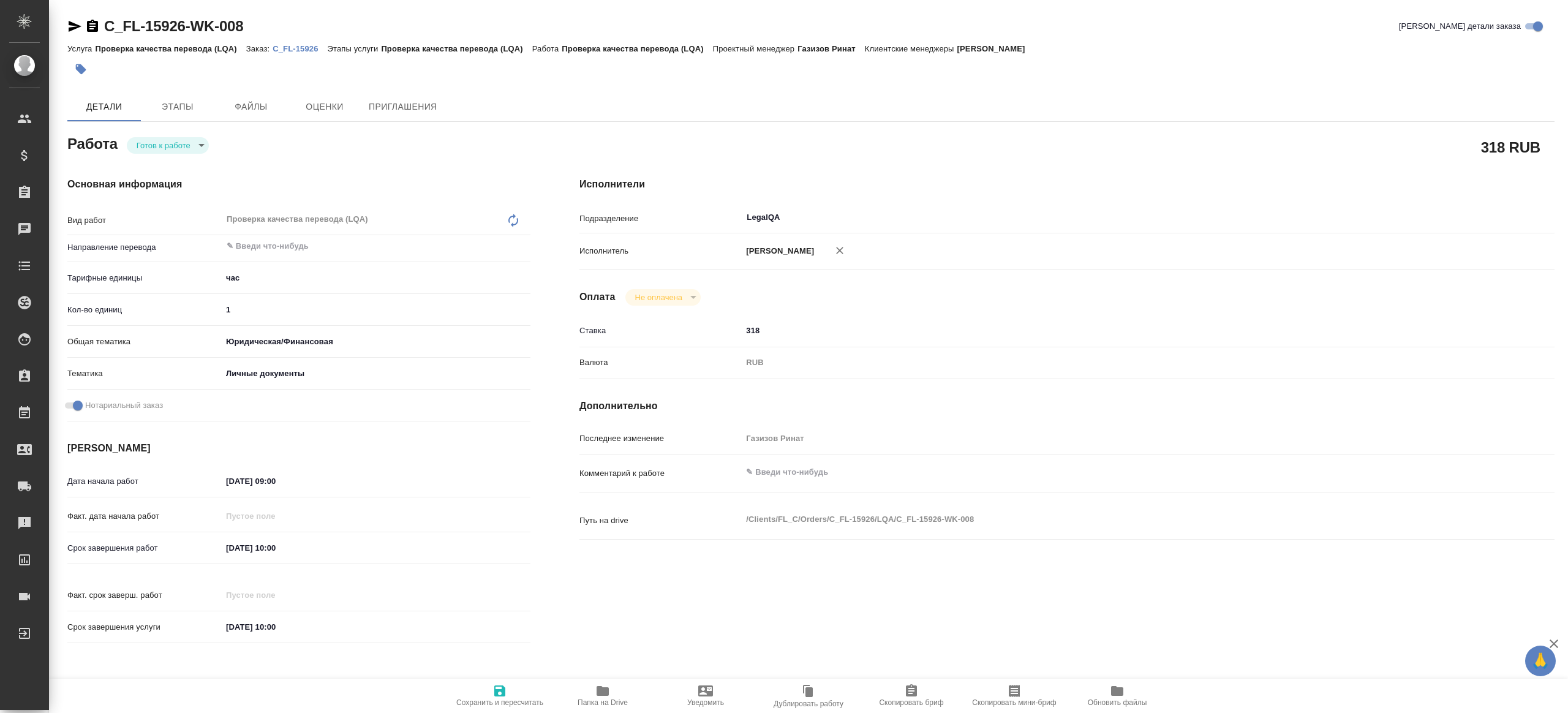
type textarea "x"
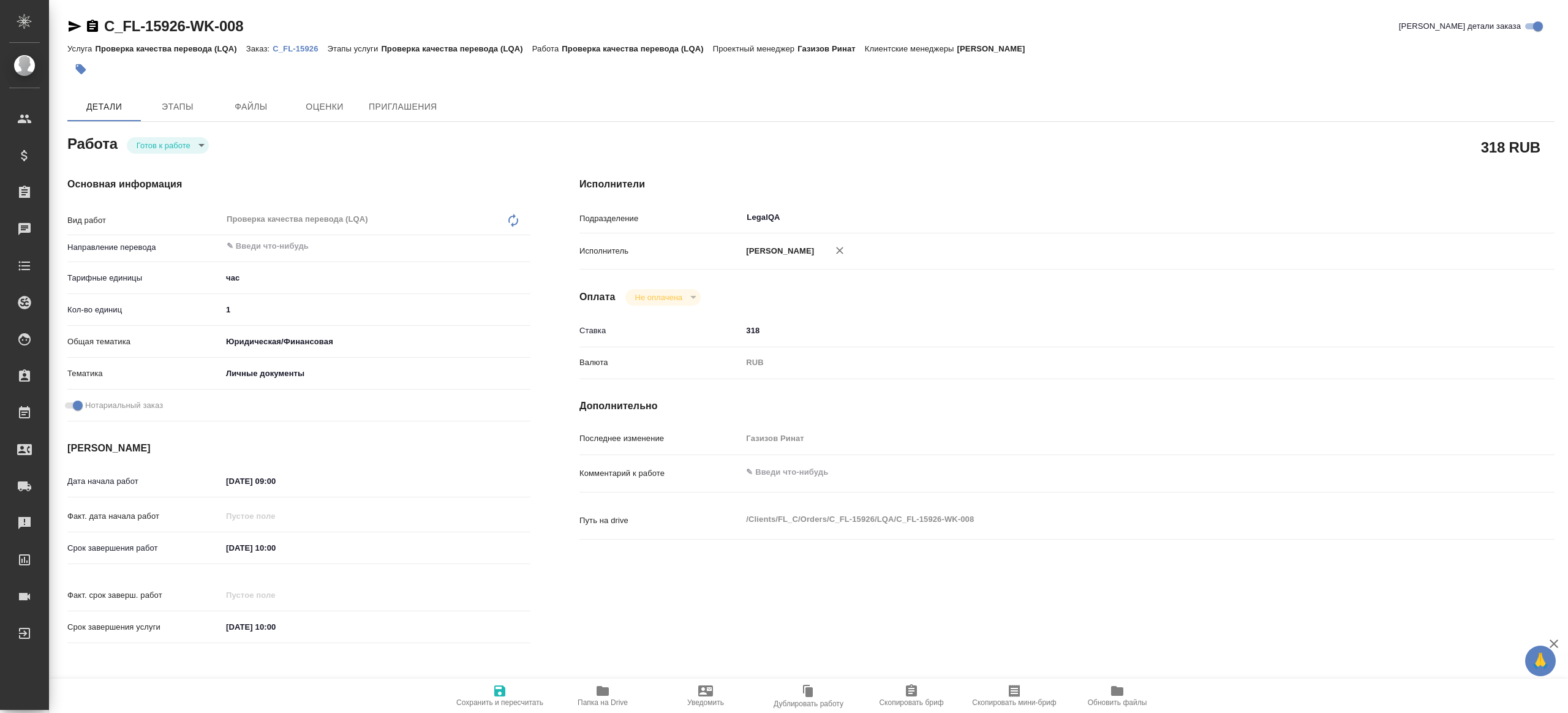
type textarea "x"
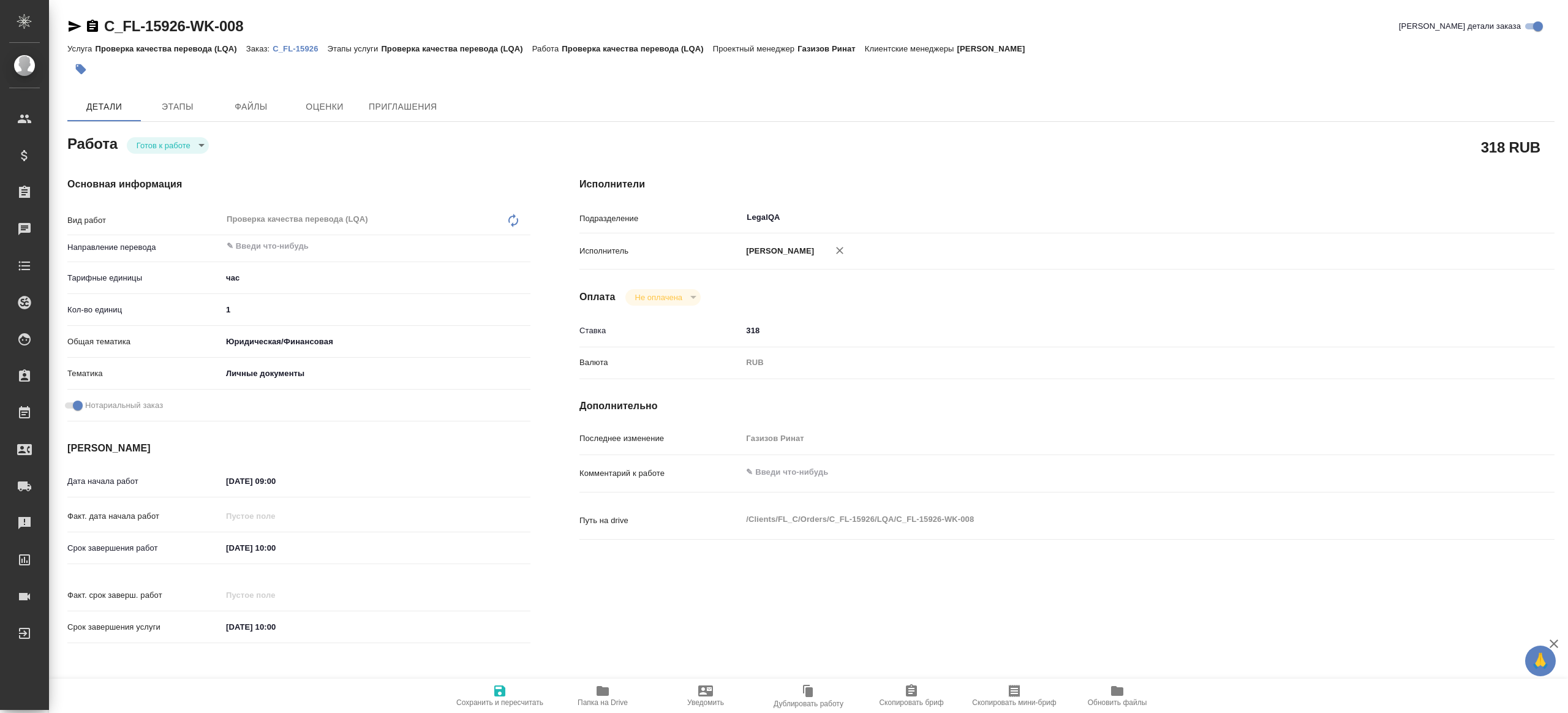
type textarea "x"
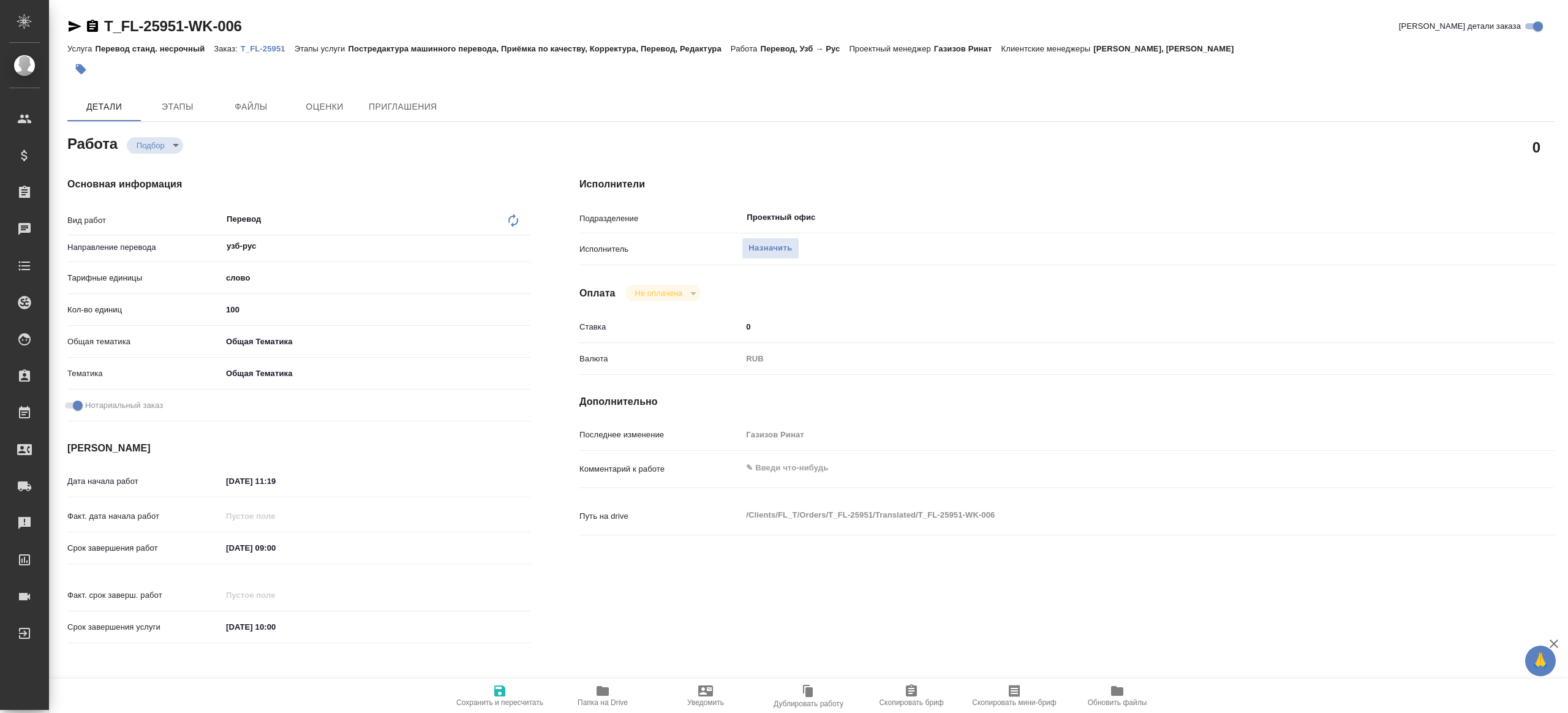
type textarea "x"
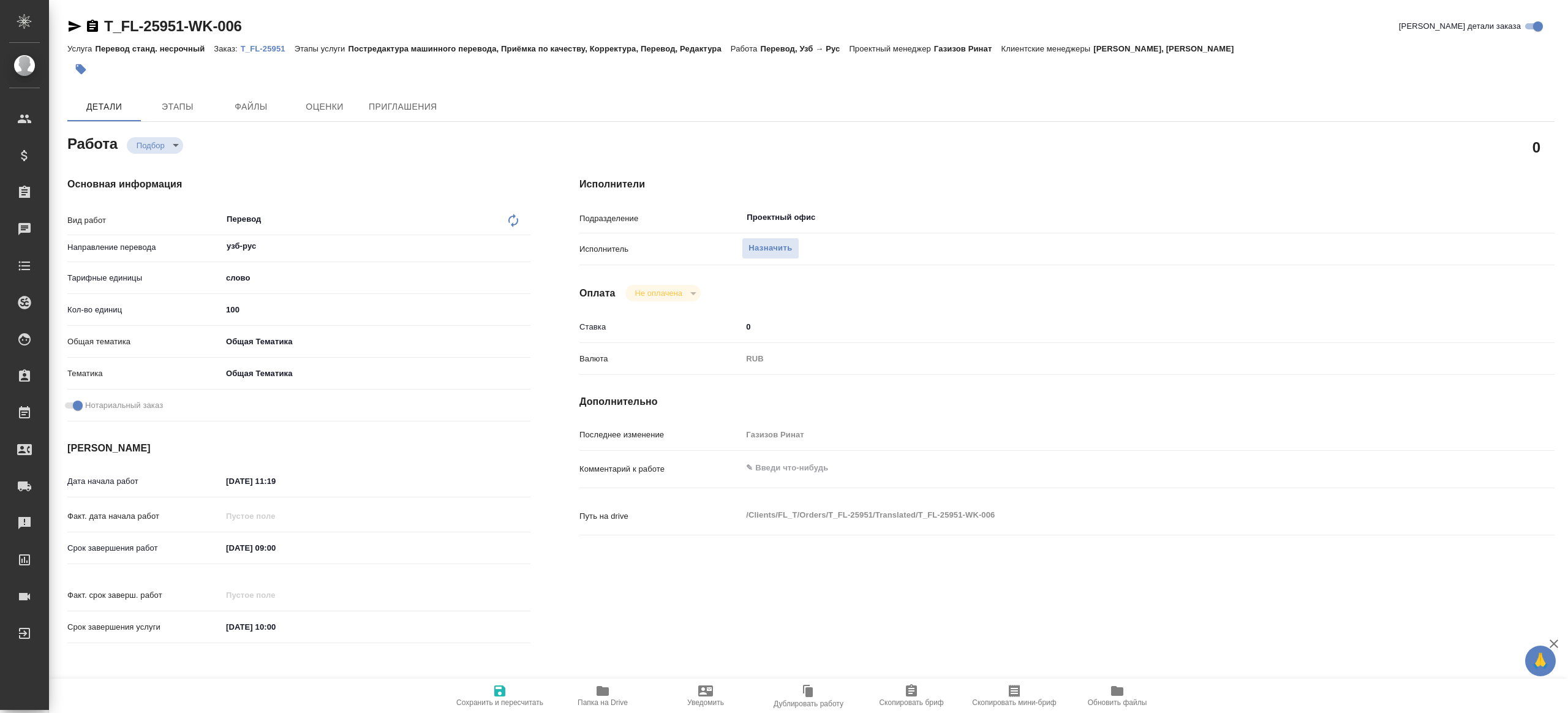
type textarea "x"
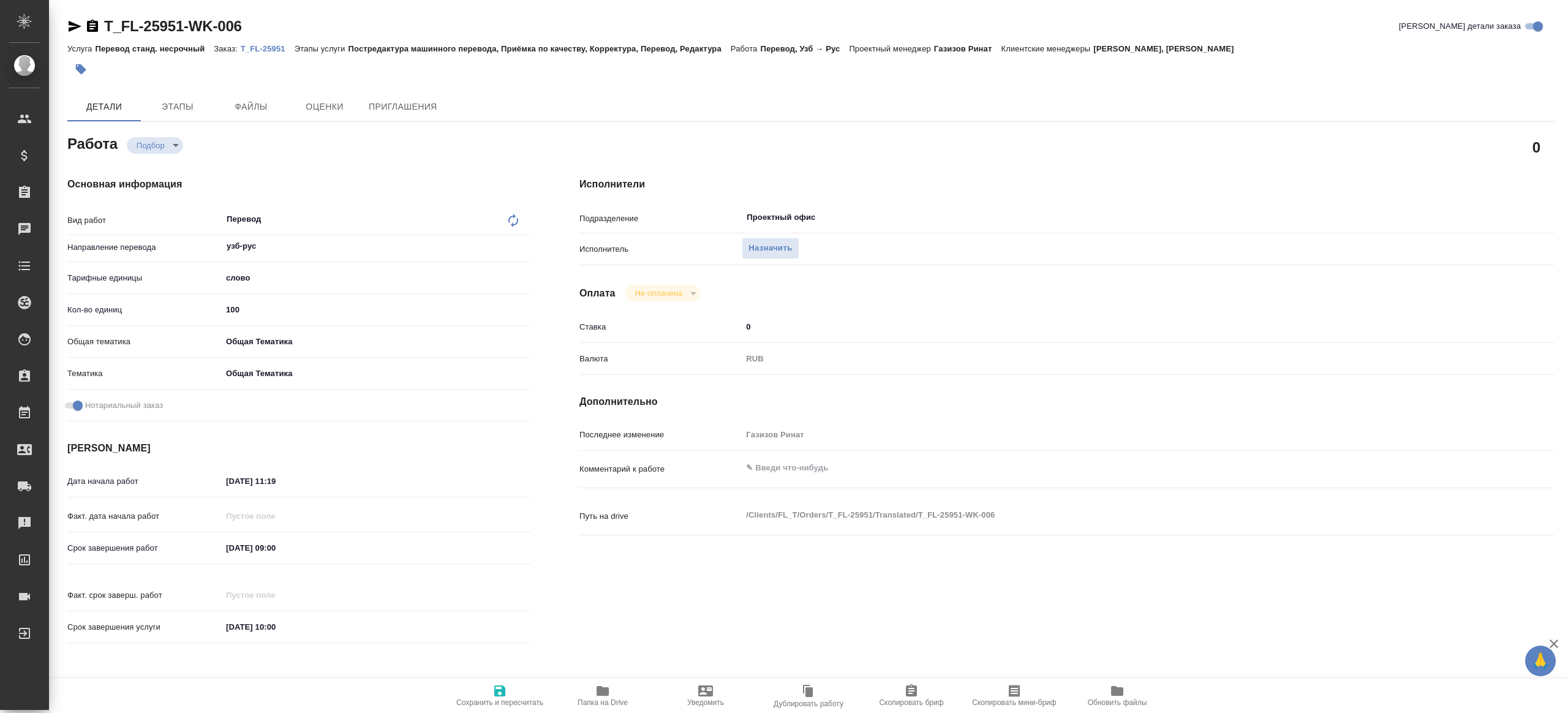
type textarea "x"
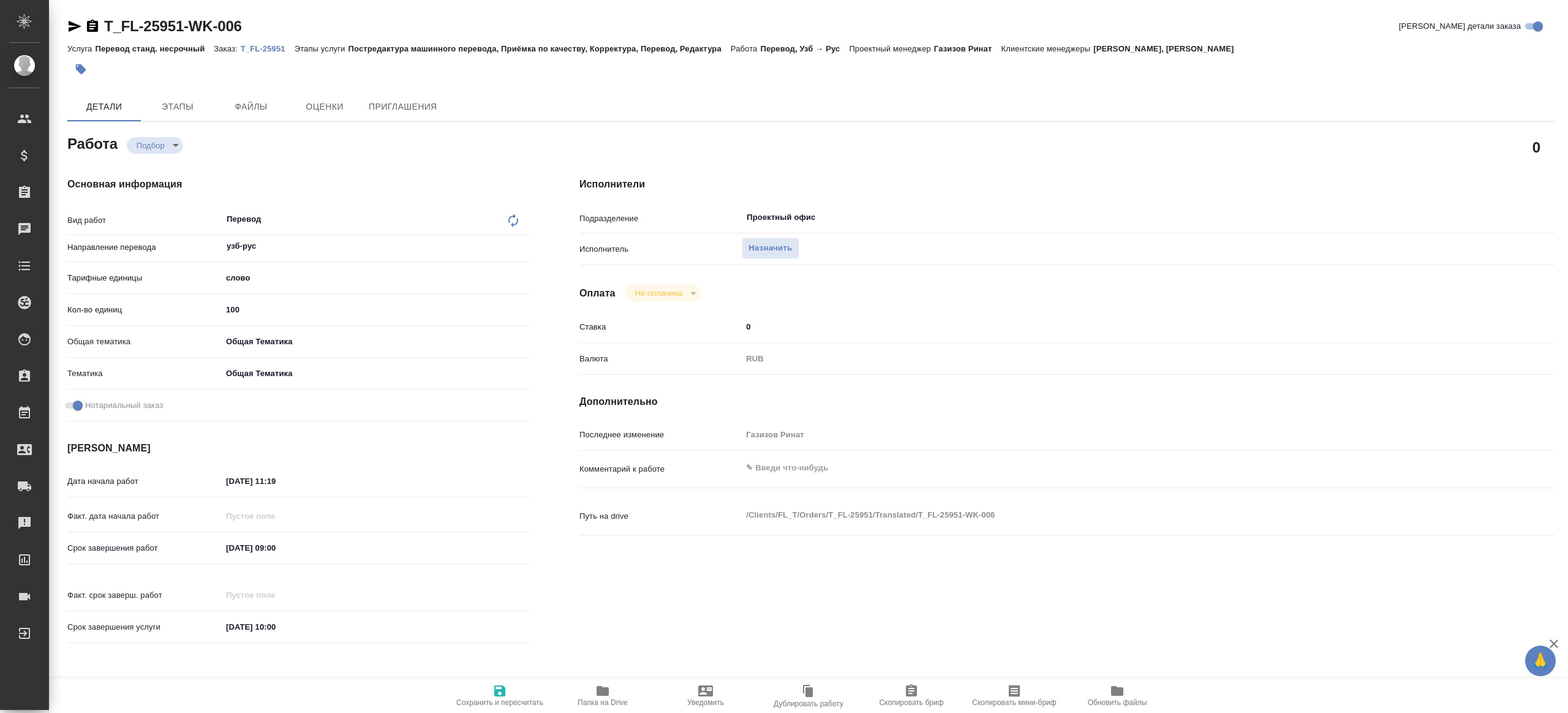
type textarea "x"
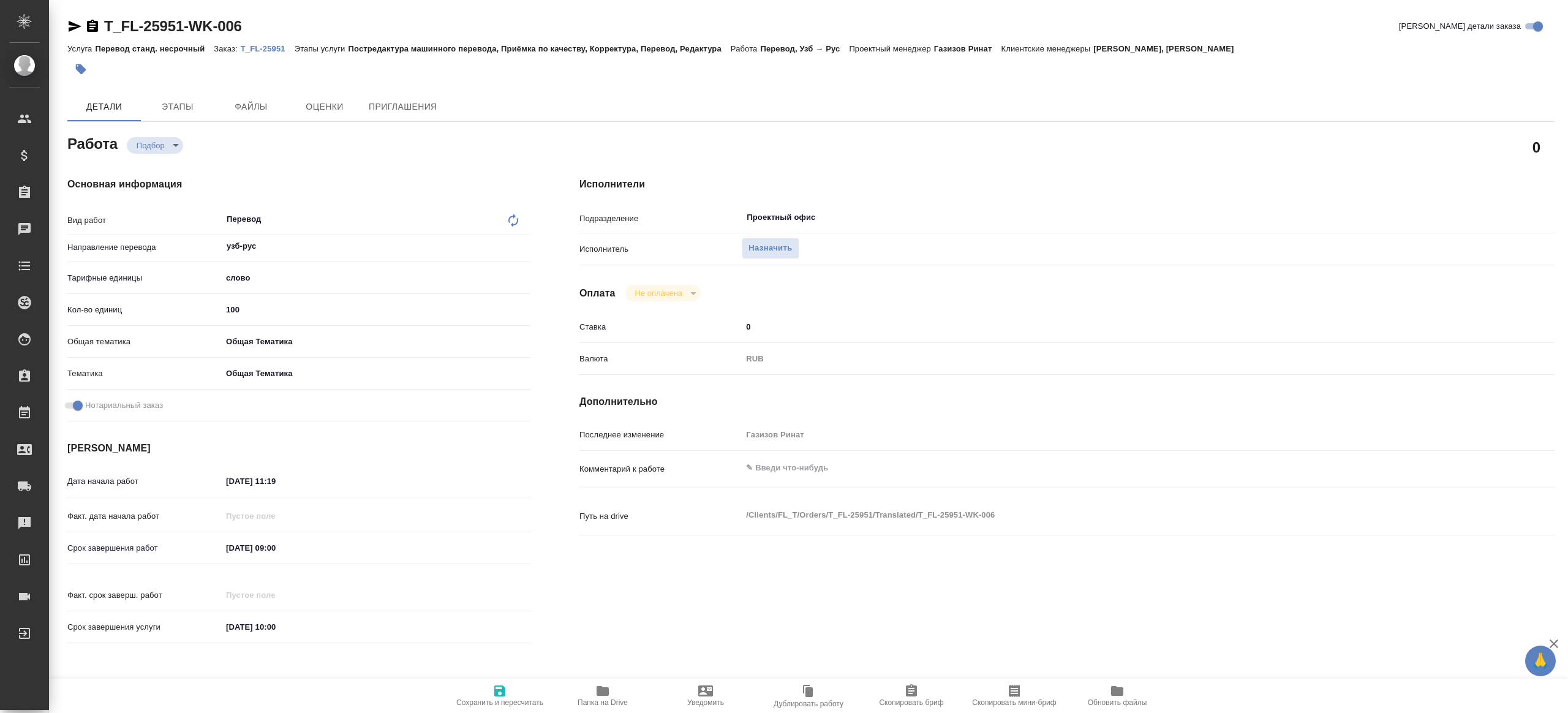
type textarea "x"
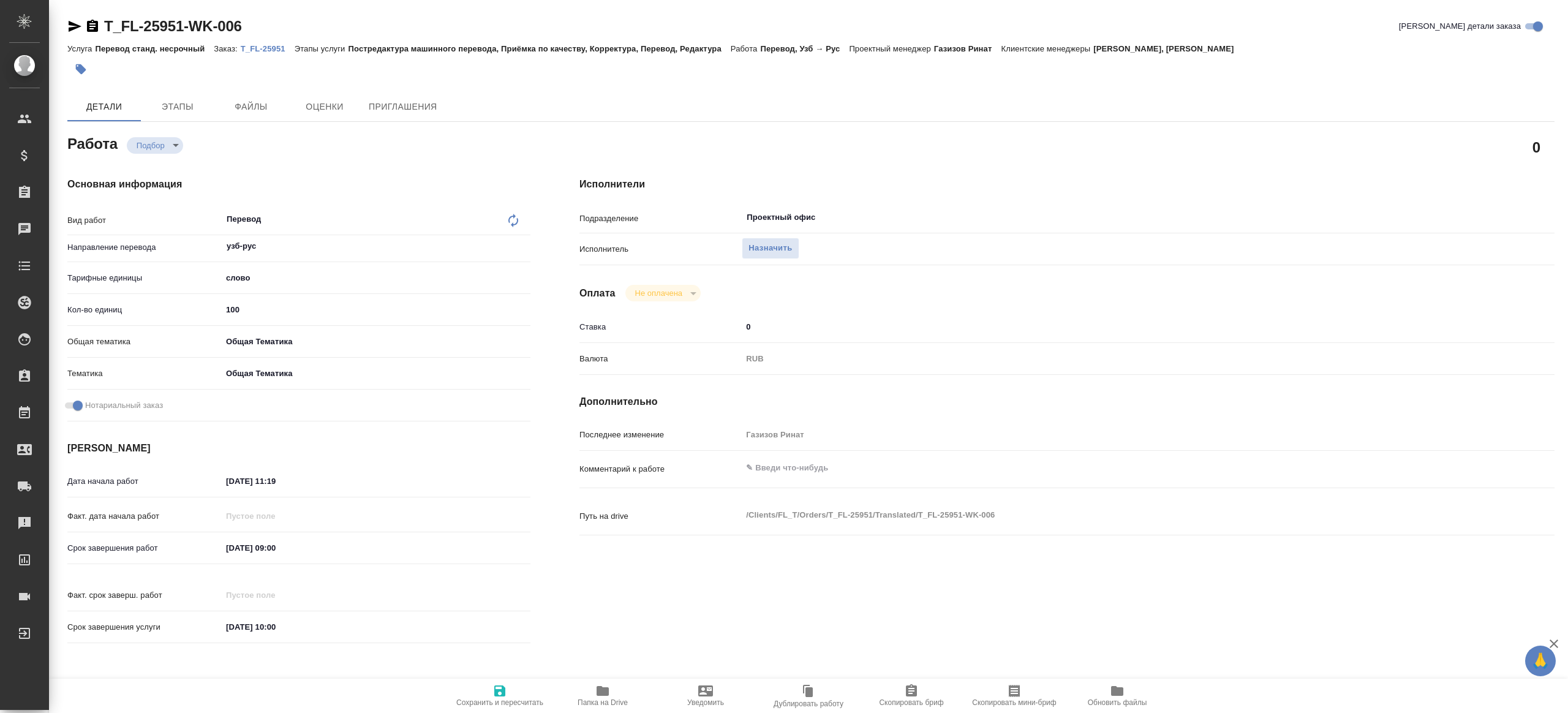
type textarea "x"
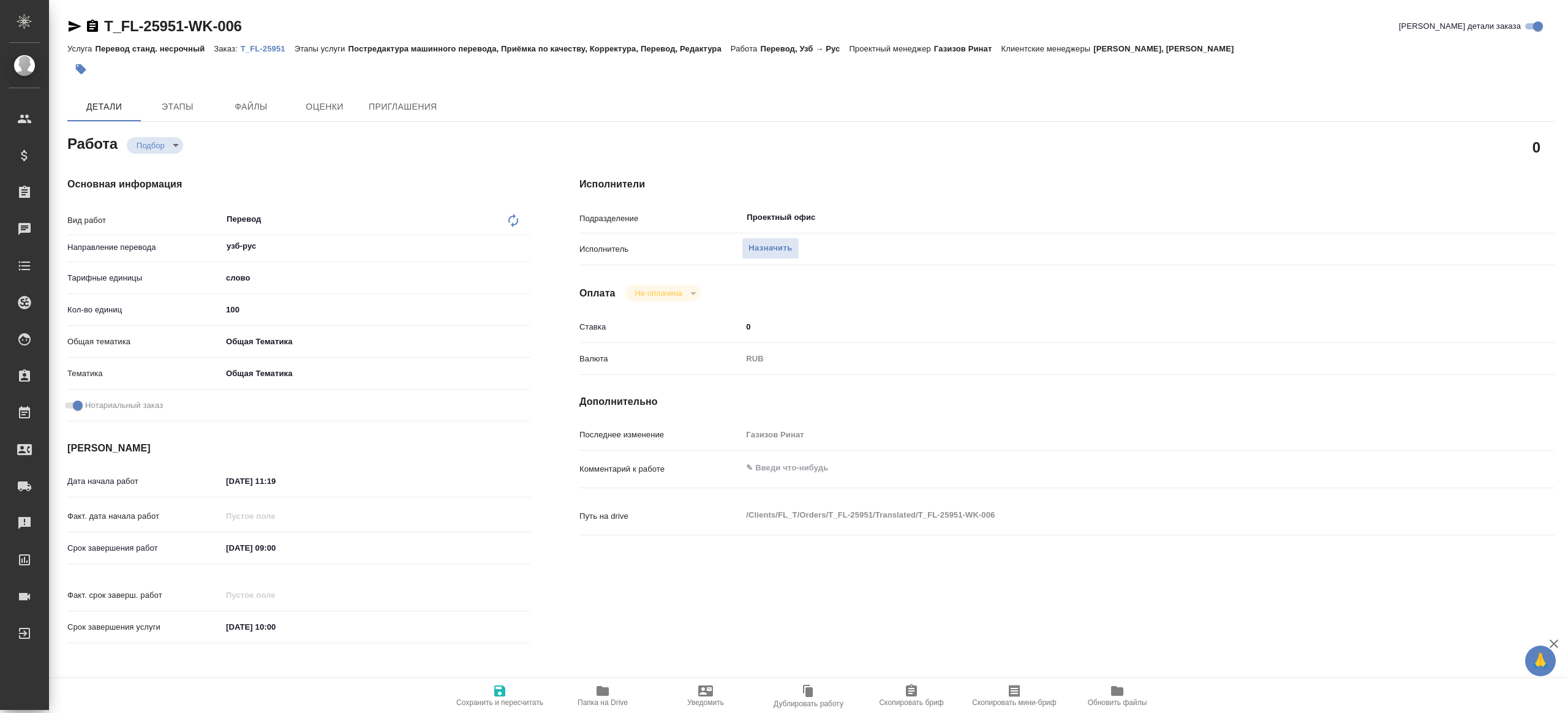
type textarea "x"
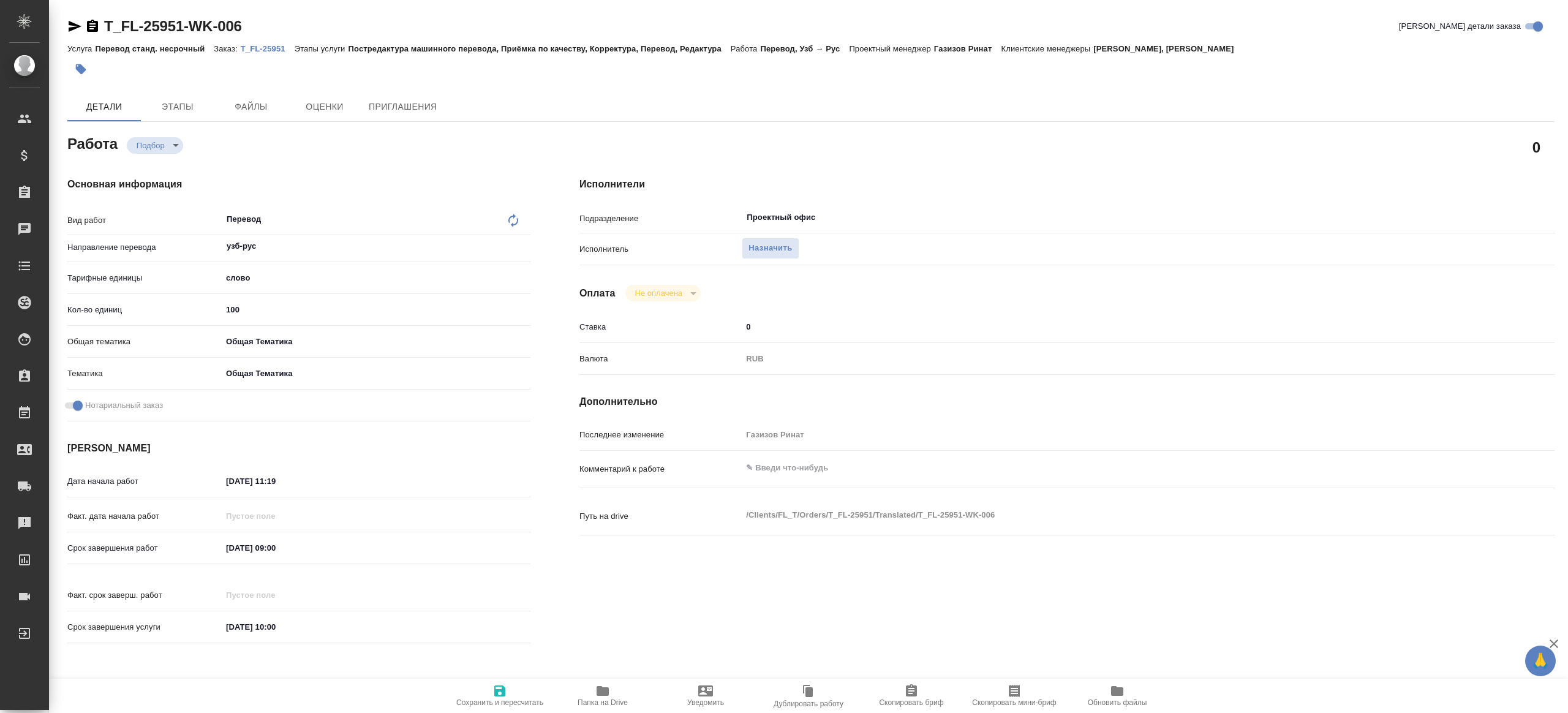
type textarea "x"
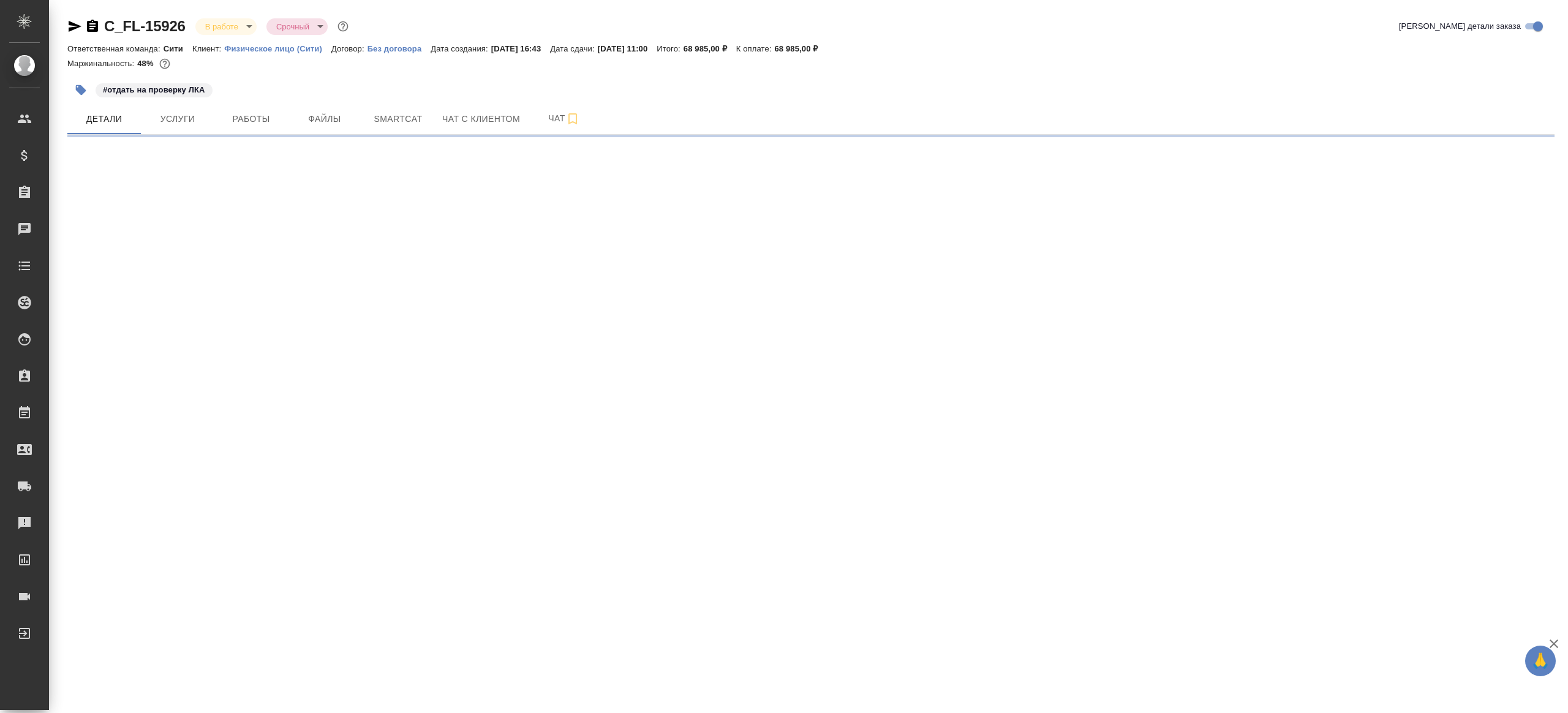
select select "RU"
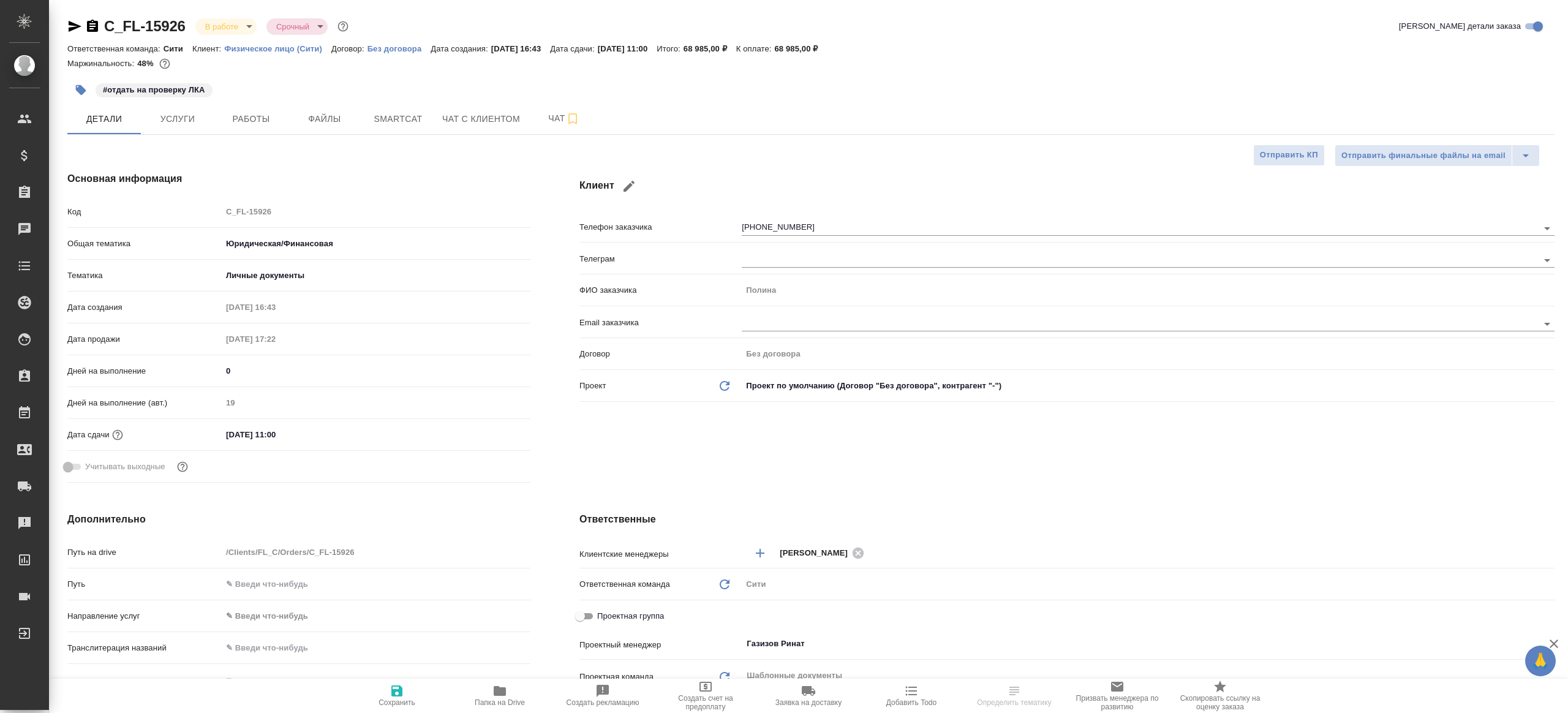
type textarea "x"
click at [281, 133] on button "Работы" at bounding box center [251, 119] width 74 height 30
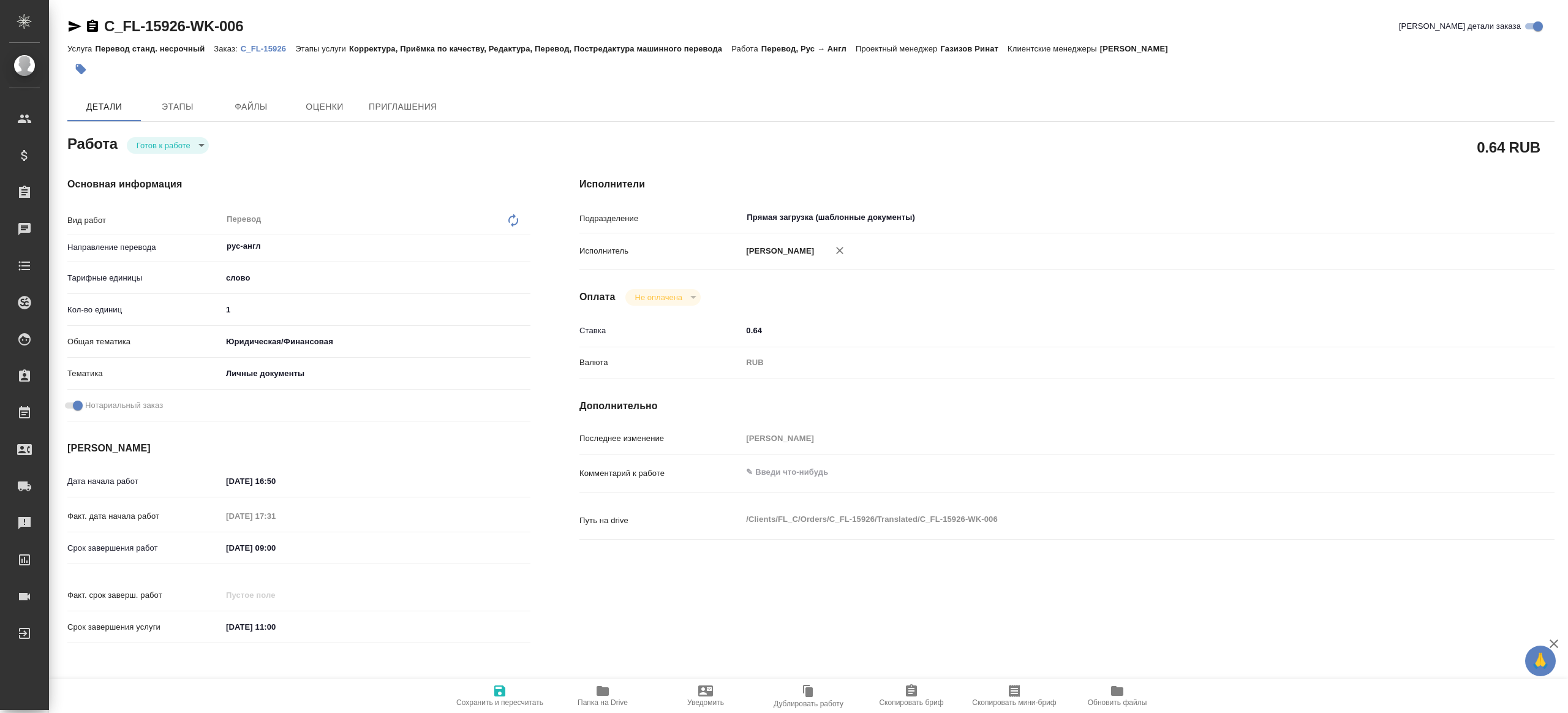
type textarea "x"
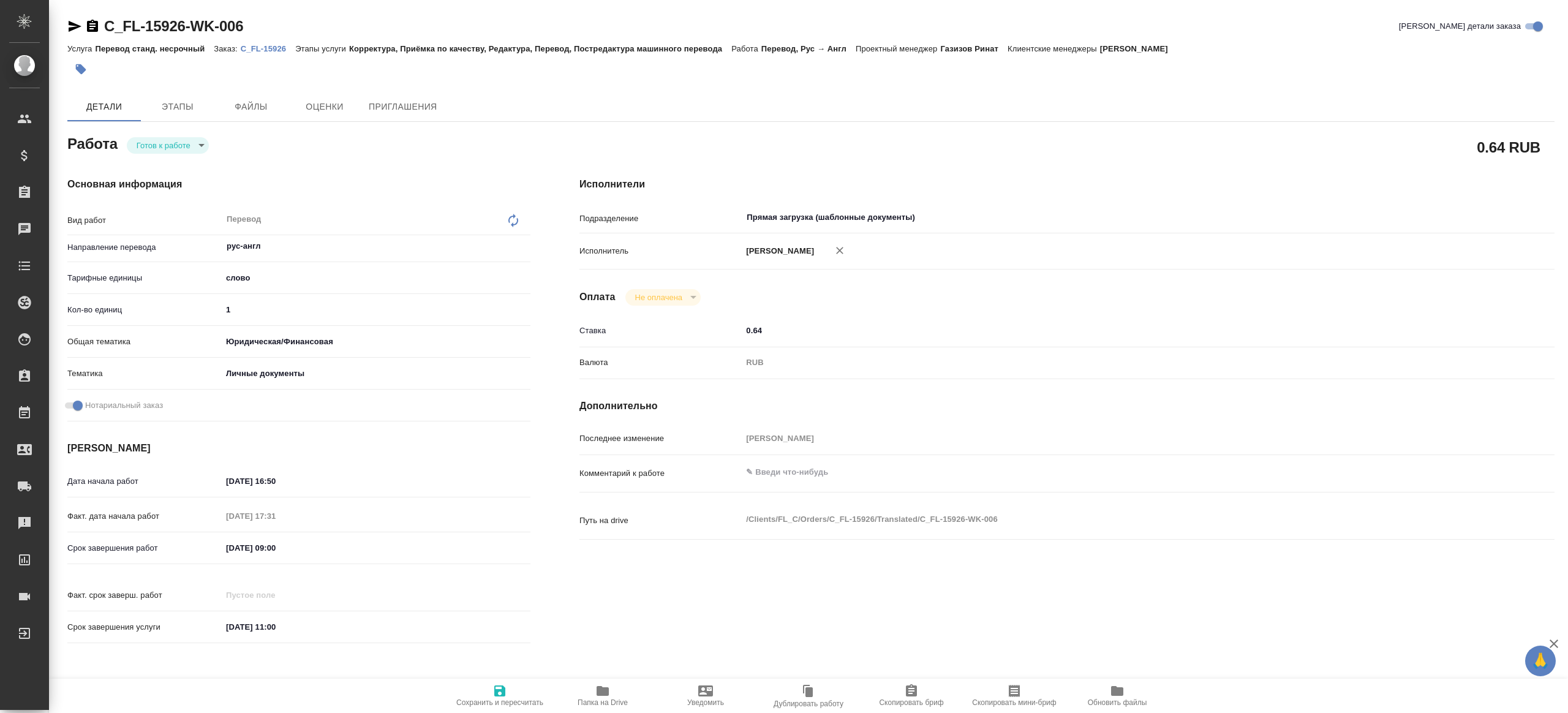
type textarea "x"
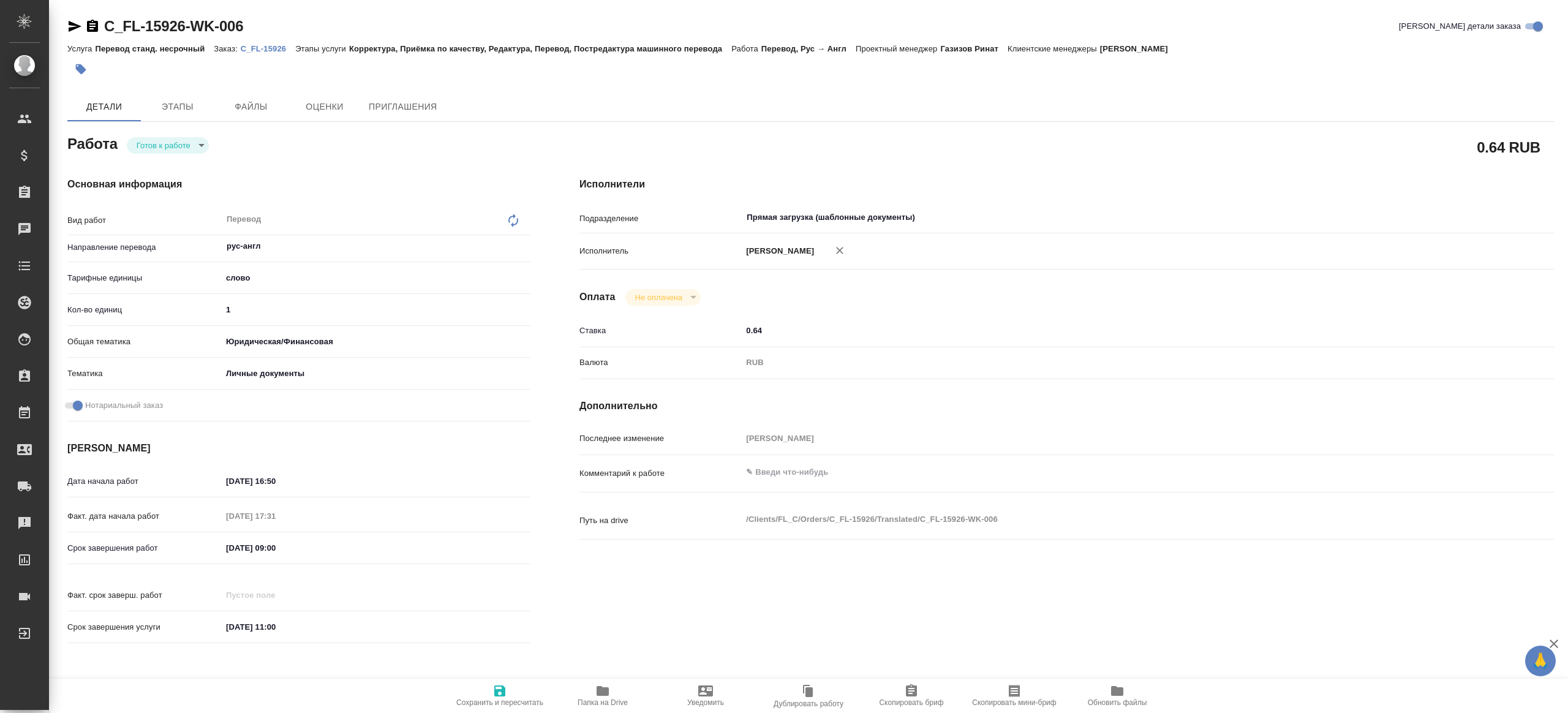
type textarea "x"
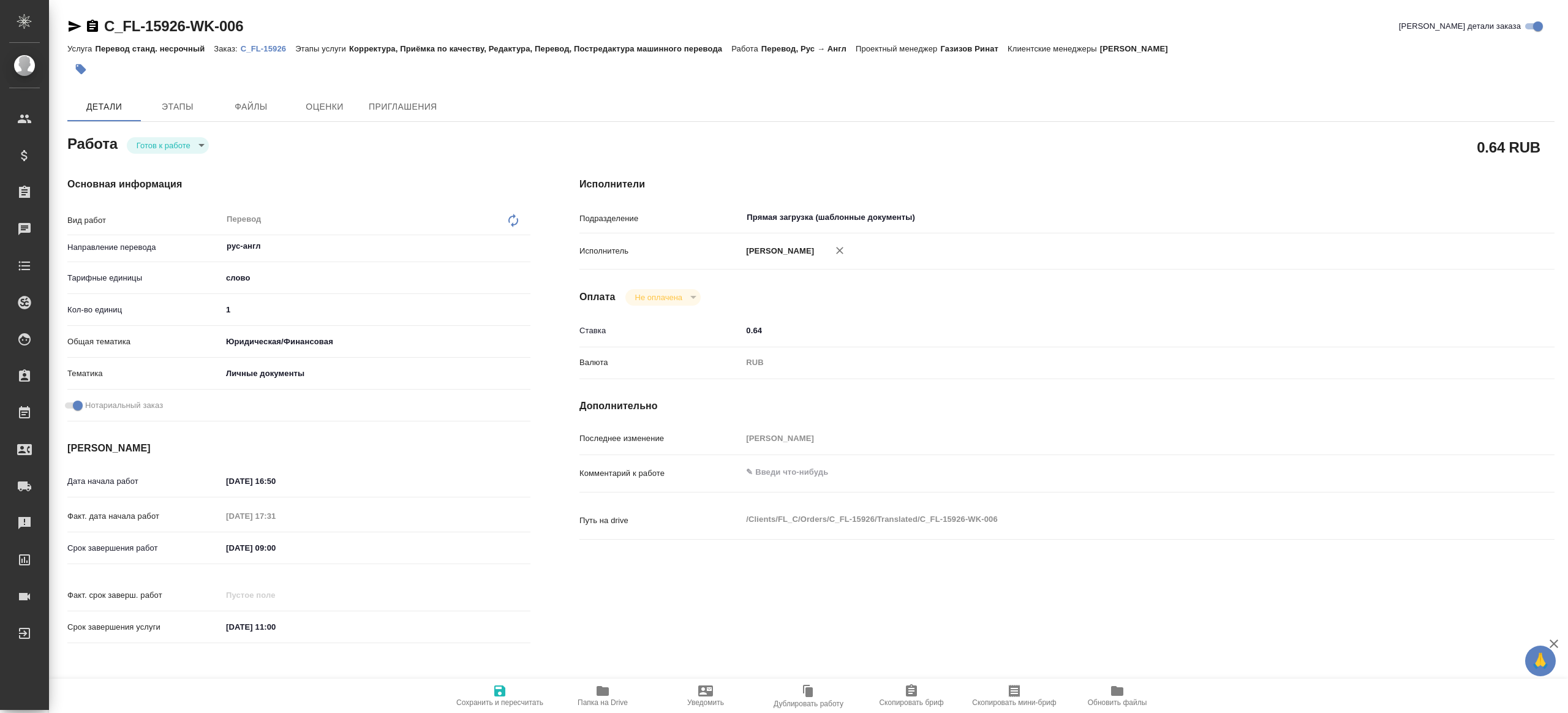
click at [267, 50] on p "C_FL-15926" at bounding box center [268, 49] width 54 height 9
type textarea "x"
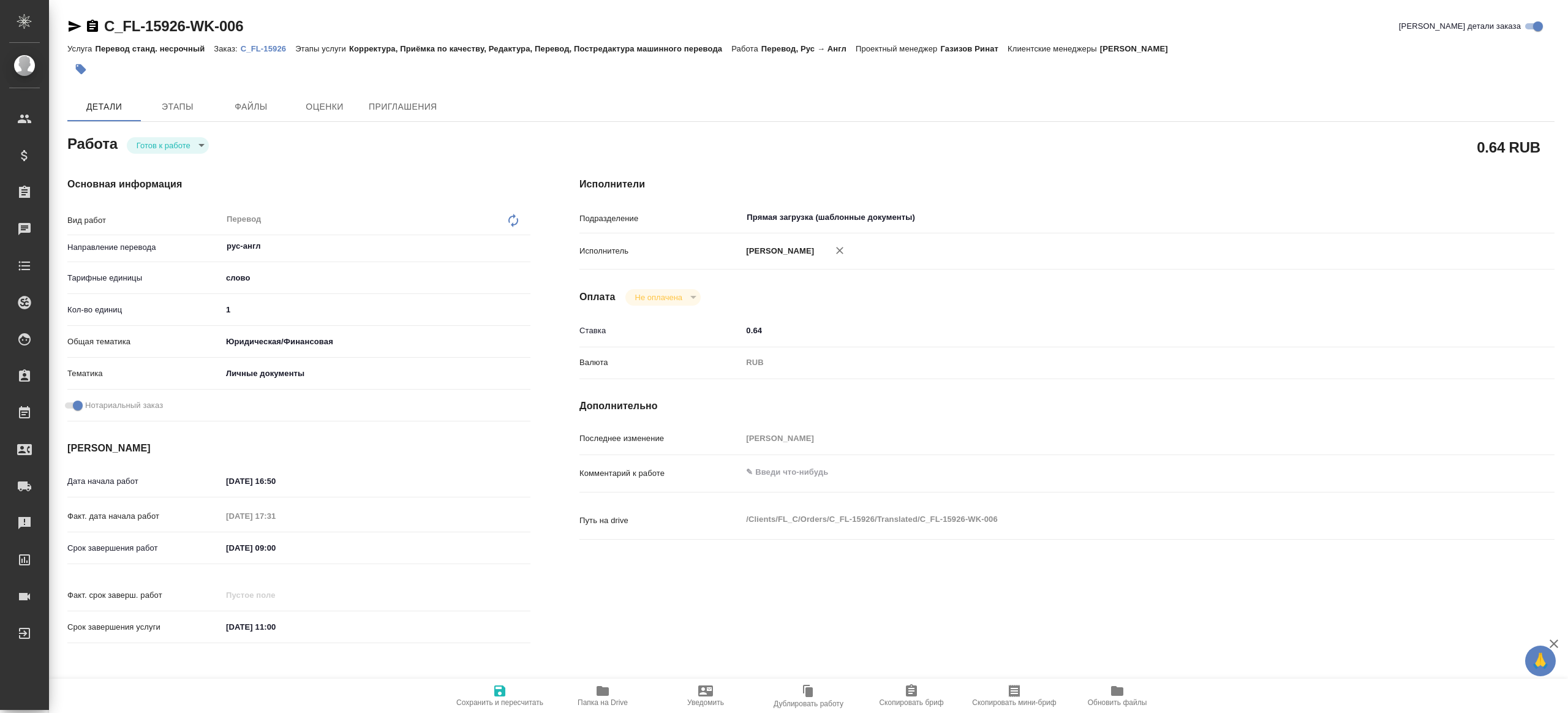
type textarea "x"
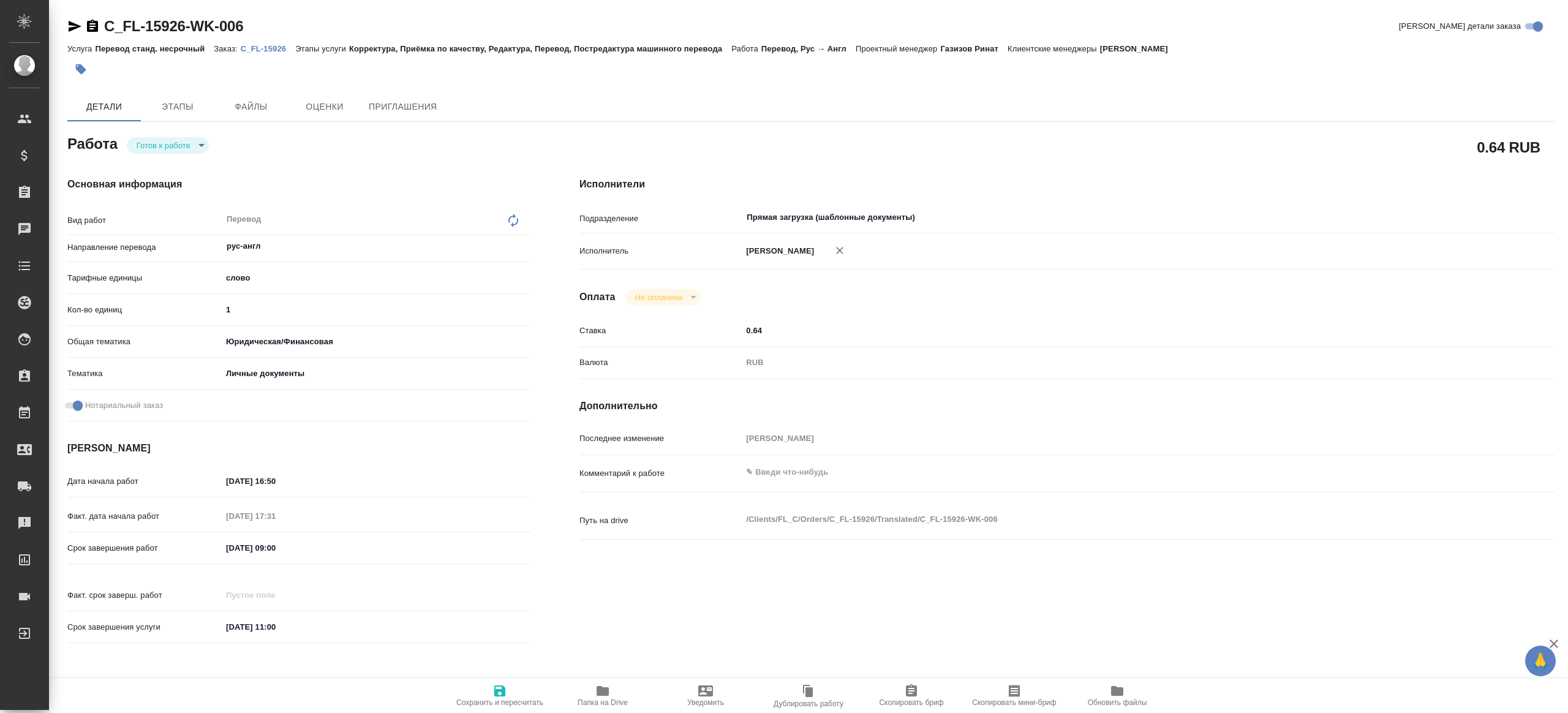
type textarea "x"
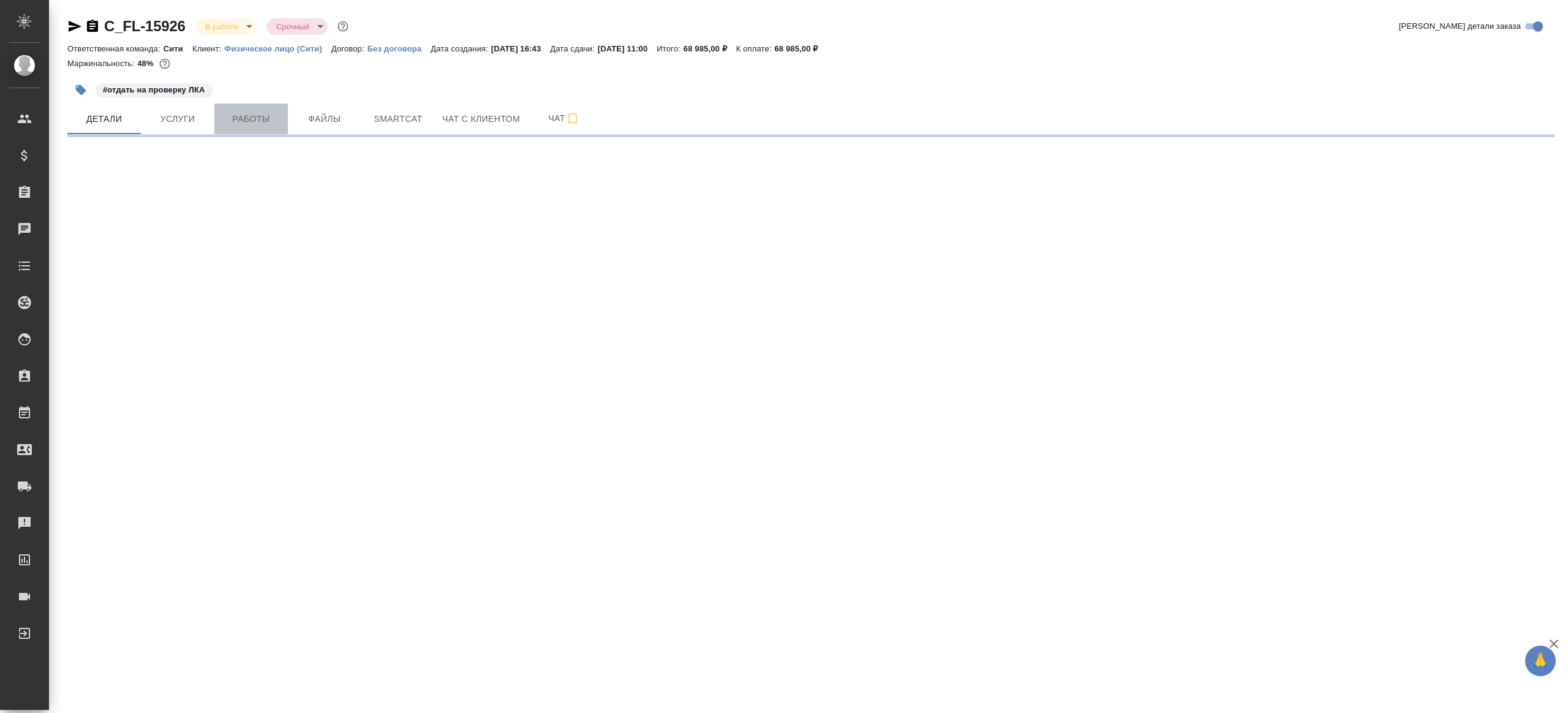
click at [241, 118] on span "Работы" at bounding box center [251, 119] width 59 height 15
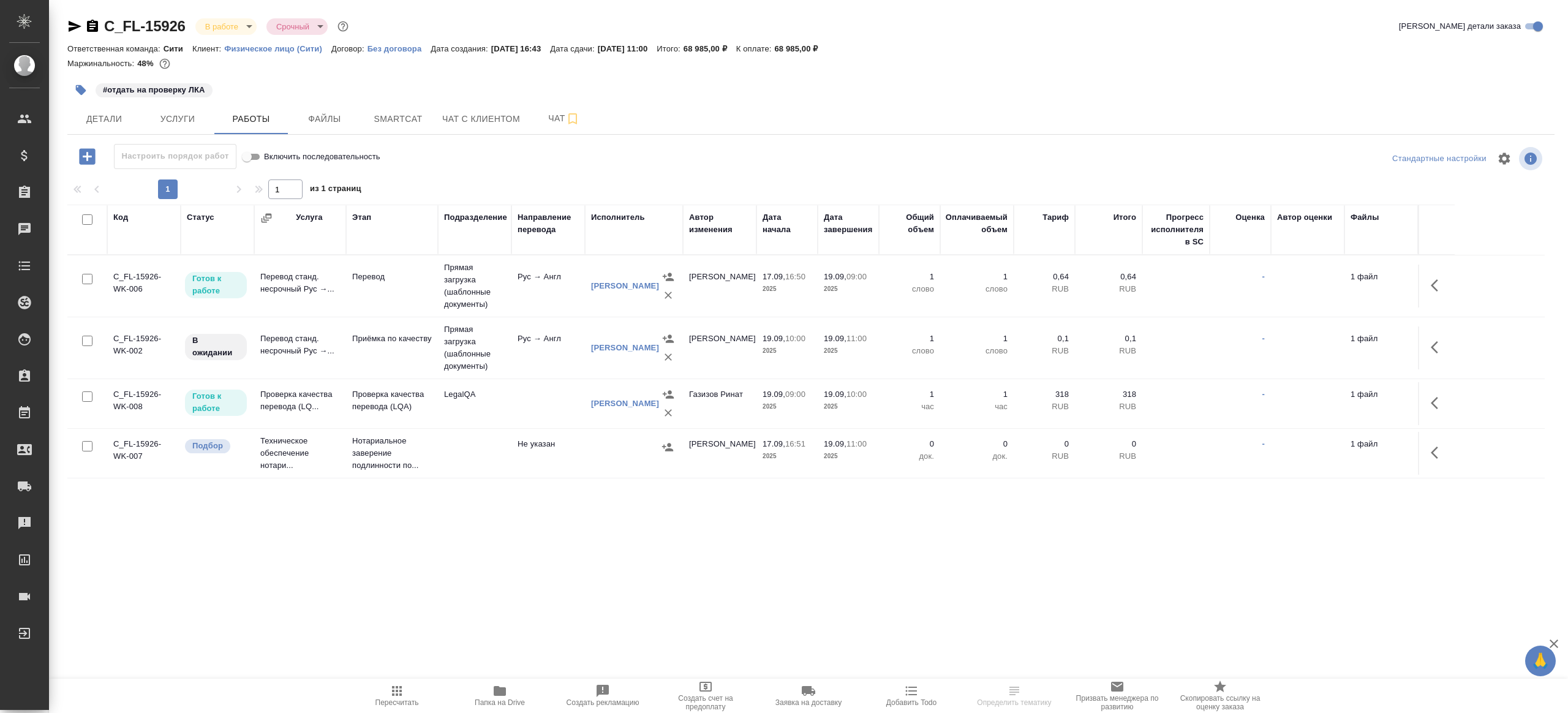
click at [525, 174] on div at bounding box center [811, 176] width 1487 height 6
click at [505, 681] on button "Папка на Drive" at bounding box center [499, 696] width 103 height 34
